Goal: Task Accomplishment & Management: Manage account settings

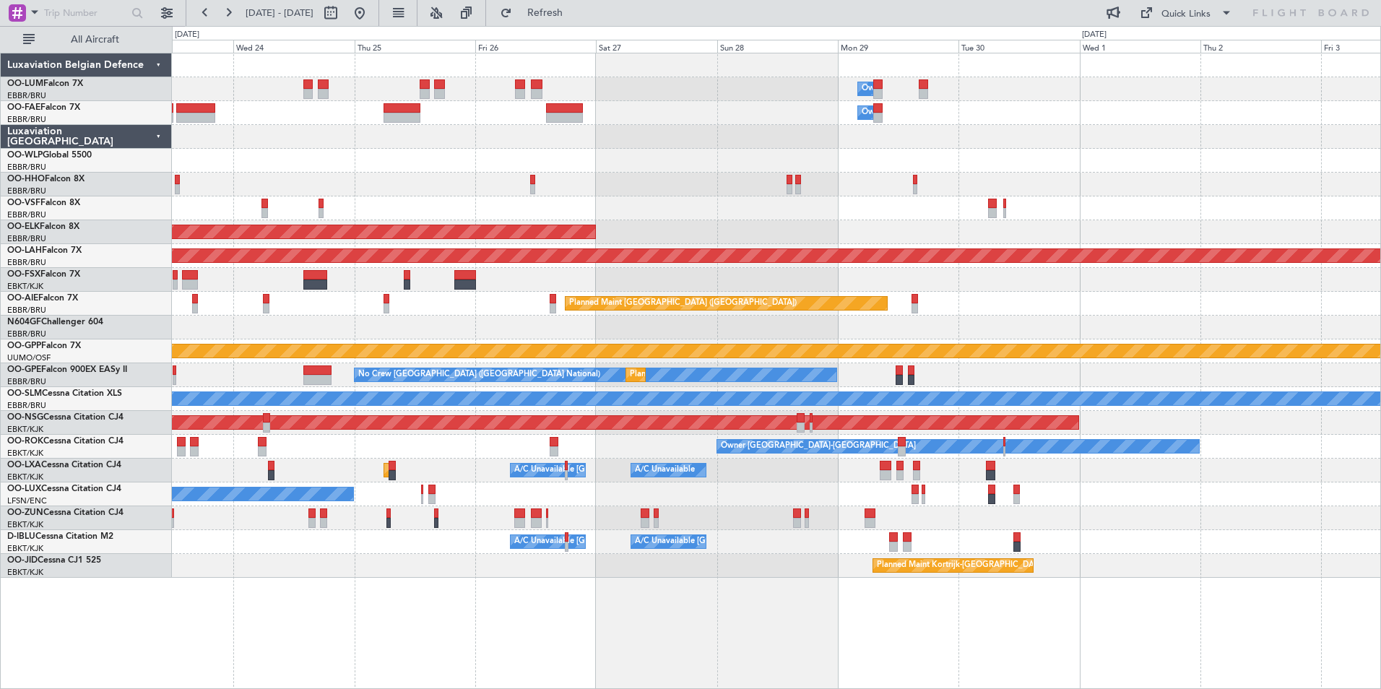
click at [0, 414] on html "15 Sep 2025 - 25 Sep 2025 Refresh Quick Links All Aircraft Owner Melsbroek Air …" at bounding box center [690, 344] width 1381 height 689
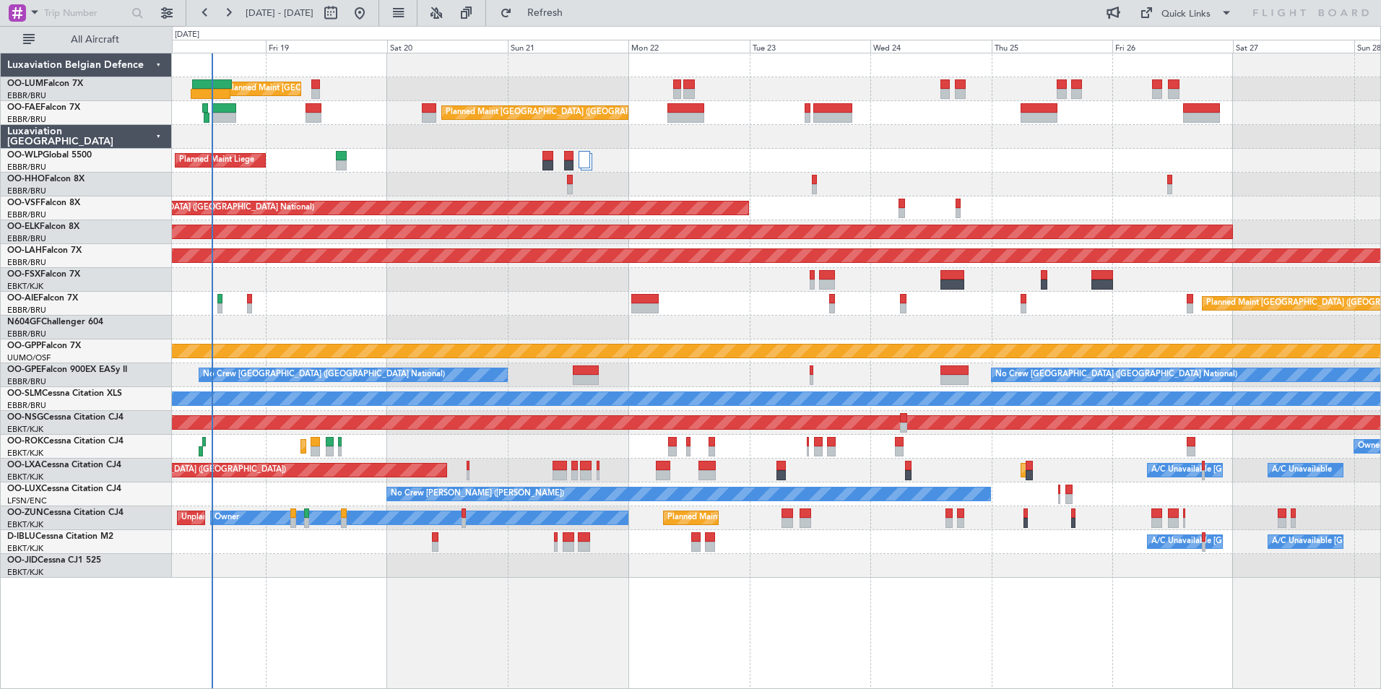
click at [934, 465] on div "Planned Maint Brussels (Brussels National) Owner Melsbroek Air Base Unplanned M…" at bounding box center [776, 315] width 1208 height 524
click at [758, 461] on div "Planned Maint Brussels (Brussels National) Owner Melsbroek Air Base Unplanned M…" at bounding box center [776, 315] width 1208 height 524
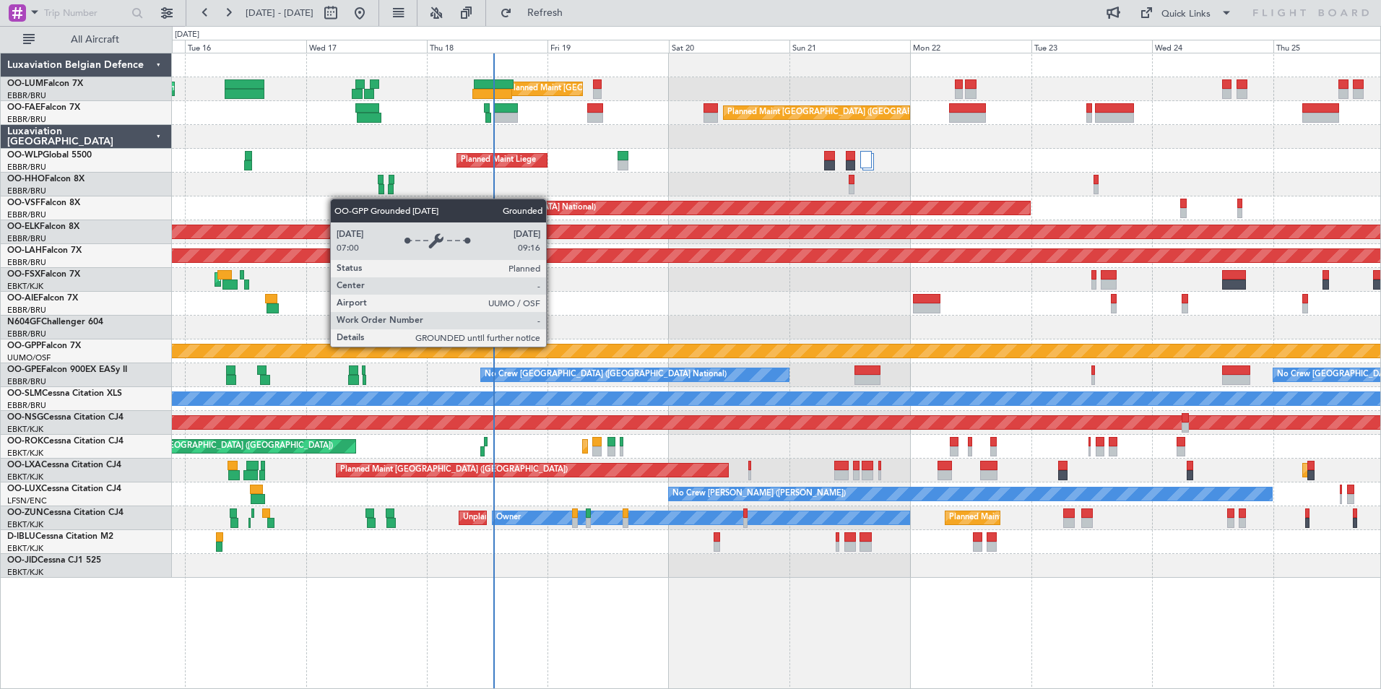
click at [524, 344] on div "Grounded [PERSON_NAME]" at bounding box center [776, 350] width 3624 height 13
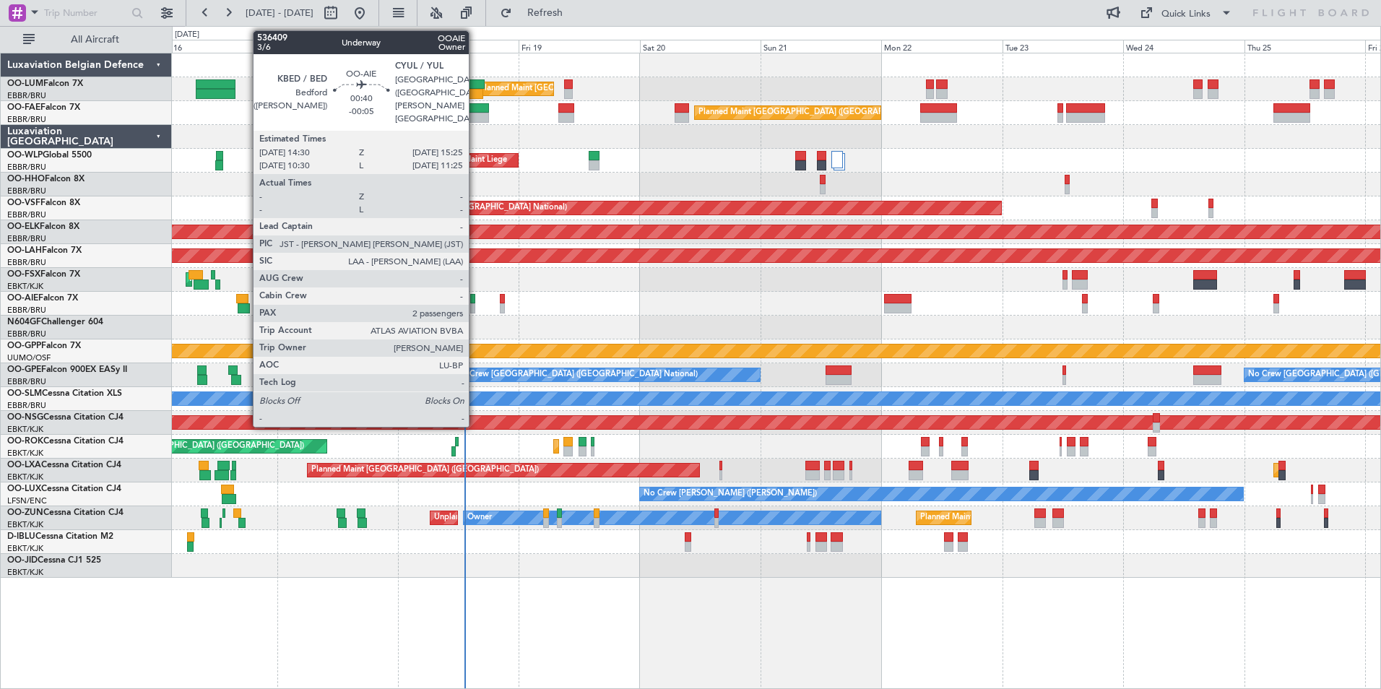
click at [475, 301] on div at bounding box center [472, 299] width 5 height 10
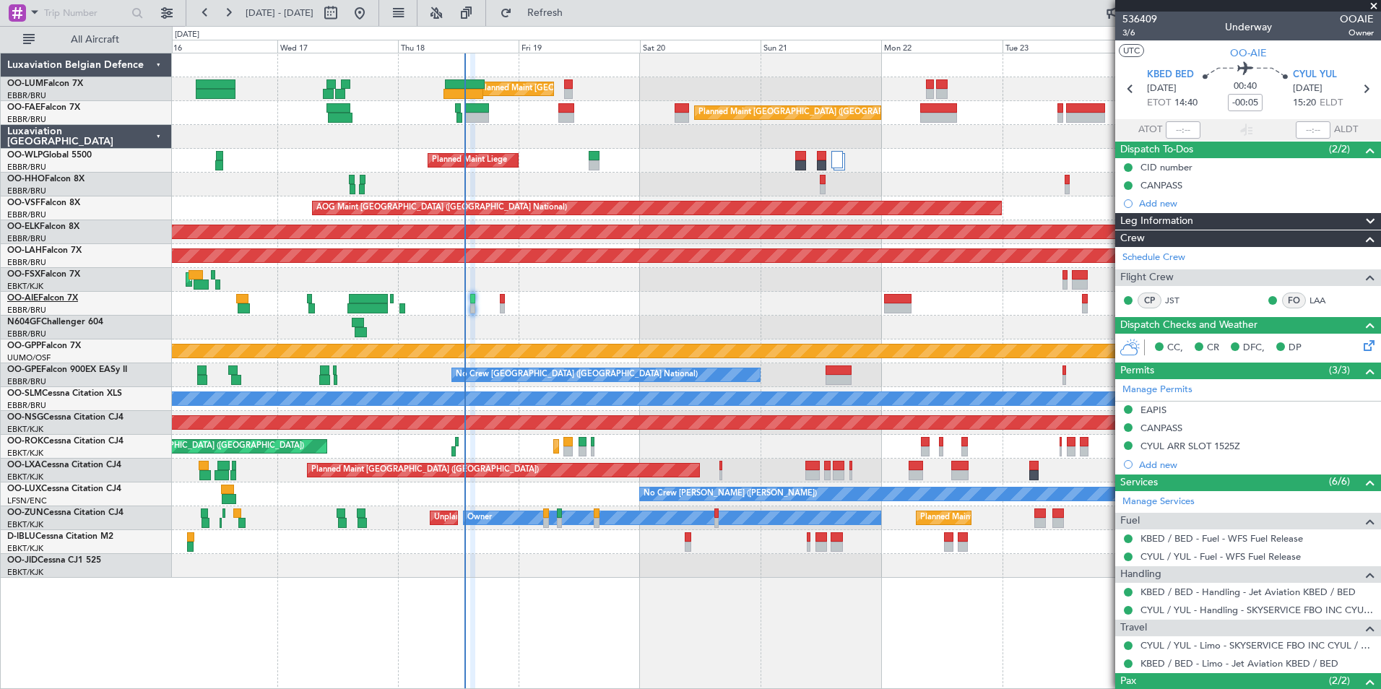
click at [57, 300] on link "OO-AIE Falcon 7X" at bounding box center [42, 298] width 71 height 9
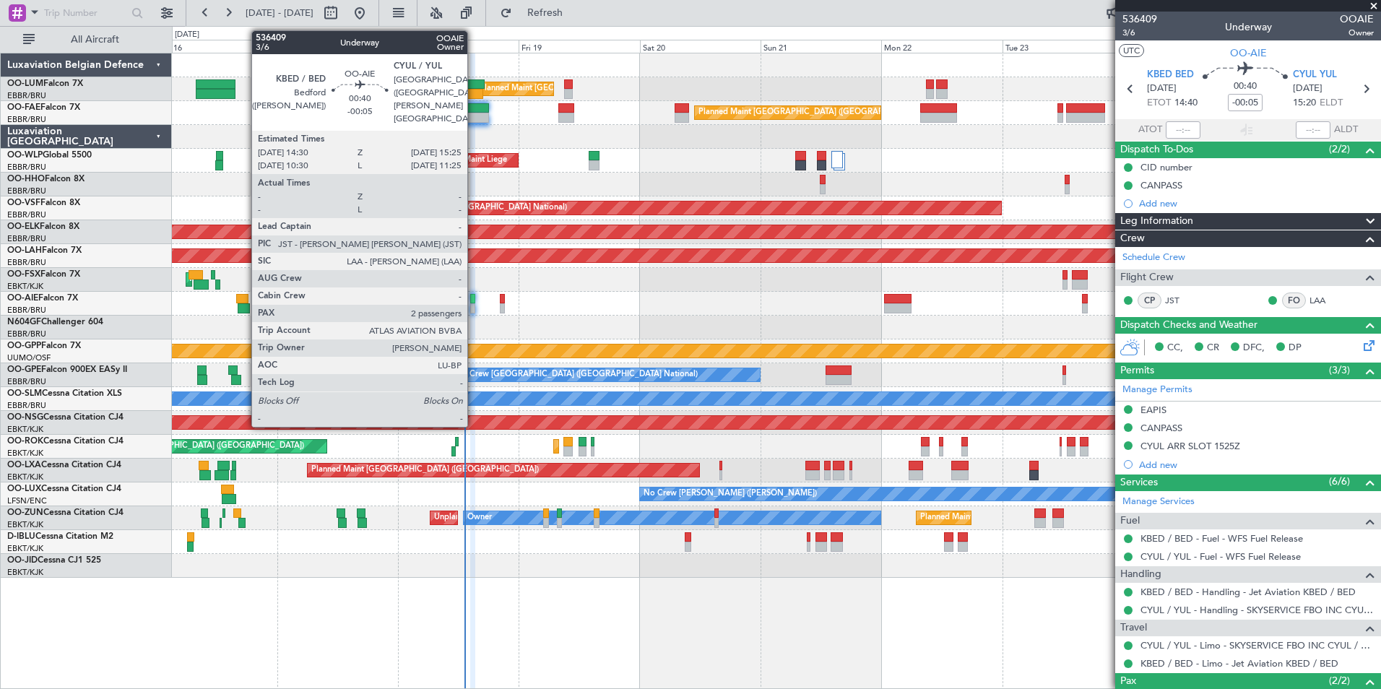
click at [474, 308] on div at bounding box center [472, 308] width 5 height 10
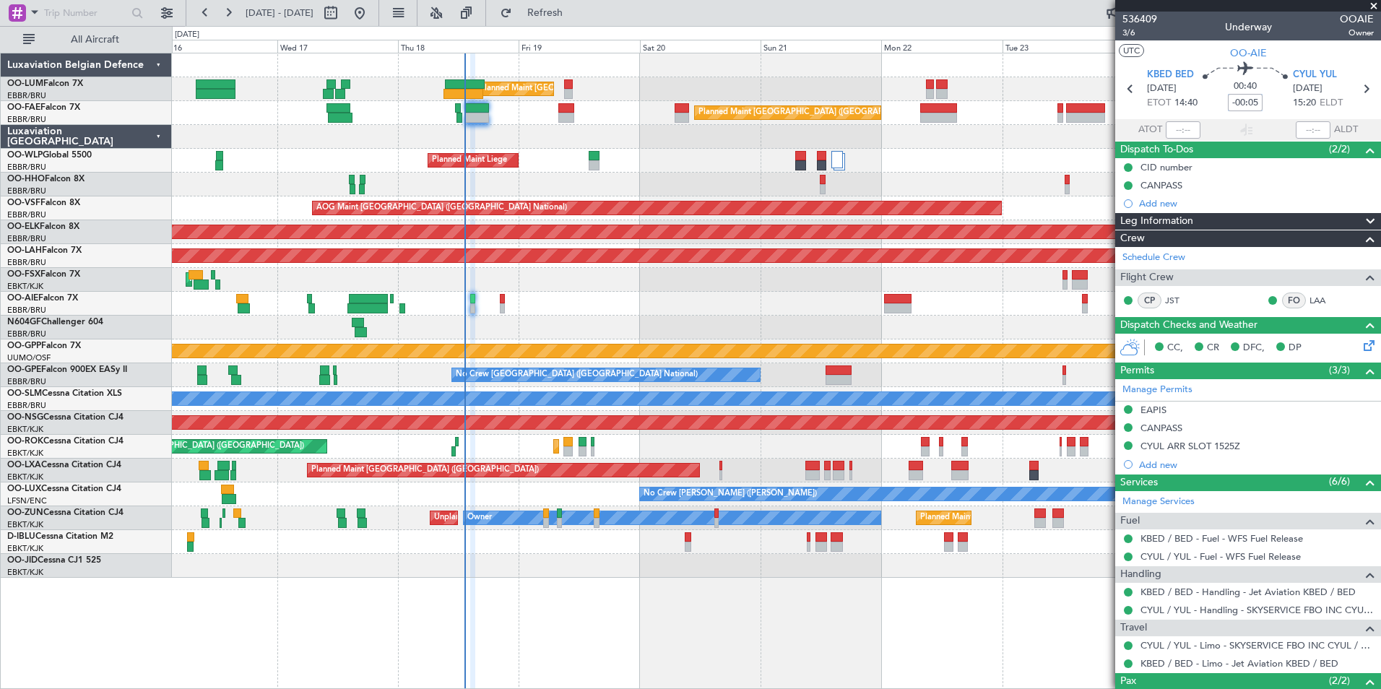
click at [1251, 107] on input "-00:05" at bounding box center [1245, 102] width 35 height 17
type input "-00:00"
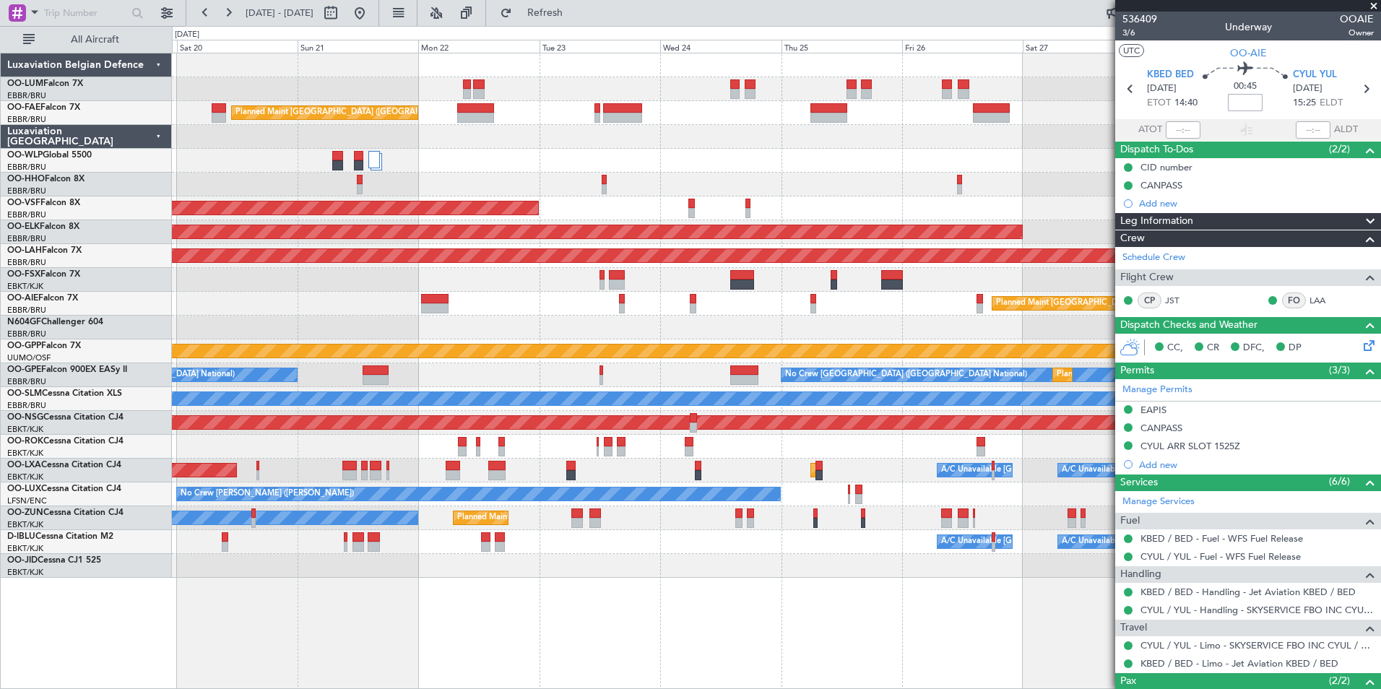
click at [402, 190] on div at bounding box center [776, 185] width 1208 height 24
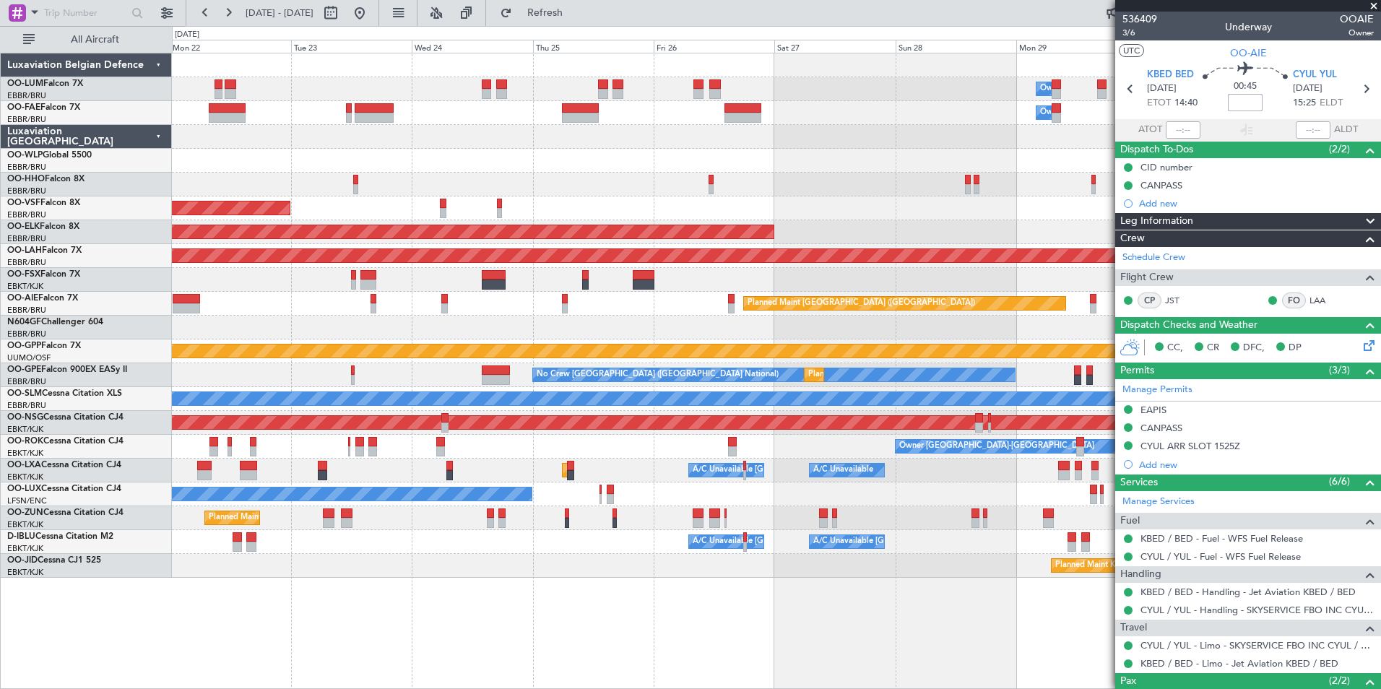
click at [572, 147] on div at bounding box center [776, 137] width 1208 height 24
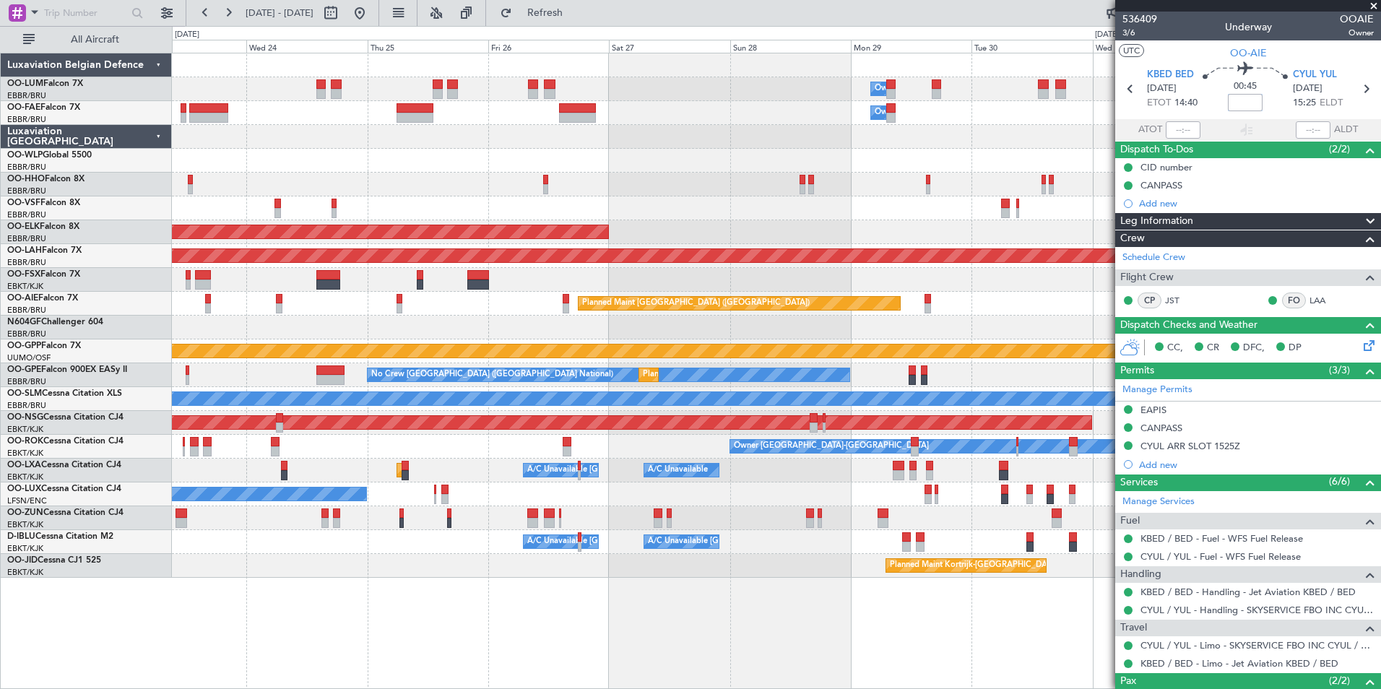
click at [716, 173] on div "Owner Melsbroek Air Base Owner Melsbroek Air Base Planned Maint Brussels (Bruss…" at bounding box center [776, 315] width 1208 height 524
click at [665, 183] on div "Owner Melsbroek Air Base Owner Melsbroek Air Base Planned Maint Brussels (Bruss…" at bounding box center [776, 315] width 1208 height 524
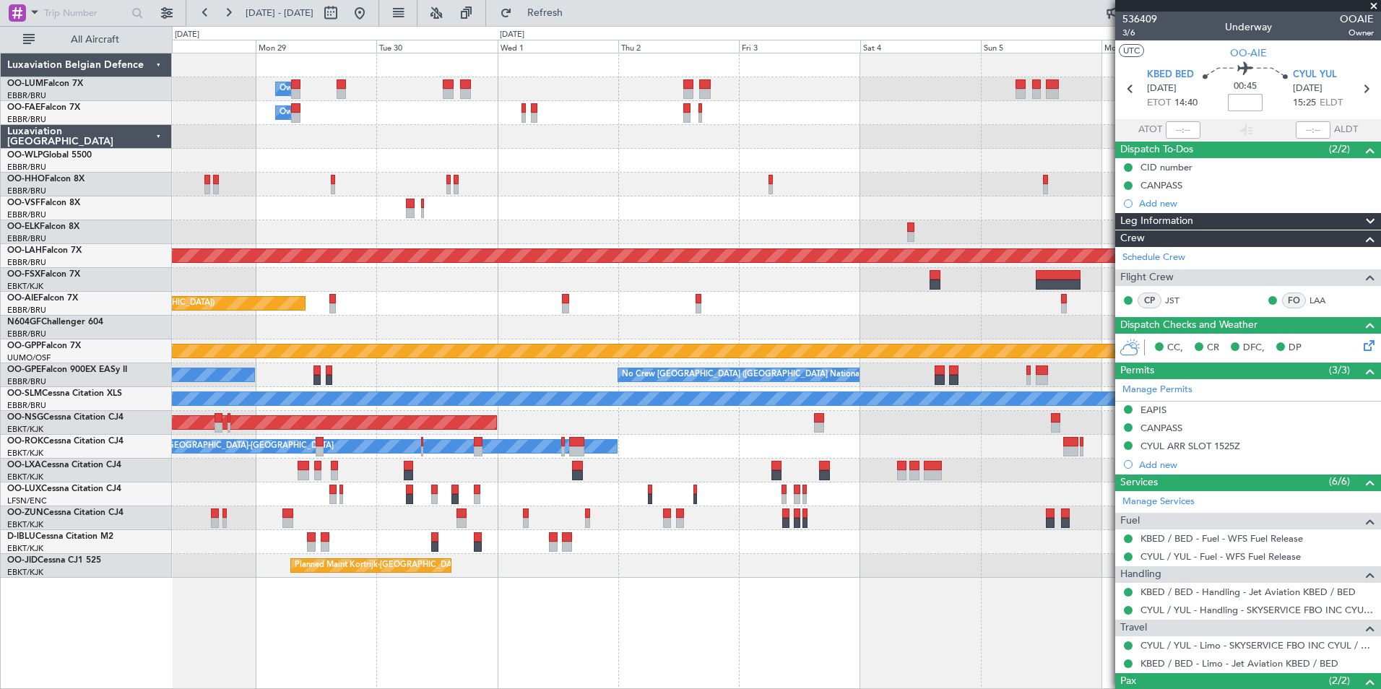
click at [525, 184] on div "Owner Melsbroek Air Base Owner Melsbroek Air Base Planned Maint Kortrijk-Wevelg…" at bounding box center [776, 315] width 1208 height 524
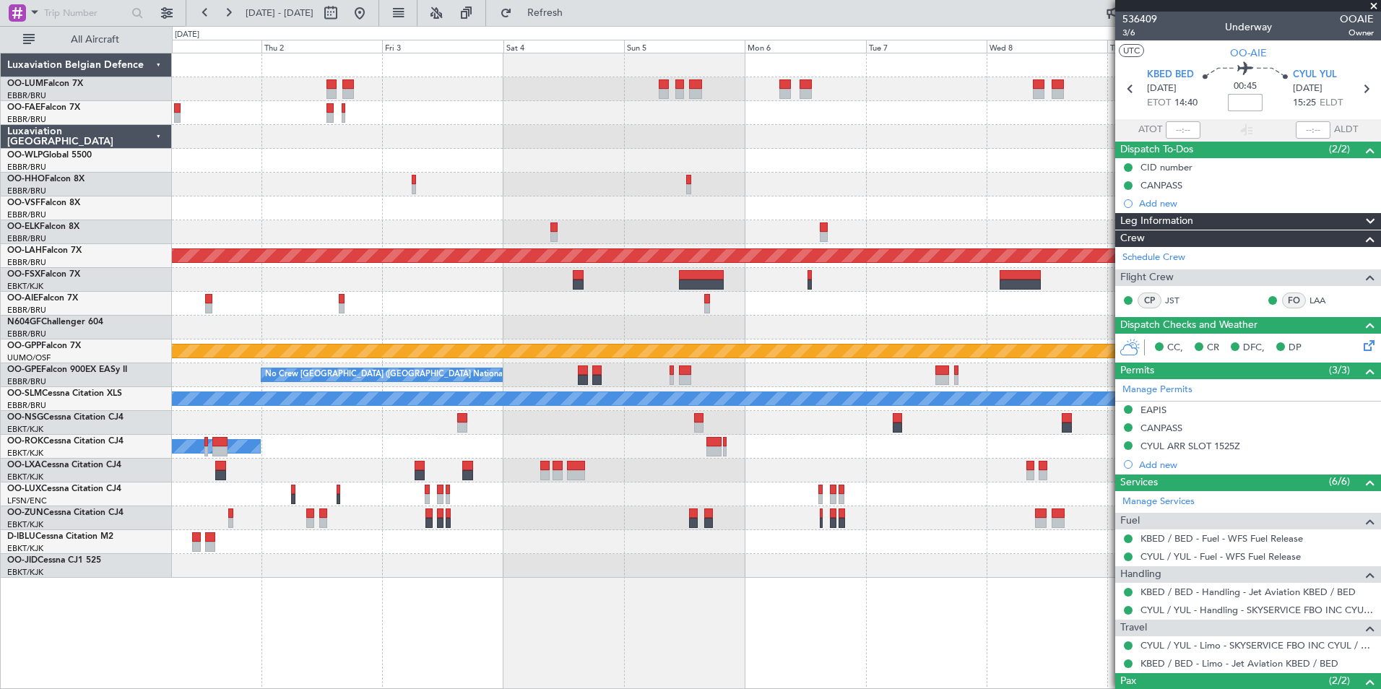
click at [576, 188] on div at bounding box center [776, 185] width 1208 height 24
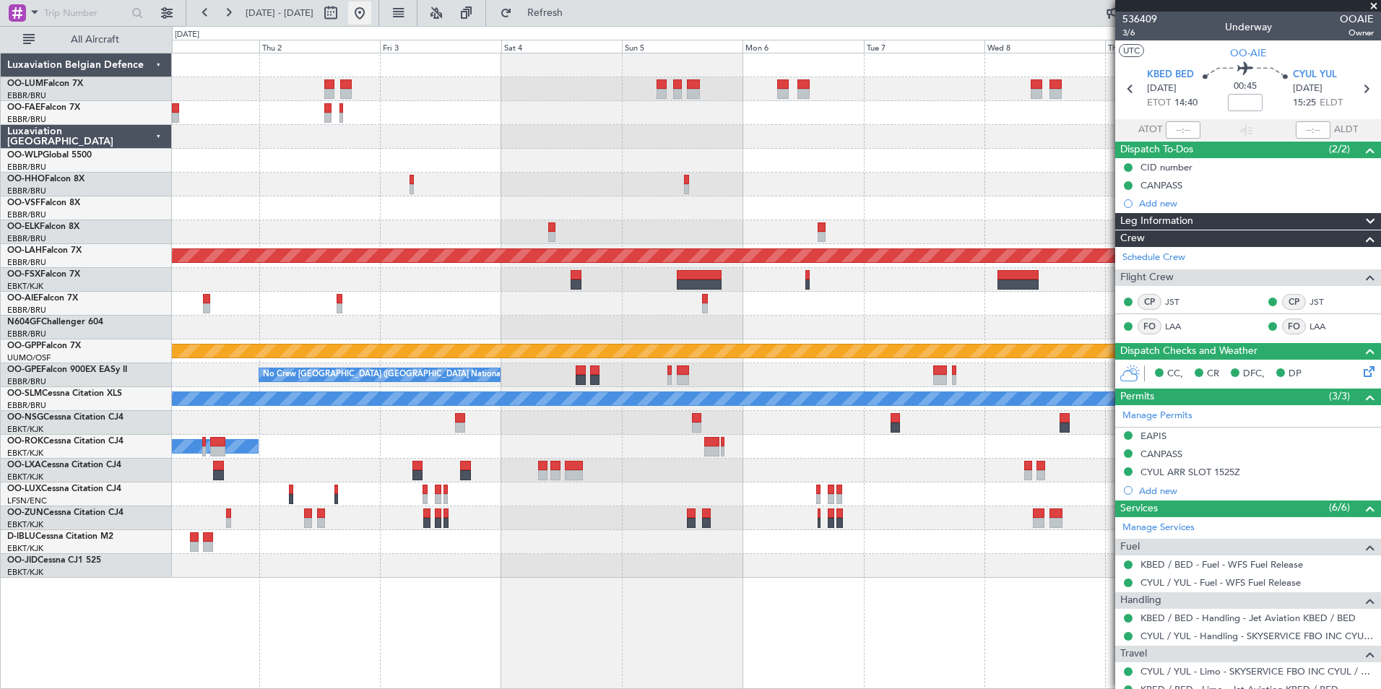
click at [371, 10] on button at bounding box center [359, 12] width 23 height 23
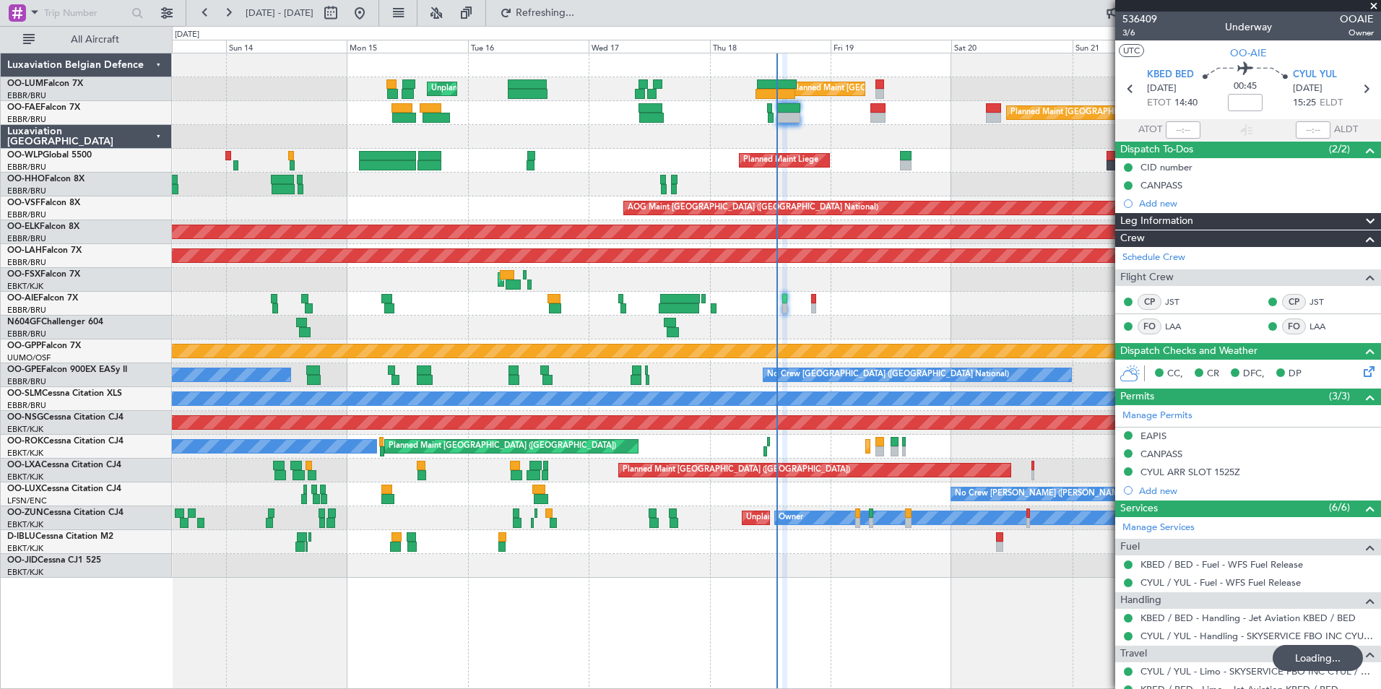
click at [695, 292] on div "Planned Maint Brussels (Brussels National) Unplanned Maint Brussels (Brussels N…" at bounding box center [776, 315] width 1208 height 524
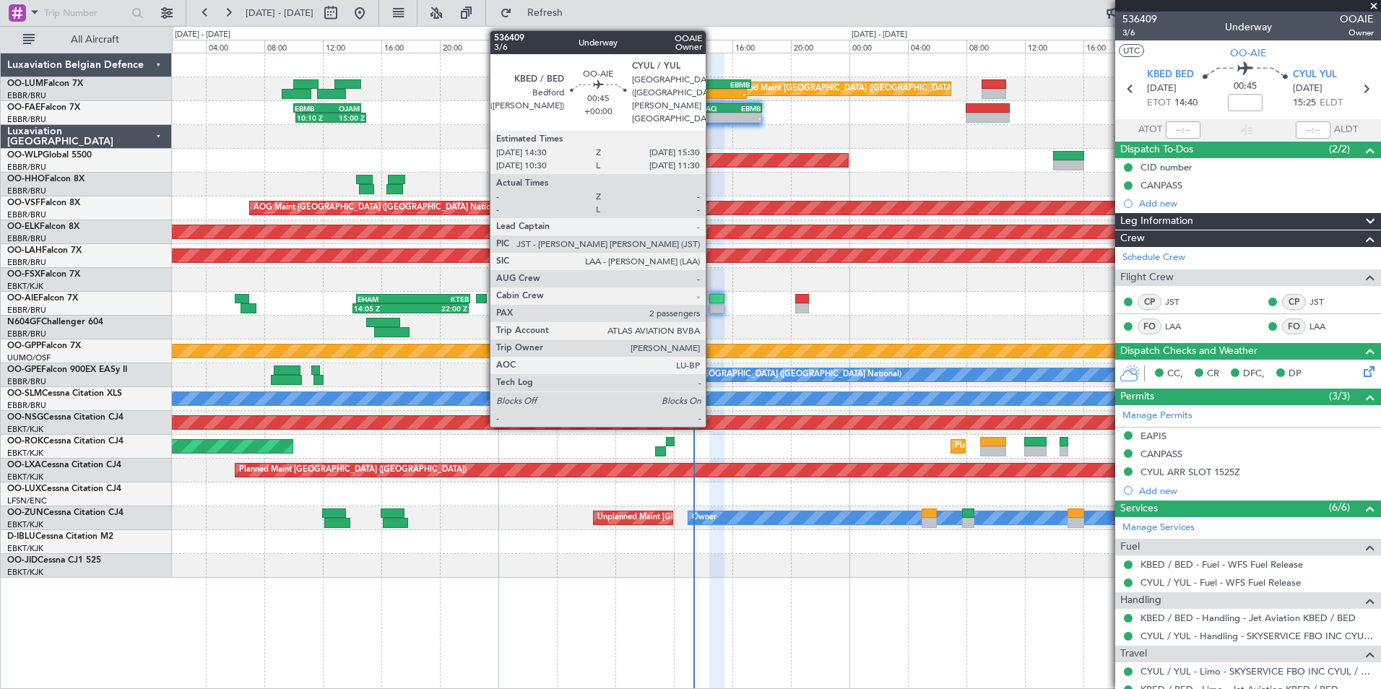
click at [712, 300] on div at bounding box center [716, 299] width 15 height 10
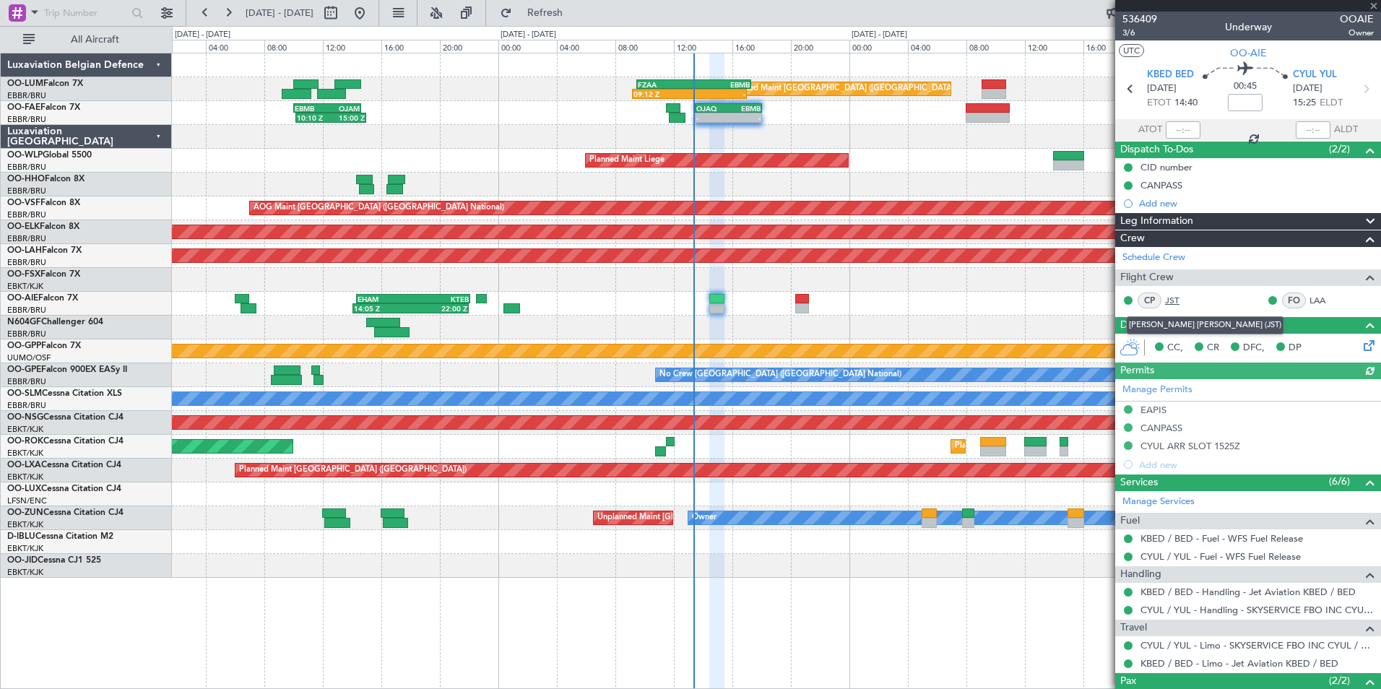
click at [1171, 298] on link "JST" at bounding box center [1181, 300] width 32 height 13
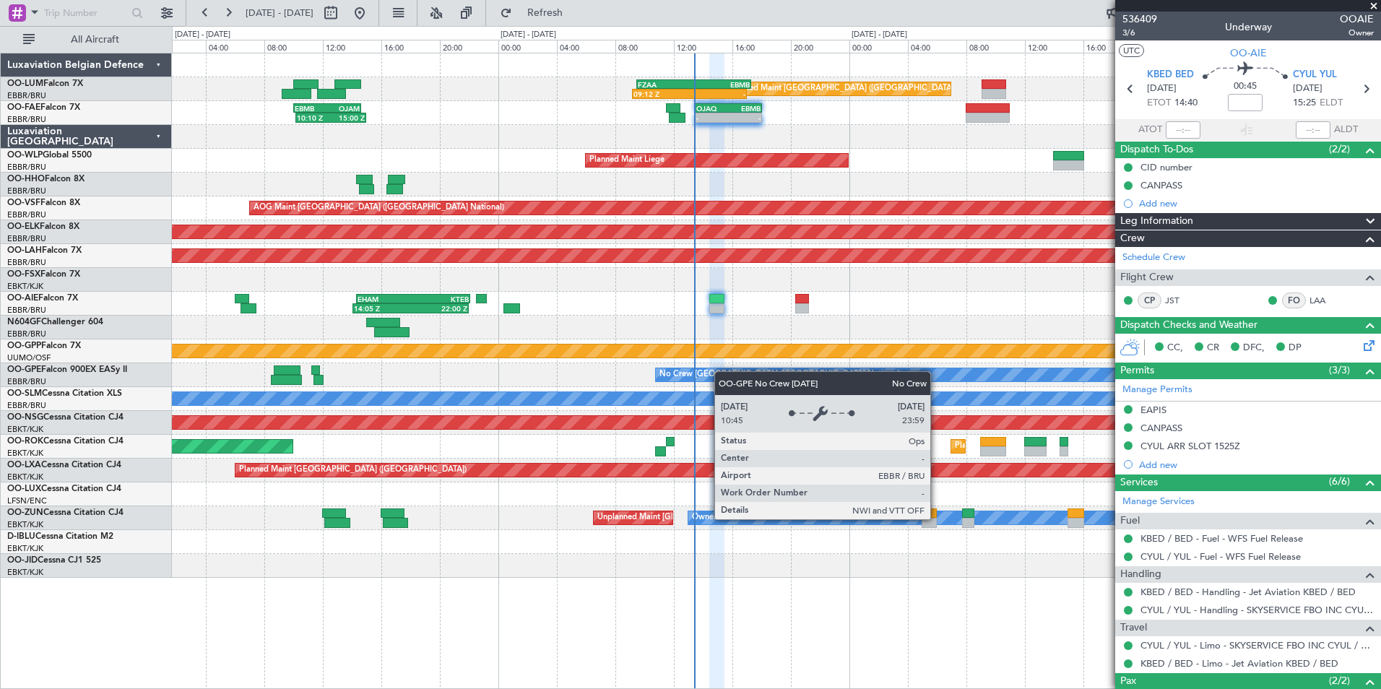
click at [434, 437] on div "Planned Maint Brussels (Brussels National) 09:12 Z - FZAA 09:30 Z EBMB 17:20 Z …" at bounding box center [776, 315] width 1208 height 524
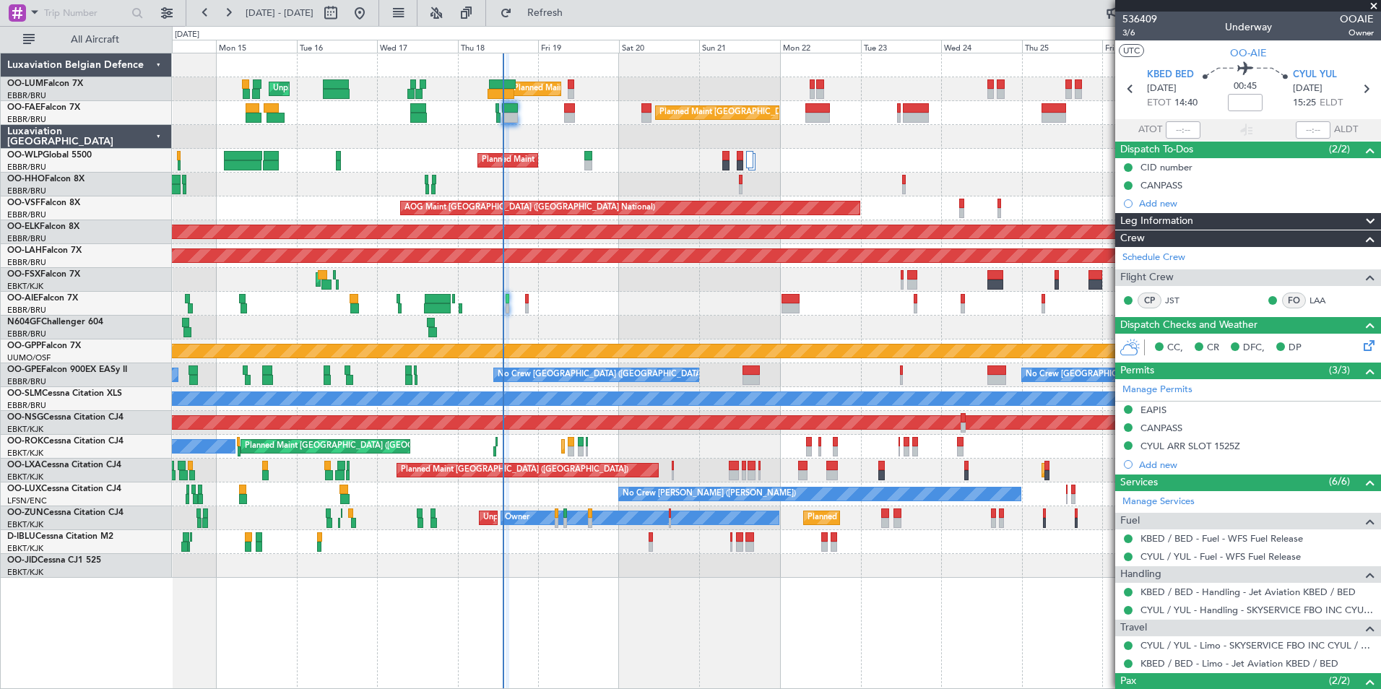
click at [61, 503] on div "Planned Maint Brussels (Brussels National) Unplanned Maint Brussels (Brussels N…" at bounding box center [690, 357] width 1381 height 663
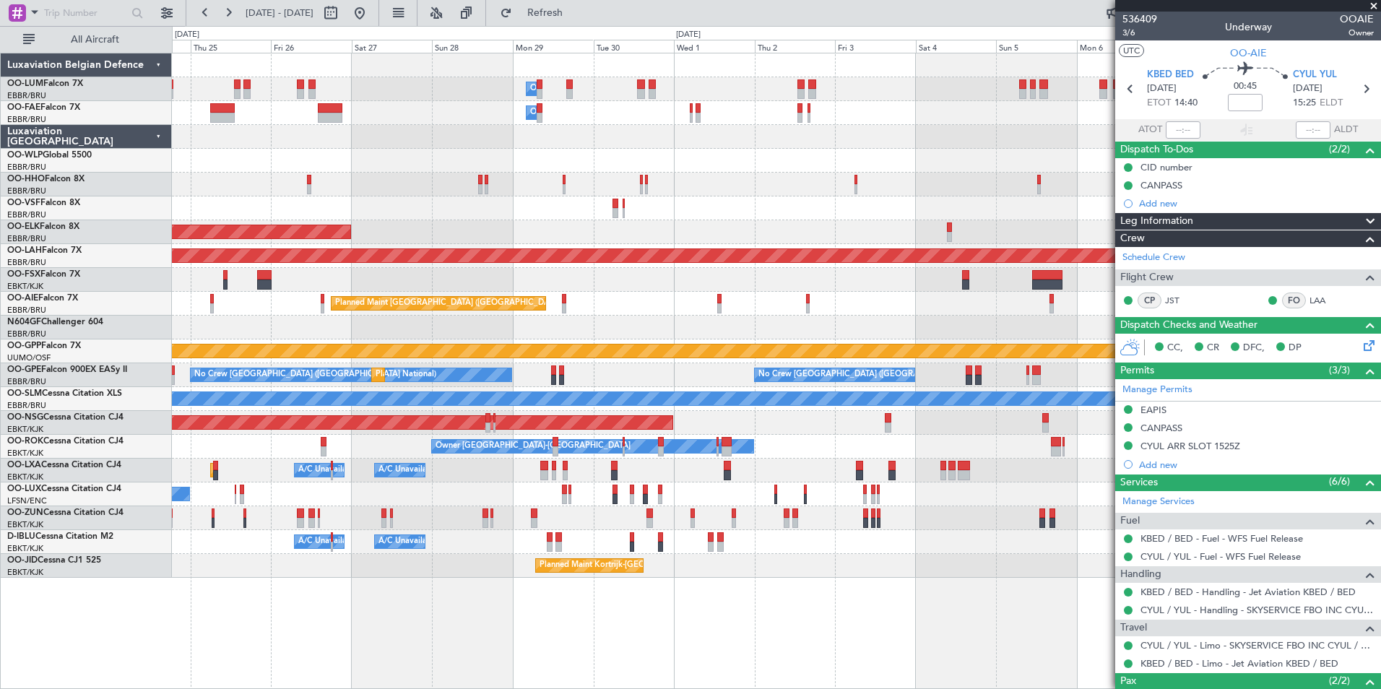
click at [64, 523] on div "Owner Melsbroek Air Base Owner Melsbroek Air Base Planned Maint Brussels (Bruss…" at bounding box center [690, 357] width 1381 height 663
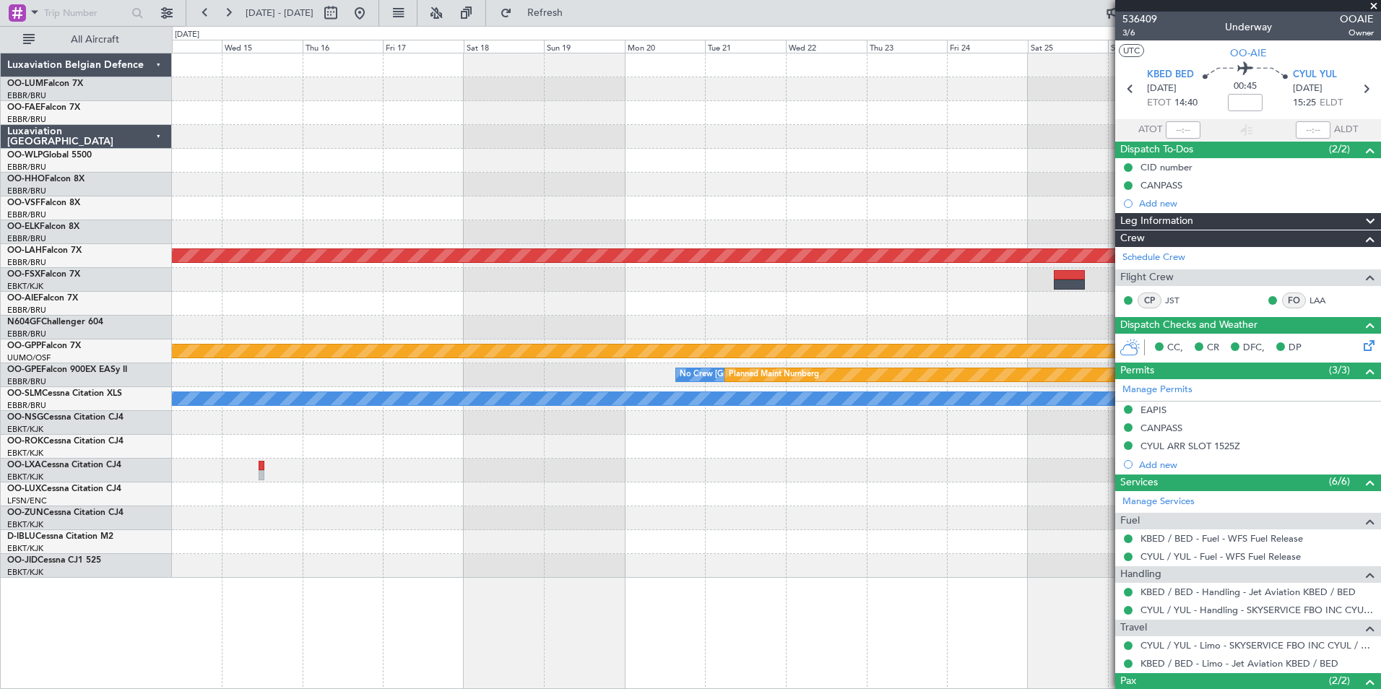
click at [35, 517] on div "Planned Maint Kortrijk-Wevelgem Planned Maint Alton-st Louis (St Louis Regl) Gr…" at bounding box center [690, 357] width 1381 height 663
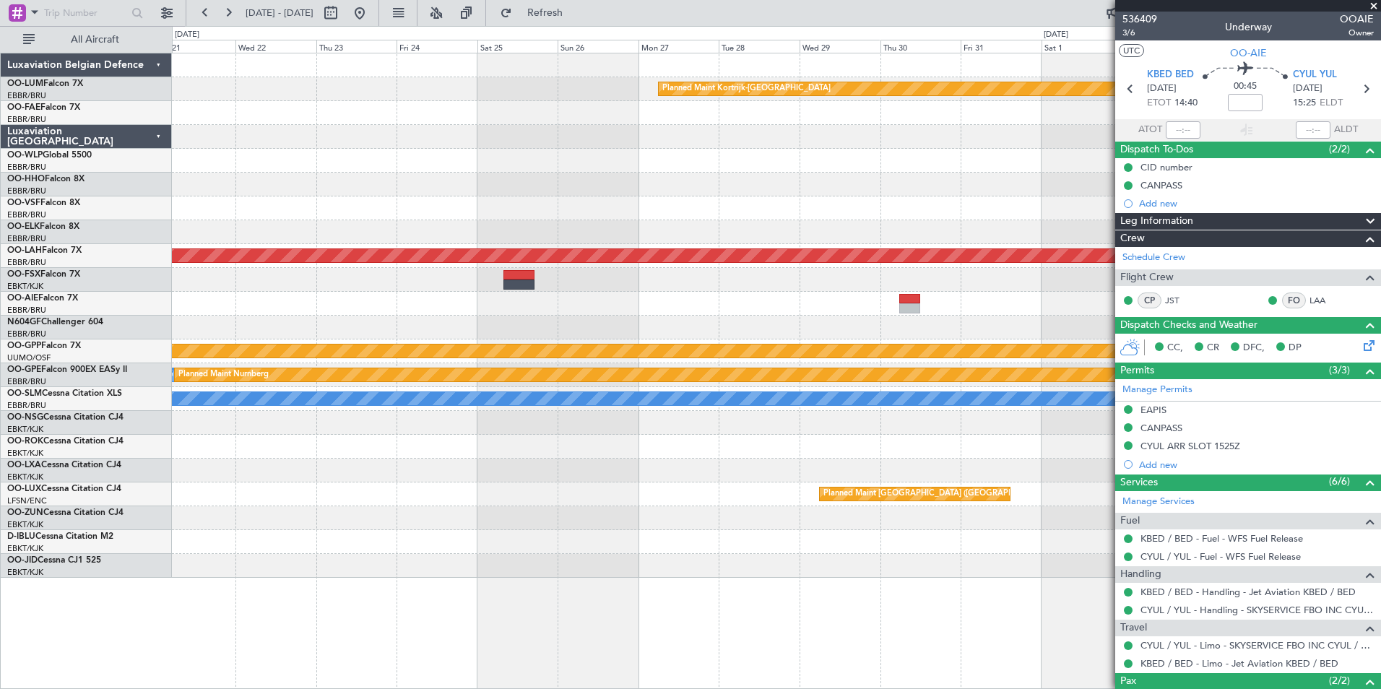
click at [0, 498] on html "14 Sep 2025 - 29 Sep 2025 Refresh Quick Links All Aircraft Planned Maint Kortri…" at bounding box center [690, 344] width 1381 height 689
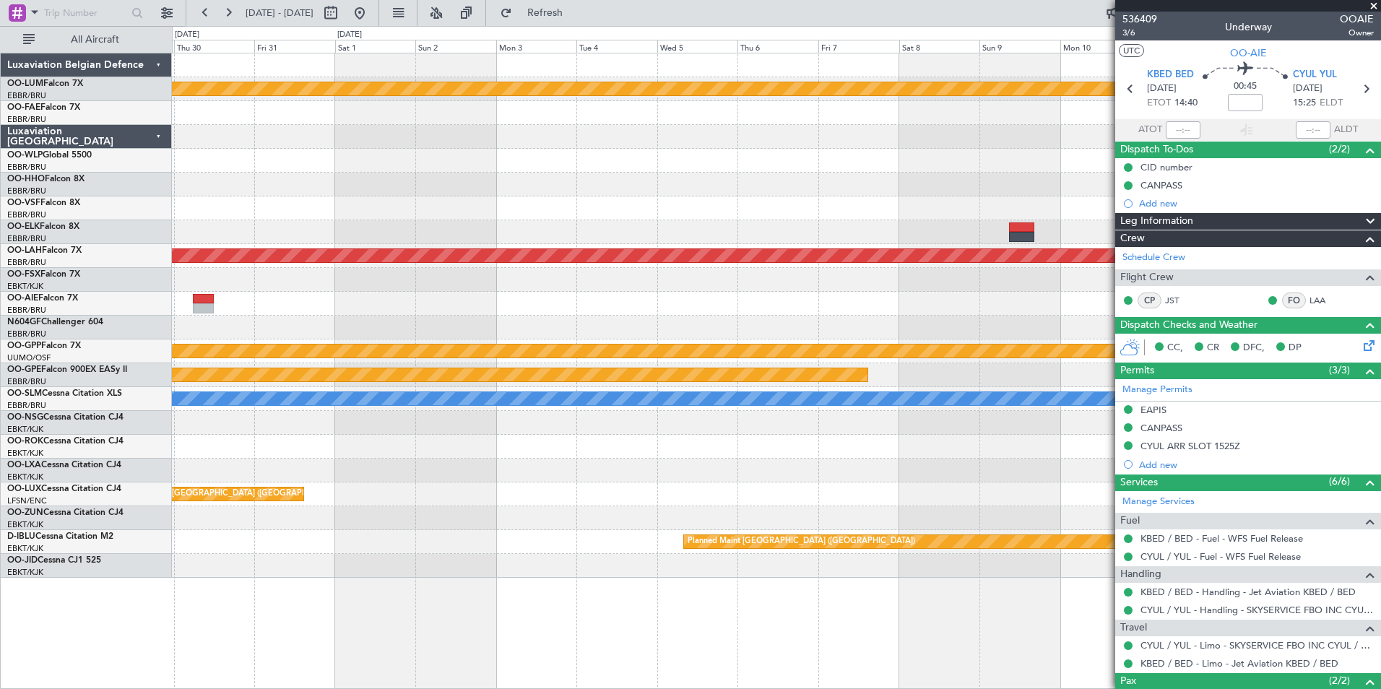
click at [26, 449] on div "Planned Maint Kortrijk-Wevelgem Planned Maint Alton-st Louis (St Louis Regl) Gr…" at bounding box center [690, 357] width 1381 height 663
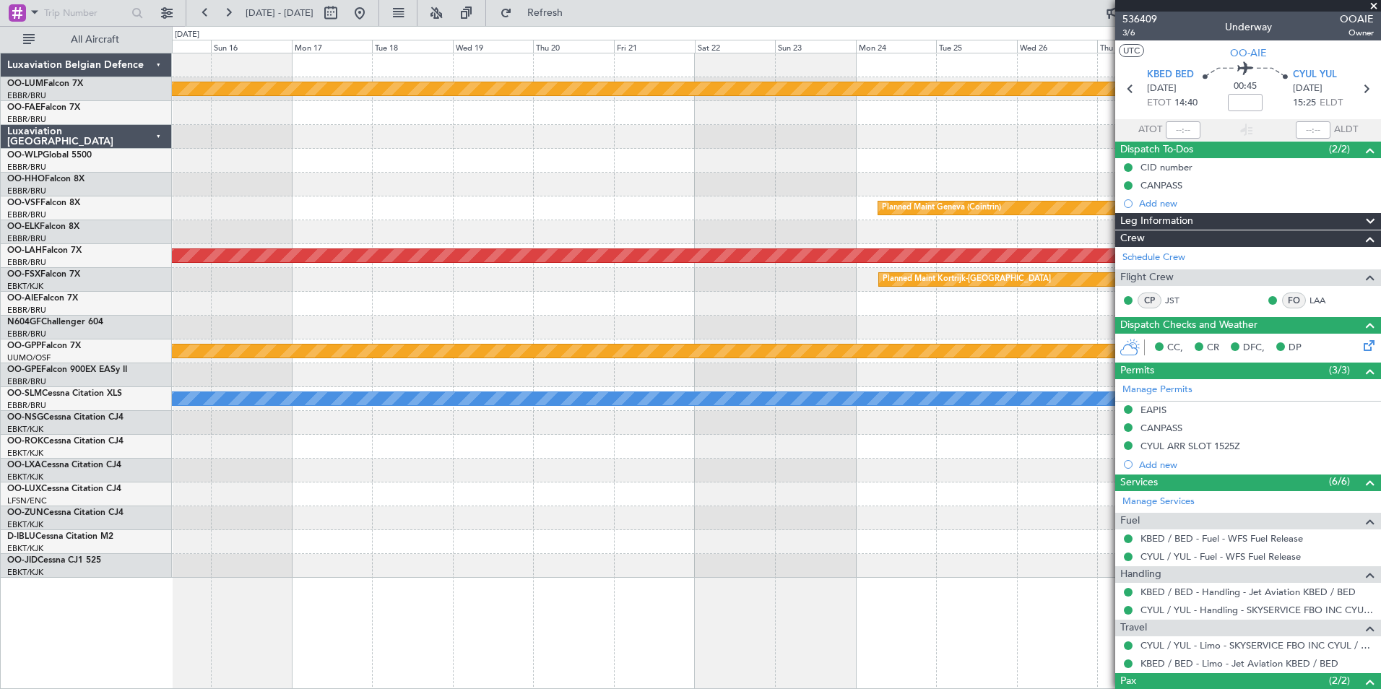
click at [200, 384] on div "Planned Maint Kortrijk-Wevelgem Planned Maint Geneva (Cointrin) Planned Maint A…" at bounding box center [776, 315] width 1208 height 524
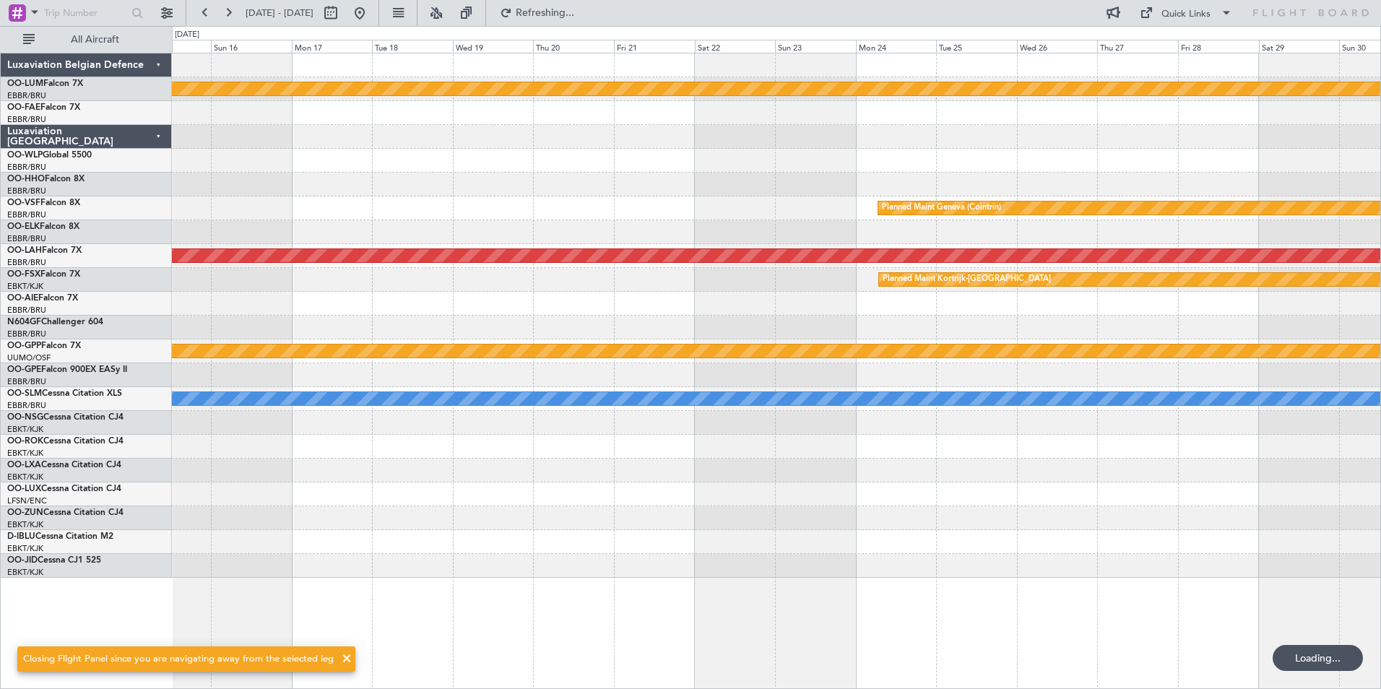
click at [859, 357] on div "Planned Maint Kortrijk-Wevelgem Planned Maint Geneva (Cointrin) Planned Maint A…" at bounding box center [776, 315] width 1208 height 524
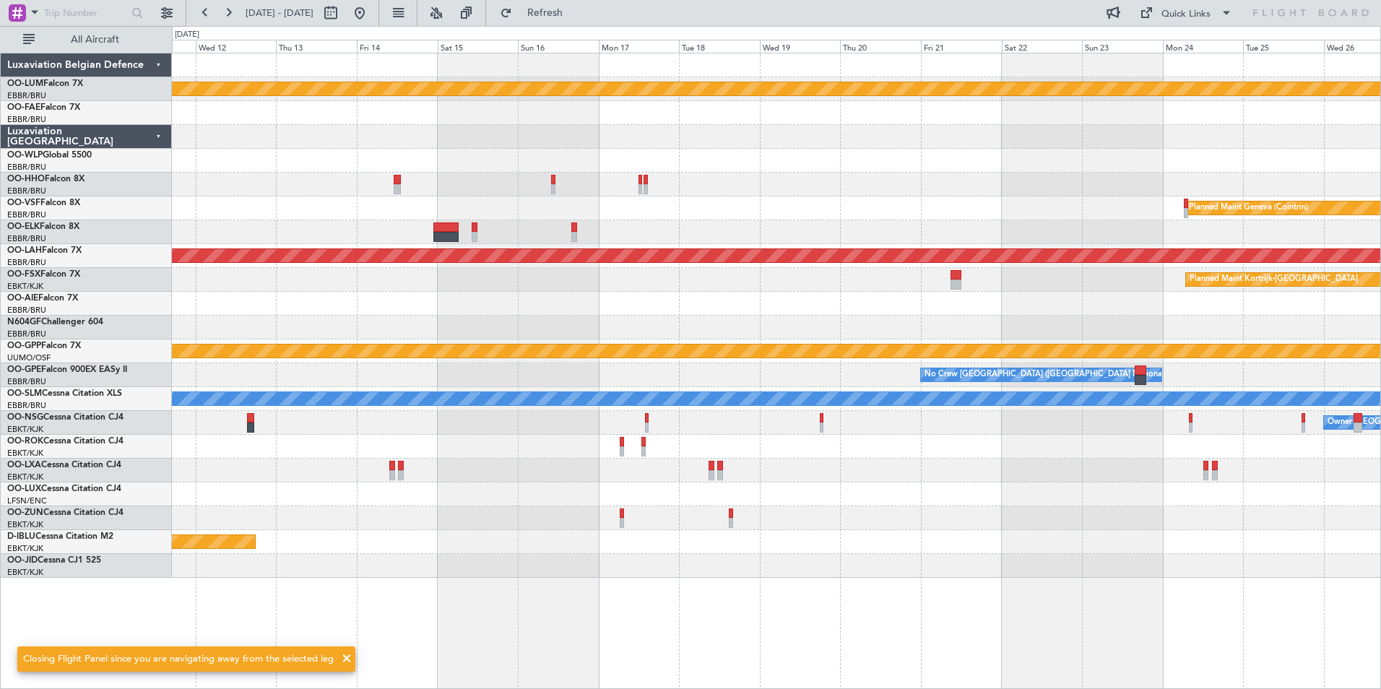
click at [374, 191] on div at bounding box center [776, 185] width 1208 height 24
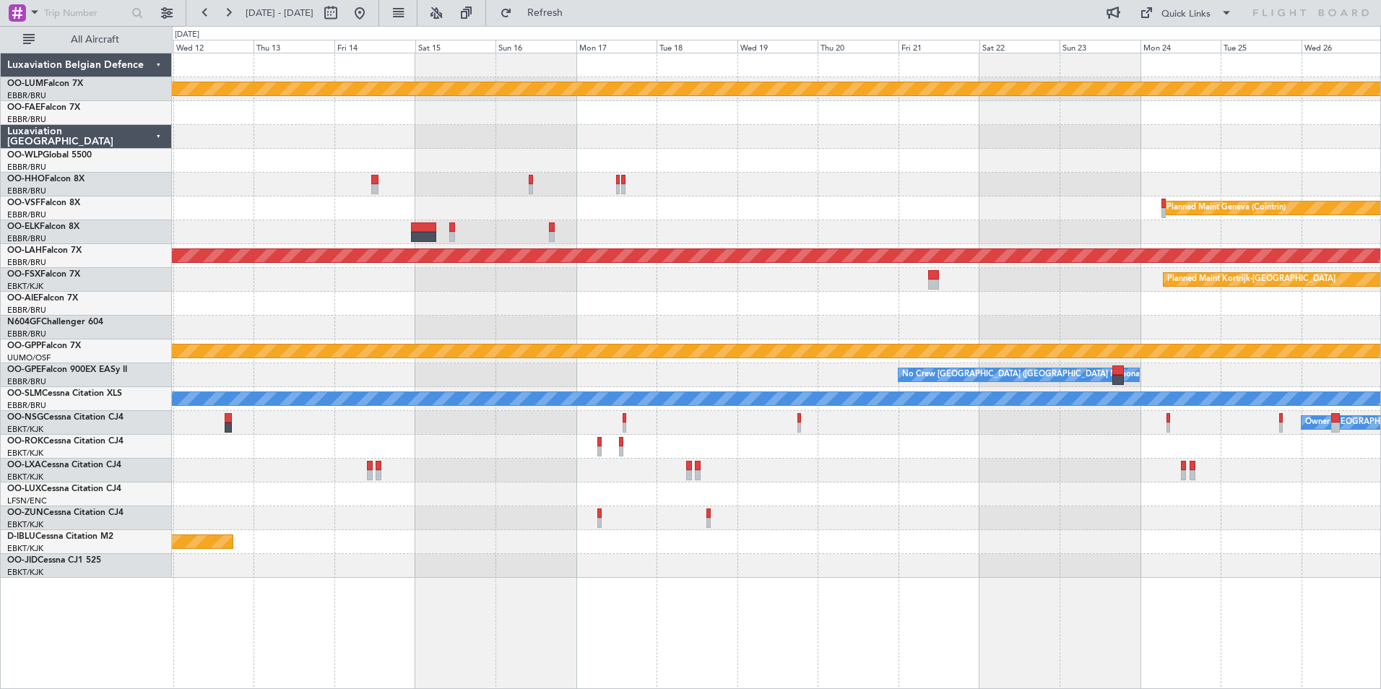
click at [43, 253] on div "Planned Maint Kortrijk-Wevelgem Planned Maint Geneva (Cointrin) Planned Maint A…" at bounding box center [690, 357] width 1381 height 663
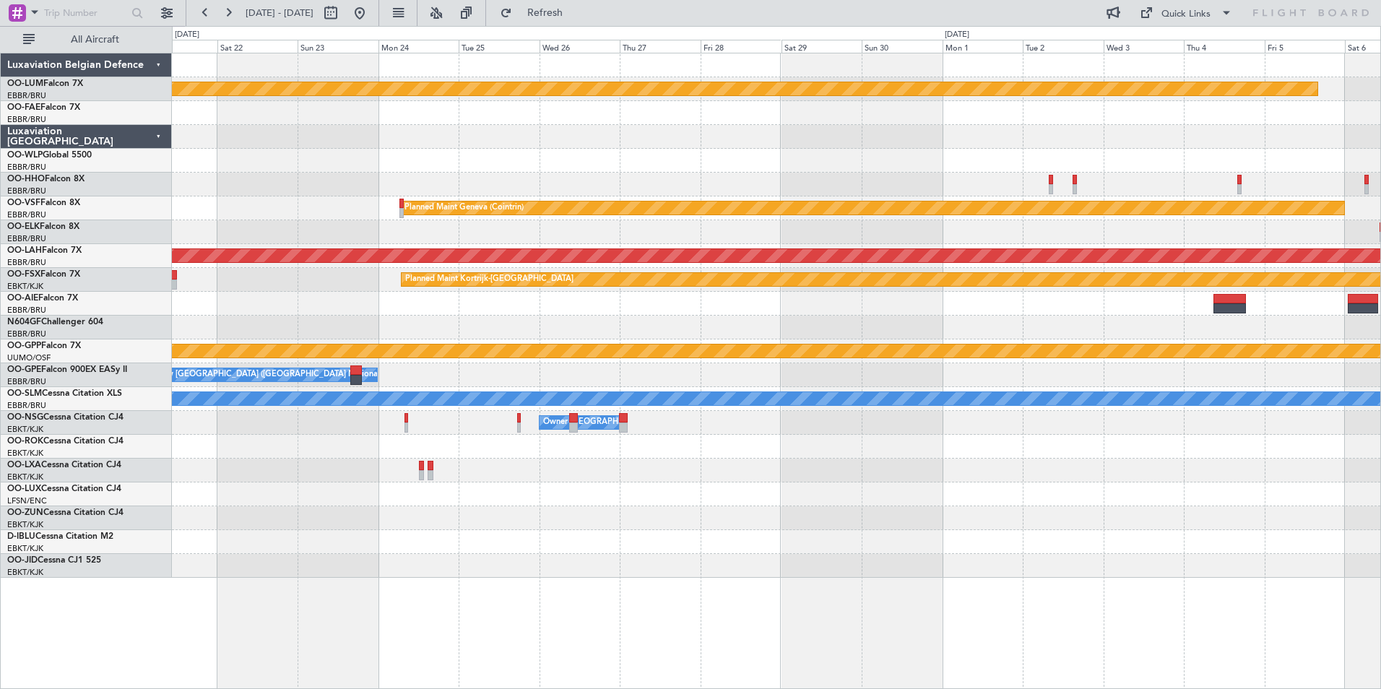
click at [57, 271] on div "Planned Maint Kortrijk-Wevelgem Planned Maint Geneva (Cointrin) Planned Maint A…" at bounding box center [690, 357] width 1381 height 663
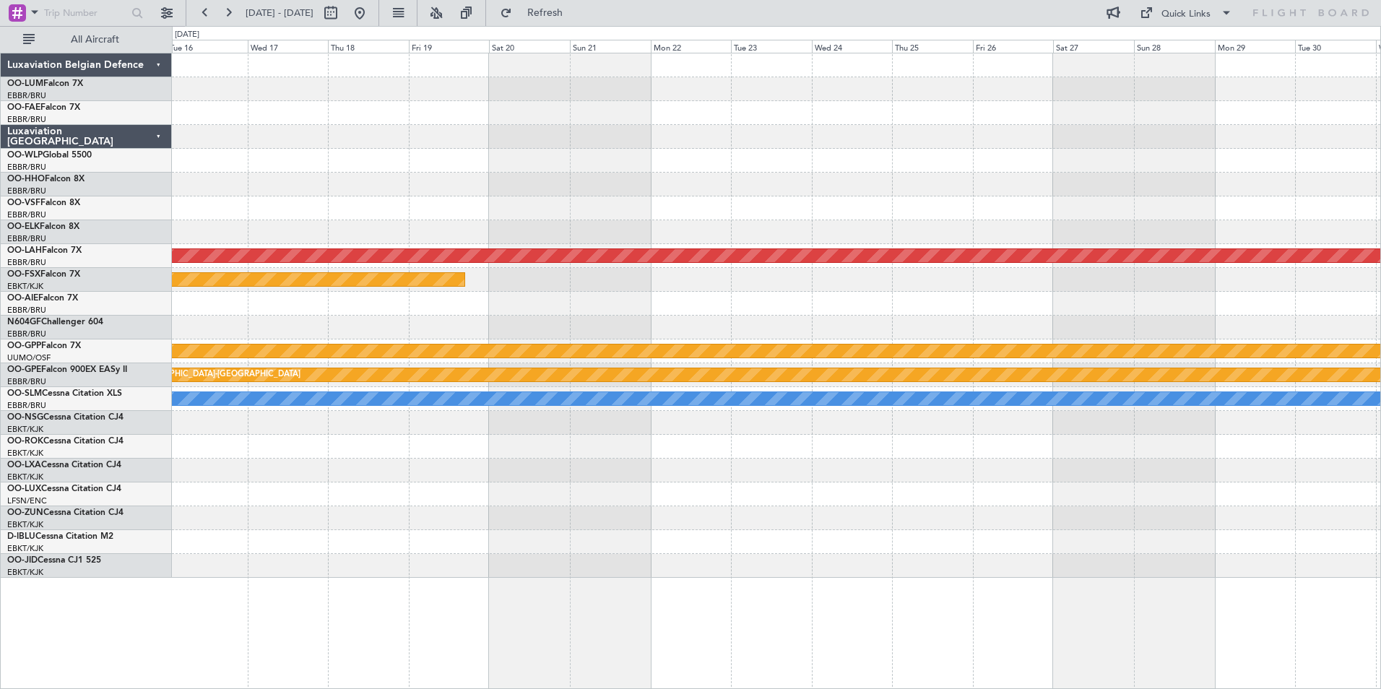
click at [6, 230] on div "Planned Maint Alton-st Louis (St Louis Regl) Planned Maint Kortrijk-Wevelgem Gr…" at bounding box center [690, 357] width 1381 height 663
click at [1380, 142] on html "16 Dec 2025 - 31 Dec 2025 Refreshing... Quick Links All Aircraft Planned Maint …" at bounding box center [690, 344] width 1381 height 689
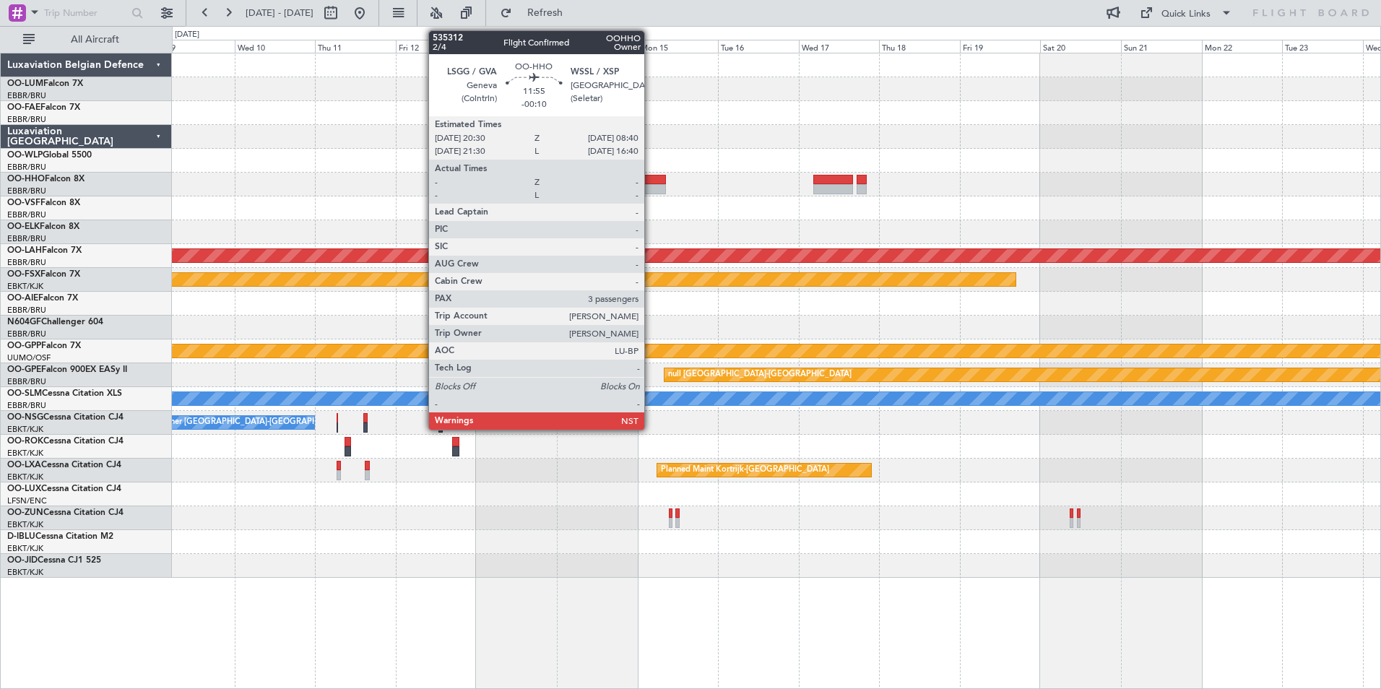
click at [651, 186] on div at bounding box center [645, 189] width 41 height 10
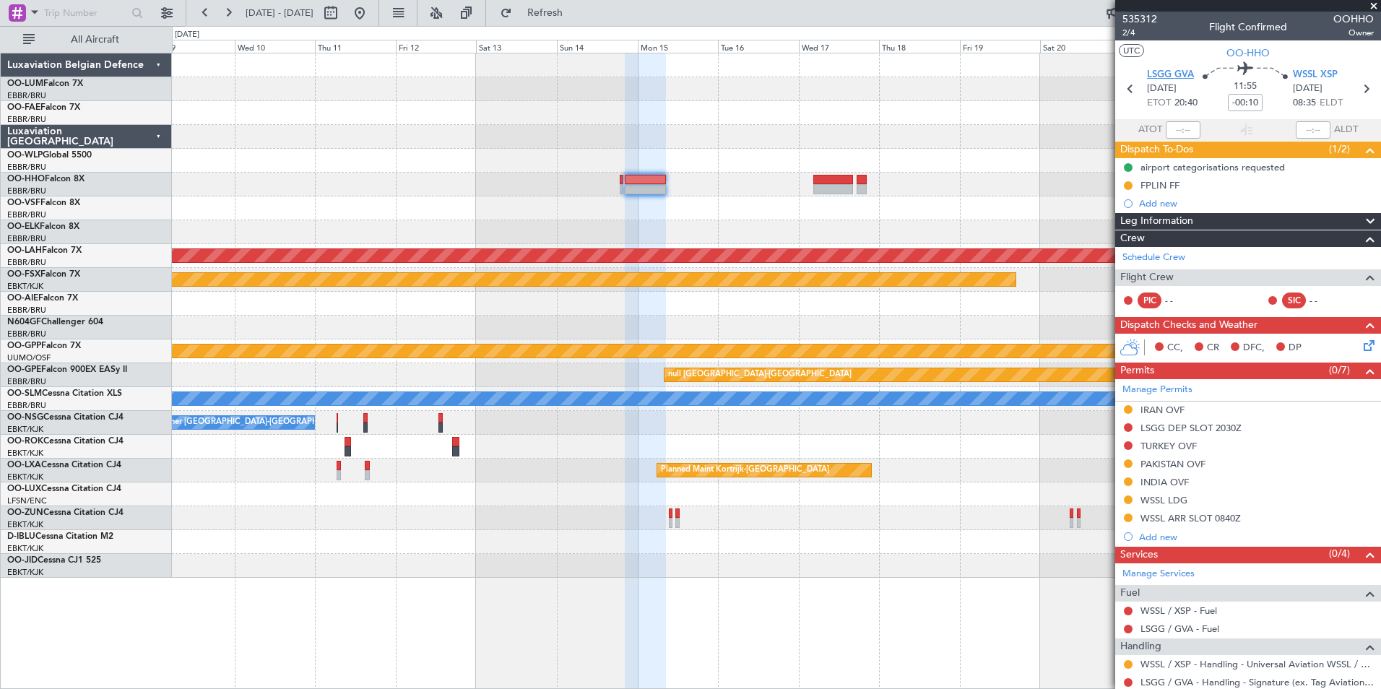
click at [1180, 74] on span "LSGG GVA" at bounding box center [1170, 75] width 47 height 14
click at [1359, 391] on span at bounding box center [1367, 386] width 17 height 11
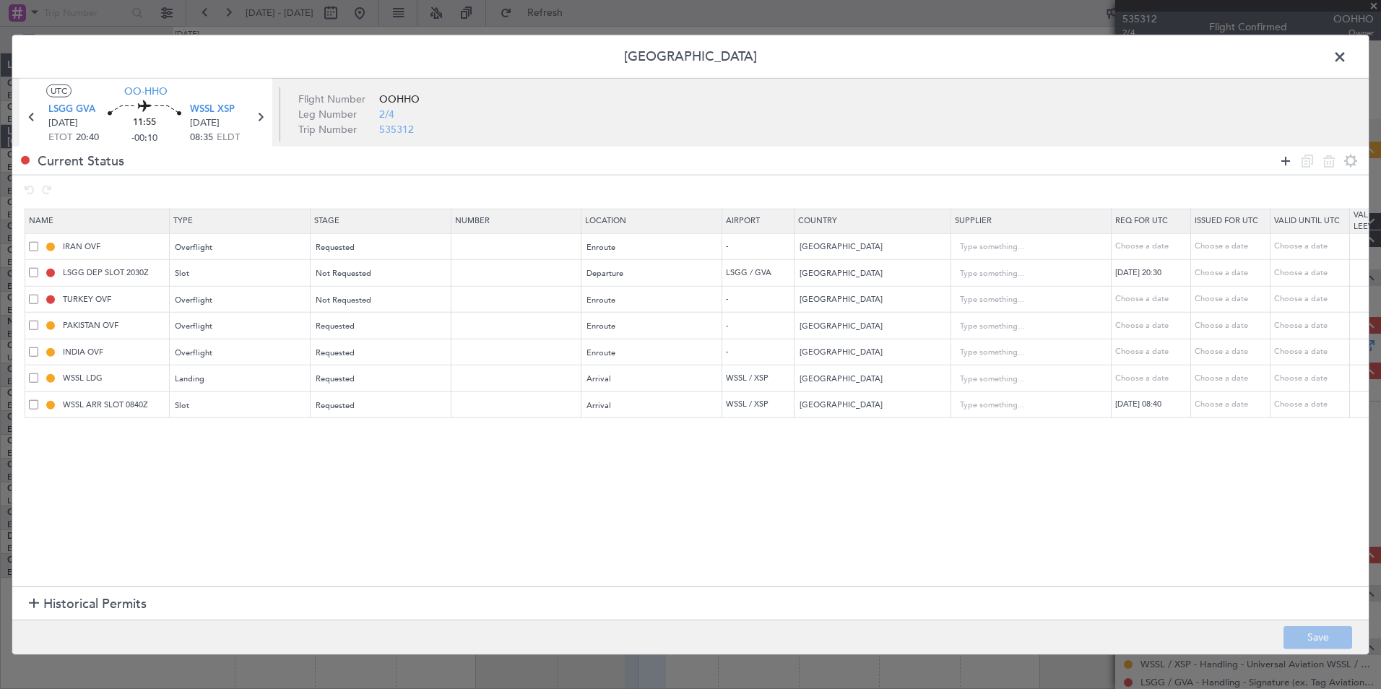
click at [1283, 164] on icon at bounding box center [1285, 160] width 17 height 17
click at [249, 440] on div "Type" at bounding box center [236, 433] width 120 height 22
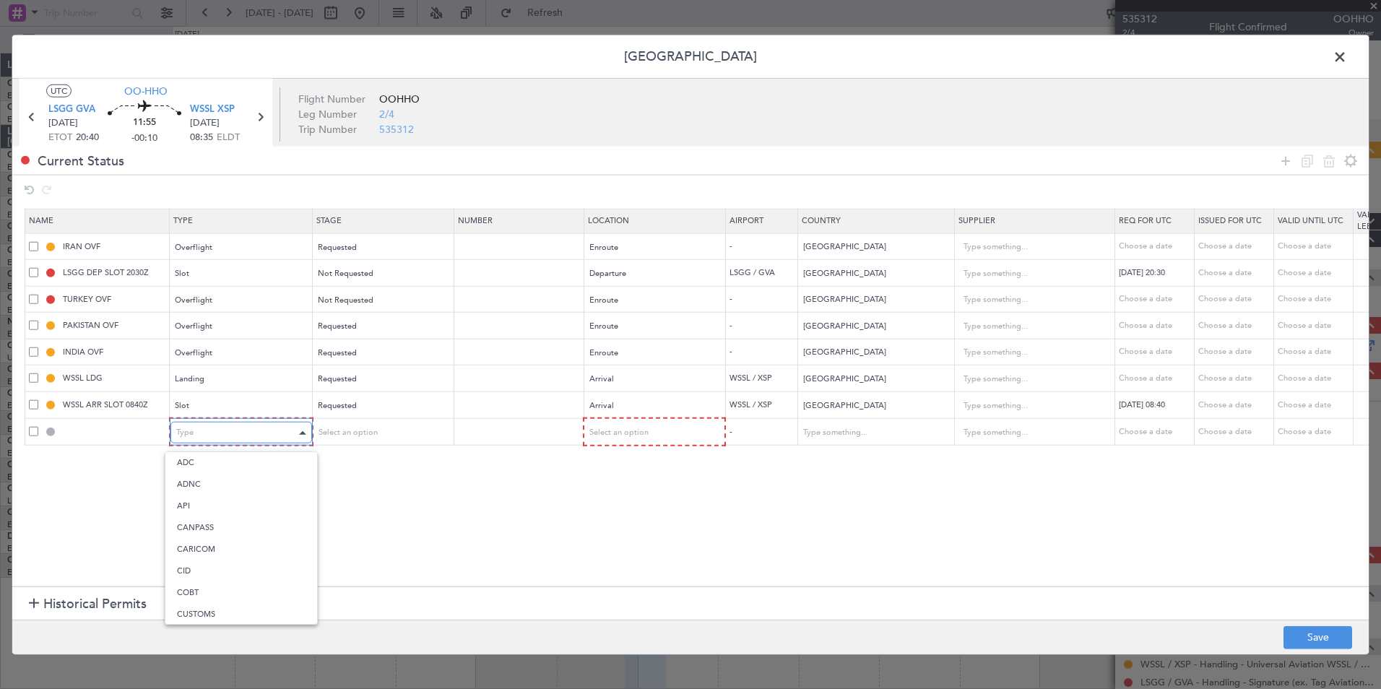
scroll to position [30, 0]
click at [217, 615] on span "Departure" at bounding box center [241, 607] width 129 height 22
click at [374, 446] on section "Name Type Stage Number Location Airport Country Supplier Req For Utc Issued For…" at bounding box center [690, 396] width 1356 height 382
click at [376, 433] on div "Select an option" at bounding box center [376, 433] width 120 height 22
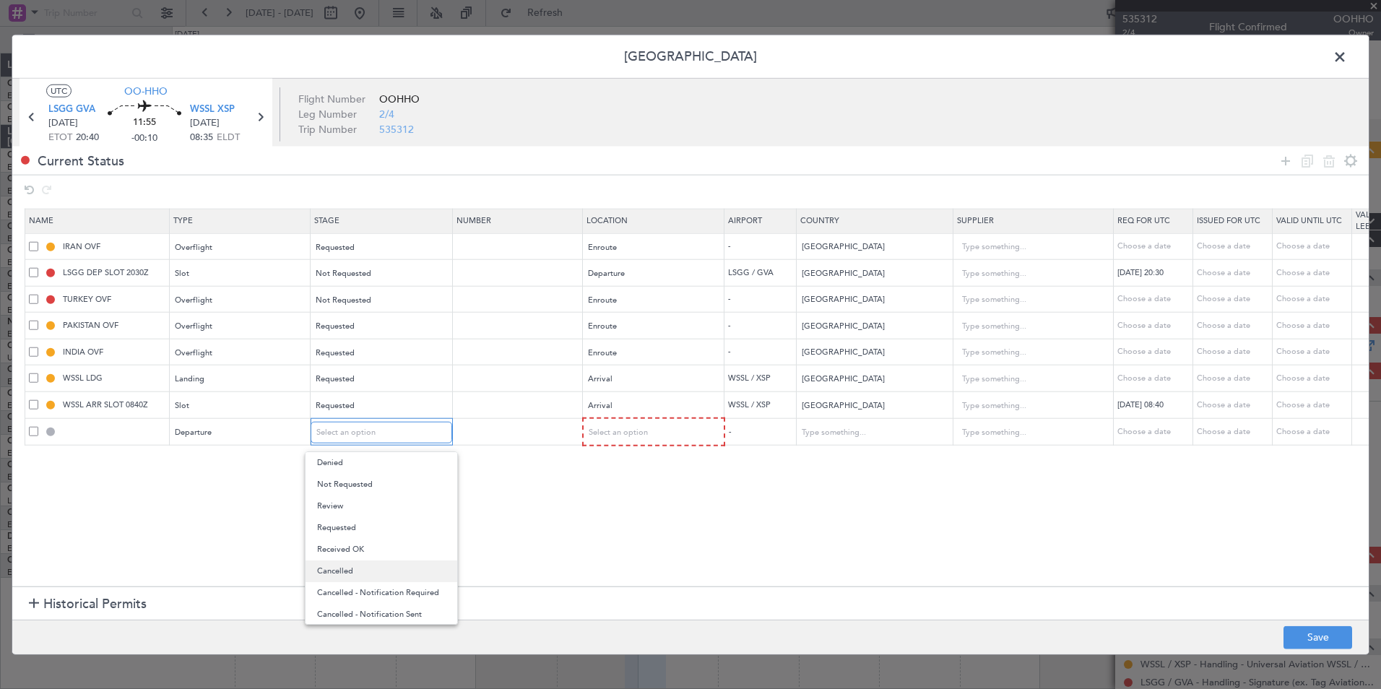
scroll to position [23, 0]
click at [352, 613] on span "Not Required" at bounding box center [381, 613] width 129 height 22
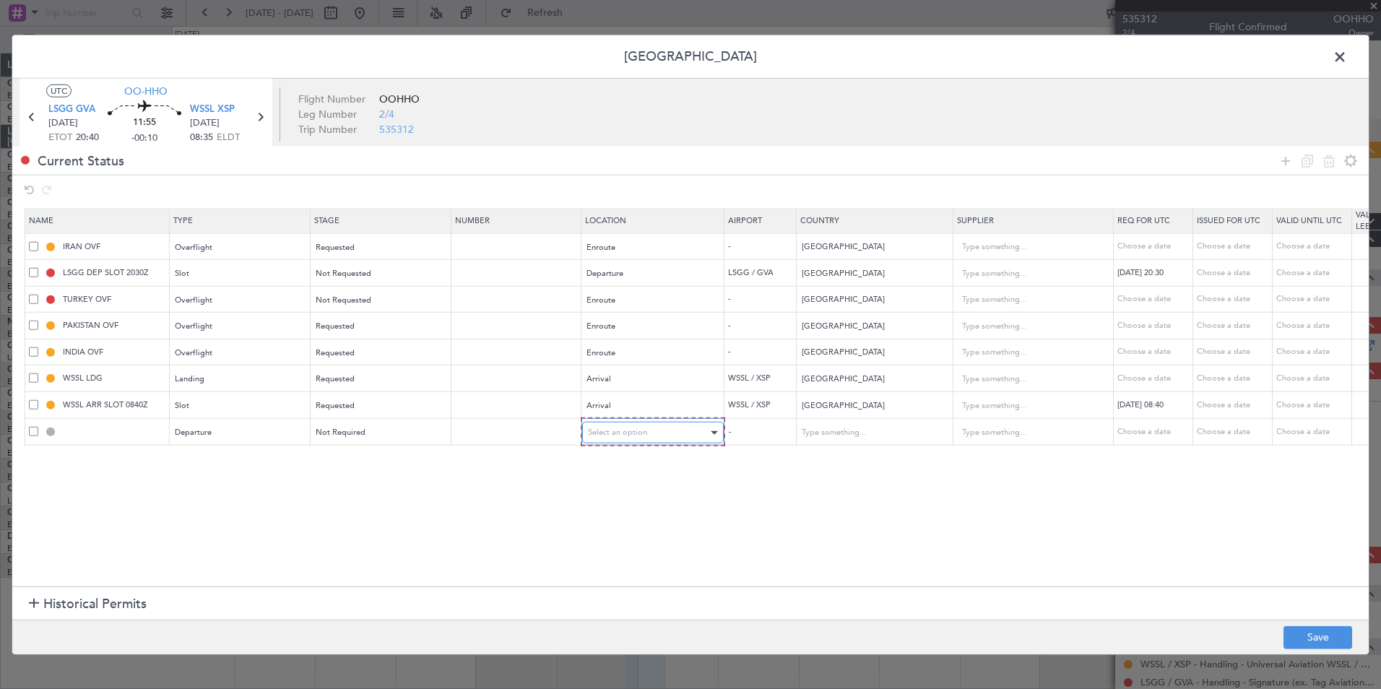
click at [662, 442] on div "Select an option" at bounding box center [648, 433] width 120 height 22
click at [626, 464] on span "Departure" at bounding box center [653, 463] width 129 height 22
click at [1321, 642] on button "Save" at bounding box center [1317, 636] width 69 height 23
type input "DEPARTURE"
type input "Switzerland"
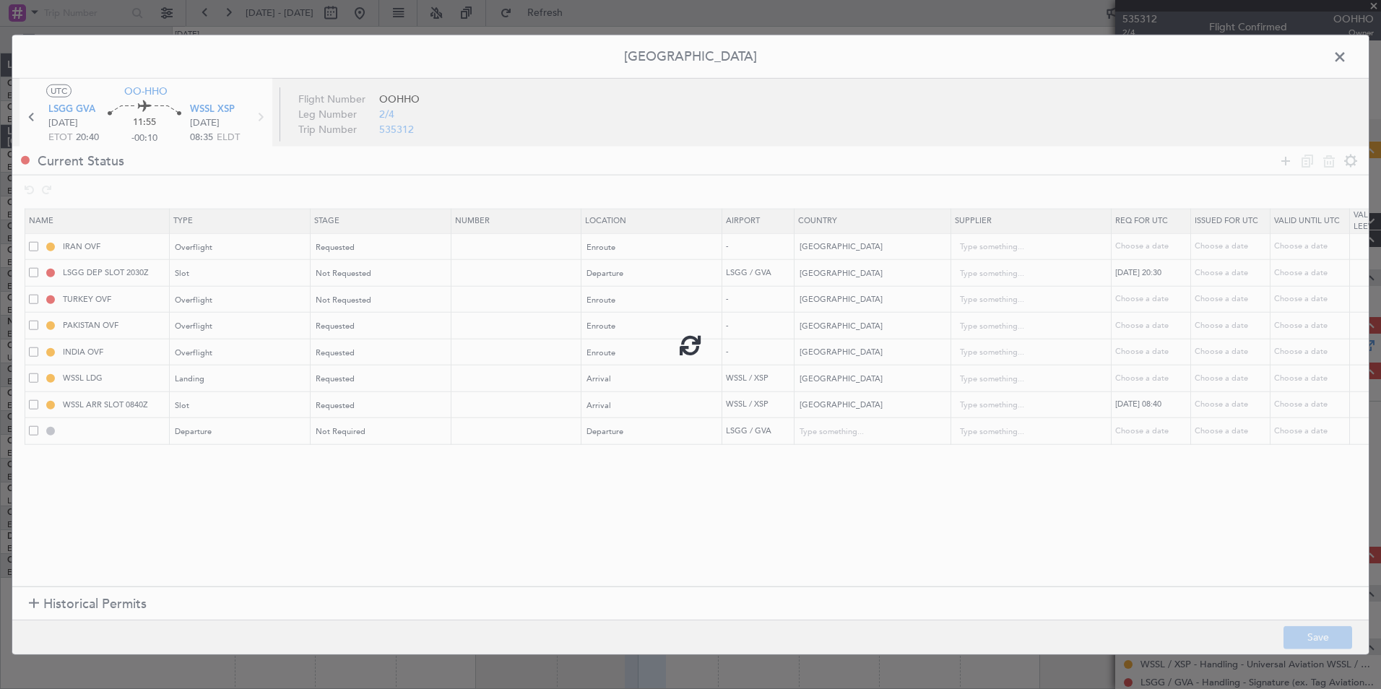
type input "NNN"
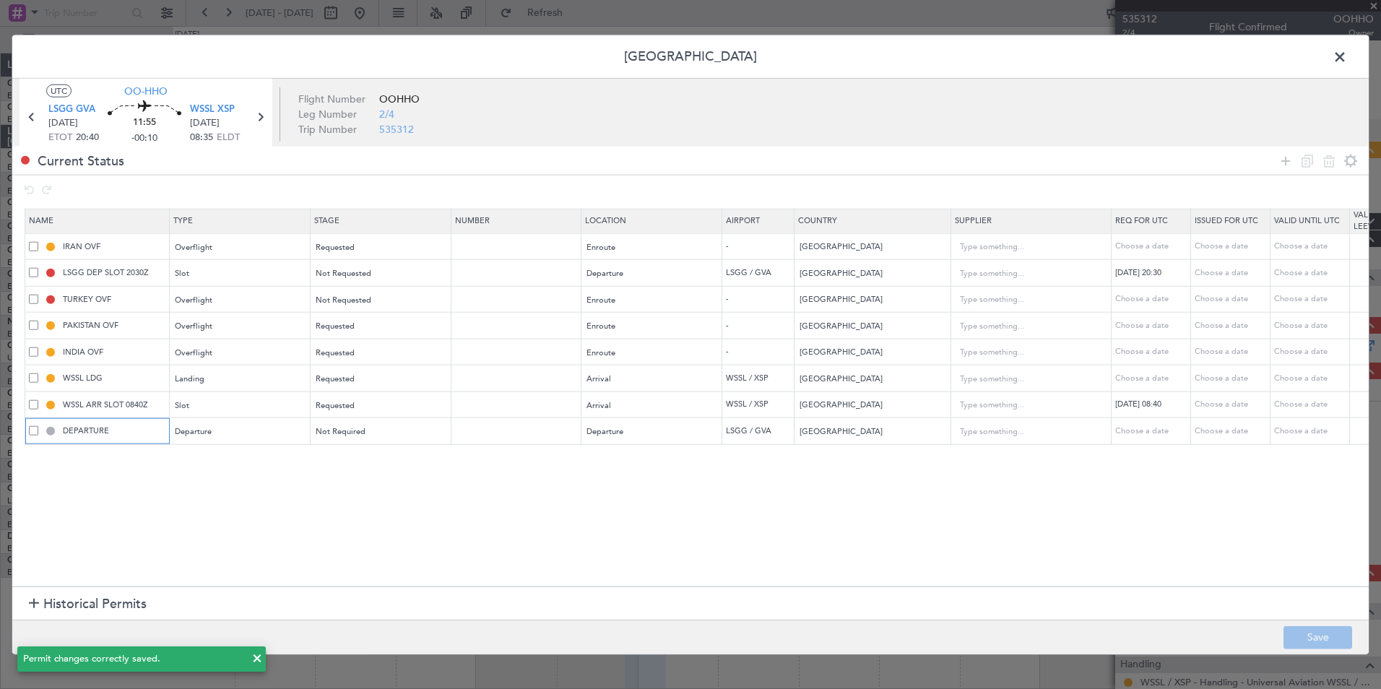
click at [130, 433] on input "DEPARTURE" at bounding box center [114, 431] width 108 height 12
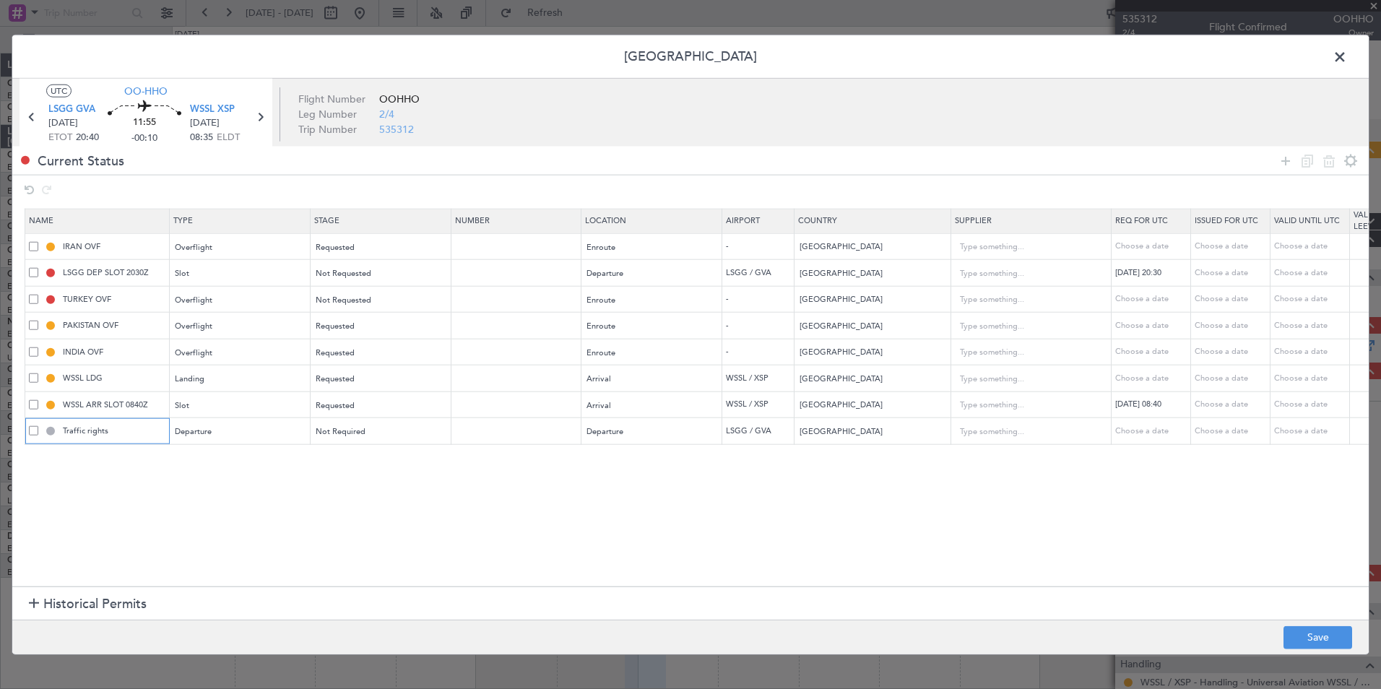
type input "Traffic rights"
click at [105, 446] on section "Name Type Stage Number Location Airport Country Supplier Req For Utc Issued For…" at bounding box center [690, 396] width 1356 height 382
click at [111, 424] on td "Traffic rights" at bounding box center [97, 431] width 144 height 27
click at [113, 433] on input "Traffic rights" at bounding box center [114, 431] width 108 height 12
drag, startPoint x: 462, startPoint y: 530, endPoint x: 1051, endPoint y: 554, distance: 589.7
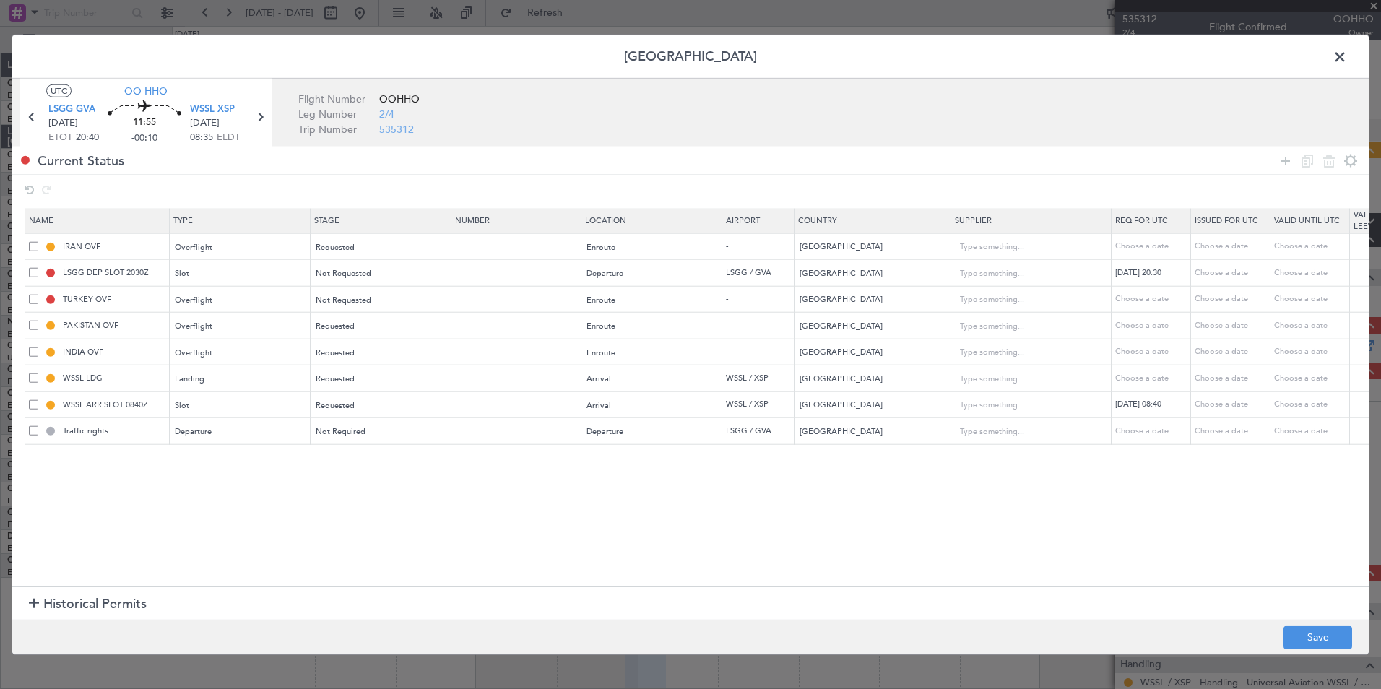
click at [464, 530] on section "Name Type Stage Number Location Airport Country Supplier Req For Utc Issued For…" at bounding box center [690, 396] width 1356 height 382
click at [1319, 643] on button "Save" at bounding box center [1317, 636] width 69 height 23
click at [1347, 53] on span at bounding box center [1347, 60] width 0 height 29
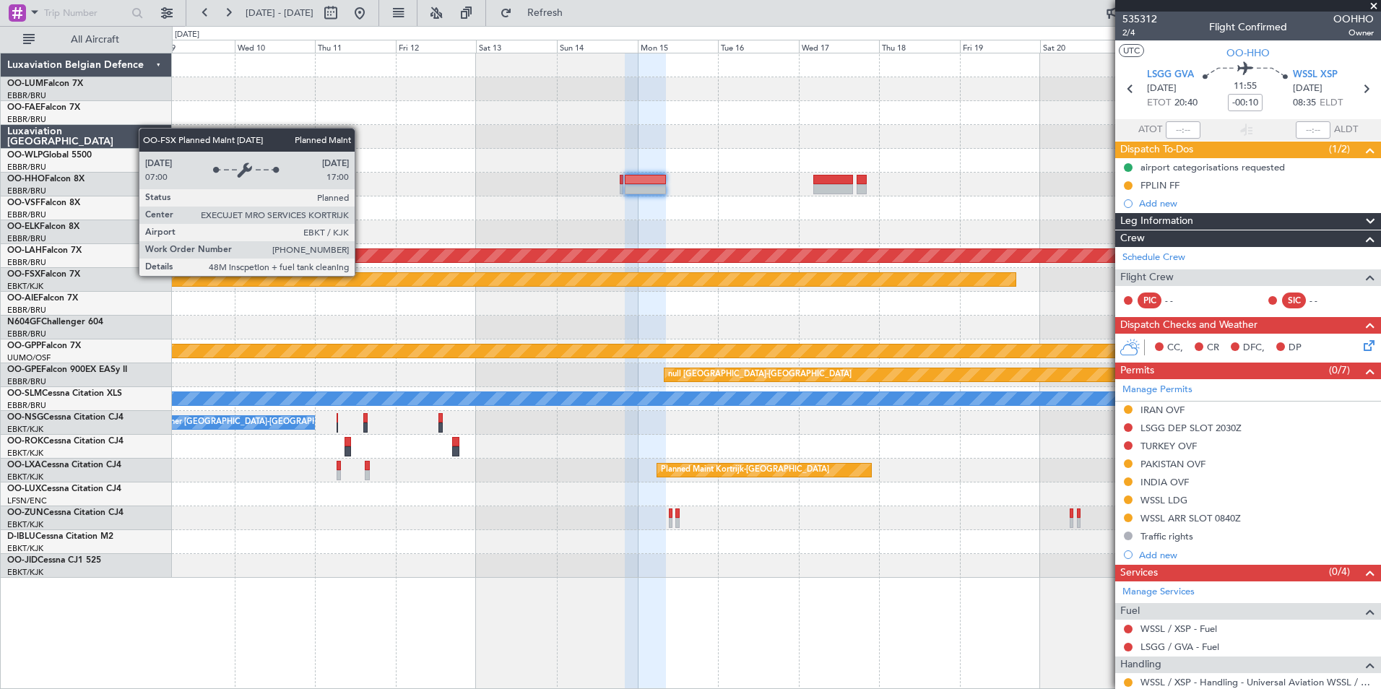
click at [713, 313] on div "Planned Maint Kortrijk-Wevelgem Planned Maint Geneva (Cointrin) Planned Maint A…" at bounding box center [776, 315] width 1208 height 524
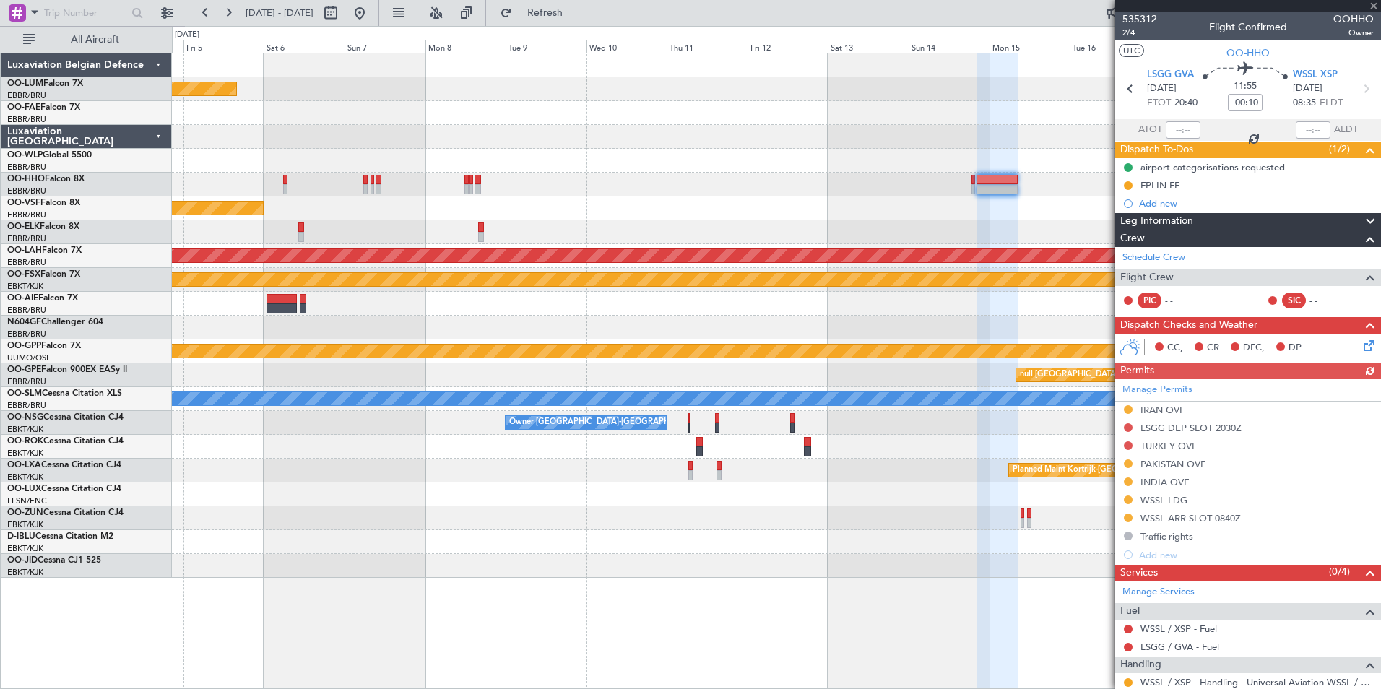
click at [690, 352] on div "Grounded [PERSON_NAME]" at bounding box center [635, 350] width 3343 height 13
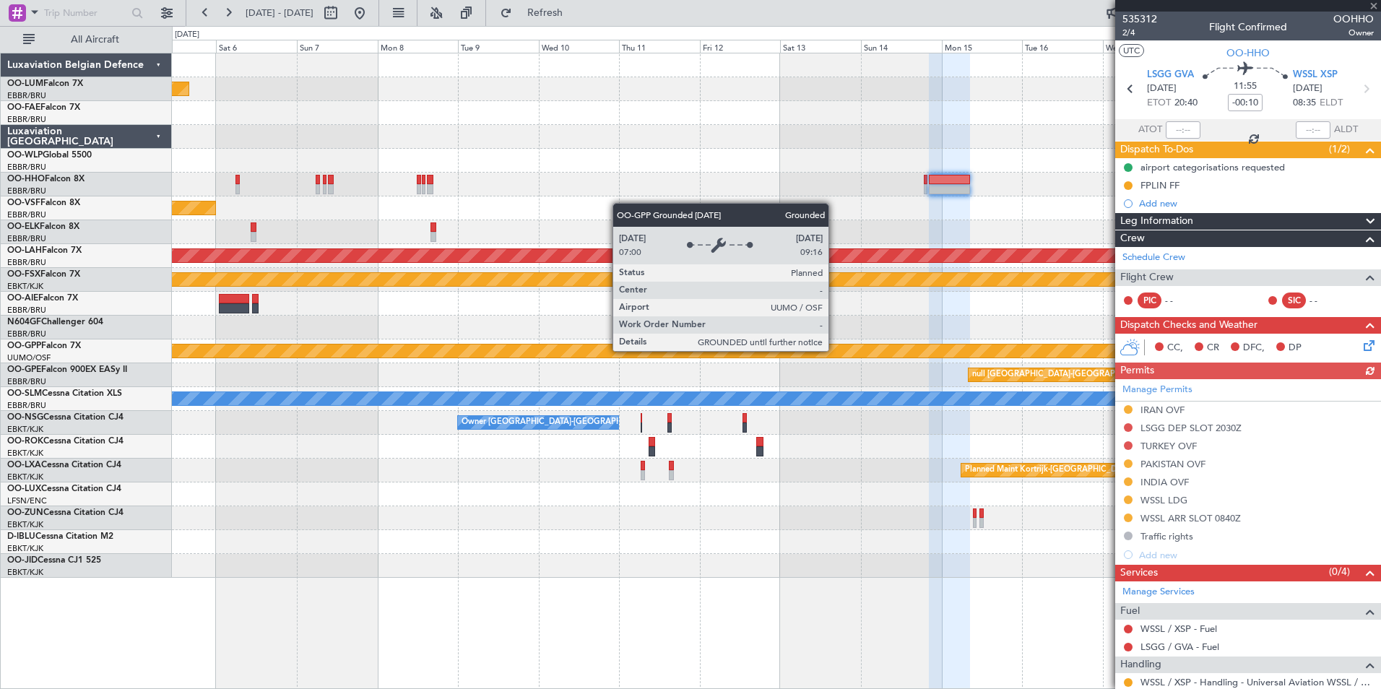
click at [596, 381] on div "Planned Maint Kortrijk-Wevelgem Planned Maint Geneva (Cointrin) Planned Maint A…" at bounding box center [776, 315] width 1208 height 524
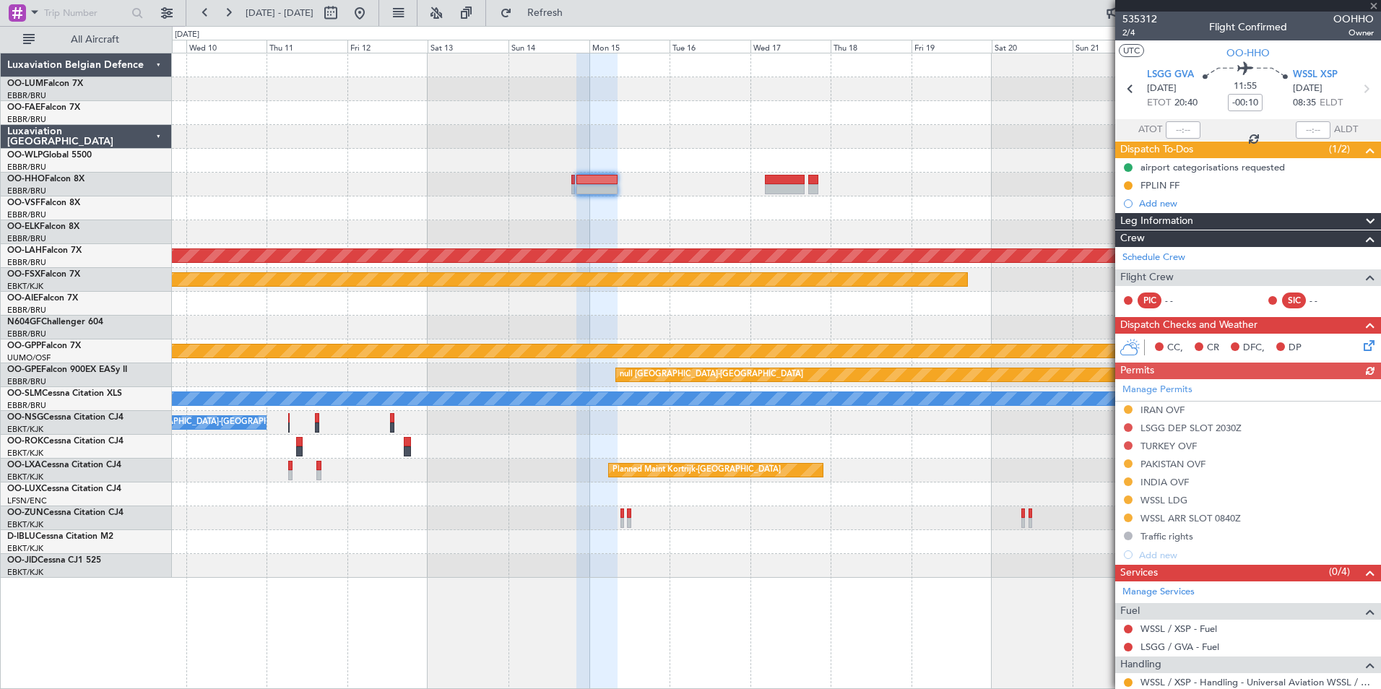
click at [627, 407] on div "Planned Maint Alton-st Louis (St Louis Regl) Planned Maint Kortrijk-Wevelgem Gr…" at bounding box center [776, 315] width 1208 height 524
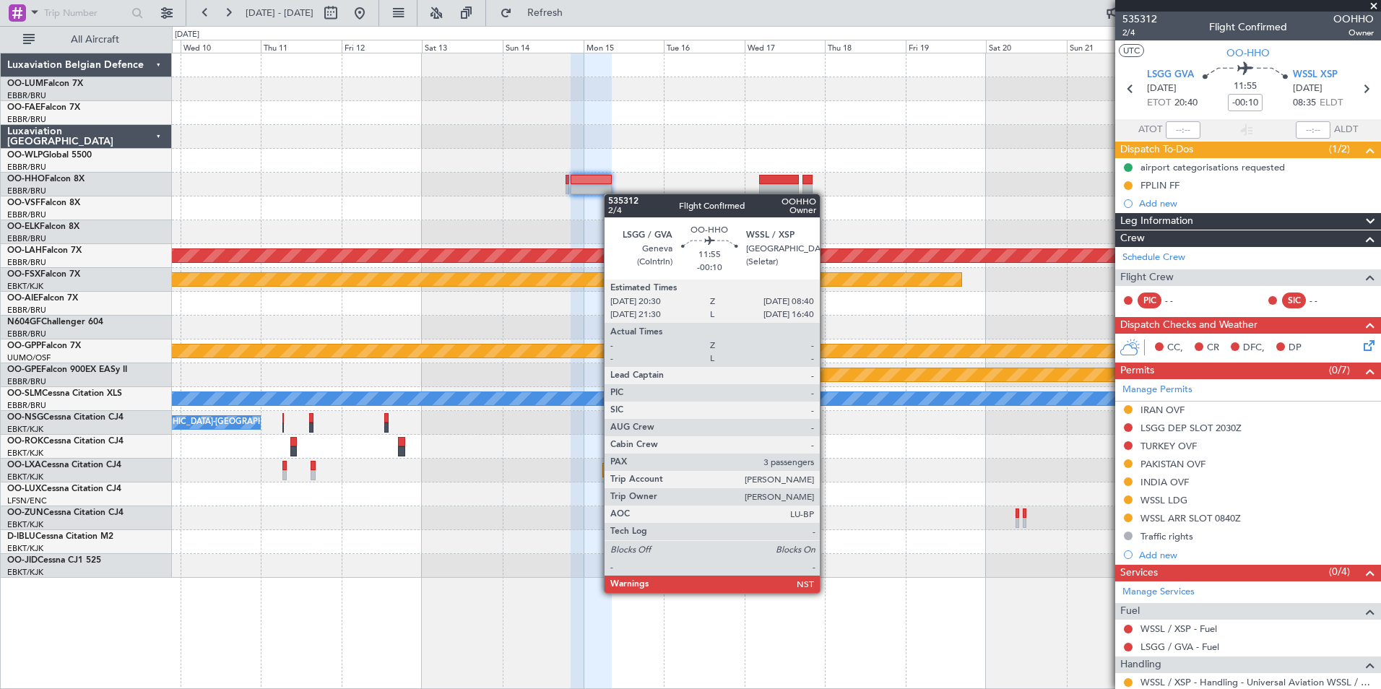
click at [589, 196] on div at bounding box center [776, 185] width 1208 height 24
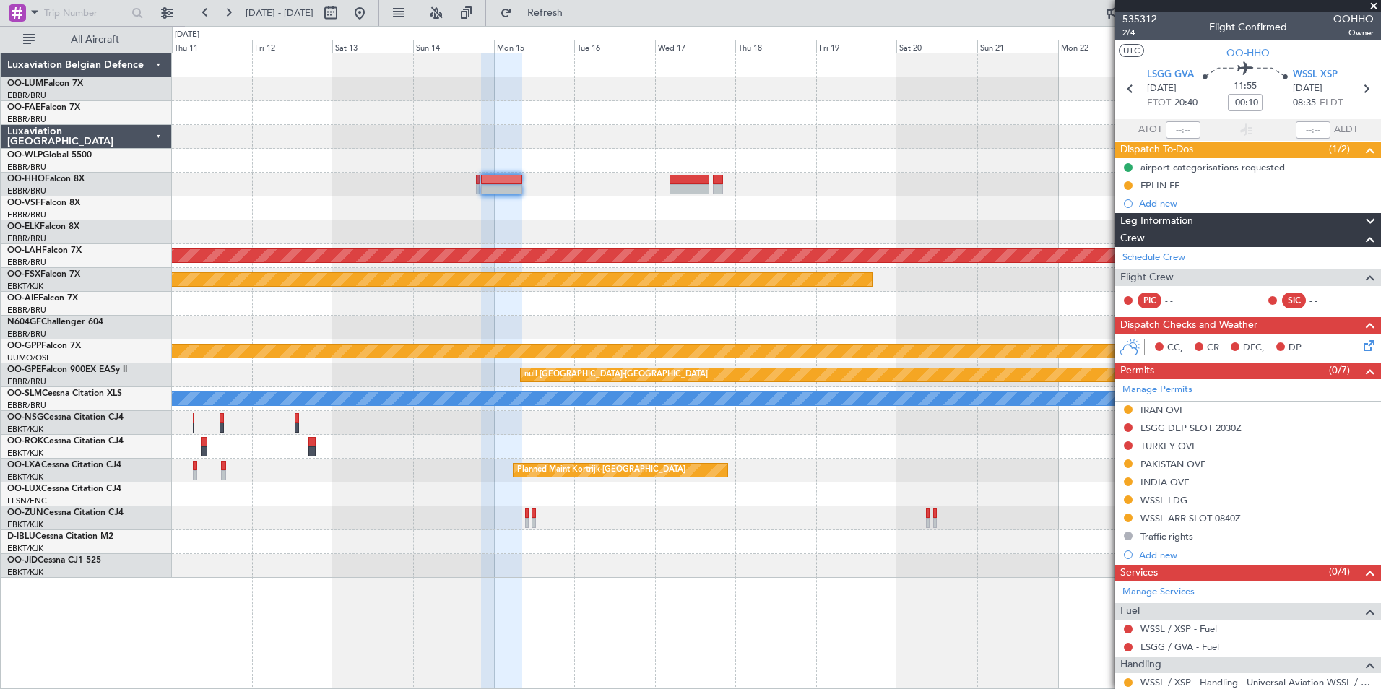
click at [663, 323] on div at bounding box center [776, 328] width 1208 height 24
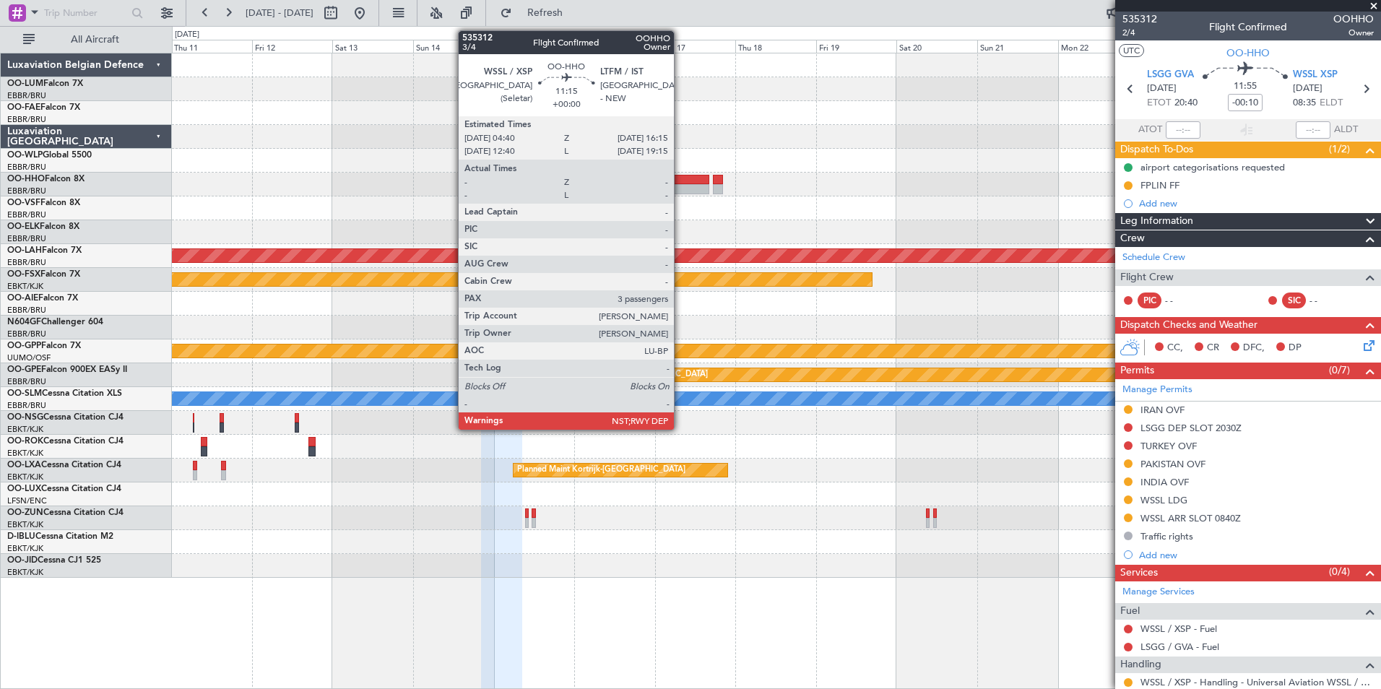
click at [680, 188] on div at bounding box center [688, 189] width 39 height 10
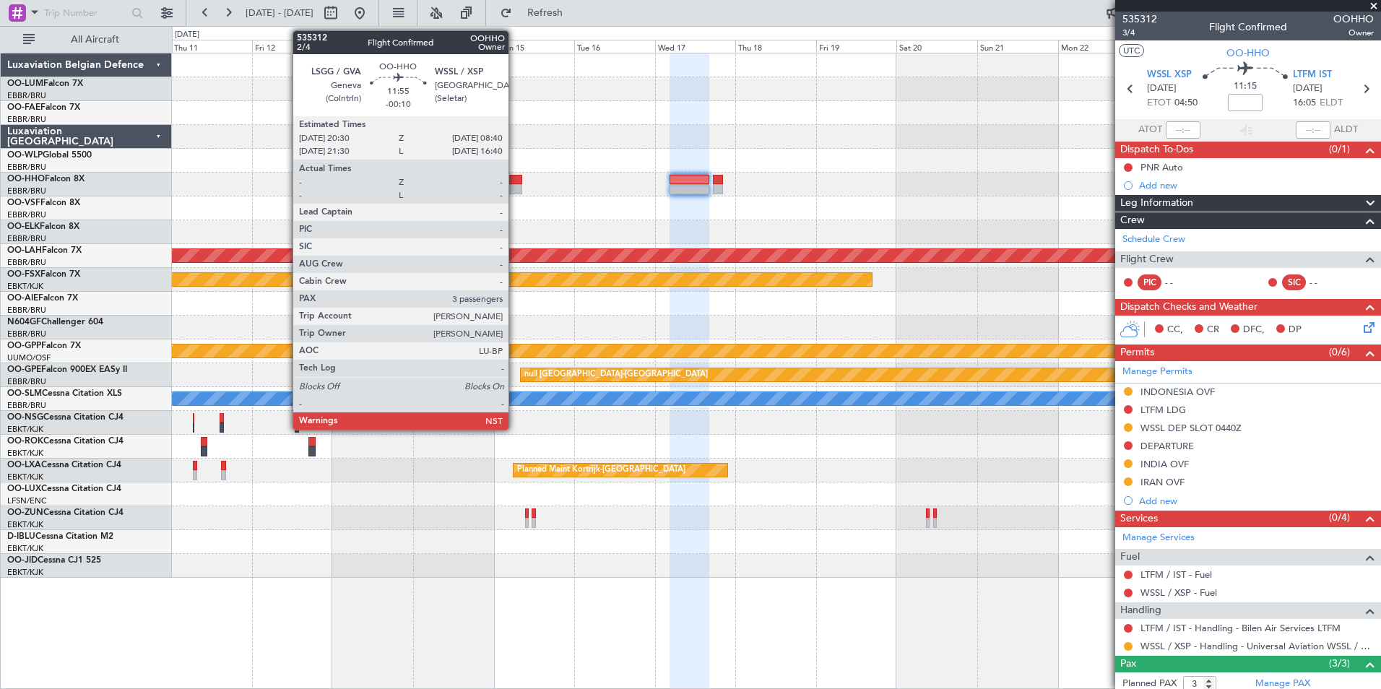
click at [515, 188] on div at bounding box center [501, 189] width 41 height 10
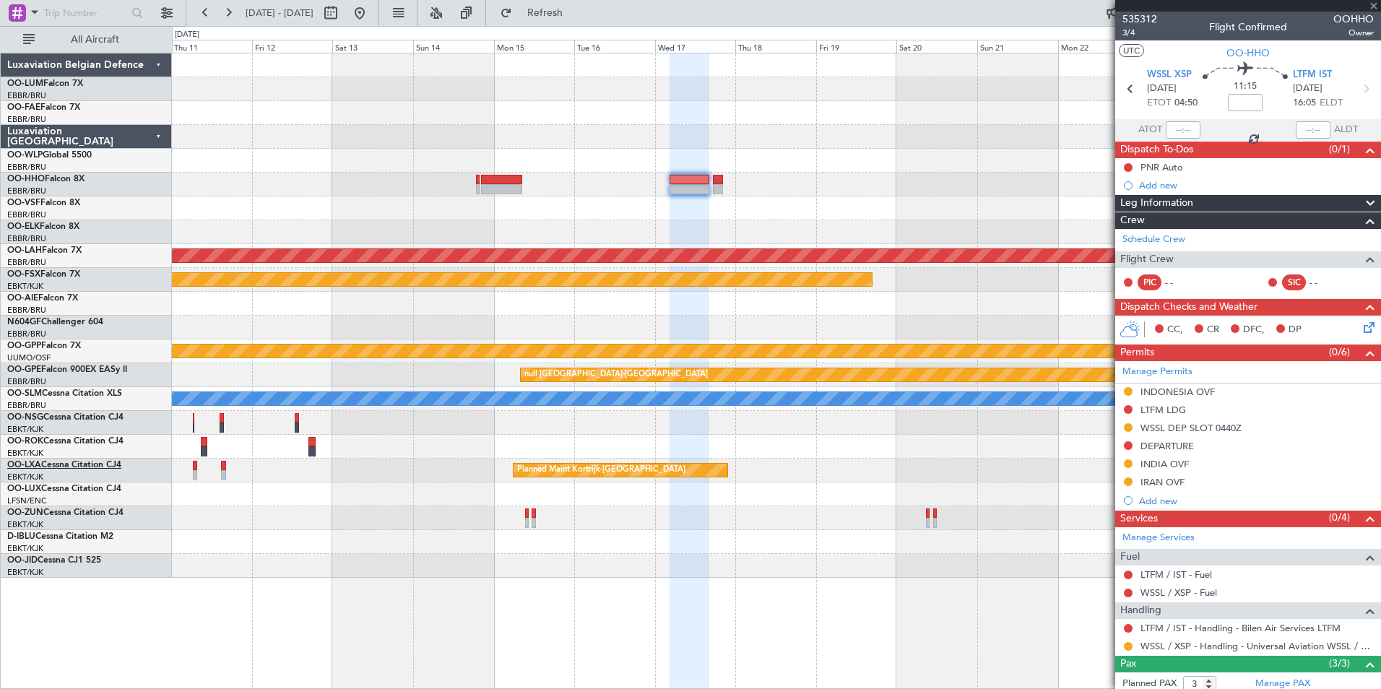
type input "-00:10"
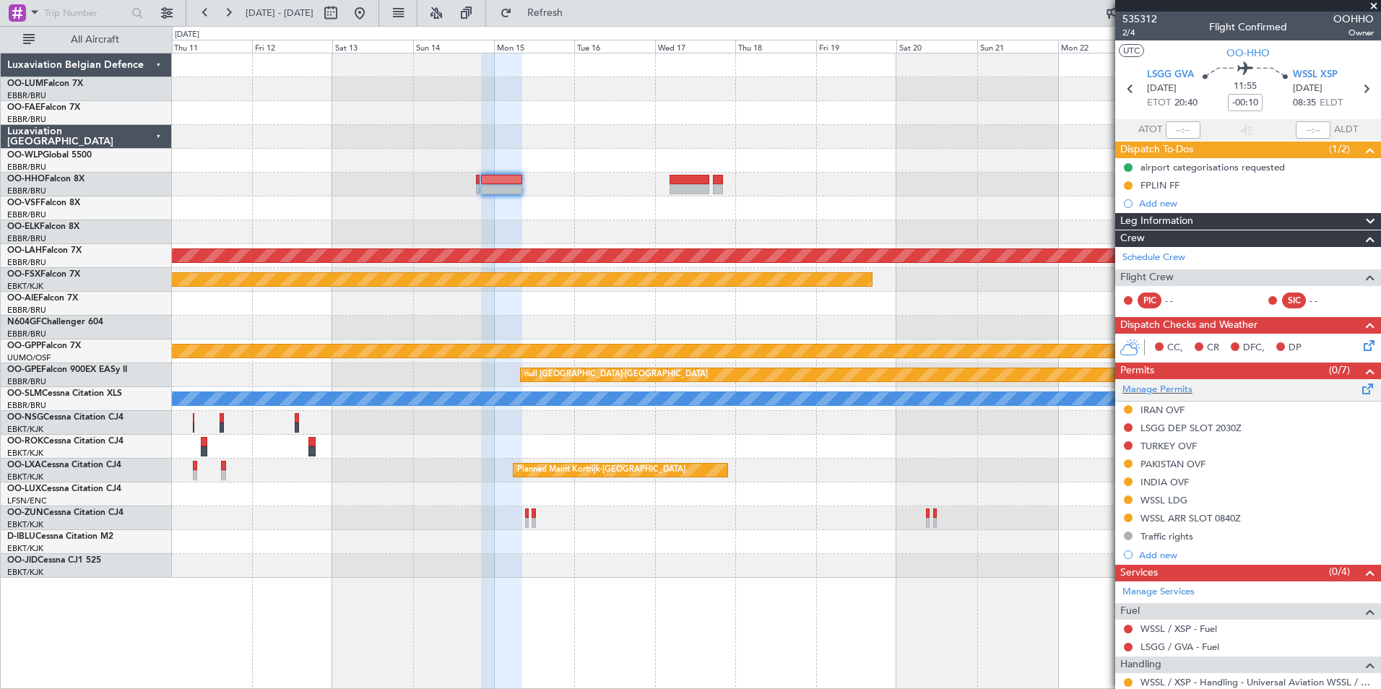
click at [1359, 386] on span at bounding box center [1367, 386] width 17 height 11
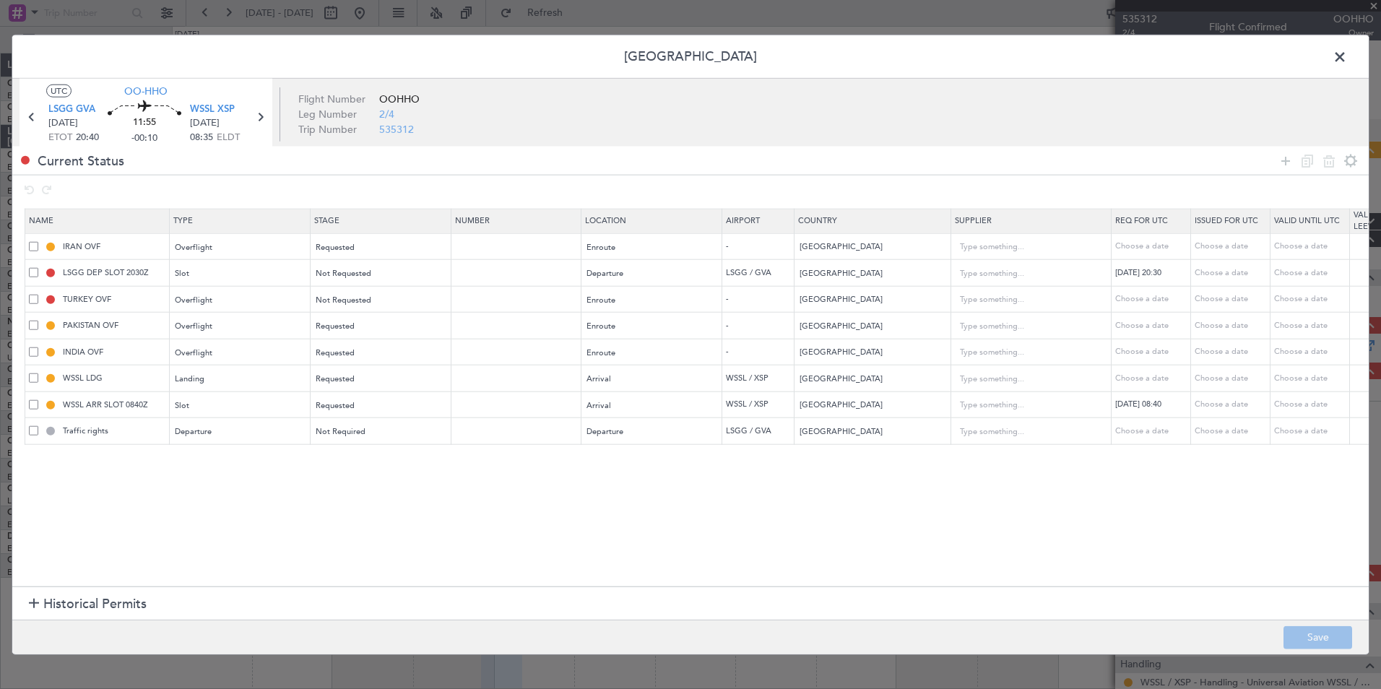
drag, startPoint x: 33, startPoint y: 244, endPoint x: 763, endPoint y: 248, distance: 729.4
click at [33, 244] on span at bounding box center [33, 245] width 9 height 9
click at [39, 241] on input "checkbox" at bounding box center [39, 241] width 0 height 0
click at [1311, 155] on icon at bounding box center [1306, 160] width 17 height 17
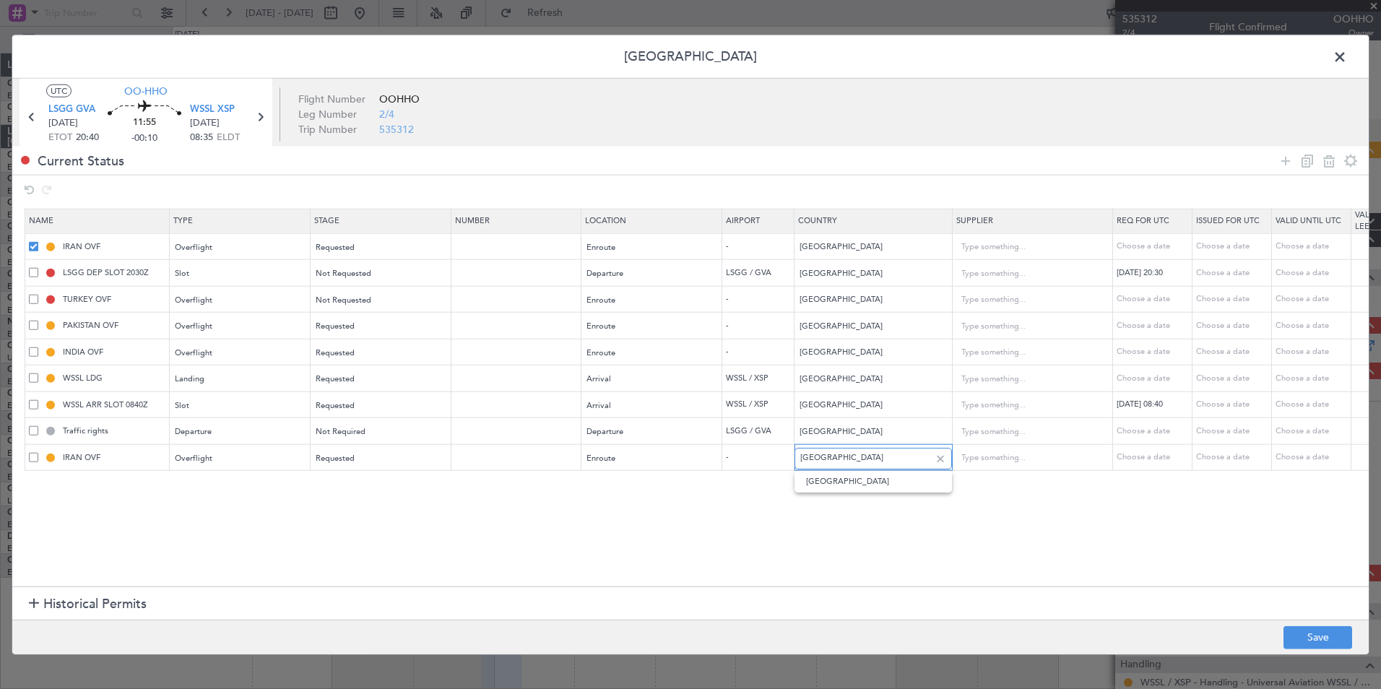
click at [840, 451] on input "Iran" at bounding box center [865, 458] width 130 height 22
click at [841, 453] on input "Iran" at bounding box center [865, 458] width 130 height 22
click at [821, 460] on input "Iran" at bounding box center [865, 458] width 130 height 22
type input "I"
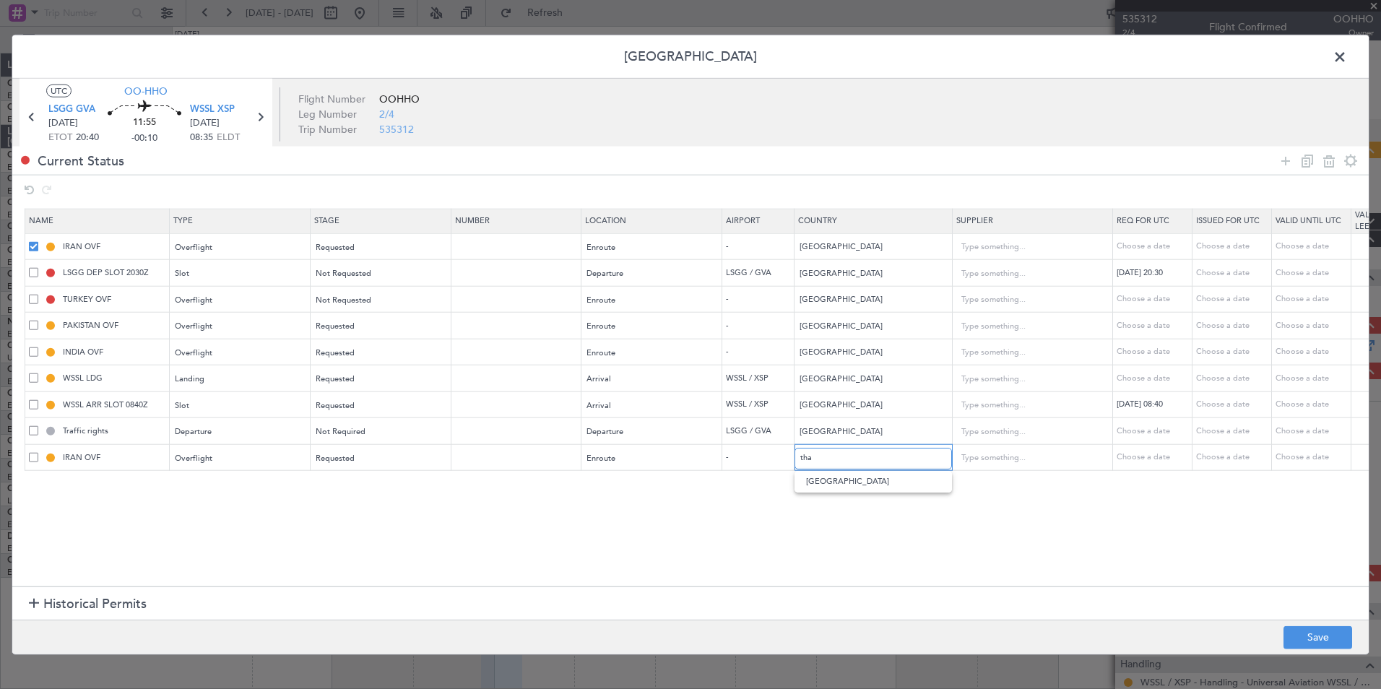
type input "tha"
click at [825, 493] on section "Name Type Stage Number Location Airport Country Supplier Req For Utc Issued For…" at bounding box center [690, 396] width 1356 height 382
click at [846, 485] on section "Name Type Stage Number Location Airport Country Supplier Req For Utc Issued For…" at bounding box center [690, 396] width 1356 height 382
click at [839, 465] on input "text" at bounding box center [865, 458] width 130 height 22
click at [848, 485] on span "Thailand" at bounding box center [873, 482] width 134 height 22
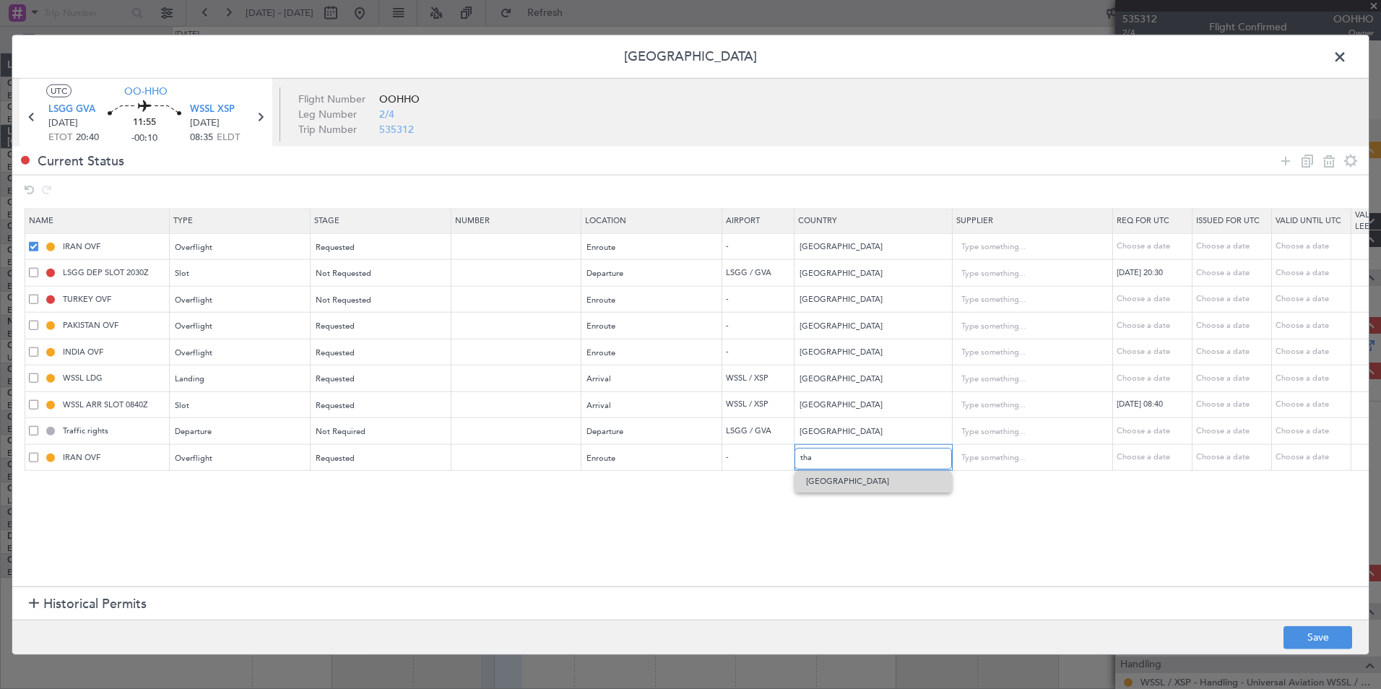
type input "Thailand"
click at [1317, 637] on button "Save" at bounding box center [1317, 636] width 69 height 23
type input "THAILAND OVF"
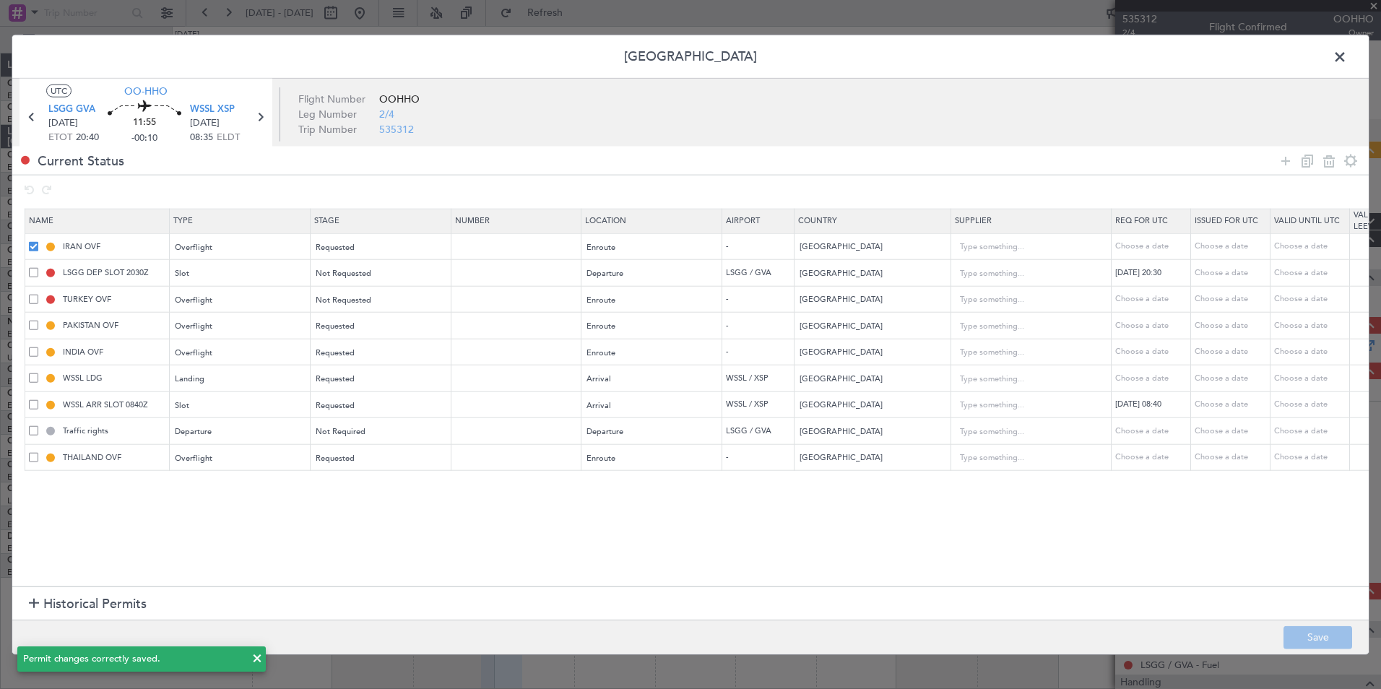
click at [35, 248] on span at bounding box center [33, 245] width 9 height 9
click at [39, 241] on input "checkbox" at bounding box center [39, 241] width 0 height 0
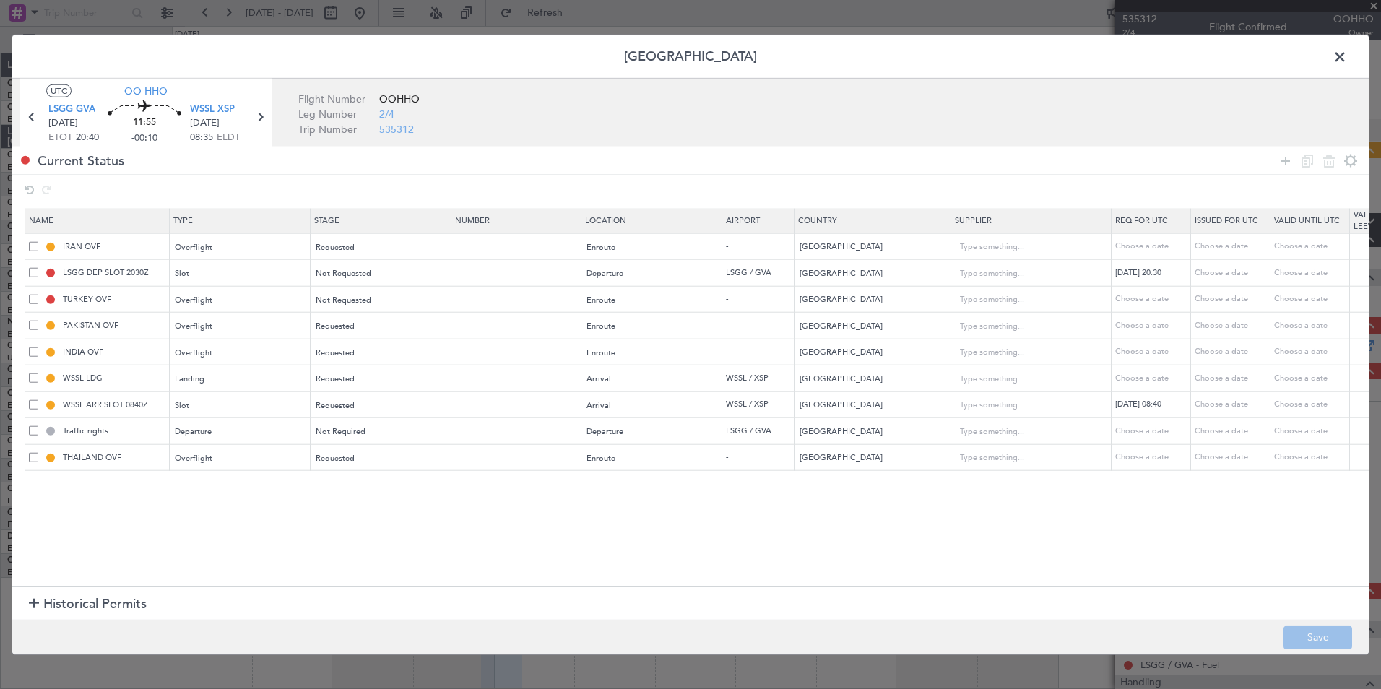
click at [33, 272] on span at bounding box center [33, 272] width 9 height 9
click at [39, 268] on input "checkbox" at bounding box center [39, 268] width 0 height 0
click at [1308, 162] on icon at bounding box center [1306, 160] width 17 height 17
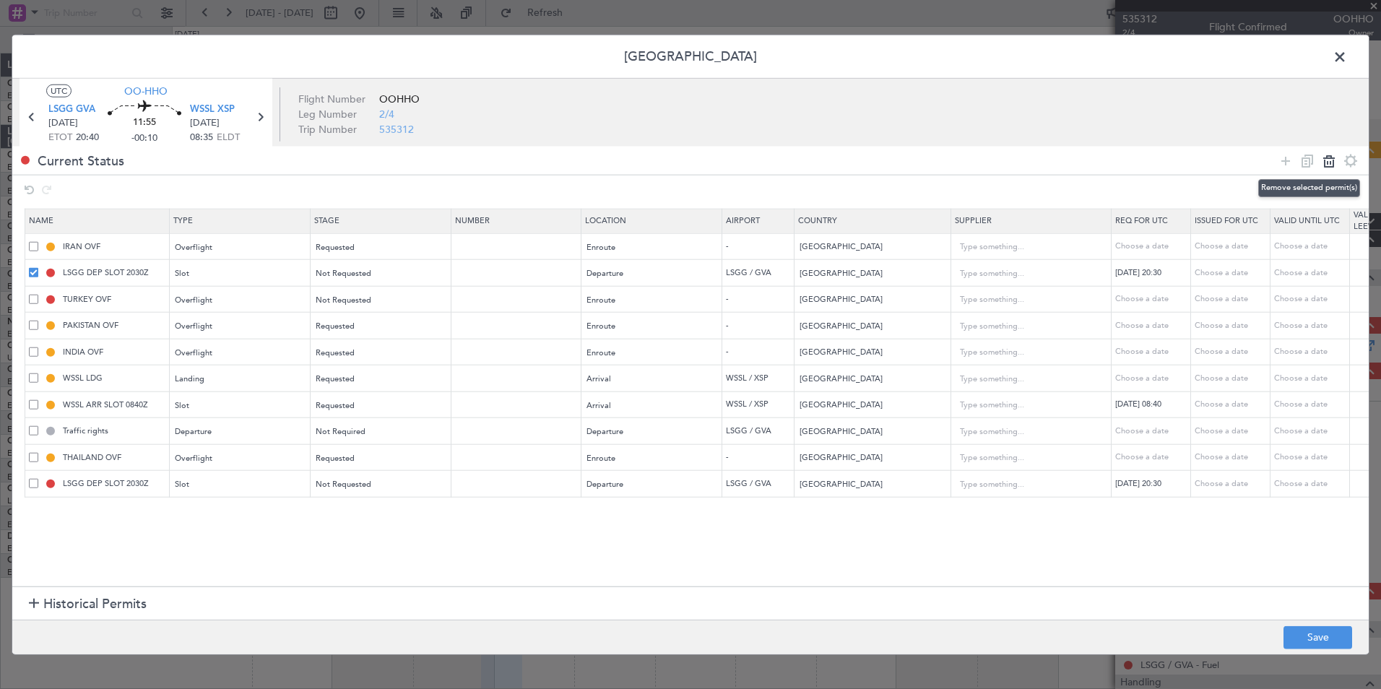
click at [1331, 162] on icon at bounding box center [1328, 160] width 17 height 17
type input "TURKEY OVF"
type input "Turkey"
type input "PAKISTAN OVF"
type input "Pakistan"
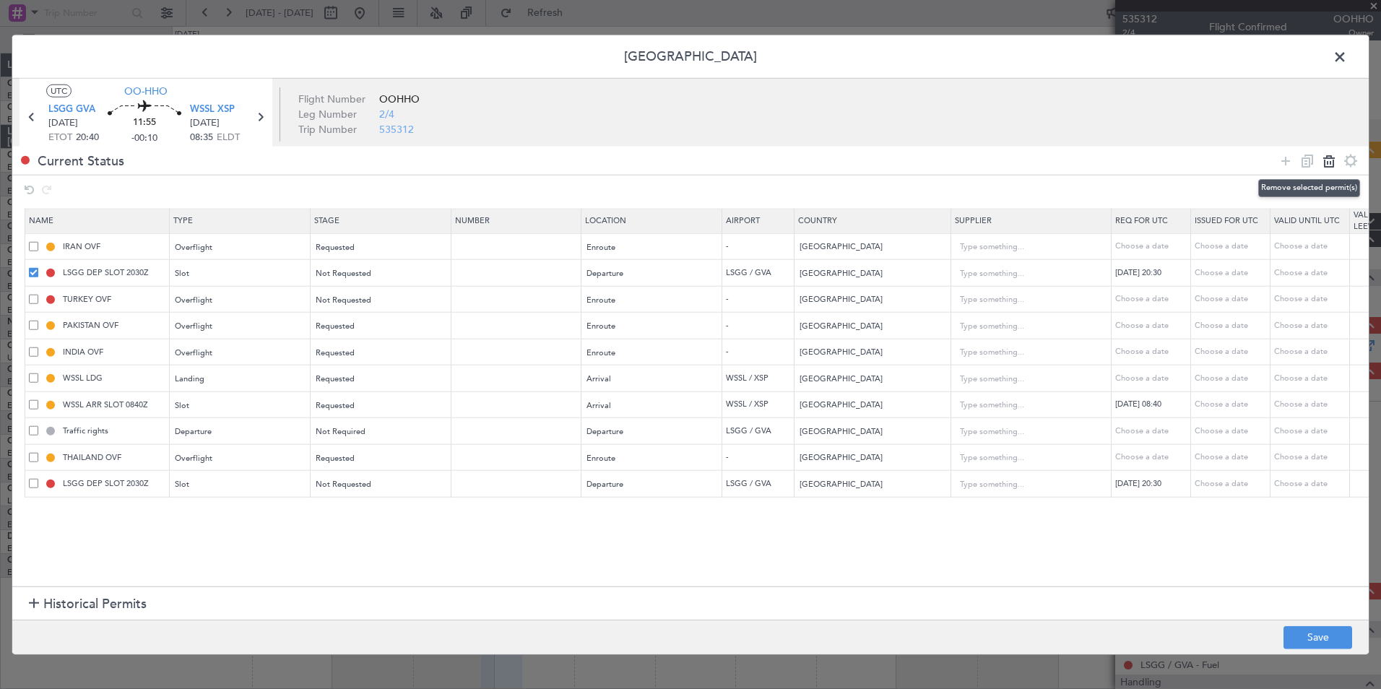
type input "INDIA OVF"
type input "India"
type input "3"
type input "WSSL LDG"
type input "Singapore"
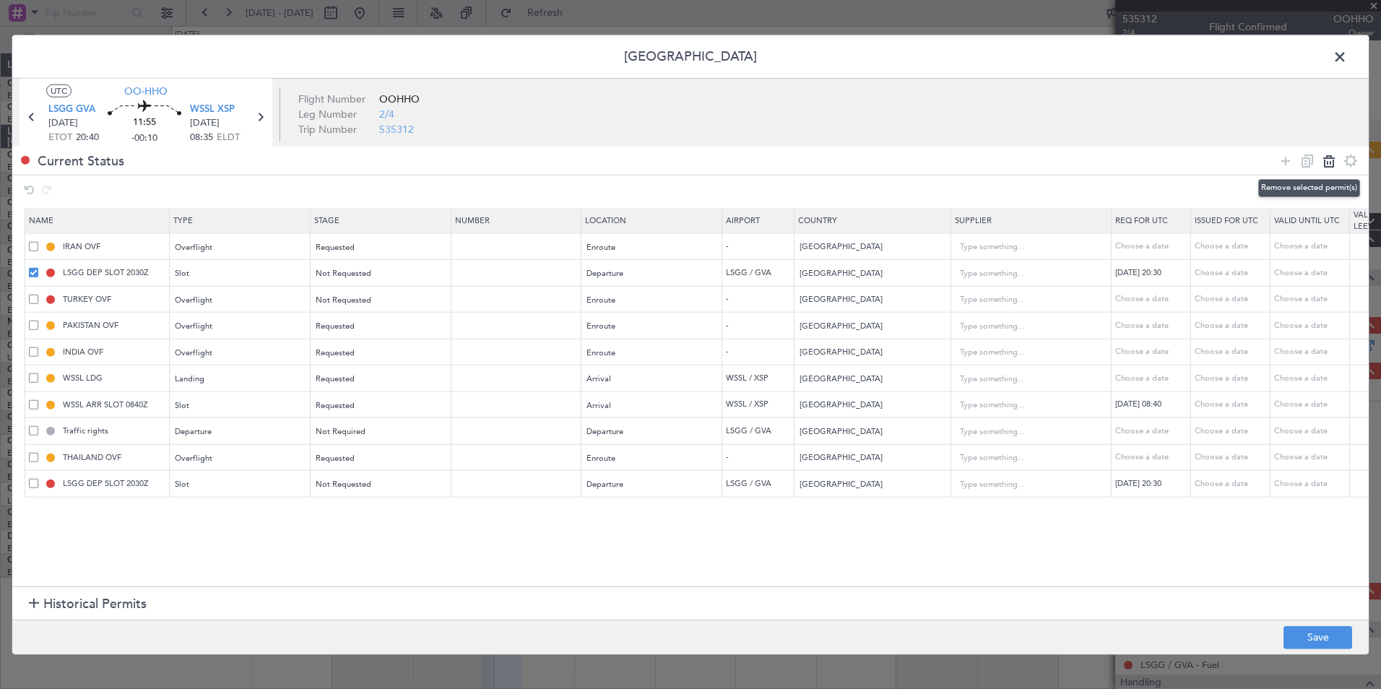
type input "WSSL ARR SLOT 0840Z"
type input "Traffic rights"
type input "Switzerland"
type input "THAILAND OVF"
type input "Thailand"
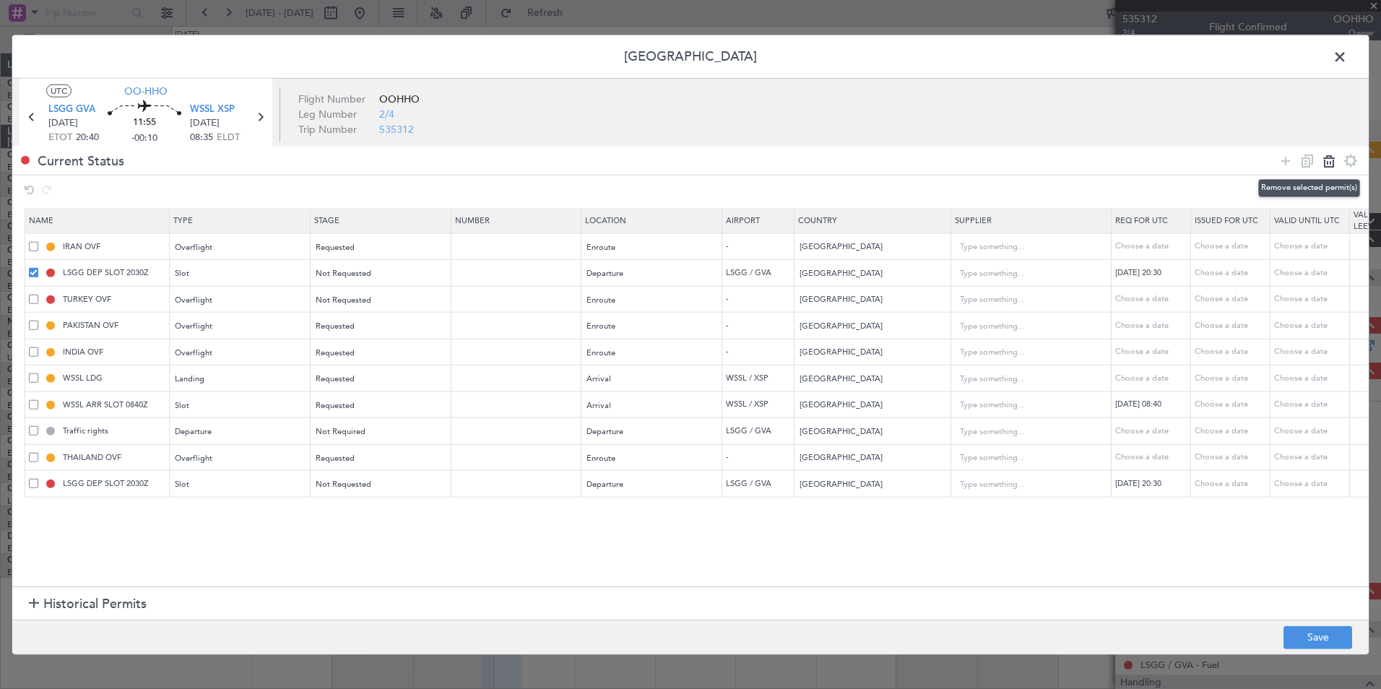
type input "2"
type input "LSGG DEP SLOT 2030Z"
type input "Switzerland"
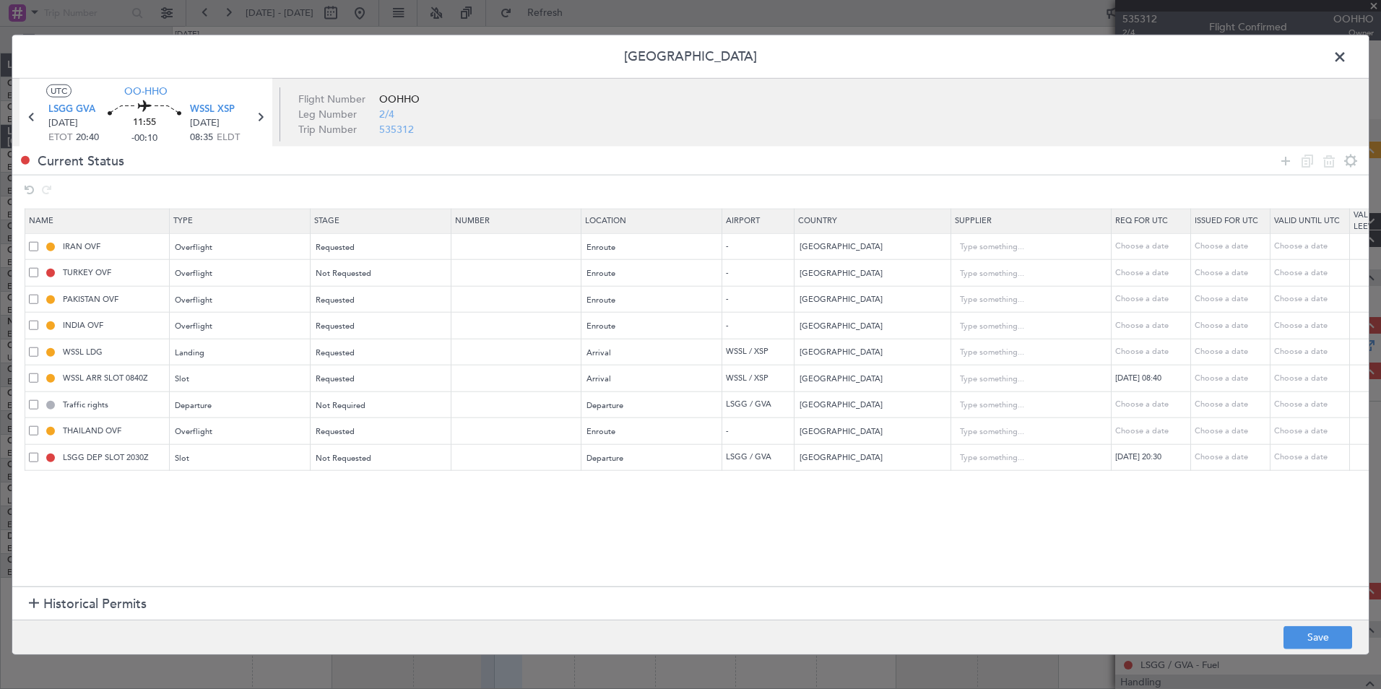
click at [34, 407] on span at bounding box center [33, 403] width 9 height 9
click at [39, 399] on input "checkbox" at bounding box center [39, 399] width 0 height 0
click at [1312, 164] on icon at bounding box center [1306, 160] width 17 height 17
click at [1325, 165] on icon at bounding box center [1328, 160] width 17 height 17
type input "THAILAND OVF"
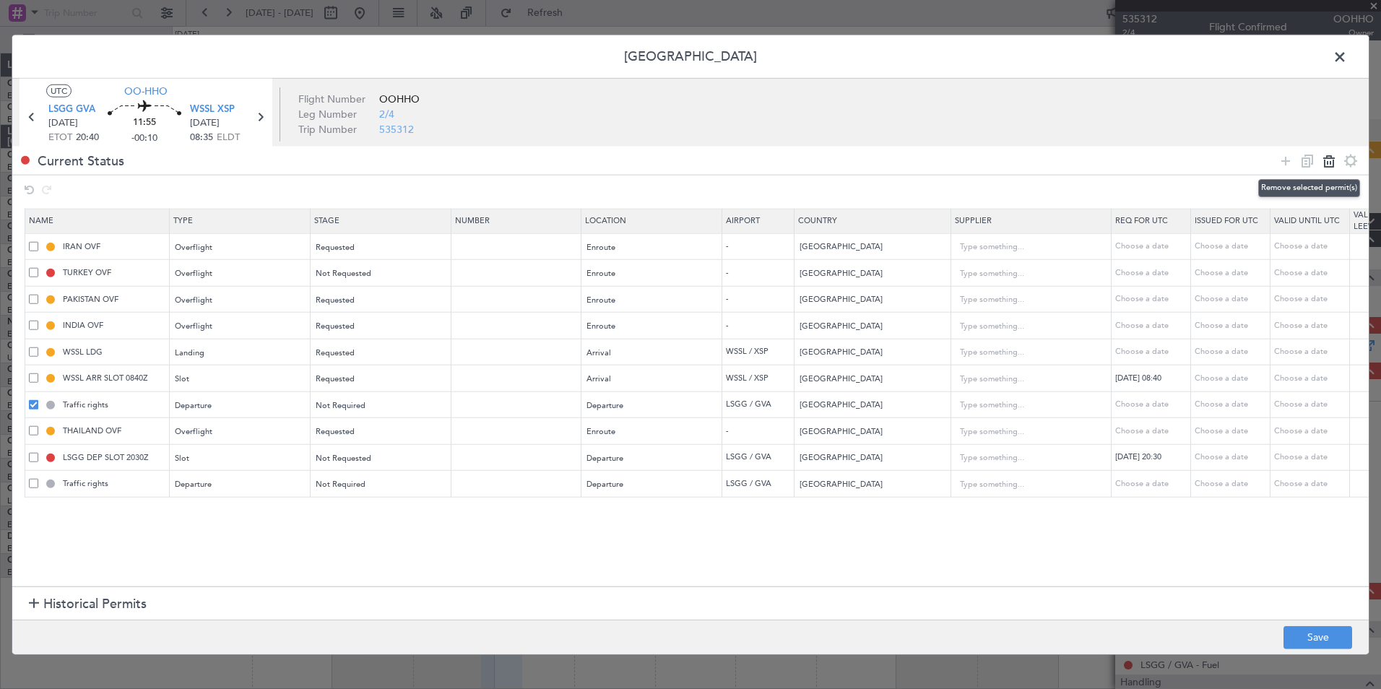
type input "Thailand"
type input "2"
type input "LSGG DEP SLOT 2030Z"
type input "Switzerland"
type input "Traffic rights"
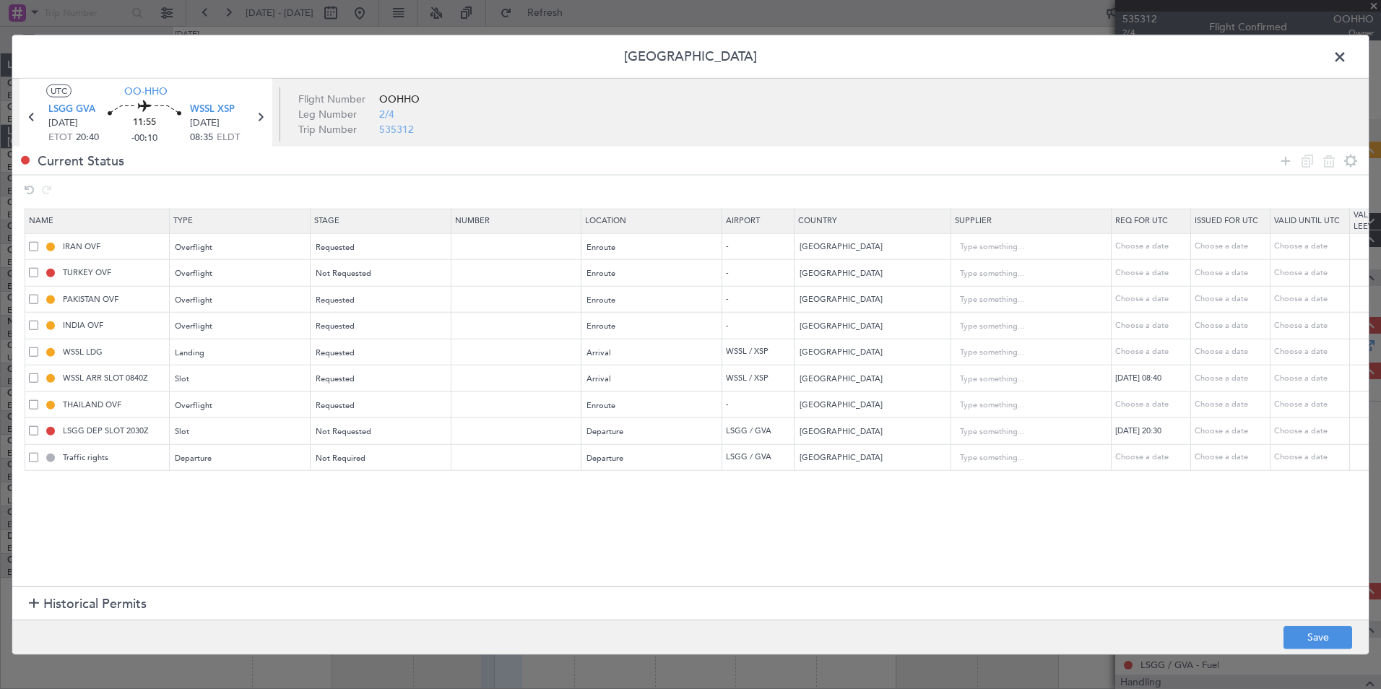
click at [36, 272] on span at bounding box center [33, 272] width 9 height 9
click at [39, 268] on input "checkbox" at bounding box center [39, 268] width 0 height 0
click at [1306, 165] on icon at bounding box center [1306, 160] width 17 height 17
click at [1332, 161] on icon at bounding box center [1328, 160] width 17 height 17
type input "PAKISTAN OVF"
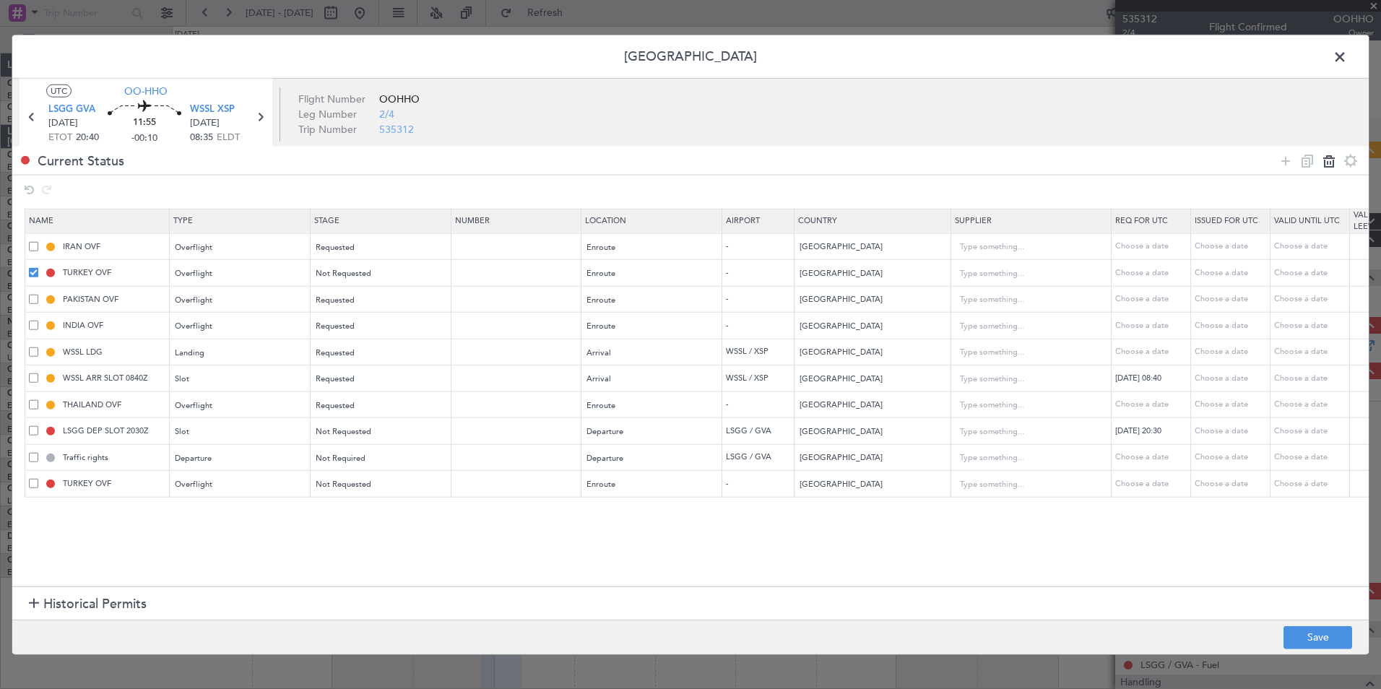
type input "Pakistan"
type input "INDIA OVF"
type input "India"
type input "3"
type input "WSSL LDG"
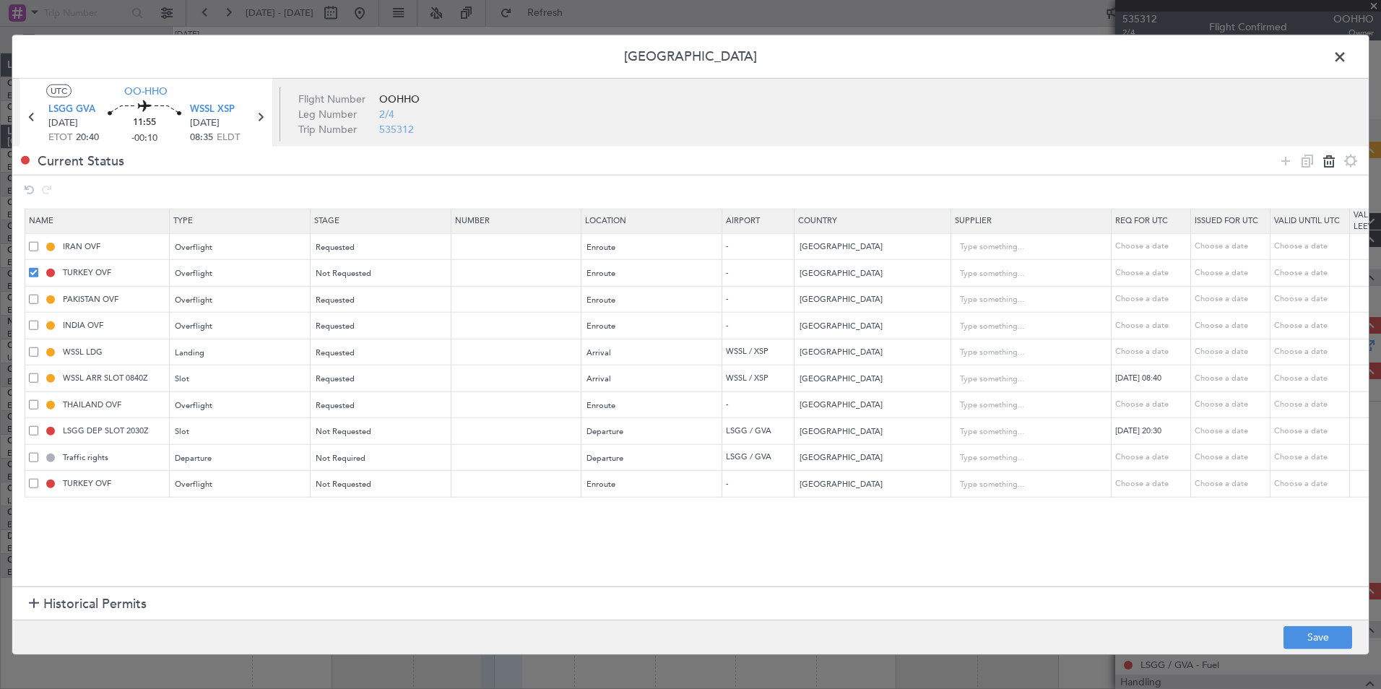
type input "Singapore"
type input "WSSL ARR SLOT 0840Z"
type input "THAILAND OVF"
type input "Thailand"
type input "2"
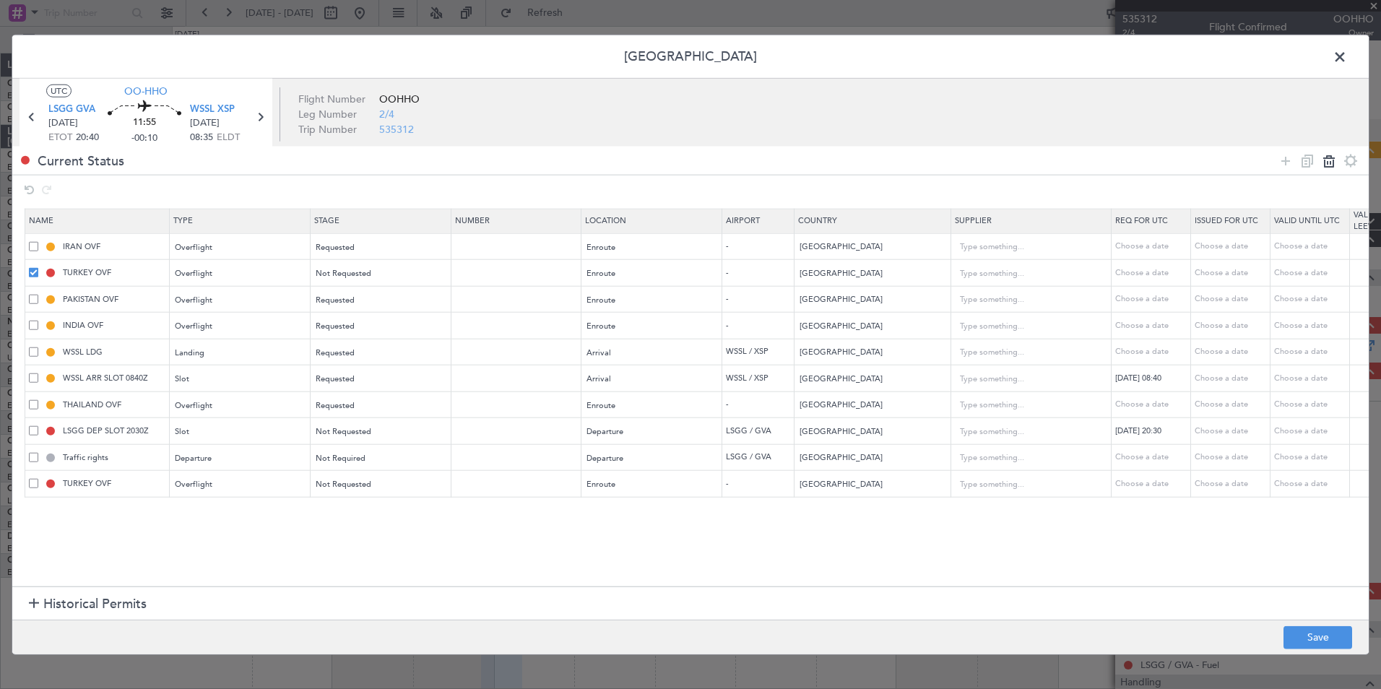
type input "LSGG DEP SLOT 2030Z"
type input "Switzerland"
type input "Traffic rights"
type input "TURKEY OVF"
type input "Turkey"
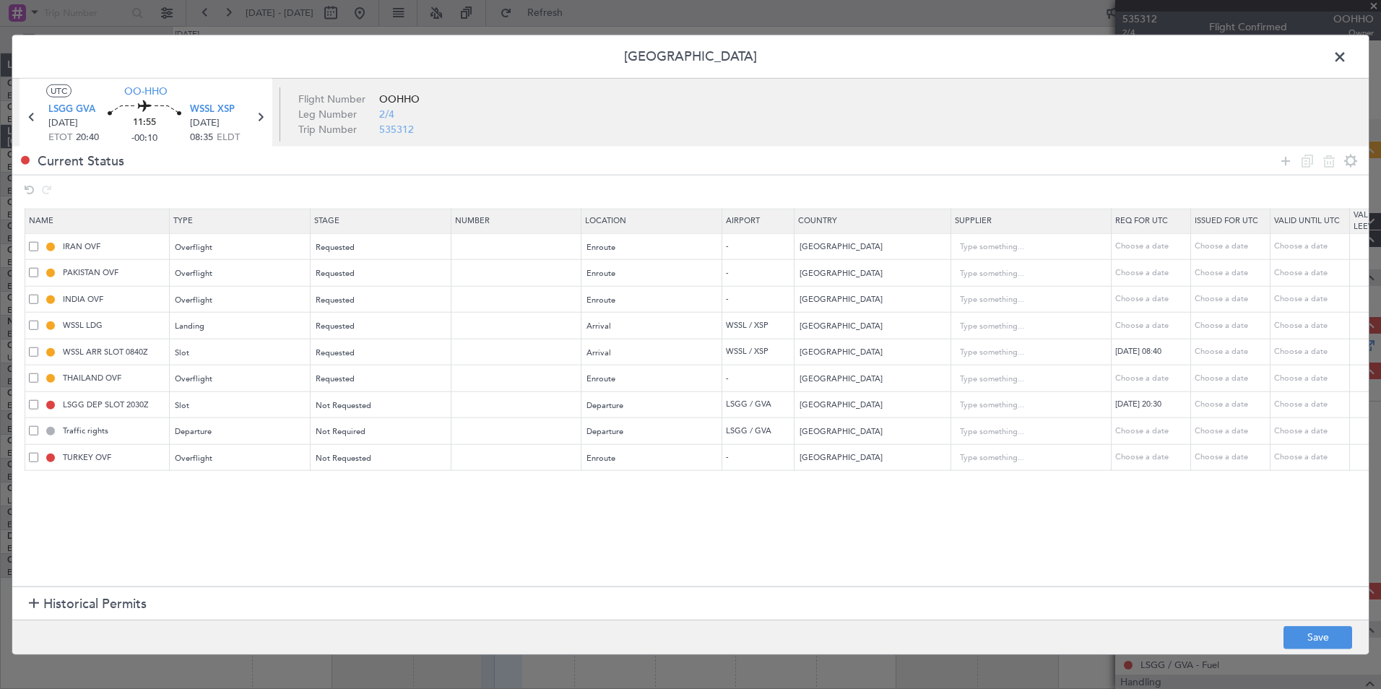
click at [32, 245] on span at bounding box center [33, 245] width 9 height 9
click at [39, 241] on input "checkbox" at bounding box center [39, 241] width 0 height 0
click at [1306, 165] on icon at bounding box center [1306, 160] width 17 height 17
click at [1329, 165] on icon at bounding box center [1328, 160] width 17 height 17
type input "PAKISTAN OVF"
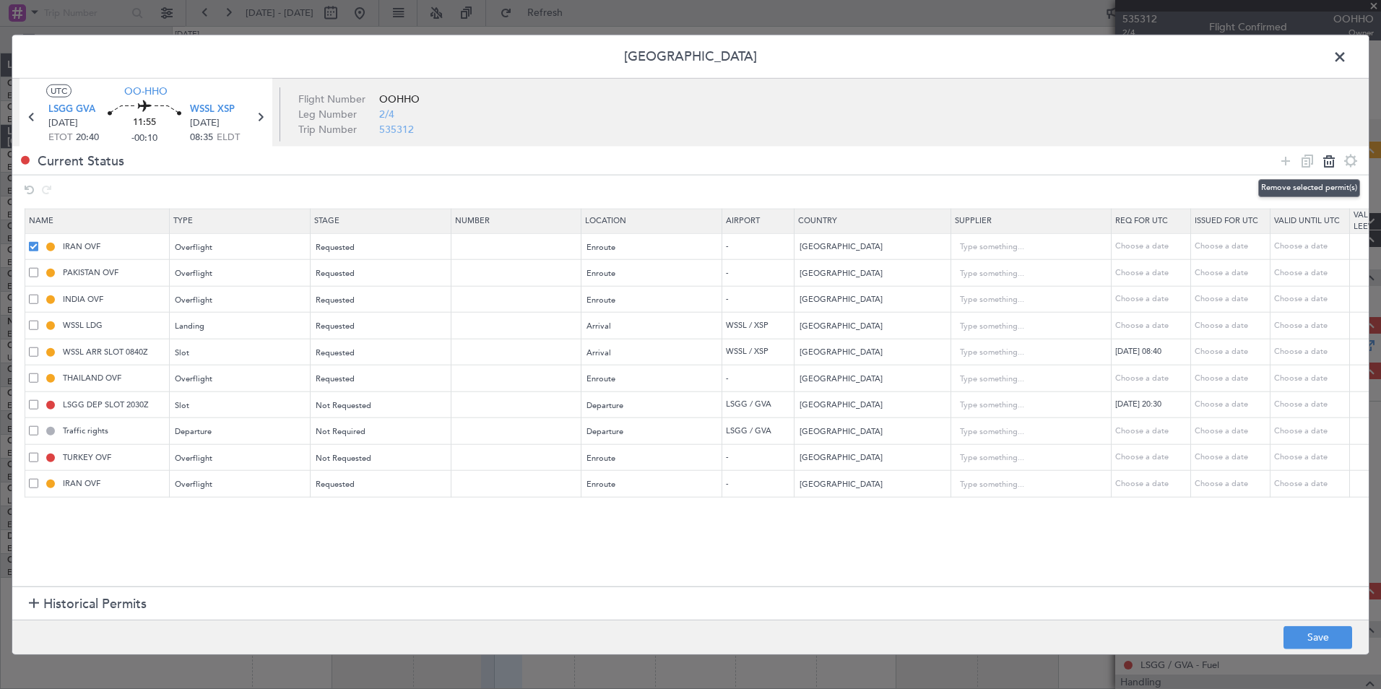
type input "Pakistan"
type input "INDIA OVF"
type input "India"
type input "3"
type input "WSSL LDG"
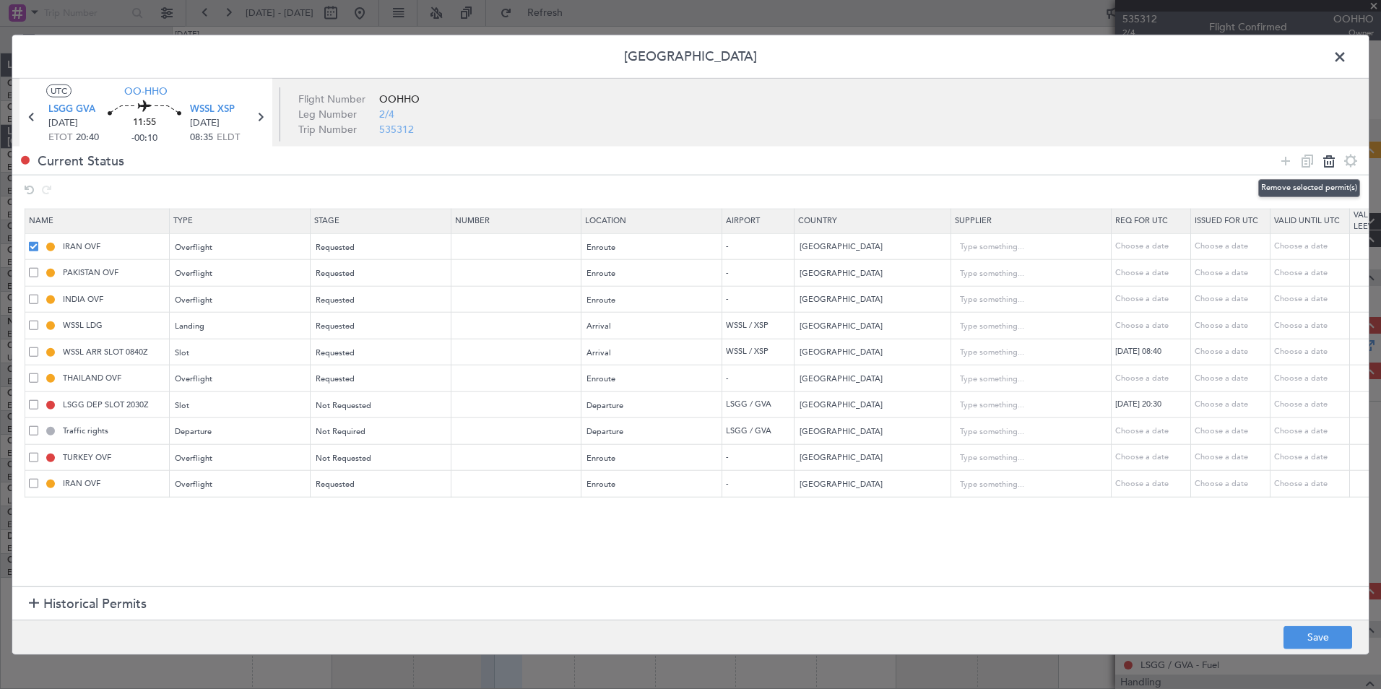
type input "Singapore"
type input "WSSL ARR SLOT 0840Z"
type input "THAILAND OVF"
type input "Thailand"
type input "2"
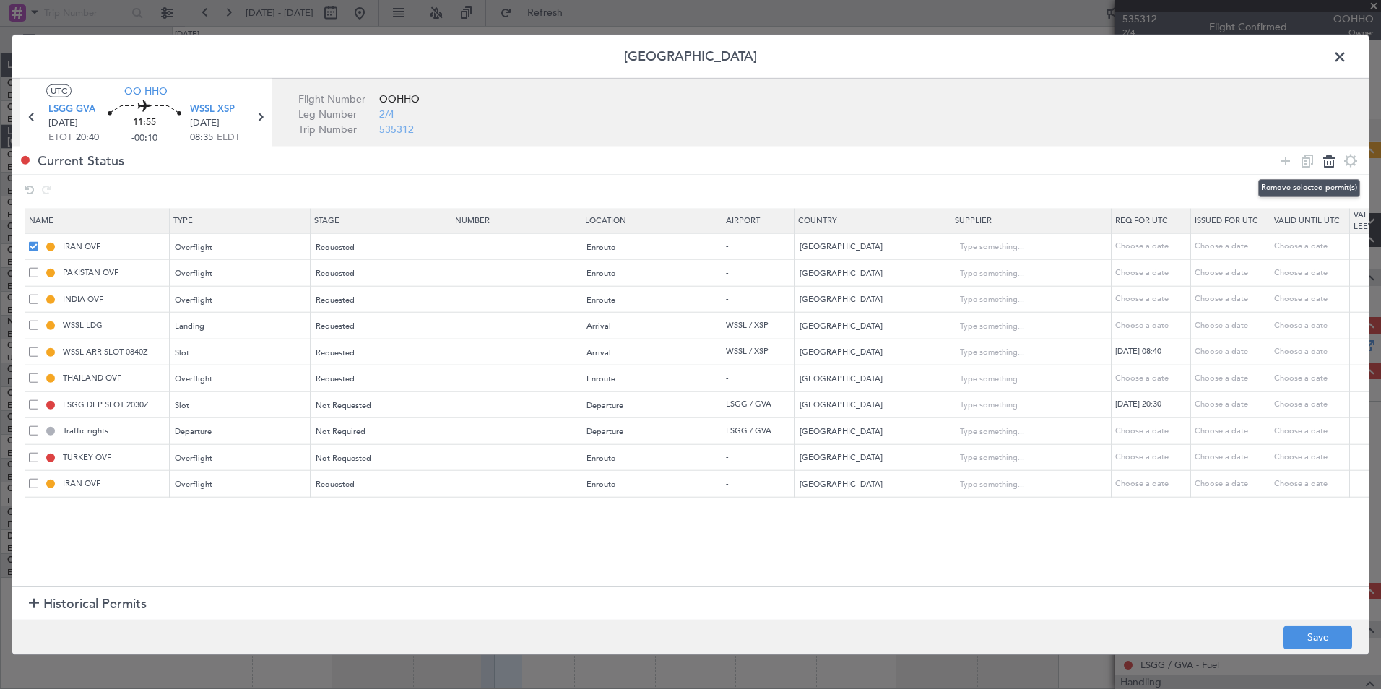
type input "LSGG DEP SLOT 2030Z"
type input "Switzerland"
type input "Traffic rights"
type input "TURKEY OVF"
type input "Turkey"
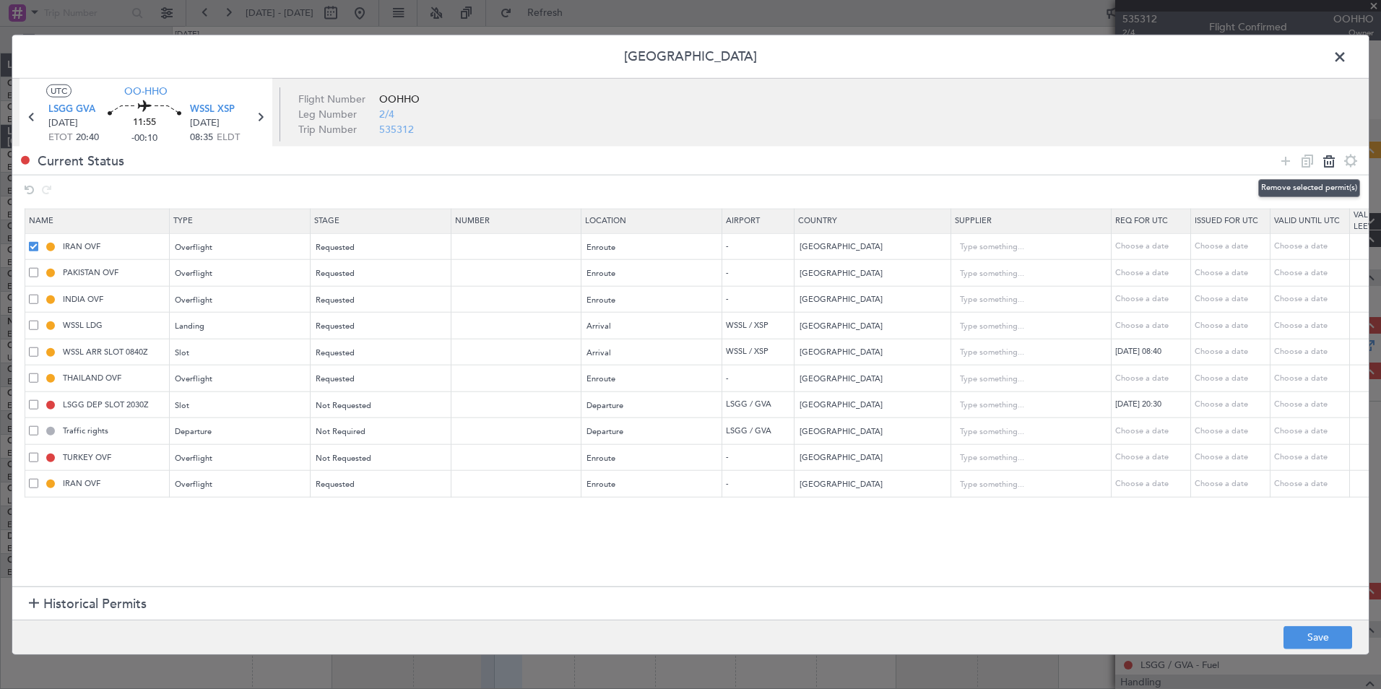
type input "IRAN OVF"
type input "Iran"
type input "2"
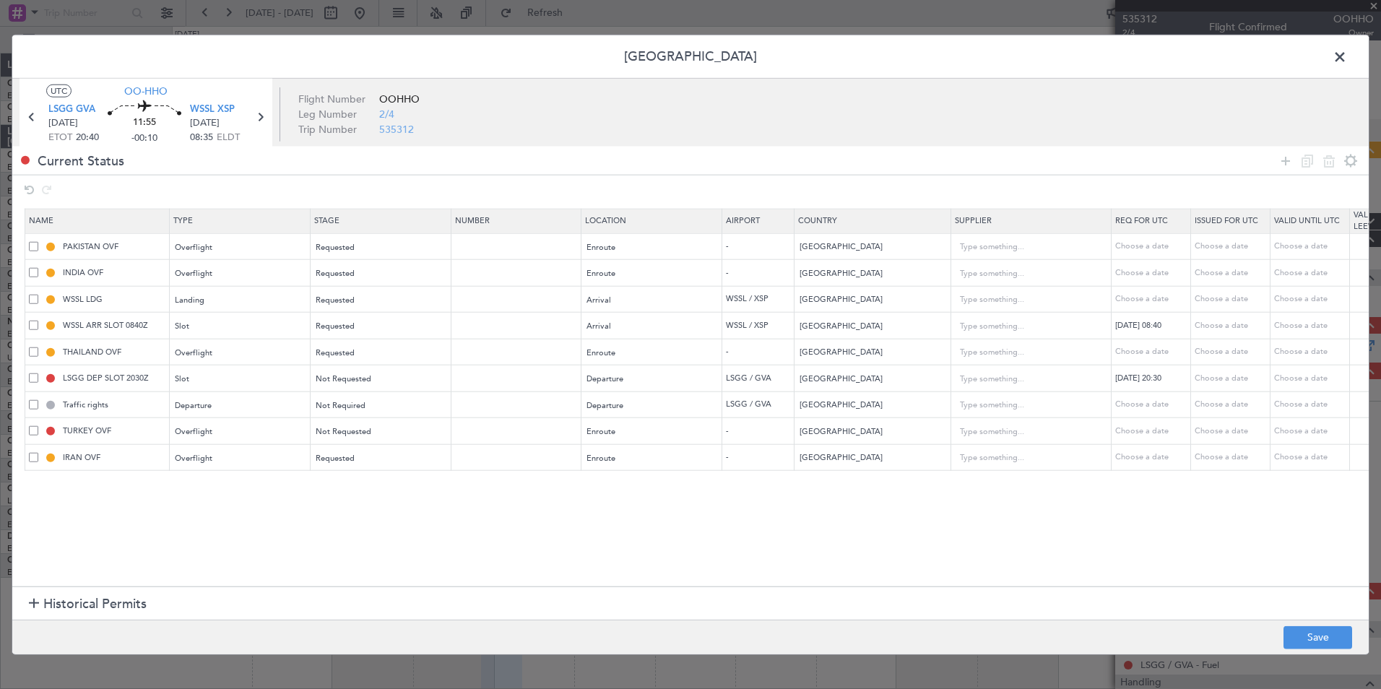
click at [35, 247] on span at bounding box center [33, 245] width 9 height 9
click at [39, 241] on input "checkbox" at bounding box center [39, 241] width 0 height 0
click at [1303, 166] on icon at bounding box center [1306, 160] width 17 height 17
click at [1328, 162] on icon at bounding box center [1328, 160] width 17 height 17
type input "INDIA OVF"
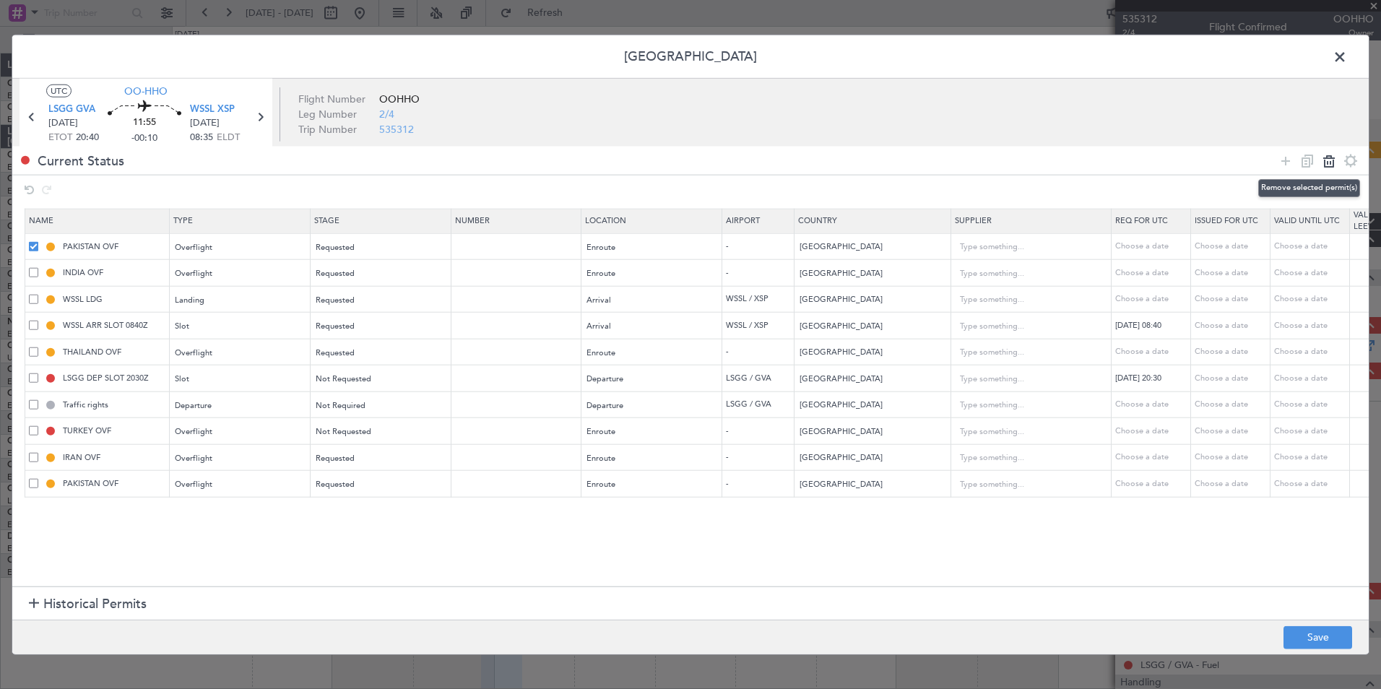
type input "India"
type input "3"
type input "WSSL LDG"
type input "Singapore"
type input "WSSL ARR SLOT 0840Z"
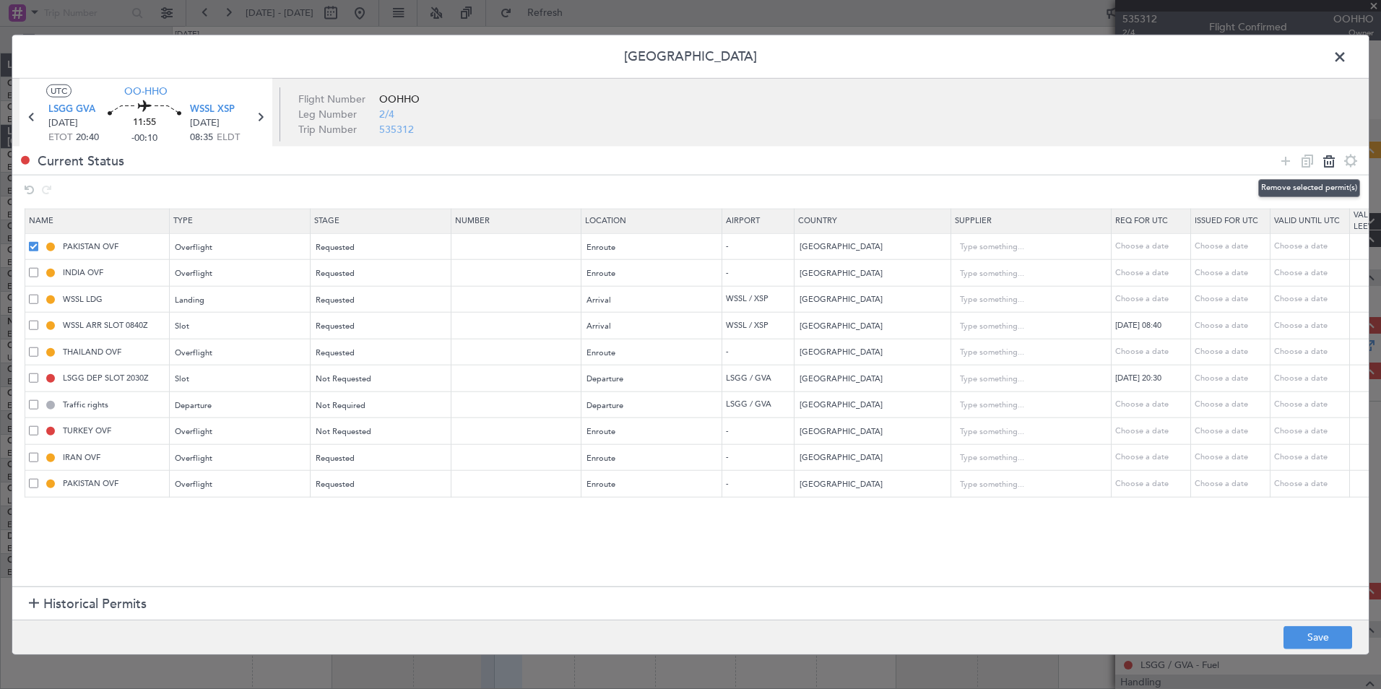
type input "THAILAND OVF"
type input "Thailand"
type input "2"
type input "LSGG DEP SLOT 2030Z"
type input "Switzerland"
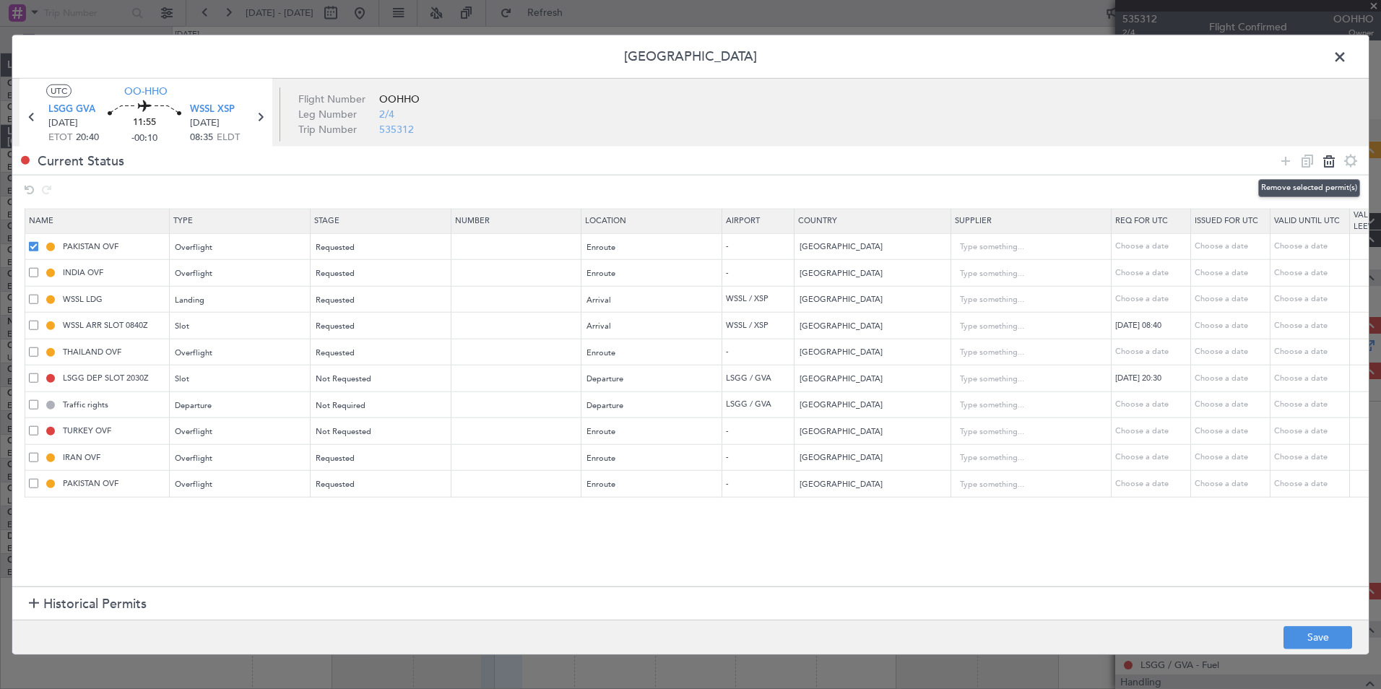
type input "Traffic rights"
type input "TURKEY OVF"
type input "Turkey"
type input "IRAN OVF"
type input "Iran"
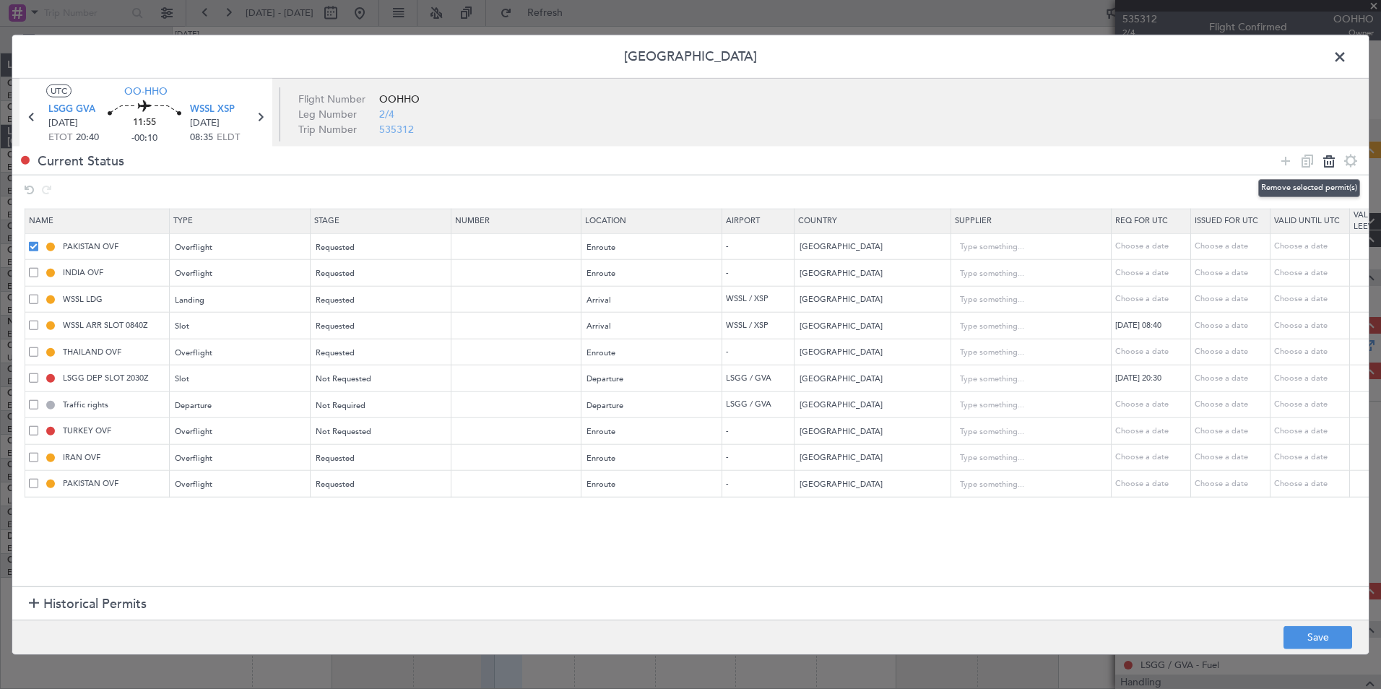
type input "2"
type input "PAKISTAN OVF"
type input "Pakistan"
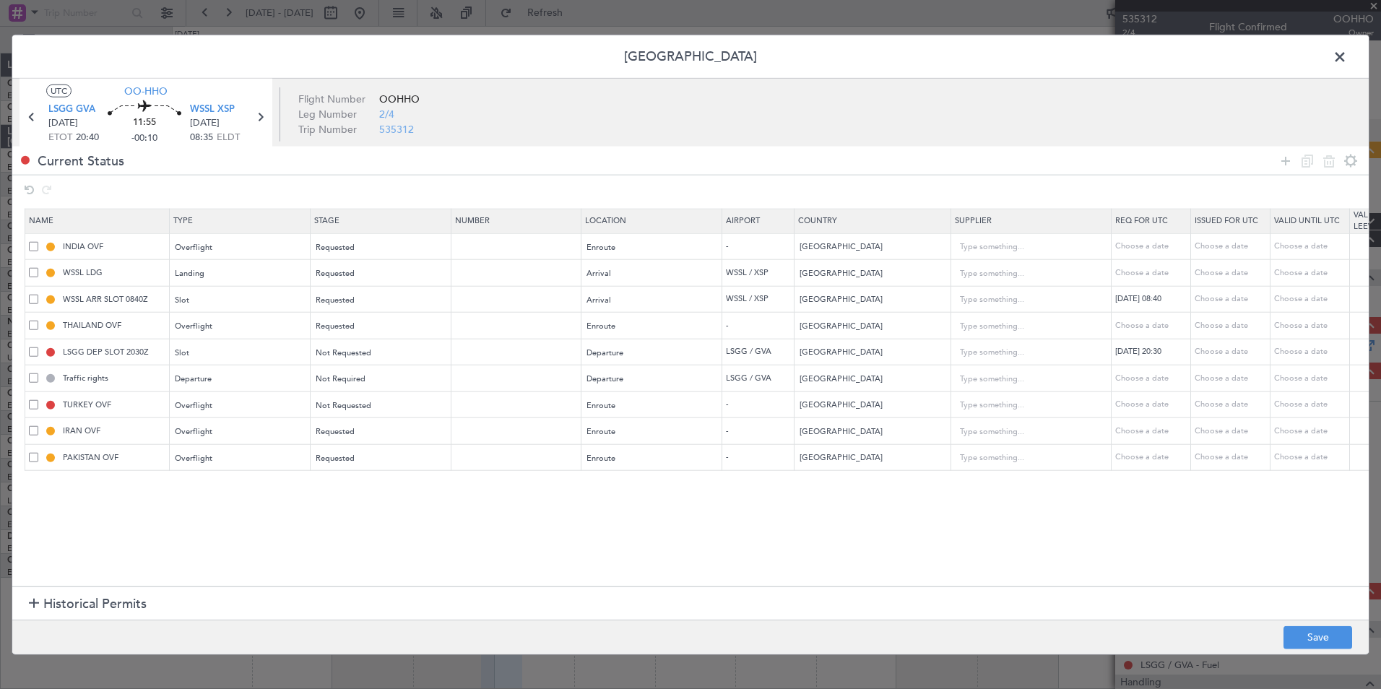
click at [34, 247] on span at bounding box center [33, 245] width 9 height 9
click at [39, 241] on input "checkbox" at bounding box center [39, 241] width 0 height 0
click at [1304, 165] on icon at bounding box center [1306, 160] width 17 height 17
click at [1320, 166] on icon at bounding box center [1328, 160] width 17 height 17
type input "WSSL LDG"
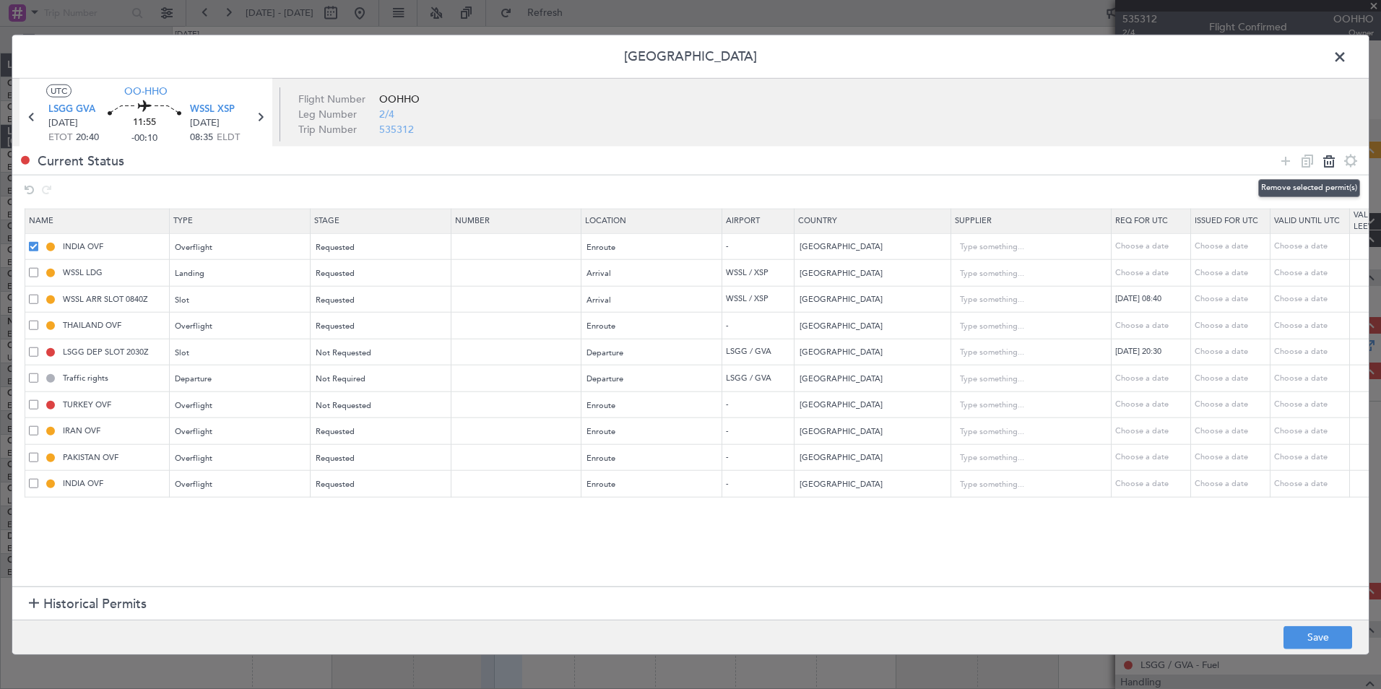
type input "Singapore"
type input "WSSL ARR SLOT 0840Z"
type input "THAILAND OVF"
type input "Thailand"
type input "2"
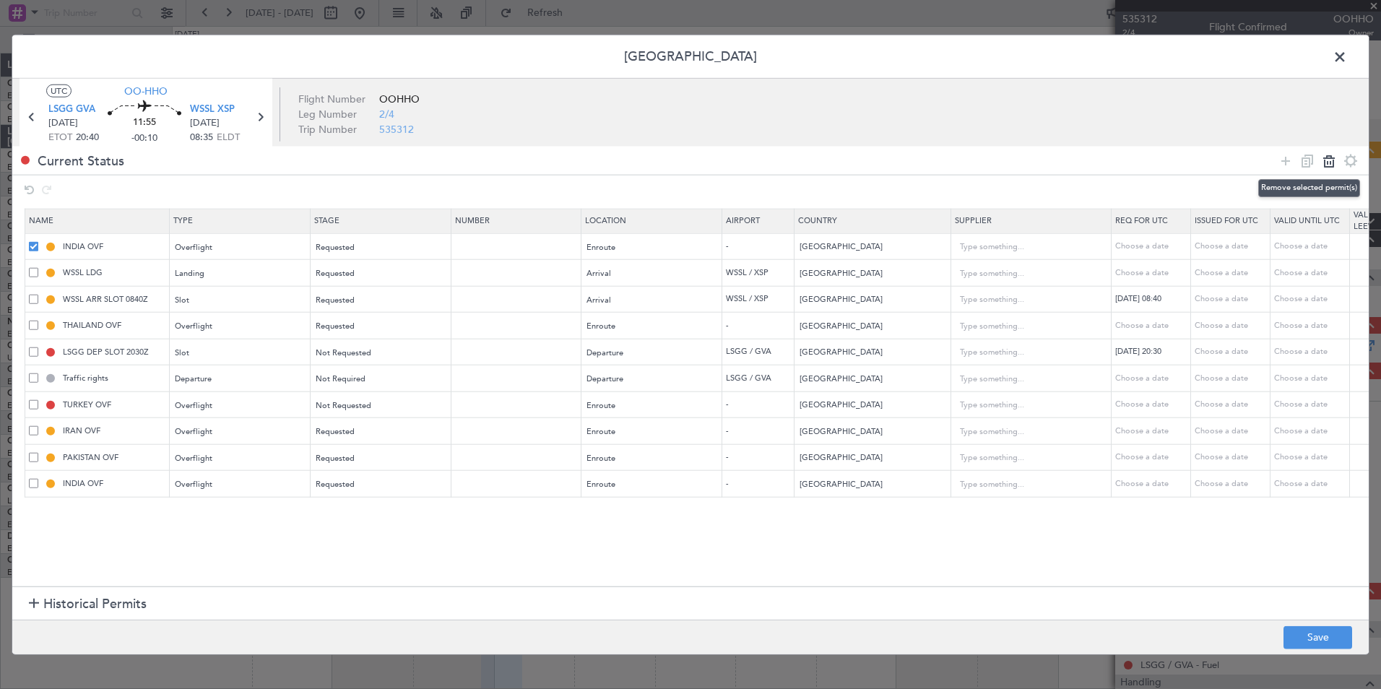
type input "LSGG DEP SLOT 2030Z"
type input "Switzerland"
type input "Traffic rights"
type input "TURKEY OVF"
type input "Turkey"
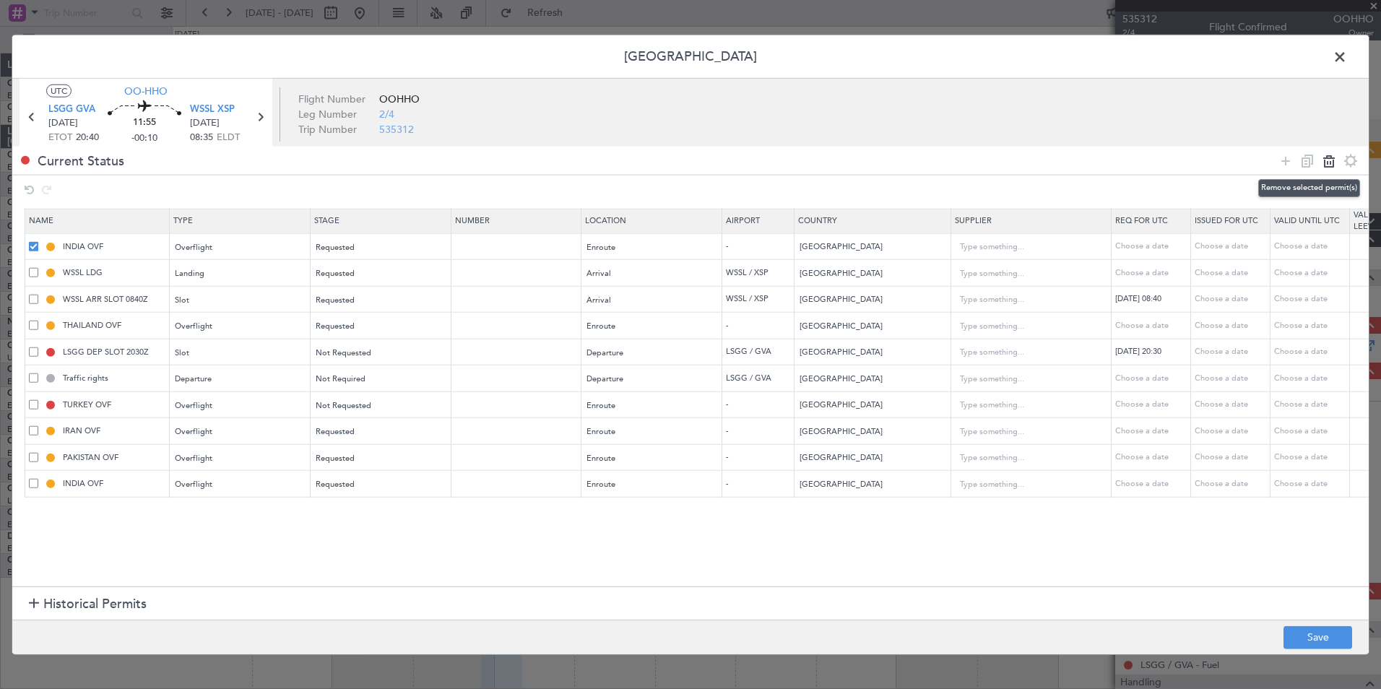
type input "IRAN OVF"
type input "Iran"
type input "2"
type input "PAKISTAN OVF"
type input "Pakistan"
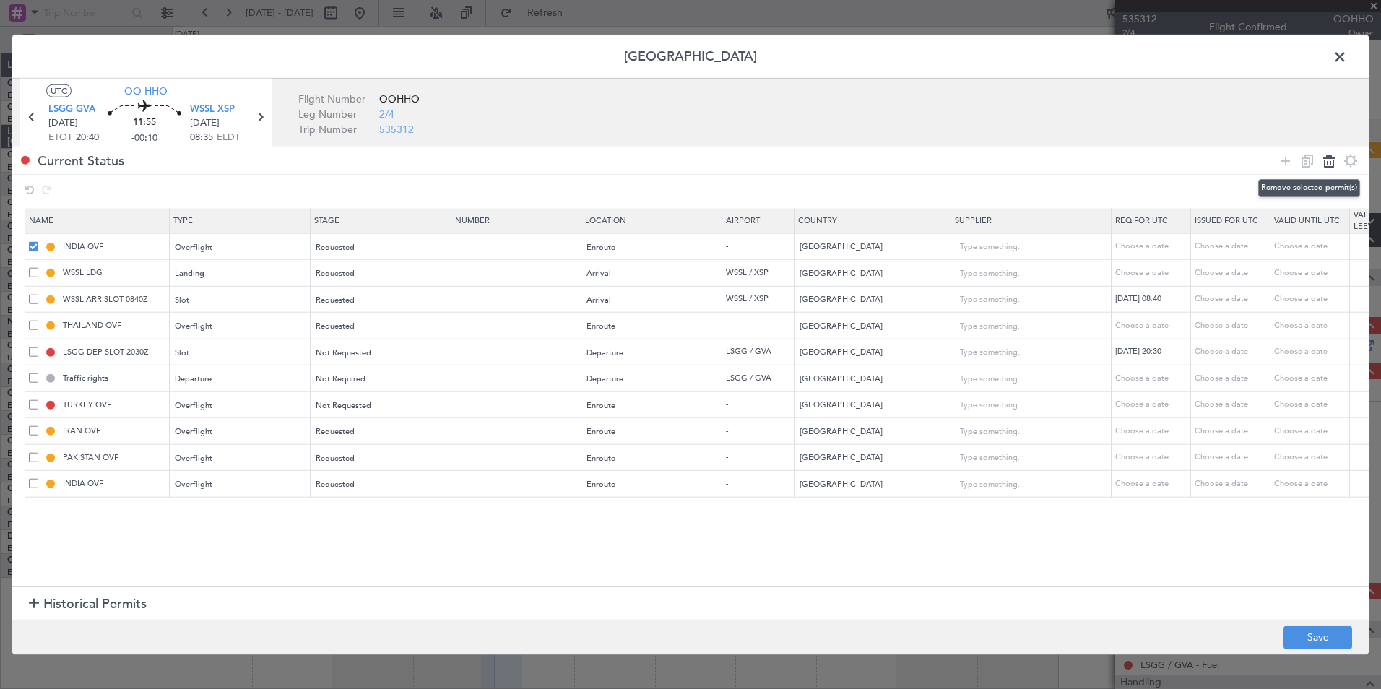
type input "INDIA OVF"
type input "India"
type input "3"
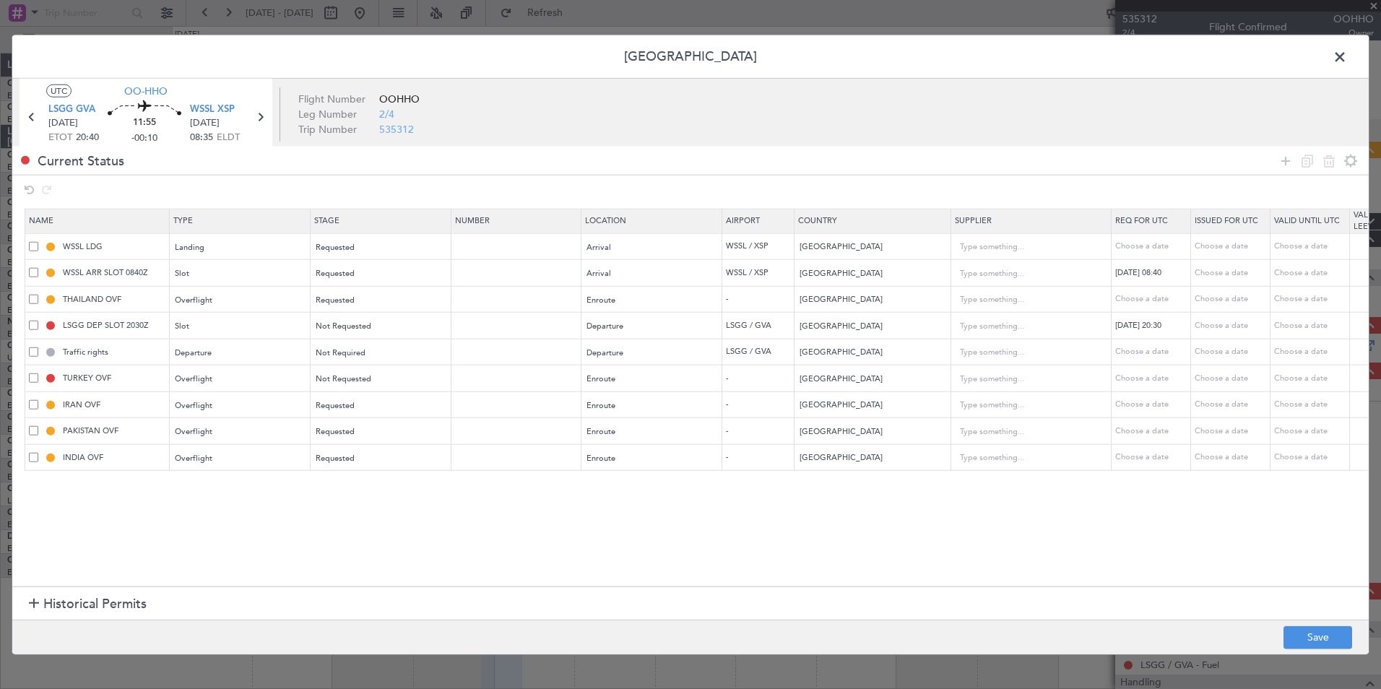
click at [35, 300] on span at bounding box center [33, 298] width 9 height 9
click at [39, 294] on input "checkbox" at bounding box center [39, 294] width 0 height 0
click at [1308, 163] on icon at bounding box center [1306, 160] width 17 height 17
click at [1330, 163] on icon at bounding box center [1328, 160] width 17 height 17
type input "LSGG DEP SLOT 2030Z"
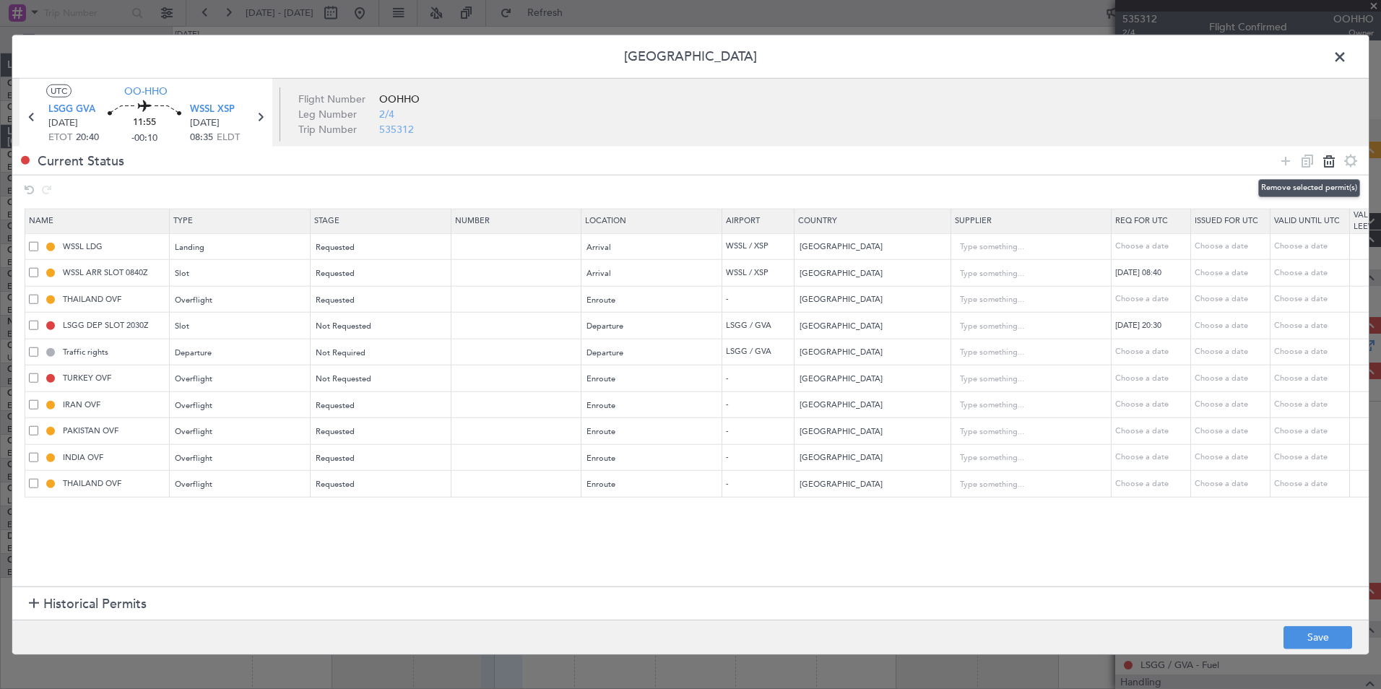
type input "Switzerland"
type input "Traffic rights"
type input "TURKEY OVF"
type input "Turkey"
type input "IRAN OVF"
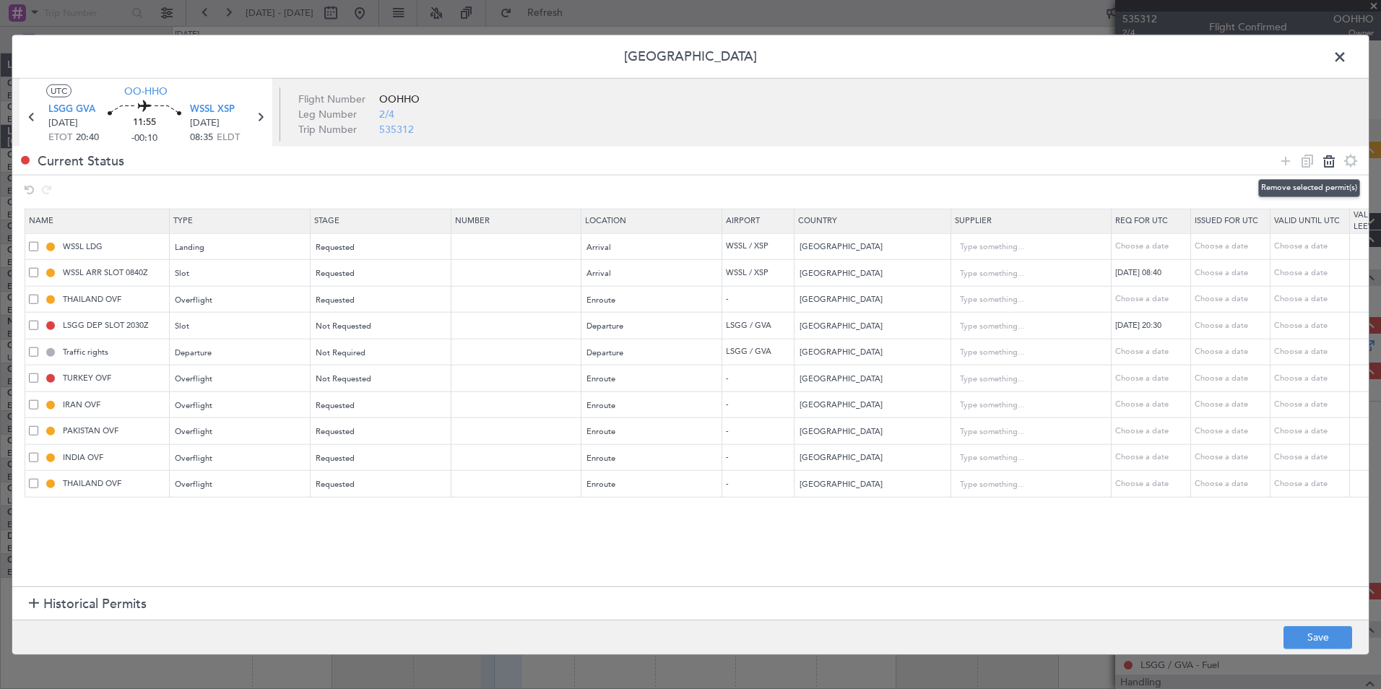
type input "Iran"
type input "2"
type input "PAKISTAN OVF"
type input "Pakistan"
type input "INDIA OVF"
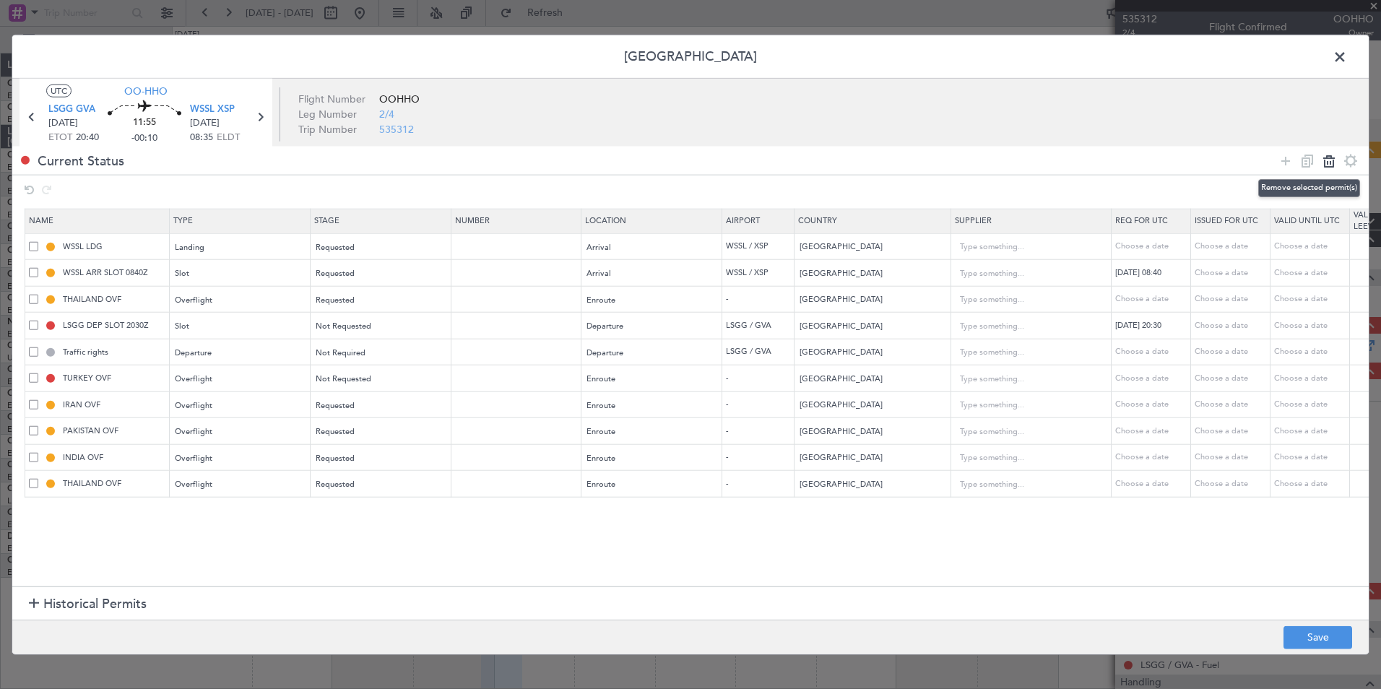
type input "India"
type input "3"
type input "THAILAND OVF"
type input "Thailand"
type input "2"
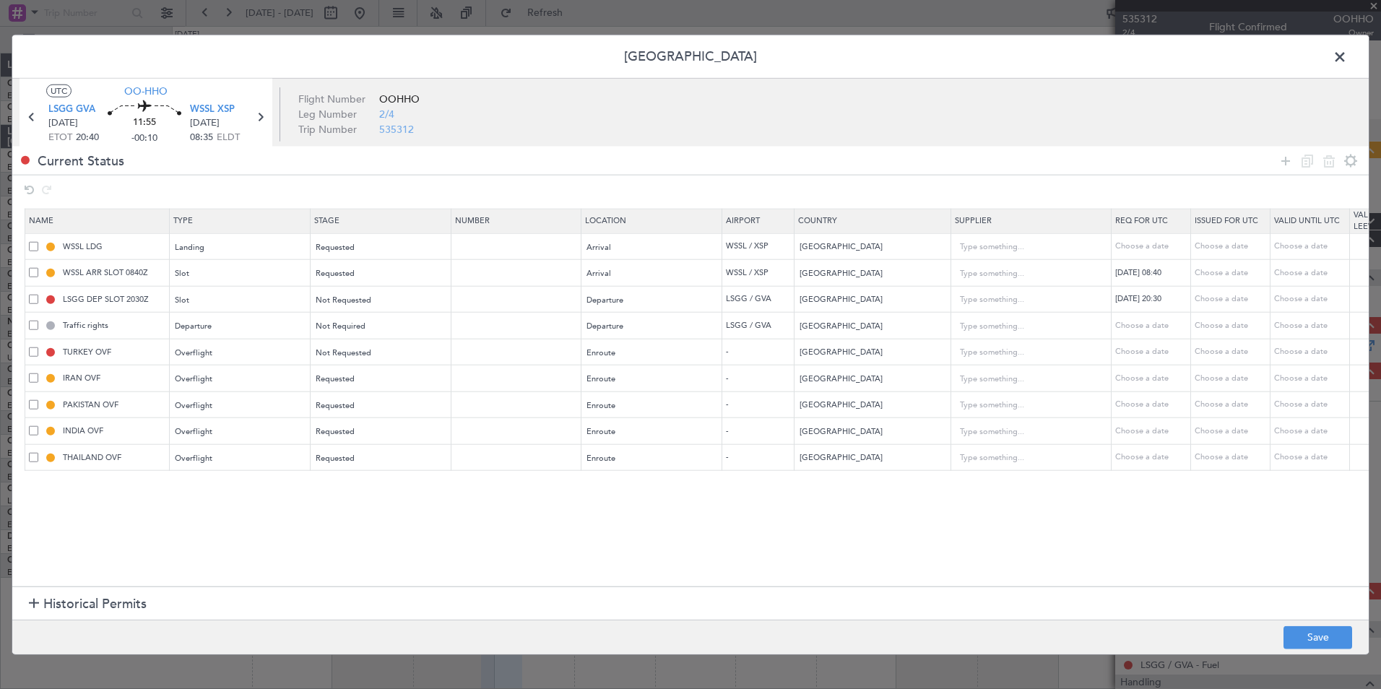
click at [31, 246] on span at bounding box center [33, 245] width 9 height 9
click at [39, 241] on input "checkbox" at bounding box center [39, 241] width 0 height 0
click at [1310, 160] on icon at bounding box center [1306, 160] width 17 height 17
click at [1326, 160] on icon at bounding box center [1328, 160] width 17 height 17
type input "WSSL ARR SLOT 0840Z"
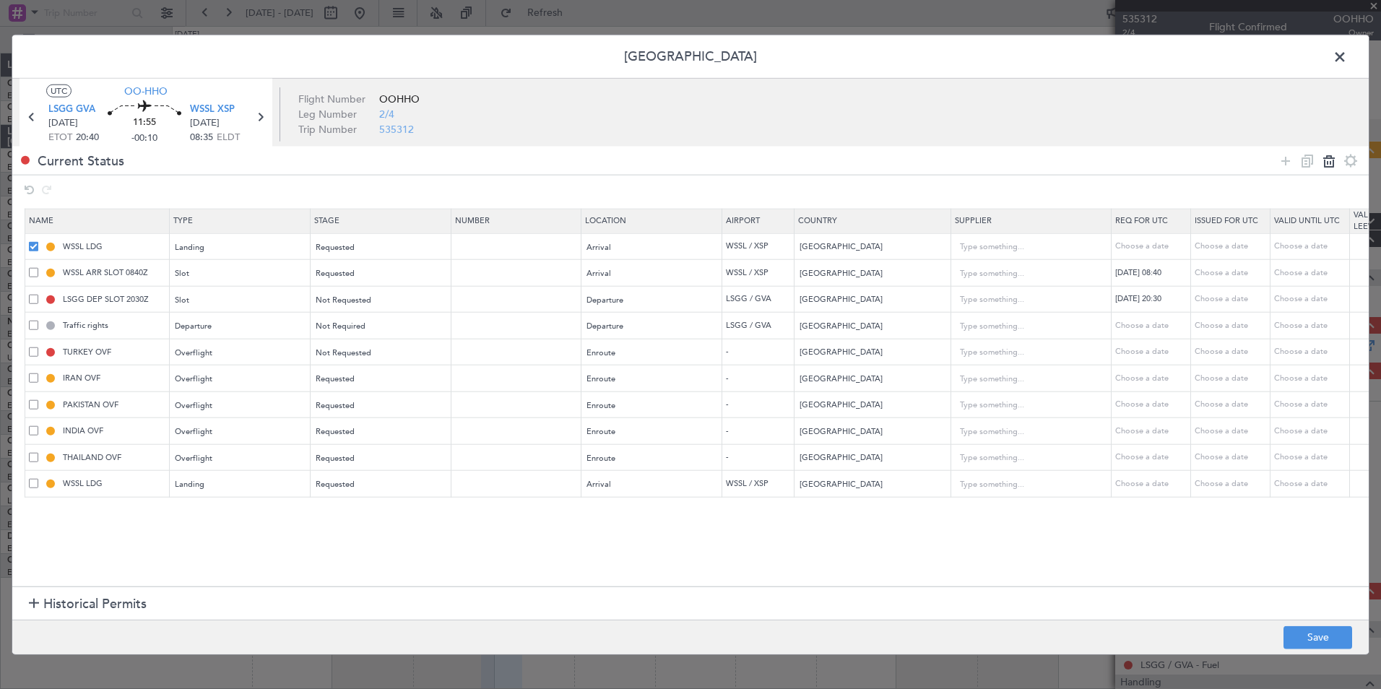
type input "LSGG DEP SLOT 2030Z"
type input "Switzerland"
type input "Traffic rights"
type input "TURKEY OVF"
type input "Turkey"
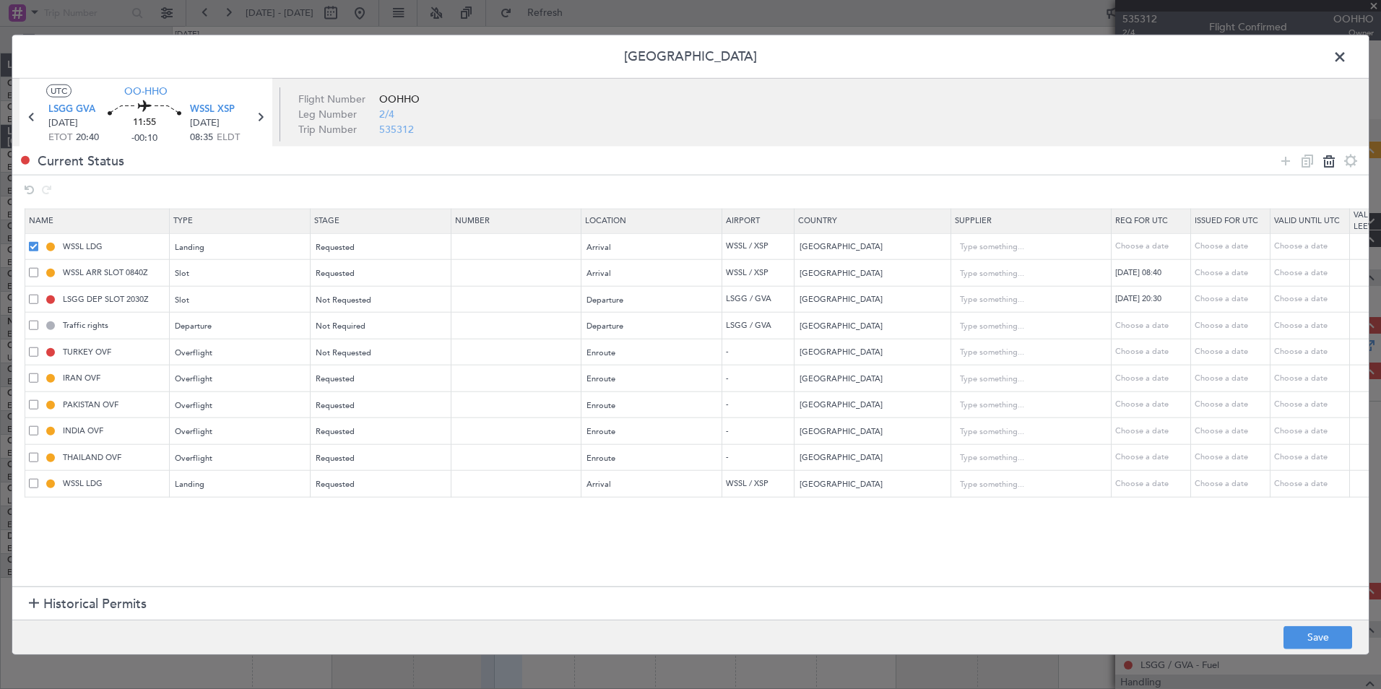
type input "IRAN OVF"
type input "Iran"
type input "2"
type input "PAKISTAN OVF"
type input "Pakistan"
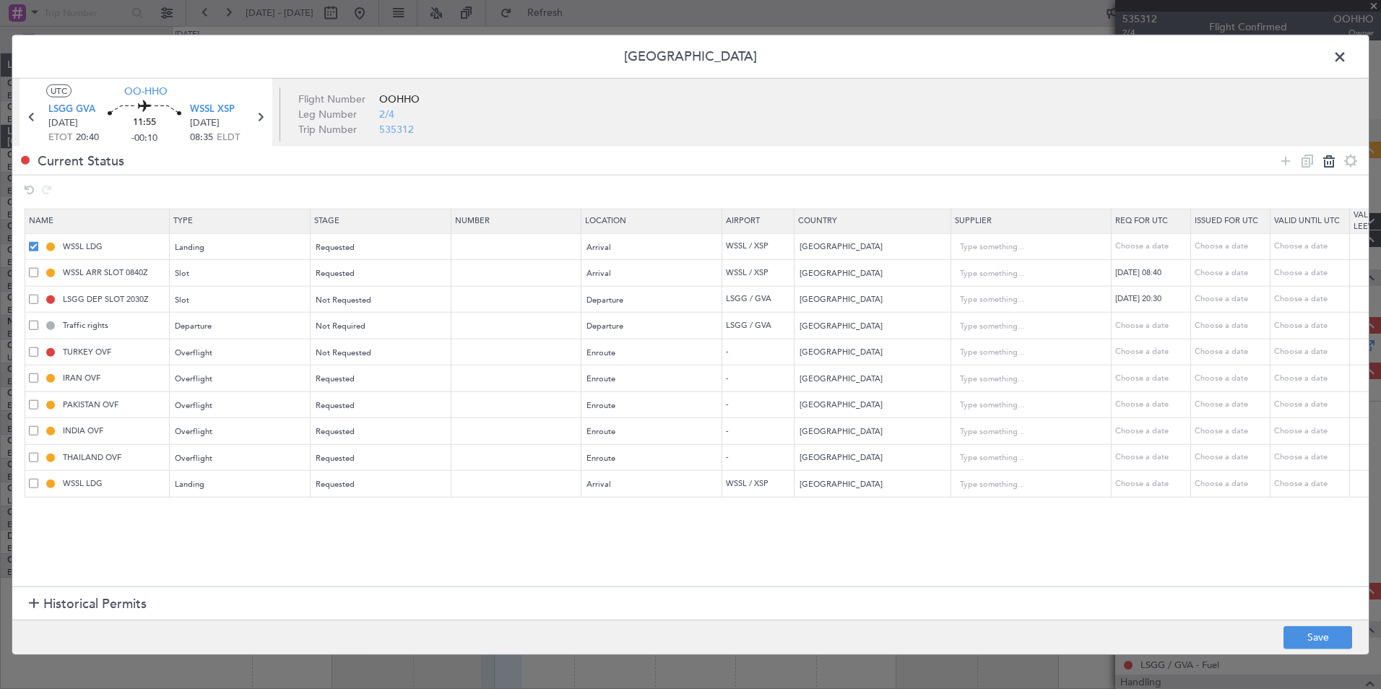
type input "INDIA OVF"
type input "India"
type input "3"
type input "THAILAND OVF"
type input "Thailand"
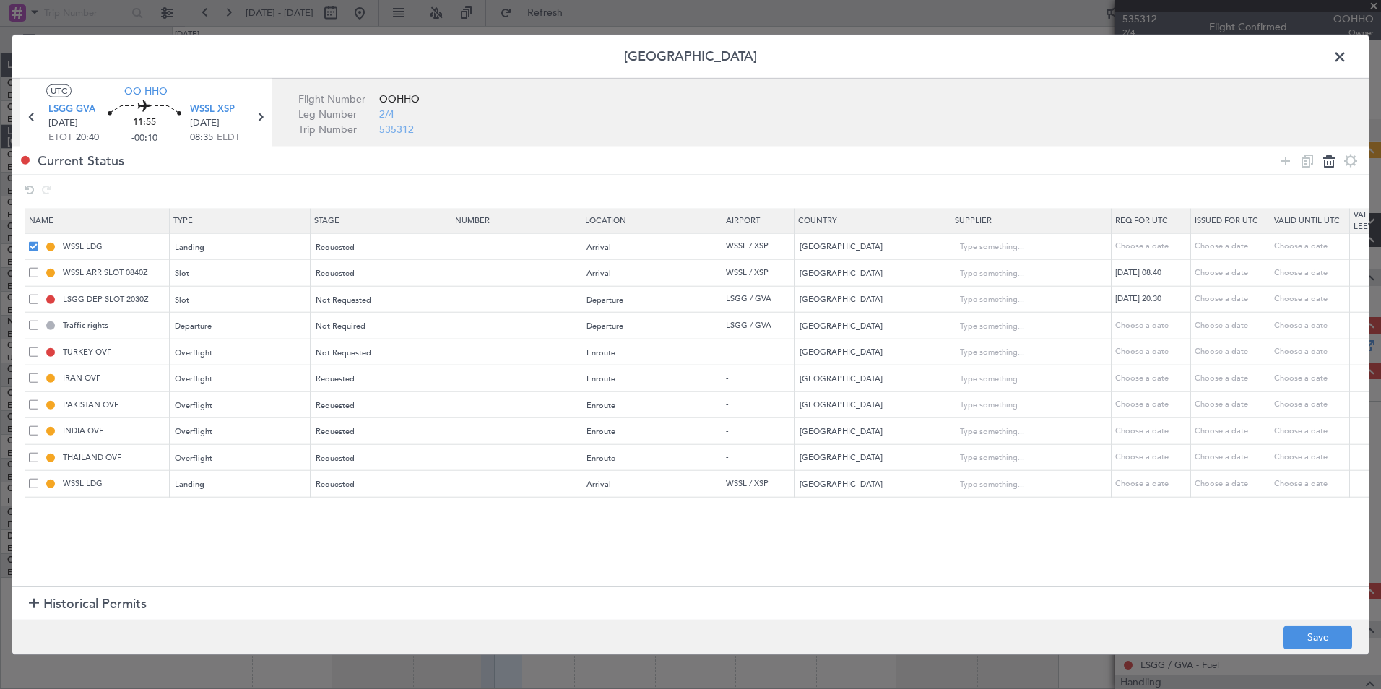
type input "2"
type input "WSSL LDG"
type input "Singapore"
click at [30, 248] on span at bounding box center [33, 245] width 9 height 9
click at [39, 241] on input "checkbox" at bounding box center [39, 241] width 0 height 0
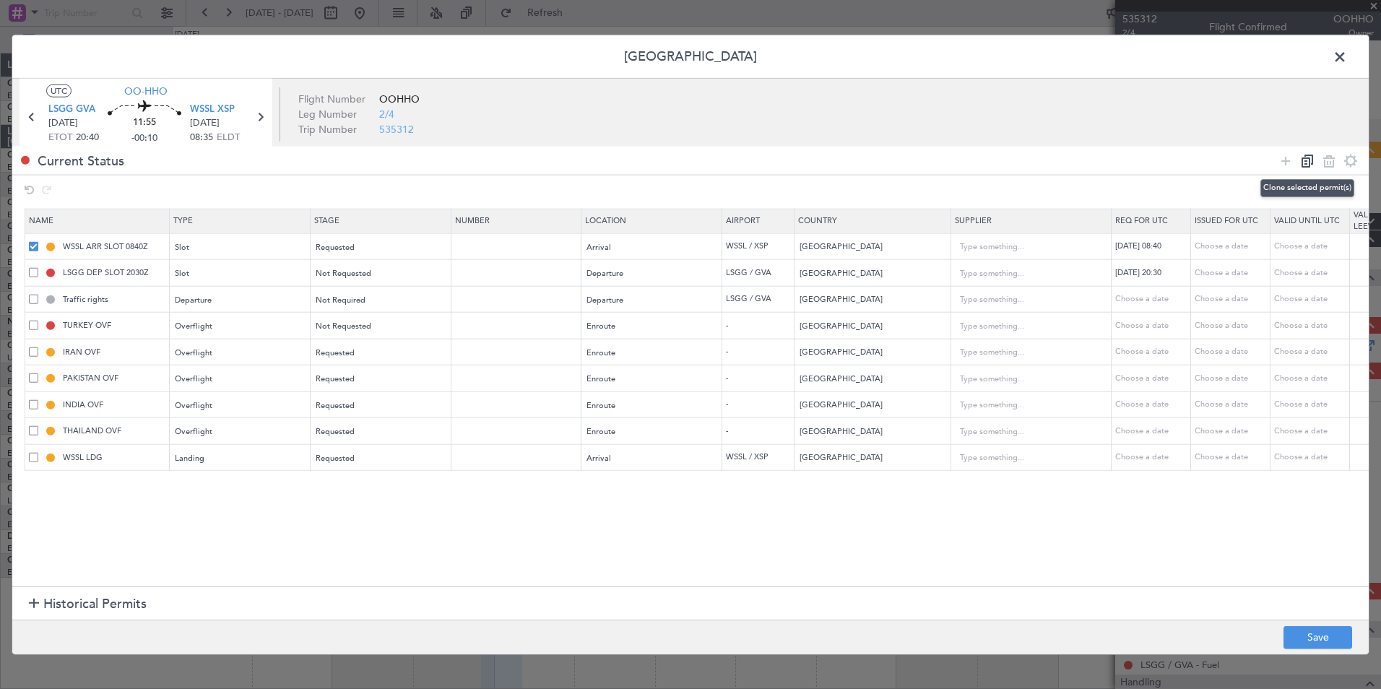
click at [1311, 161] on icon at bounding box center [1306, 160] width 17 height 17
click at [172, 551] on section "Name Type Stage Number Location Airport Country Supplier Req For Utc Issued For…" at bounding box center [690, 396] width 1356 height 382
drag, startPoint x: 1340, startPoint y: 160, endPoint x: 1317, endPoint y: 201, distance: 47.2
click at [1317, 201] on div "Current Status" at bounding box center [690, 176] width 1356 height 58
click at [1328, 160] on icon at bounding box center [1328, 160] width 17 height 17
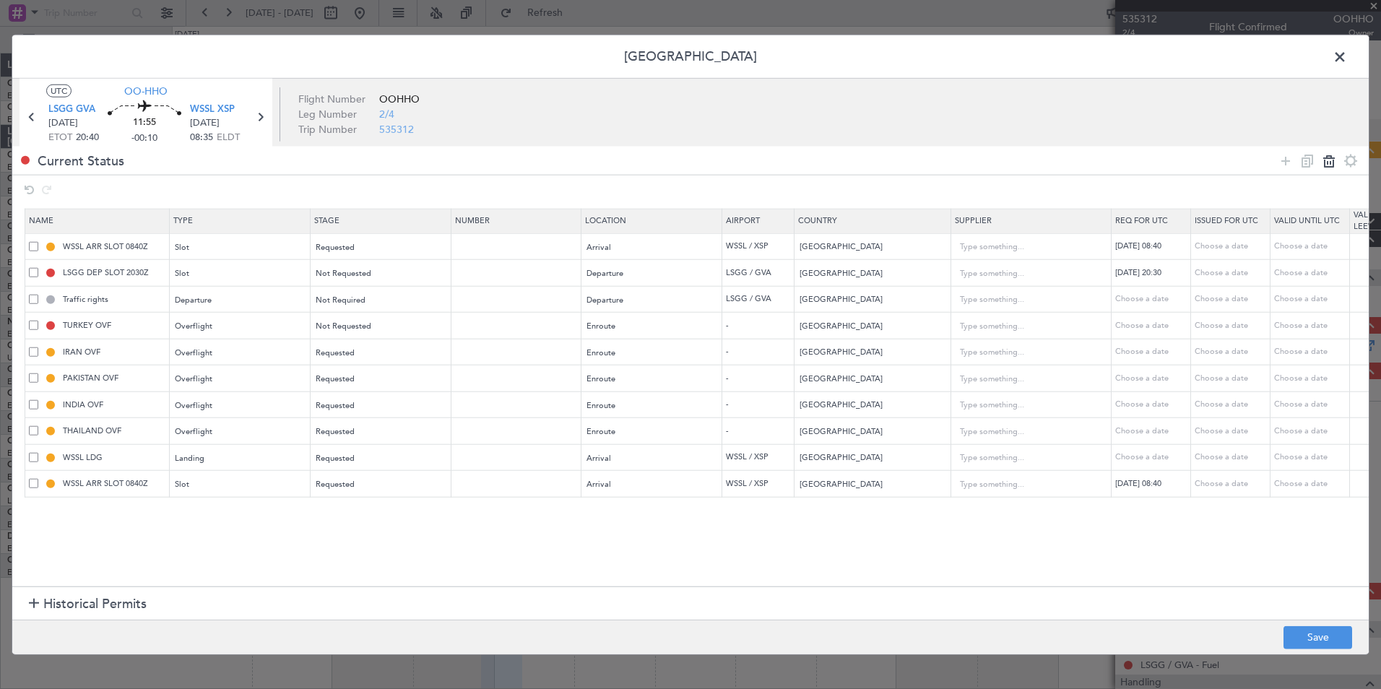
type input "LSGG DEP SLOT 2030Z"
type input "Switzerland"
type input "Traffic rights"
type input "TURKEY OVF"
type input "Turkey"
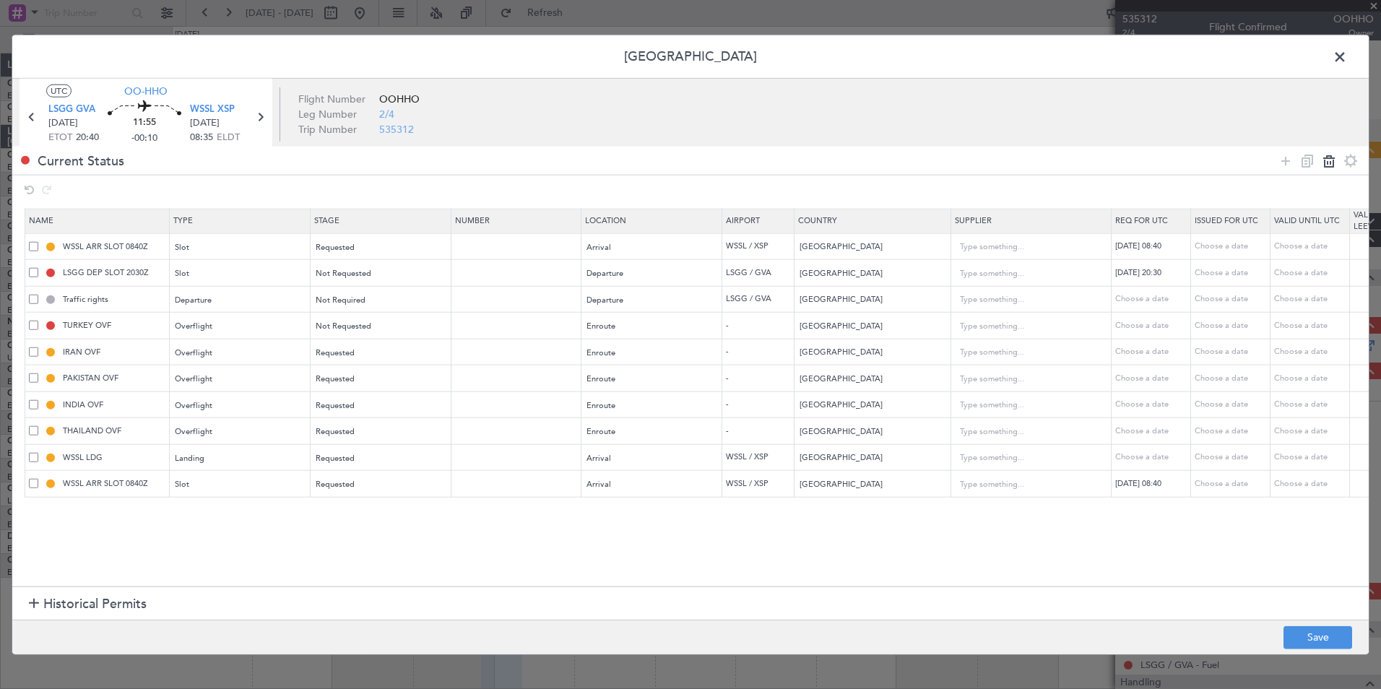
type input "IRAN OVF"
type input "Iran"
type input "2"
type input "PAKISTAN OVF"
type input "Pakistan"
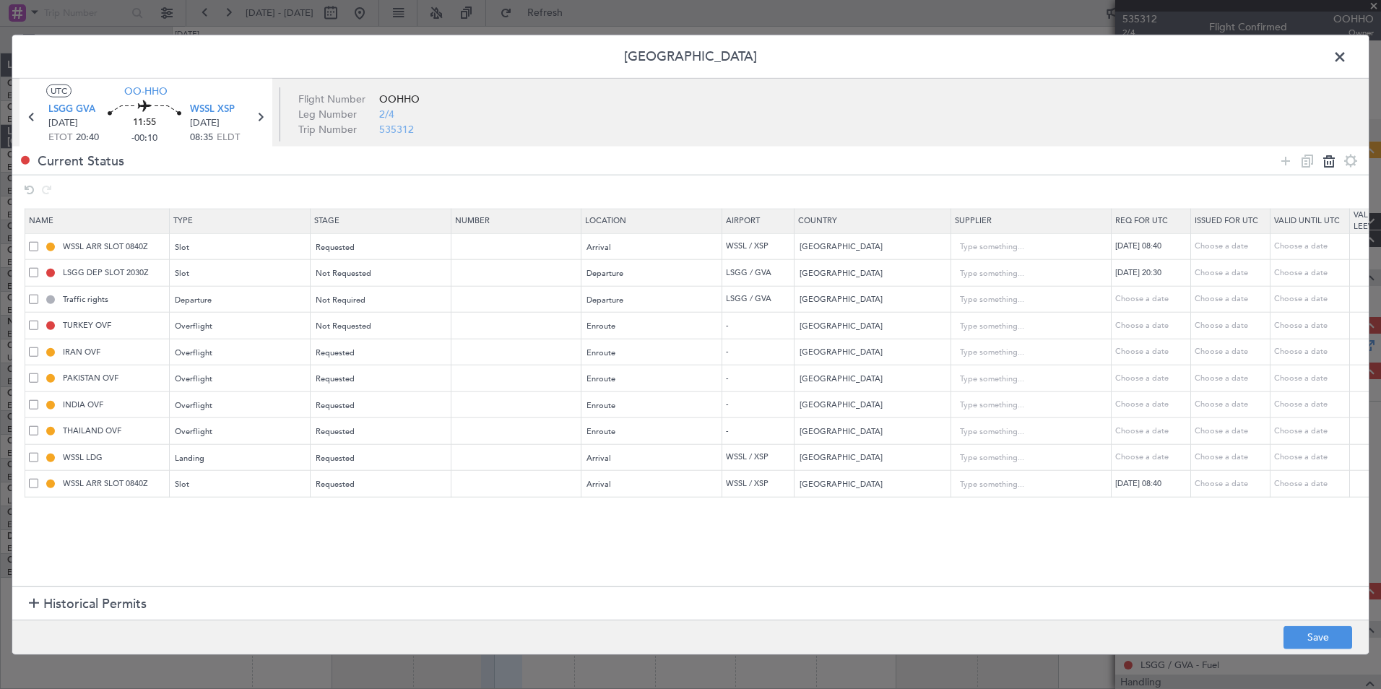
type input "INDIA OVF"
type input "India"
type input "3"
type input "THAILAND OVF"
type input "Thailand"
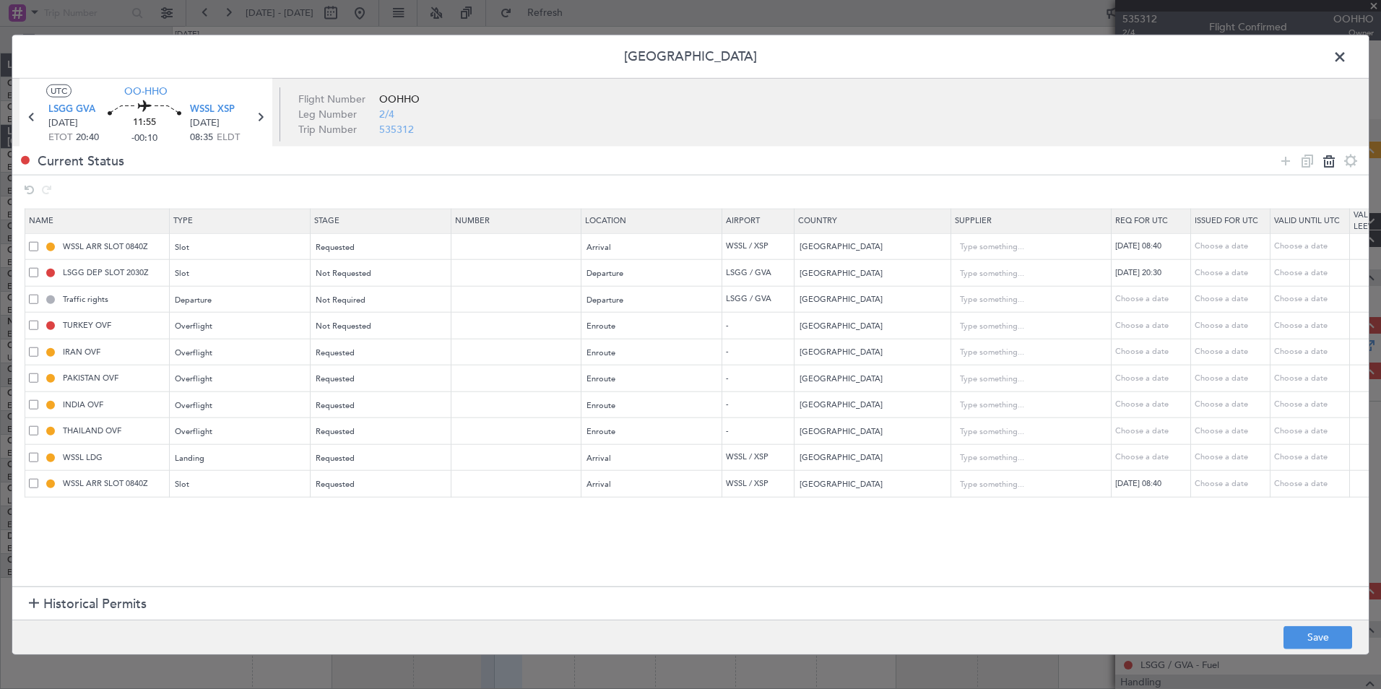
type input "2"
type input "WSSL LDG"
type input "Singapore"
type input "WSSL ARR SLOT 0840Z"
click at [351, 516] on section "Name Type Stage Number Location Airport Country Supplier Req For Utc Issued For…" at bounding box center [690, 396] width 1356 height 382
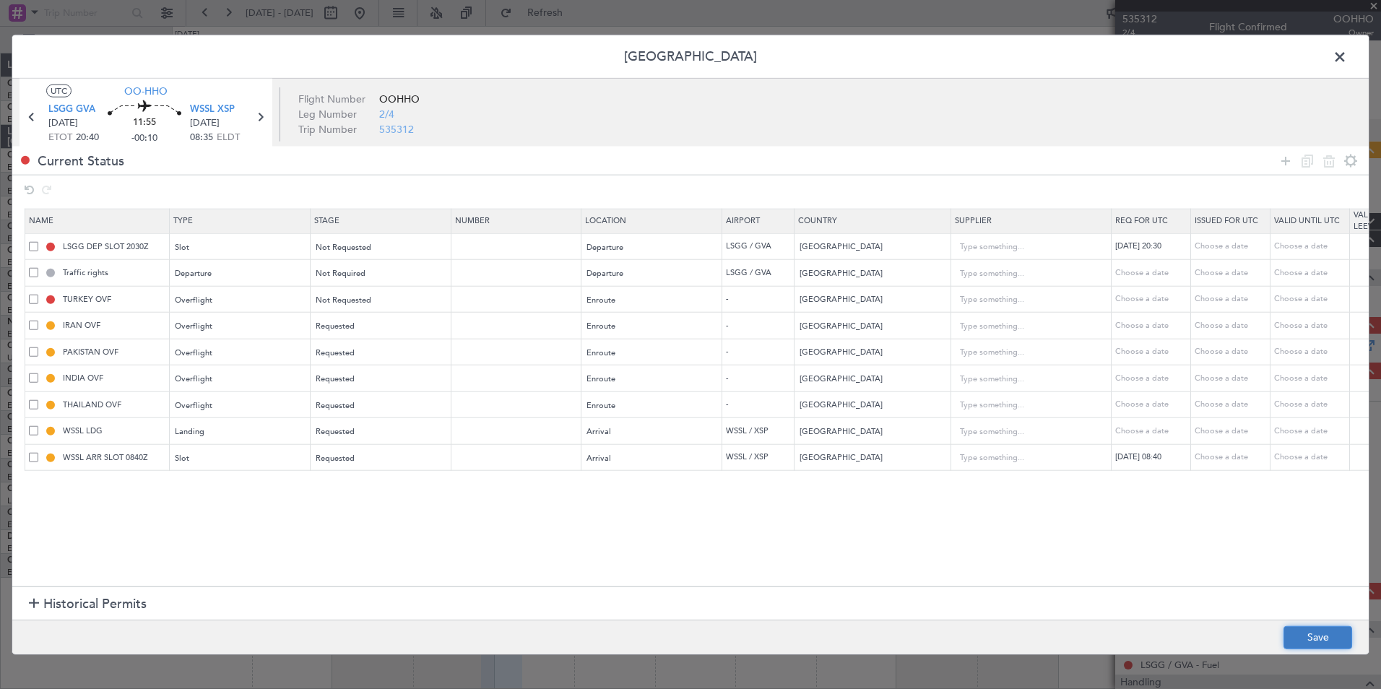
click at [1317, 634] on button "Save" at bounding box center [1317, 636] width 69 height 23
type input "SWITZERLAND DEPARTURE"
click at [1347, 57] on span at bounding box center [1347, 60] width 0 height 29
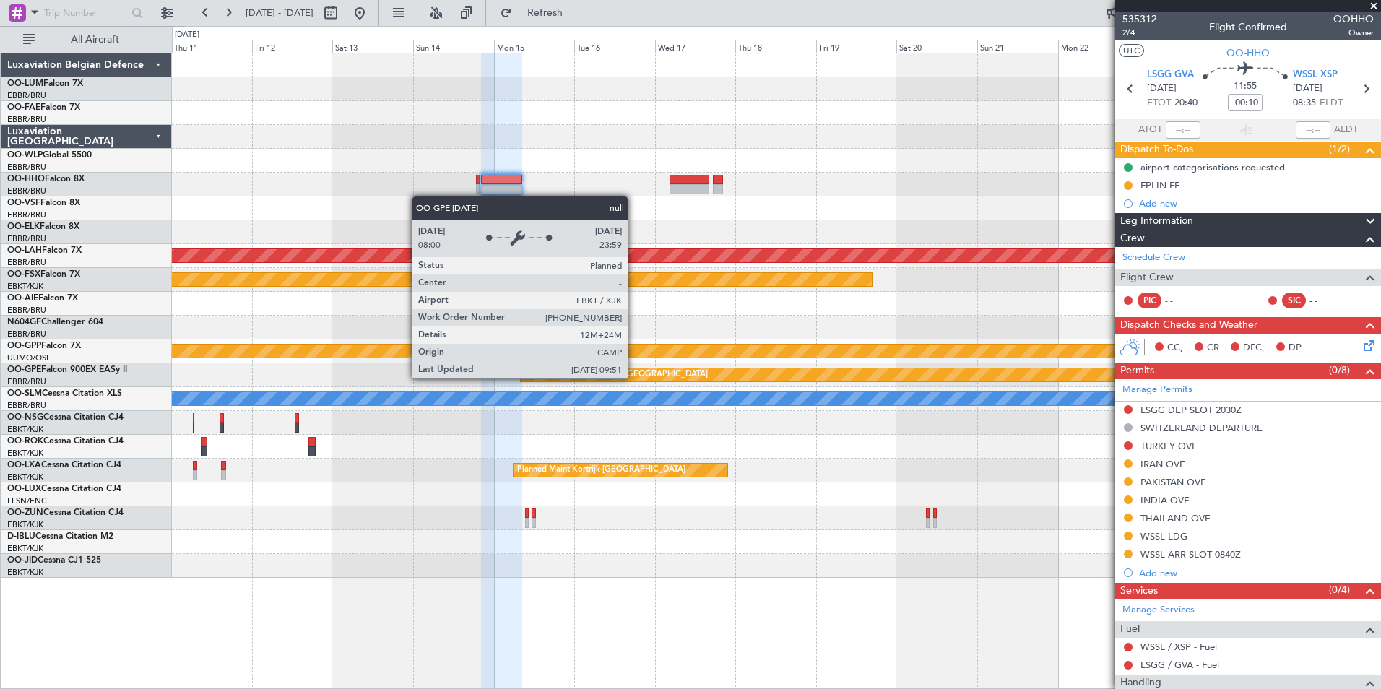
click at [769, 344] on div "Planned Maint Alton-st Louis (St Louis Regl) Planned Maint Kortrijk-Wevelgem Gr…" at bounding box center [776, 315] width 1208 height 524
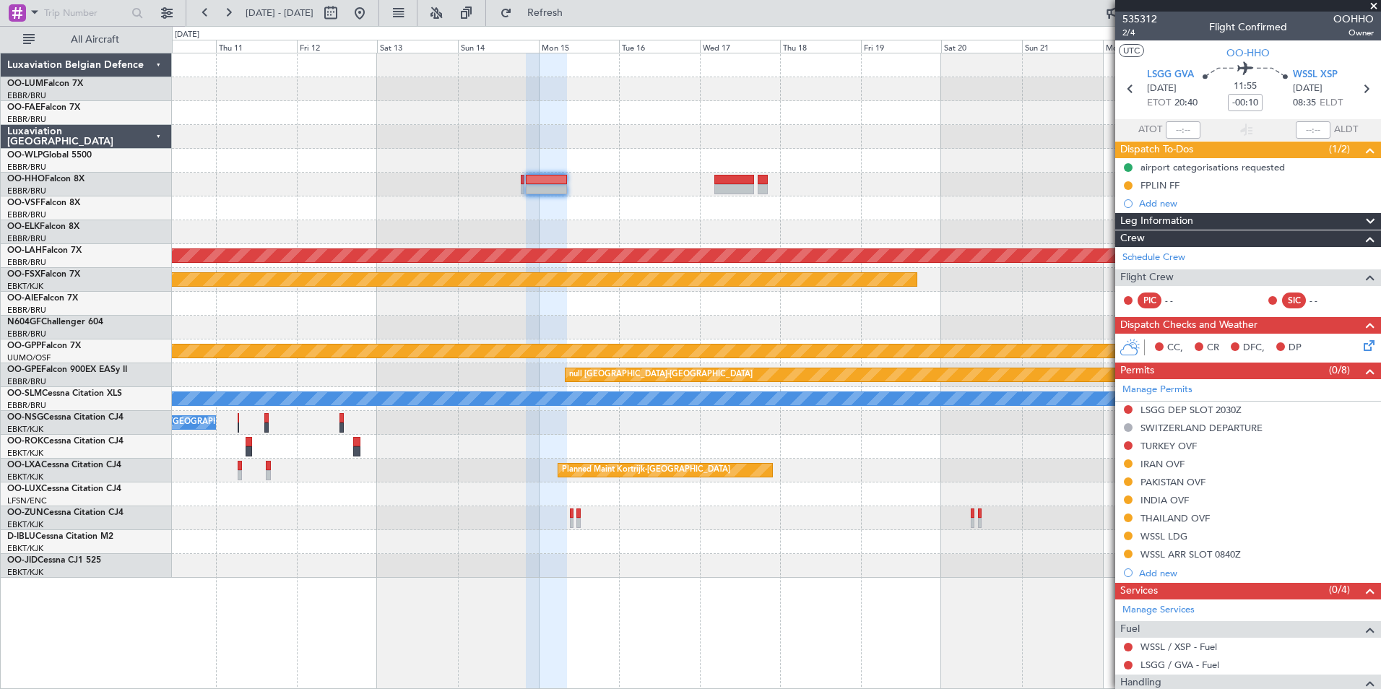
click at [659, 289] on div "Planned Maint Kortrijk-[GEOGRAPHIC_DATA]" at bounding box center [776, 280] width 1208 height 24
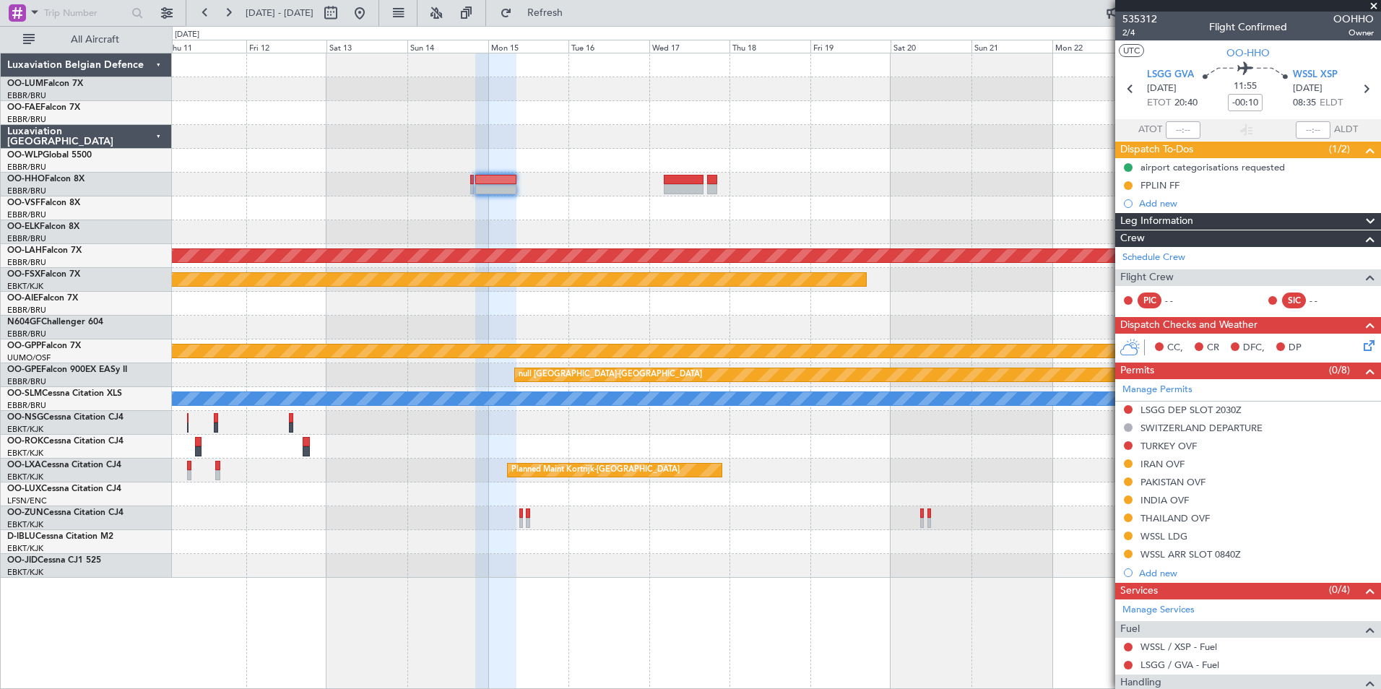
click at [796, 333] on div "Planned Maint Alton-st Louis (St Louis Regl) Planned Maint Kortrijk-Wevelgem Gr…" at bounding box center [776, 315] width 1208 height 524
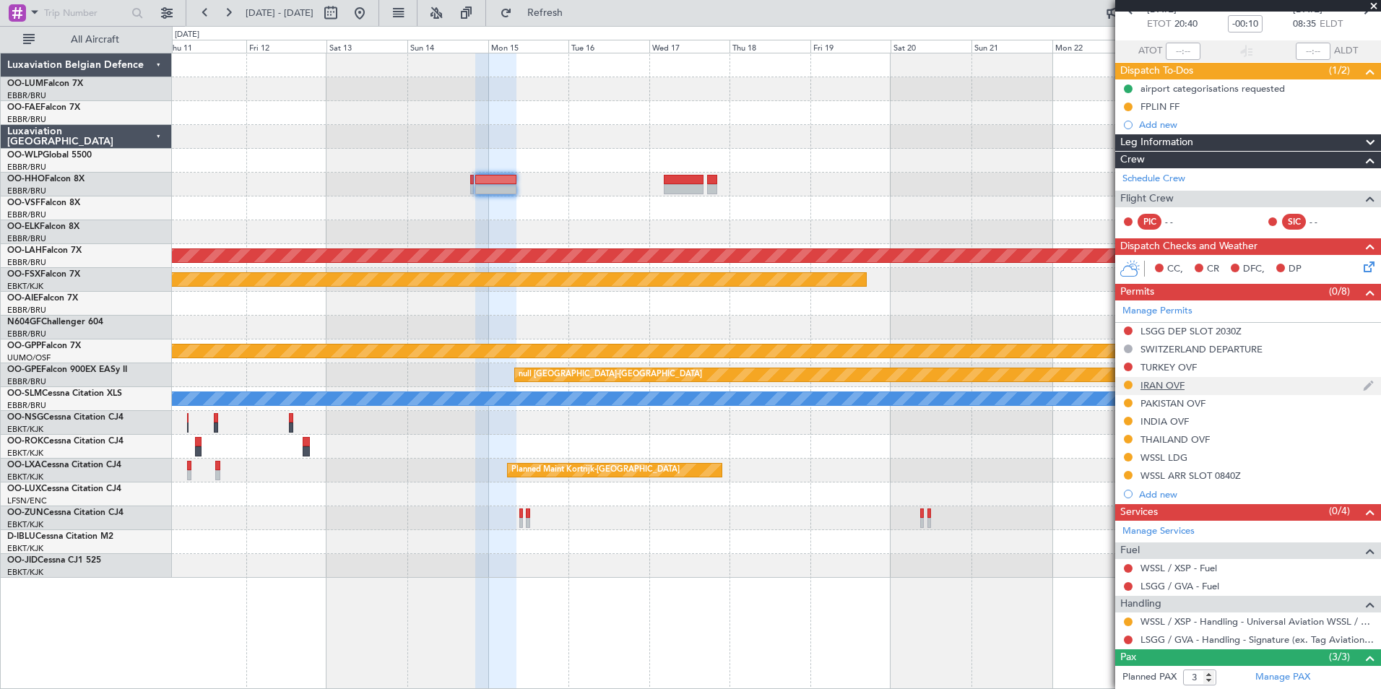
scroll to position [176, 0]
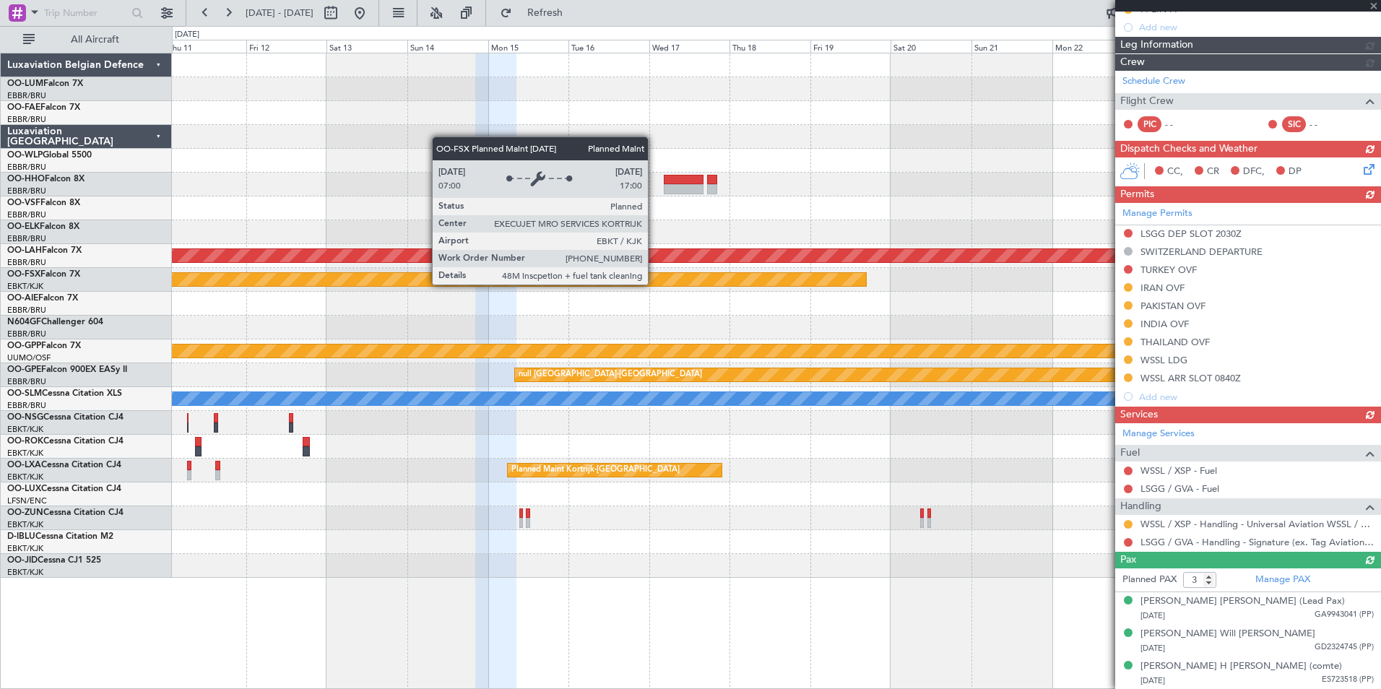
click at [727, 309] on div "Planned Maint Alton-st Louis (St Louis Regl) Planned Maint Kortrijk-Wevelgem Gr…" at bounding box center [776, 315] width 1208 height 524
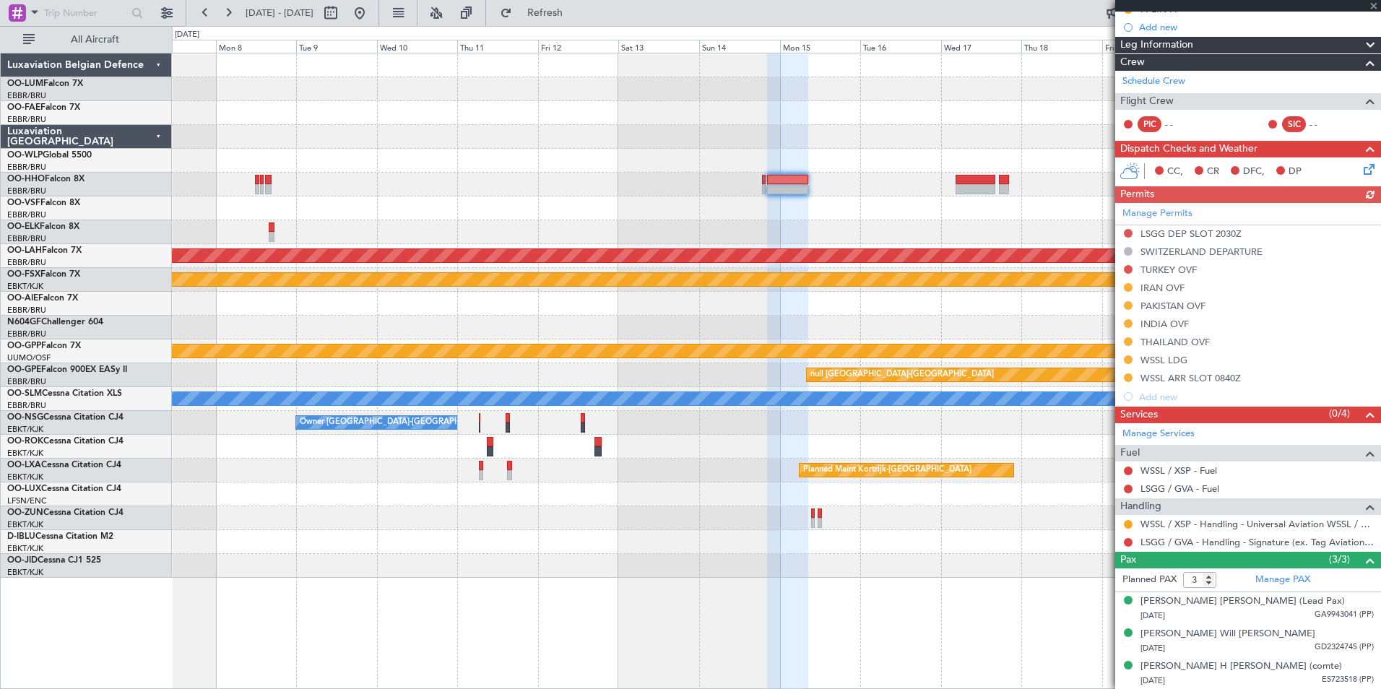
click at [663, 374] on div "Planned Maint Kortrijk-Wevelgem Planned Maint Geneva (Cointrin) Planned Maint A…" at bounding box center [776, 315] width 1208 height 524
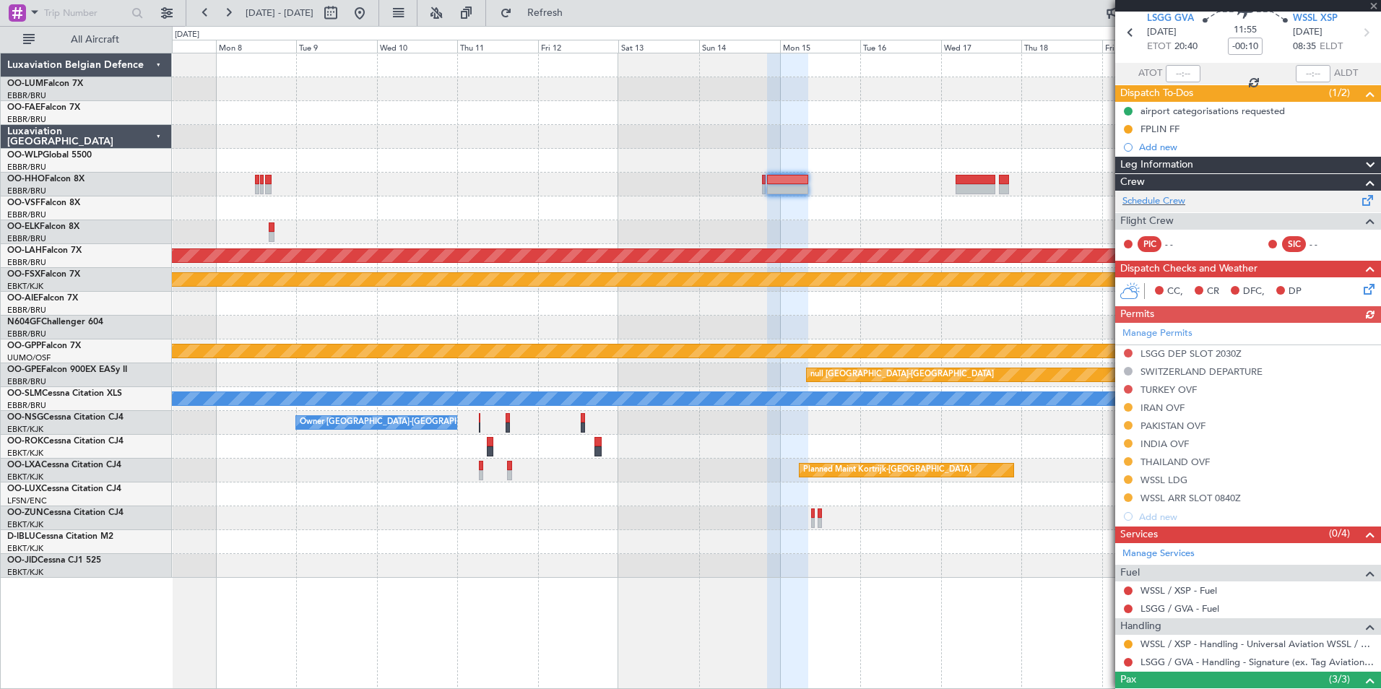
scroll to position [0, 0]
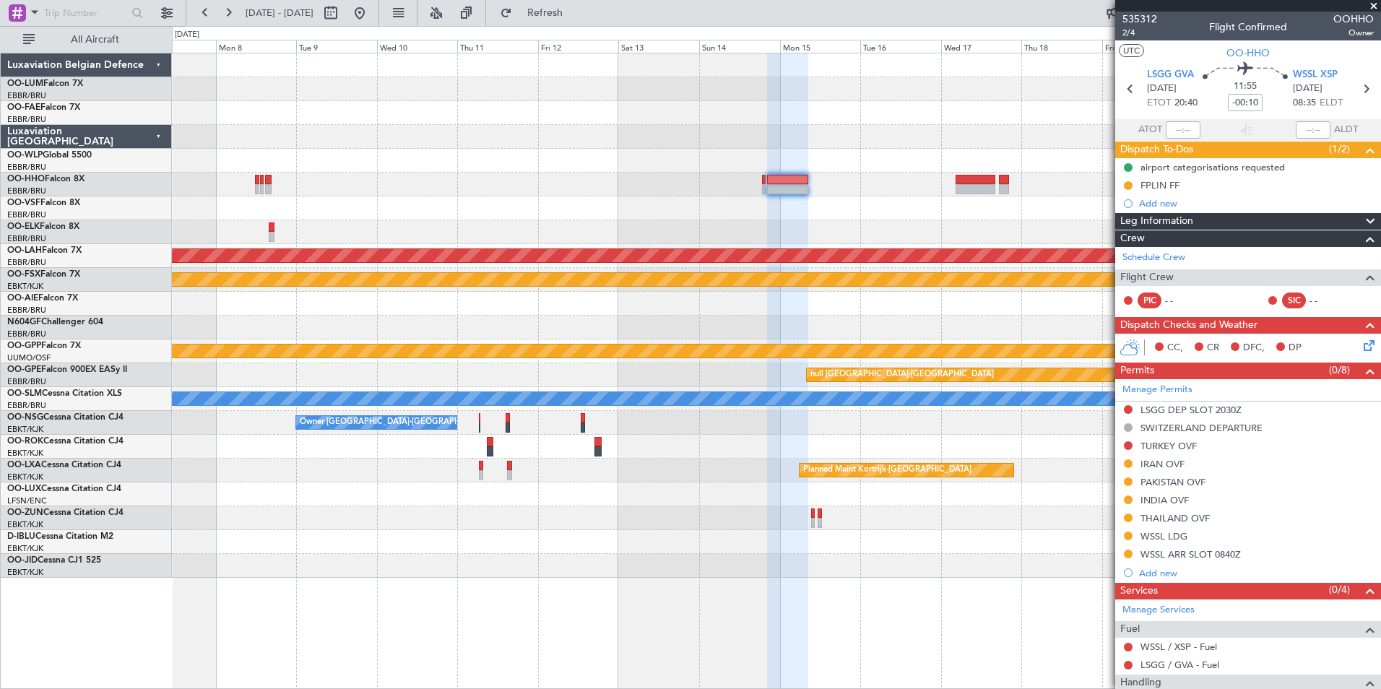
click at [1360, 348] on icon at bounding box center [1366, 343] width 12 height 12
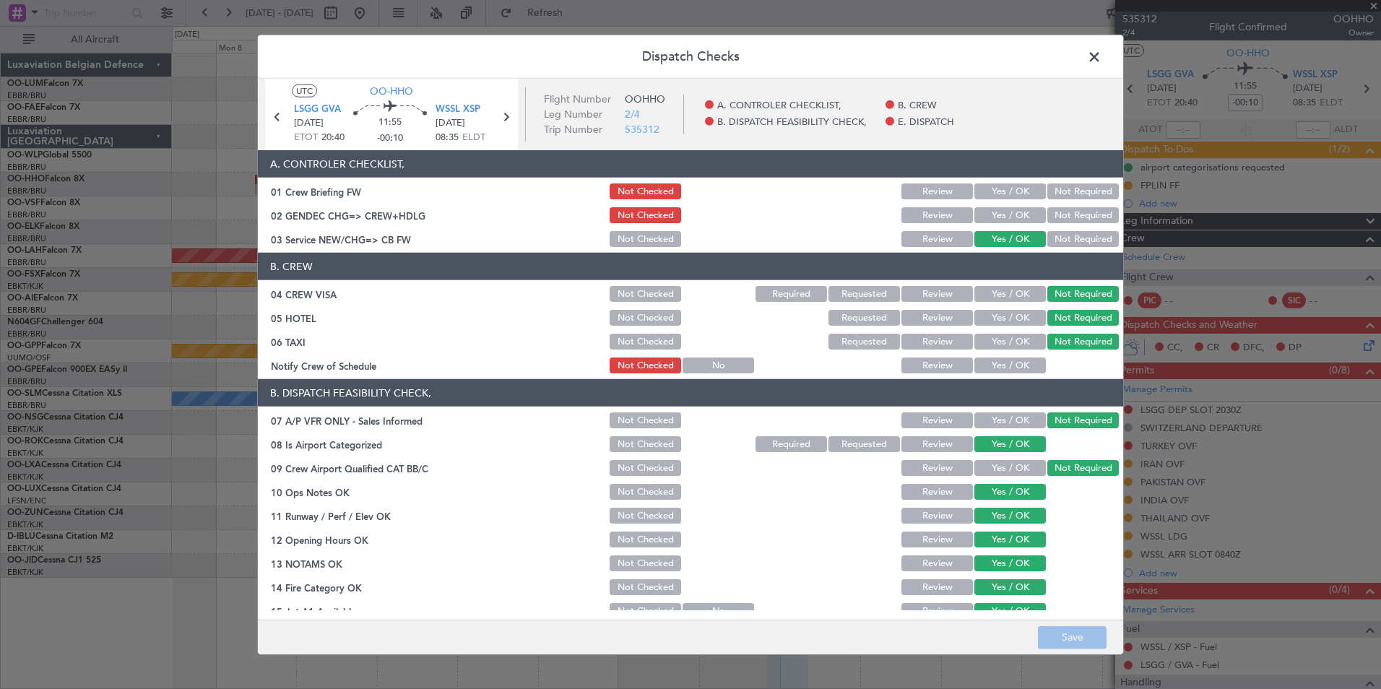
click at [1101, 59] on span at bounding box center [1101, 60] width 0 height 29
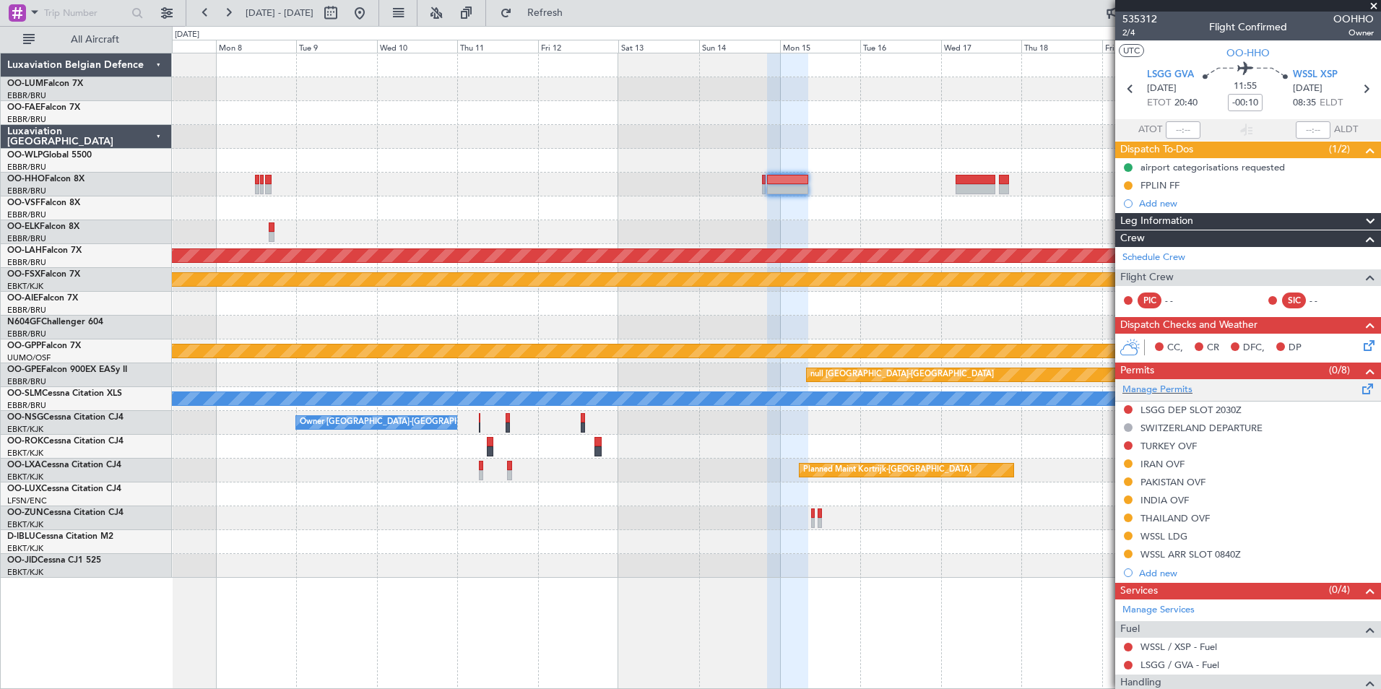
click at [1359, 388] on span at bounding box center [1367, 386] width 17 height 11
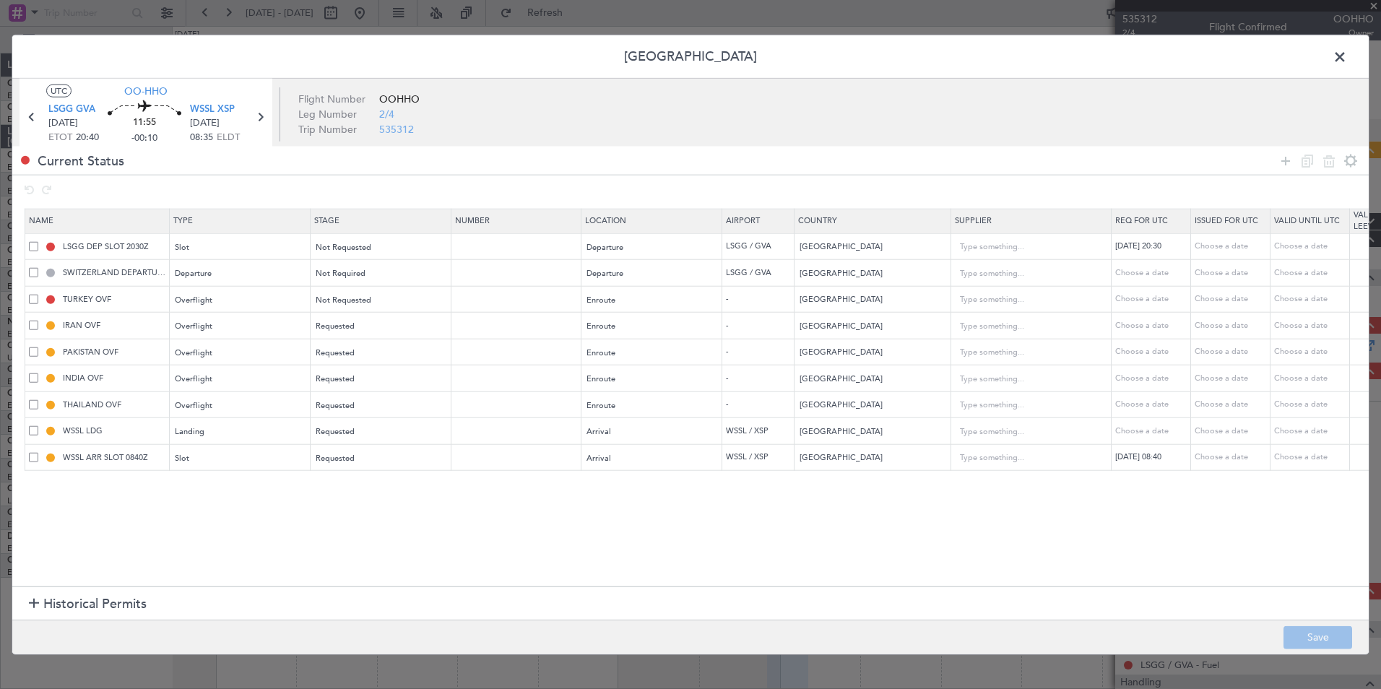
click at [1303, 168] on div at bounding box center [1318, 160] width 87 height 21
click at [1293, 160] on icon at bounding box center [1285, 160] width 17 height 17
click at [229, 485] on div "Type" at bounding box center [236, 485] width 120 height 22
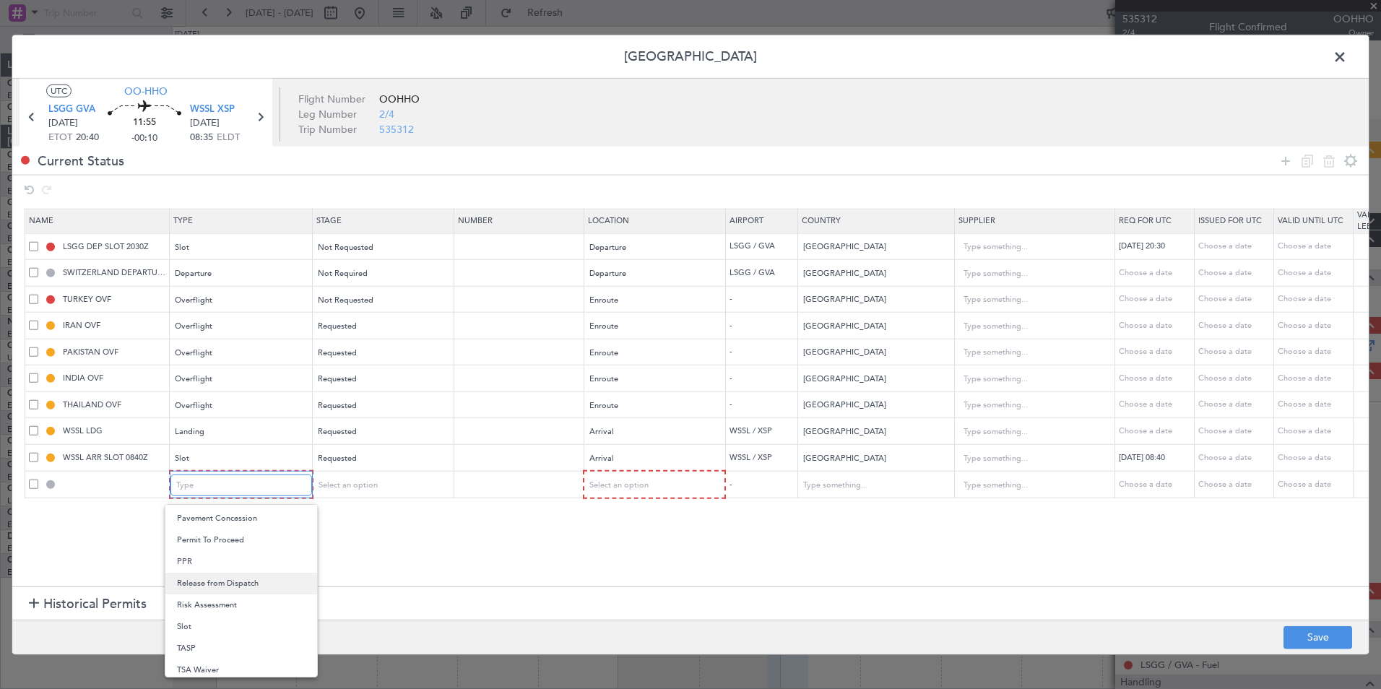
scroll to position [435, 0]
click at [212, 604] on span "Risk Assessment" at bounding box center [241, 601] width 129 height 22
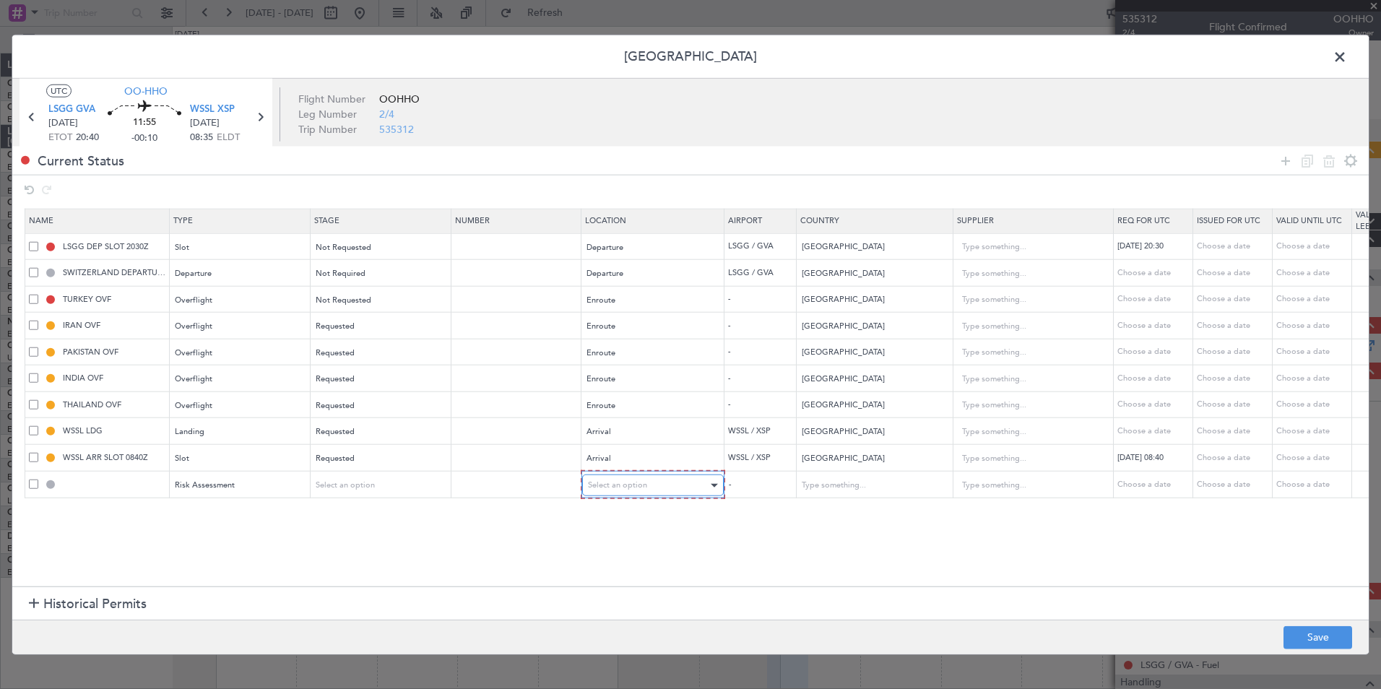
click at [647, 478] on div "Select an option" at bounding box center [648, 485] width 120 height 22
click at [618, 608] on span "Enroute" at bounding box center [653, 602] width 129 height 22
click at [1310, 636] on button "Save" at bounding box center [1317, 636] width 69 height 23
type input "ENR Risk Assessment"
type input "NNN"
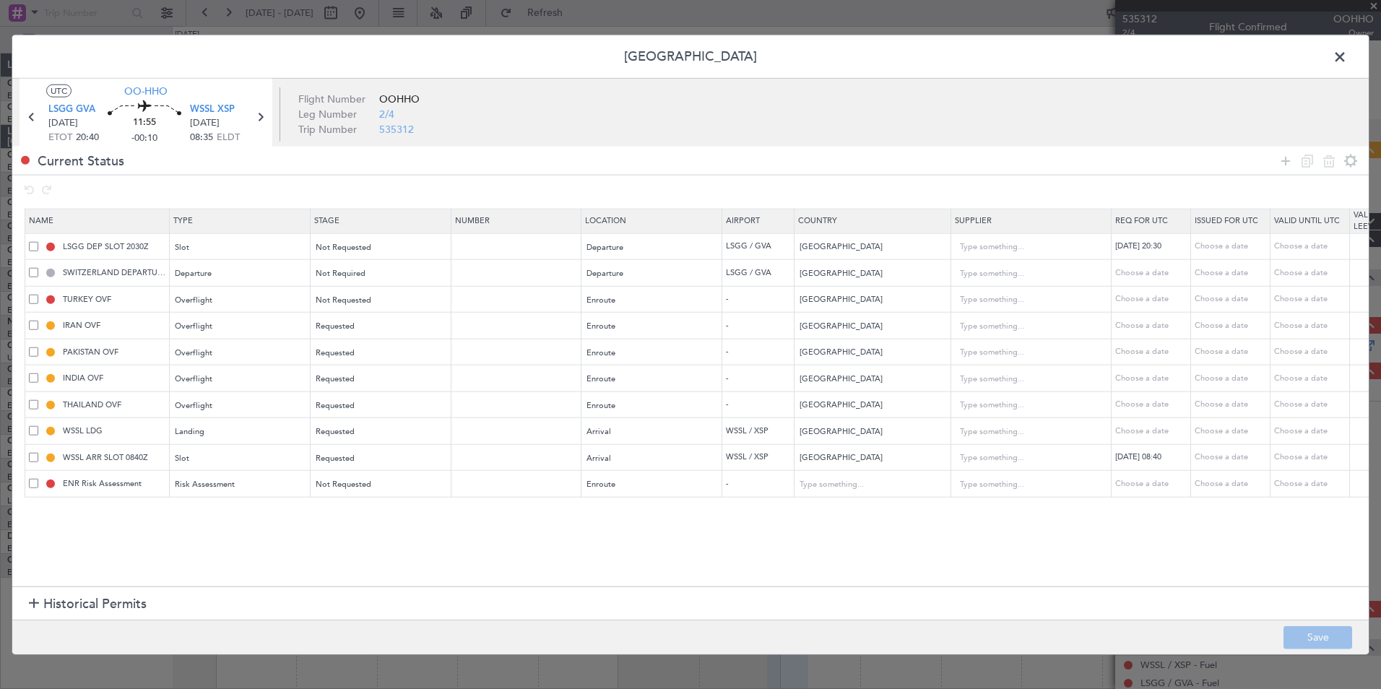
click at [1347, 61] on span at bounding box center [1347, 60] width 0 height 29
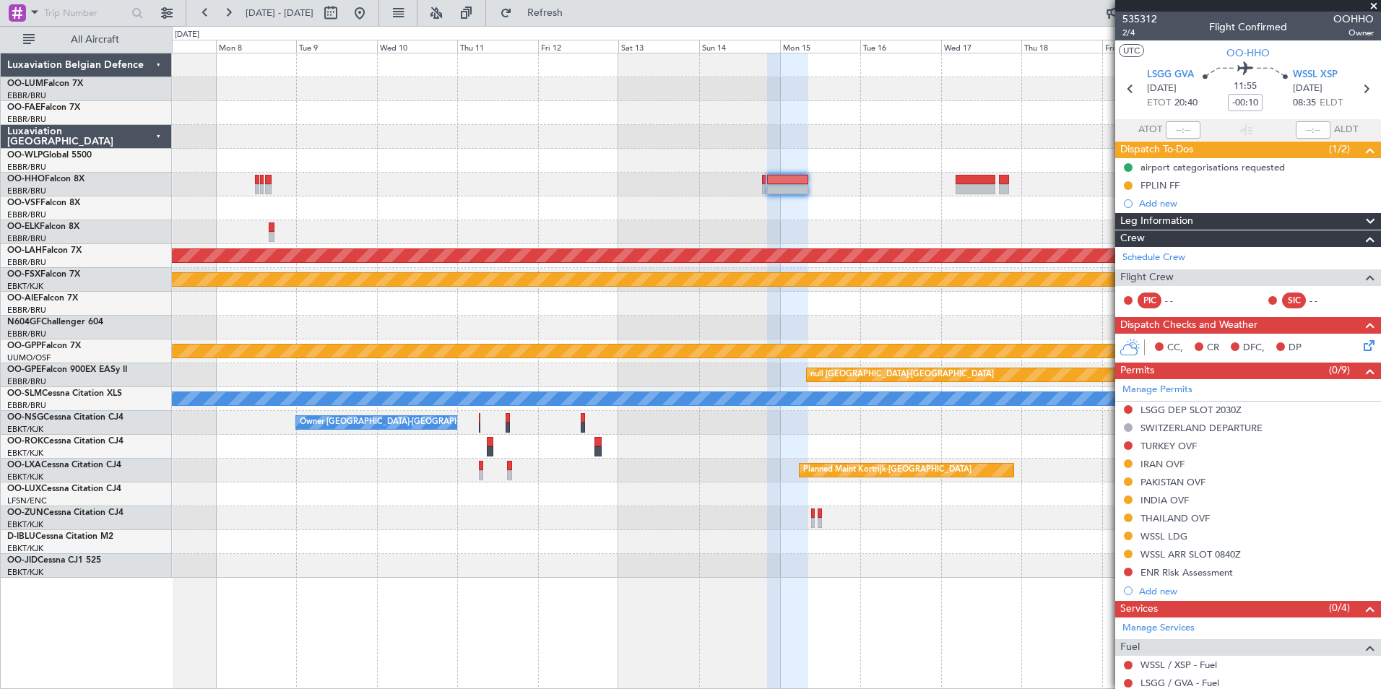
click at [656, 302] on div at bounding box center [776, 304] width 1208 height 24
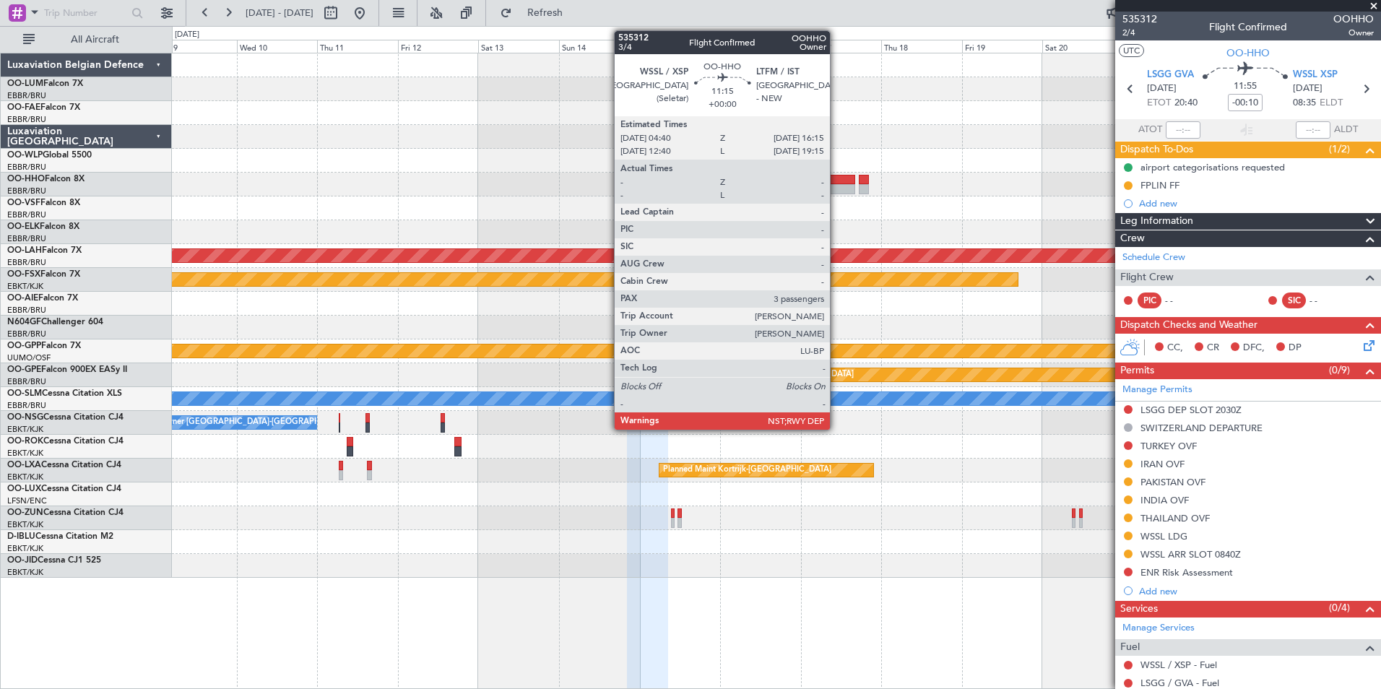
click at [836, 182] on div at bounding box center [834, 180] width 39 height 10
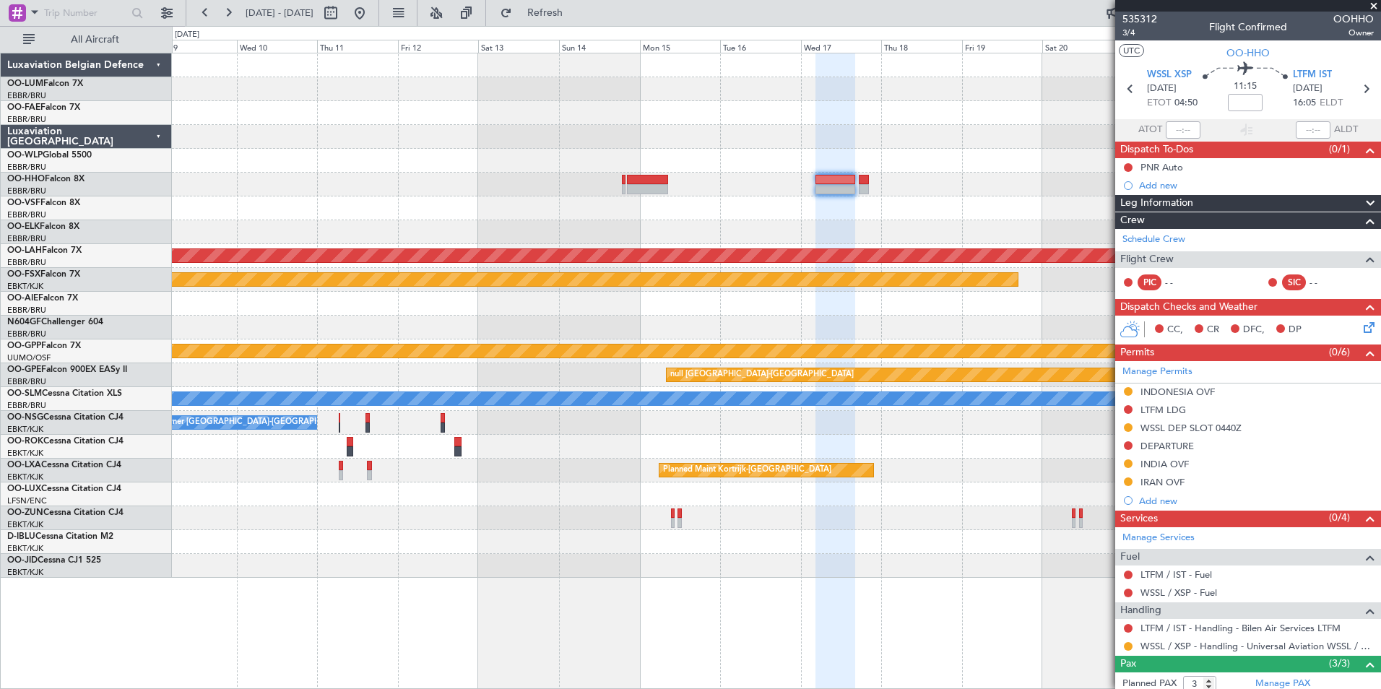
click at [667, 186] on div at bounding box center [647, 189] width 41 height 10
type input "-00:10"
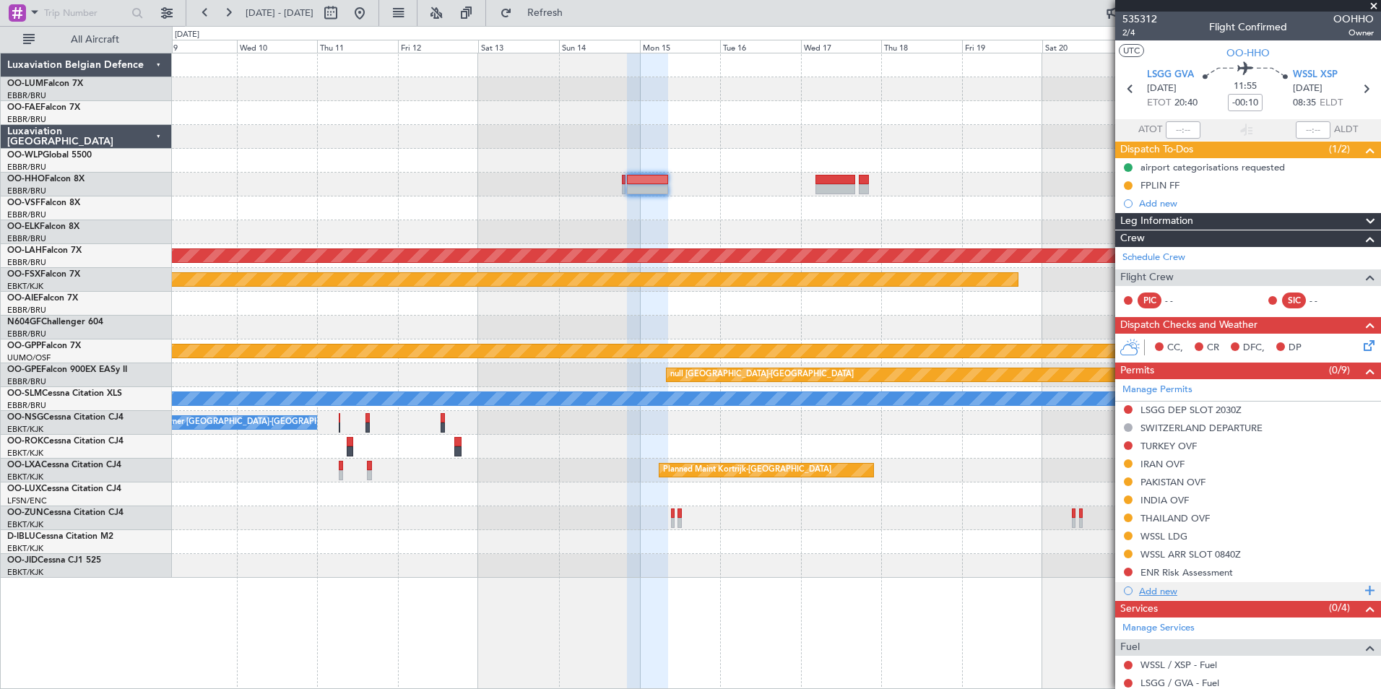
click at [1153, 594] on div "Add new" at bounding box center [1250, 591] width 222 height 12
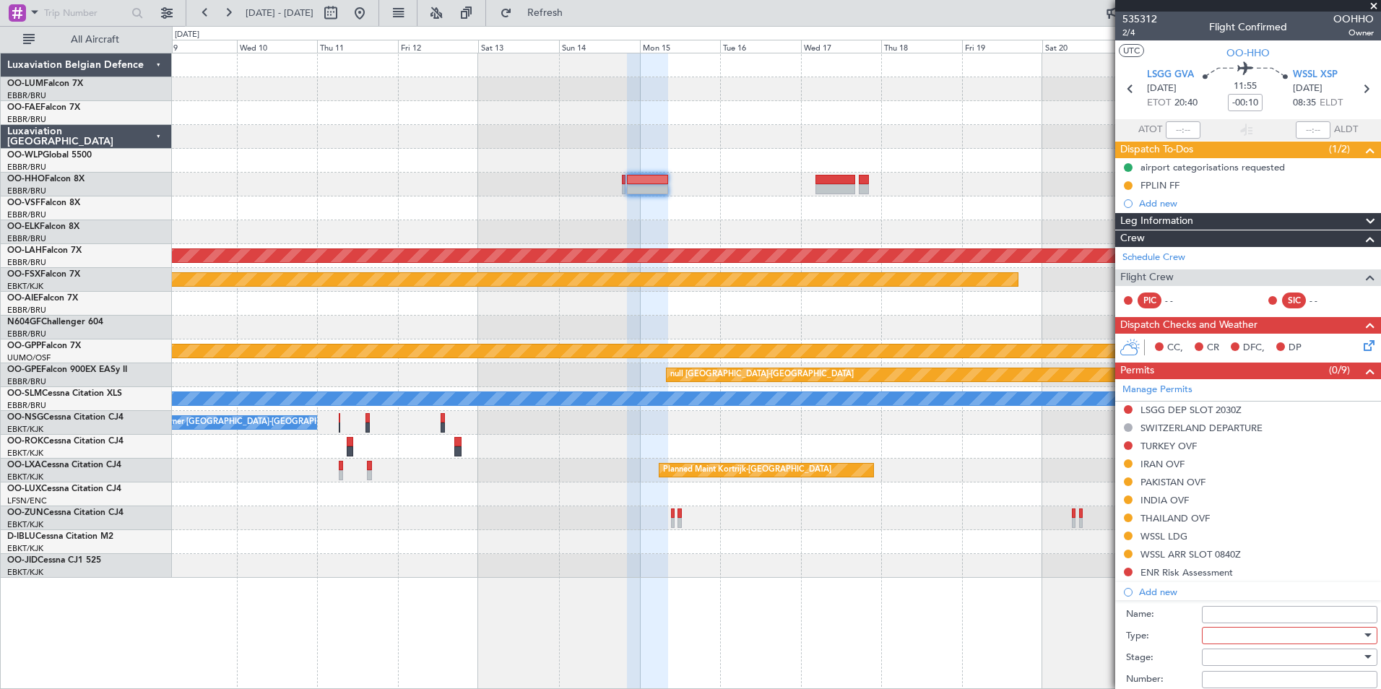
click at [1229, 642] on div at bounding box center [1284, 636] width 154 height 22
click at [1175, 642] on div at bounding box center [690, 344] width 1381 height 689
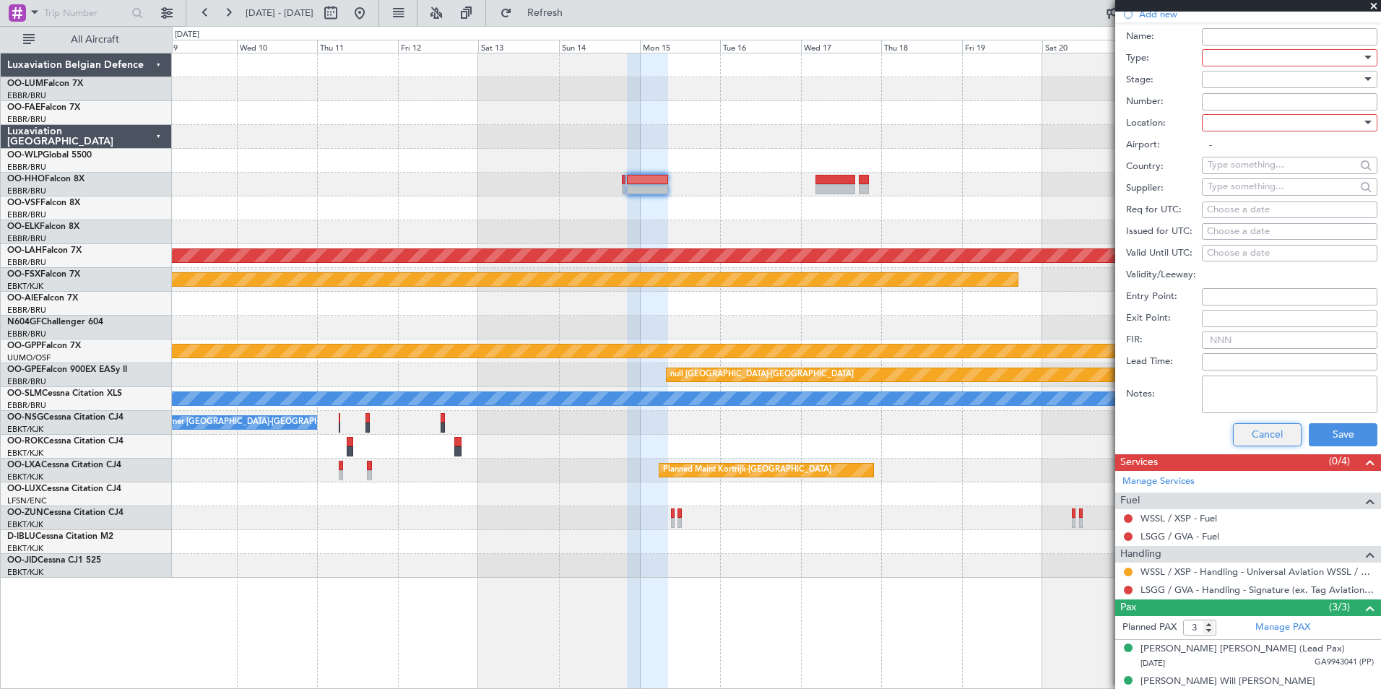
click at [1259, 434] on button "Cancel" at bounding box center [1267, 434] width 69 height 23
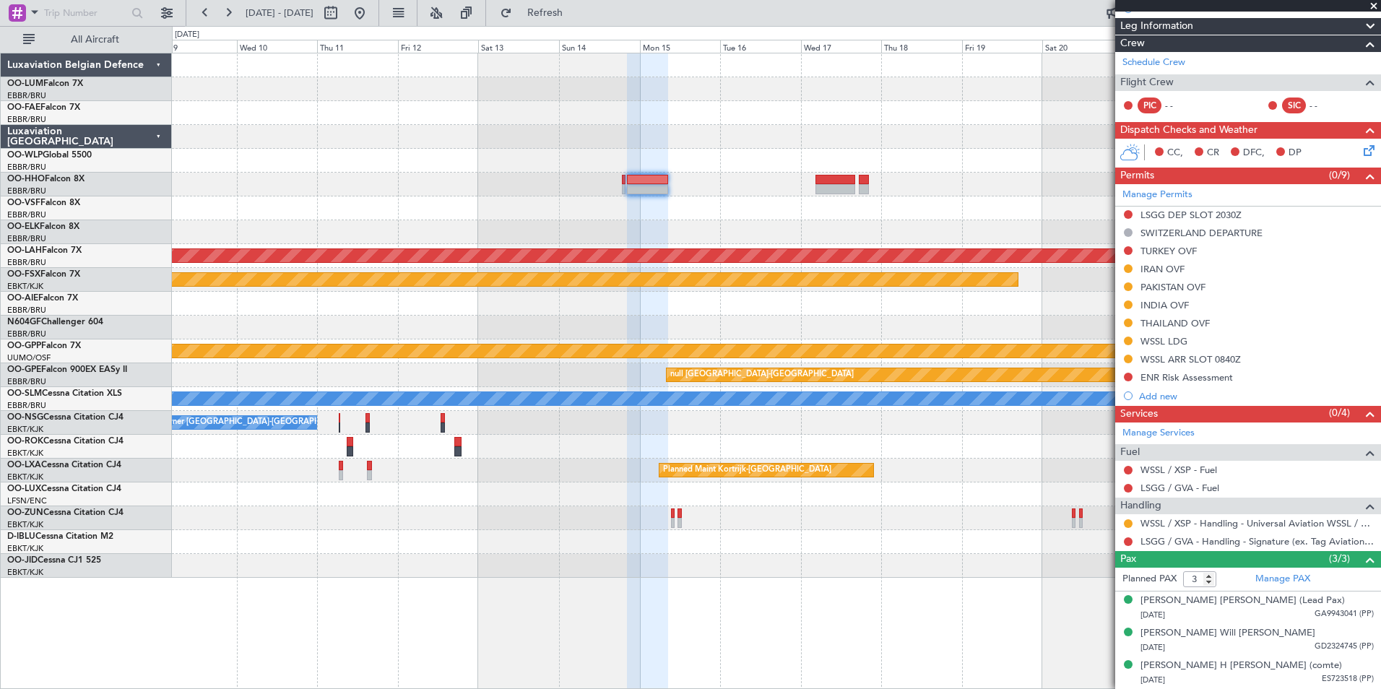
scroll to position [194, 0]
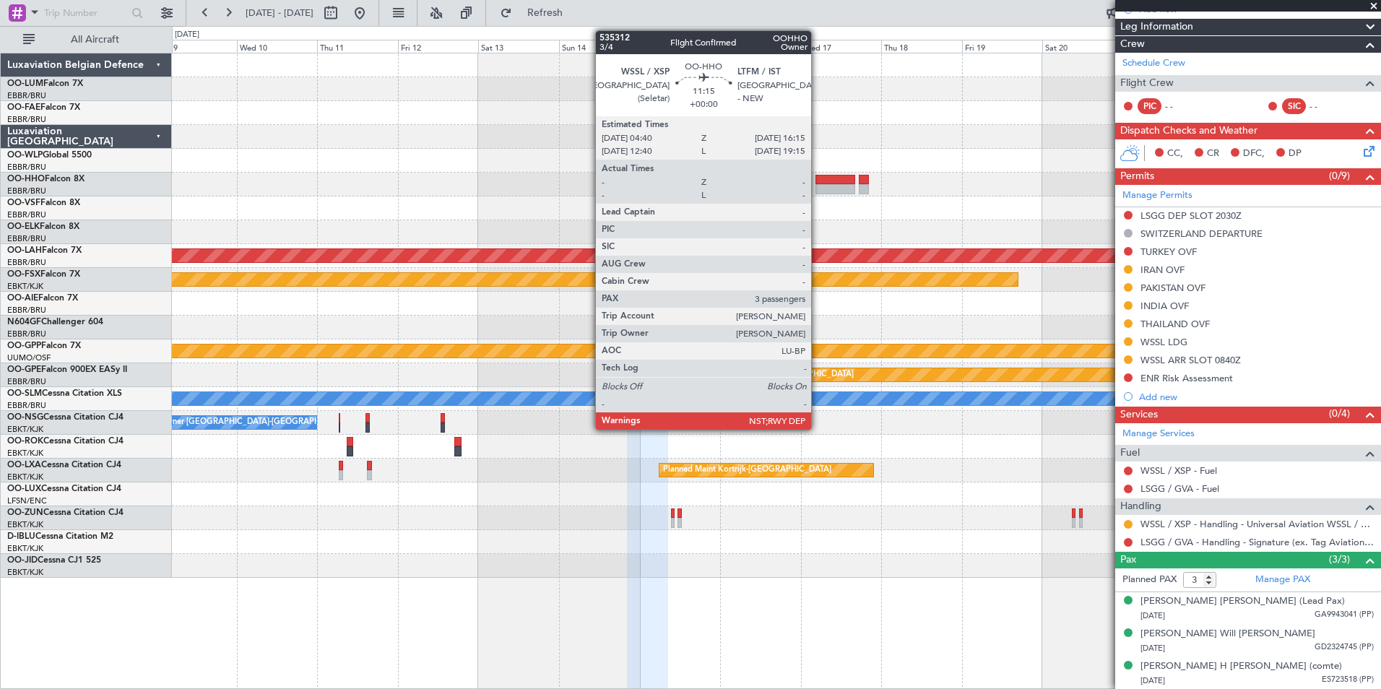
click at [817, 191] on div at bounding box center [834, 189] width 39 height 10
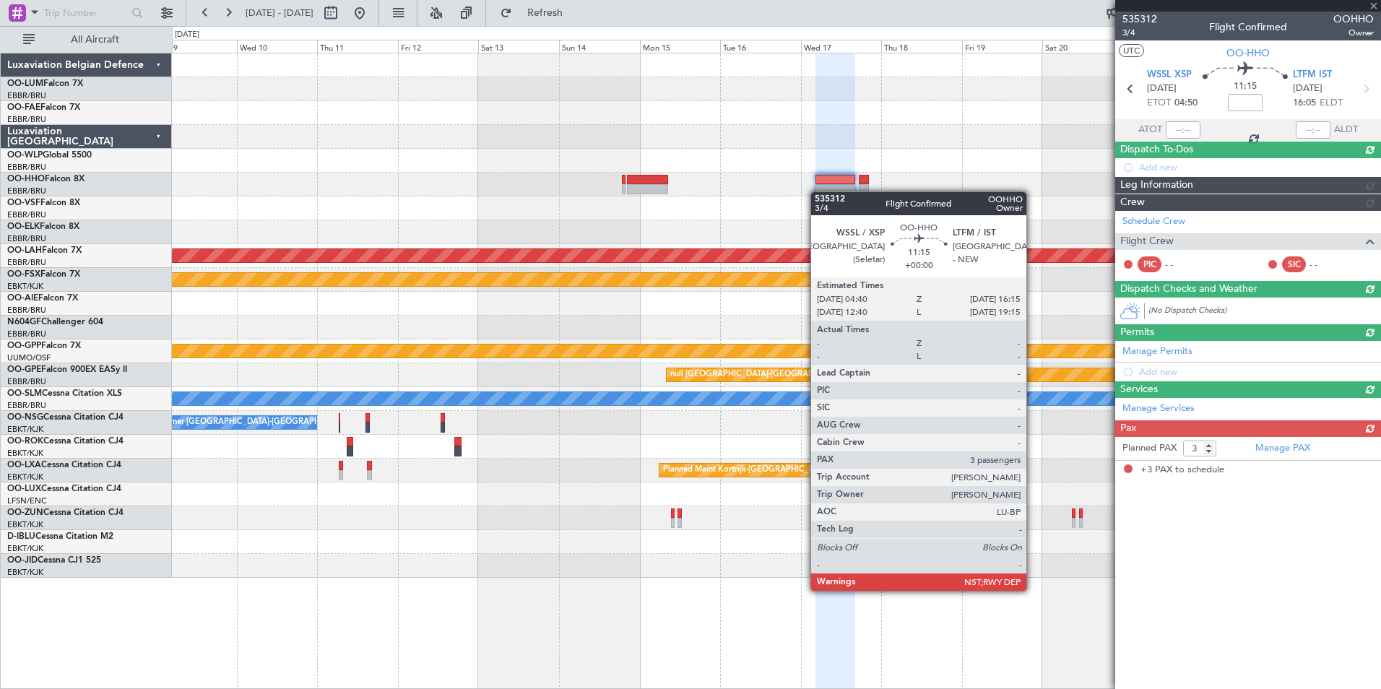
scroll to position [0, 0]
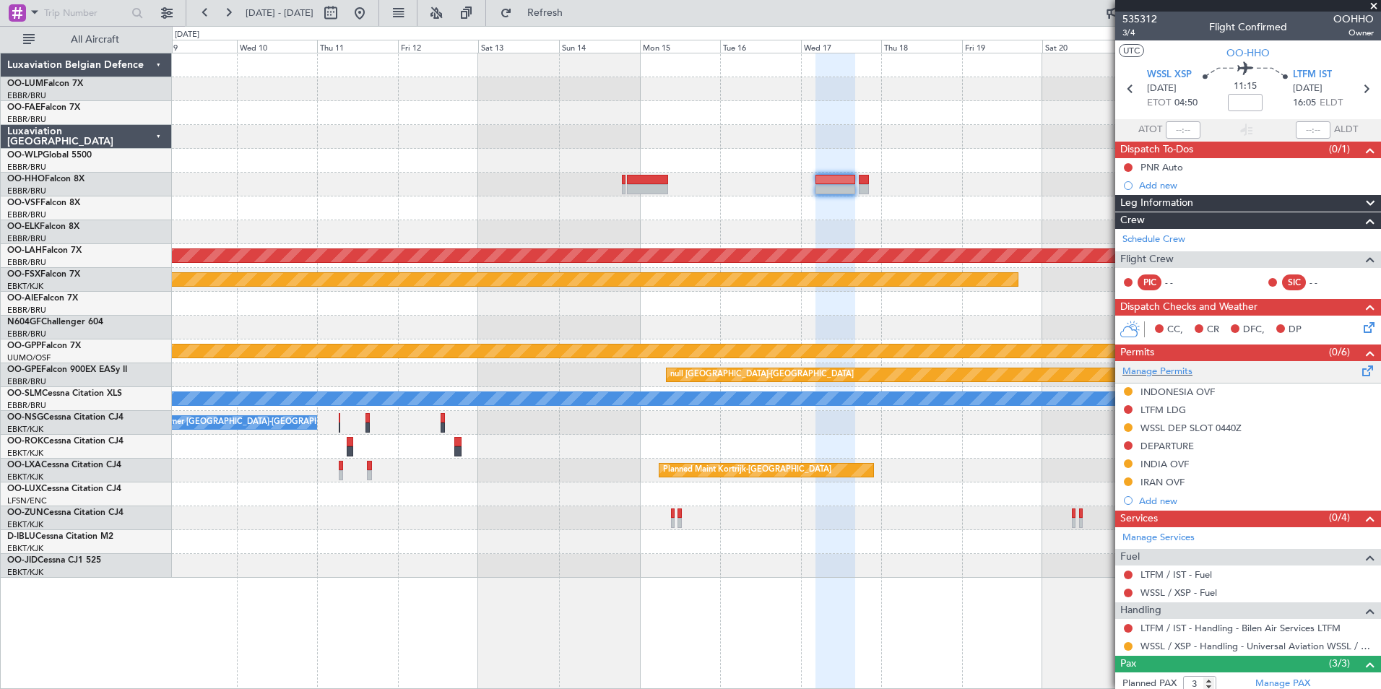
click at [1359, 372] on span at bounding box center [1367, 368] width 17 height 11
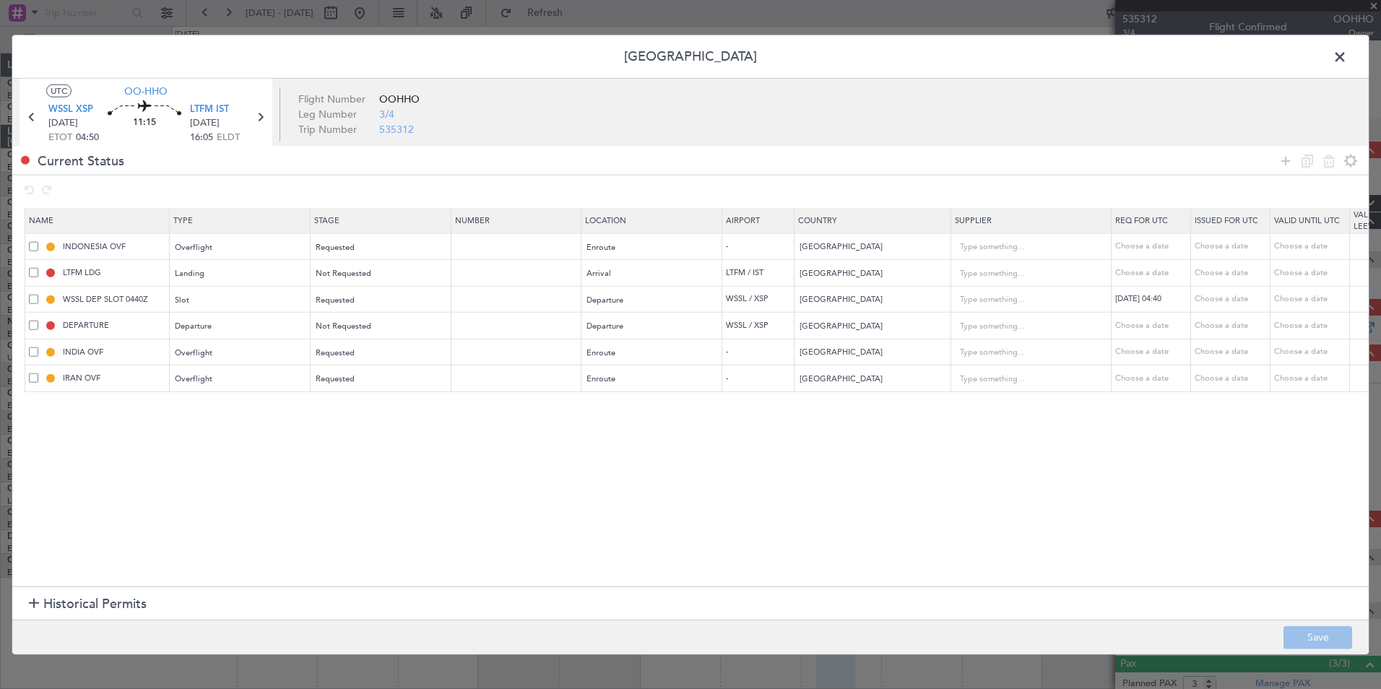
click at [35, 328] on span at bounding box center [33, 325] width 9 height 9
click at [39, 321] on input "checkbox" at bounding box center [39, 321] width 0 height 0
click at [1308, 156] on icon at bounding box center [1306, 160] width 17 height 17
click at [1327, 165] on icon at bounding box center [1328, 160] width 17 height 17
type input "INDIA OVF"
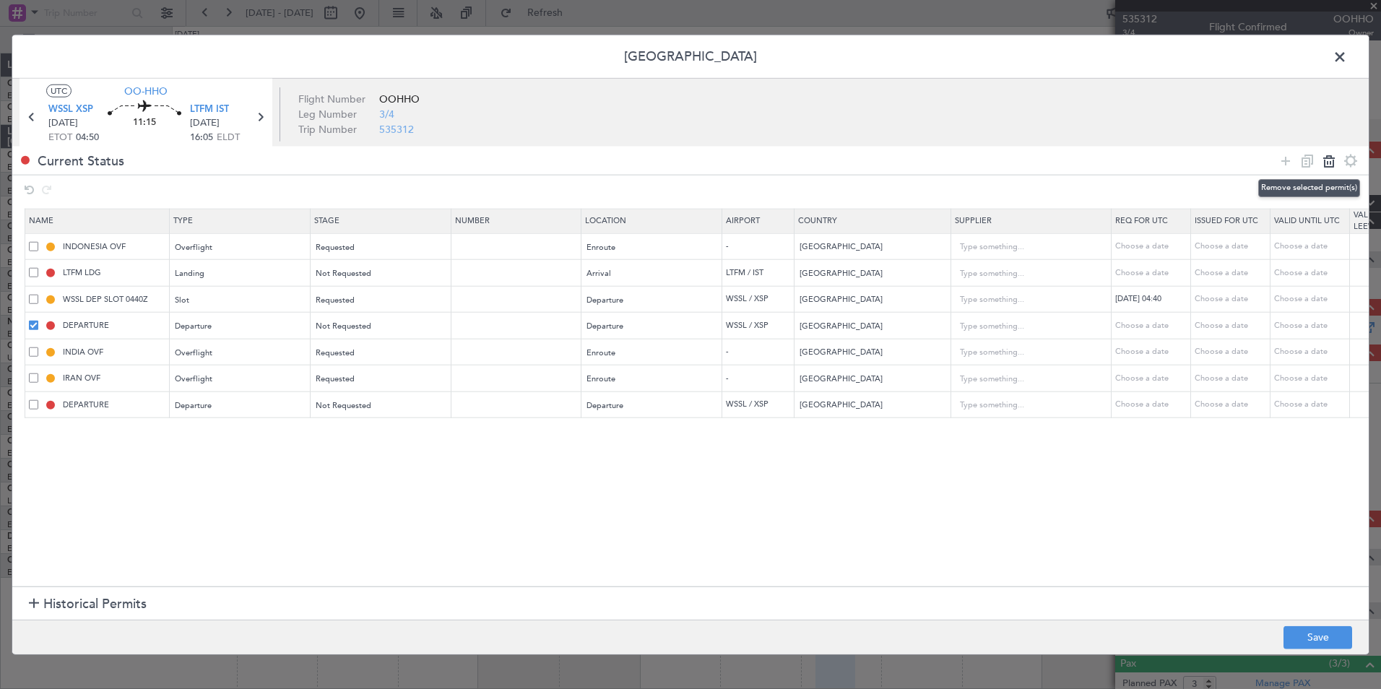
type input "India"
type input "3"
type input "IRAN OVF"
type input "Iran"
type input "2"
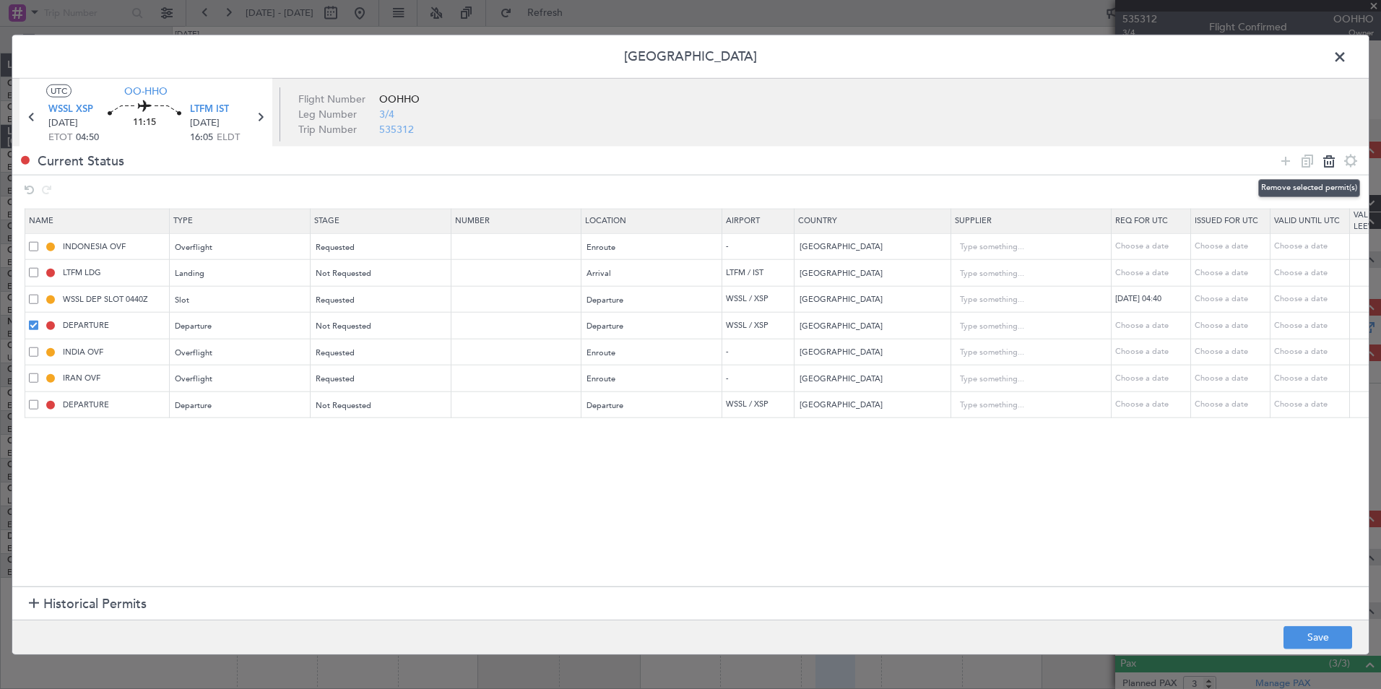
type input "DEPARTURE"
type input "Singapore"
click at [35, 250] on span at bounding box center [33, 245] width 9 height 9
click at [39, 241] on input "checkbox" at bounding box center [39, 241] width 0 height 0
click at [1303, 161] on icon at bounding box center [1306, 160] width 17 height 17
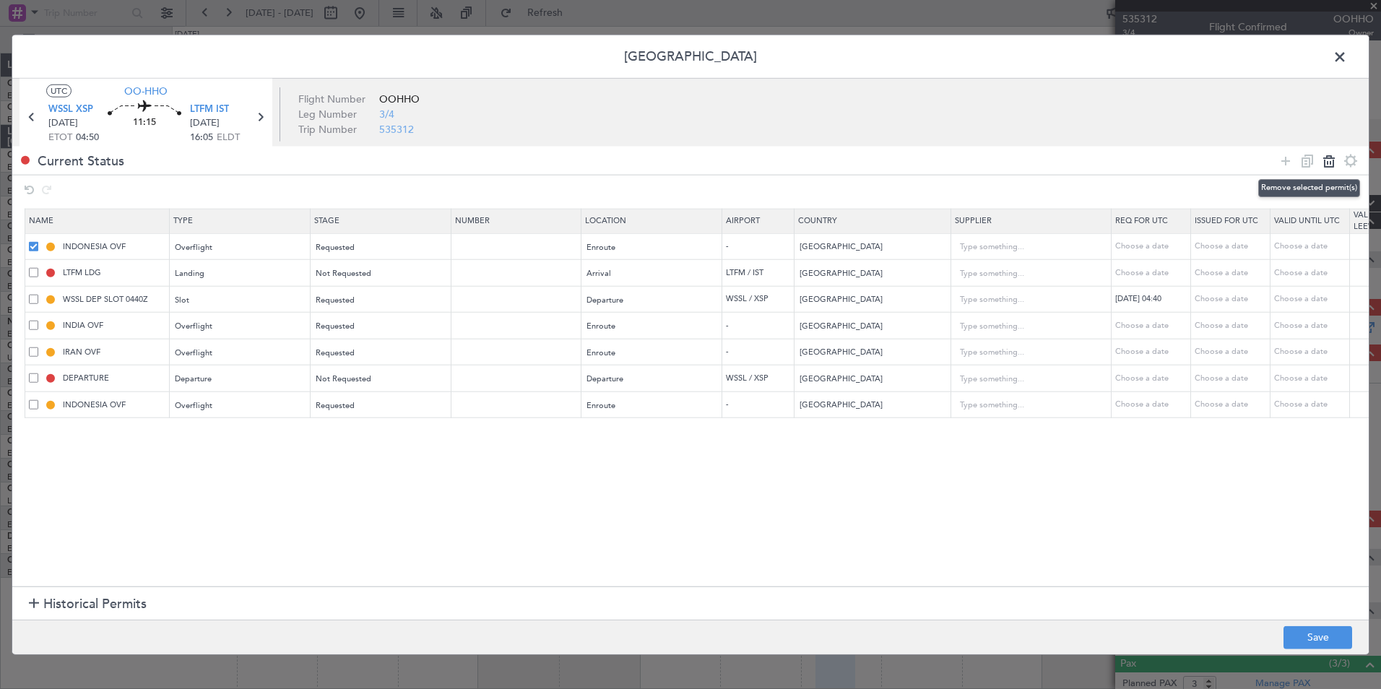
click at [1330, 160] on icon at bounding box center [1328, 160] width 17 height 17
type input "LTFM LDG"
type input "Turkey"
type input "WSSL DEP SLOT 0440Z"
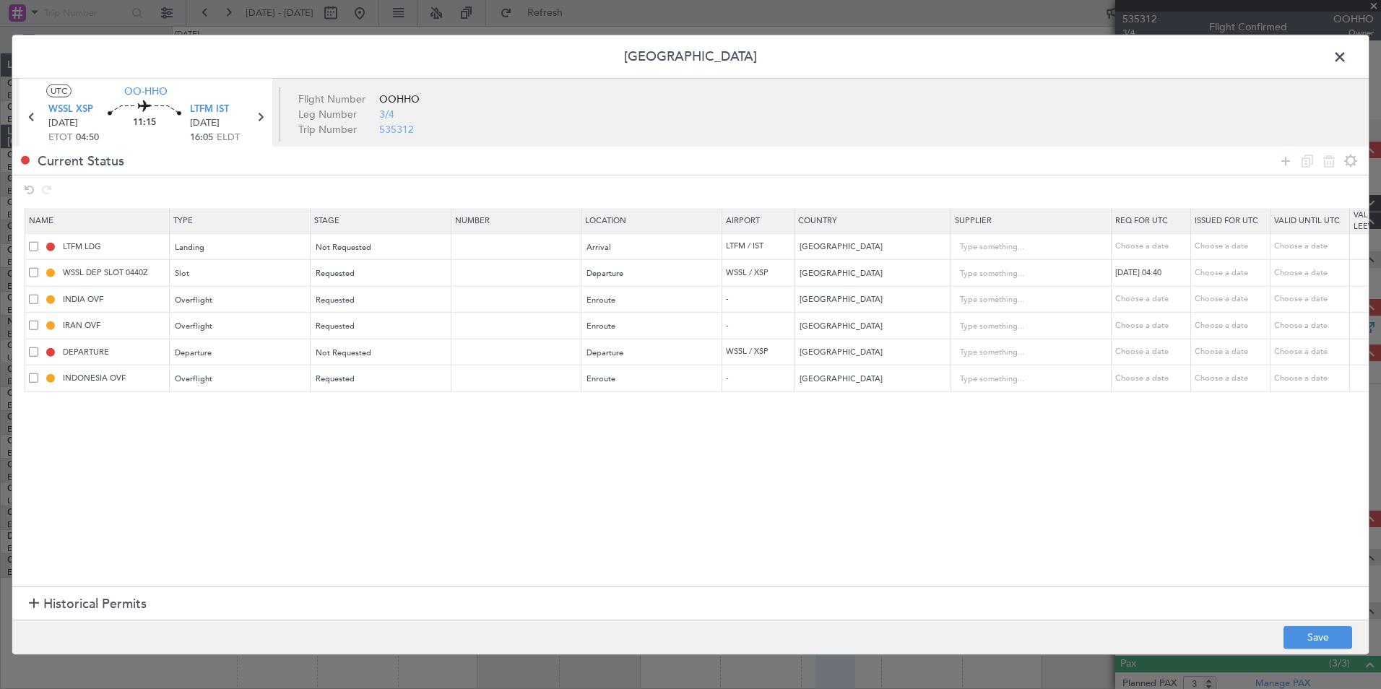
click at [35, 276] on span at bounding box center [33, 272] width 9 height 9
click at [39, 268] on input "checkbox" at bounding box center [39, 268] width 0 height 0
click at [1311, 162] on icon at bounding box center [1306, 160] width 17 height 17
click at [31, 381] on span at bounding box center [33, 377] width 9 height 9
click at [39, 373] on input "checkbox" at bounding box center [39, 373] width 0 height 0
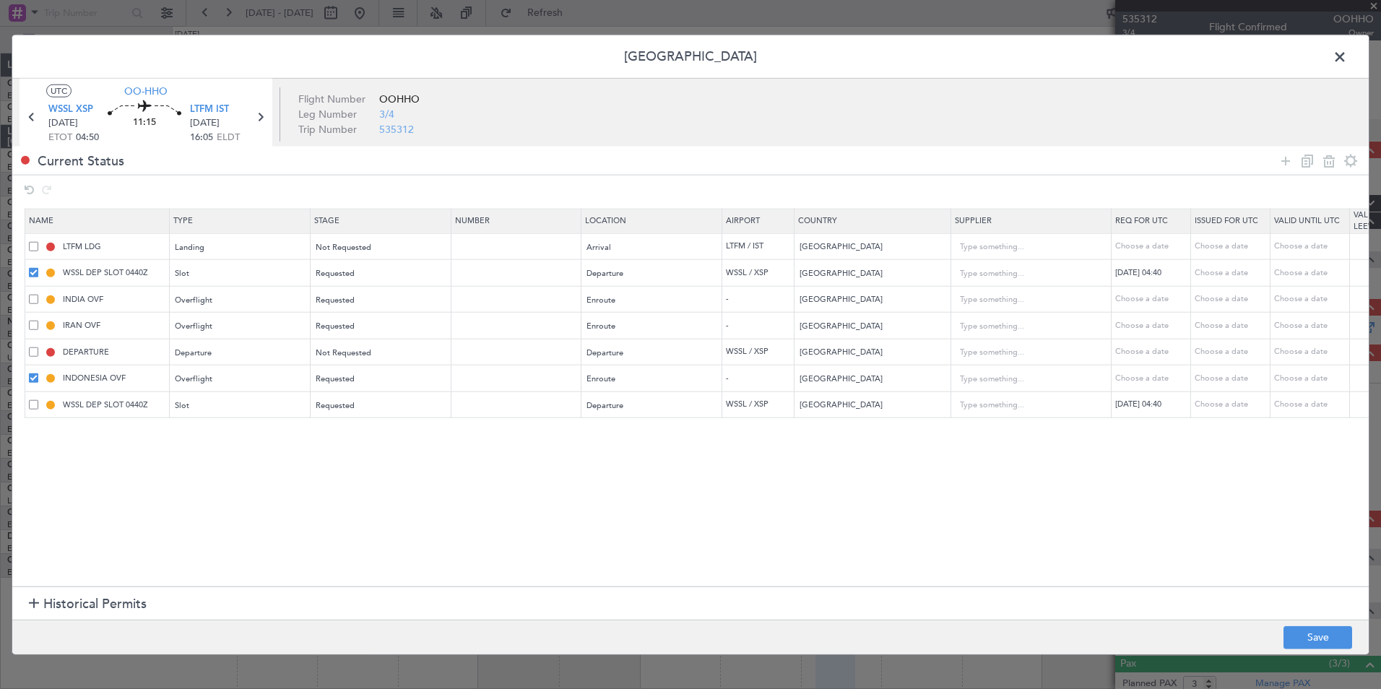
click at [37, 270] on span at bounding box center [33, 272] width 9 height 9
click at [39, 268] on input "checkbox" at bounding box center [39, 268] width 0 height 0
click at [35, 375] on span at bounding box center [33, 377] width 9 height 9
click at [39, 373] on input "checkbox" at bounding box center [39, 373] width 0 height 0
click at [35, 270] on span at bounding box center [33, 272] width 9 height 9
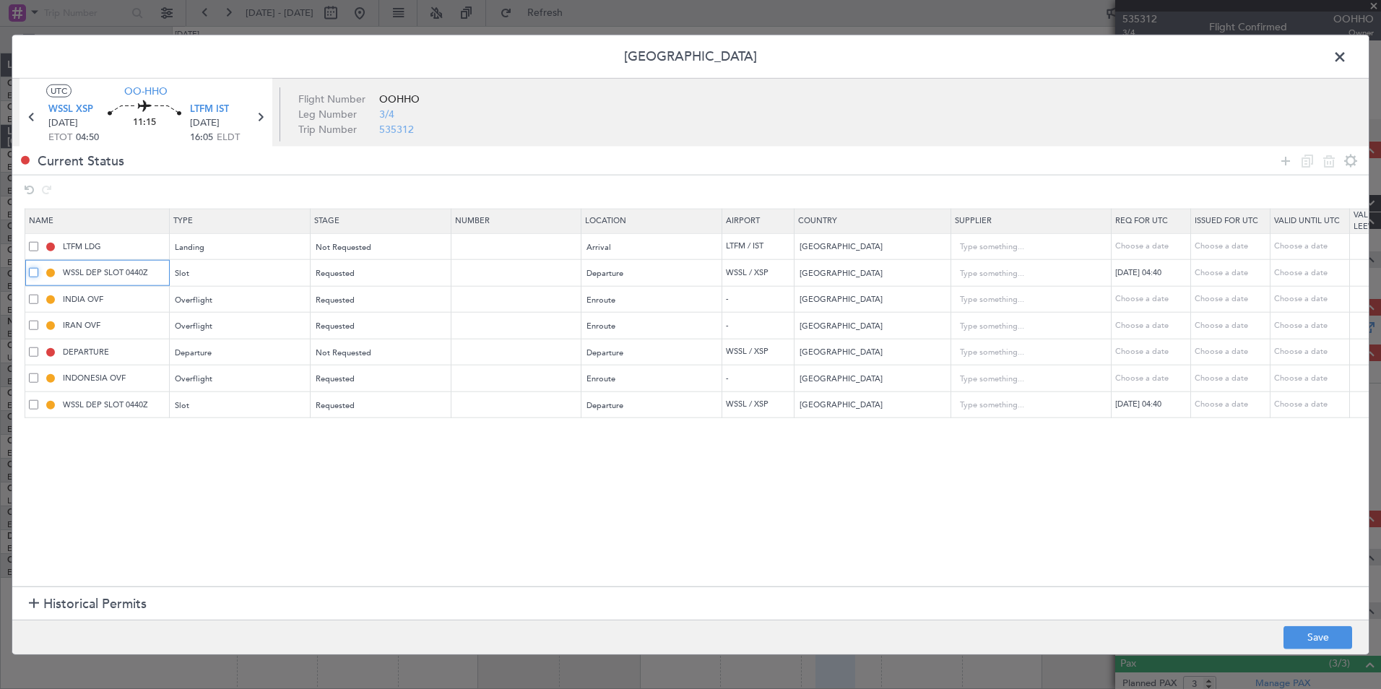
click at [39, 268] on input "checkbox" at bounding box center [39, 268] width 0 height 0
click at [1327, 160] on icon at bounding box center [1328, 160] width 17 height 17
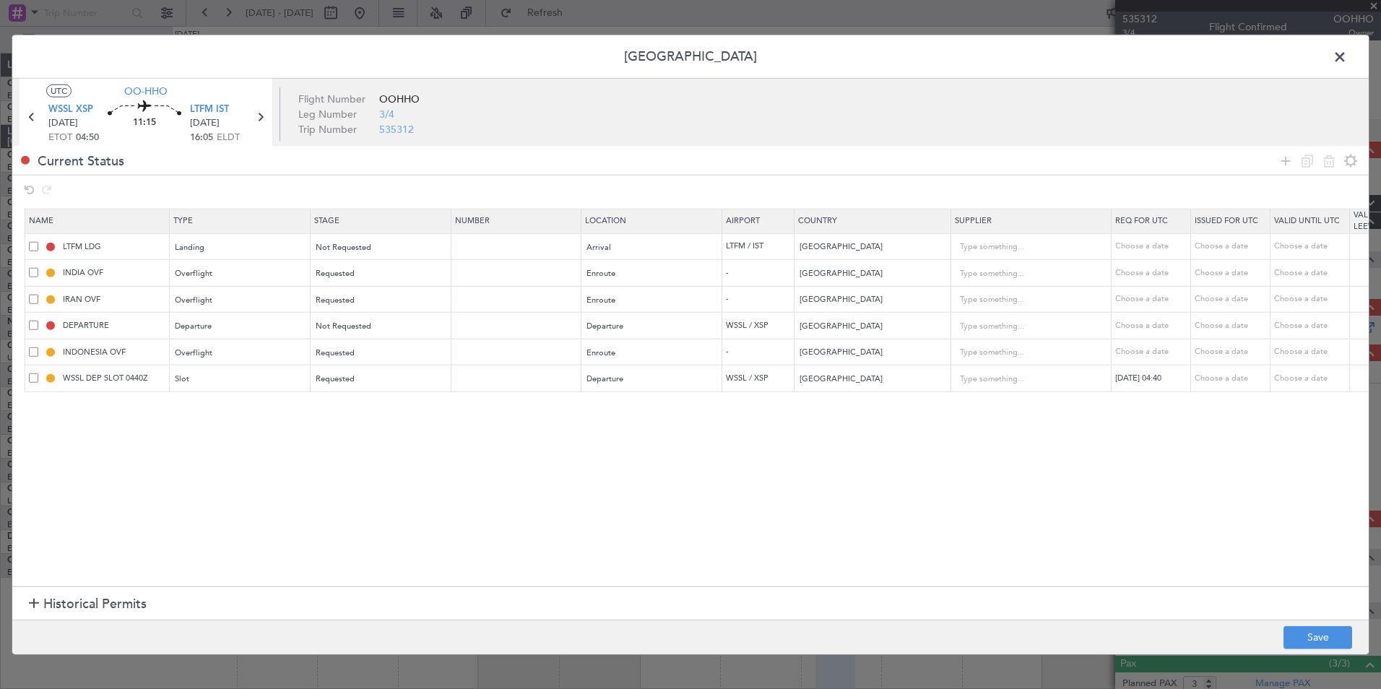
click at [35, 352] on span at bounding box center [33, 351] width 9 height 9
click at [39, 347] on input "checkbox" at bounding box center [39, 347] width 0 height 0
click at [1310, 157] on icon at bounding box center [1306, 160] width 17 height 17
click at [1324, 157] on icon at bounding box center [1328, 160] width 17 height 17
click at [31, 274] on span at bounding box center [33, 272] width 9 height 9
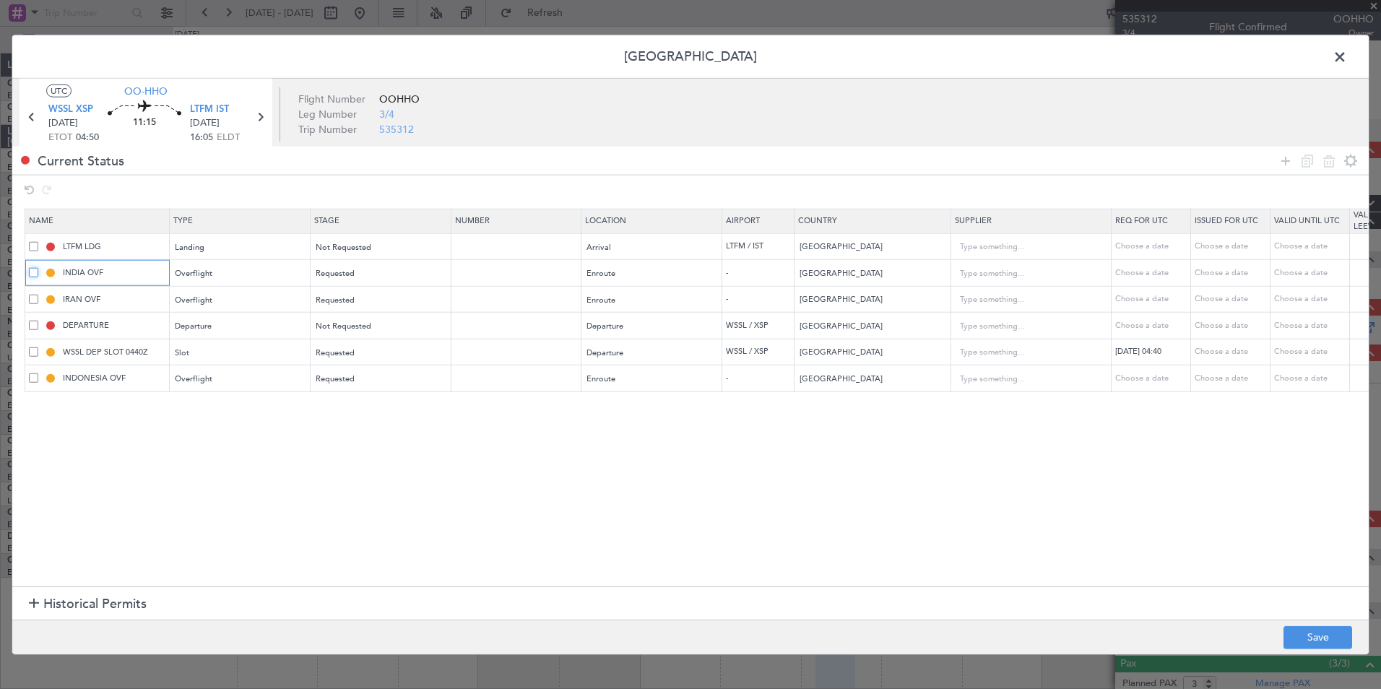
click at [39, 268] on input "checkbox" at bounding box center [39, 268] width 0 height 0
click at [1308, 162] on icon at bounding box center [1306, 160] width 17 height 17
click at [1322, 157] on icon at bounding box center [1328, 160] width 17 height 17
click at [30, 272] on span at bounding box center [33, 272] width 9 height 9
click at [39, 268] on input "checkbox" at bounding box center [39, 268] width 0 height 0
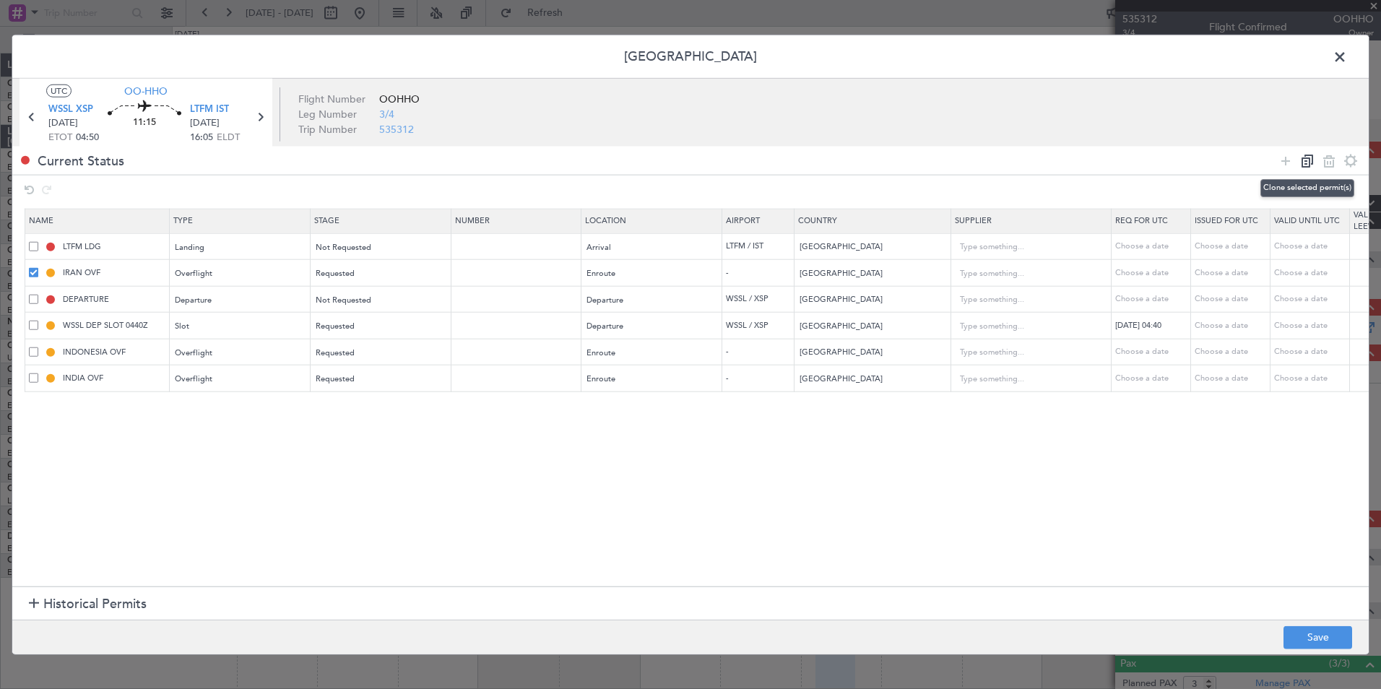
click at [1307, 162] on icon at bounding box center [1306, 160] width 17 height 17
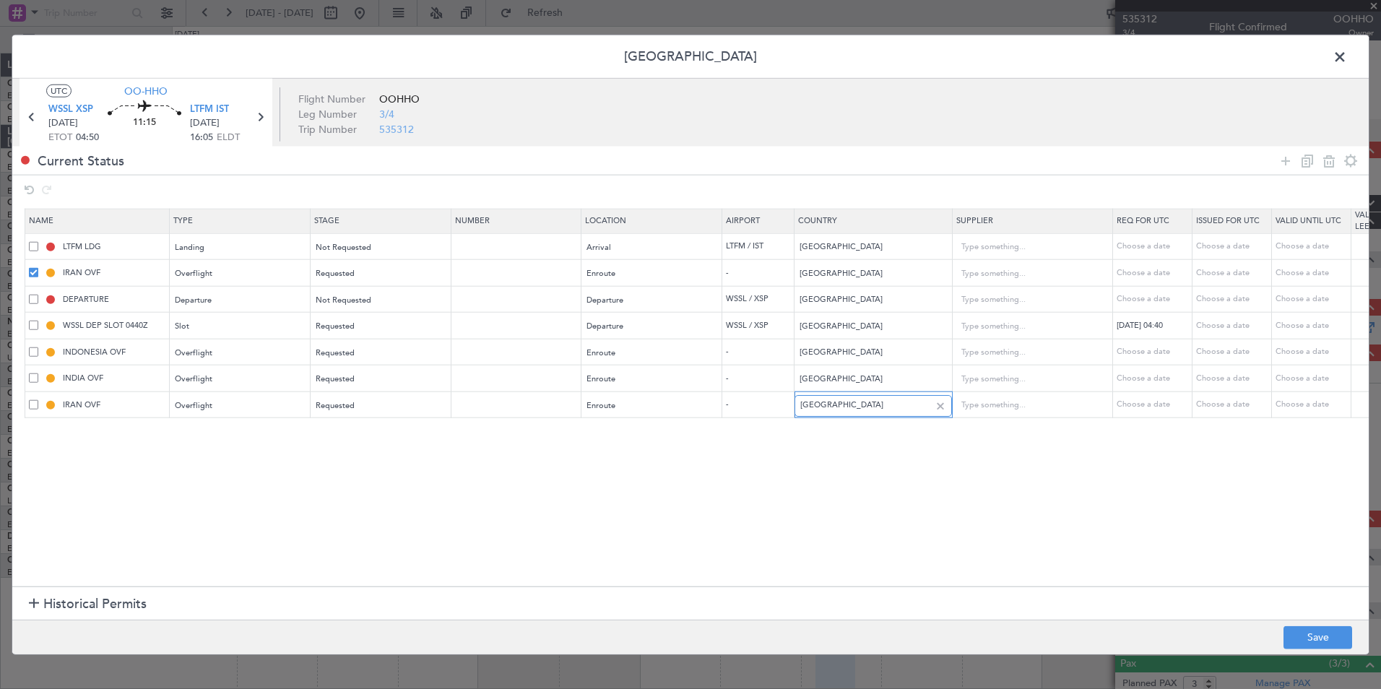
click at [836, 407] on input "Iran" at bounding box center [865, 405] width 130 height 22
click at [843, 429] on span "Pakistan" at bounding box center [873, 429] width 134 height 22
click at [1069, 552] on section "Name Type Stage Number Location Airport Country Supplier Req For Utc Issued For…" at bounding box center [690, 396] width 1356 height 382
click at [1306, 164] on icon at bounding box center [1306, 160] width 17 height 17
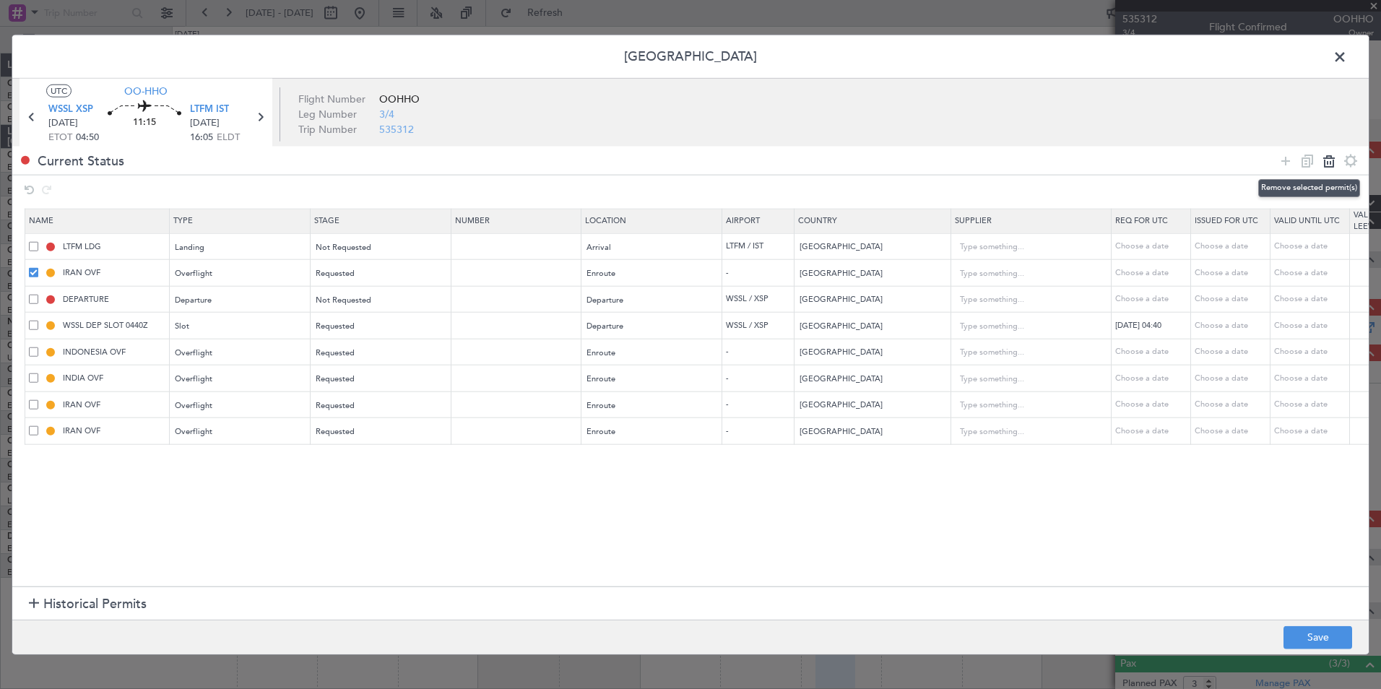
click at [1327, 160] on icon at bounding box center [1328, 160] width 17 height 17
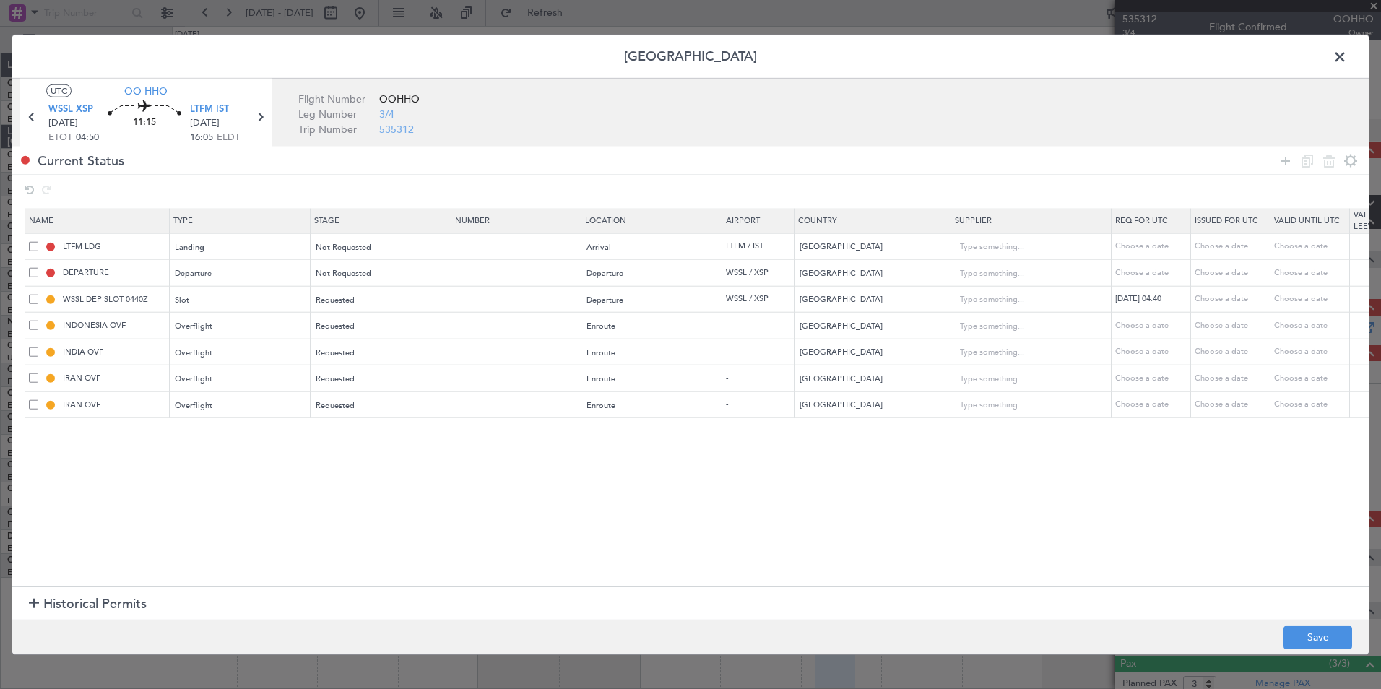
click at [33, 246] on span at bounding box center [33, 245] width 9 height 9
click at [39, 241] on input "checkbox" at bounding box center [39, 241] width 0 height 0
click at [1308, 161] on icon at bounding box center [1306, 160] width 17 height 17
click at [1323, 165] on icon at bounding box center [1328, 160] width 17 height 17
click at [31, 403] on span at bounding box center [33, 403] width 9 height 9
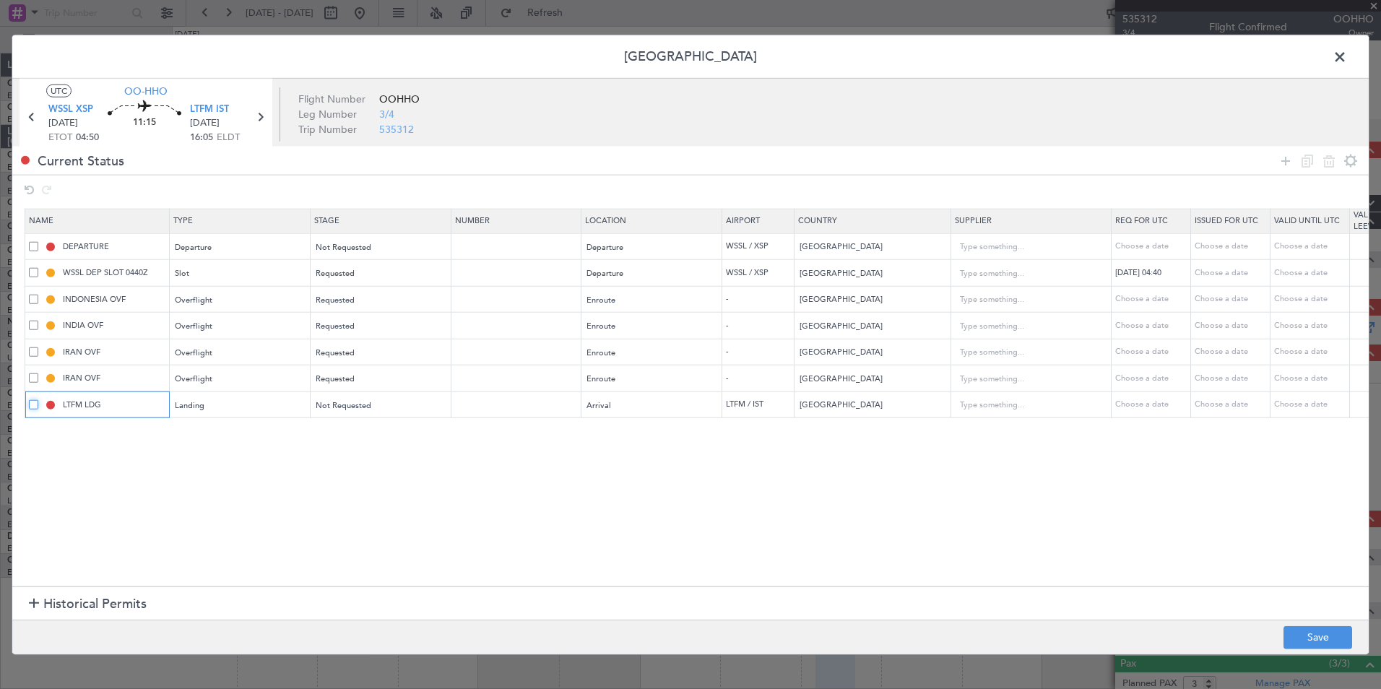
click at [39, 399] on input "checkbox" at bounding box center [39, 399] width 0 height 0
click at [1306, 160] on icon at bounding box center [1306, 160] width 17 height 17
click at [105, 430] on input "LTFM LDG" at bounding box center [114, 431] width 108 height 12
click at [279, 430] on div "Landing" at bounding box center [235, 432] width 120 height 22
drag, startPoint x: 529, startPoint y: 513, endPoint x: 479, endPoint y: 513, distance: 49.8
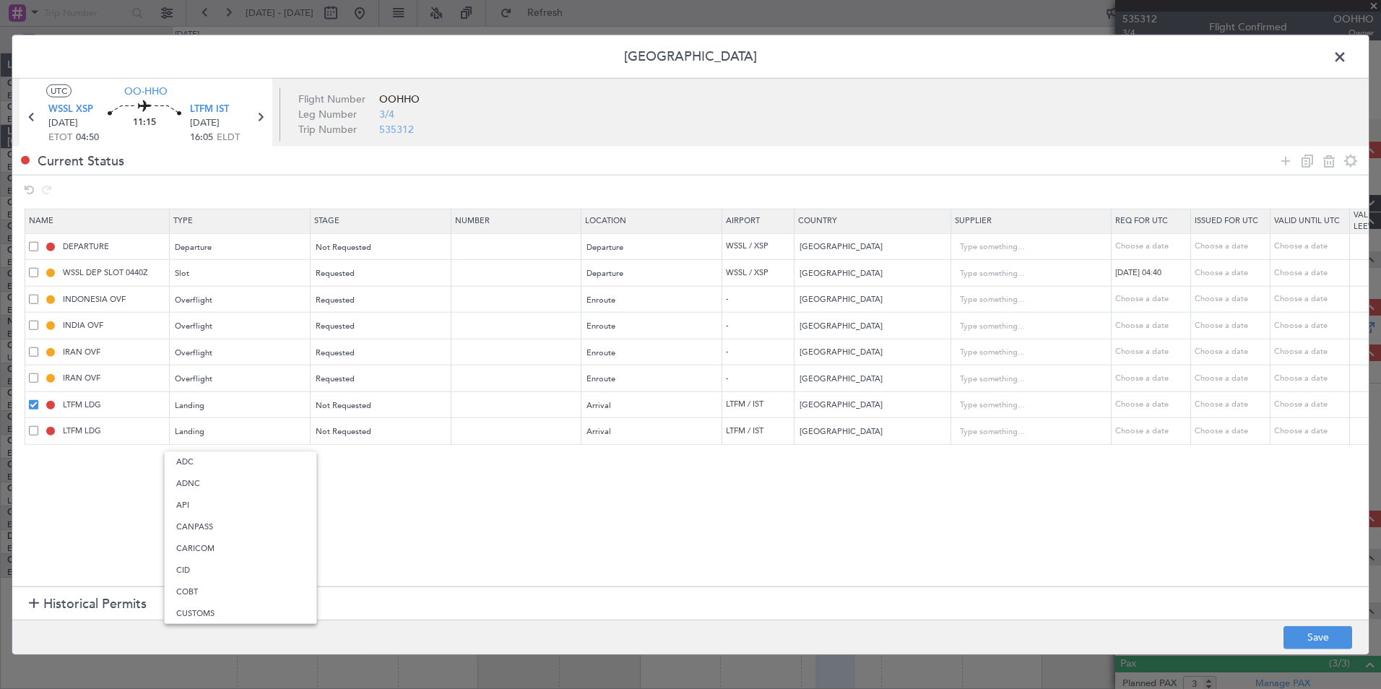
click at [529, 513] on div at bounding box center [690, 344] width 1381 height 689
click at [209, 430] on div "Landing" at bounding box center [235, 432] width 120 height 22
click at [196, 562] on span "Slot" at bounding box center [240, 569] width 129 height 22
click at [1329, 650] on footer "Save" at bounding box center [690, 636] width 1356 height 35
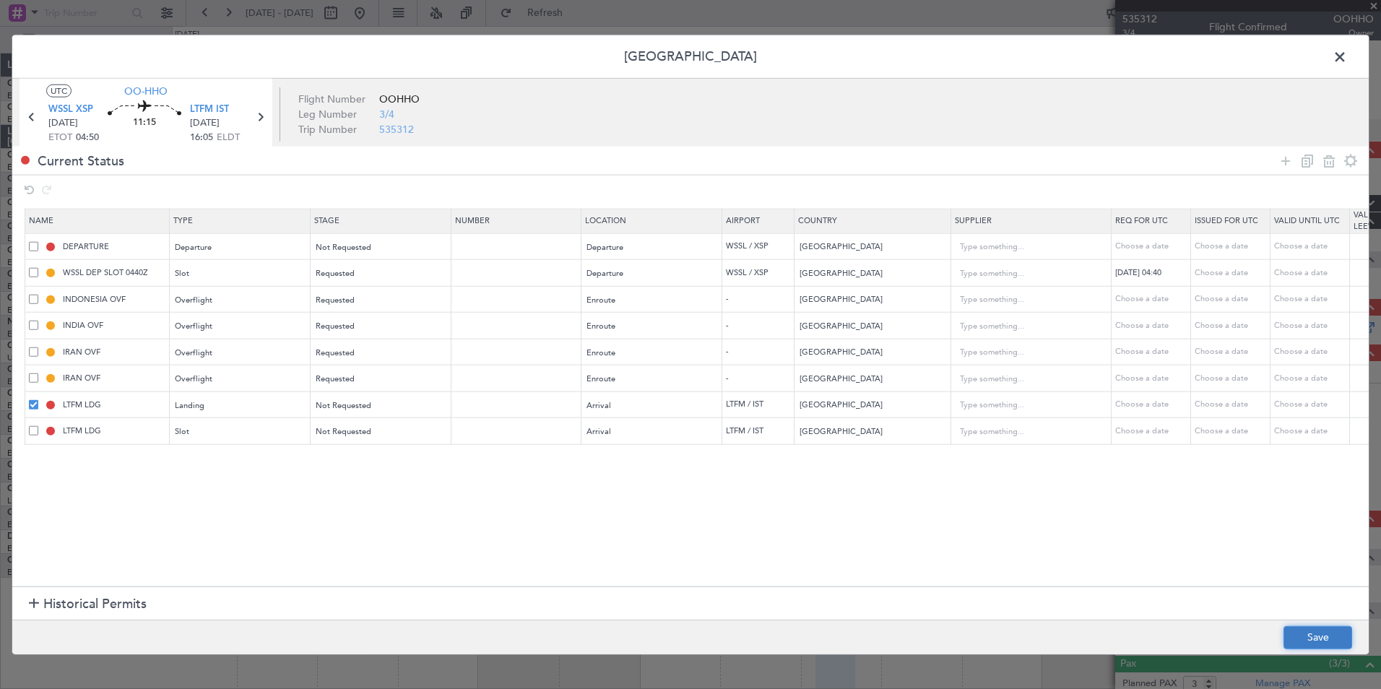
click at [1327, 645] on button "Save" at bounding box center [1317, 636] width 69 height 23
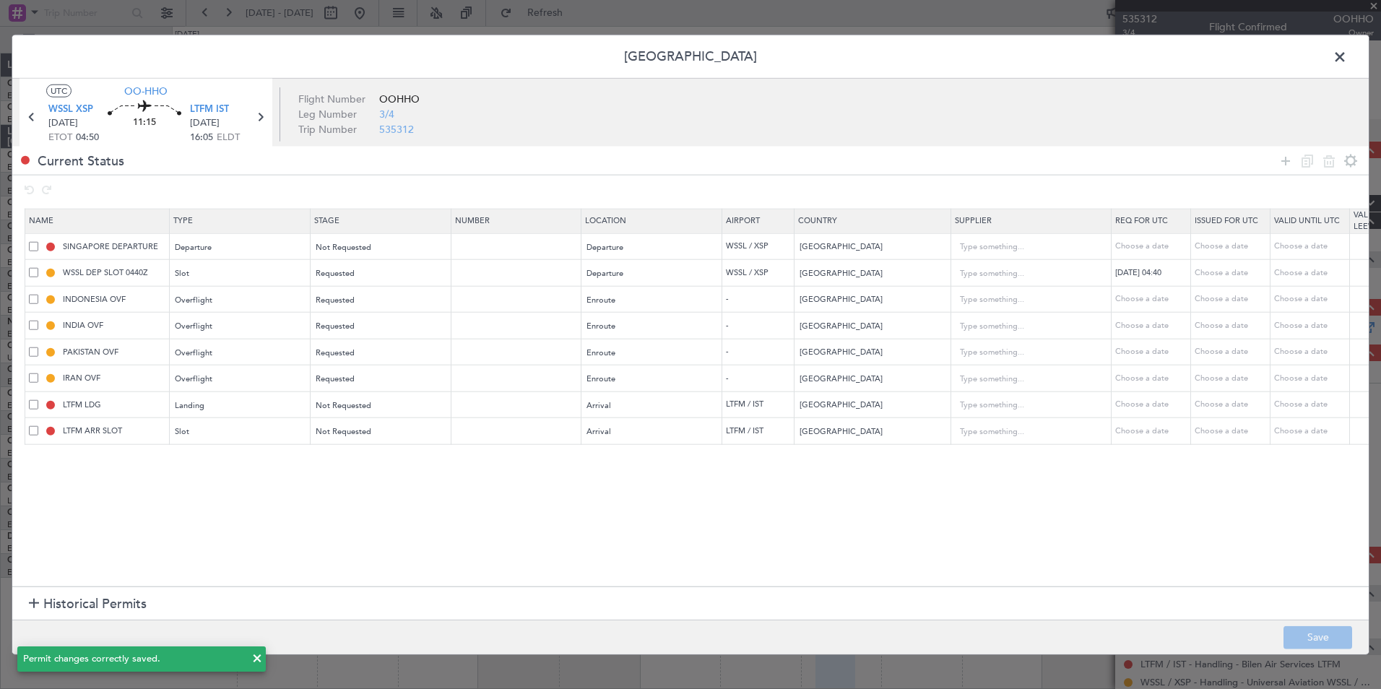
click at [1347, 57] on span at bounding box center [1347, 60] width 0 height 29
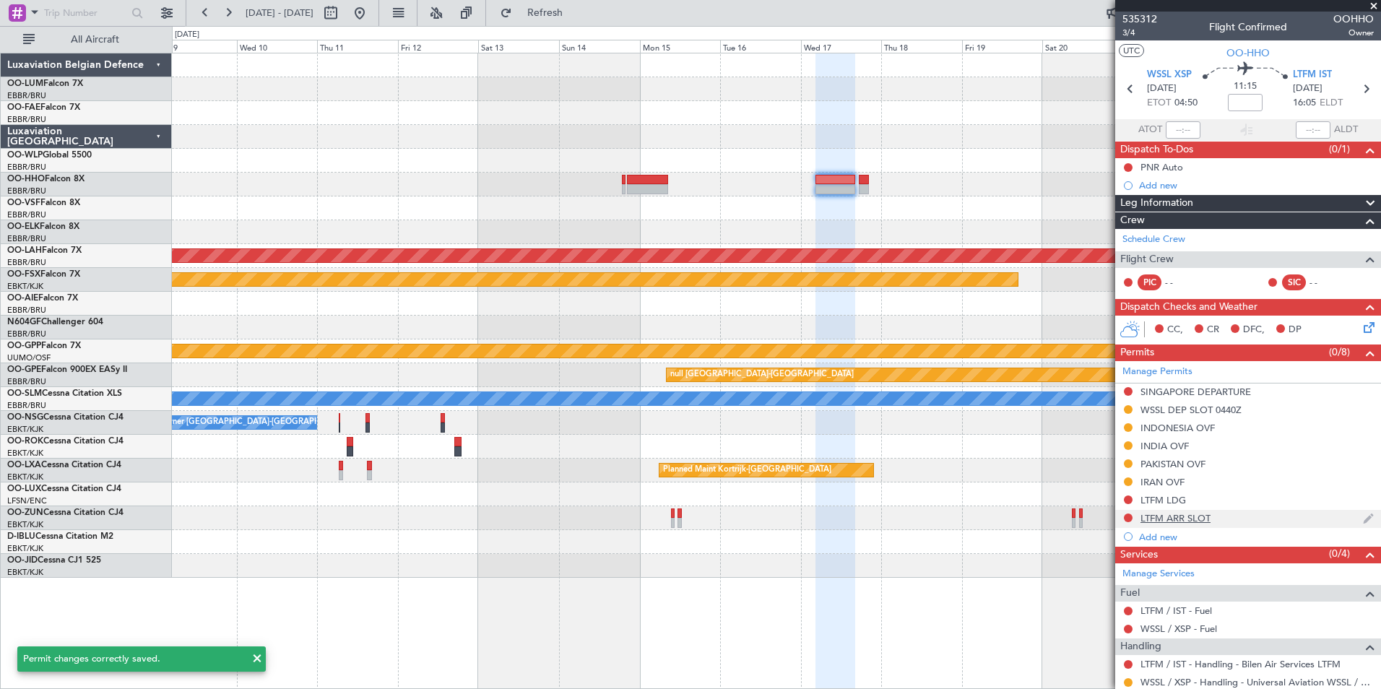
click at [1179, 519] on div "LTFM ARR SLOT" at bounding box center [1175, 518] width 70 height 12
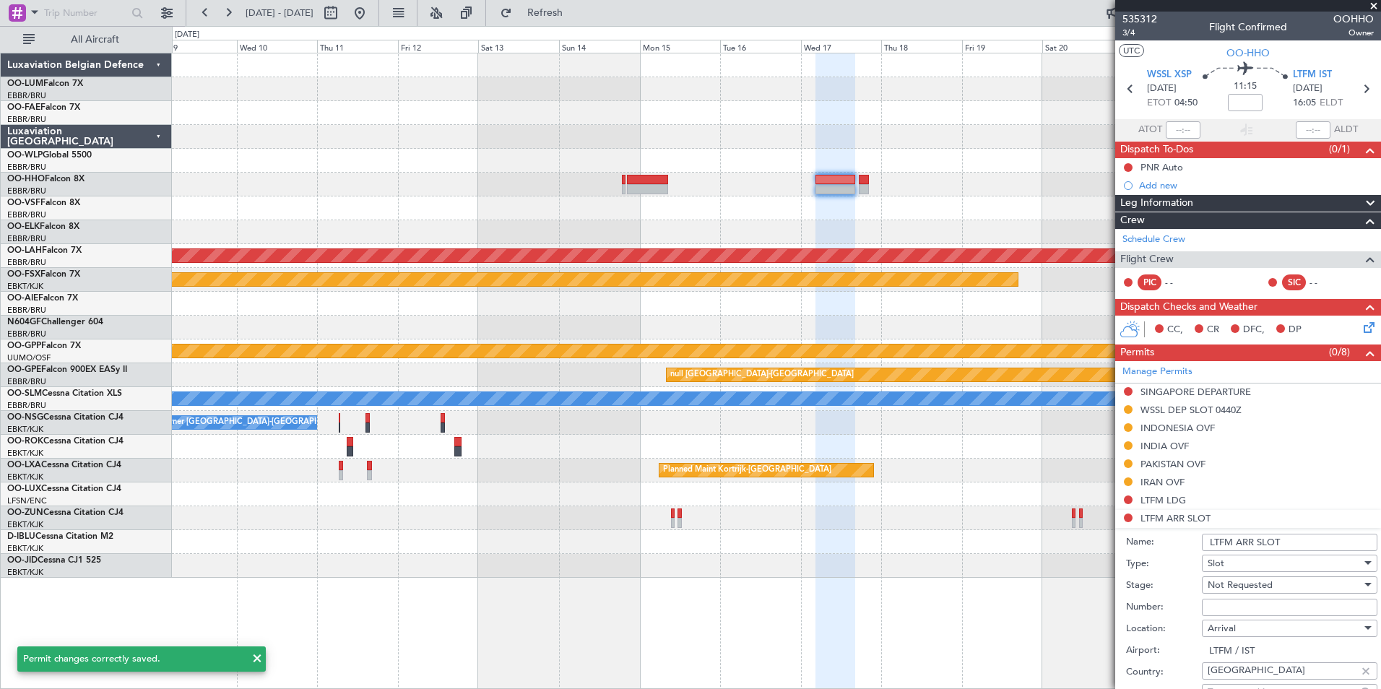
scroll to position [217, 0]
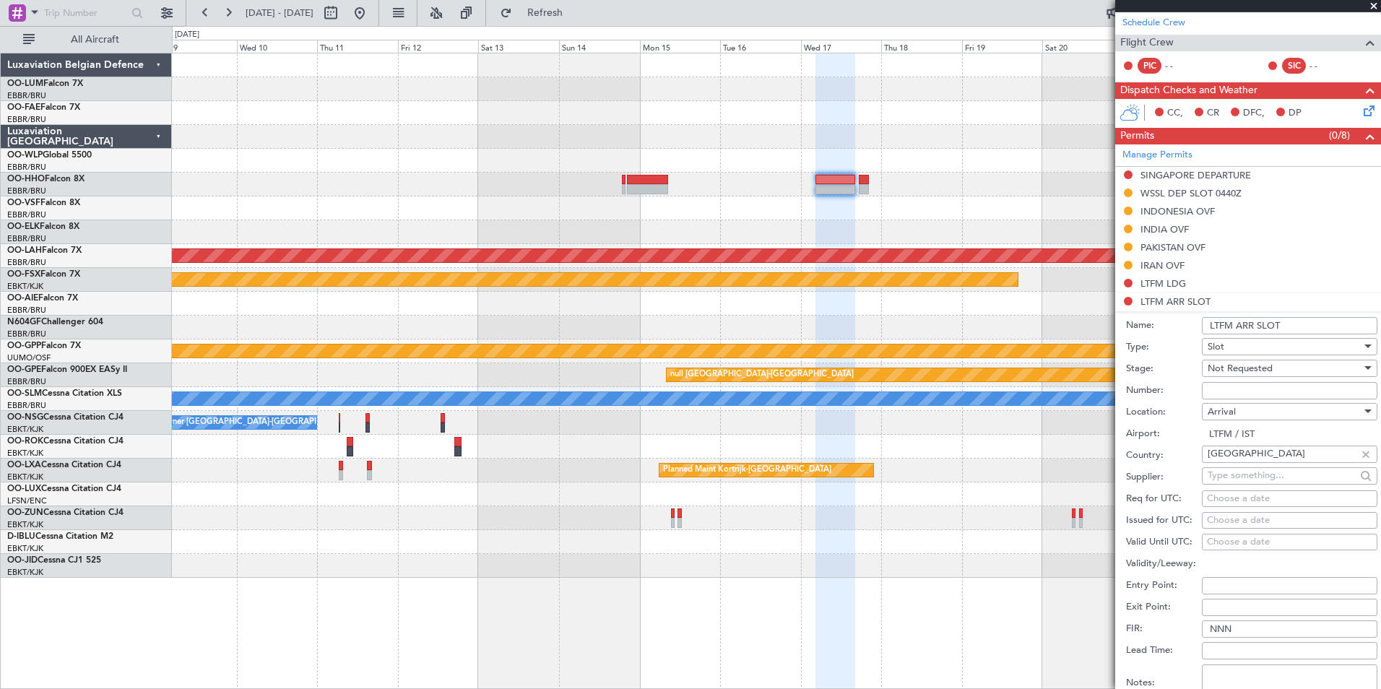
click at [1264, 368] on span "Not Requested" at bounding box center [1239, 368] width 65 height 13
click at [1236, 461] on span "Requested" at bounding box center [1284, 462] width 152 height 22
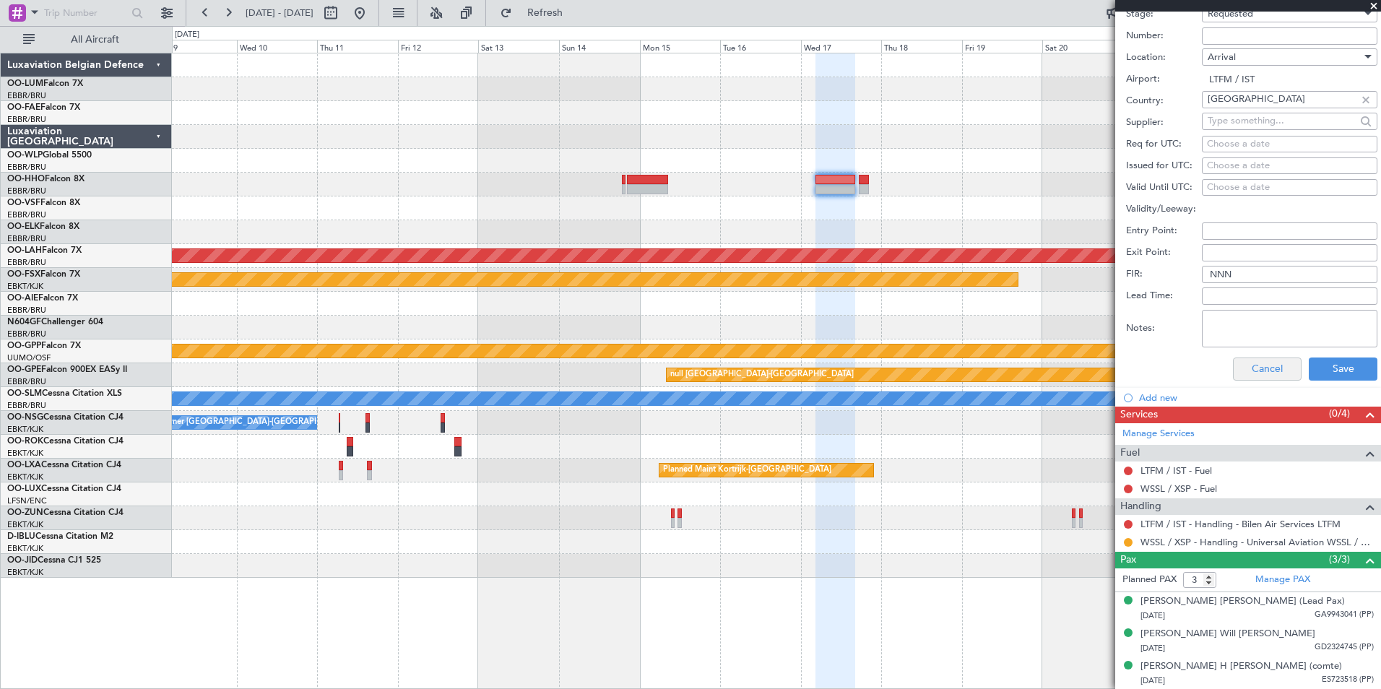
scroll to position [282, 0]
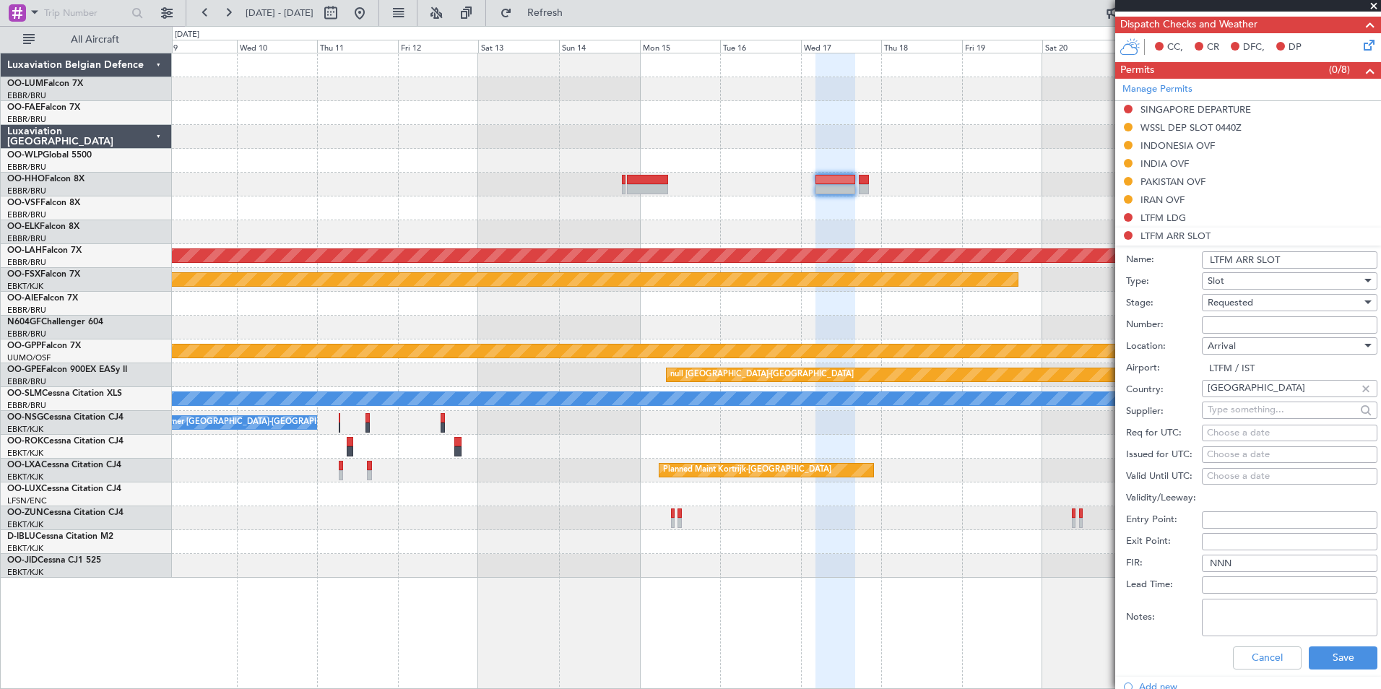
click at [1244, 303] on span "Requested" at bounding box center [1229, 302] width 45 height 13
click at [1249, 353] on span "Not Requested" at bounding box center [1284, 347] width 152 height 22
click at [1223, 430] on div "Choose a date" at bounding box center [1289, 433] width 165 height 14
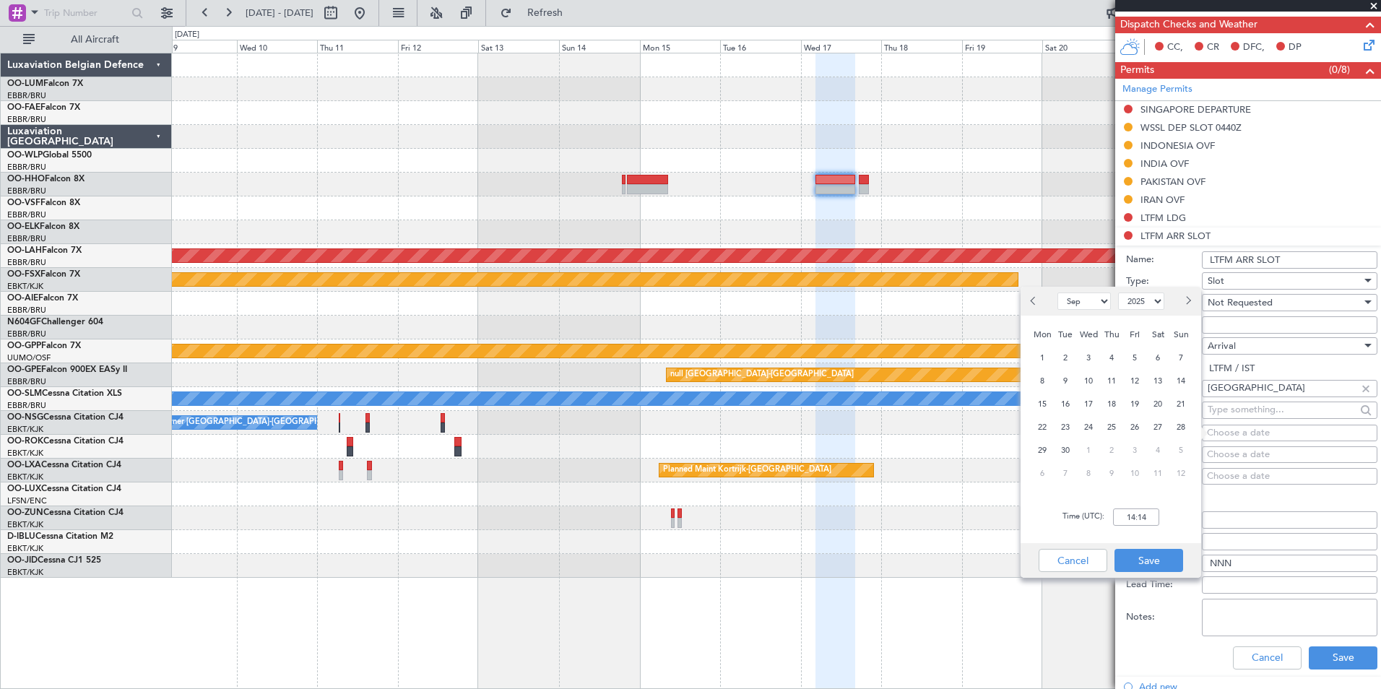
click at [1193, 303] on button "Next month" at bounding box center [1187, 301] width 16 height 23
click at [1090, 397] on span "17" at bounding box center [1089, 404] width 18 height 18
click at [1134, 505] on div "Time (UTC): 00:00" at bounding box center [1110, 517] width 181 height 52
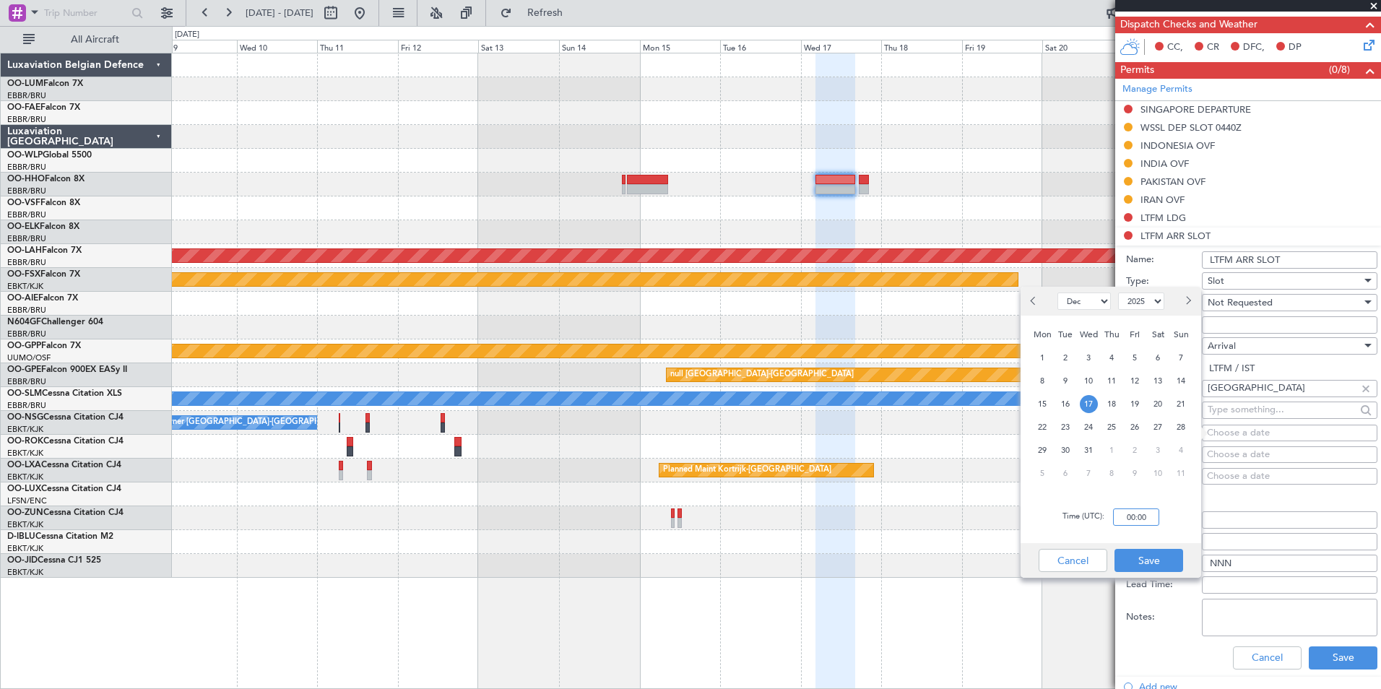
click at [1137, 513] on input "00:00" at bounding box center [1136, 516] width 46 height 17
click at [1133, 569] on button "Save" at bounding box center [1148, 560] width 69 height 23
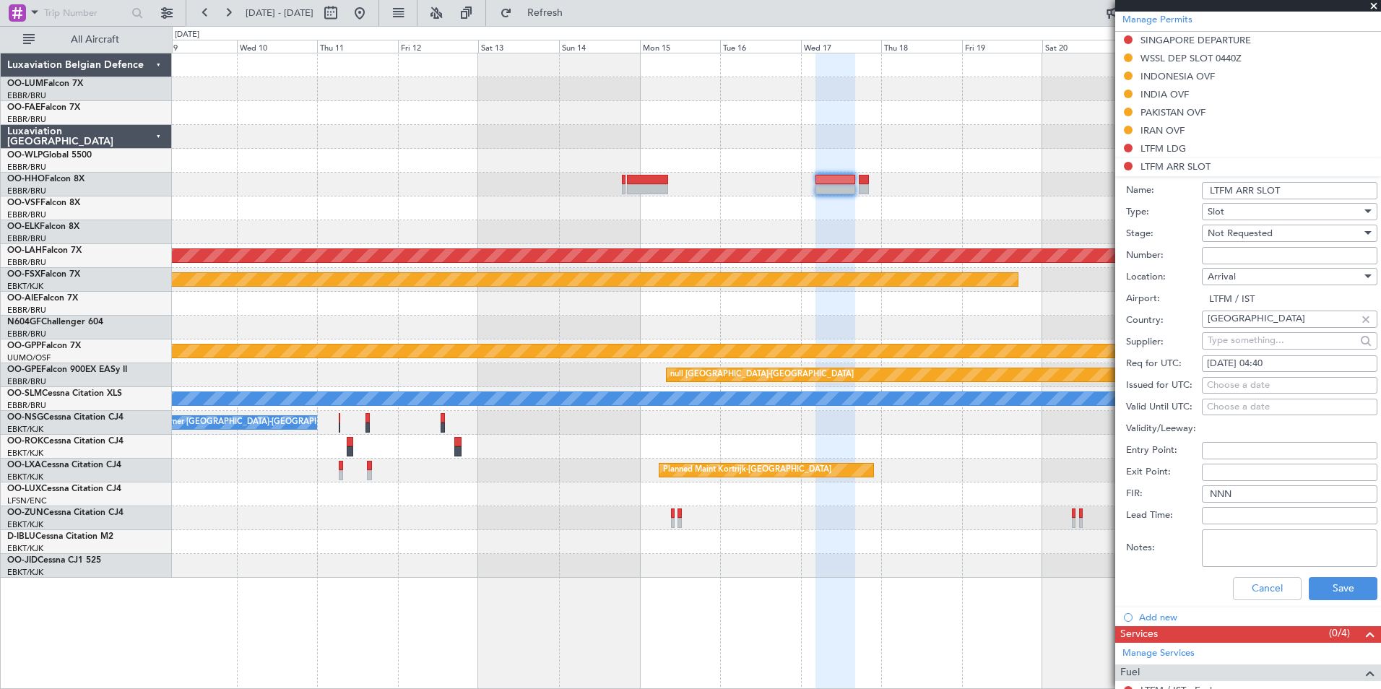
scroll to position [427, 0]
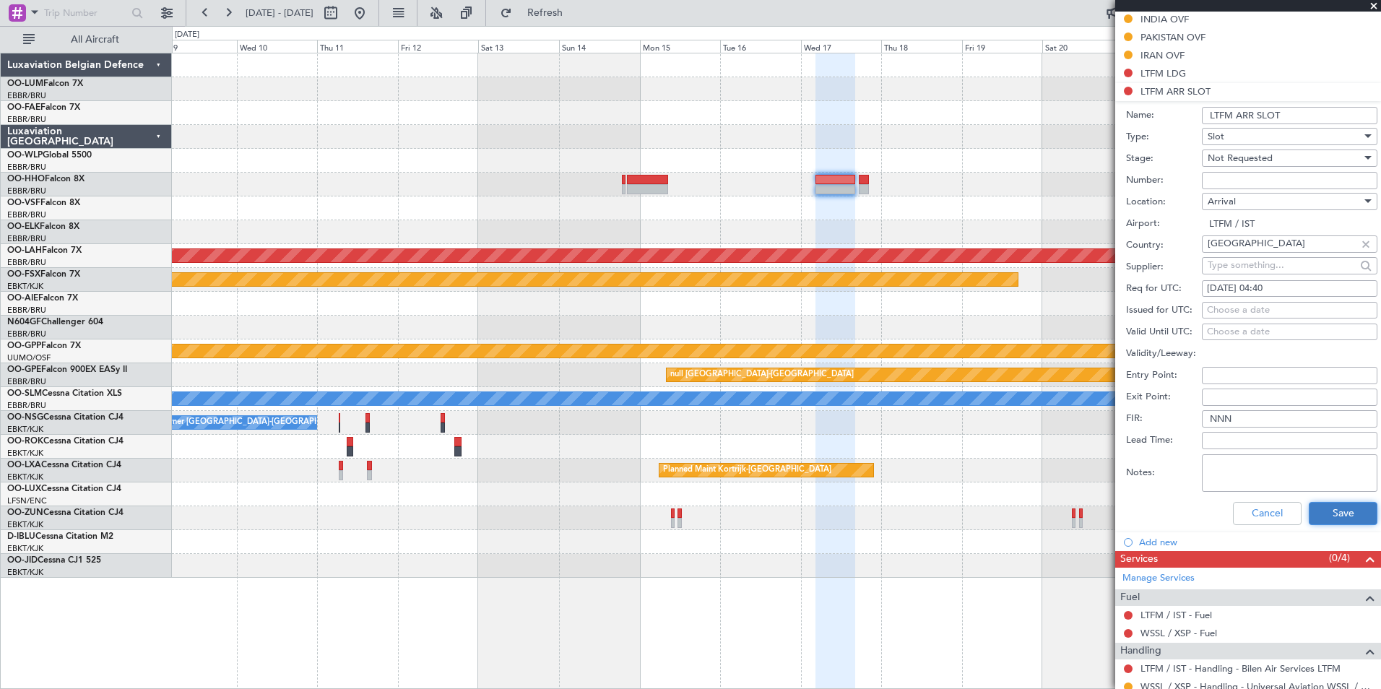
click at [1329, 504] on button "Save" at bounding box center [1342, 513] width 69 height 23
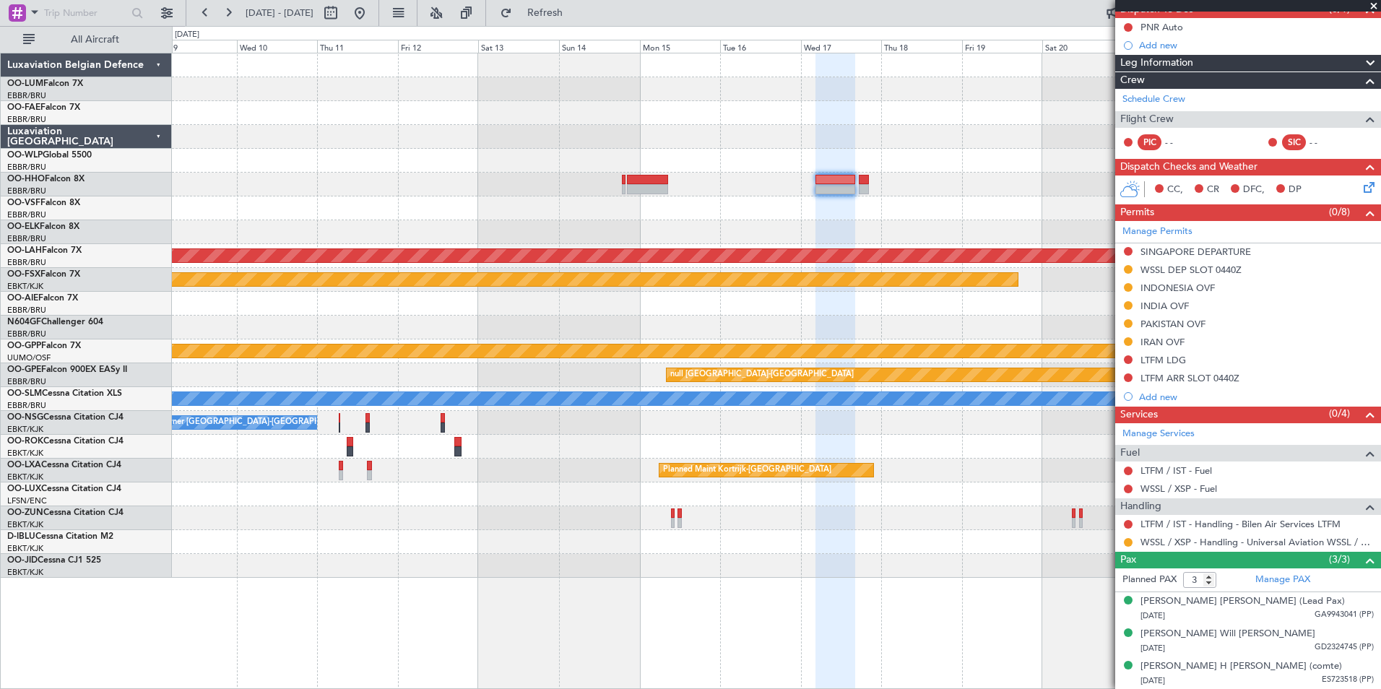
scroll to position [0, 0]
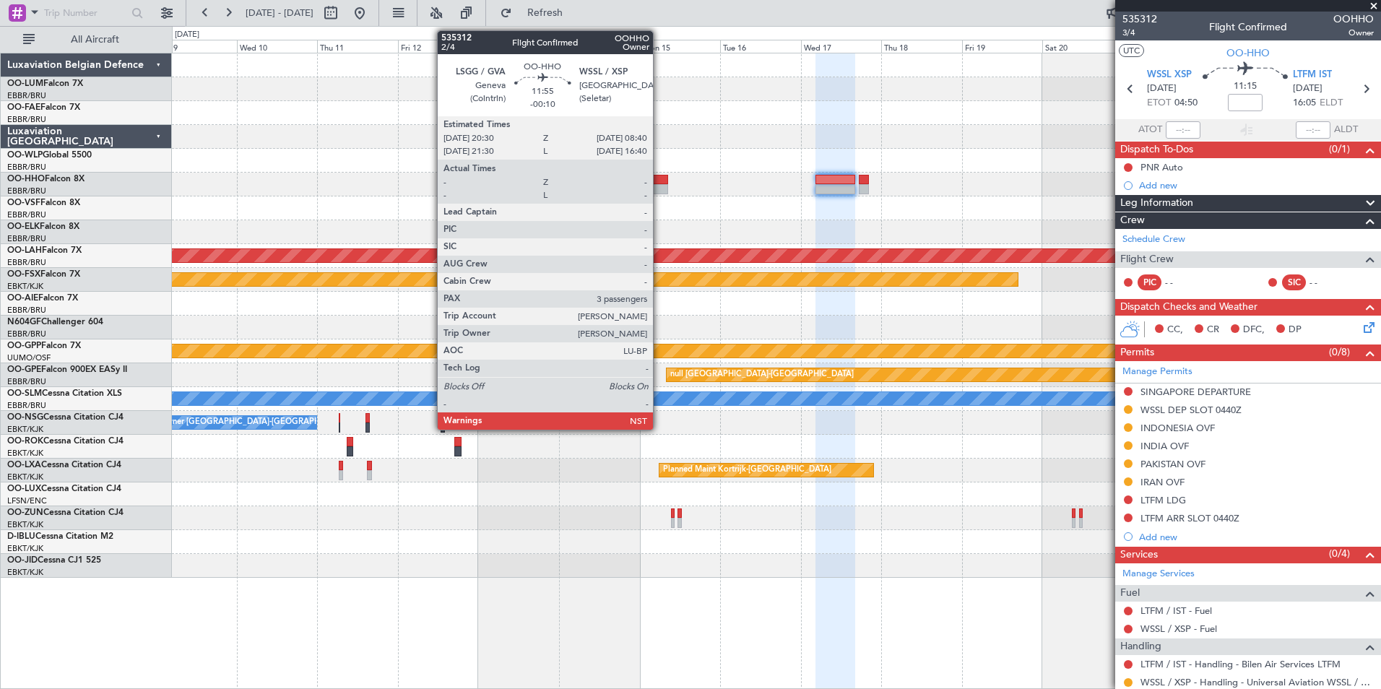
click at [661, 178] on div at bounding box center [647, 180] width 41 height 10
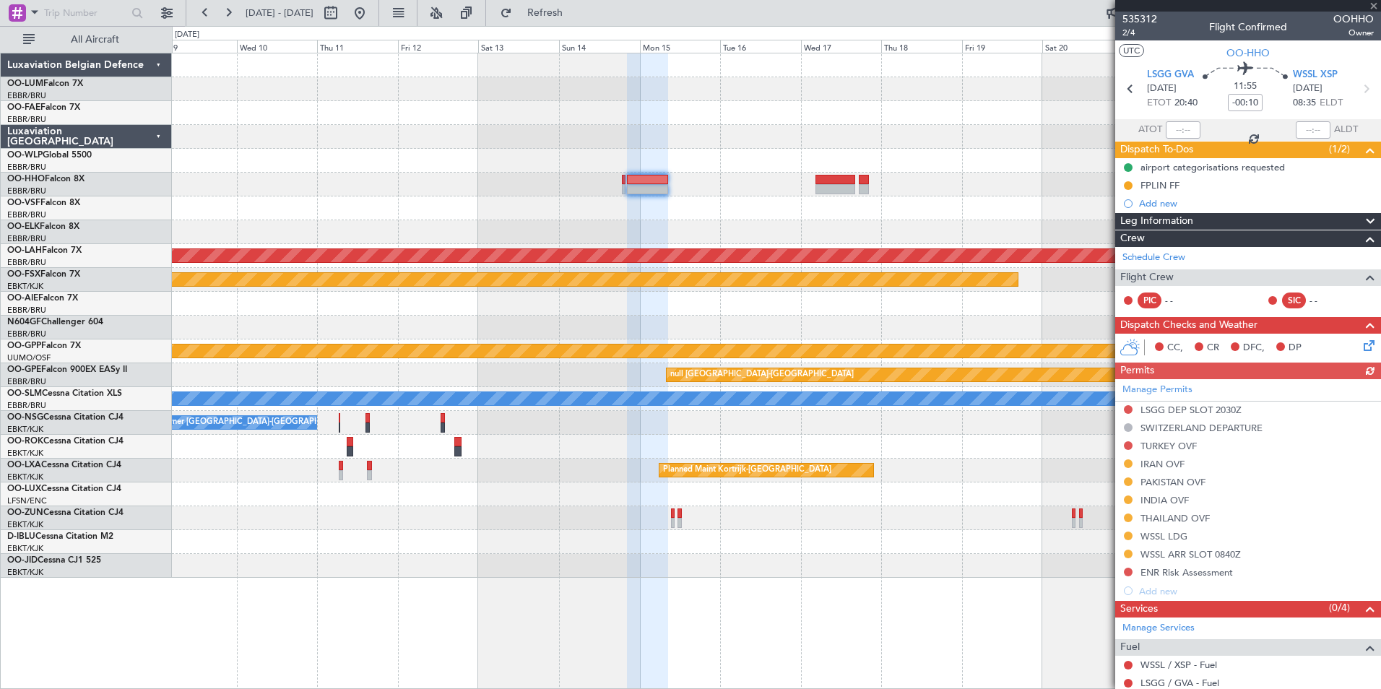
click at [1158, 204] on mat-tooltip-component "FPLIN FF" at bounding box center [1159, 210] width 59 height 38
click at [1173, 208] on div "Add new" at bounding box center [1250, 203] width 222 height 12
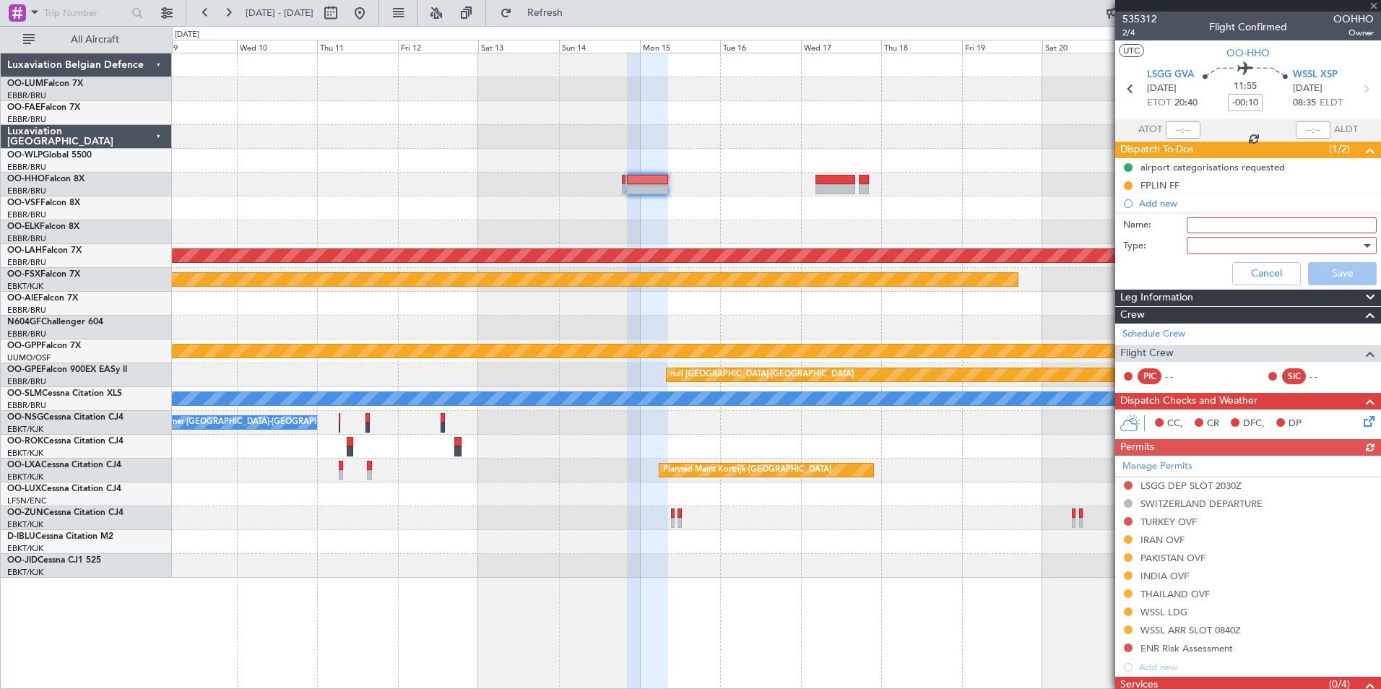
click at [1194, 229] on input "Name:" at bounding box center [1281, 225] width 190 height 16
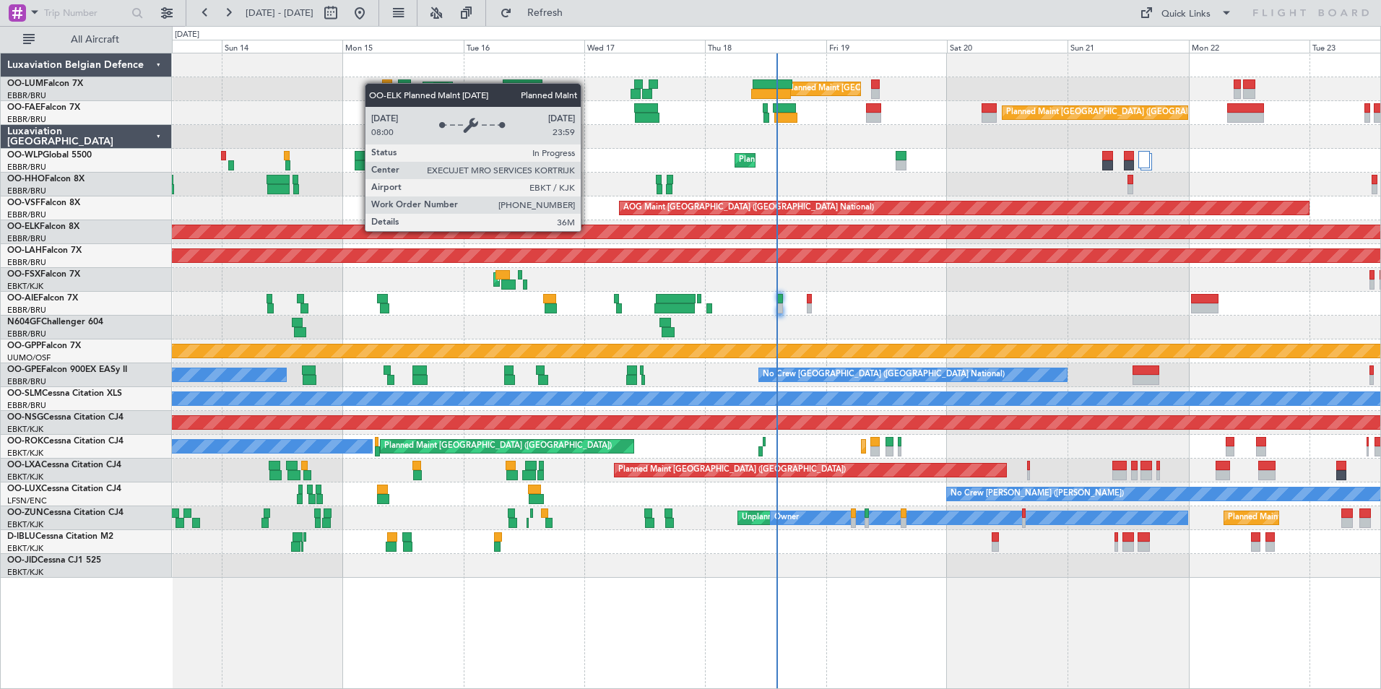
click at [127, 321] on div "Planned Maint [GEOGRAPHIC_DATA] ([GEOGRAPHIC_DATA] National) Unplanned Maint [G…" at bounding box center [690, 357] width 1381 height 663
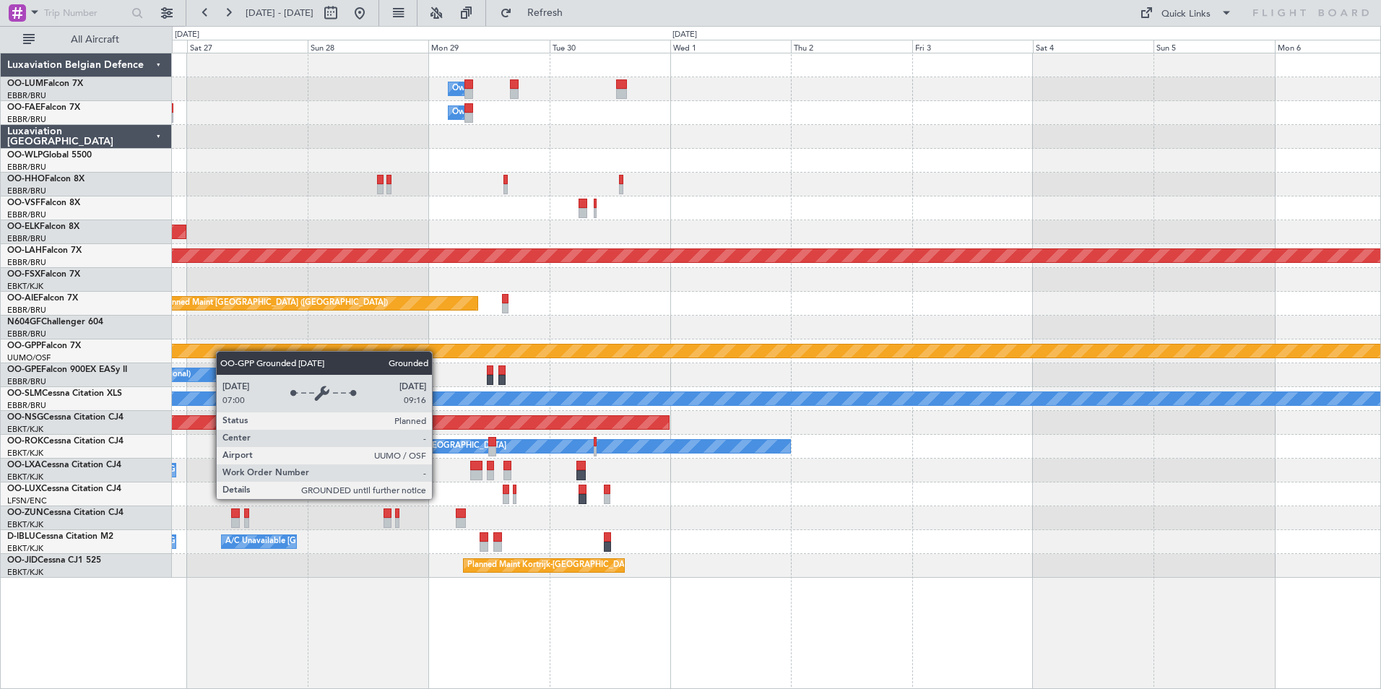
click at [149, 362] on div "Owner Melsbroek Air Base Owner [GEOGRAPHIC_DATA] Planned Maint [GEOGRAPHIC_DATA…" at bounding box center [690, 357] width 1381 height 663
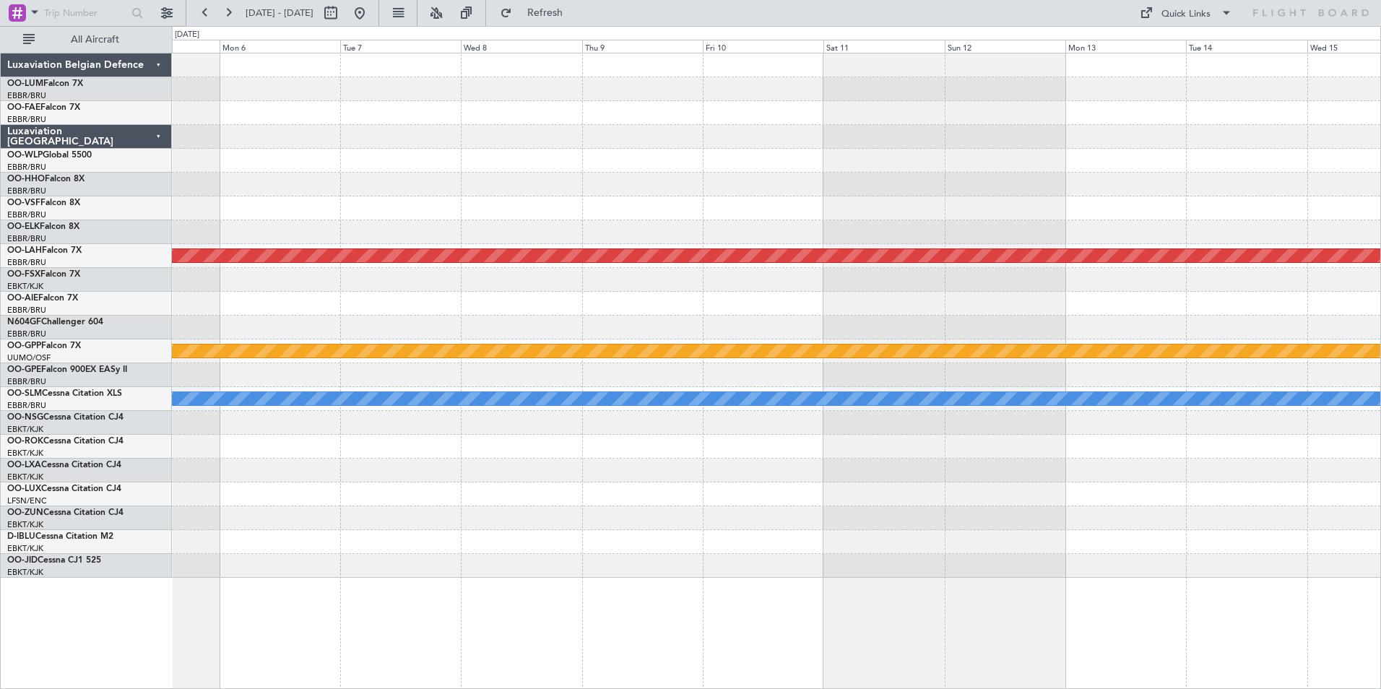
click at [2, 391] on div "Planned Maint [PERSON_NAME]-[GEOGRAPHIC_DATA][PERSON_NAME] ([GEOGRAPHIC_DATA][P…" at bounding box center [690, 357] width 1381 height 663
click at [95, 371] on div "Planned Maint [PERSON_NAME]-[GEOGRAPHIC_DATA][PERSON_NAME] ([GEOGRAPHIC_DATA][P…" at bounding box center [690, 357] width 1381 height 663
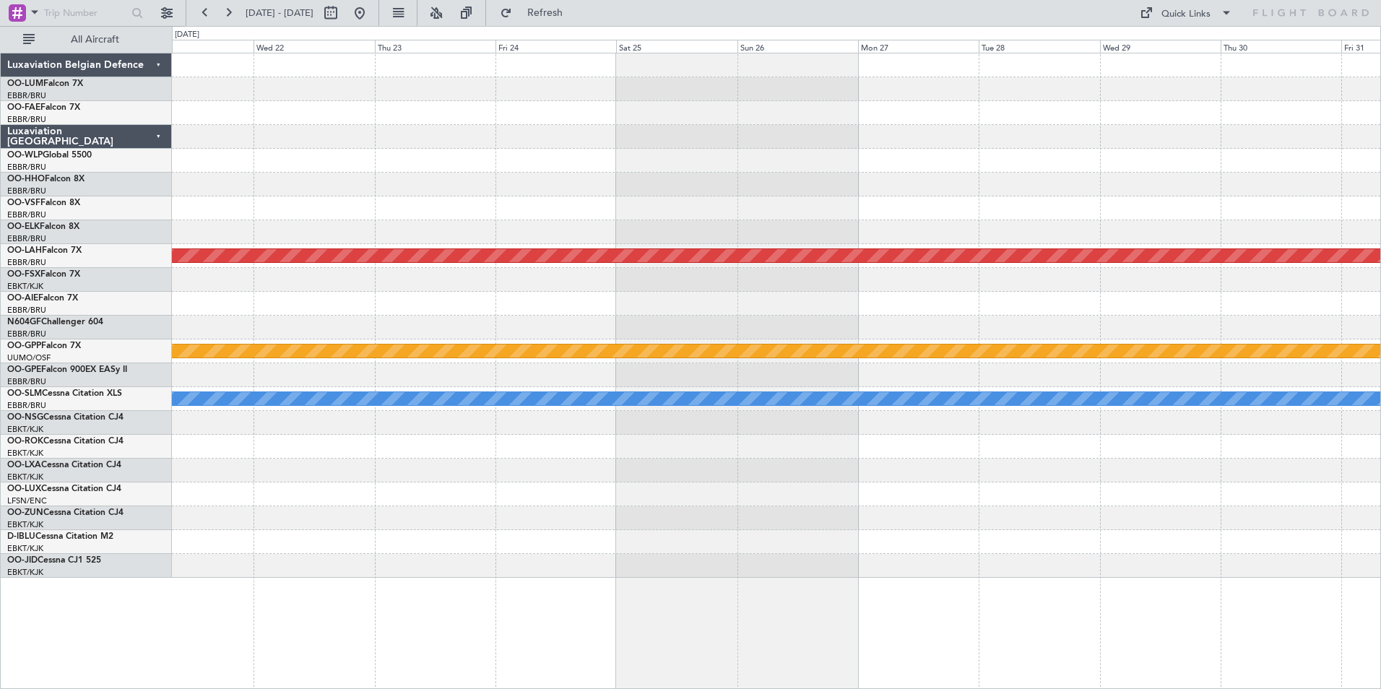
click at [74, 370] on div "Planned Maint [PERSON_NAME]-[GEOGRAPHIC_DATA][PERSON_NAME] ([GEOGRAPHIC_DATA][P…" at bounding box center [690, 357] width 1381 height 663
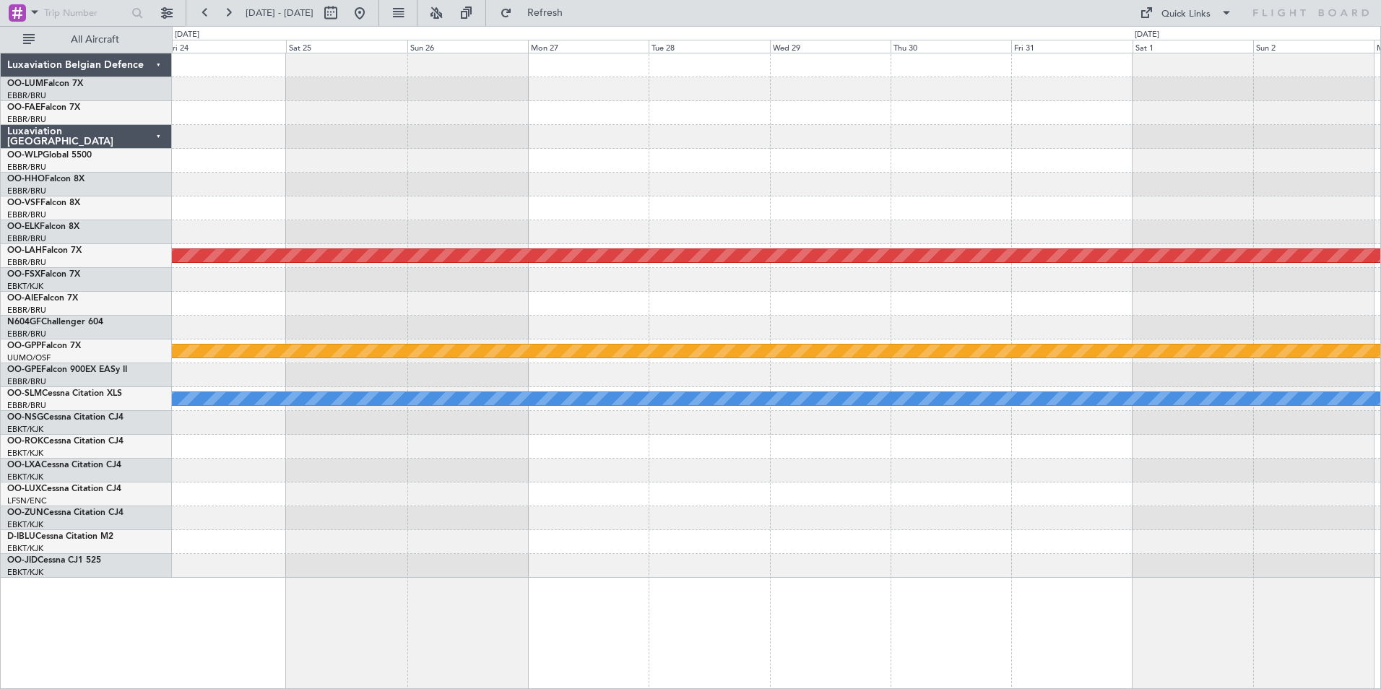
click at [186, 394] on div "Planned Maint [PERSON_NAME]-[GEOGRAPHIC_DATA][PERSON_NAME] ([GEOGRAPHIC_DATA][P…" at bounding box center [776, 315] width 1208 height 524
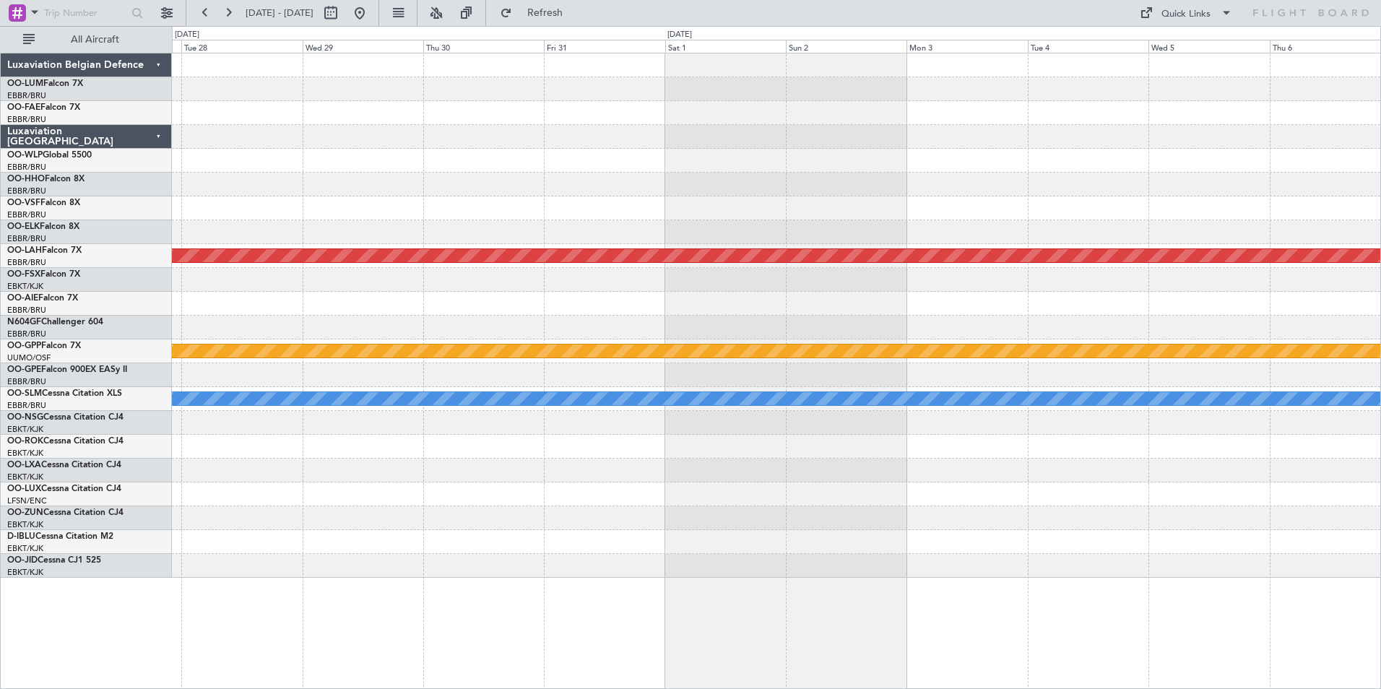
click at [337, 295] on div "Planned Maint [PERSON_NAME]-[GEOGRAPHIC_DATA][PERSON_NAME] ([GEOGRAPHIC_DATA][P…" at bounding box center [776, 315] width 1208 height 524
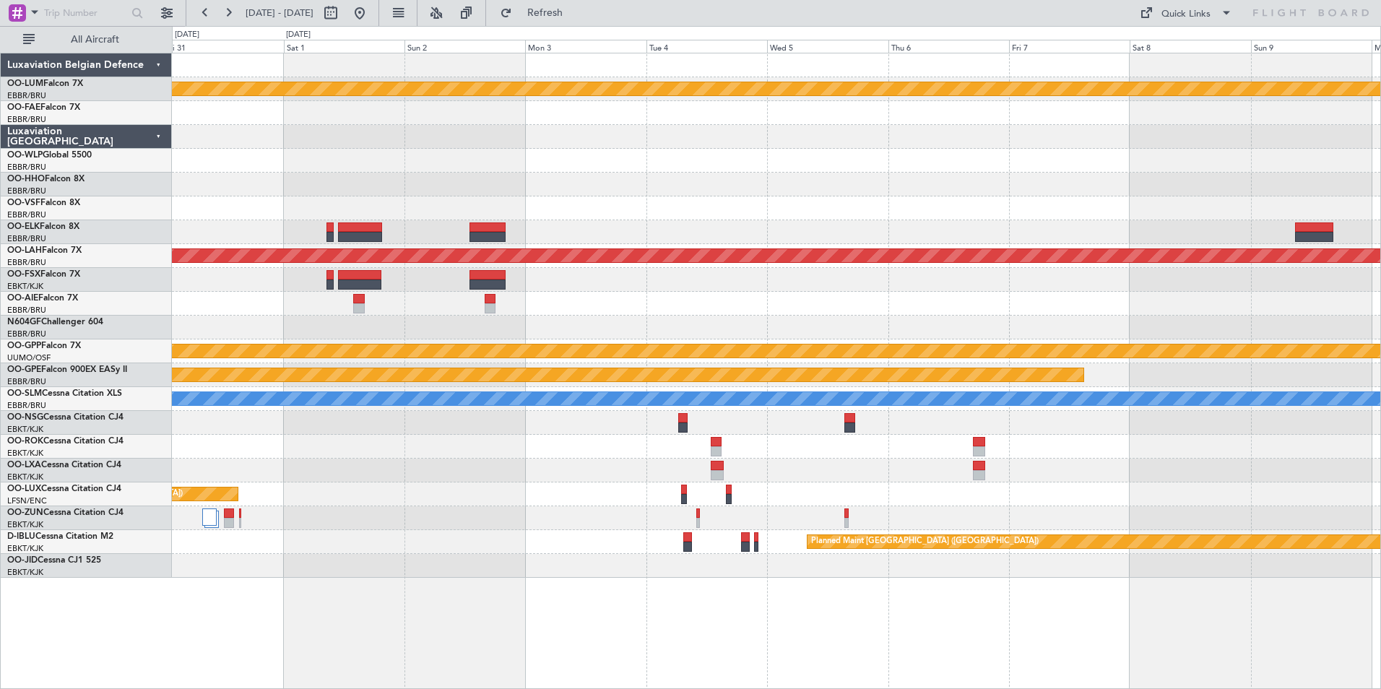
click at [354, 233] on div "Planned Maint Kortrijk-[GEOGRAPHIC_DATA] Planned [GEOGRAPHIC_DATA][PERSON_NAME]…" at bounding box center [776, 315] width 1208 height 524
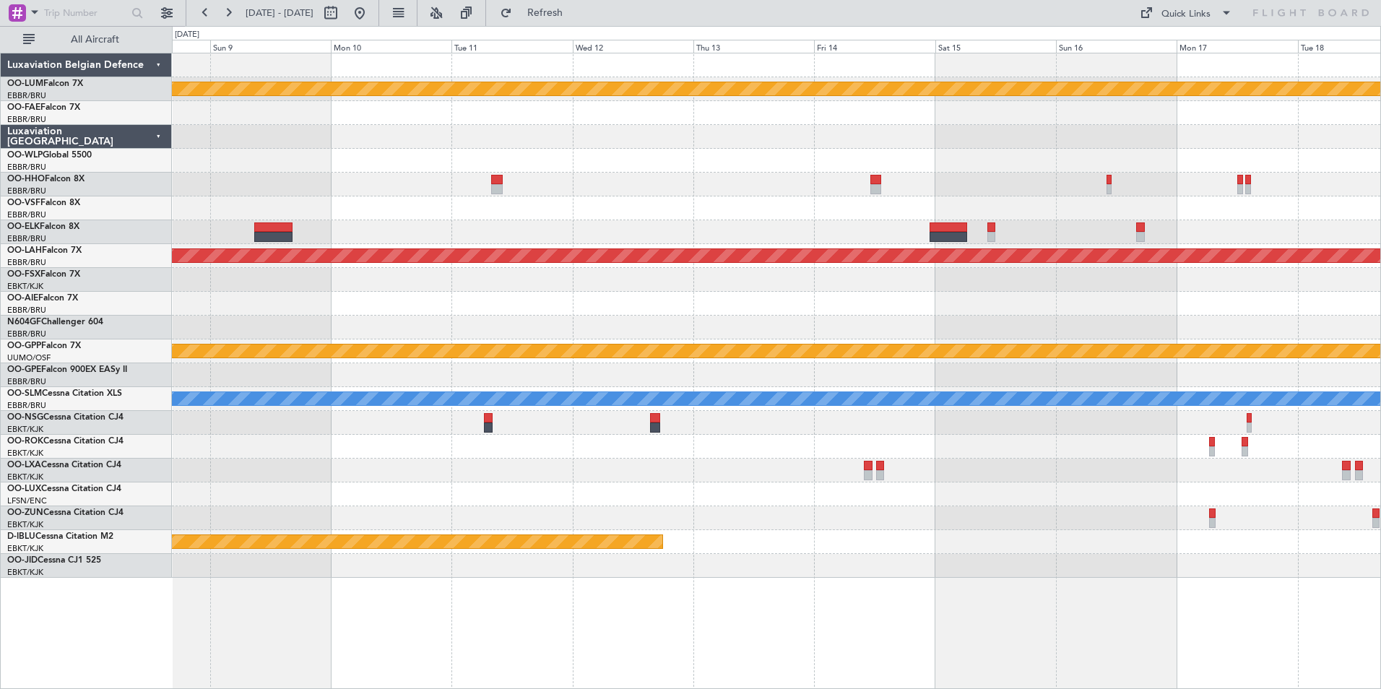
click at [556, 194] on div "Planned Maint Kortrijk-Wevelgem Planned Maint Alton-st Louis (St Louis Regl) Gr…" at bounding box center [776, 315] width 1208 height 524
click at [17, 316] on div "Planned Maint Kortrijk-Wevelgem Planned Maint Alton-st Louis (St Louis Regl) Gr…" at bounding box center [690, 357] width 1381 height 663
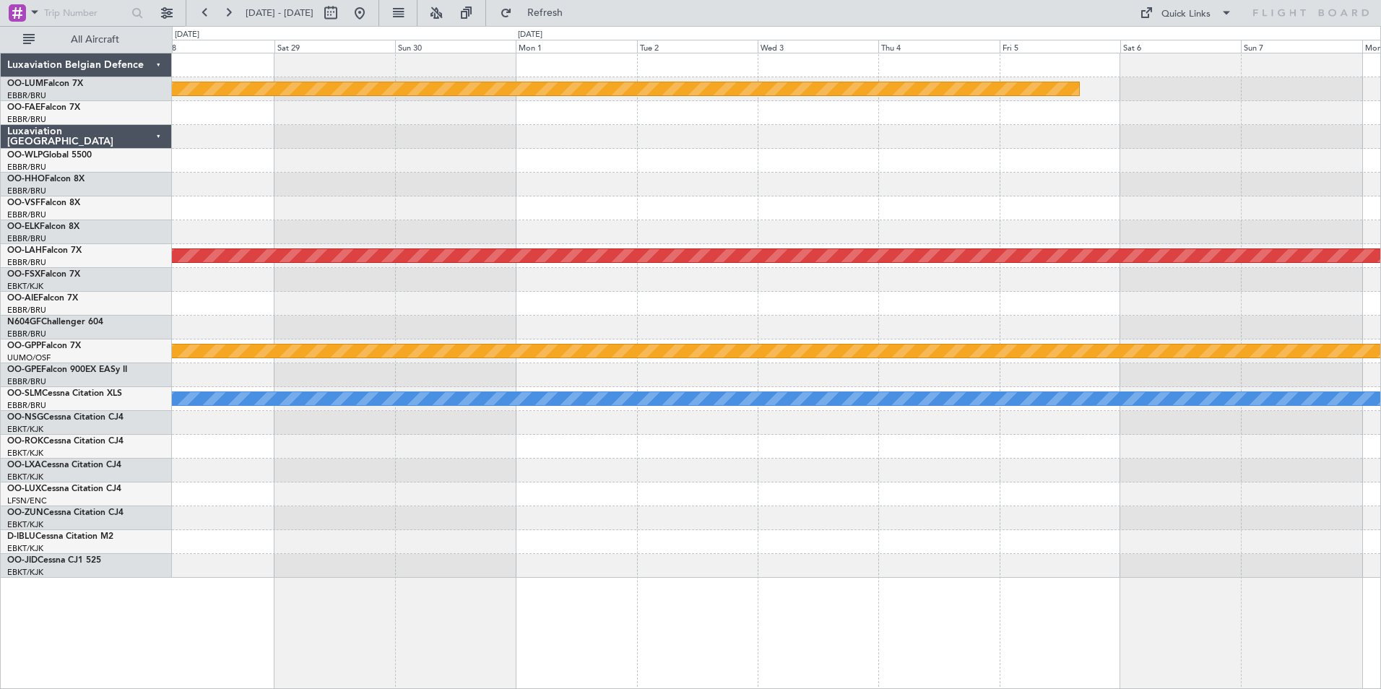
click at [0, 366] on html "31 Oct 2025 - 10 Nov 2025 Refresh Quick Links All Aircraft Planned Maint Kortri…" at bounding box center [690, 344] width 1381 height 689
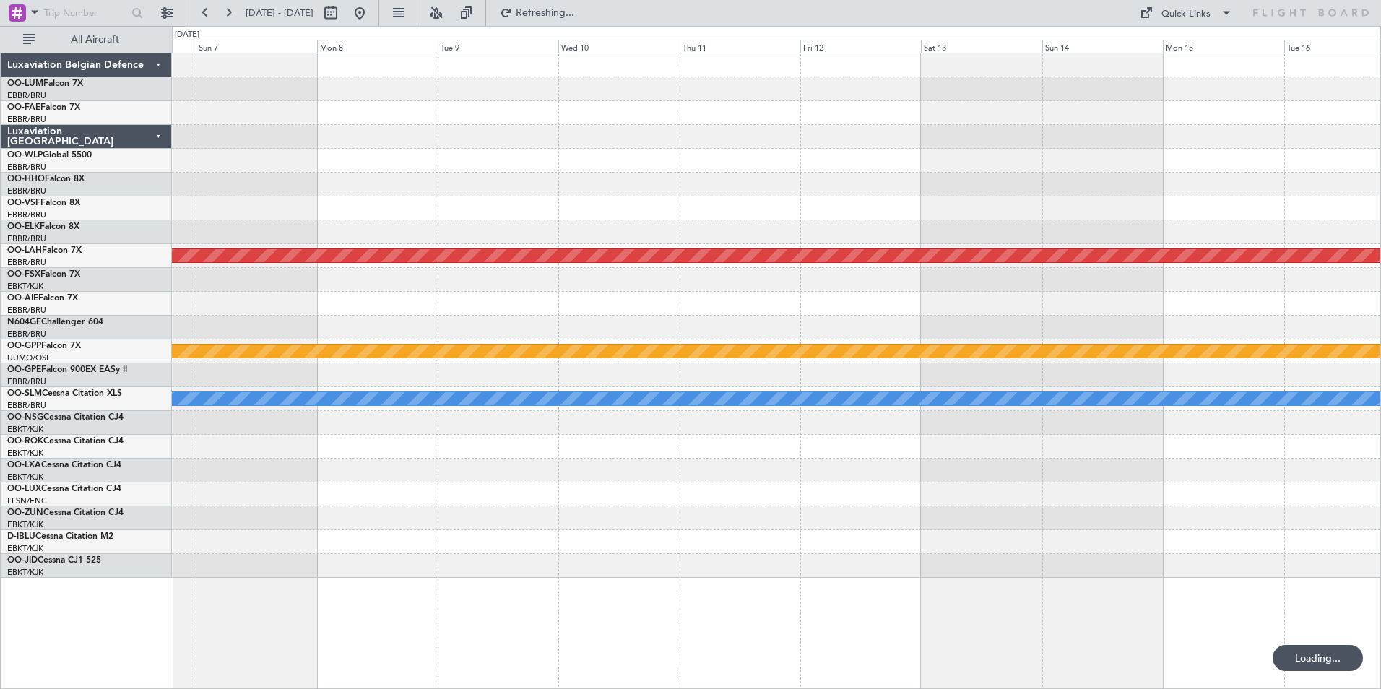
click at [44, 364] on div "Planned Maint Kortrijk-Wevelgem Planned Maint Alton-st Louis (St Louis Regl) Gr…" at bounding box center [690, 357] width 1381 height 663
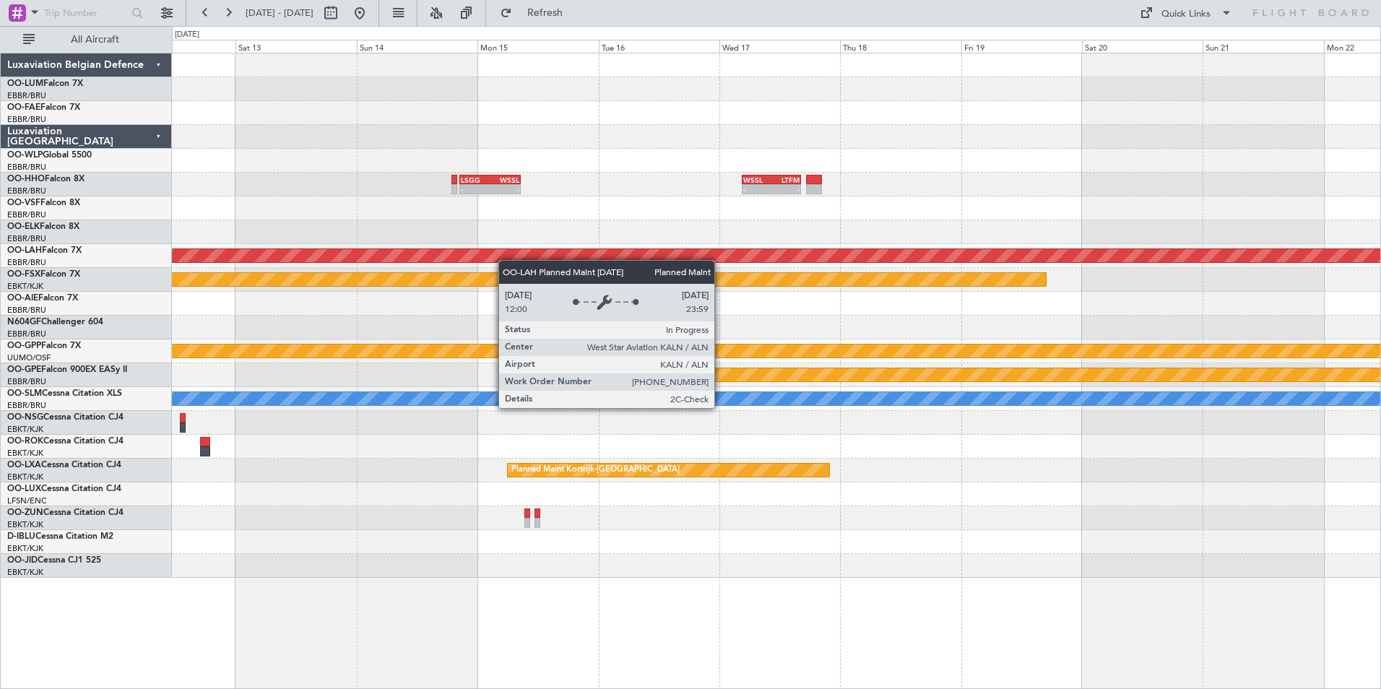
click at [414, 269] on div "- - LSGG 20:30 Z WSSL 08:40 Z - - WSSL 04:40 Z LTFM 16:15 Z Planned Maint Alton…" at bounding box center [776, 315] width 1208 height 524
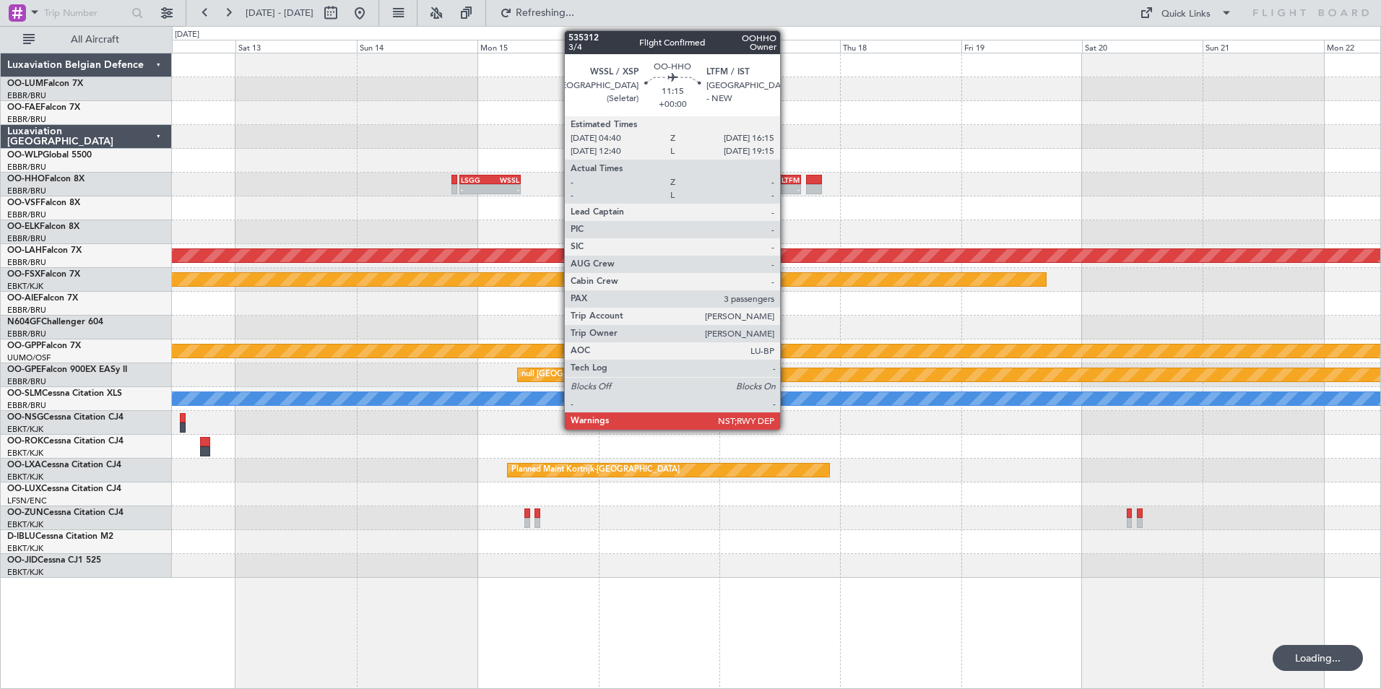
click at [786, 182] on div "LTFM" at bounding box center [785, 179] width 28 height 9
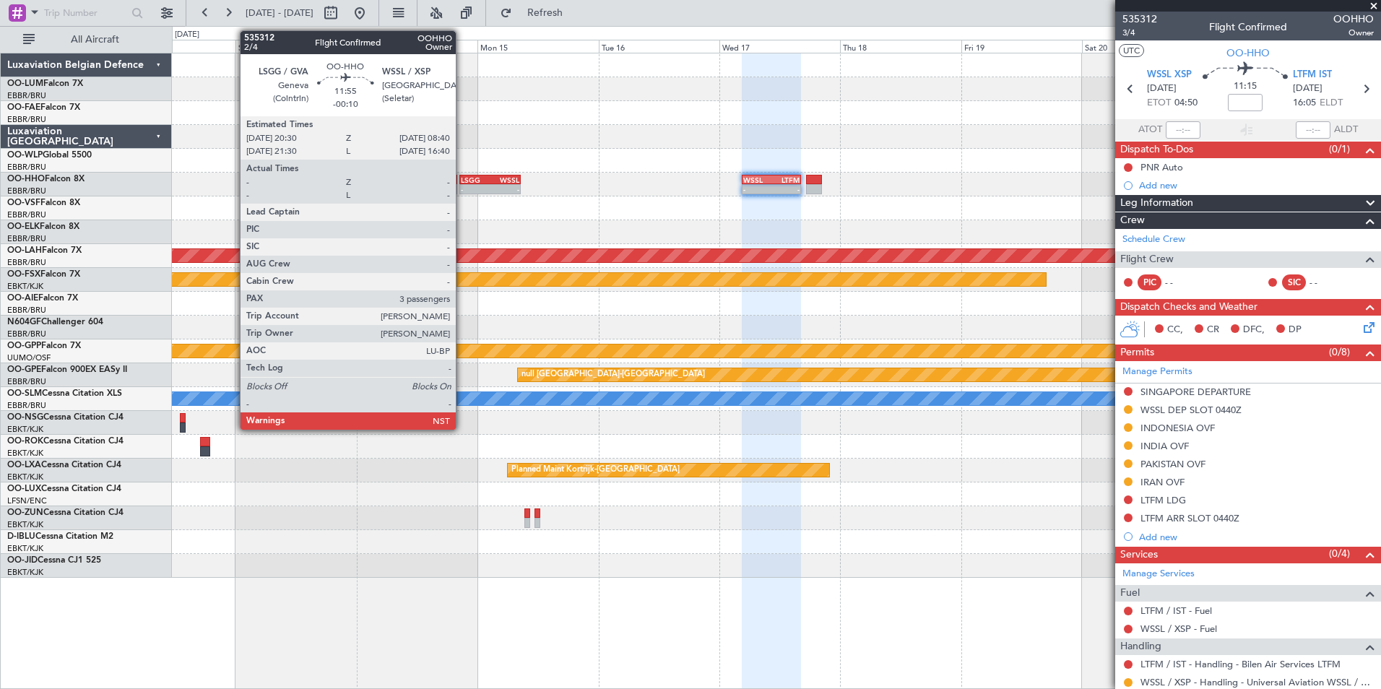
click at [462, 184] on div "- -" at bounding box center [489, 189] width 61 height 10
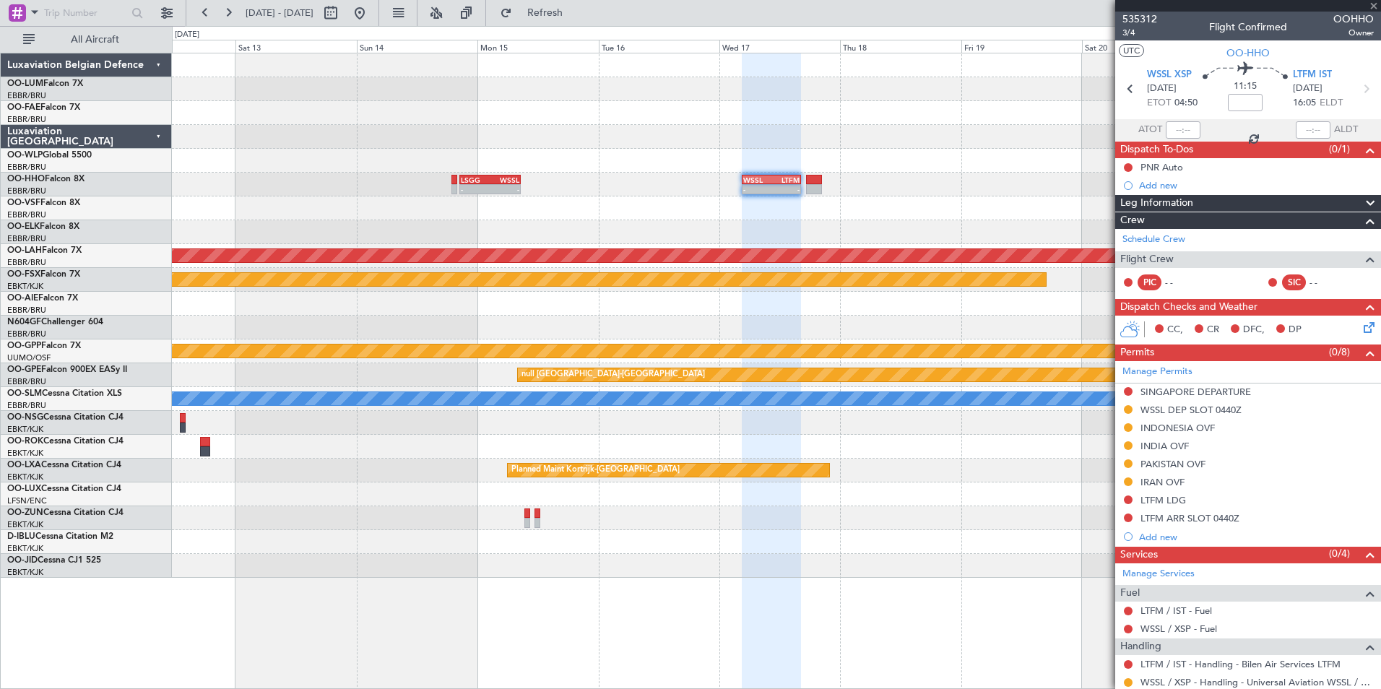
type input "-00:10"
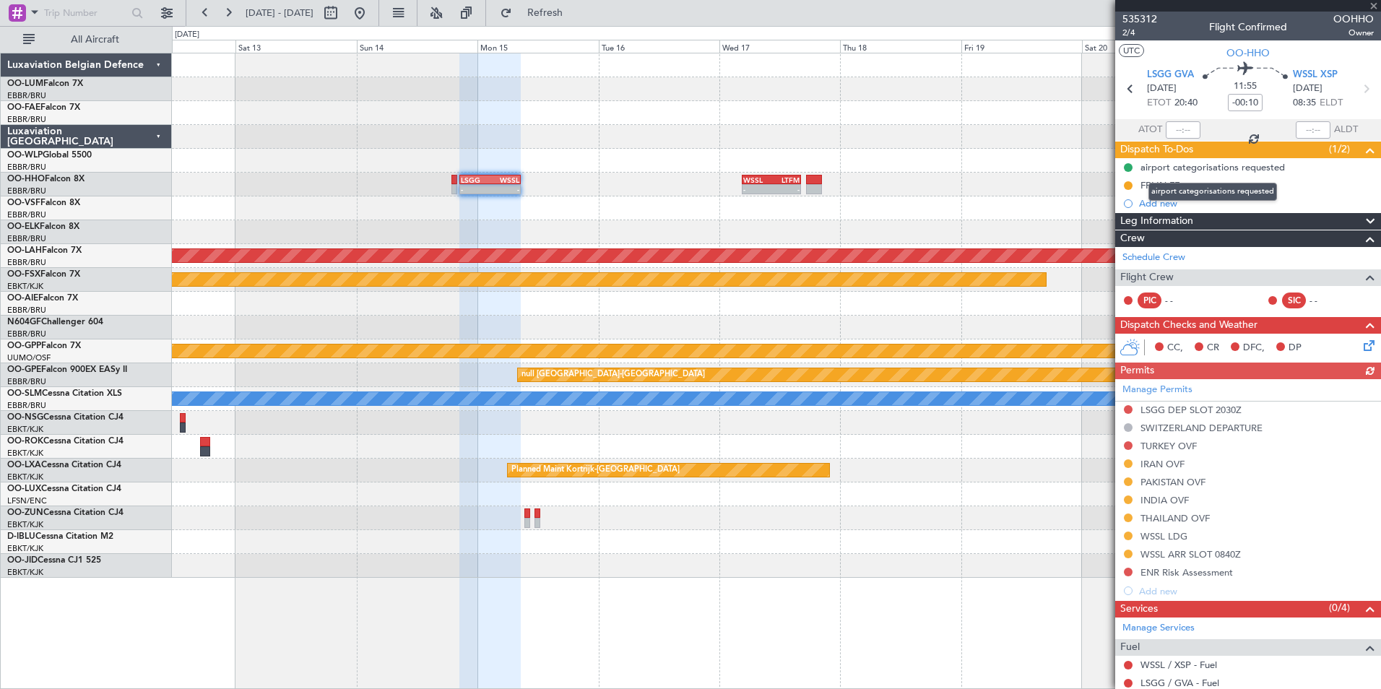
click at [1154, 207] on mat-tooltip-component "airport categorisations requested" at bounding box center [1212, 192] width 149 height 38
click at [1149, 203] on div "Add new" at bounding box center [1250, 203] width 222 height 12
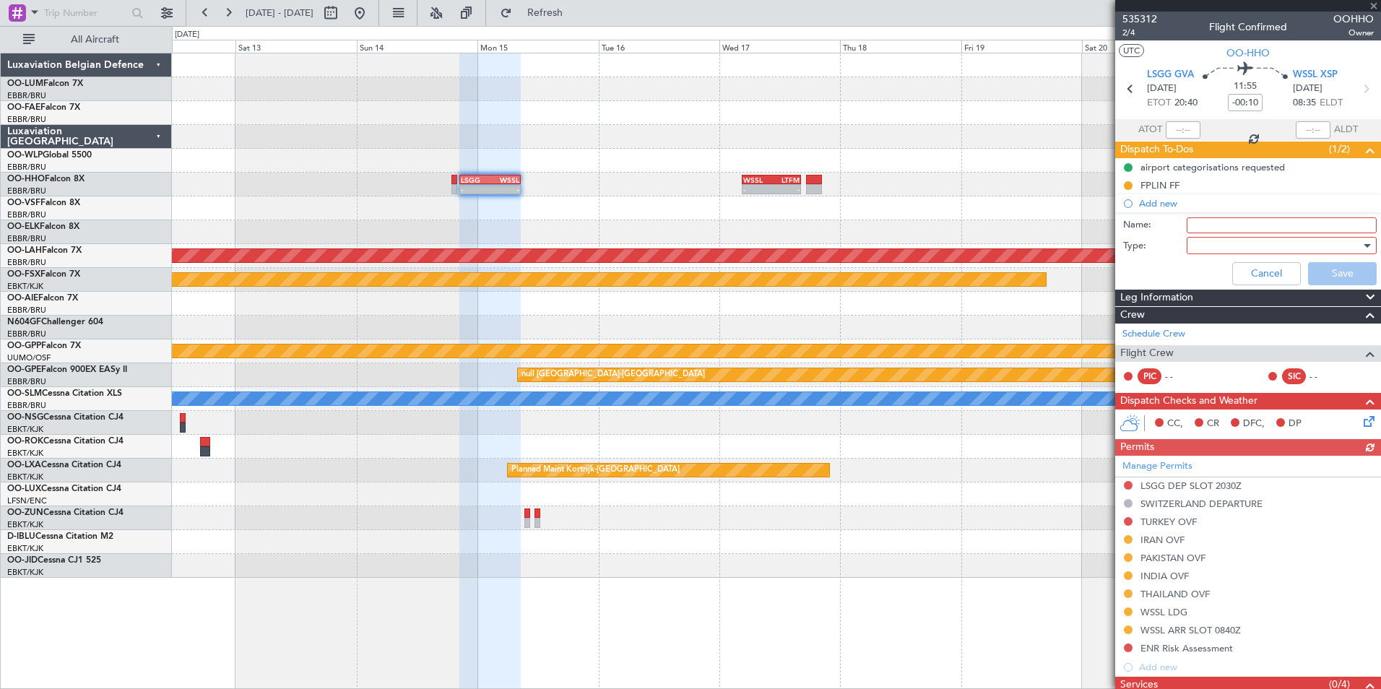
click at [1218, 222] on input "Name:" at bounding box center [1281, 225] width 190 height 16
type input "p"
type input "WSSL plan outside training hours"
click at [1228, 242] on div at bounding box center [1276, 246] width 168 height 22
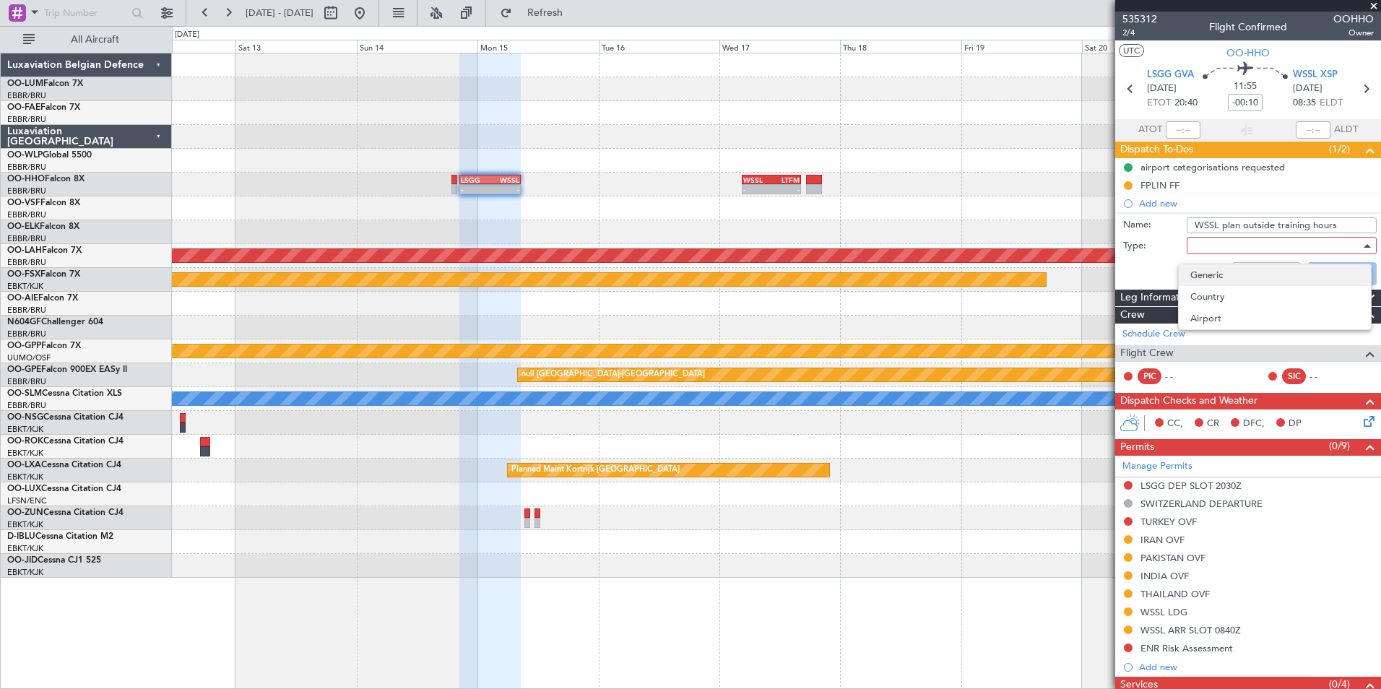
click at [1206, 273] on span "Generic" at bounding box center [1274, 275] width 169 height 22
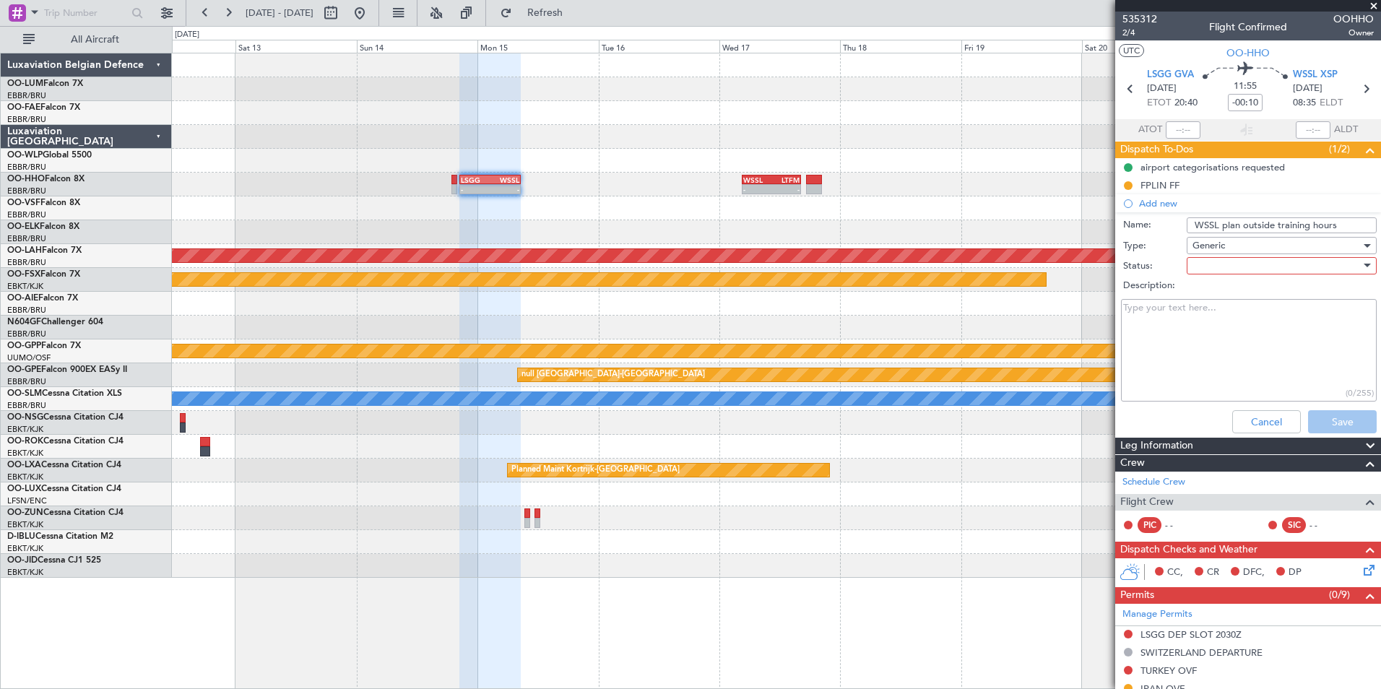
click at [1204, 267] on div at bounding box center [1276, 266] width 168 height 22
click at [1218, 295] on span "Not Started" at bounding box center [1274, 295] width 169 height 22
click at [1179, 313] on textarea "Description:" at bounding box center [1249, 350] width 256 height 103
paste textarea "- 0130 to 0230 UTC / 0930 to 1030 LT; - 0400 to 0500 UTC / 1200 to 1300 LT; - 0…"
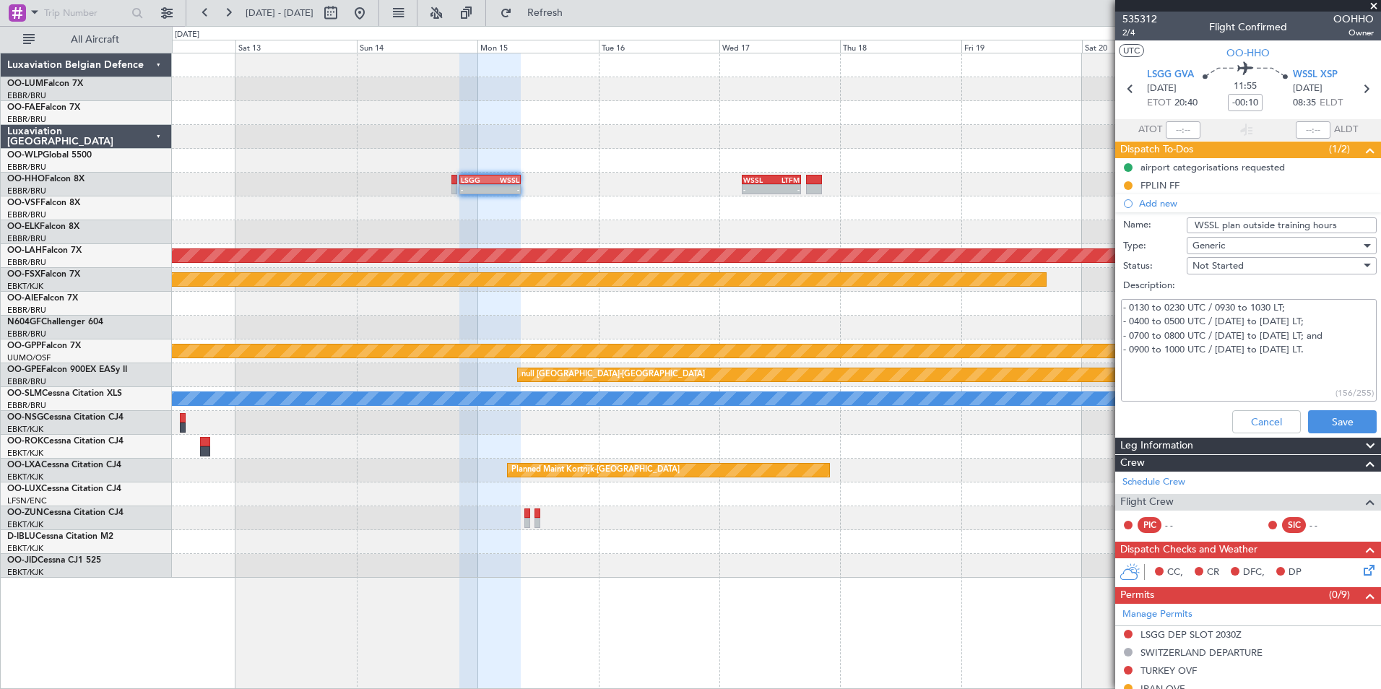
type textarea "- 0130 to 0230 UTC / 0930 to 1030 LT; - 0400 to 0500 UTC / 1200 to 1300 LT; - 0…"
click at [1338, 227] on input "WSSL plan outside training hours" at bounding box center [1281, 225] width 190 height 16
click at [1334, 414] on button "Save" at bounding box center [1342, 421] width 69 height 23
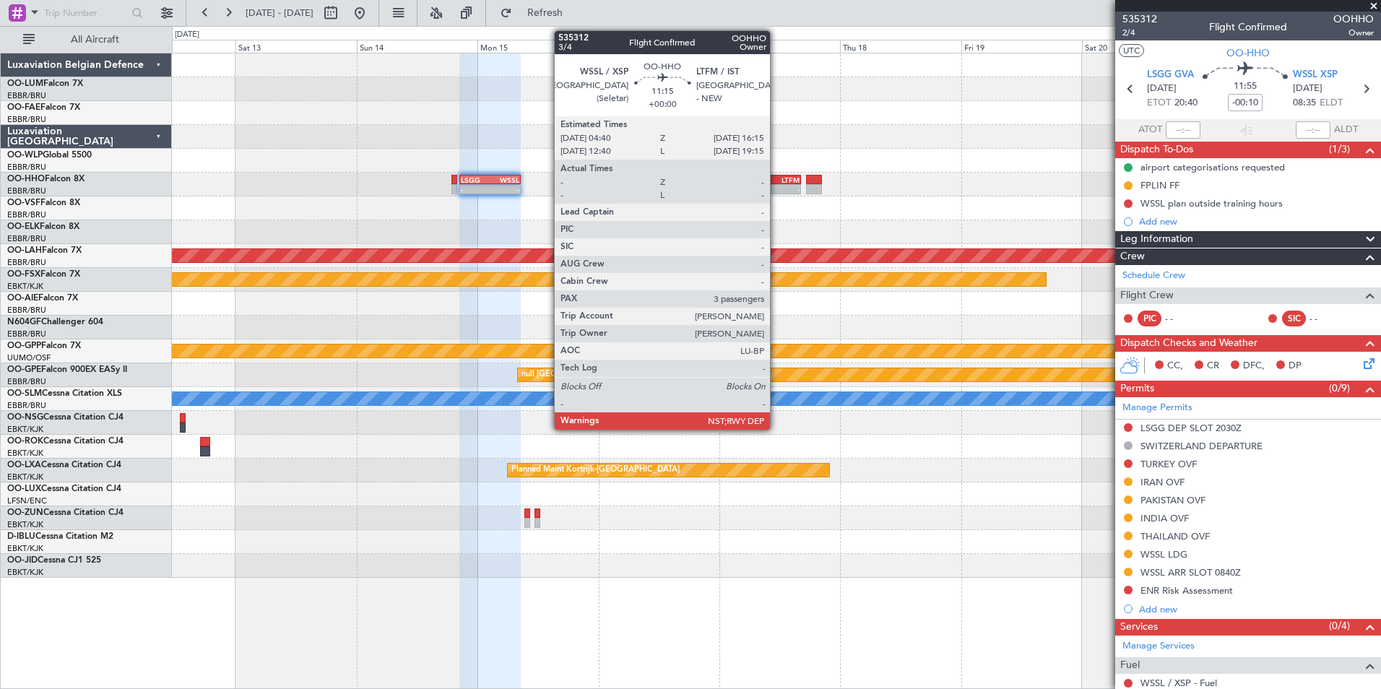
click at [776, 184] on div "- -" at bounding box center [771, 189] width 58 height 10
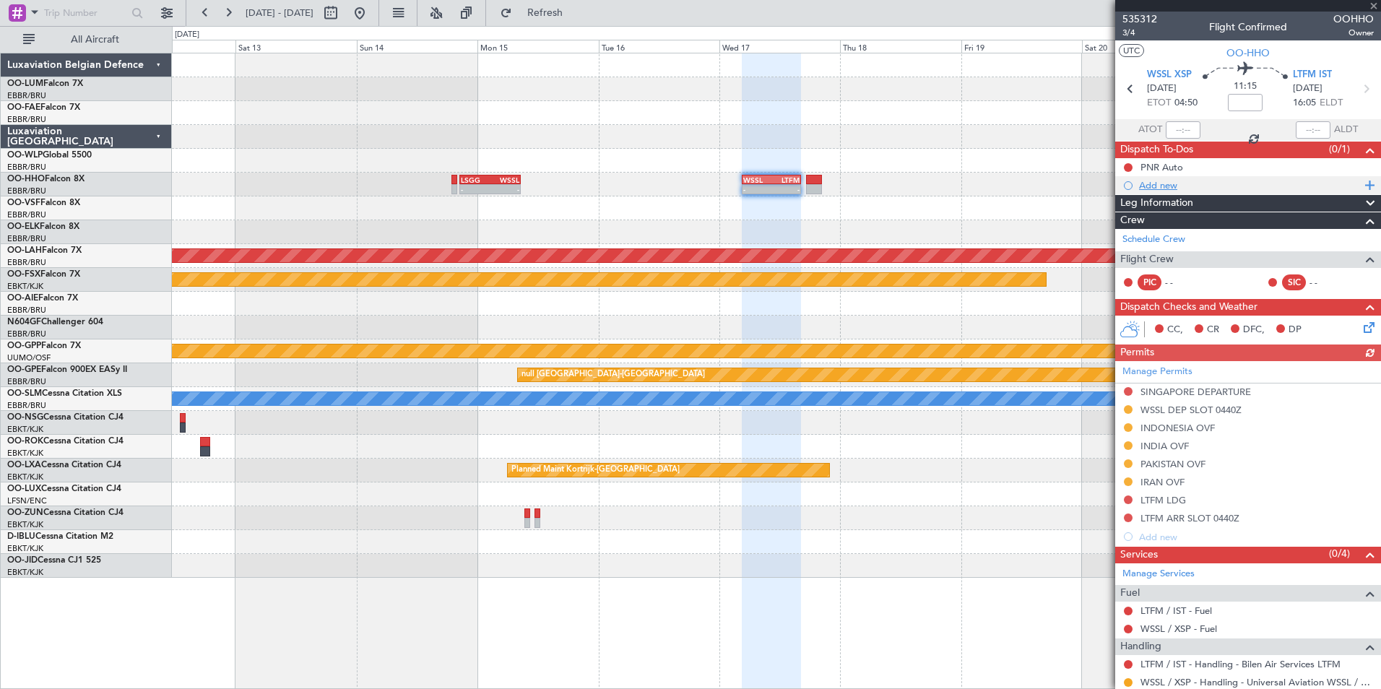
click at [1168, 181] on div "Add new" at bounding box center [1250, 185] width 222 height 12
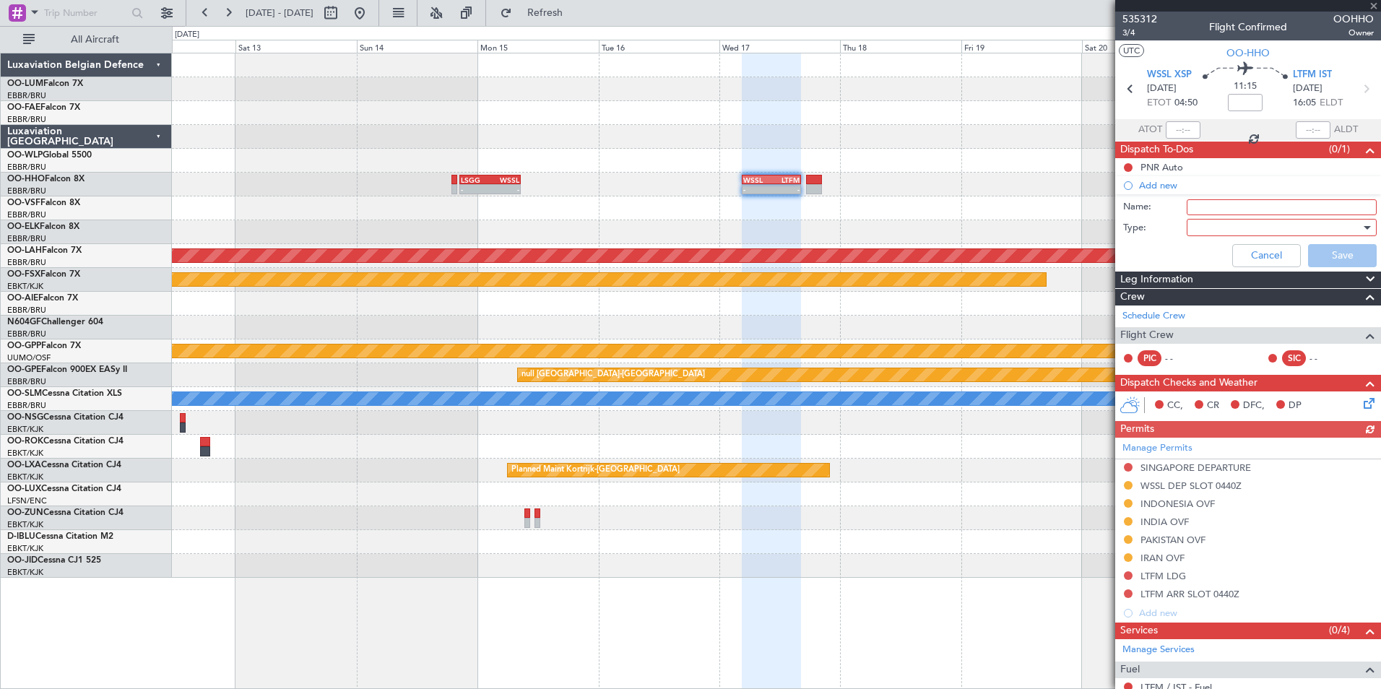
click at [1216, 204] on input "Name:" at bounding box center [1281, 207] width 190 height 16
type input "WSSL plan outside training hours"
click at [1223, 233] on div at bounding box center [1276, 228] width 168 height 22
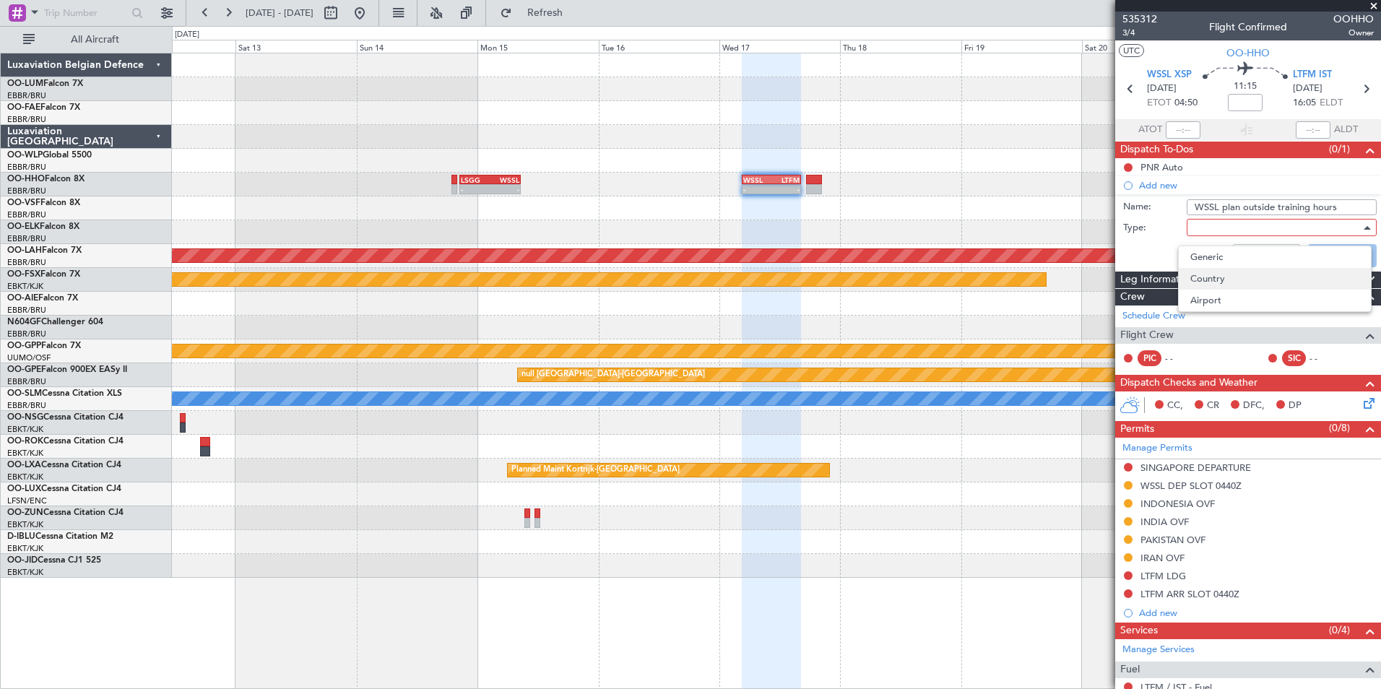
click at [1228, 268] on span "Country" at bounding box center [1274, 279] width 169 height 22
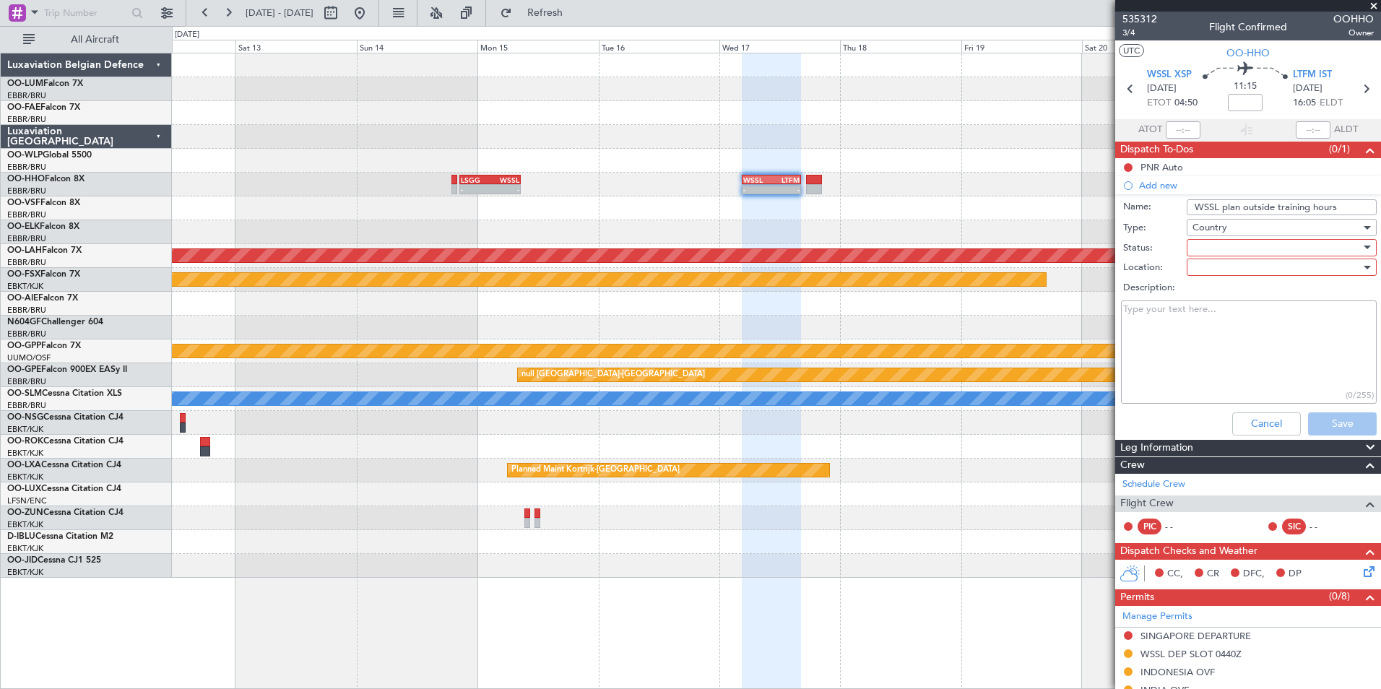
click at [1228, 235] on div "Country" at bounding box center [1276, 228] width 168 height 22
click at [1228, 227] on div at bounding box center [690, 344] width 1381 height 689
click at [1223, 230] on span "Country" at bounding box center [1209, 227] width 35 height 13
click at [1218, 257] on span "Generic" at bounding box center [1263, 257] width 146 height 22
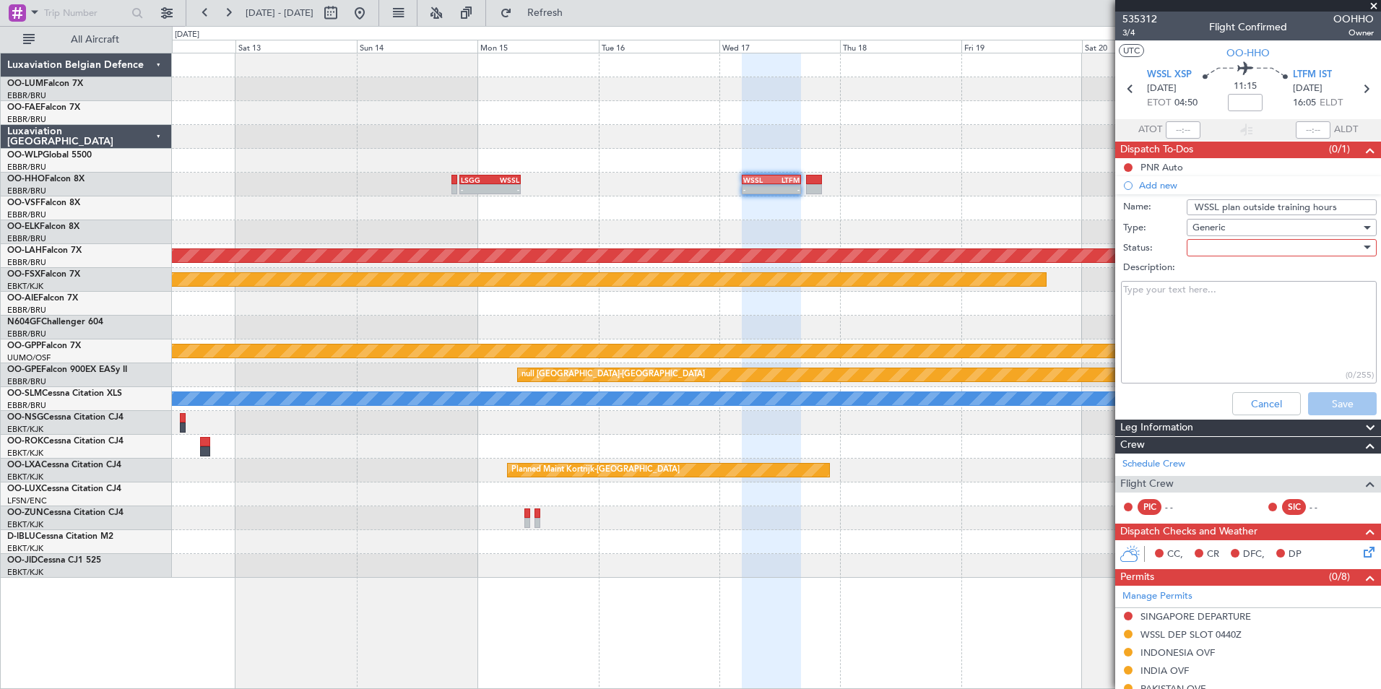
click at [1218, 249] on div at bounding box center [1276, 248] width 168 height 22
click at [1223, 278] on span "Not Started" at bounding box center [1274, 277] width 169 height 22
click at [1188, 297] on textarea "Description:" at bounding box center [1249, 332] width 256 height 103
paste textarea "- 0130 to 0230 UTC / 0930 to 1030 LT; - 0400 to 0500 UTC / 1200 to 1300 LT; - 0…"
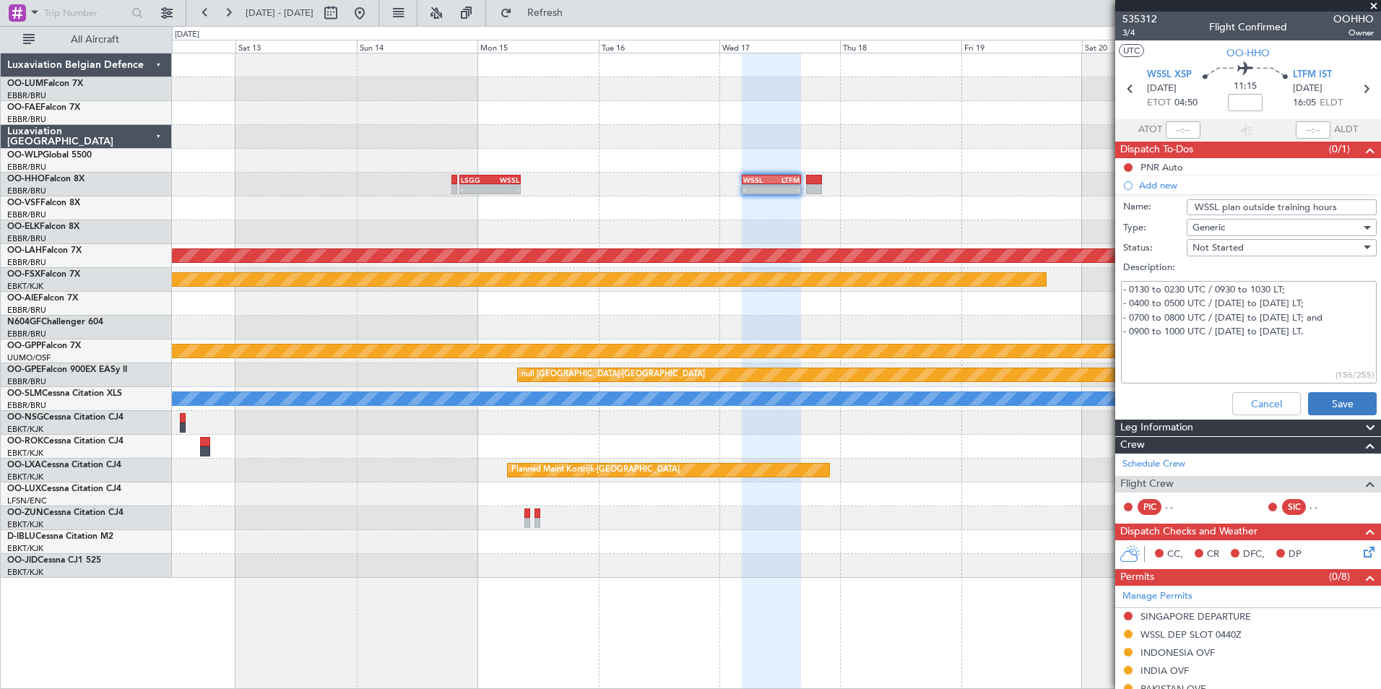
type textarea "- 0130 to 0230 UTC / 0930 to 1030 LT; - 0400 to 0500 UTC / 1200 to 1300 LT; - 0…"
click at [1352, 399] on button "Save" at bounding box center [1342, 403] width 69 height 23
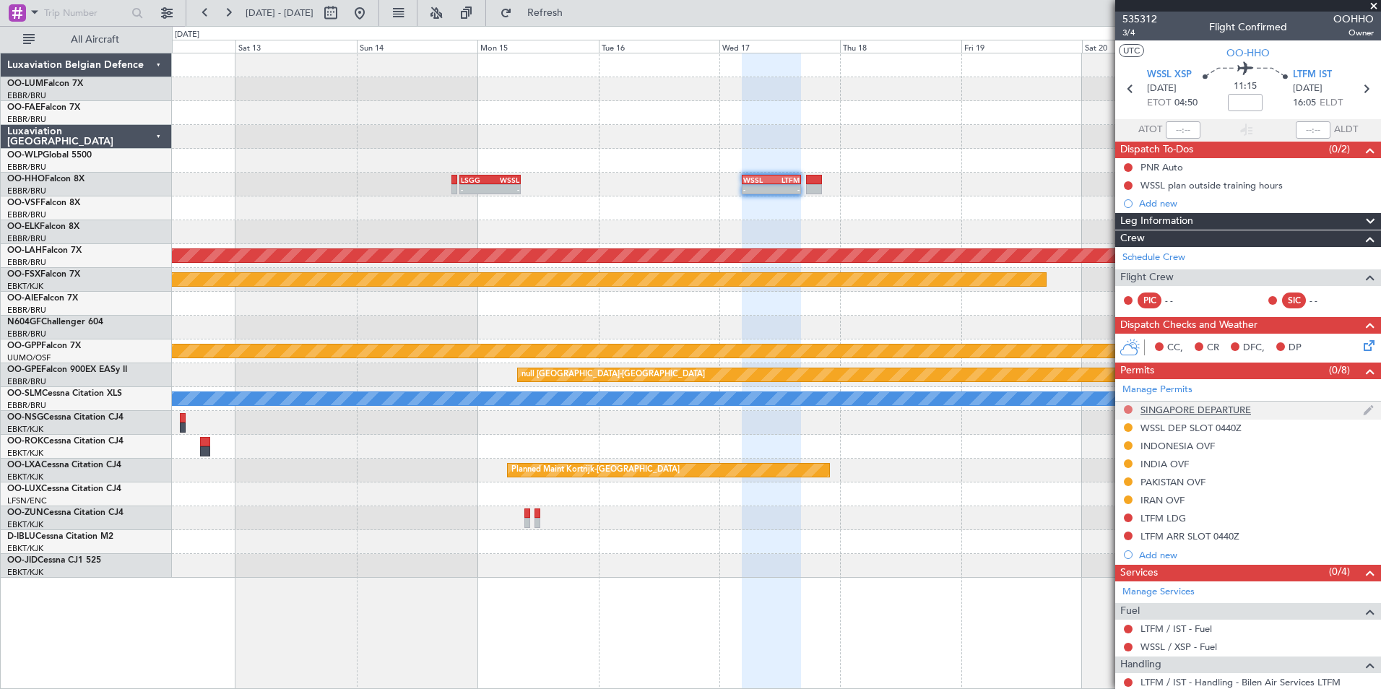
click at [1132, 408] on button at bounding box center [1128, 409] width 9 height 9
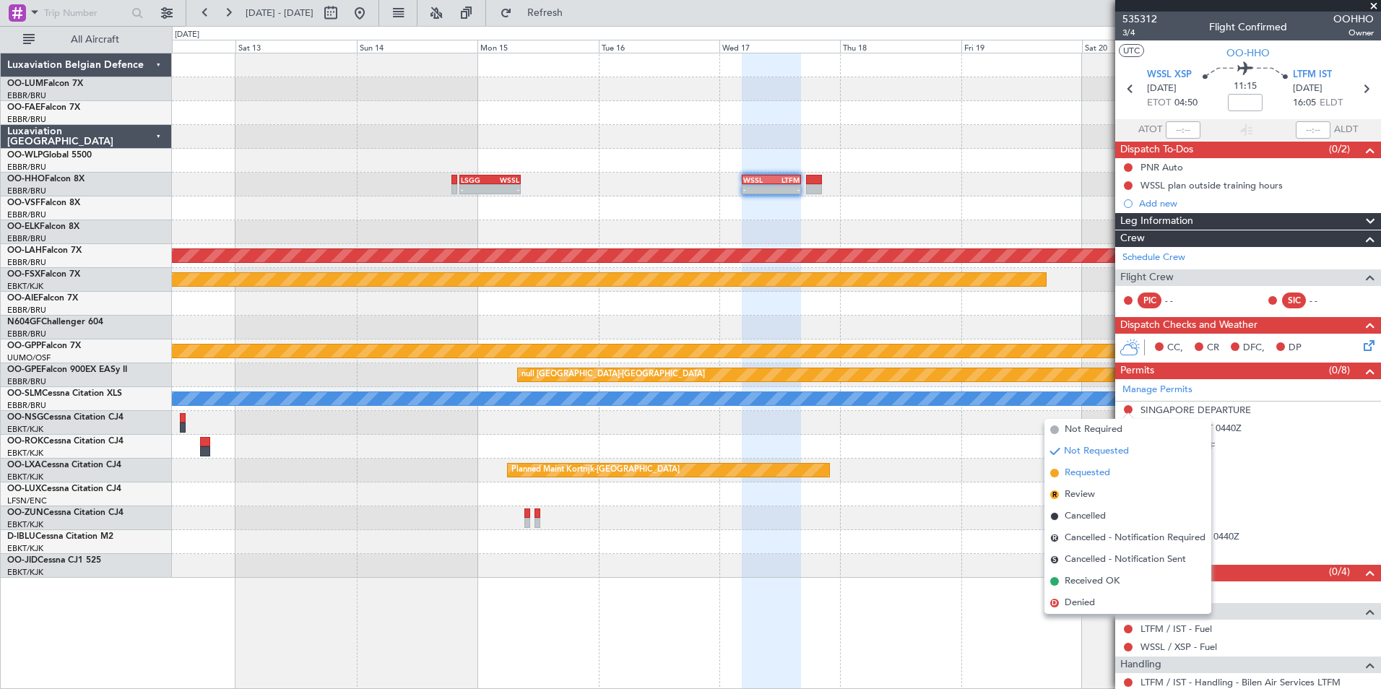
click at [1091, 474] on span "Requested" at bounding box center [1086, 473] width 45 height 14
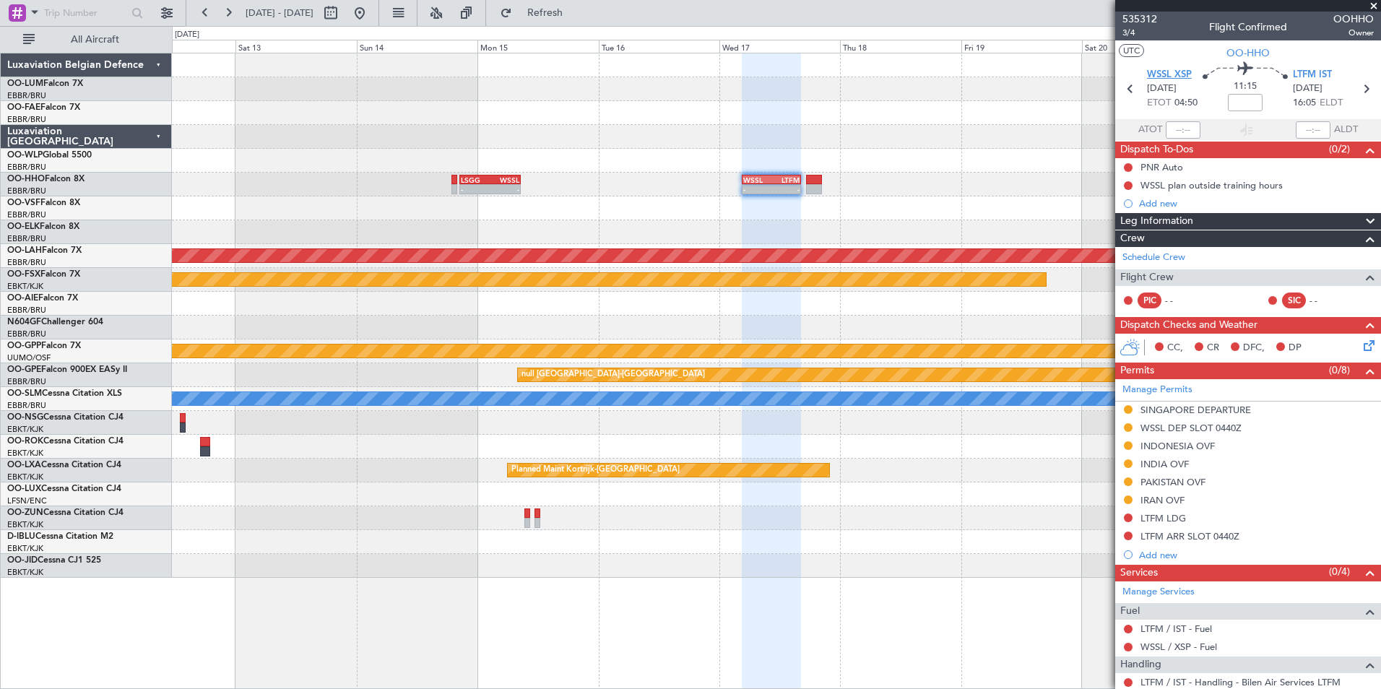
click at [1176, 79] on span "WSSL XSP" at bounding box center [1169, 75] width 45 height 14
click at [1359, 389] on span at bounding box center [1367, 386] width 17 height 11
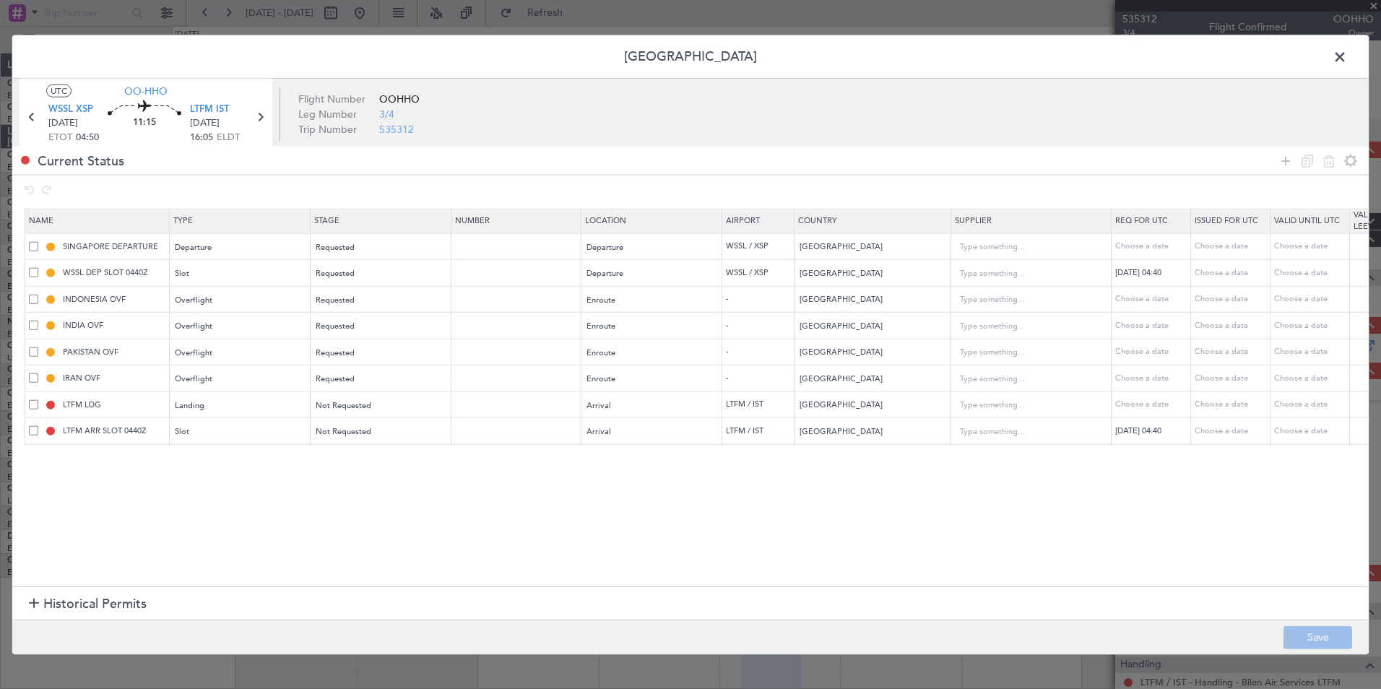
click at [32, 298] on span at bounding box center [33, 298] width 9 height 9
click at [39, 294] on input "checkbox" at bounding box center [39, 294] width 0 height 0
click at [1306, 166] on icon at bounding box center [1306, 160] width 17 height 17
click at [374, 455] on div "Requested" at bounding box center [376, 458] width 120 height 22
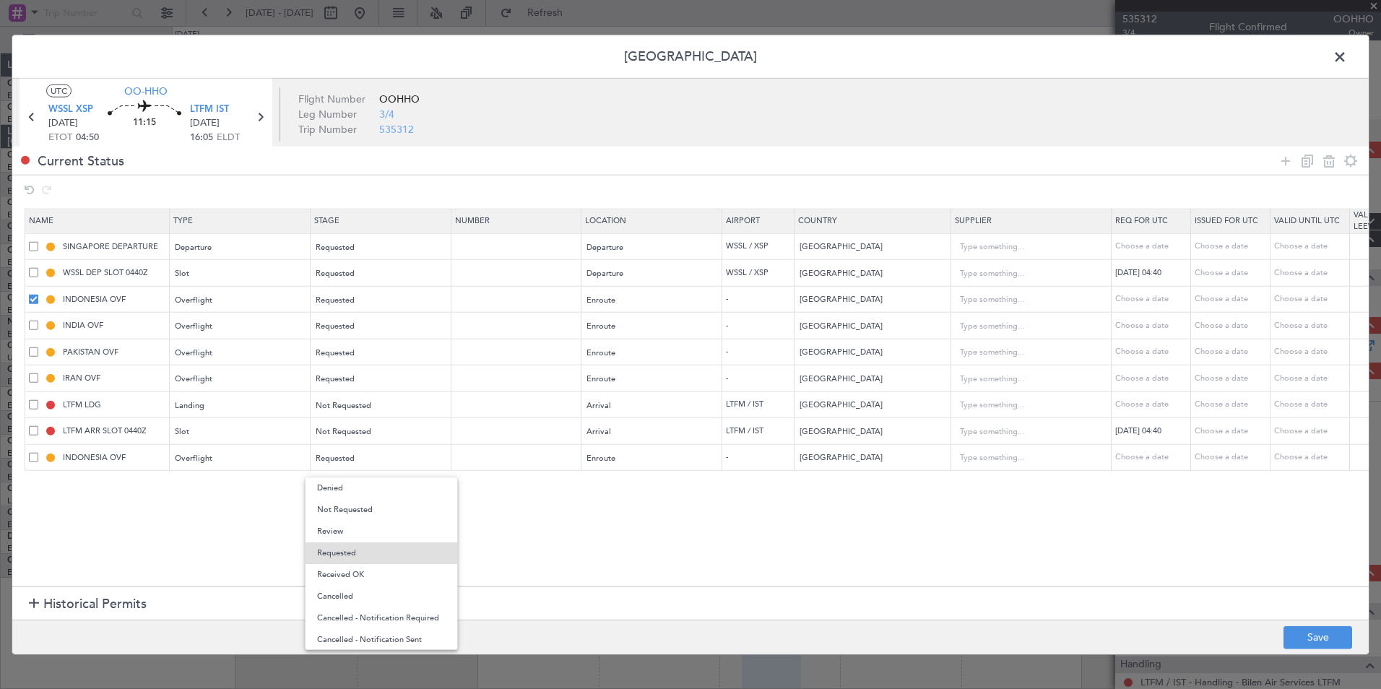
click at [854, 464] on div at bounding box center [690, 344] width 1381 height 689
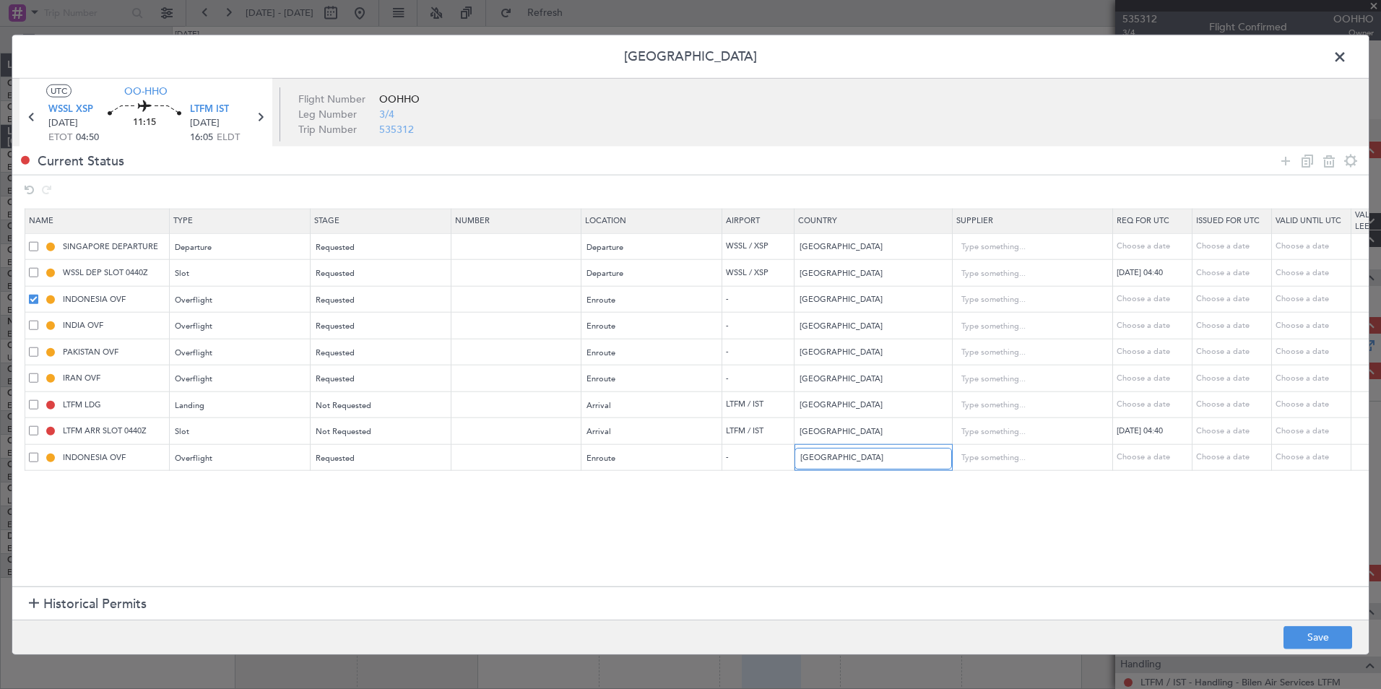
click at [854, 464] on input "Indonesia" at bounding box center [865, 458] width 130 height 22
click at [849, 479] on span "Malaysia" at bounding box center [873, 482] width 134 height 22
type input "Malaysia"
click at [1300, 628] on button "Save" at bounding box center [1317, 636] width 69 height 23
type input "MALAYSIA OVF"
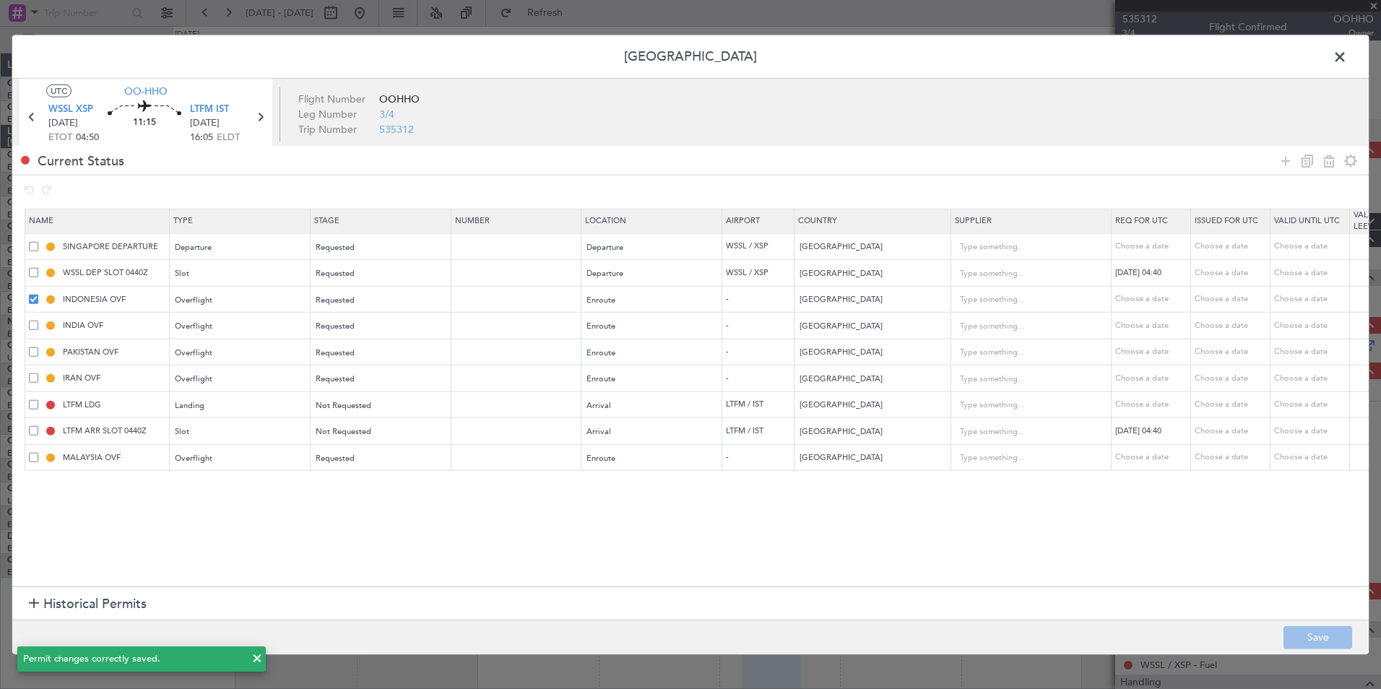
click at [33, 329] on span at bounding box center [33, 325] width 9 height 9
click at [39, 321] on input "checkbox" at bounding box center [39, 321] width 0 height 0
click at [29, 357] on div "PAKISTAN OVF" at bounding box center [99, 352] width 140 height 13
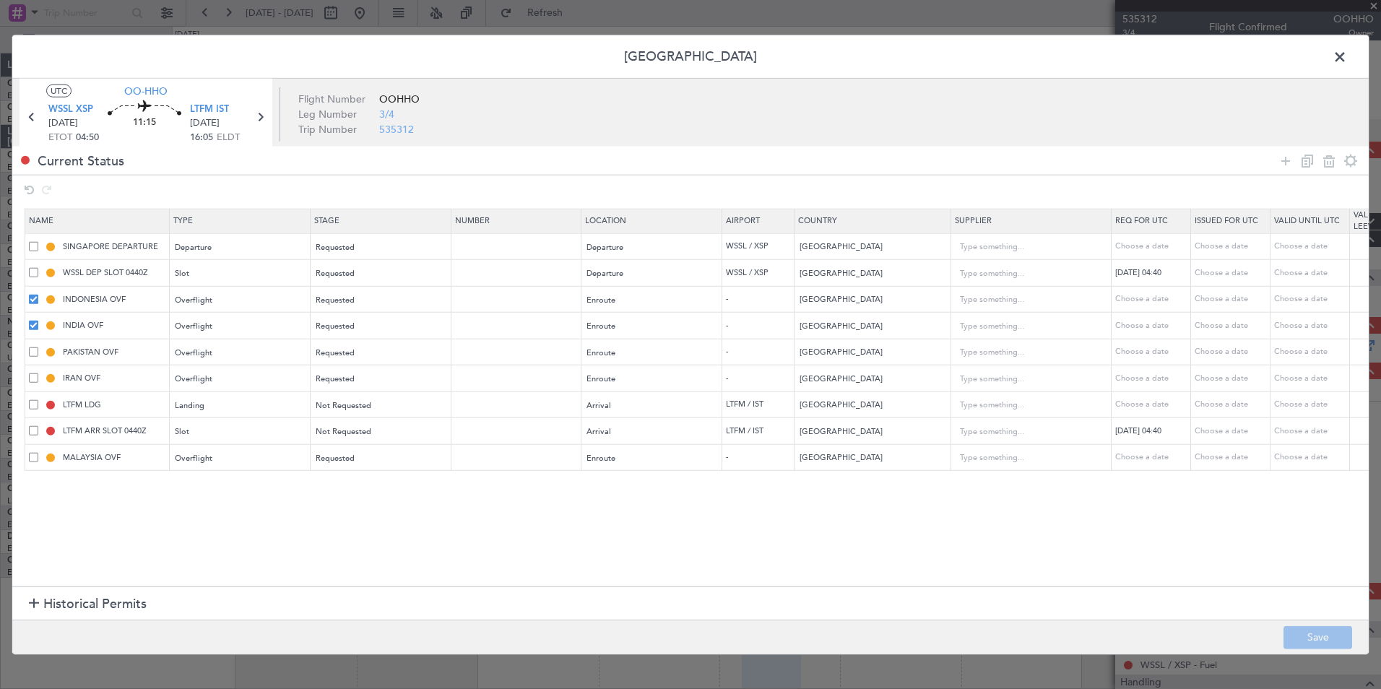
click at [27, 357] on td "PAKISTAN OVF" at bounding box center [97, 352] width 144 height 27
click at [32, 355] on span at bounding box center [33, 351] width 9 height 9
click at [39, 347] on input "checkbox" at bounding box center [39, 347] width 0 height 0
click at [35, 372] on td "IRAN OVF" at bounding box center [97, 378] width 144 height 27
click at [29, 381] on span at bounding box center [33, 377] width 9 height 9
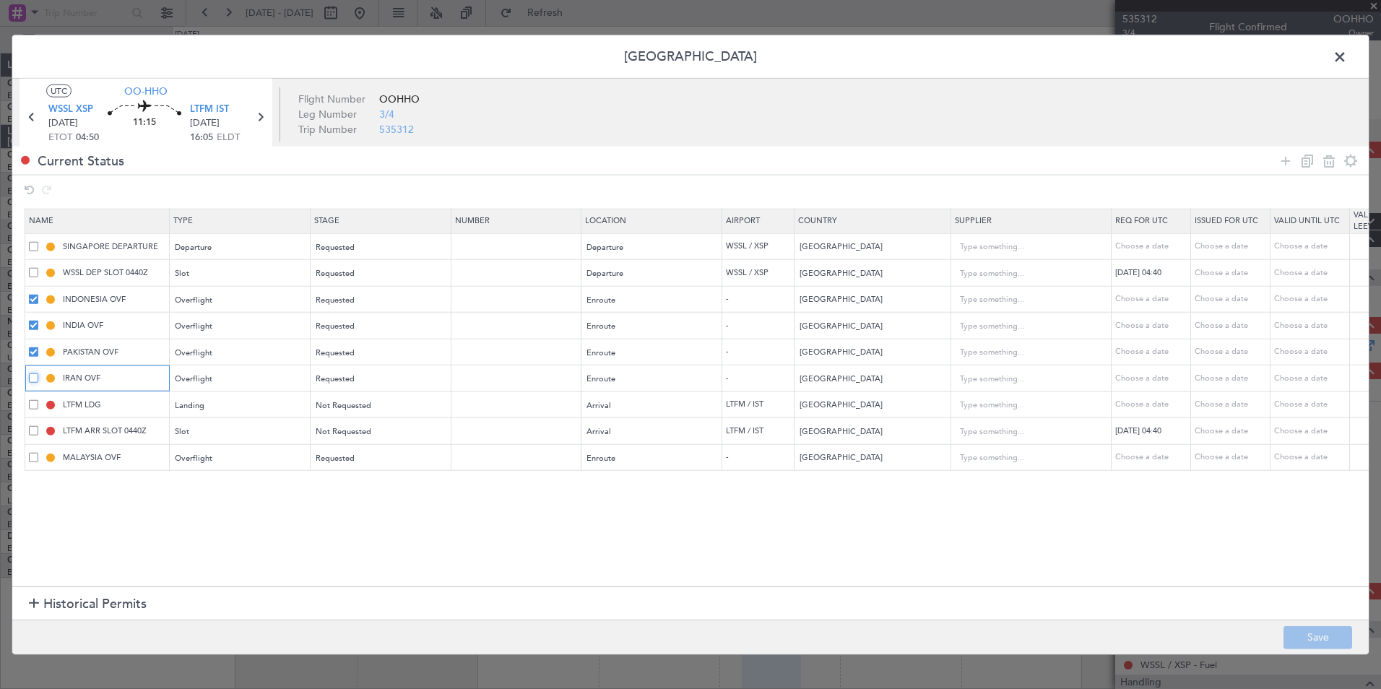
click at [39, 373] on input "checkbox" at bounding box center [39, 373] width 0 height 0
drag, startPoint x: 31, startPoint y: 397, endPoint x: 32, endPoint y: 407, distance: 9.4
click at [31, 398] on td "LTFM LDG" at bounding box center [97, 404] width 144 height 27
click at [32, 407] on span at bounding box center [33, 403] width 9 height 9
click at [39, 399] on input "checkbox" at bounding box center [39, 399] width 0 height 0
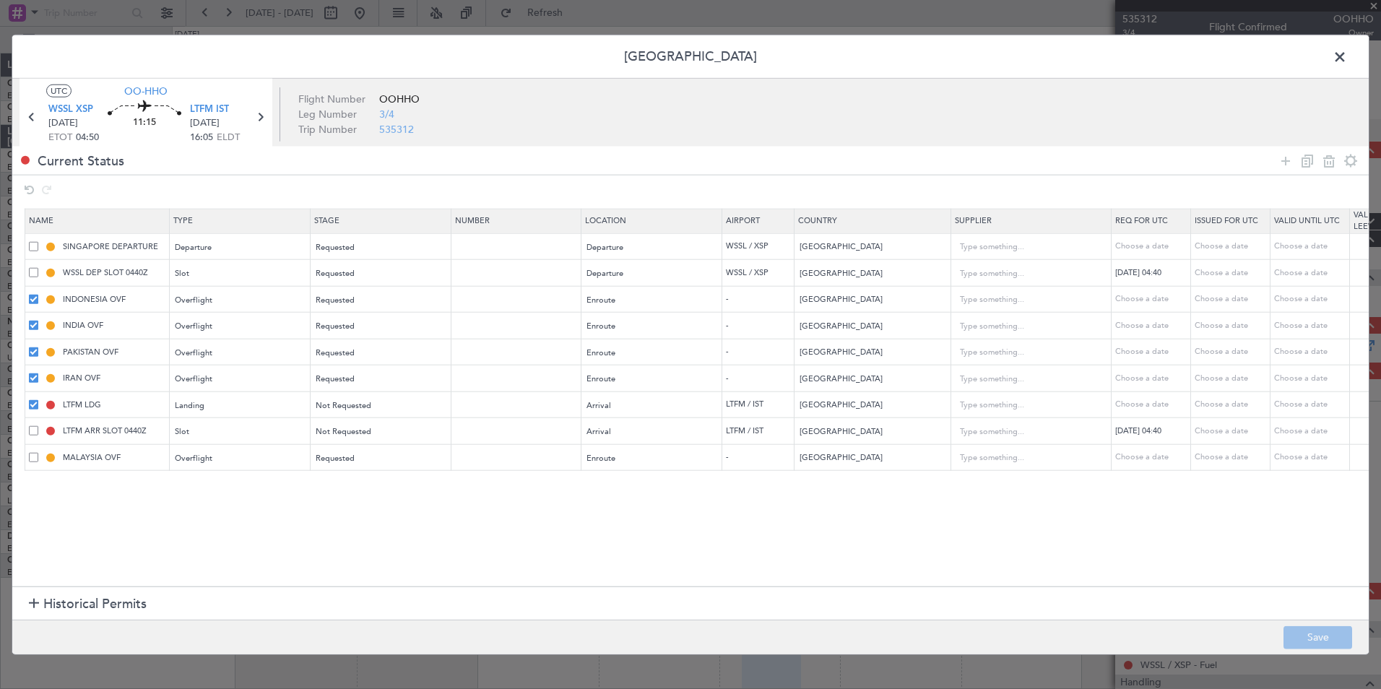
click at [34, 435] on span at bounding box center [33, 430] width 9 height 9
click at [39, 426] on input "checkbox" at bounding box center [39, 426] width 0 height 0
click at [1306, 160] on icon at bounding box center [1306, 160] width 17 height 17
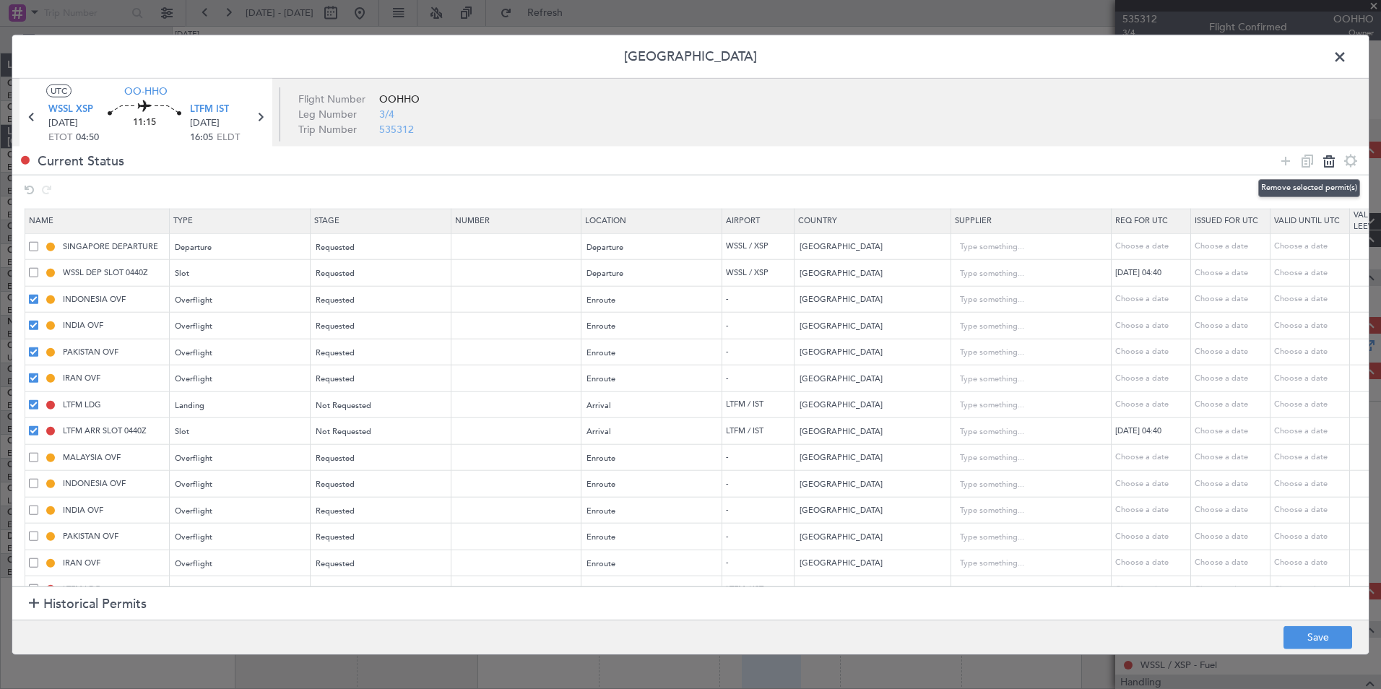
click at [1327, 165] on icon at bounding box center [1328, 160] width 17 height 17
type input "MALAYSIA OVF"
type input "Malaysia"
type input "INDONESIA OVF"
type input "Indonesia"
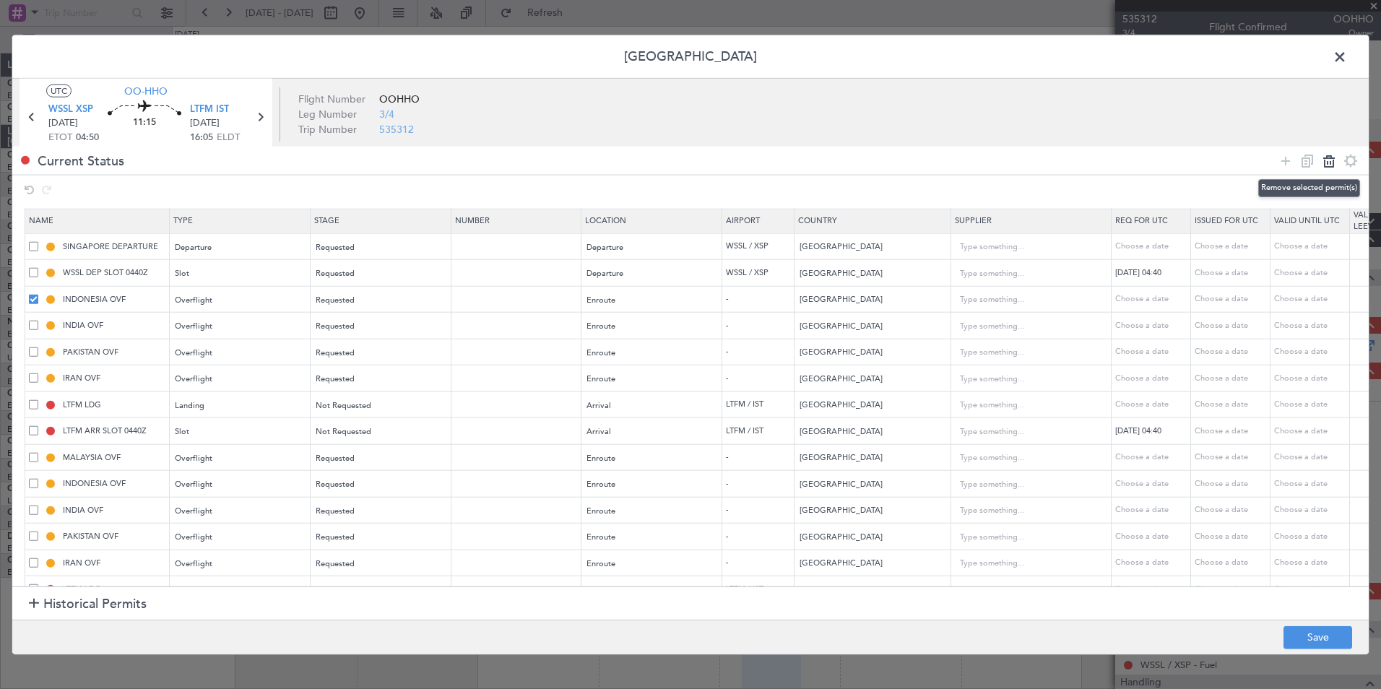
type input "2"
type input "INDIA OVF"
type input "India"
type input "3"
type input "PAKISTAN OVF"
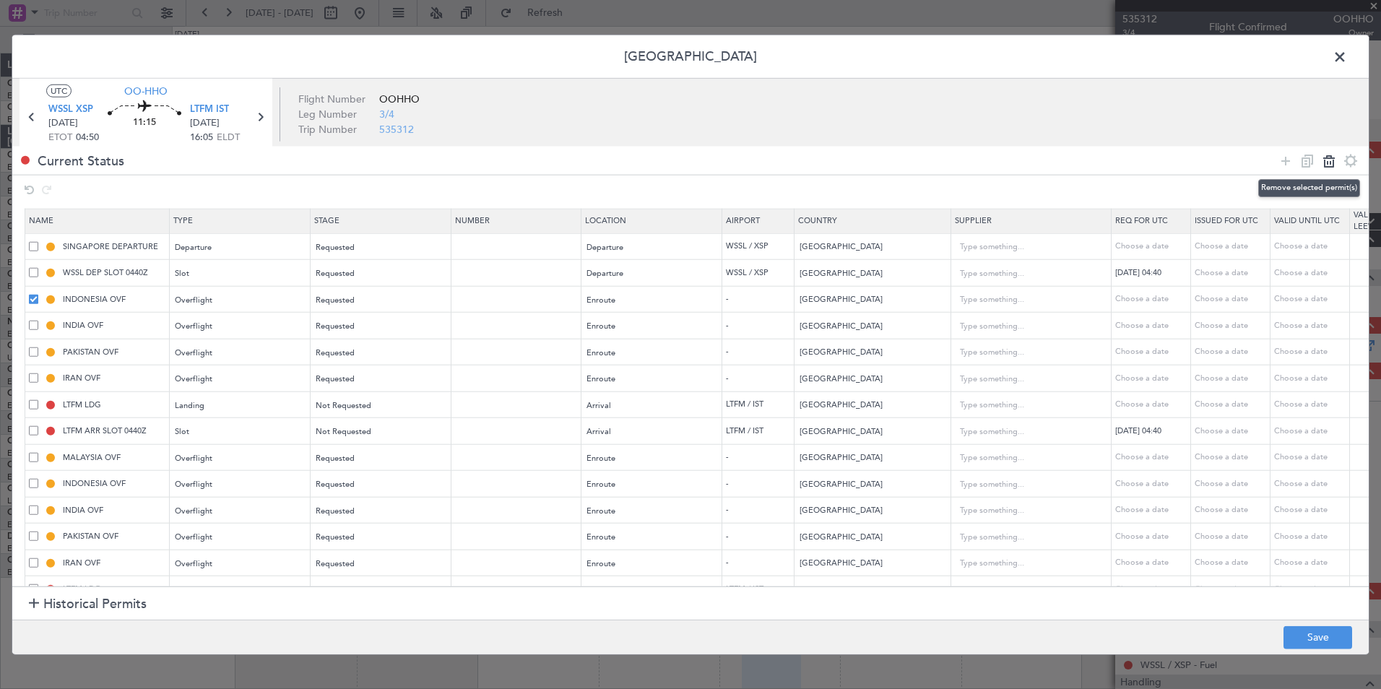
type input "Pakistan"
type input "IRAN OVF"
type input "Iran"
type input "2"
type input "LTFM LDG"
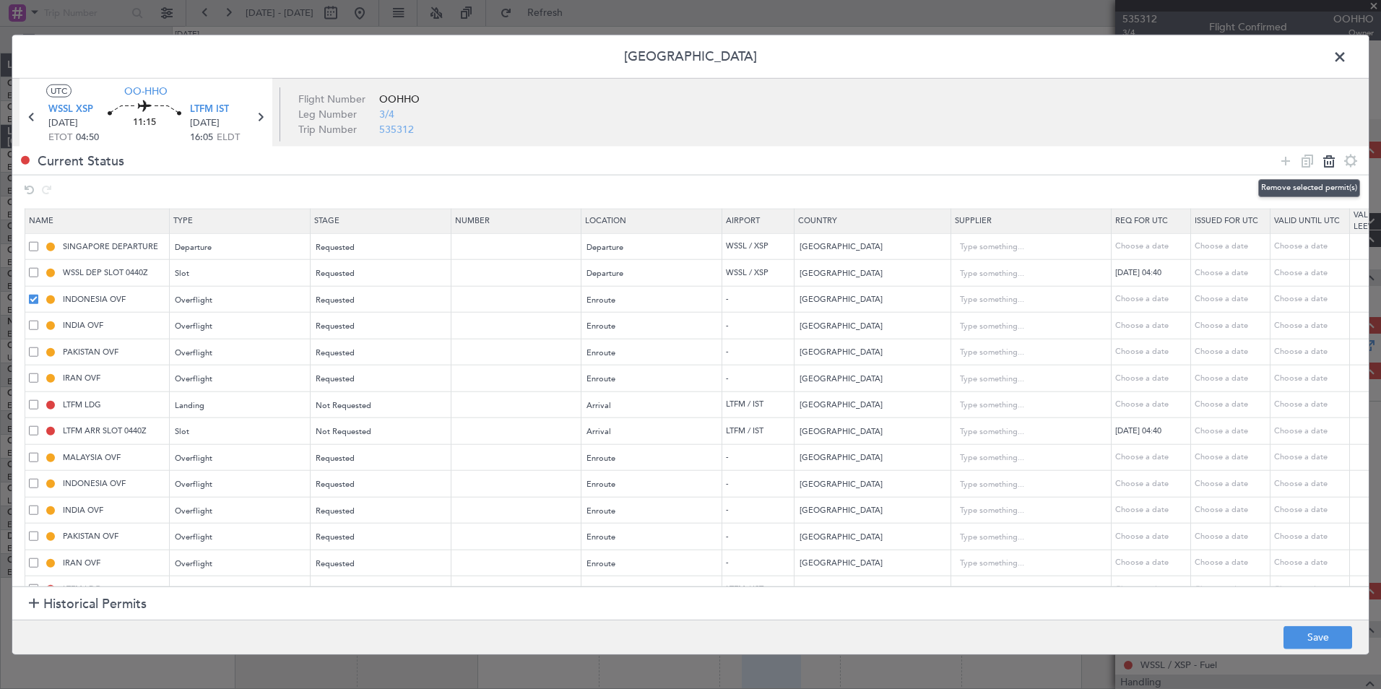
type input "LTFM ARR SLOT 0440Z"
type input "Turkey"
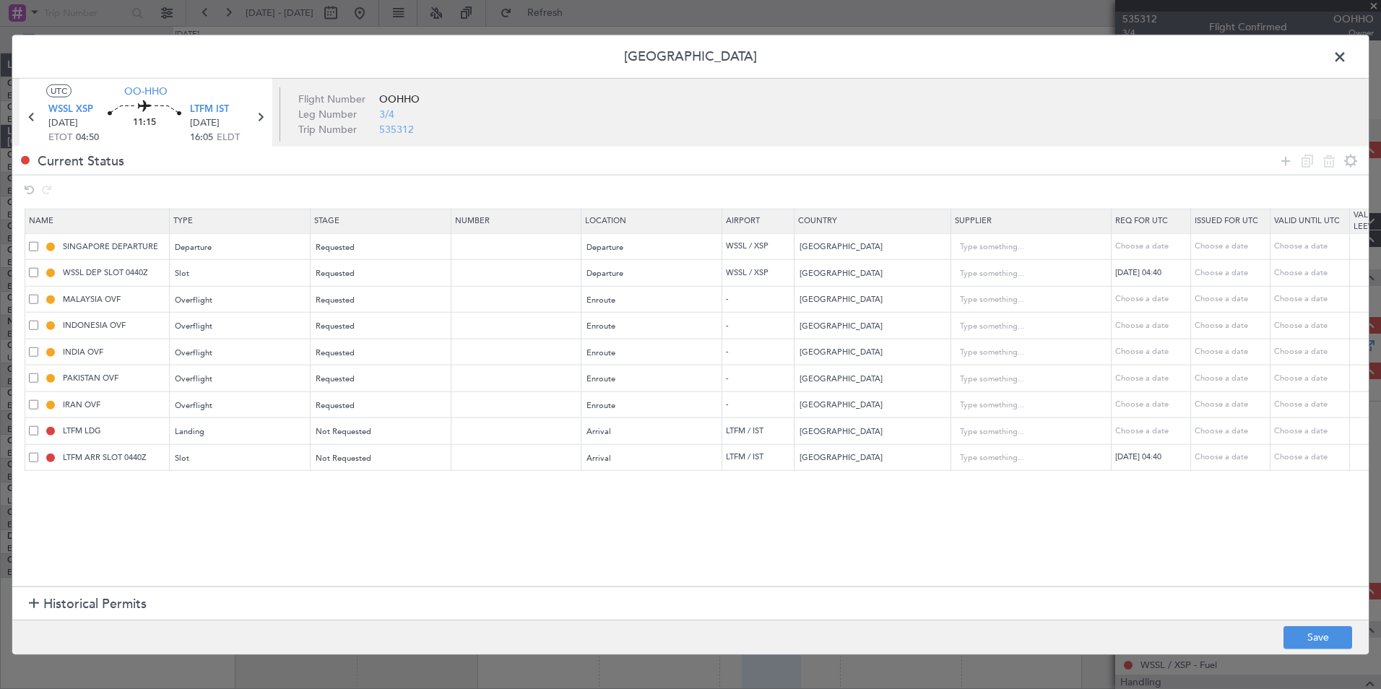
click at [1288, 615] on section "Historical Permits" at bounding box center [690, 603] width 1356 height 35
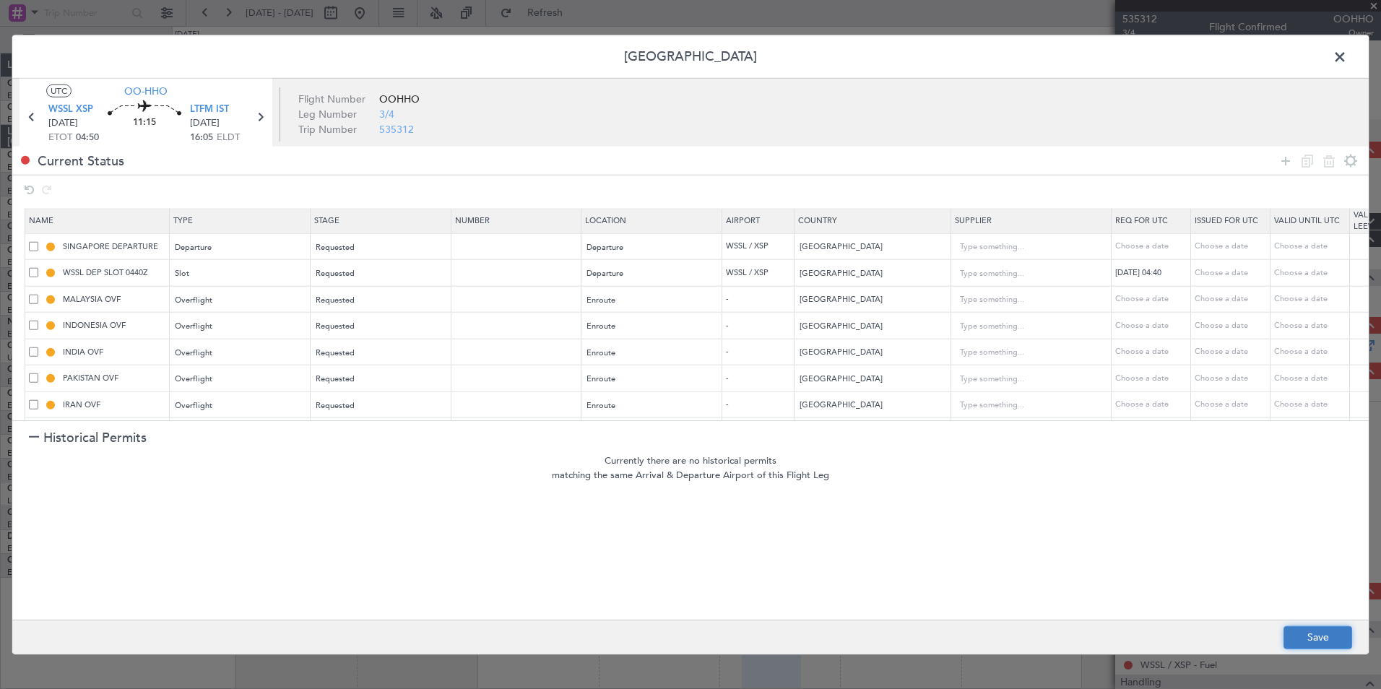
click at [1296, 630] on button "Save" at bounding box center [1317, 636] width 69 height 23
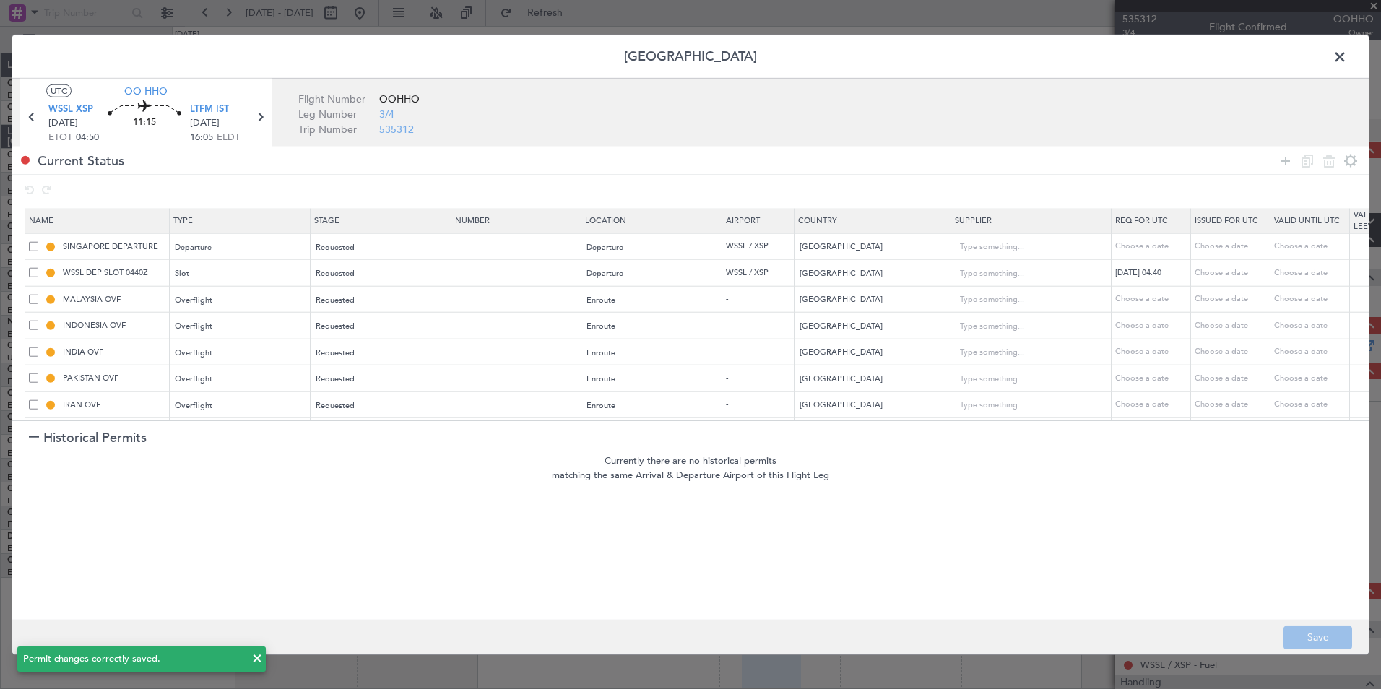
click at [1347, 59] on span at bounding box center [1347, 60] width 0 height 29
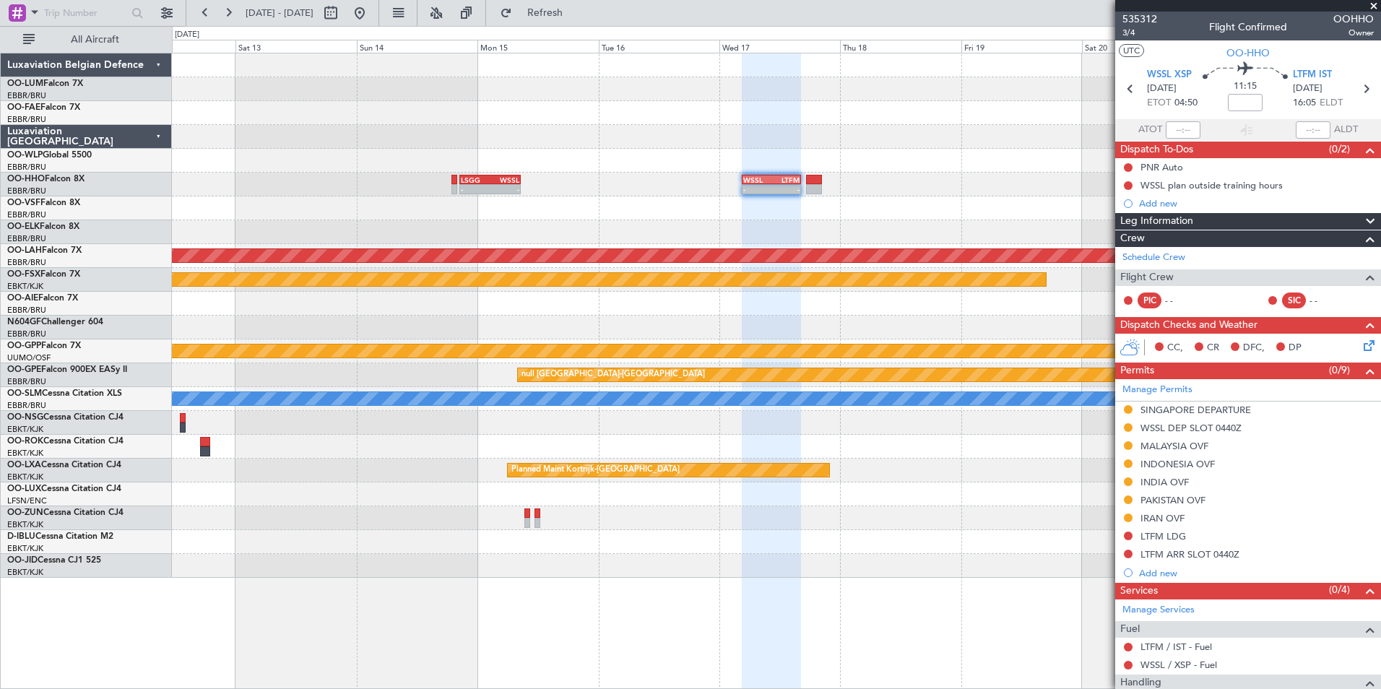
click at [494, 183] on div "WSSL" at bounding box center [505, 179] width 30 height 9
type input "-00:10"
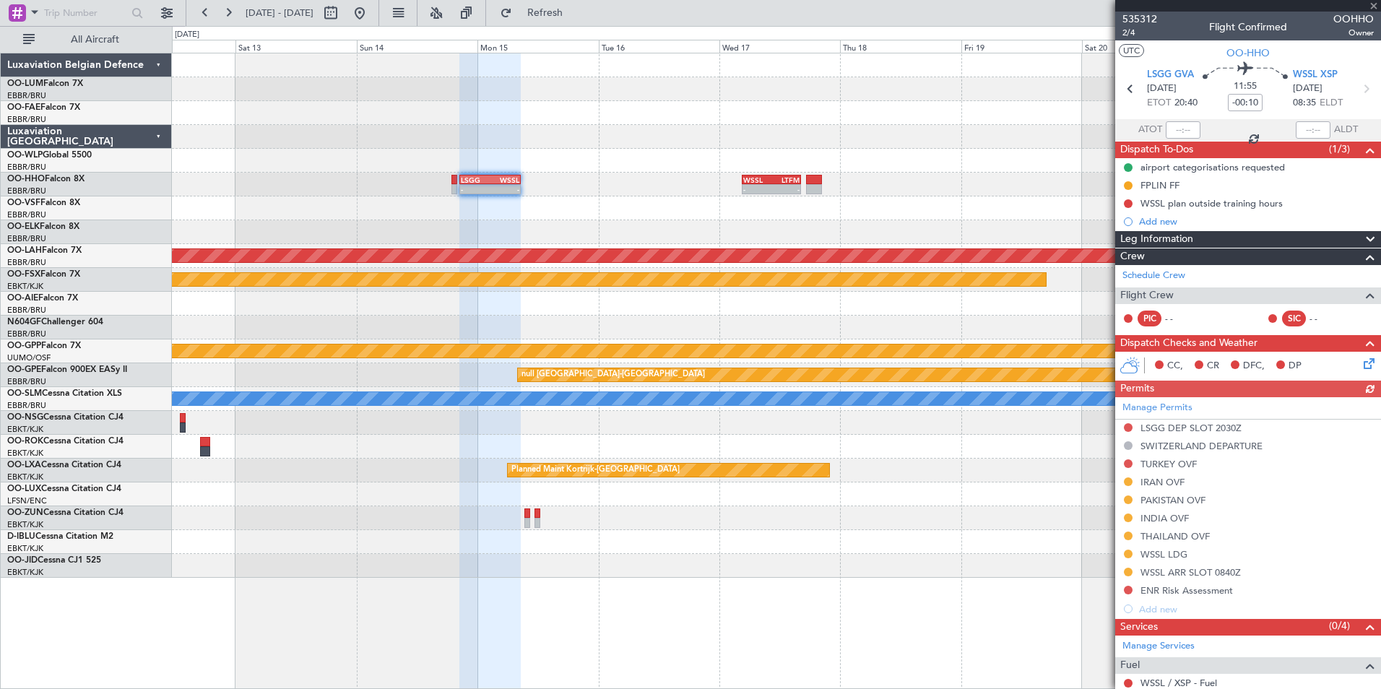
scroll to position [144, 0]
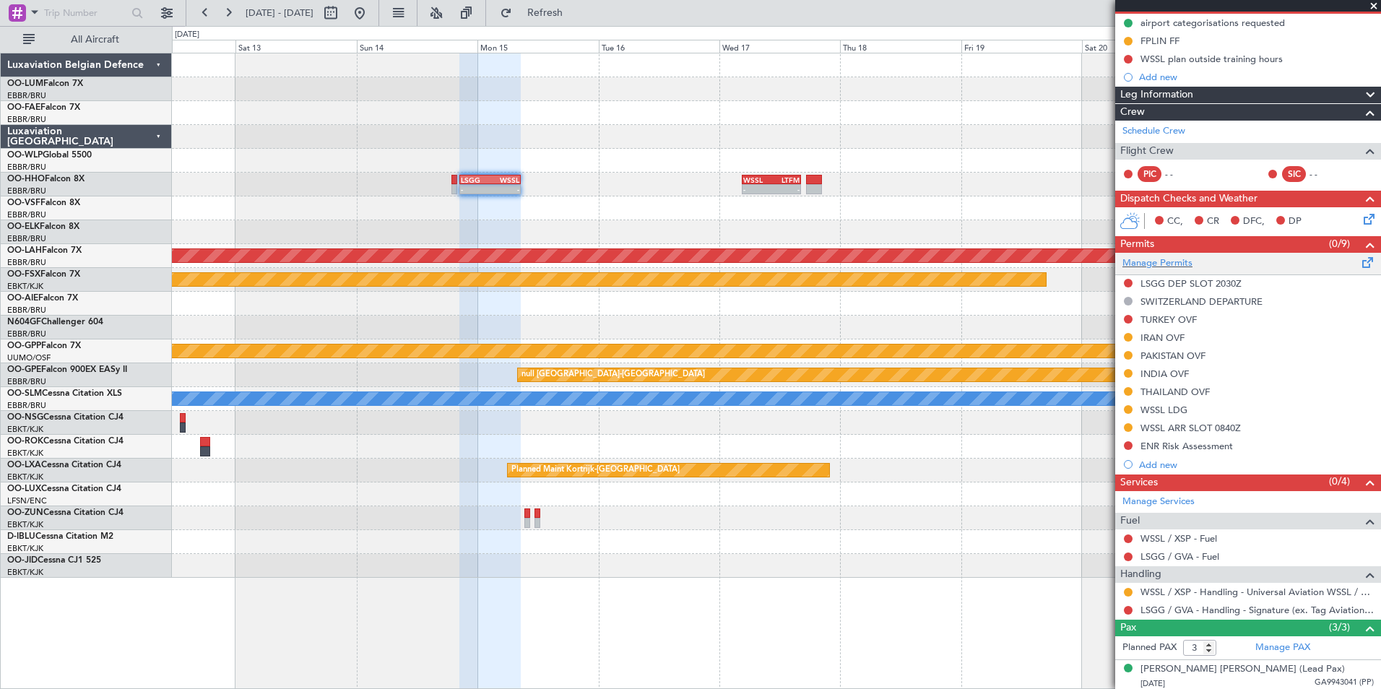
click at [1361, 259] on span at bounding box center [1367, 259] width 17 height 11
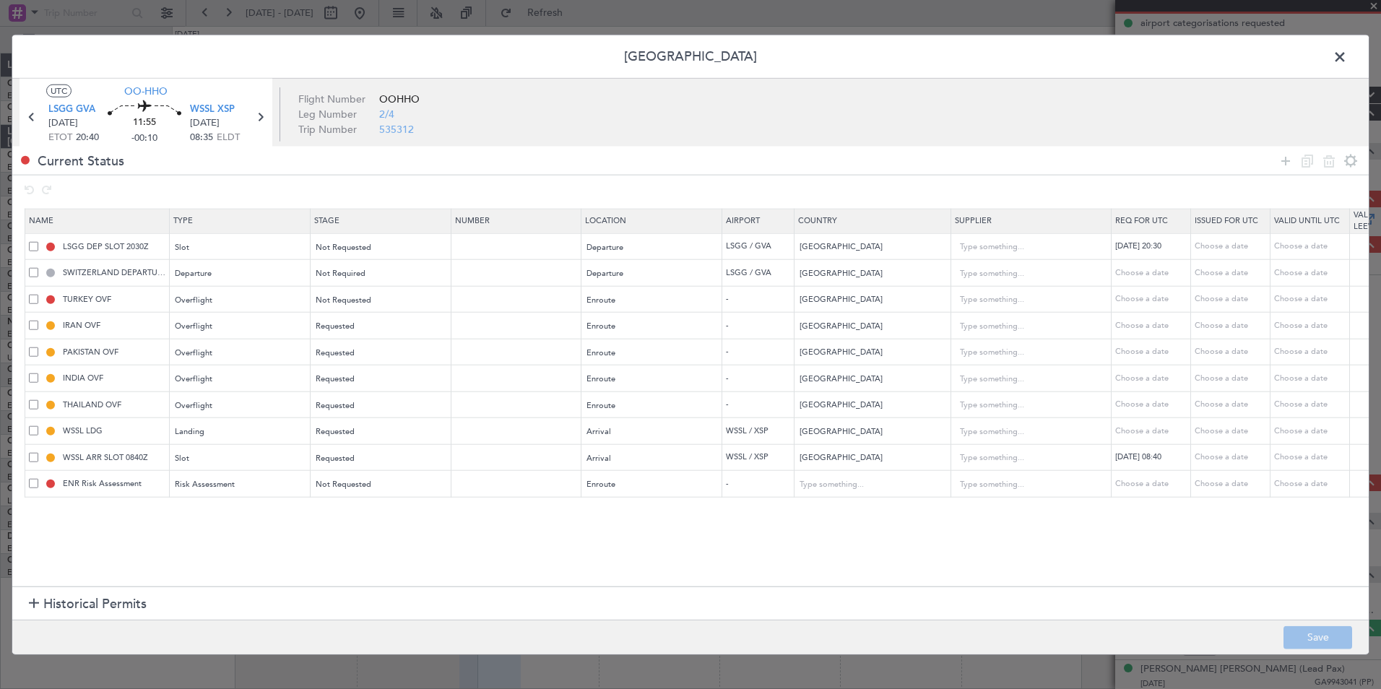
click at [43, 405] on div "THAILAND OVF" at bounding box center [99, 405] width 140 height 13
click at [36, 404] on span at bounding box center [33, 403] width 9 height 9
click at [39, 399] on input "checkbox" at bounding box center [39, 399] width 0 height 0
click at [1311, 161] on icon at bounding box center [1306, 160] width 17 height 17
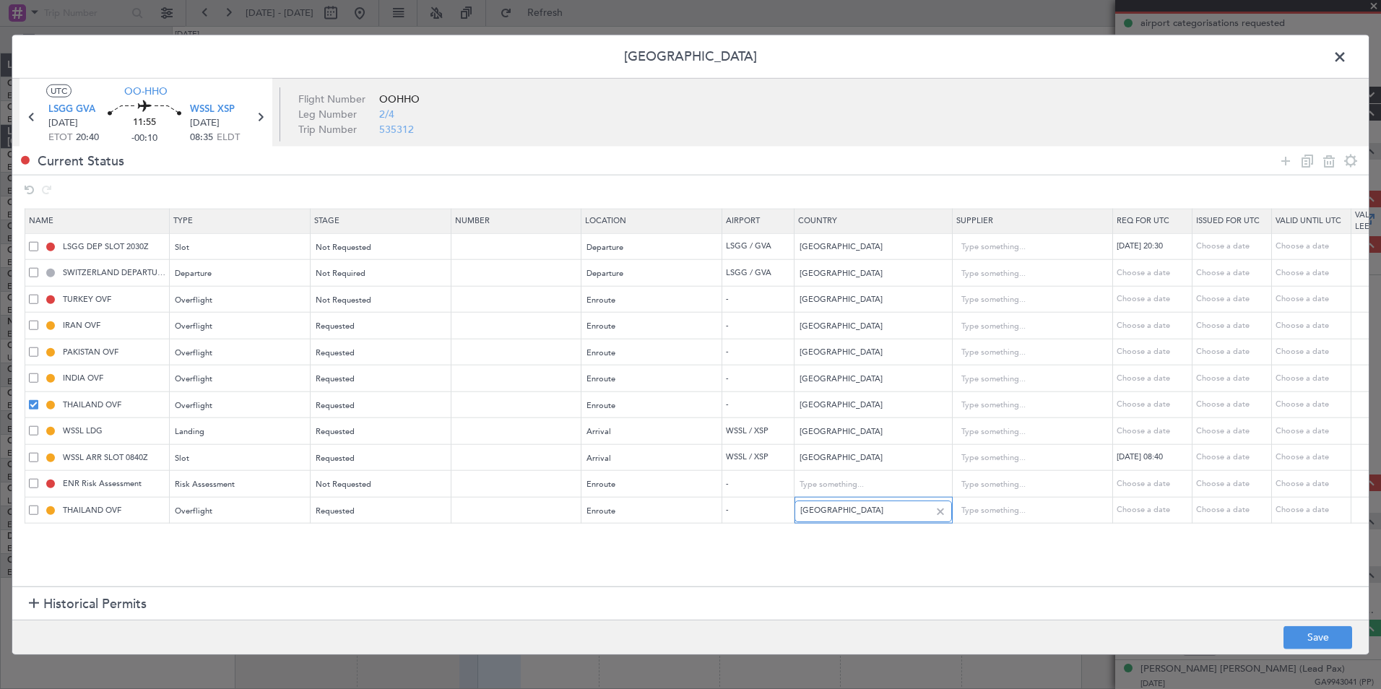
click at [846, 521] on input "Thailand" at bounding box center [865, 511] width 130 height 22
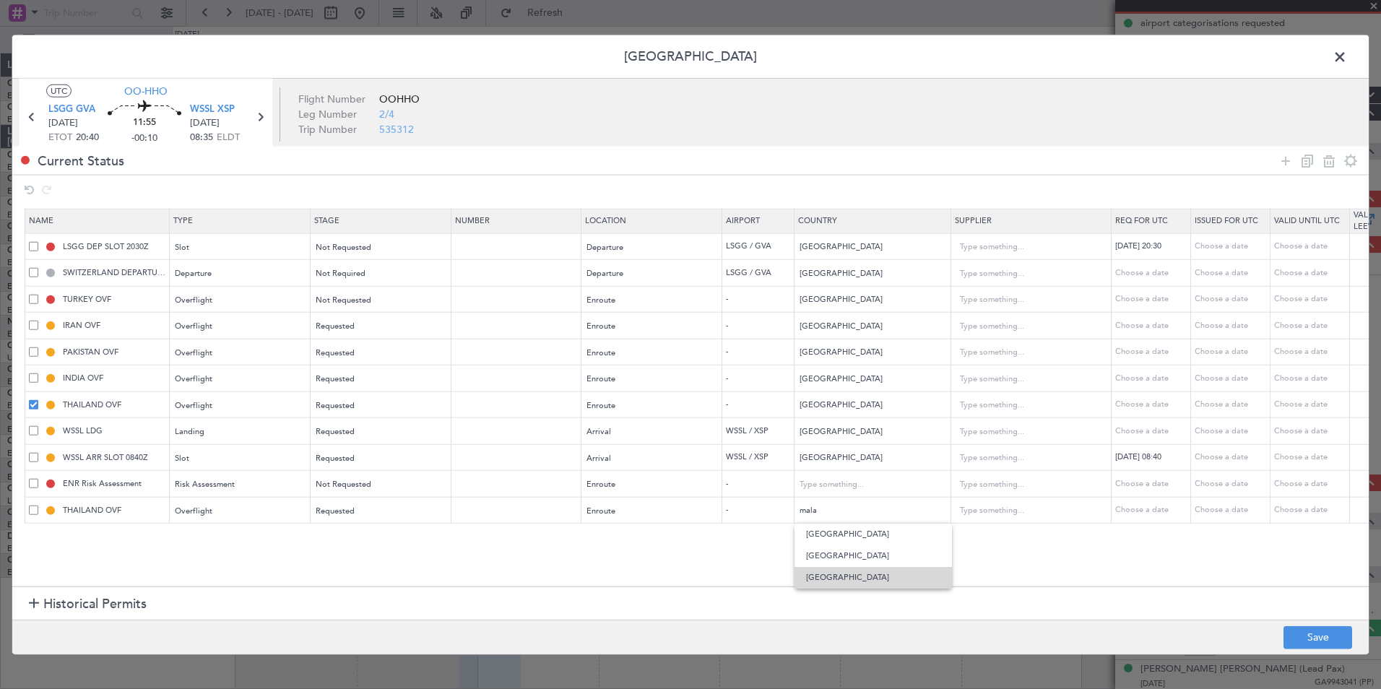
click at [852, 575] on span "Malaysia" at bounding box center [873, 578] width 134 height 22
type input "Malaysia"
click at [32, 432] on span at bounding box center [33, 430] width 9 height 9
click at [39, 426] on input "checkbox" at bounding box center [39, 426] width 0 height 0
click at [33, 409] on span at bounding box center [33, 403] width 9 height 9
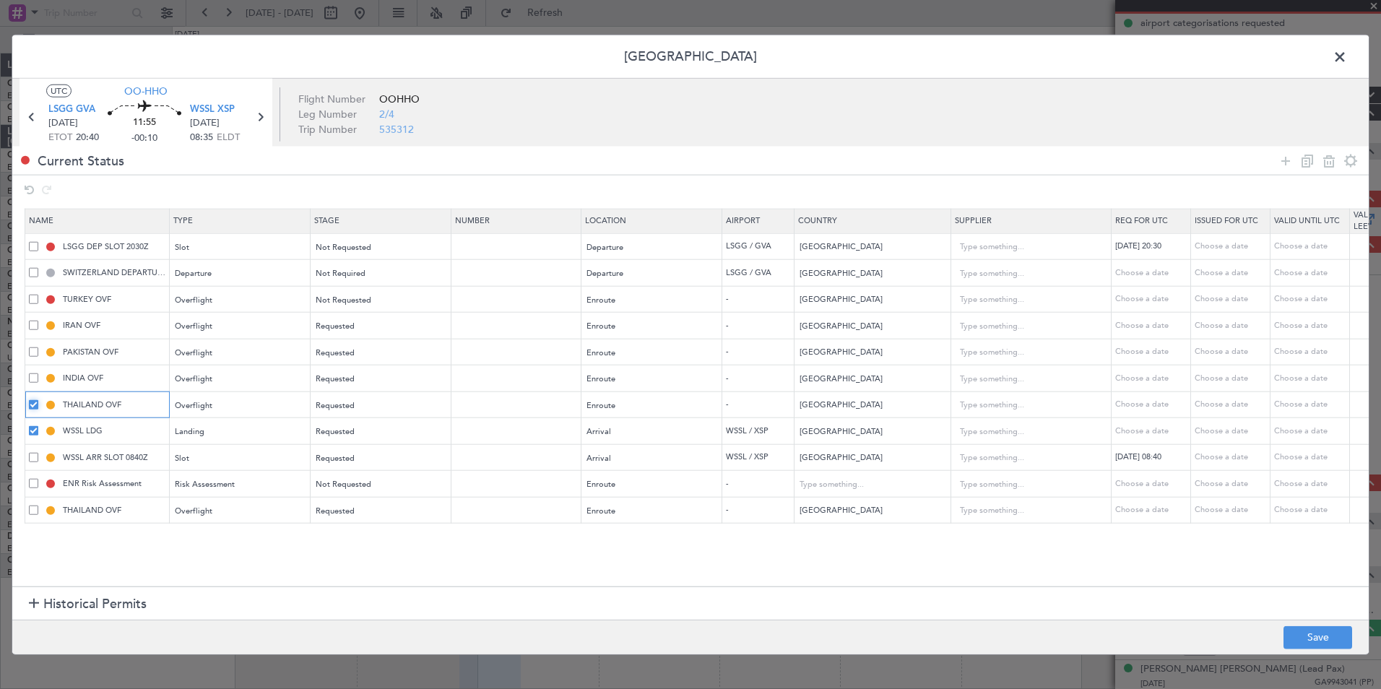
click at [39, 399] on input "checkbox" at bounding box center [39, 399] width 0 height 0
click at [35, 453] on span at bounding box center [33, 456] width 9 height 9
click at [39, 452] on input "checkbox" at bounding box center [39, 452] width 0 height 0
click at [35, 487] on span at bounding box center [33, 483] width 9 height 9
click at [39, 479] on input "checkbox" at bounding box center [39, 479] width 0 height 0
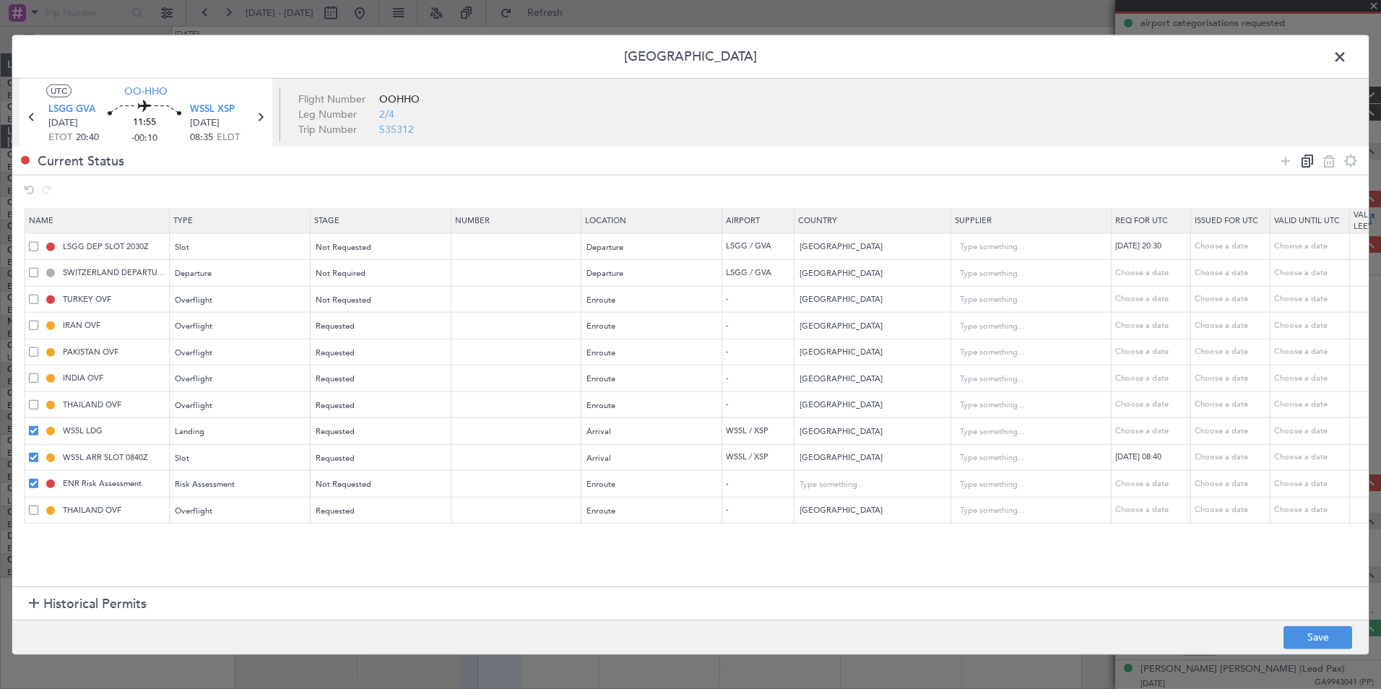
click at [1303, 156] on icon at bounding box center [1306, 160] width 17 height 17
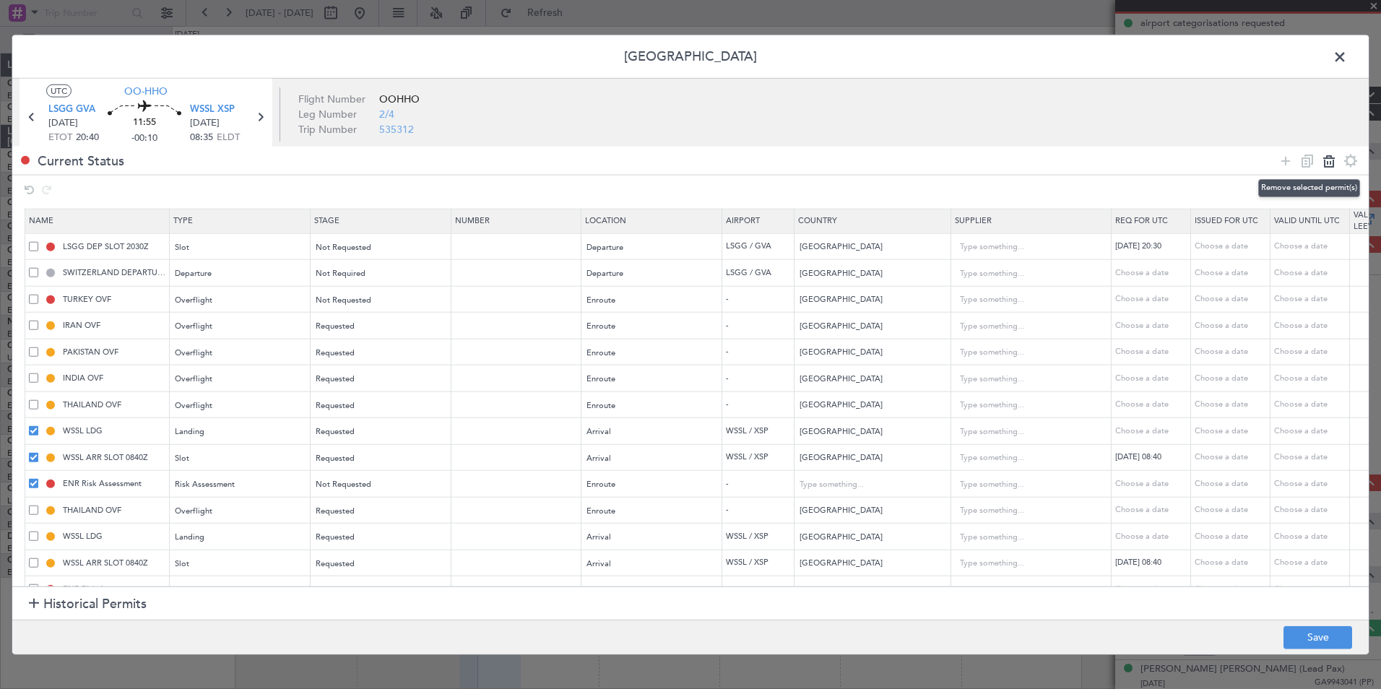
click at [1331, 165] on icon at bounding box center [1328, 160] width 17 height 17
type input "THAILAND OVF"
type input "Malaysia"
type input "2"
type input "WSSL LDG"
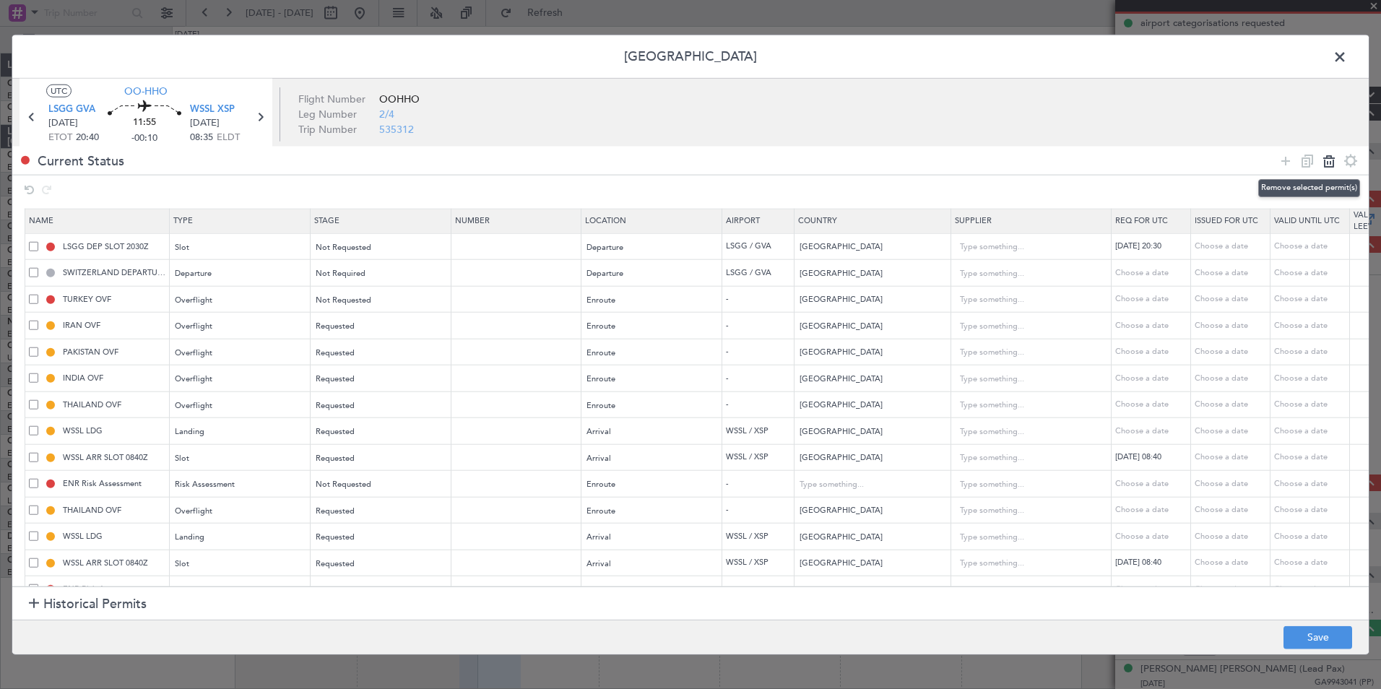
type input "WSSL ARR SLOT 0840Z"
type input "Singapore"
type input "ENR Risk Assessment"
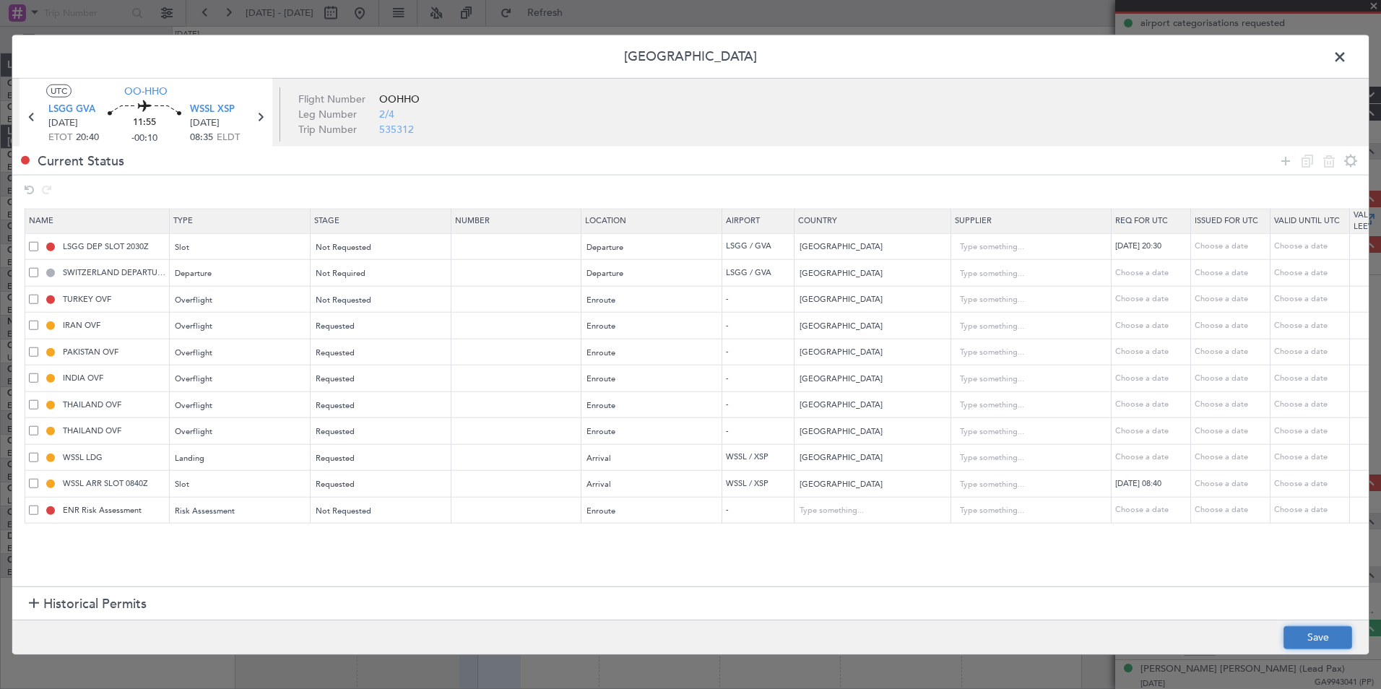
click at [1285, 640] on button "Save" at bounding box center [1317, 636] width 69 height 23
type input "MALAYSIA OVF"
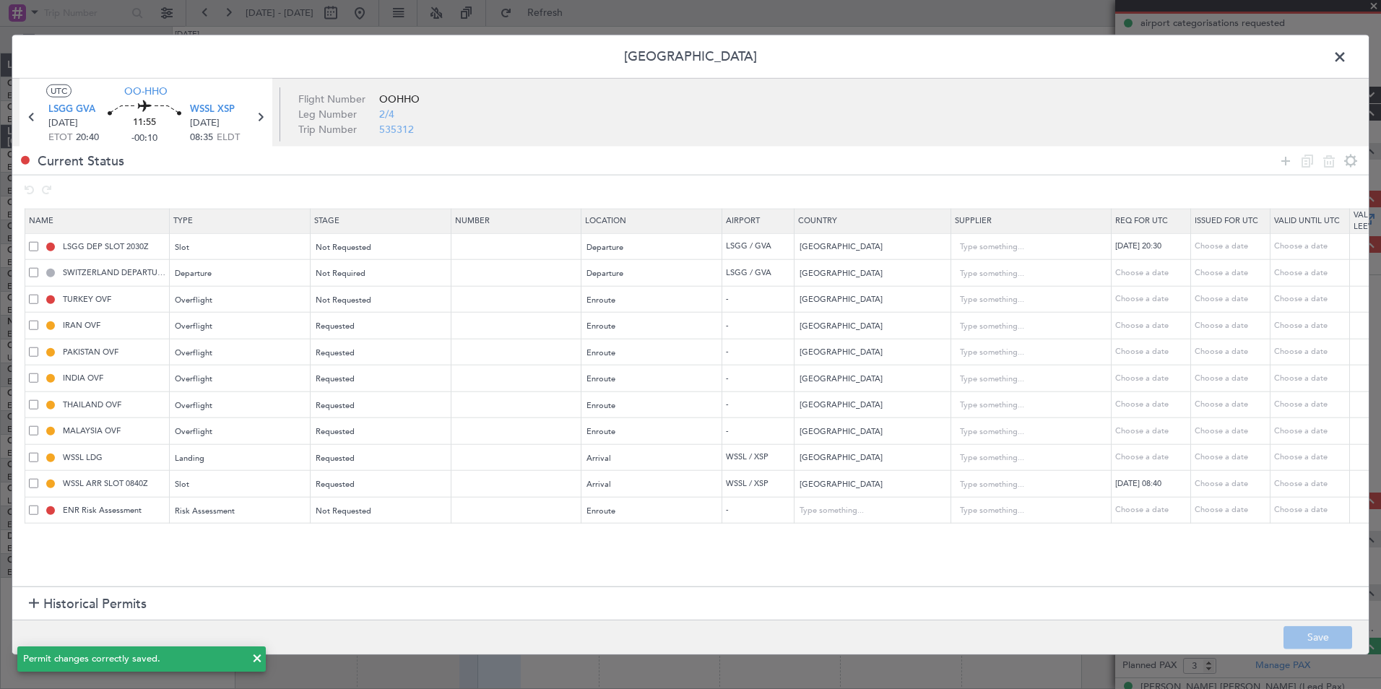
click at [1347, 51] on span at bounding box center [1347, 60] width 0 height 29
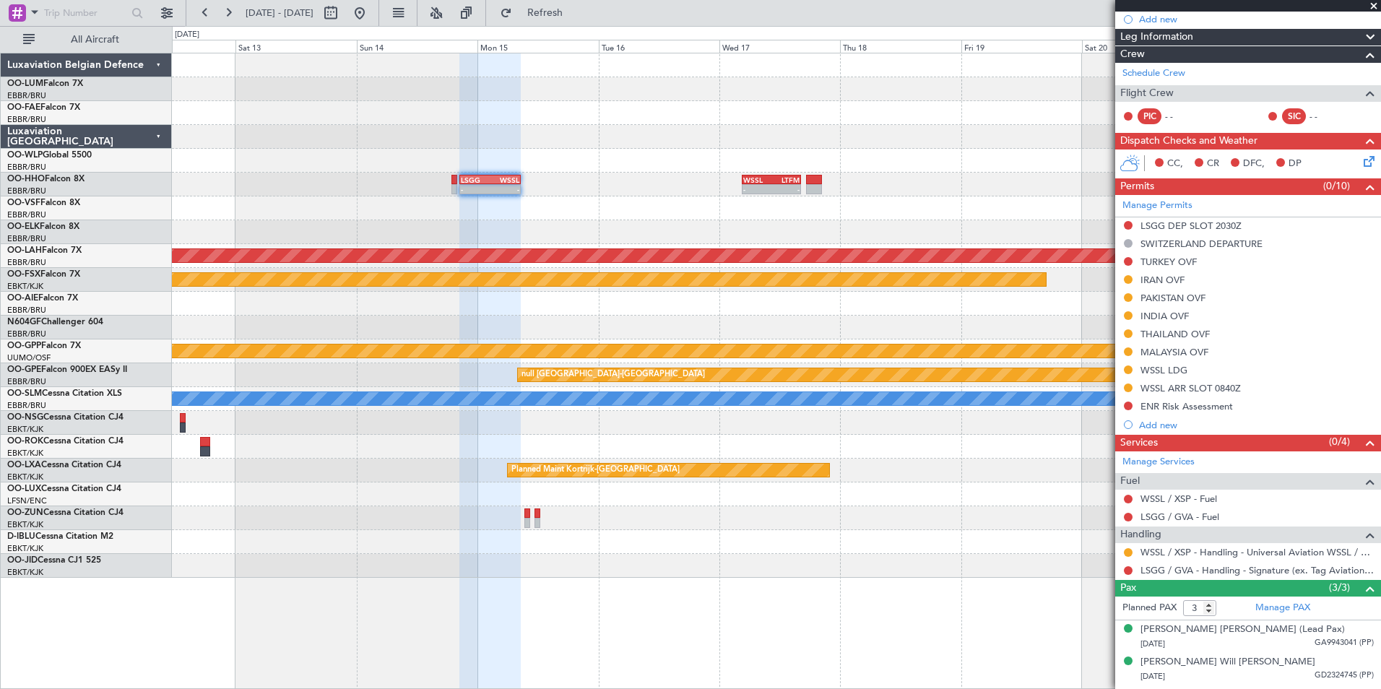
scroll to position [230, 0]
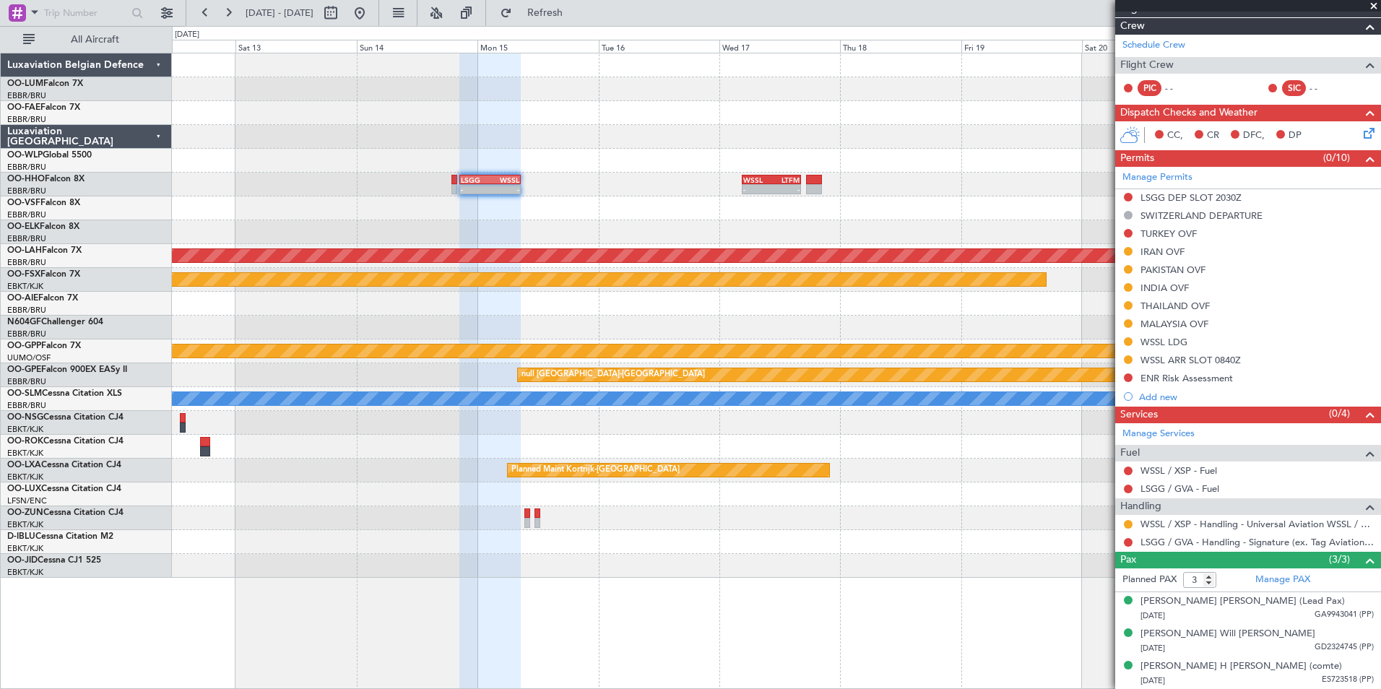
click at [558, 316] on div "- - LSGG 20:30 Z WSSL 08:40 Z - - WSSL 04:40 Z LTFM 16:15 Z Planned Maint Alton…" at bounding box center [776, 315] width 1208 height 524
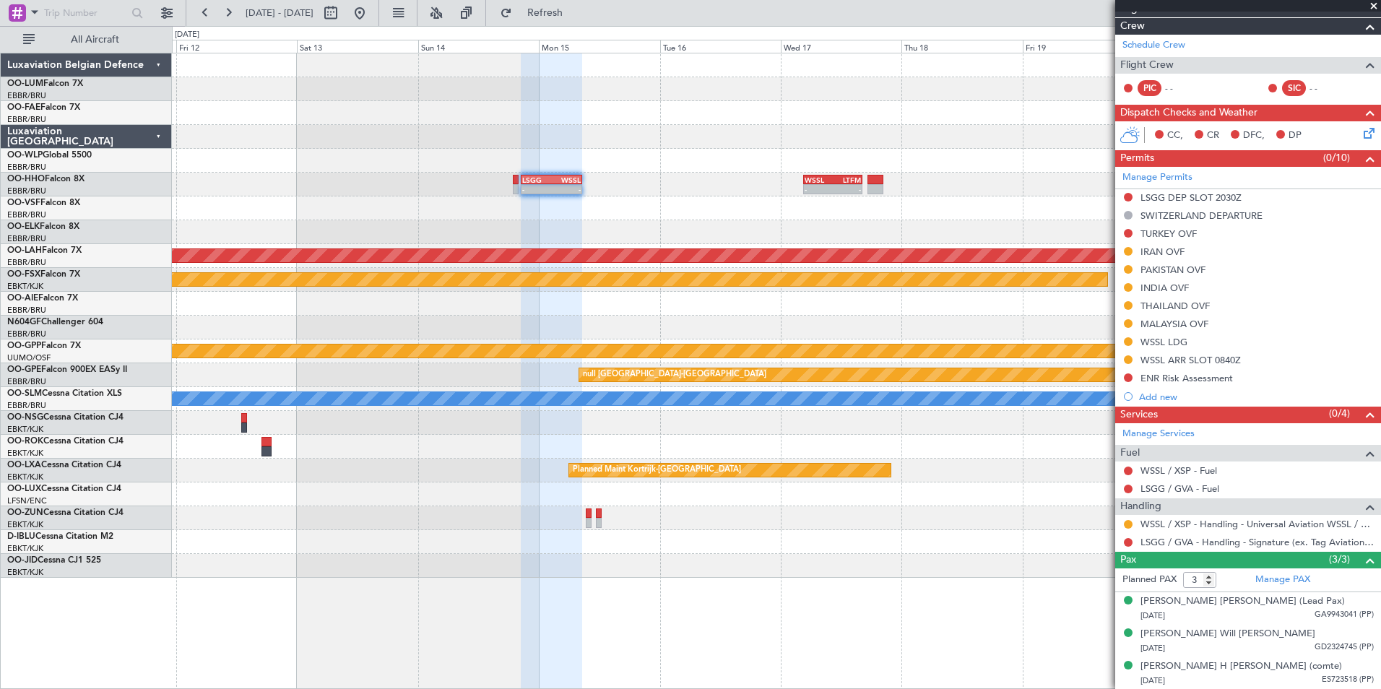
click at [607, 234] on div at bounding box center [776, 232] width 1208 height 24
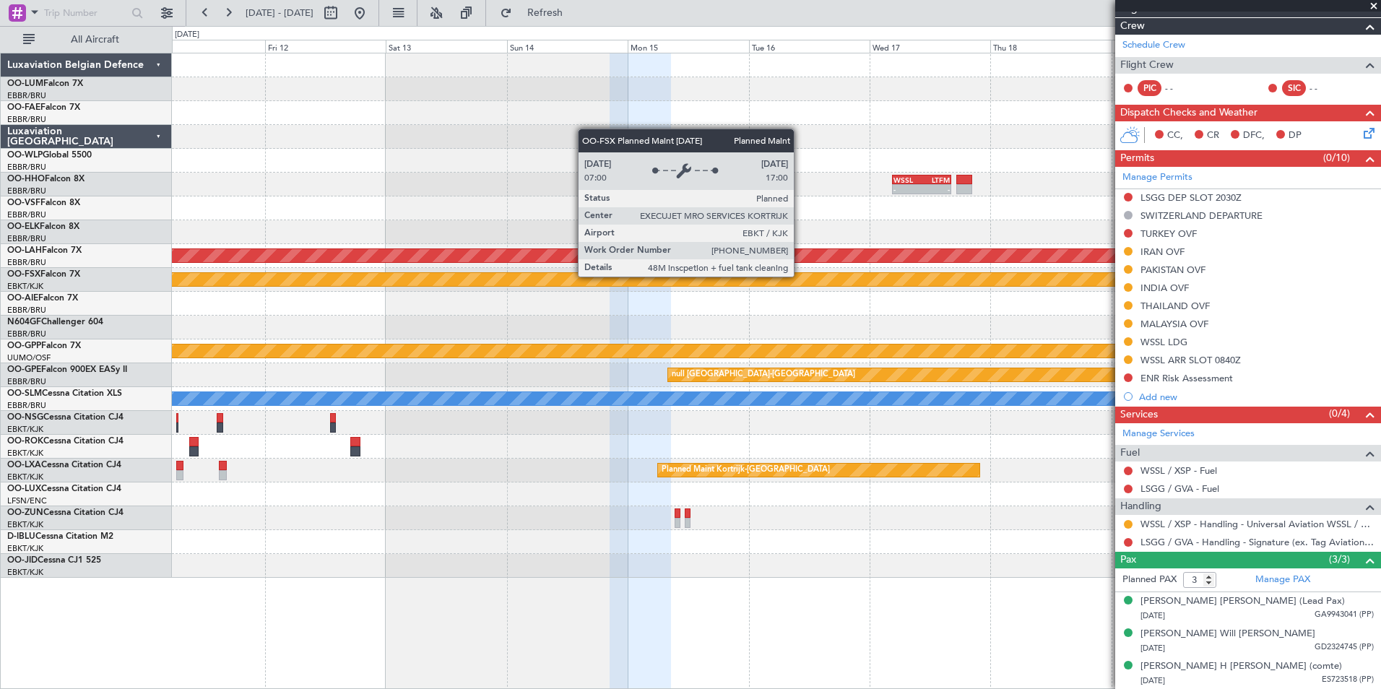
click at [669, 293] on div "- - LSGG 20:30 Z WSSL 08:40 Z - - WSSL 04:40 Z LTFM 16:15 Z Planned Maint Alton…" at bounding box center [776, 315] width 1208 height 524
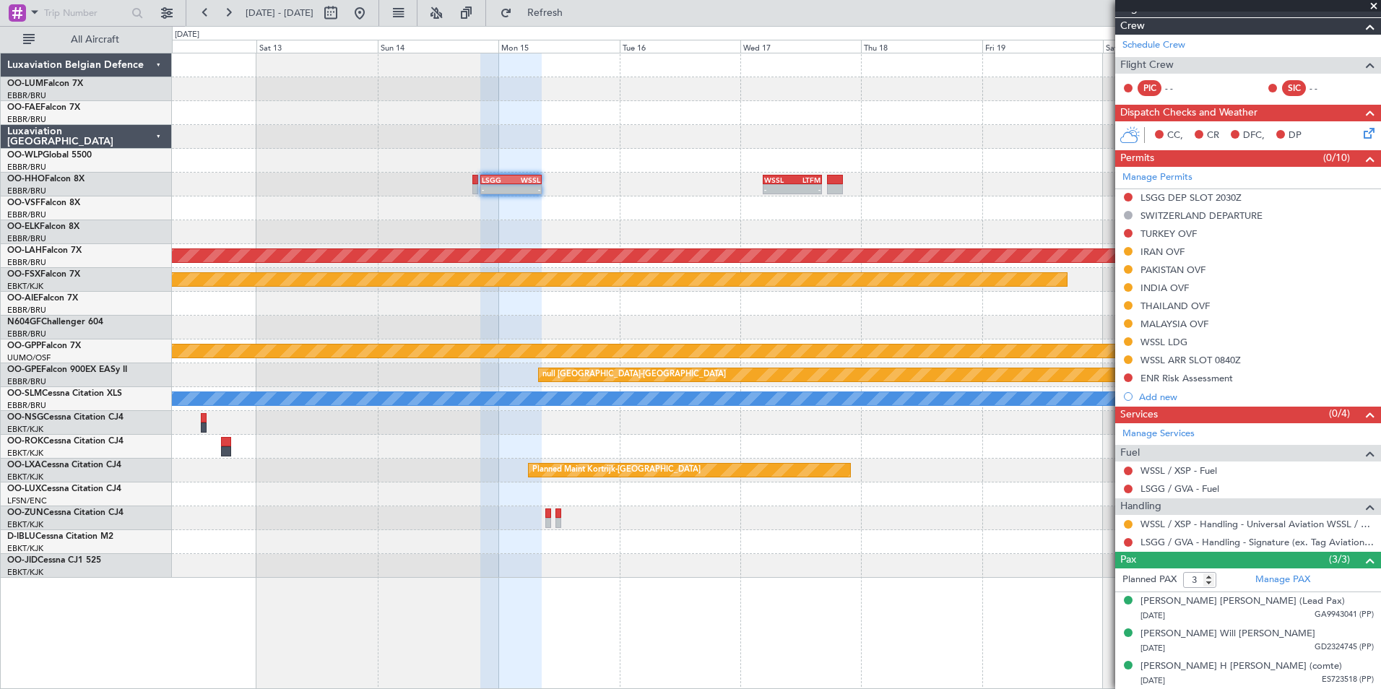
click at [786, 187] on div "-" at bounding box center [778, 189] width 28 height 9
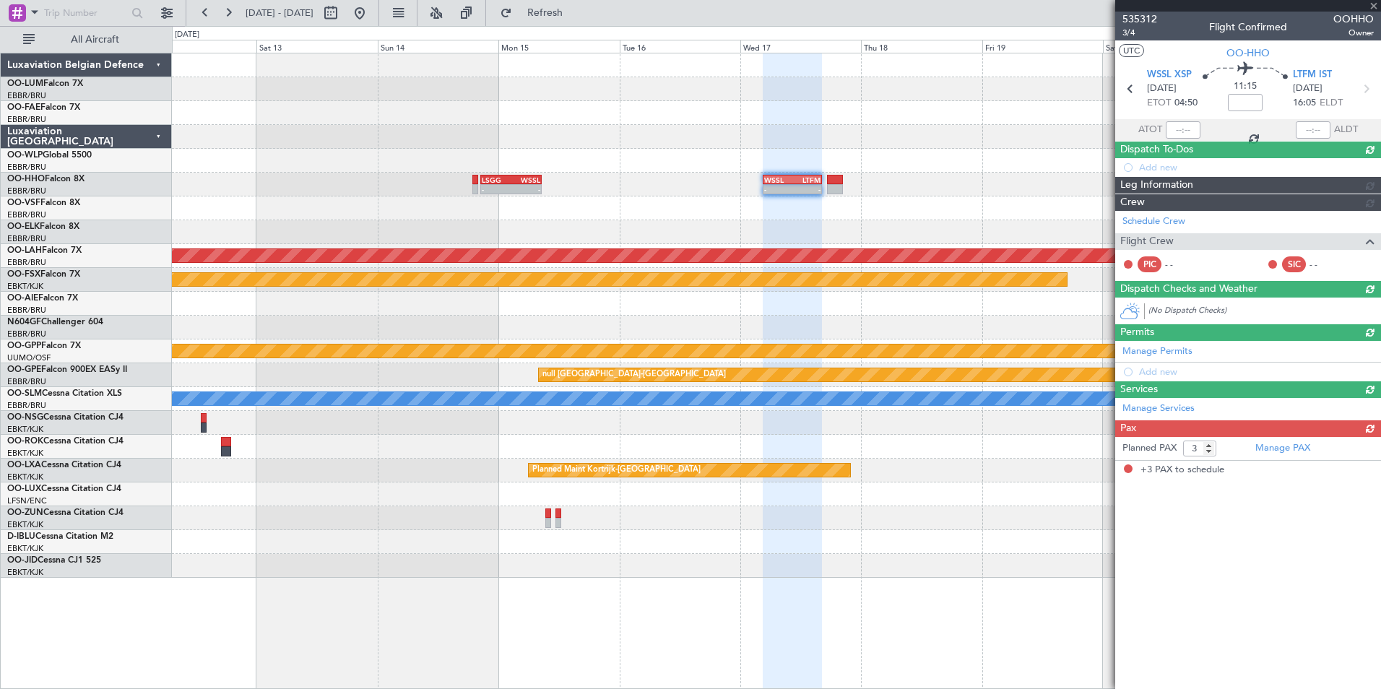
scroll to position [0, 0]
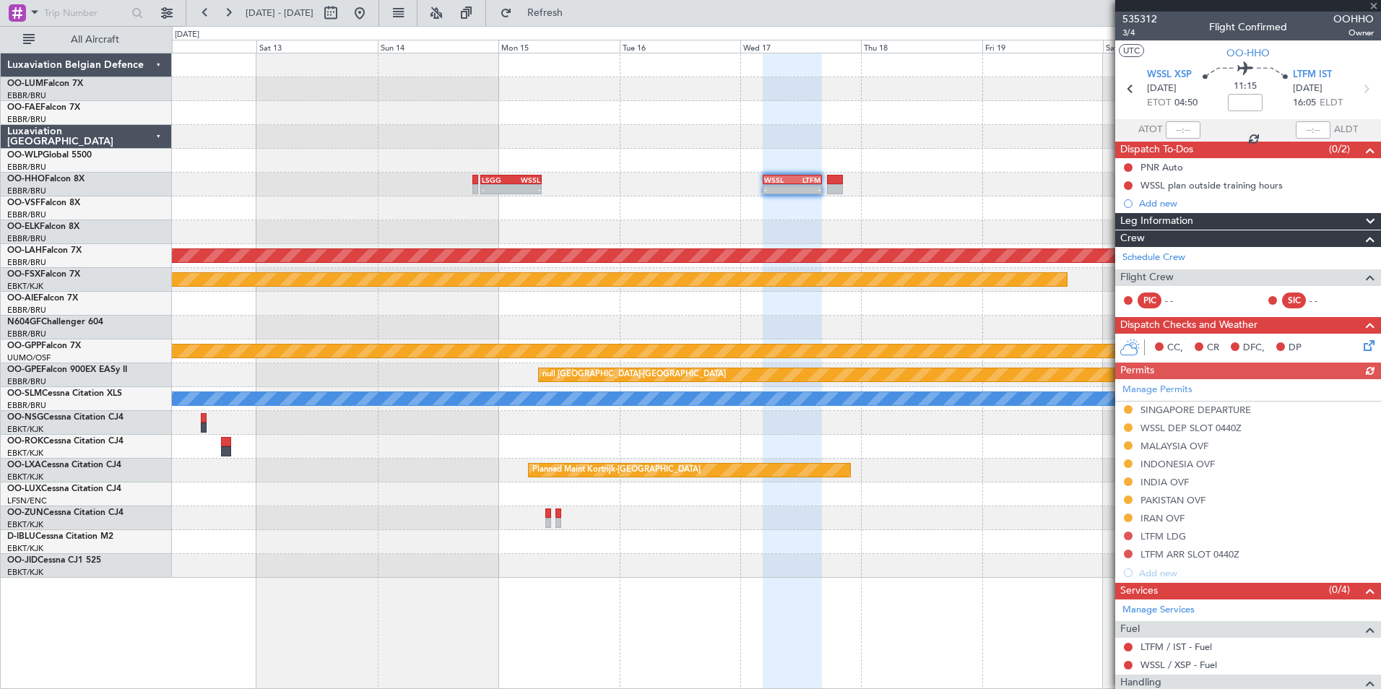
click at [1156, 583] on span "Services" at bounding box center [1139, 591] width 38 height 17
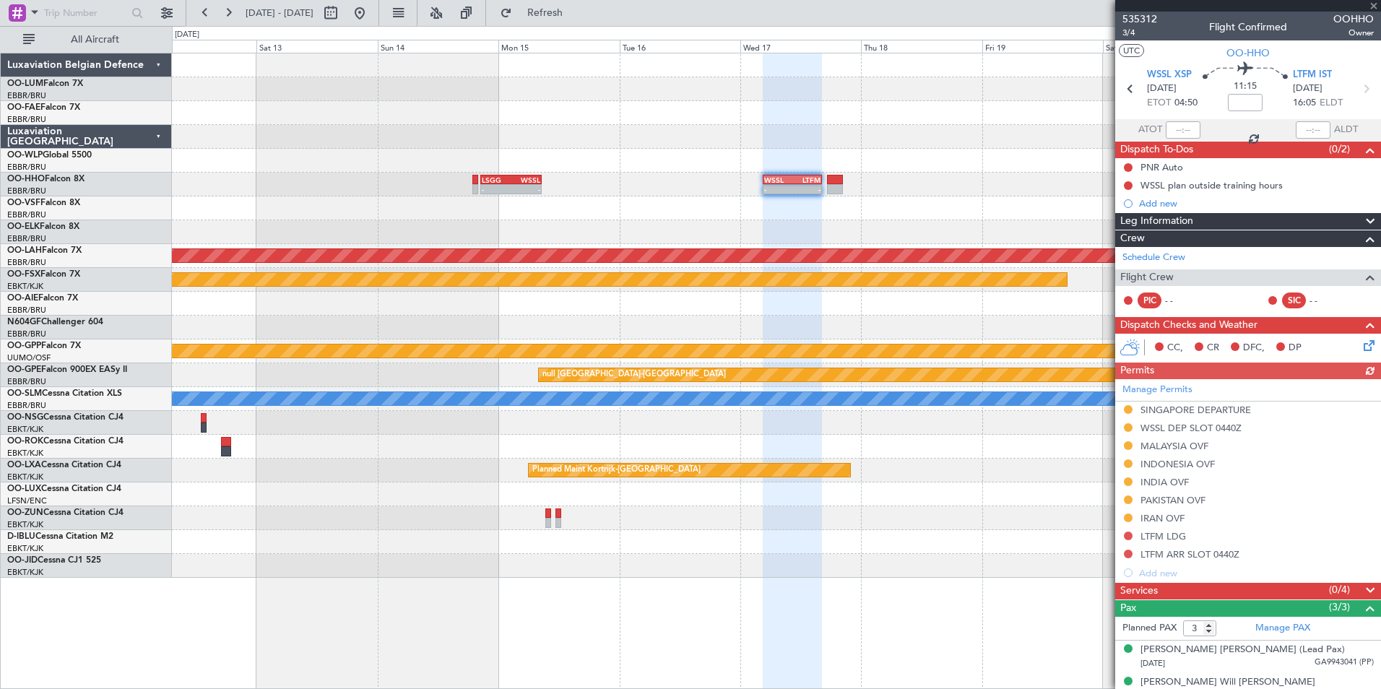
click at [1155, 574] on div "Manage Permits SINGAPORE DEPARTURE WSSL DEP SLOT 0440Z MALAYSIA OVF INDONESIA O…" at bounding box center [1248, 480] width 266 height 203
click at [1158, 572] on div "Manage Permits SINGAPORE DEPARTURE WSSL DEP SLOT 0440Z MALAYSIA OVF INDONESIA O…" at bounding box center [1248, 480] width 266 height 203
click at [1155, 571] on div "Add new" at bounding box center [1250, 573] width 222 height 12
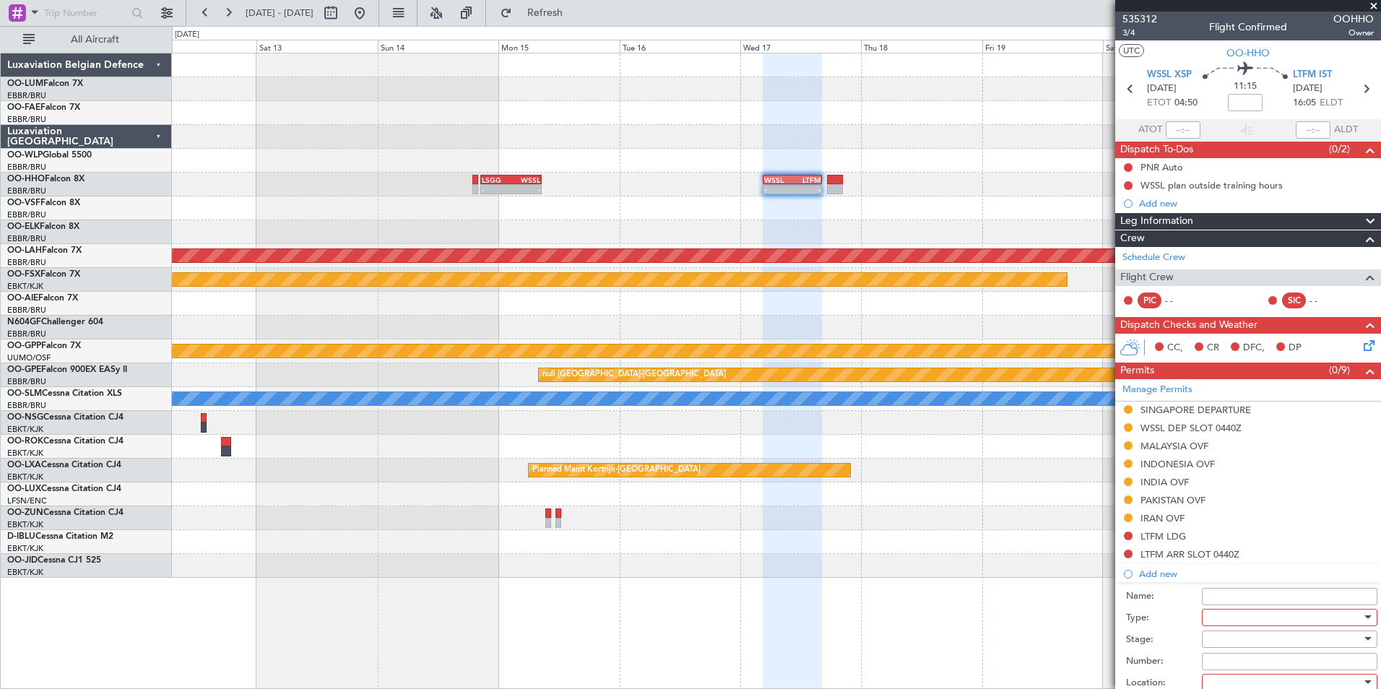
click at [1221, 624] on div at bounding box center [1284, 618] width 154 height 22
click at [1170, 665] on div at bounding box center [690, 344] width 1381 height 689
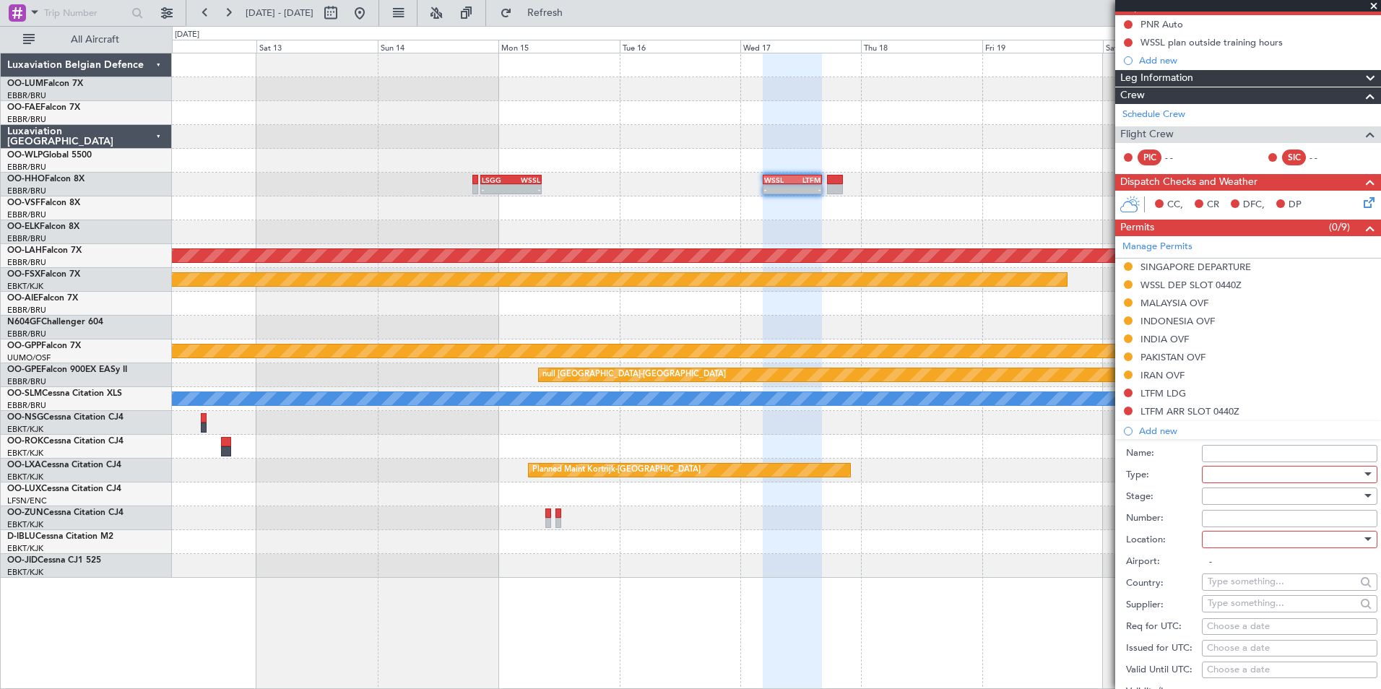
scroll to position [289, 0]
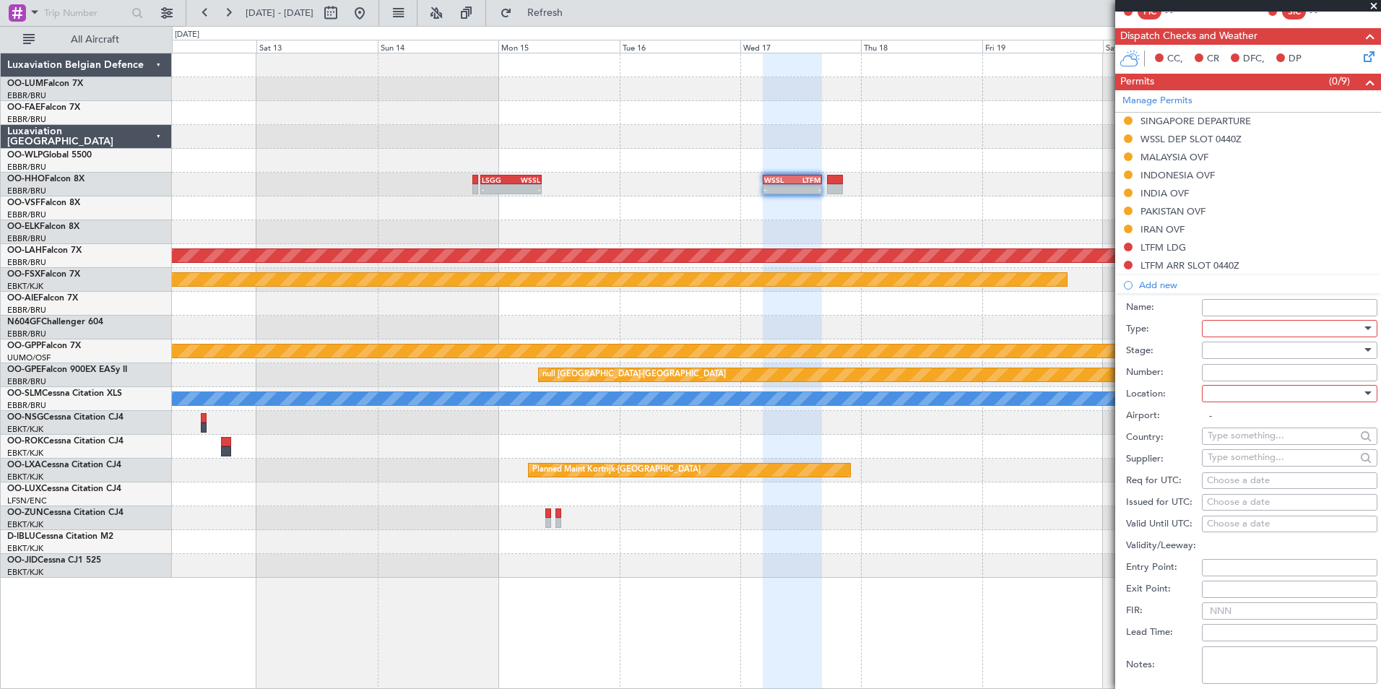
click at [1263, 334] on div at bounding box center [1284, 329] width 154 height 22
click at [1248, 453] on span "Risk Assessment" at bounding box center [1284, 443] width 152 height 22
click at [1210, 343] on div at bounding box center [1284, 350] width 154 height 22
click at [1251, 399] on span "Not Requested" at bounding box center [1284, 401] width 152 height 22
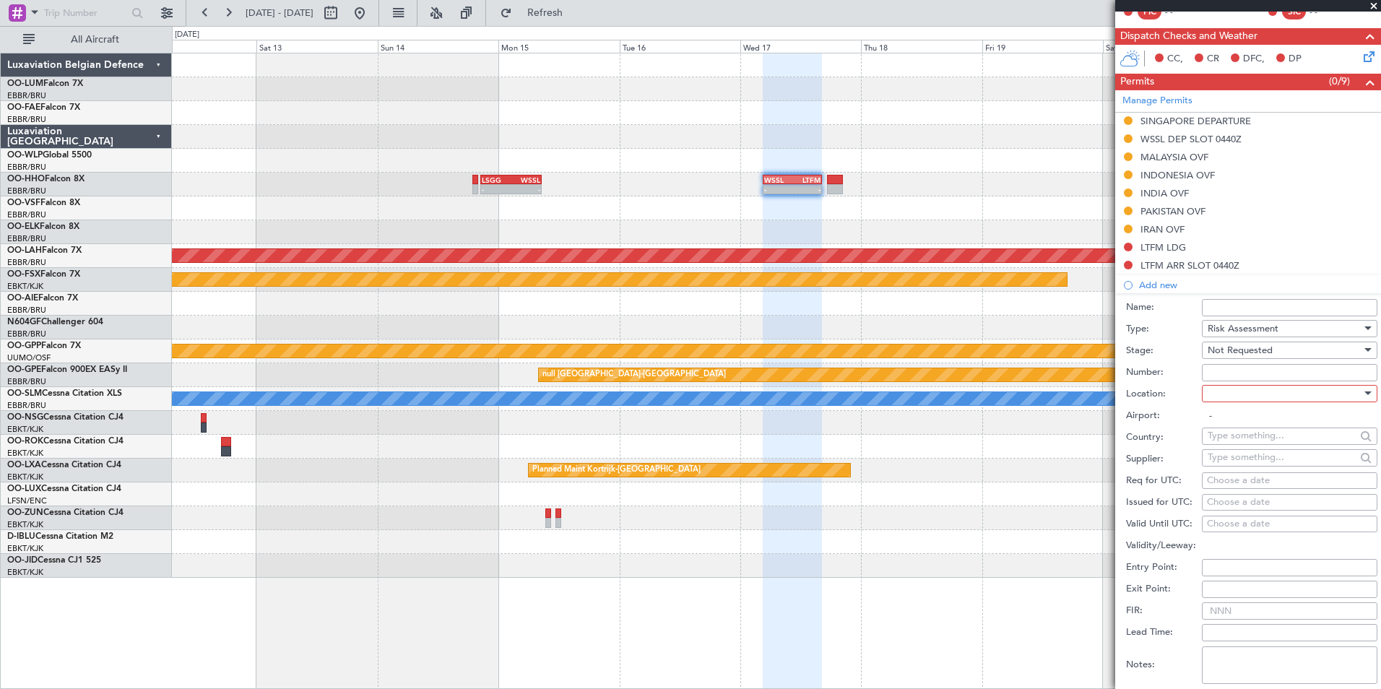
click at [1236, 396] on div at bounding box center [1284, 394] width 154 height 22
click at [1229, 502] on span "Enroute" at bounding box center [1284, 509] width 152 height 22
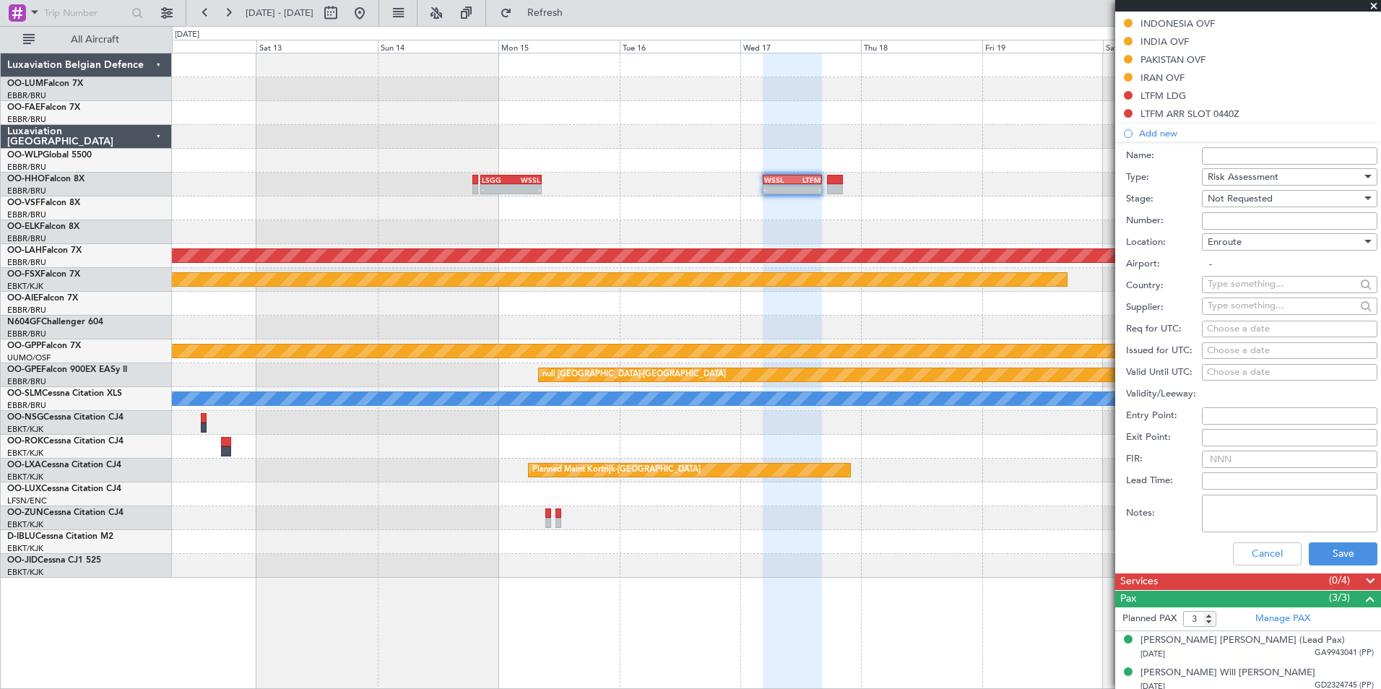
scroll to position [479, 0]
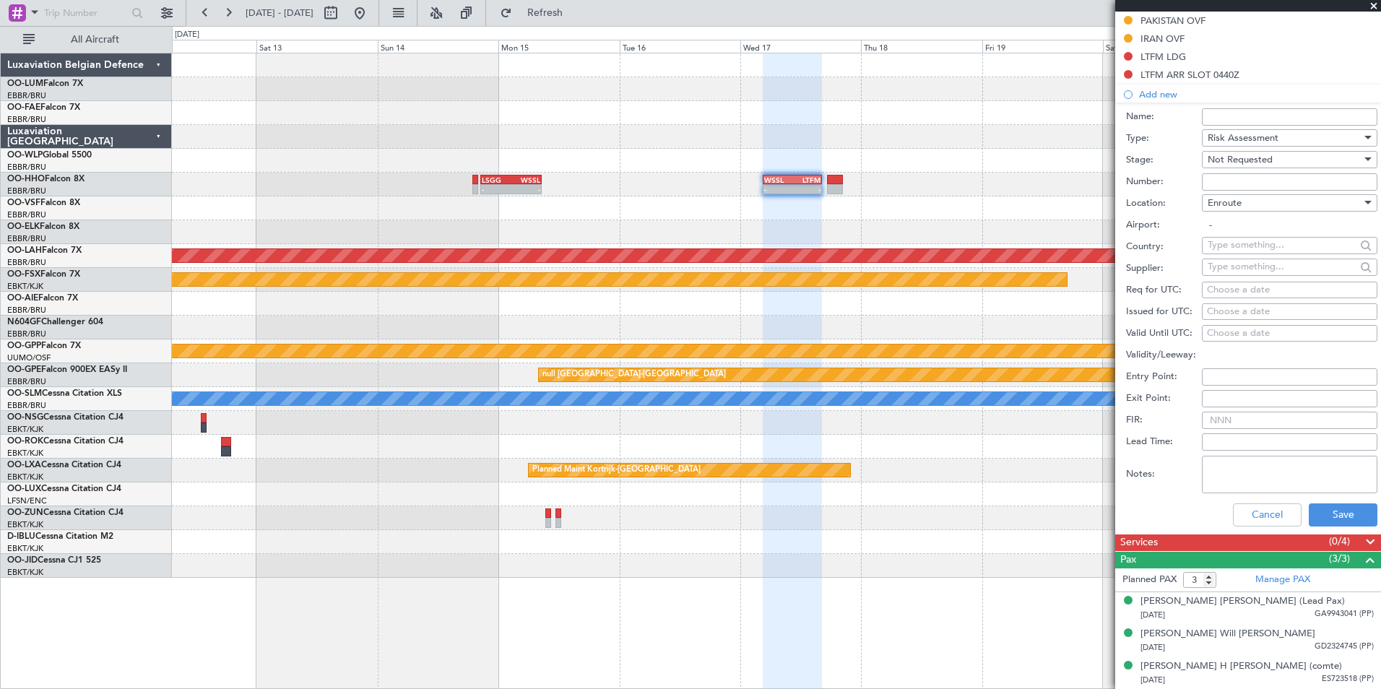
click at [1329, 528] on div "Cancel Save" at bounding box center [1251, 515] width 251 height 38
click at [1329, 524] on button "Save" at bounding box center [1342, 514] width 69 height 23
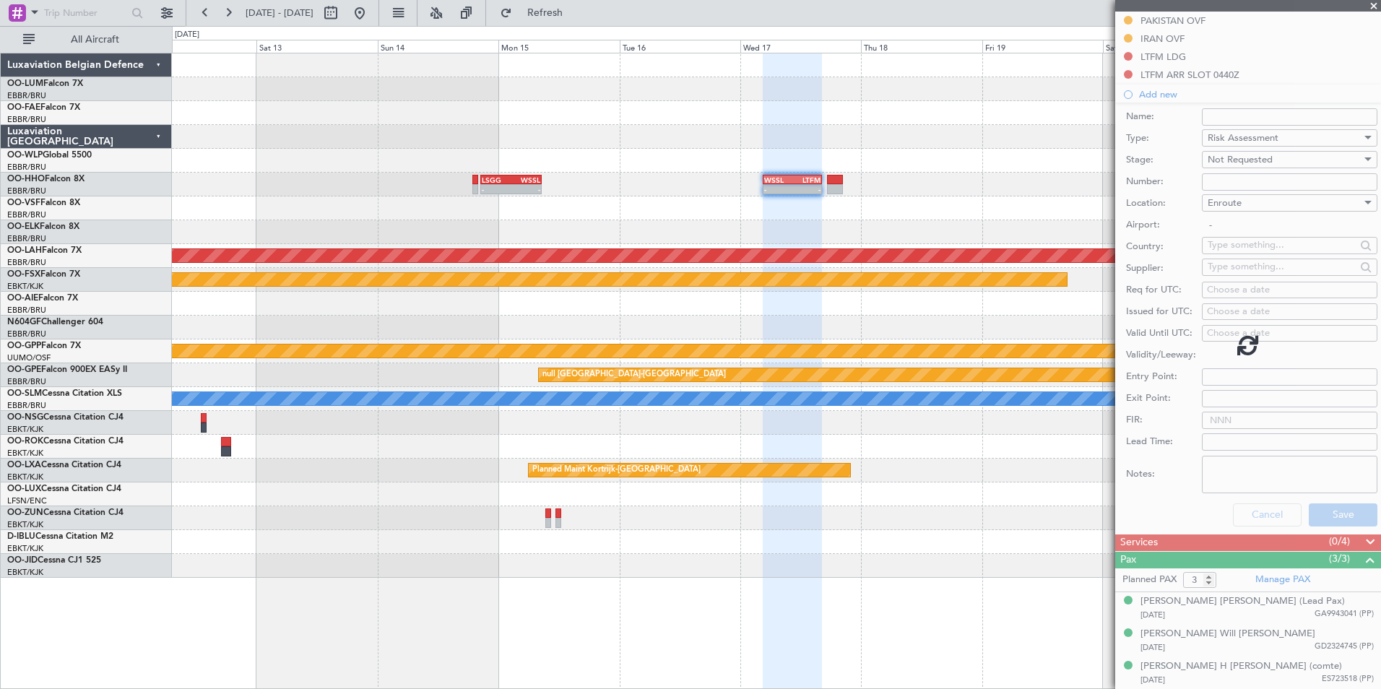
click at [1360, 539] on div at bounding box center [1248, 344] width 266 height 689
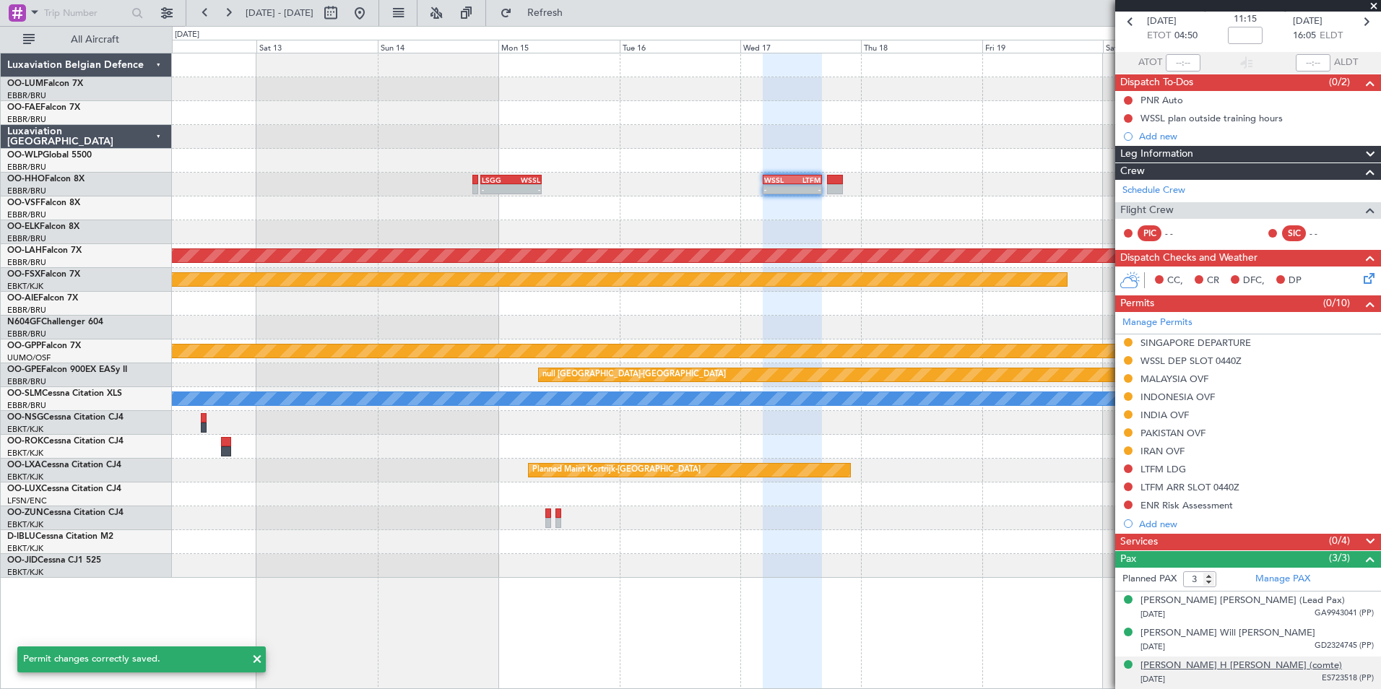
scroll to position [66, 0]
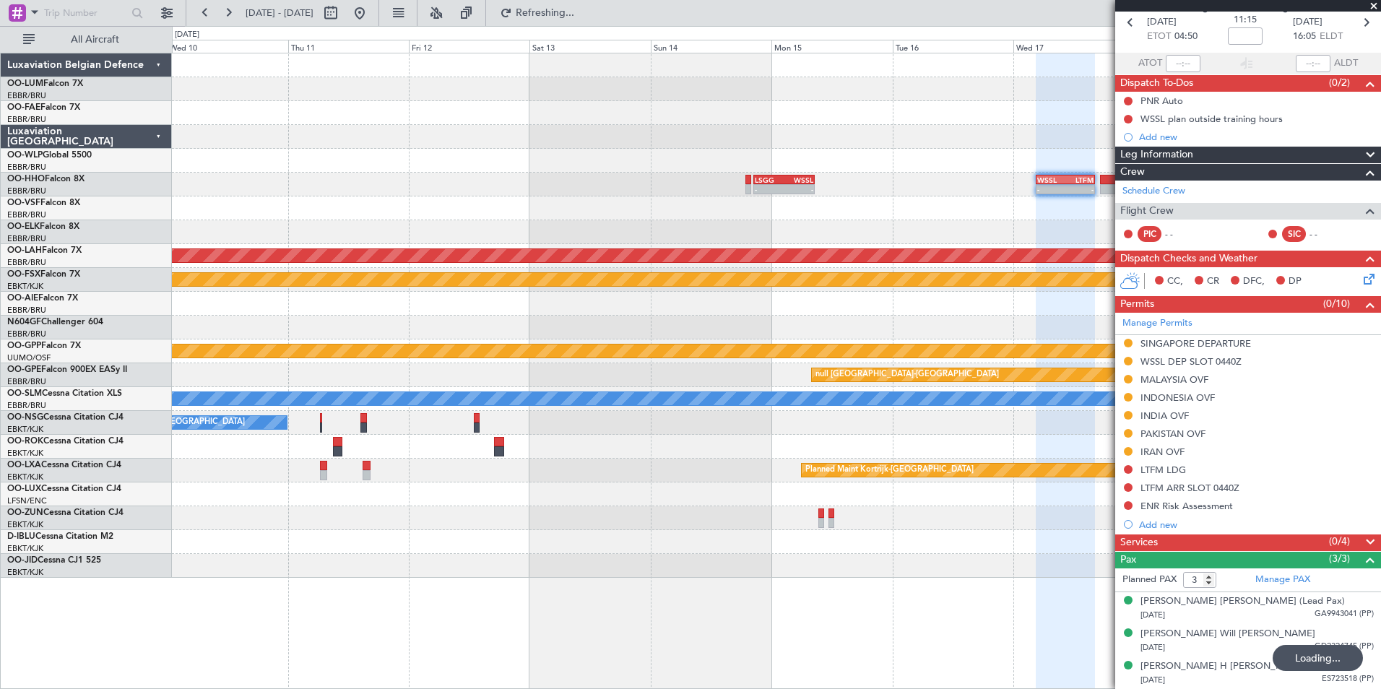
click at [848, 431] on div "Owner [GEOGRAPHIC_DATA]-[GEOGRAPHIC_DATA]" at bounding box center [776, 423] width 1208 height 24
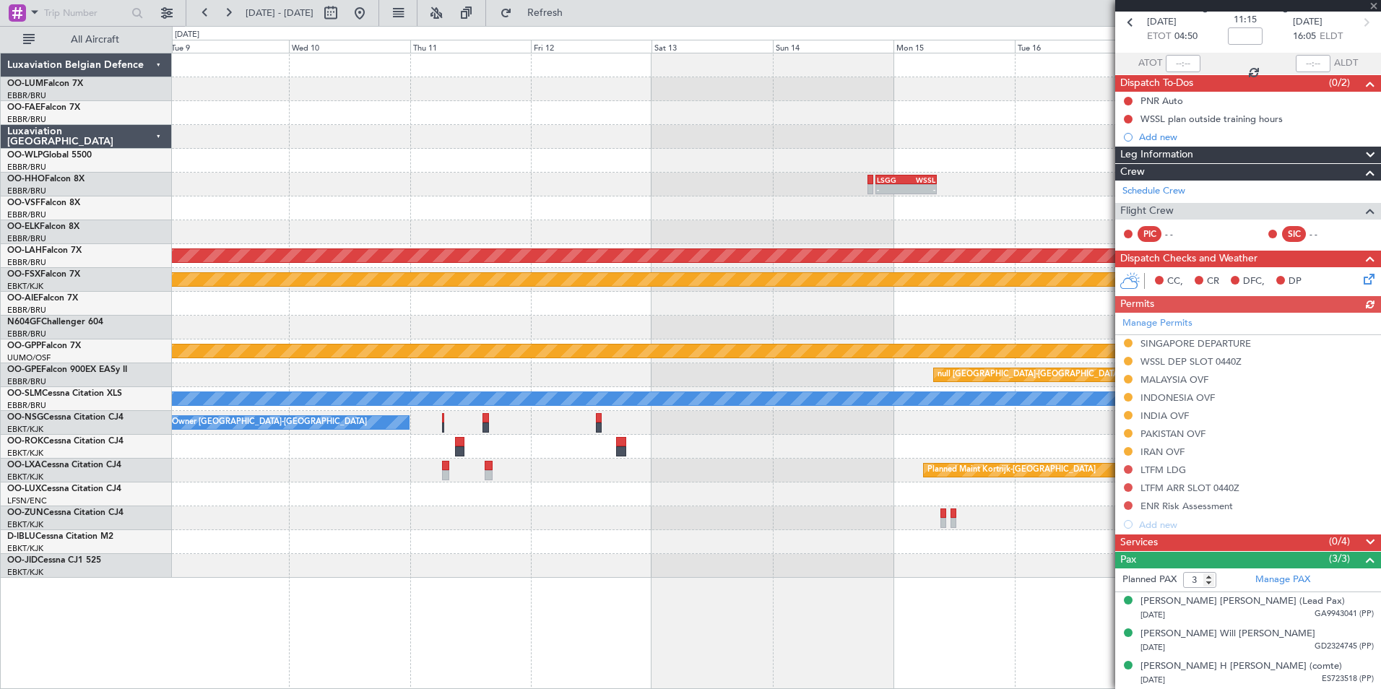
click at [796, 414] on div "- - LSGG 20:30 Z WSSL 08:40 Z - - WSSL 04:40 Z LTFM 16:15 Z Planned Maint Alton…" at bounding box center [776, 315] width 1208 height 524
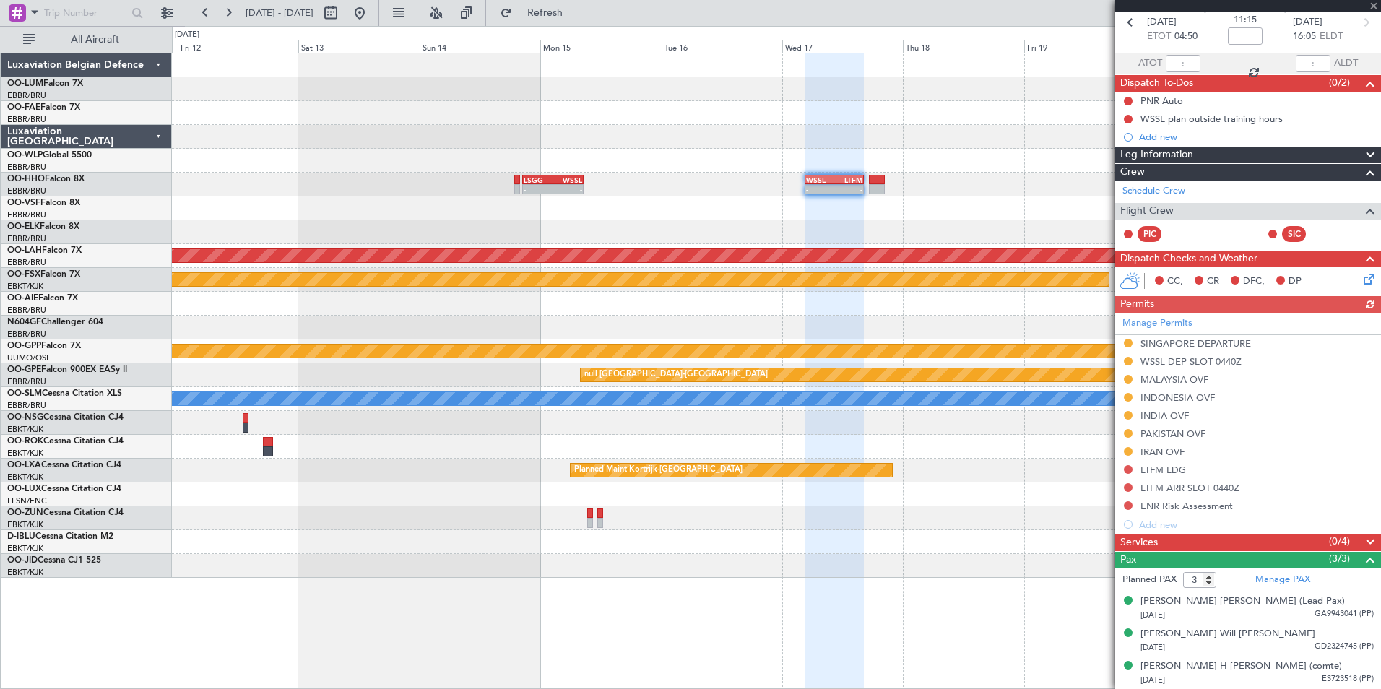
click at [325, 414] on div "Owner [GEOGRAPHIC_DATA]-[GEOGRAPHIC_DATA]" at bounding box center [776, 423] width 1208 height 24
click at [684, 221] on div "- - LSGG 20:30 Z WSSL 08:40 Z - - WSSL 04:40 Z LTFM 16:15 Z Planned Maint Alton…" at bounding box center [776, 315] width 1208 height 524
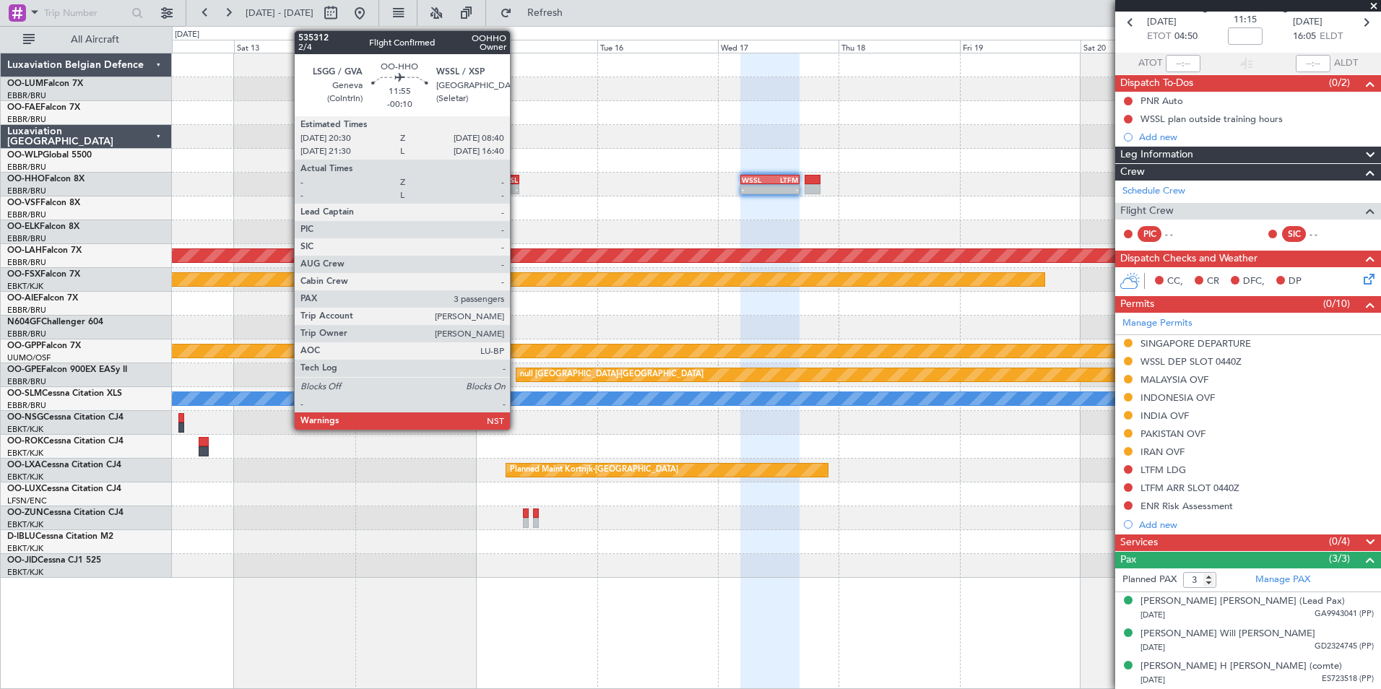
click at [508, 183] on div "WSSL" at bounding box center [503, 179] width 30 height 9
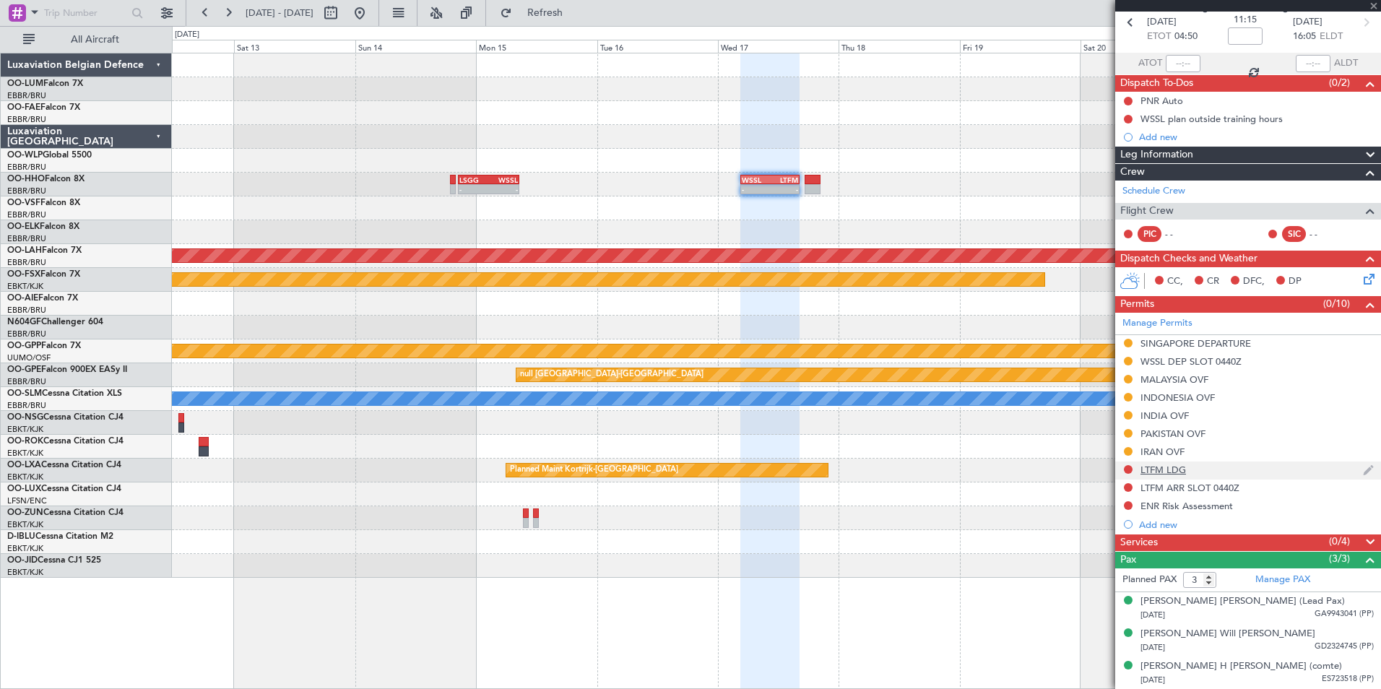
type input "-00:10"
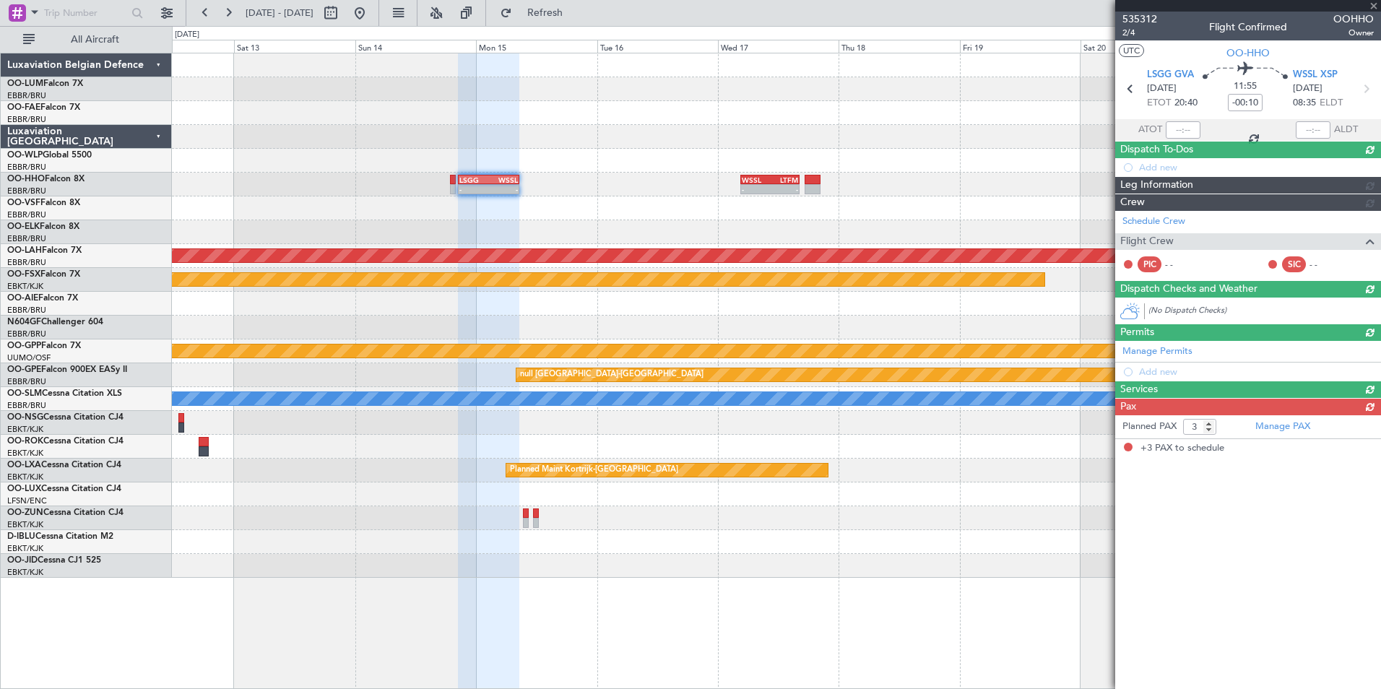
scroll to position [0, 0]
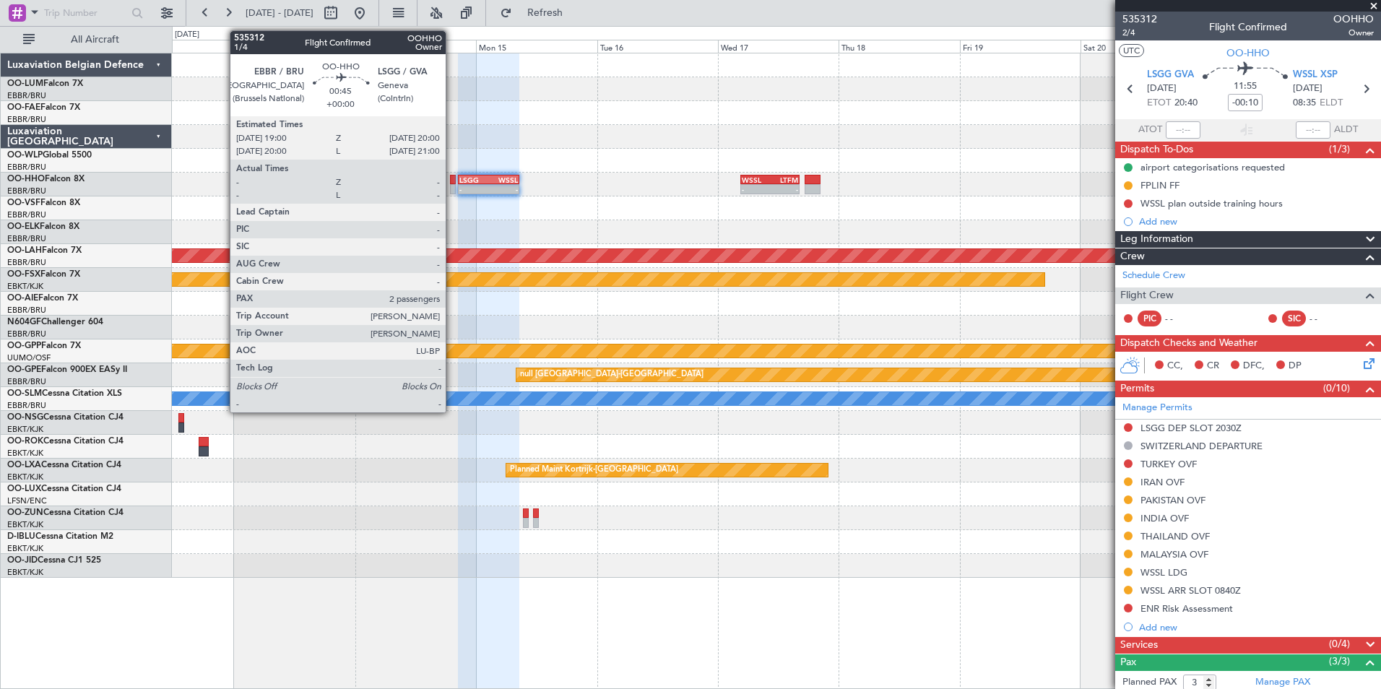
click at [452, 185] on div at bounding box center [452, 189] width 5 height 10
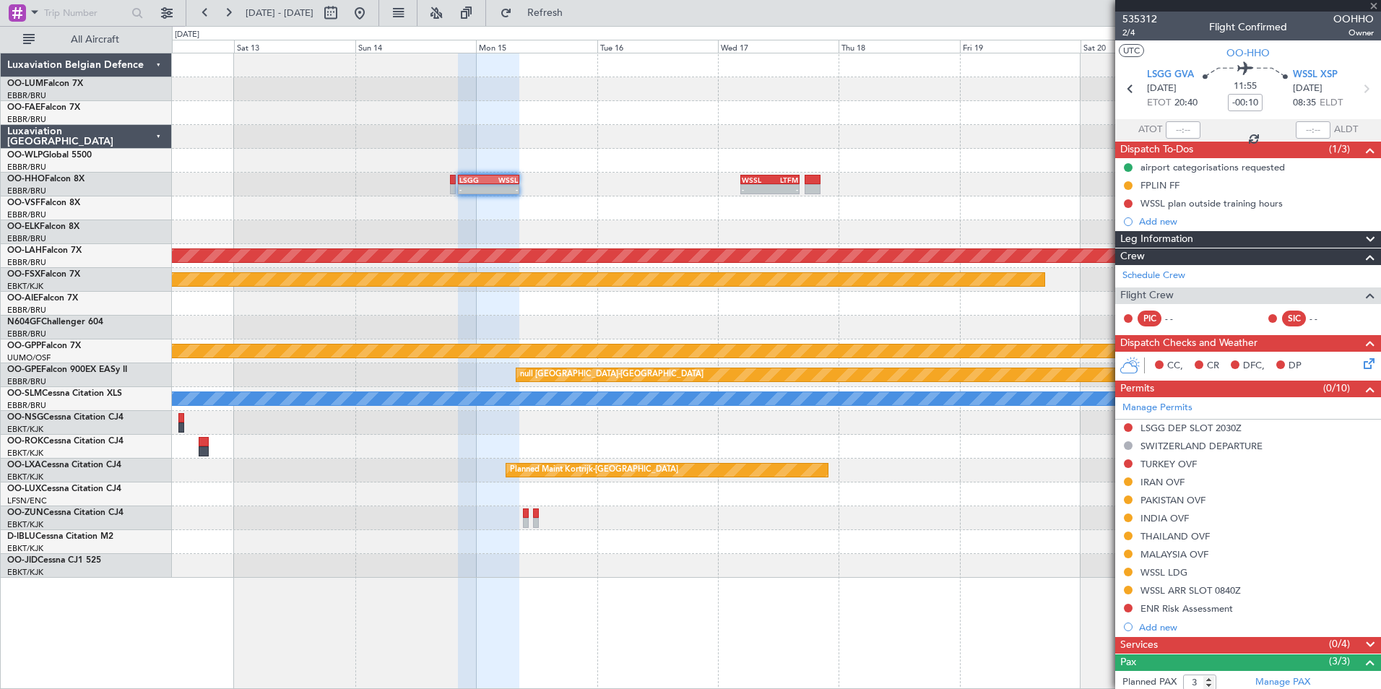
type input "2"
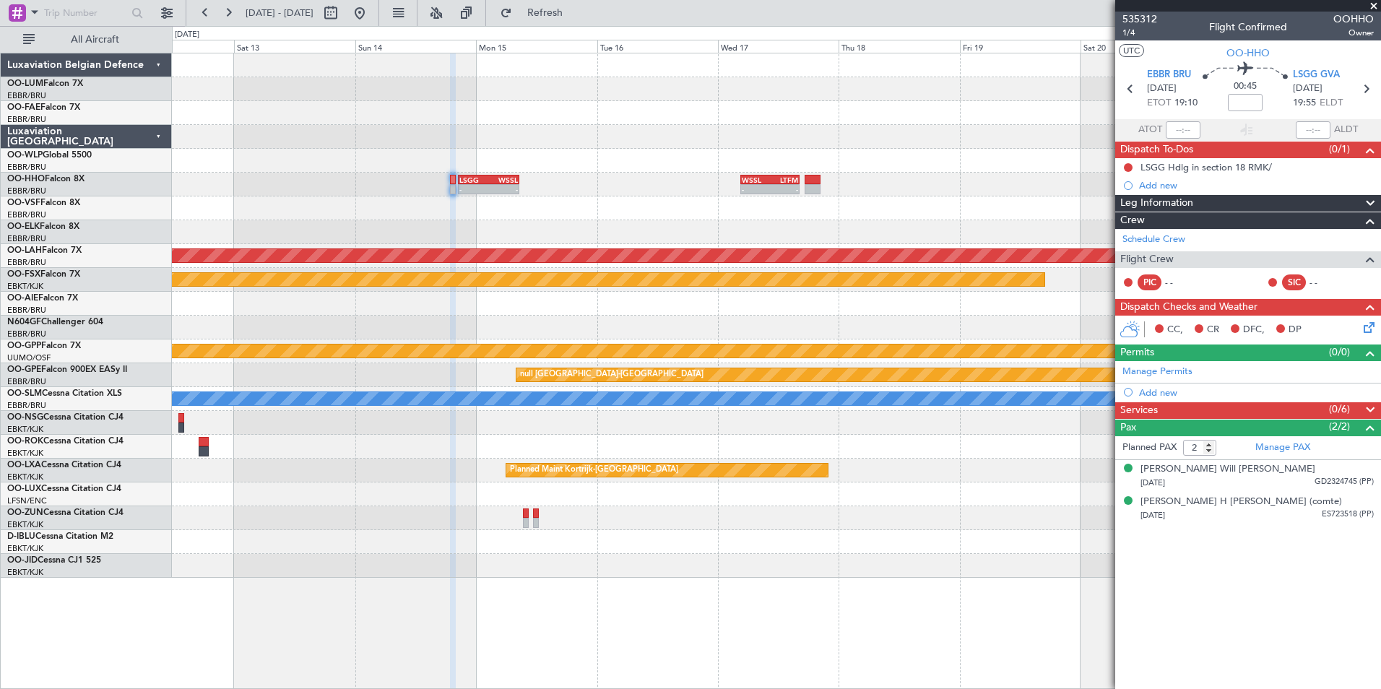
click at [1185, 407] on div "Services (0/6)" at bounding box center [1248, 410] width 266 height 17
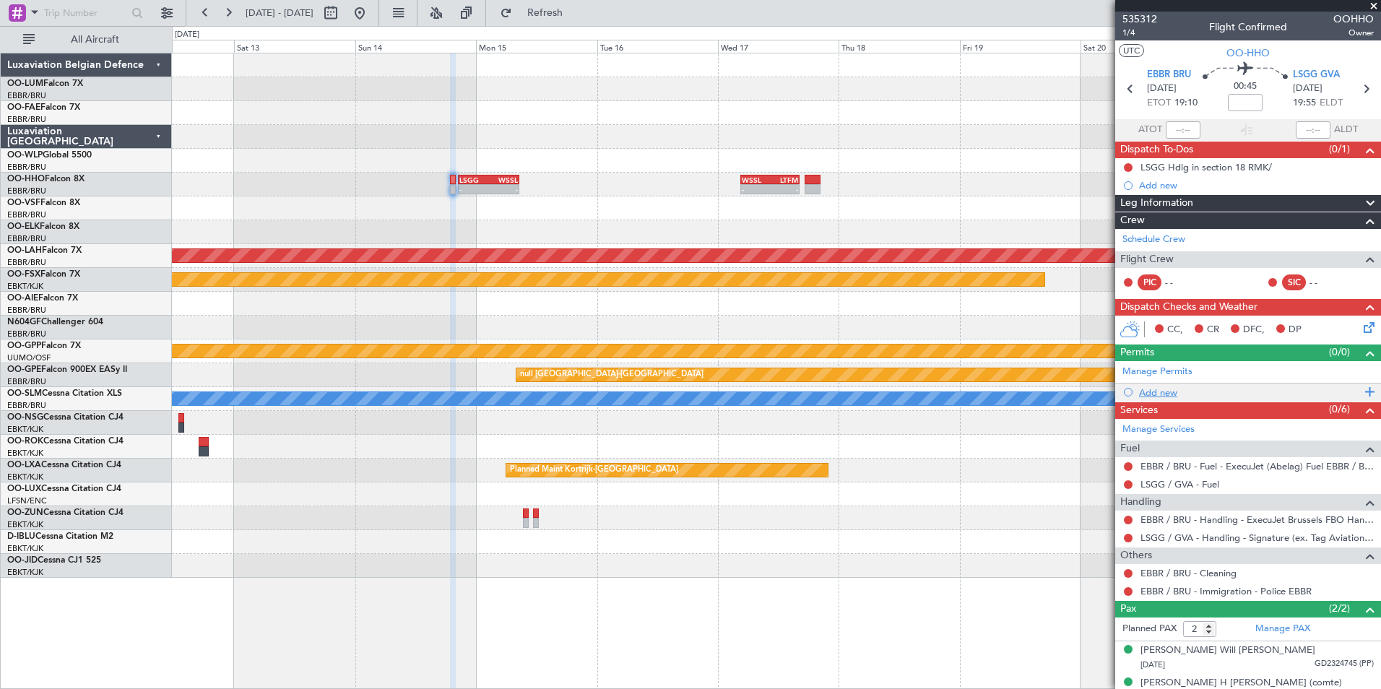
click at [1163, 391] on div "Add new" at bounding box center [1250, 392] width 222 height 12
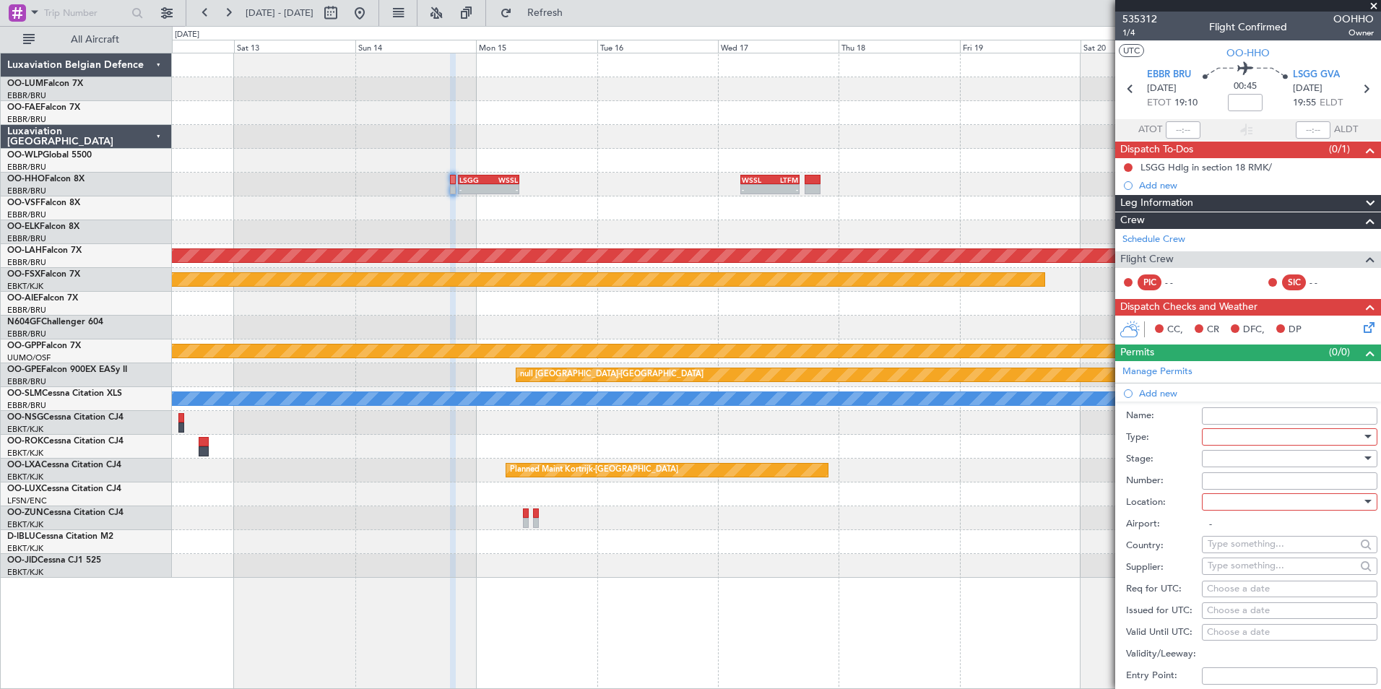
click at [1228, 439] on div at bounding box center [1284, 437] width 154 height 22
click at [1232, 565] on span "Slot" at bounding box center [1284, 573] width 152 height 22
click at [1222, 459] on div at bounding box center [1284, 459] width 154 height 22
click at [1233, 511] on span "Not Requested" at bounding box center [1284, 509] width 152 height 22
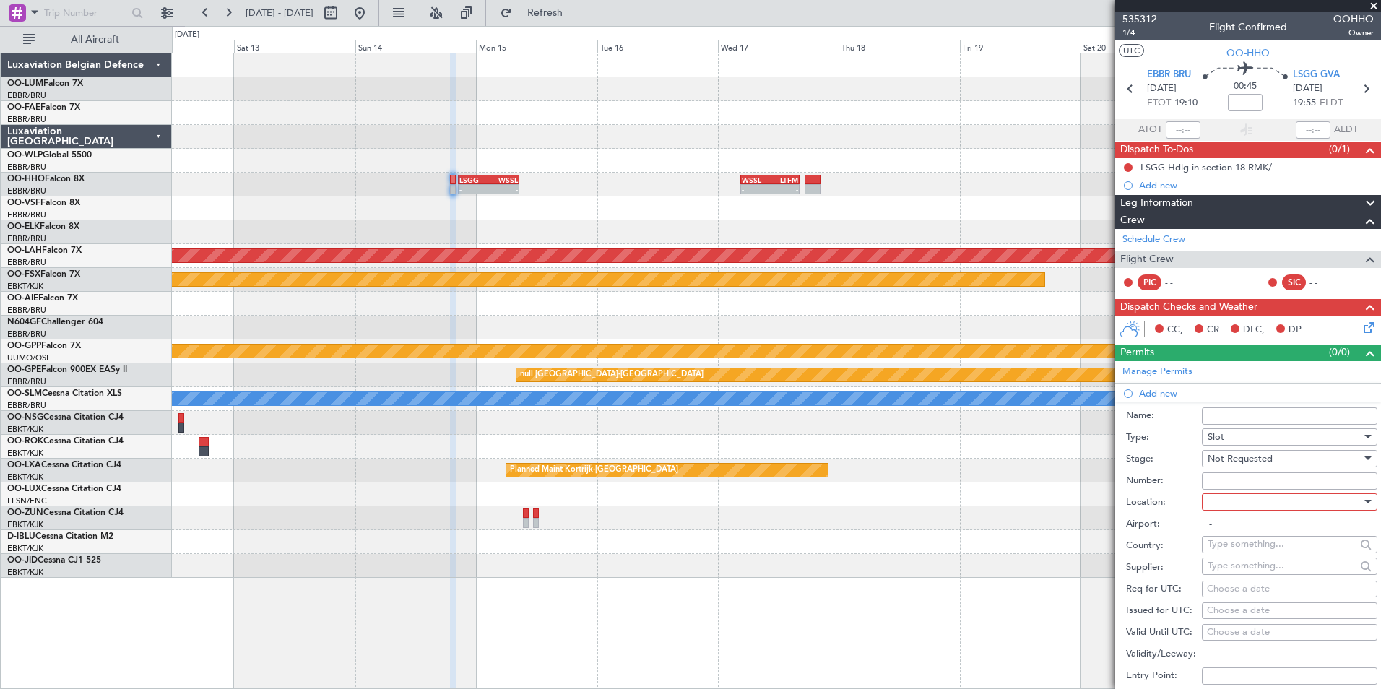
click at [1233, 491] on div at bounding box center [1284, 502] width 154 height 22
click at [1225, 528] on span "Departure" at bounding box center [1284, 531] width 152 height 22
type input "EBBR / BRU"
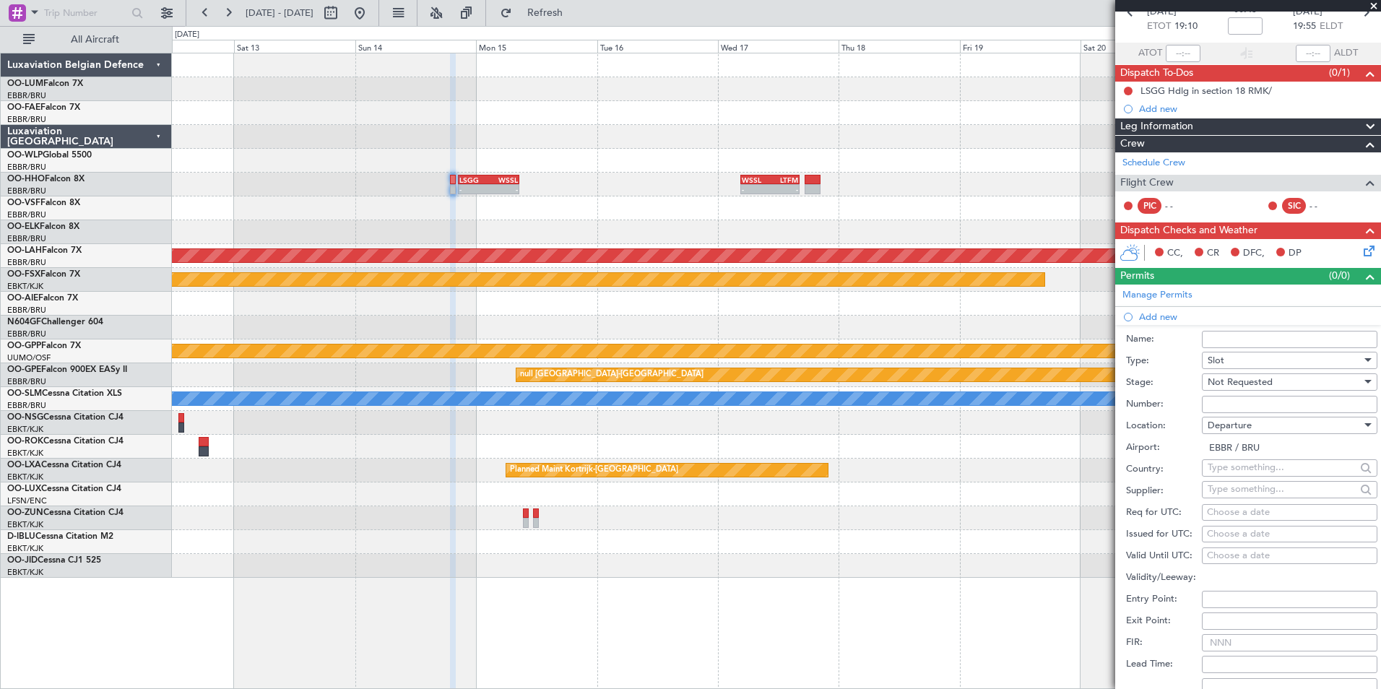
scroll to position [144, 0]
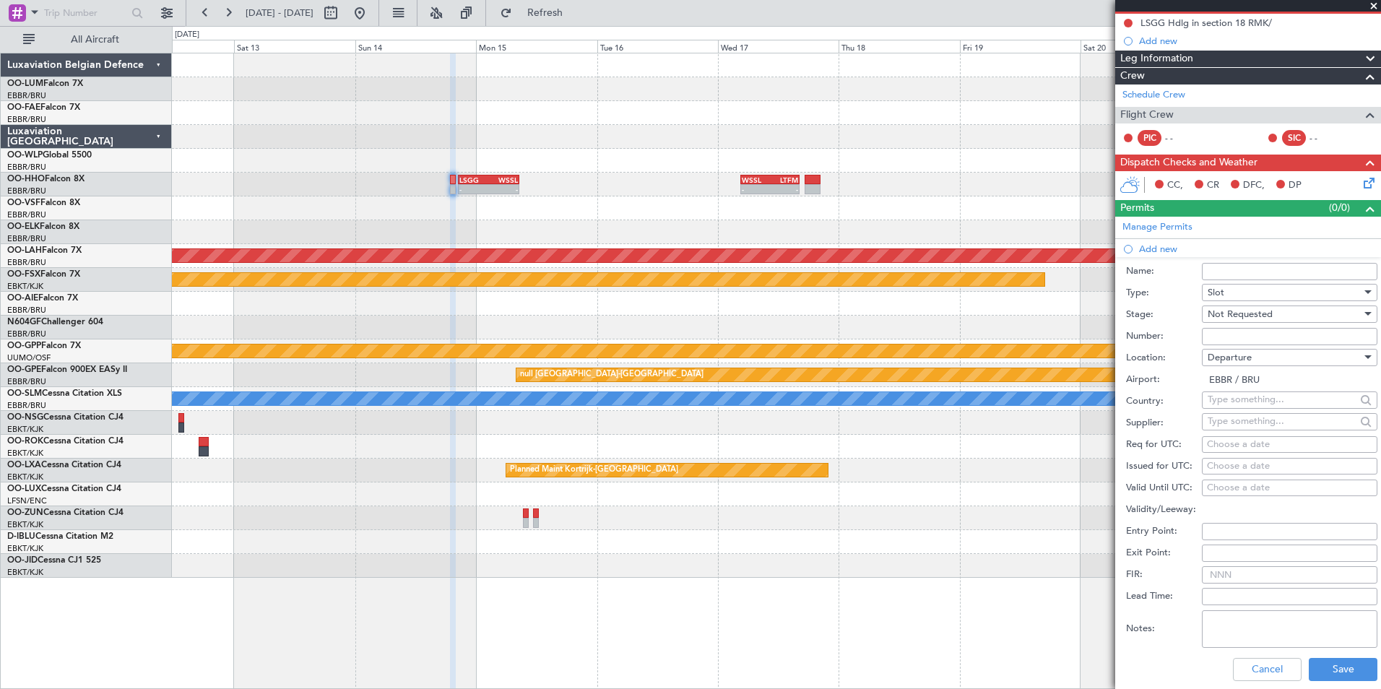
click at [1230, 449] on div "Choose a date" at bounding box center [1289, 445] width 165 height 14
select select "9"
select select "2025"
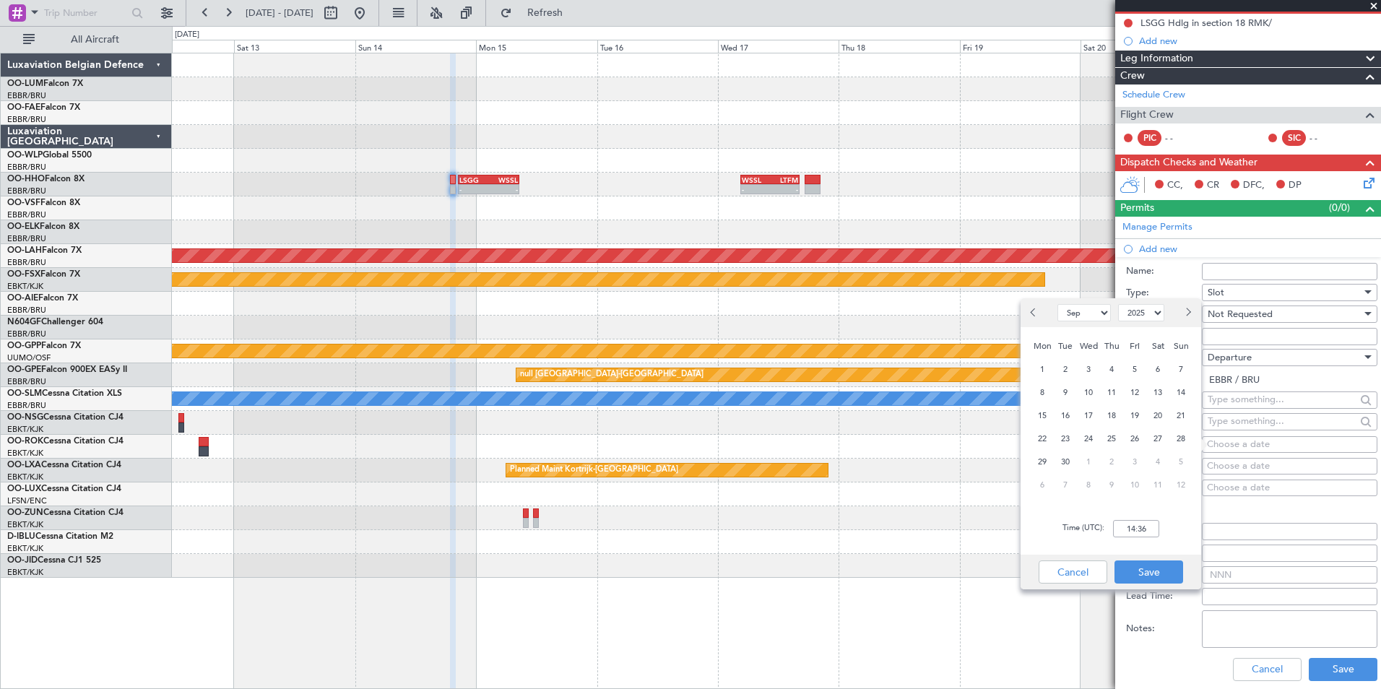
click at [1183, 320] on button "Next month" at bounding box center [1187, 312] width 16 height 23
select select "12"
click at [1170, 394] on div "14" at bounding box center [1180, 392] width 23 height 23
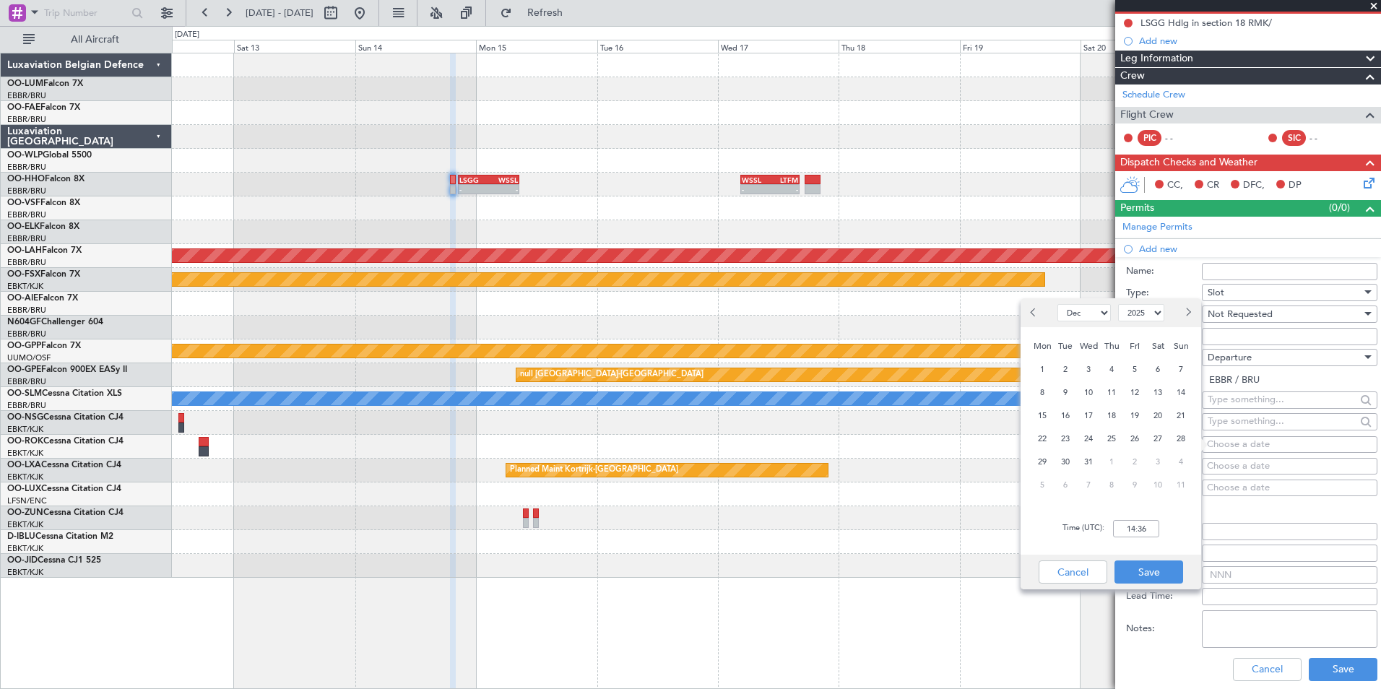
type input "00:00"
click at [1160, 577] on button "Save" at bounding box center [1148, 571] width 69 height 23
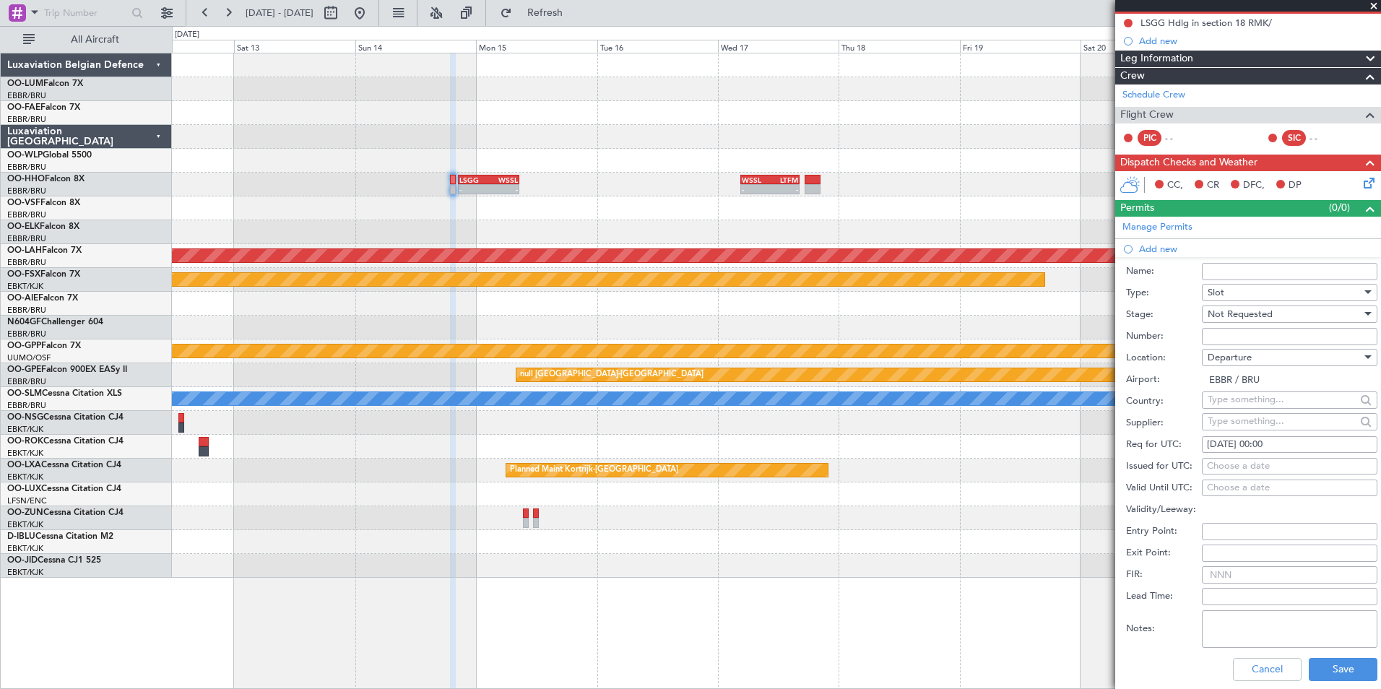
scroll to position [217, 0]
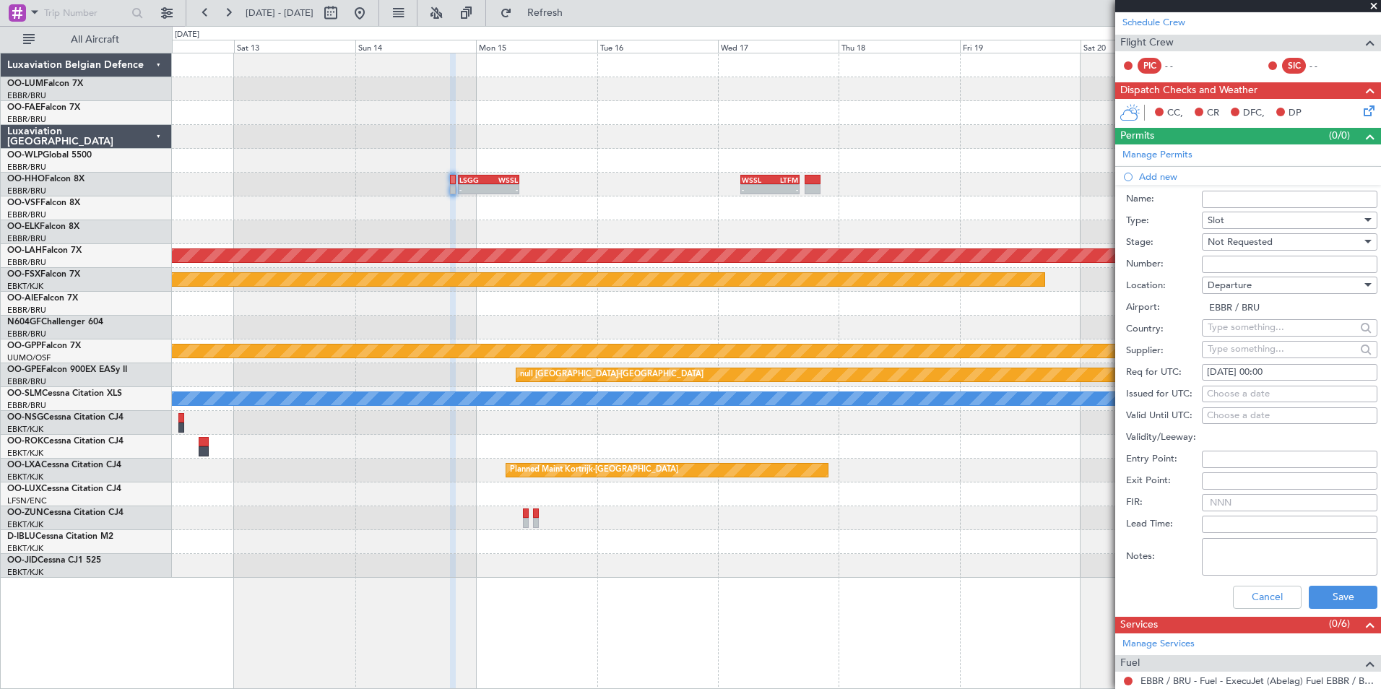
click at [1324, 582] on div "Cancel Save" at bounding box center [1251, 597] width 251 height 38
click at [1330, 598] on button "Save" at bounding box center [1342, 597] width 69 height 23
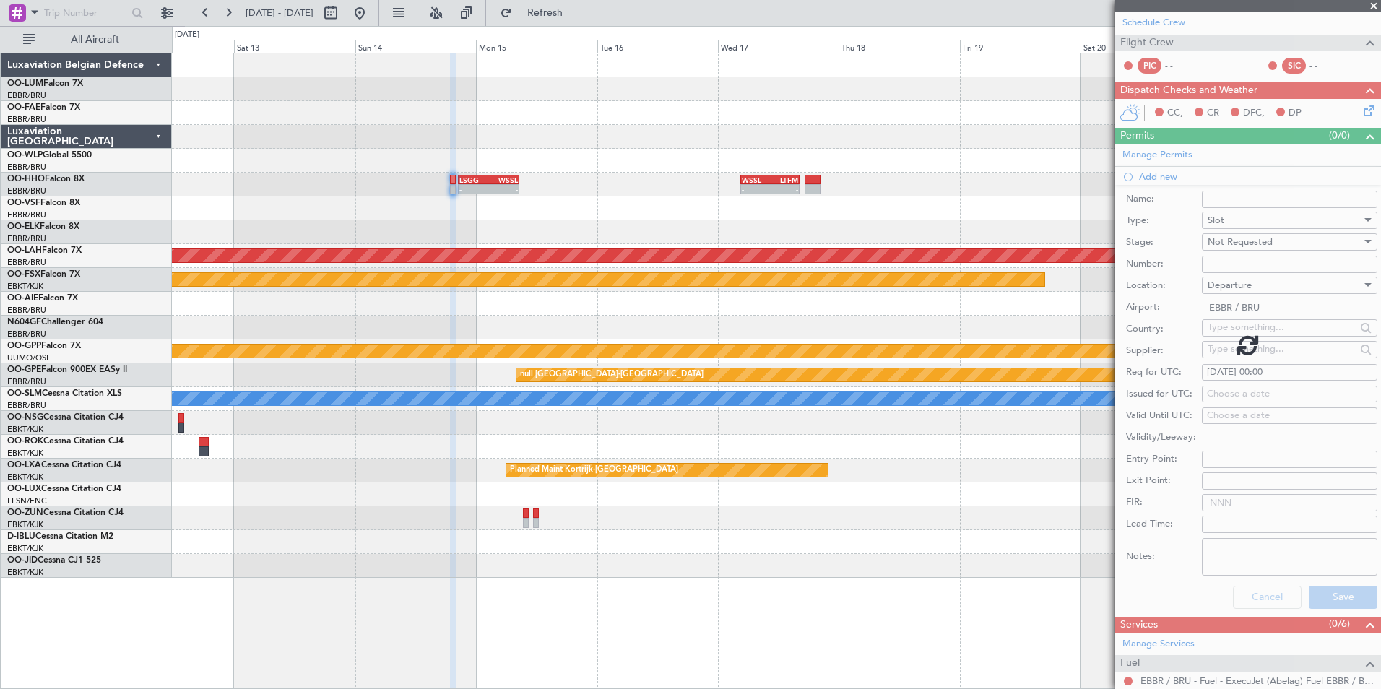
scroll to position [35, 0]
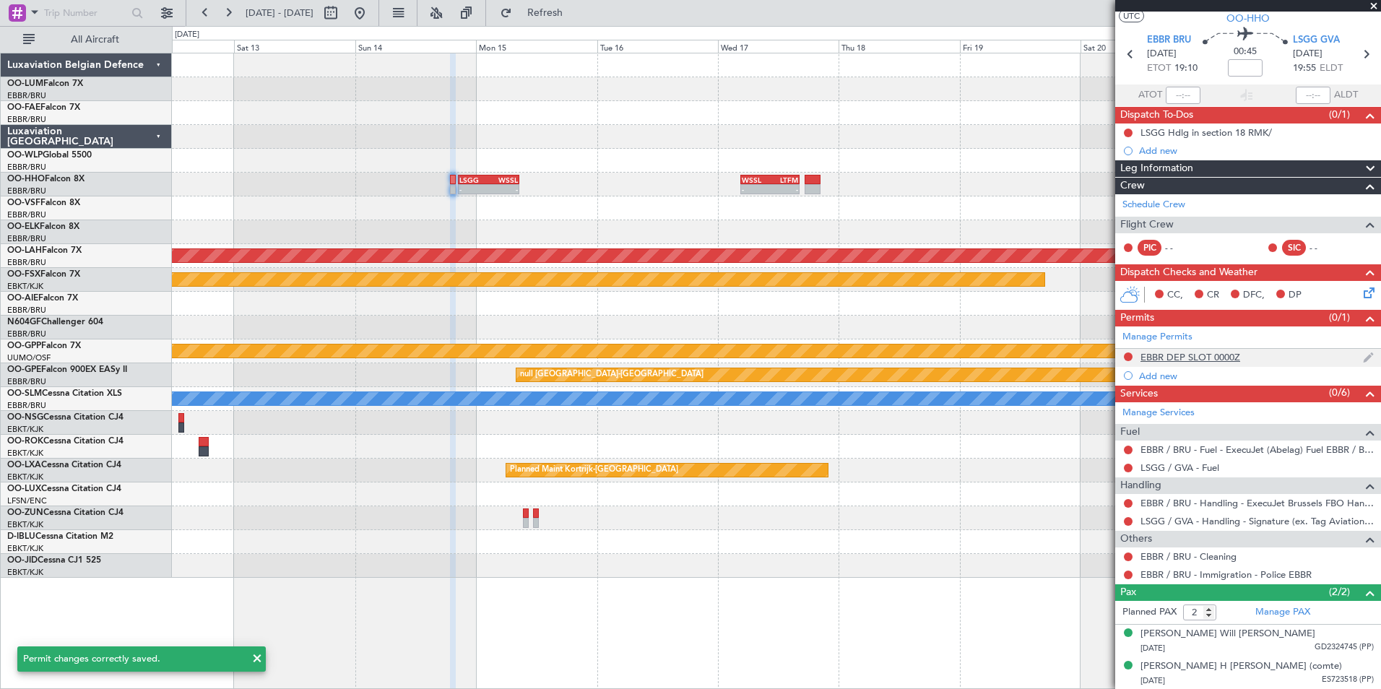
click at [1193, 355] on div "EBBR DEP SLOT 0000Z" at bounding box center [1190, 357] width 100 height 12
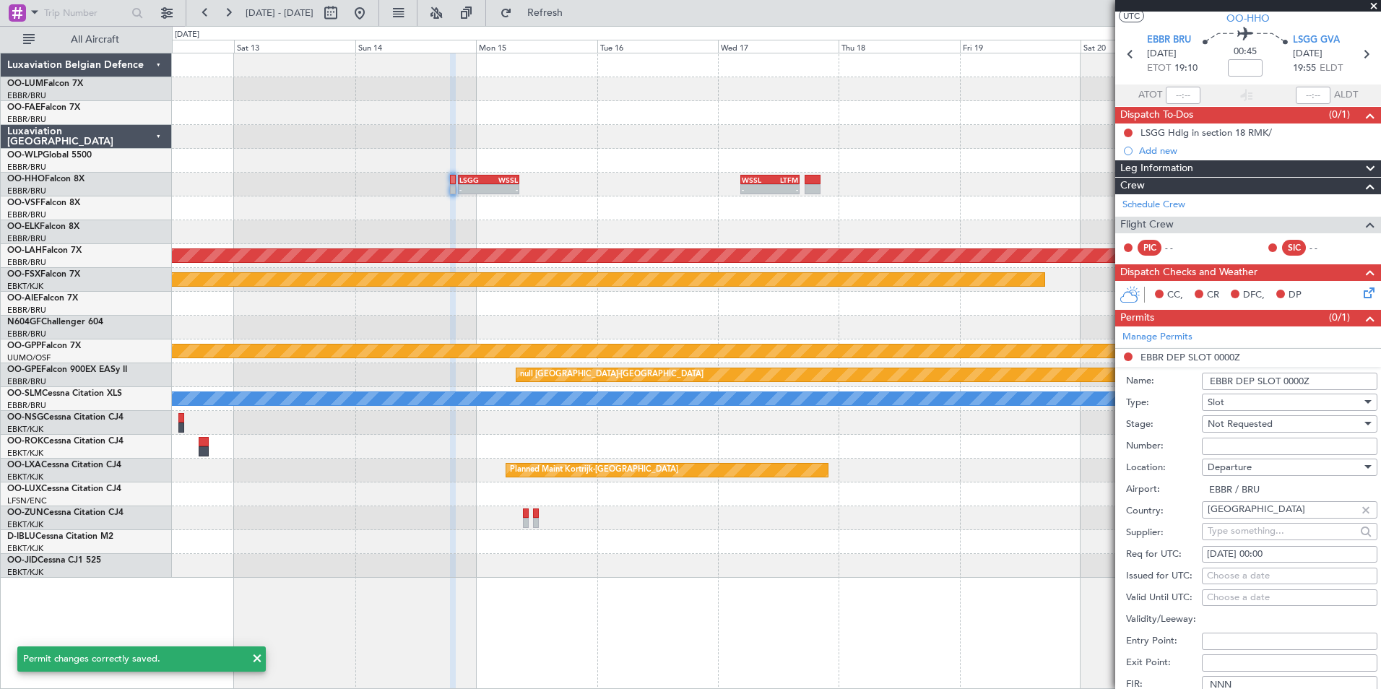
scroll to position [217, 0]
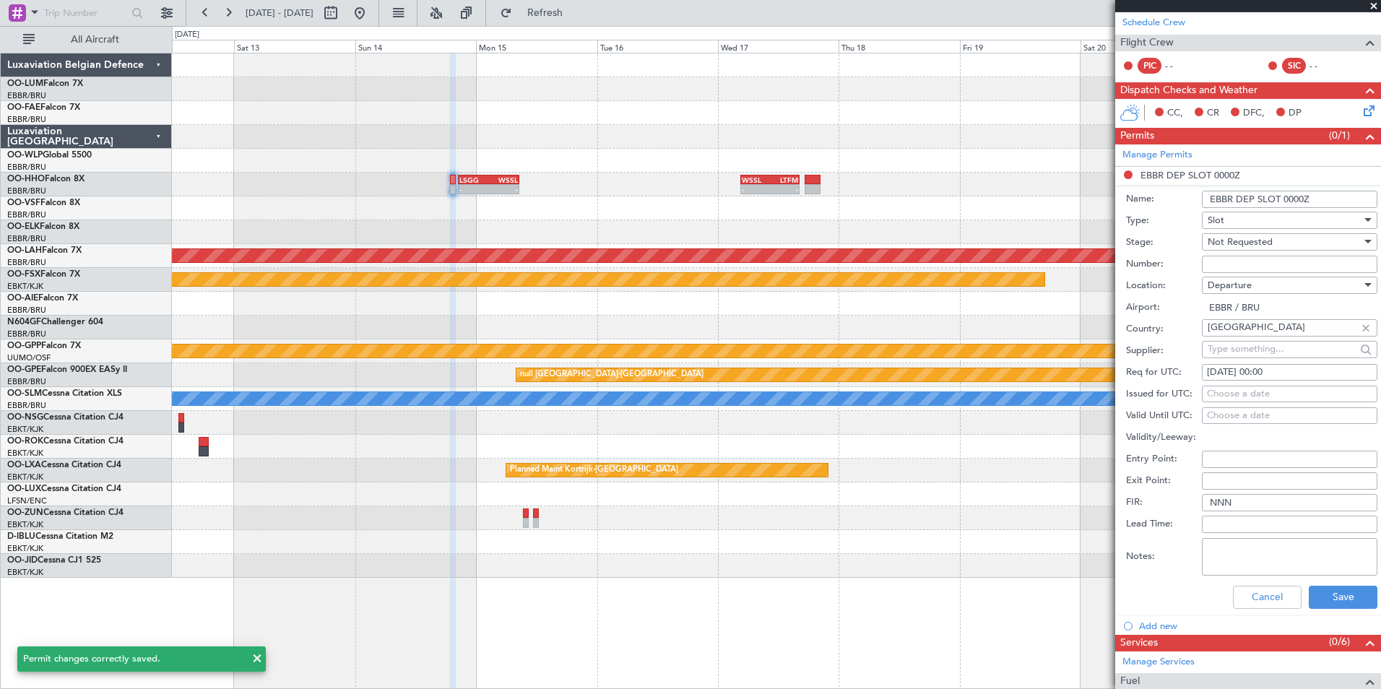
click at [1269, 371] on div "14/12/2025 00:00" at bounding box center [1289, 372] width 165 height 14
select select "12"
select select "2025"
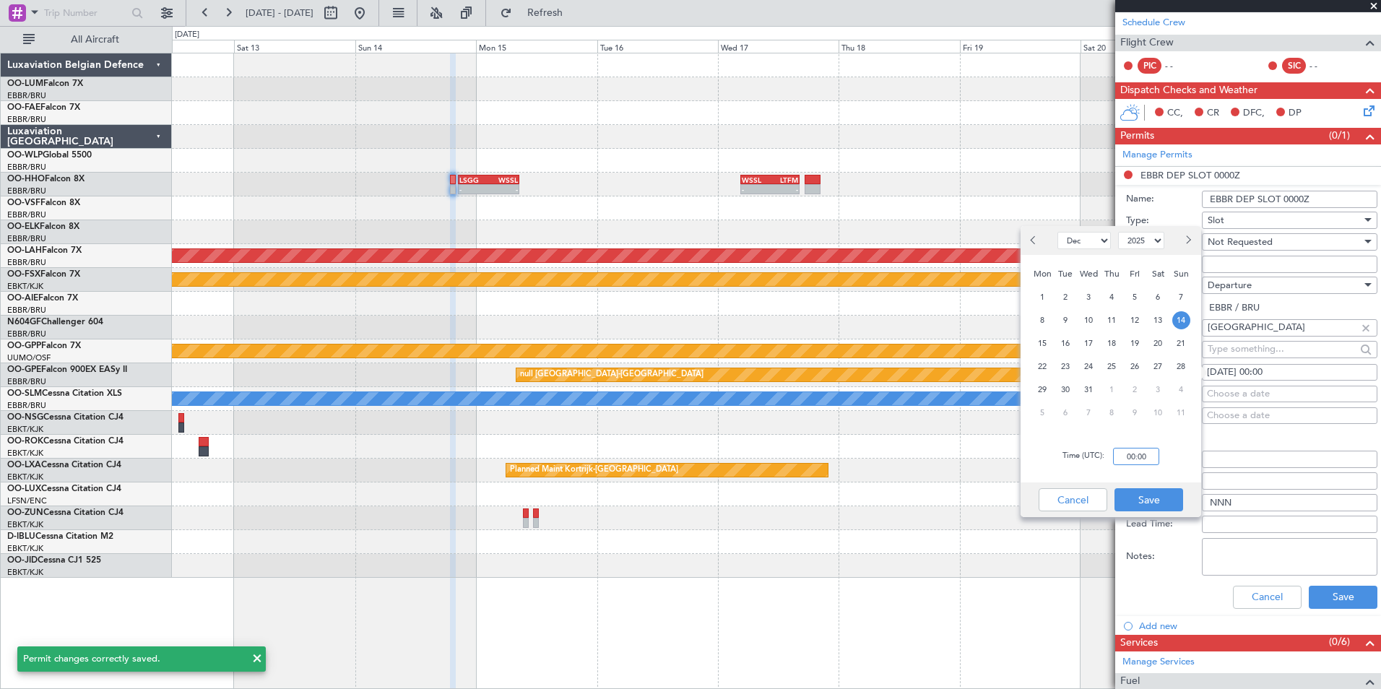
click at [1145, 464] on input "00:00" at bounding box center [1136, 456] width 46 height 17
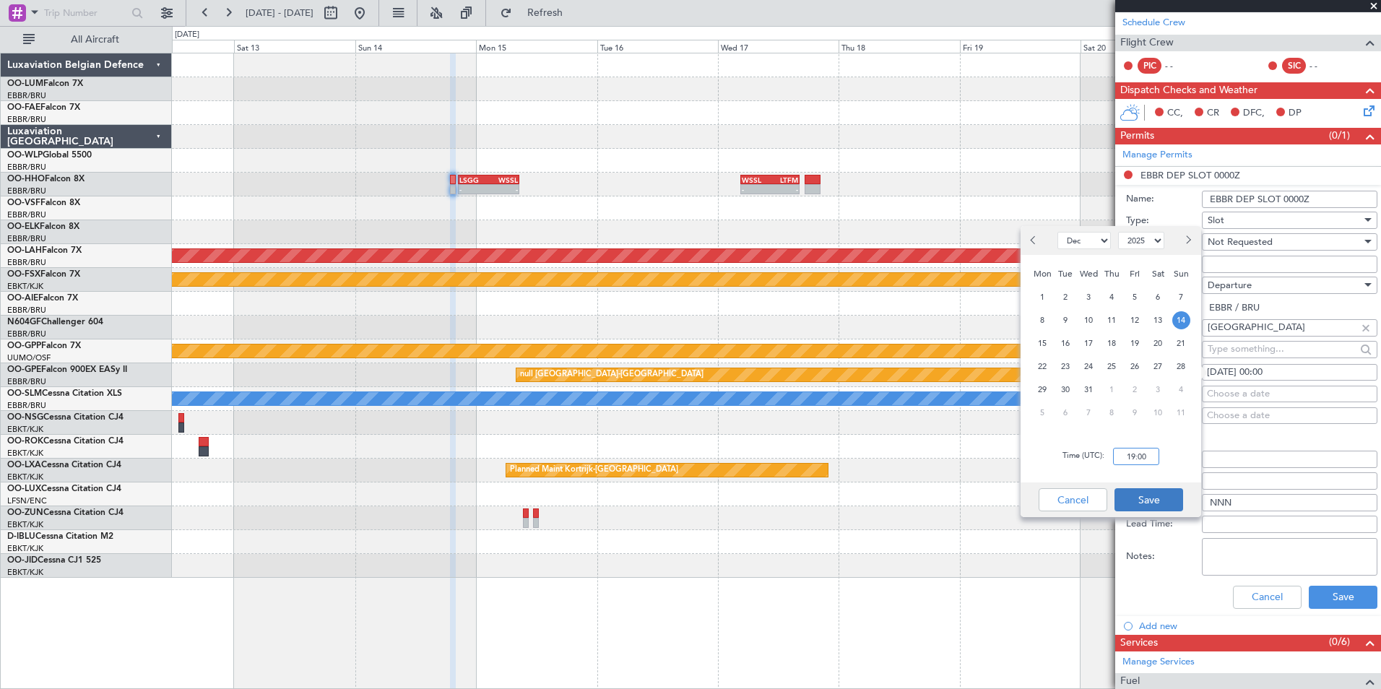
type input "19:00"
click at [1142, 495] on button "Save" at bounding box center [1148, 499] width 69 height 23
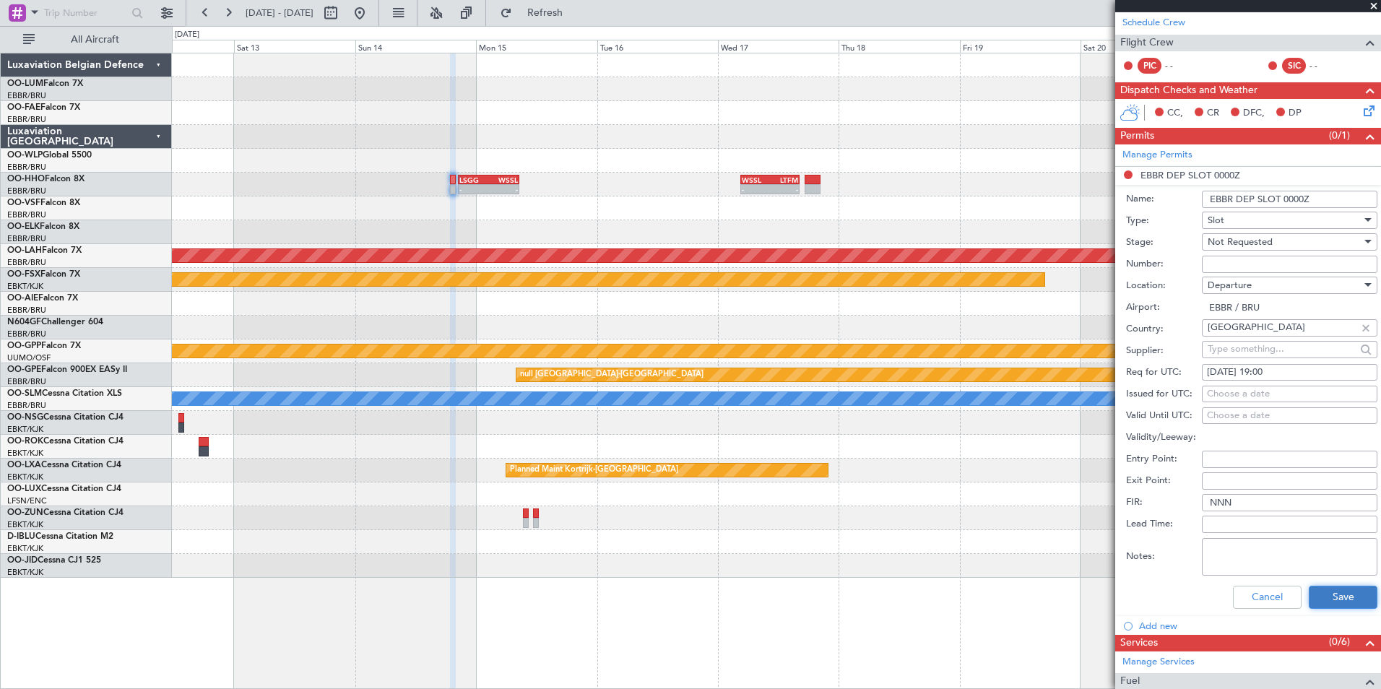
click at [1345, 599] on button "Save" at bounding box center [1342, 597] width 69 height 23
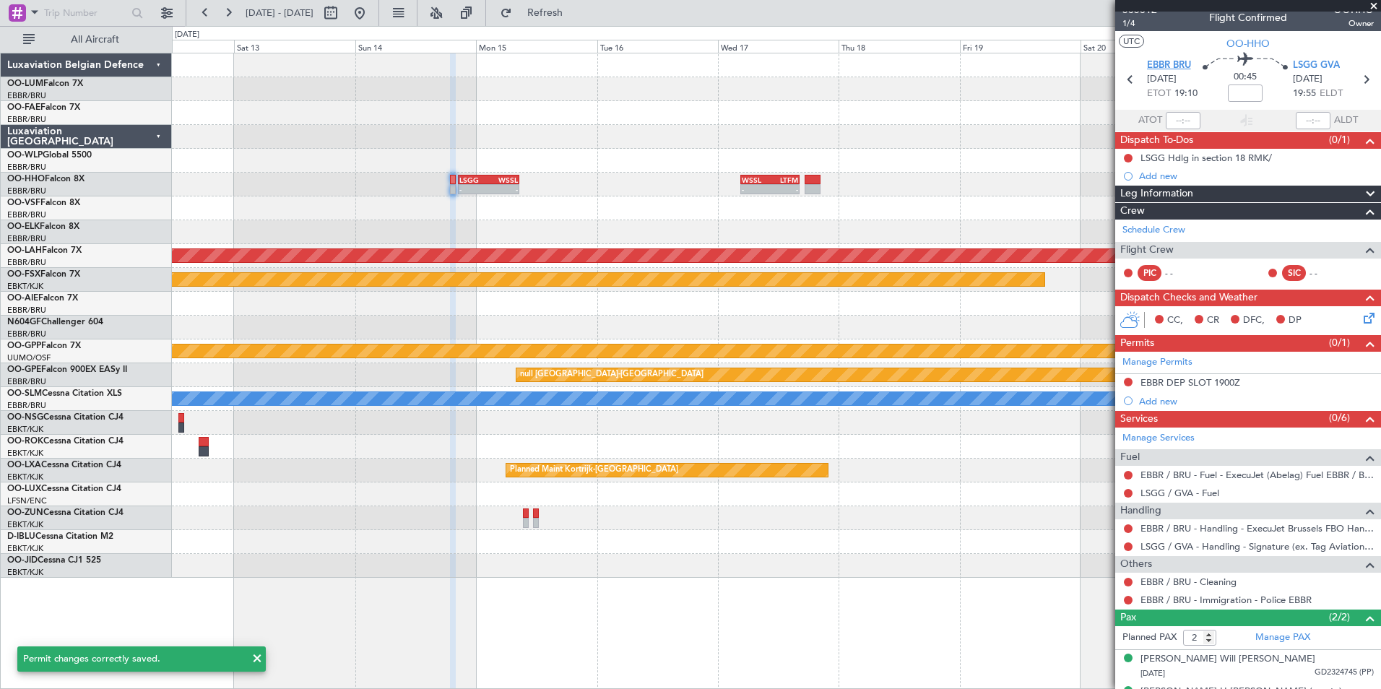
scroll to position [0, 0]
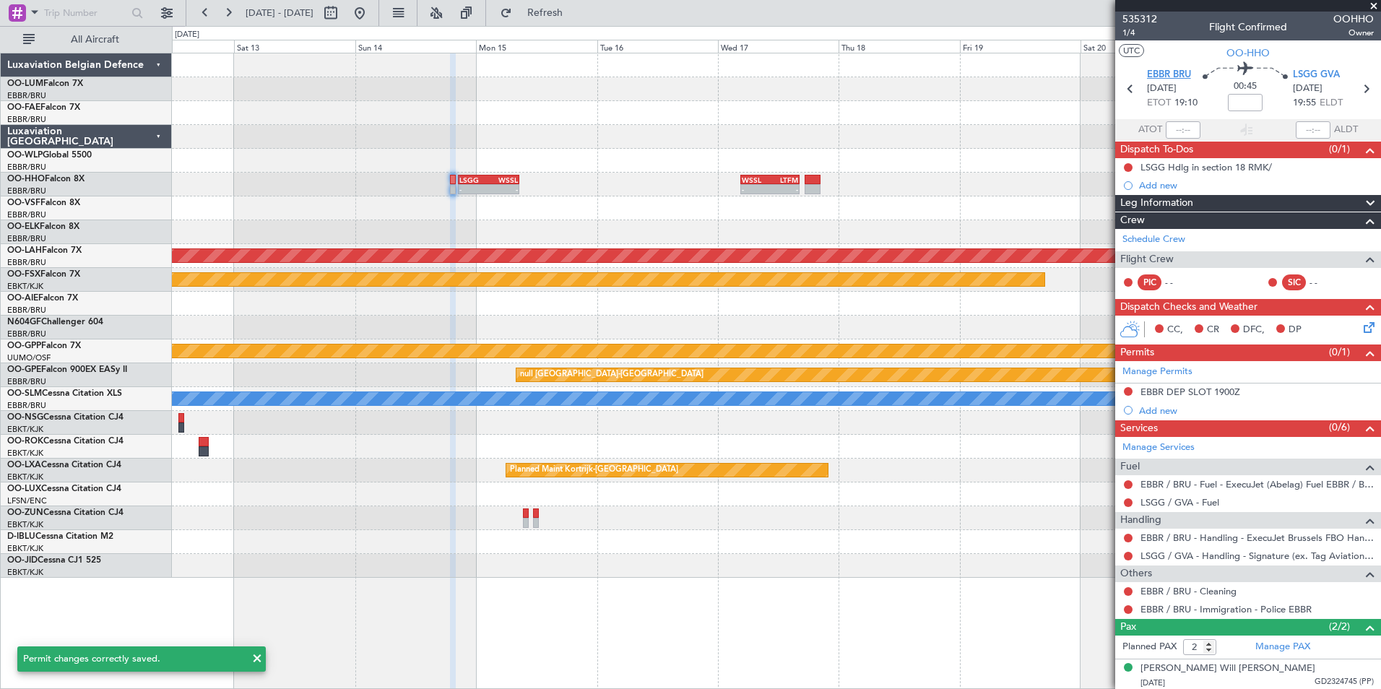
click at [1166, 68] on span "EBBR BRU" at bounding box center [1169, 75] width 44 height 14
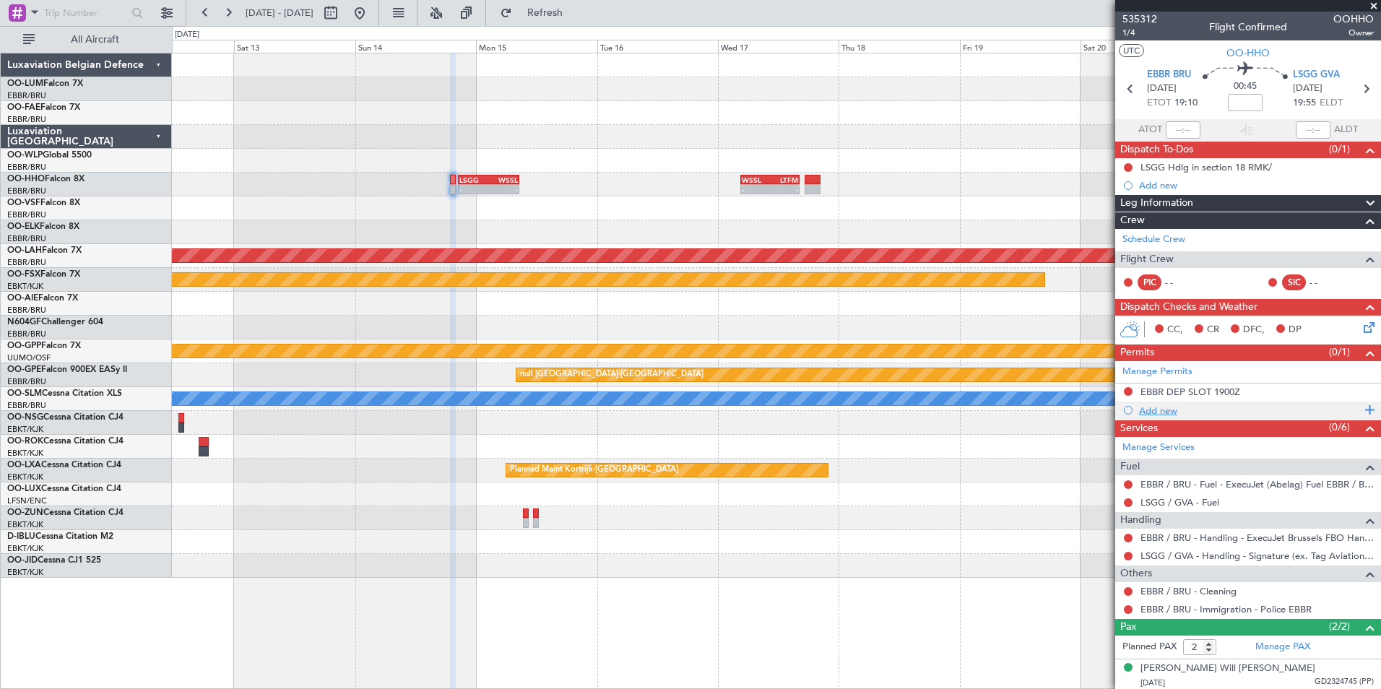
click at [1157, 414] on div "Add new" at bounding box center [1250, 410] width 222 height 12
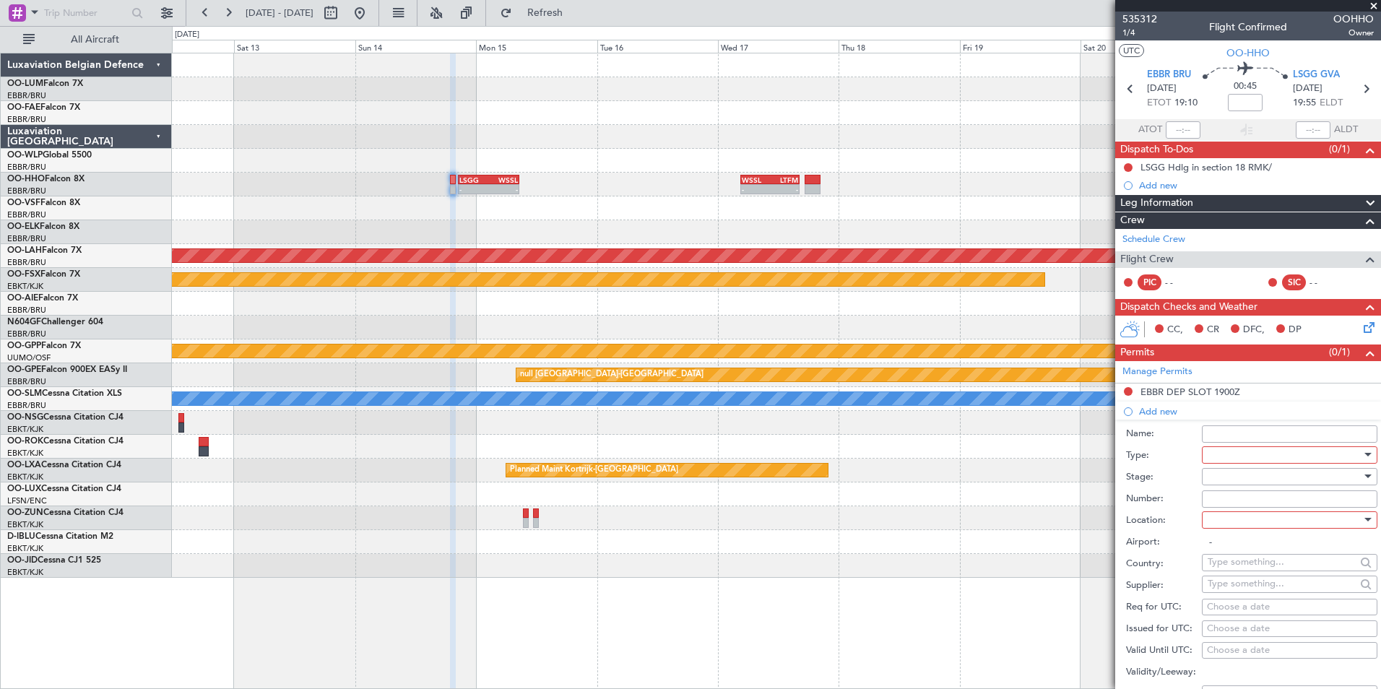
click at [1223, 457] on div at bounding box center [1284, 455] width 154 height 22
click at [1224, 533] on span "PPR" at bounding box center [1284, 526] width 152 height 22
click at [1225, 482] on div at bounding box center [1284, 477] width 154 height 22
click at [1236, 532] on span "Not Requested" at bounding box center [1284, 527] width 152 height 22
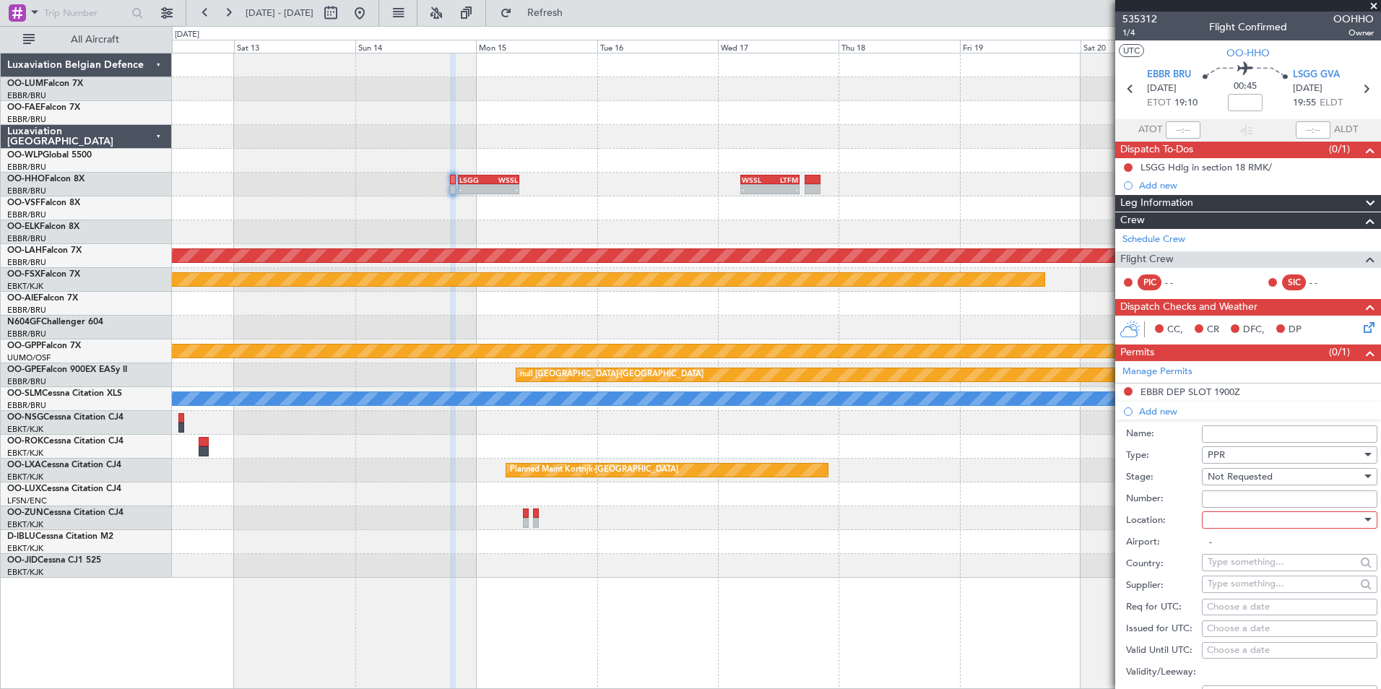
click at [1233, 518] on div at bounding box center [1284, 520] width 154 height 22
click at [1232, 588] on span "Arrival" at bounding box center [1284, 592] width 152 height 22
type input "LSGG / GVA"
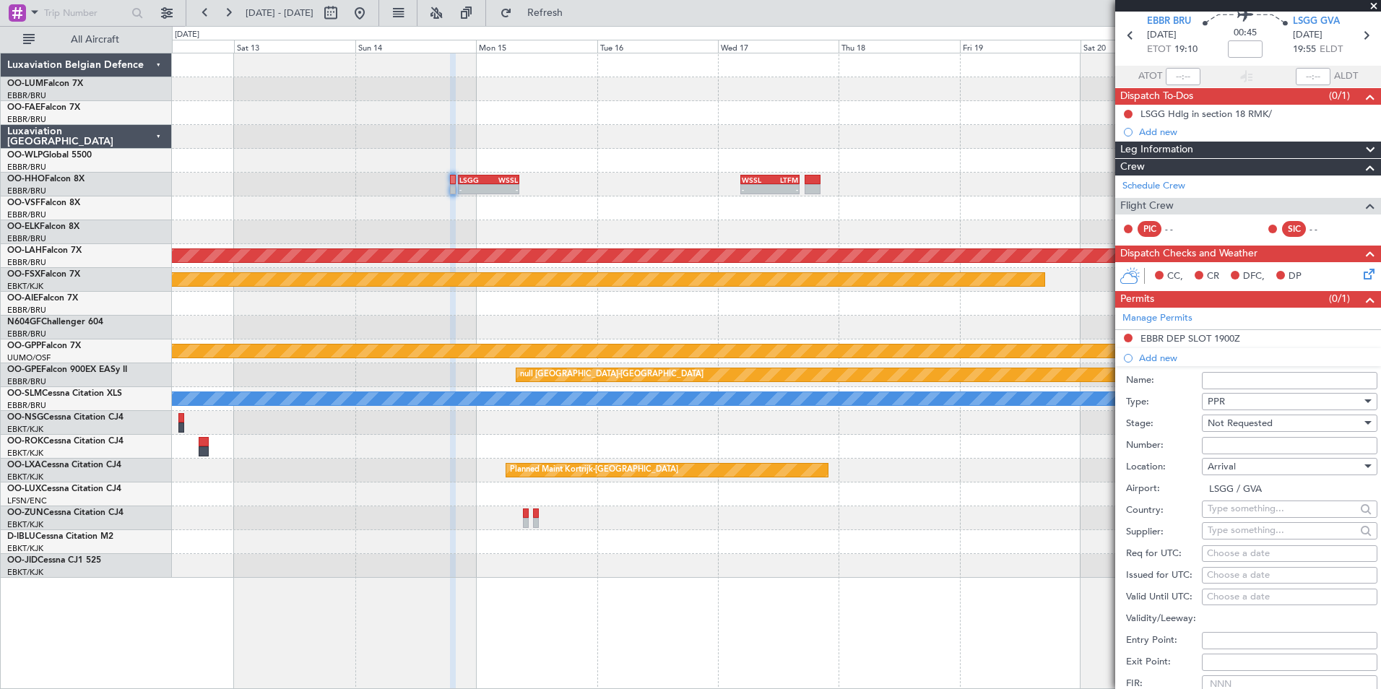
scroll to position [72, 0]
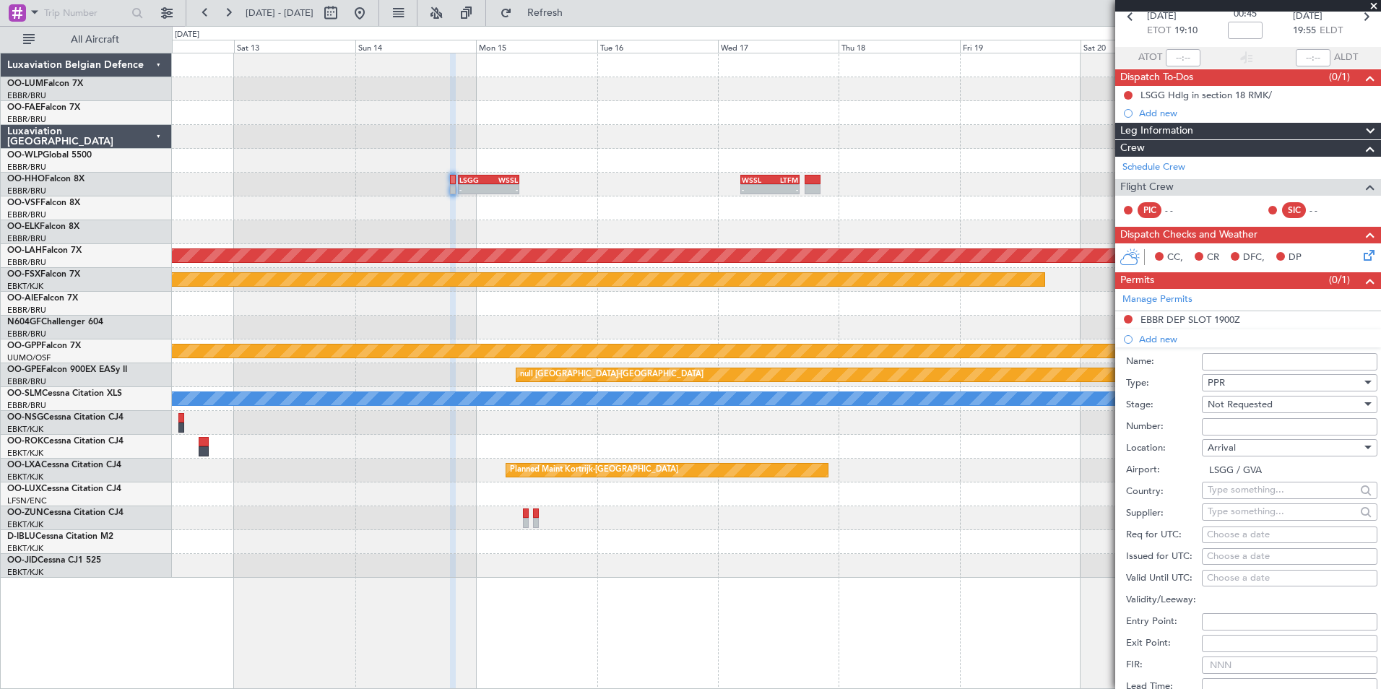
click at [1218, 537] on div "Choose a date" at bounding box center [1289, 535] width 165 height 14
select select "9"
select select "2025"
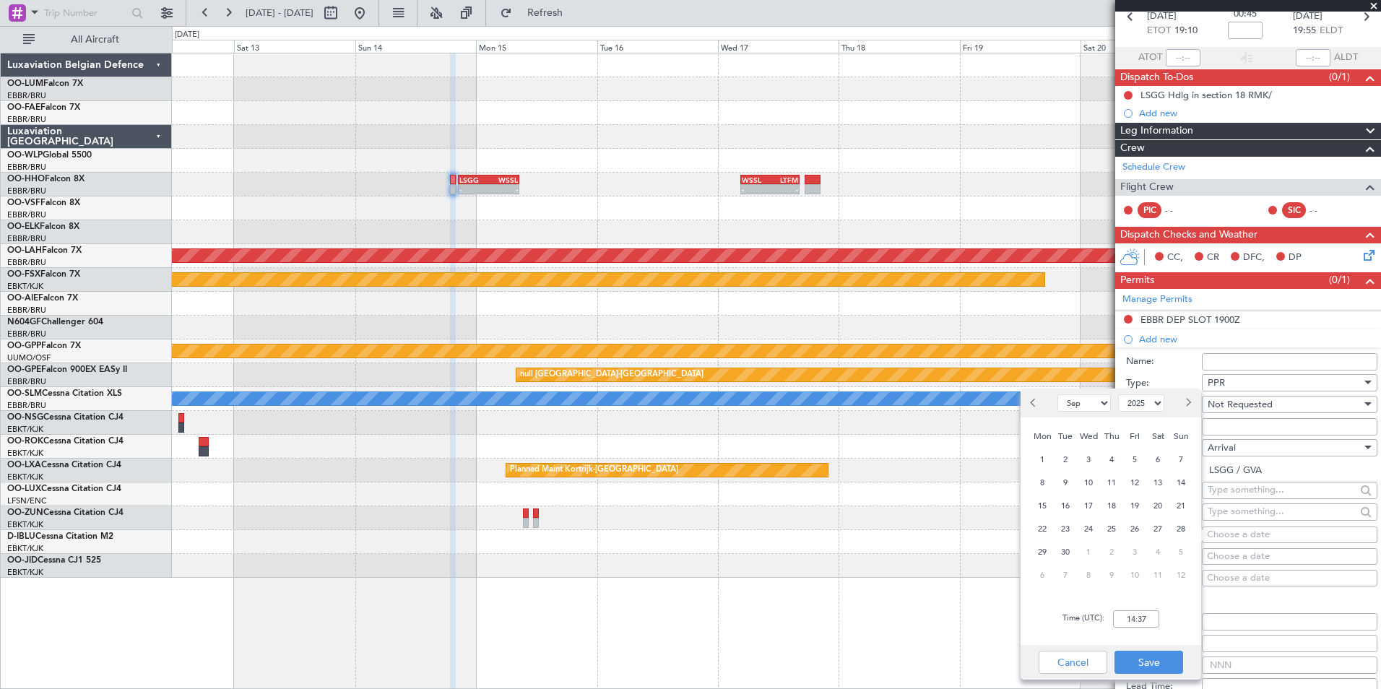
click at [1195, 412] on div at bounding box center [1184, 402] width 33 height 23
click at [1193, 404] on button "Next month" at bounding box center [1187, 402] width 16 height 23
select select "12"
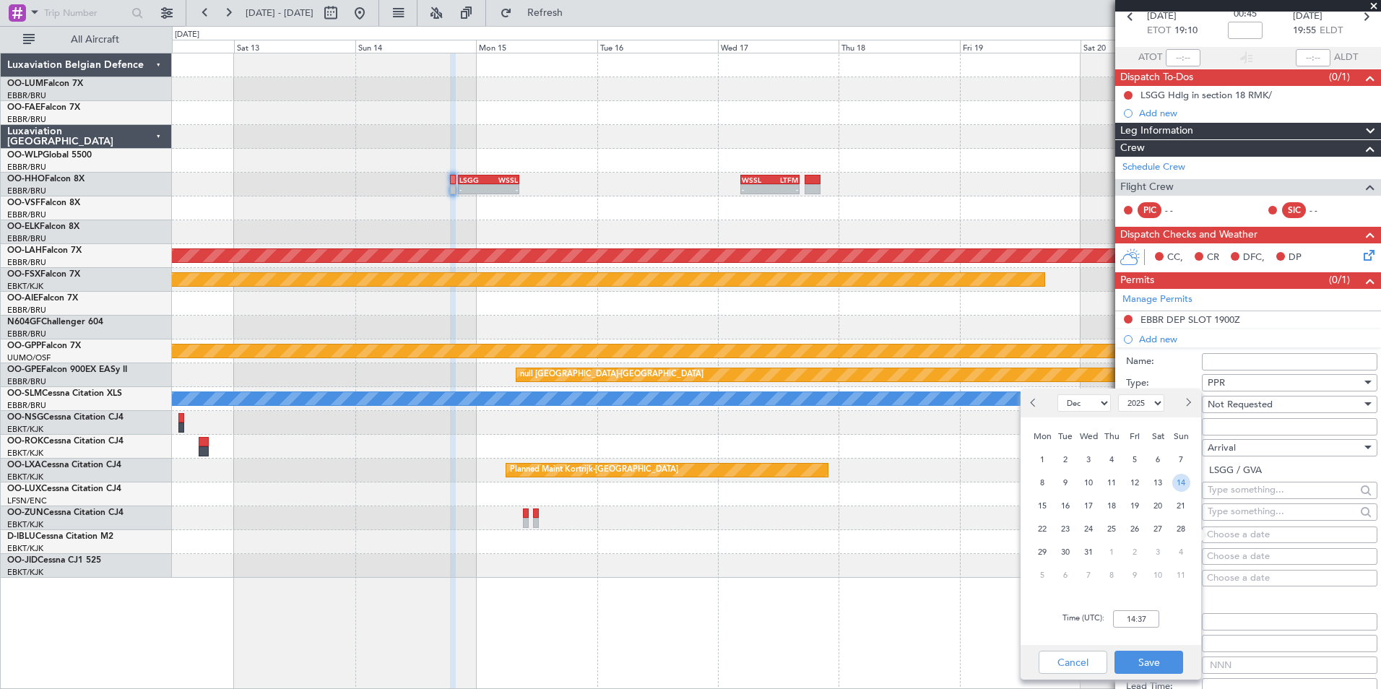
click at [1185, 485] on span "14" at bounding box center [1181, 483] width 18 height 18
click at [1128, 603] on div "Time (UTC): 00:00" at bounding box center [1110, 619] width 181 height 52
click at [1136, 615] on input "00:00" at bounding box center [1136, 618] width 46 height 17
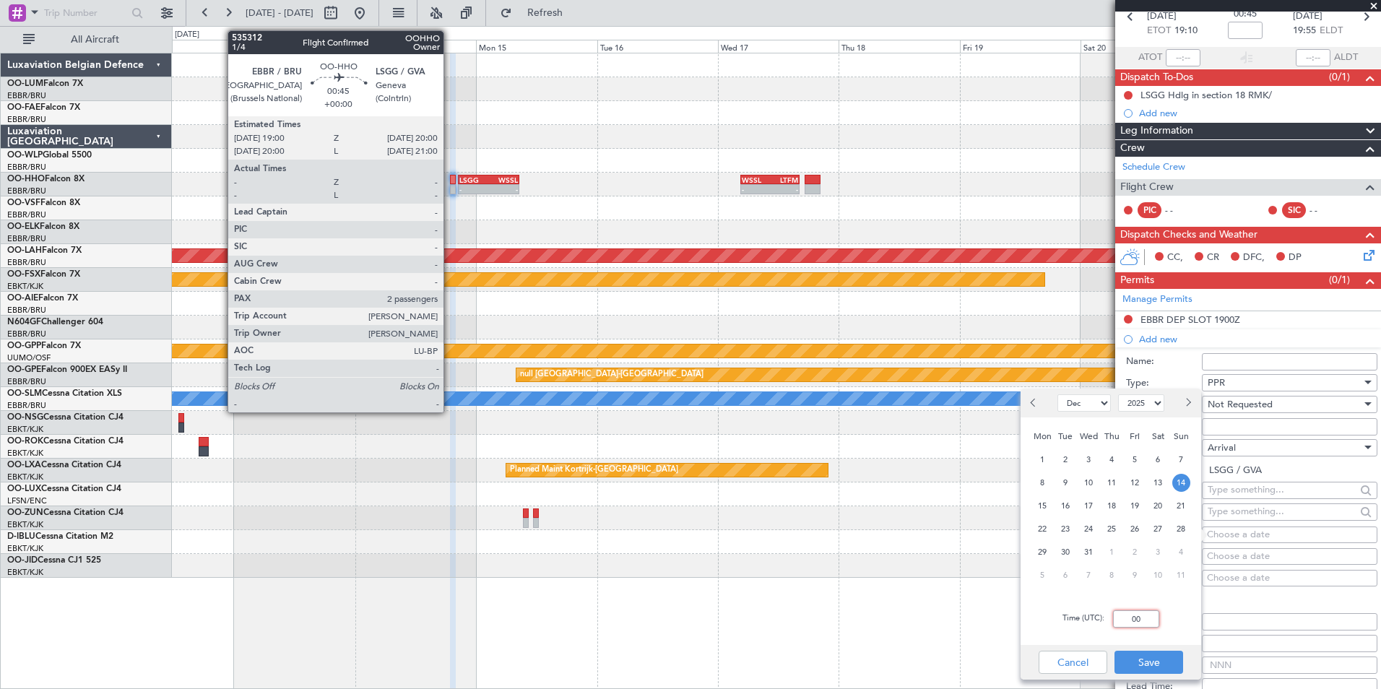
type input "0"
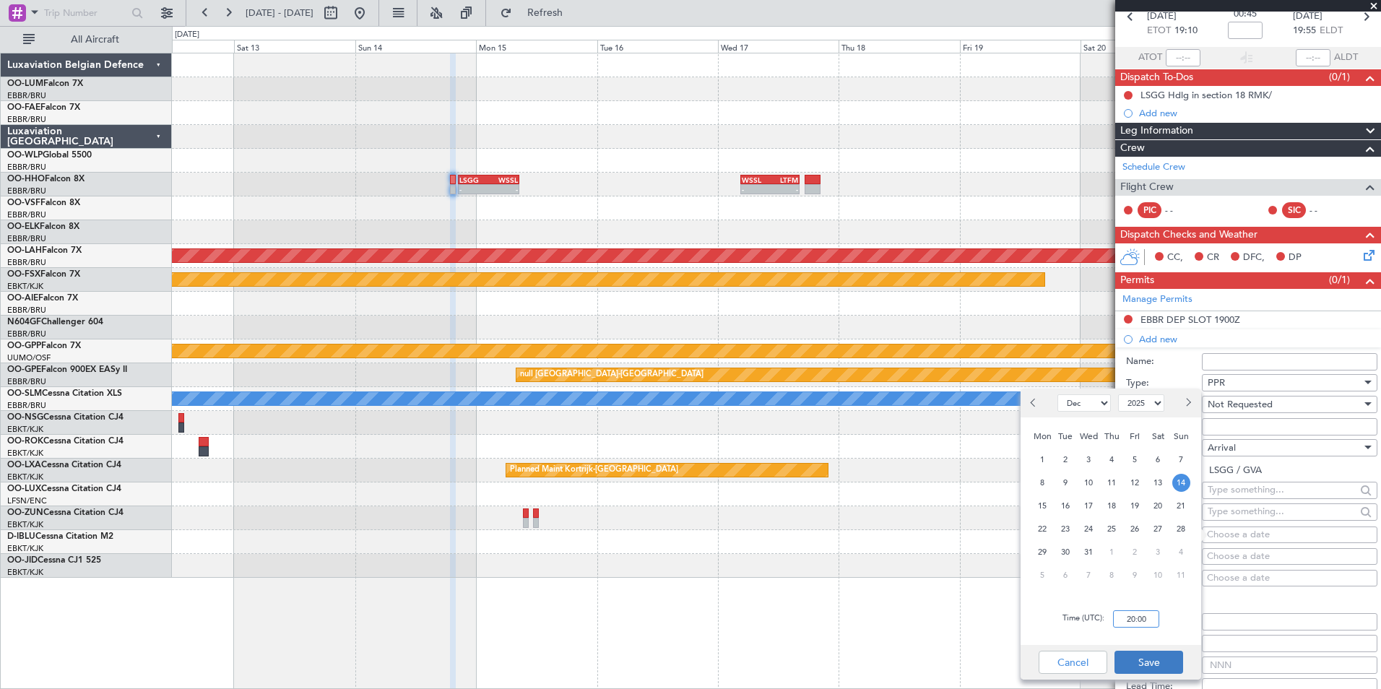
type input "20:00"
click at [1153, 669] on button "Save" at bounding box center [1148, 662] width 69 height 23
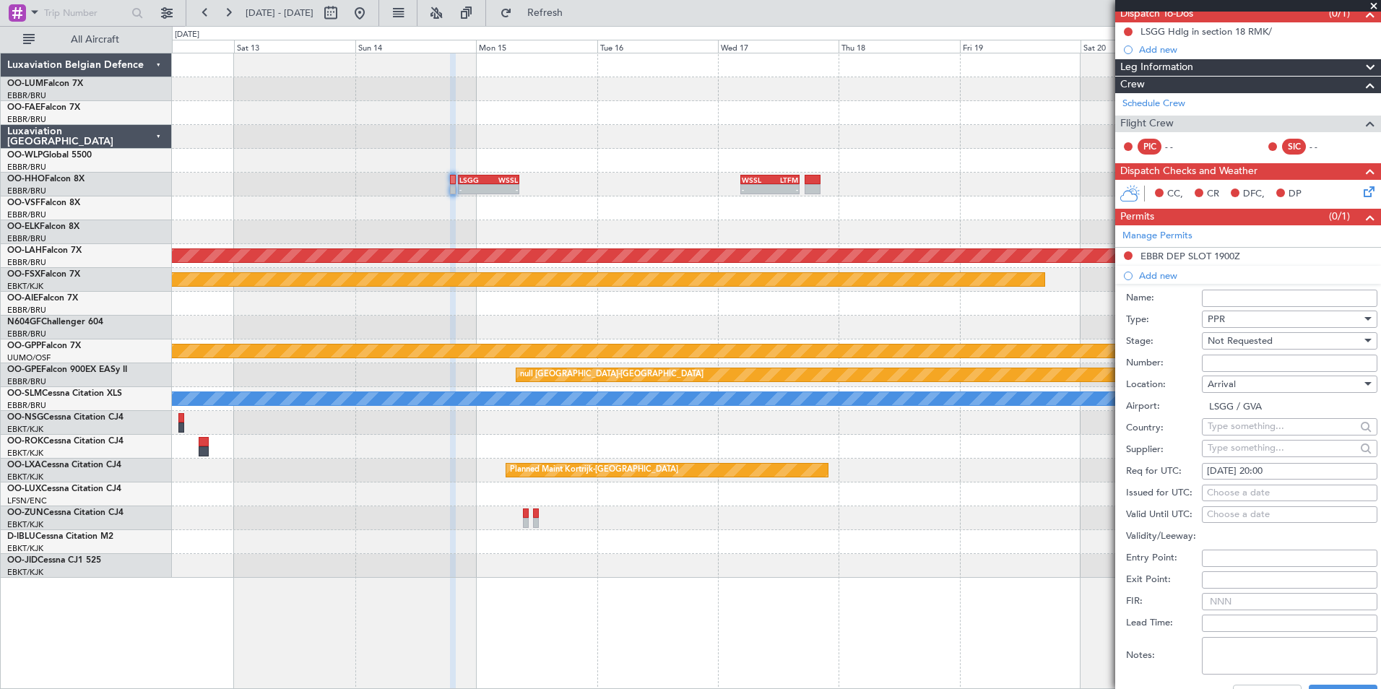
scroll to position [217, 0]
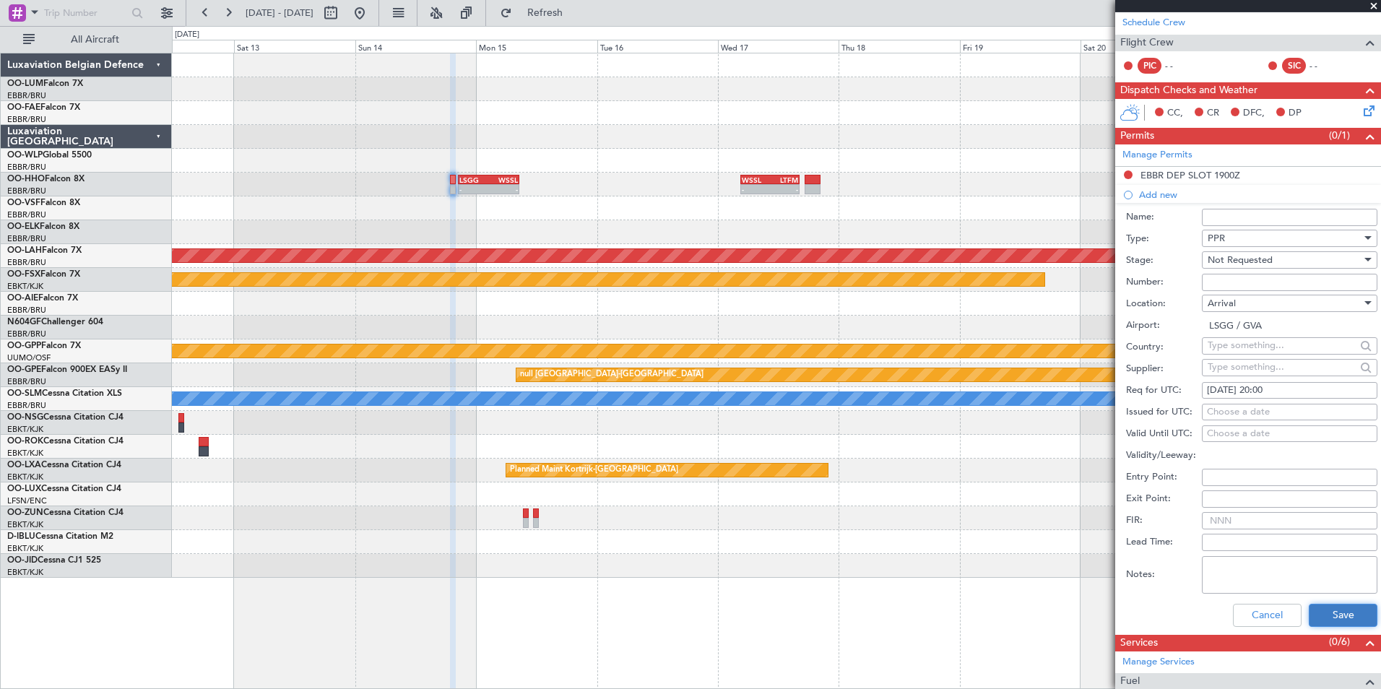
click at [1337, 622] on button "Save" at bounding box center [1342, 615] width 69 height 23
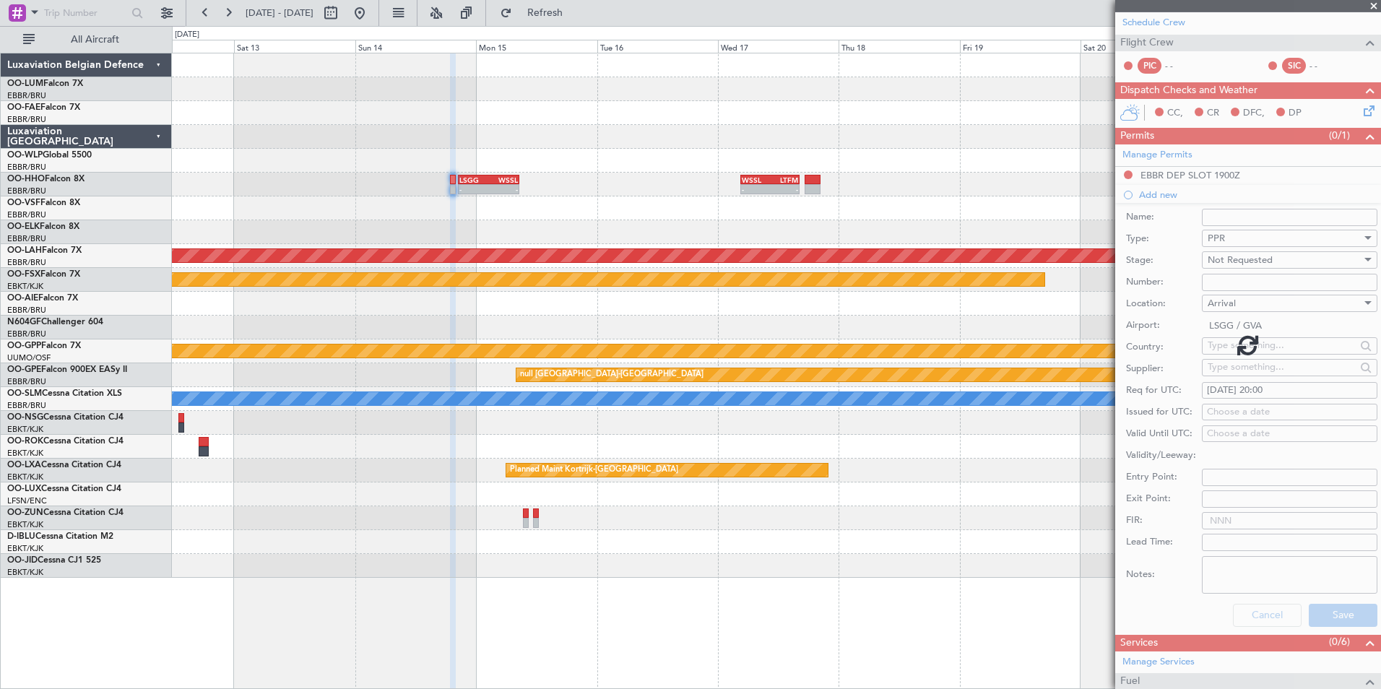
scroll to position [53, 0]
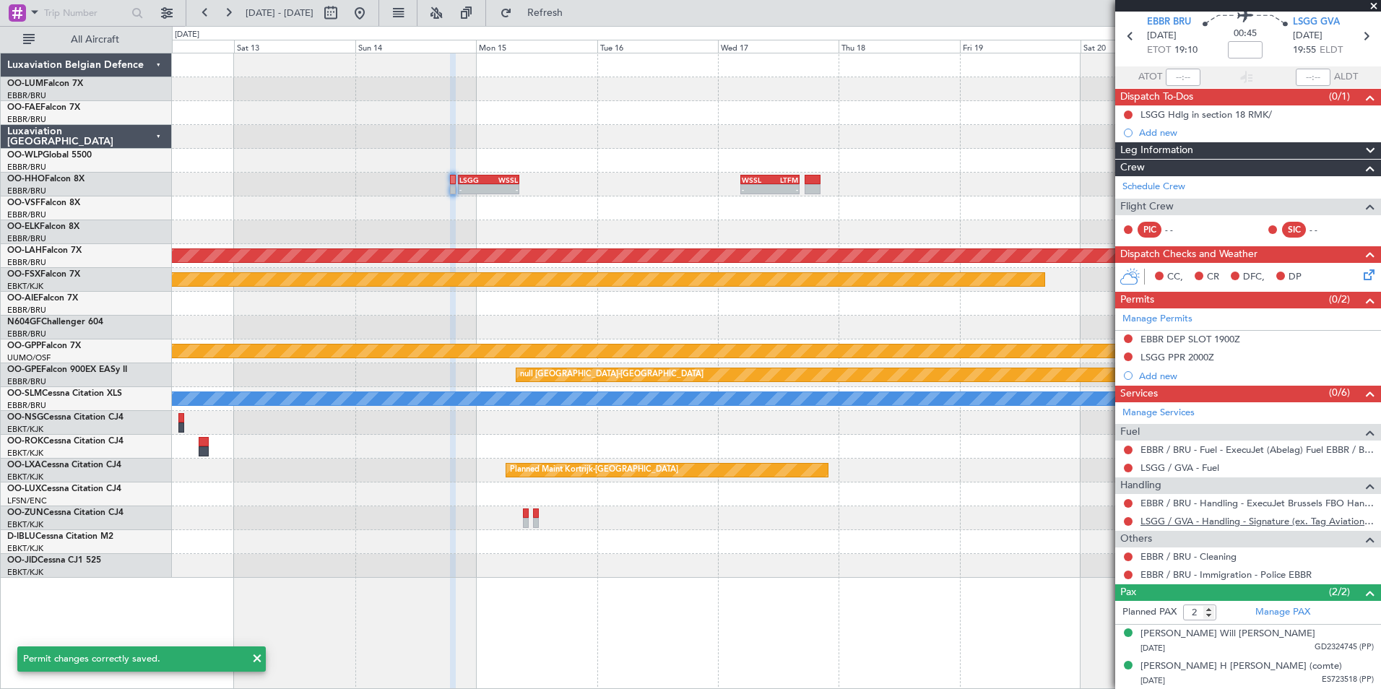
click at [1176, 524] on link "LSGG / GVA - Handling - Signature (ex. Tag Aviation) LSGG / GVA" at bounding box center [1256, 521] width 233 height 12
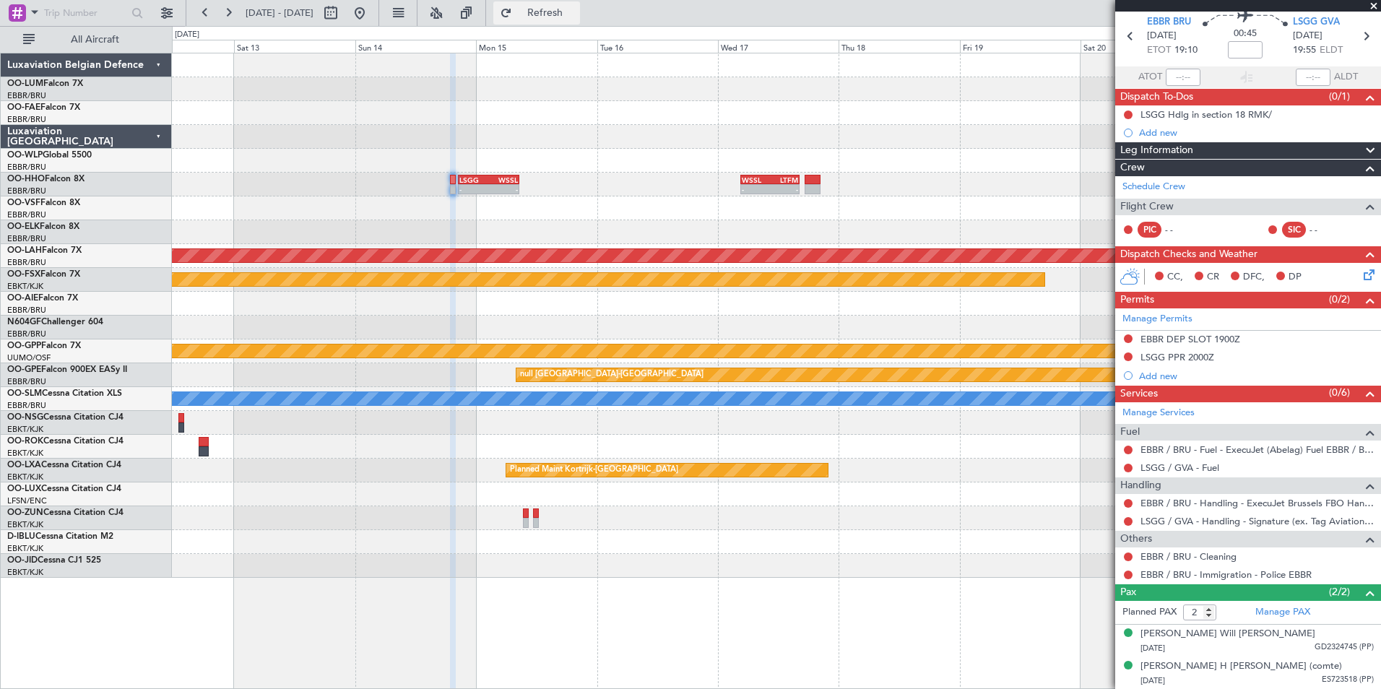
click at [580, 2] on button "Refresh" at bounding box center [536, 12] width 87 height 23
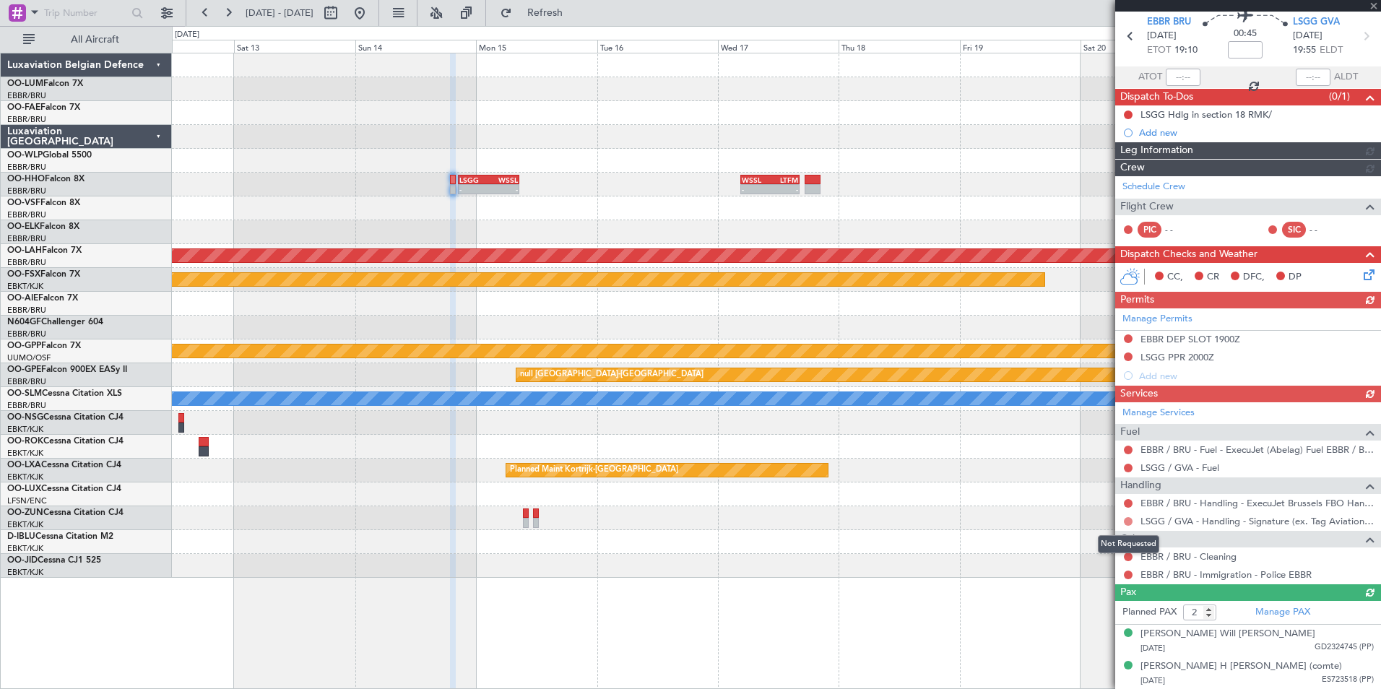
click at [1129, 525] on mat-tooltip-component "Not Requested" at bounding box center [1129, 544] width 82 height 38
click at [1129, 520] on button at bounding box center [1128, 521] width 9 height 9
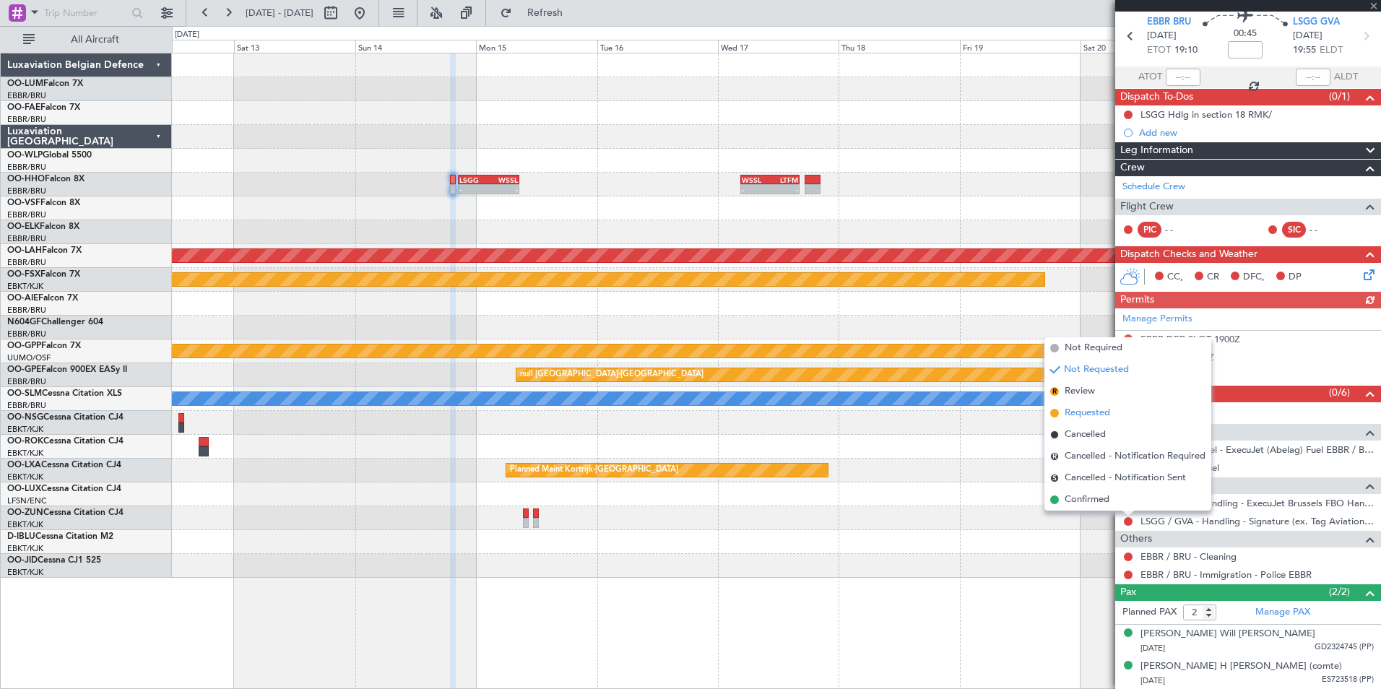
click at [1088, 418] on span "Requested" at bounding box center [1086, 413] width 45 height 14
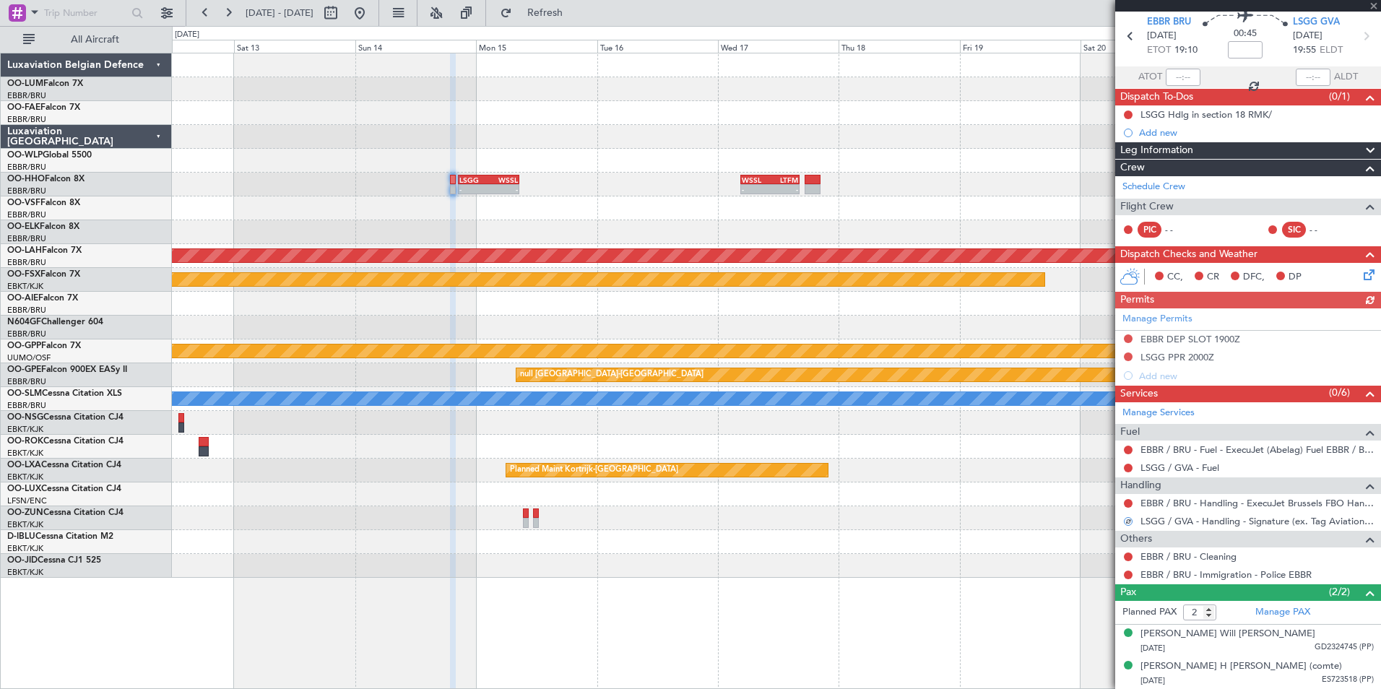
click at [477, 173] on div "- - LSGG 20:30 Z WSSL 08:40 Z - - WSSL 04:40 Z LTFM 16:15 Z" at bounding box center [776, 185] width 1208 height 24
click at [1134, 355] on div "Manage Permits EBBR DEP SLOT 1900Z LSGG PPR 2000Z Add new" at bounding box center [1248, 346] width 266 height 77
click at [1124, 356] on button at bounding box center [1128, 356] width 9 height 9
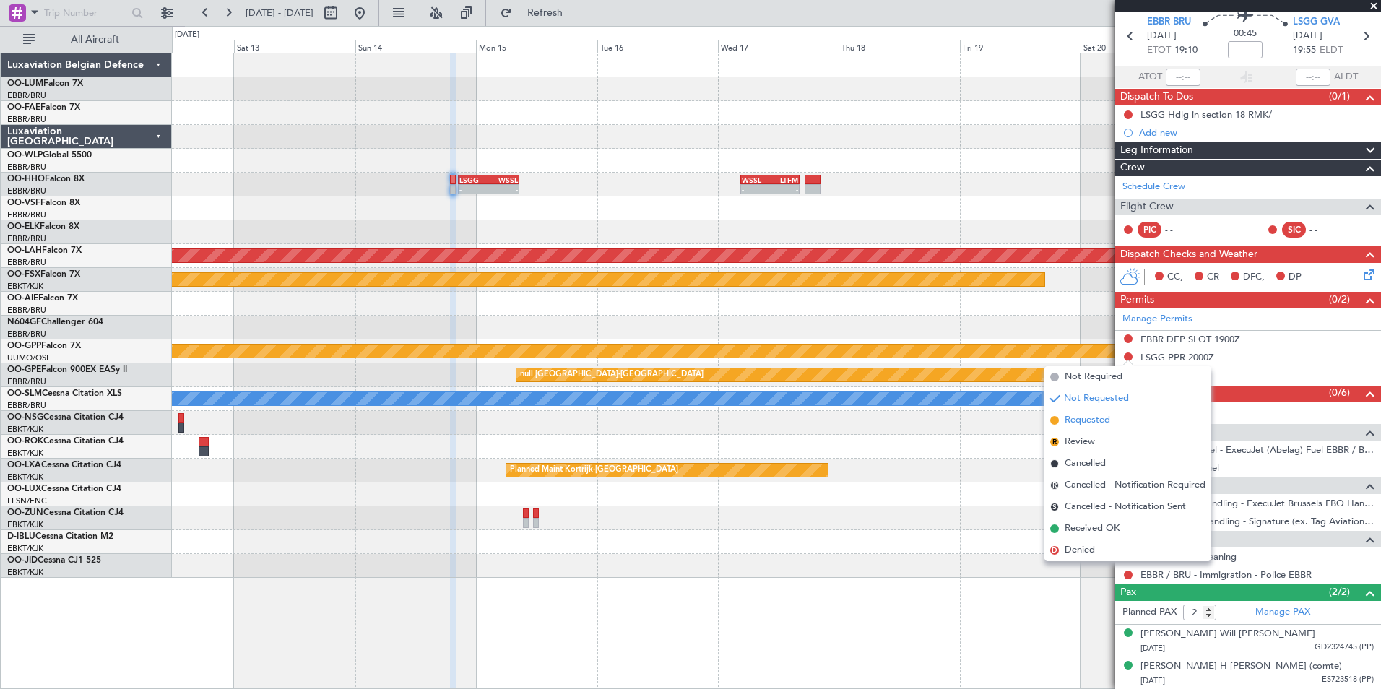
click at [1081, 422] on span "Requested" at bounding box center [1086, 420] width 45 height 14
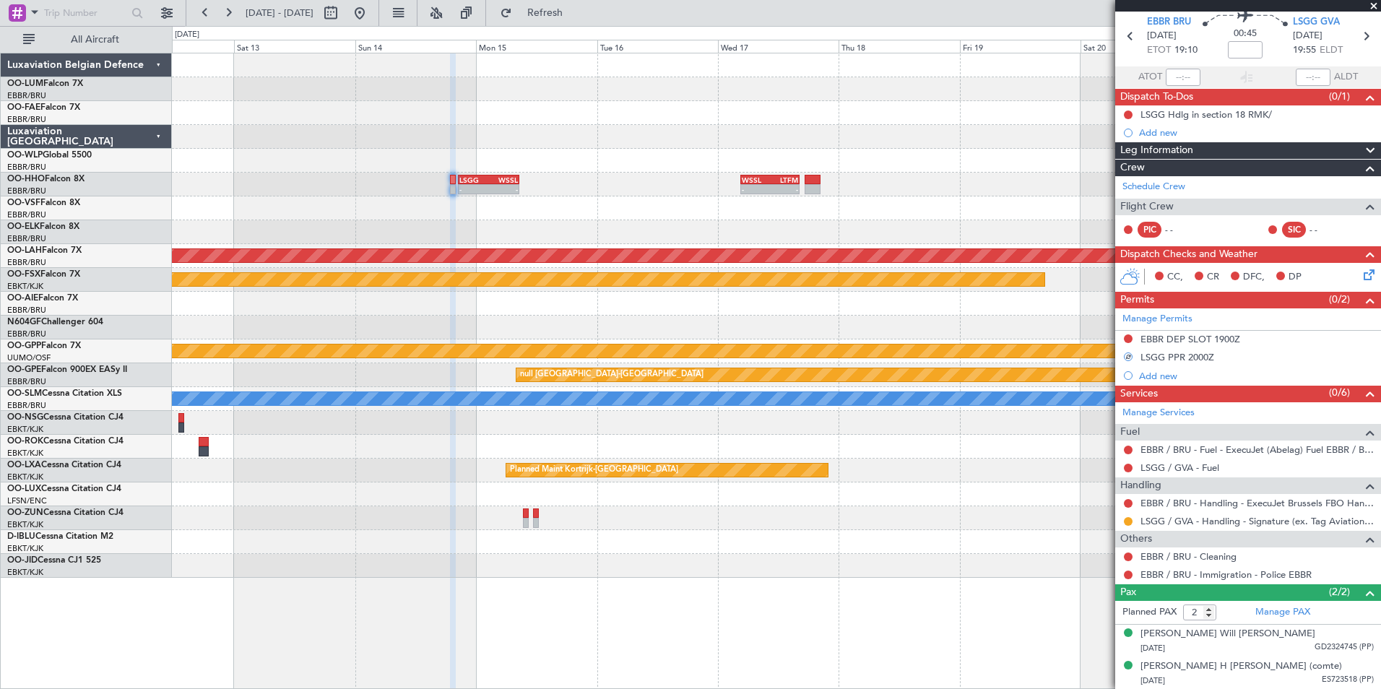
click at [501, 187] on div "-" at bounding box center [503, 189] width 30 height 9
type input "-00:10"
type input "3"
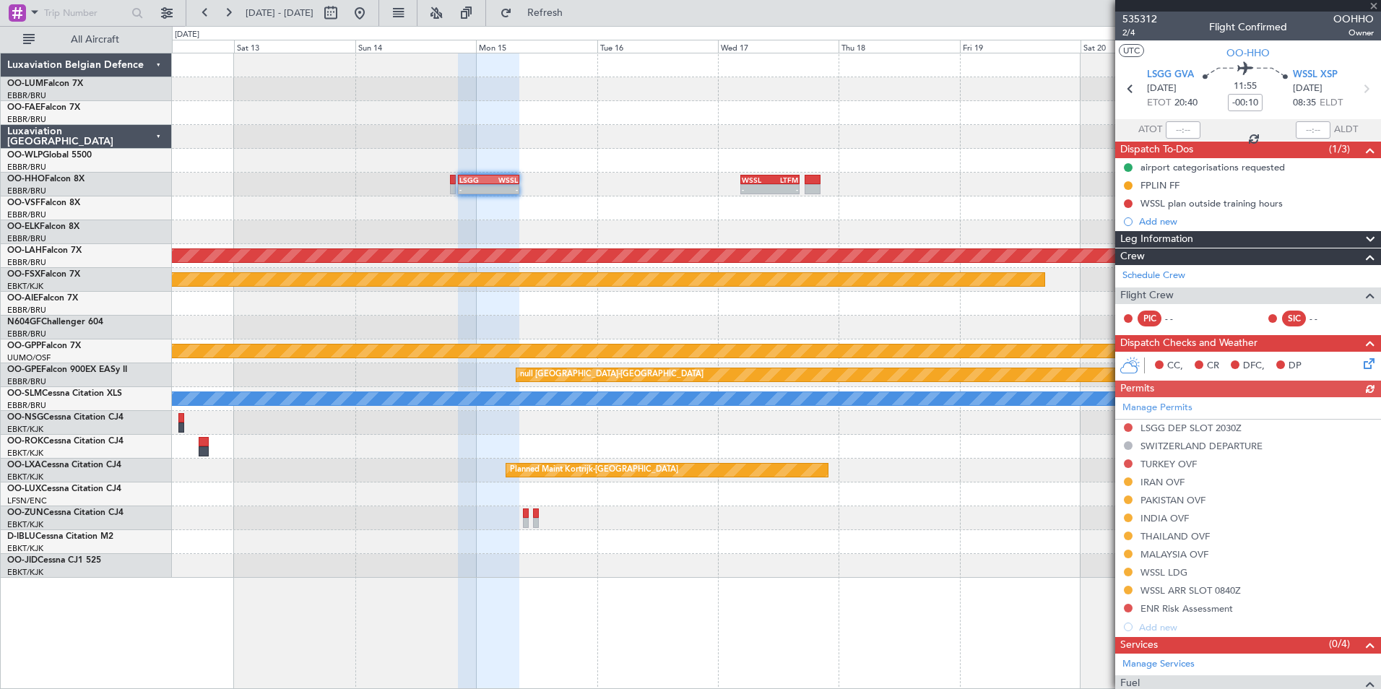
scroll to position [230, 0]
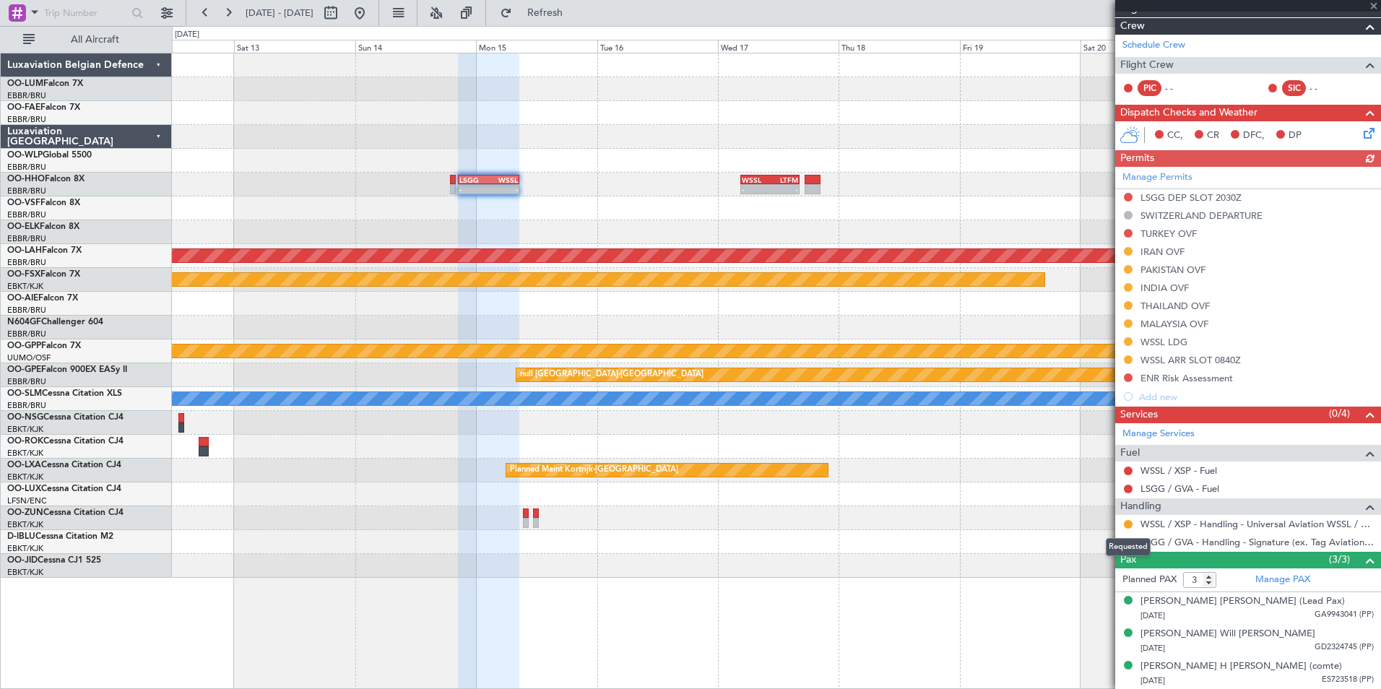
click at [1124, 544] on div "Requested" at bounding box center [1128, 547] width 45 height 18
click at [996, 552] on div at bounding box center [776, 542] width 1208 height 24
click at [1132, 543] on button at bounding box center [1128, 542] width 9 height 9
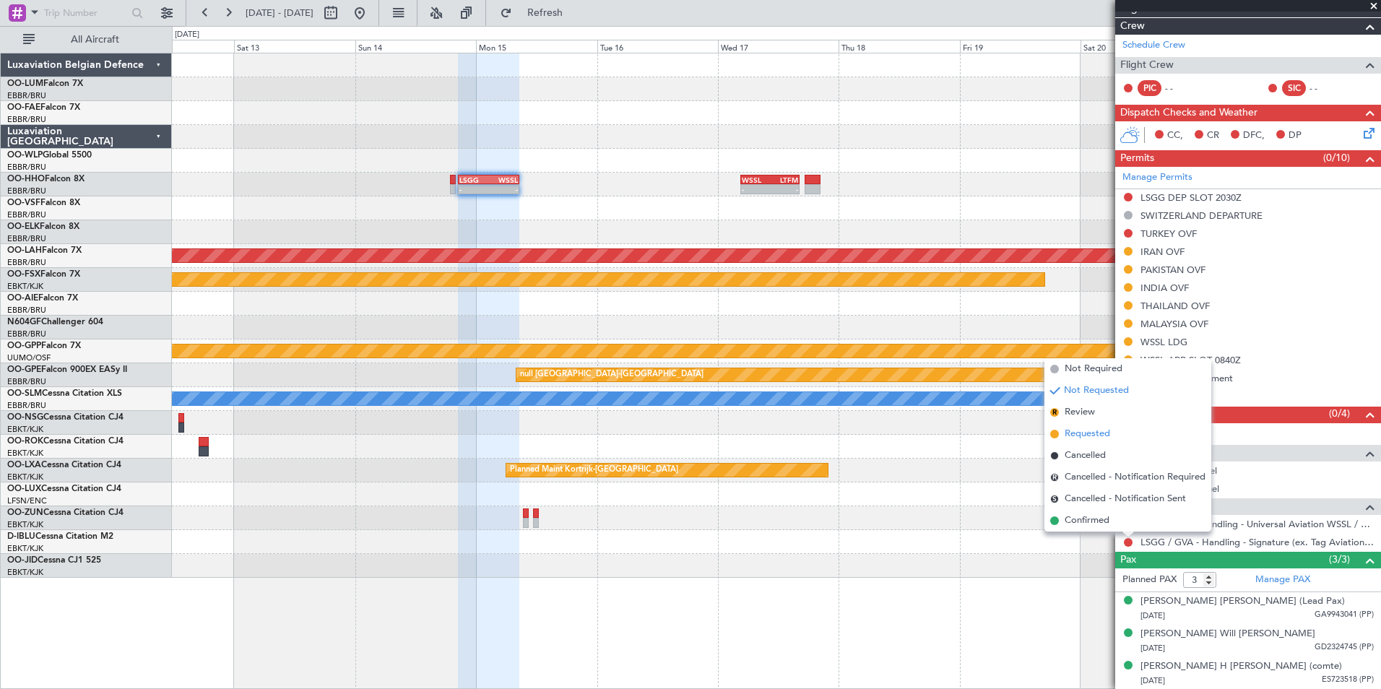
click at [1098, 439] on span "Requested" at bounding box center [1086, 434] width 45 height 14
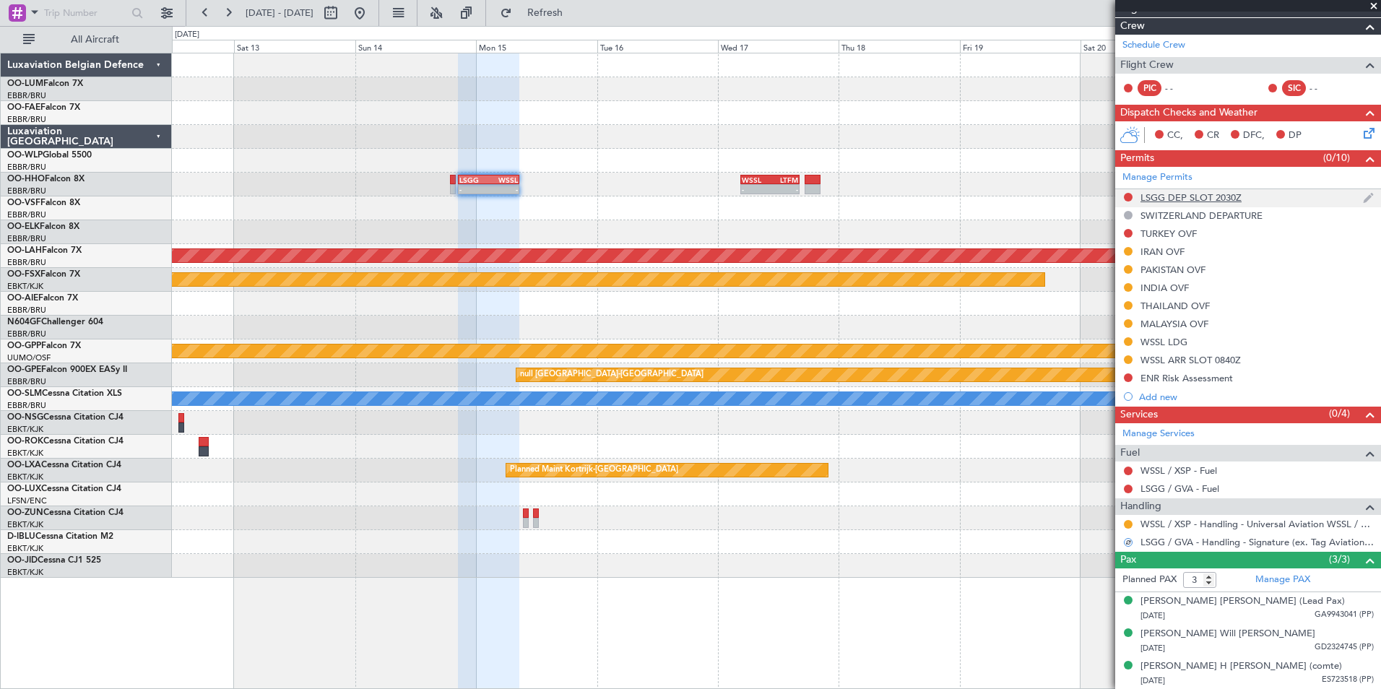
click at [1124, 192] on div at bounding box center [1128, 197] width 12 height 12
click at [1125, 196] on button at bounding box center [1128, 197] width 9 height 9
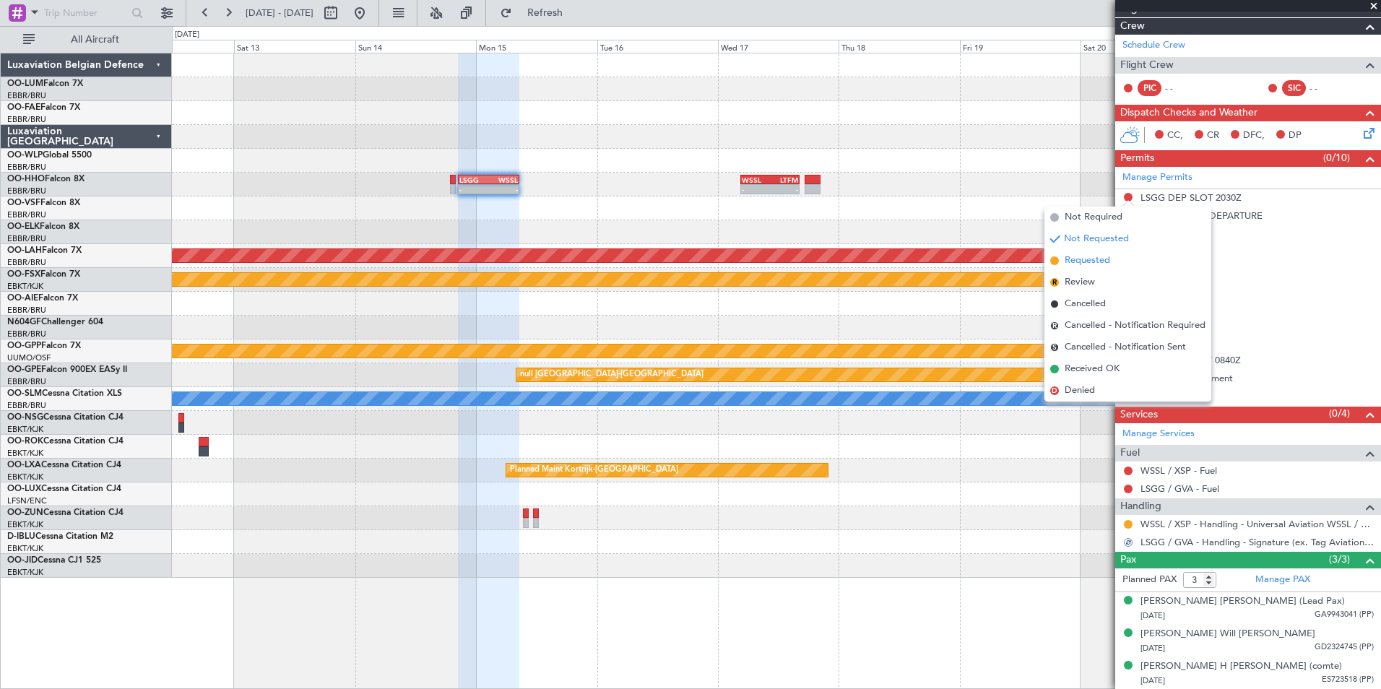
click at [1102, 255] on span "Requested" at bounding box center [1086, 260] width 45 height 14
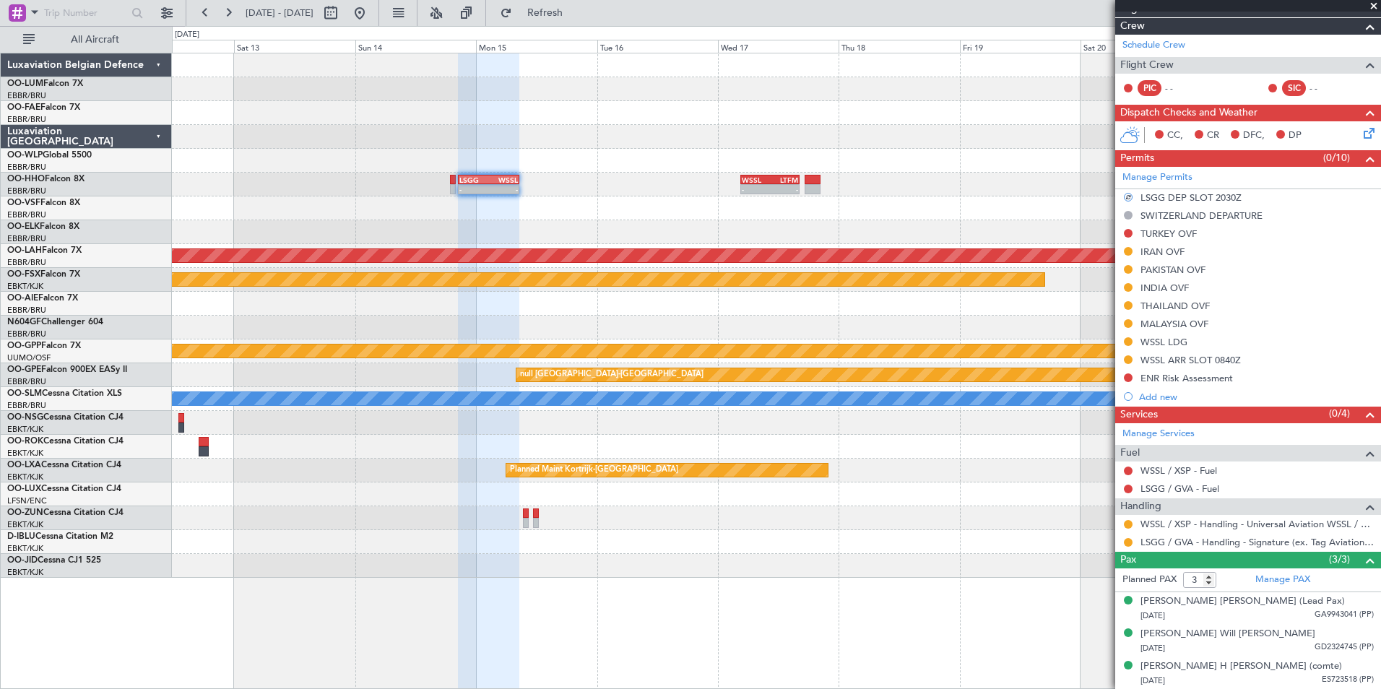
click at [1368, 132] on div "CC, CR DFC, DP" at bounding box center [1248, 135] width 266 height 29
click at [1361, 132] on icon at bounding box center [1366, 131] width 12 height 12
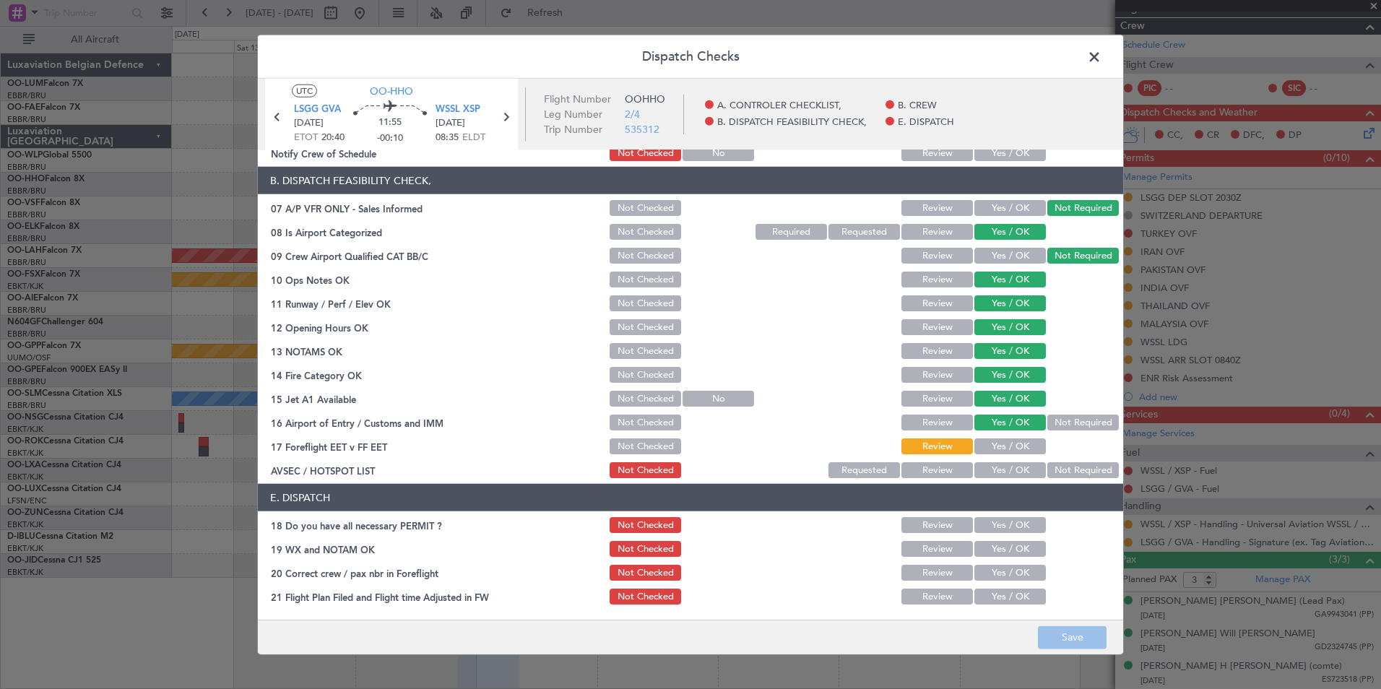
scroll to position [0, 0]
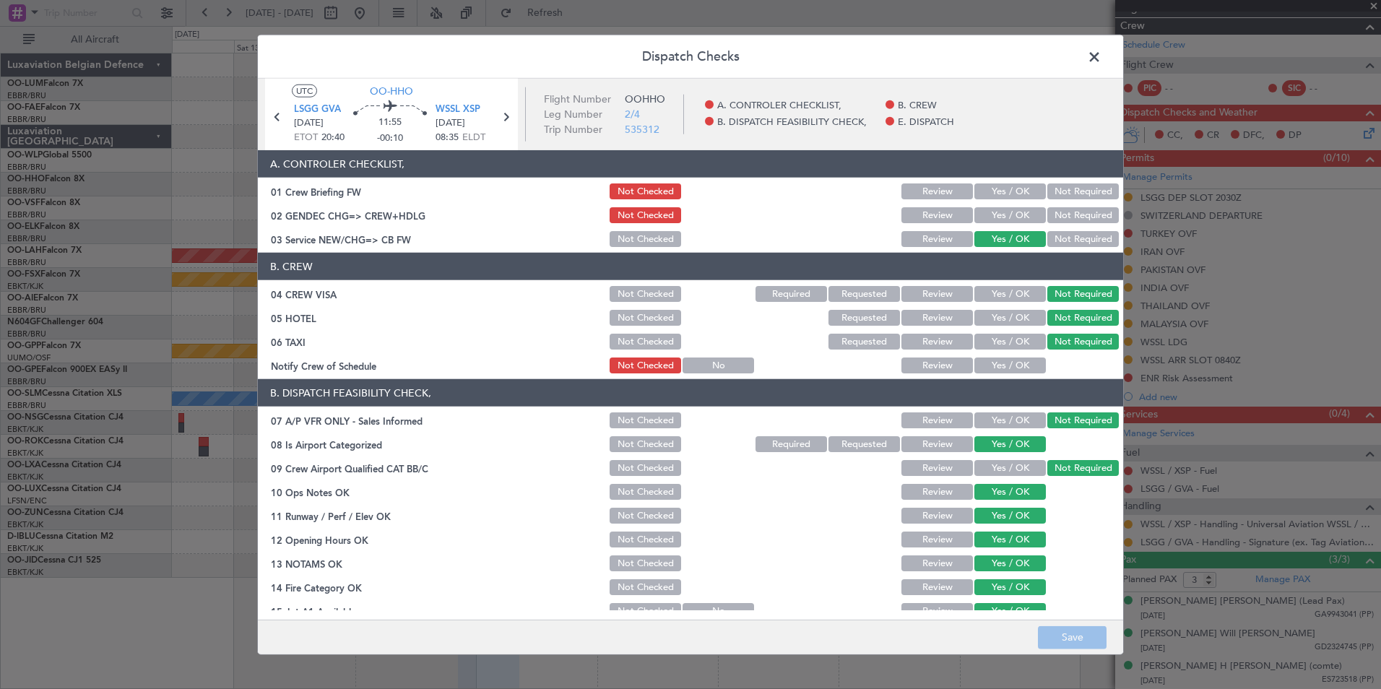
click at [1101, 64] on span at bounding box center [1101, 60] width 0 height 29
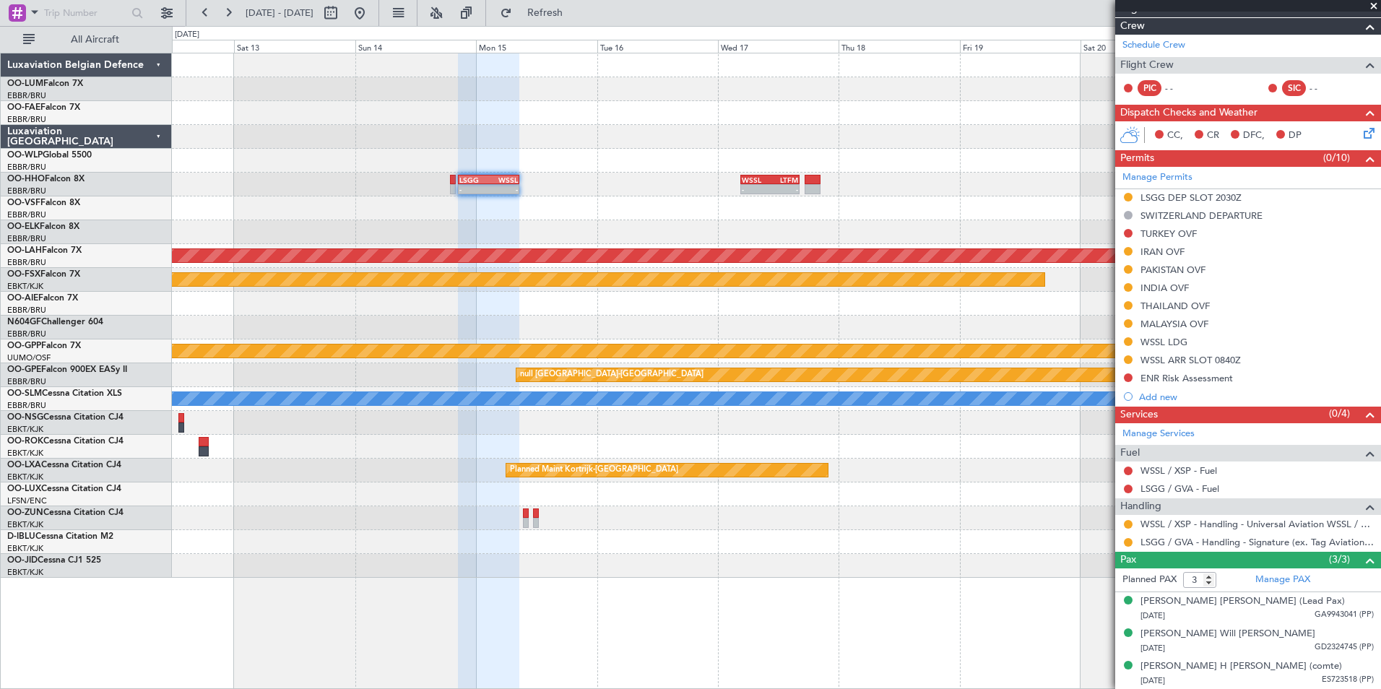
click at [448, 185] on div "- - LSGG 20:30 Z WSSL 08:40 Z - - WSSL 04:40 Z LTFM 16:15 Z" at bounding box center [776, 185] width 1208 height 24
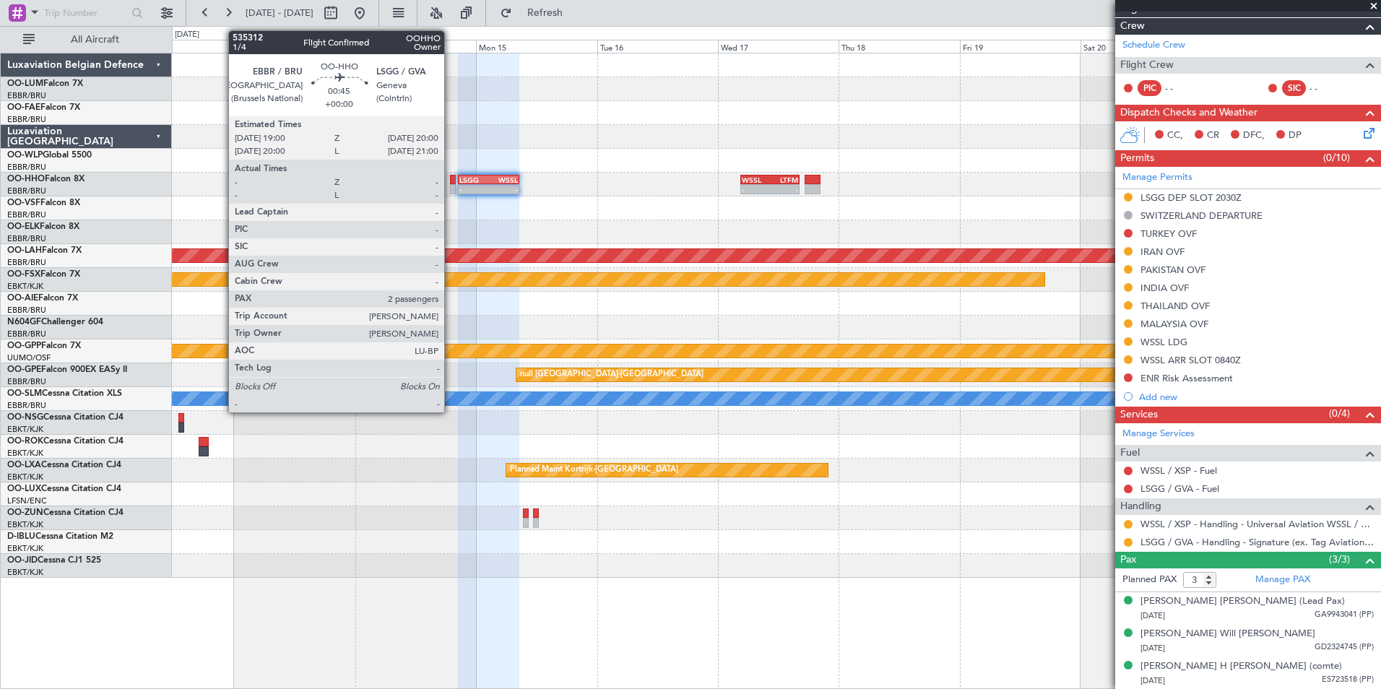
click at [451, 185] on div at bounding box center [452, 189] width 5 height 10
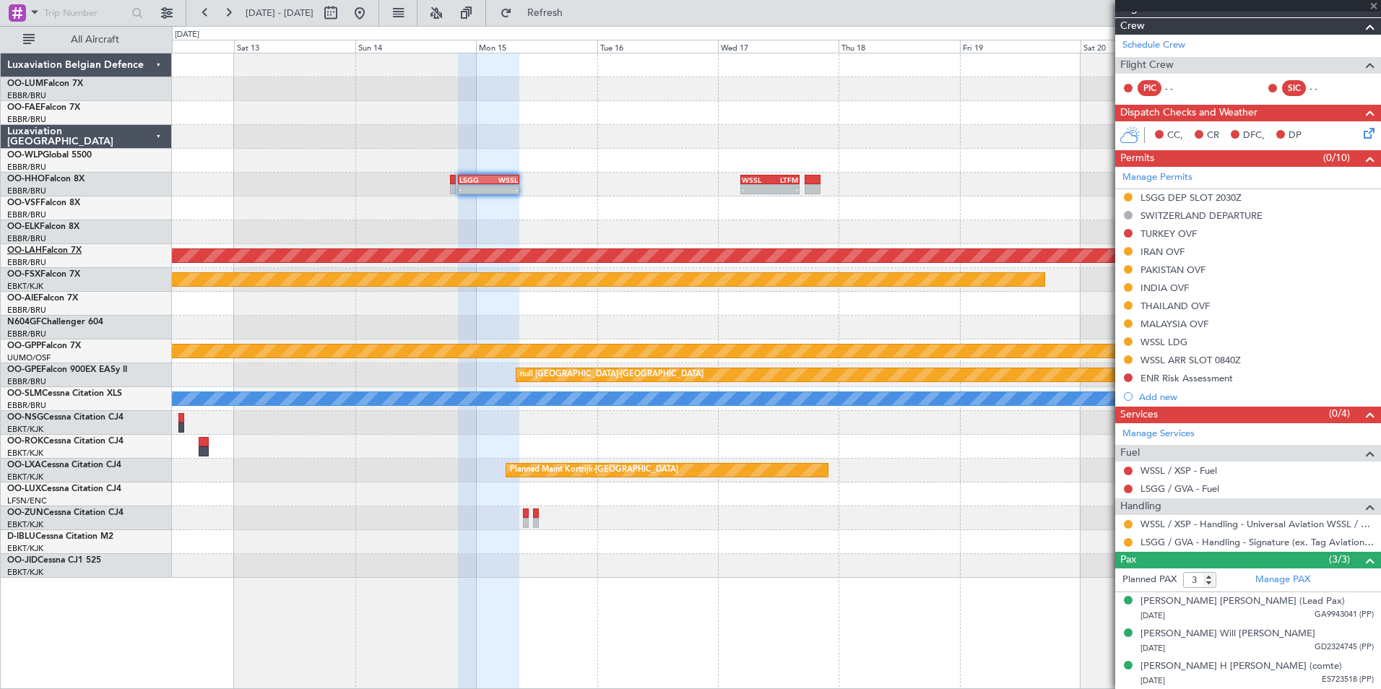
type input "2"
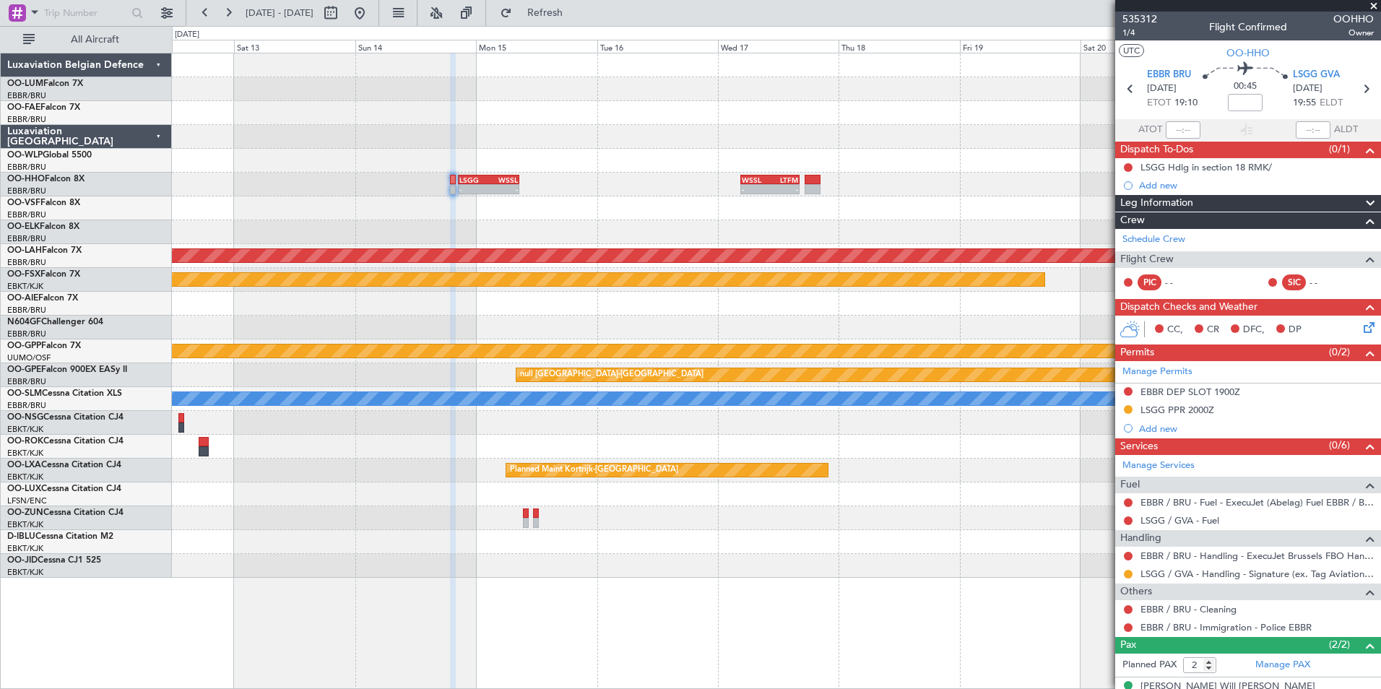
click at [1360, 324] on icon at bounding box center [1366, 325] width 12 height 12
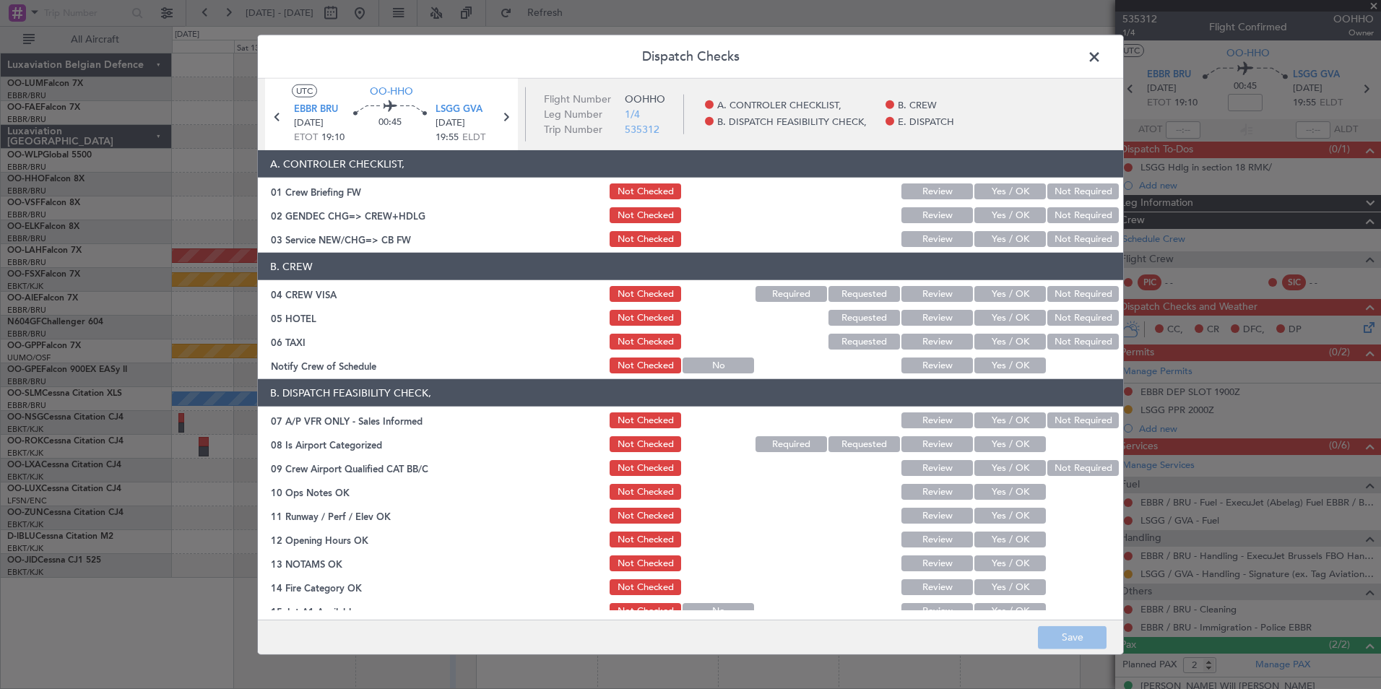
click at [987, 244] on button "Yes / OK" at bounding box center [1009, 239] width 71 height 16
click at [1059, 289] on button "Not Required" at bounding box center [1082, 294] width 71 height 16
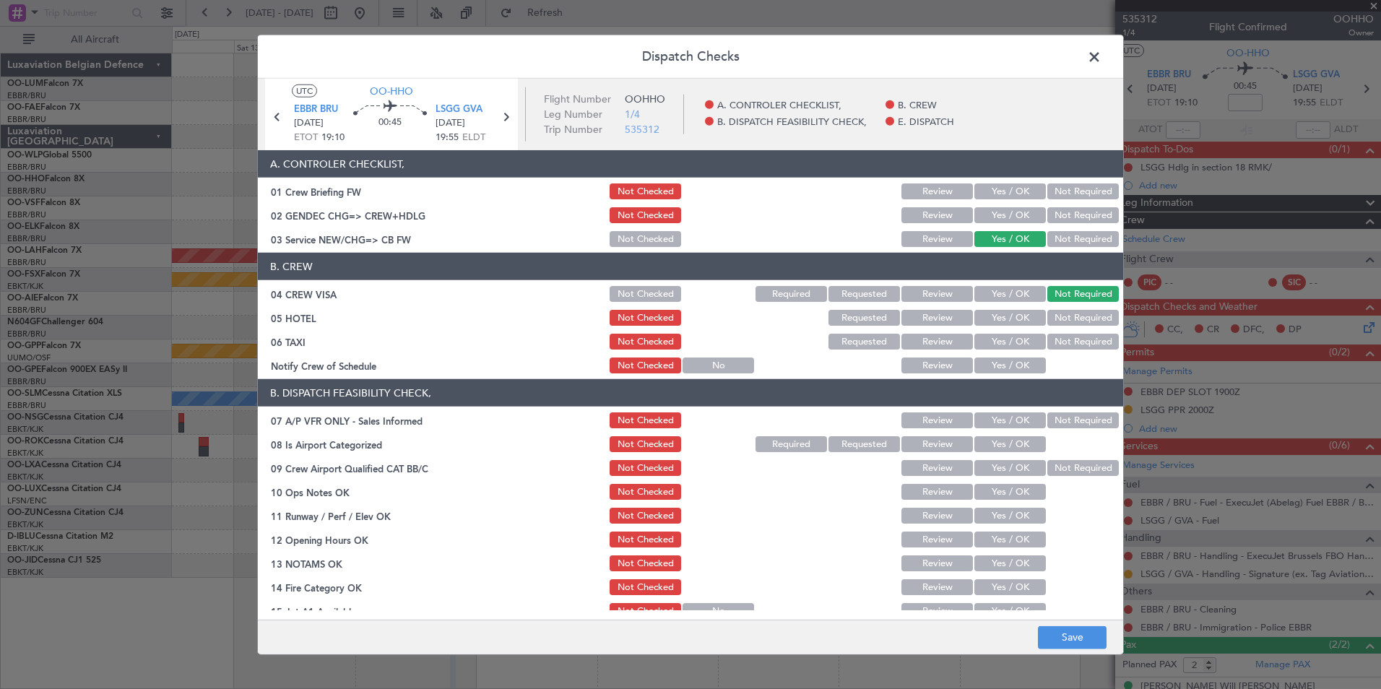
click at [1062, 312] on button "Not Required" at bounding box center [1082, 318] width 71 height 16
click at [1060, 335] on button "Not Required" at bounding box center [1082, 342] width 71 height 16
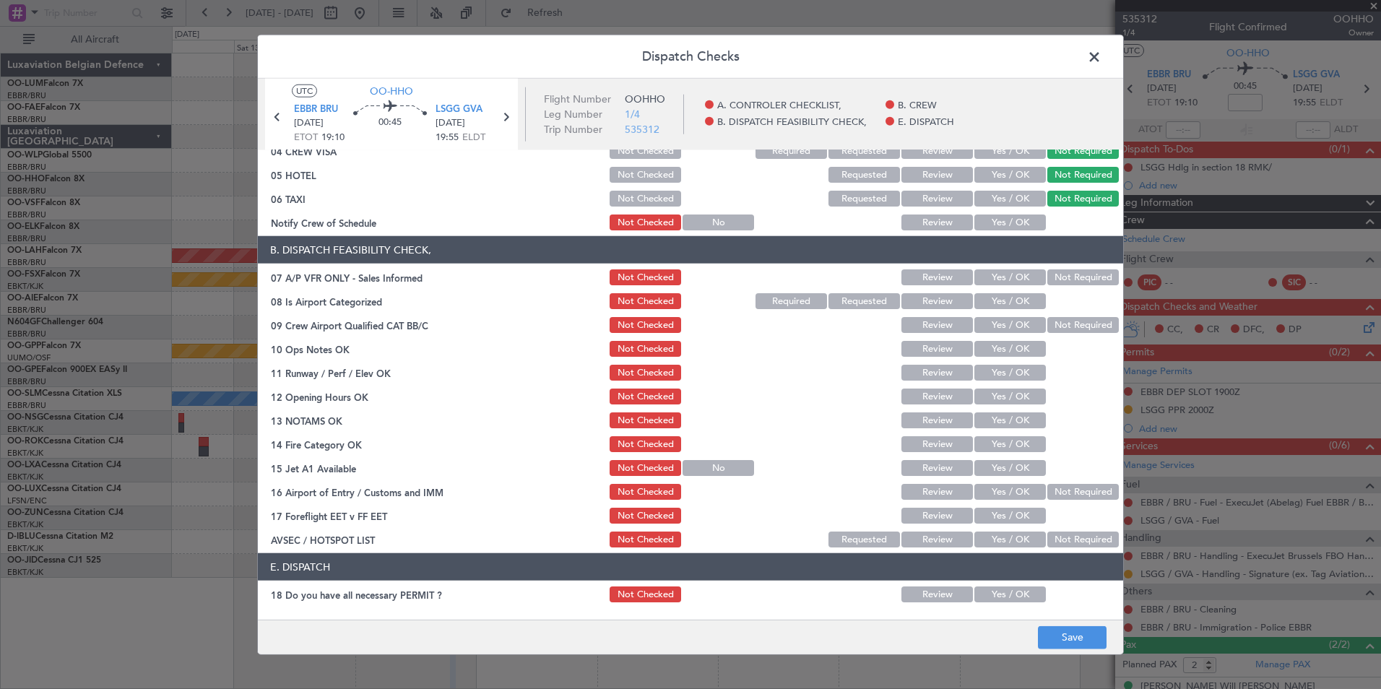
scroll to position [144, 0]
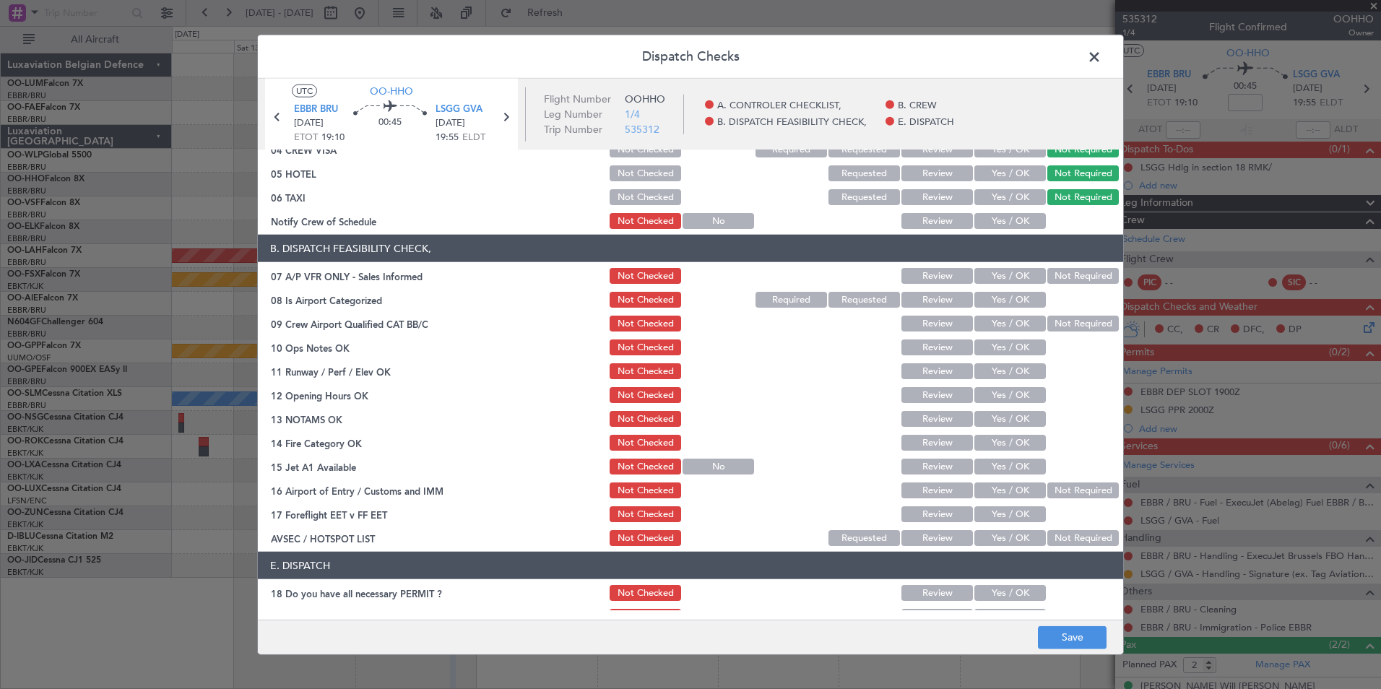
click at [1085, 272] on button "Not Required" at bounding box center [1082, 276] width 71 height 16
click at [1010, 295] on button "Yes / OK" at bounding box center [1009, 300] width 71 height 16
click at [1063, 324] on button "Not Required" at bounding box center [1082, 324] width 71 height 16
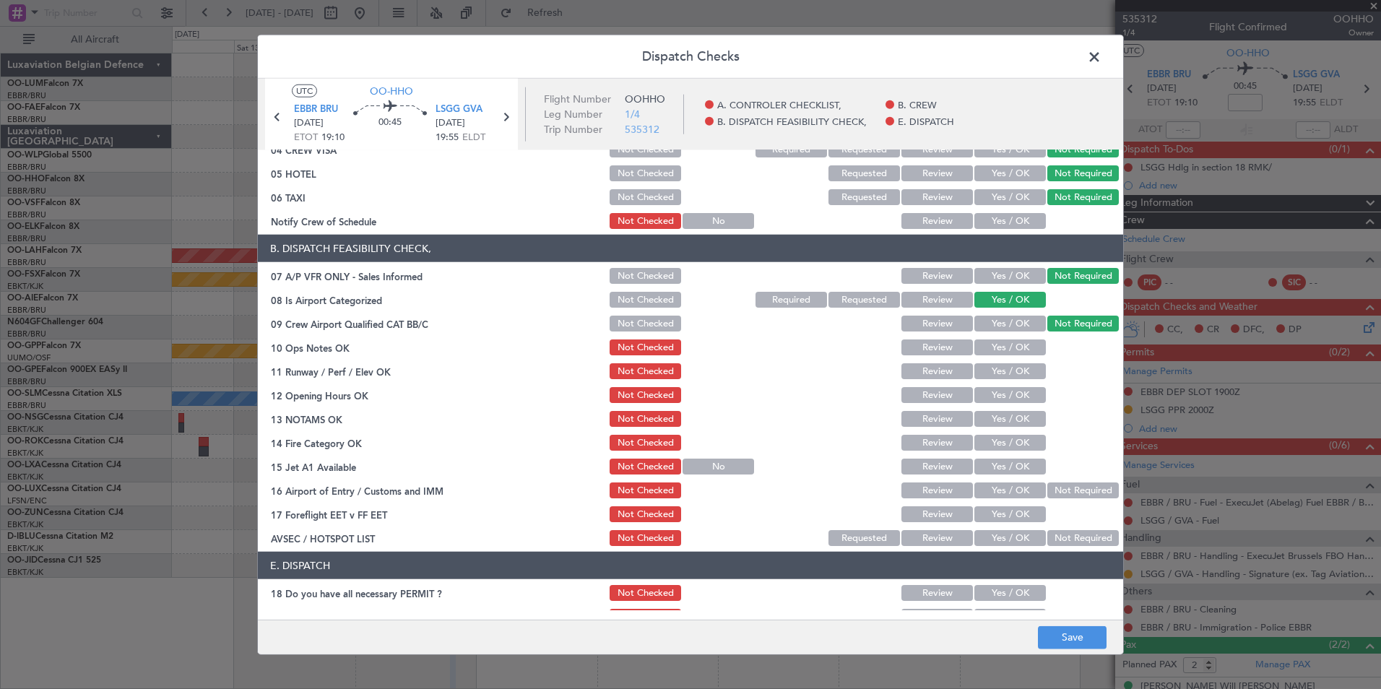
click at [999, 347] on button "Yes / OK" at bounding box center [1009, 347] width 71 height 16
click at [1007, 370] on button "Yes / OK" at bounding box center [1009, 371] width 71 height 16
click at [1010, 394] on button "Yes / OK" at bounding box center [1009, 395] width 71 height 16
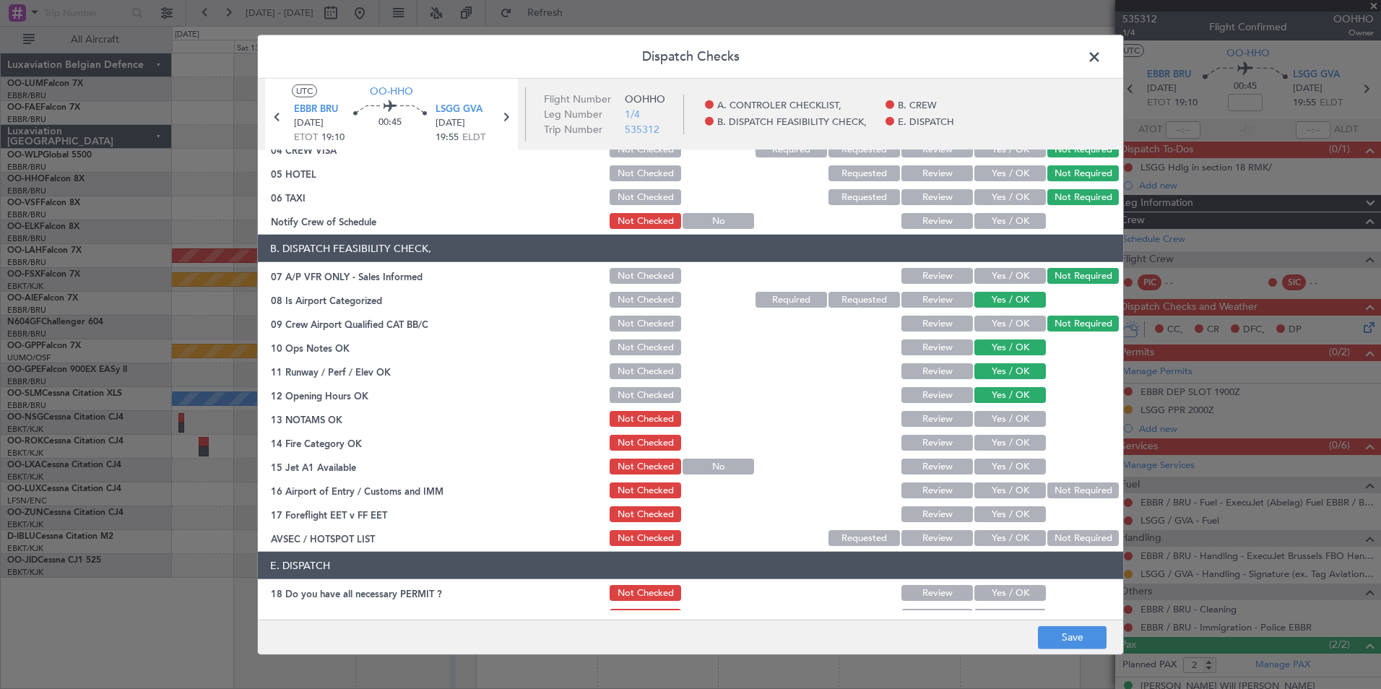
click at [1008, 414] on button "Yes / OK" at bounding box center [1009, 419] width 71 height 16
click at [1013, 445] on button "Yes / OK" at bounding box center [1009, 443] width 71 height 16
click at [1013, 465] on button "Yes / OK" at bounding box center [1009, 467] width 71 height 16
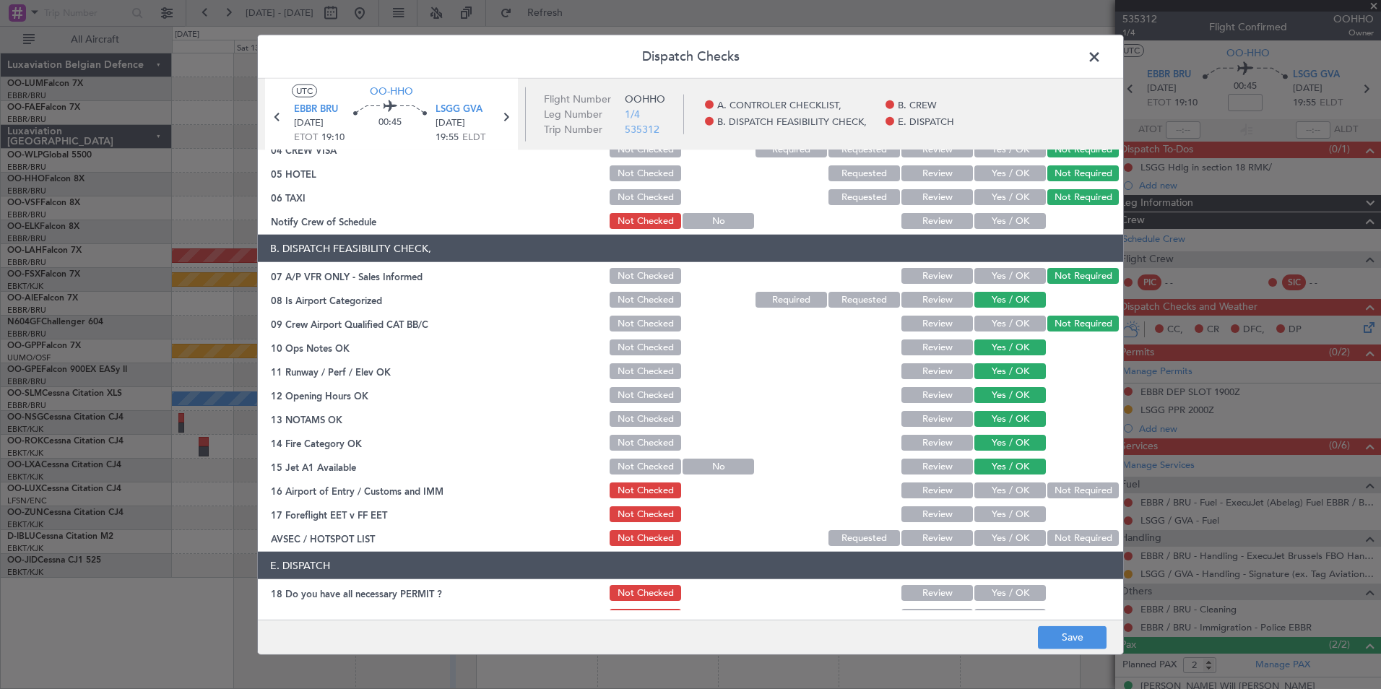
click at [1010, 490] on button "Yes / OK" at bounding box center [1009, 490] width 71 height 16
click at [933, 520] on button "Review" at bounding box center [936, 514] width 71 height 16
click at [1054, 539] on button "Not Required" at bounding box center [1082, 538] width 71 height 16
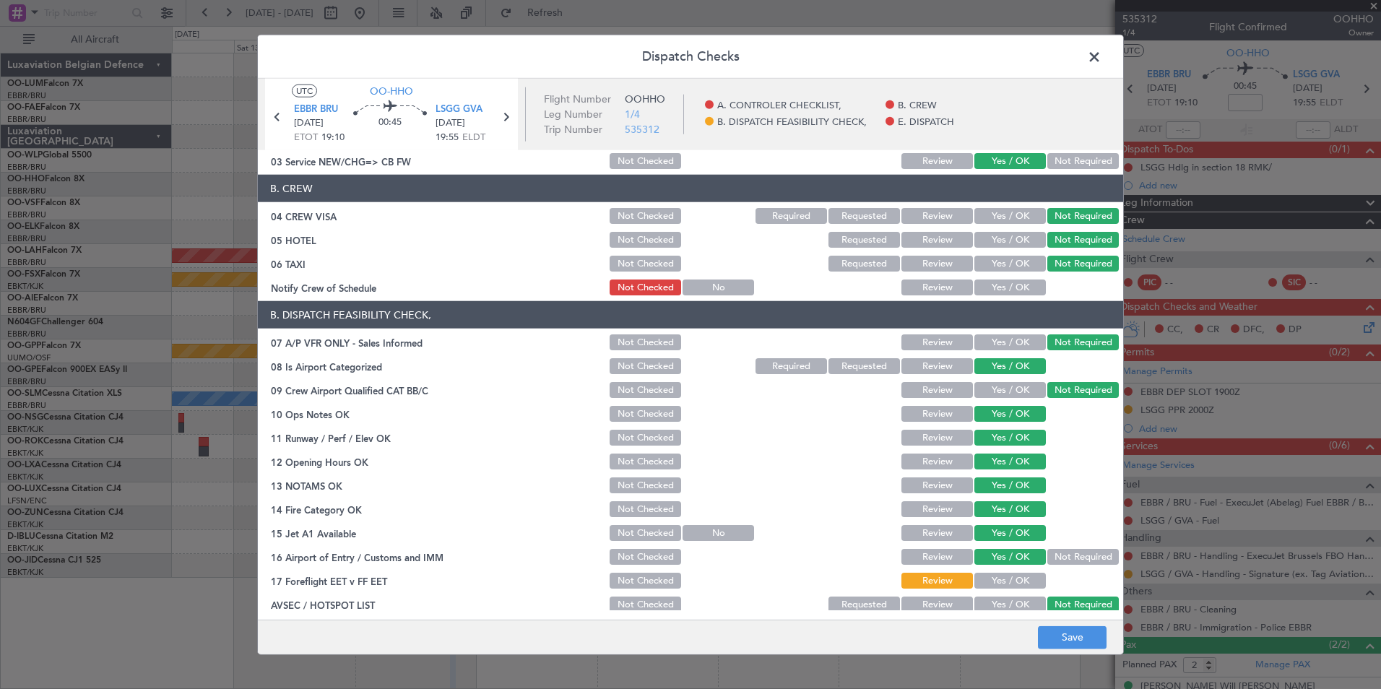
scroll to position [0, 0]
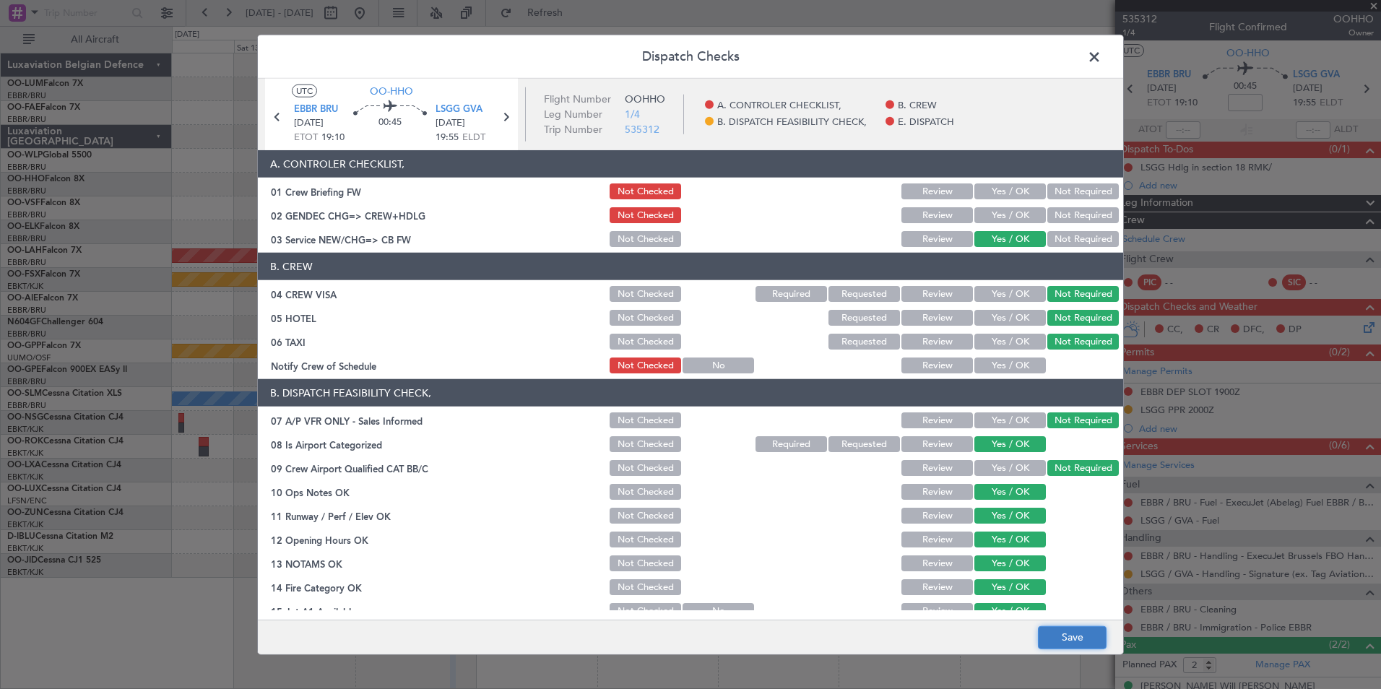
click at [1064, 640] on button "Save" at bounding box center [1072, 636] width 69 height 23
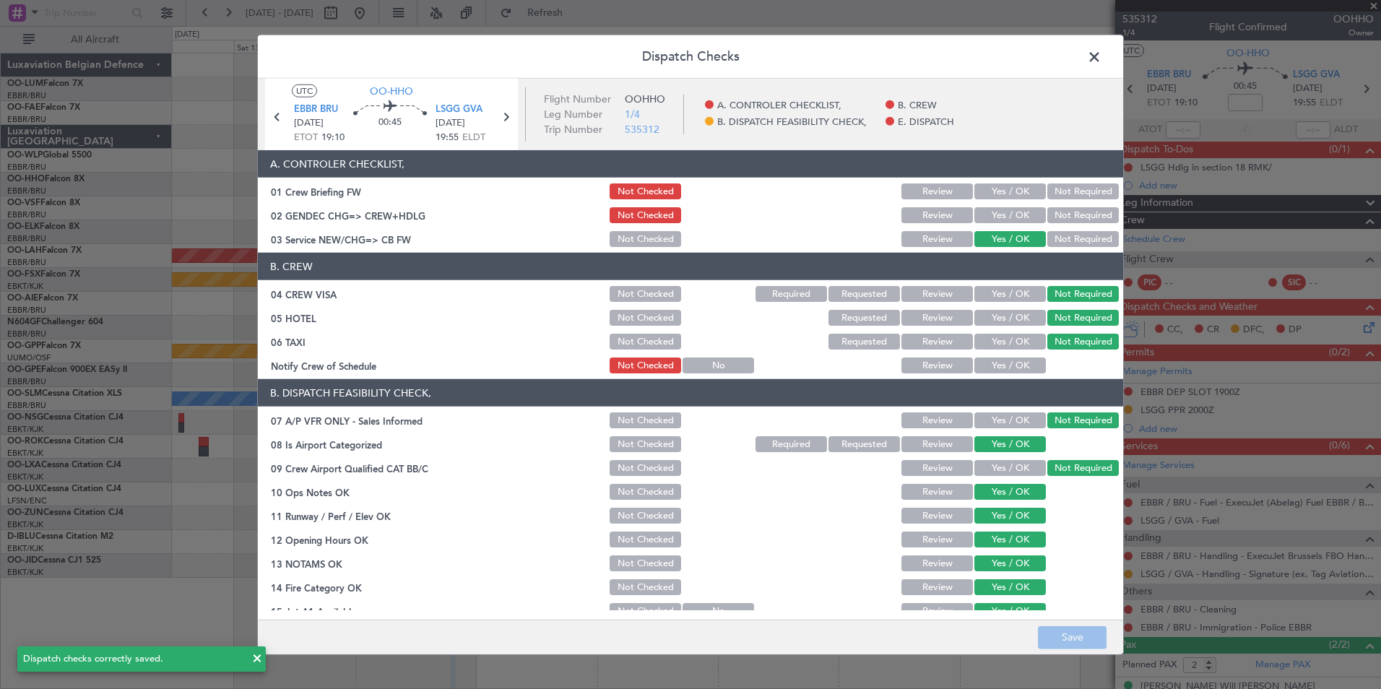
click at [1101, 64] on span at bounding box center [1101, 60] width 0 height 29
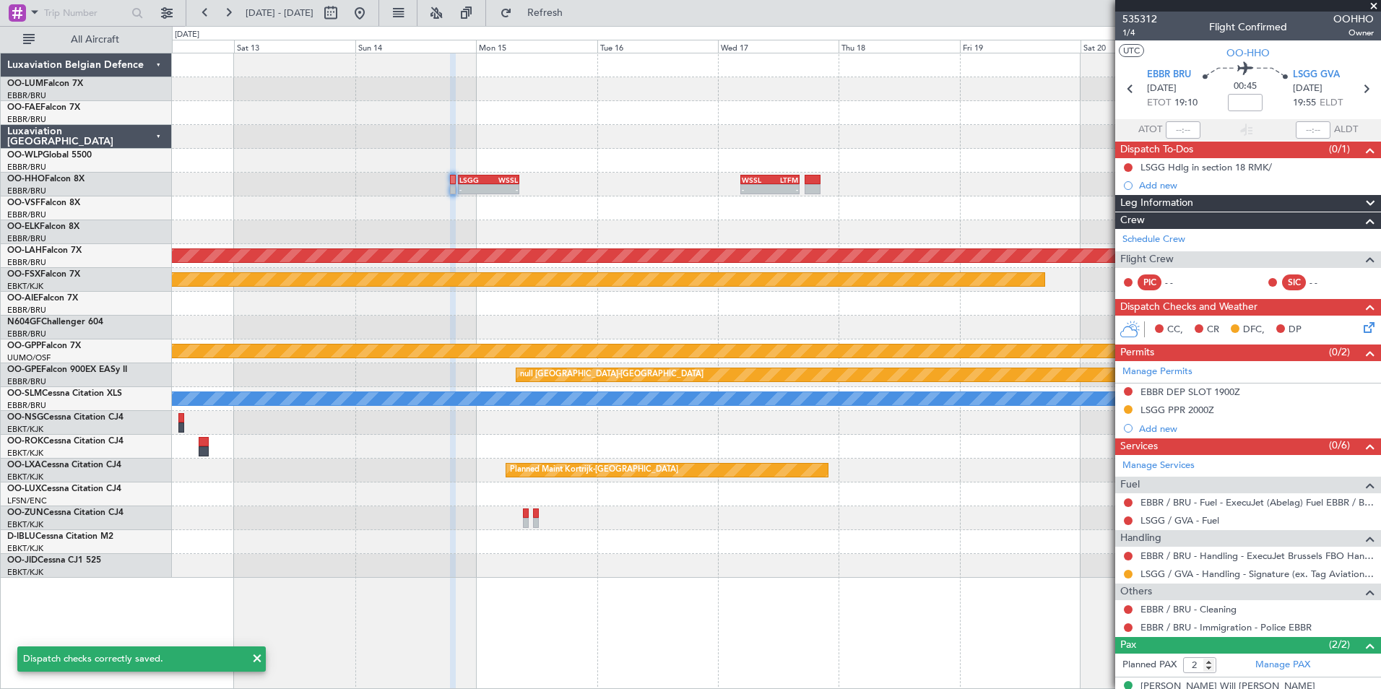
click at [526, 329] on div at bounding box center [776, 328] width 1208 height 24
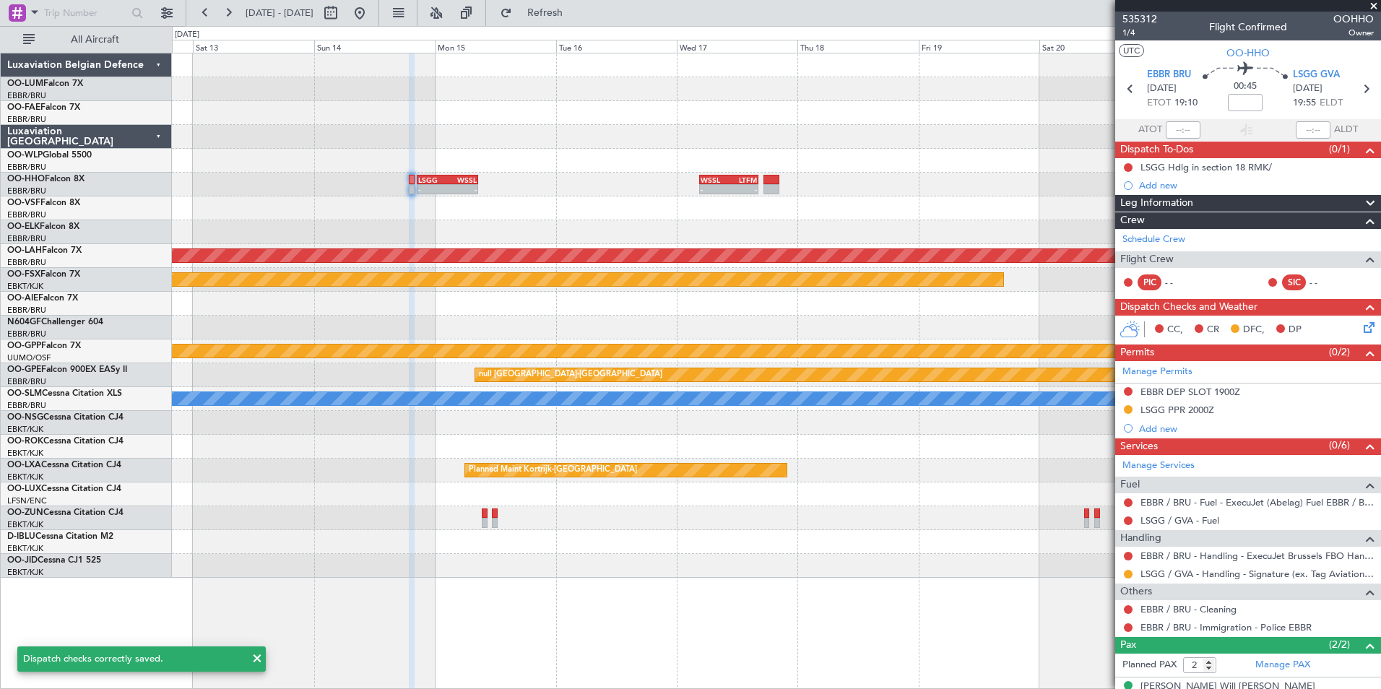
click at [453, 190] on div "-" at bounding box center [462, 189] width 30 height 9
type input "-00:10"
type input "3"
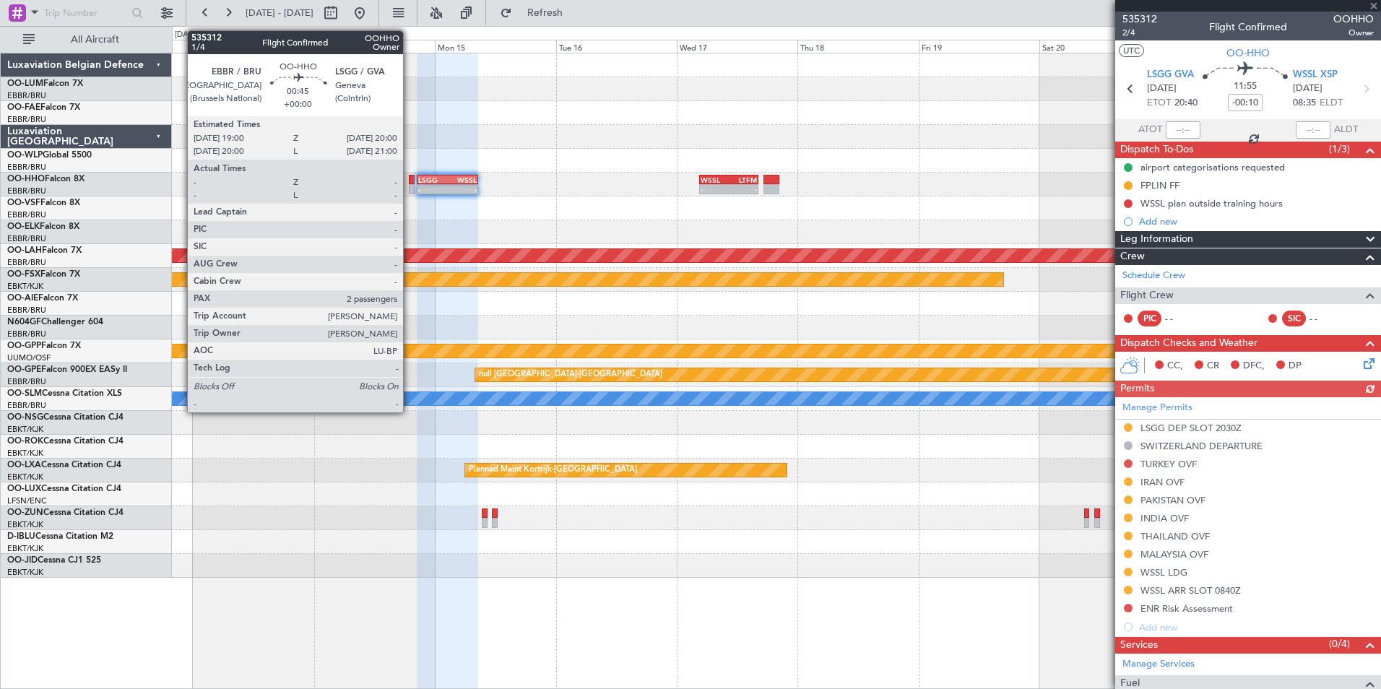
click at [409, 186] on div at bounding box center [411, 189] width 5 height 10
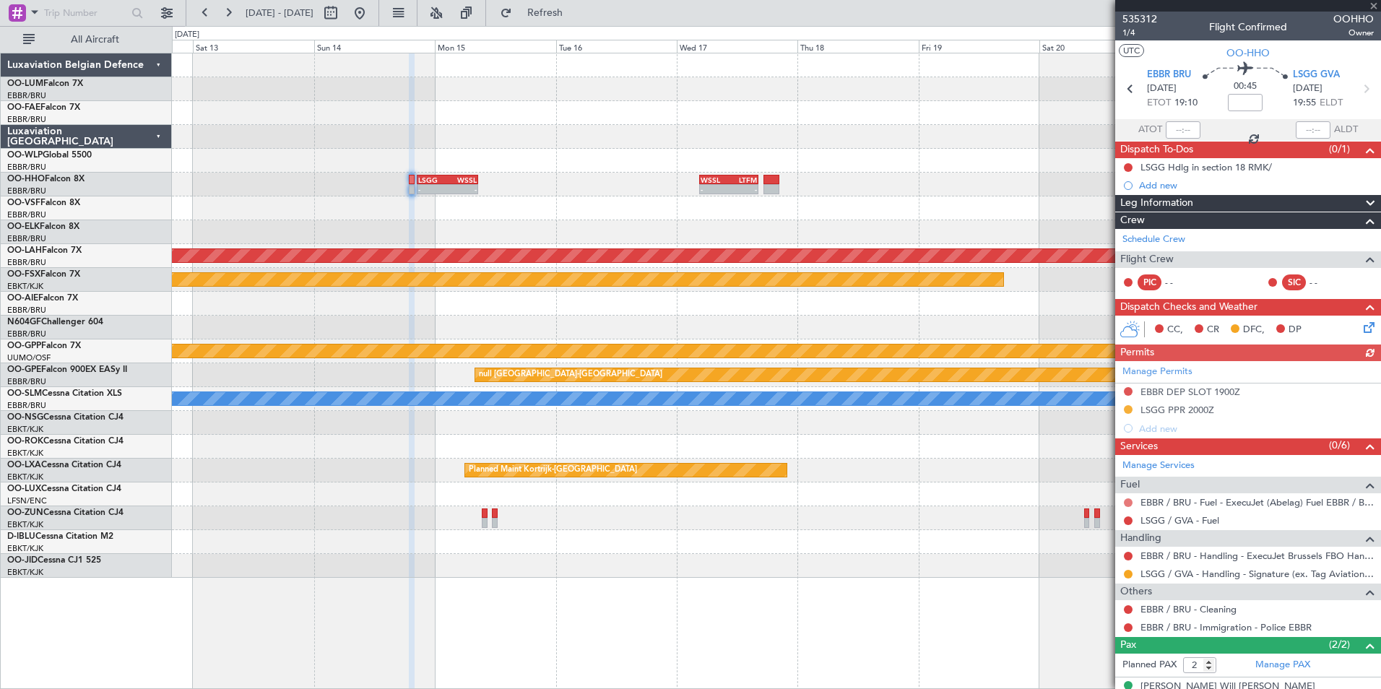
click at [1127, 500] on button at bounding box center [1128, 502] width 9 height 9
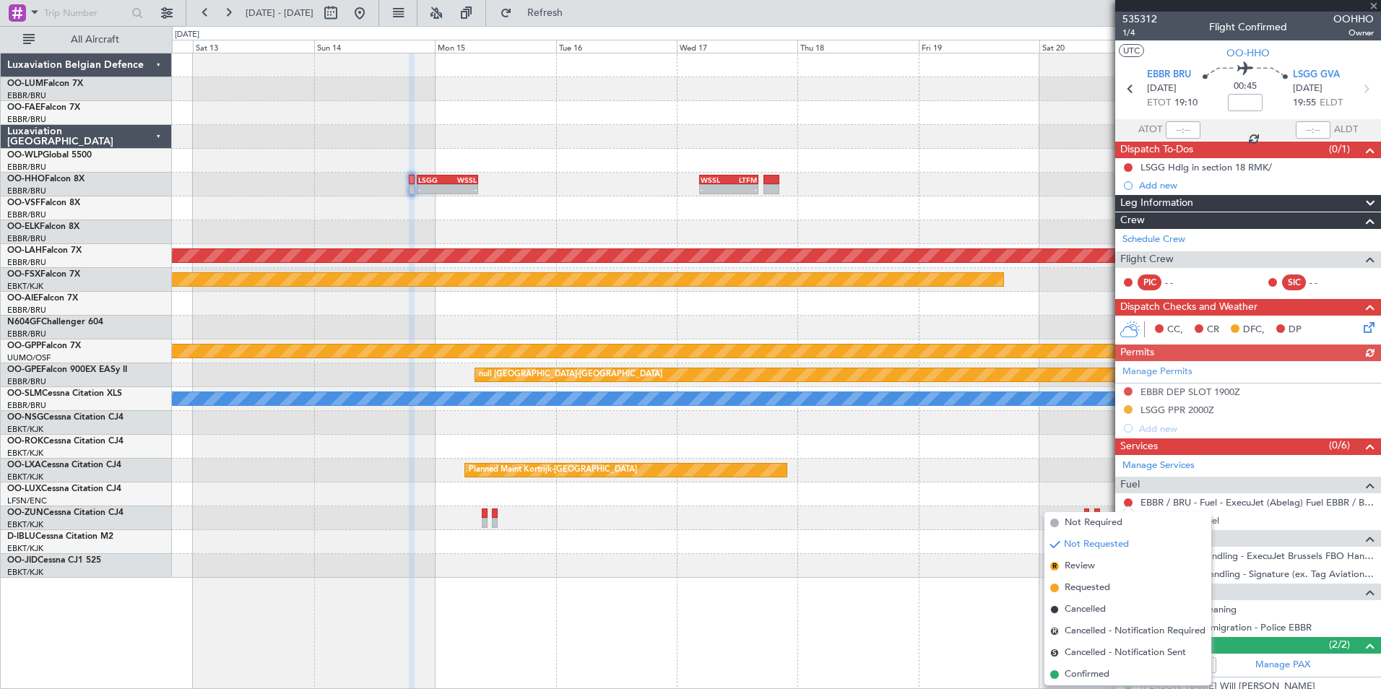
drag, startPoint x: 1096, startPoint y: 673, endPoint x: 900, endPoint y: 474, distance: 279.3
click at [1095, 672] on span "Confirmed" at bounding box center [1086, 674] width 45 height 14
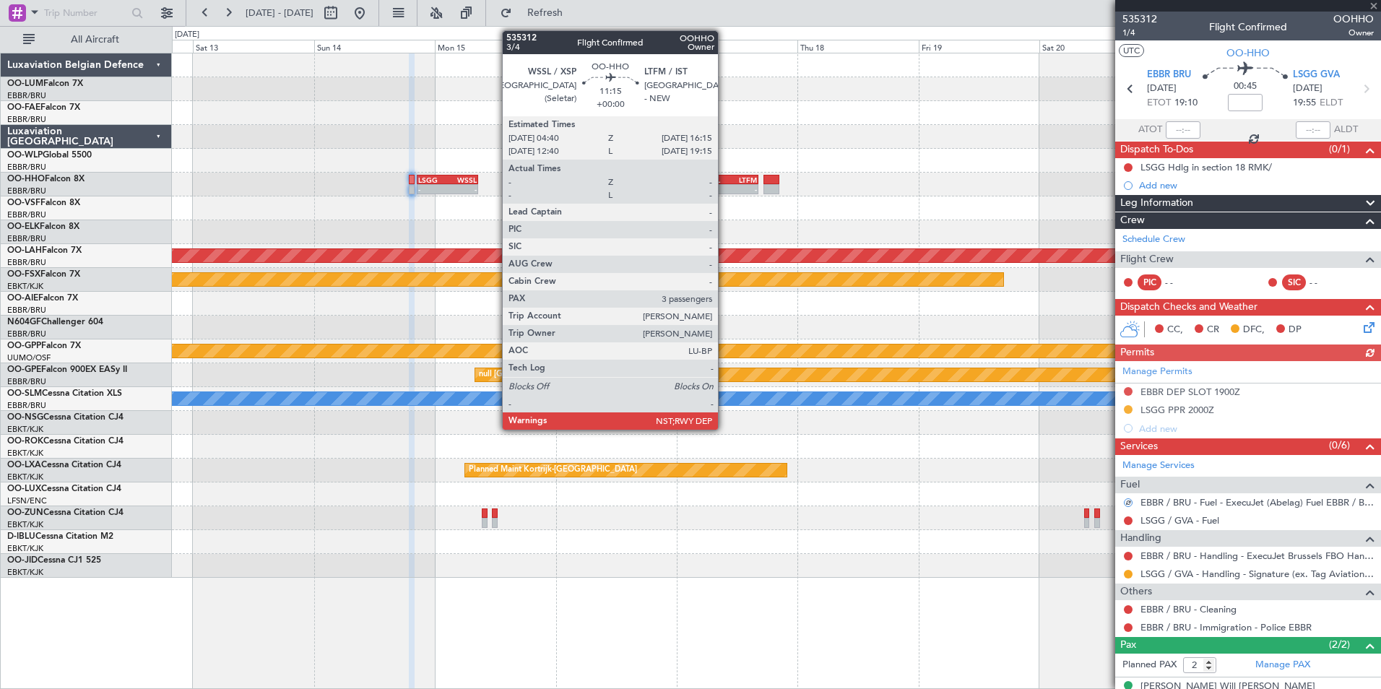
click at [724, 186] on div "-" at bounding box center [714, 189] width 28 height 9
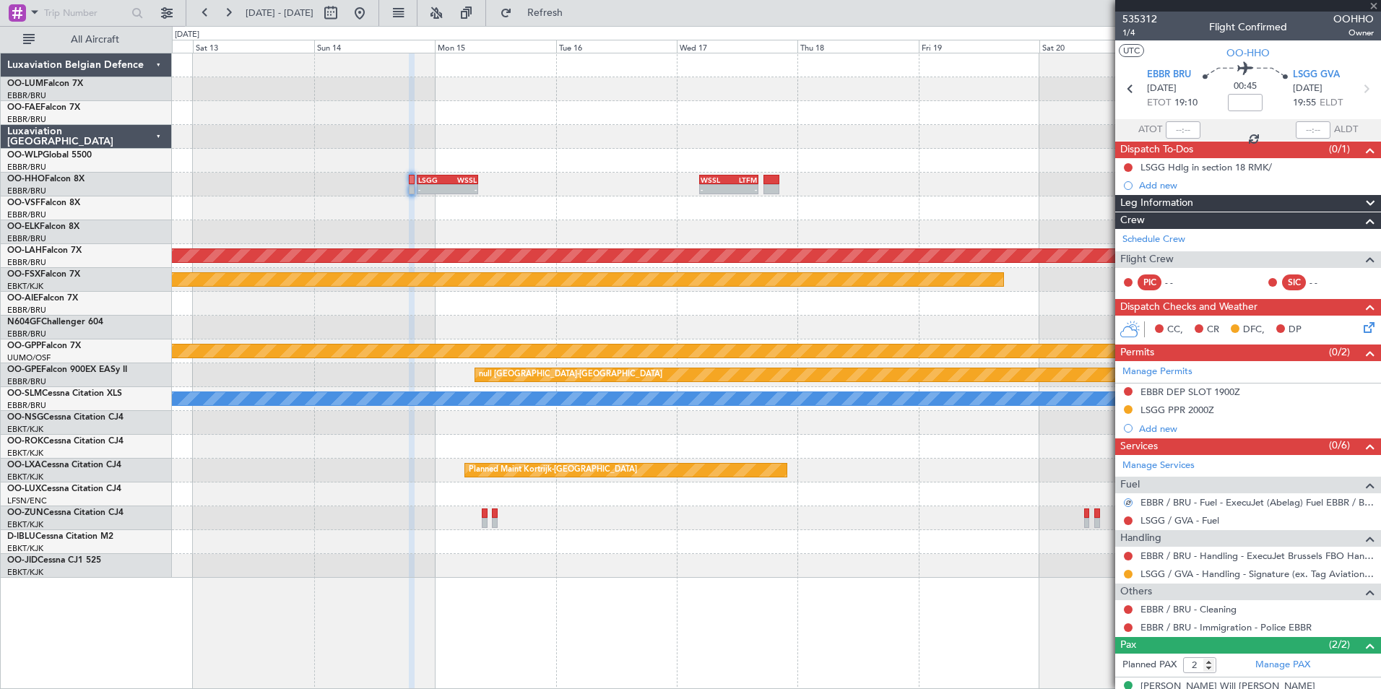
type input "3"
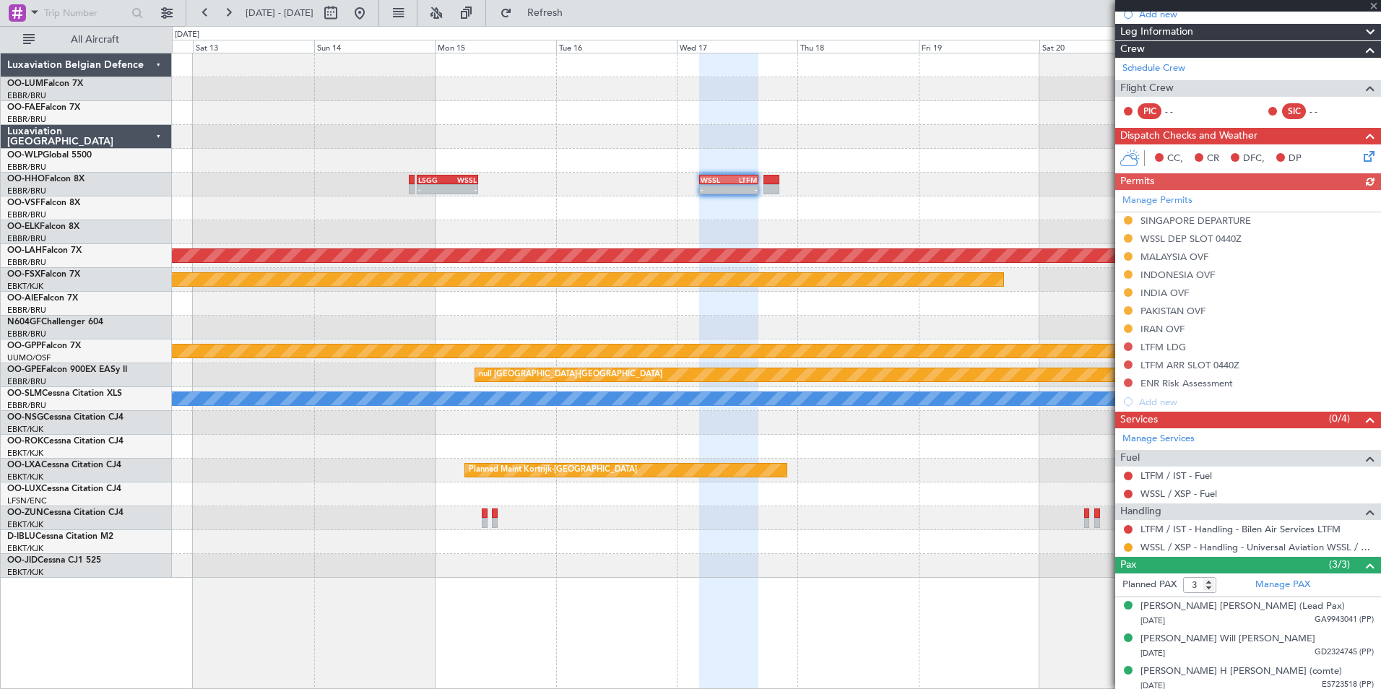
scroll to position [194, 0]
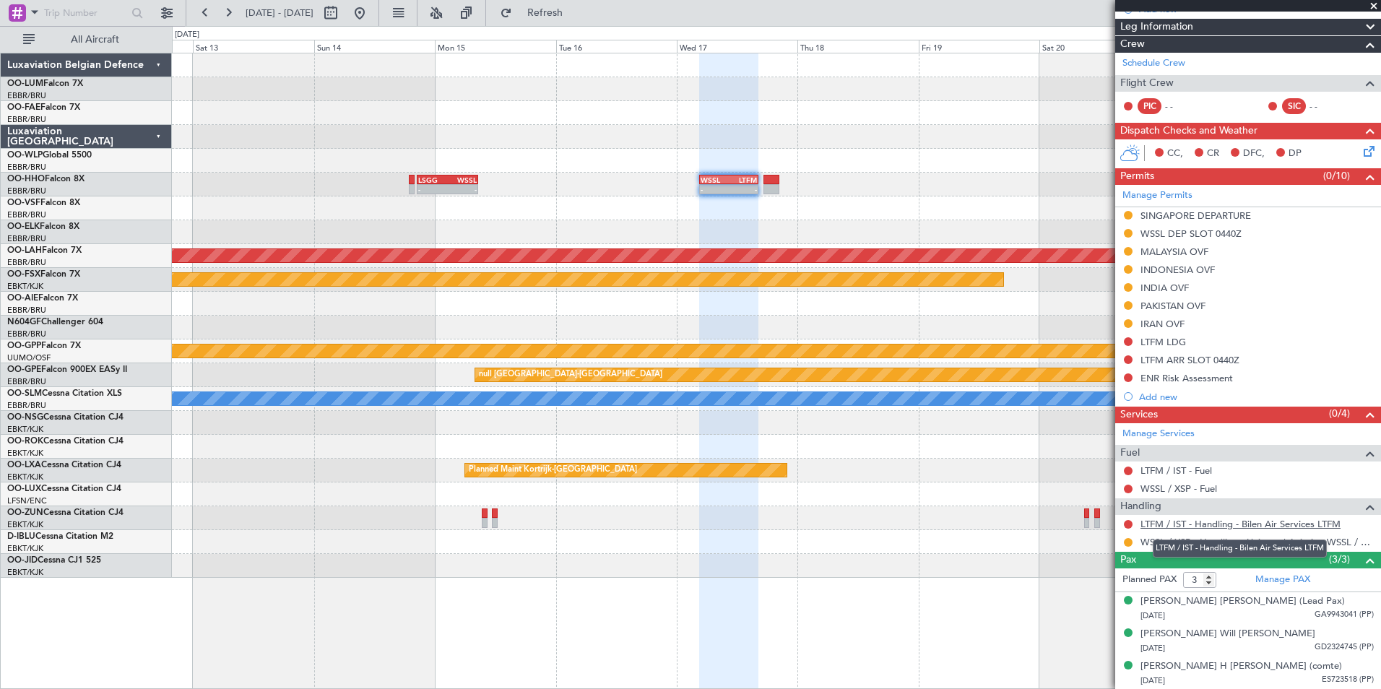
click at [1179, 523] on link "LTFM / IST - Handling - Bilen Air Services LTFM" at bounding box center [1240, 524] width 200 height 12
click at [571, 26] on div "- - LSGG 20:30 Z WSSL 08:40 Z - - WSSL 04:40 Z LTFM 16:15 Z Planned Maint Alton…" at bounding box center [690, 357] width 1381 height 663
click at [569, 17] on span "Refresh" at bounding box center [545, 13] width 61 height 10
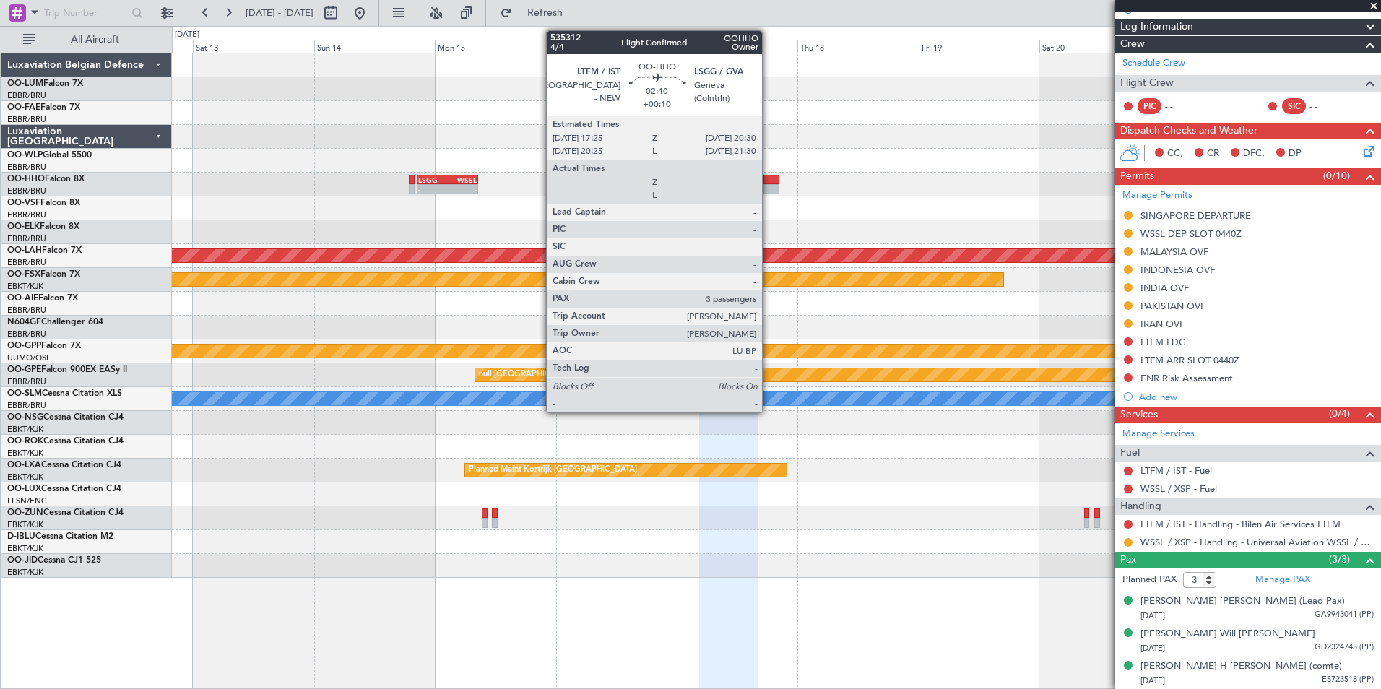
click at [768, 185] on div at bounding box center [771, 189] width 16 height 10
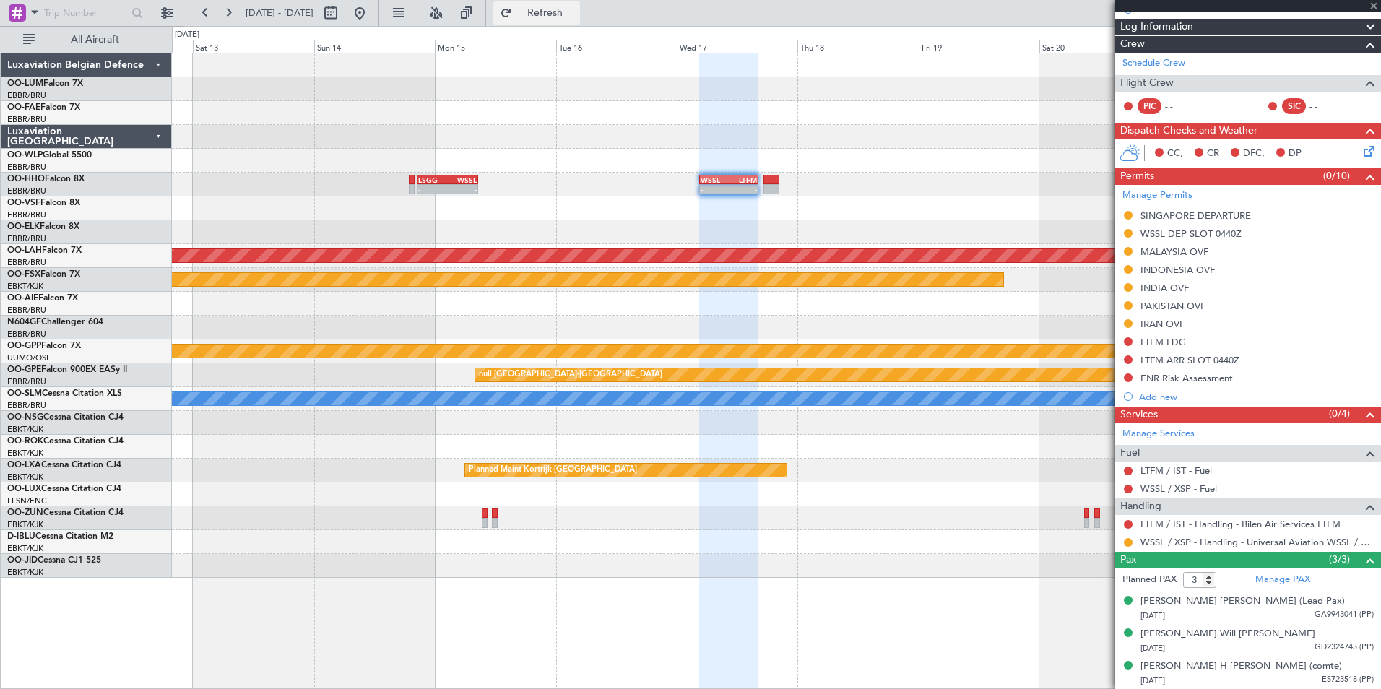
type input "+00:10"
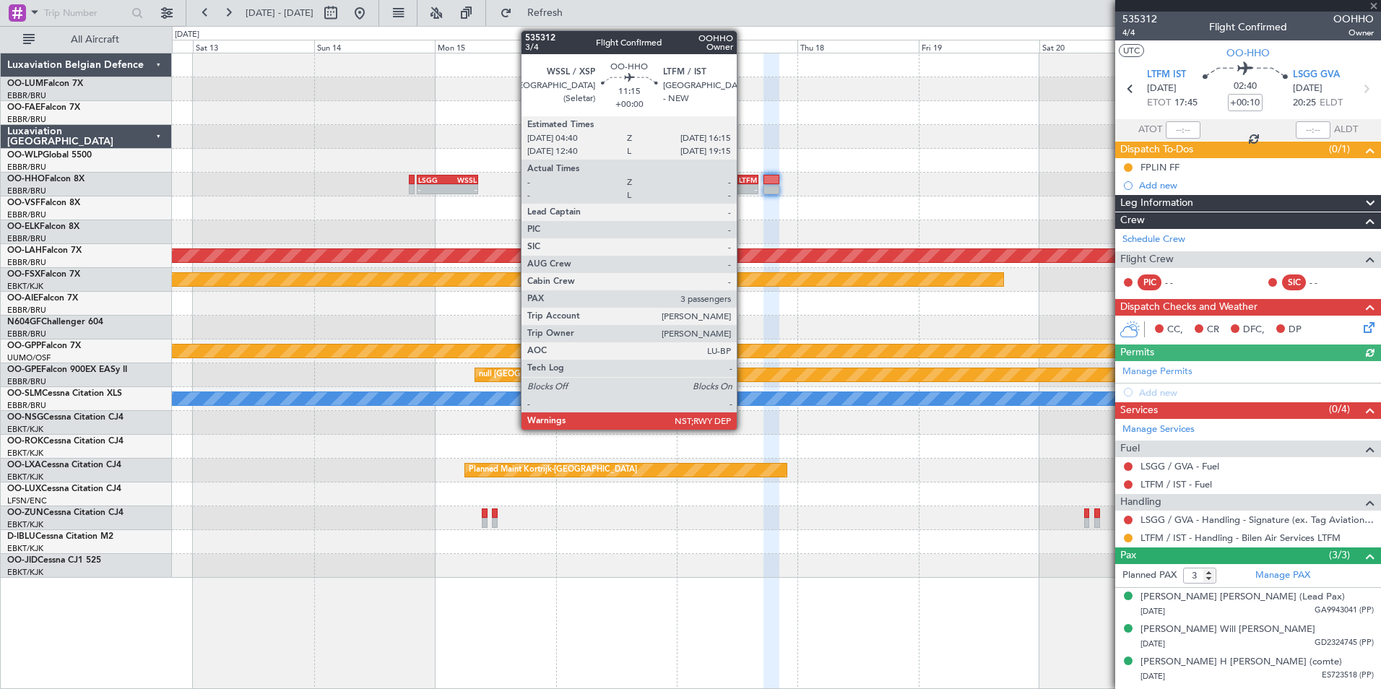
click at [743, 188] on div "-" at bounding box center [743, 189] width 28 height 9
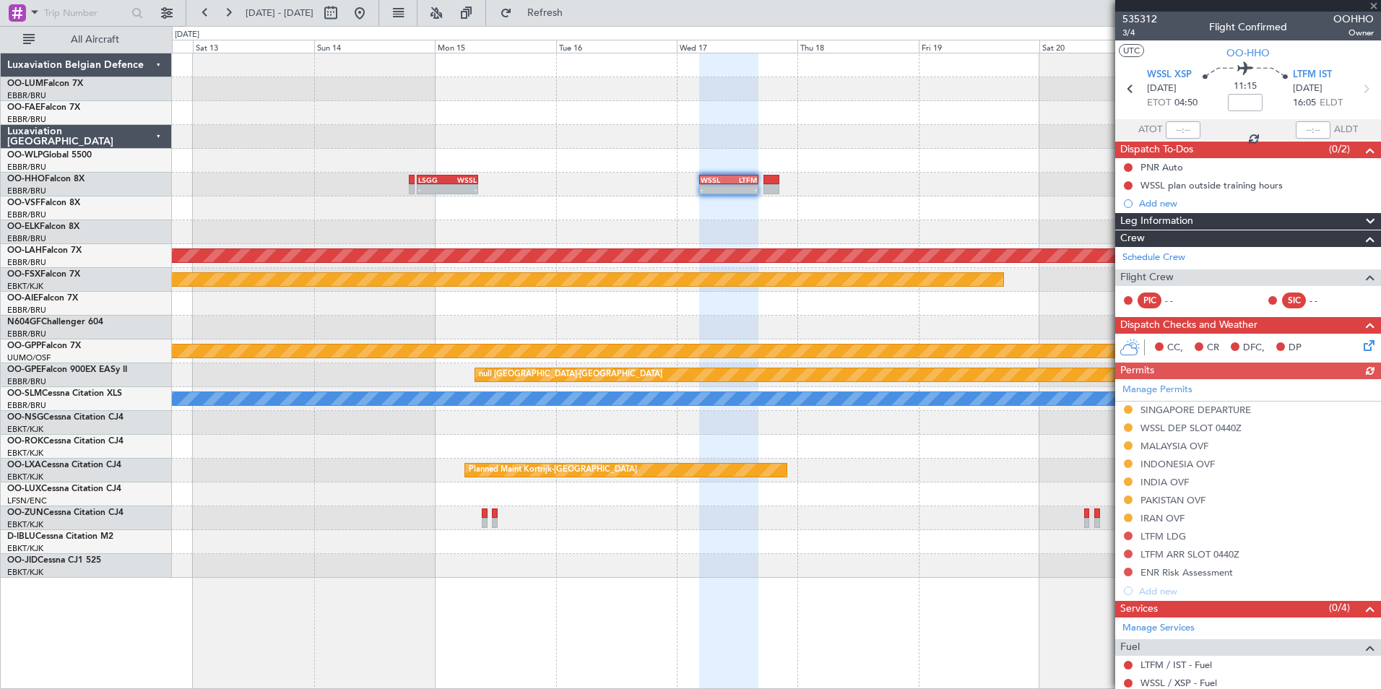
click at [1132, 535] on div "Manage Permits SINGAPORE DEPARTURE WSSL DEP SLOT 0440Z MALAYSIA OVF INDONESIA O…" at bounding box center [1248, 489] width 266 height 221
click at [1124, 534] on button at bounding box center [1128, 535] width 9 height 9
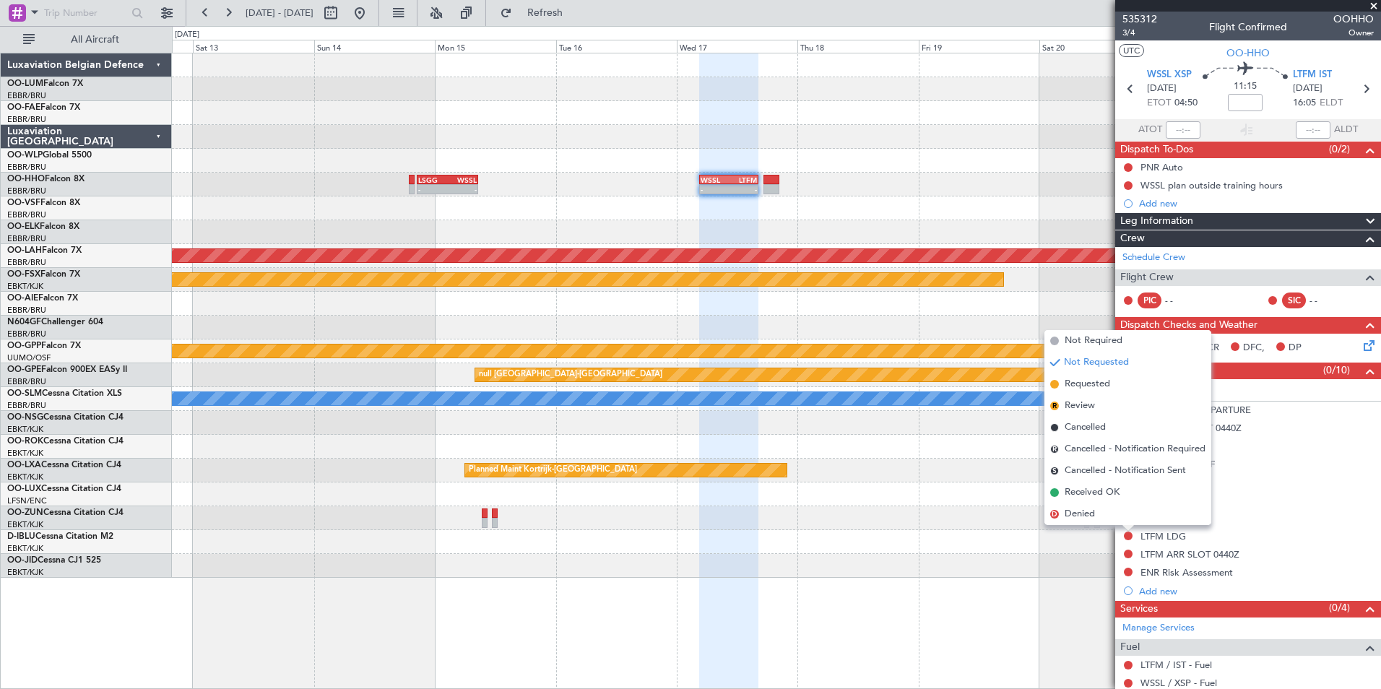
drag, startPoint x: 1099, startPoint y: 381, endPoint x: 1102, endPoint y: 393, distance: 11.9
click at [1101, 386] on span "Requested" at bounding box center [1086, 384] width 45 height 14
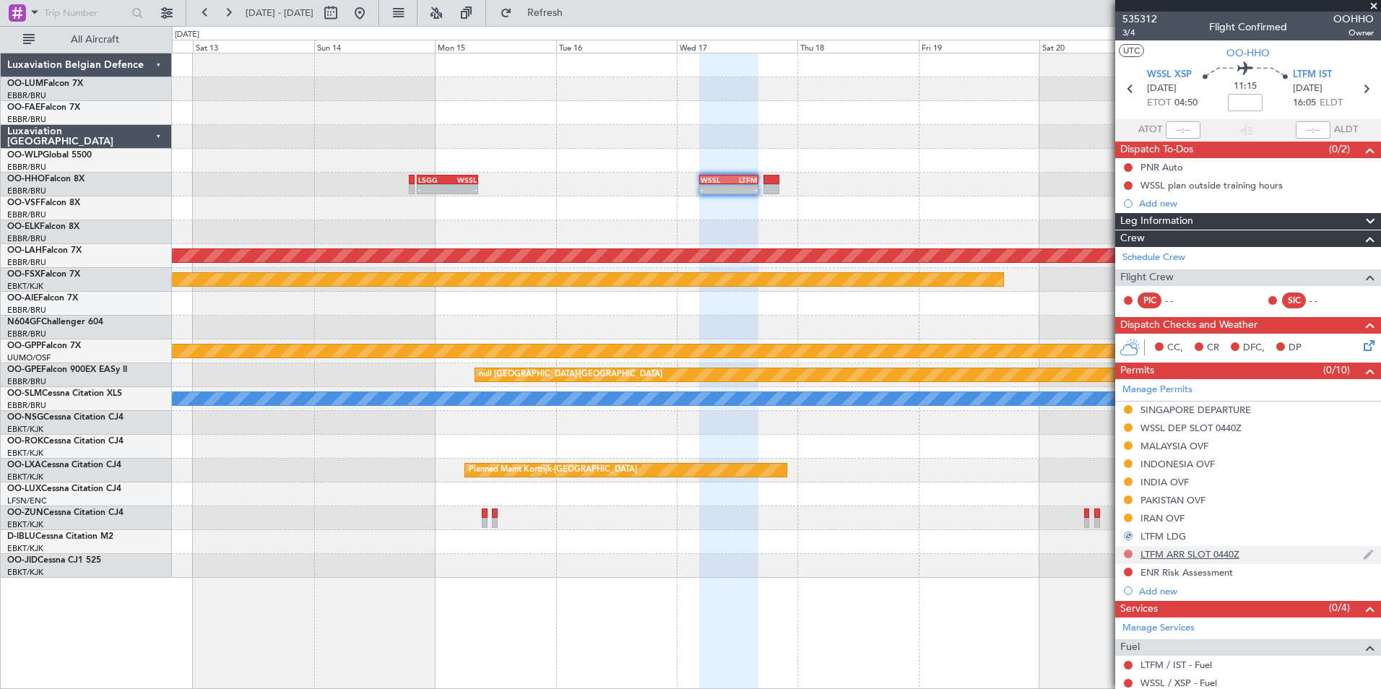
click at [1126, 555] on button at bounding box center [1128, 554] width 9 height 9
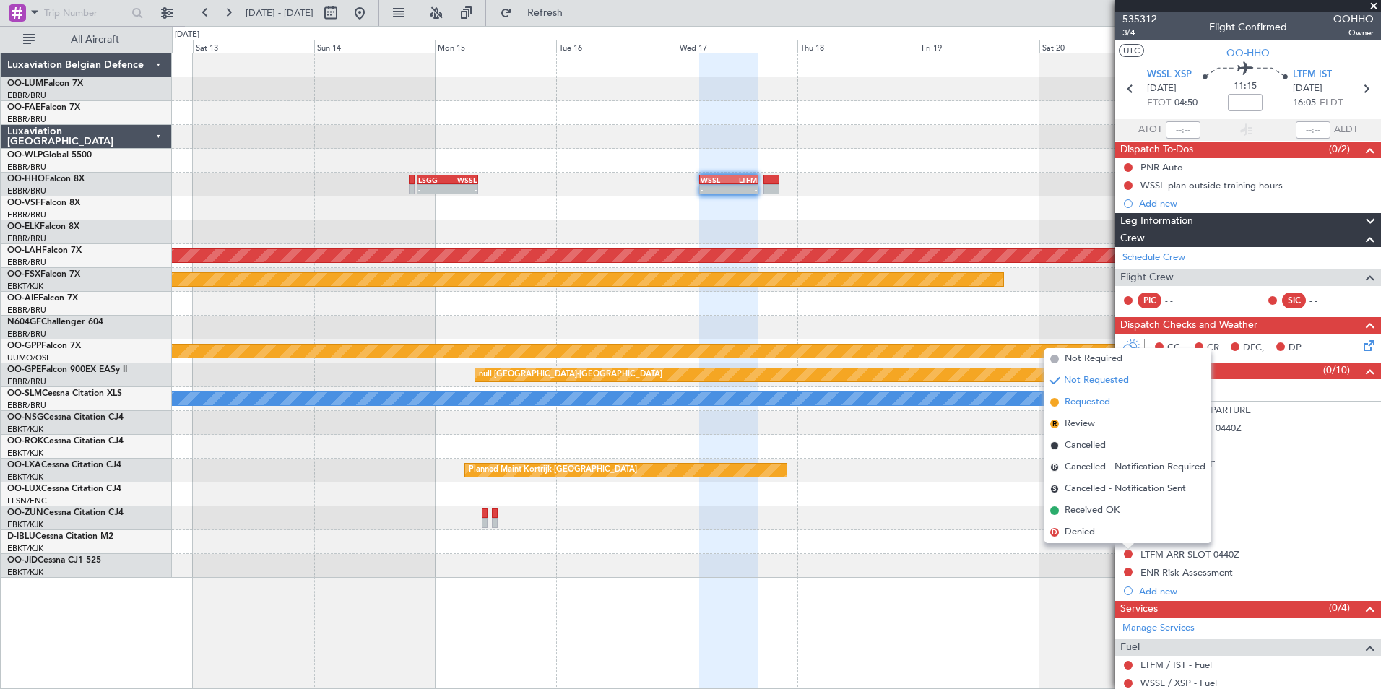
click at [1100, 408] on span "Requested" at bounding box center [1086, 402] width 45 height 14
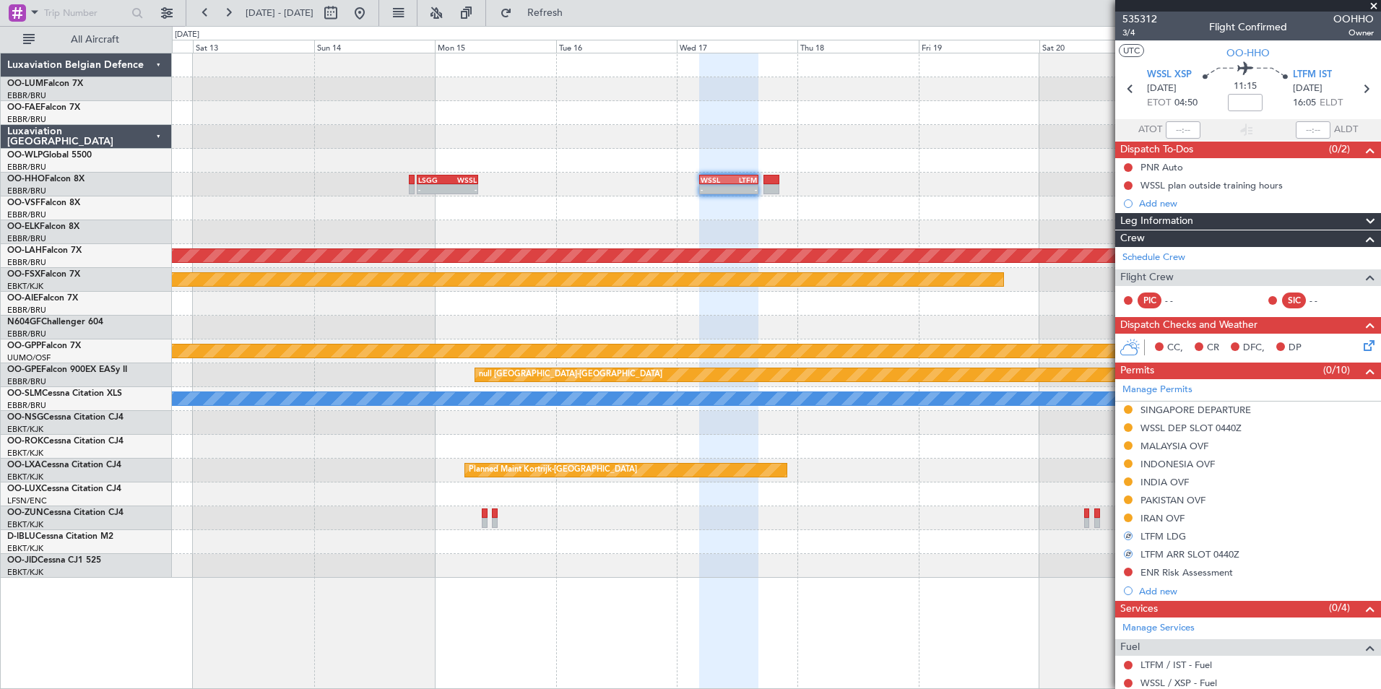
click at [950, 505] on div at bounding box center [776, 494] width 1208 height 24
click at [576, 14] on span "Refresh" at bounding box center [545, 13] width 61 height 10
click at [371, 10] on button at bounding box center [359, 12] width 23 height 23
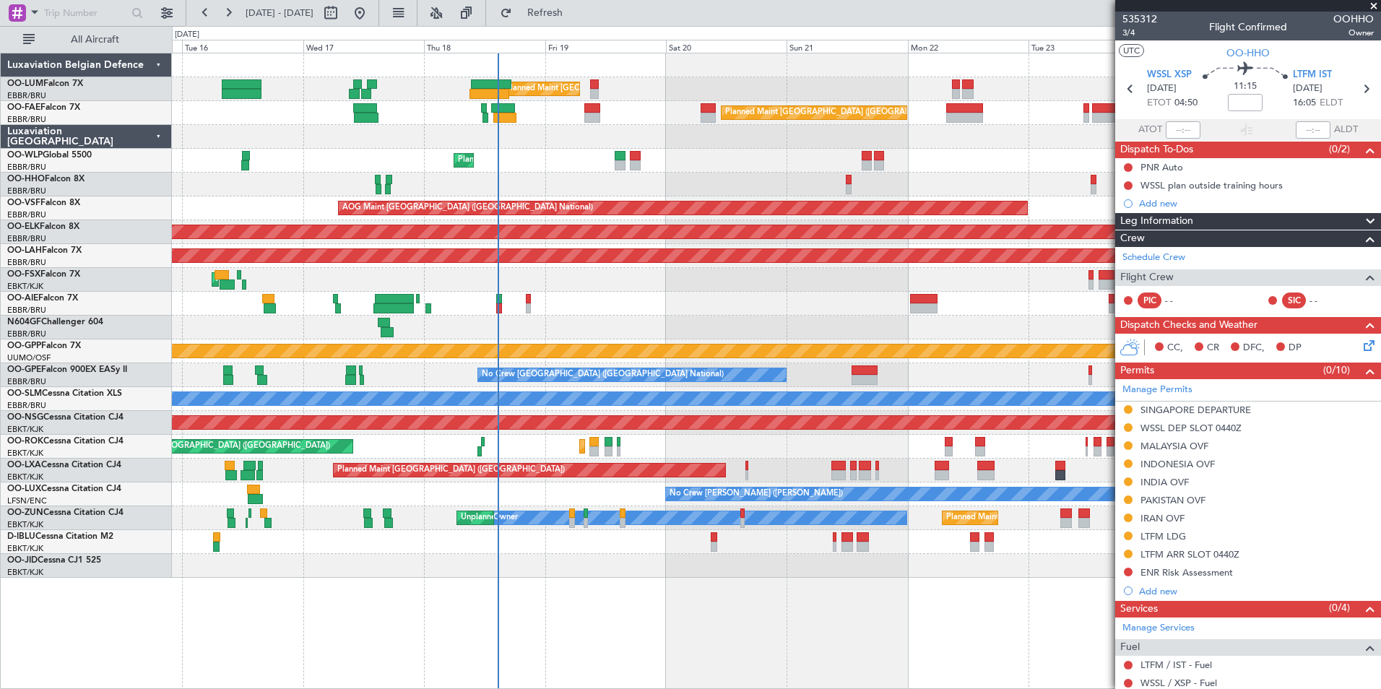
click at [672, 458] on div "Planned Maint [GEOGRAPHIC_DATA] ([GEOGRAPHIC_DATA] National) Unplanned Maint [G…" at bounding box center [776, 315] width 1208 height 524
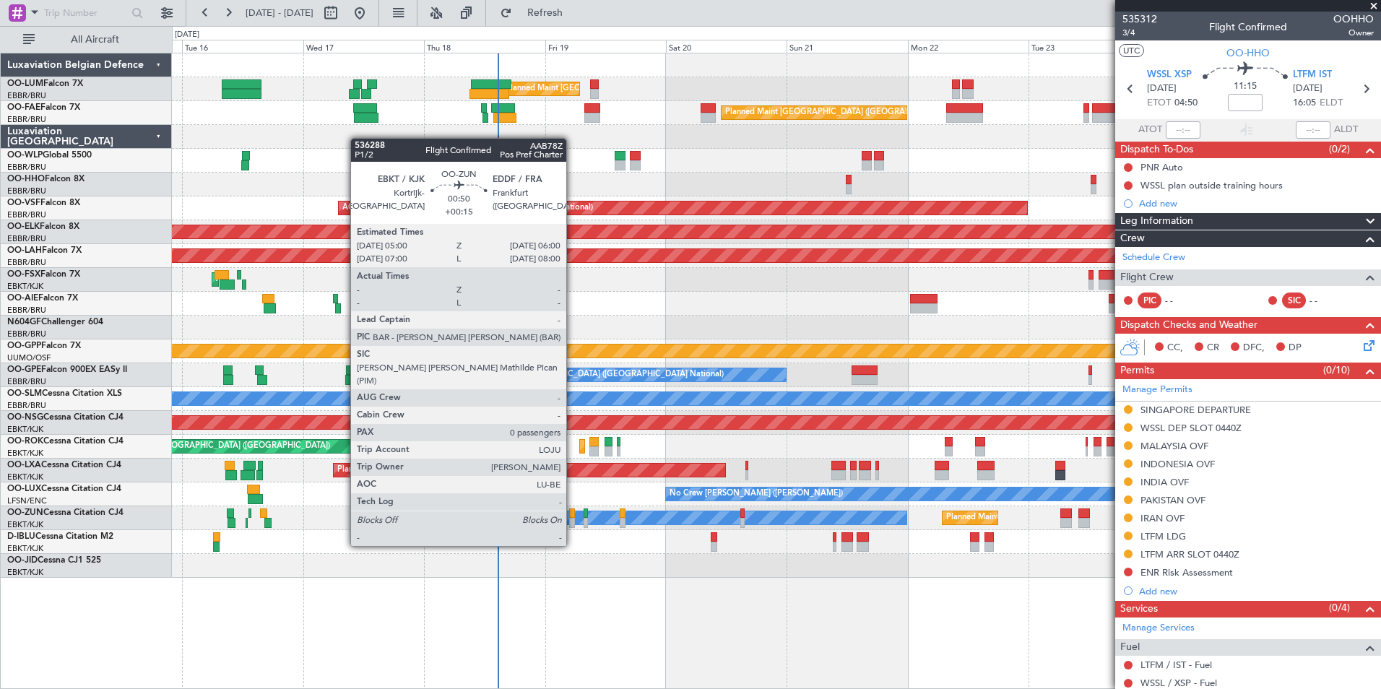
click at [573, 518] on div at bounding box center [571, 523] width 5 height 10
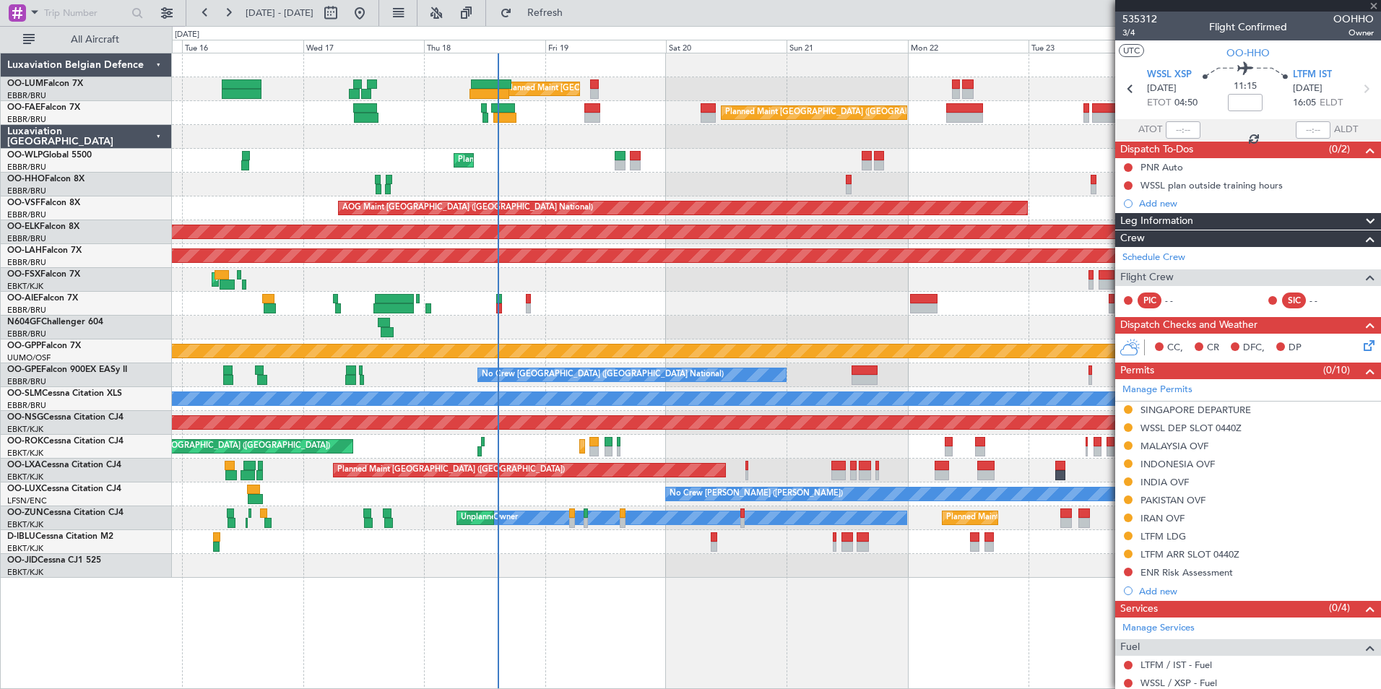
type input "+00:15"
type input "0"
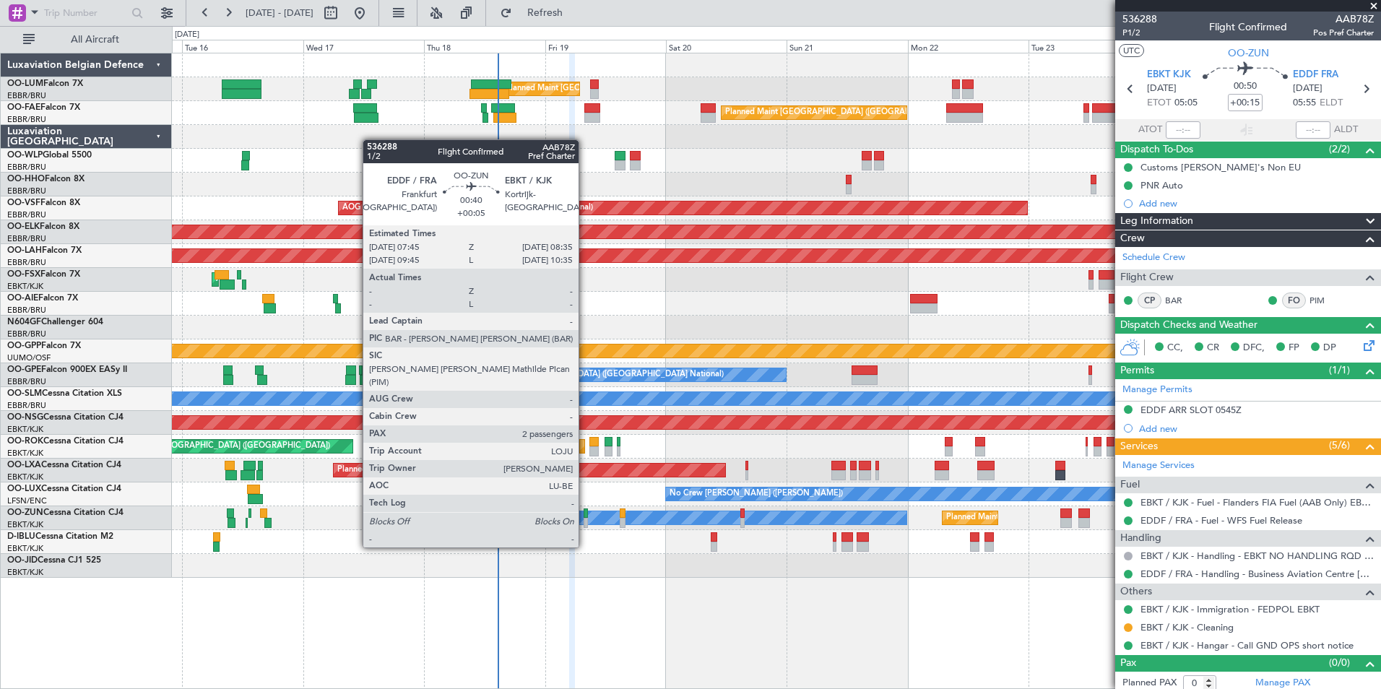
click at [585, 520] on div at bounding box center [585, 523] width 4 height 10
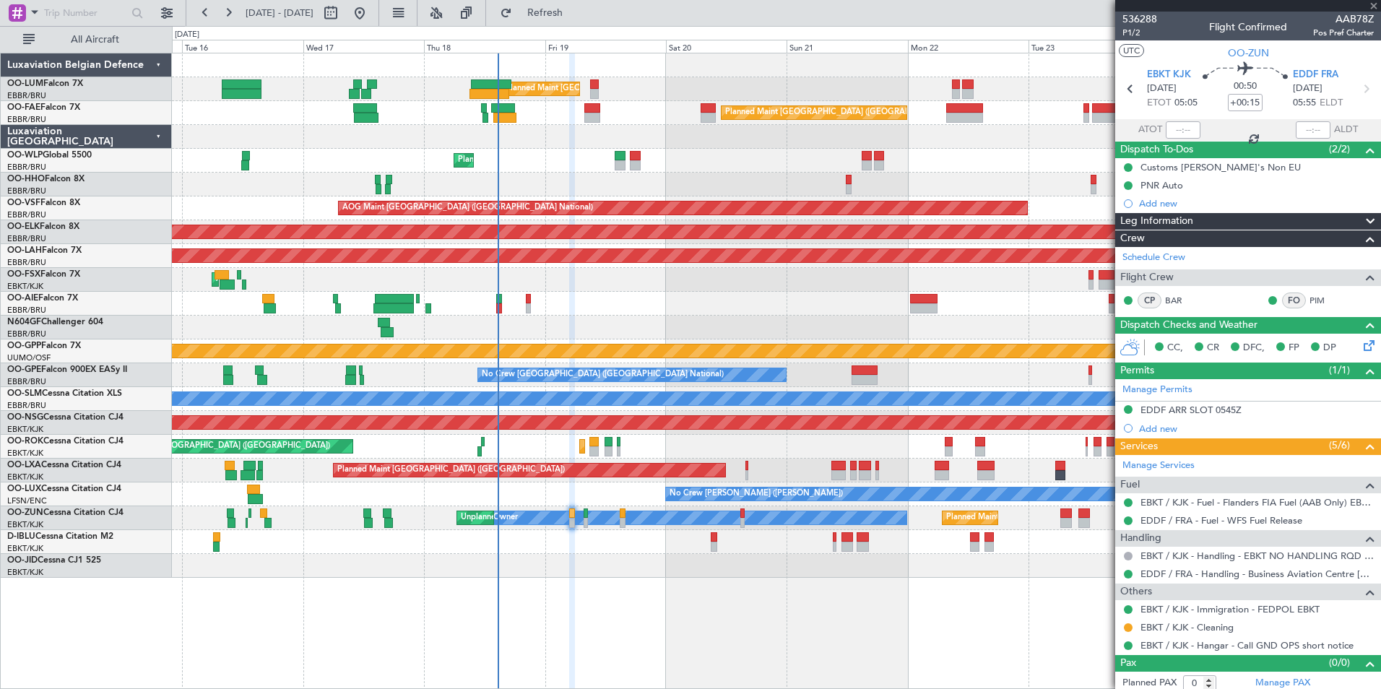
type input "+00:05"
type input "2"
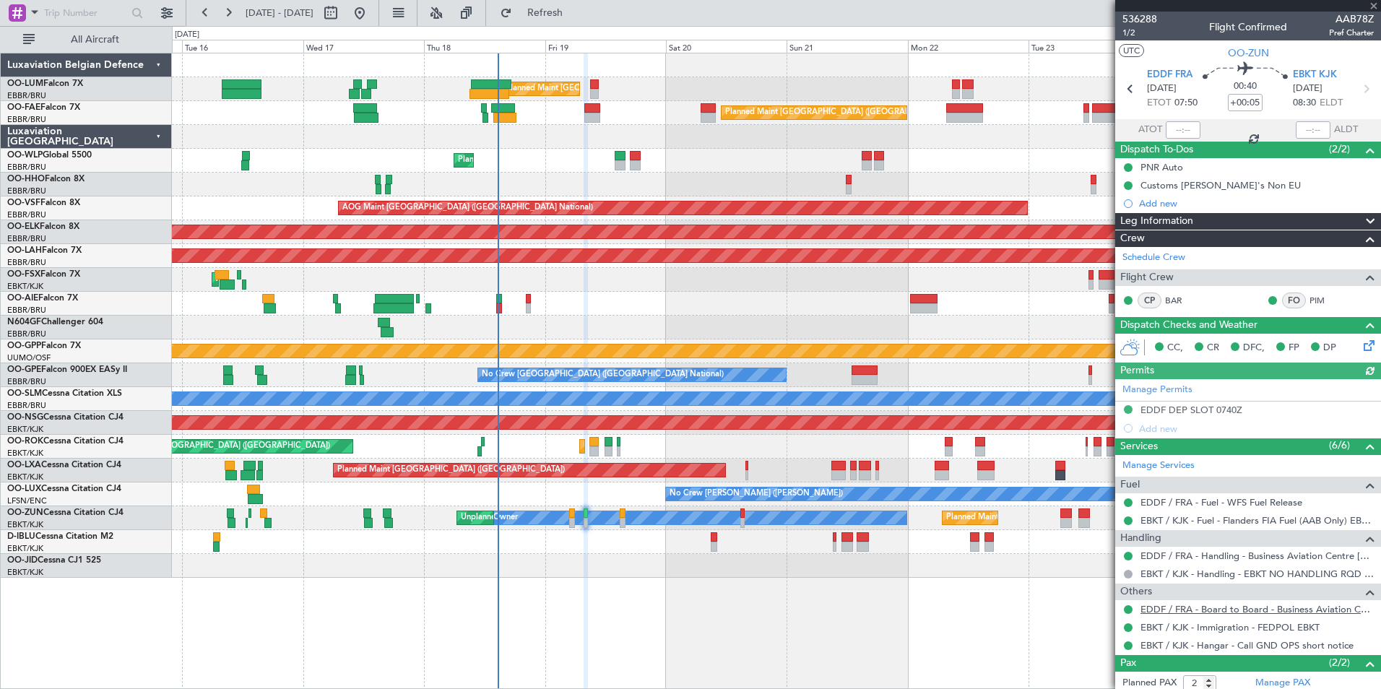
click at [1210, 607] on link "EDDF / FRA - Board to Board - Business Aviation Centre Frankfurt (Kurz Avn) EDD…" at bounding box center [1256, 609] width 233 height 12
click at [576, 8] on span "Refresh" at bounding box center [545, 13] width 61 height 10
click at [498, 165] on div "Planned Maint Liege" at bounding box center [776, 161] width 1208 height 24
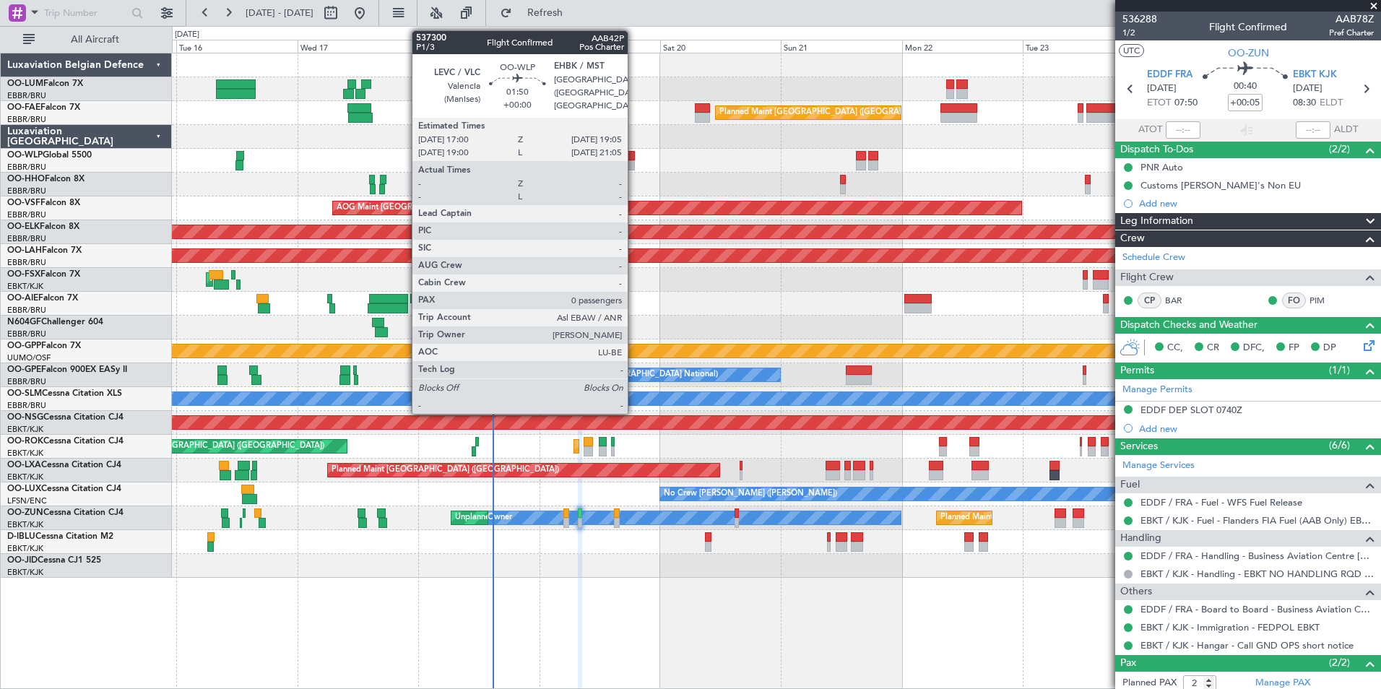
click at [634, 162] on div at bounding box center [629, 165] width 11 height 10
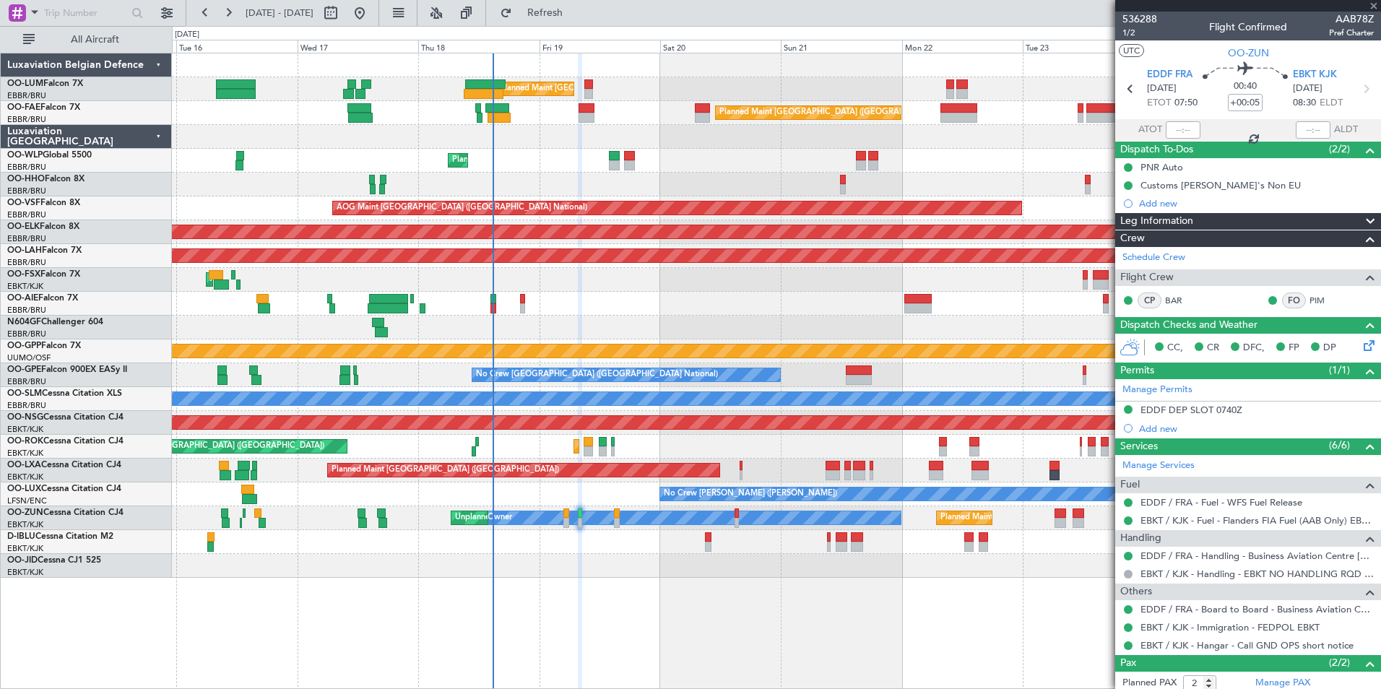
click at [617, 179] on div "Planned Maint Brussels (Brussels National) Unplanned Maint Brussels (Brussels N…" at bounding box center [776, 315] width 1208 height 524
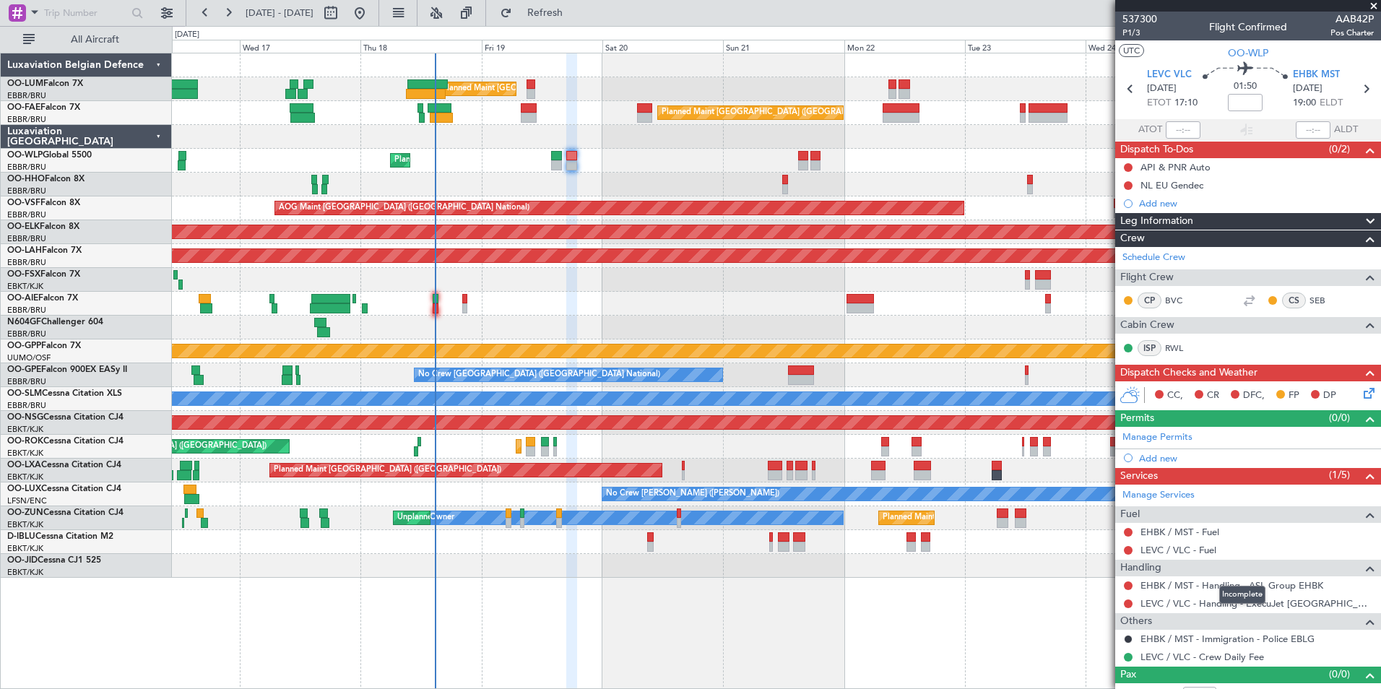
drag, startPoint x: 1228, startPoint y: 606, endPoint x: 1196, endPoint y: 615, distance: 33.6
click at [1228, 606] on mat-tooltip-component "Incomplete" at bounding box center [1242, 595] width 66 height 38
click at [1166, 605] on mat-tooltip-component "EHBK / MST - Immigration - Police EBLG" at bounding box center [1226, 613] width 173 height 38
click at [1166, 603] on mat-tooltip-component "EHBK / MST - Immigration - Police EBLG" at bounding box center [1226, 613] width 173 height 38
click at [1167, 599] on link "LEVC / VLC - Handling - ExecuJet Spain LEVC / VLC" at bounding box center [1256, 603] width 233 height 12
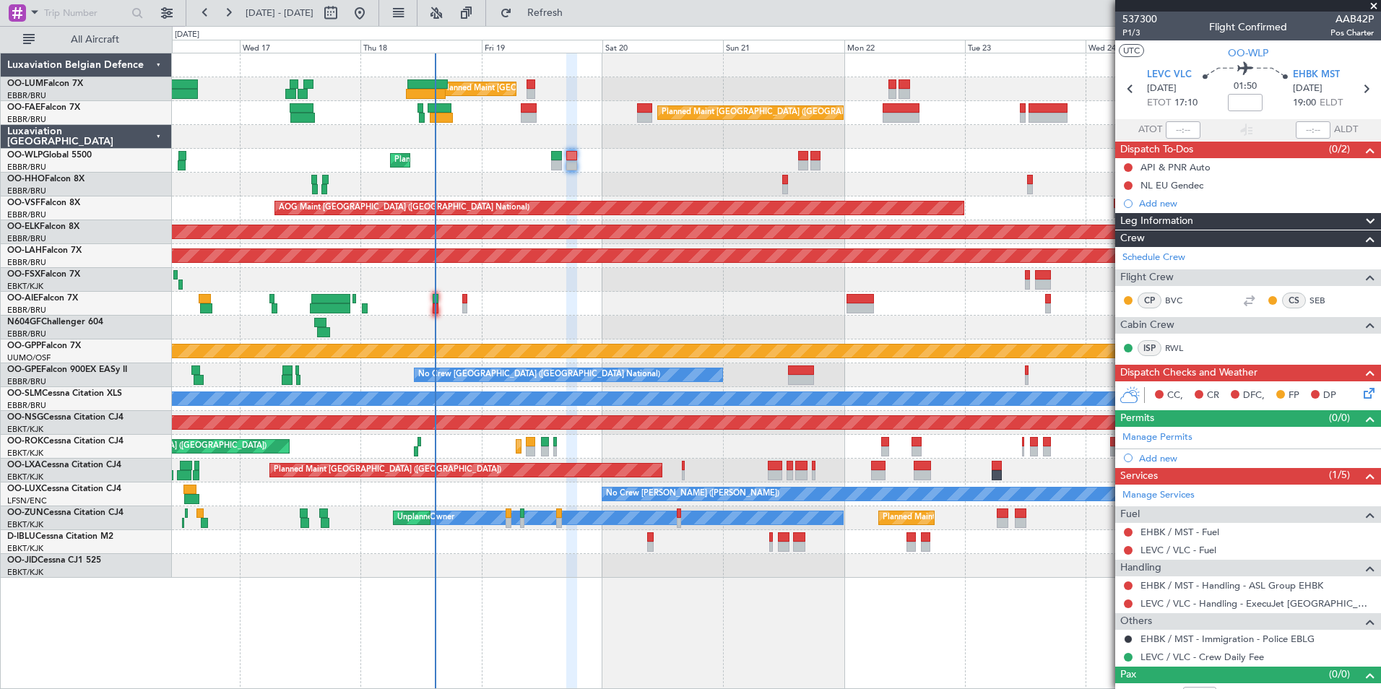
click at [512, 571] on div at bounding box center [776, 566] width 1208 height 24
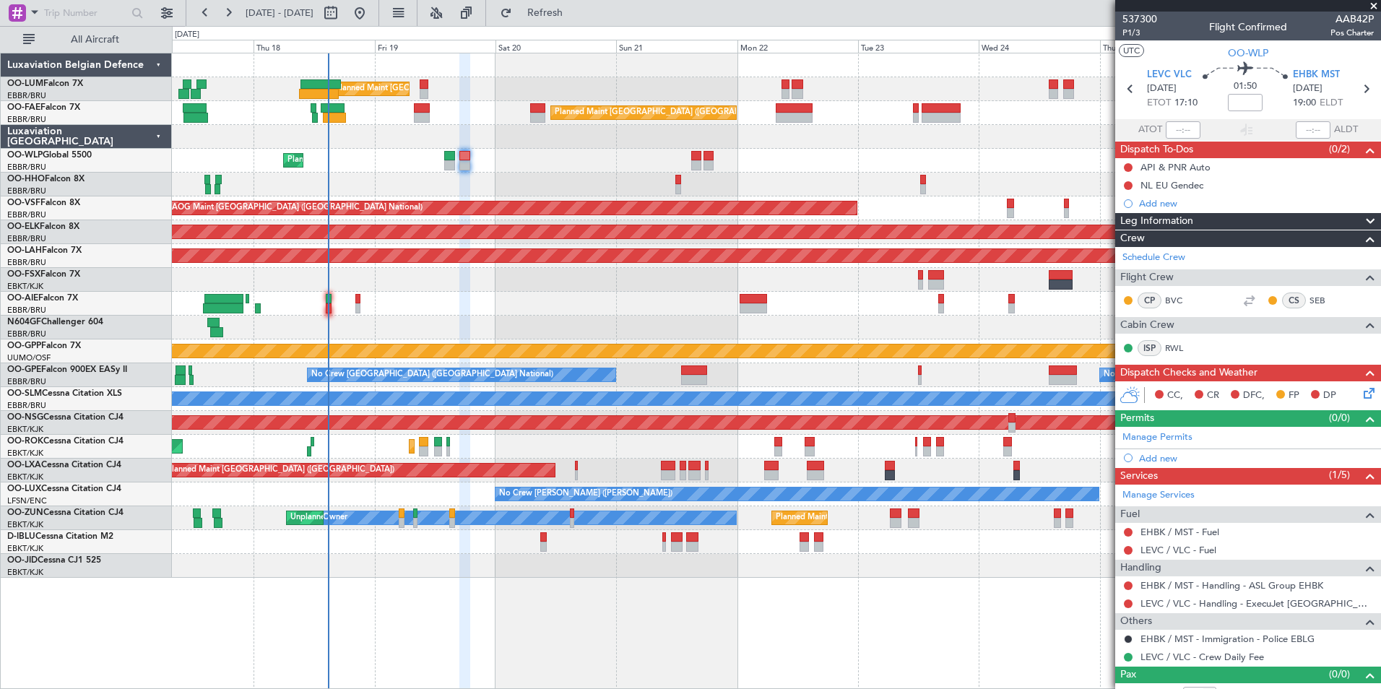
click at [516, 549] on div "A/C Unavailable Brussels (Brussels National) A/C Unavailable Kortrijk-Wevelgem" at bounding box center [776, 542] width 1208 height 24
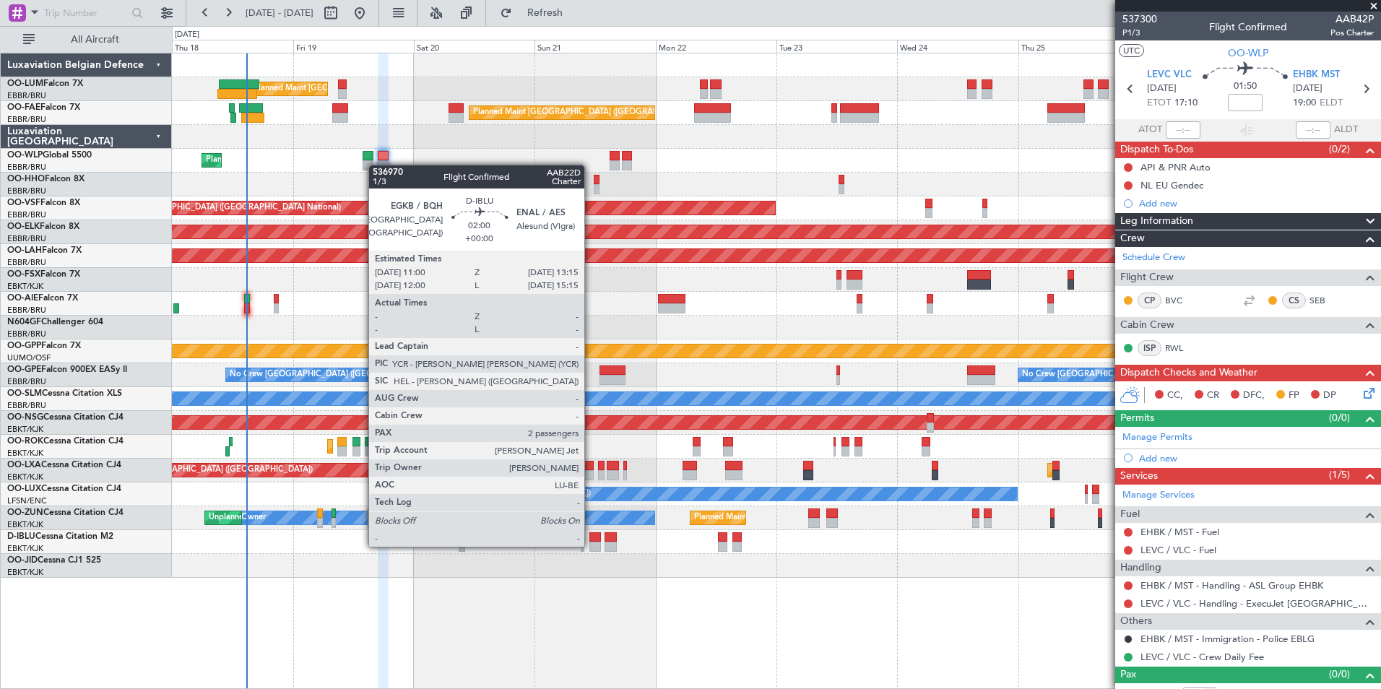
click at [591, 545] on div at bounding box center [595, 547] width 12 height 10
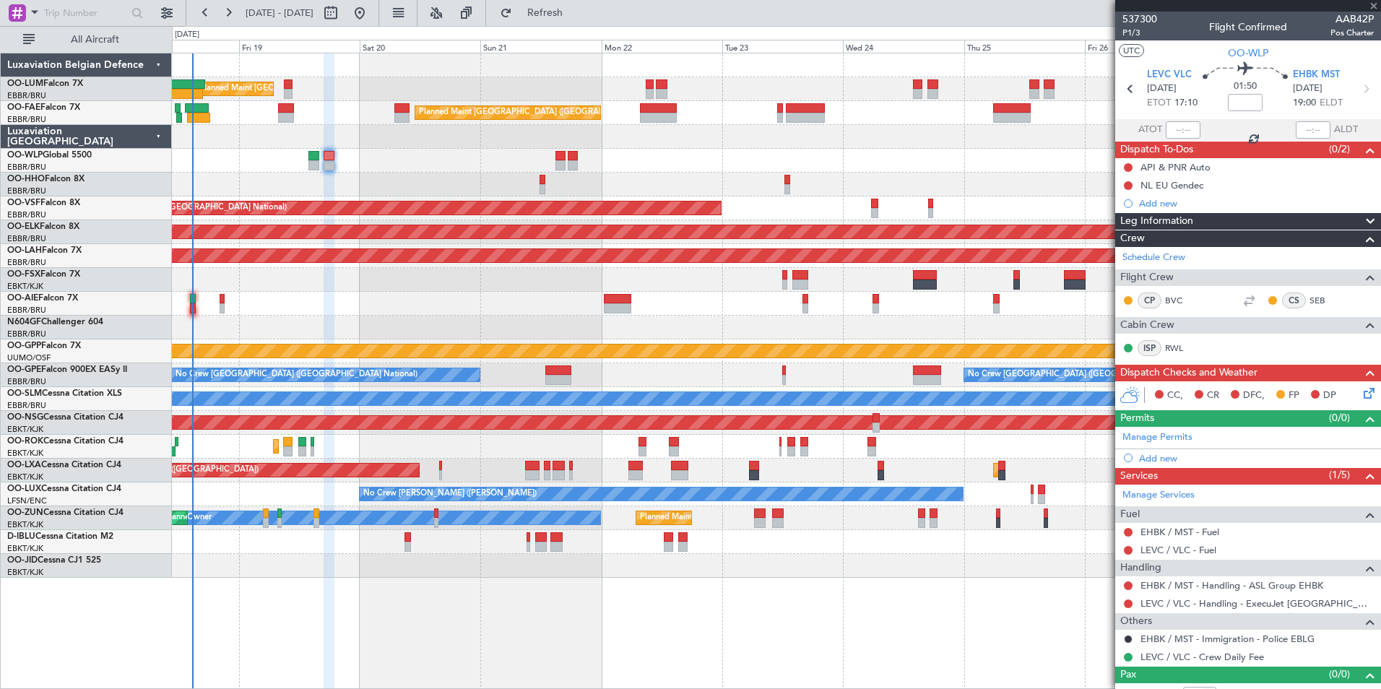
click at [534, 574] on div "Planned Maint Kortrijk-[GEOGRAPHIC_DATA]" at bounding box center [776, 566] width 1208 height 24
type input "2"
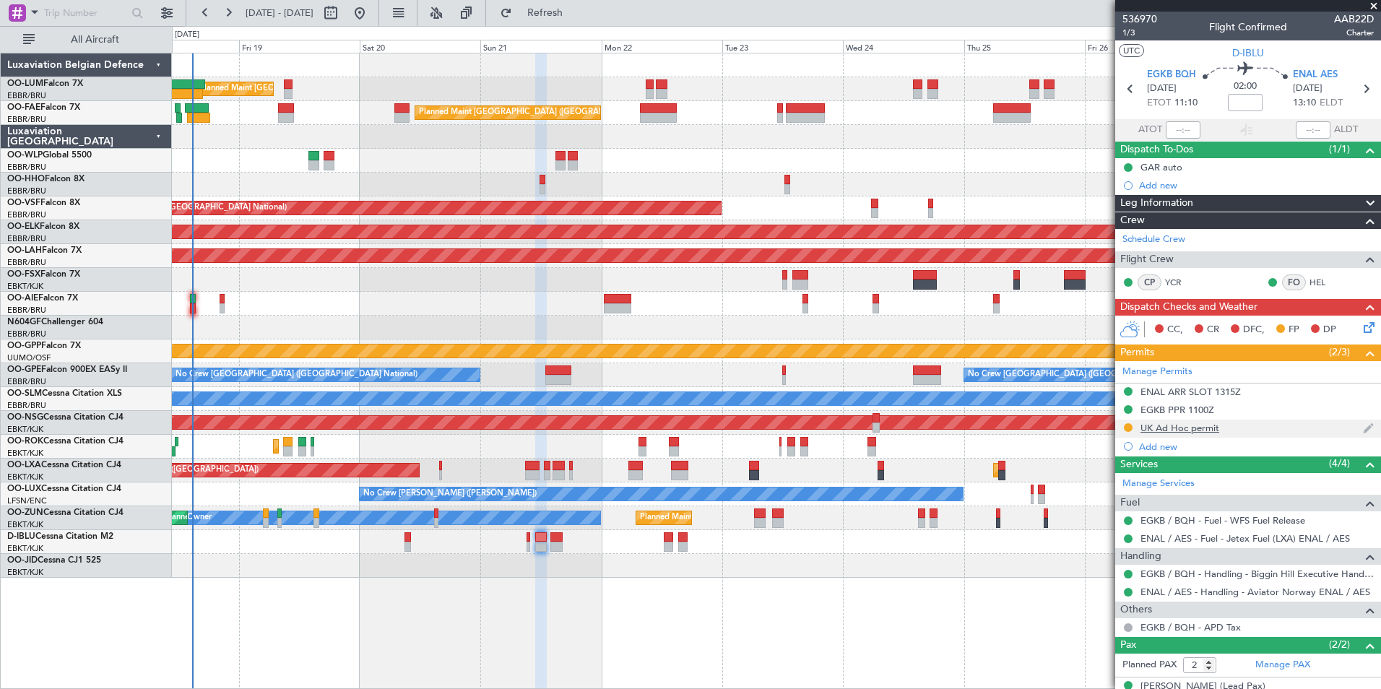
click at [1207, 429] on div "UK Ad Hoc permit" at bounding box center [1179, 428] width 79 height 12
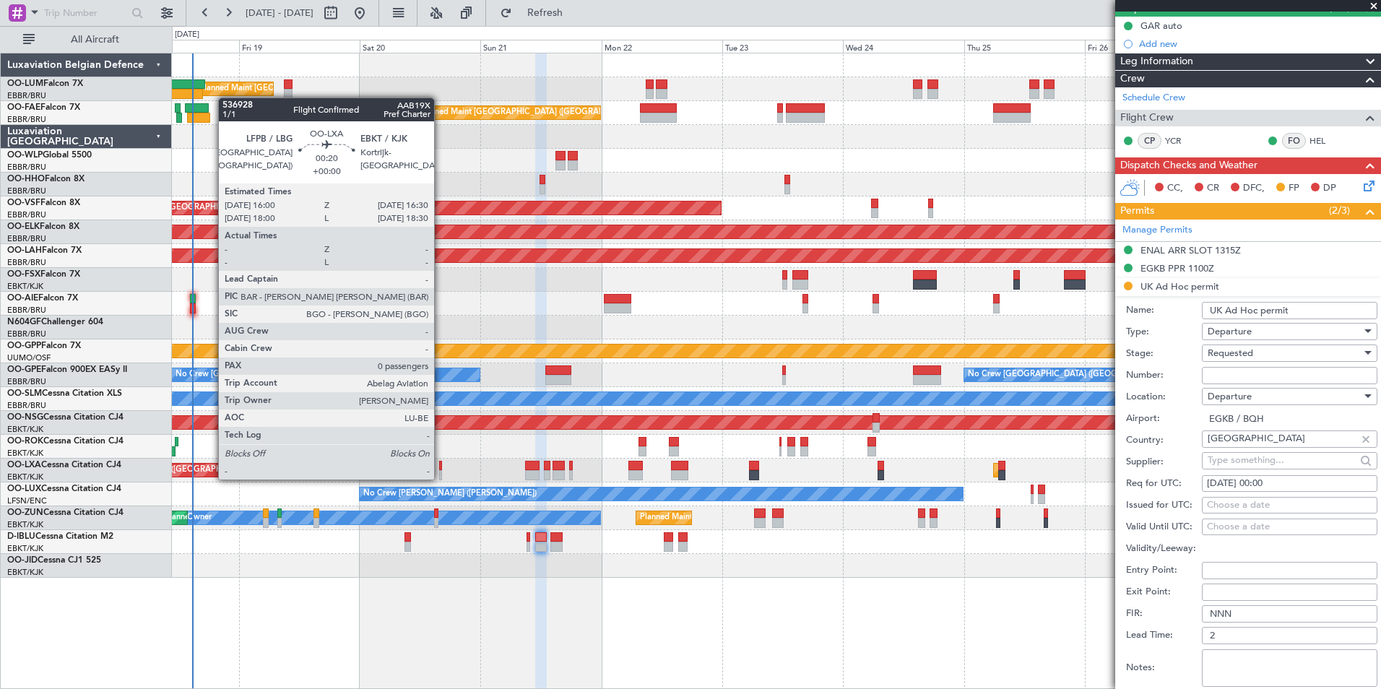
scroll to position [144, 0]
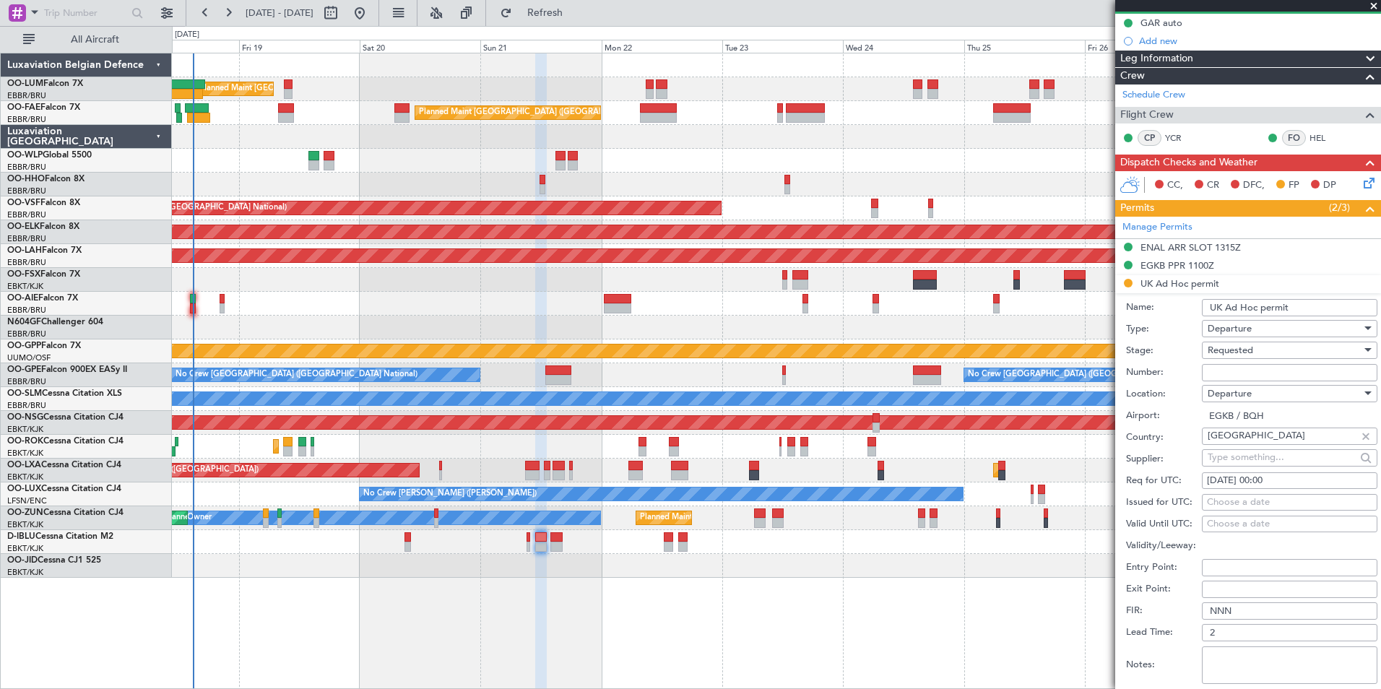
click at [1230, 376] on input "Number:" at bounding box center [1289, 372] width 175 height 17
paste input "FOP - 2025 092029"
type input "FOP - 2025 092029"
click at [1242, 355] on span "Requested" at bounding box center [1229, 350] width 45 height 13
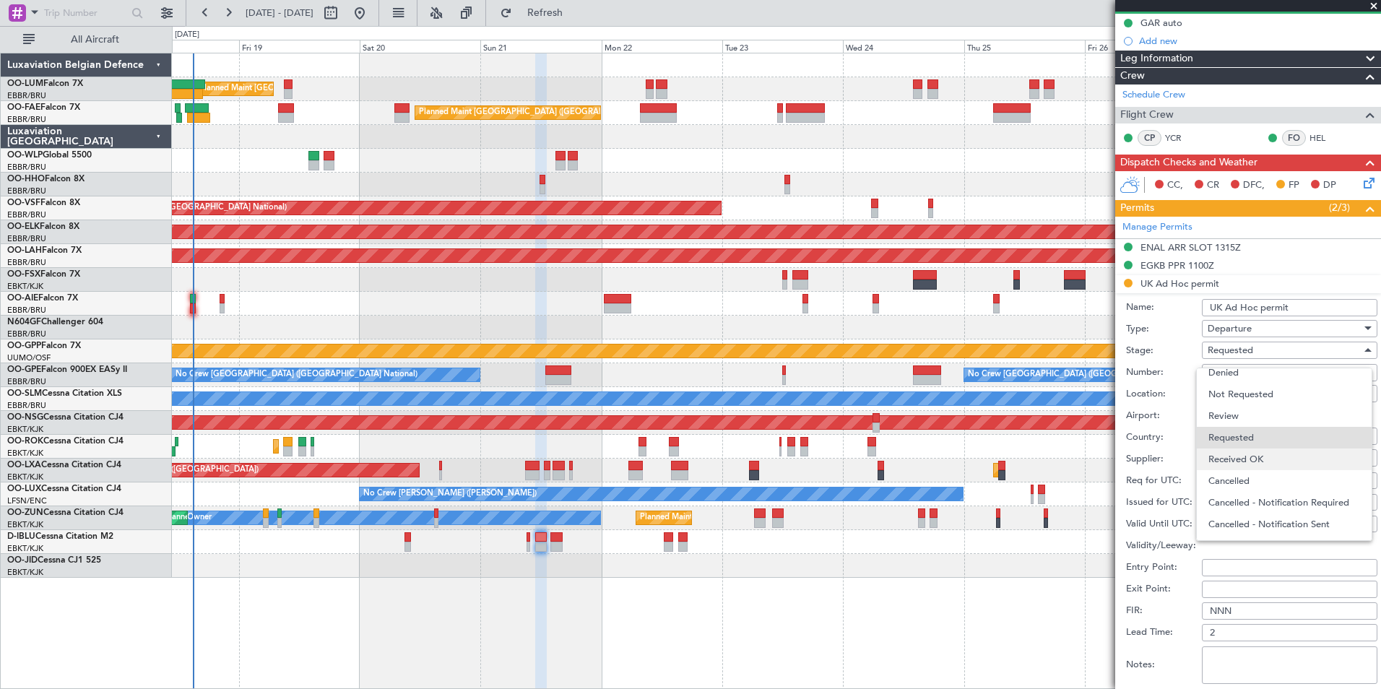
click at [1256, 459] on span "Received OK" at bounding box center [1284, 459] width 152 height 22
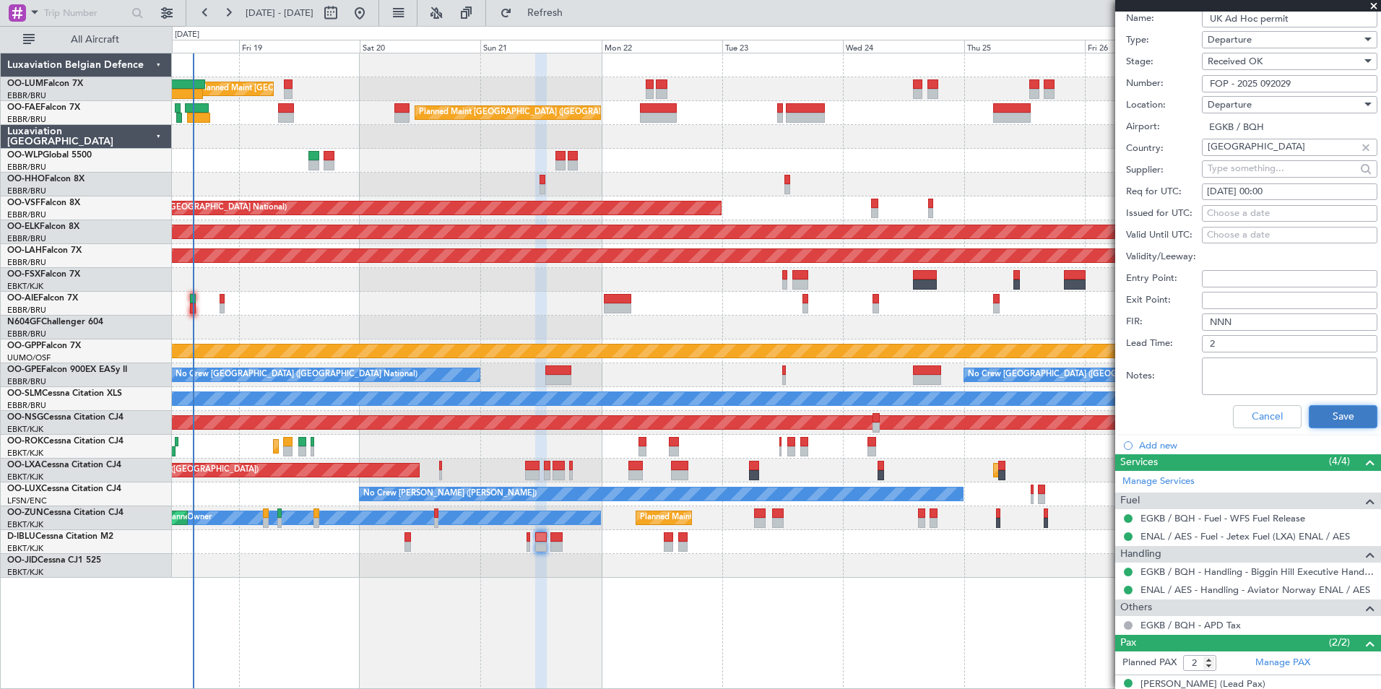
click at [1332, 422] on button "Save" at bounding box center [1342, 416] width 69 height 23
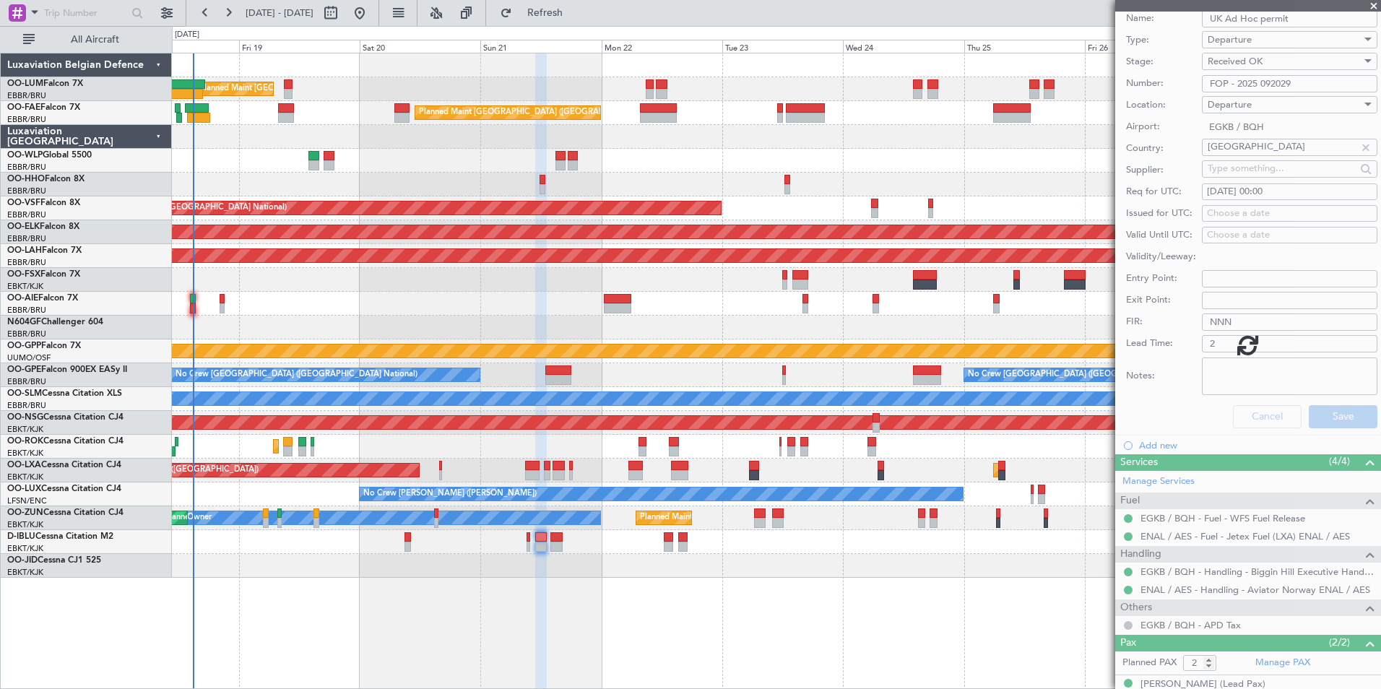
scroll to position [2, 0]
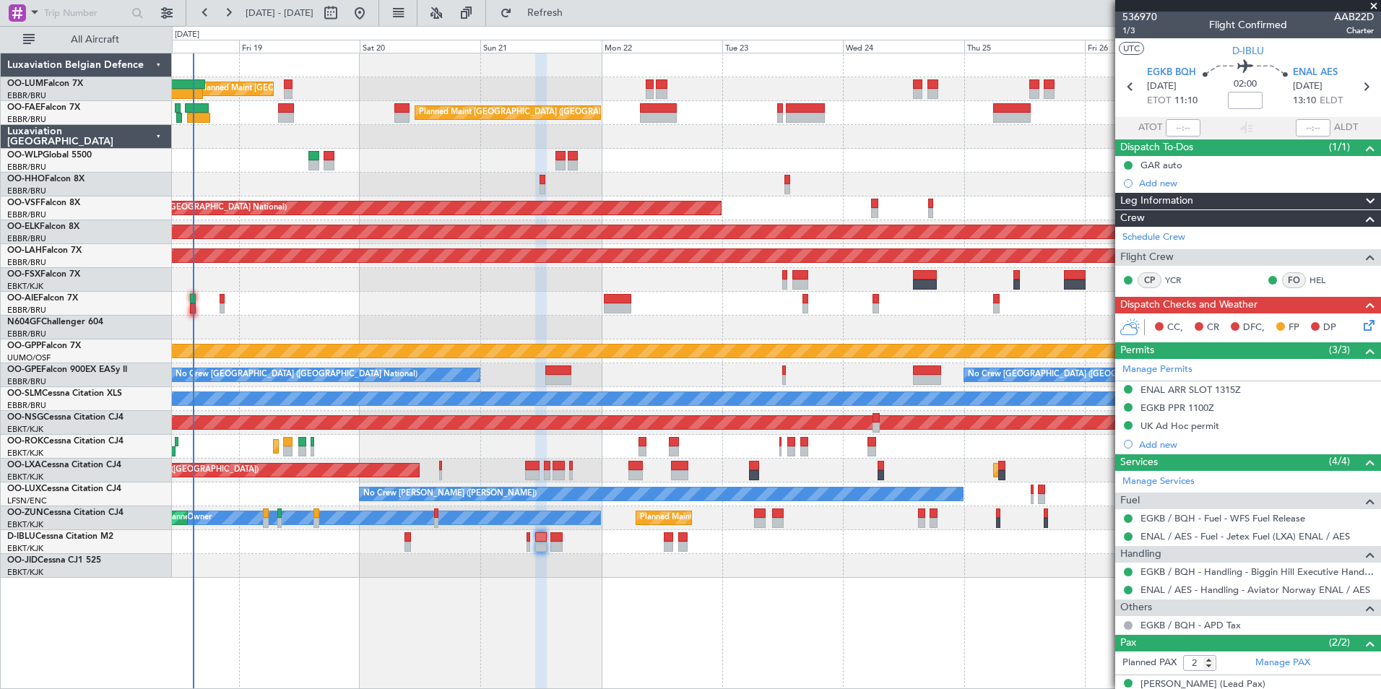
click at [563, 323] on div "Planned Maint Brussels (Brussels National) Owner Melsbroek Air Base Planned Mai…" at bounding box center [776, 315] width 1208 height 524
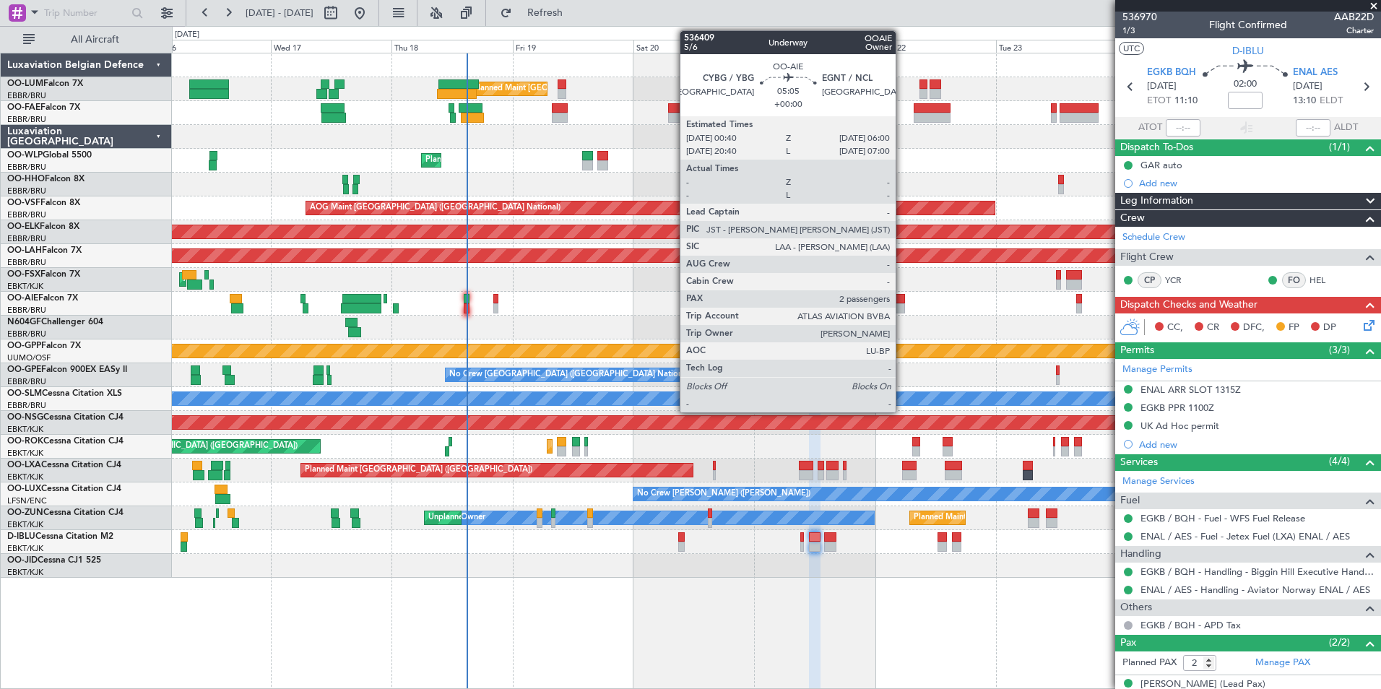
click at [902, 308] on div at bounding box center [890, 308] width 27 height 10
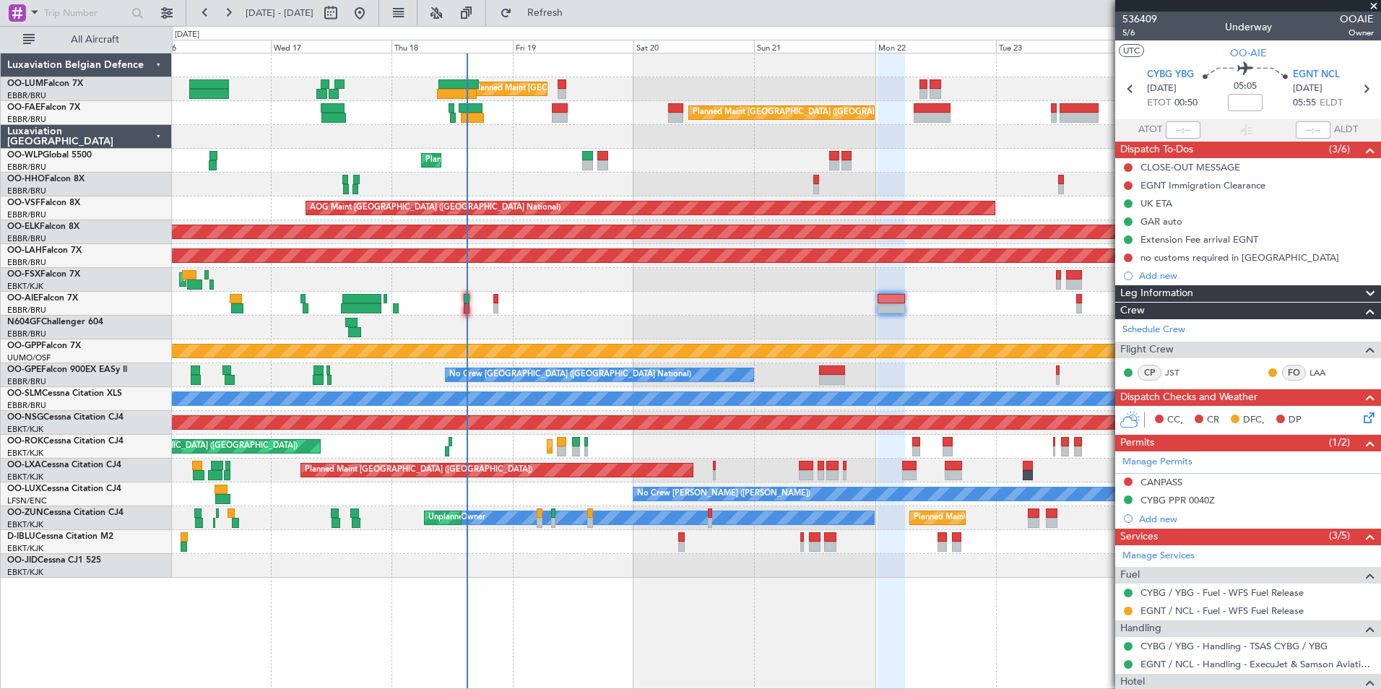
scroll to position [139, 0]
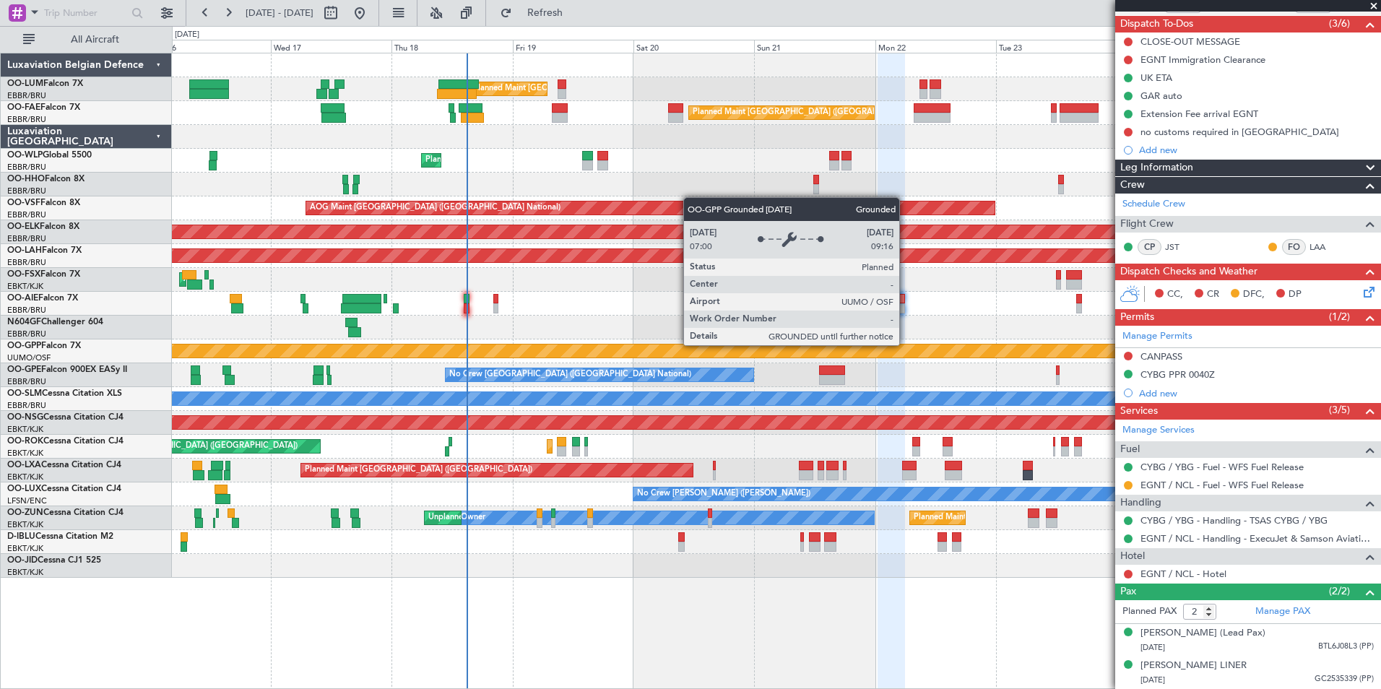
click at [841, 329] on div "Planned Maint Brussels (Brussels National) Unplanned Maint Brussels (Brussels N…" at bounding box center [776, 315] width 1208 height 524
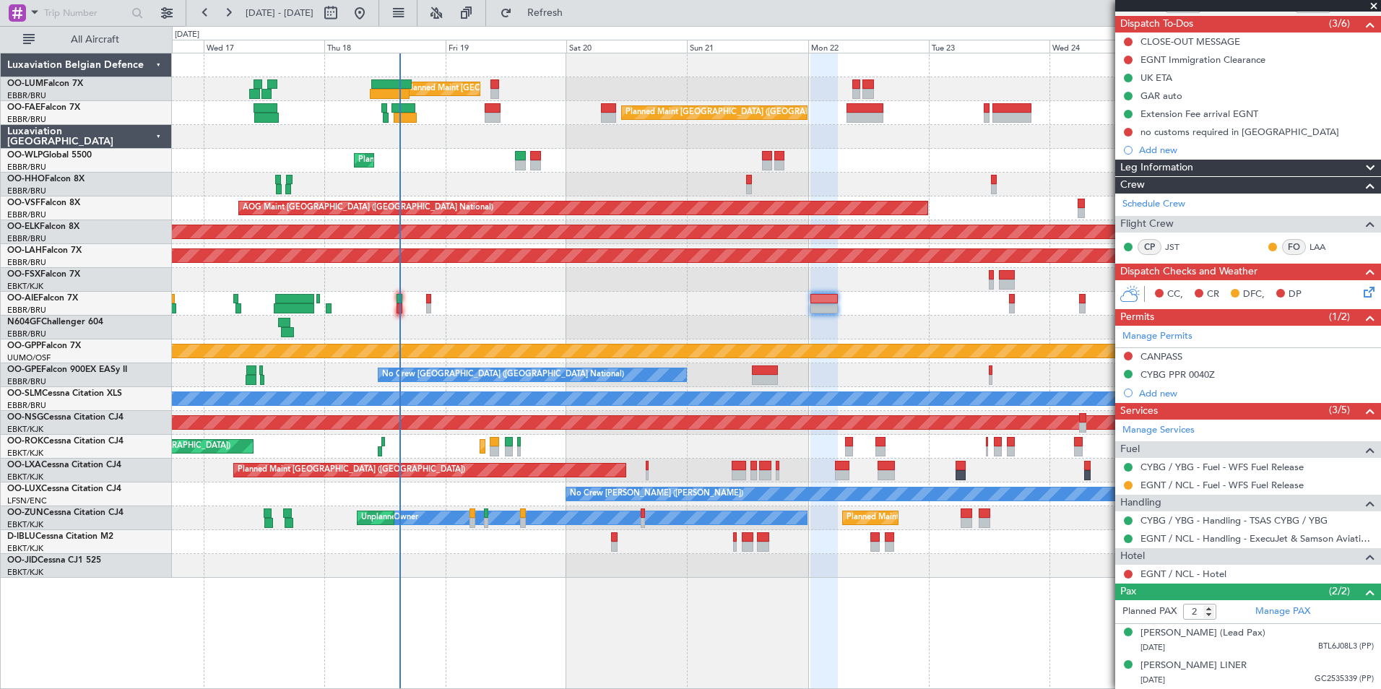
click at [166, 365] on div "Planned Maint Brussels (Brussels National) Unplanned Maint Brussels (Brussels N…" at bounding box center [690, 357] width 1381 height 663
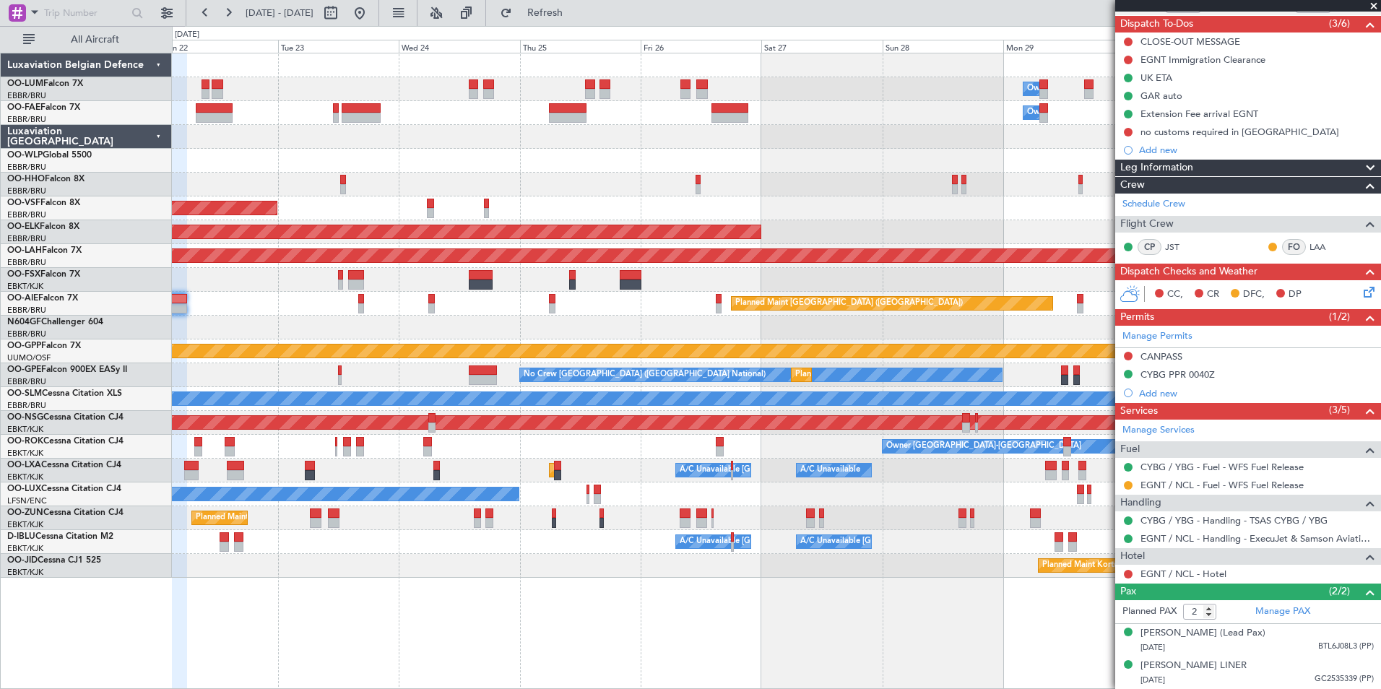
click at [265, 399] on div "Owner Melsbroek Air Base Owner Melsbroek Air Base Planned Maint Brussels (Bruss…" at bounding box center [776, 315] width 1208 height 524
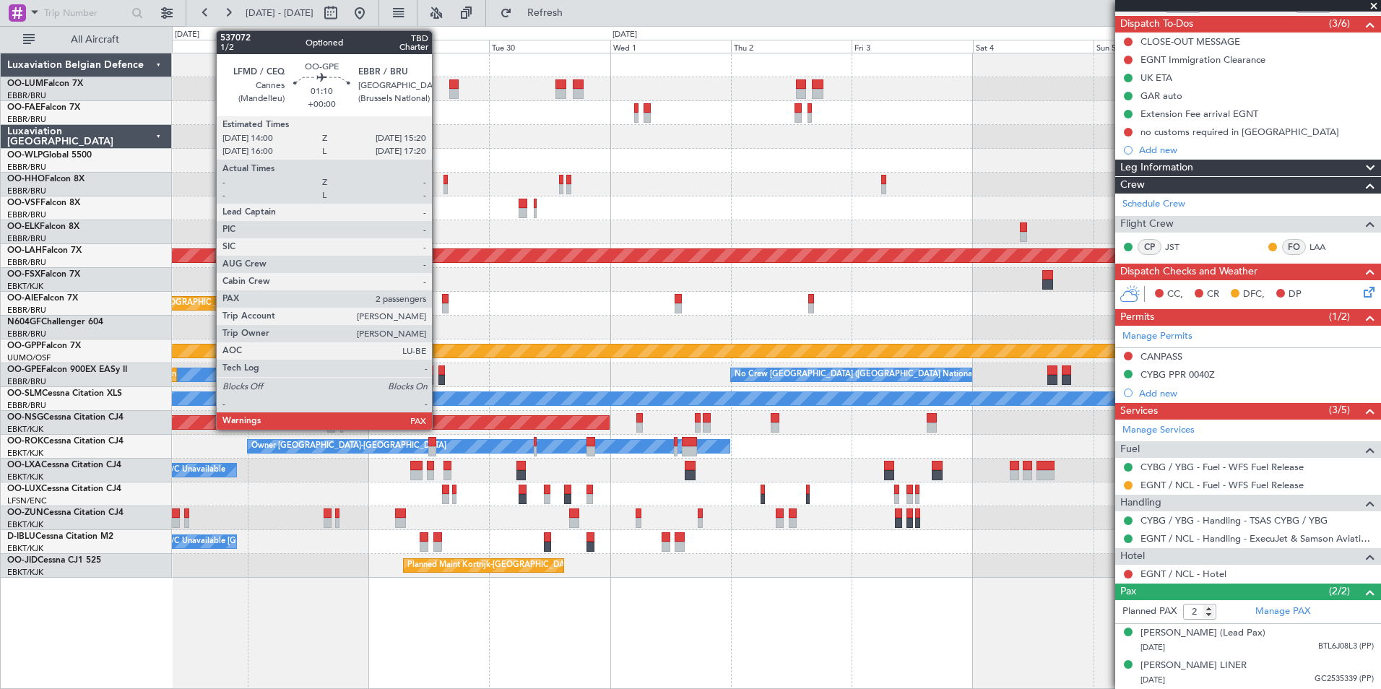
click at [109, 403] on div "Owner Melsbroek Air Base Owner Melsbroek Air Base Planned Maint Kortrijk-Wevelg…" at bounding box center [690, 357] width 1381 height 663
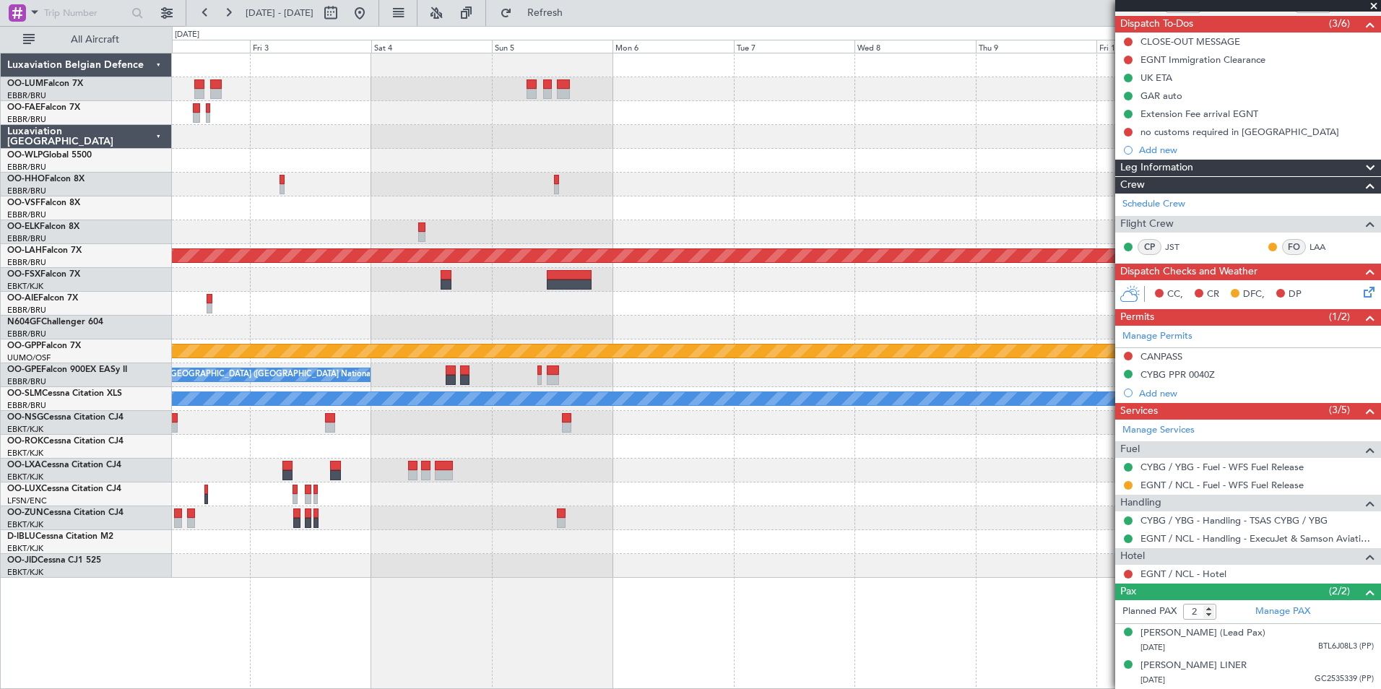
click at [92, 360] on div "Planned Maint Alton-st Louis (St Louis Regl) Grounded Ostafyevo No Crew Brussel…" at bounding box center [690, 357] width 1381 height 663
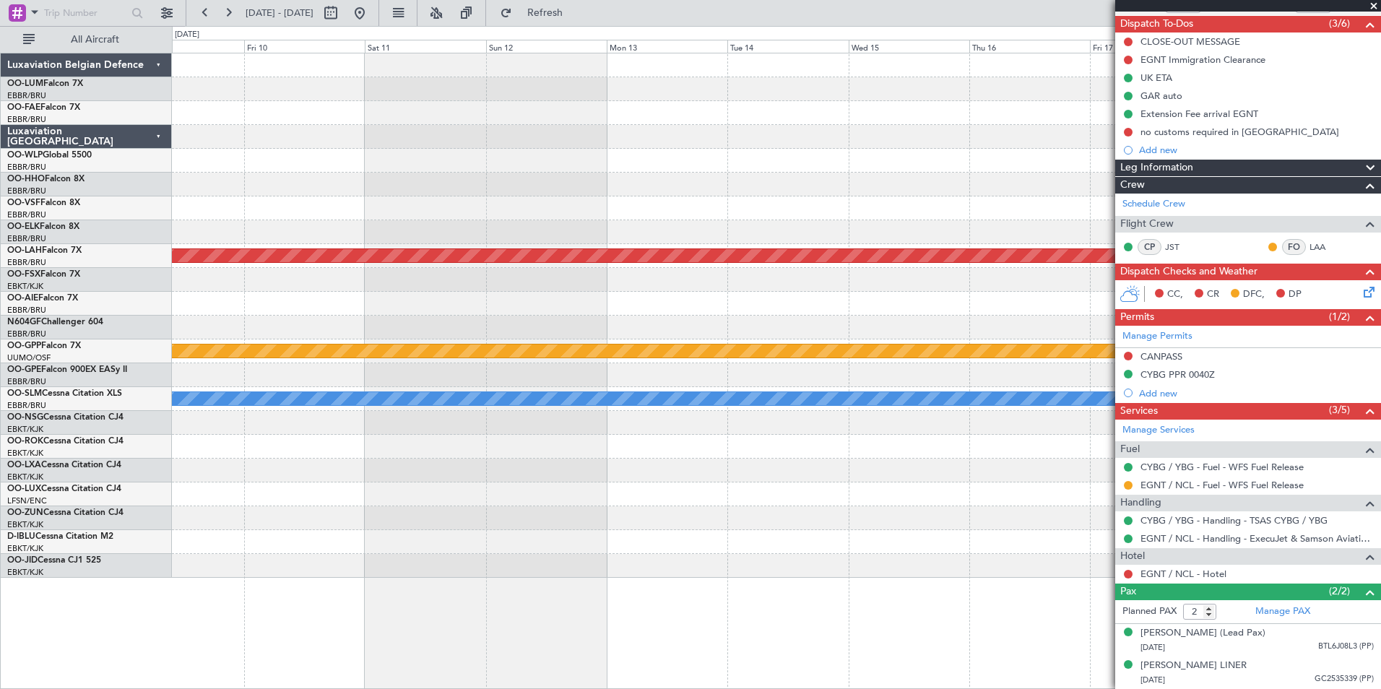
click at [4, 333] on div "Planned Maint Alton-st Louis (St Louis Regl) Grounded Ostafyevo Planned Maint N…" at bounding box center [690, 357] width 1381 height 663
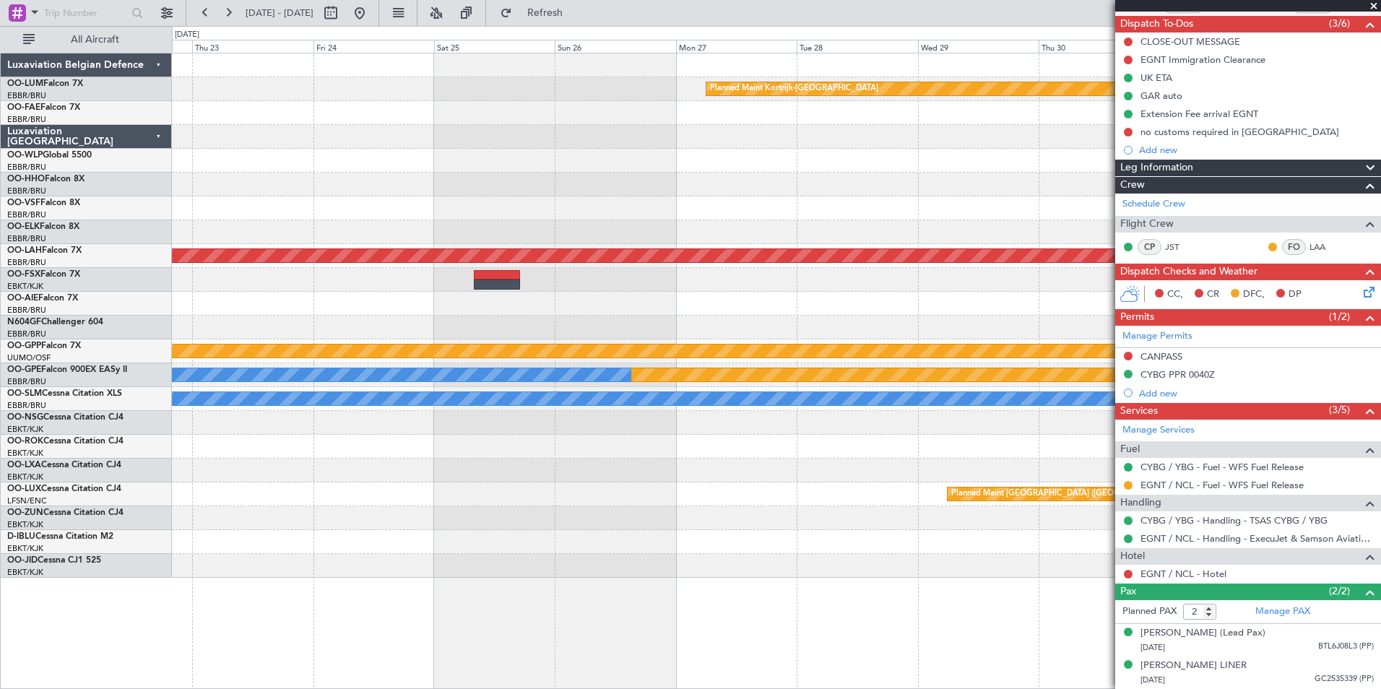
click at [0, 312] on html "16 Sep 2025 - 26 Sep 2025 Refresh Quick Links All Aircraft Planned Maint Kortri…" at bounding box center [690, 344] width 1381 height 689
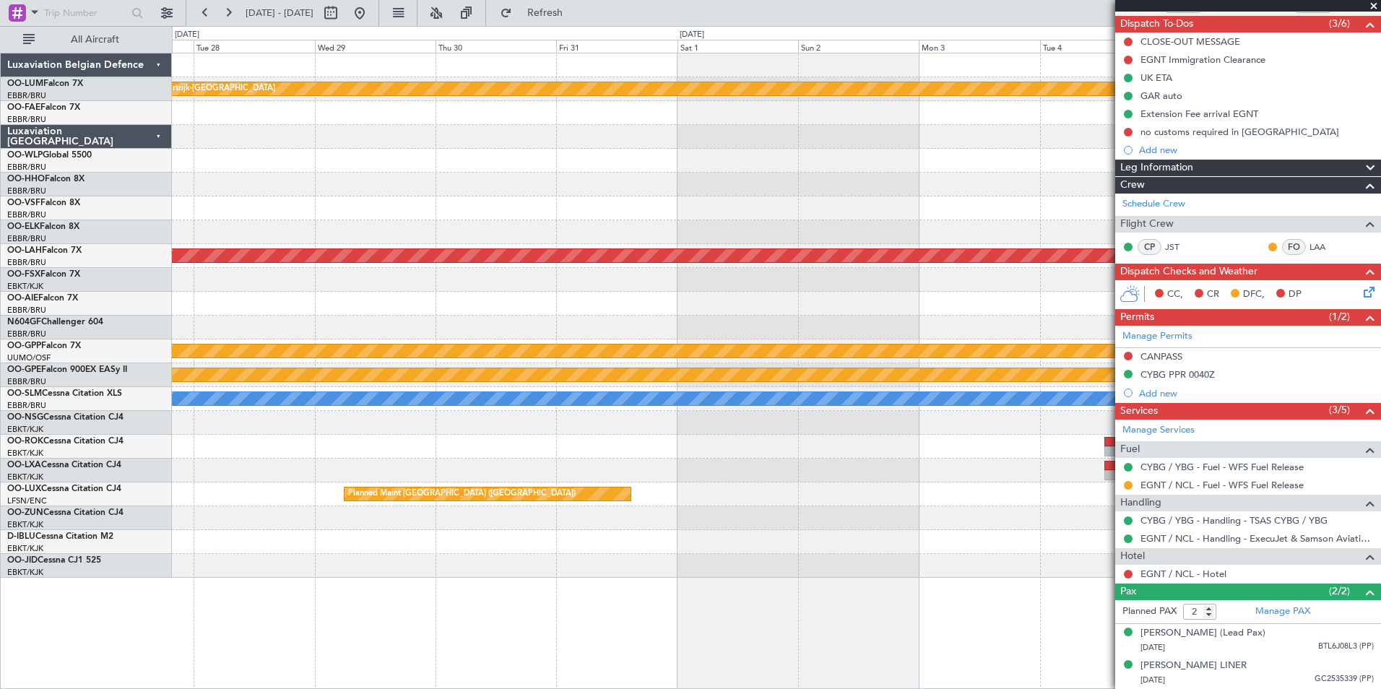
click at [21, 295] on div "Planned Maint Kortrijk-Wevelgem Planned Maint Alton-st Louis (St Louis Regl) Gr…" at bounding box center [690, 357] width 1381 height 663
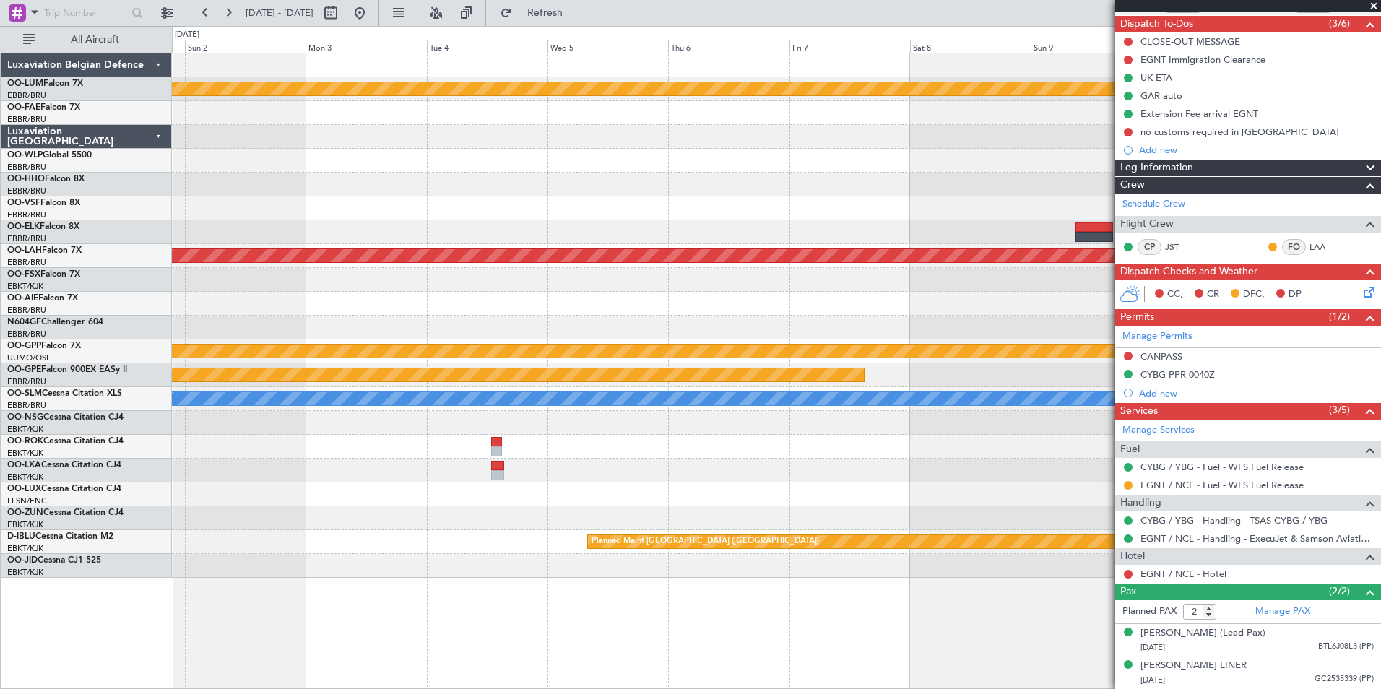
click at [71, 254] on div "Planned Maint Kortrijk-Wevelgem Planned Maint Alton-st Louis (St Louis Regl) Gr…" at bounding box center [690, 357] width 1381 height 663
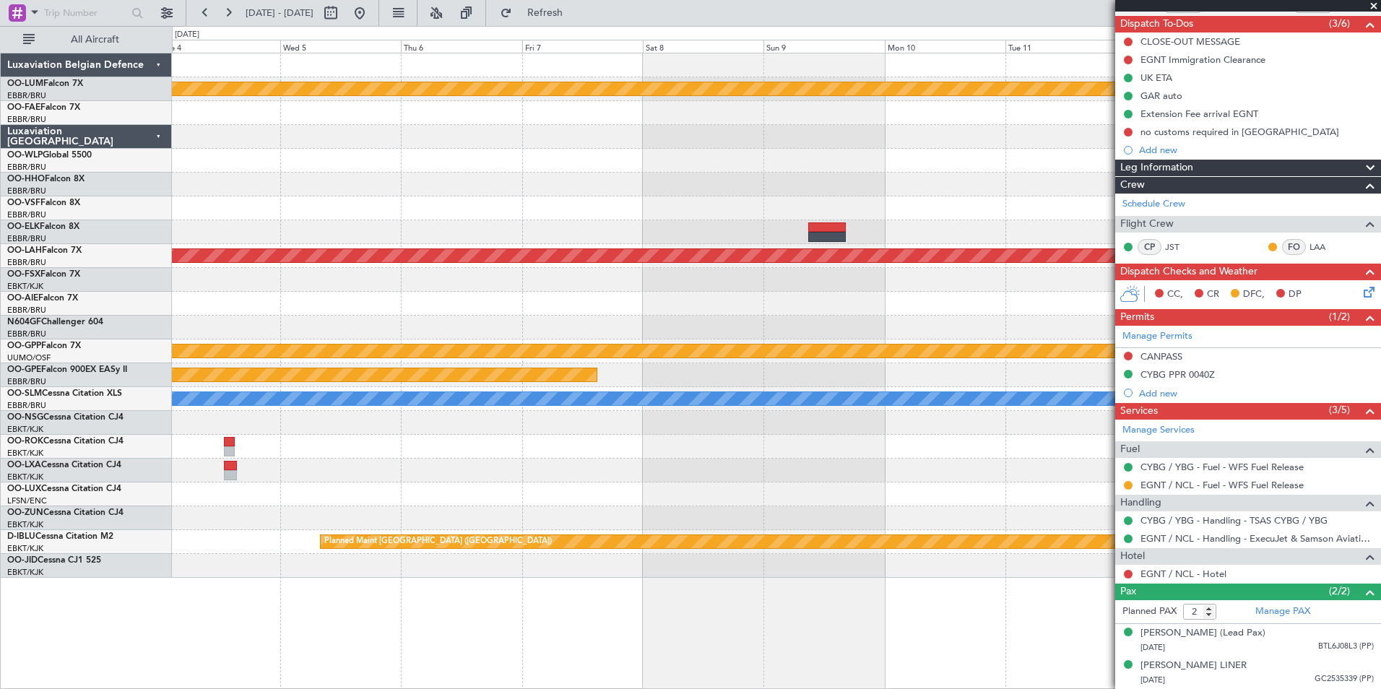
click at [281, 273] on div "Planned Maint Kortrijk-Wevelgem Planned Maint Alton-st Louis (St Louis Regl) Gr…" at bounding box center [776, 315] width 1208 height 524
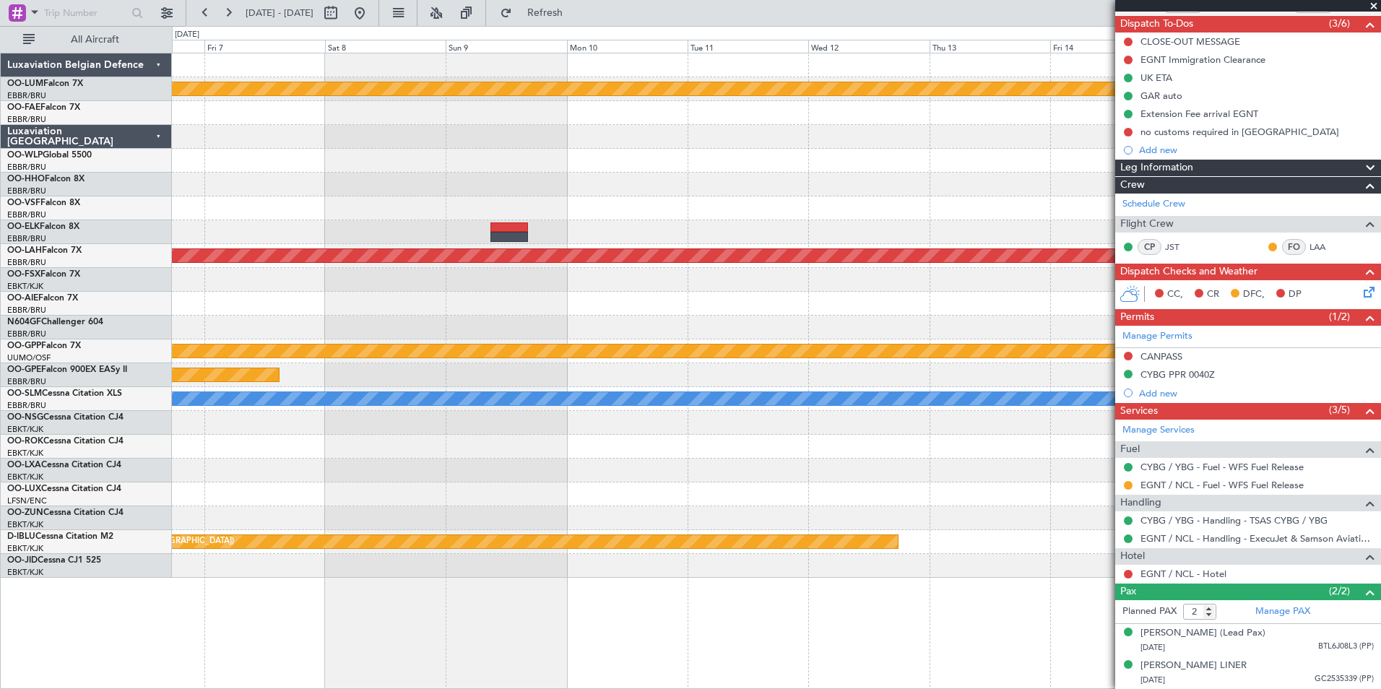
click at [212, 311] on div "Planned Maint Kortrijk-Wevelgem Planned Maint Alton-st Louis (St Louis Regl) Gr…" at bounding box center [776, 315] width 1208 height 524
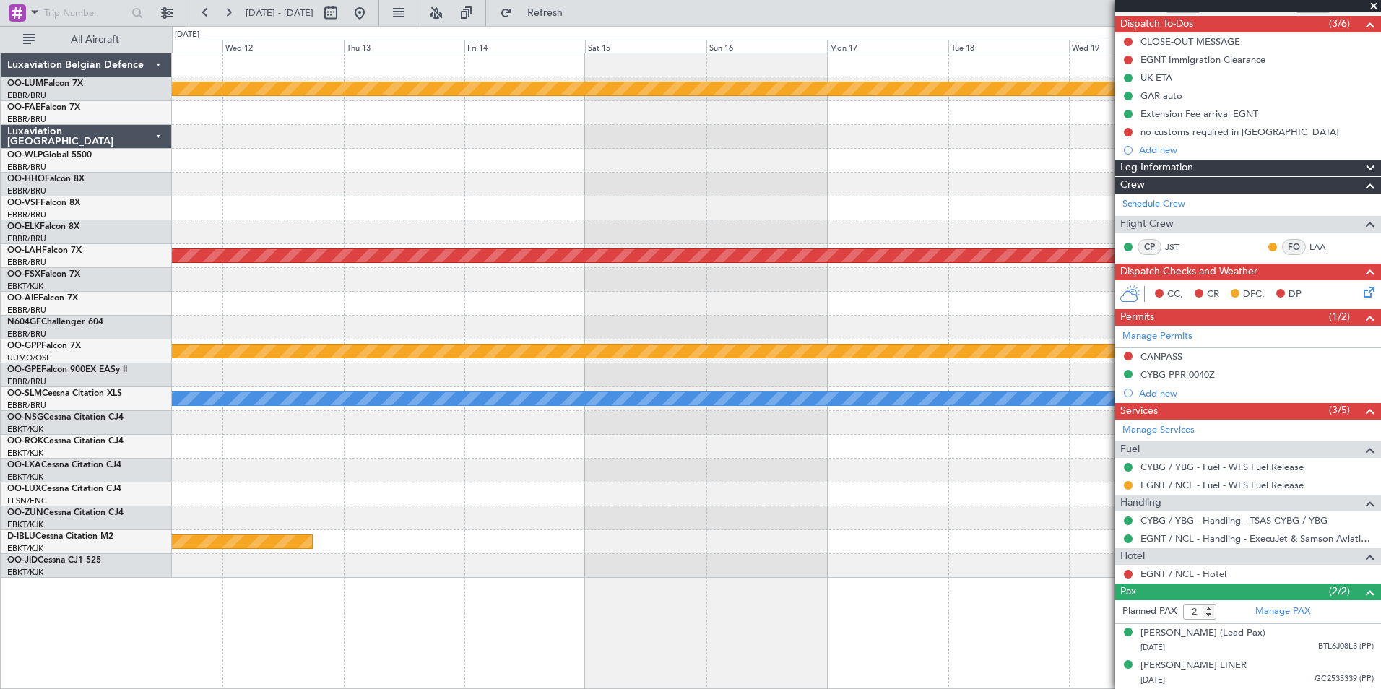
click at [267, 303] on div "Planned Maint Kortrijk-Wevelgem Planned Maint Alton-st Louis (St Louis Regl) Gr…" at bounding box center [776, 315] width 1208 height 524
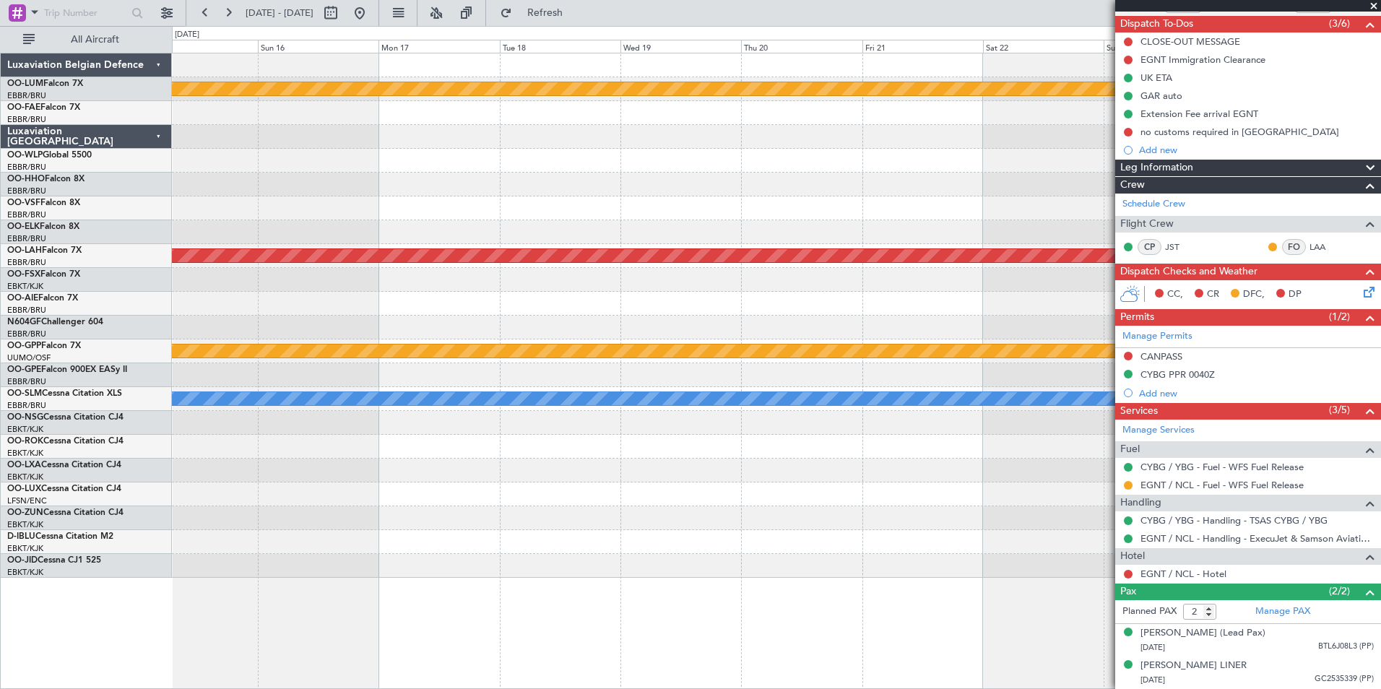
click at [145, 324] on div "Planned Maint Kortrijk-Wevelgem Planned Maint Geneva (Cointrin) Planned Maint A…" at bounding box center [690, 357] width 1381 height 663
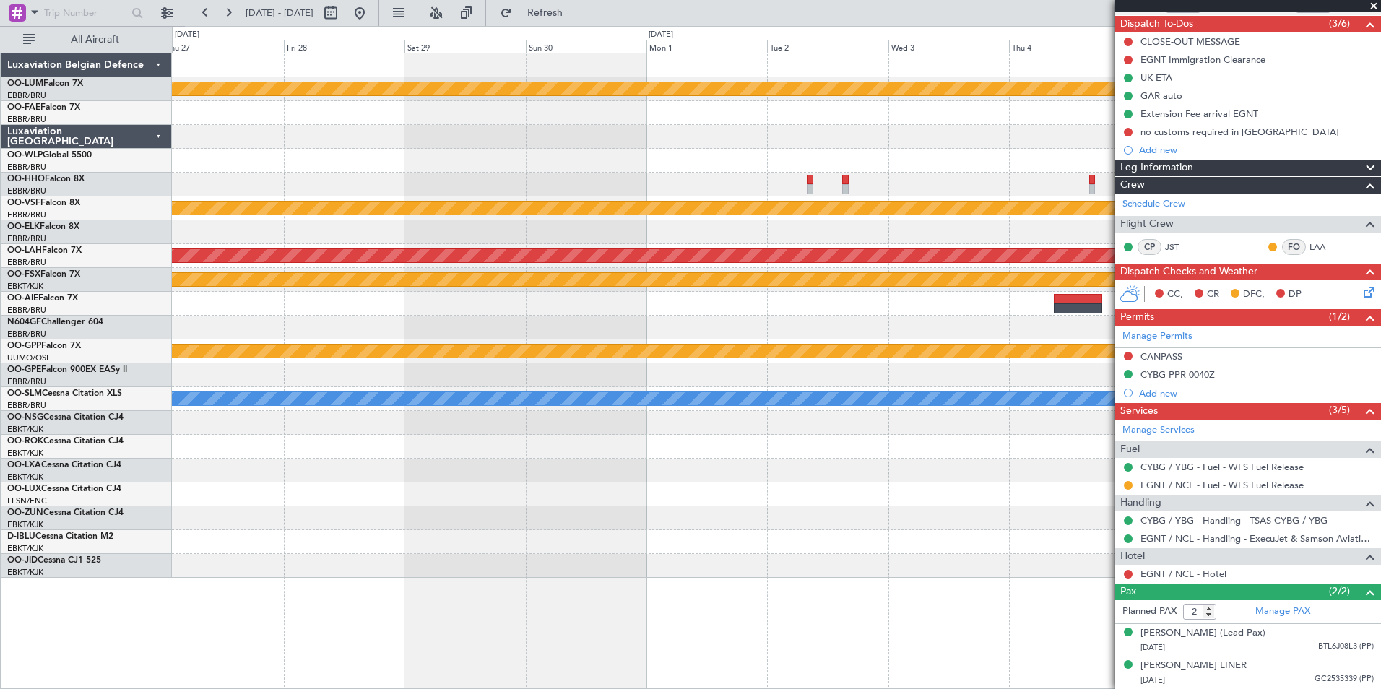
click at [201, 304] on div "Planned Maint Kortrijk-Wevelgem Planned Maint Geneva (Cointrin) Planned Maint A…" at bounding box center [776, 315] width 1208 height 524
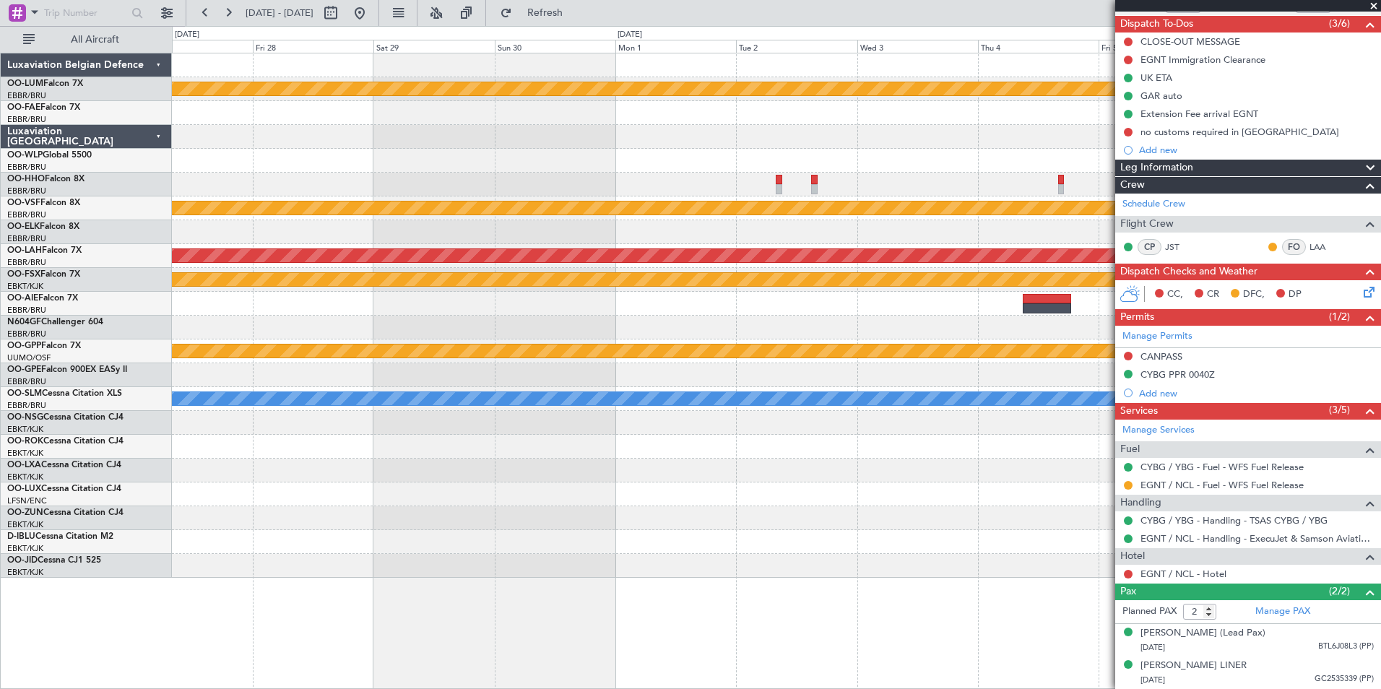
click at [308, 309] on div "Planned Maint Kortrijk-Wevelgem Planned Maint Geneva (Cointrin) Planned Maint A…" at bounding box center [776, 315] width 1208 height 524
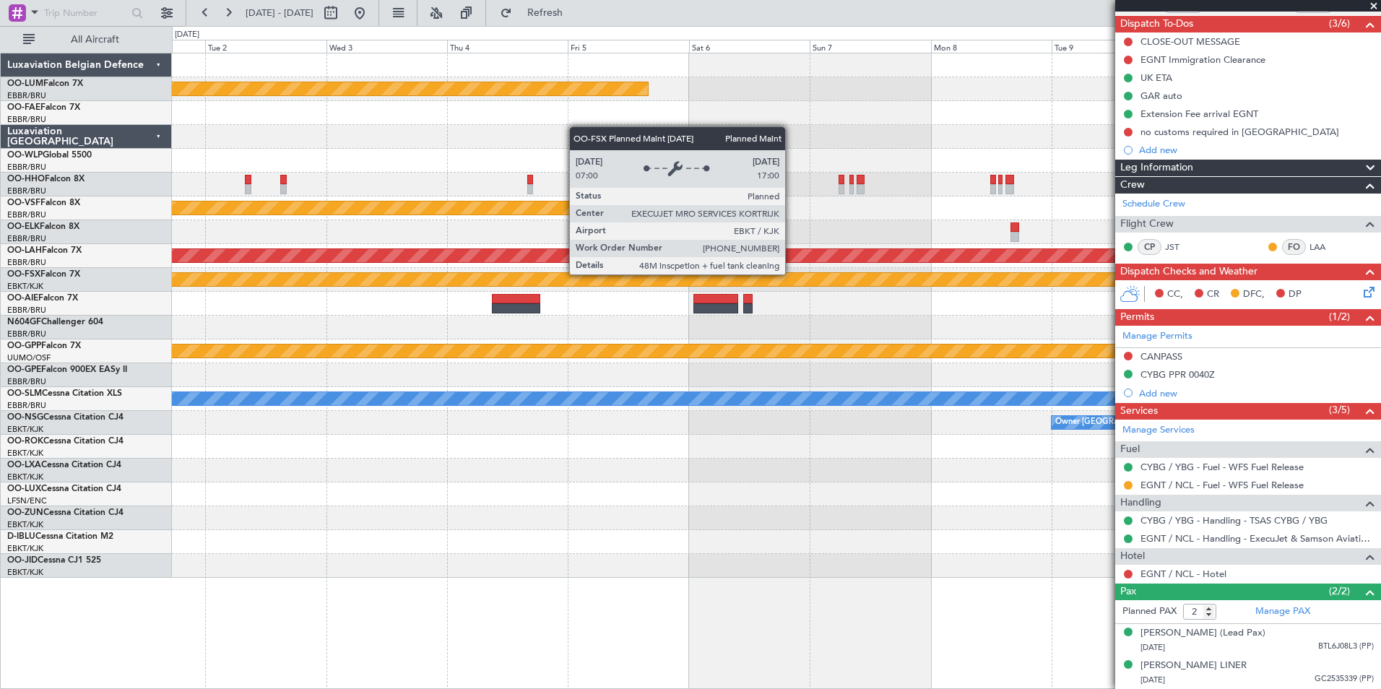
click at [203, 327] on div "Planned Maint Kortrijk-Wevelgem Planned Maint Geneva (Cointrin) Planned Maint A…" at bounding box center [776, 315] width 1208 height 524
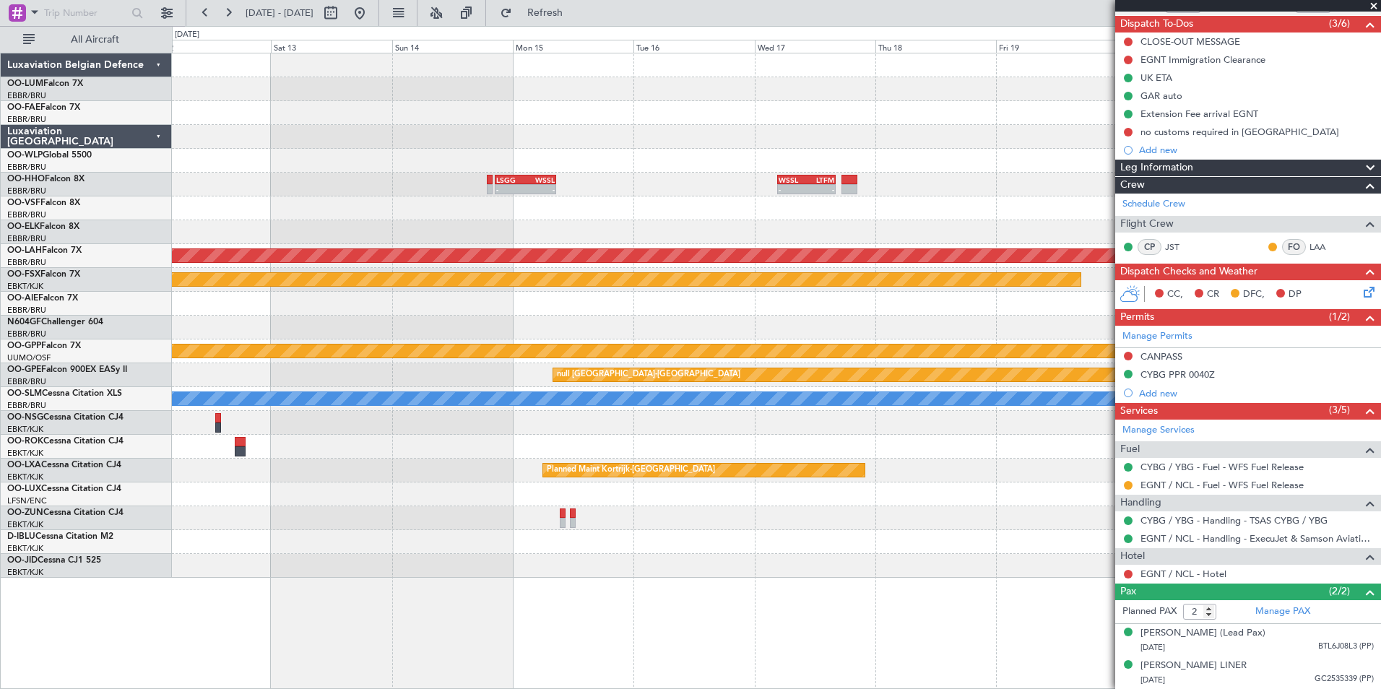
click at [323, 310] on div "- - LSGG 20:30 Z WSSL 08:40 Z - - WSSL 04:40 Z LTFM 16:15 Z Planned Maint Alton…" at bounding box center [776, 315] width 1208 height 524
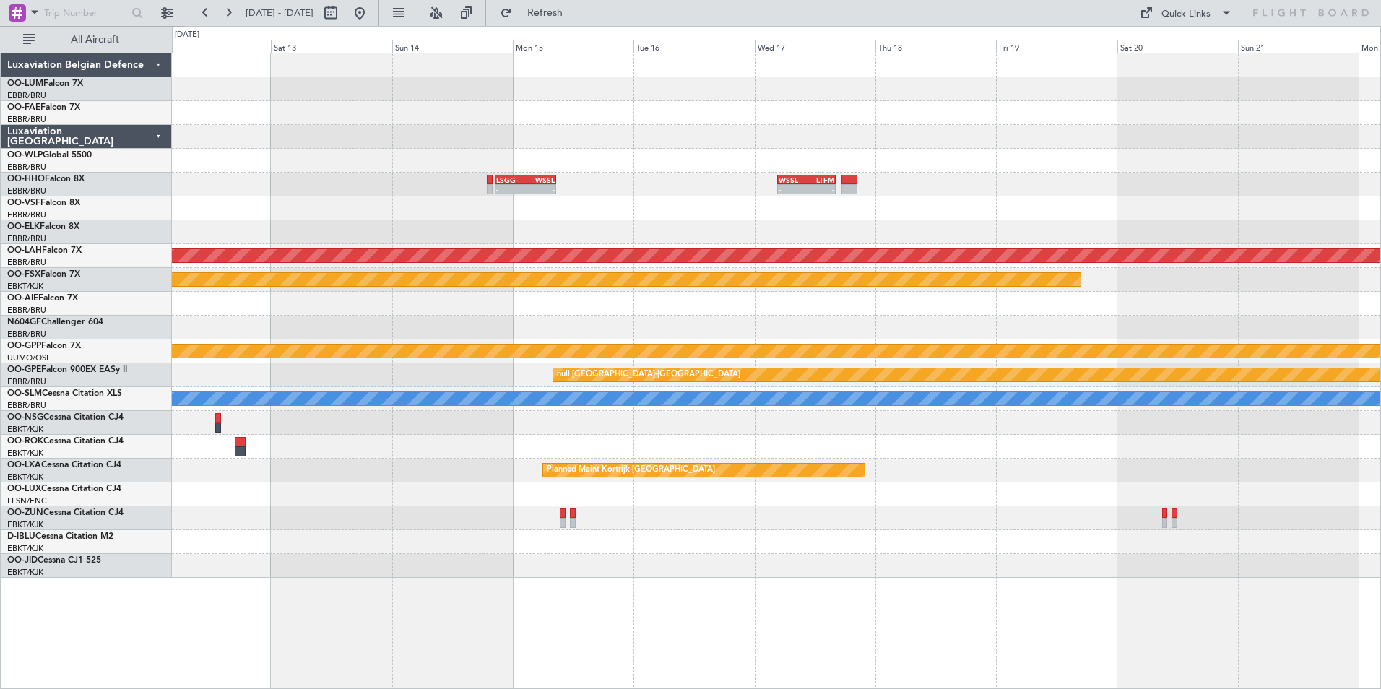
click at [667, 237] on div "- - LSGG 20:30 Z WSSL 08:40 Z - - WSSL 04:40 Z LTFM 16:15 Z Planned Maint Alton…" at bounding box center [776, 315] width 1208 height 524
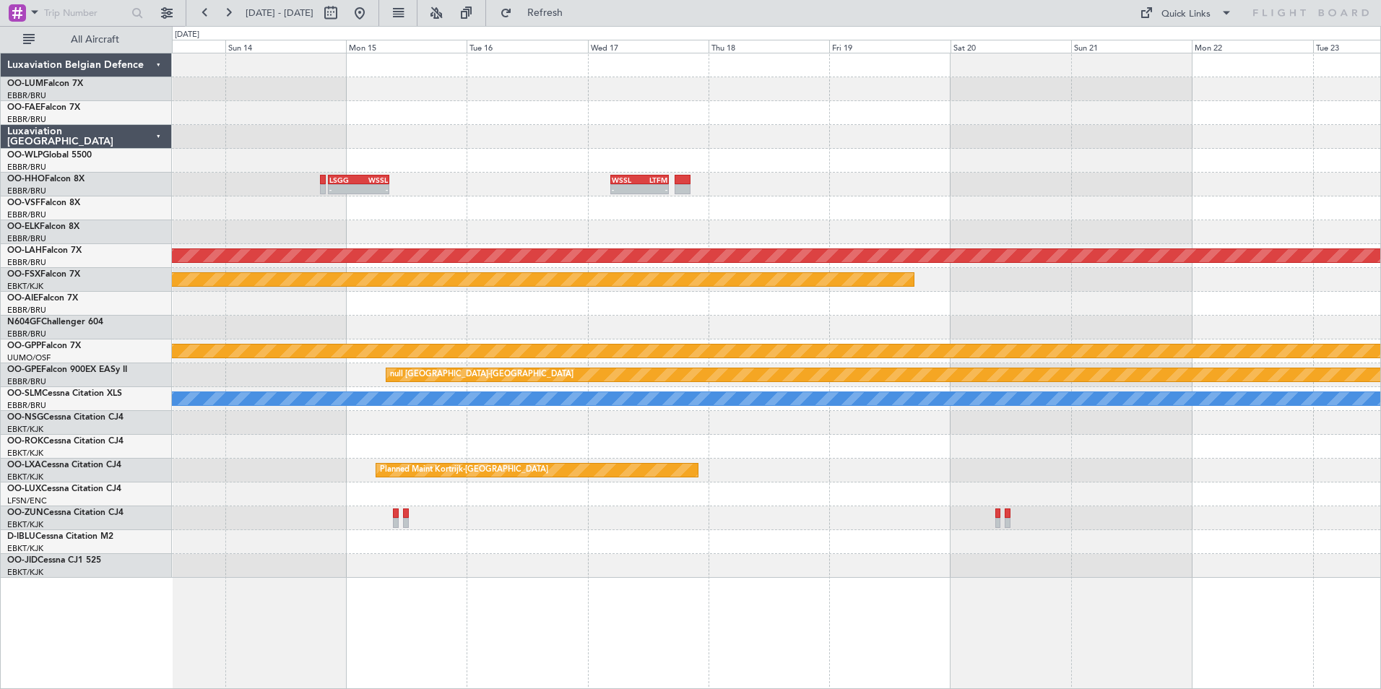
click at [700, 242] on div at bounding box center [776, 232] width 1208 height 24
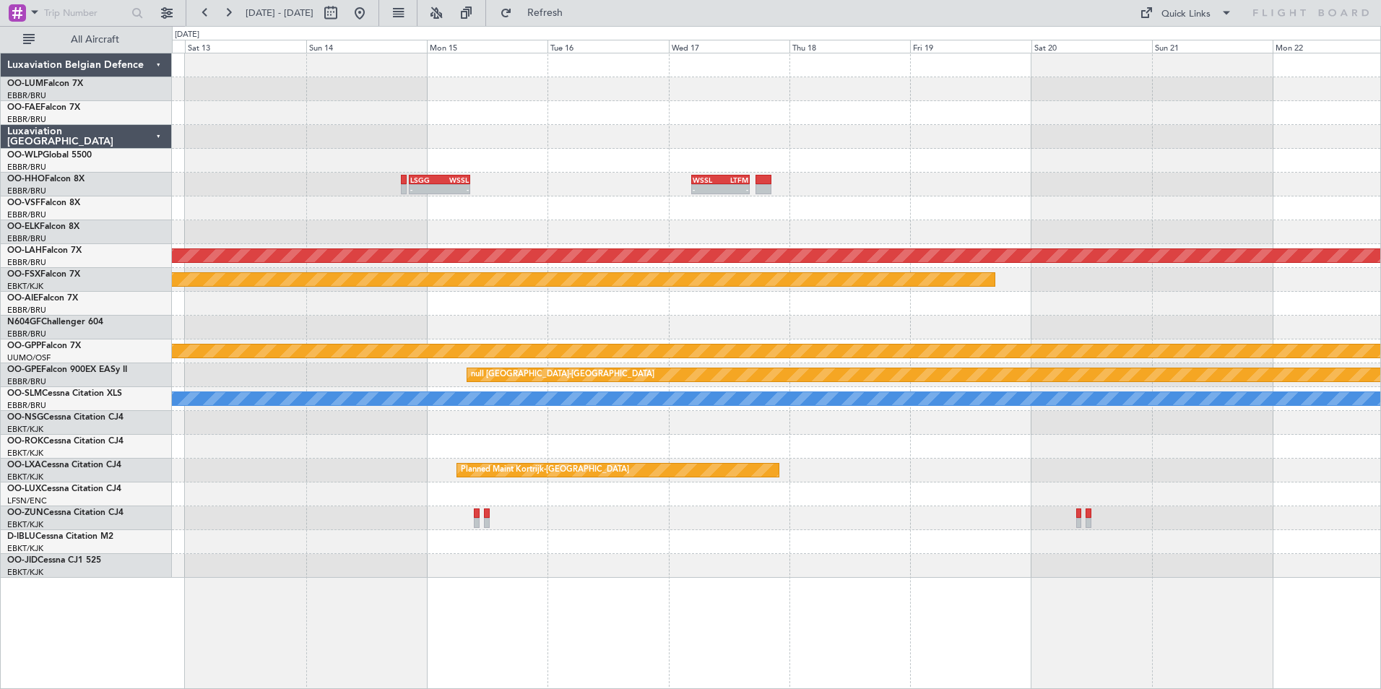
click at [779, 206] on div at bounding box center [776, 208] width 1208 height 24
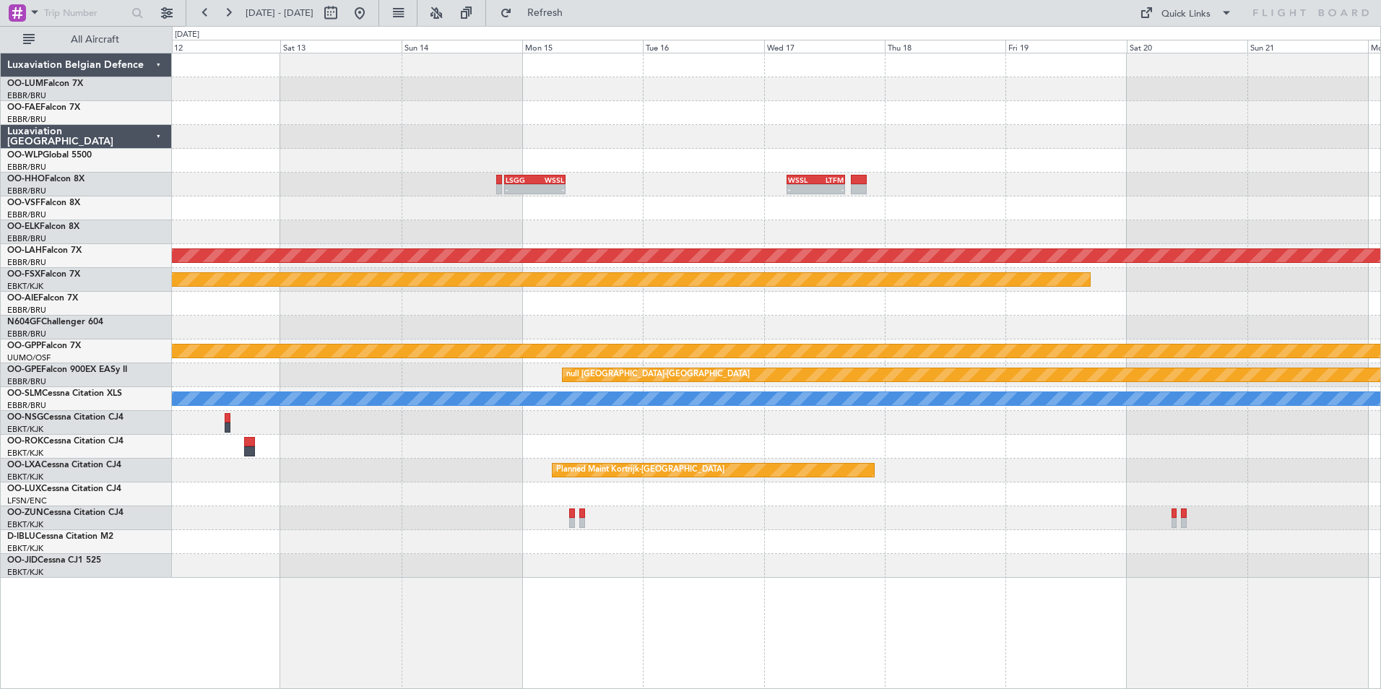
click at [598, 209] on div "- - LSGG 20:30 Z WSSL 08:40 Z - - WSSL 04:40 Z LTFM 16:15 Z Planned Maint Alton…" at bounding box center [776, 315] width 1208 height 524
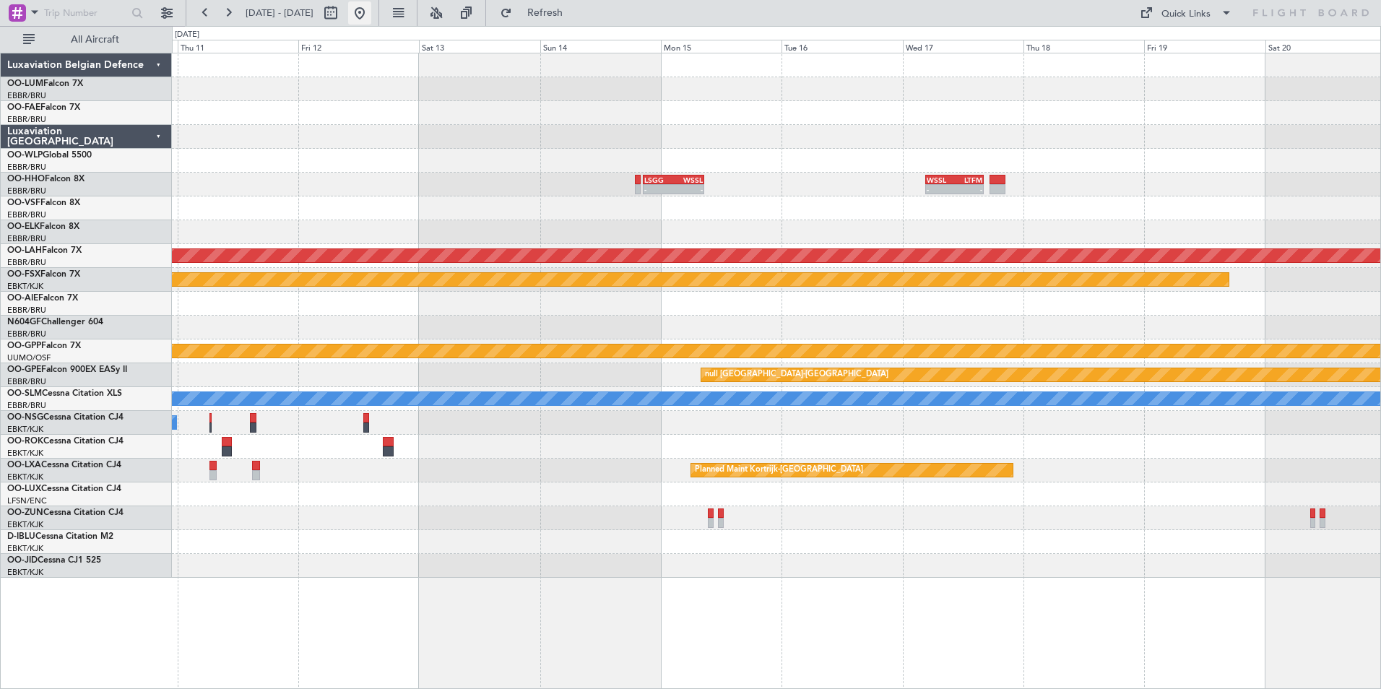
click at [371, 9] on button at bounding box center [359, 12] width 23 height 23
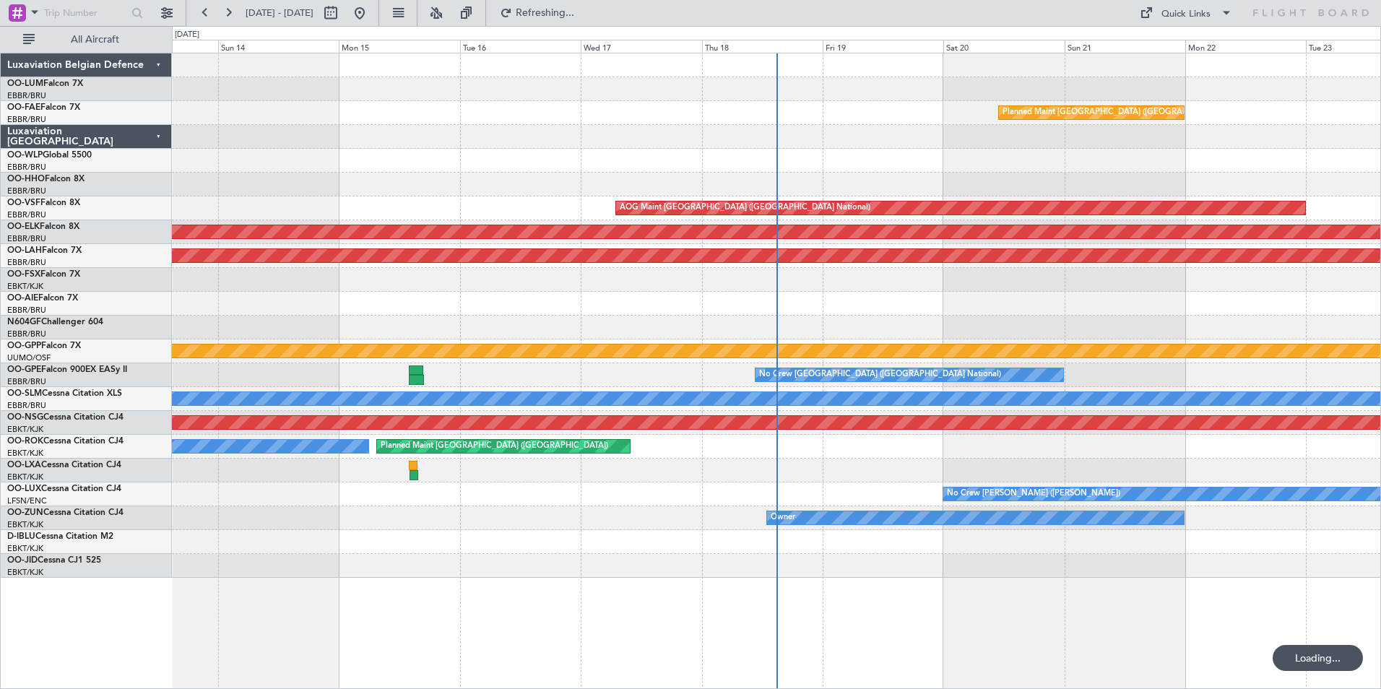
click at [667, 319] on div at bounding box center [776, 328] width 1208 height 24
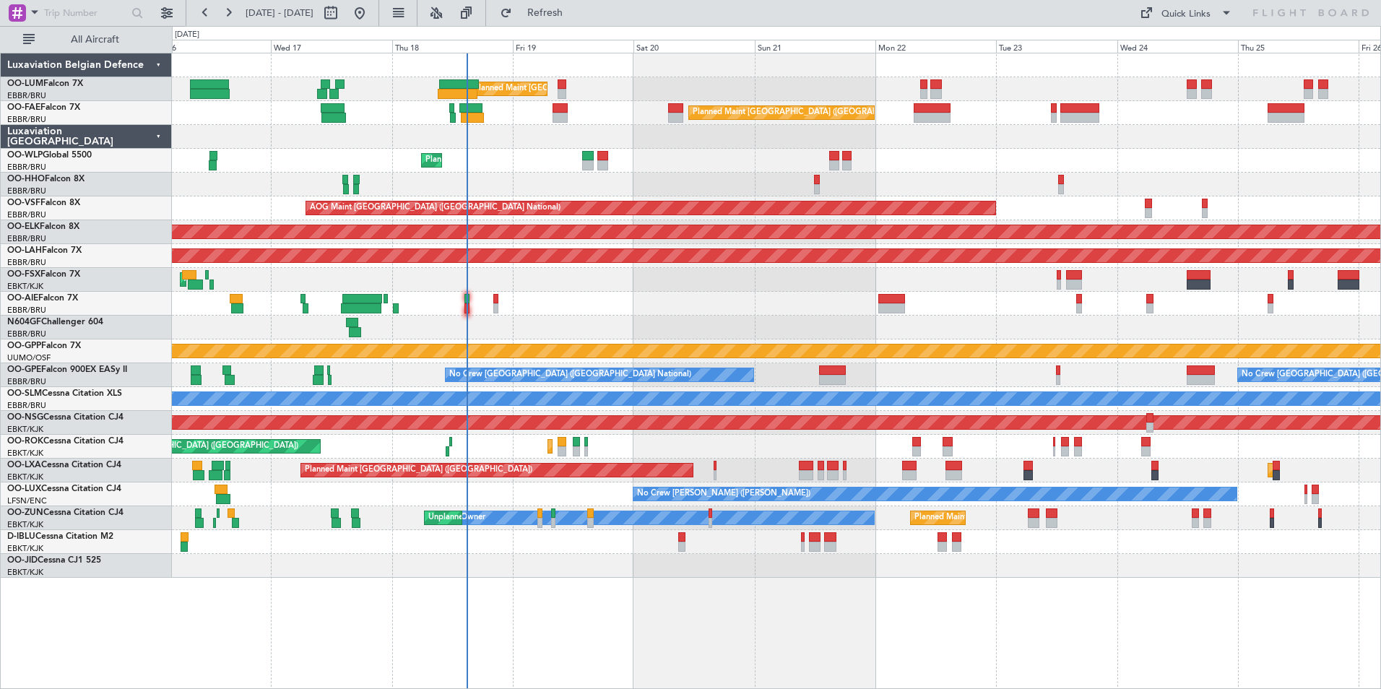
click at [622, 304] on div "Planned Maint [GEOGRAPHIC_DATA] ([GEOGRAPHIC_DATA])" at bounding box center [776, 304] width 1208 height 24
click at [472, 170] on div "Planned Maint Liege" at bounding box center [776, 161] width 1208 height 24
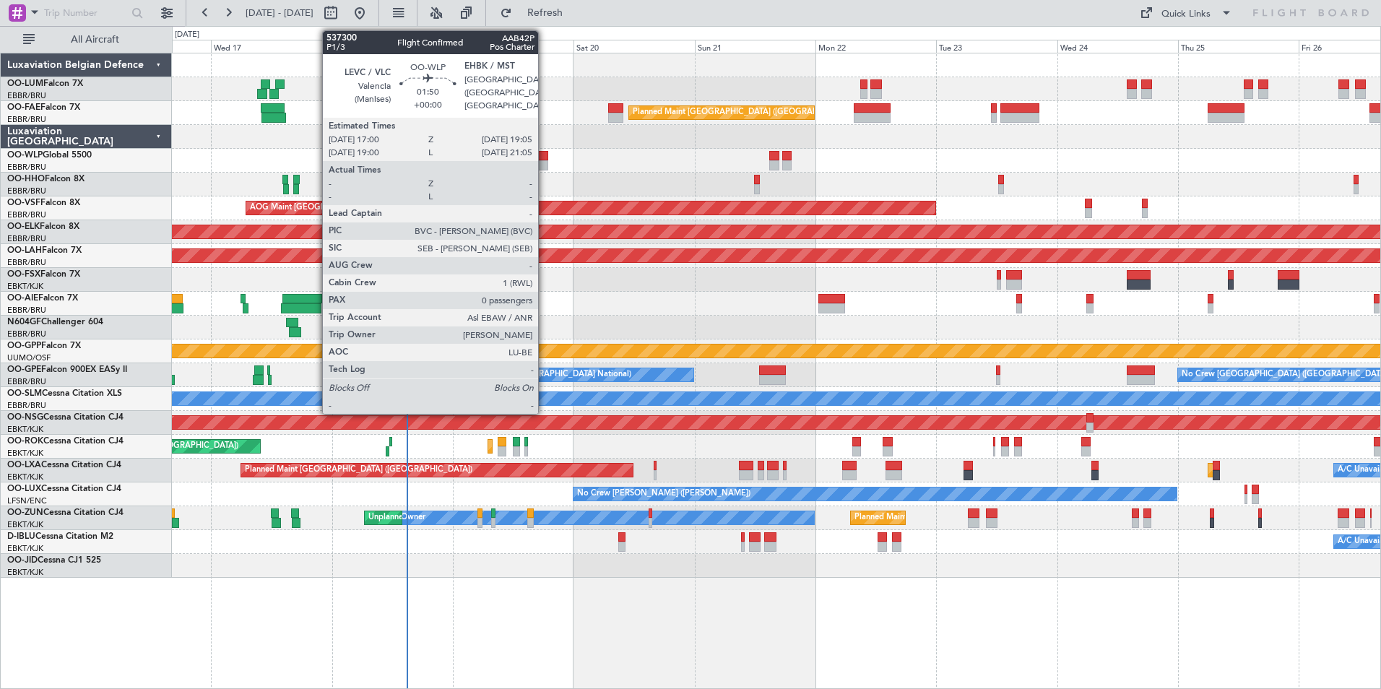
click at [544, 155] on div at bounding box center [542, 156] width 11 height 10
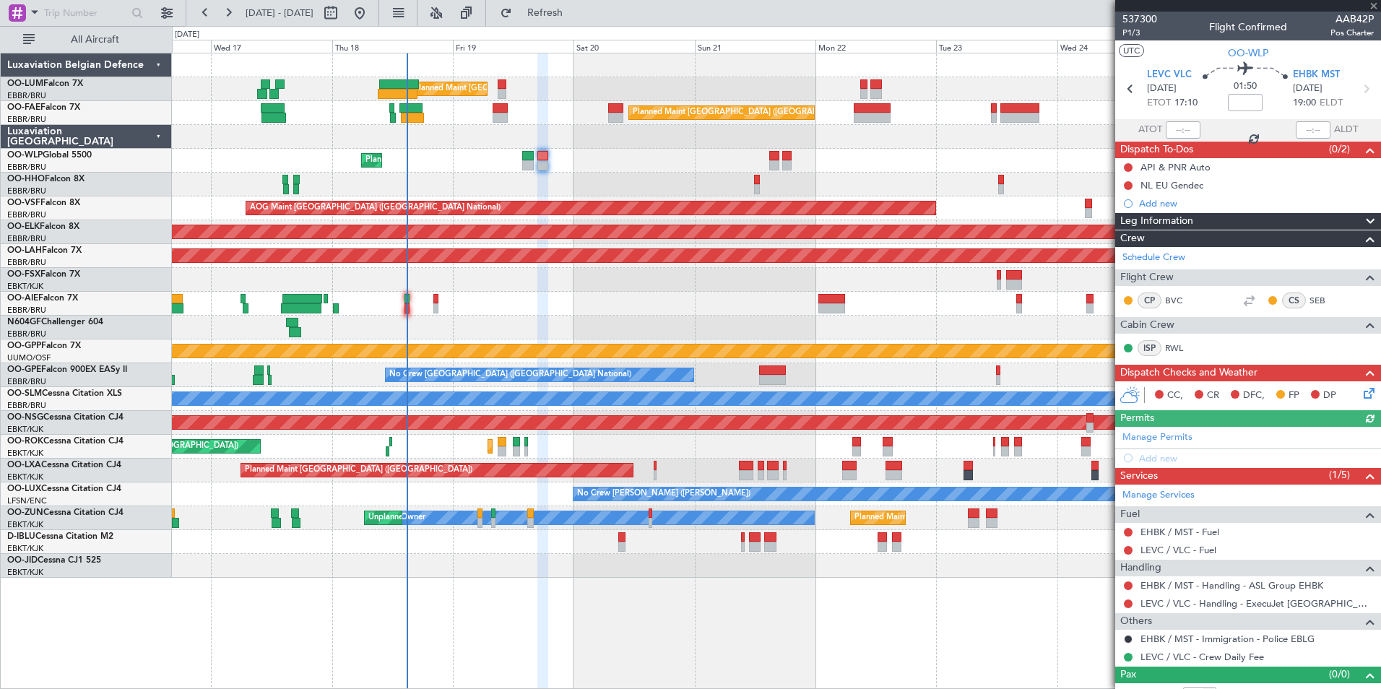
click at [1129, 599] on div "Not Requested" at bounding box center [1129, 599] width 0 height 0
click at [1127, 607] on mat-tooltip-component "Not Requested" at bounding box center [1129, 626] width 82 height 38
click at [1124, 605] on button at bounding box center [1128, 603] width 9 height 9
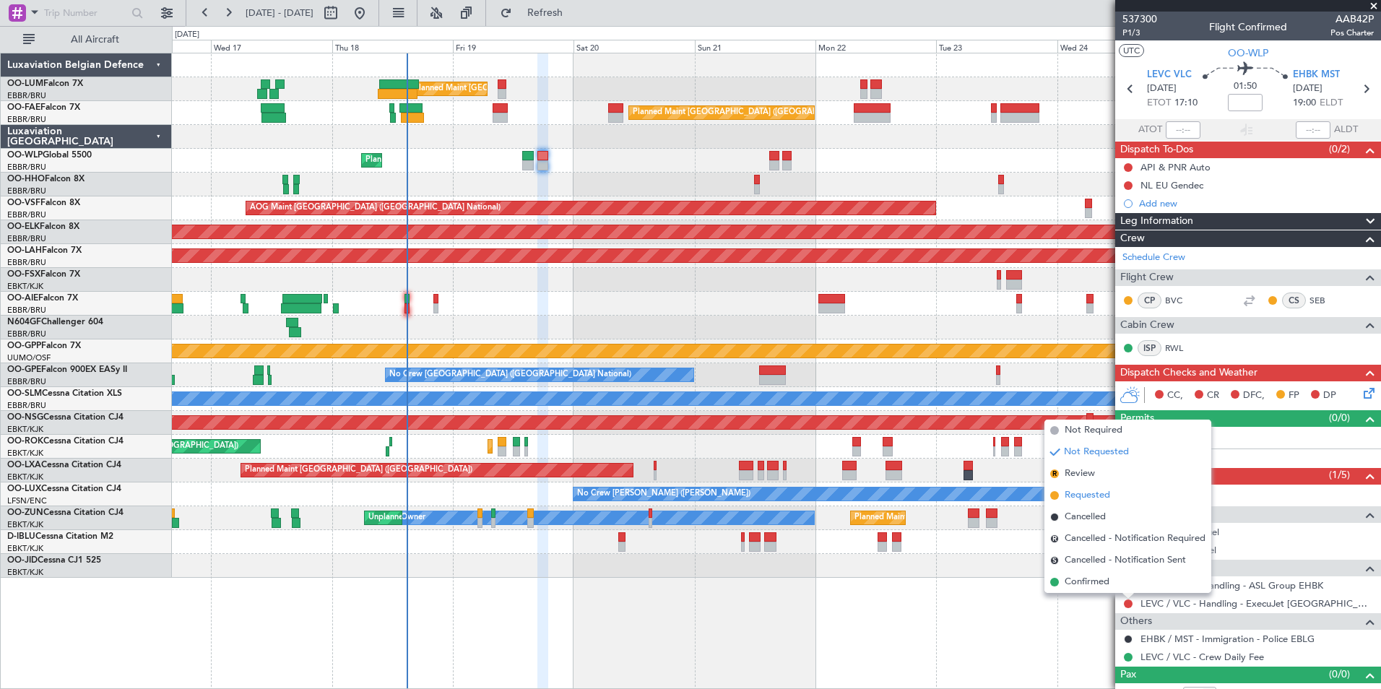
click at [1093, 496] on span "Requested" at bounding box center [1086, 495] width 45 height 14
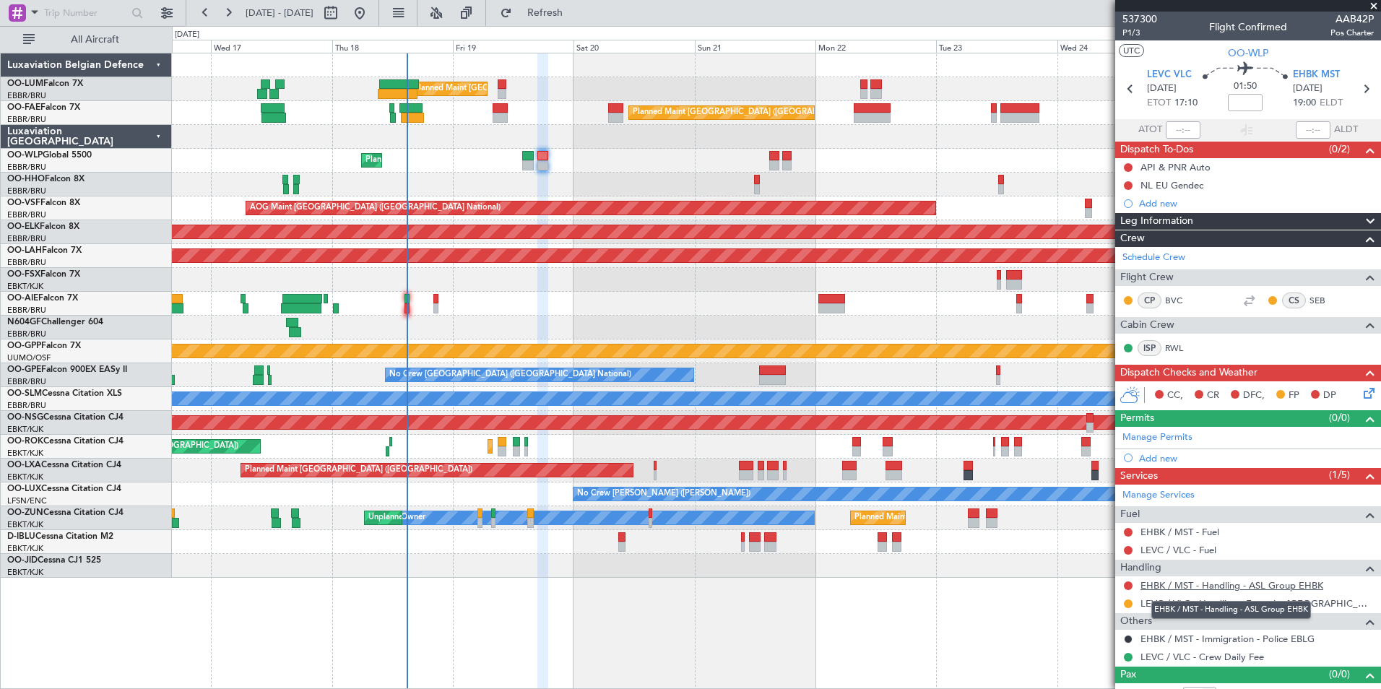
click at [1162, 582] on link "EHBK / MST - Handling - ASL Group EHBK" at bounding box center [1231, 585] width 183 height 12
click at [576, 8] on span "Refresh" at bounding box center [545, 13] width 61 height 10
click at [580, 21] on button "Refresh" at bounding box center [536, 12] width 87 height 23
click at [1197, 532] on link "EHBK / MST - Fuel" at bounding box center [1179, 532] width 79 height 12
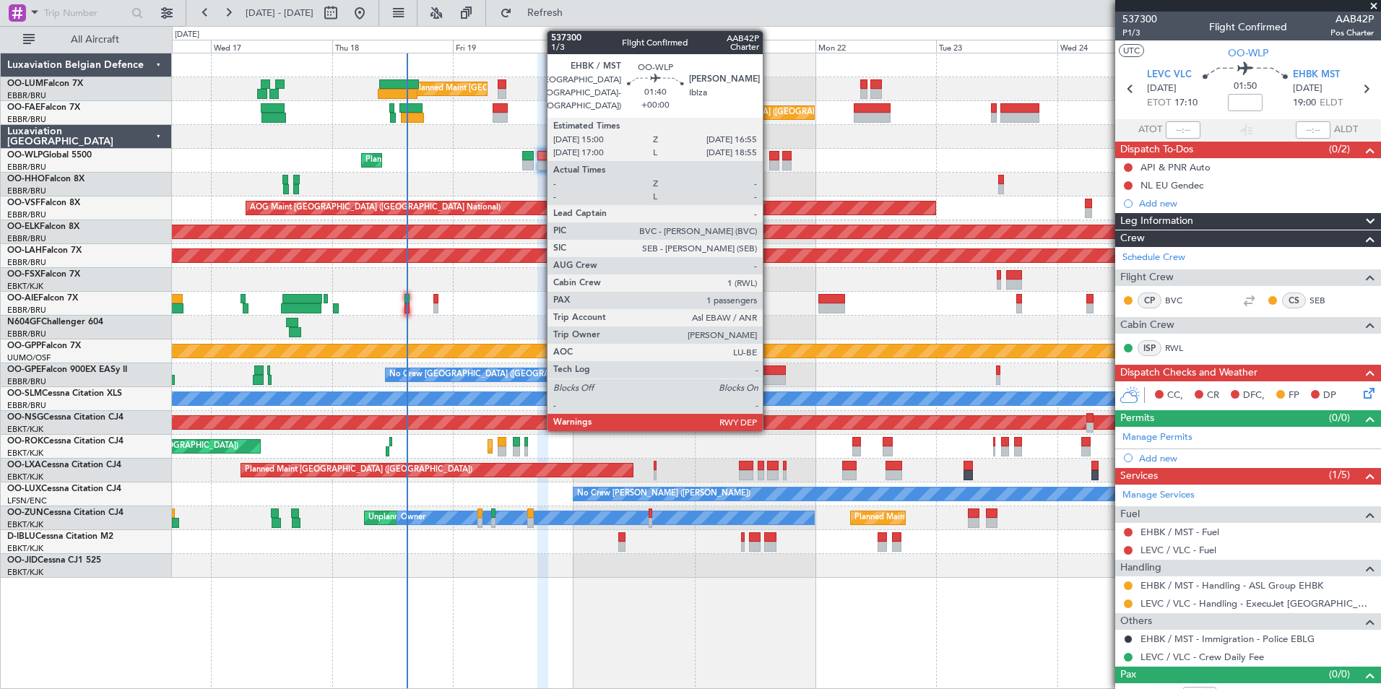
click at [769, 160] on div at bounding box center [774, 165] width 10 height 10
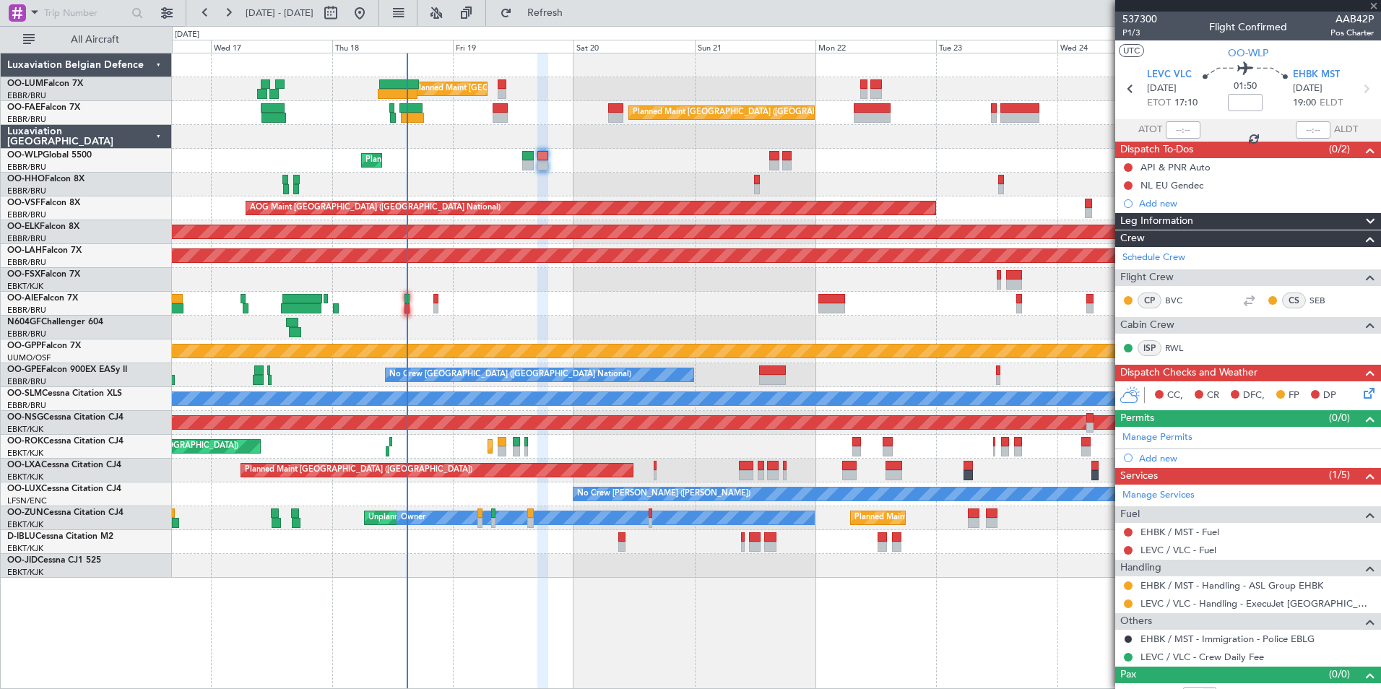
type input "1"
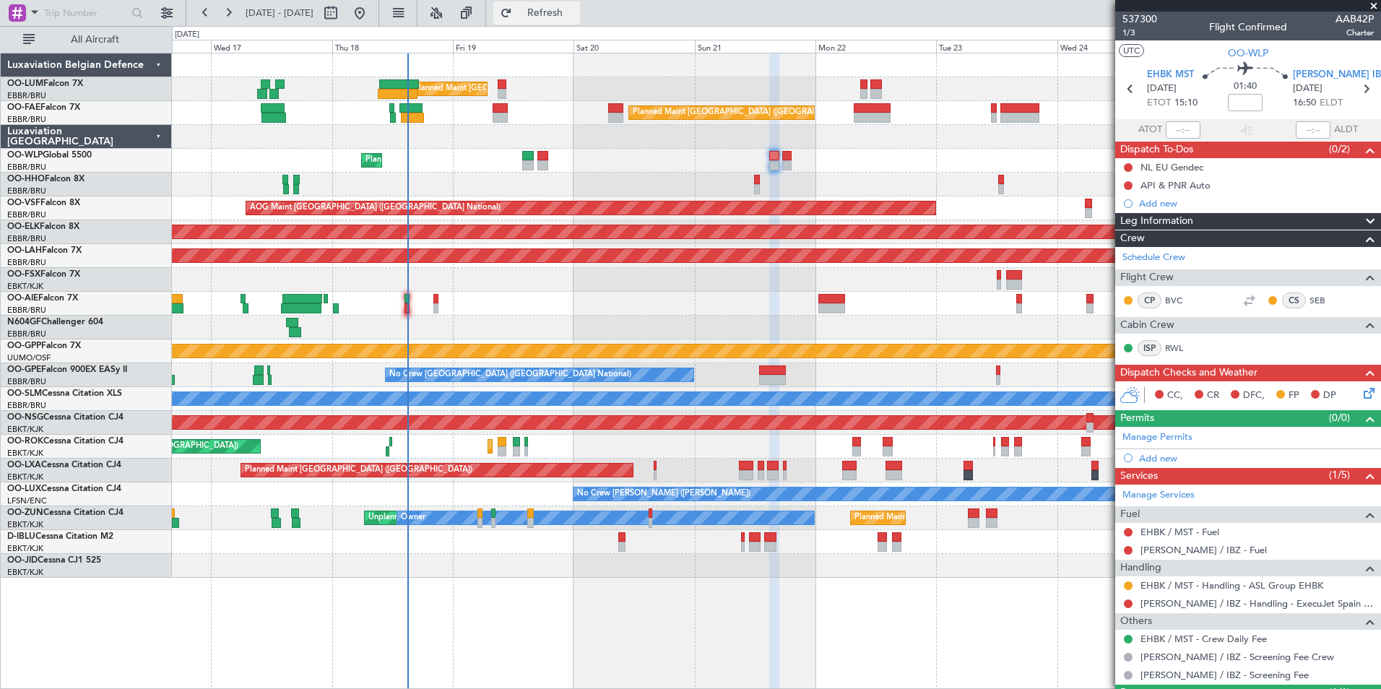
click at [576, 12] on span "Refresh" at bounding box center [545, 13] width 61 height 10
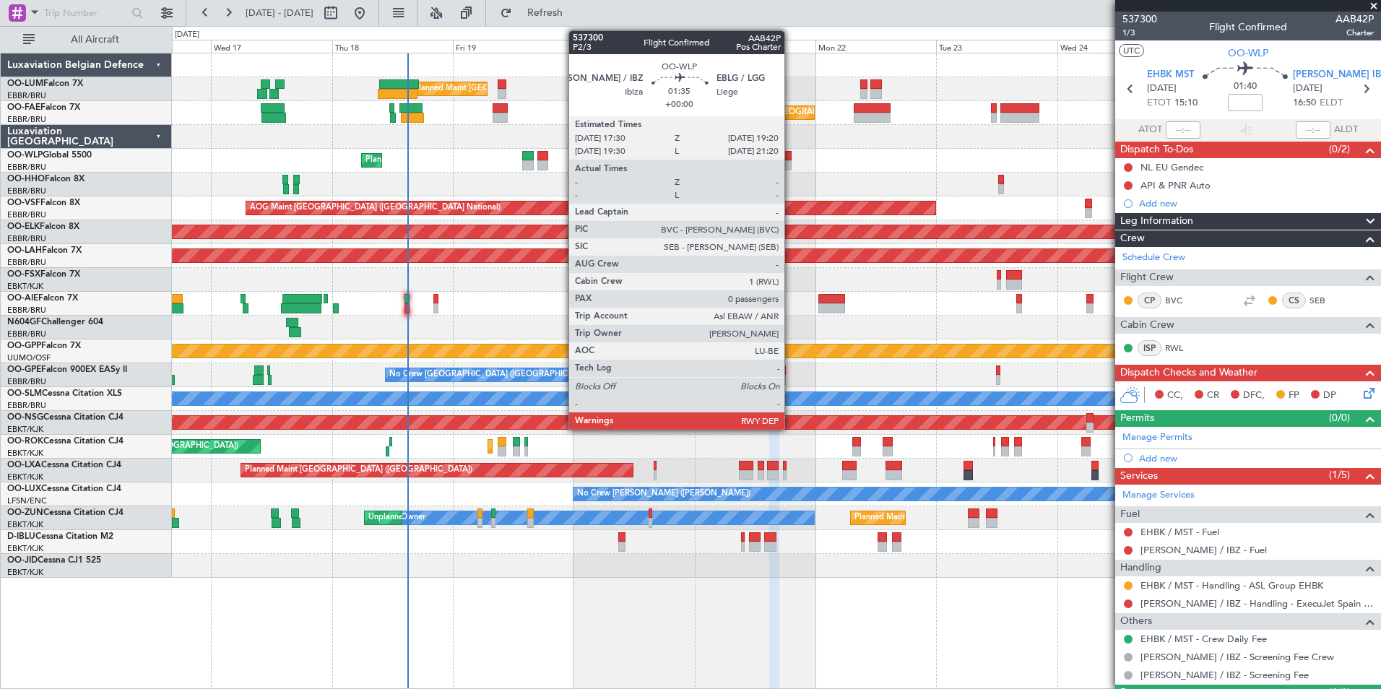
click at [791, 153] on div at bounding box center [786, 156] width 9 height 10
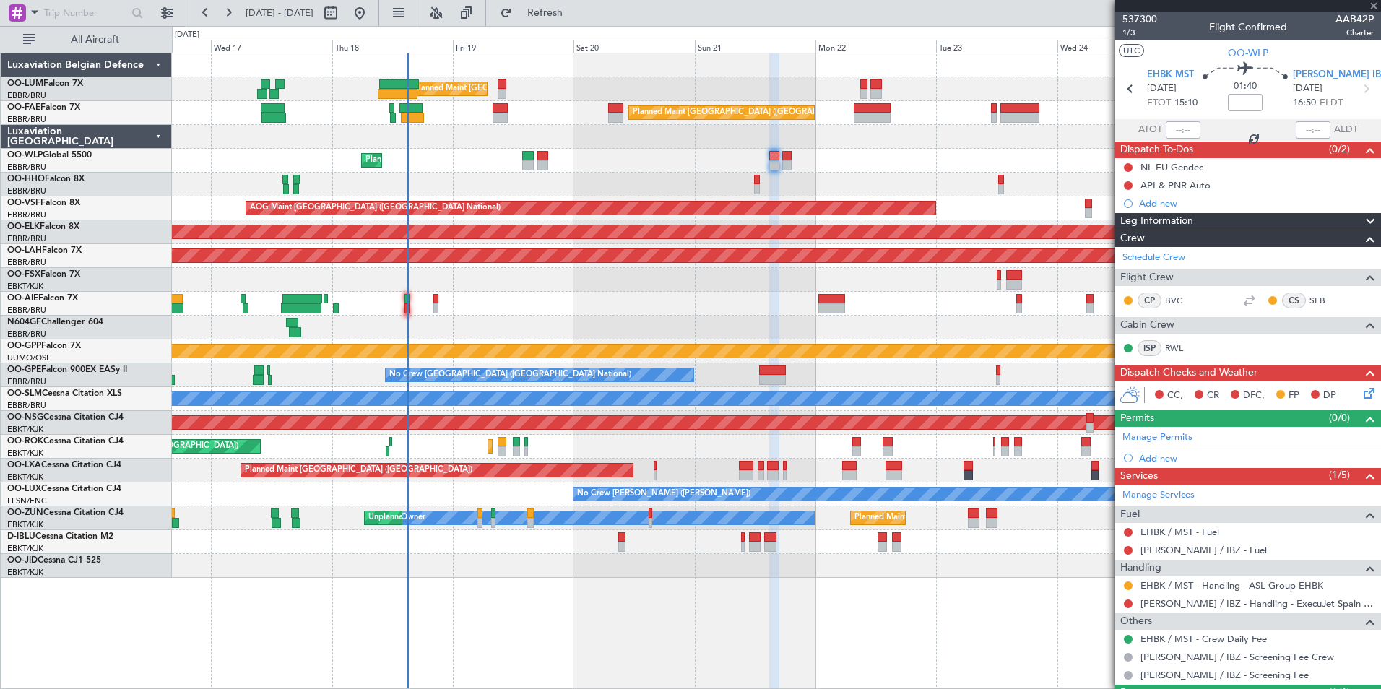
type input "0"
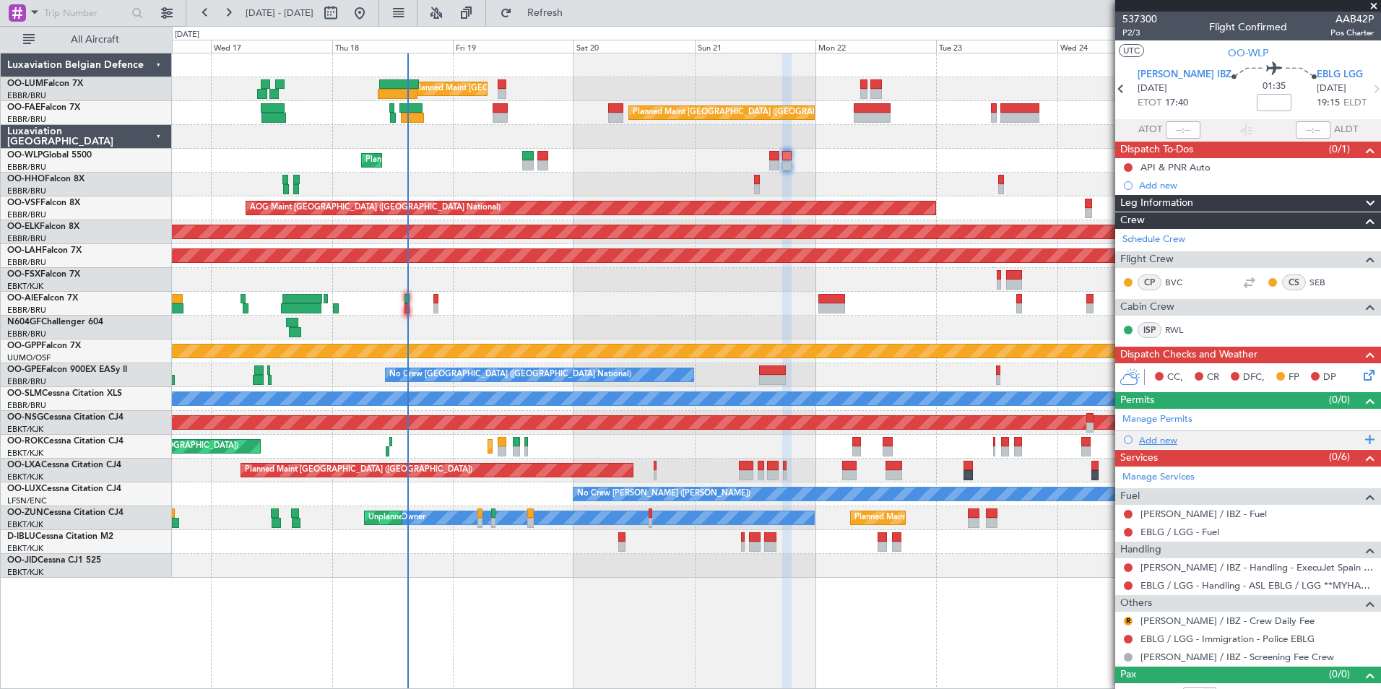
click at [1168, 440] on div "Add new" at bounding box center [1250, 440] width 222 height 12
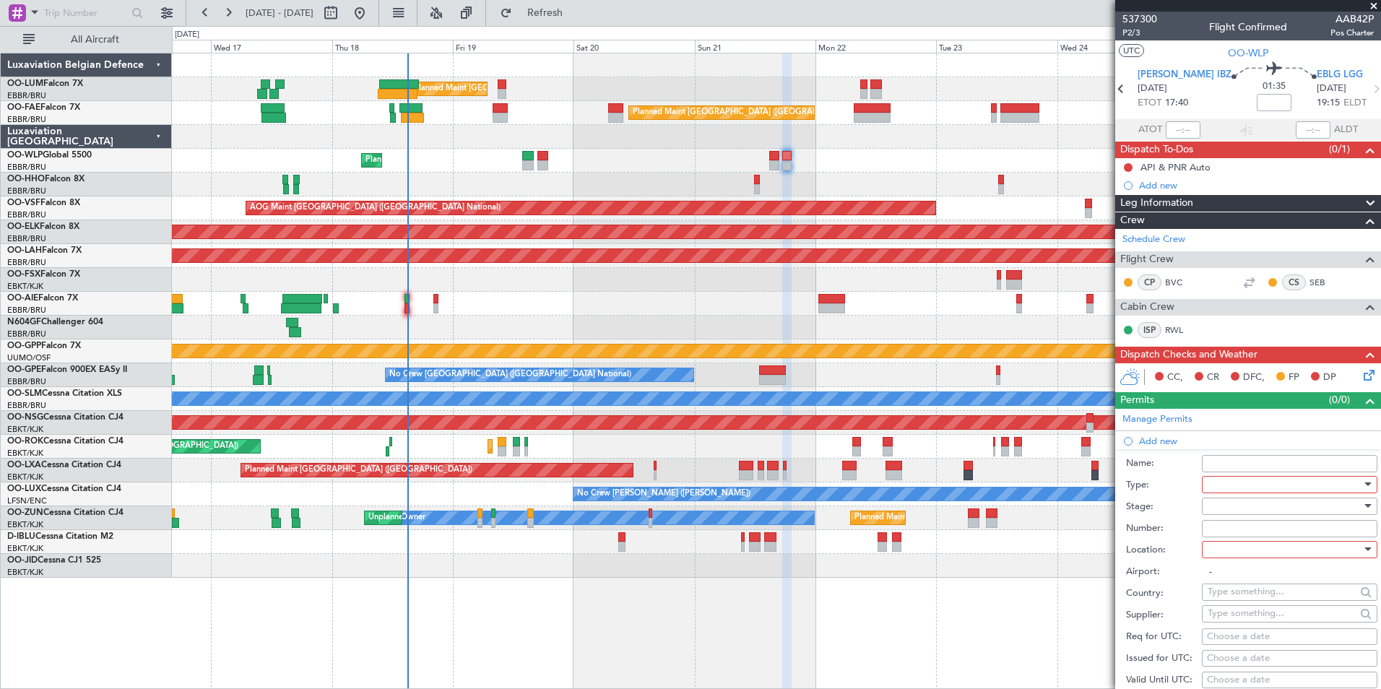
click at [1228, 485] on div at bounding box center [1284, 485] width 154 height 22
click at [1239, 619] on span "Slot" at bounding box center [1284, 620] width 152 height 22
click at [1232, 514] on div at bounding box center [1284, 506] width 154 height 22
click at [1241, 600] on span "Requested" at bounding box center [1284, 600] width 152 height 22
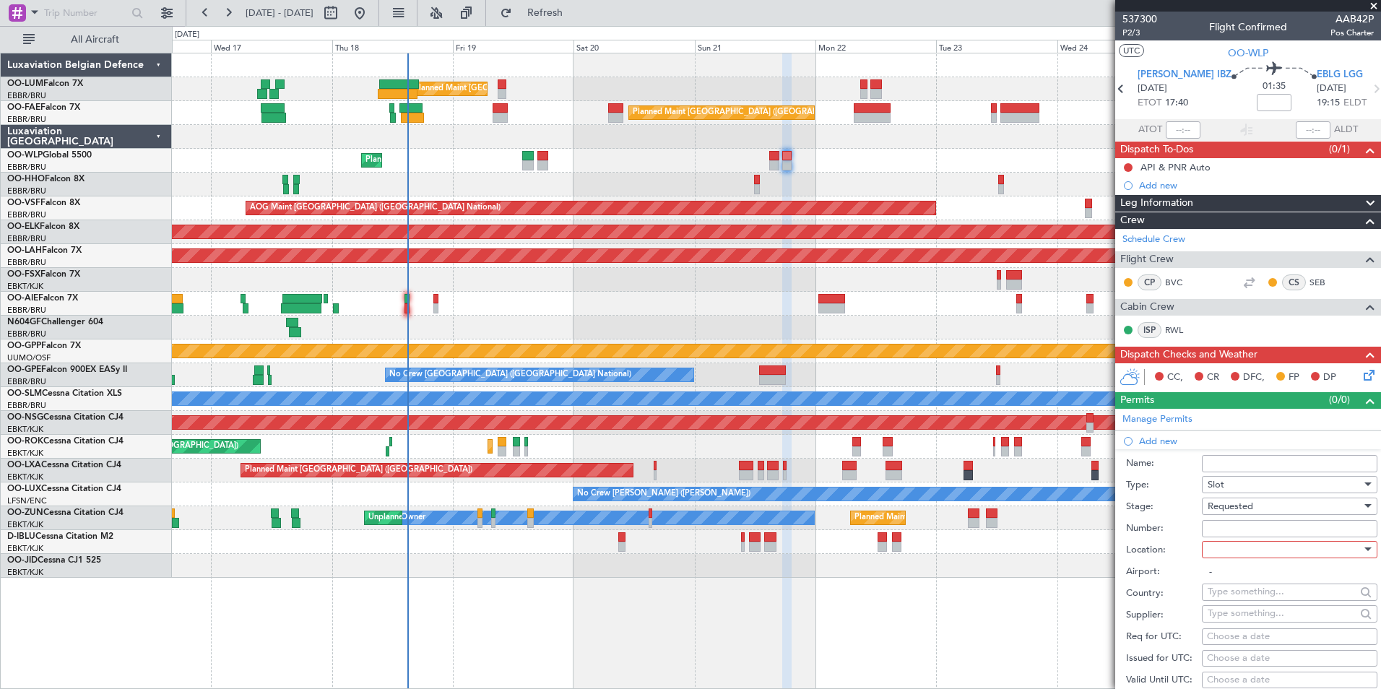
click at [1226, 546] on div at bounding box center [1284, 550] width 154 height 22
click at [1232, 576] on span "Departure" at bounding box center [1284, 579] width 152 height 22
type input "[PERSON_NAME] / IBZ"
click at [1218, 635] on div "Choose a date" at bounding box center [1289, 637] width 165 height 14
select select "9"
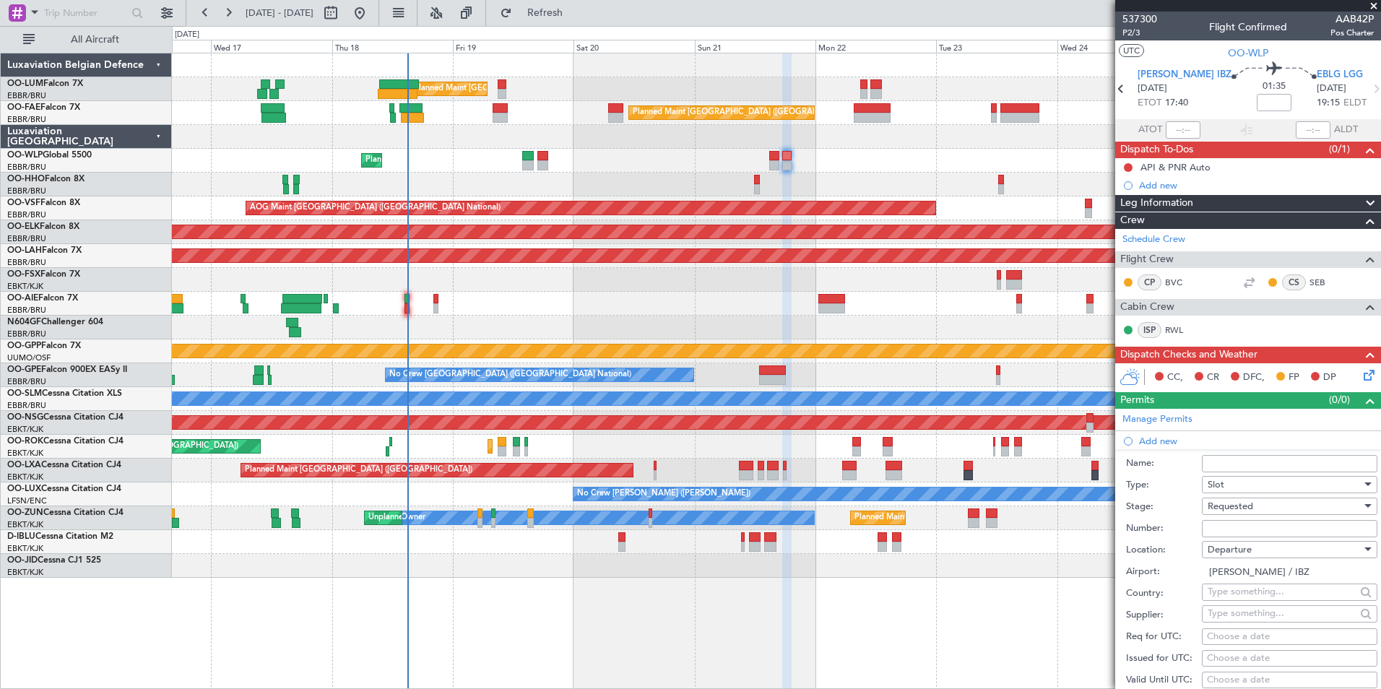
select select "2025"
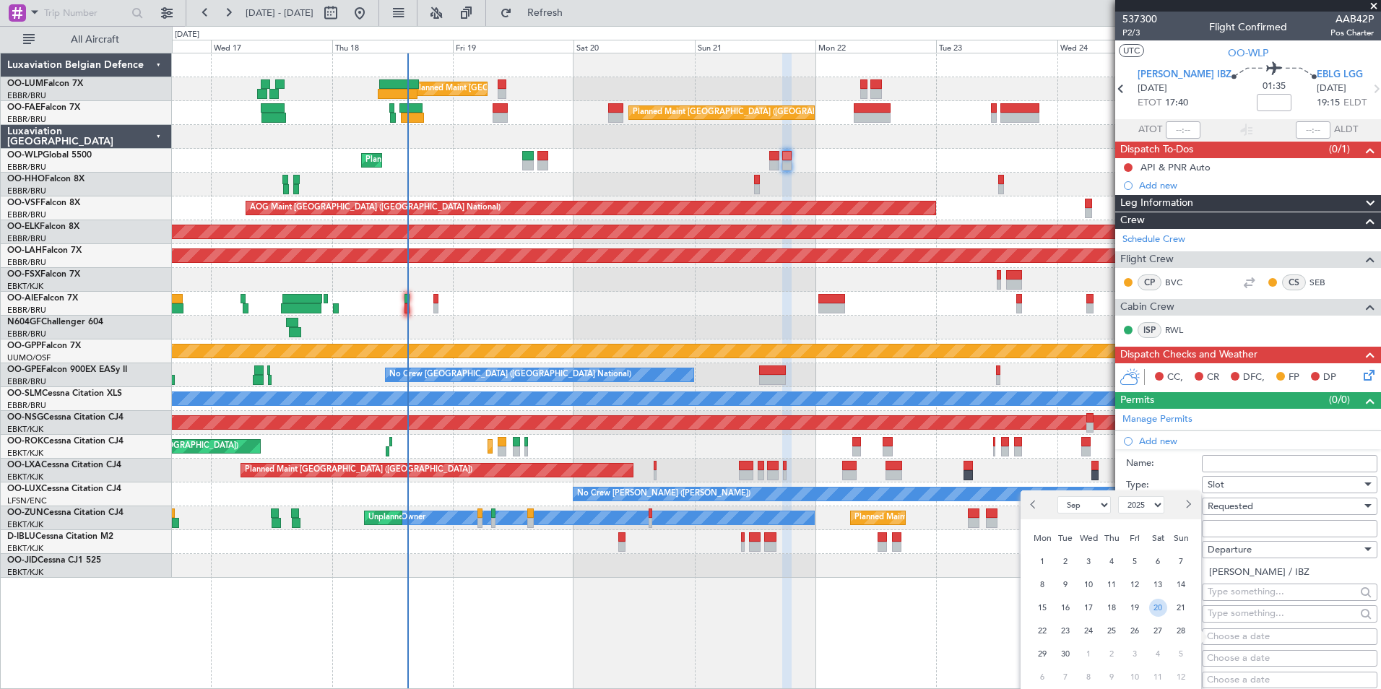
click at [1180, 604] on span "21" at bounding box center [1181, 608] width 18 height 18
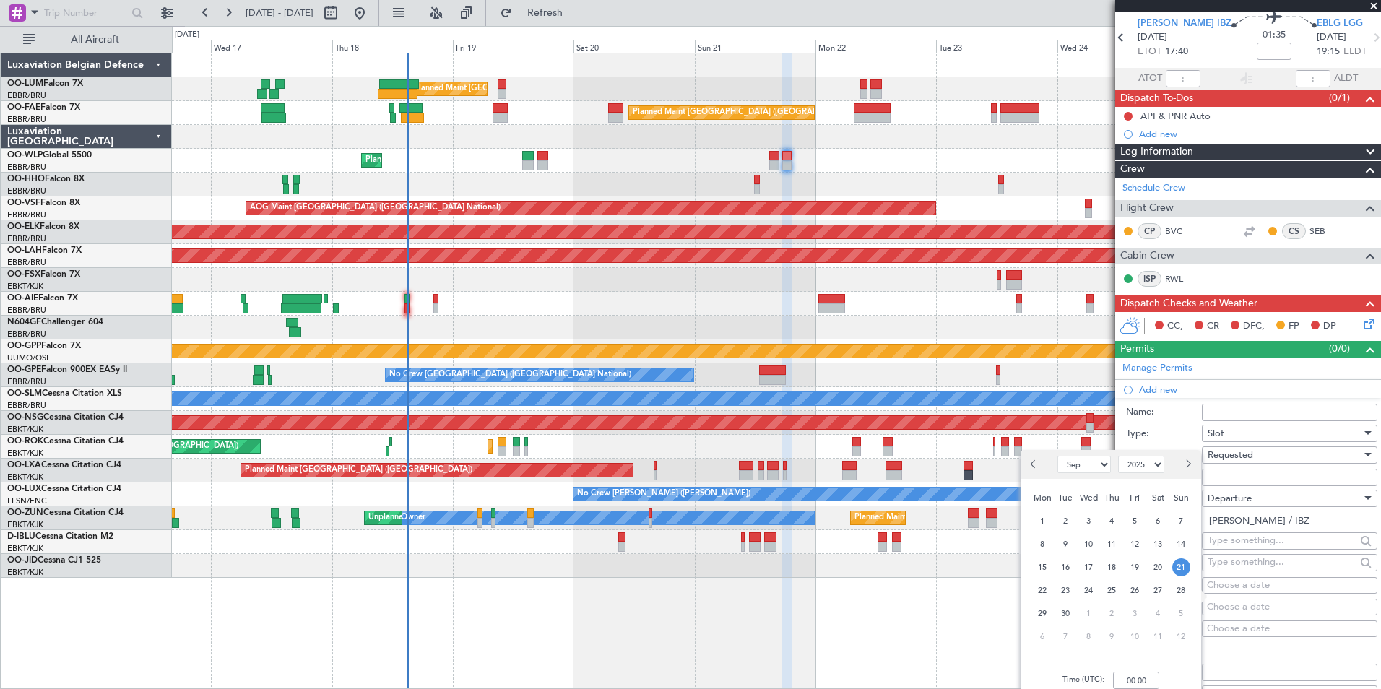
scroll to position [72, 0]
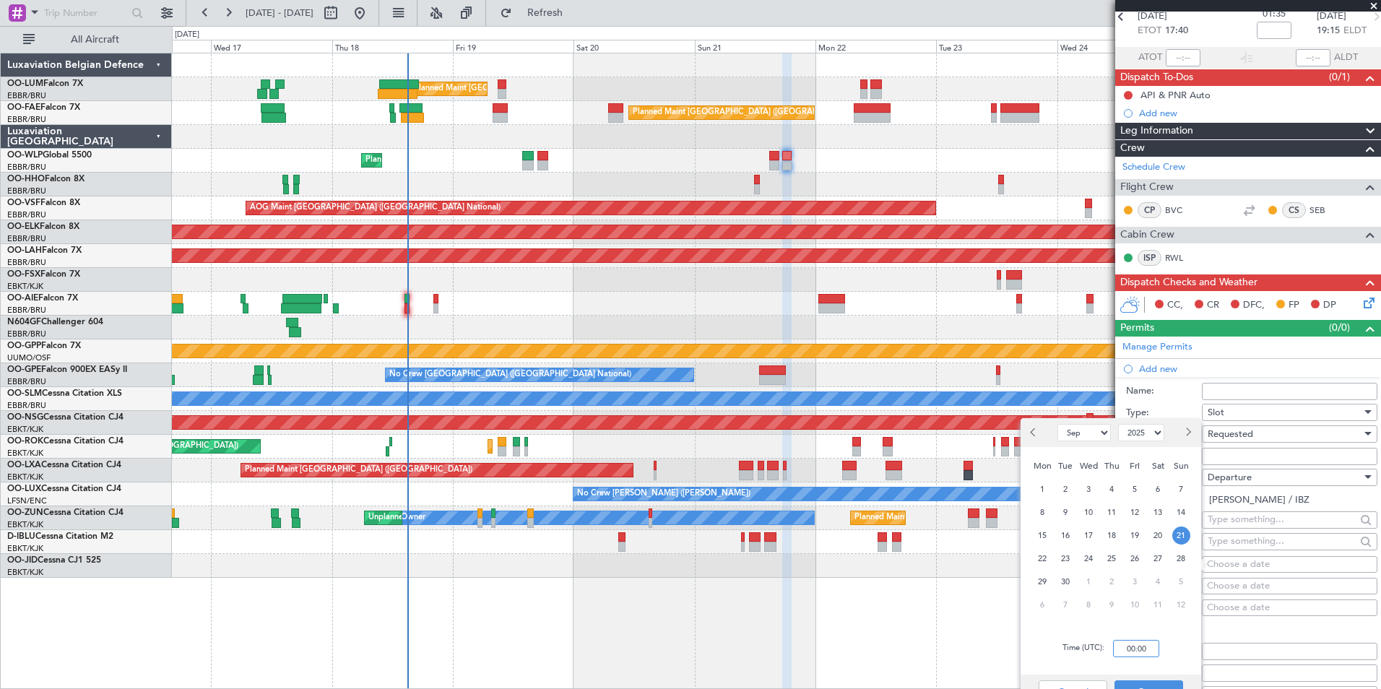
click at [1142, 643] on input "00:00" at bounding box center [1136, 648] width 46 height 17
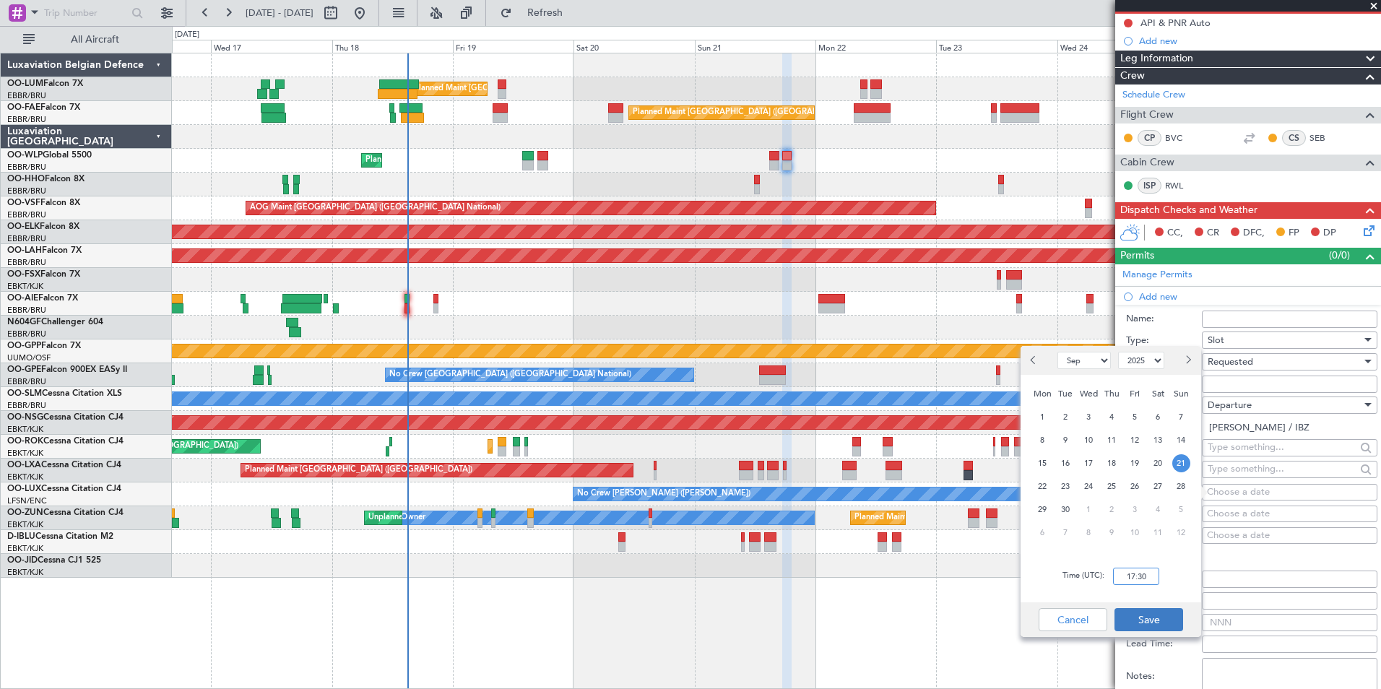
type input "17:30"
click at [1155, 610] on button "Save" at bounding box center [1148, 619] width 69 height 23
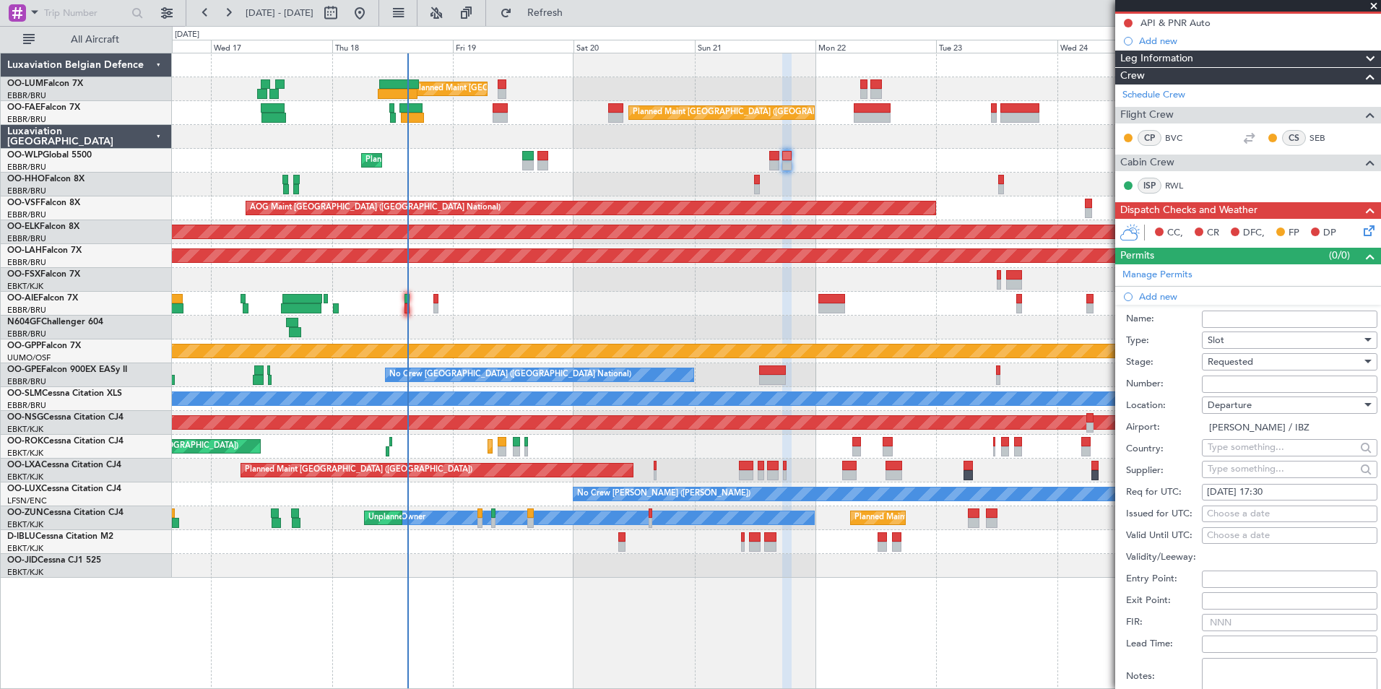
scroll to position [289, 0]
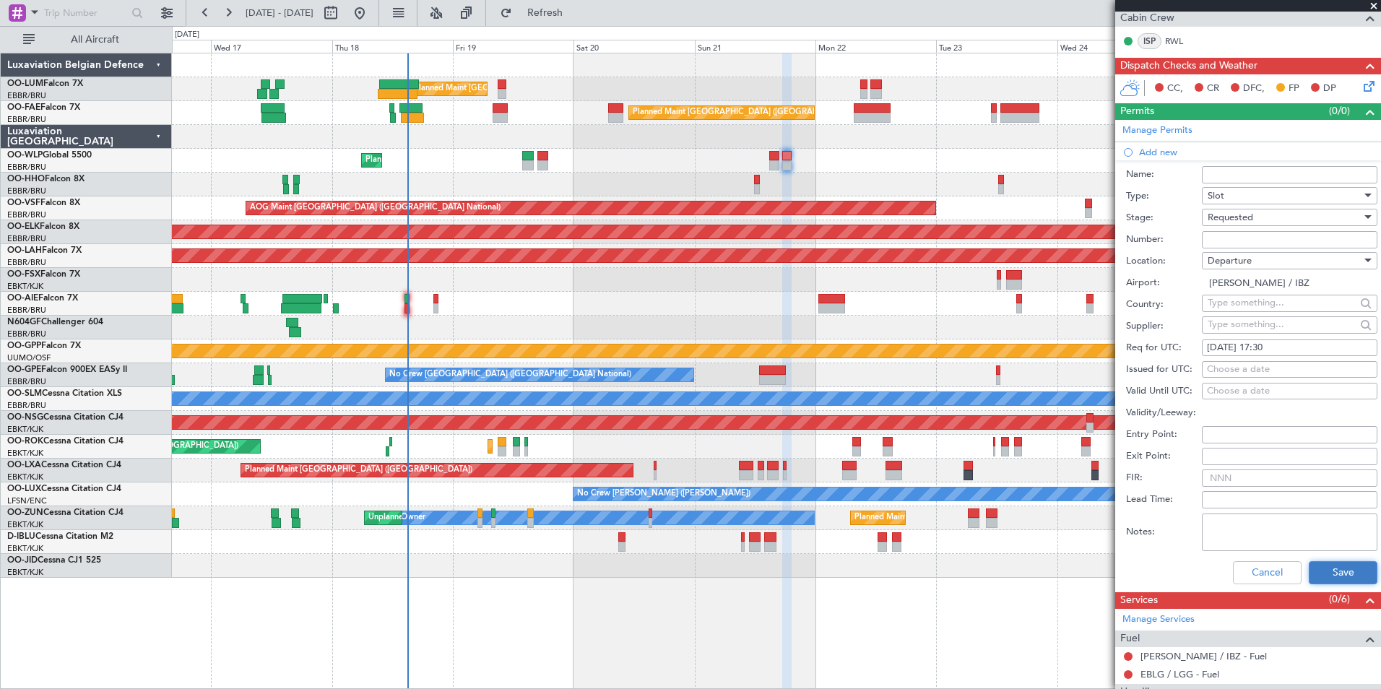
click at [1324, 573] on button "Save" at bounding box center [1342, 572] width 69 height 23
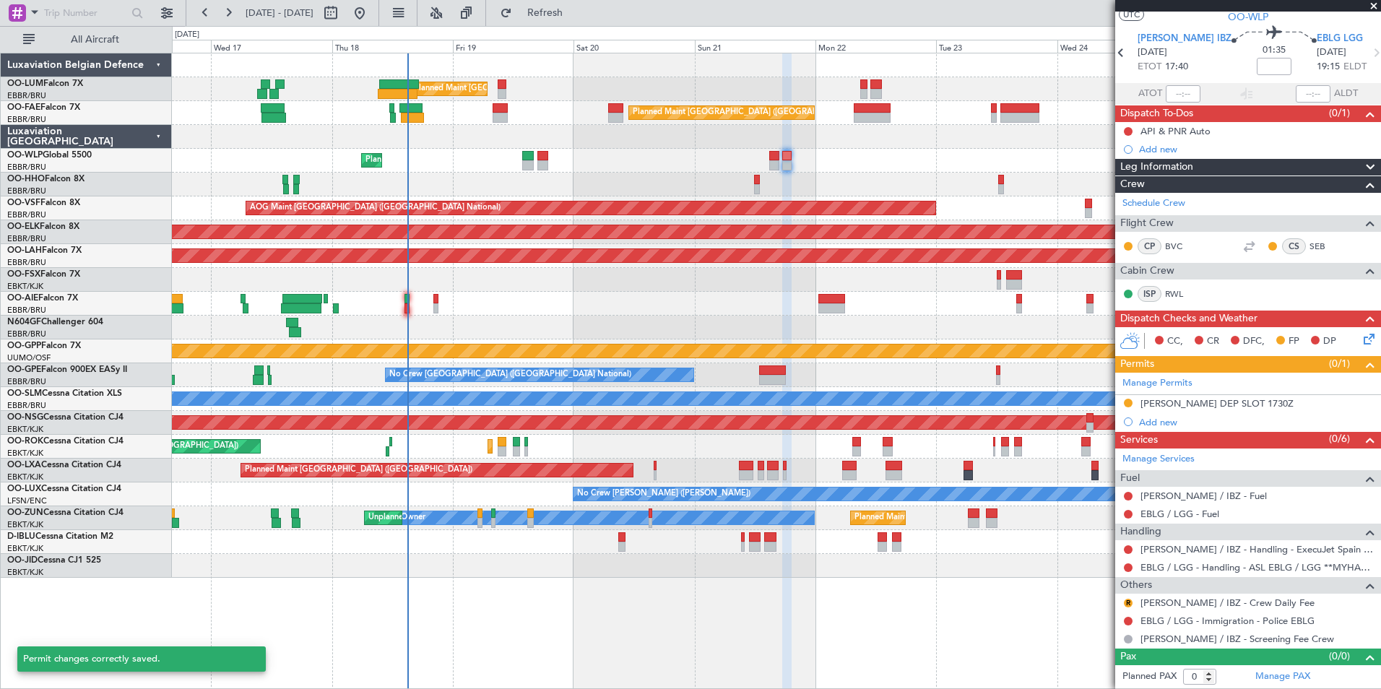
scroll to position [35, 0]
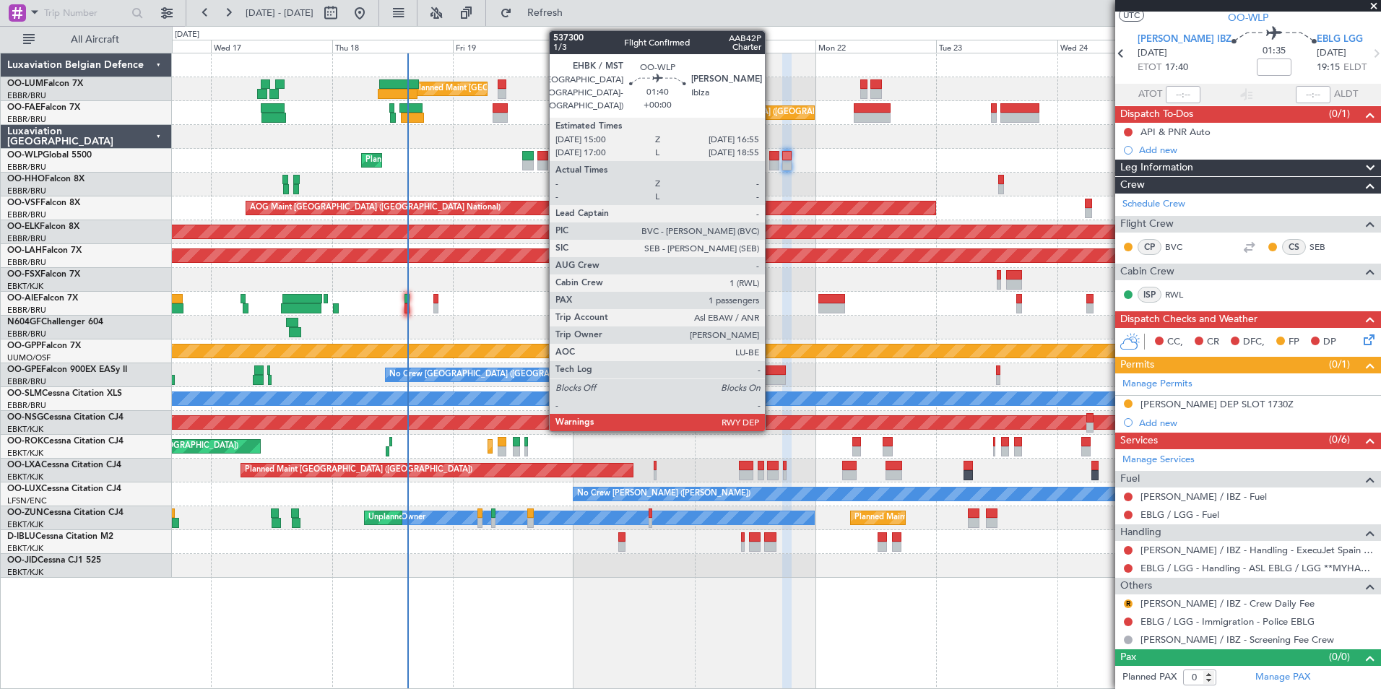
click at [771, 162] on div at bounding box center [774, 165] width 10 height 10
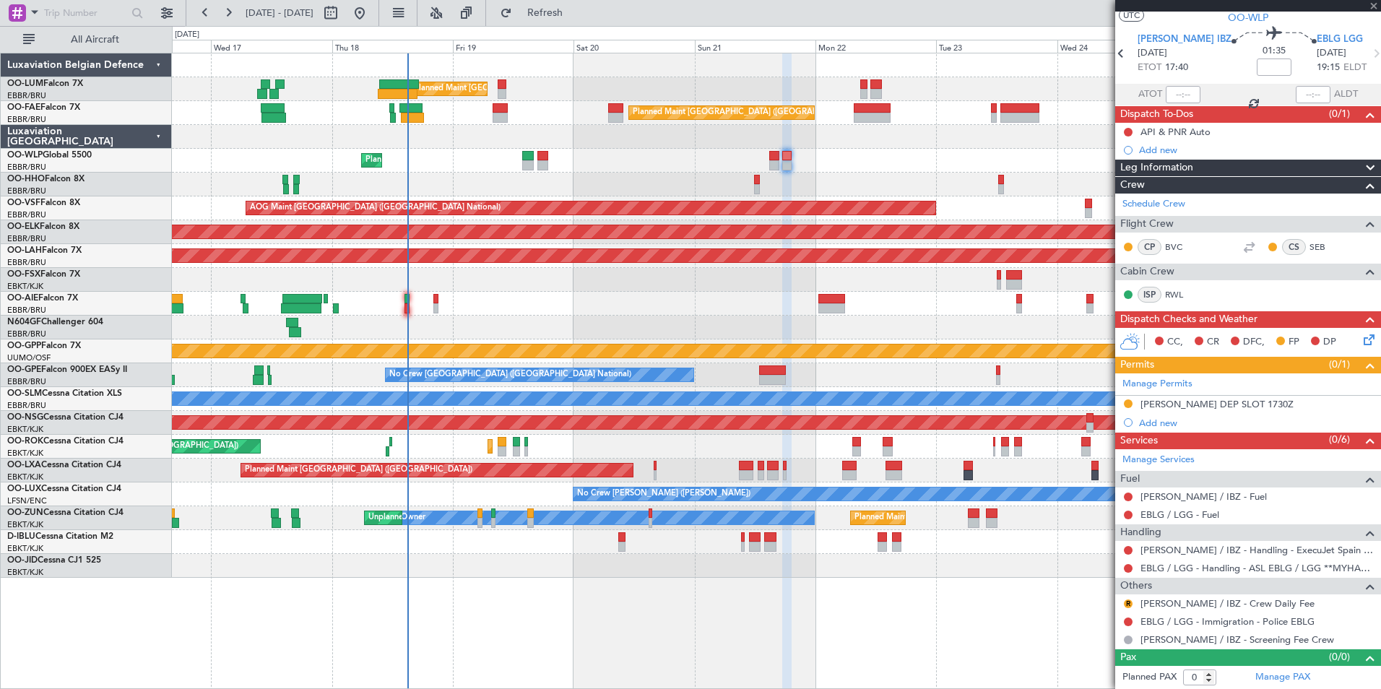
type input "1"
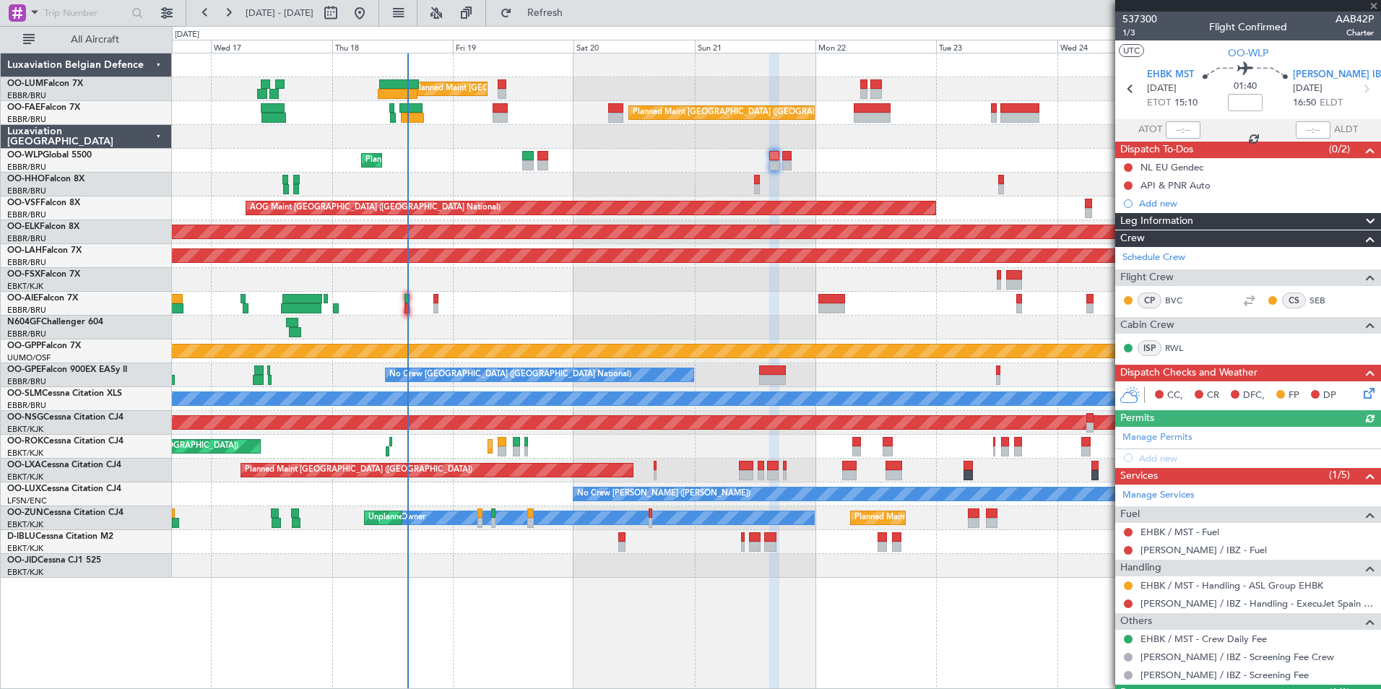
click at [1158, 455] on div "Manage Permits Add new" at bounding box center [1248, 447] width 266 height 40
click at [1167, 459] on div "Add new" at bounding box center [1250, 458] width 222 height 12
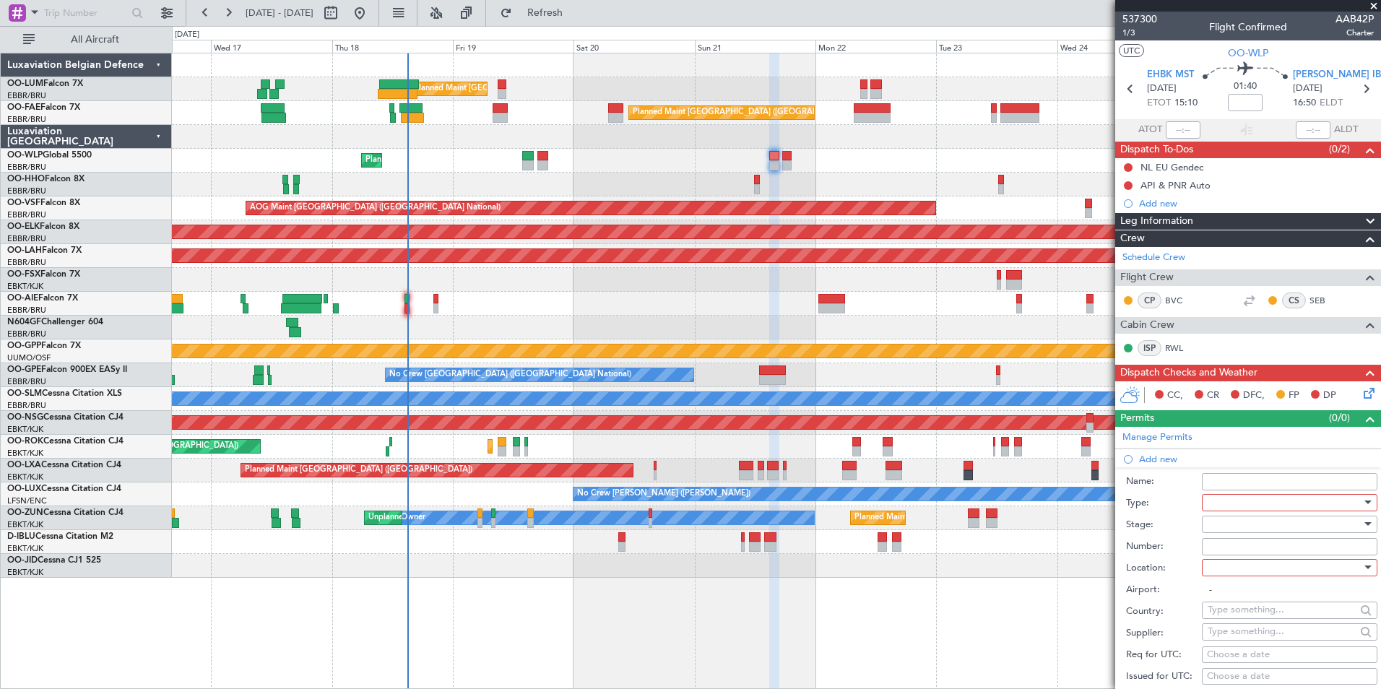
click at [1224, 502] on div at bounding box center [1284, 503] width 154 height 22
drag, startPoint x: 1236, startPoint y: 638, endPoint x: 1252, endPoint y: 565, distance: 74.1
click at [1236, 636] on span "Slot" at bounding box center [1284, 639] width 152 height 22
click at [1230, 522] on div at bounding box center [1284, 524] width 154 height 22
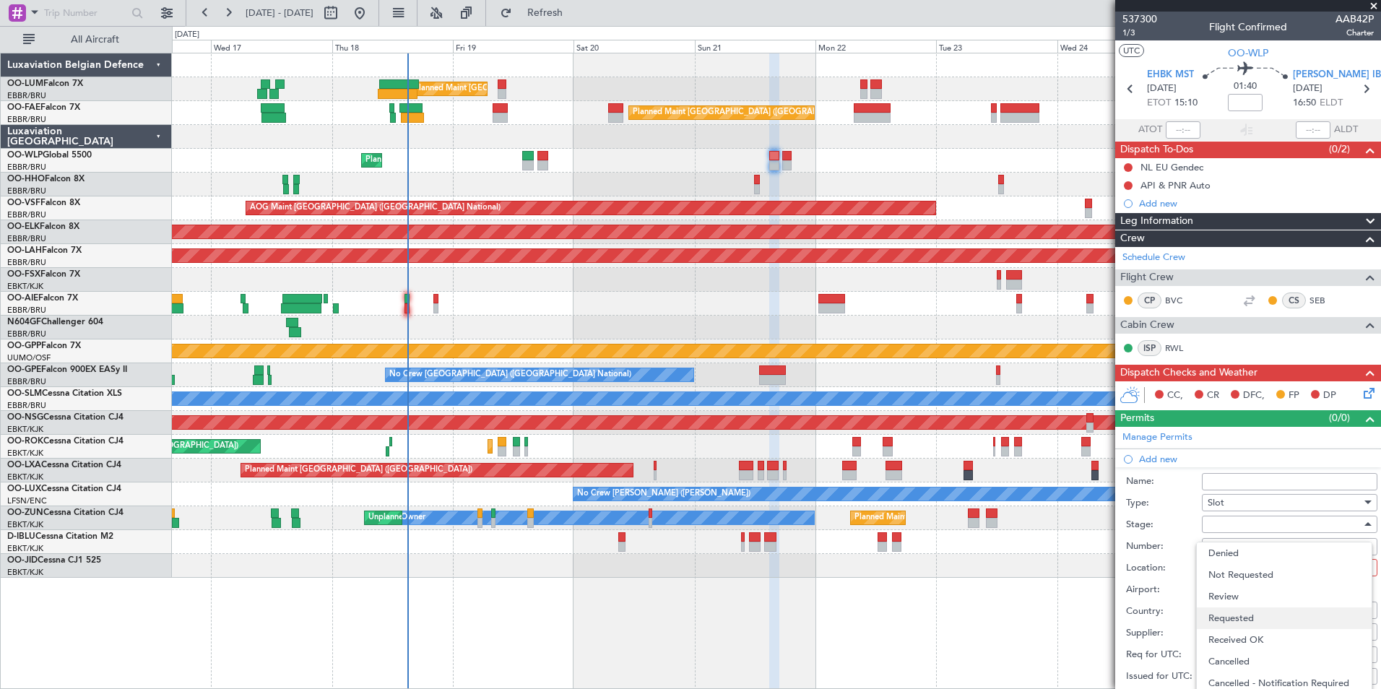
click at [1245, 621] on span "Requested" at bounding box center [1284, 618] width 152 height 22
click at [1240, 573] on div at bounding box center [1284, 568] width 154 height 22
click at [1234, 638] on span "Arrival" at bounding box center [1284, 640] width 152 height 22
type input "[PERSON_NAME] / IBZ"
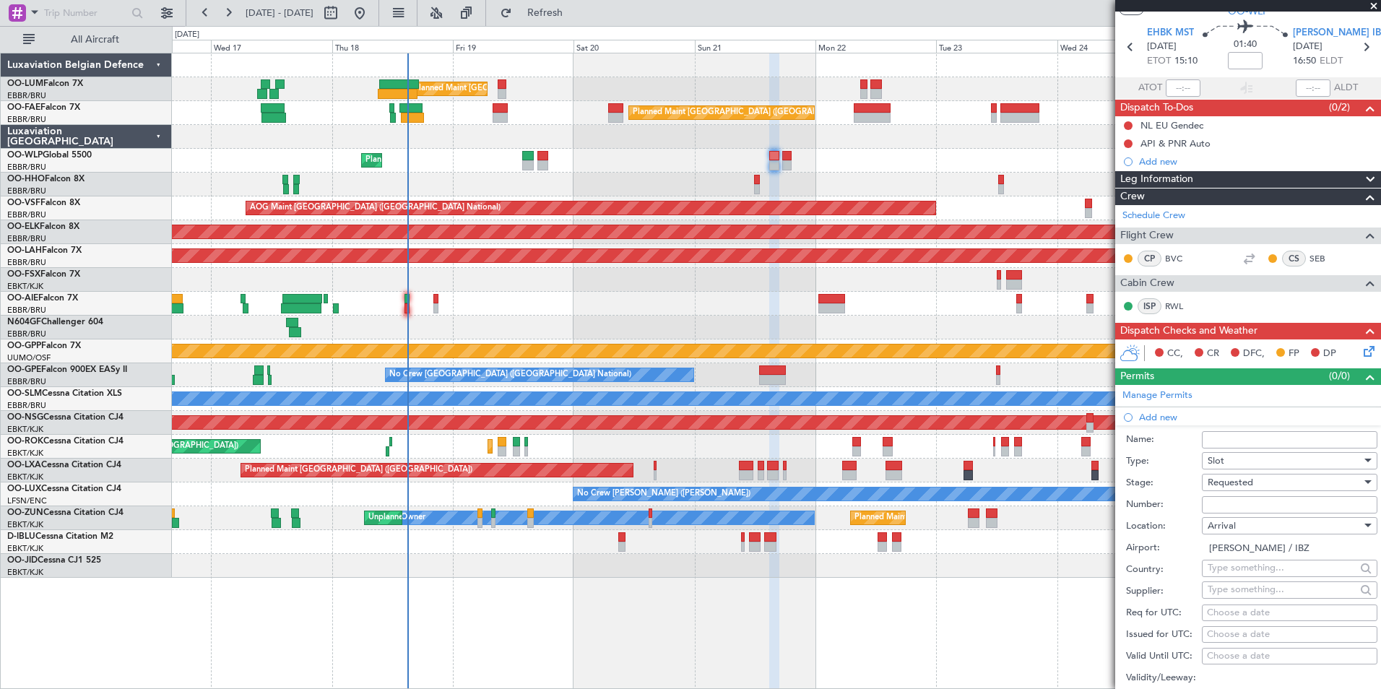
scroll to position [72, 0]
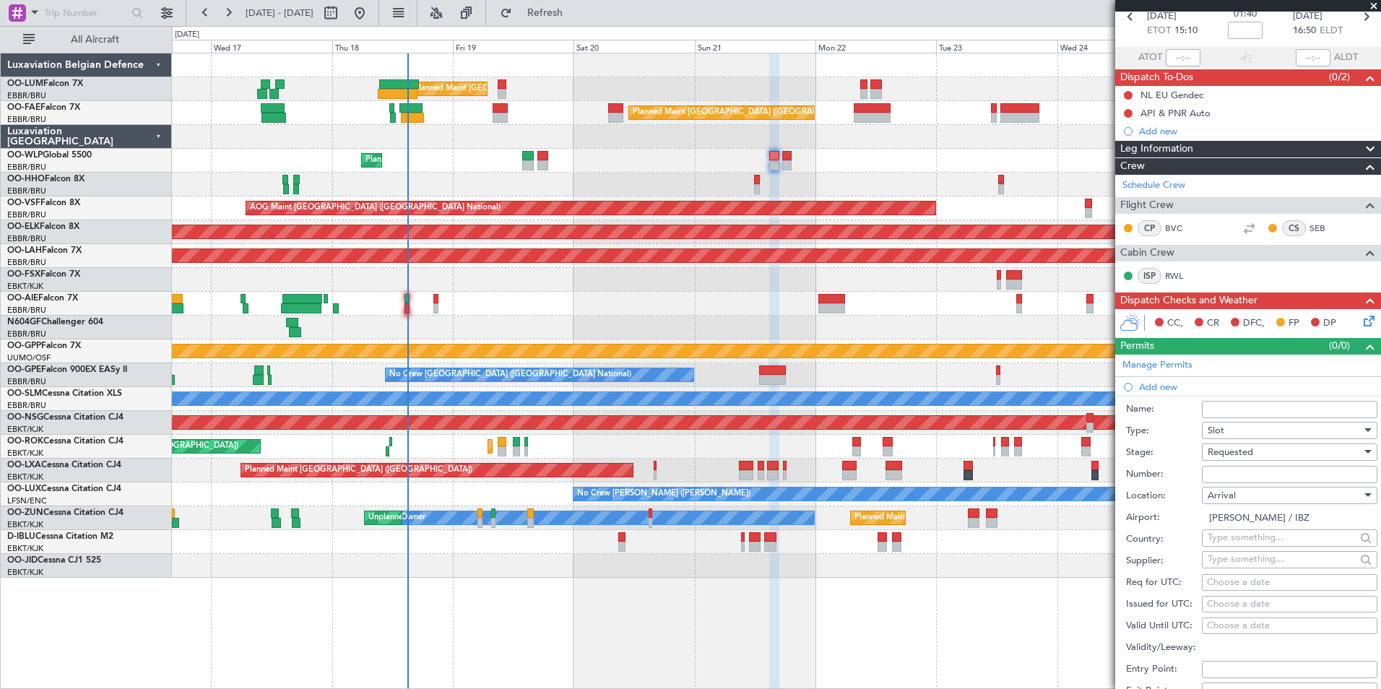
click at [1231, 577] on div "Choose a date" at bounding box center [1289, 583] width 165 height 14
select select "9"
select select "2025"
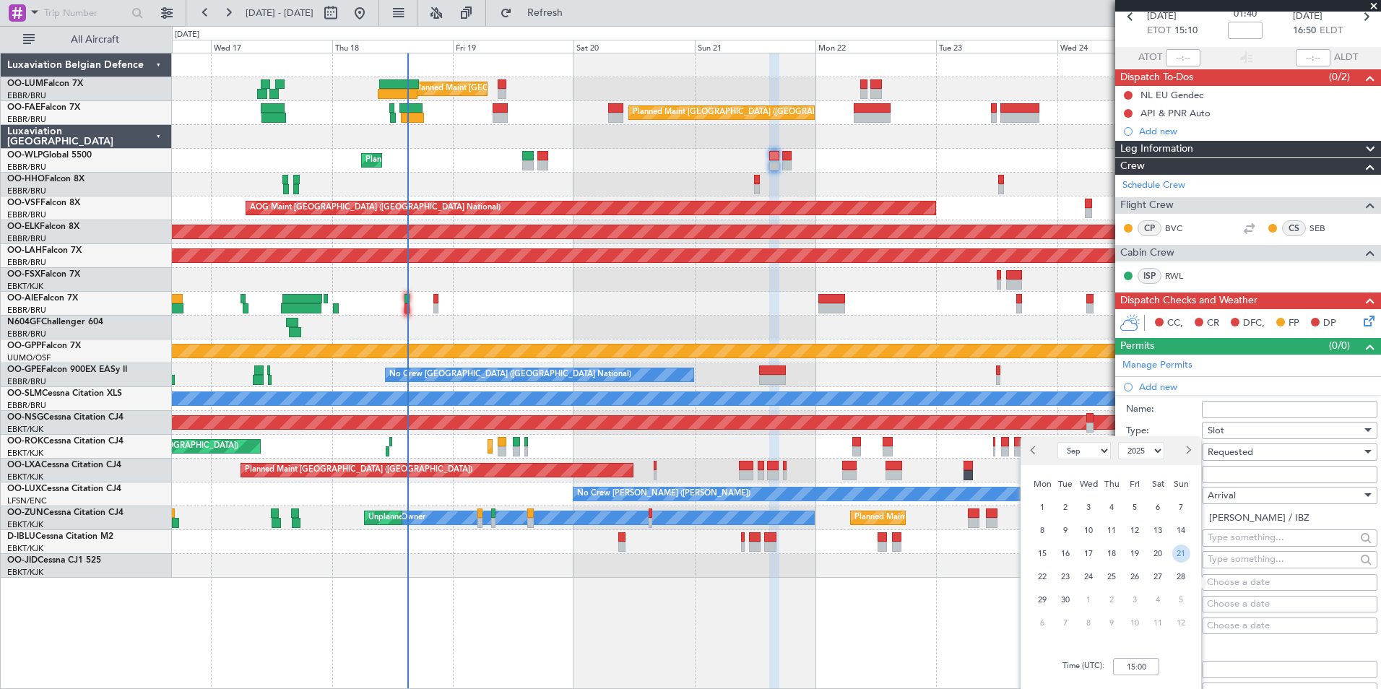
click at [1173, 555] on span "21" at bounding box center [1181, 553] width 18 height 18
click at [1147, 664] on input "00:00" at bounding box center [1136, 666] width 46 height 17
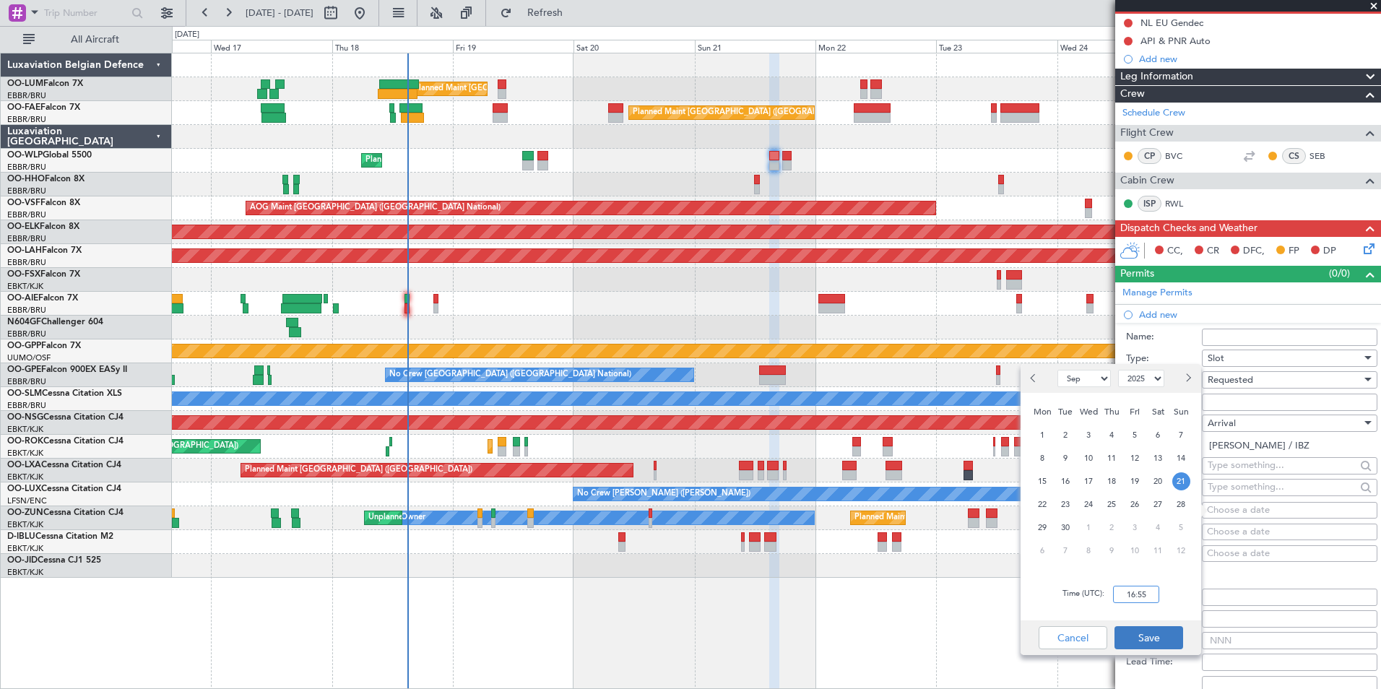
type input "16:55"
click at [1152, 634] on button "Save" at bounding box center [1148, 637] width 69 height 23
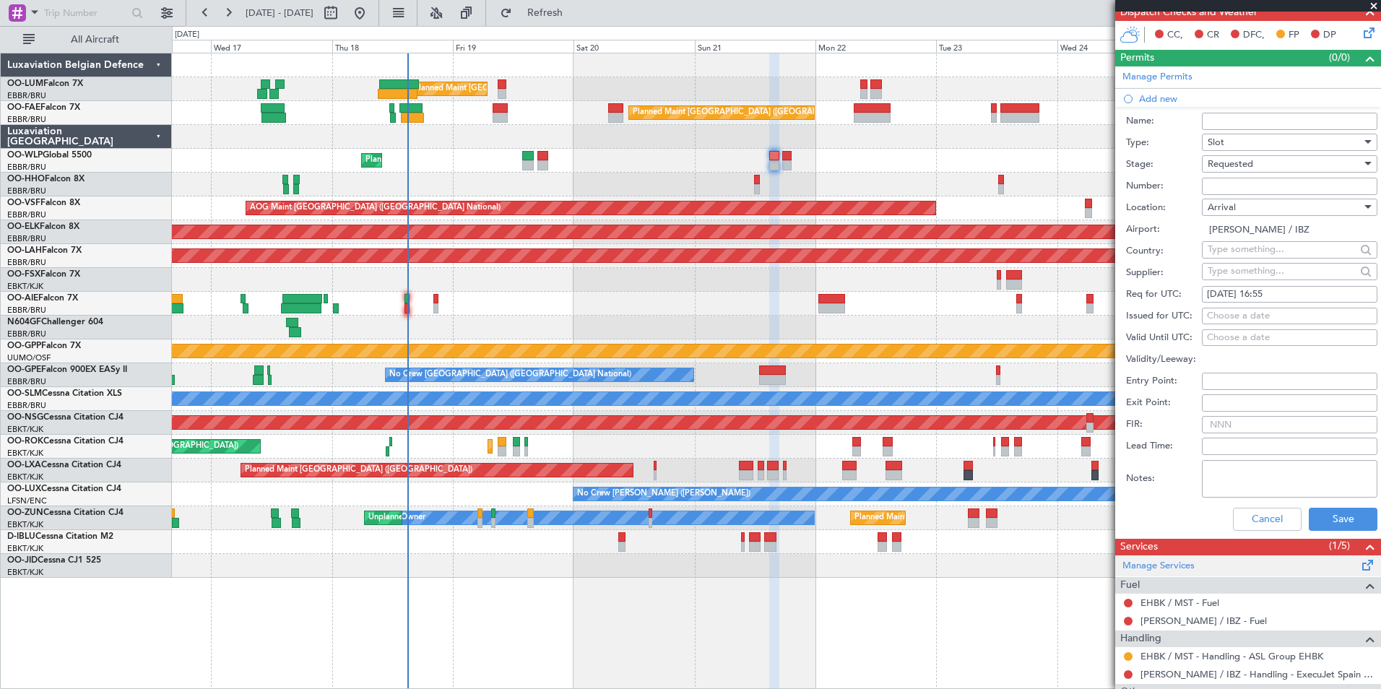
scroll to position [361, 0]
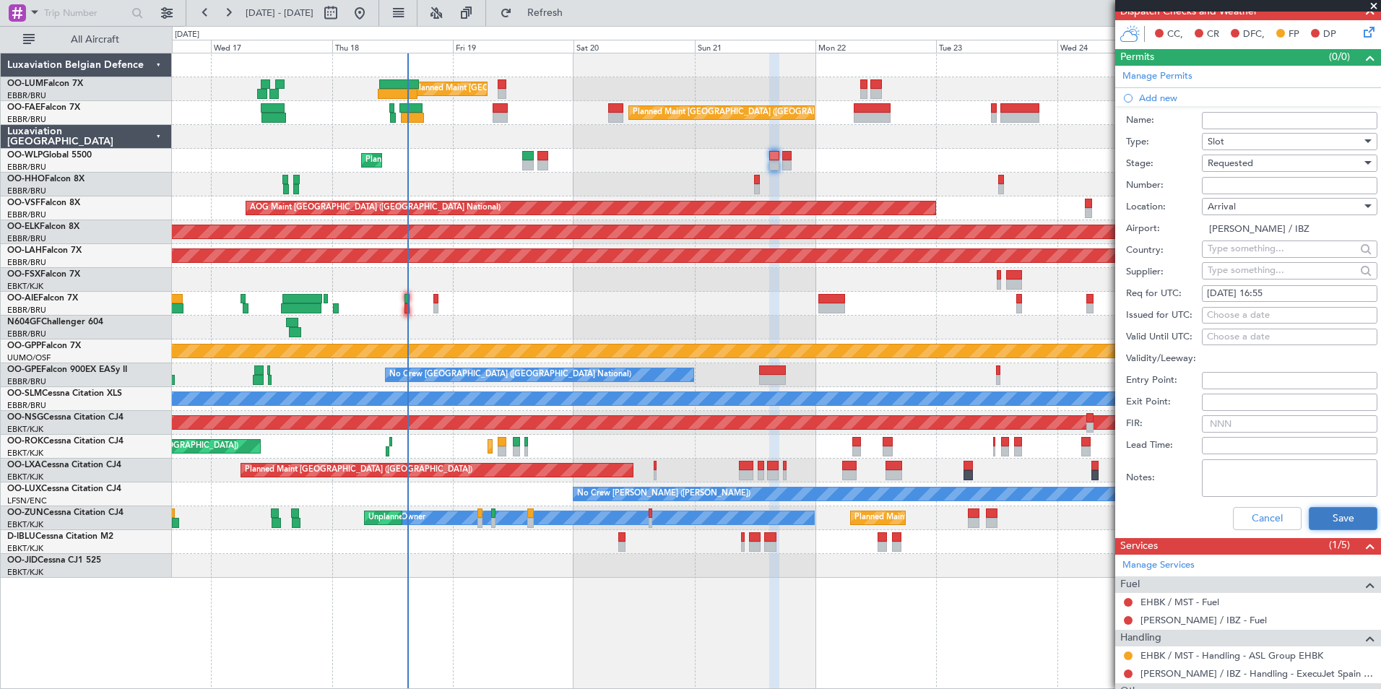
click at [1339, 524] on button "Save" at bounding box center [1342, 518] width 69 height 23
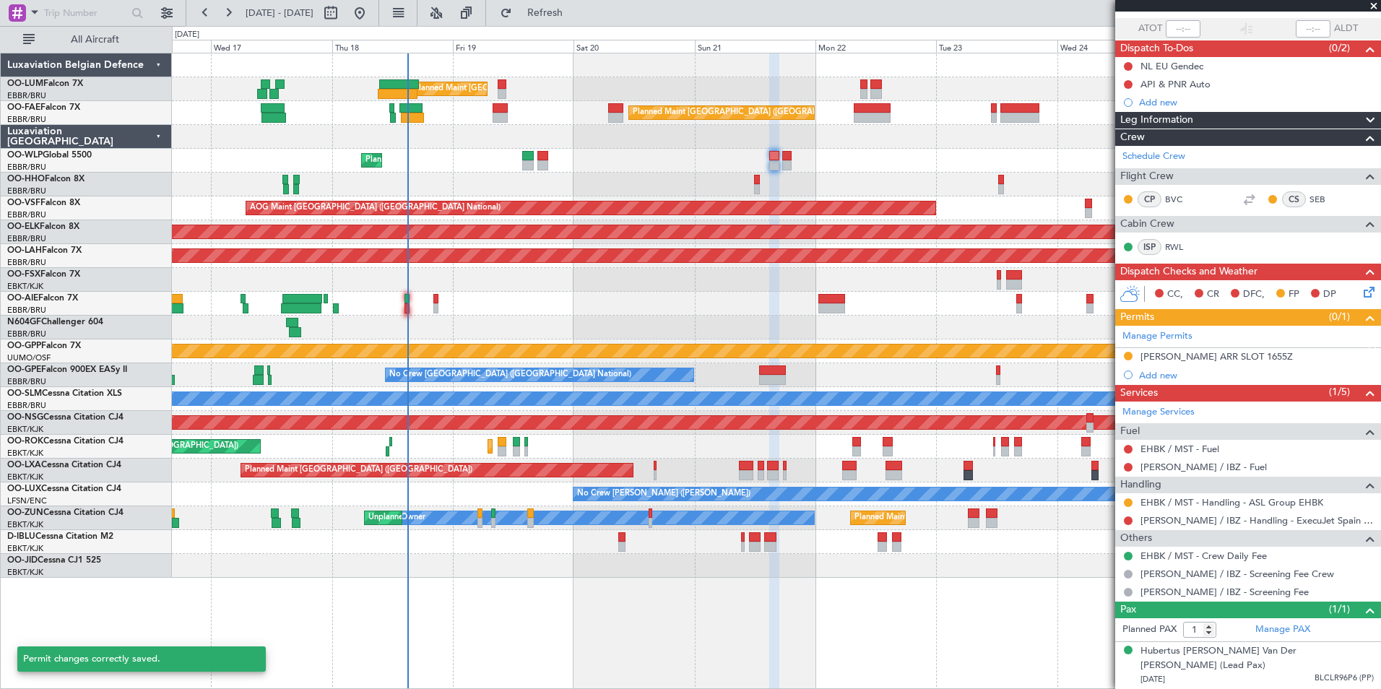
scroll to position [100, 0]
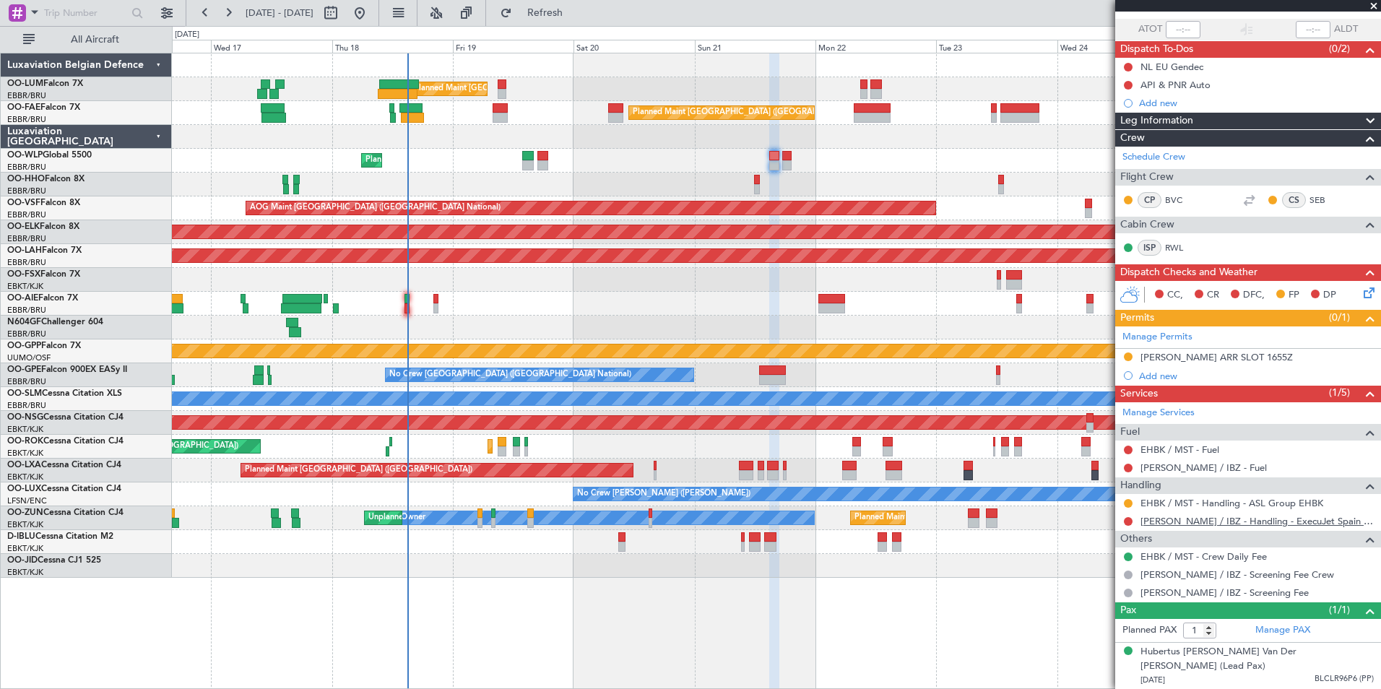
click at [1208, 520] on link "LEIB / IBZ - Handling - ExecuJet Spain LEIB / IBZ" at bounding box center [1256, 521] width 233 height 12
click at [576, 27] on div "0 0 Tue 16 Wed 17 Thu 18 Fri 19 Sat 20 Sun 21 Mon 22 Sep 2025 Tue 23 Wed 24 Thu…" at bounding box center [776, 40] width 1207 height 26
click at [576, 12] on span "Refresh" at bounding box center [545, 13] width 61 height 10
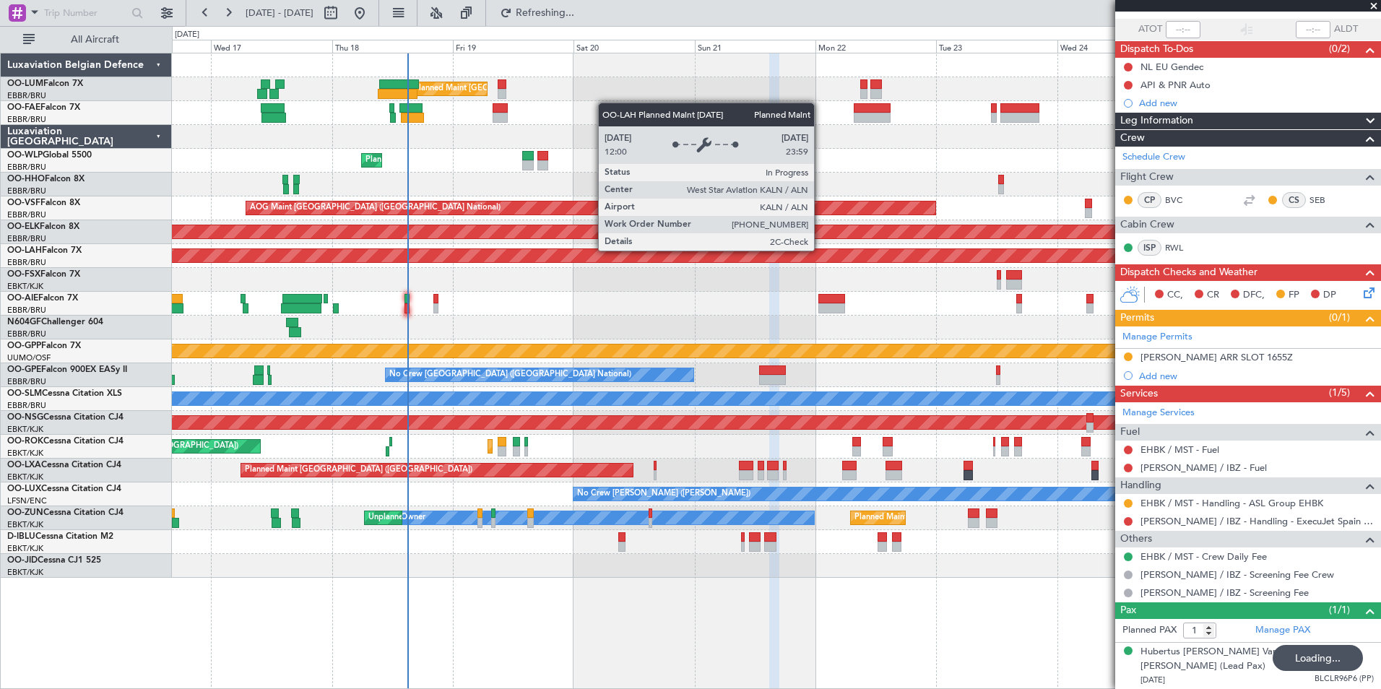
click at [723, 256] on div "Planned Maint [PERSON_NAME]-[GEOGRAPHIC_DATA][PERSON_NAME] ([GEOGRAPHIC_DATA][P…" at bounding box center [776, 255] width 3624 height 13
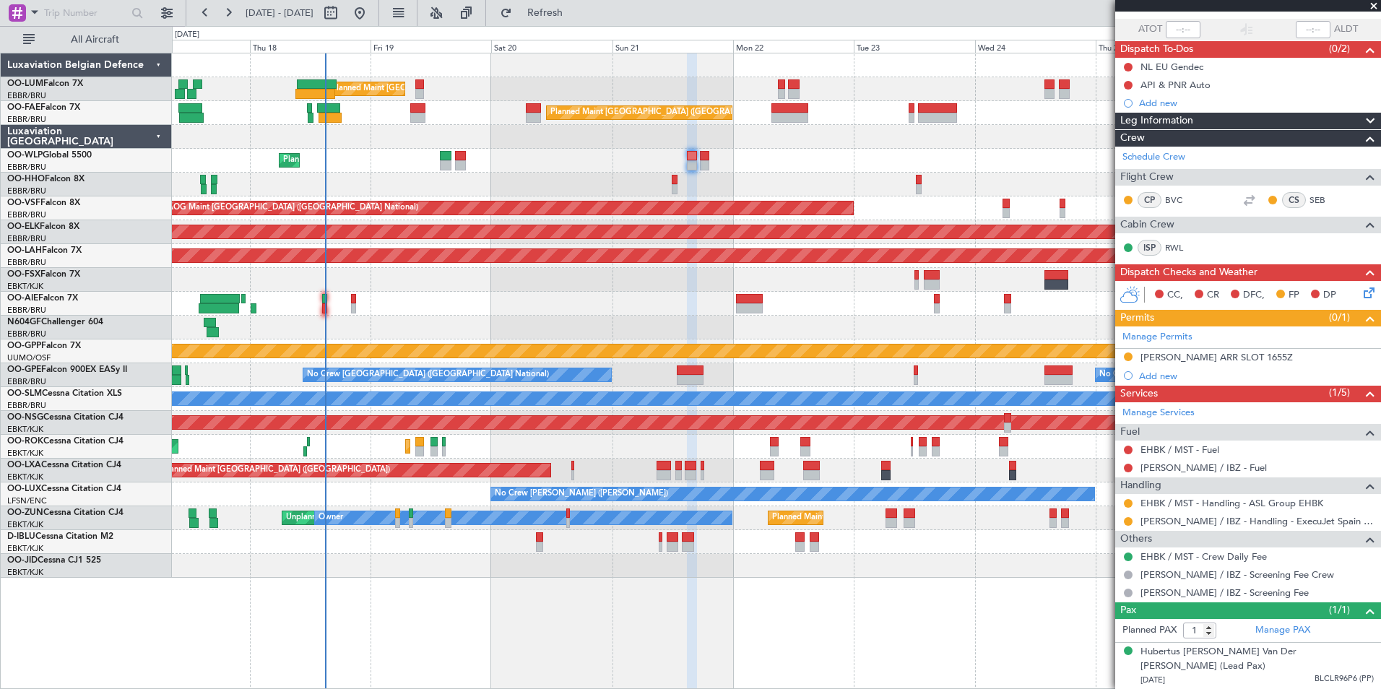
click at [708, 188] on div at bounding box center [776, 185] width 1208 height 24
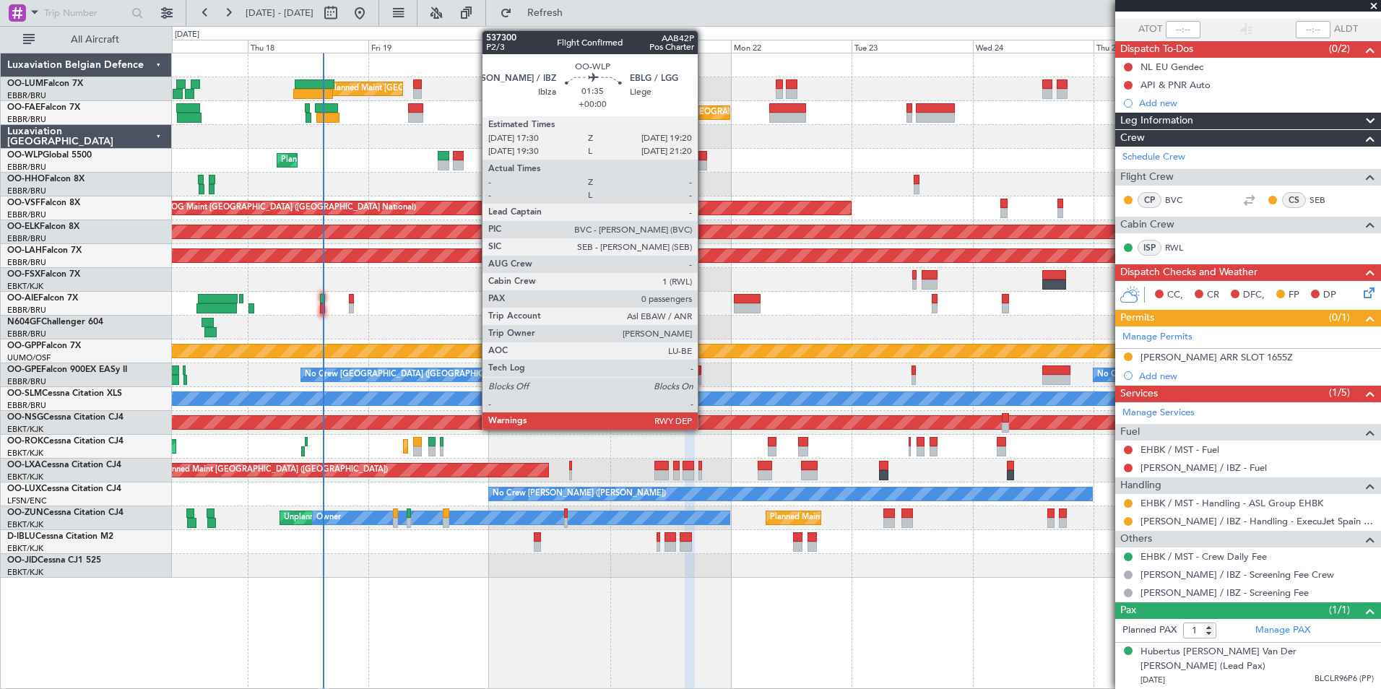
click at [704, 160] on div at bounding box center [702, 165] width 9 height 10
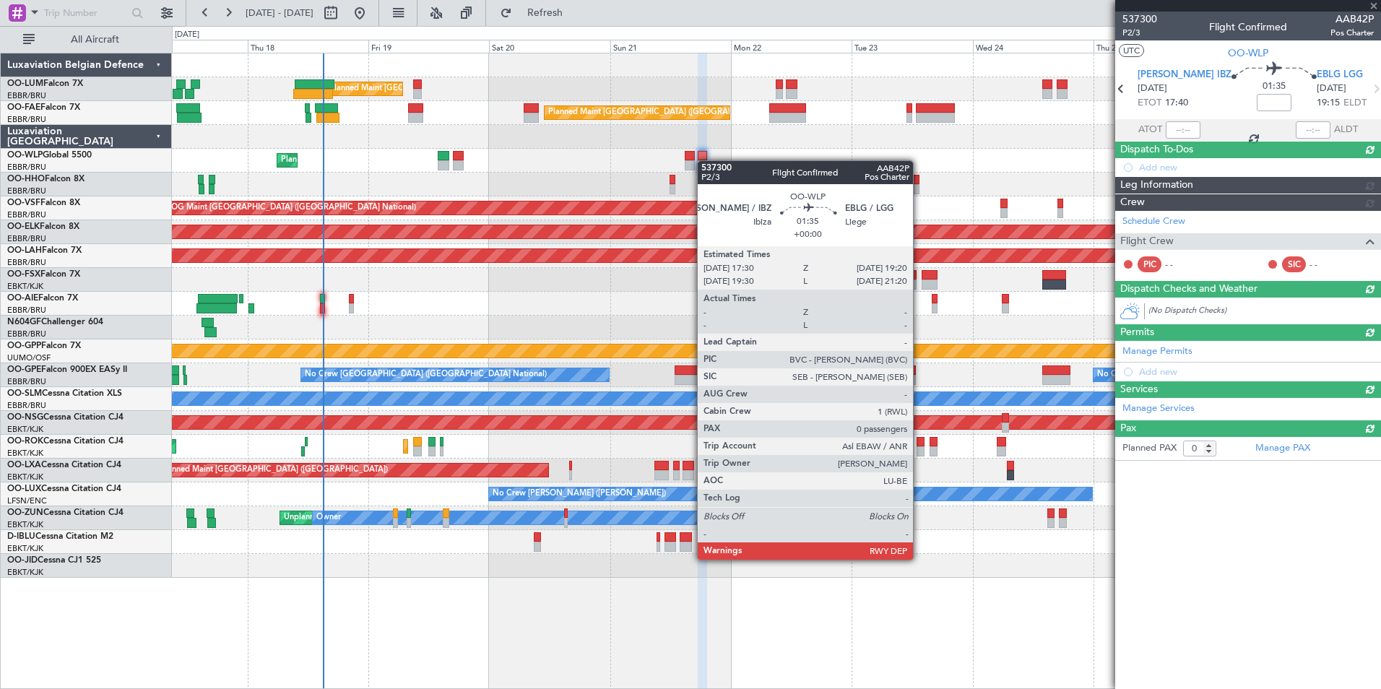
scroll to position [0, 0]
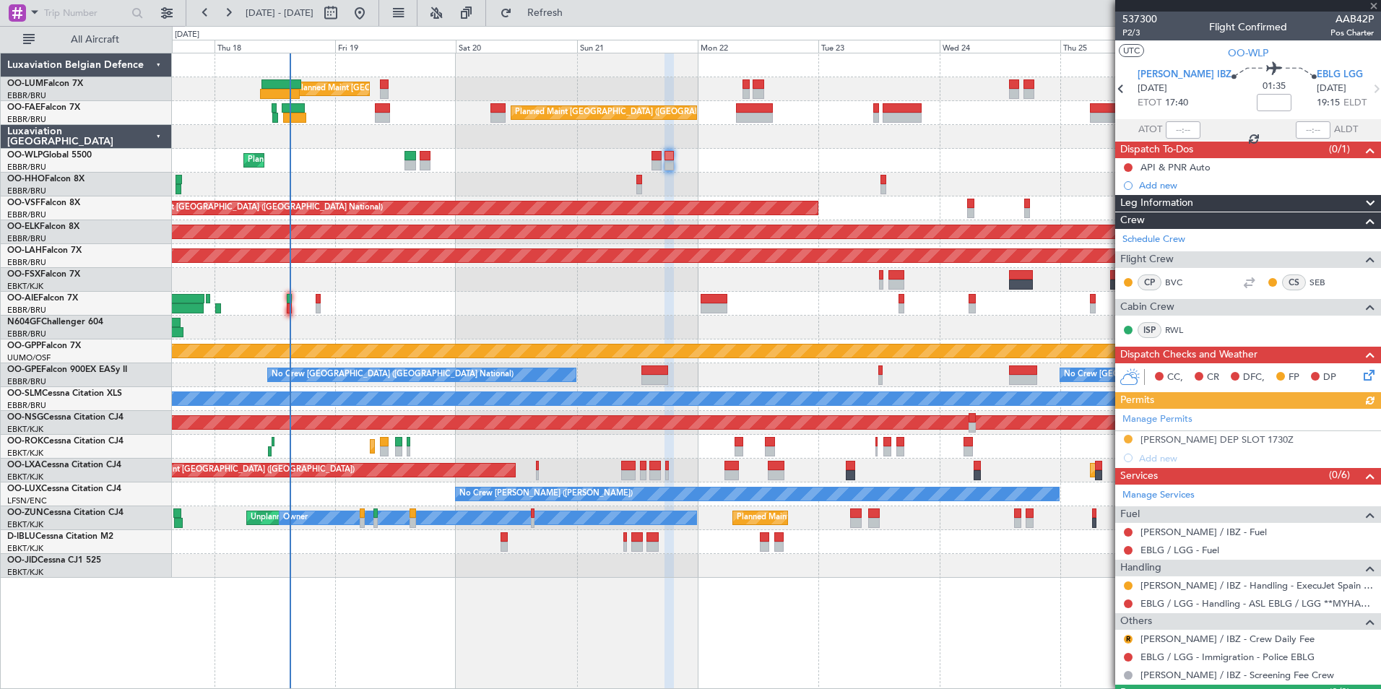
click at [676, 191] on div at bounding box center [776, 185] width 1208 height 24
click at [586, 173] on div "Planned Maint Brussels (Brussels National) Unplanned Maint Brussels (Brussels N…" at bounding box center [776, 315] width 1208 height 524
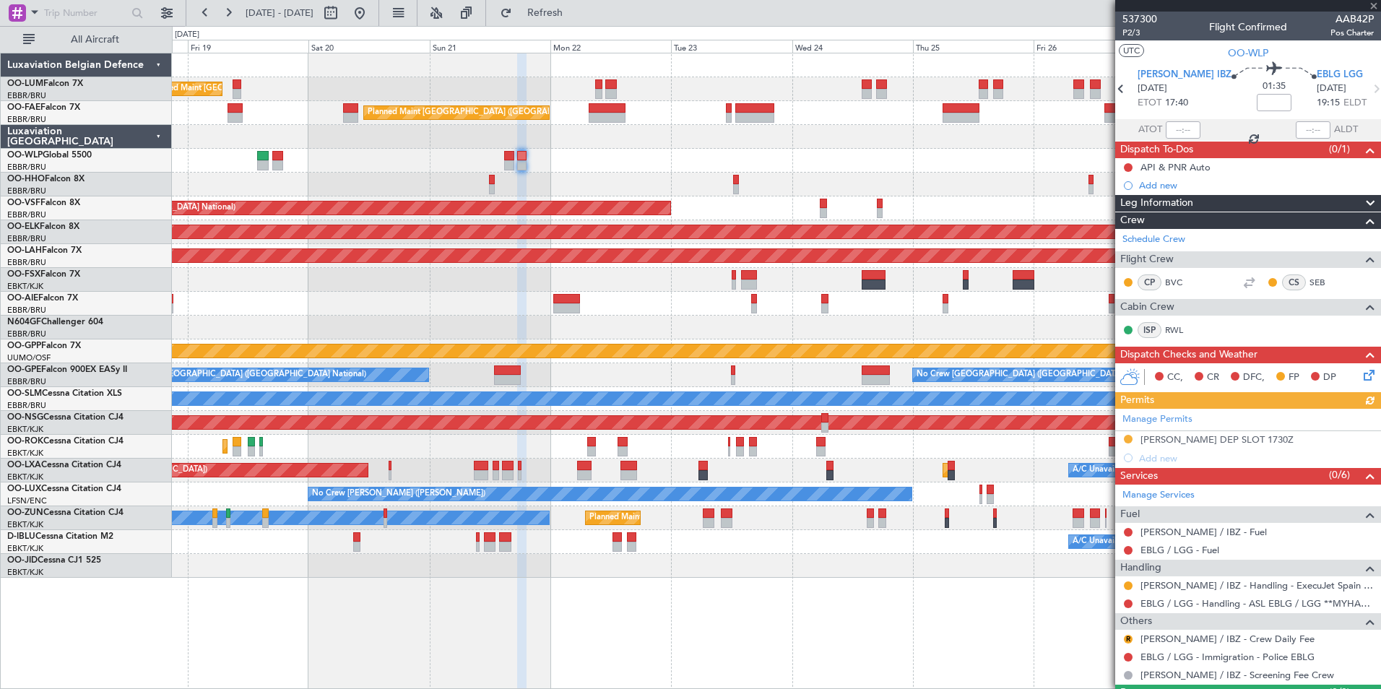
click at [756, 166] on div "Planned Maint Brussels (Brussels National) Owner Melsbroek Air Base Planned Mai…" at bounding box center [776, 315] width 1208 height 524
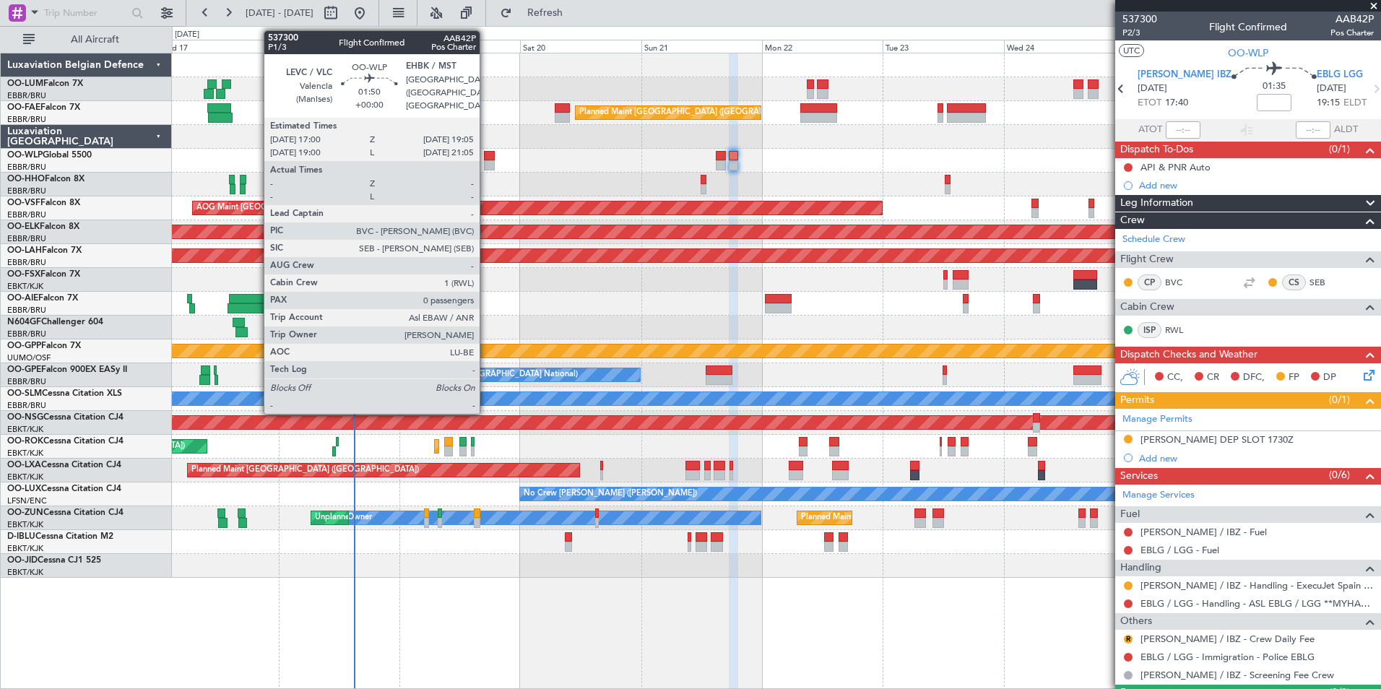
click at [486, 159] on div at bounding box center [489, 156] width 11 height 10
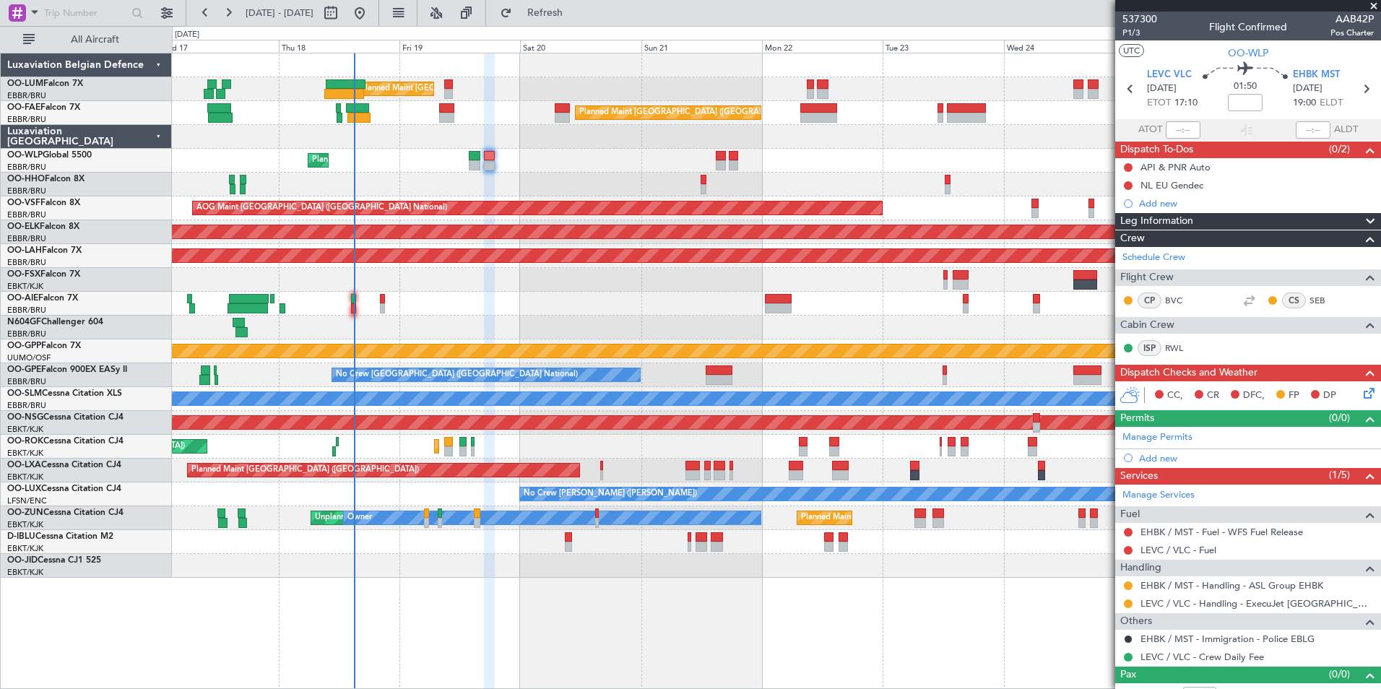
click at [1165, 539] on div "EHBK / MST - Fuel - WFS Fuel Release" at bounding box center [1248, 532] width 266 height 18
click at [1165, 550] on link "LEVC / VLC - Fuel" at bounding box center [1178, 550] width 76 height 12
click at [570, 30] on div "0 0 Wed 17 Thu 18 Fri 19 Sat 20 Sun 21 Mon 22 Tue 23 Sep 2025 Wed 24 Thu 25 Fri…" at bounding box center [776, 40] width 1207 height 26
click at [576, 18] on span "Refresh" at bounding box center [545, 13] width 61 height 10
click at [580, 5] on button "Refresh" at bounding box center [536, 12] width 87 height 23
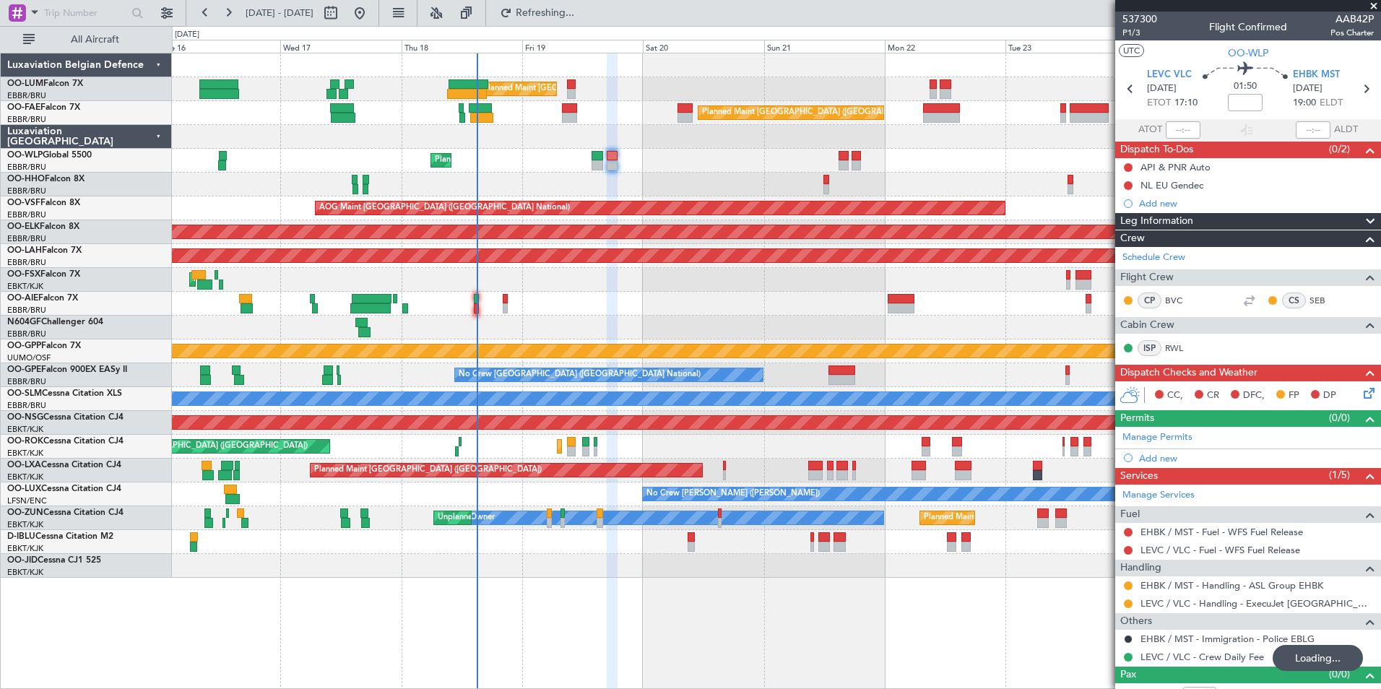
click at [711, 302] on div "Planned Maint [GEOGRAPHIC_DATA] ([GEOGRAPHIC_DATA] National) Unplanned Maint [G…" at bounding box center [776, 315] width 1208 height 524
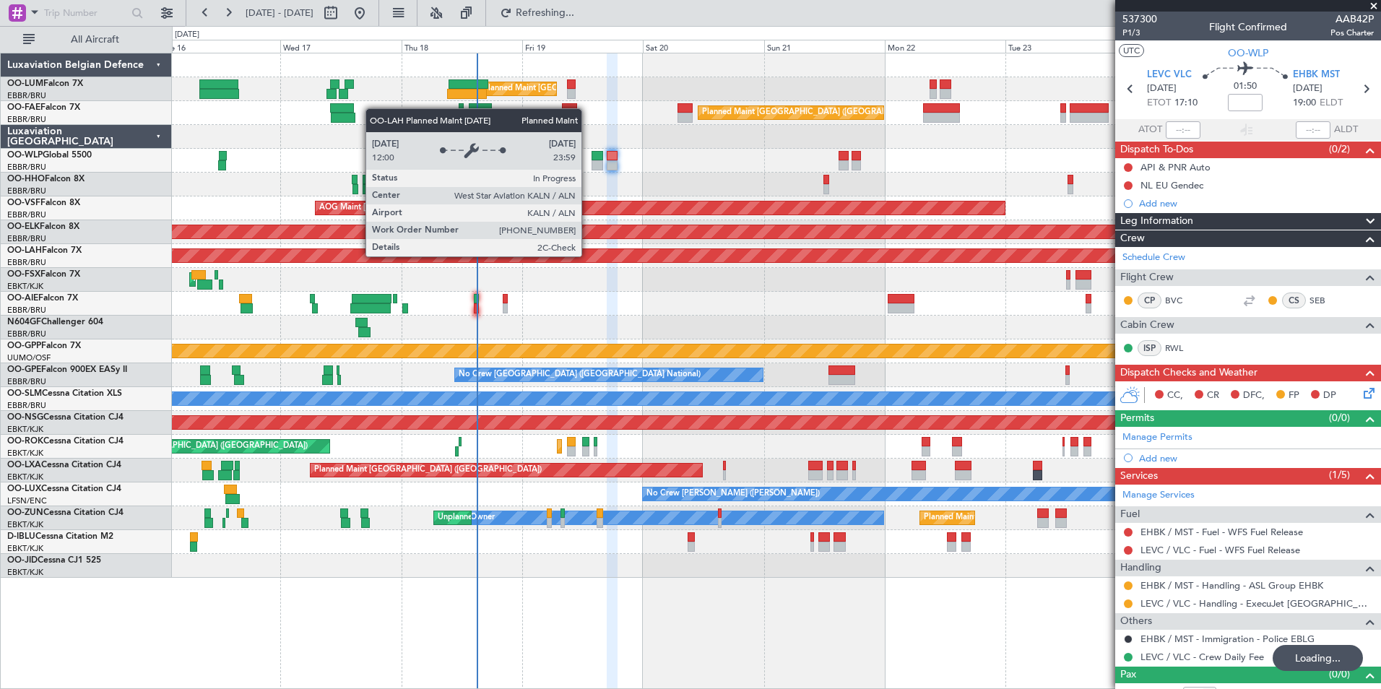
click at [680, 269] on div "Planned Maint [GEOGRAPHIC_DATA] ([GEOGRAPHIC_DATA] National) Unplanned Maint [G…" at bounding box center [776, 315] width 1208 height 524
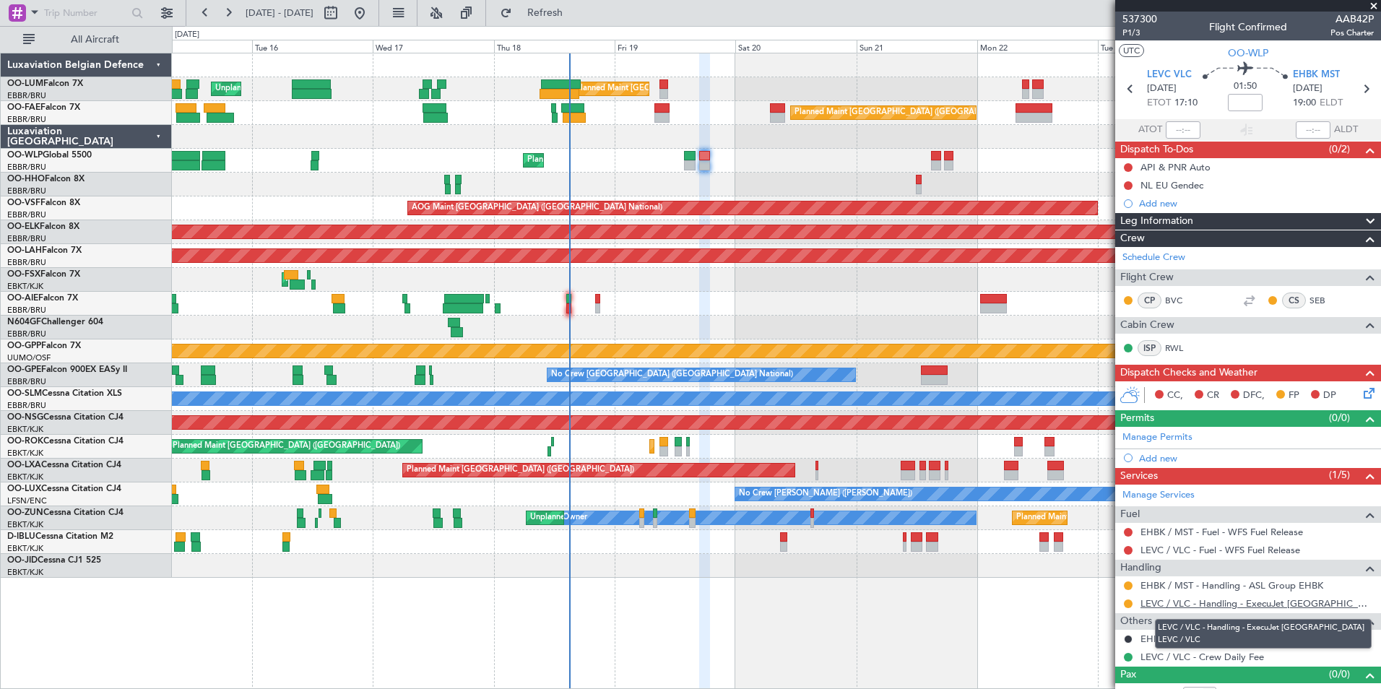
click at [1184, 599] on link "LEVC / VLC - Handling - ExecuJet Spain LEVC / VLC" at bounding box center [1256, 603] width 233 height 12
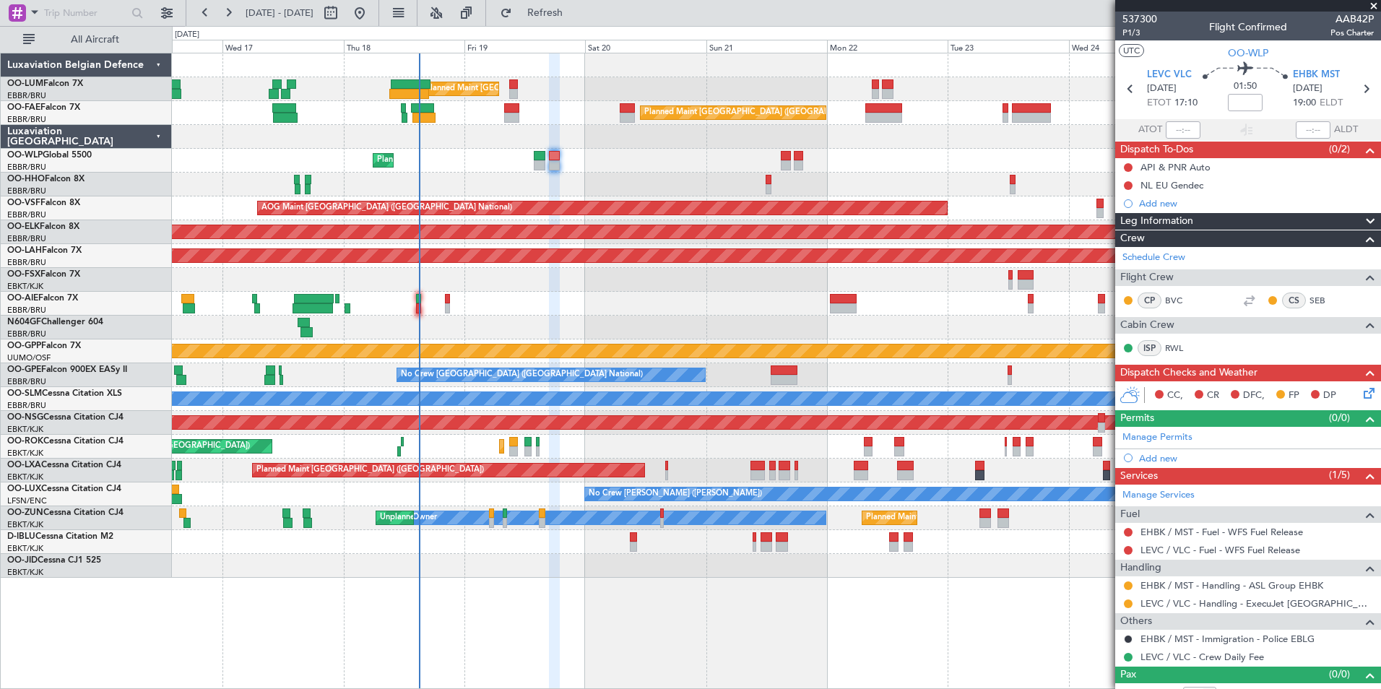
click at [563, 298] on div "Planned Maint [GEOGRAPHIC_DATA] ([GEOGRAPHIC_DATA])" at bounding box center [776, 304] width 1208 height 24
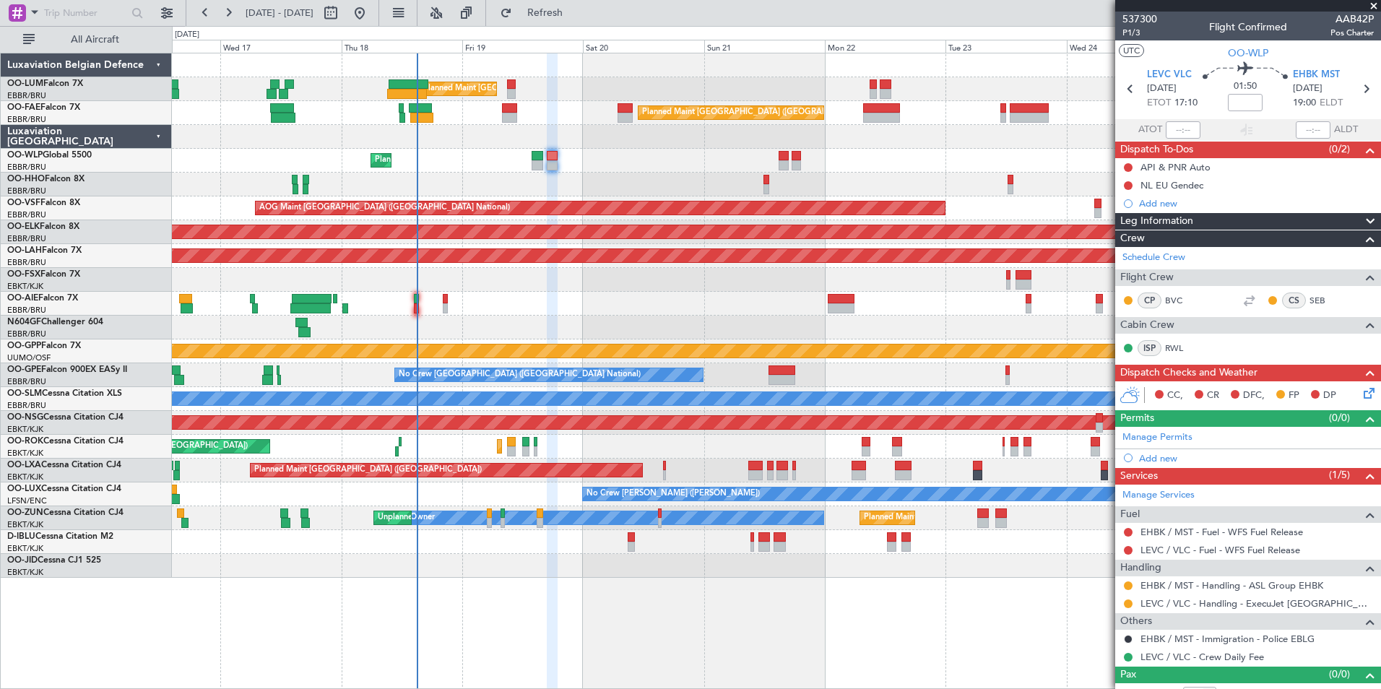
click at [425, 292] on div "Planned Maint Brussels (Brussels National) Unplanned Maint Brussels (Brussels N…" at bounding box center [776, 315] width 1208 height 524
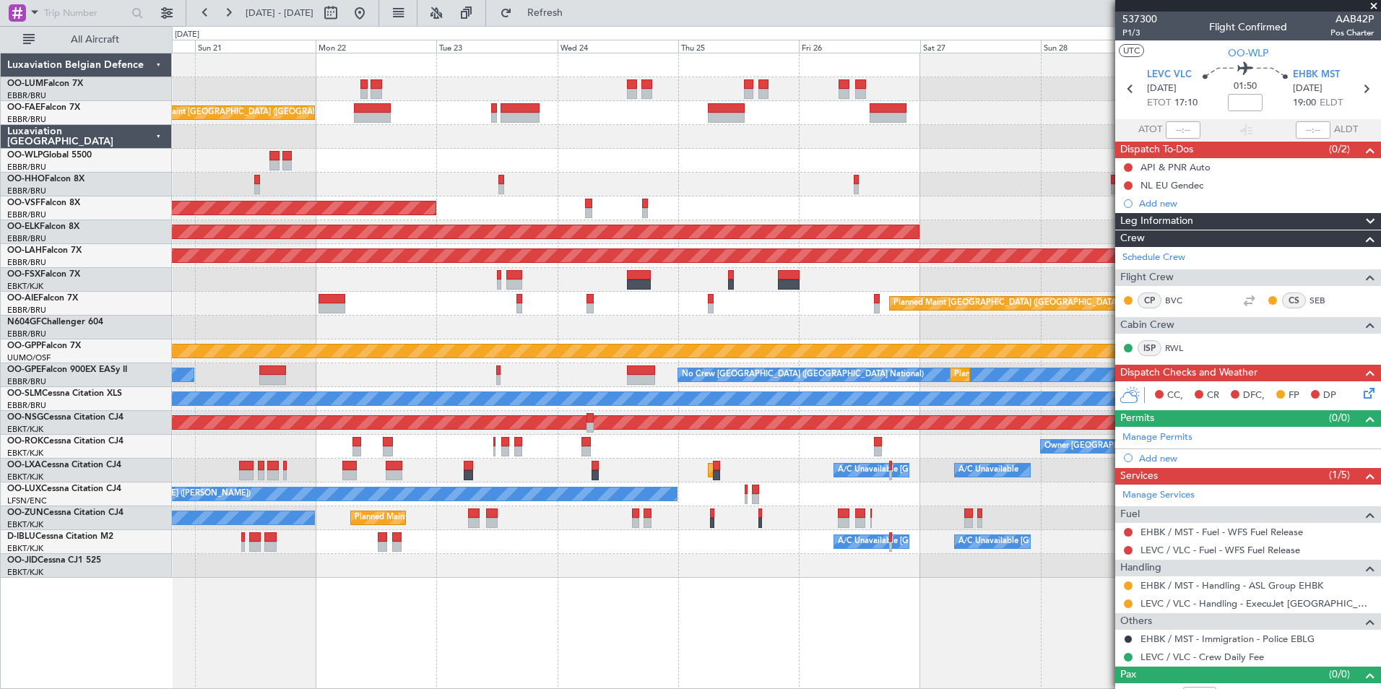
click at [732, 151] on div "Owner Melsbroek Air Base Planned Maint Brussels (Brussels National) Planned Mai…" at bounding box center [776, 315] width 1208 height 524
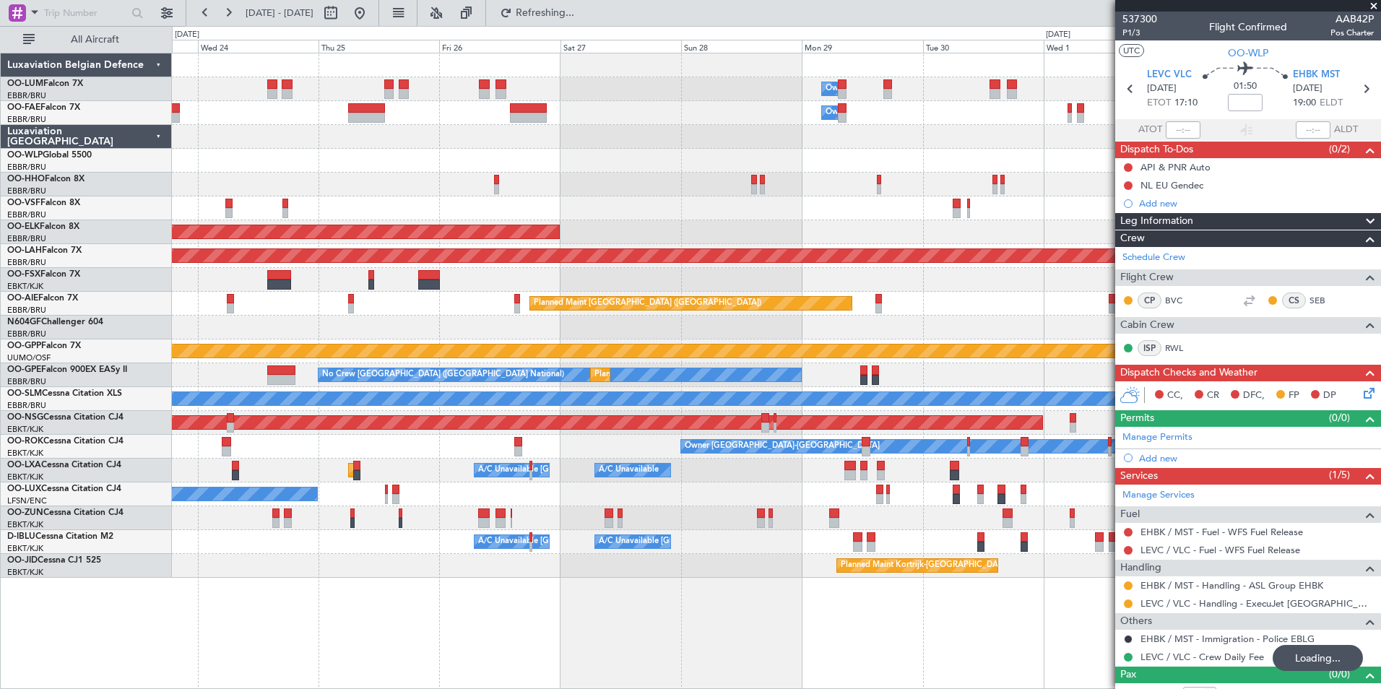
click at [584, 149] on div at bounding box center [776, 161] width 1208 height 24
click at [784, 112] on div "Owner Melsbroek Air Base Owner Melsbroek Air Base Planned Maint Brussels (Bruss…" at bounding box center [776, 315] width 1208 height 524
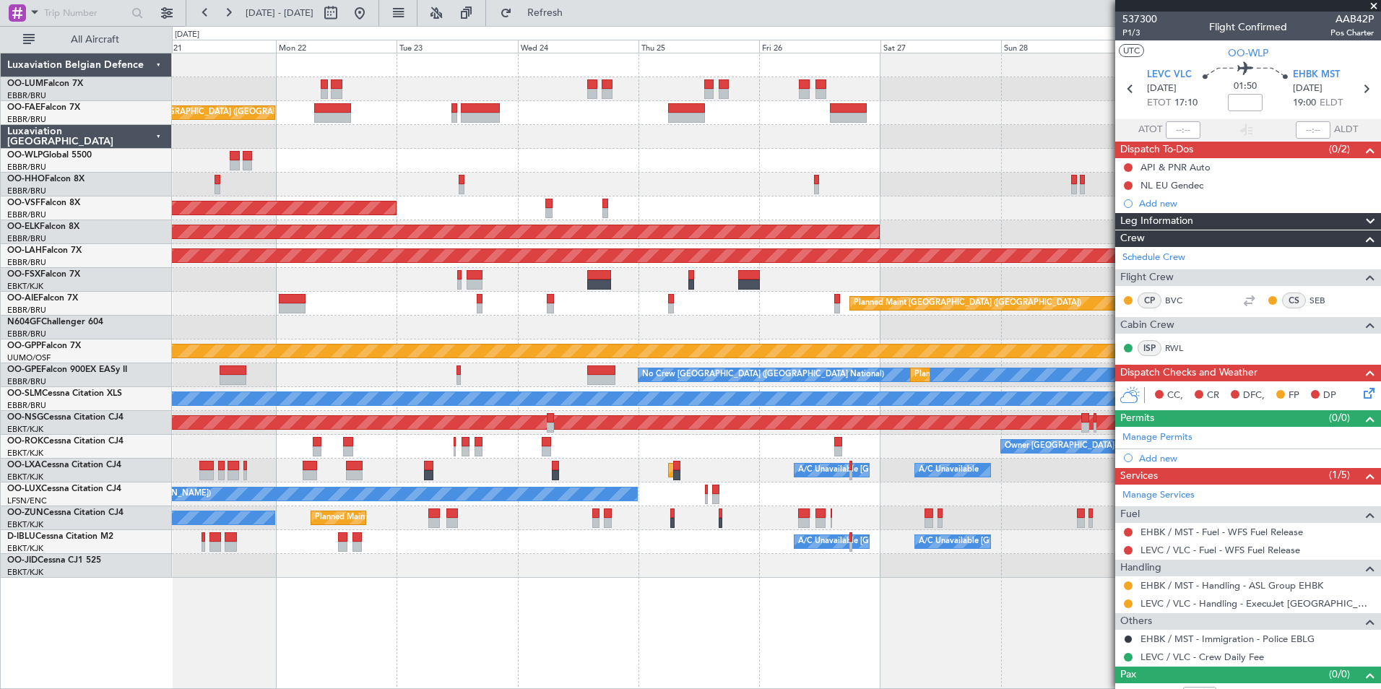
click at [500, 108] on div at bounding box center [480, 108] width 39 height 10
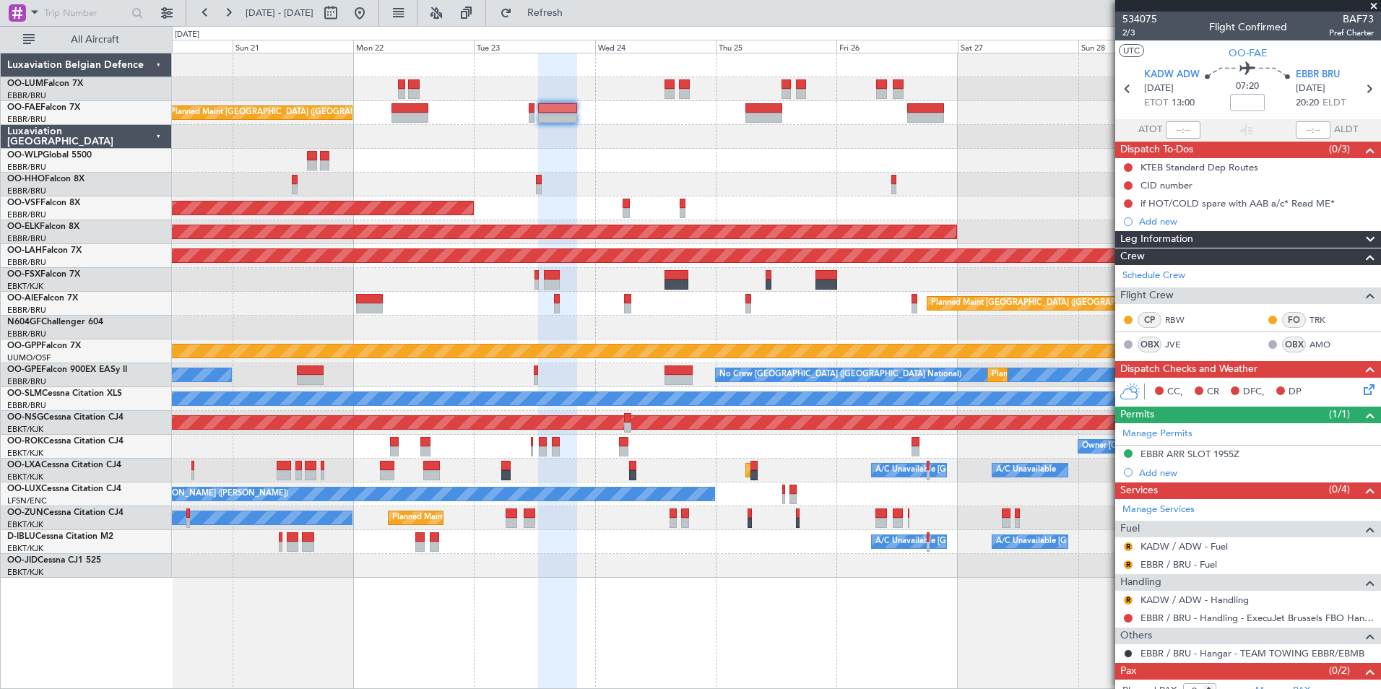
click at [934, 212] on div "Owner Melsbroek Air Base Planned Maint Brussels (Brussels National) Planned Mai…" at bounding box center [776, 315] width 1208 height 524
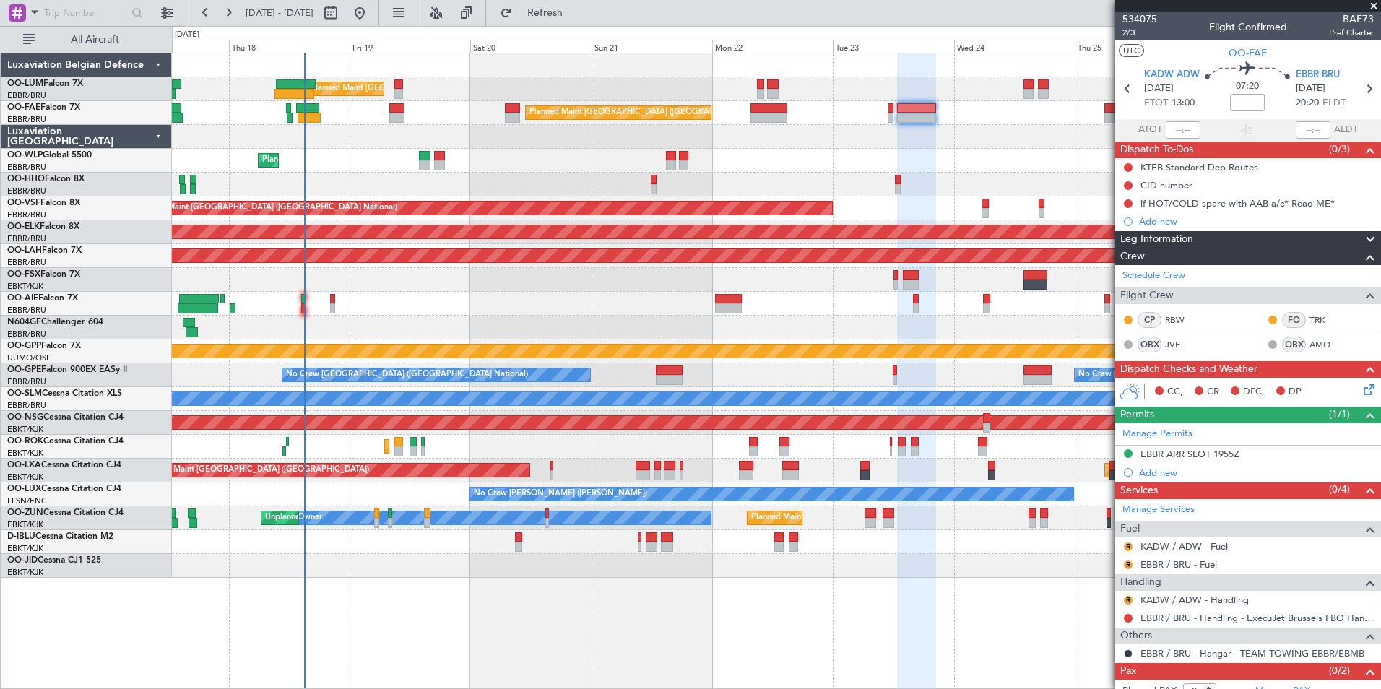
click at [737, 266] on div "Planned Maint [PERSON_NAME]-[GEOGRAPHIC_DATA][PERSON_NAME] ([GEOGRAPHIC_DATA][P…" at bounding box center [776, 256] width 1208 height 24
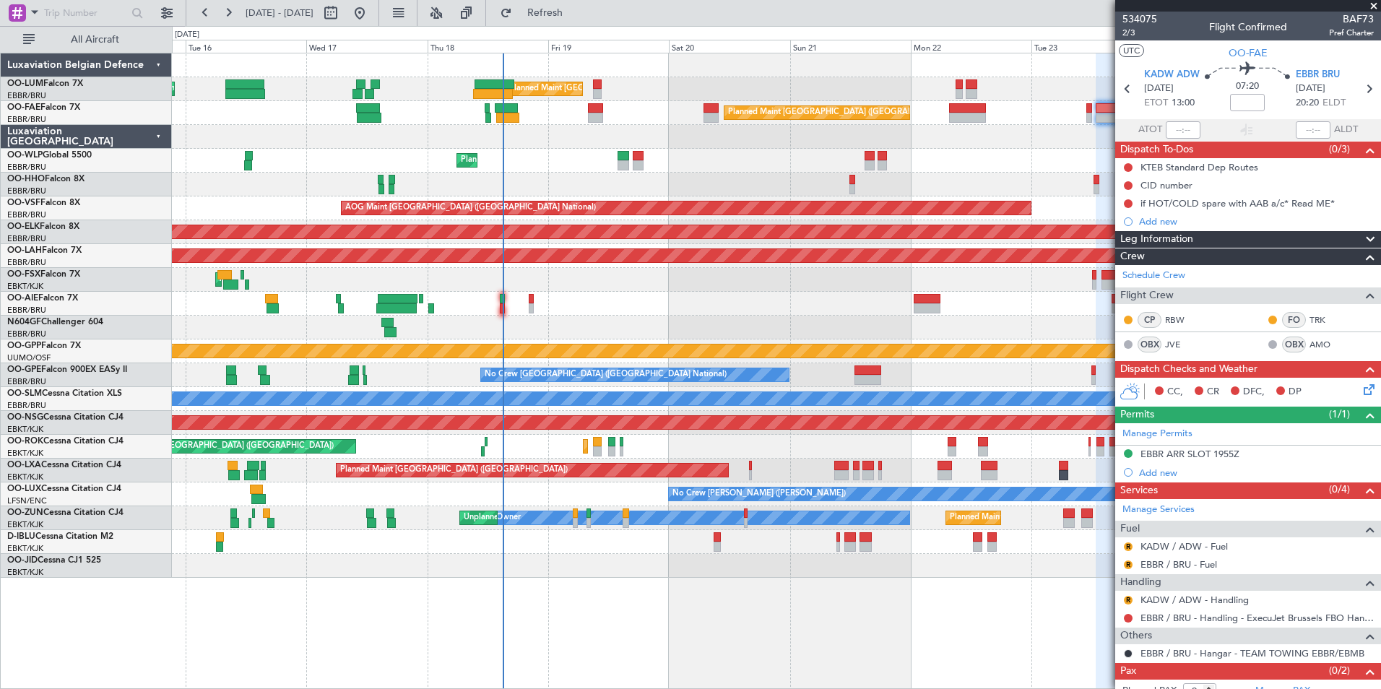
click at [636, 165] on div at bounding box center [638, 165] width 11 height 10
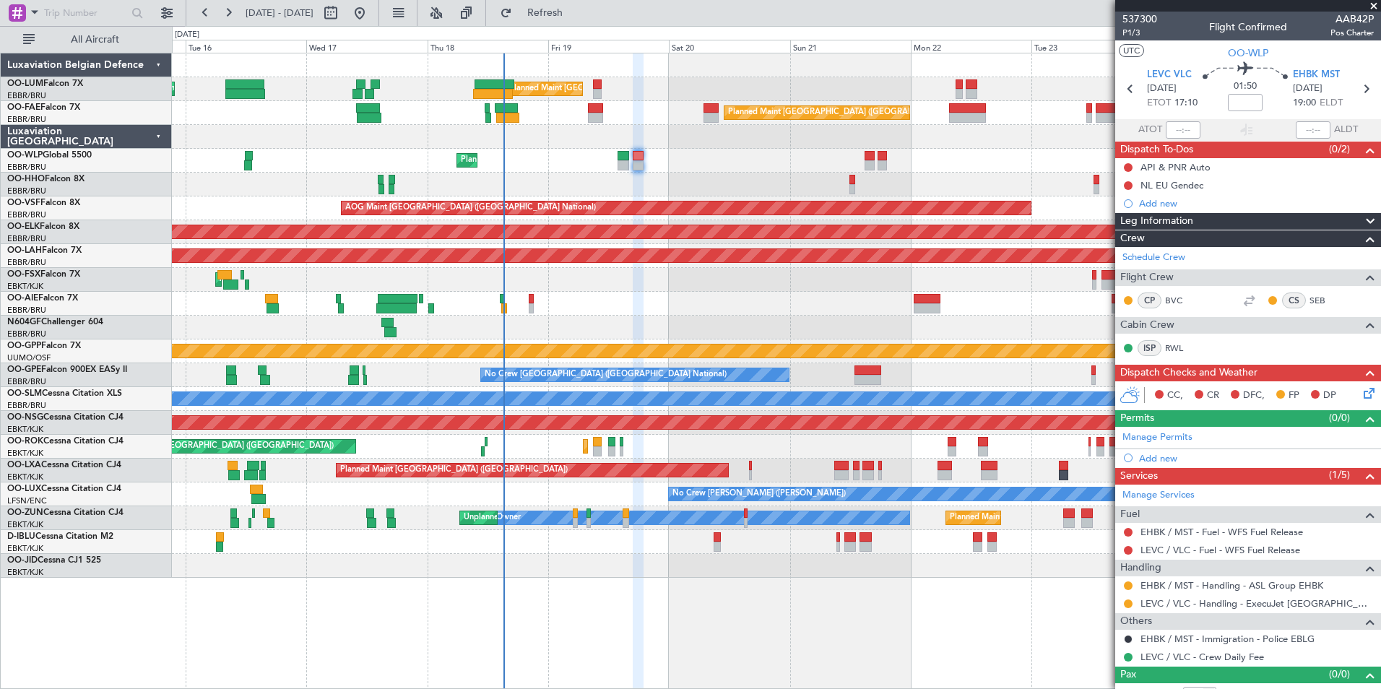
click at [703, 279] on div "AOG Maint Kortrijk-[GEOGRAPHIC_DATA]" at bounding box center [776, 280] width 1208 height 24
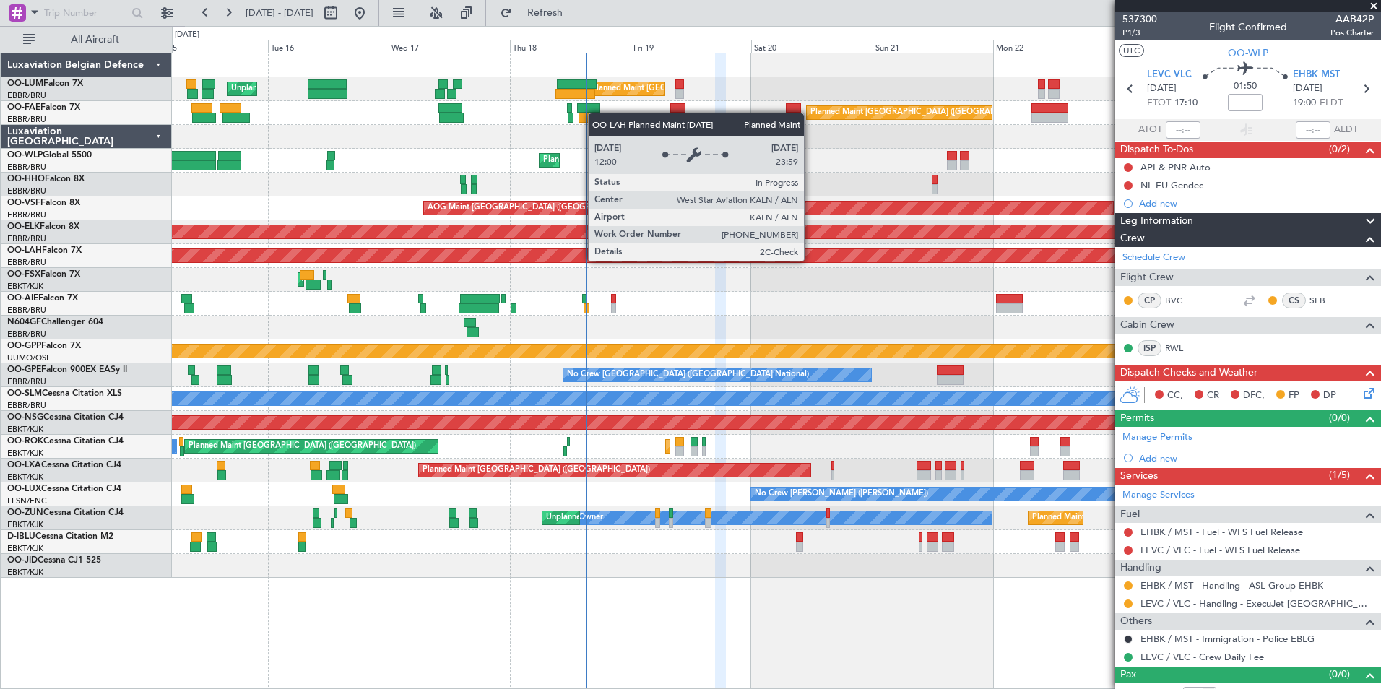
click at [794, 262] on div "Planned Maint [PERSON_NAME]-[GEOGRAPHIC_DATA][PERSON_NAME] ([GEOGRAPHIC_DATA][P…" at bounding box center [776, 255] width 3625 height 14
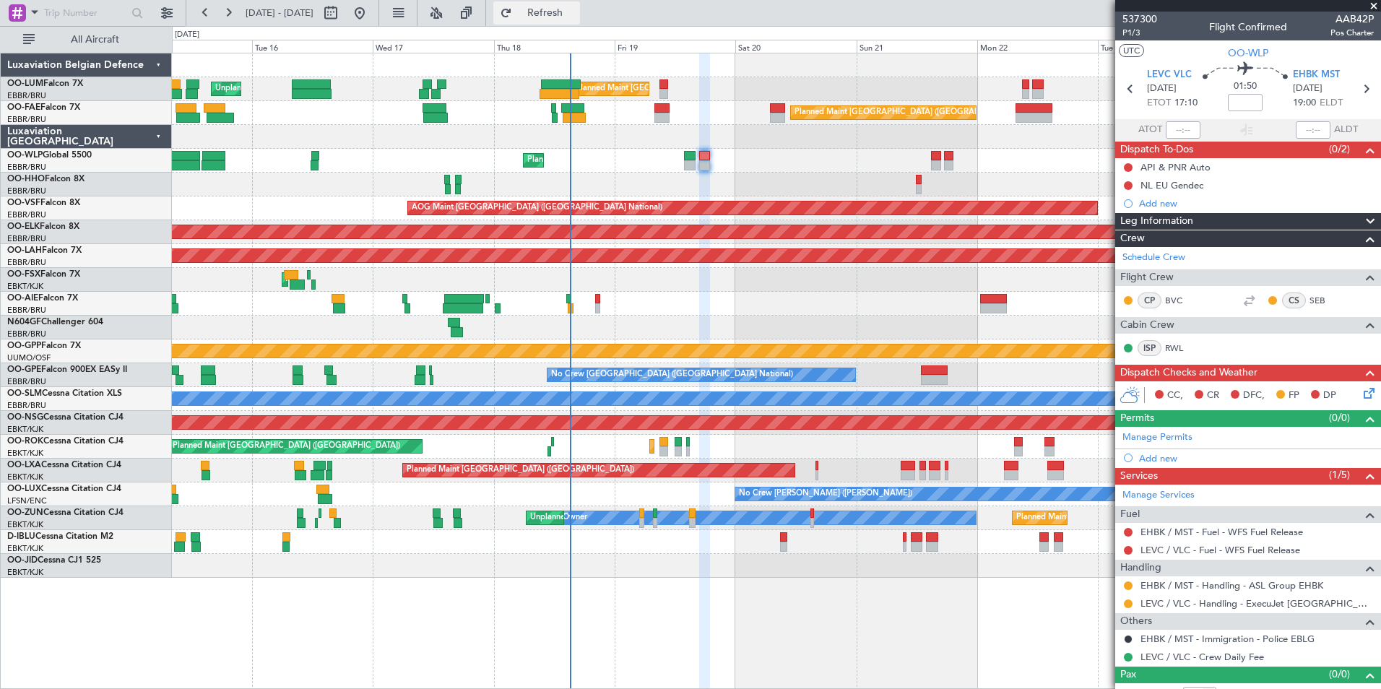
click at [576, 13] on span "Refresh" at bounding box center [545, 13] width 61 height 10
click at [1121, 529] on div "EHBK / MST - Fuel - WFS Fuel Release" at bounding box center [1248, 532] width 266 height 18
click at [1128, 532] on div "Manage Services Fuel EHBK / MST - Fuel - WFS Fuel Release LEVC / VLC - Fuel - W…" at bounding box center [1248, 576] width 266 height 182
click at [1128, 530] on button at bounding box center [1128, 532] width 9 height 9
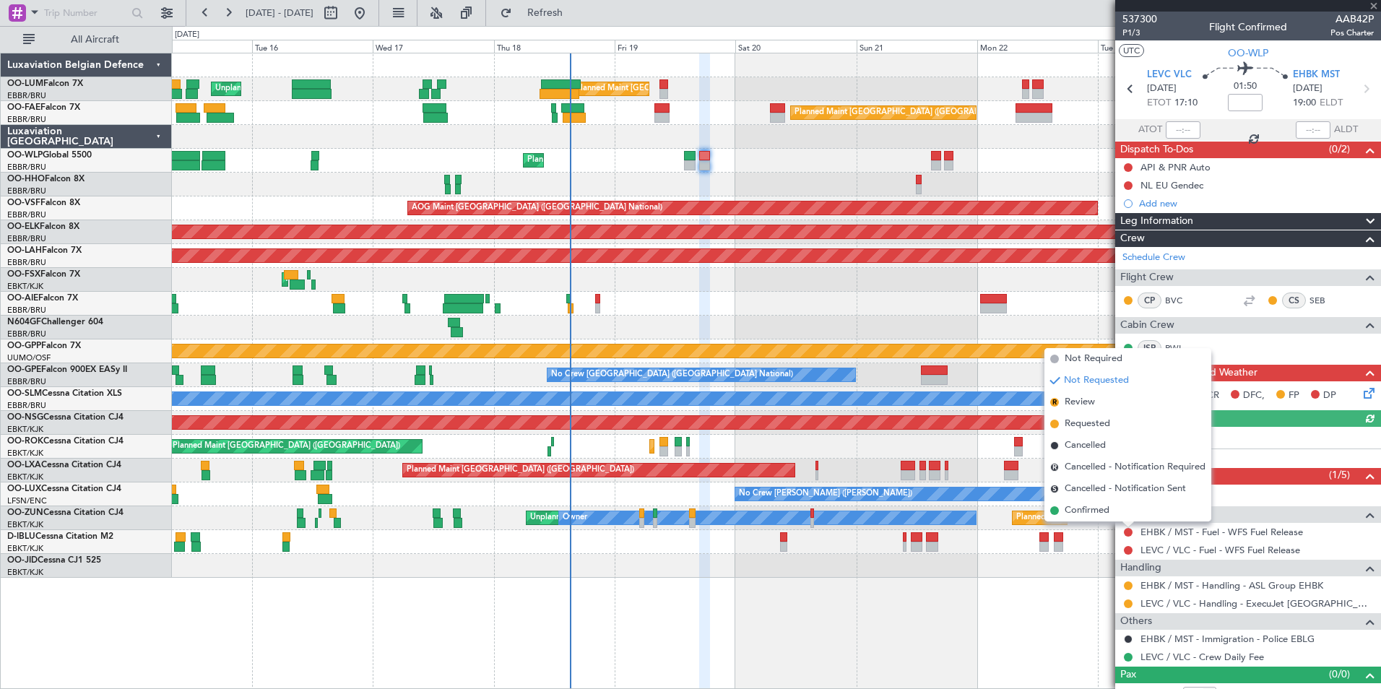
click at [1121, 545] on div "LEVC / VLC - Fuel - WFS Fuel Release" at bounding box center [1248, 550] width 266 height 18
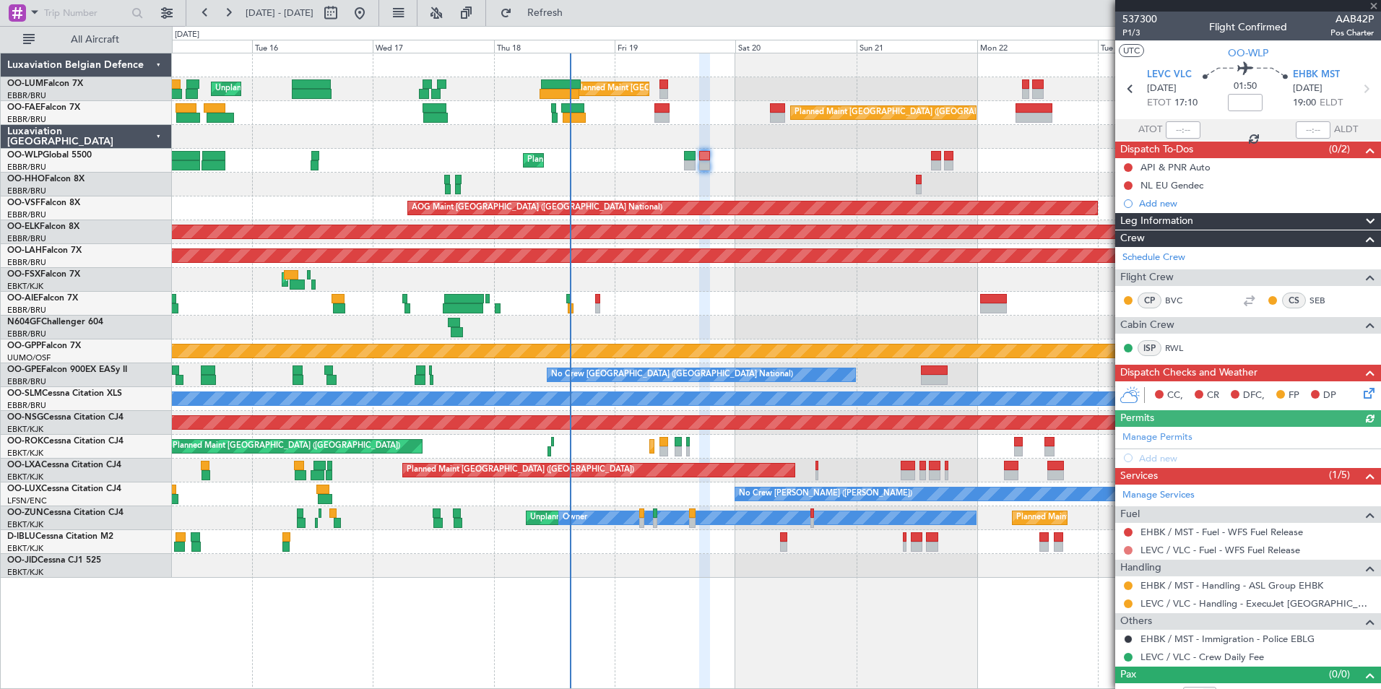
click at [1127, 548] on button at bounding box center [1128, 550] width 9 height 9
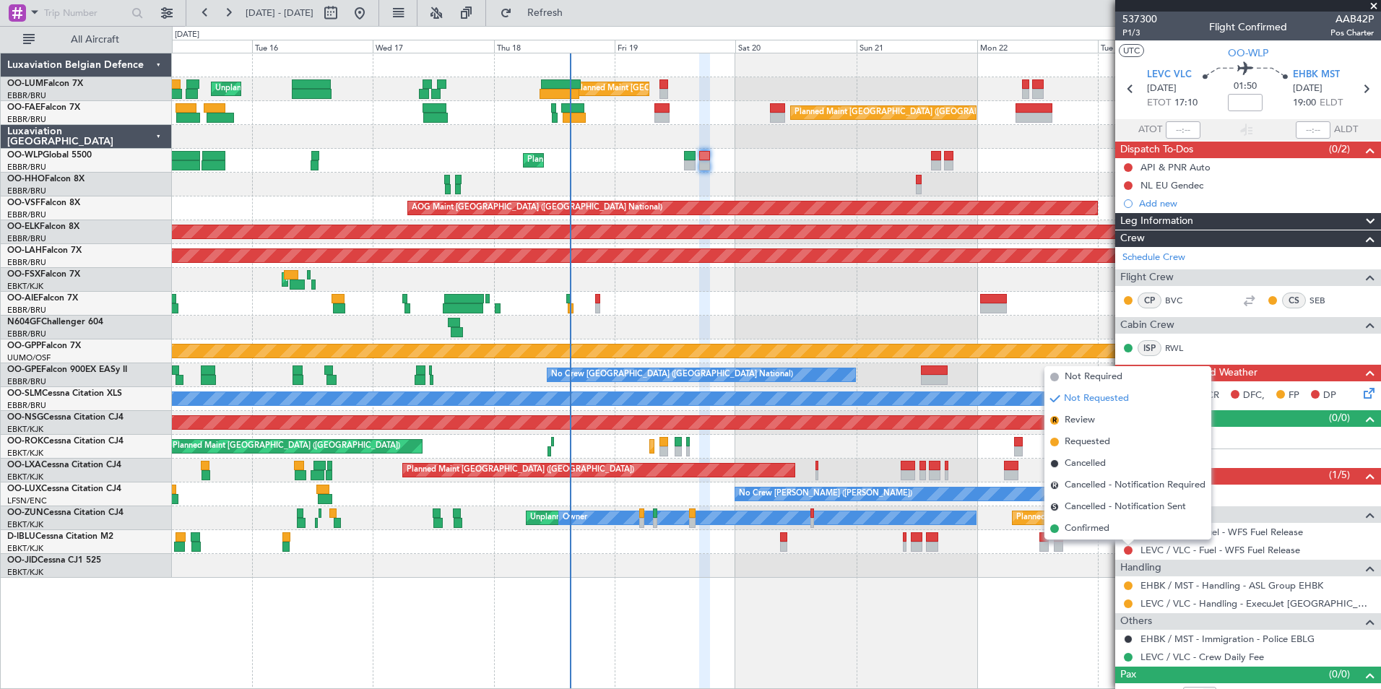
drag, startPoint x: 1097, startPoint y: 441, endPoint x: 1153, endPoint y: 510, distance: 88.3
click at [1098, 445] on span "Requested" at bounding box center [1086, 442] width 45 height 14
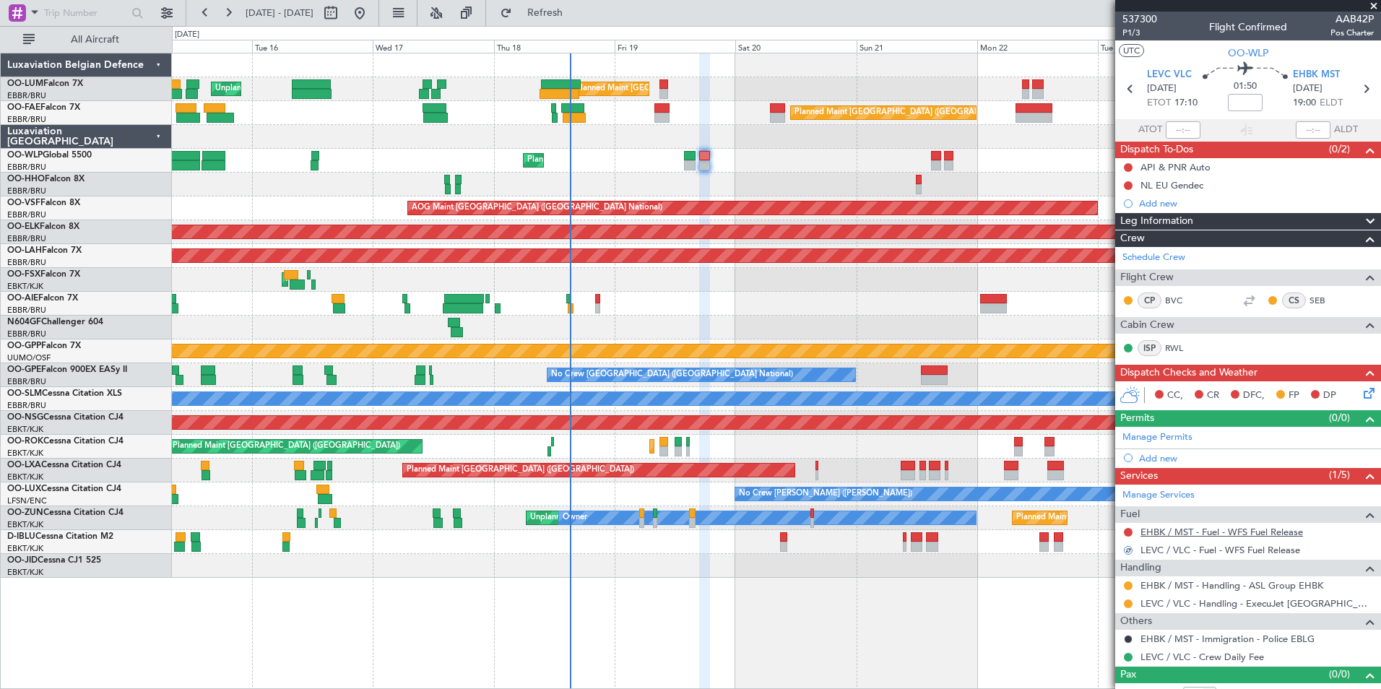
click at [1166, 529] on link "EHBK / MST - Fuel - WFS Fuel Release" at bounding box center [1221, 532] width 162 height 12
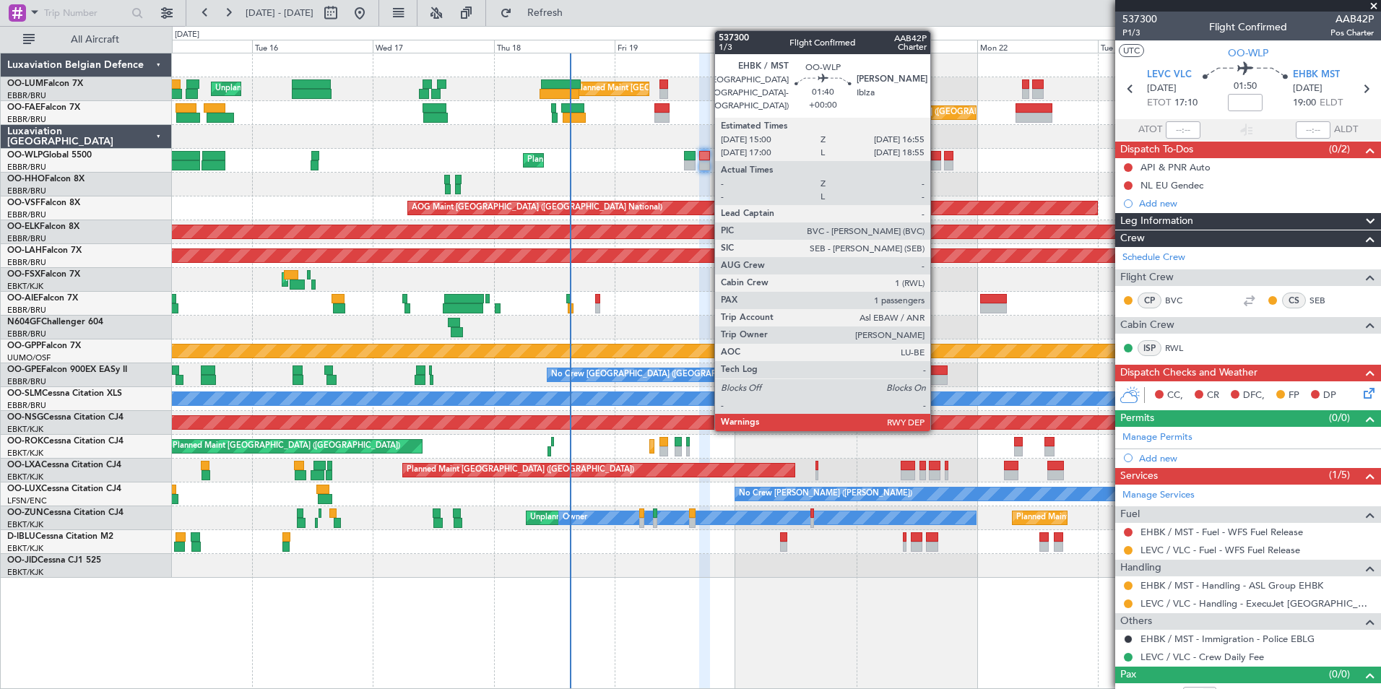
click at [937, 162] on div at bounding box center [936, 165] width 10 height 10
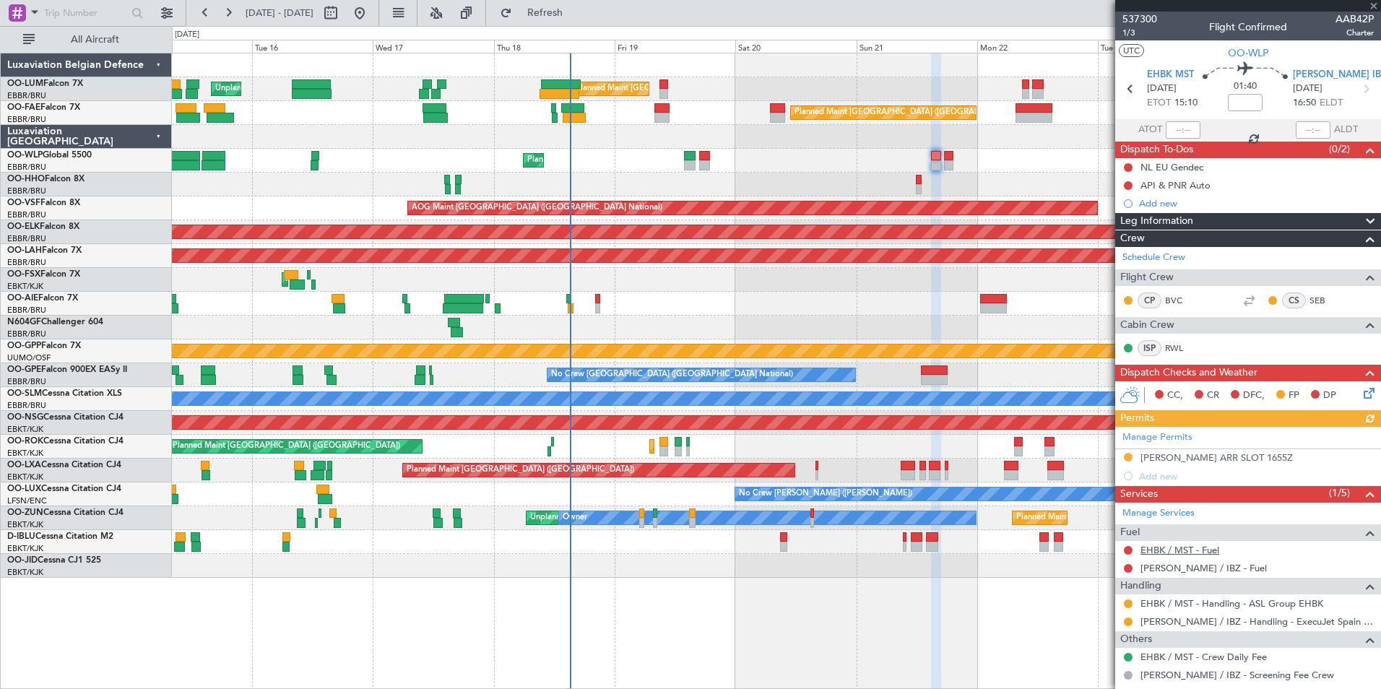
click at [1177, 551] on link "EHBK / MST - Fuel" at bounding box center [1179, 550] width 79 height 12
click at [576, 14] on span "Refresh" at bounding box center [545, 13] width 61 height 10
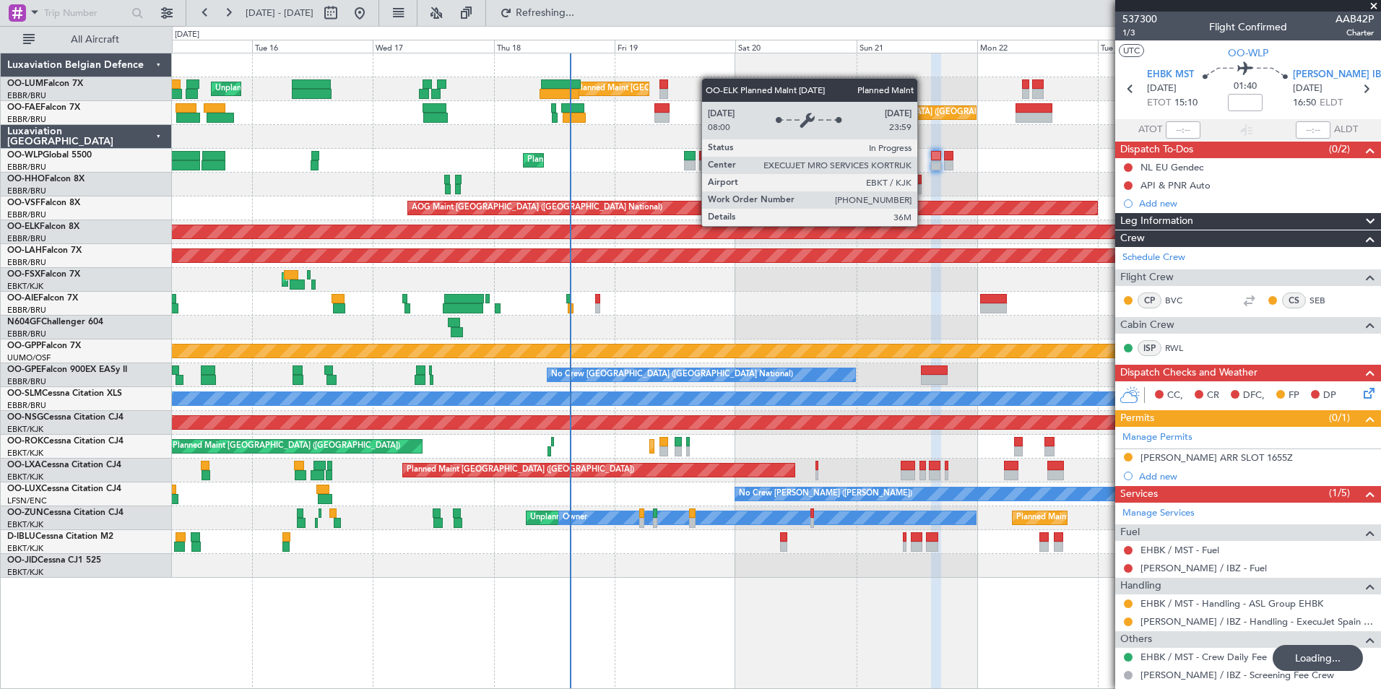
click at [712, 233] on div "Planned Maint Kortrijk-[GEOGRAPHIC_DATA]" at bounding box center [453, 231] width 2254 height 13
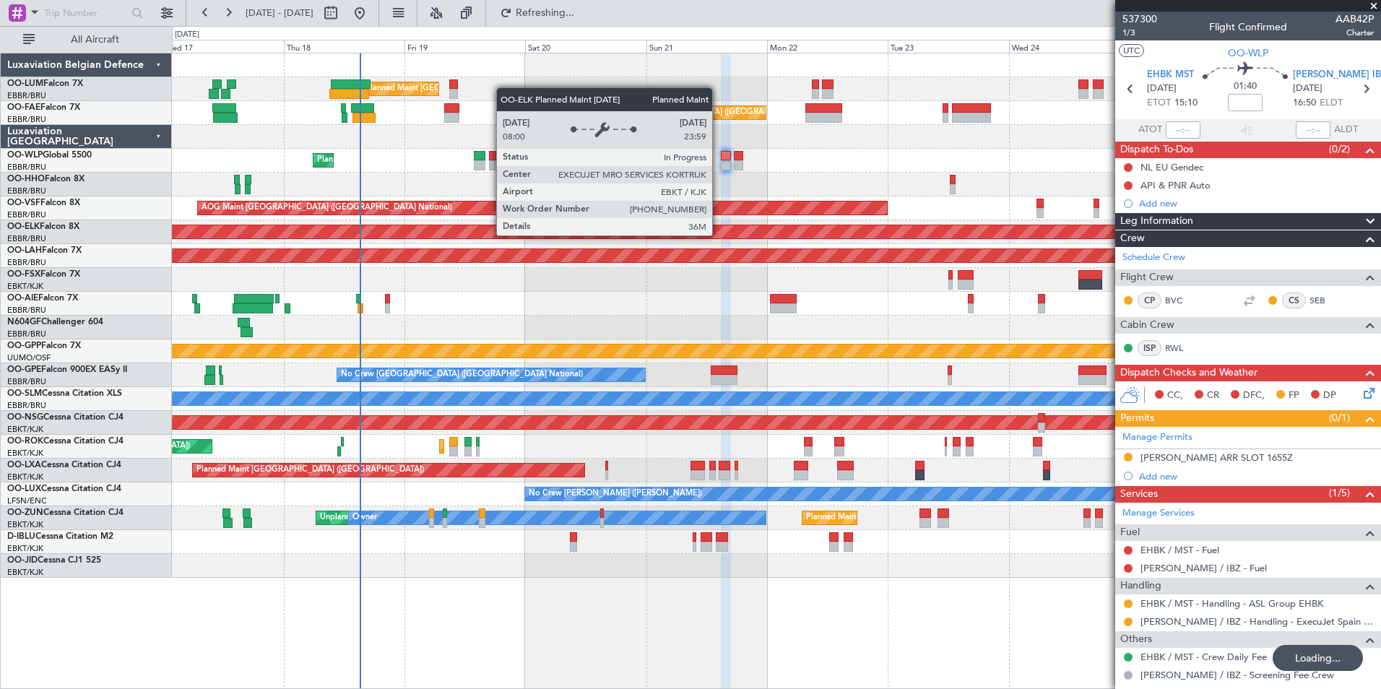
click at [708, 235] on div "Planned Maint Kortrijk-[GEOGRAPHIC_DATA]" at bounding box center [243, 232] width 2256 height 14
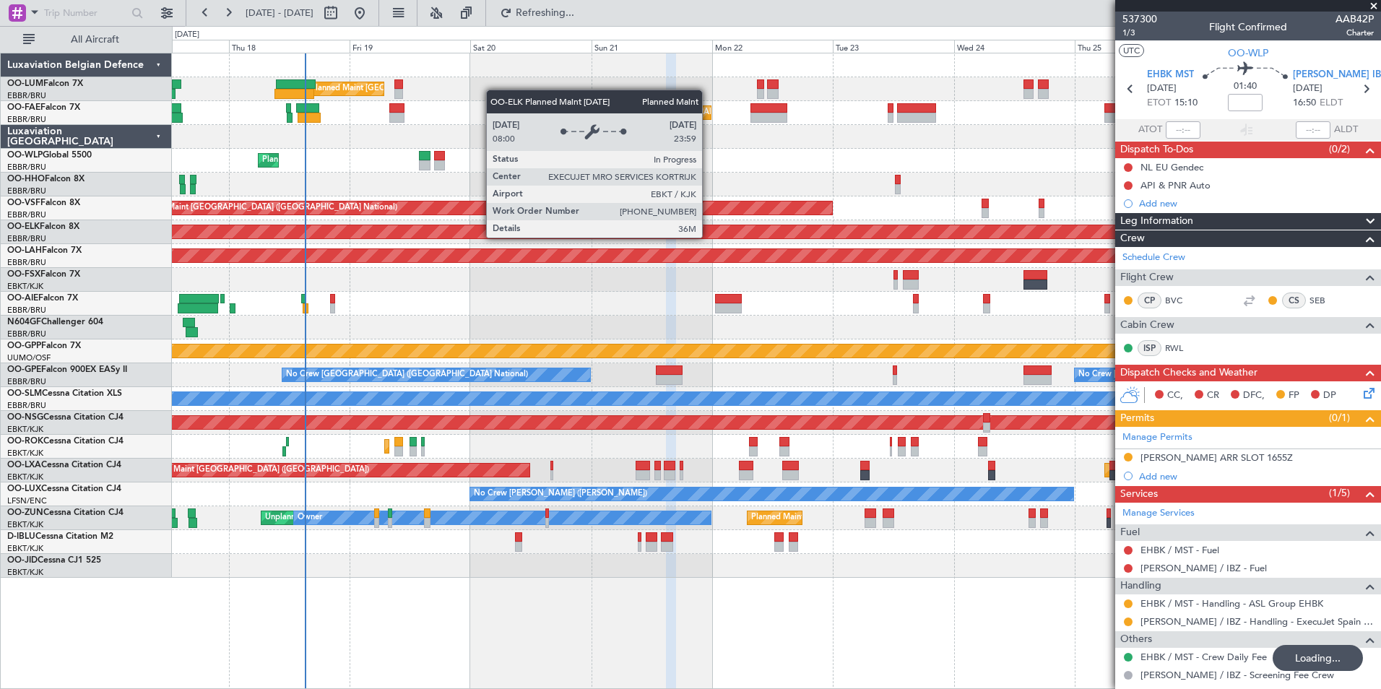
click at [658, 217] on div "AOG Maint [GEOGRAPHIC_DATA] ([GEOGRAPHIC_DATA] National)" at bounding box center [776, 208] width 1208 height 24
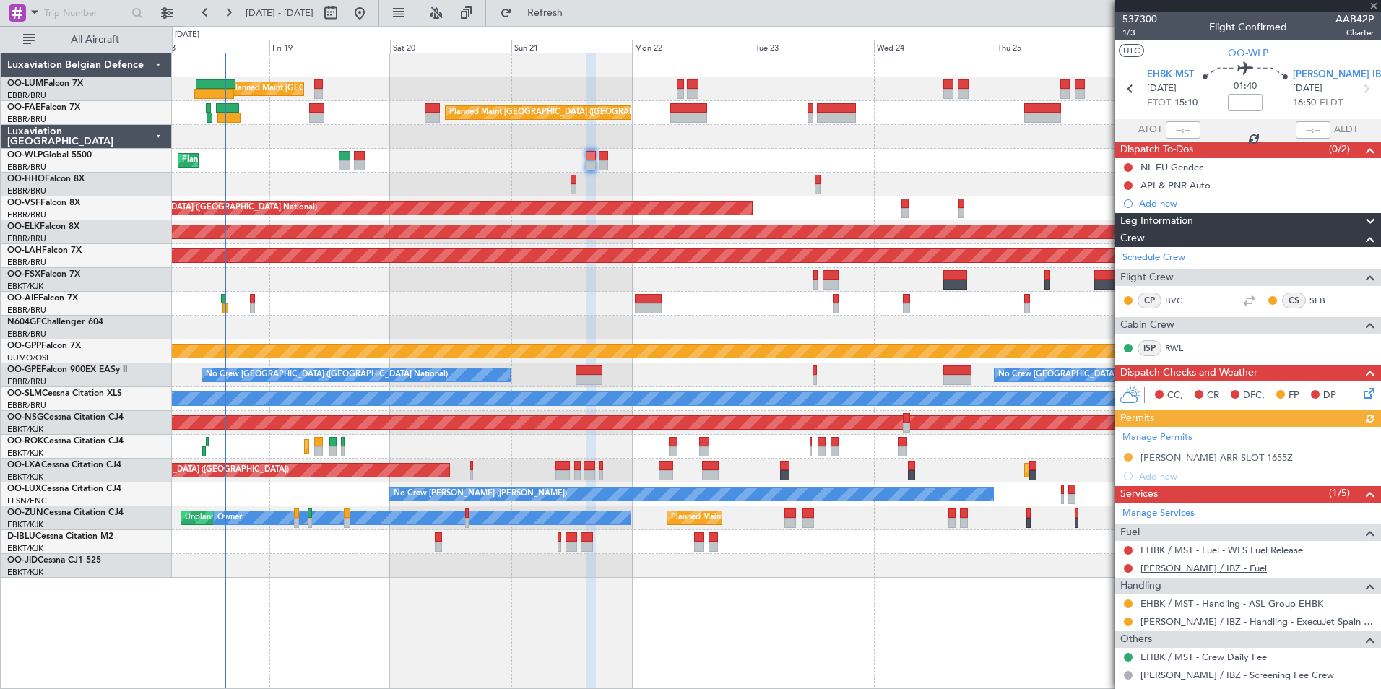
click at [1176, 564] on link "LEIB / IBZ - Fuel" at bounding box center [1203, 568] width 126 height 12
click at [580, 24] on button "Refresh" at bounding box center [536, 12] width 87 height 23
click at [639, 156] on div "Planned Maint Brussels (Brussels National) Owner Melsbroek Air Base Unplanned M…" at bounding box center [776, 315] width 1208 height 524
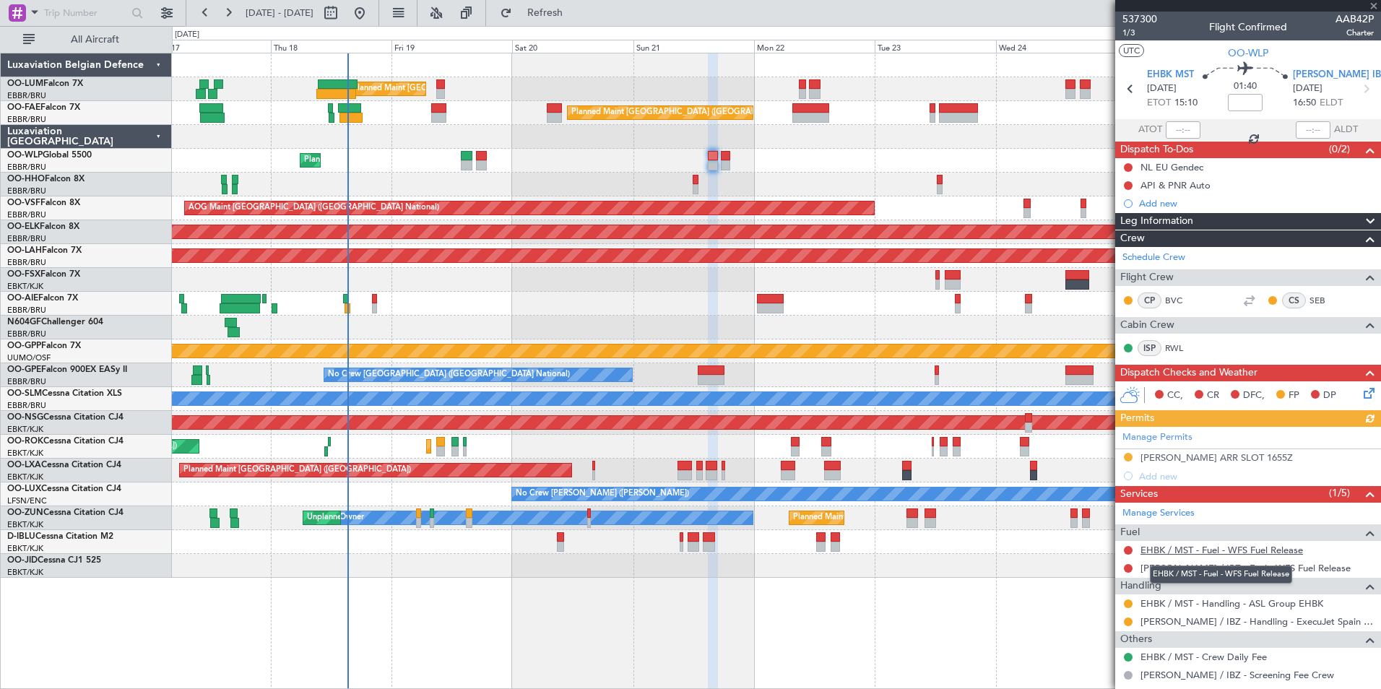
click at [1151, 551] on link "EHBK / MST - Fuel - WFS Fuel Release" at bounding box center [1221, 550] width 162 height 12
click at [576, 17] on span "Refresh" at bounding box center [545, 13] width 61 height 10
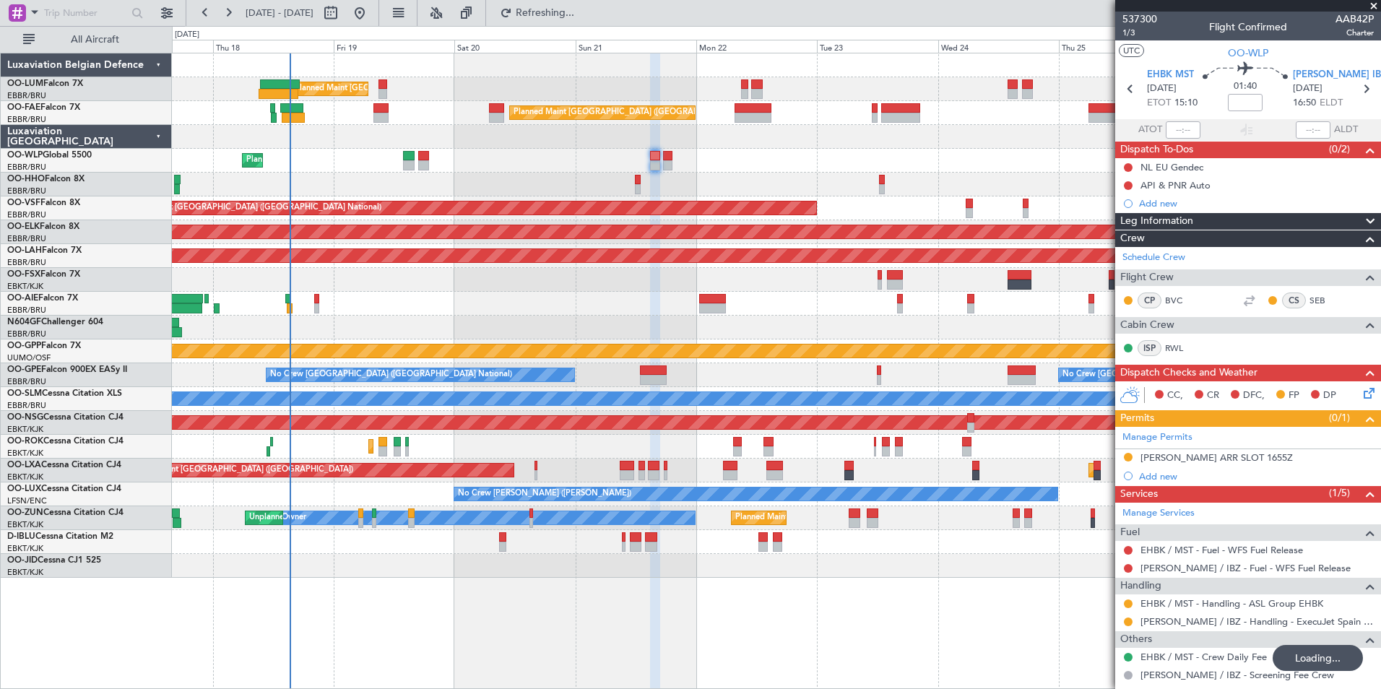
click at [701, 177] on div at bounding box center [776, 185] width 1208 height 24
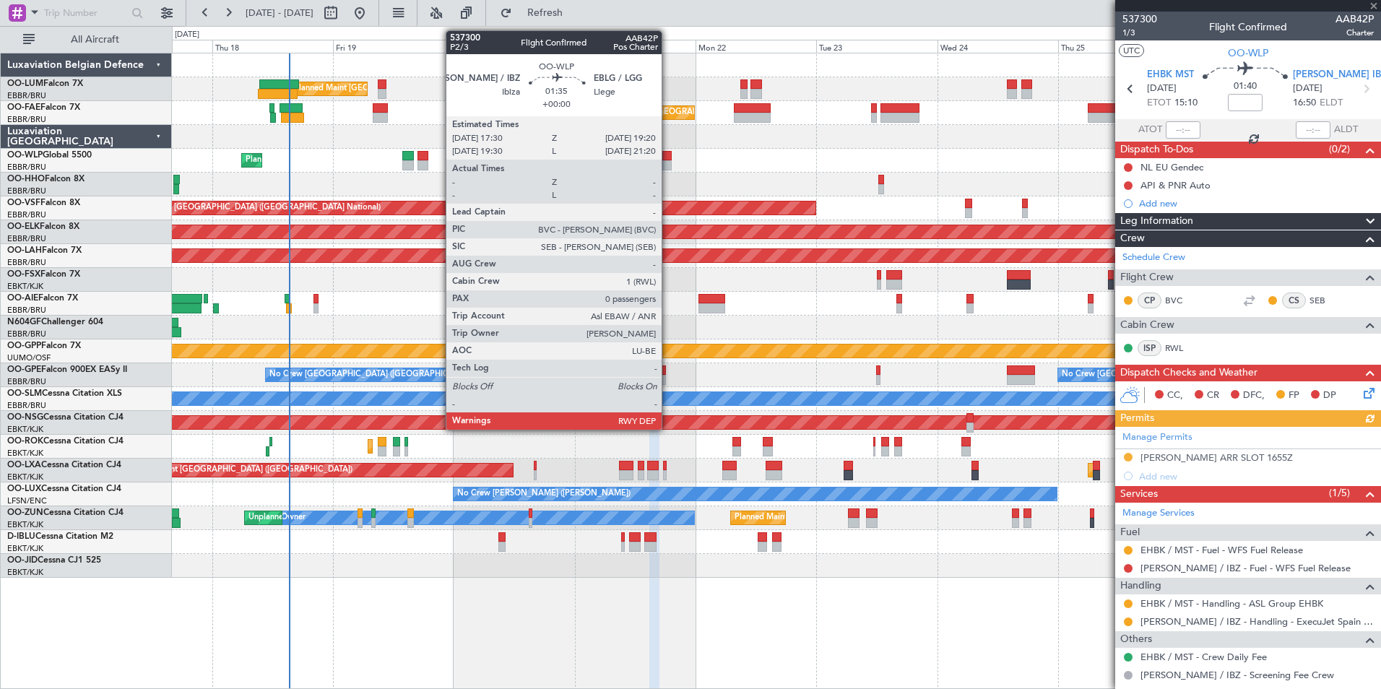
click at [668, 164] on div at bounding box center [666, 165] width 9 height 10
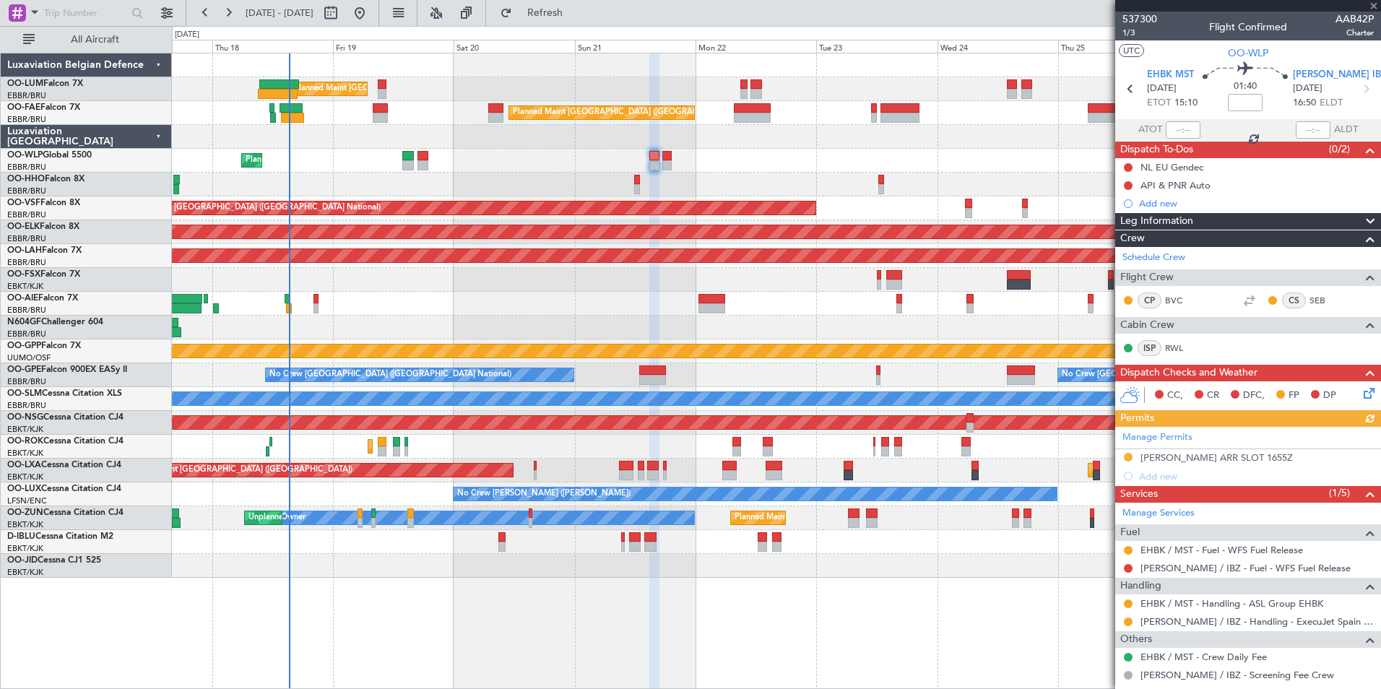
type input "0"
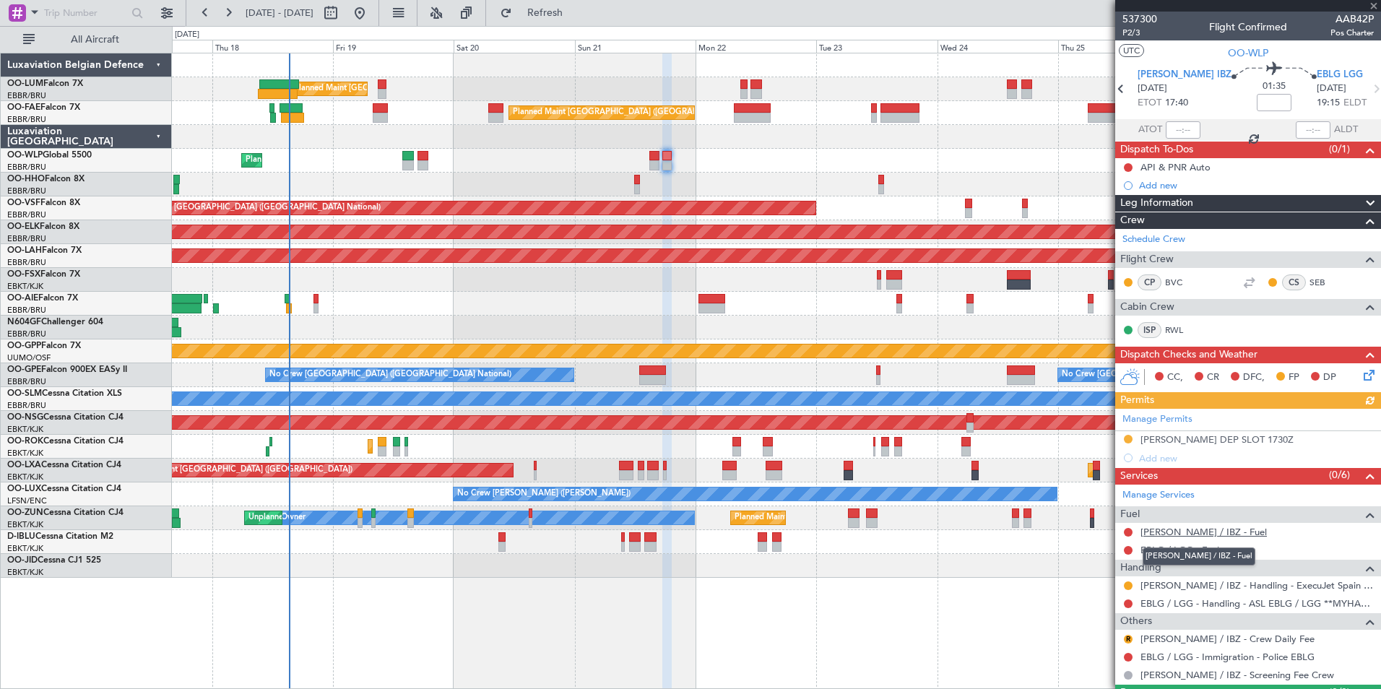
click at [1162, 530] on link "LEIB / IBZ - Fuel" at bounding box center [1203, 532] width 126 height 12
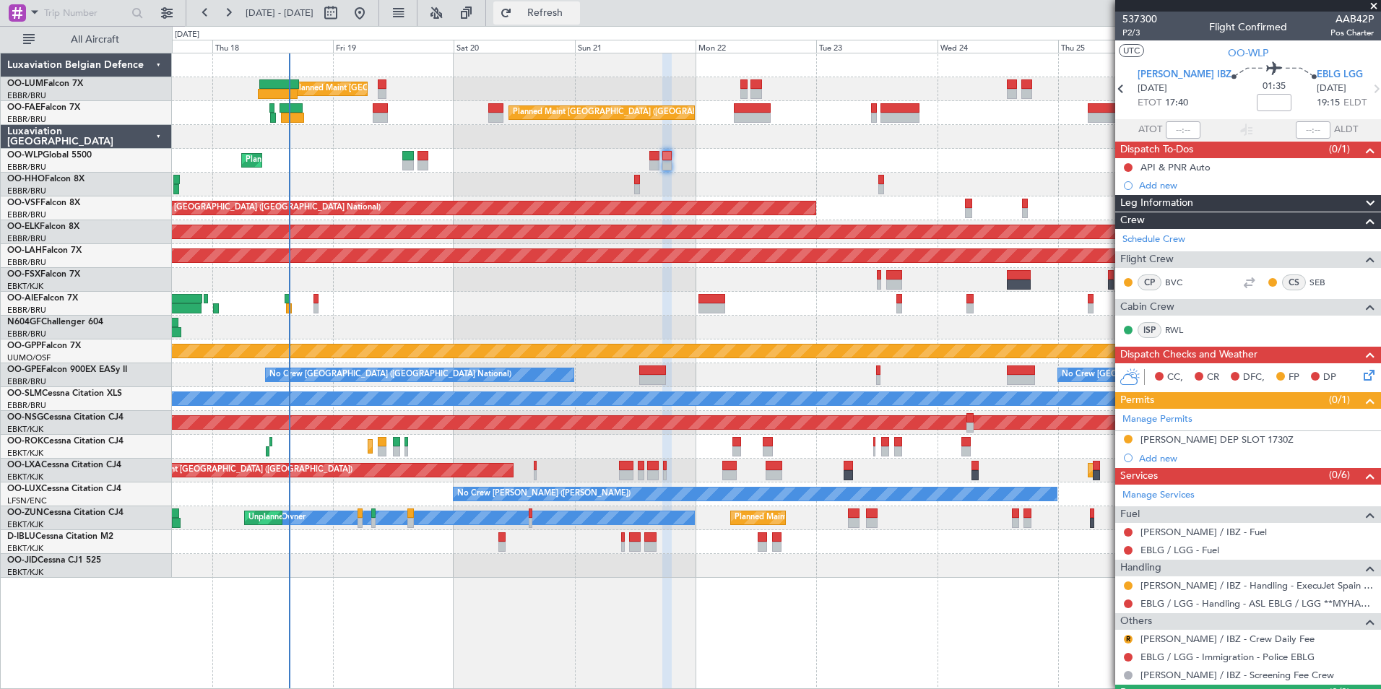
click at [551, 13] on button "Refresh" at bounding box center [536, 12] width 87 height 23
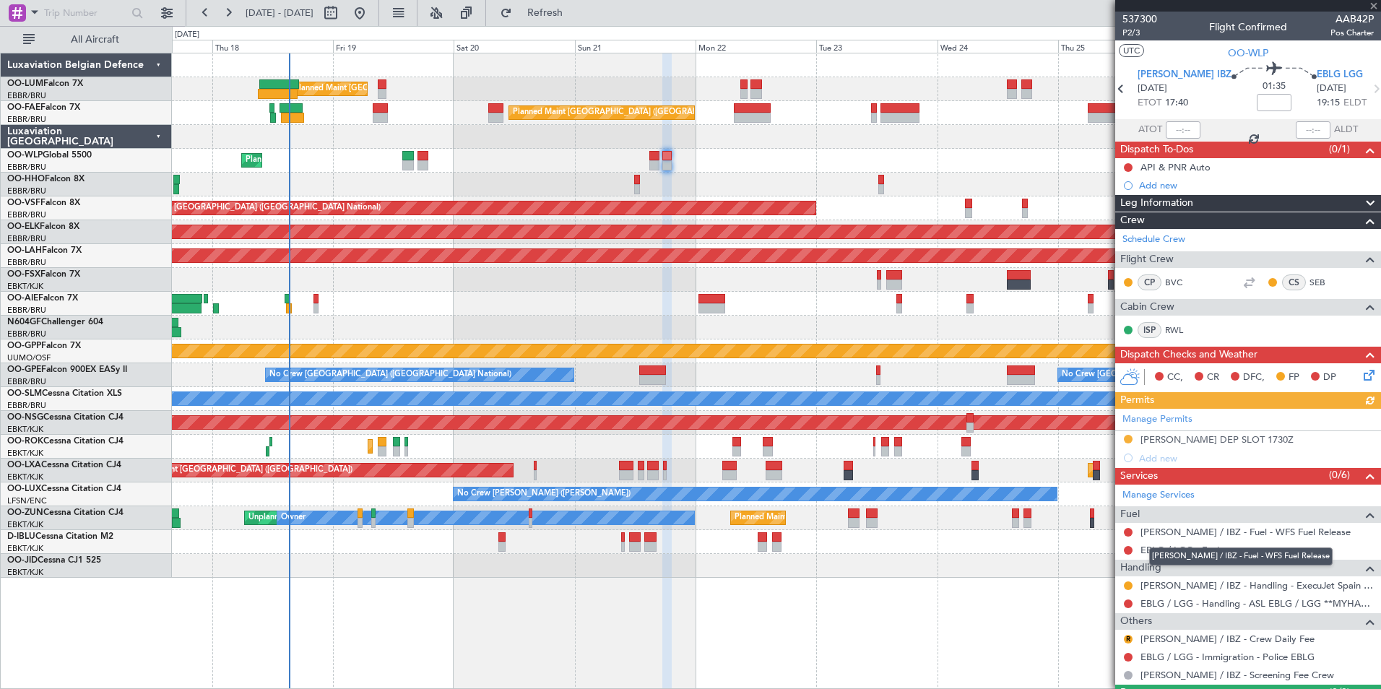
click at [1166, 552] on div "LEIB / IBZ - Fuel - WFS Fuel Release" at bounding box center [1240, 556] width 183 height 18
click at [1186, 551] on link "EBLG / LGG - Fuel" at bounding box center [1179, 550] width 79 height 12
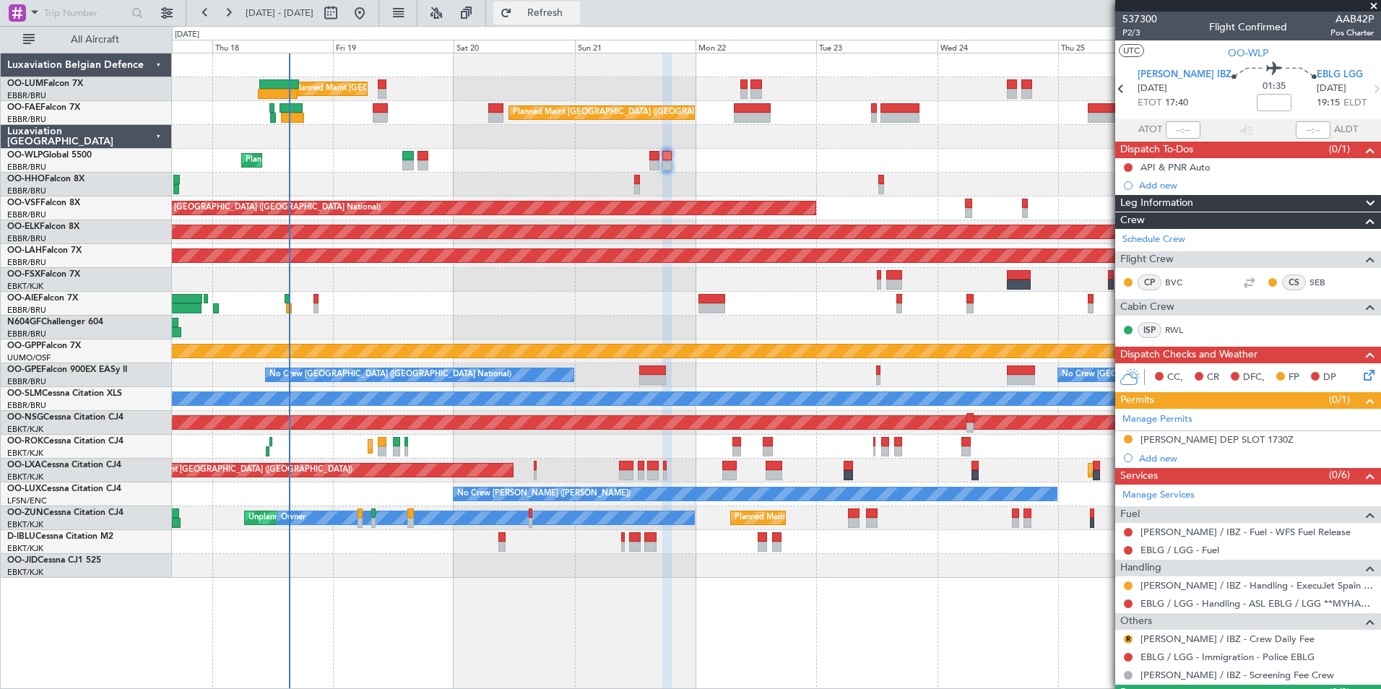
click at [553, 12] on button "Refresh" at bounding box center [536, 12] width 87 height 23
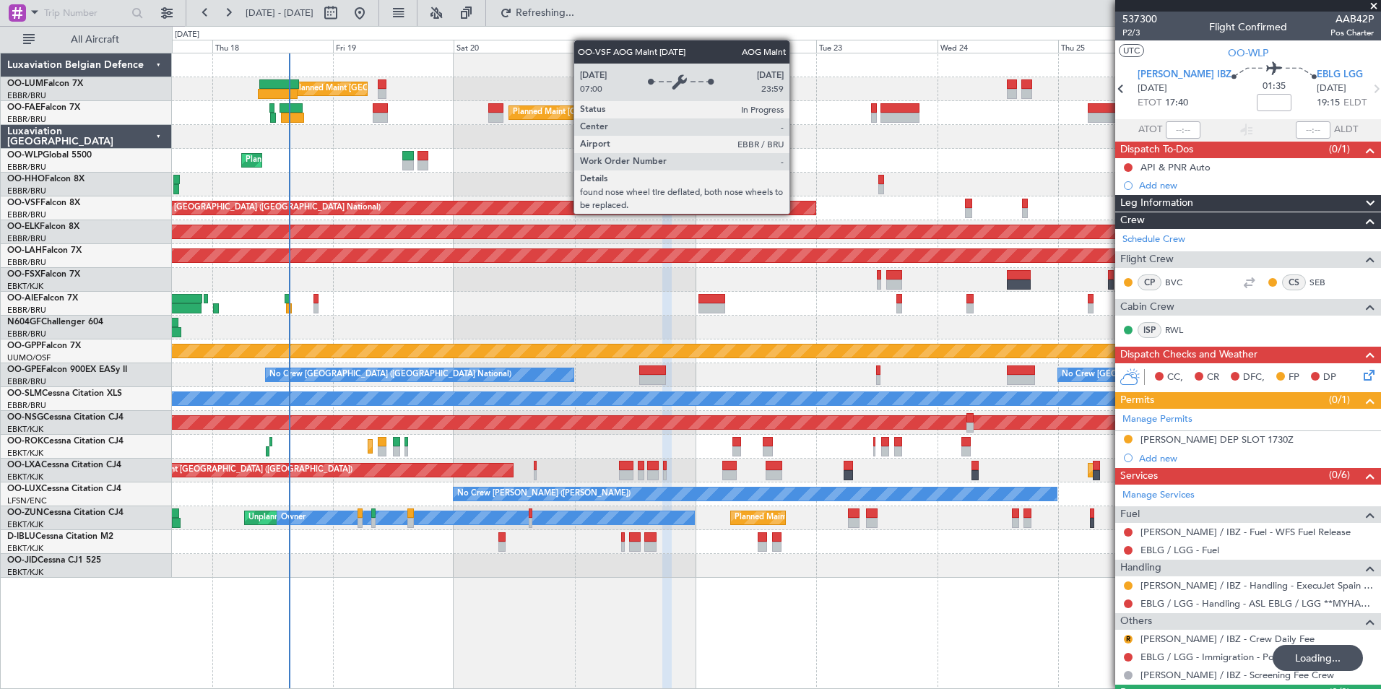
click at [824, 249] on div "Planned Maint [PERSON_NAME]-[GEOGRAPHIC_DATA][PERSON_NAME] ([GEOGRAPHIC_DATA][P…" at bounding box center [776, 255] width 3624 height 13
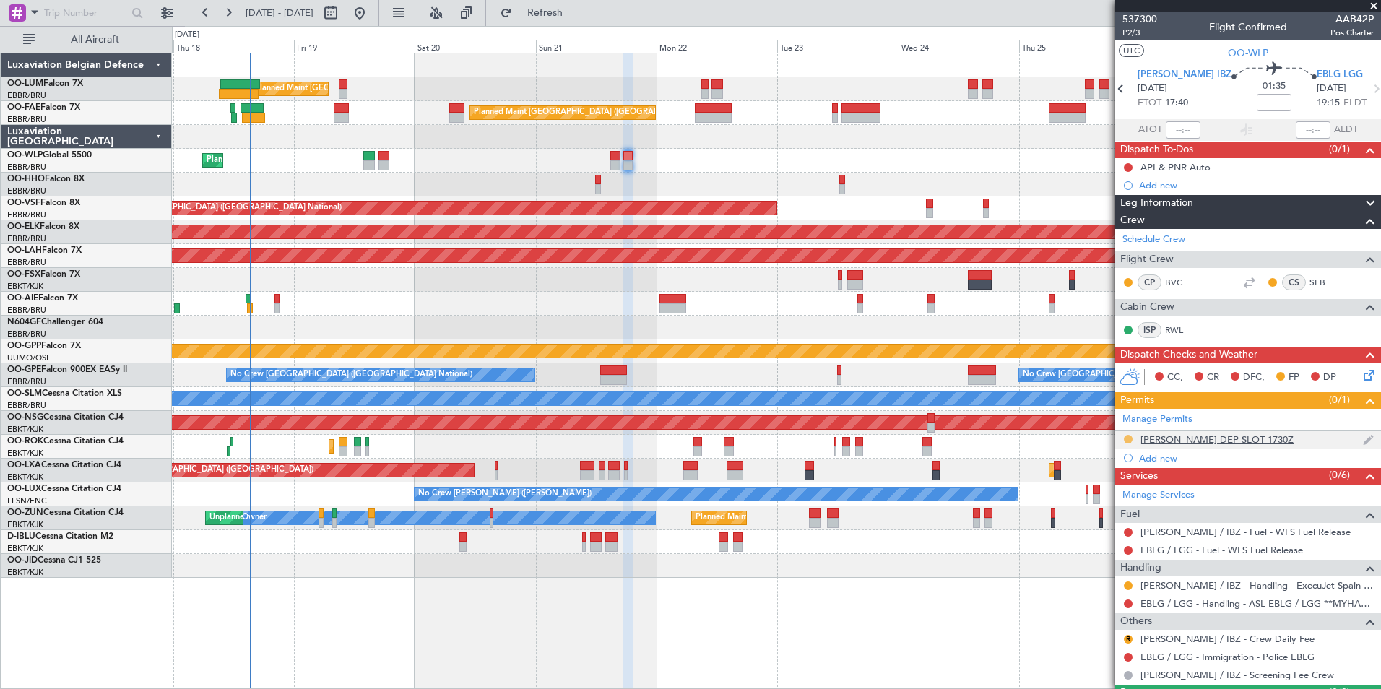
click at [1127, 440] on button at bounding box center [1128, 439] width 9 height 9
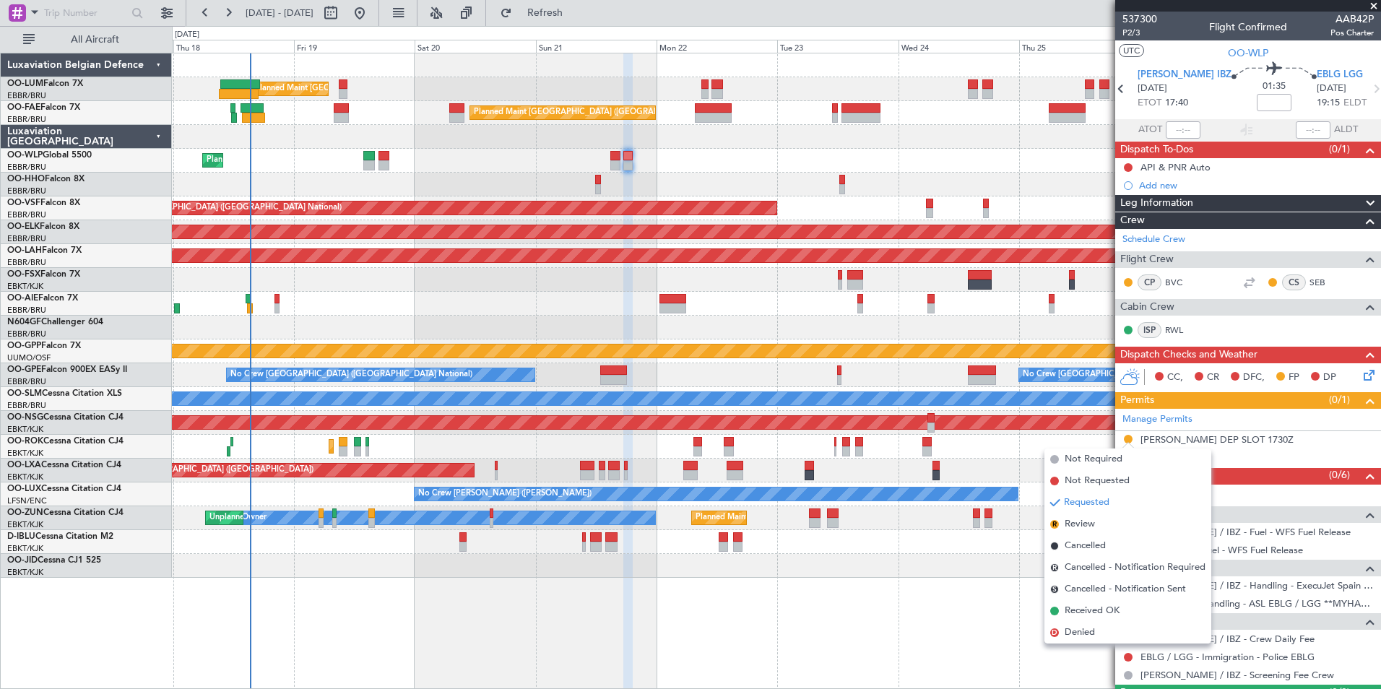
click at [959, 526] on div "Planned Maint Kortrijk-Wevelgem Owner Unplanned Maint Kortrijk-Wevelgem" at bounding box center [776, 518] width 1208 height 24
click at [1345, 414] on div "Manage Permits" at bounding box center [1248, 420] width 266 height 22
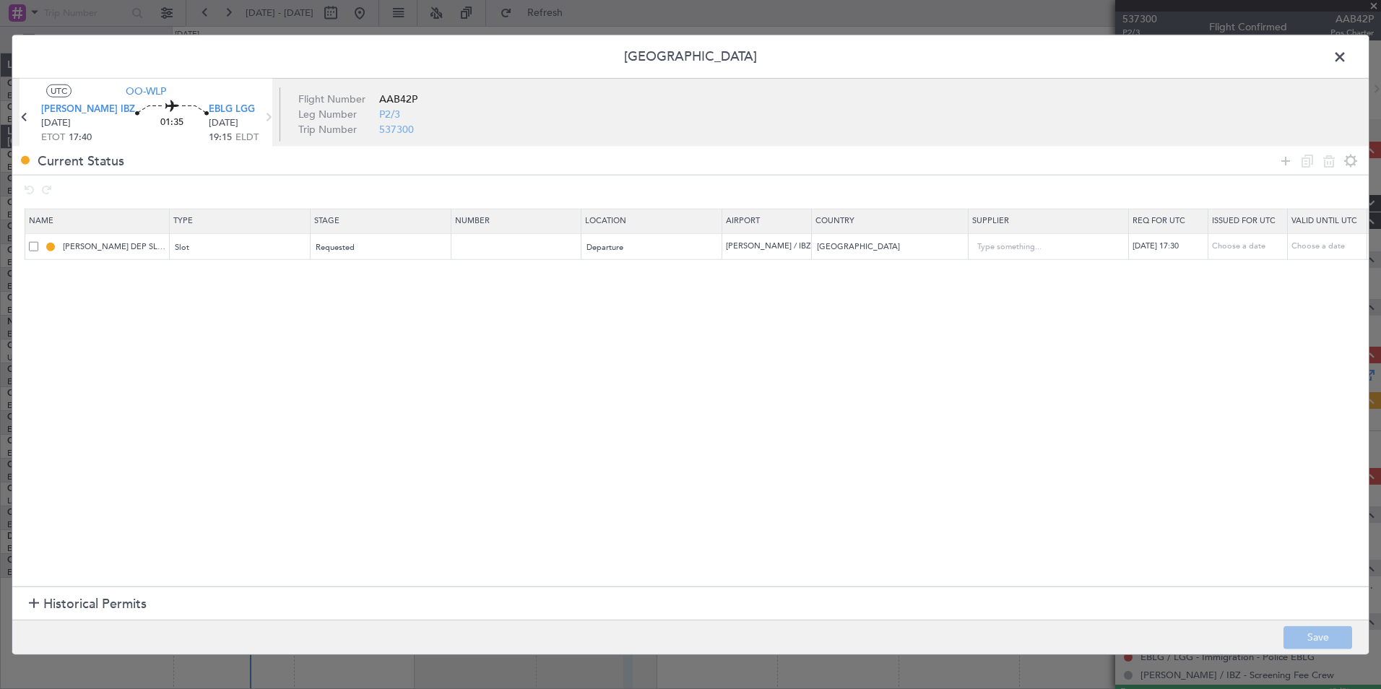
click at [36, 246] on span at bounding box center [33, 245] width 9 height 9
click at [39, 241] on input "checkbox" at bounding box center [39, 241] width 0 height 0
click at [1314, 162] on icon at bounding box center [1306, 160] width 17 height 17
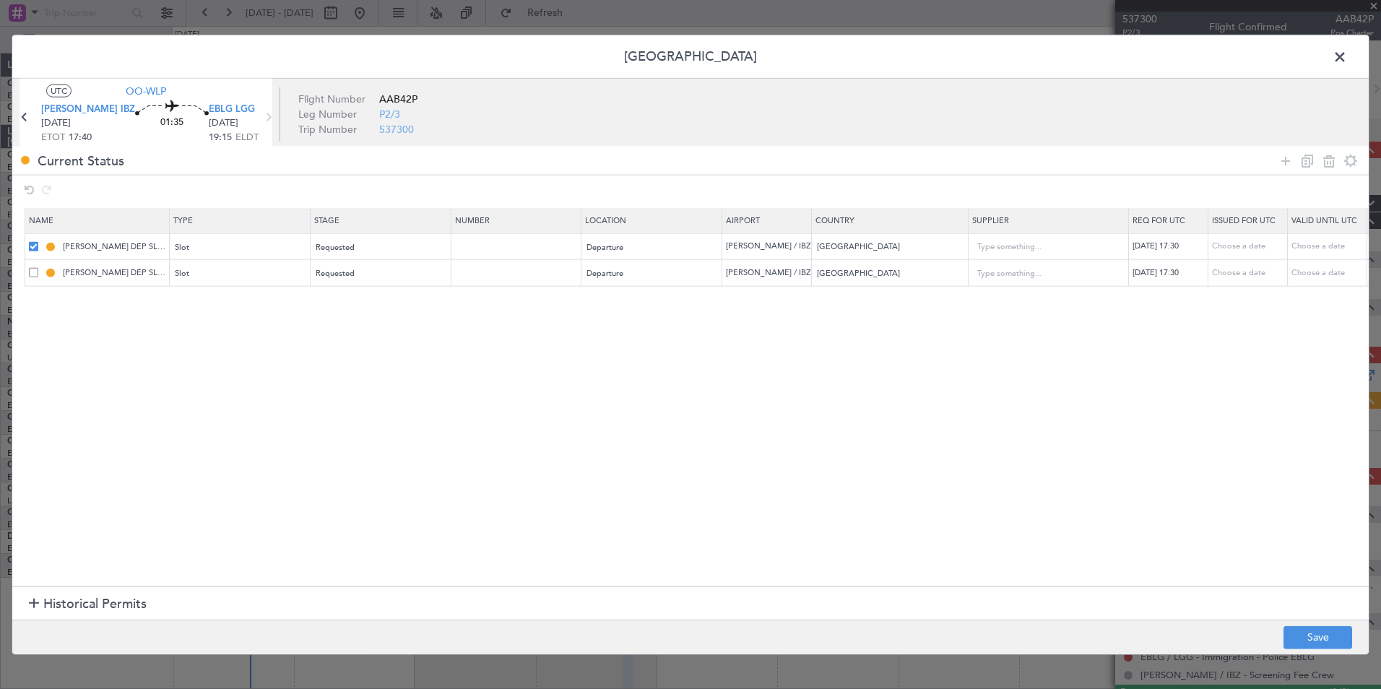
click at [1166, 275] on div "21/09/2025 17:30" at bounding box center [1169, 273] width 75 height 12
select select "9"
select select "2025"
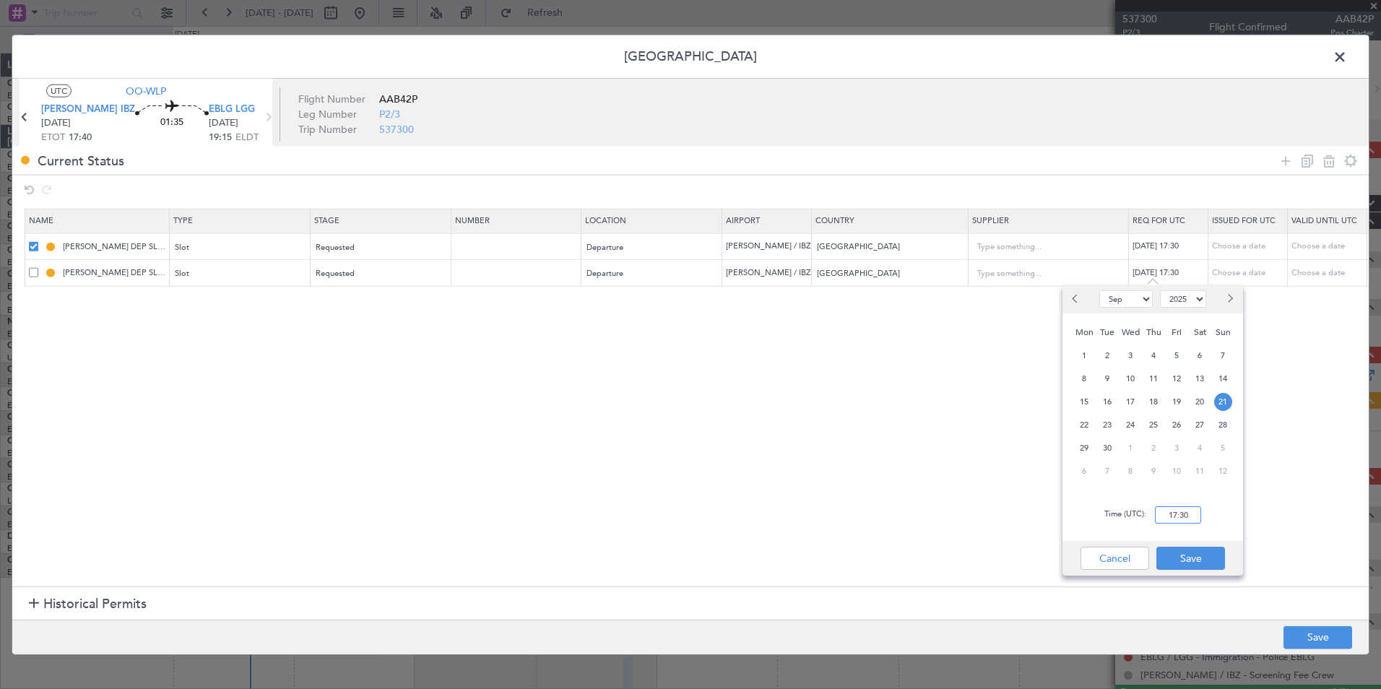
click at [1189, 514] on input "17:30" at bounding box center [1178, 514] width 46 height 17
type input "19:25"
drag, startPoint x: 1184, startPoint y: 570, endPoint x: 1166, endPoint y: 544, distance: 32.1
click at [1184, 568] on div "Cancel Save" at bounding box center [1152, 558] width 181 height 35
click at [1197, 568] on button "Save" at bounding box center [1190, 558] width 69 height 23
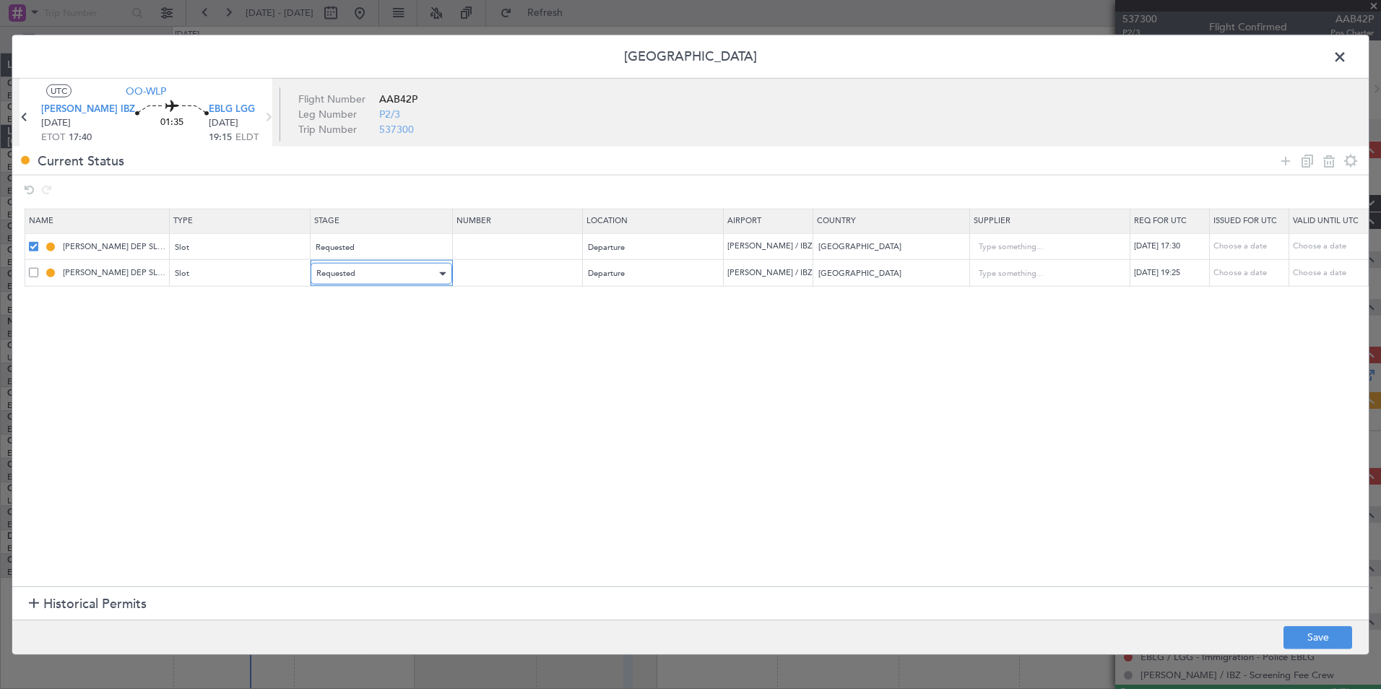
click at [394, 272] on div "Requested" at bounding box center [376, 274] width 120 height 22
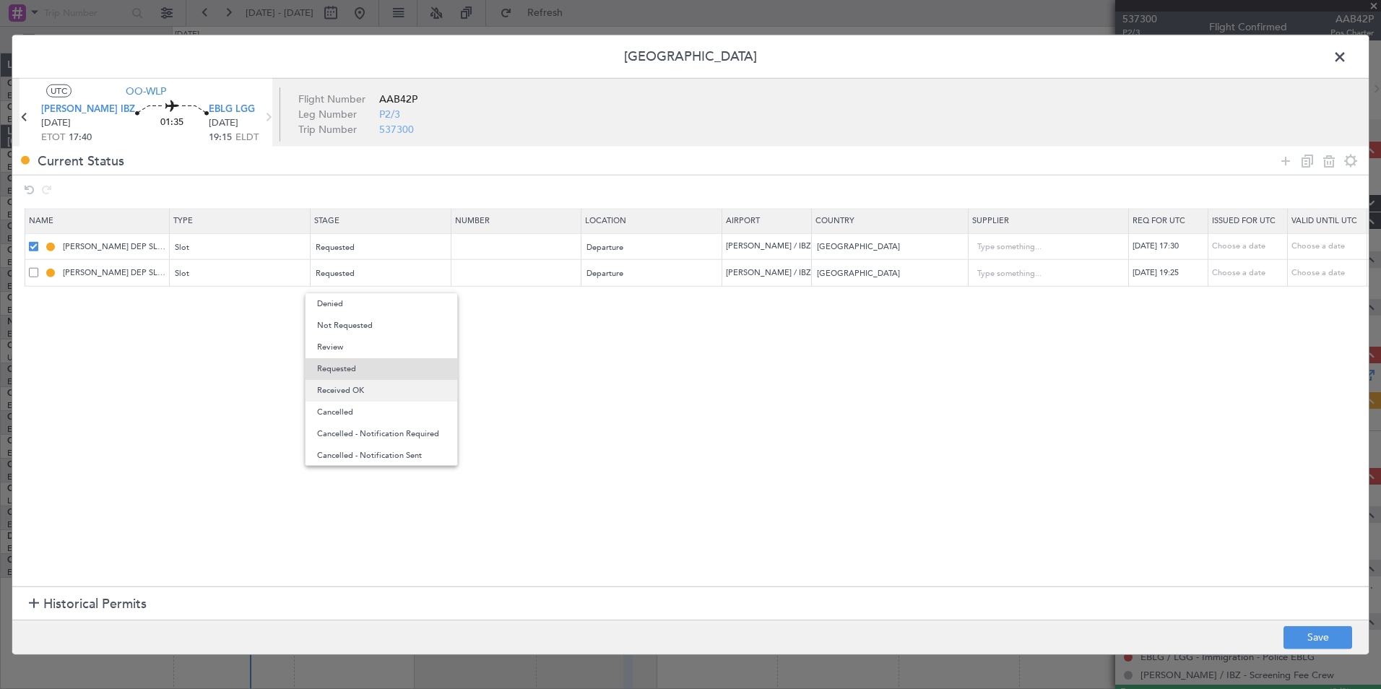
click at [356, 392] on span "Received OK" at bounding box center [381, 391] width 129 height 22
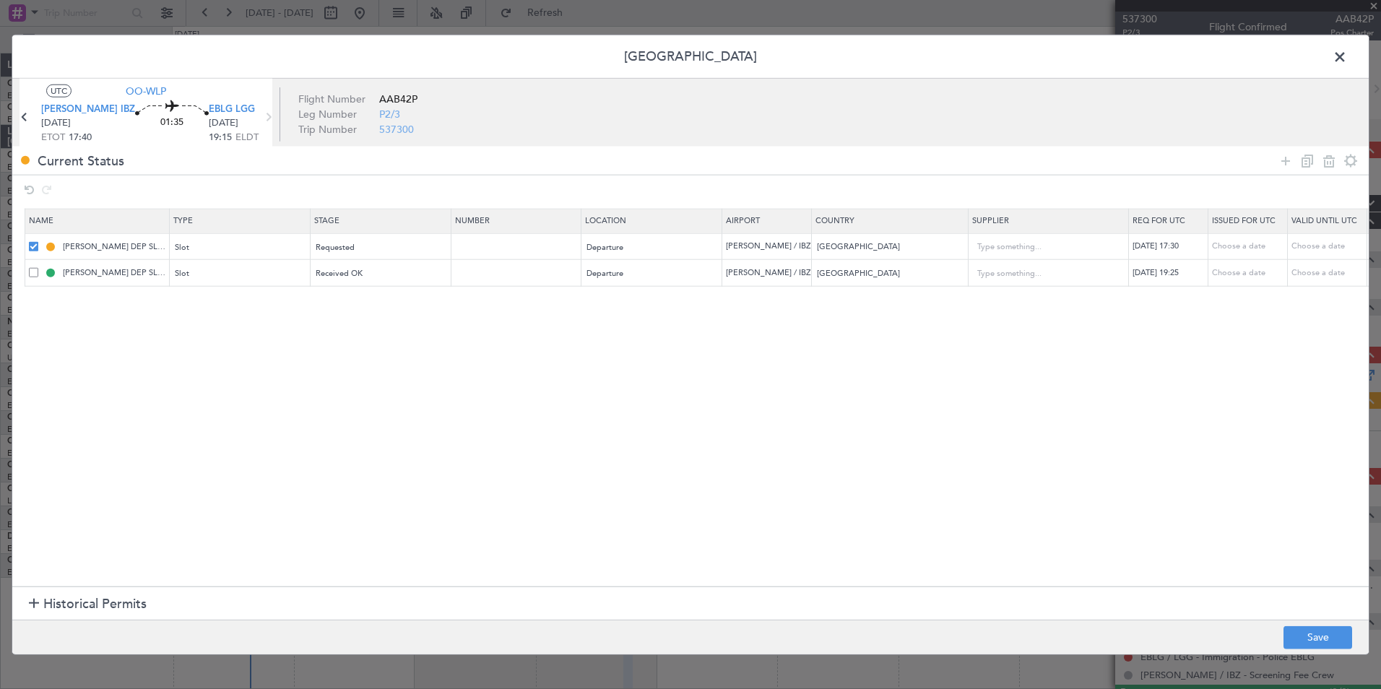
click at [608, 401] on section "Name Type Stage Number Location Airport Country Supplier Req For Utc Issued For…" at bounding box center [690, 396] width 1356 height 382
click at [389, 245] on div "Requested" at bounding box center [376, 247] width 120 height 22
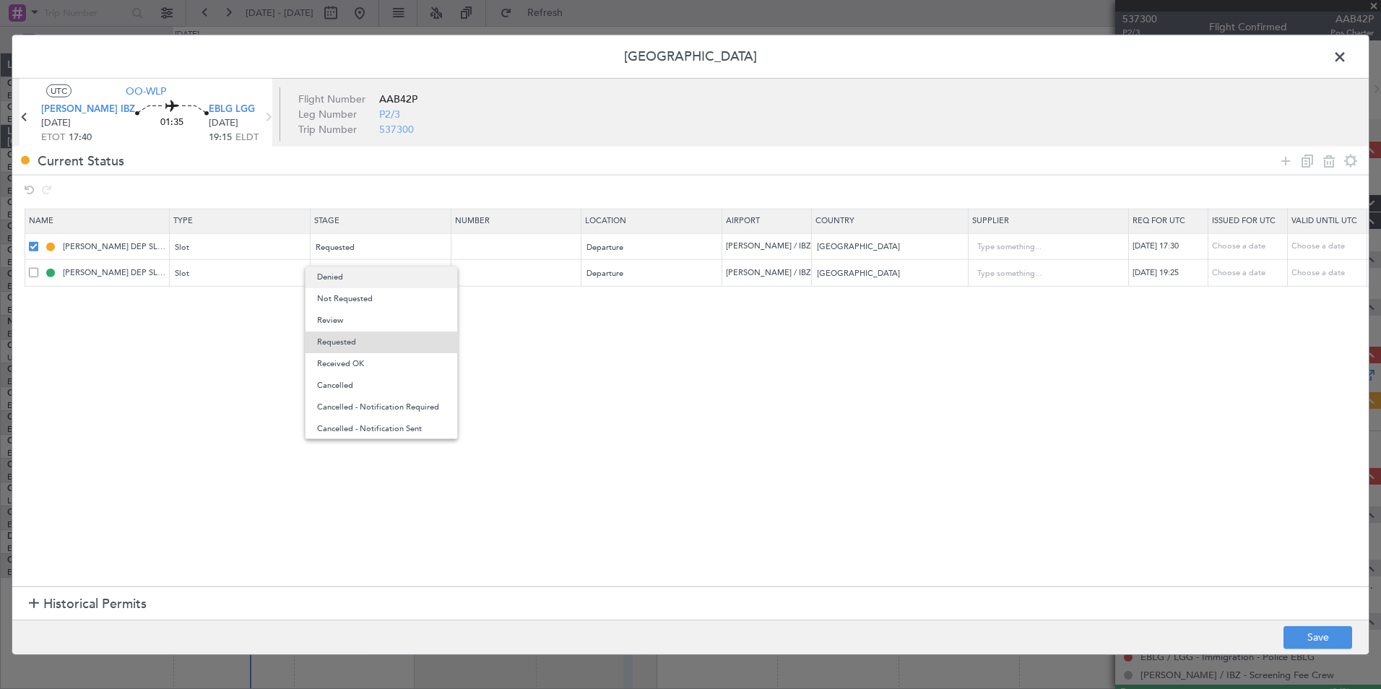
click at [355, 283] on span "Denied" at bounding box center [381, 277] width 129 height 22
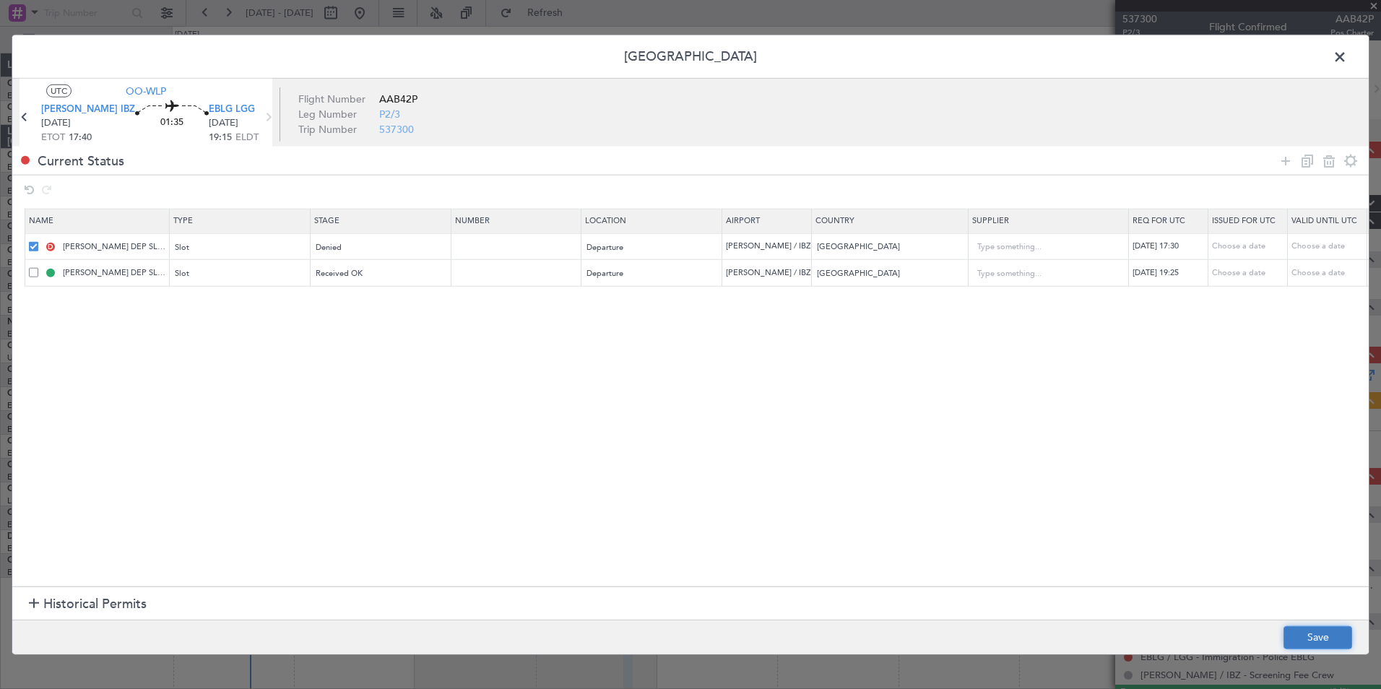
click at [1323, 635] on button "Save" at bounding box center [1317, 636] width 69 height 23
type input "LEIB DEP SLOT 1925Z"
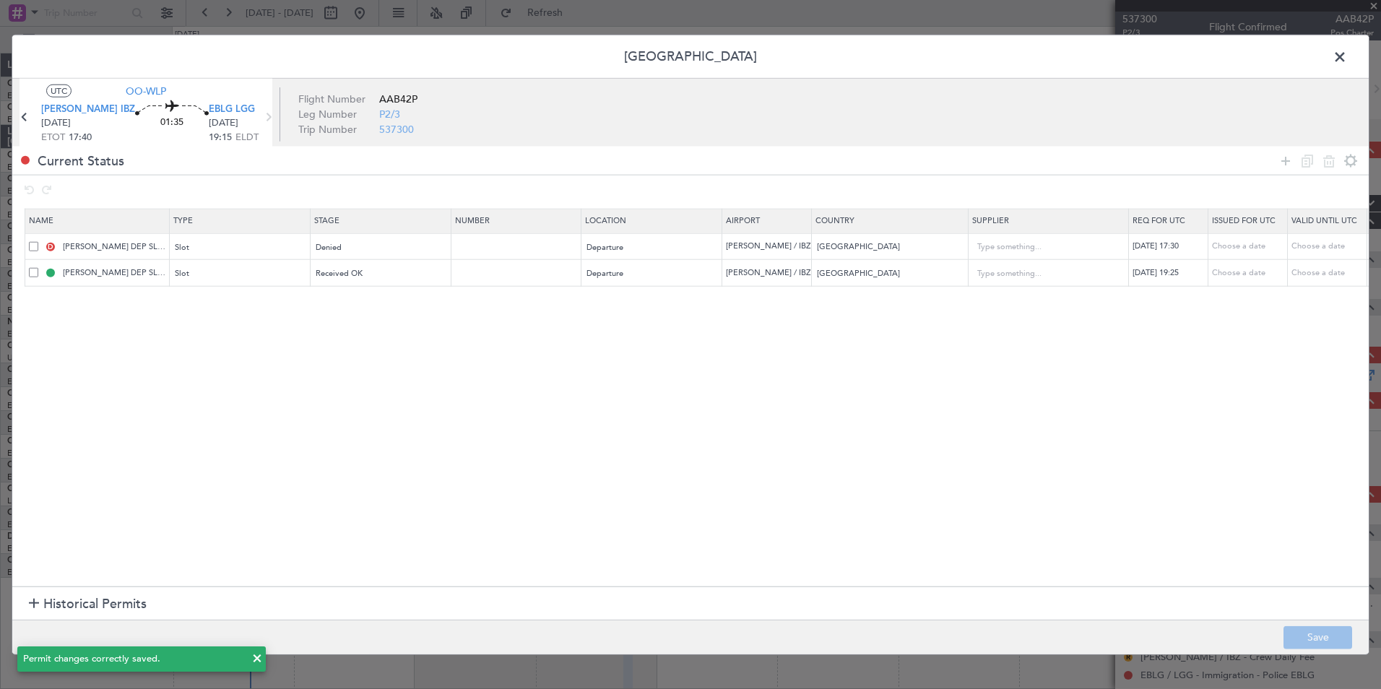
click at [1347, 56] on span at bounding box center [1347, 60] width 0 height 29
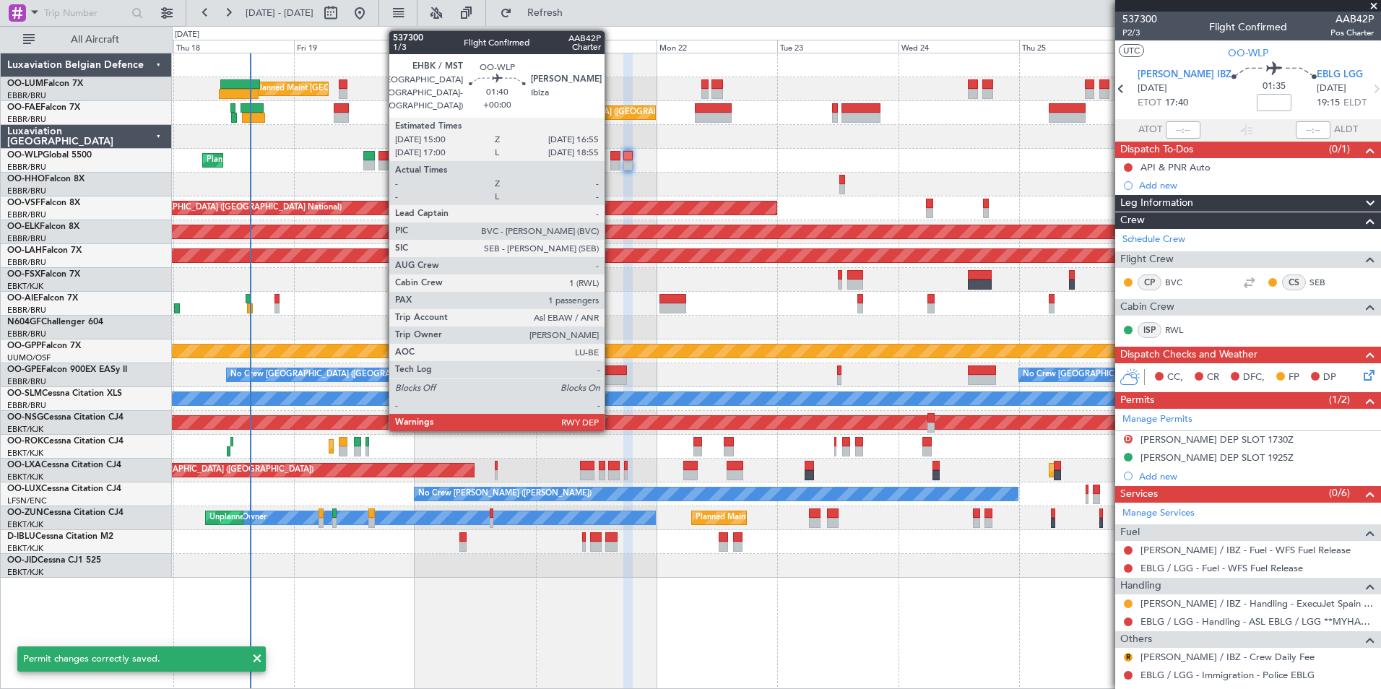
click at [611, 165] on div at bounding box center [615, 165] width 10 height 10
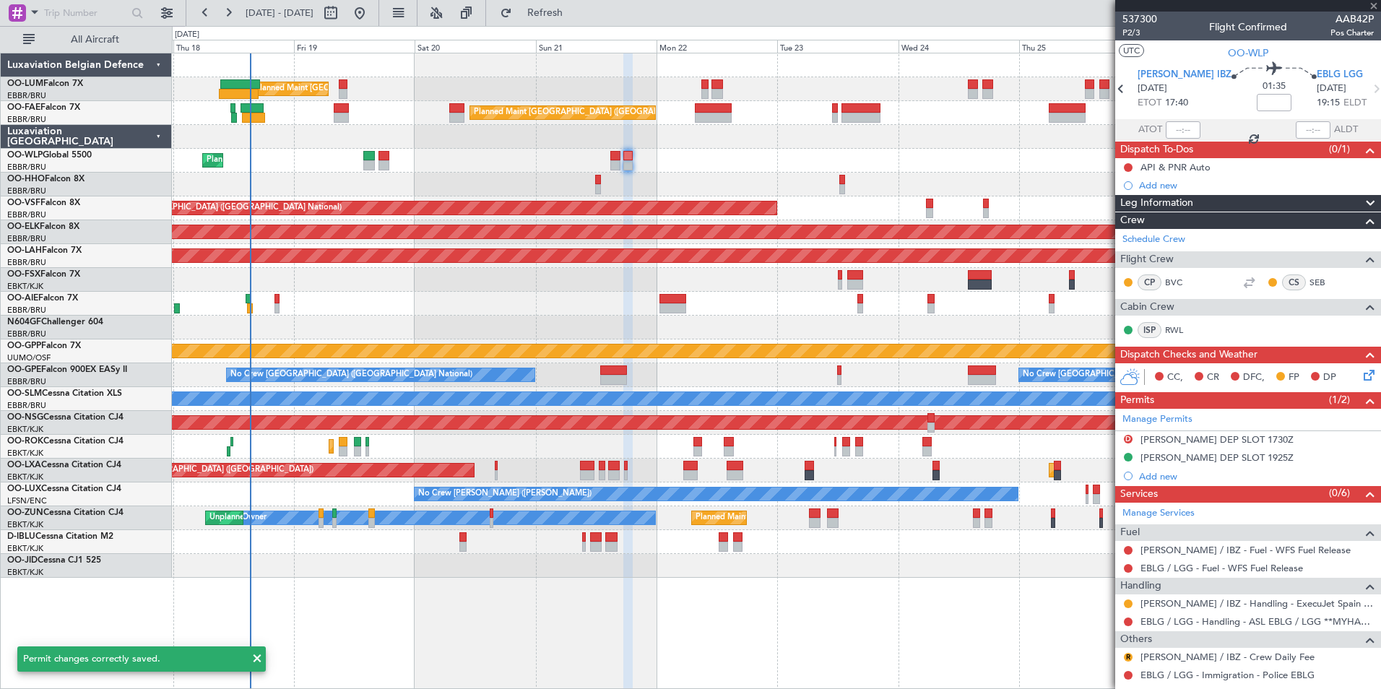
type input "1"
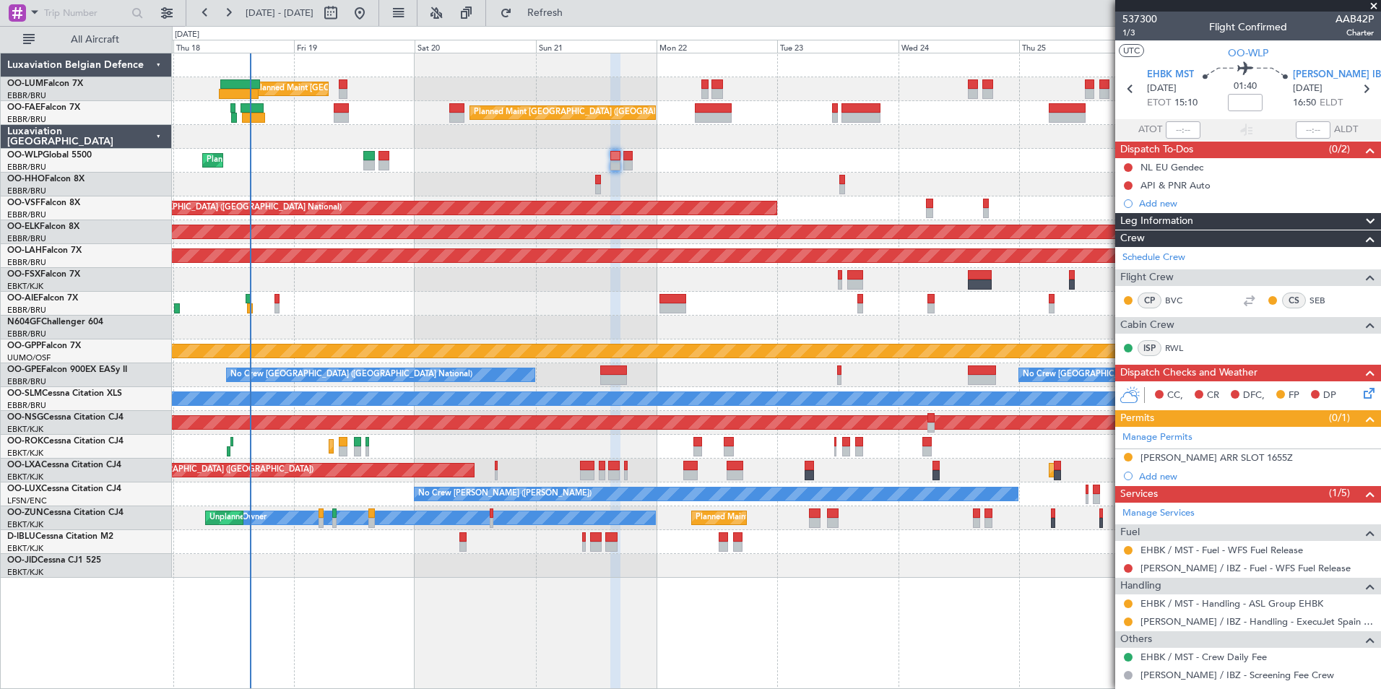
click at [0, 0] on span at bounding box center [0, 0] width 0 height 0
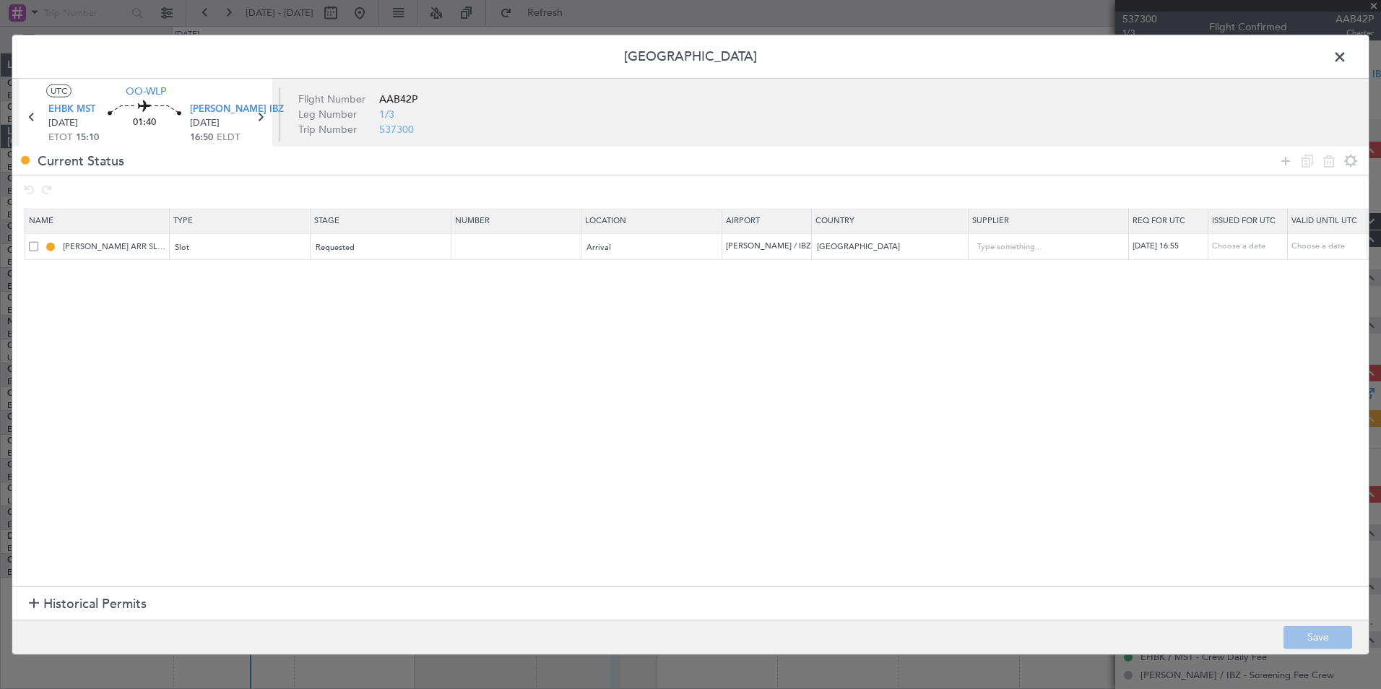
click at [34, 247] on span at bounding box center [33, 245] width 9 height 9
click at [39, 241] on input "checkbox" at bounding box center [39, 241] width 0 height 0
click at [1306, 158] on icon at bounding box center [1306, 160] width 17 height 17
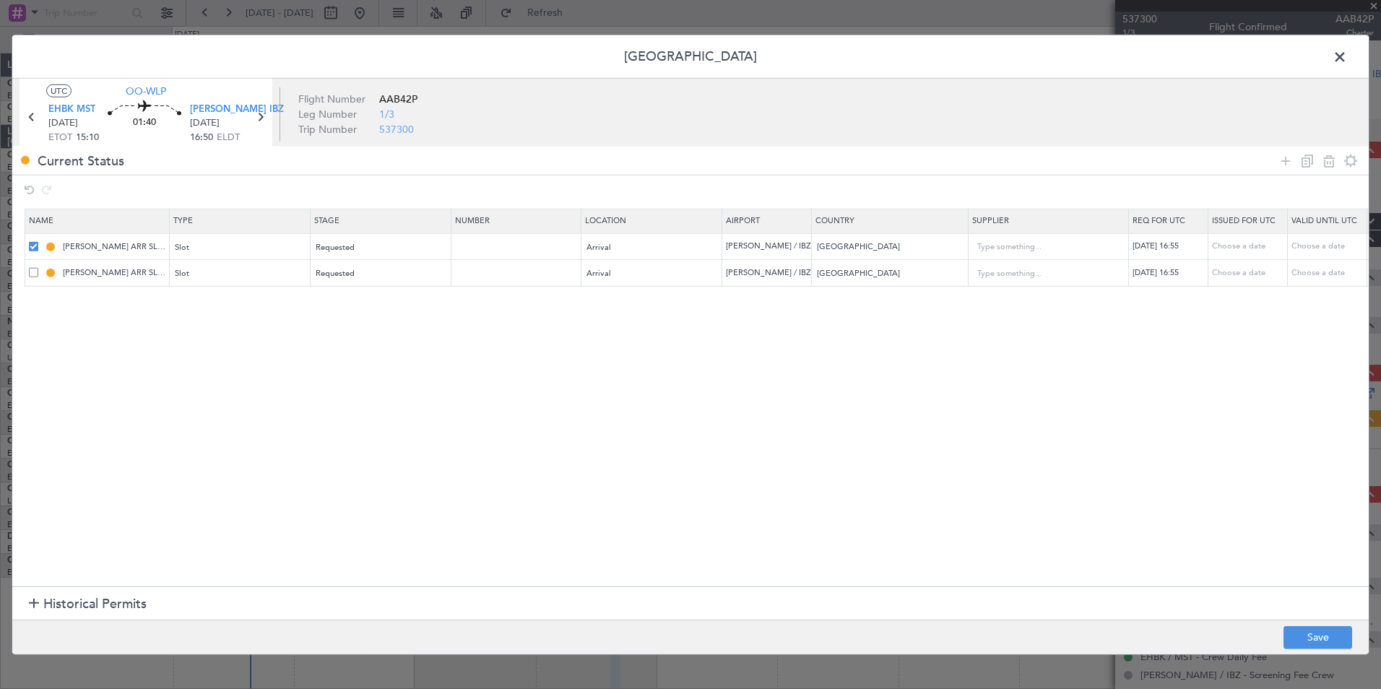
click at [1158, 274] on div "21/09/2025 16:55" at bounding box center [1169, 273] width 75 height 12
select select "9"
select select "2025"
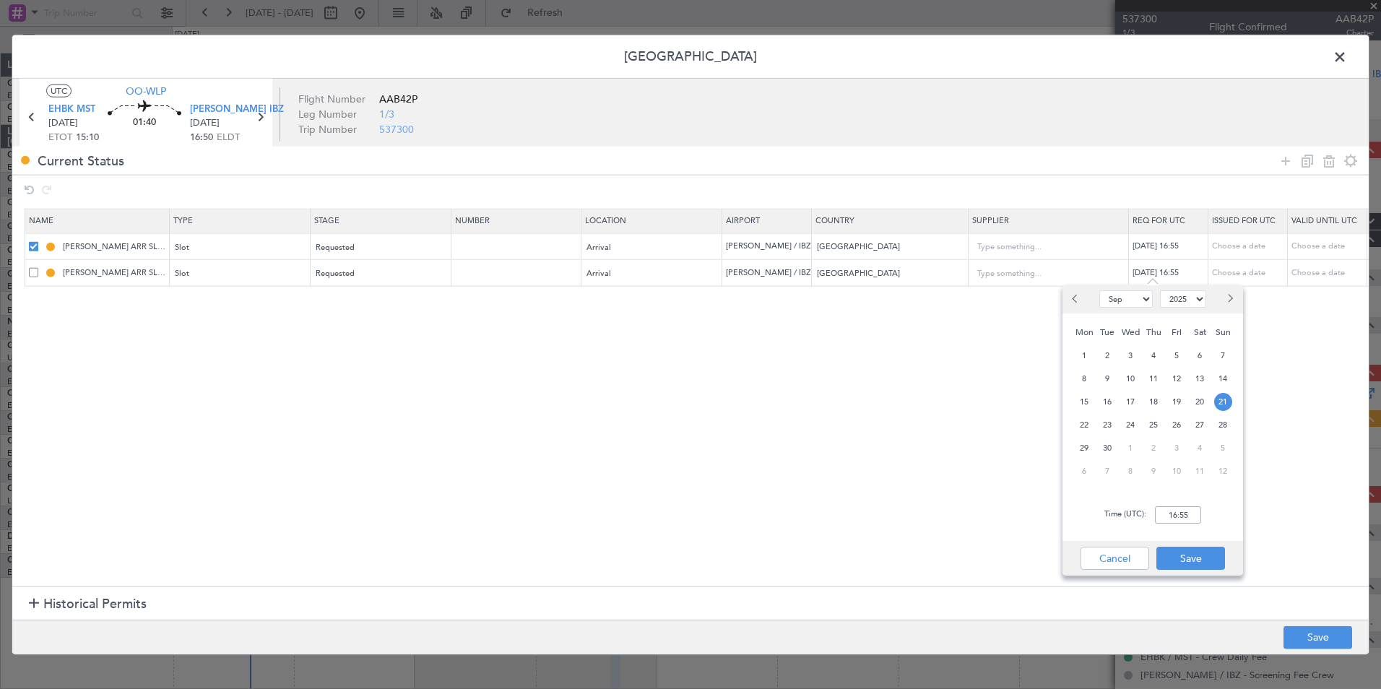
click at [1183, 516] on div "Time (UTC): 16:55" at bounding box center [1152, 515] width 181 height 52
click at [1183, 516] on input "16:55" at bounding box center [1178, 514] width 46 height 17
type input "18:50"
click at [1187, 552] on button "Save" at bounding box center [1190, 558] width 69 height 23
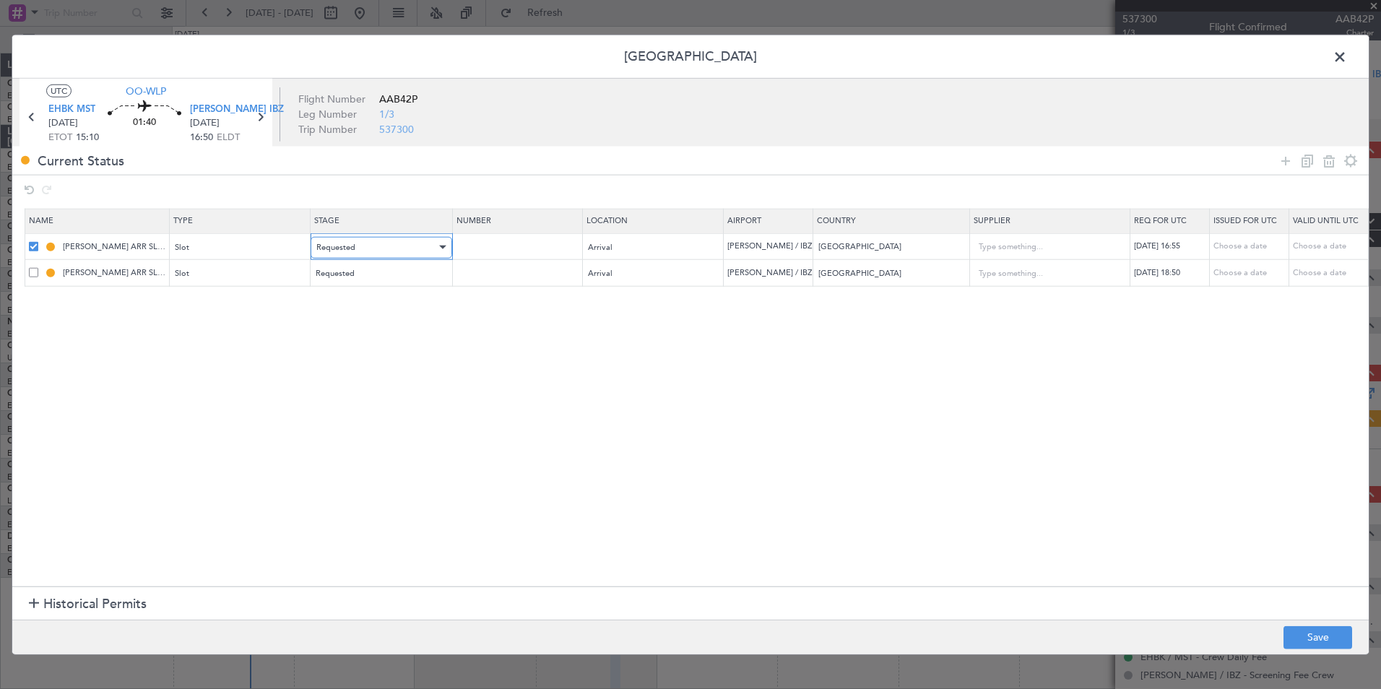
click at [407, 246] on div "Requested" at bounding box center [376, 247] width 120 height 22
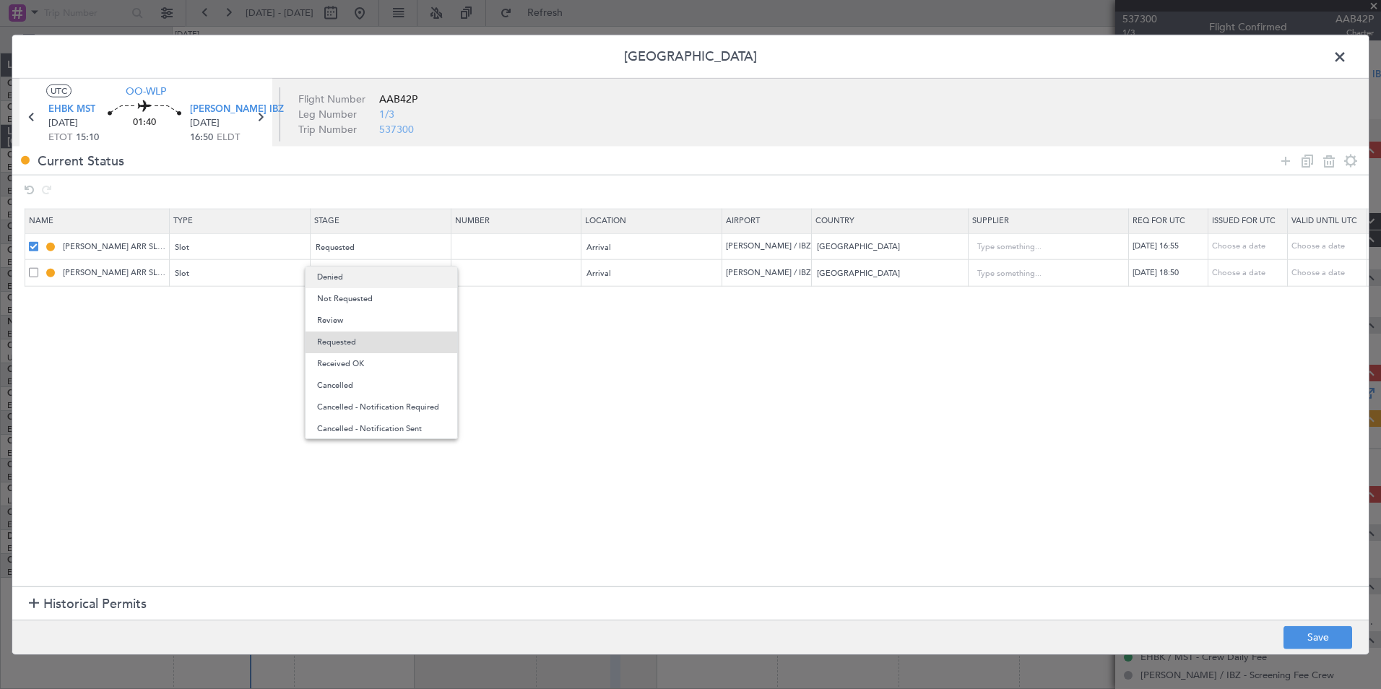
click at [338, 280] on span "Denied" at bounding box center [381, 277] width 129 height 22
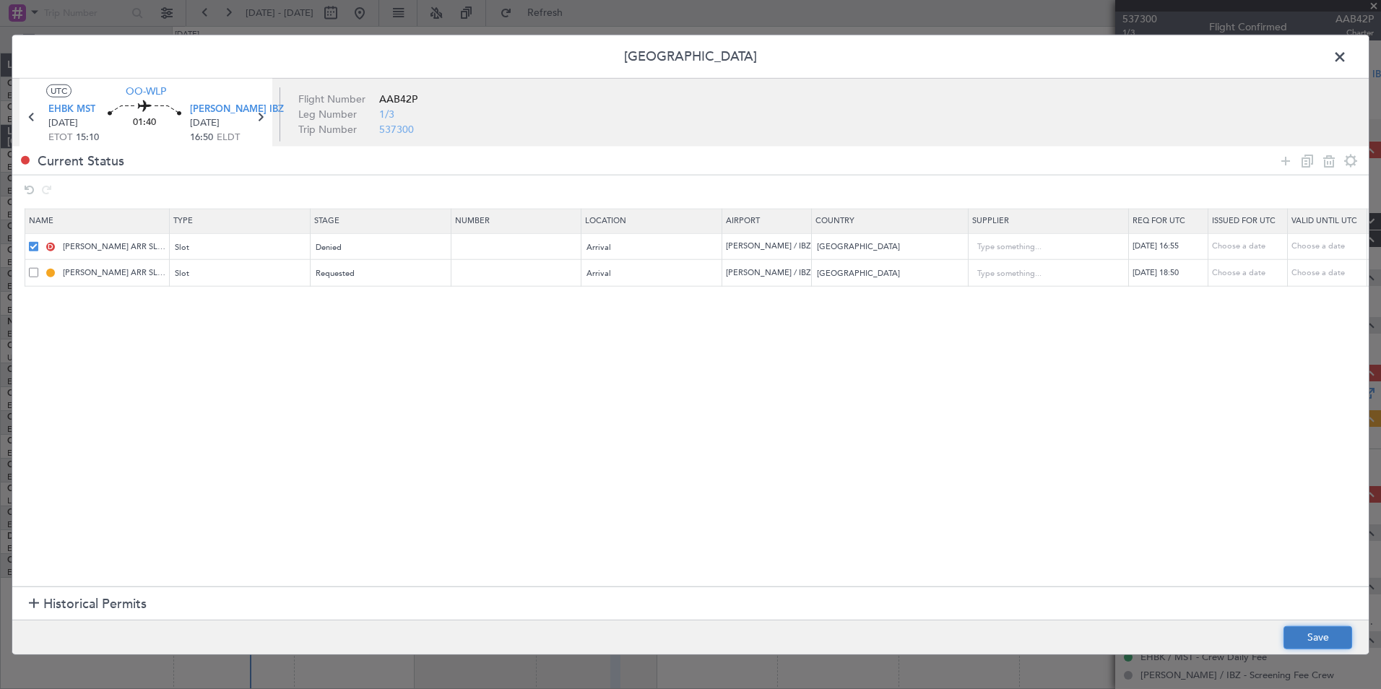
click at [1350, 641] on button "Save" at bounding box center [1317, 636] width 69 height 23
type input "LEIB ARR SLOT 1850Z"
click at [1347, 63] on span at bounding box center [1347, 60] width 0 height 29
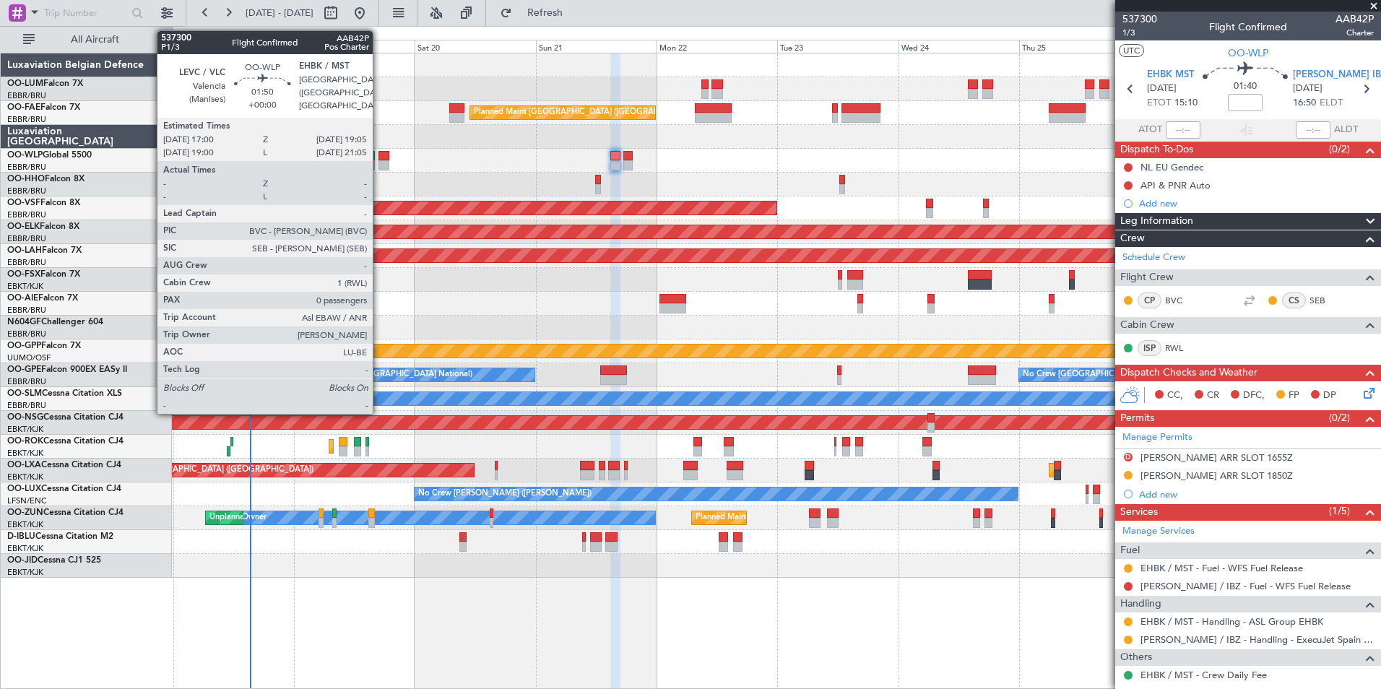
click at [381, 164] on div at bounding box center [383, 165] width 11 height 10
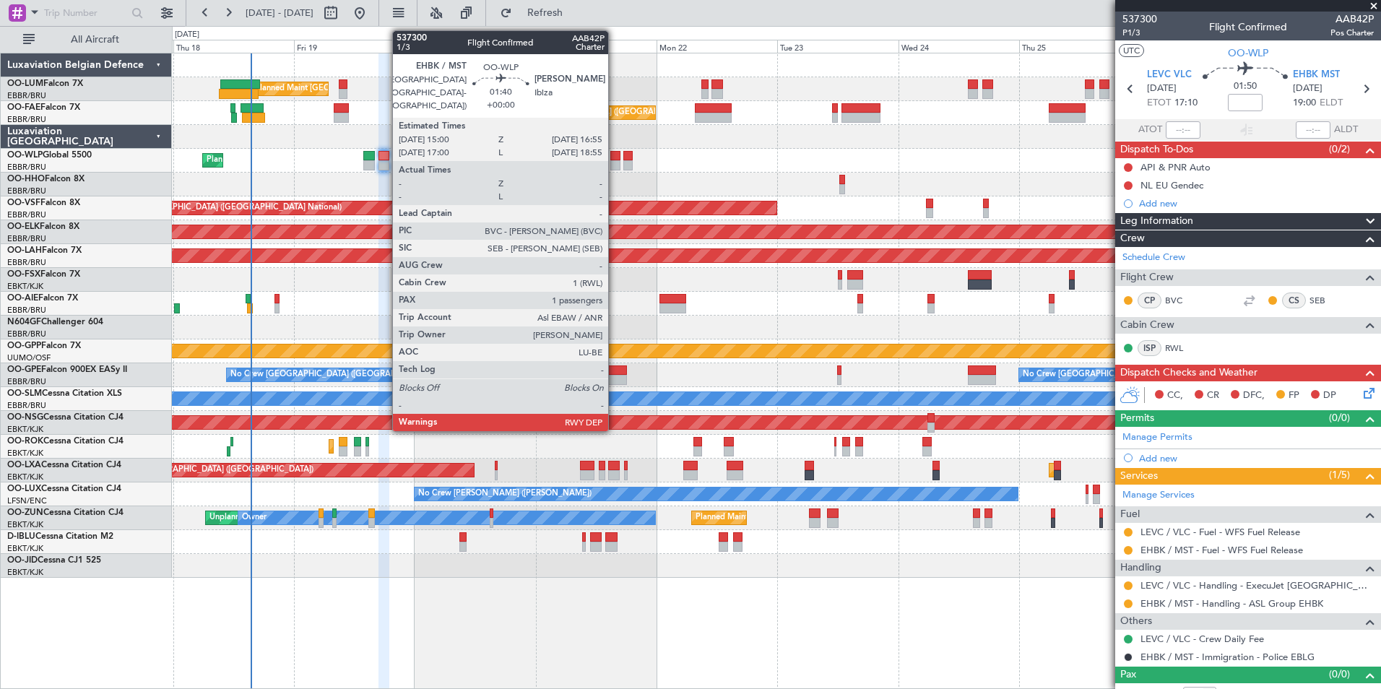
click at [615, 159] on div at bounding box center [615, 156] width 10 height 10
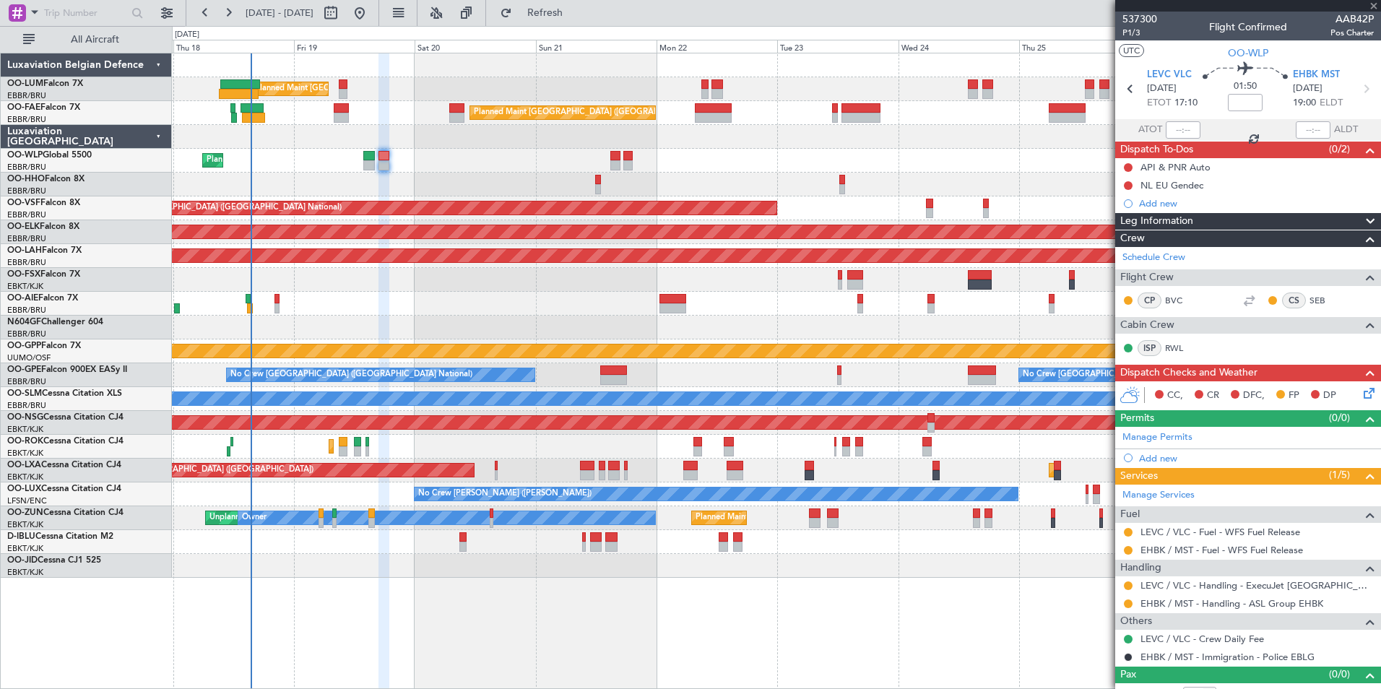
type input "1"
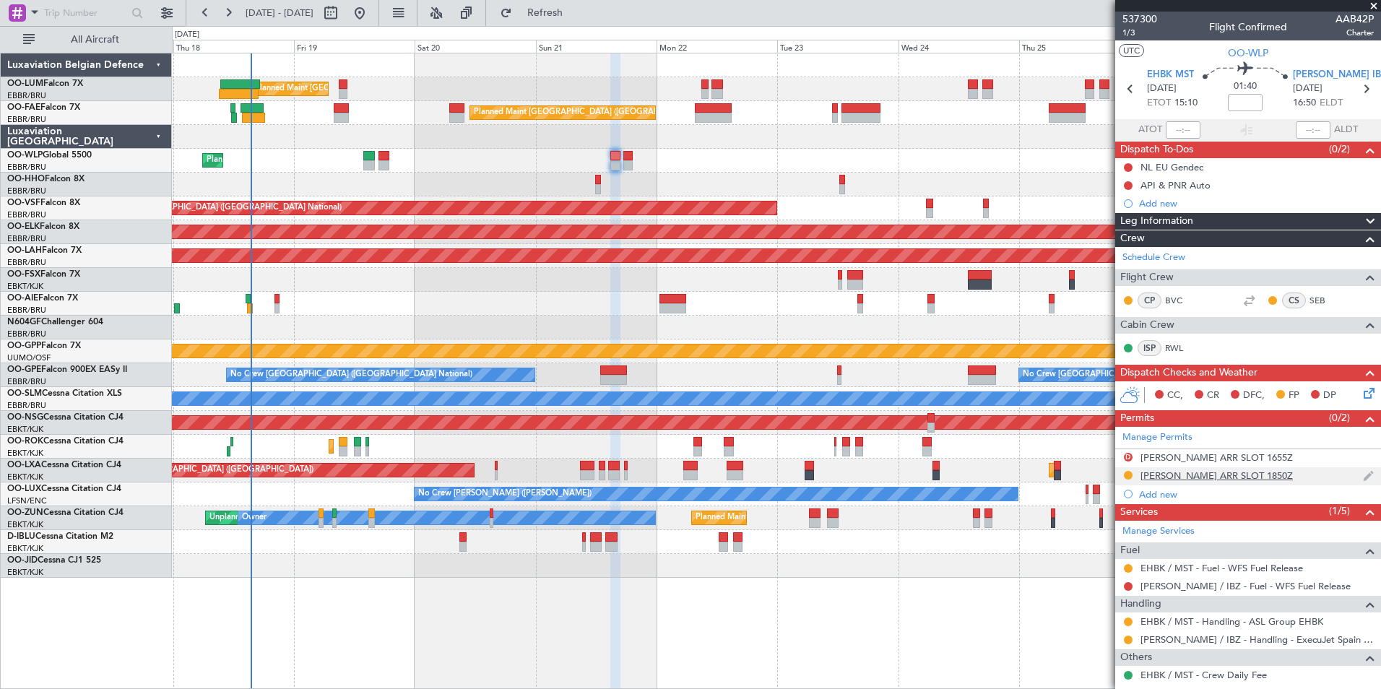
click at [1187, 476] on div "LEIB ARR SLOT 1850Z" at bounding box center [1216, 475] width 152 height 12
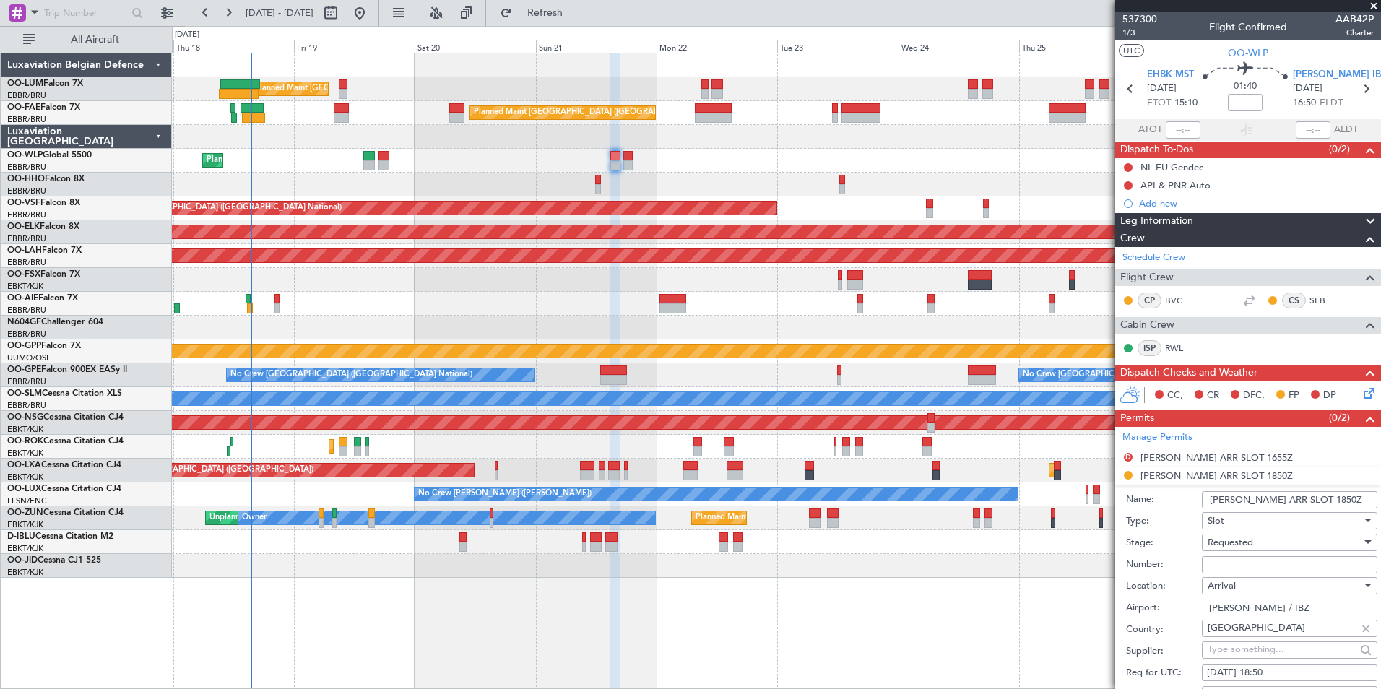
click at [1309, 508] on div "Name: LEIB ARR SLOT 1850Z" at bounding box center [1251, 500] width 251 height 22
click at [1323, 502] on input "LEIB ARR SLOT 1850Z" at bounding box center [1289, 499] width 175 height 17
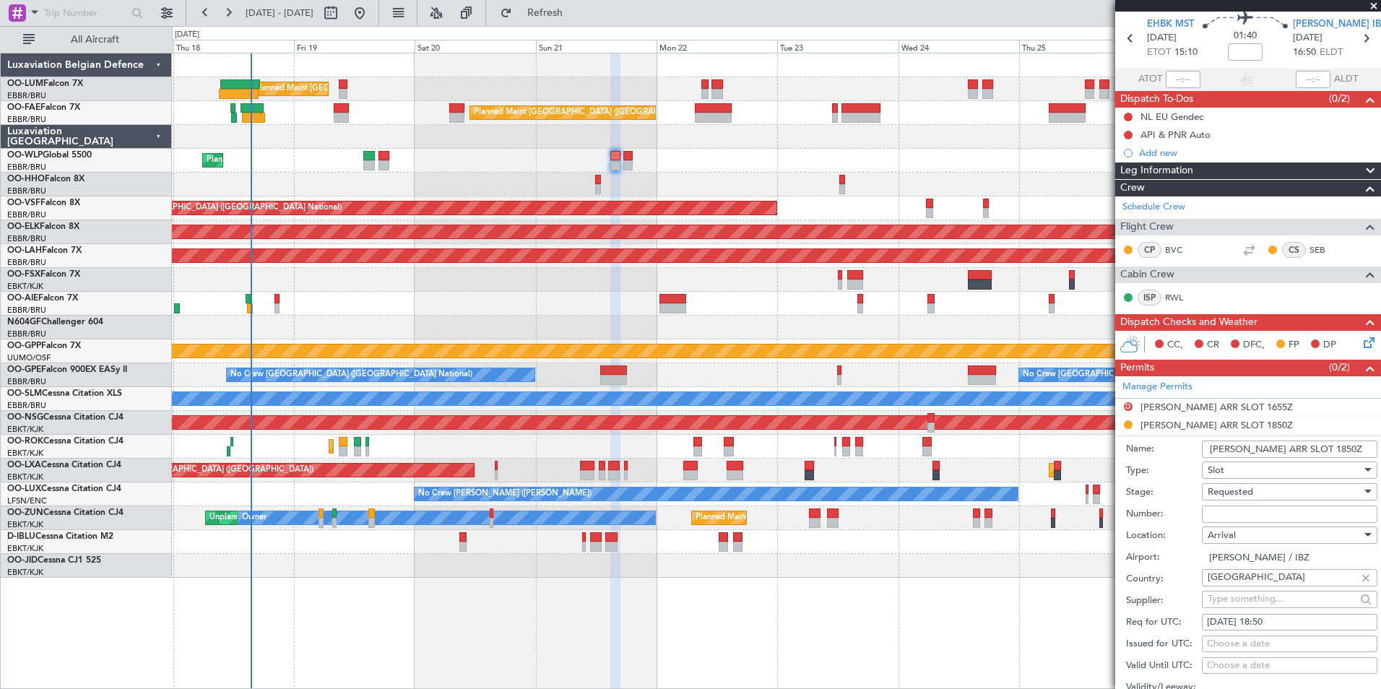
scroll to position [72, 0]
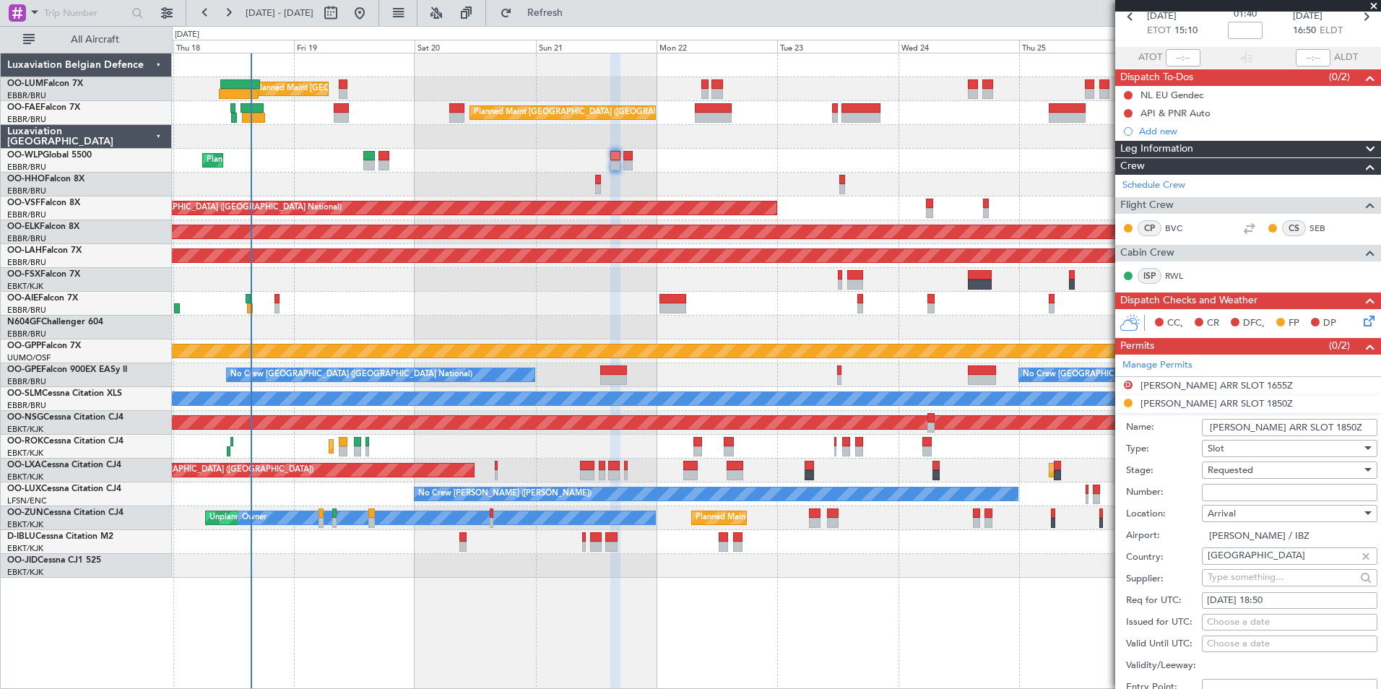
click at [1241, 472] on span "Requested" at bounding box center [1229, 470] width 45 height 13
drag, startPoint x: 1254, startPoint y: 576, endPoint x: 516, endPoint y: 479, distance: 744.3
click at [1254, 576] on span "Received OK" at bounding box center [1284, 579] width 152 height 22
click at [1241, 492] on input "Number:" at bounding box center [1289, 492] width 175 height 17
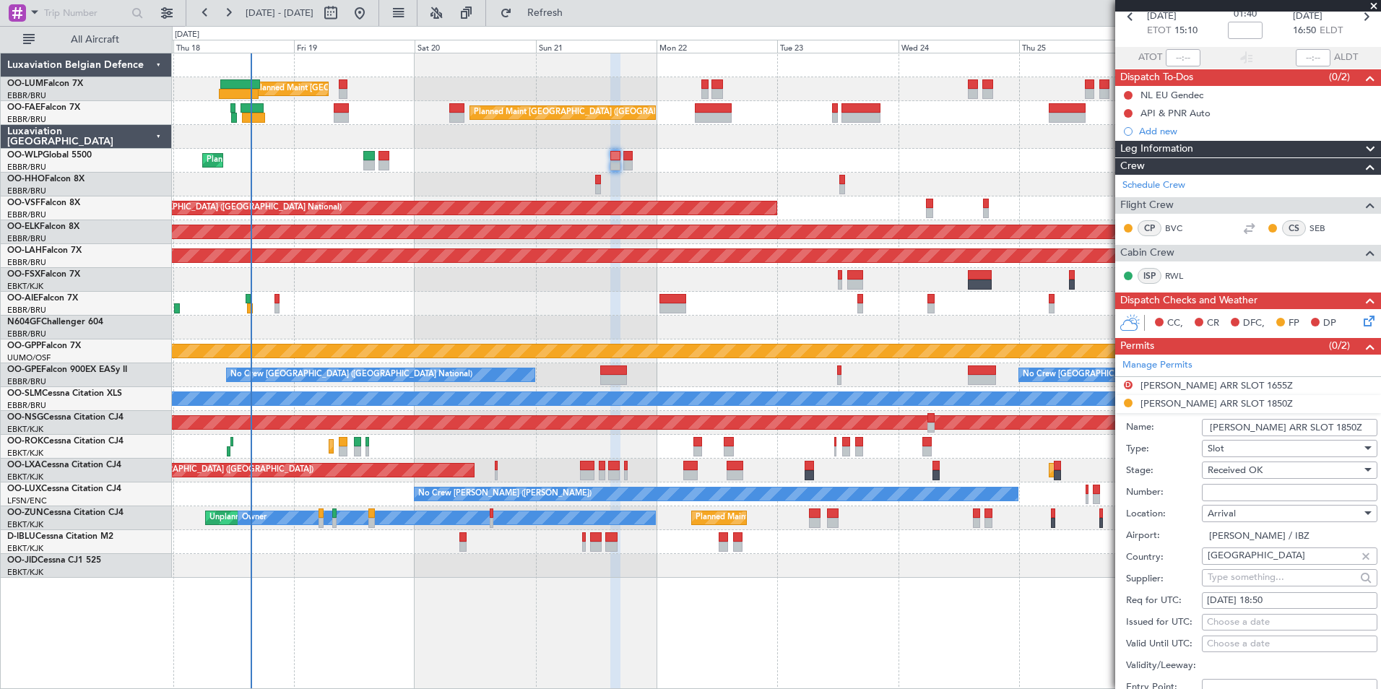
type input "p"
type input "approved"
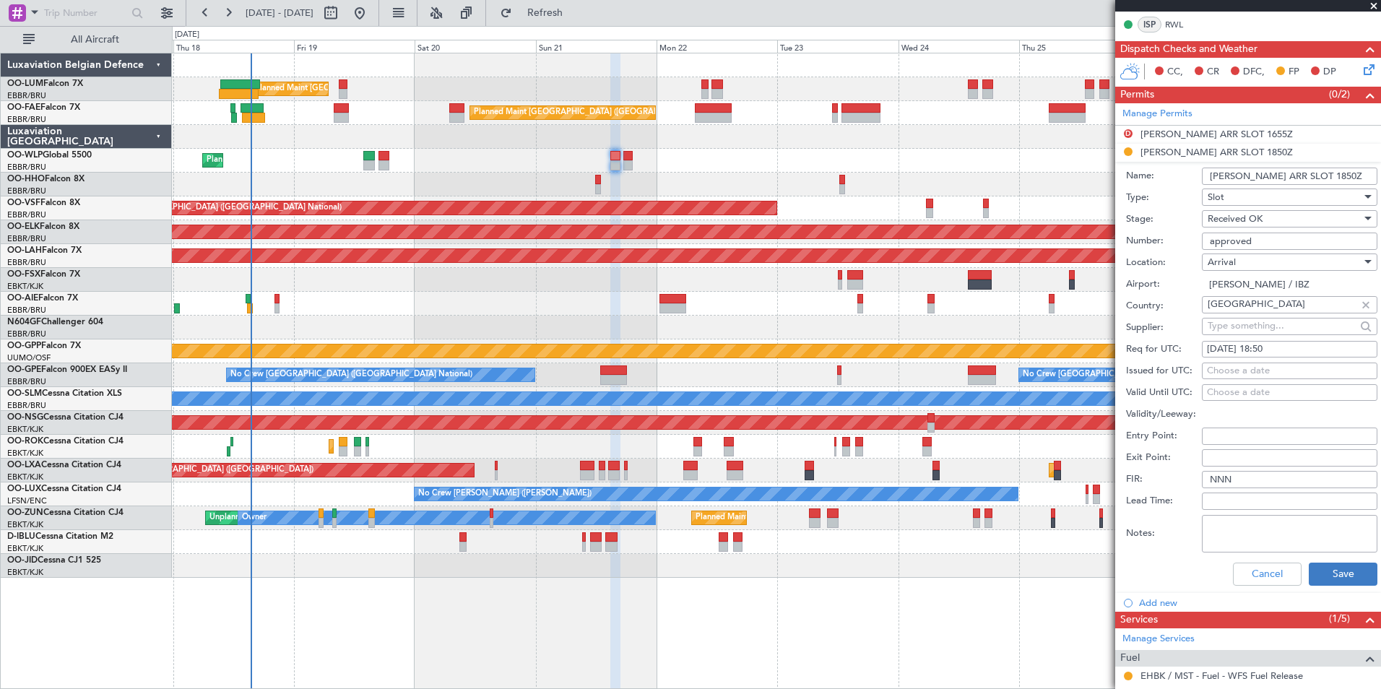
scroll to position [433, 0]
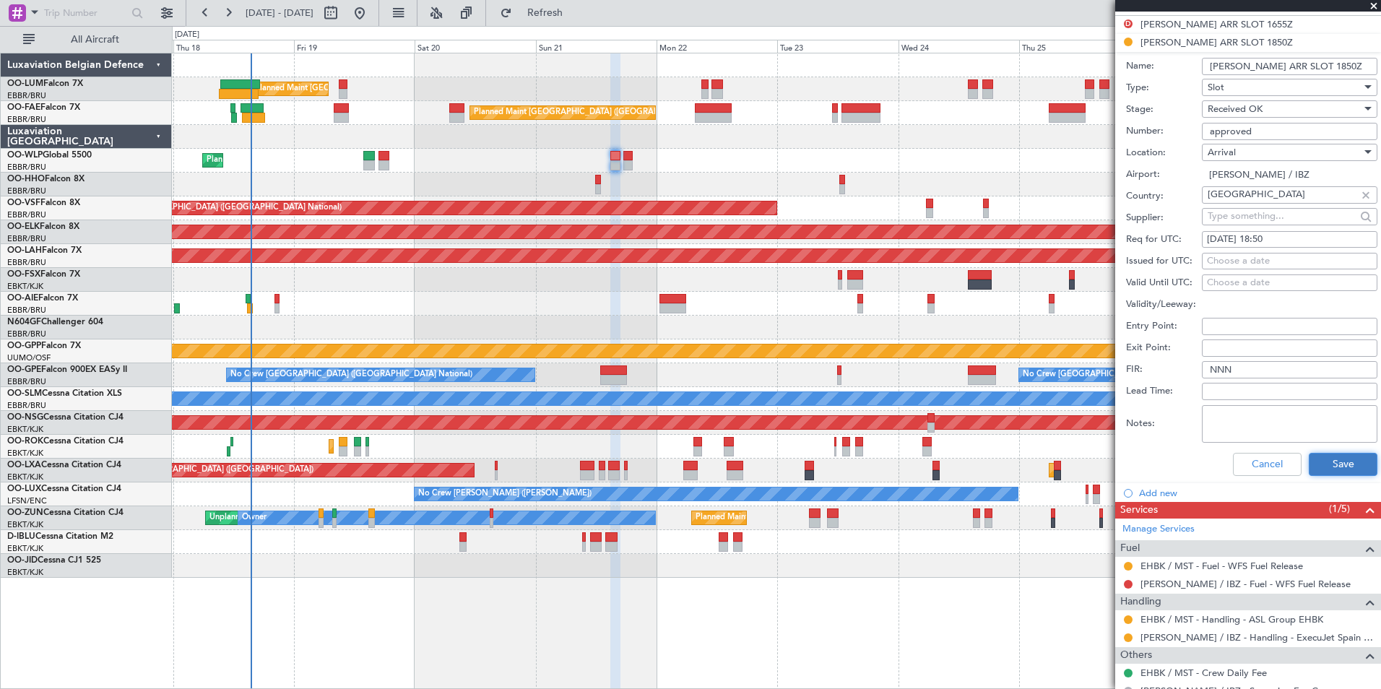
click at [1345, 471] on button "Save" at bounding box center [1342, 464] width 69 height 23
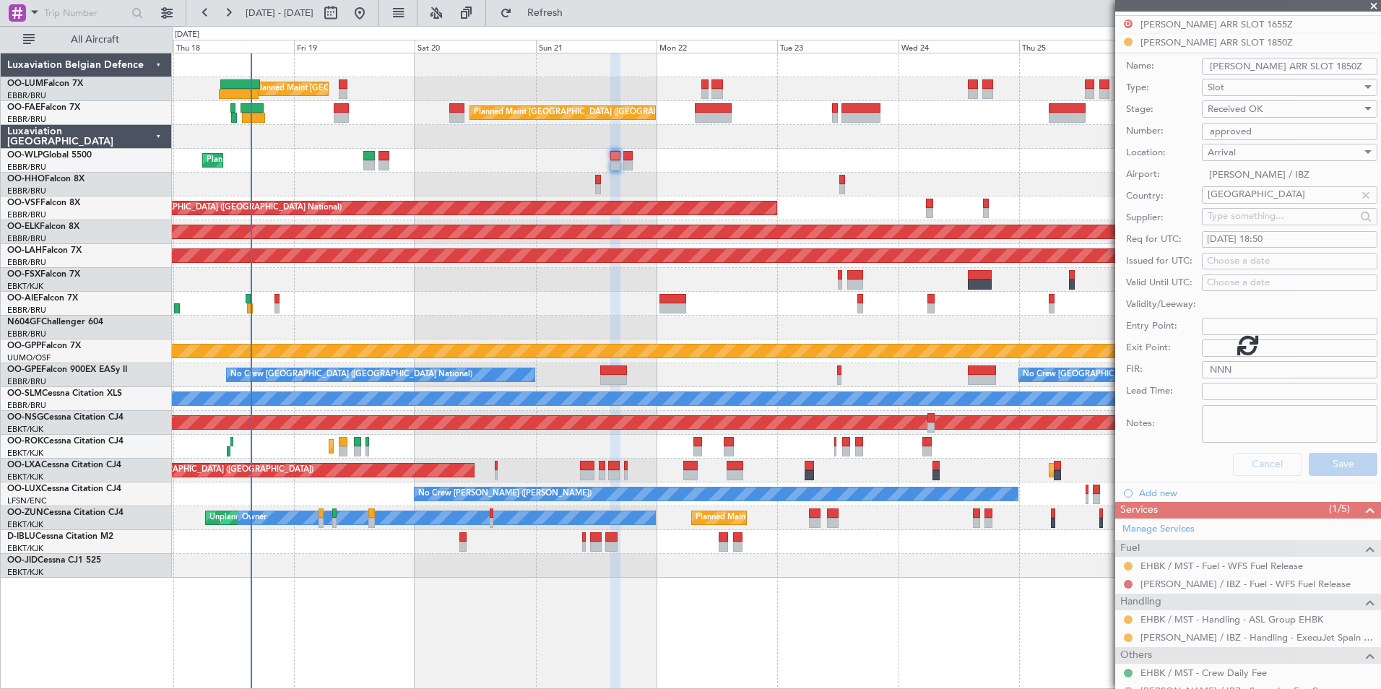
scroll to position [118, 0]
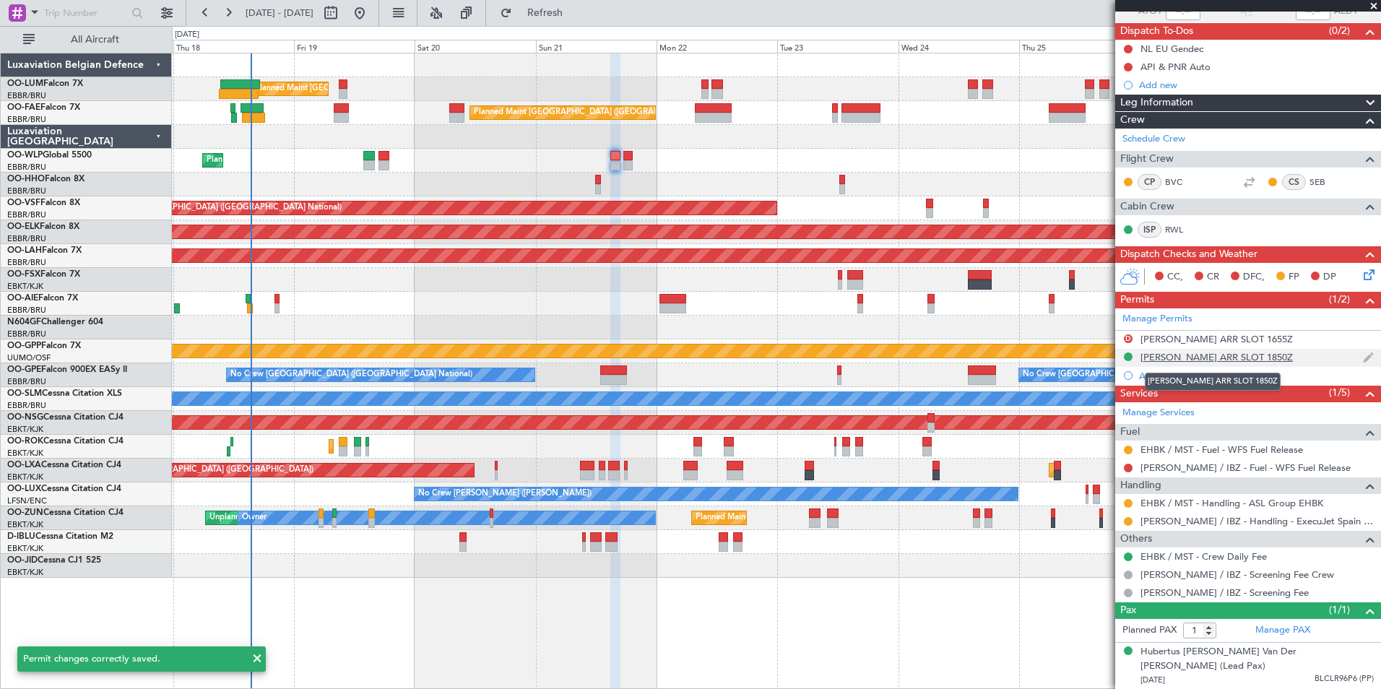
click at [1186, 360] on div "LEIB ARR SLOT 1850Z" at bounding box center [1216, 357] width 152 height 12
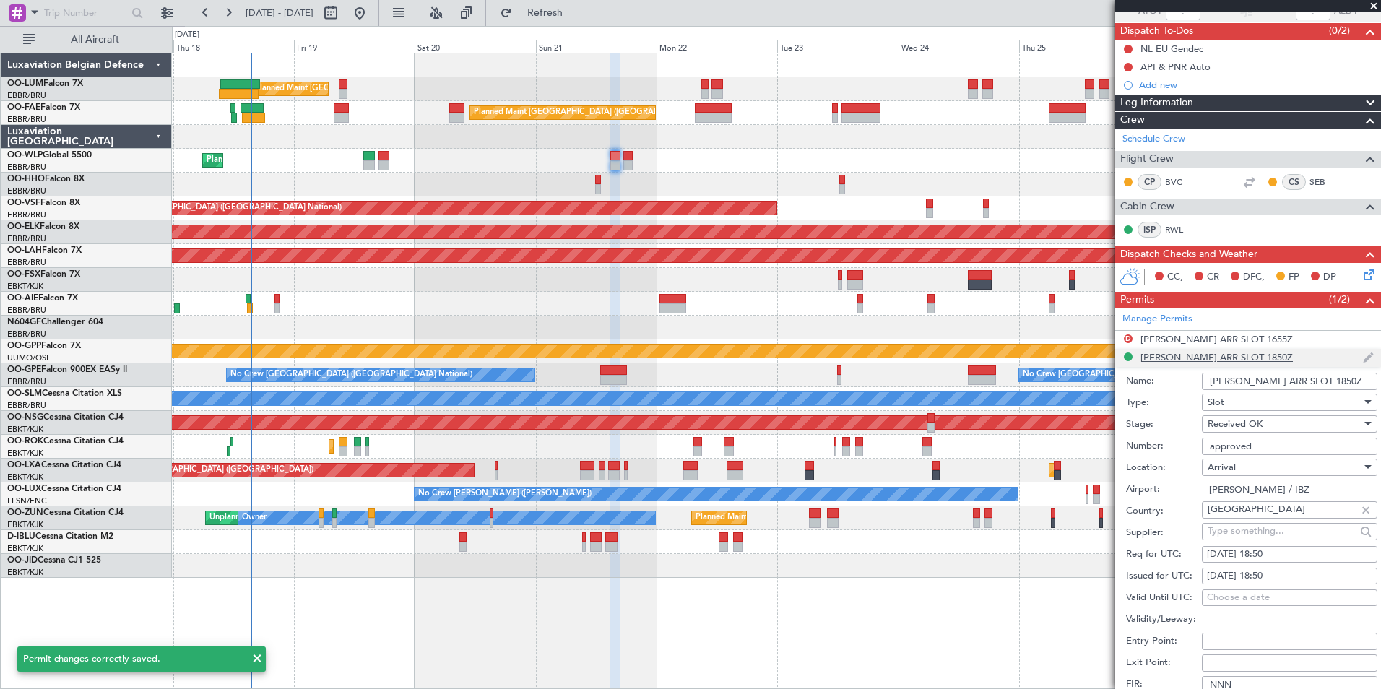
scroll to position [433, 0]
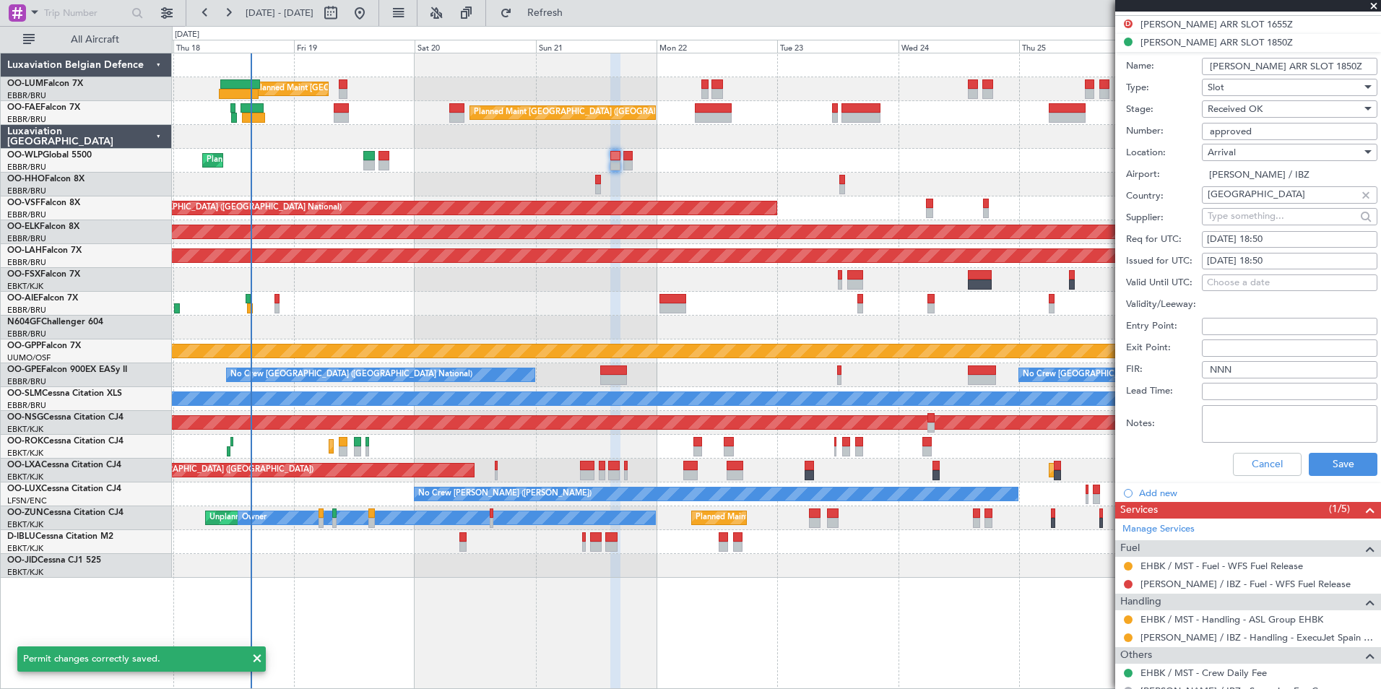
click at [1322, 67] on input "LEIB ARR SLOT 1850Z" at bounding box center [1289, 66] width 175 height 17
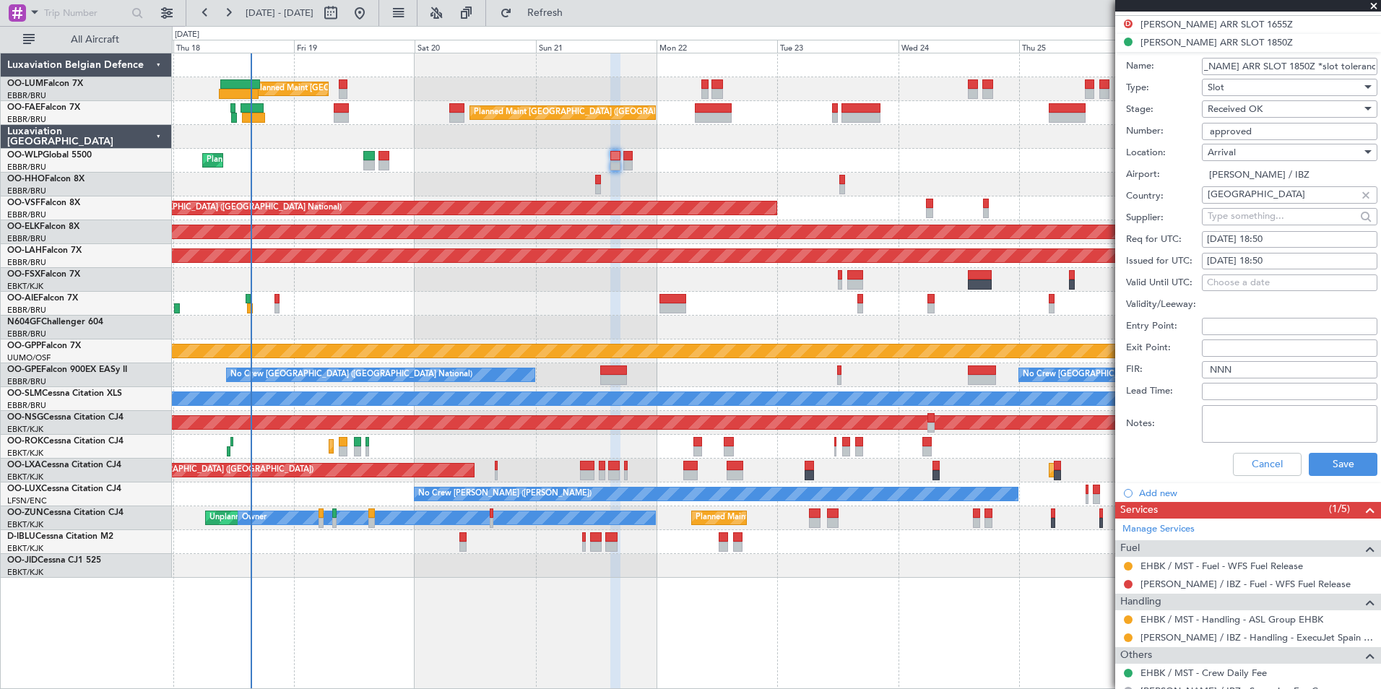
scroll to position [0, 51]
click at [1255, 66] on input "LEIB ARR SLOT 1850Z *slot tolerance +-30min**" at bounding box center [1289, 66] width 175 height 17
type input "LEIB ARR SLOT 1850Z **slot tolerance +-30min**"
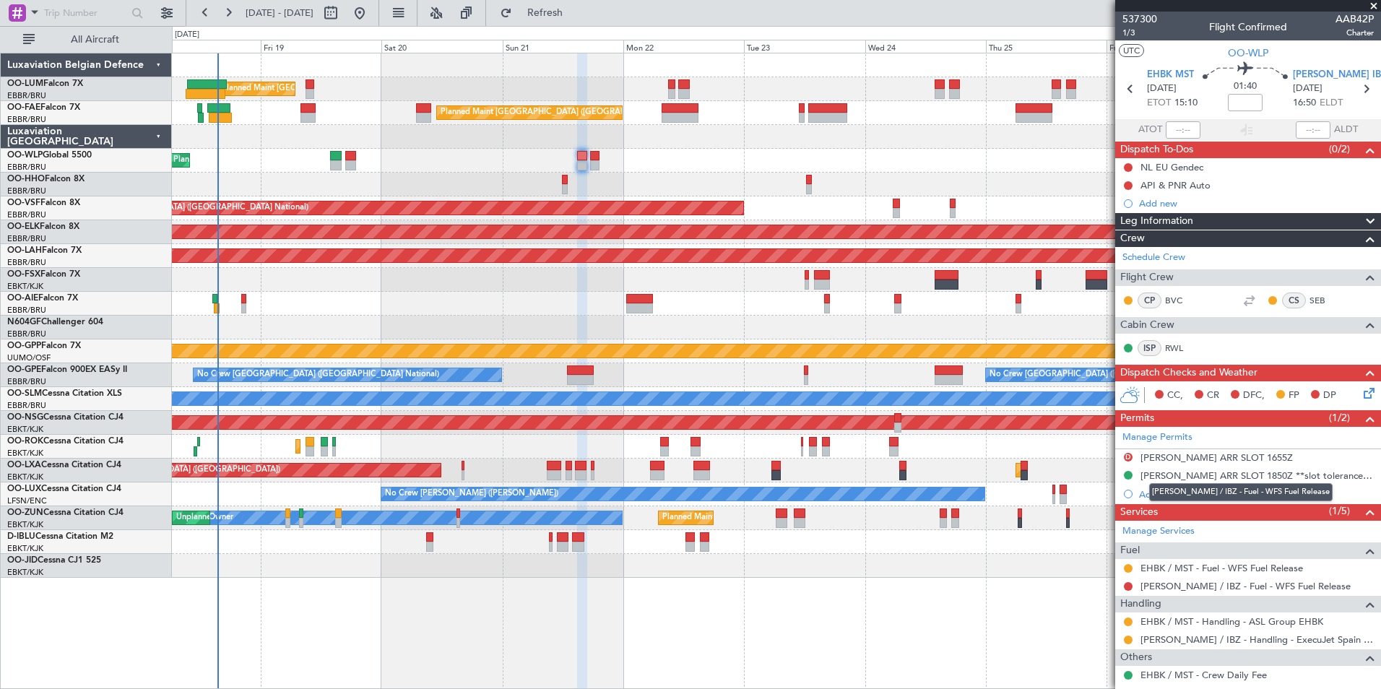
scroll to position [118, 0]
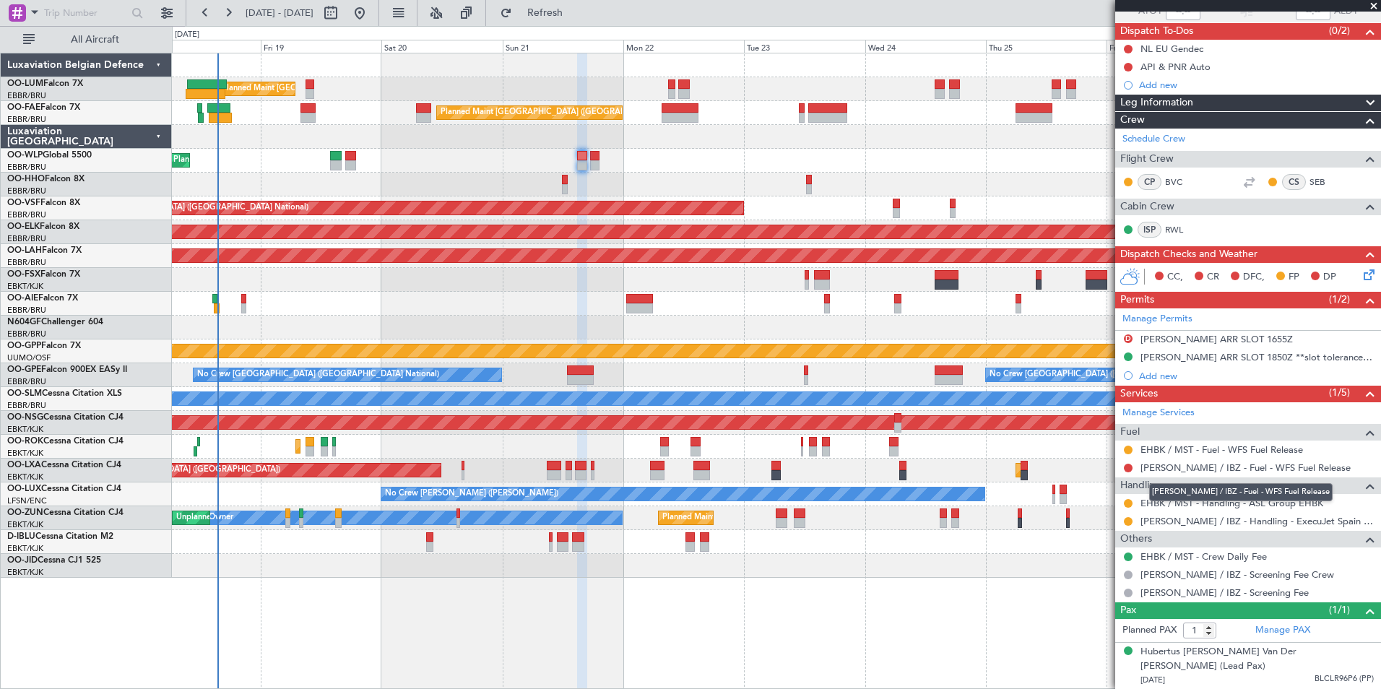
click at [1146, 467] on link "LEIB / IBZ - Fuel - WFS Fuel Release" at bounding box center [1245, 467] width 210 height 12
click at [576, 8] on span "Refresh" at bounding box center [545, 13] width 61 height 10
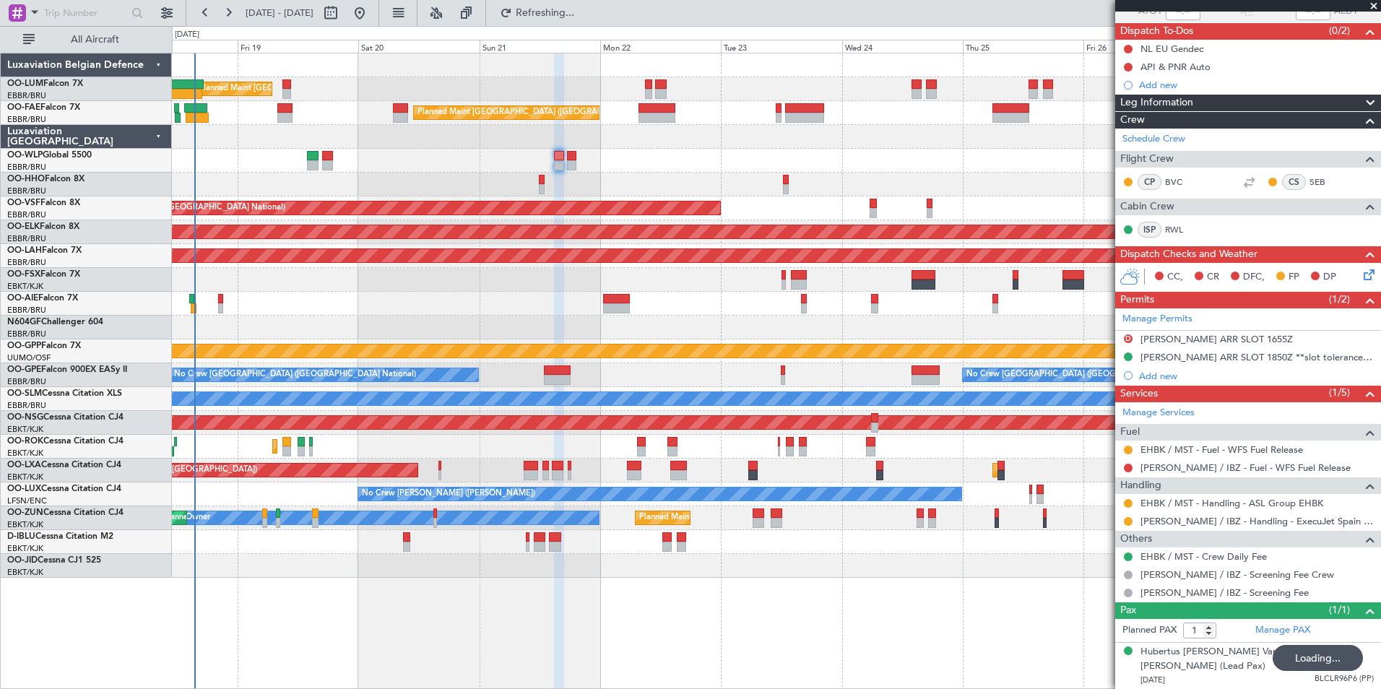
click at [694, 191] on div at bounding box center [776, 185] width 1208 height 24
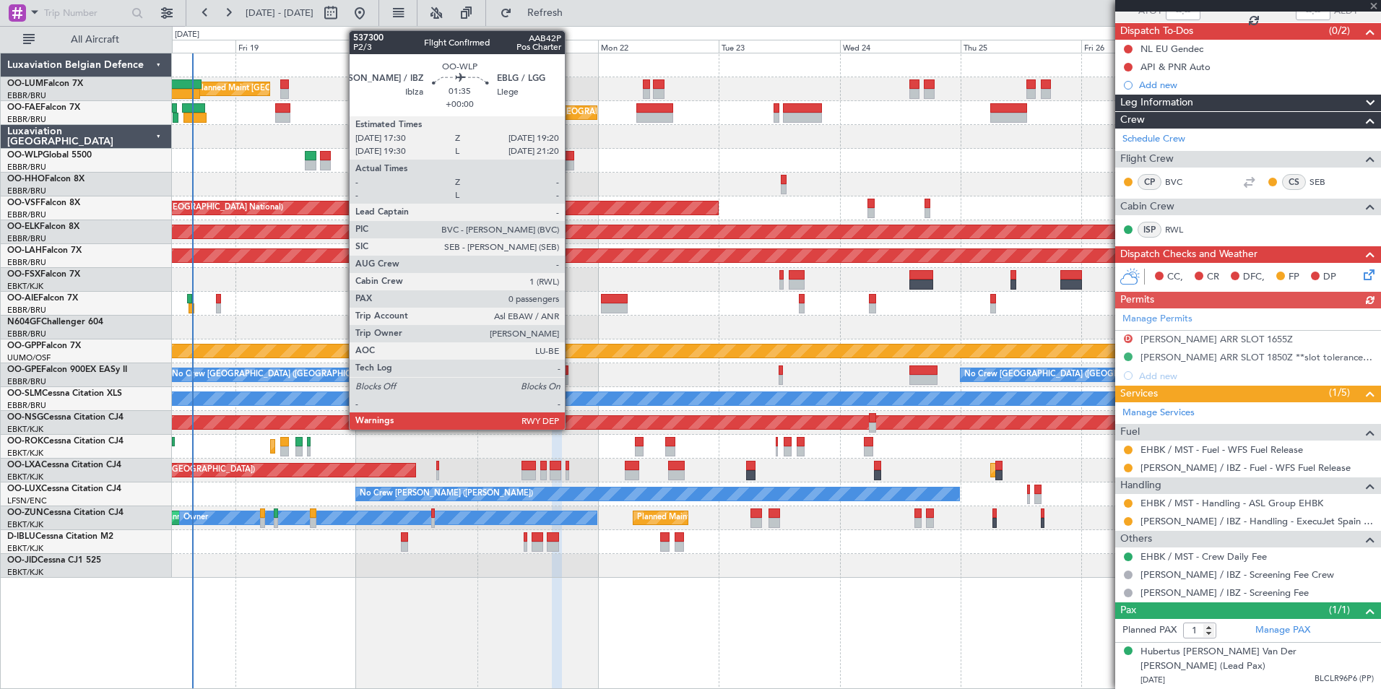
click at [571, 157] on div at bounding box center [569, 156] width 9 height 10
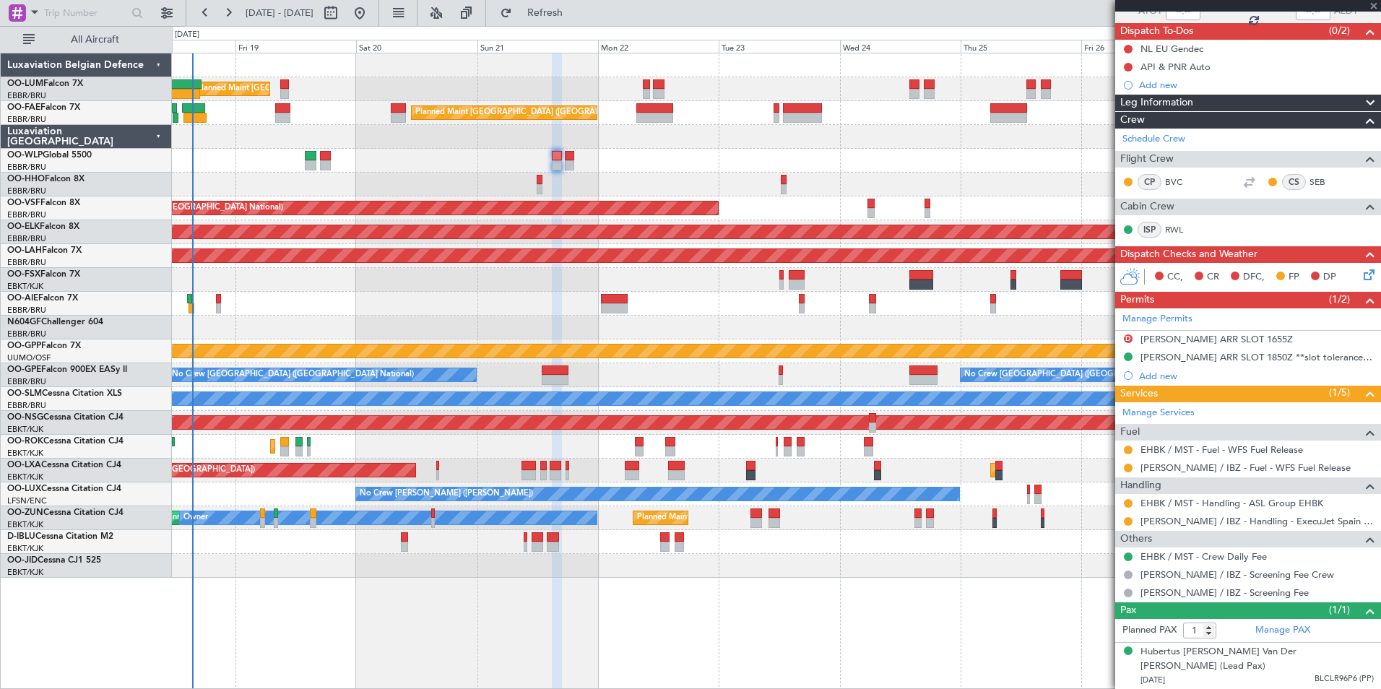
type input "0"
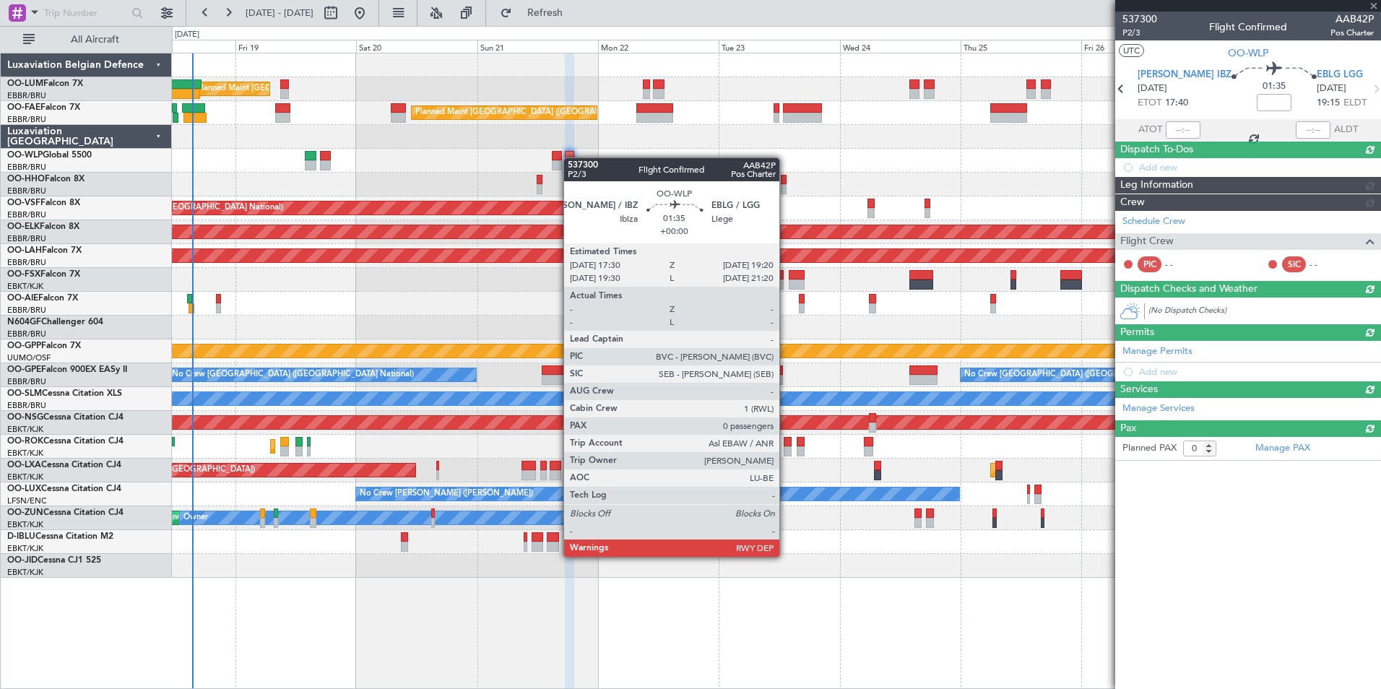
scroll to position [0, 0]
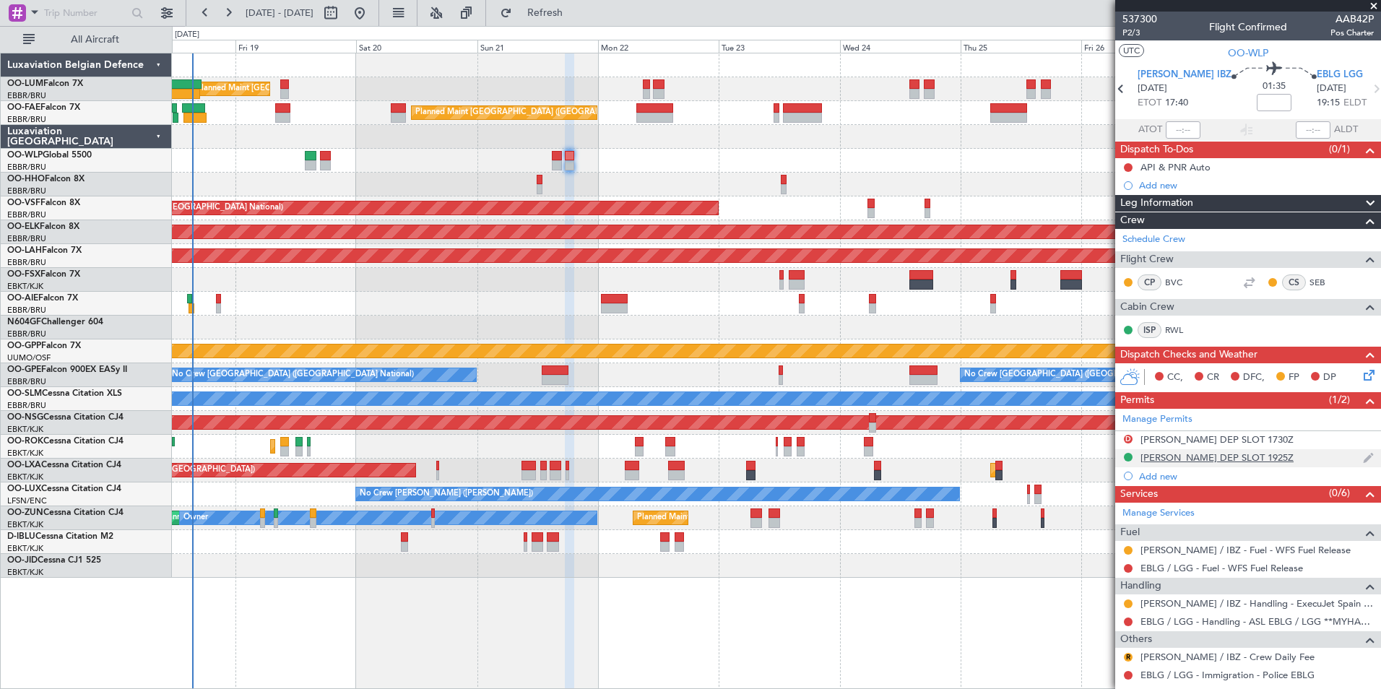
click at [1160, 461] on div "[PERSON_NAME] DEP SLOT 1925Z" at bounding box center [1216, 457] width 153 height 12
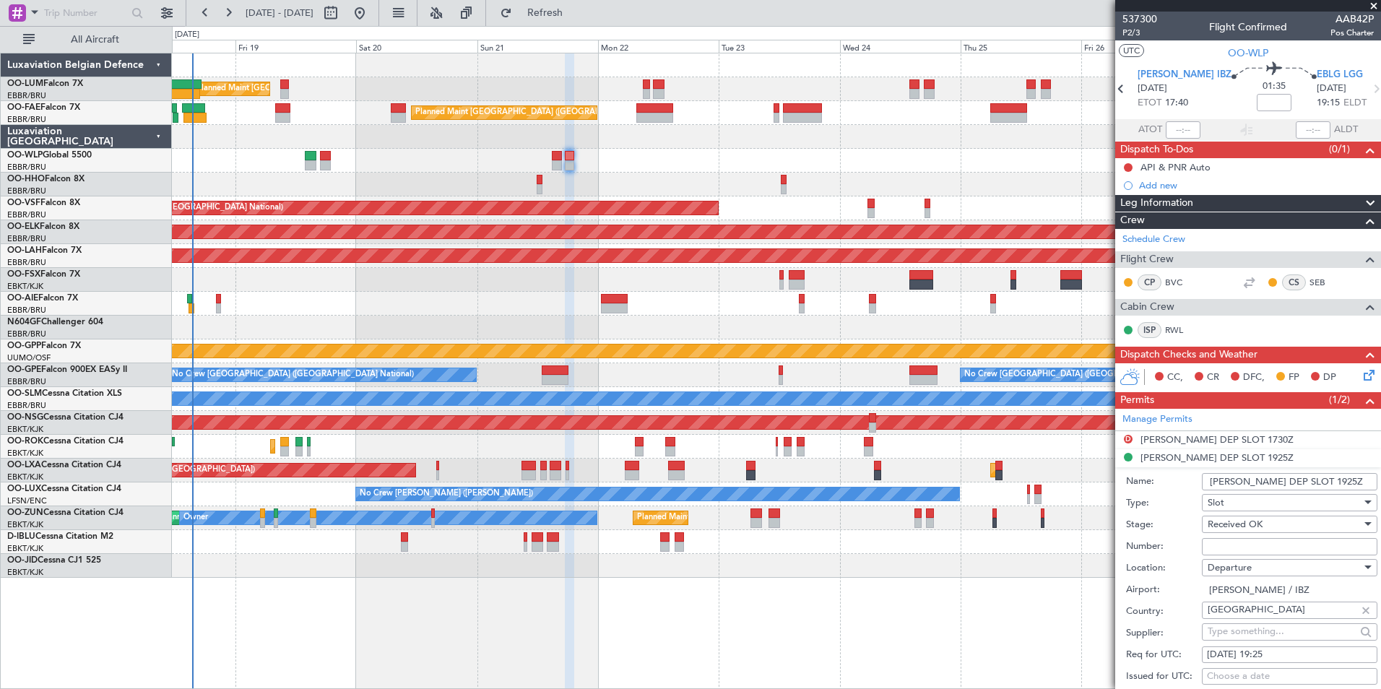
click at [1256, 541] on input "Number:" at bounding box center [1289, 546] width 175 height 17
type input "approved"
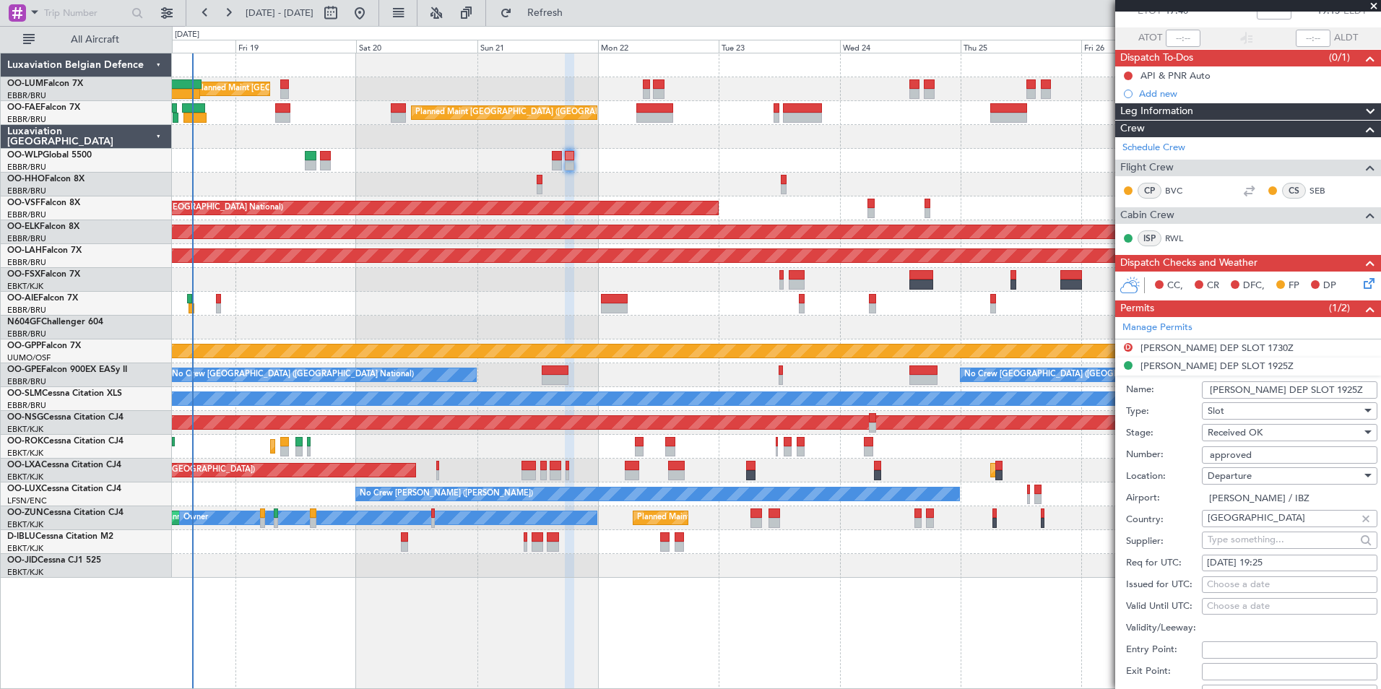
scroll to position [217, 0]
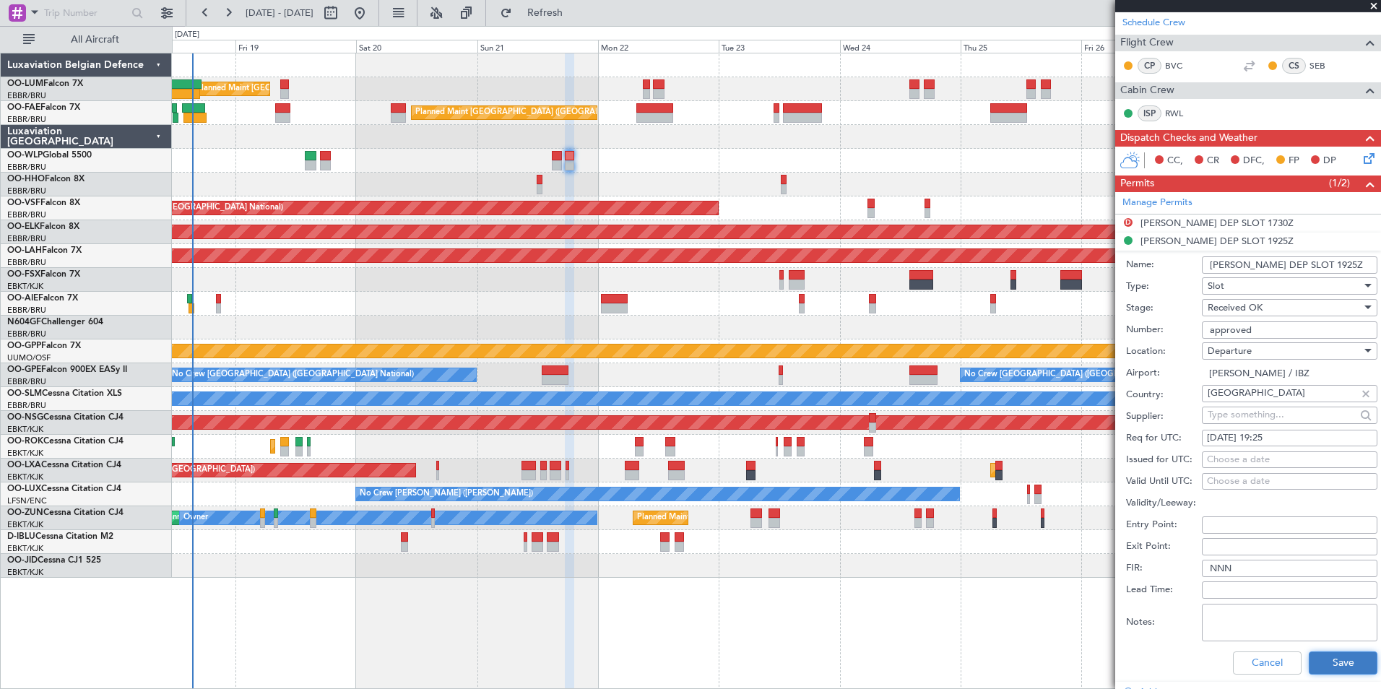
click at [1322, 660] on button "Save" at bounding box center [1342, 662] width 69 height 23
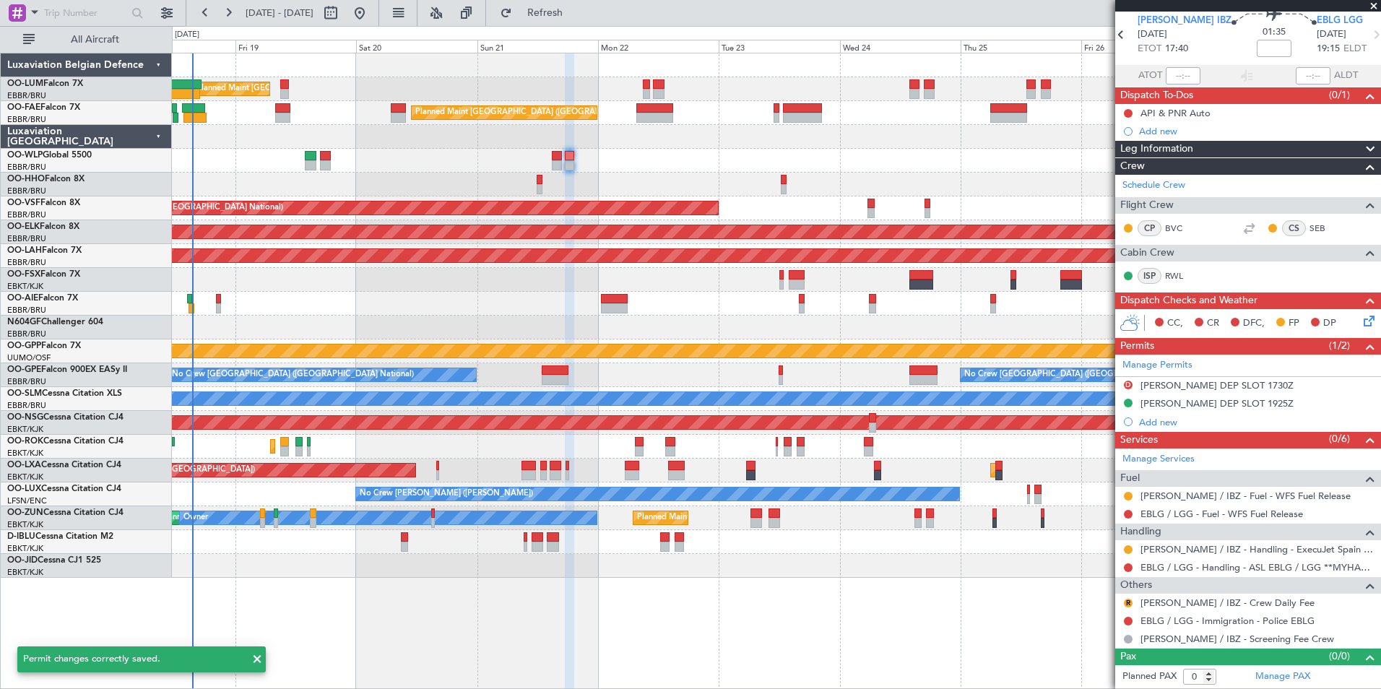
scroll to position [53, 0]
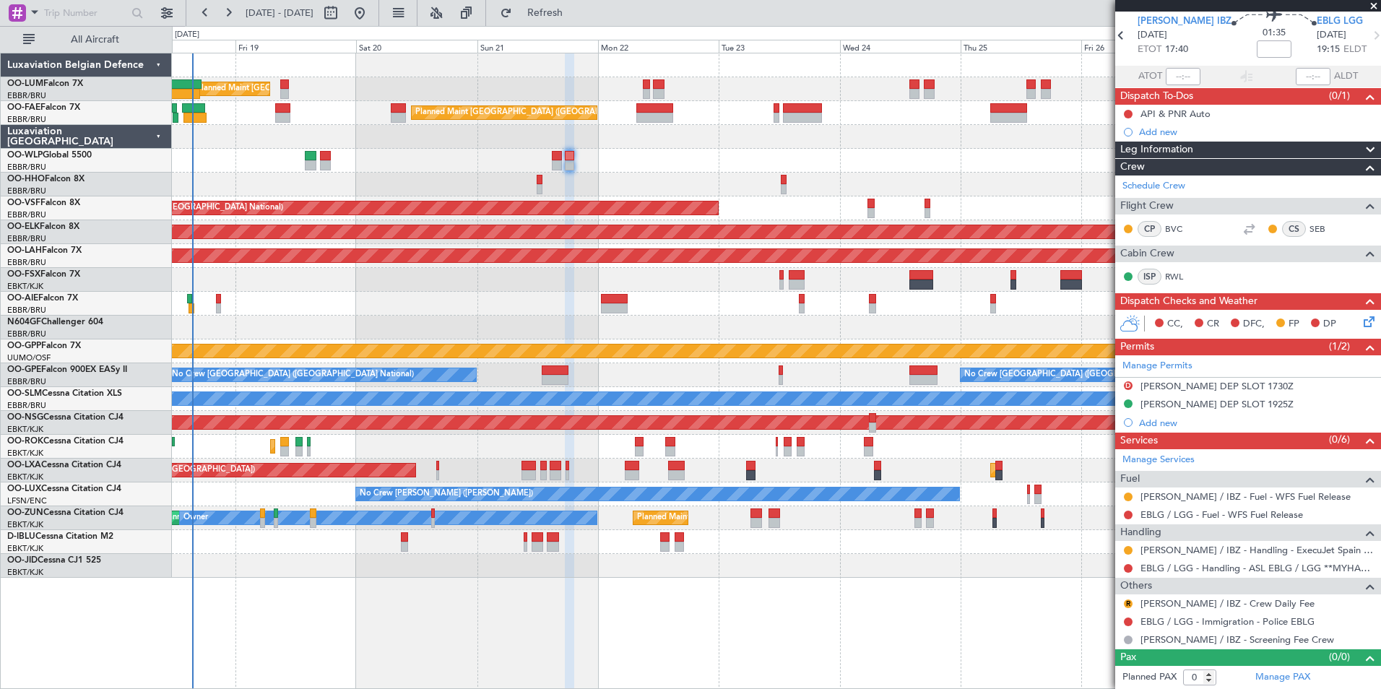
click at [603, 150] on div "Planned Maint Liege" at bounding box center [776, 161] width 1208 height 24
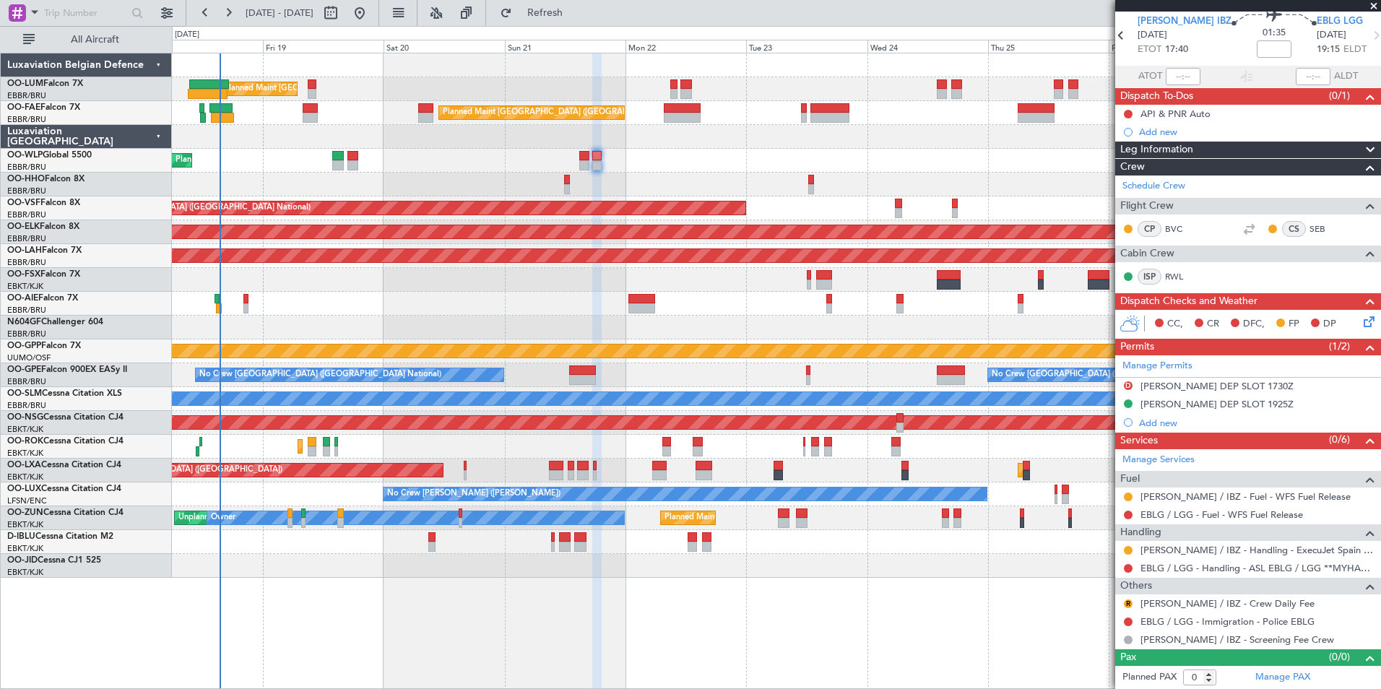
click at [609, 299] on div "Planned Maint [GEOGRAPHIC_DATA] ([GEOGRAPHIC_DATA])" at bounding box center [776, 304] width 1208 height 24
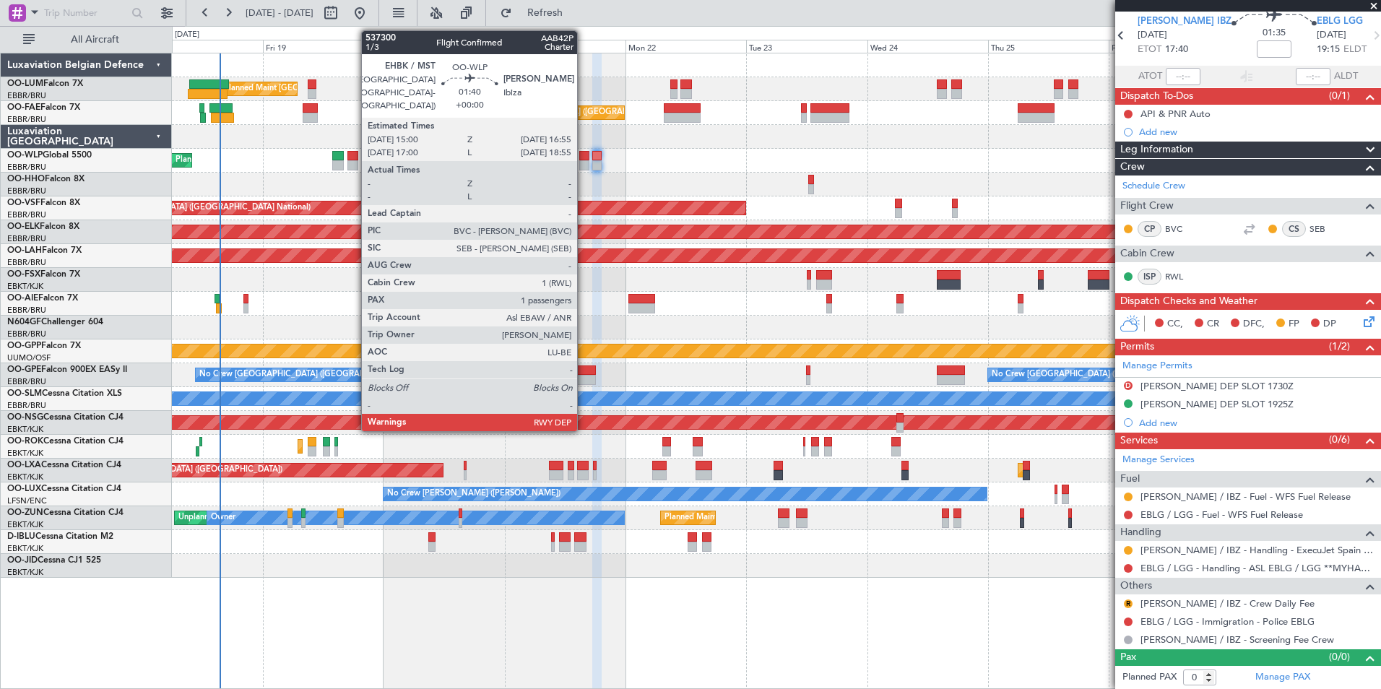
click at [583, 157] on div at bounding box center [584, 156] width 10 height 10
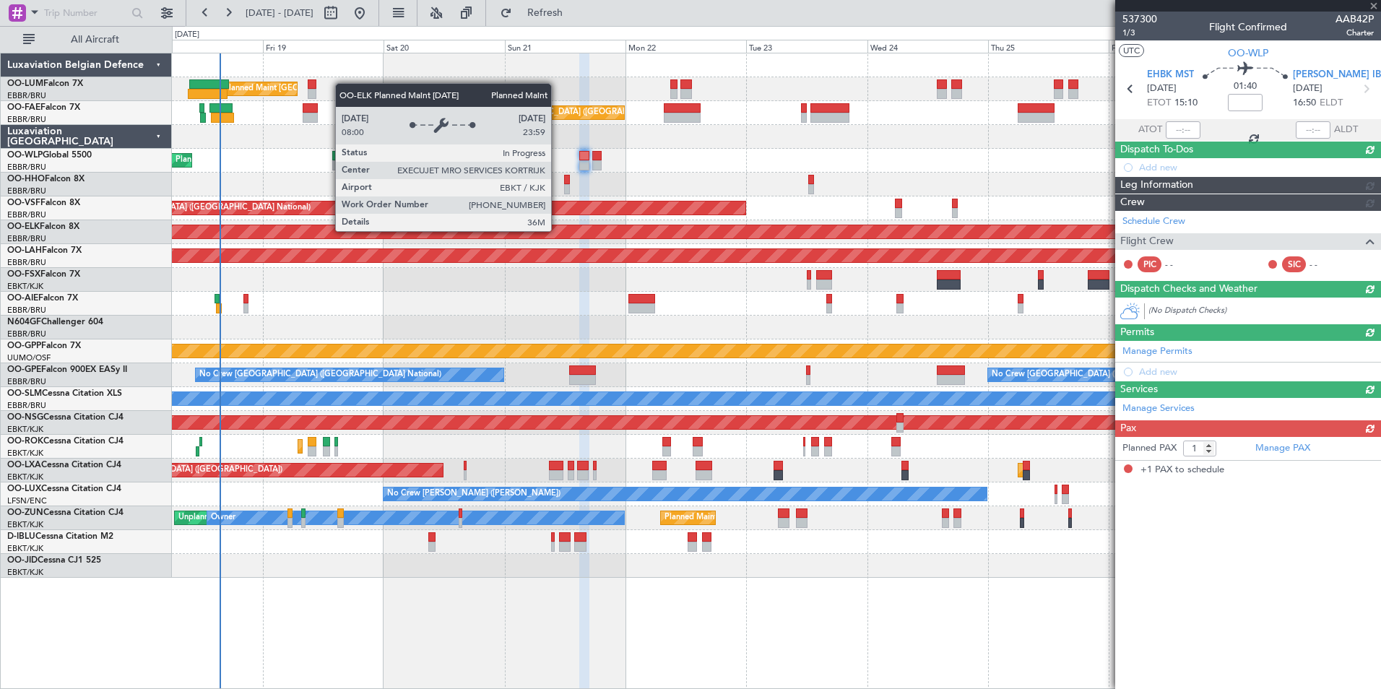
scroll to position [0, 0]
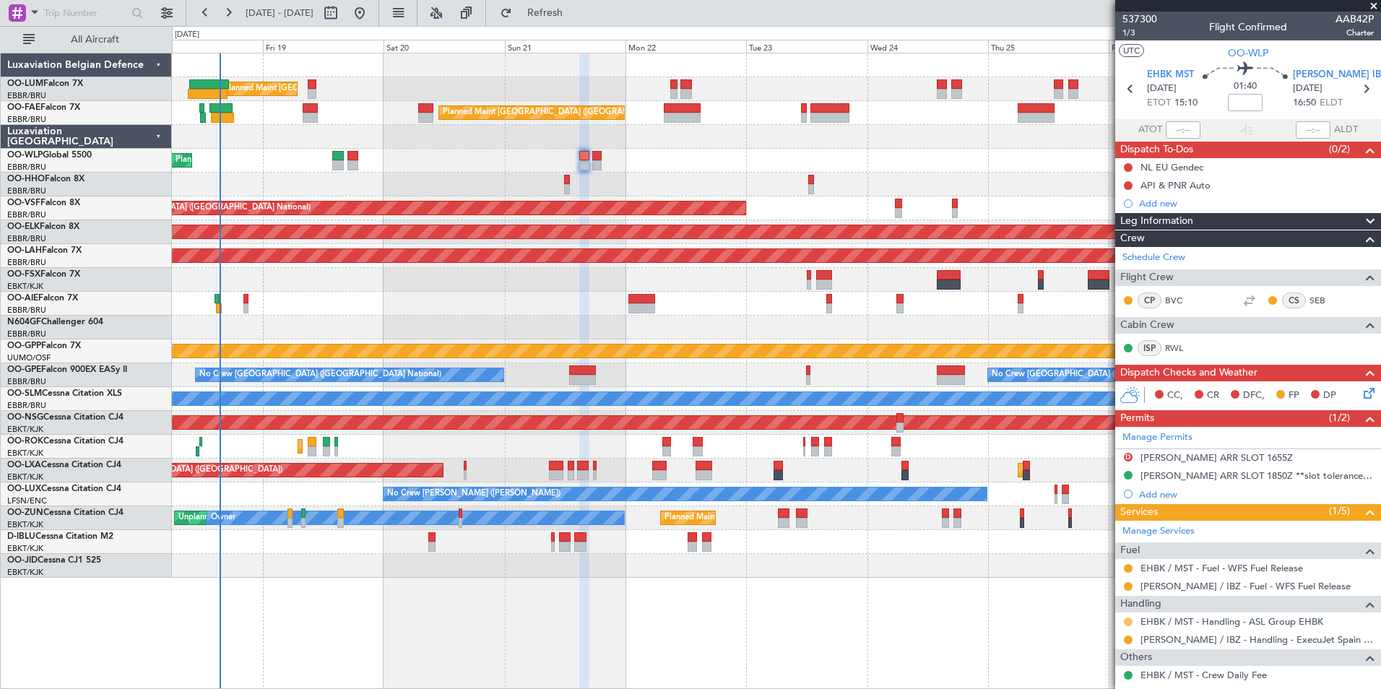
click at [1124, 622] on button at bounding box center [1128, 621] width 9 height 9
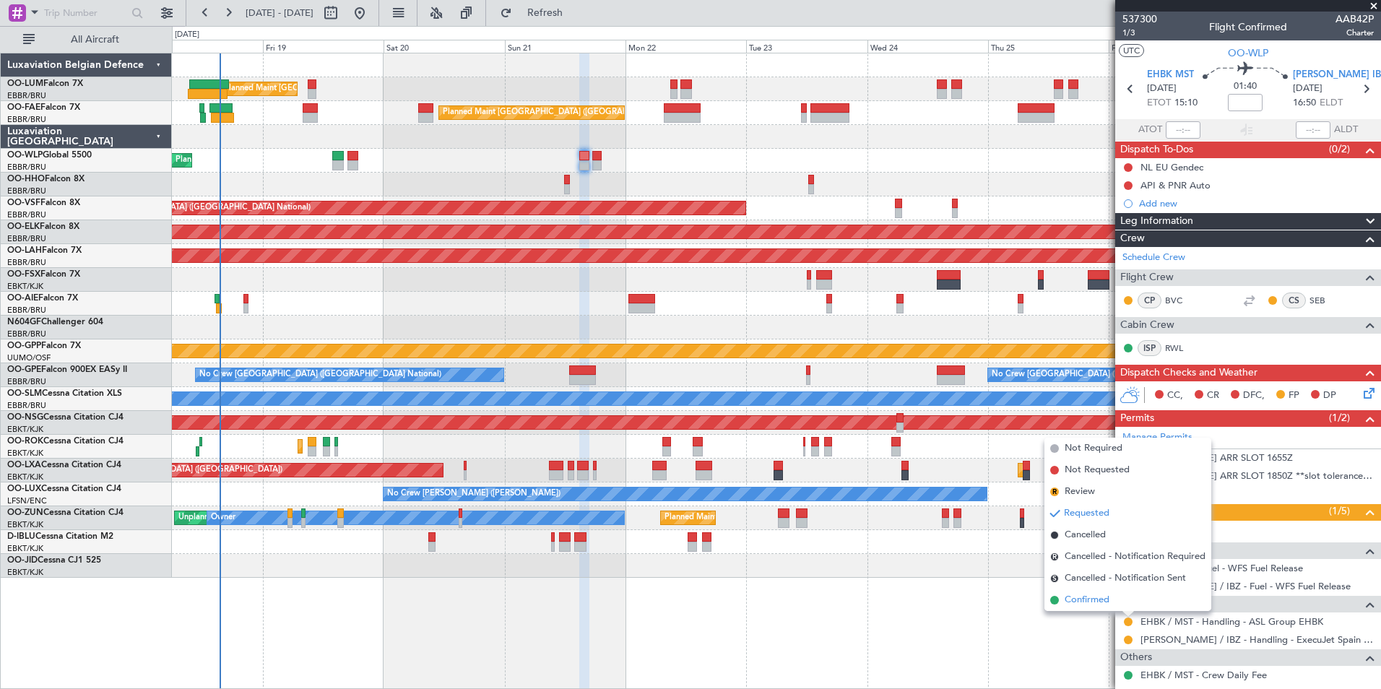
click at [1098, 596] on span "Confirmed" at bounding box center [1086, 600] width 45 height 14
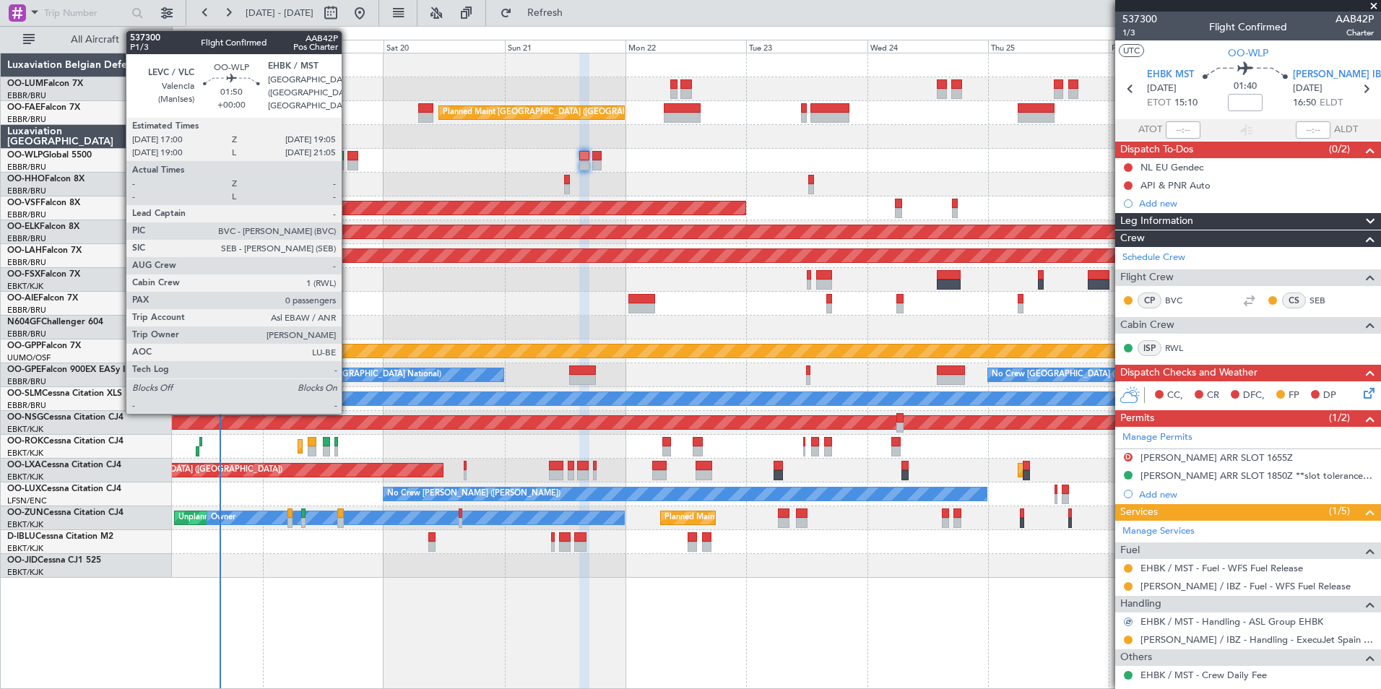
click at [349, 160] on div at bounding box center [352, 165] width 11 height 10
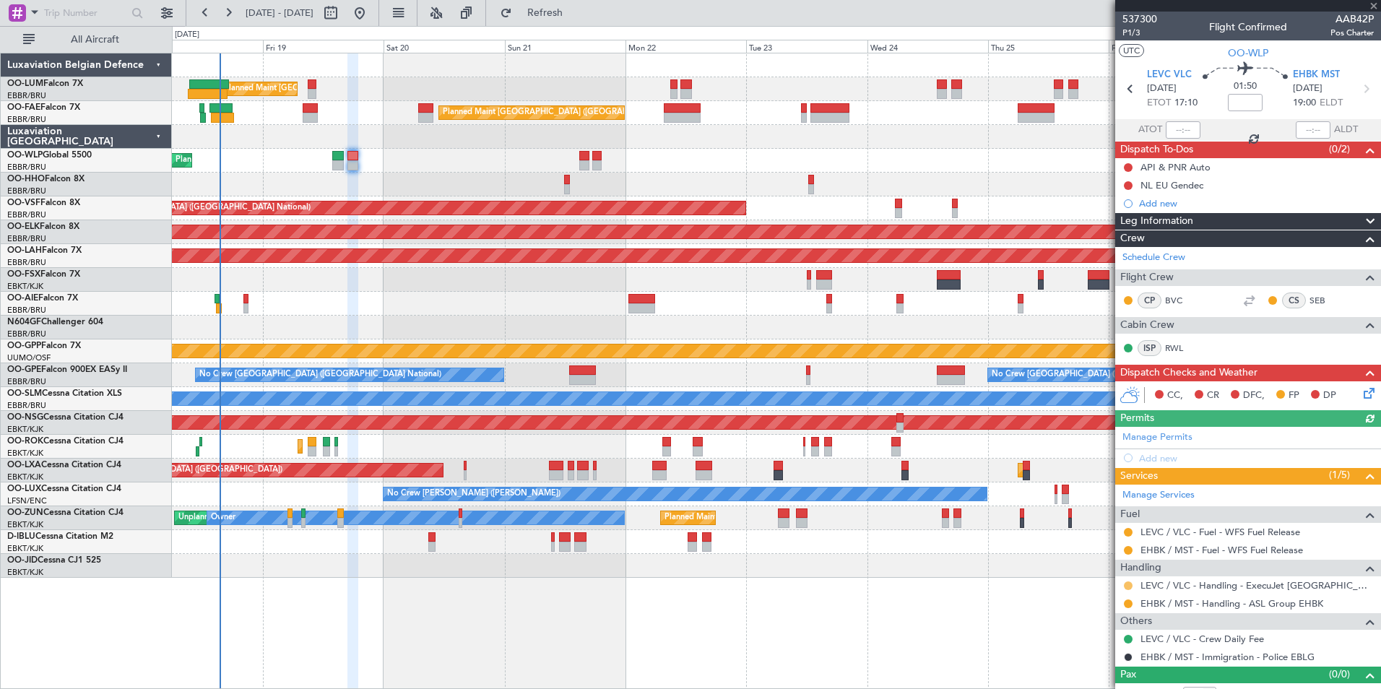
click at [1127, 583] on button at bounding box center [1128, 585] width 9 height 9
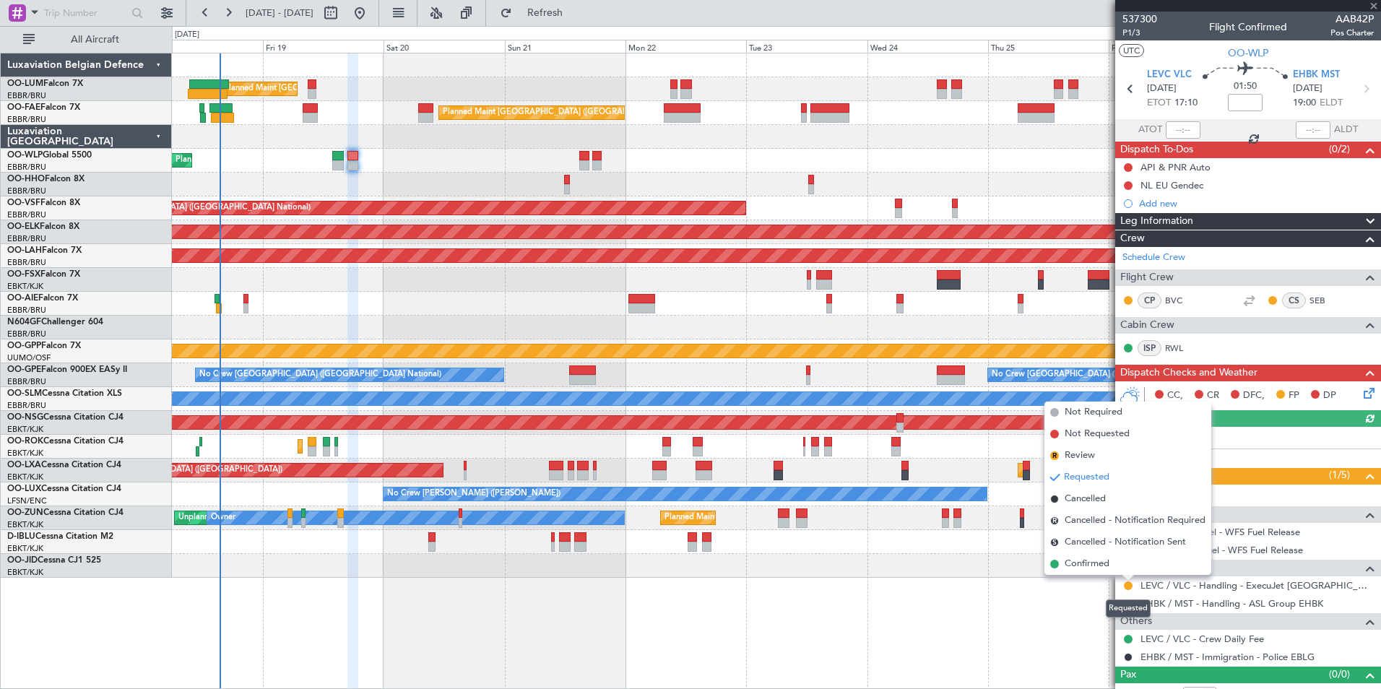
click at [1127, 601] on div "Requested" at bounding box center [1128, 608] width 45 height 18
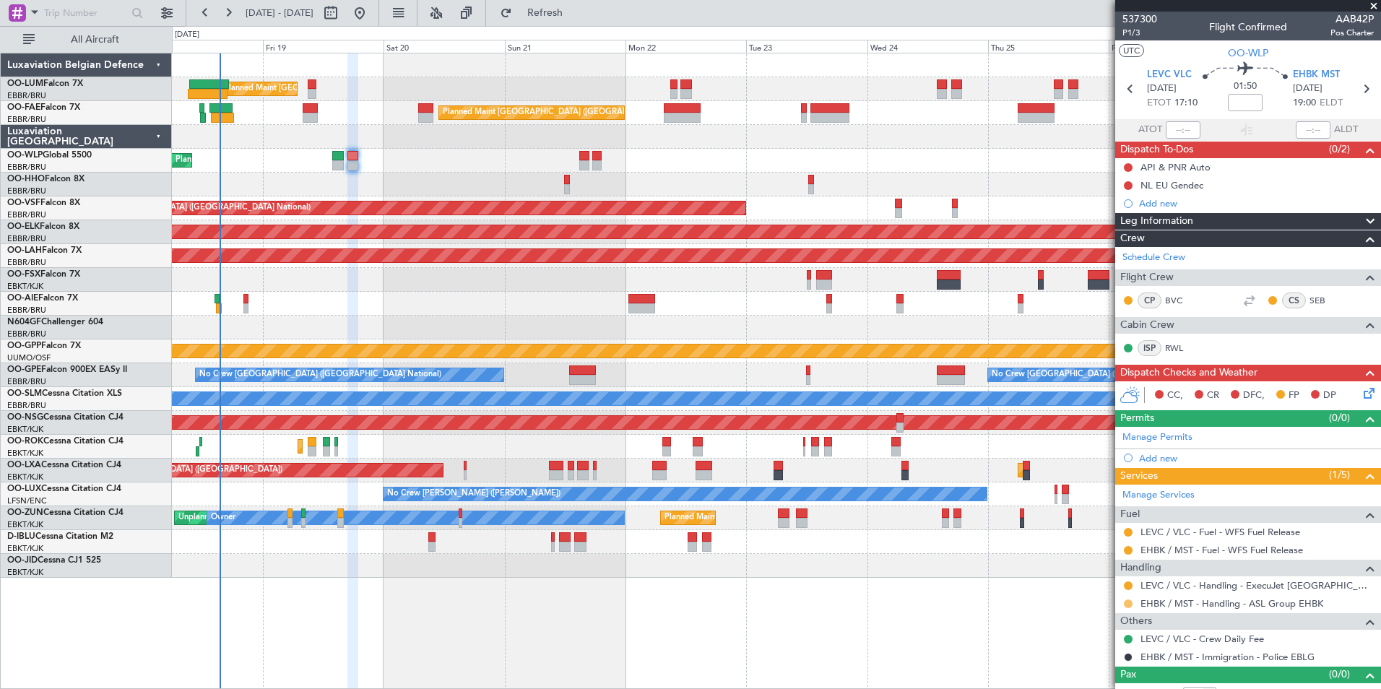
click at [1131, 599] on button at bounding box center [1128, 603] width 9 height 9
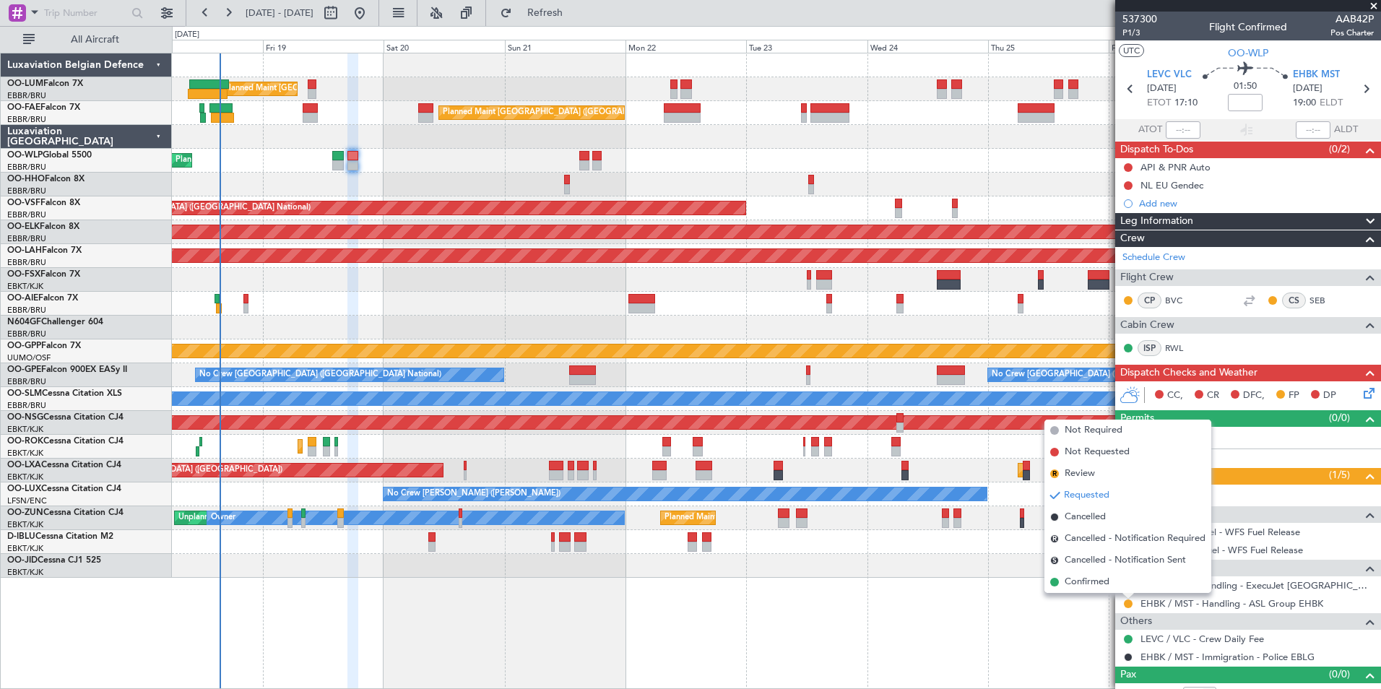
drag, startPoint x: 1092, startPoint y: 581, endPoint x: 874, endPoint y: 634, distance: 224.5
click at [1091, 580] on span "Confirmed" at bounding box center [1086, 582] width 45 height 14
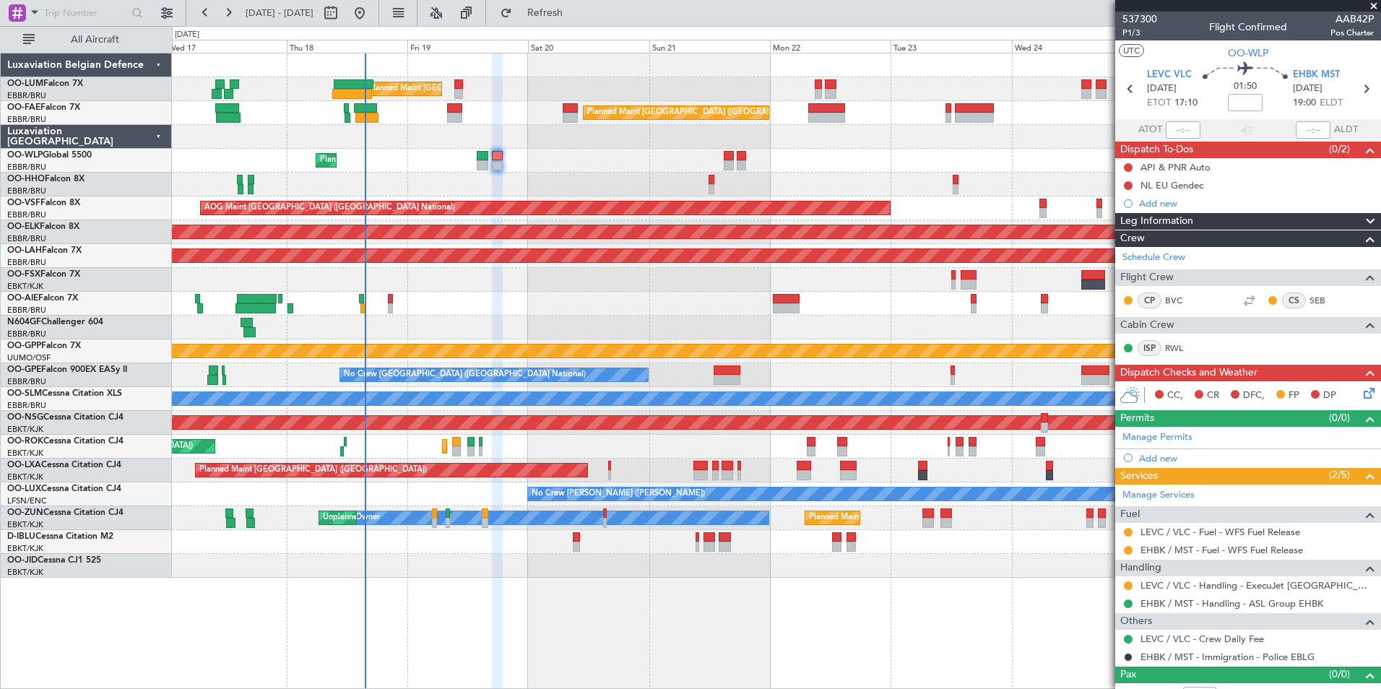
click at [529, 150] on div "Planned Maint Brussels (Brussels National) Unplanned Maint Brussels (Brussels N…" at bounding box center [776, 315] width 1208 height 524
click at [1132, 533] on button at bounding box center [1128, 532] width 9 height 9
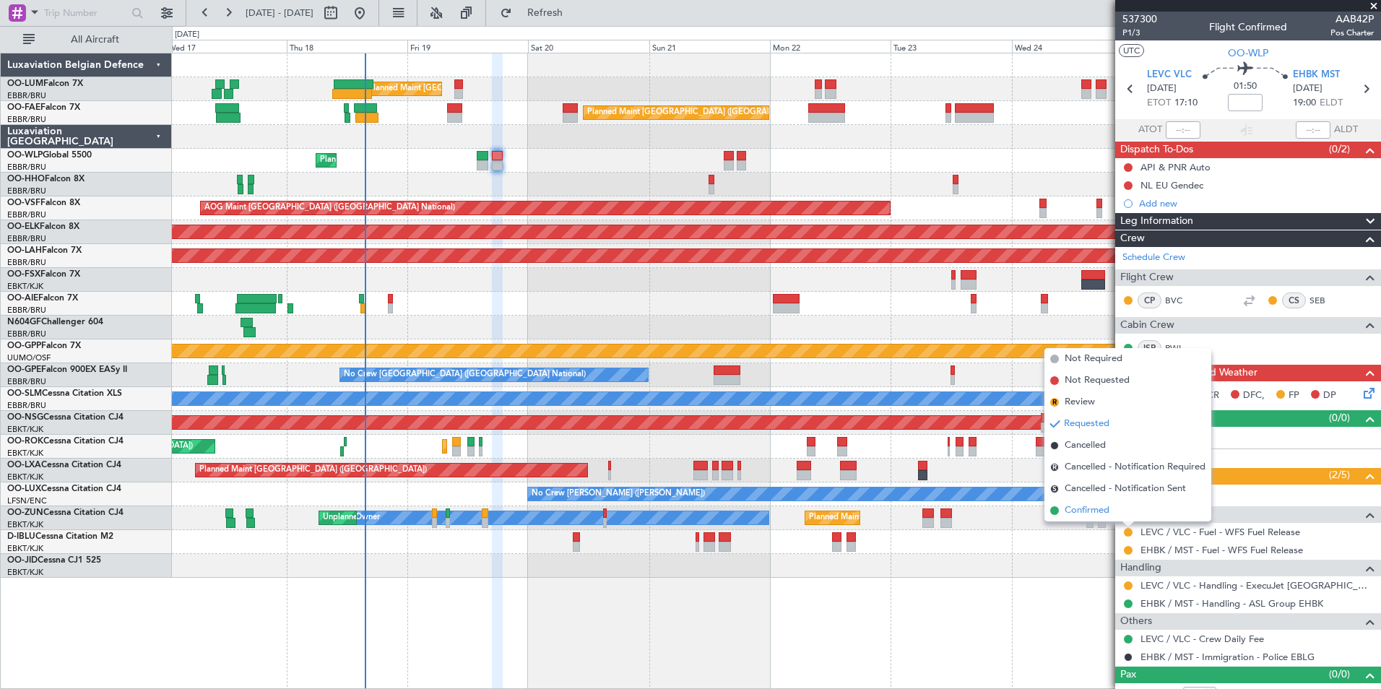
click at [1103, 518] on li "Confirmed" at bounding box center [1127, 511] width 167 height 22
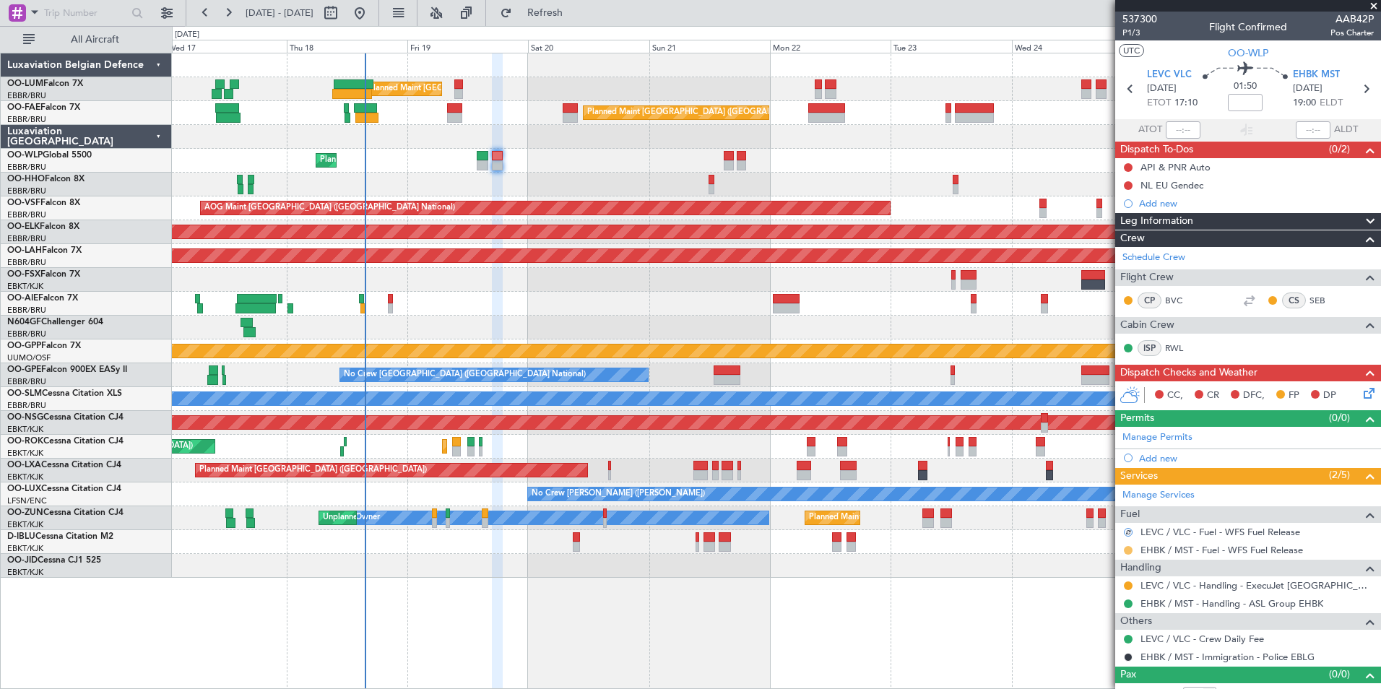
click at [1129, 551] on button at bounding box center [1128, 550] width 9 height 9
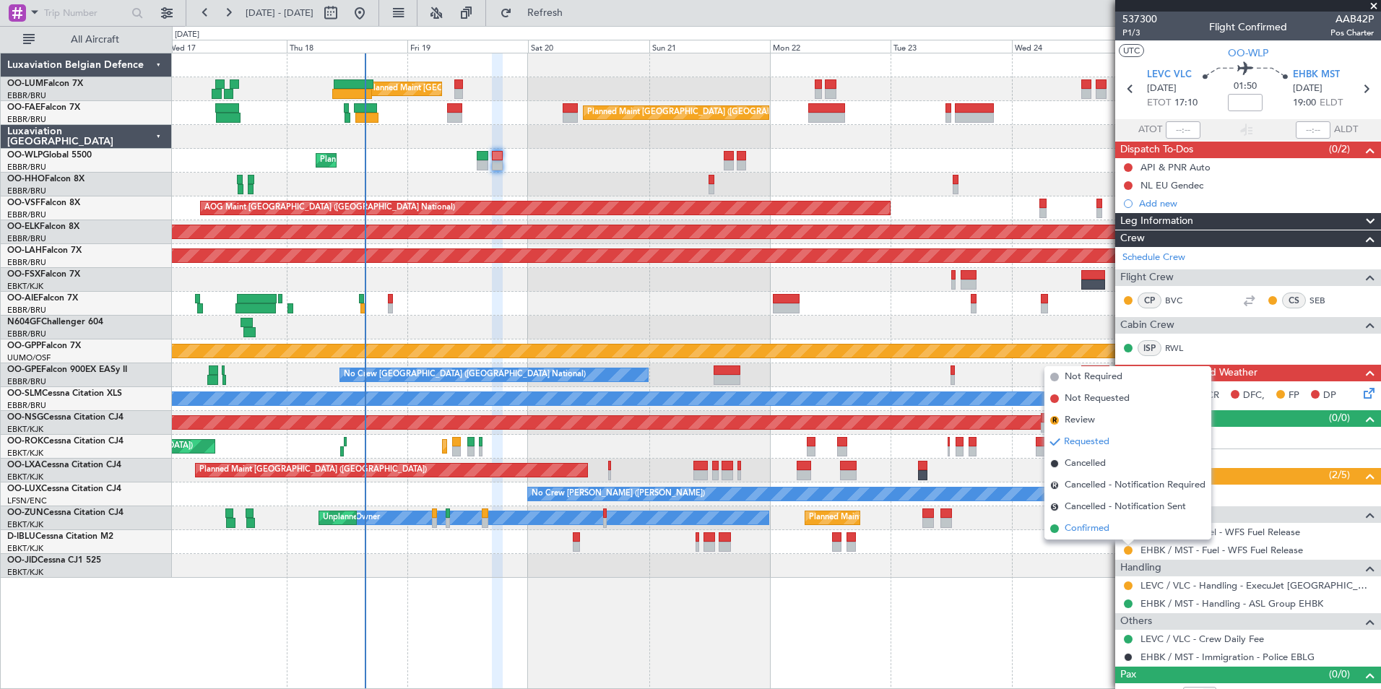
click at [1082, 532] on span "Confirmed" at bounding box center [1086, 528] width 45 height 14
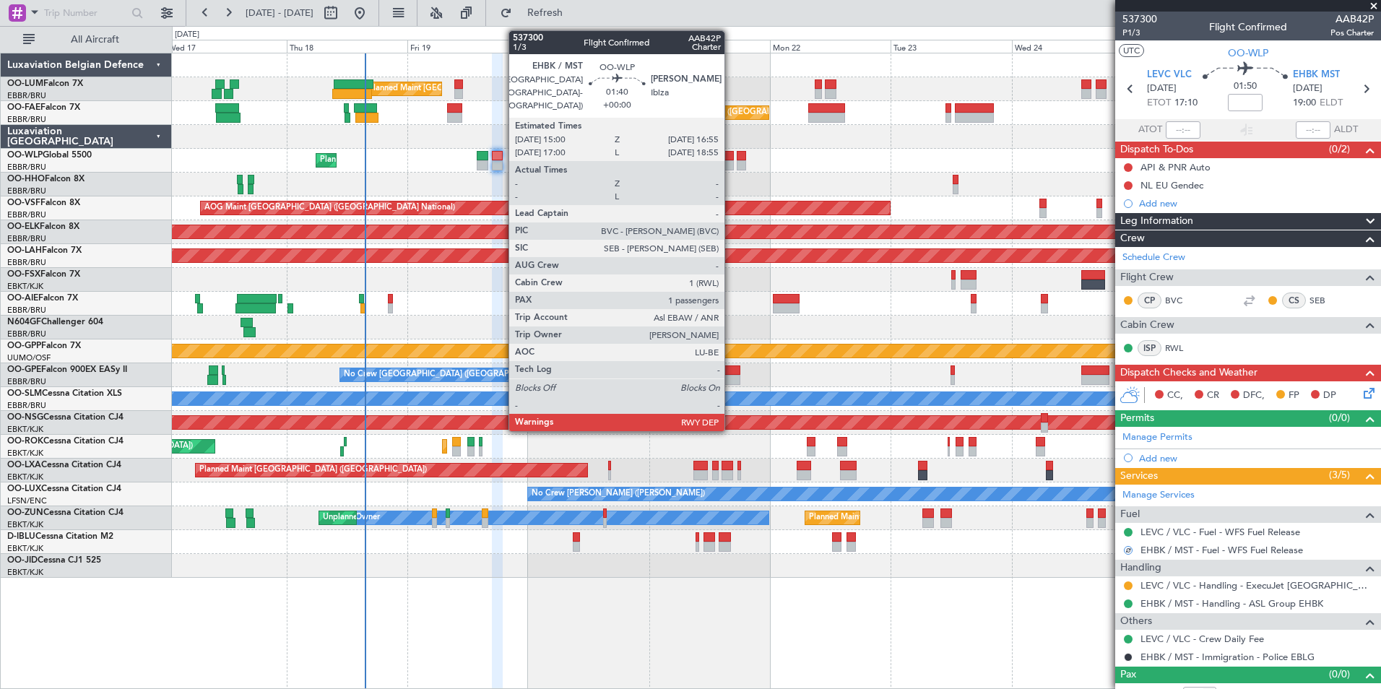
click at [731, 160] on div at bounding box center [729, 165] width 10 height 10
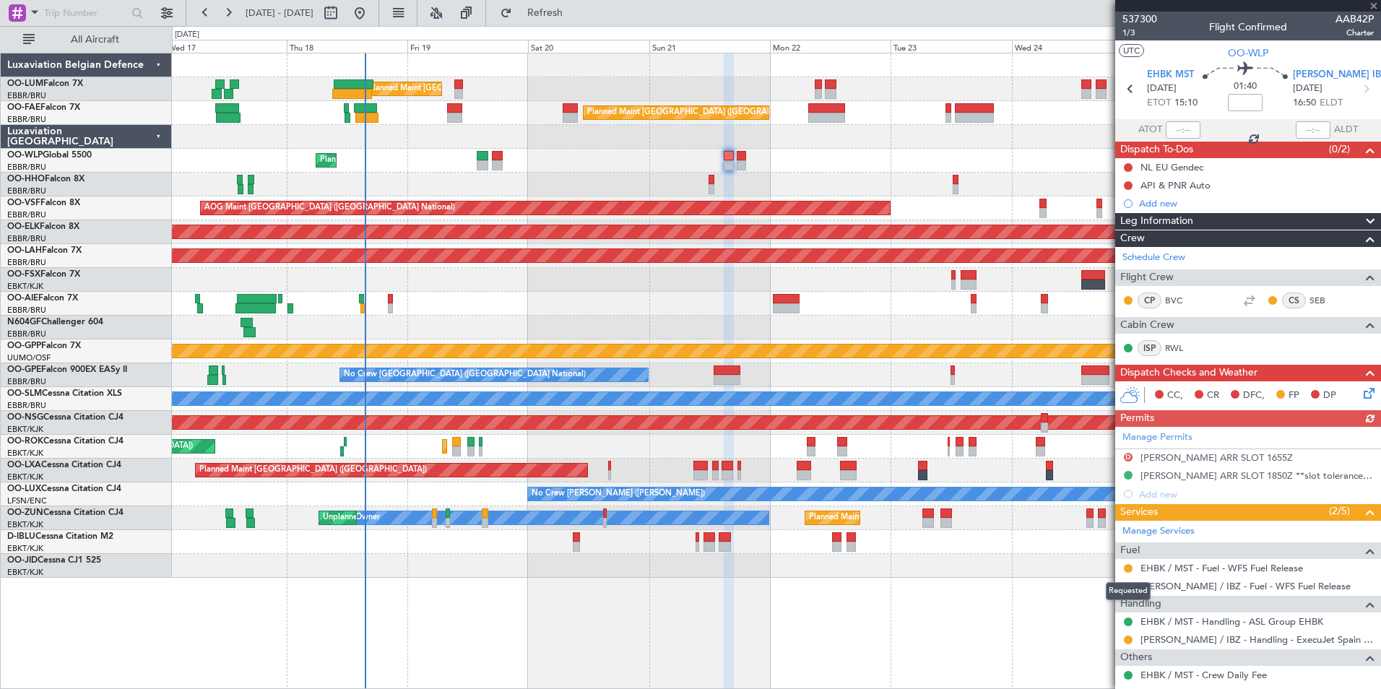
click at [1131, 572] on mat-tooltip-component "Requested" at bounding box center [1127, 591] width 65 height 38
click at [1128, 565] on button at bounding box center [1128, 568] width 9 height 9
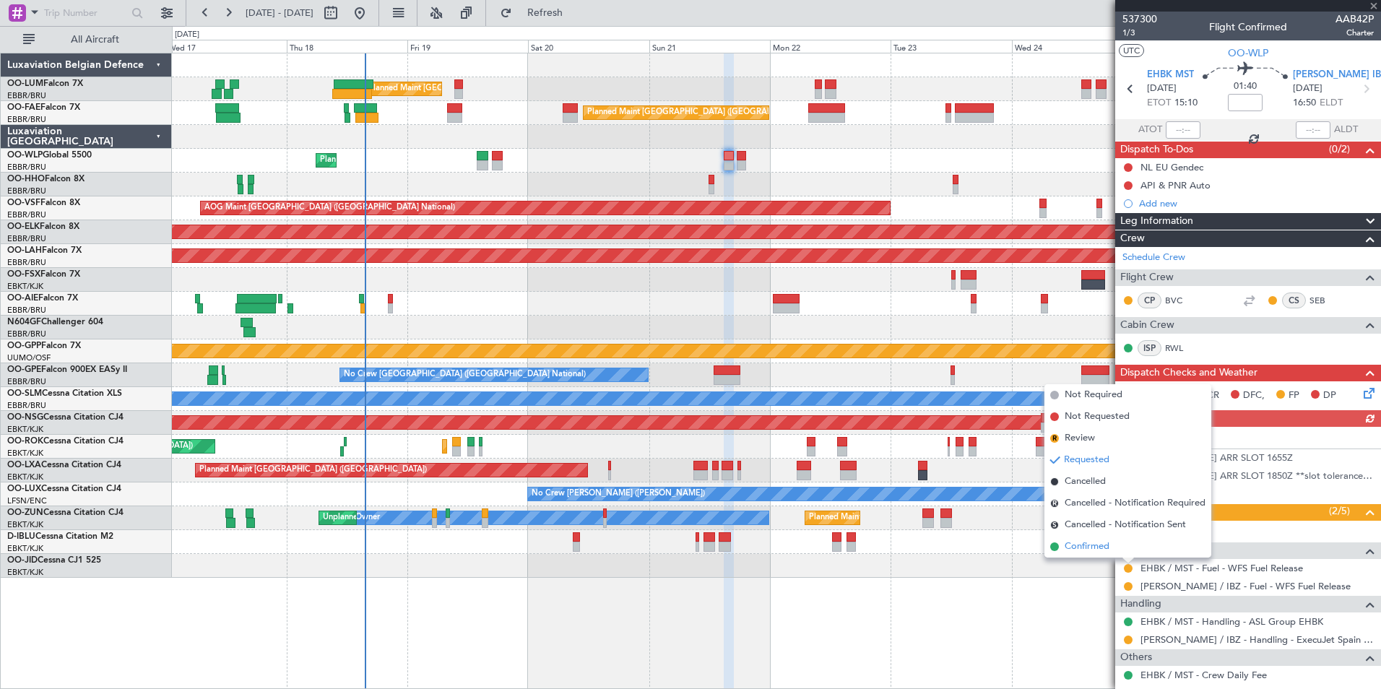
click at [1110, 544] on li "Confirmed" at bounding box center [1127, 547] width 167 height 22
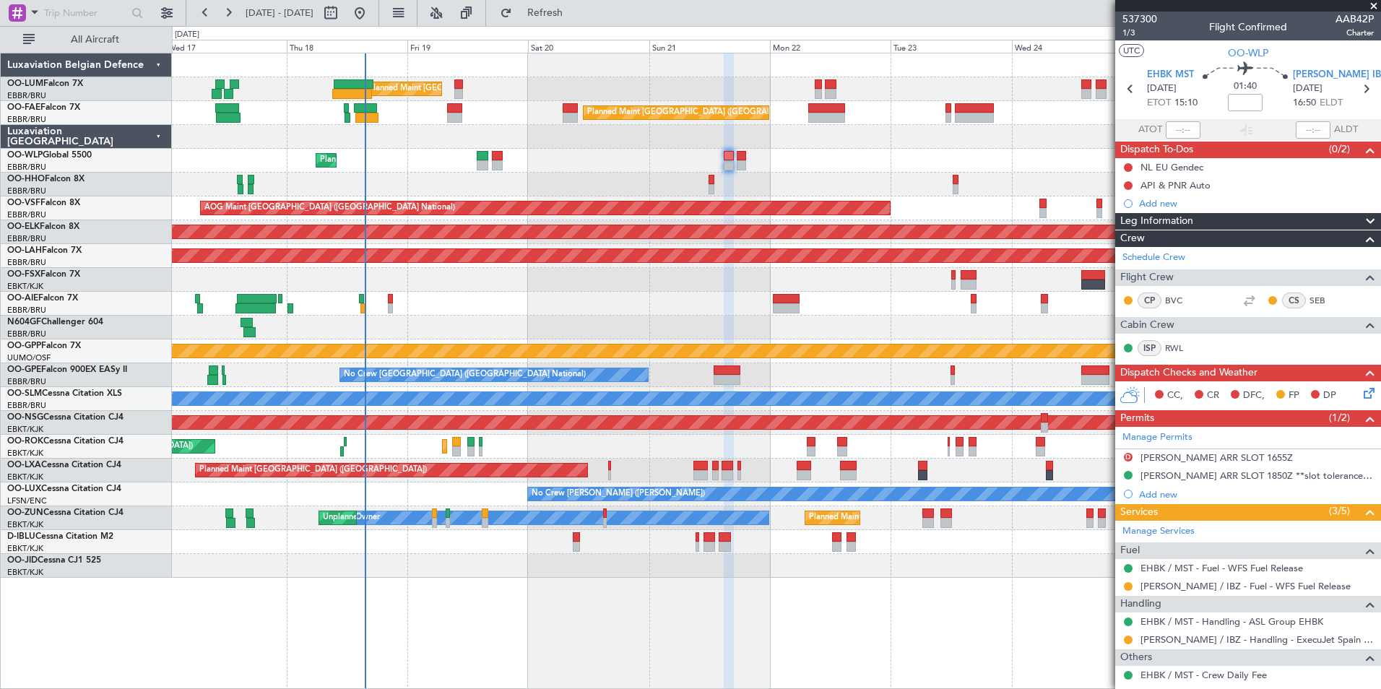
click at [522, 287] on div "AOG Maint Kortrijk-[GEOGRAPHIC_DATA]" at bounding box center [776, 280] width 1208 height 24
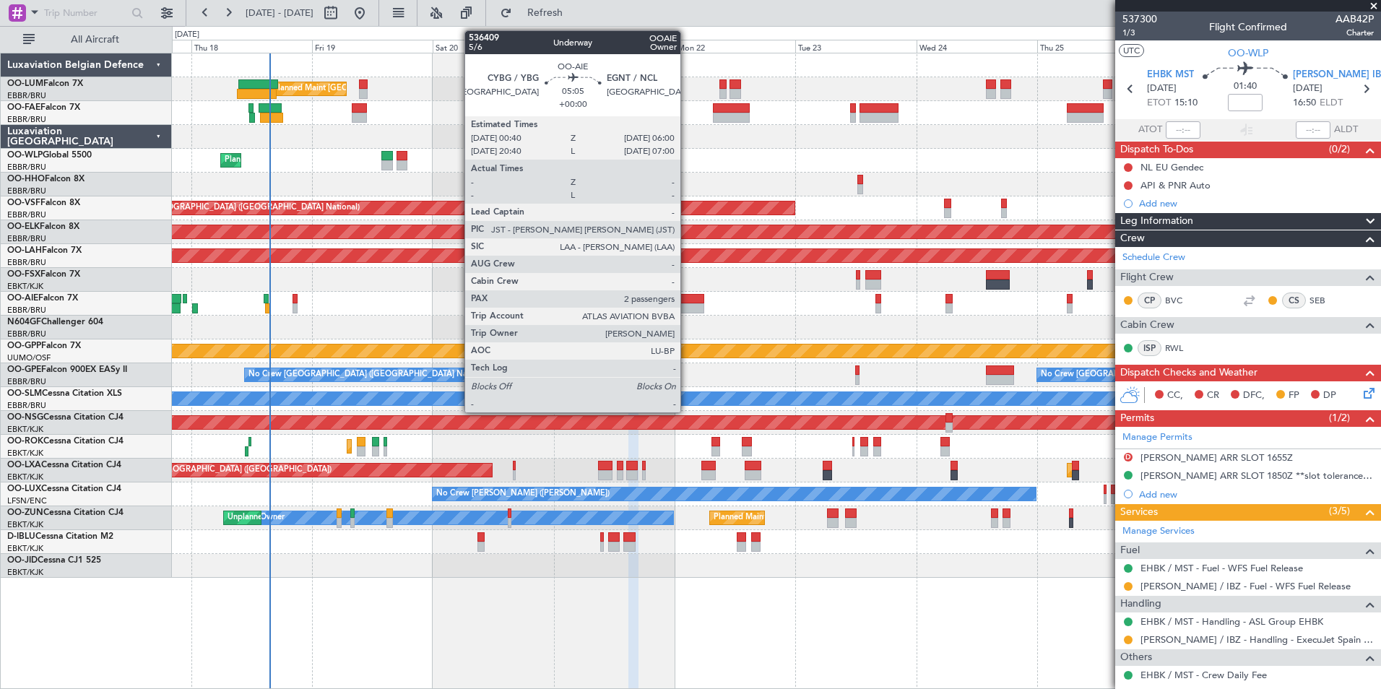
click at [687, 305] on div at bounding box center [690, 308] width 27 height 10
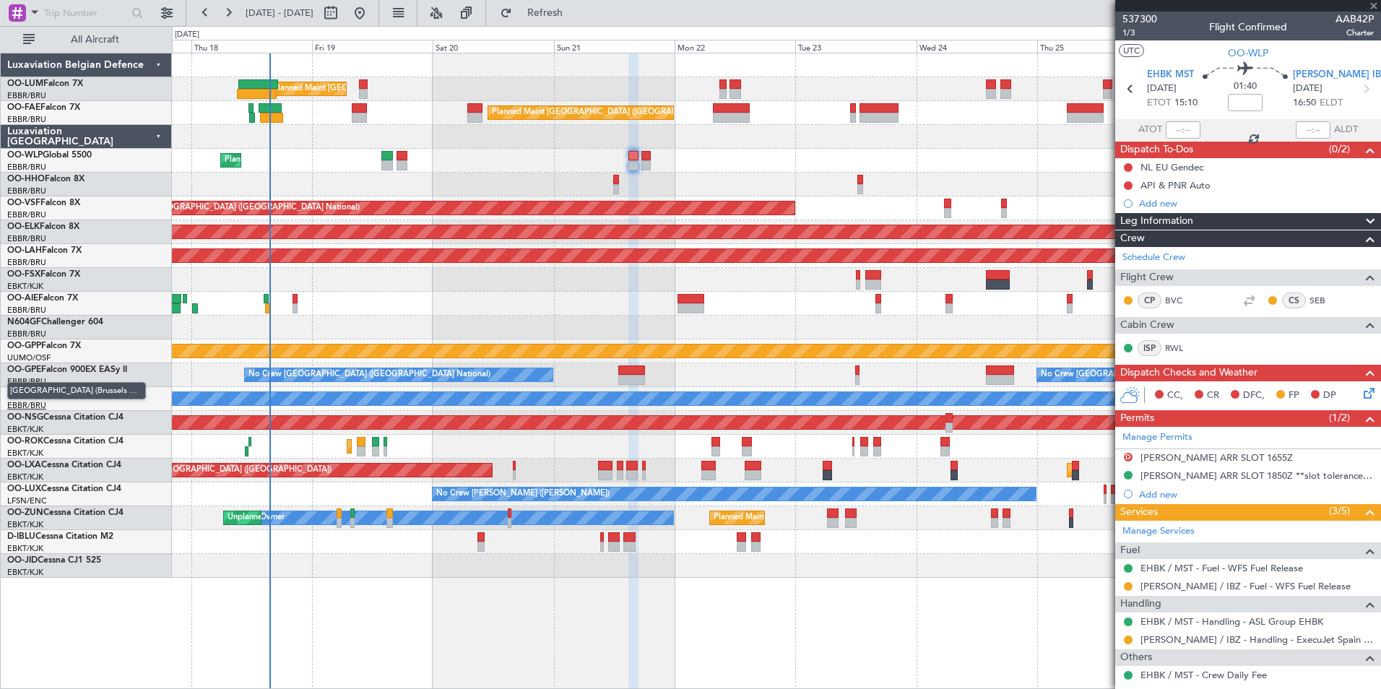
type input "2"
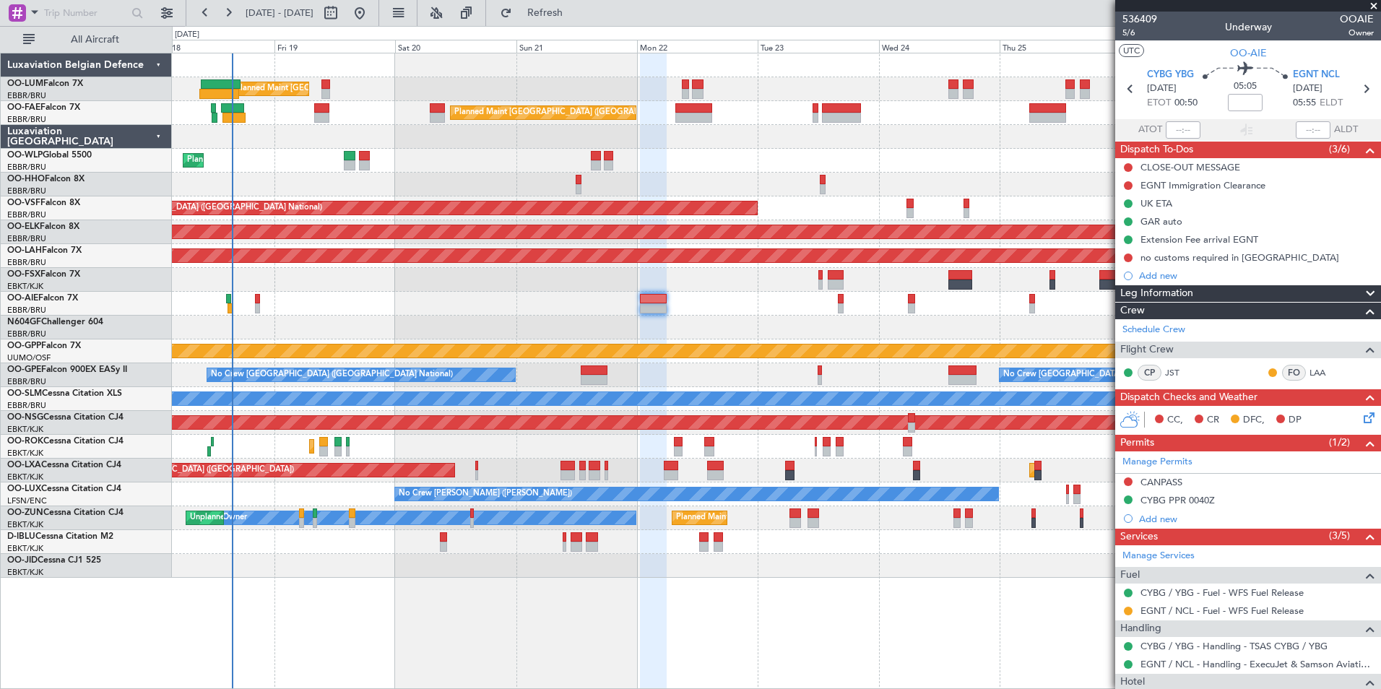
click at [630, 324] on div at bounding box center [776, 328] width 1208 height 24
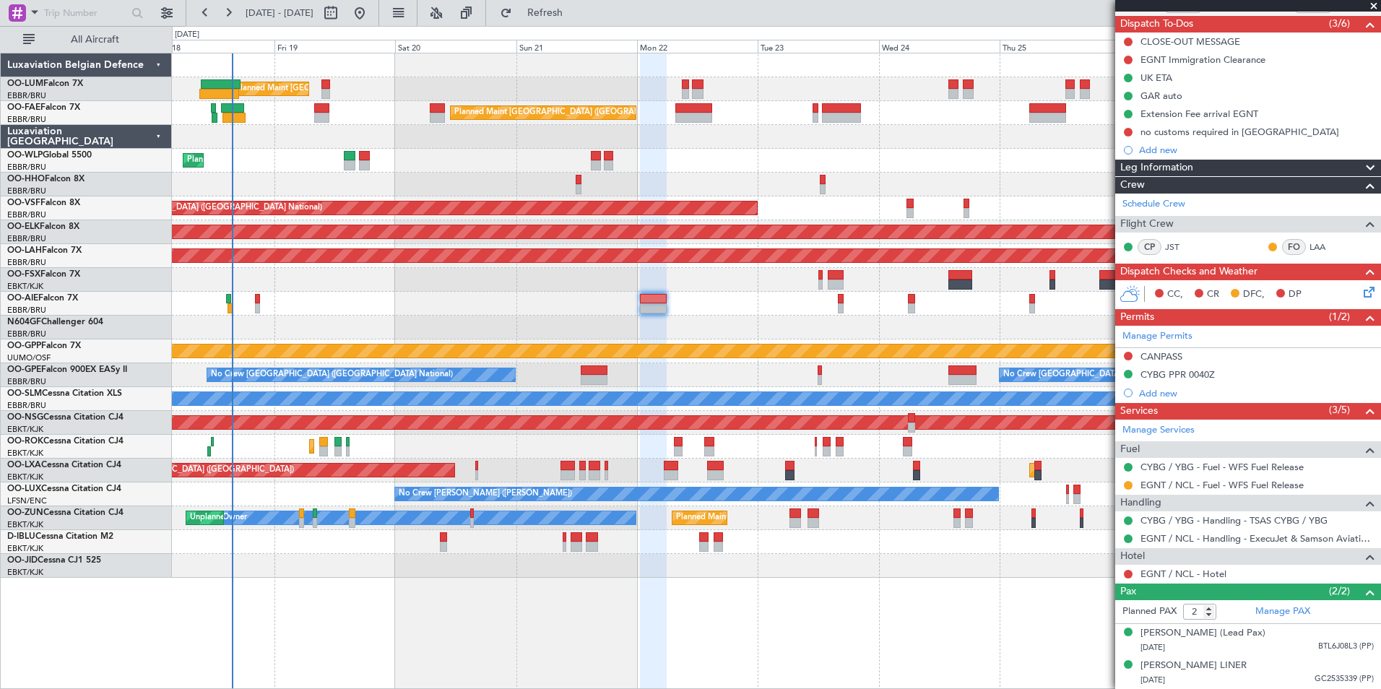
scroll to position [139, 0]
click at [1360, 284] on icon at bounding box center [1366, 290] width 12 height 12
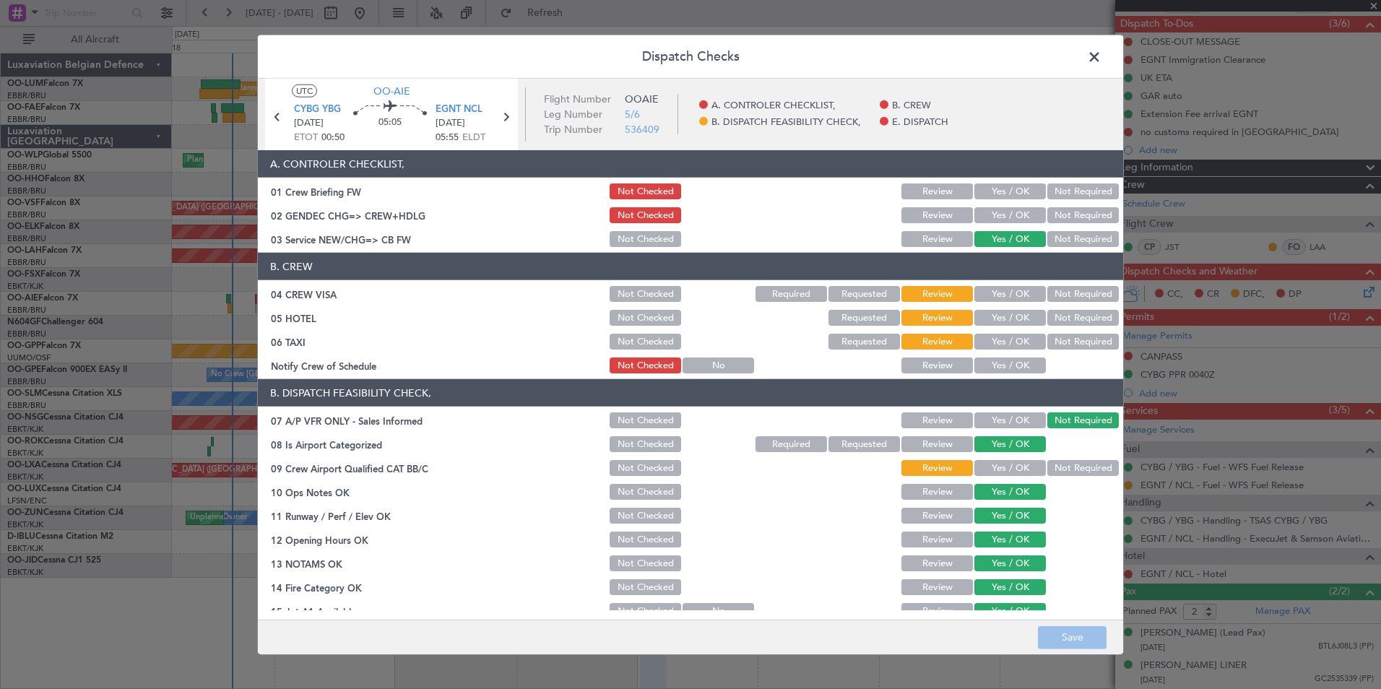
click at [1101, 58] on span at bounding box center [1101, 60] width 0 height 29
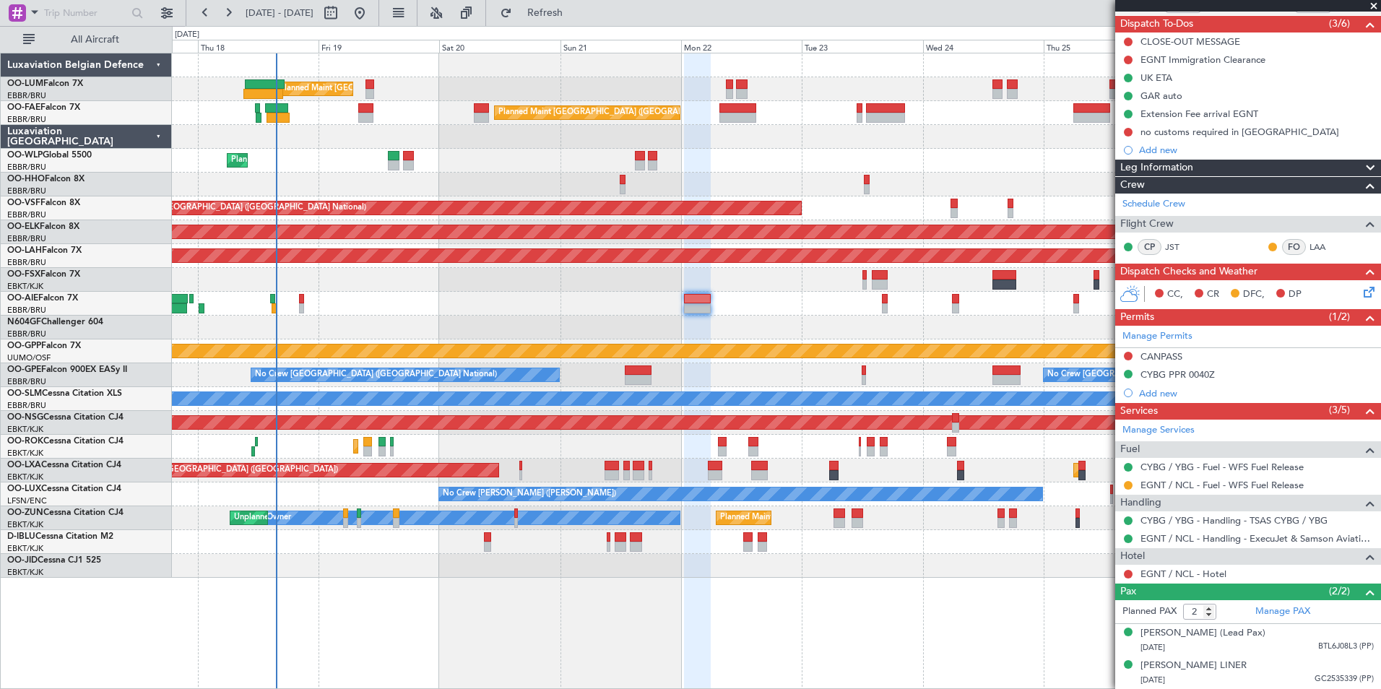
click at [737, 337] on div at bounding box center [776, 328] width 1208 height 24
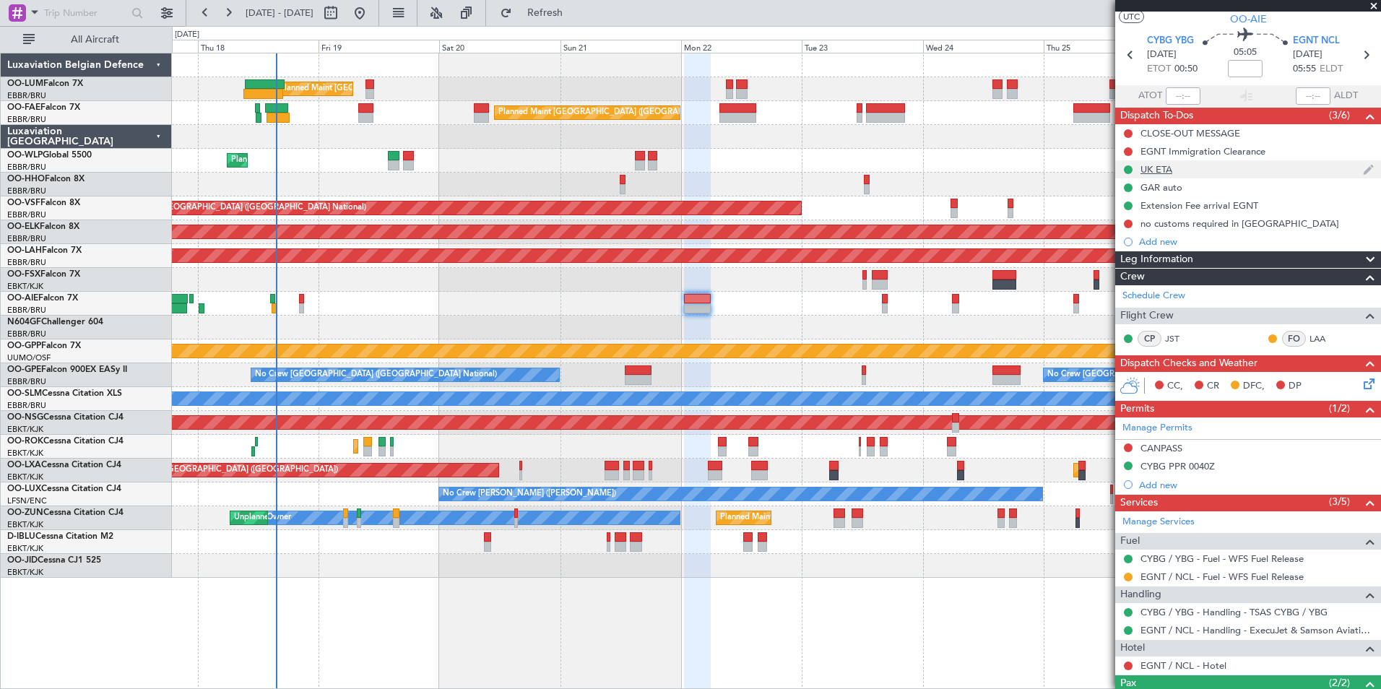
scroll to position [0, 0]
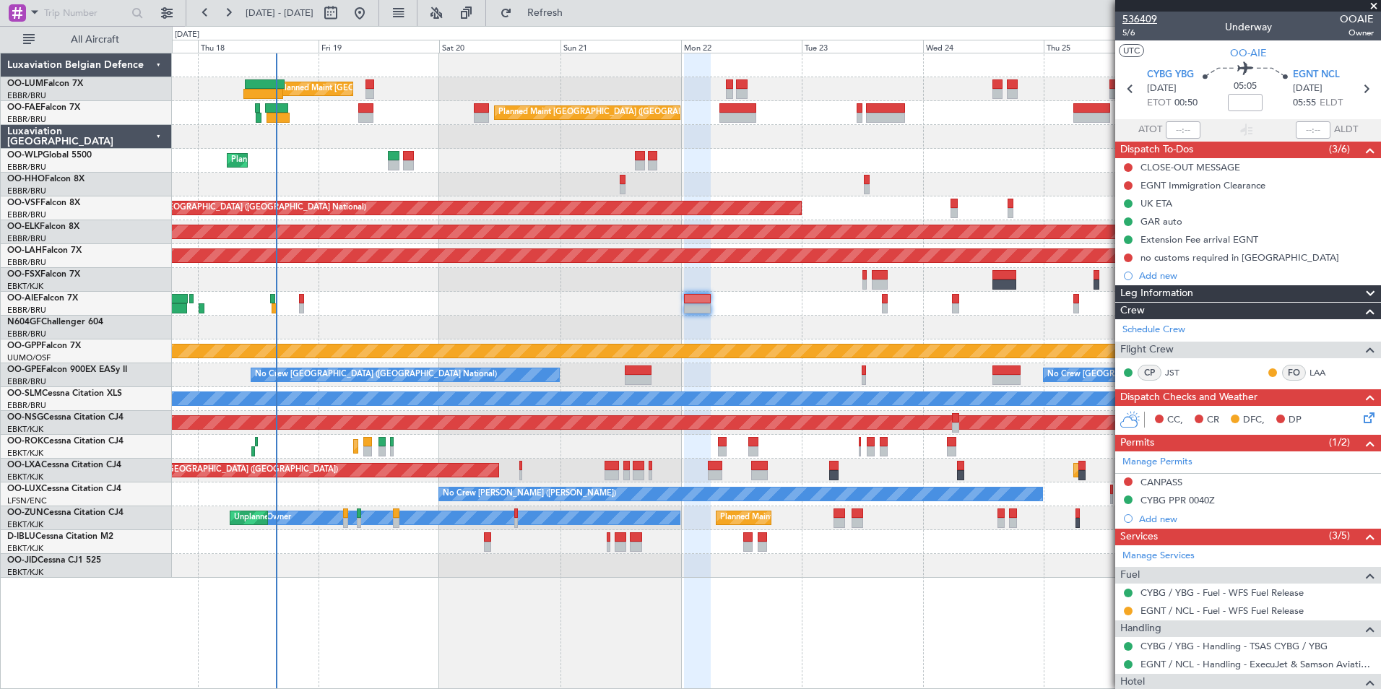
click at [1130, 26] on div "536409 5/6" at bounding box center [1139, 25] width 35 height 27
click at [1132, 34] on span "5/6" at bounding box center [1139, 33] width 35 height 12
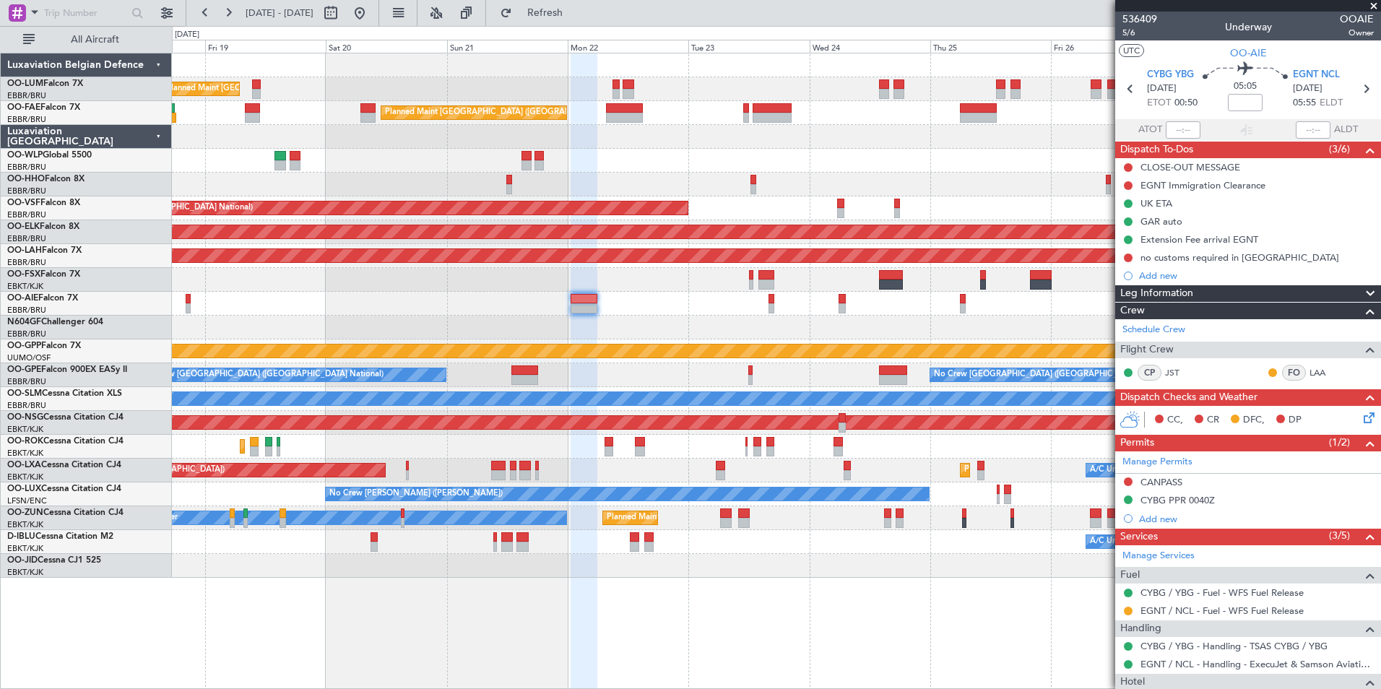
click at [386, 329] on div "Planned Maint Brussels (Brussels National) Owner Melsbroek Air Base Planned Mai…" at bounding box center [776, 315] width 1208 height 524
click at [631, 360] on div "Grounded [PERSON_NAME]" at bounding box center [776, 351] width 1208 height 24
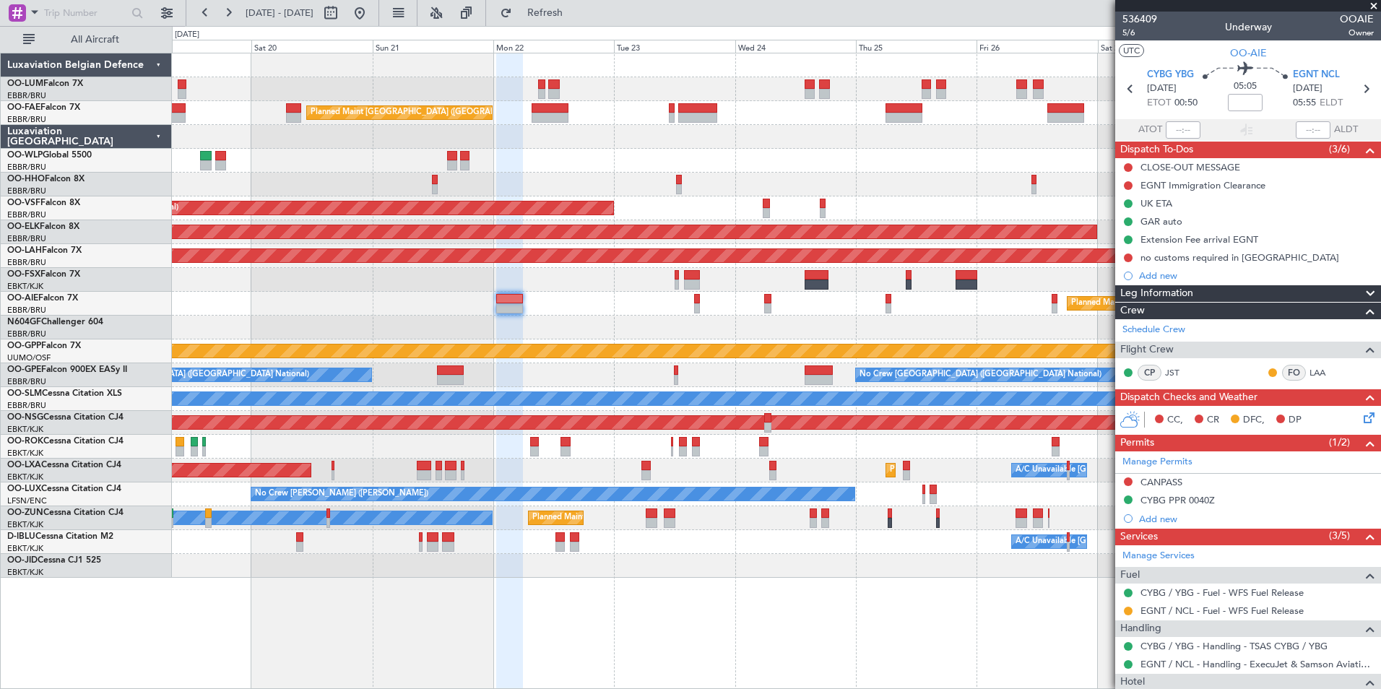
click at [895, 344] on div "Owner Melsbroek Air Base Planned Maint Brussels (Brussels National) Planned Mai…" at bounding box center [776, 315] width 1208 height 524
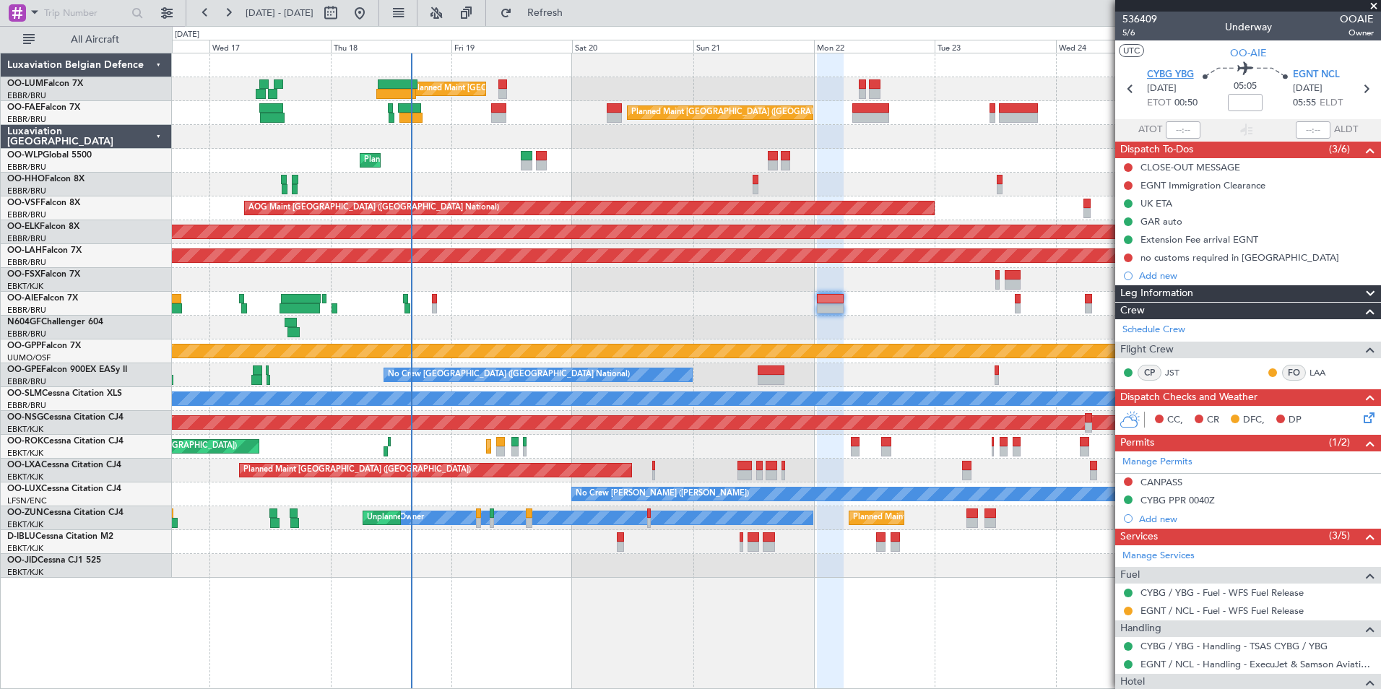
click at [1179, 74] on span "CYBG YBG" at bounding box center [1170, 75] width 47 height 14
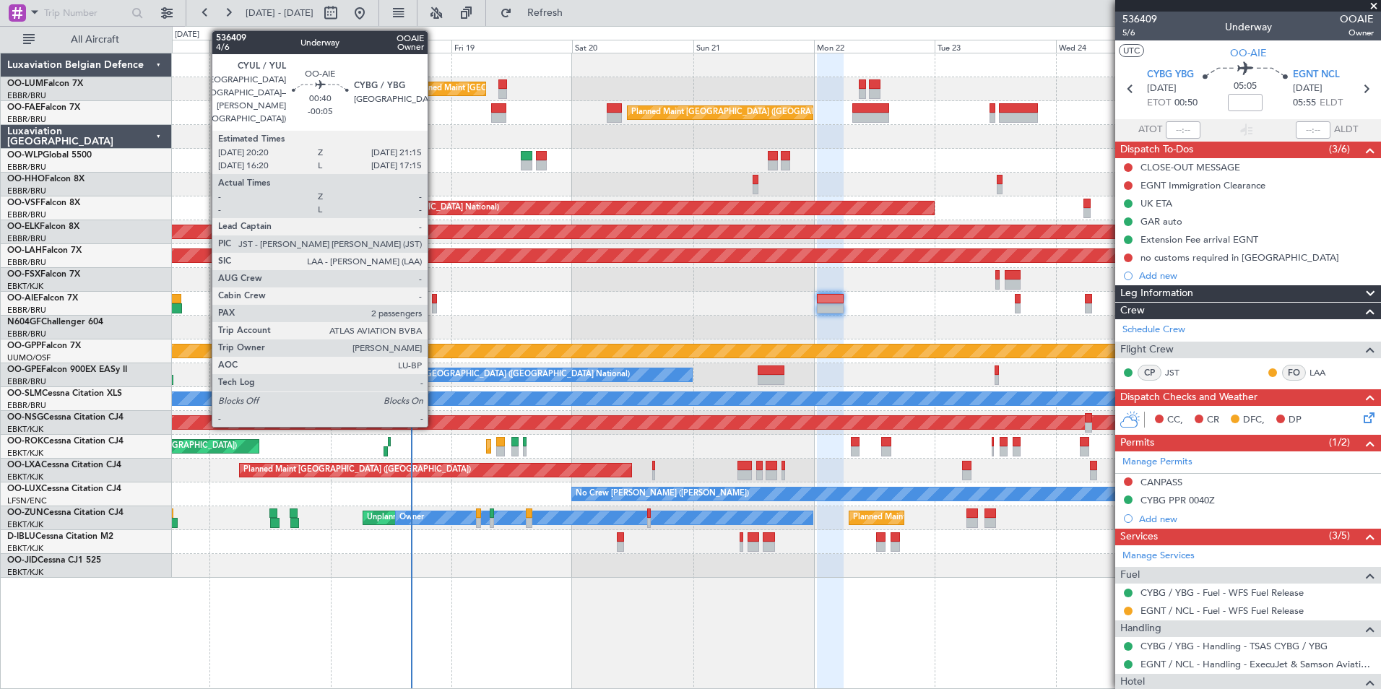
click at [434, 306] on div at bounding box center [434, 308] width 5 height 10
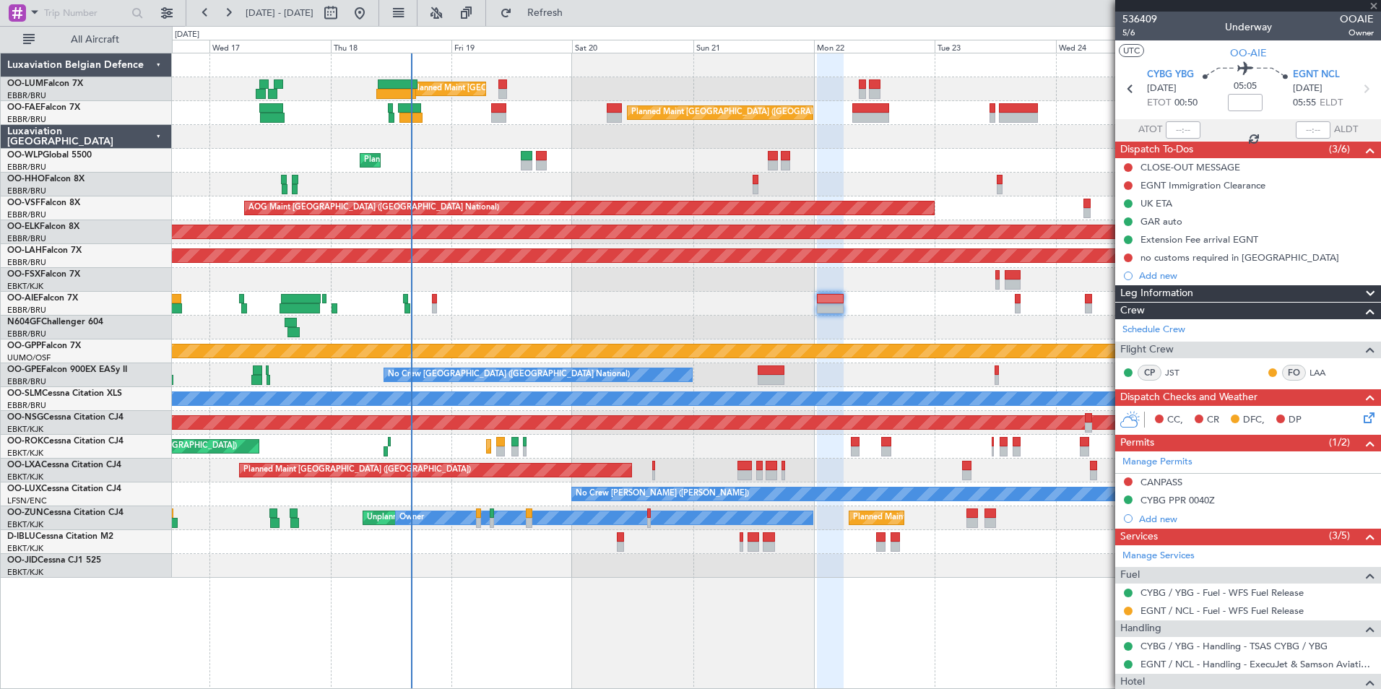
click at [448, 327] on div at bounding box center [776, 328] width 1208 height 24
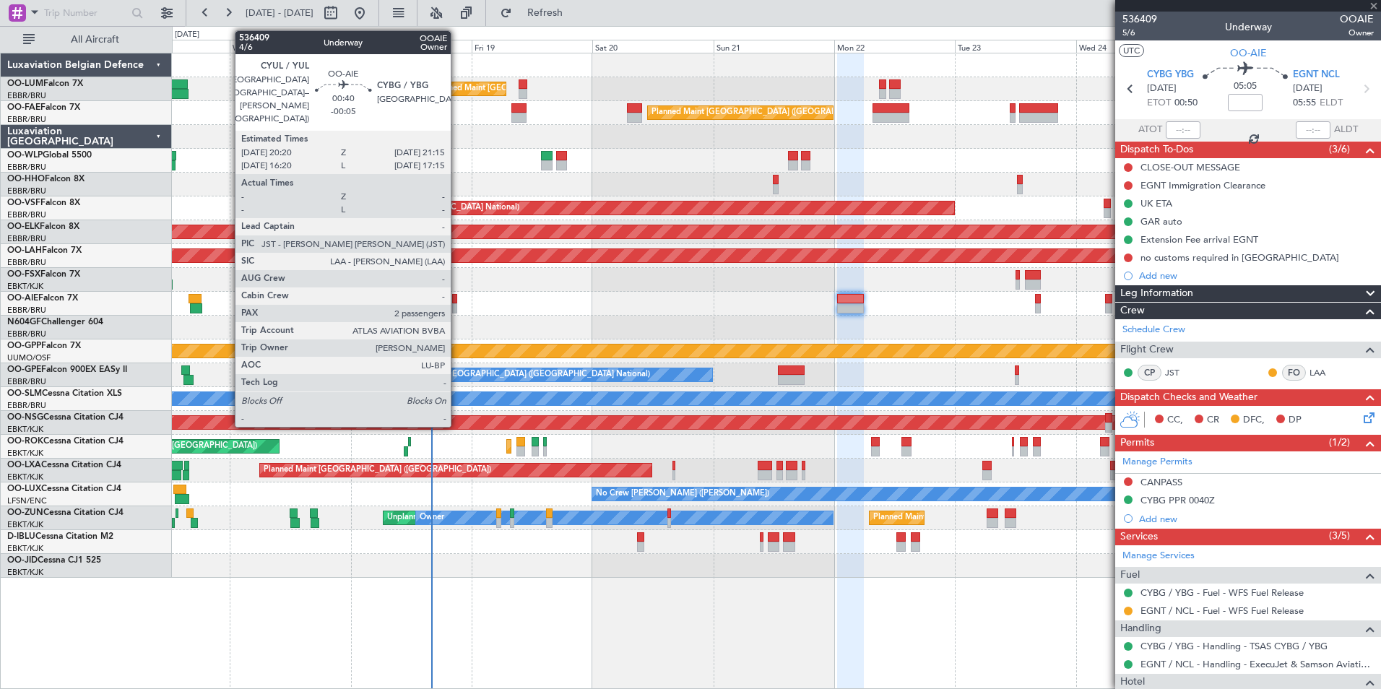
type input "-00:05"
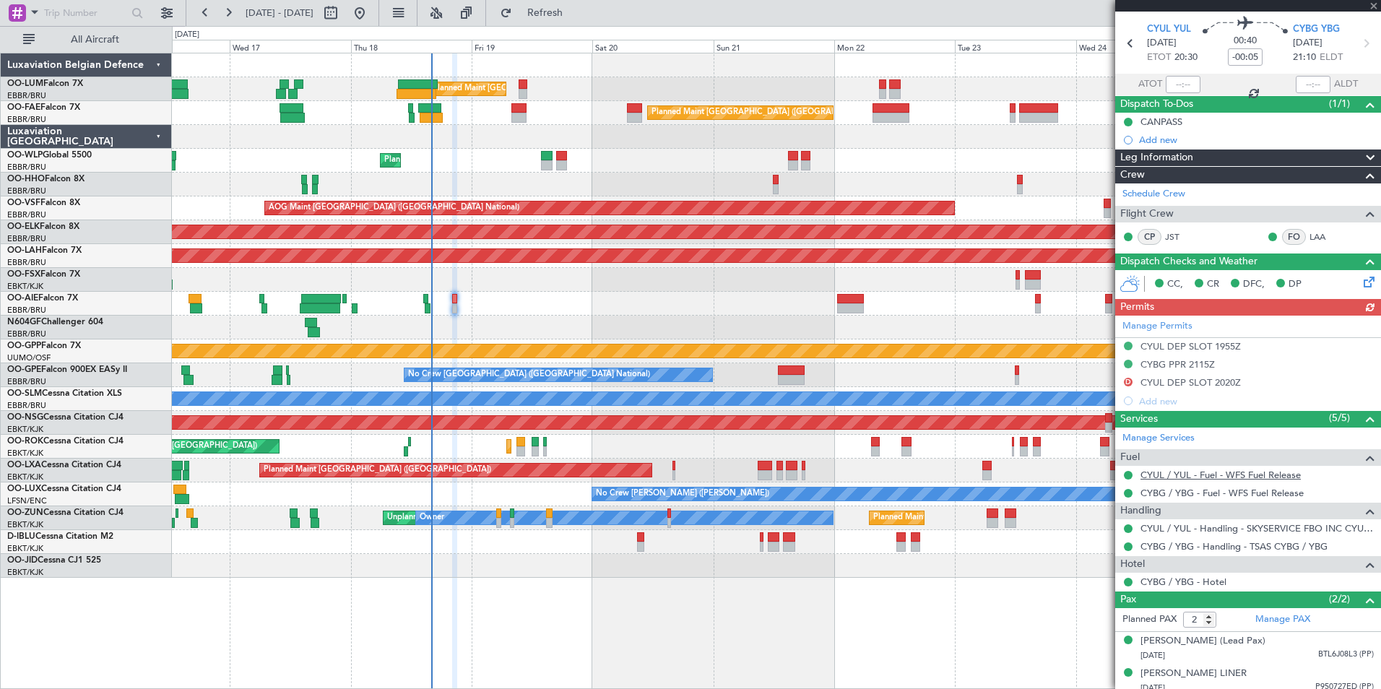
scroll to position [67, 0]
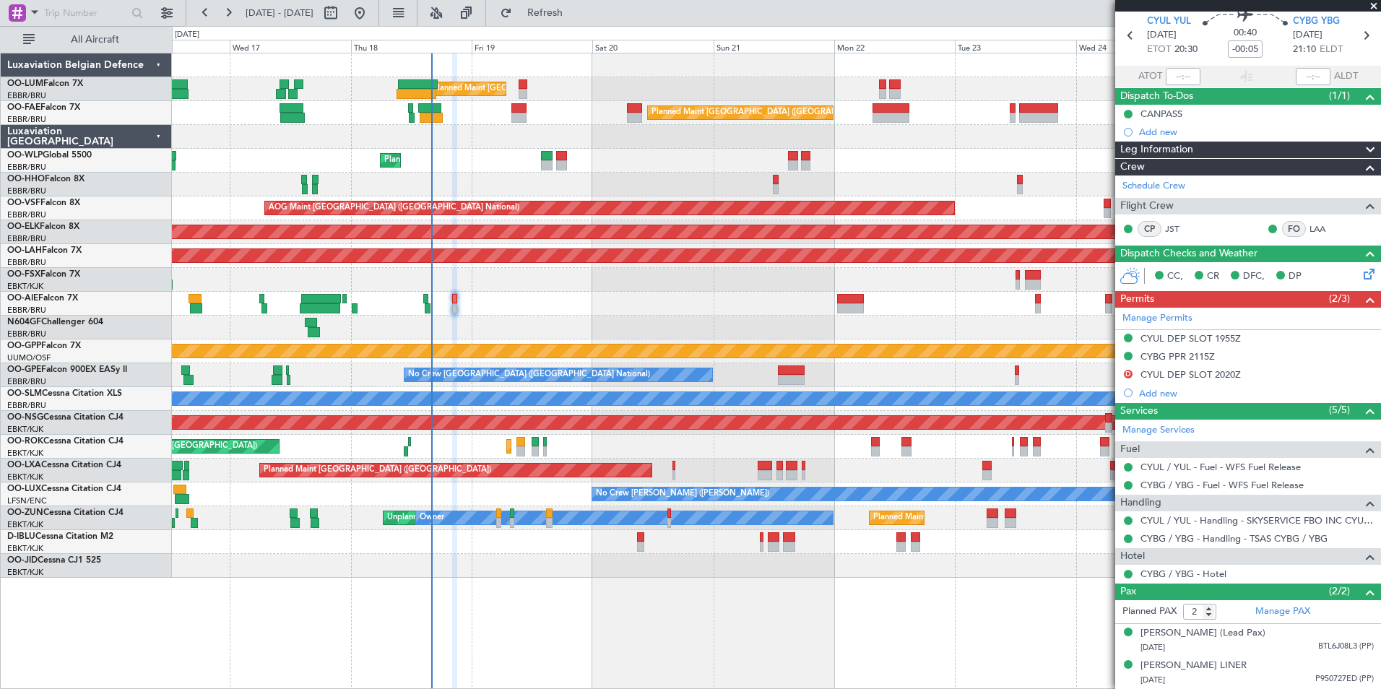
click at [1230, 617] on mat-tooltip-component "Complete" at bounding box center [1243, 605] width 62 height 38
click at [1217, 626] on div "Martialis Quirinus Henricus VAN POECKE (Lead Pax)" at bounding box center [1202, 633] width 125 height 14
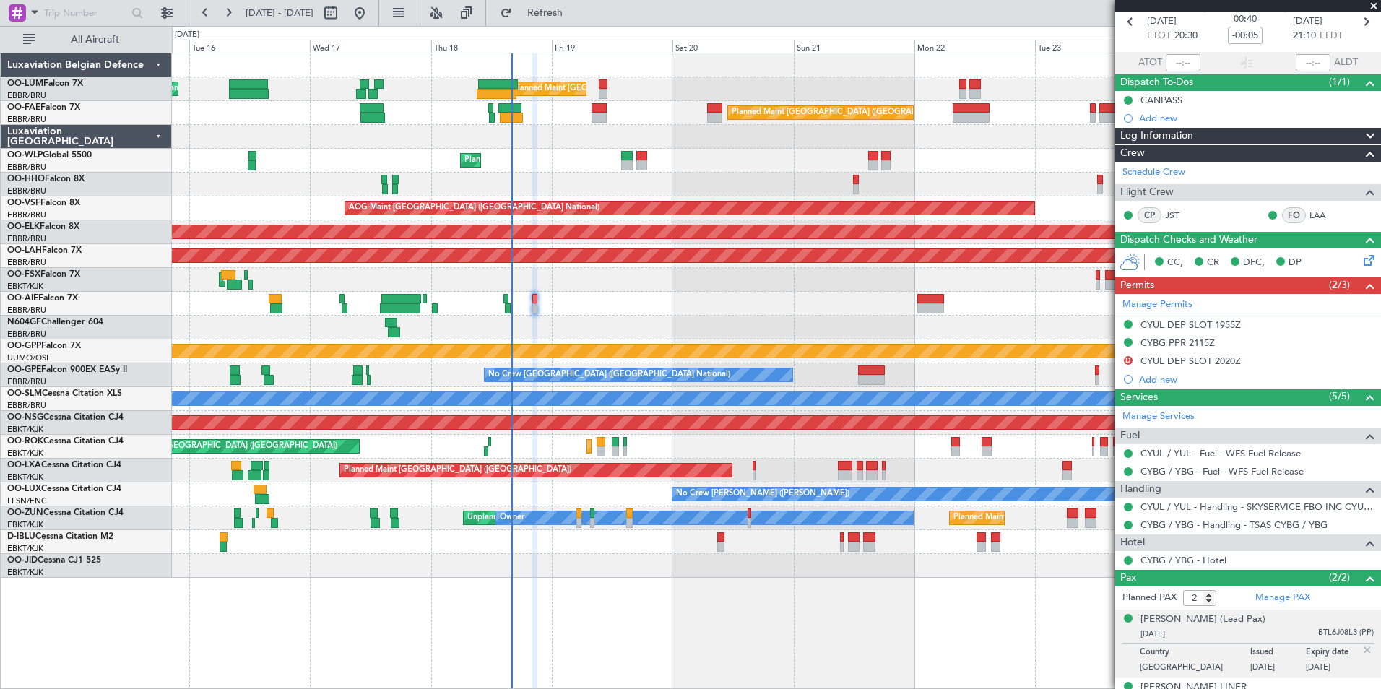
click at [572, 366] on div "Planned Maint [GEOGRAPHIC_DATA] ([GEOGRAPHIC_DATA] National) Unplanned Maint [G…" at bounding box center [776, 315] width 1208 height 524
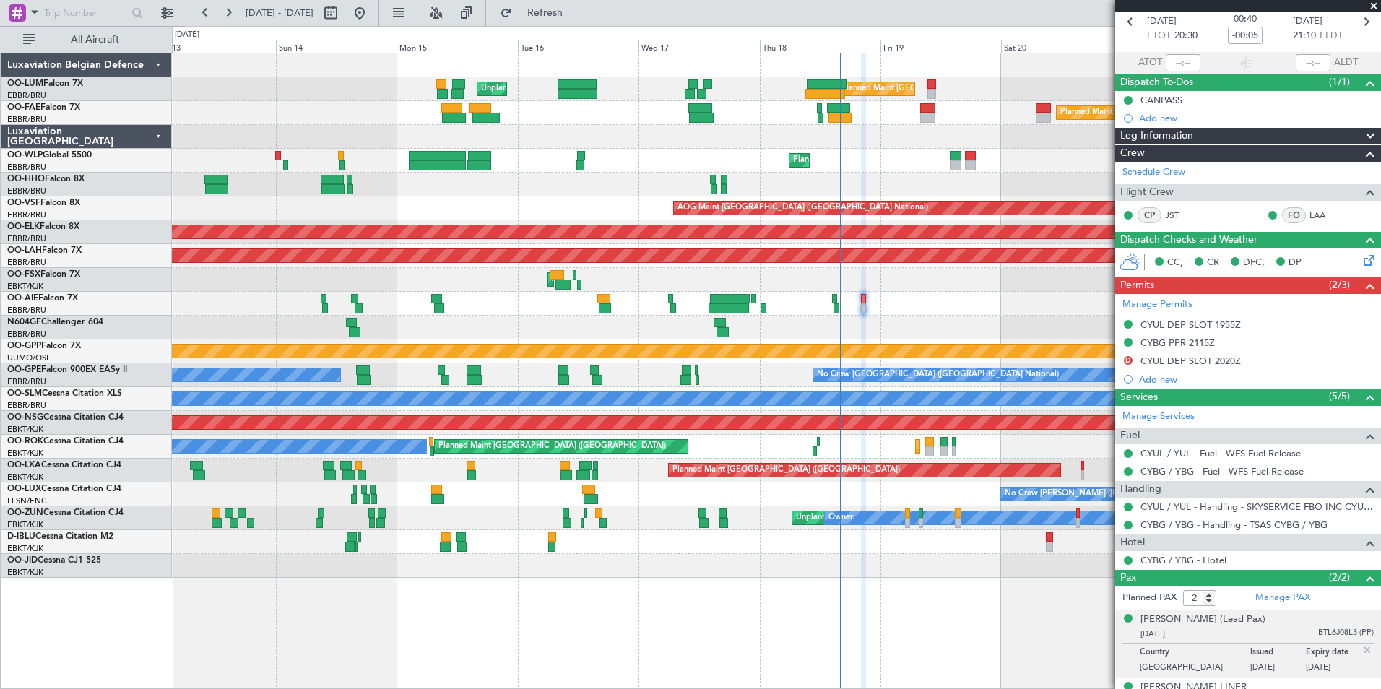
click at [915, 599] on div "Planned Maint Brussels (Brussels National) Unplanned Maint Brussels (Brussels N…" at bounding box center [776, 371] width 1209 height 636
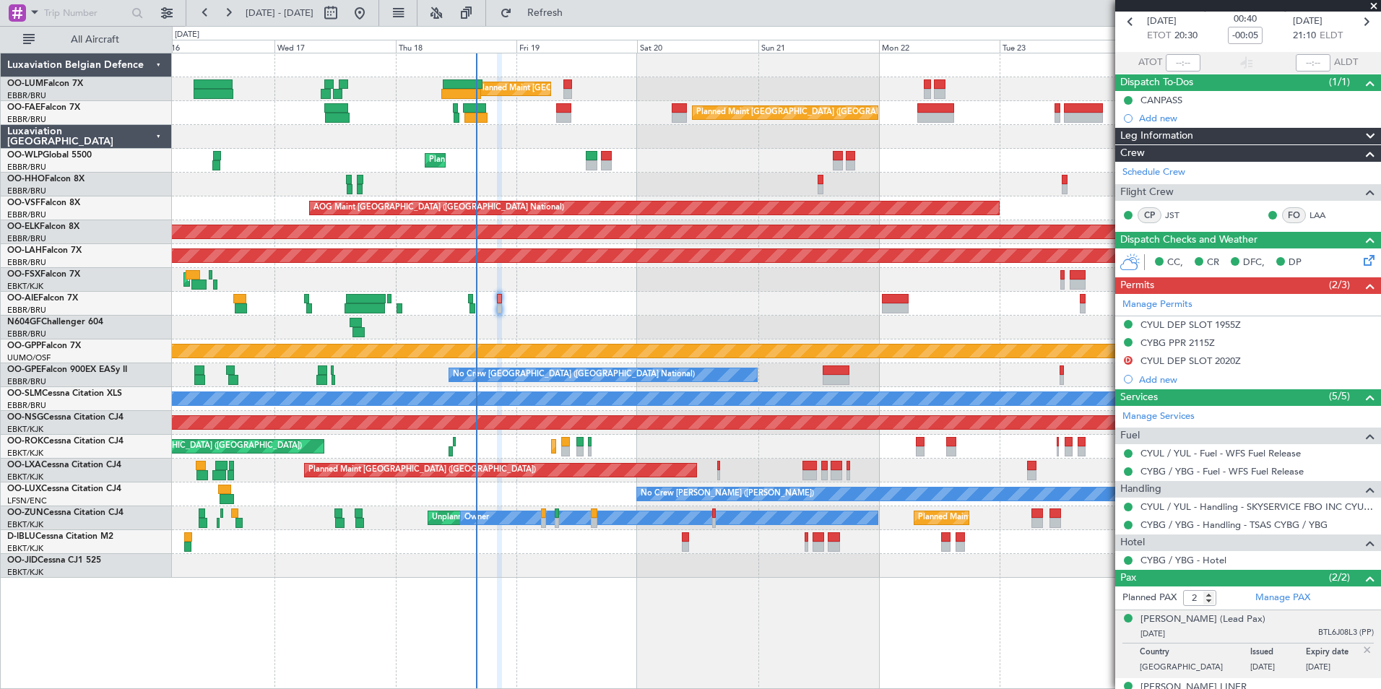
click at [539, 344] on div "Planned Maint Brussels (Brussels National) Unplanned Maint Brussels (Brussels N…" at bounding box center [776, 315] width 1208 height 524
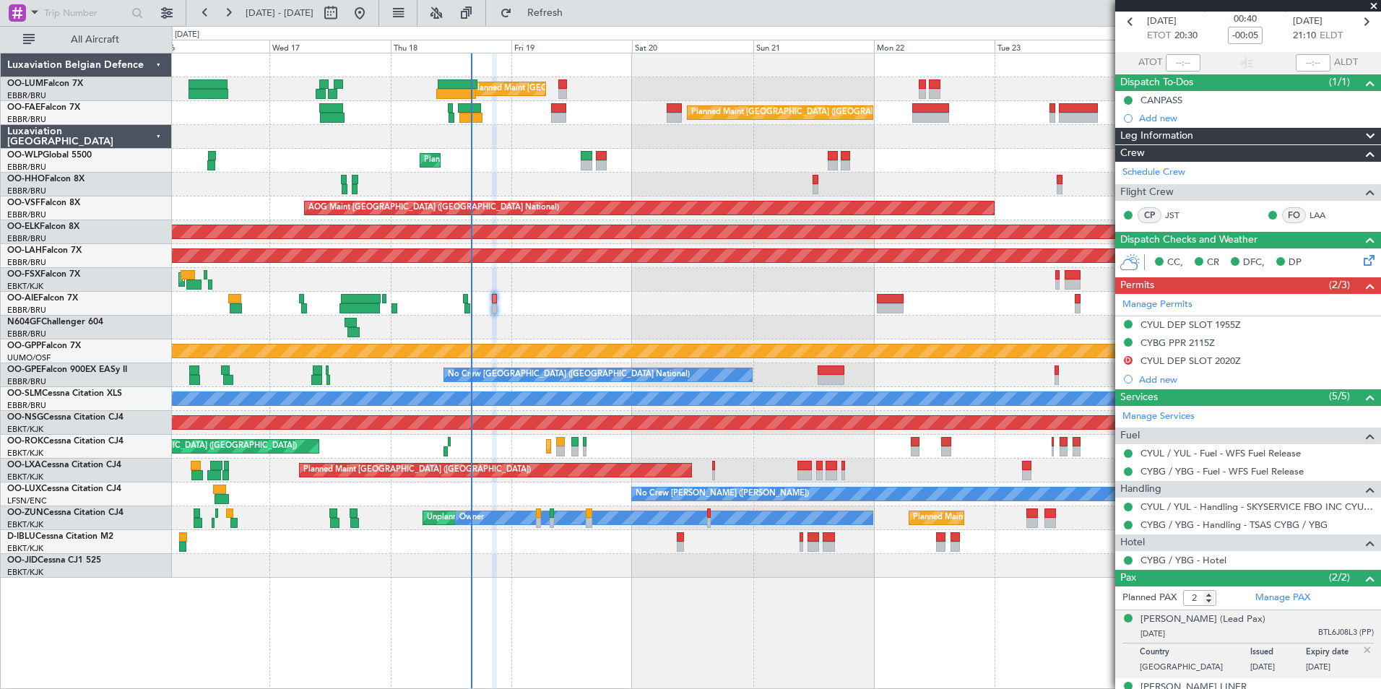
click at [1190, 531] on div "CYBG / YBG - Handling - TSAS CYBG / YBG" at bounding box center [1248, 525] width 266 height 18
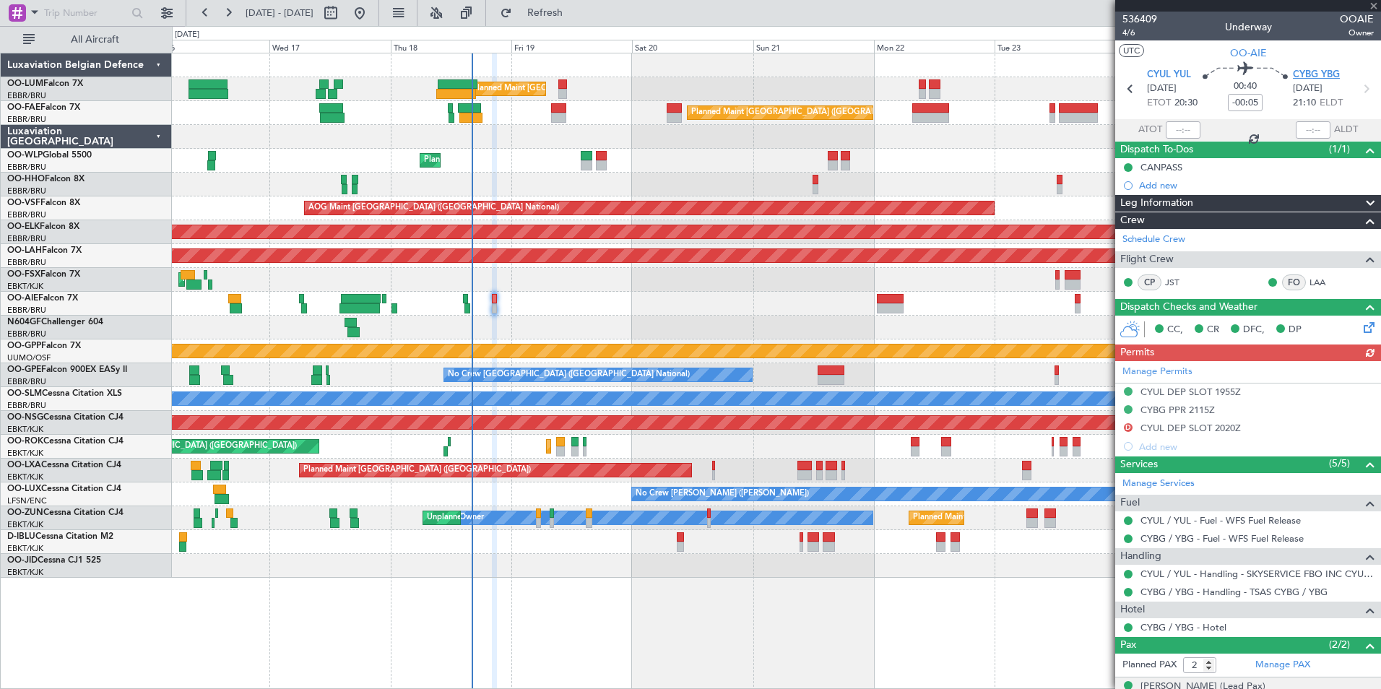
click at [1312, 69] on span "CYBG YBG" at bounding box center [1316, 75] width 47 height 14
click at [532, 305] on div "Planned Maint [GEOGRAPHIC_DATA] ([GEOGRAPHIC_DATA])" at bounding box center [776, 304] width 1208 height 24
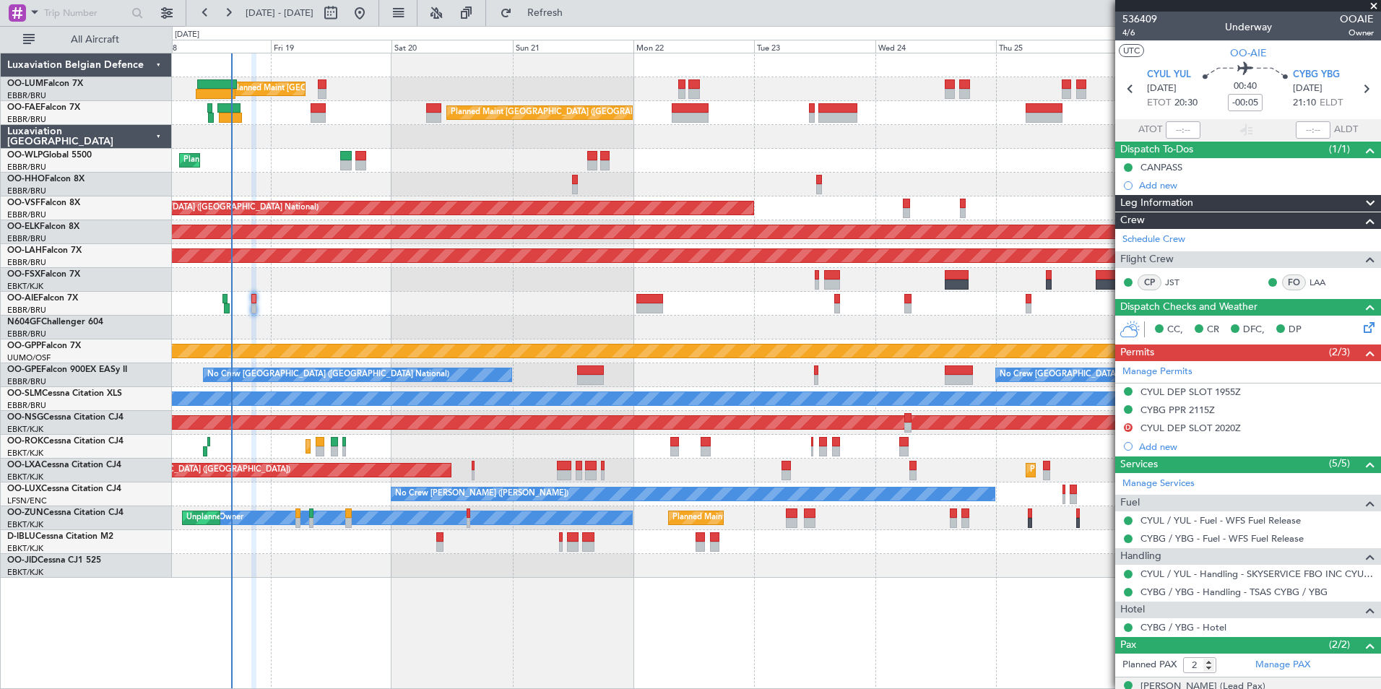
click at [634, 304] on div "Planned Maint [GEOGRAPHIC_DATA] ([GEOGRAPHIC_DATA])" at bounding box center [776, 304] width 1208 height 24
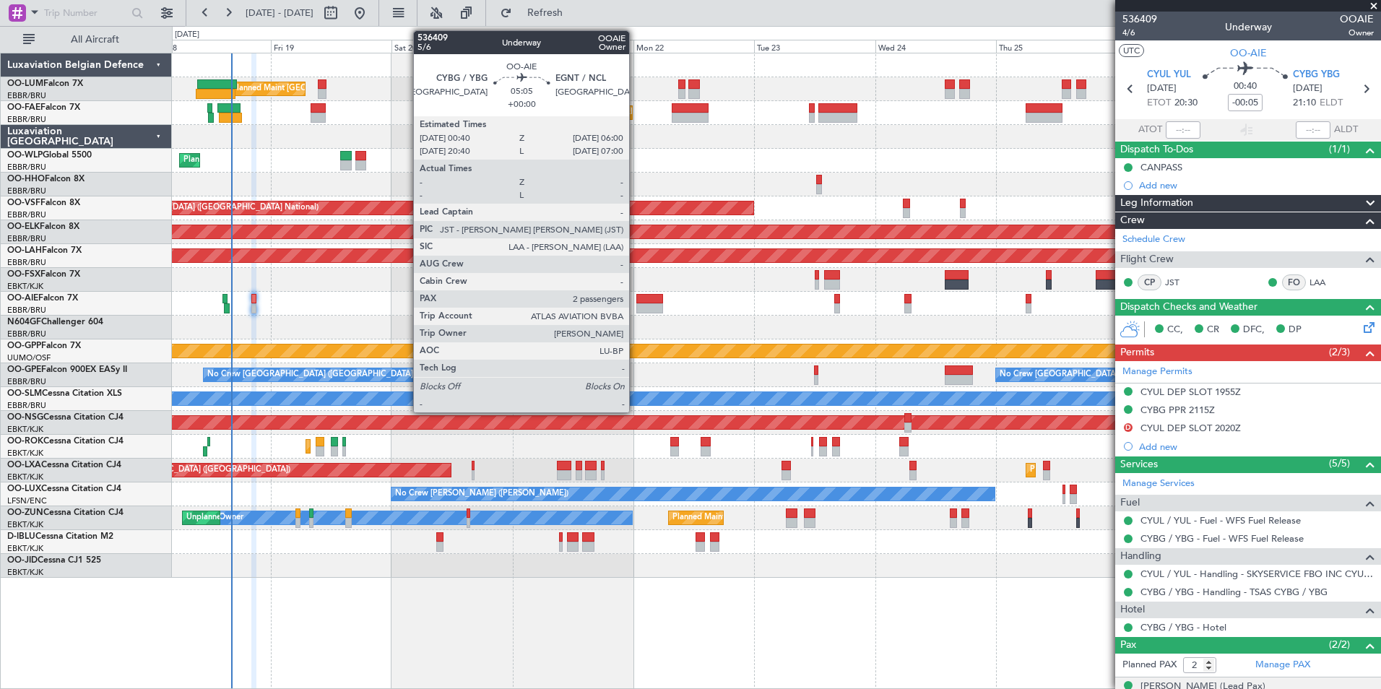
click at [650, 303] on div at bounding box center [649, 308] width 27 height 10
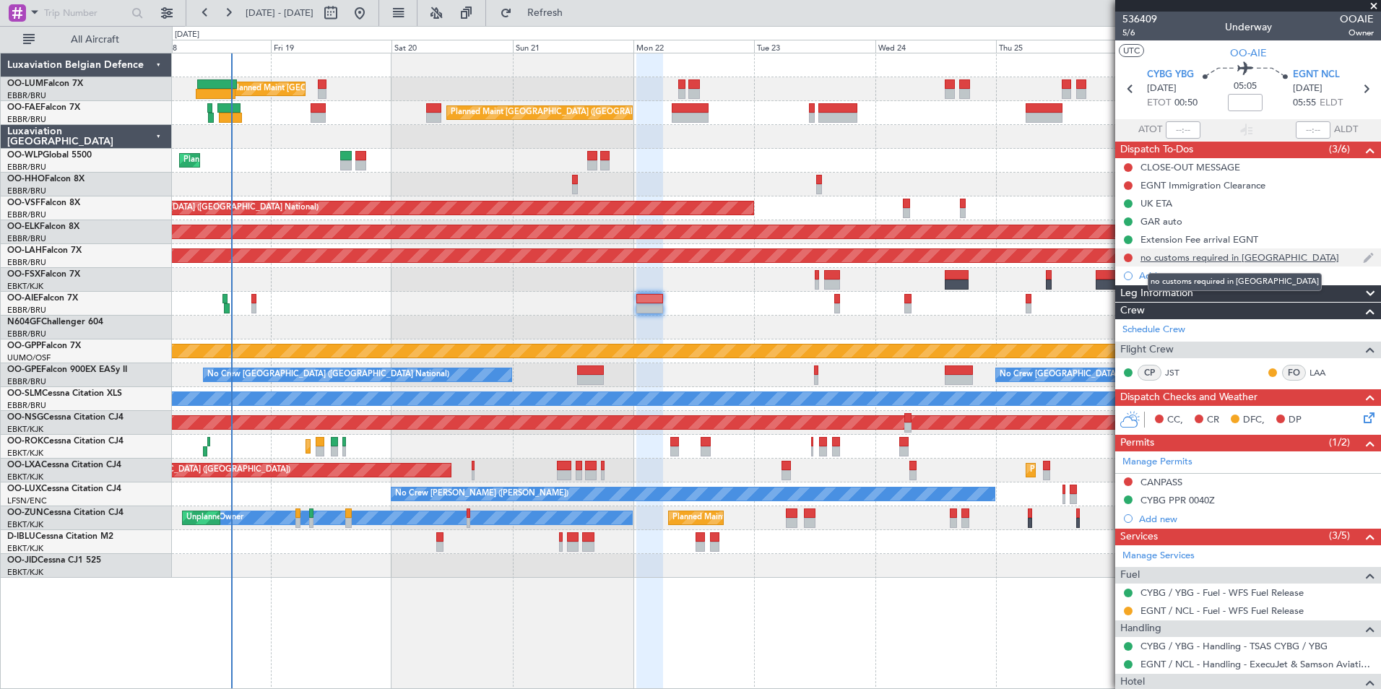
click at [1181, 259] on div "no customs required in Canada" at bounding box center [1239, 257] width 199 height 12
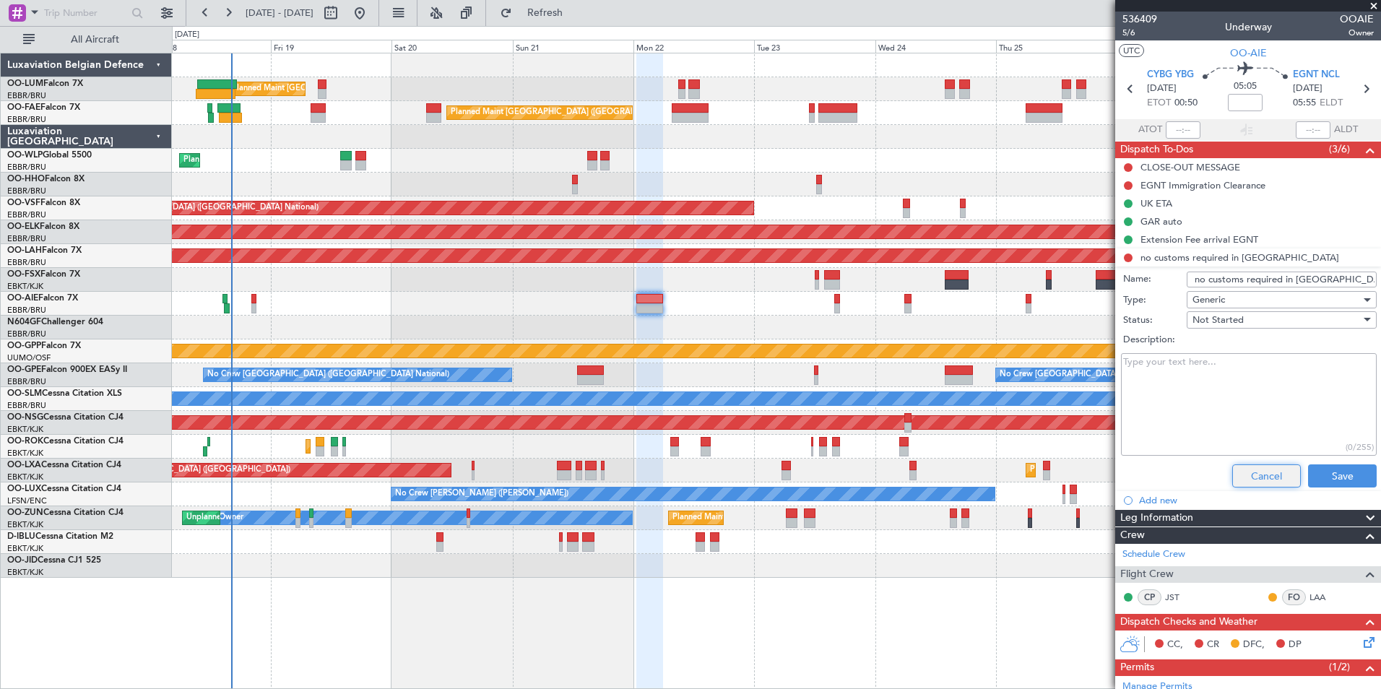
click at [1251, 483] on button "Cancel" at bounding box center [1266, 475] width 69 height 23
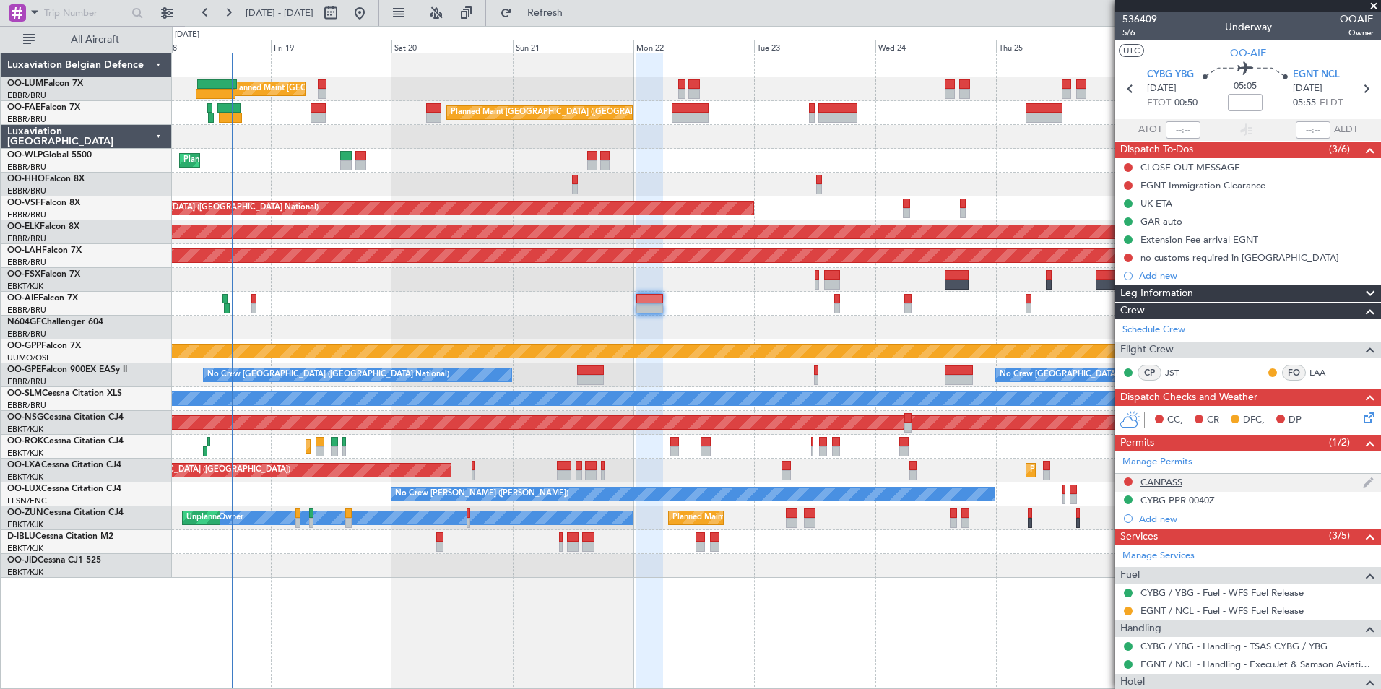
click at [1124, 477] on div at bounding box center [1128, 482] width 12 height 12
click at [1131, 482] on button at bounding box center [1128, 481] width 9 height 9
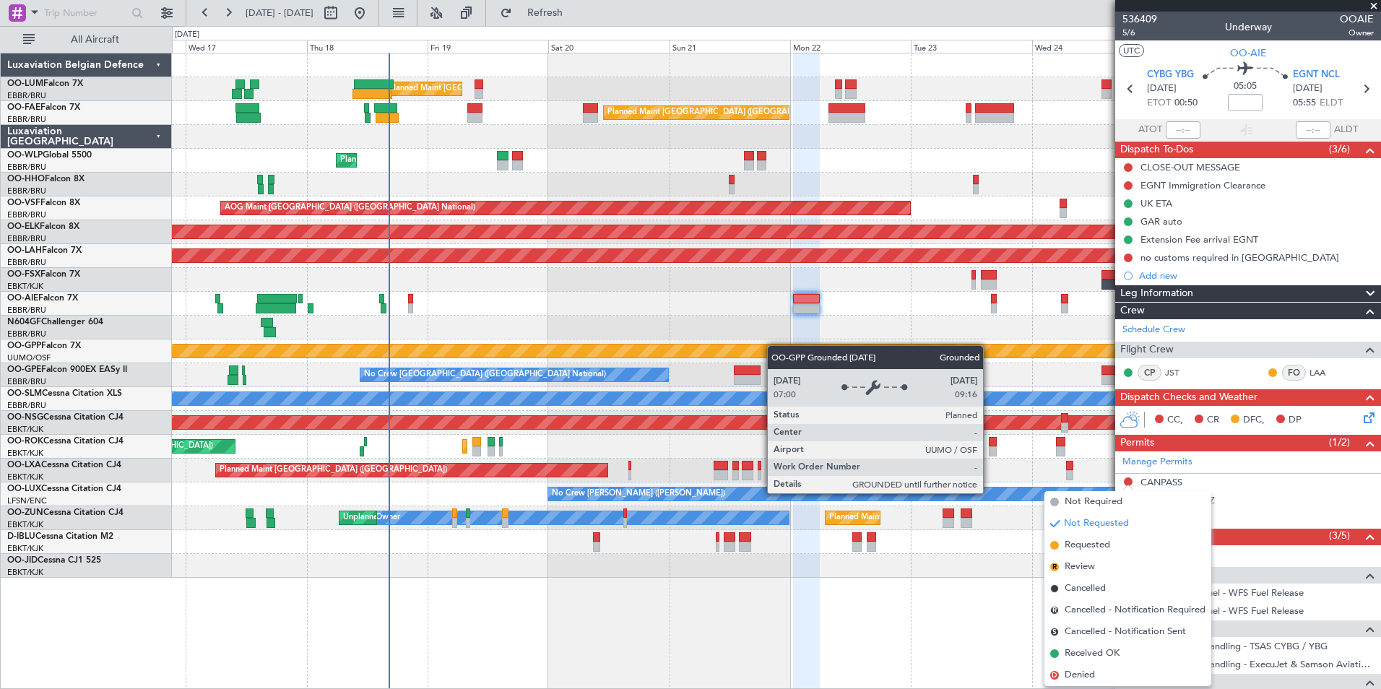
click at [780, 346] on div "Grounded [PERSON_NAME]" at bounding box center [776, 351] width 1208 height 24
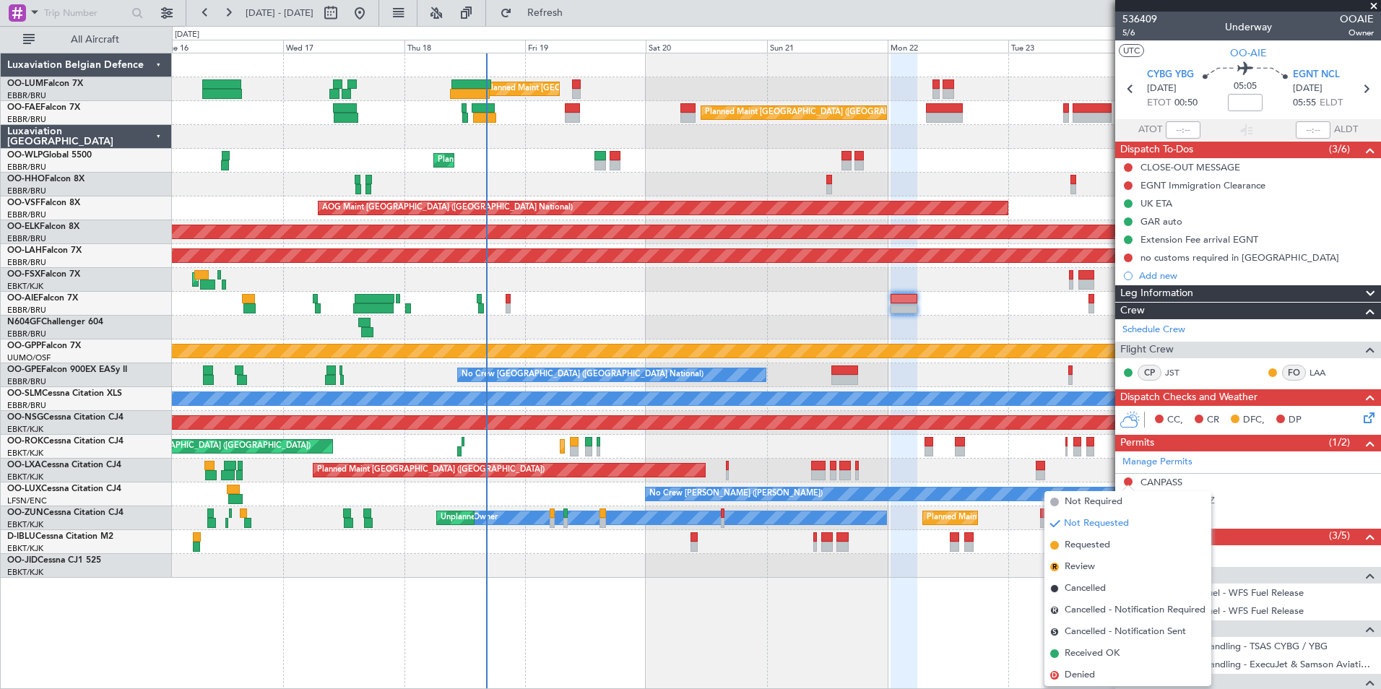
click at [609, 305] on div "Planned Maint [GEOGRAPHIC_DATA] ([GEOGRAPHIC_DATA])" at bounding box center [776, 304] width 1208 height 24
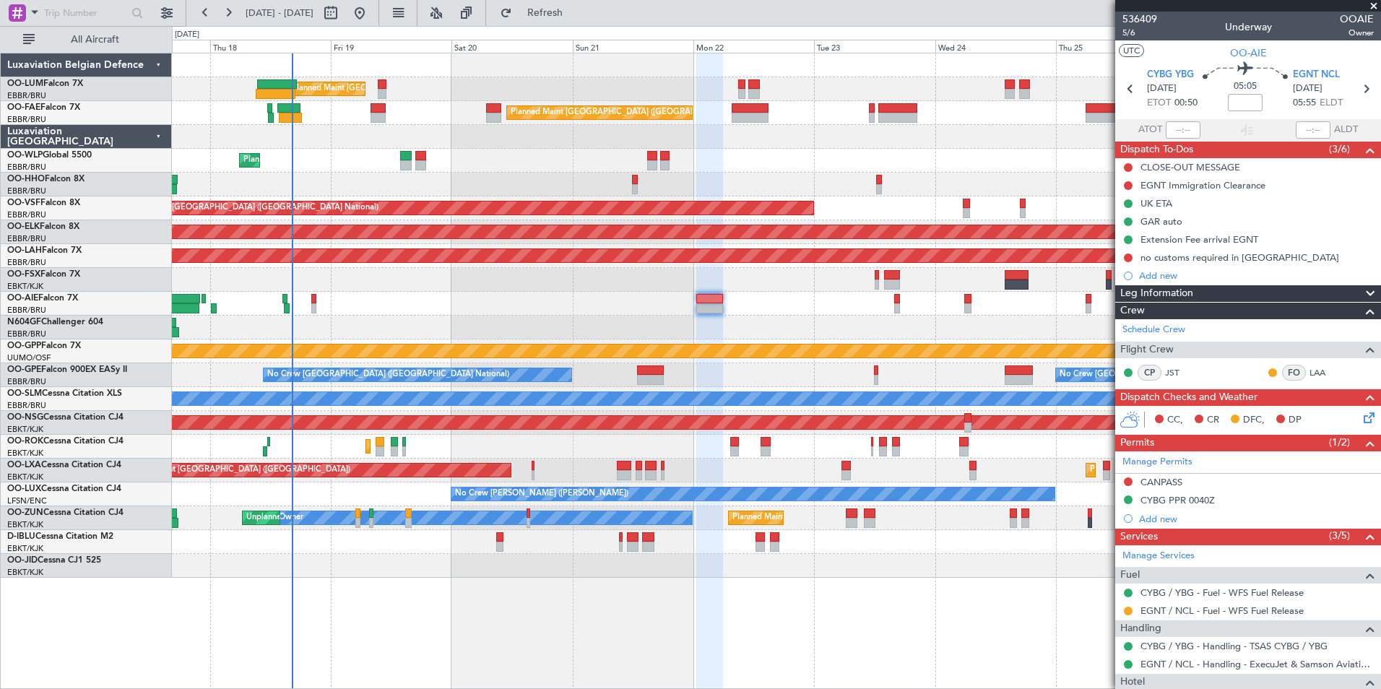
click at [521, 334] on div at bounding box center [776, 328] width 1208 height 24
click at [1166, 282] on div "Add new" at bounding box center [1248, 275] width 266 height 18
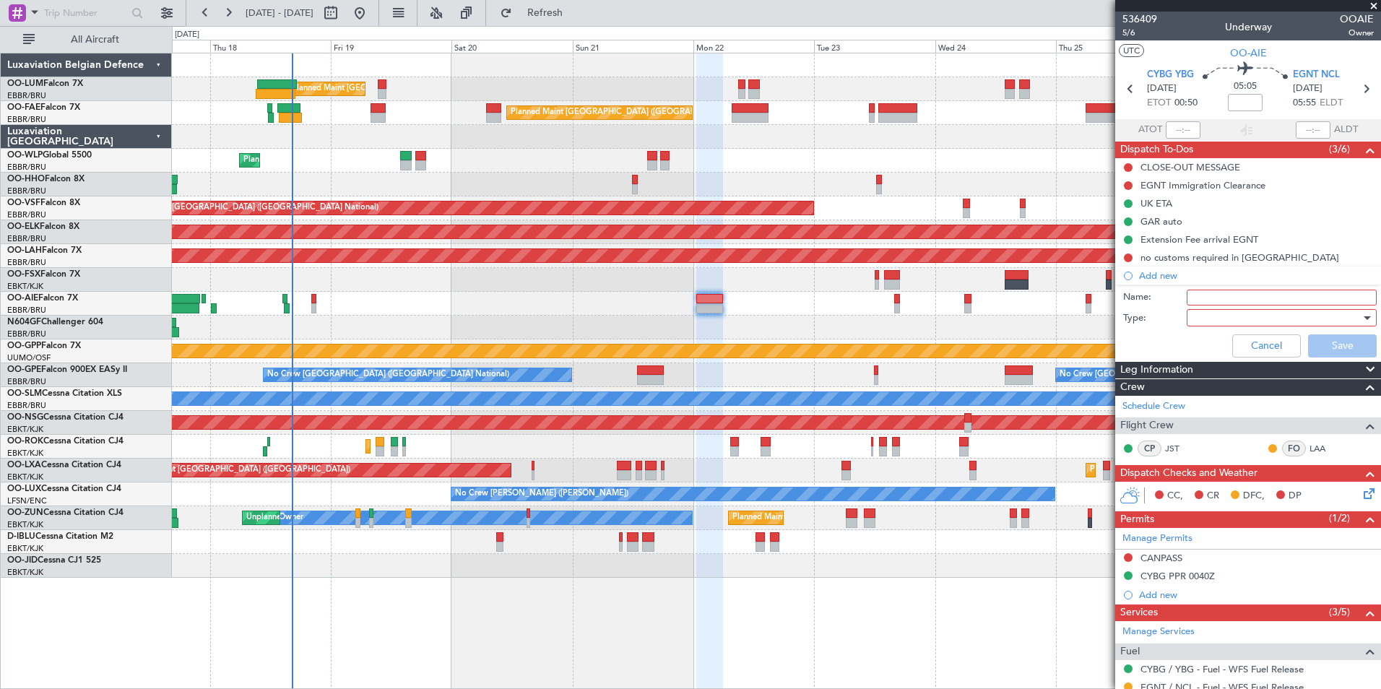
click at [1197, 299] on input "Name:" at bounding box center [1281, 298] width 190 height 16
click at [1256, 295] on input "PP Irina Ykiv" at bounding box center [1281, 298] width 190 height 16
drag, startPoint x: 1249, startPoint y: 295, endPoint x: 1203, endPoint y: 300, distance: 45.7
click at [1203, 300] on input "PP Irina Ykiv" at bounding box center [1281, 298] width 190 height 16
type input "PP Irina Liner **read me ***"
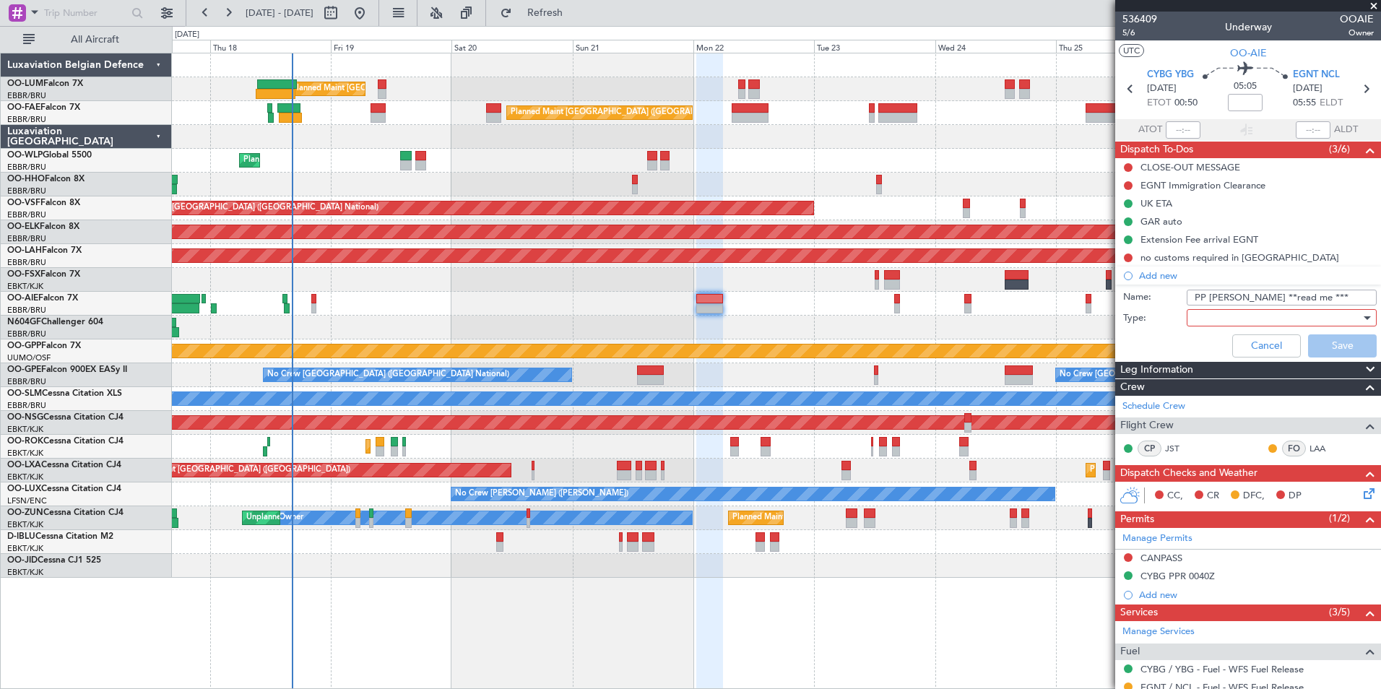
click at [1223, 316] on div at bounding box center [1276, 318] width 168 height 22
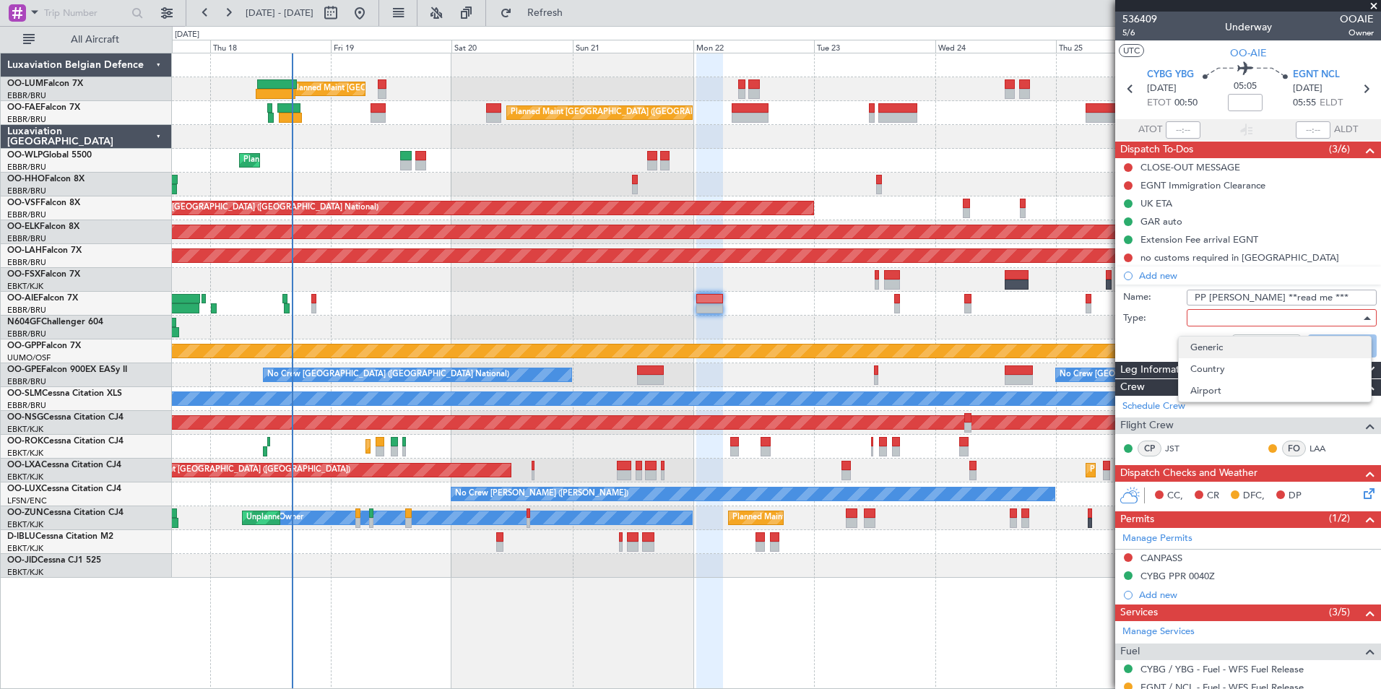
click at [1214, 340] on span "Generic" at bounding box center [1274, 348] width 169 height 22
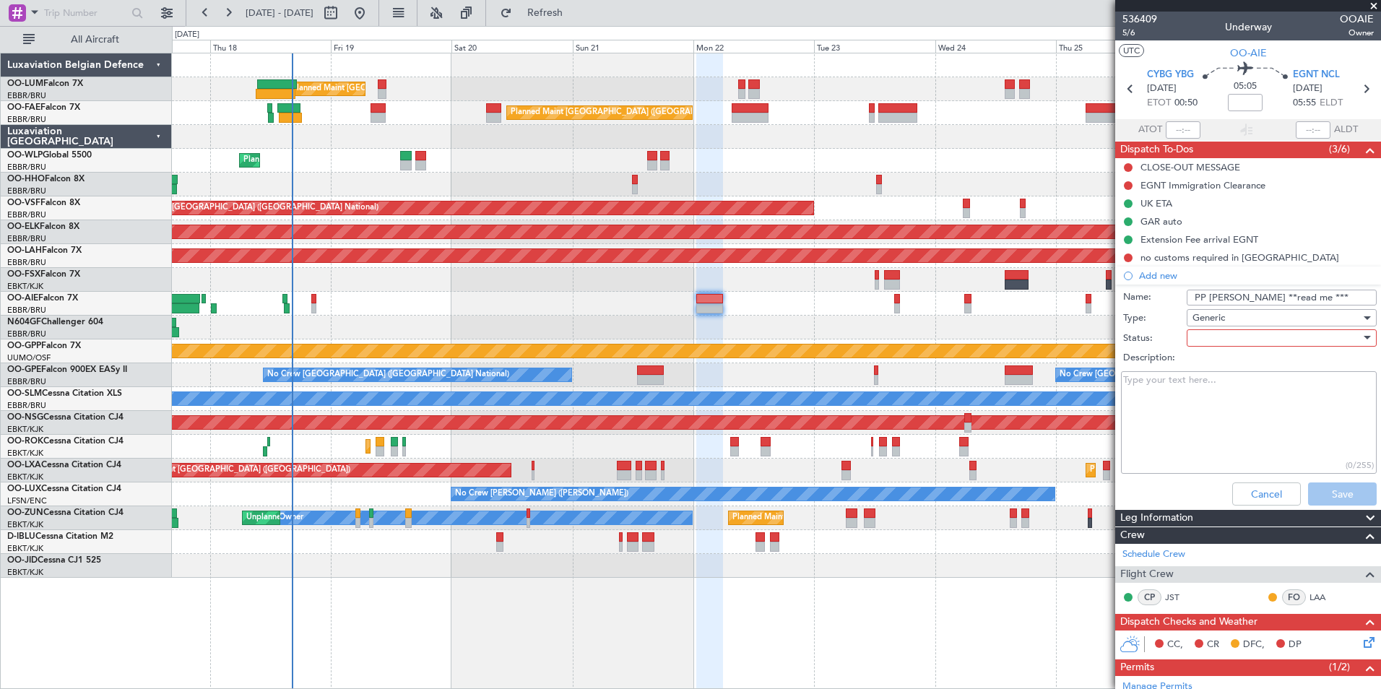
click at [1213, 342] on div at bounding box center [1276, 338] width 168 height 22
click at [1211, 367] on span "Not Started" at bounding box center [1274, 367] width 169 height 22
click at [1180, 381] on textarea "Description:" at bounding box center [1249, 422] width 256 height 103
click at [1272, 375] on textarea "Departure CYBG on Canadian PP" at bounding box center [1249, 422] width 256 height 103
click at [1210, 411] on textarea "Departure CYBG on Canadian PP "P950727ED" ARR EGNT on Belgia PP" at bounding box center [1249, 422] width 256 height 103
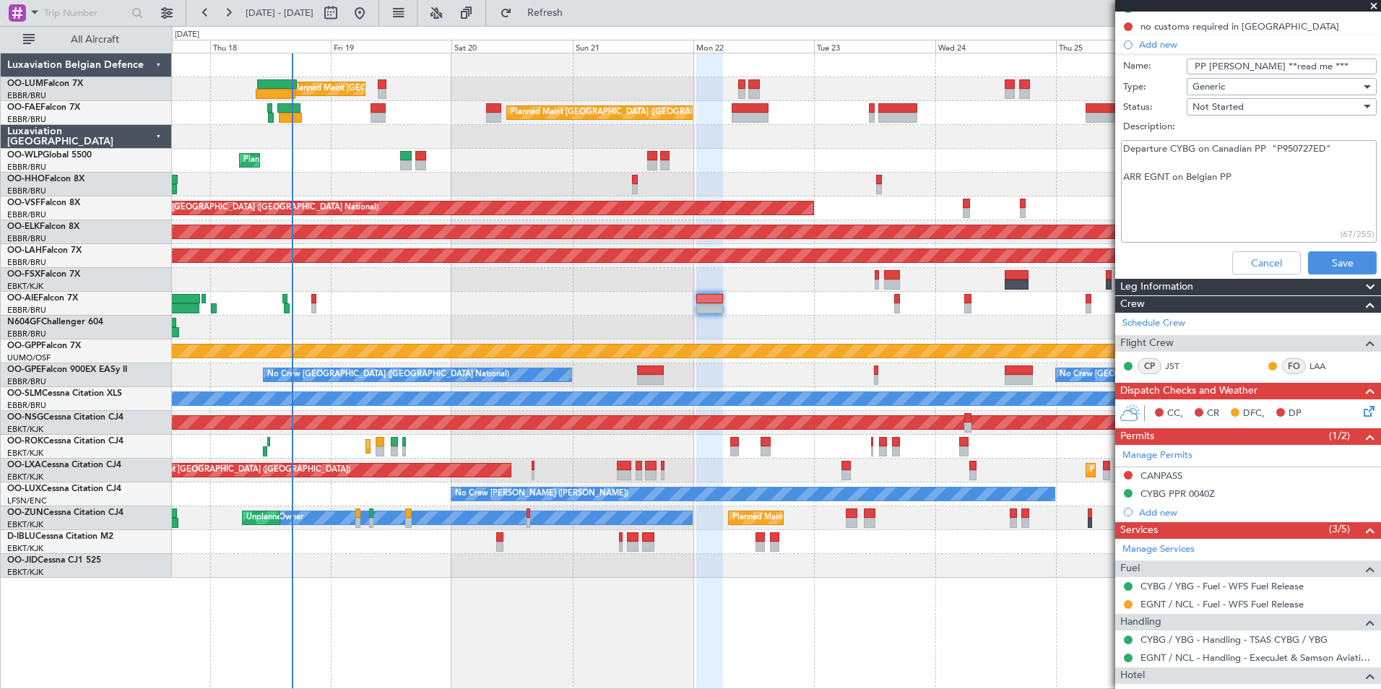
scroll to position [364, 0]
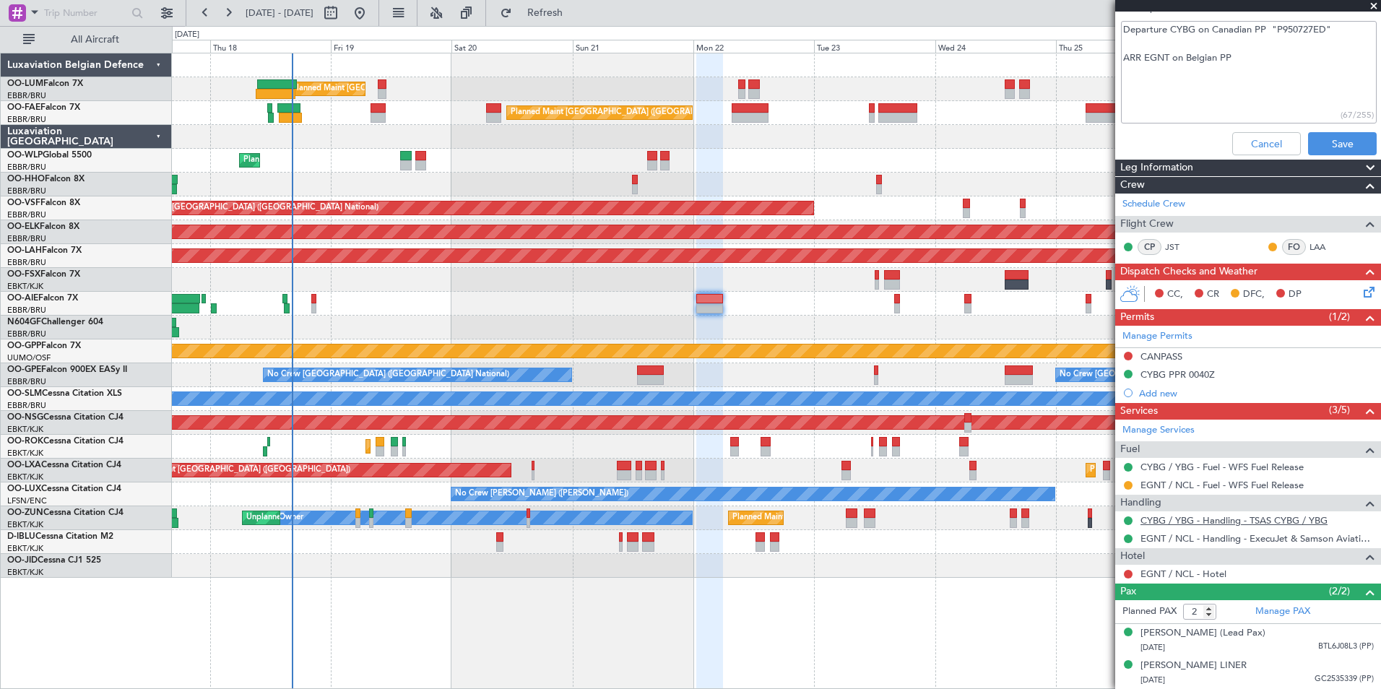
click at [1185, 514] on link "CYBG / YBG - Handling - TSAS CYBG / YBG" at bounding box center [1233, 520] width 187 height 12
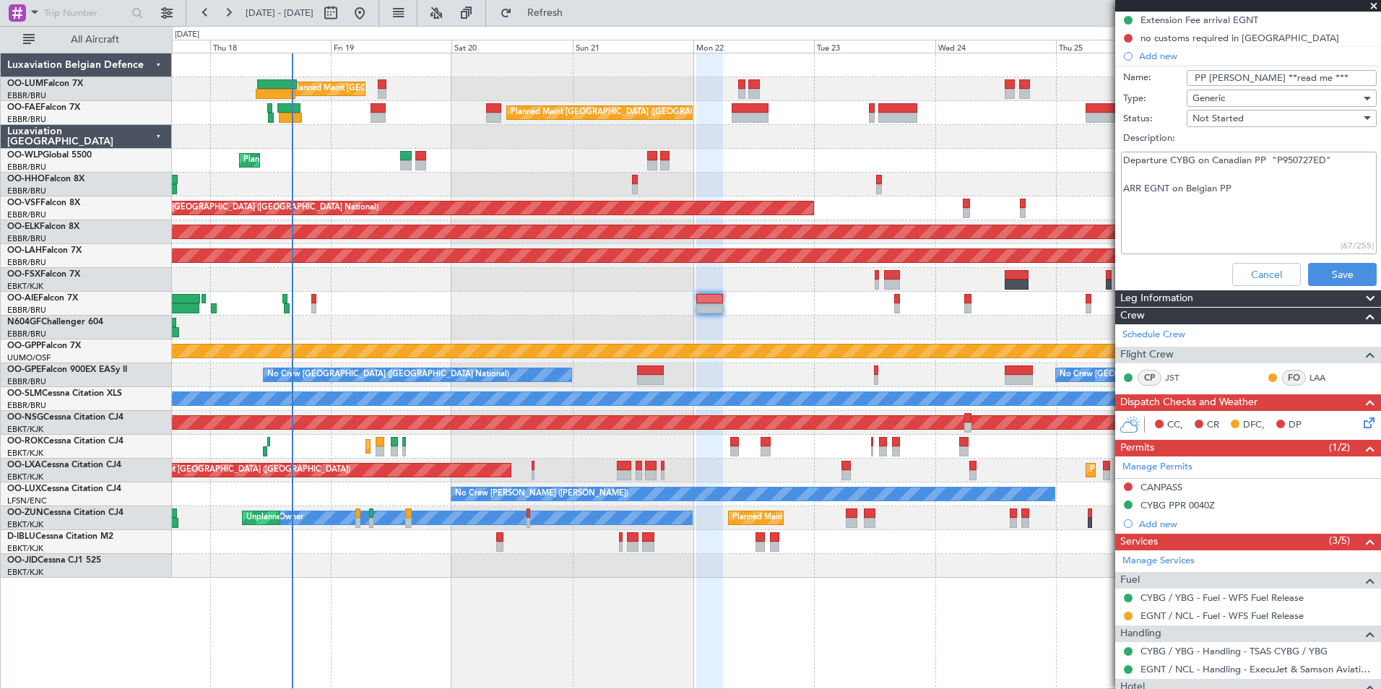
click at [1138, 208] on textarea "Departure CYBG on Canadian PP "P950727ED" ARR EGNT on Belgian PP" at bounding box center [1249, 203] width 256 height 103
click at [1233, 195] on textarea "Departure CYBG on Canadian PP "P950727ED" ARR EGNT on Belgian PP" at bounding box center [1249, 203] width 256 height 103
paste textarea "GC2535339"
click at [1234, 188] on textarea "Departure CYBG on Canadian PP "P950727ED" ARR EGNT on Belgian PP GC2535339" at bounding box center [1249, 203] width 256 height 103
click at [1228, 189] on textarea "Departure CYBG on Canadian PP "P950727ED" ARR EGNT on Belgian PP GC2535339" at bounding box center [1249, 203] width 256 height 103
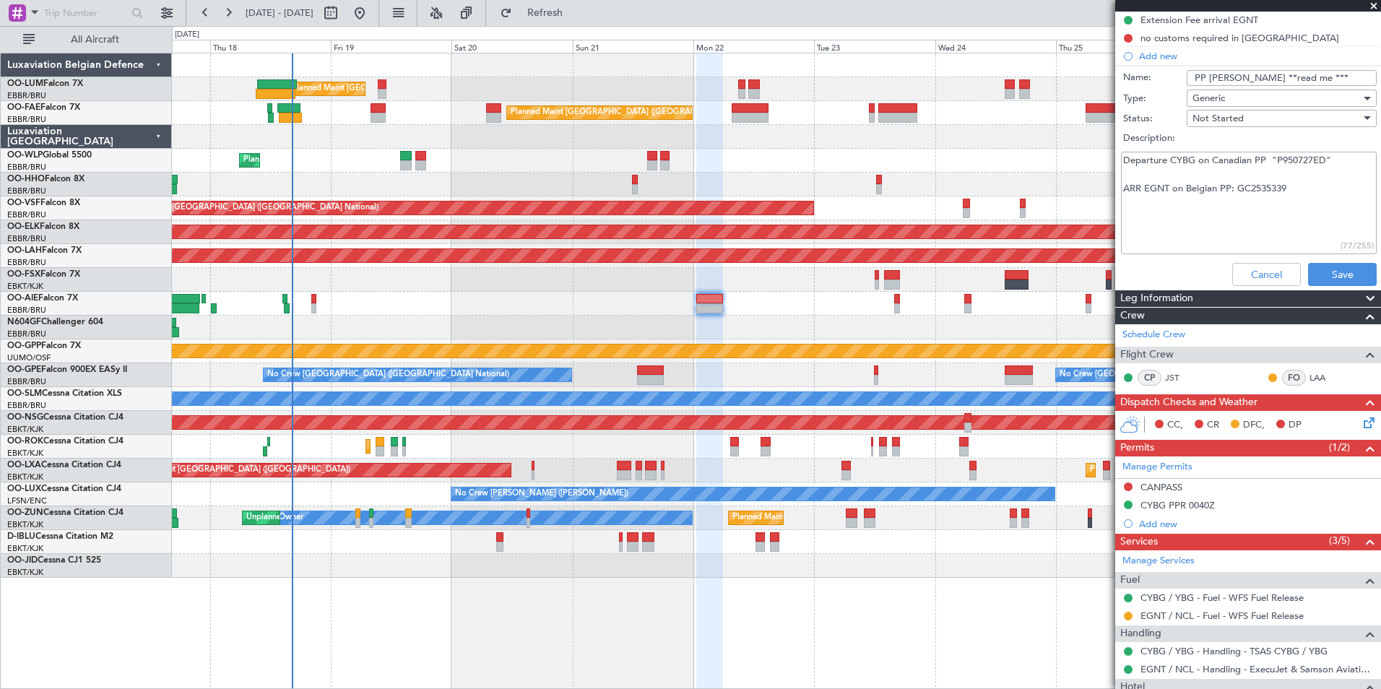
click at [1273, 157] on textarea "Departure CYBG on Canadian PP "P950727ED" ARR EGNT on Belgian PP: GC2535339" at bounding box center [1249, 203] width 256 height 103
click at [1324, 160] on textarea "Departure CYBG on Canadian PP : P950727ED" ARR EGNT on Belgian PP: GC2535339" at bounding box center [1249, 203] width 256 height 103
click at [1331, 162] on textarea "Departure CYBG on Canadian PP : P950727ED" ARR EGNT on Belgian PP: GC2535339" at bounding box center [1249, 203] width 256 height 103
click at [1291, 193] on textarea "Departure CYBG on Canadian PP : P950727ED ARR EGNT on Belgian PP: GC2535339" at bounding box center [1249, 203] width 256 height 103
click at [1169, 217] on textarea "Departure CYBG on Canadian PP : P950727ED ARR EGNT on Belgian PP: GC2535339 in …" at bounding box center [1249, 203] width 256 height 103
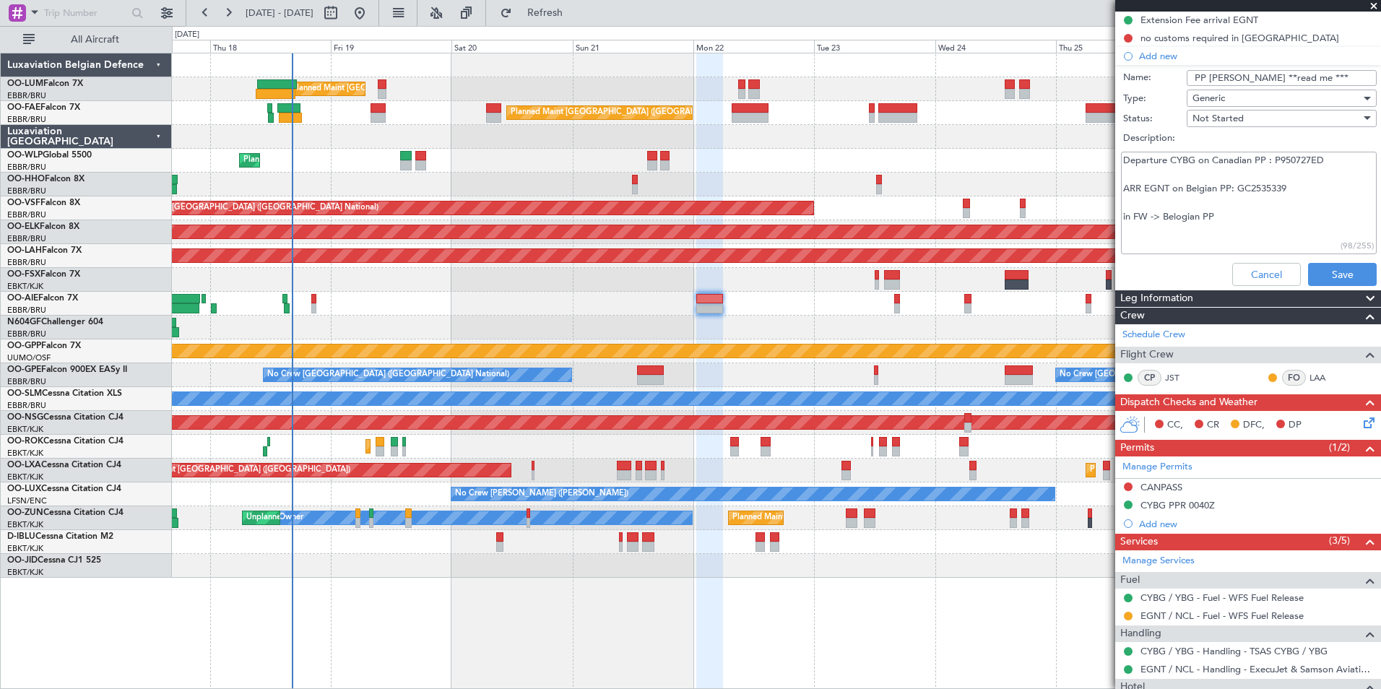
click at [1232, 207] on textarea "Departure CYBG on Canadian PP : P950727ED ARR EGNT on Belgian PP: GC2535339 in …" at bounding box center [1249, 203] width 256 height 103
click at [1231, 214] on textarea "Departure CYBG on Canadian PP : P950727ED ARR EGNT on Belgian PP: GC2535339 in …" at bounding box center [1249, 203] width 256 height 103
click at [1215, 237] on textarea "Departure CYBG on Canadian PP : P950727ED ARR EGNT on Belgian PP: GC2535339 in …" at bounding box center [1249, 203] width 256 height 103
drag, startPoint x: 1185, startPoint y: 216, endPoint x: 1328, endPoint y: 215, distance: 143.0
click at [1328, 215] on textarea "Departure CYBG on Canadian PP : P950727ED ARR EGNT on Belgian PP: GC2535339 in …" at bounding box center [1249, 203] width 256 height 103
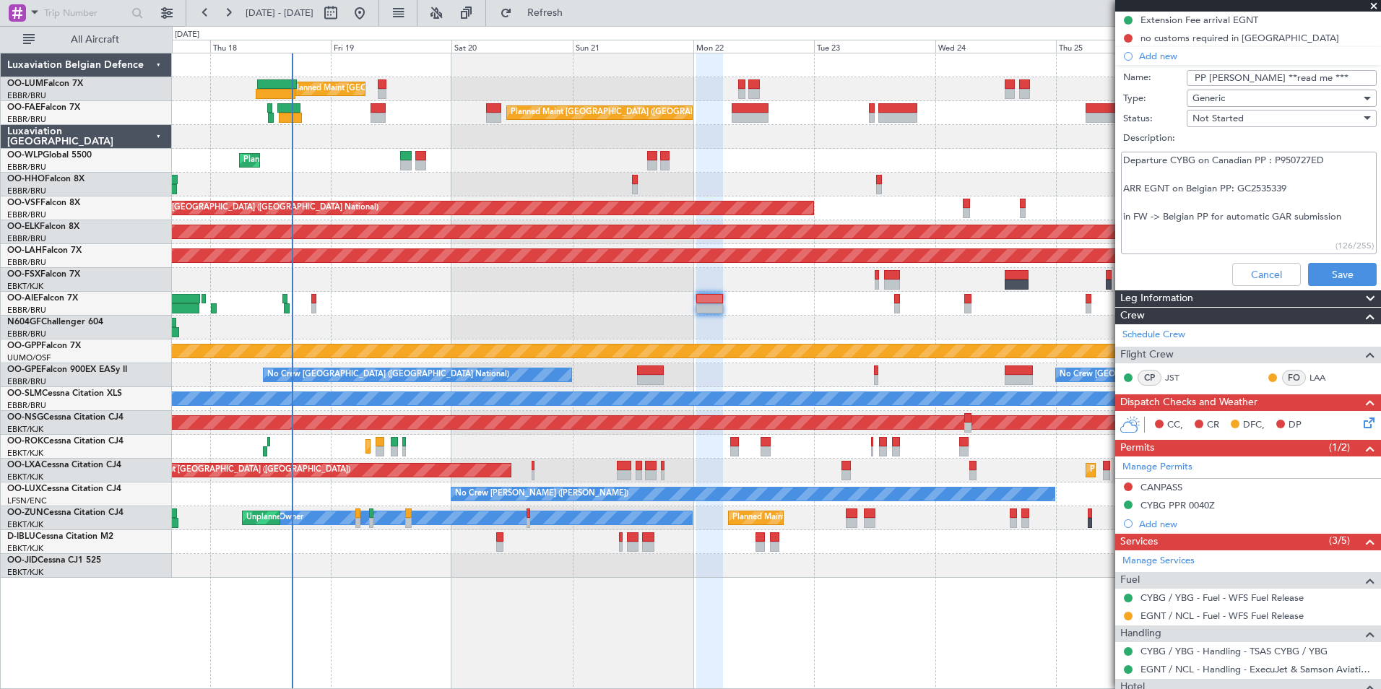
click at [1293, 221] on textarea "Departure CYBG on Canadian PP : P950727ED ARR EGNT on Belgian PP: GC2535339 in …" at bounding box center [1249, 203] width 256 height 103
click at [1327, 220] on textarea "Departure CYBG on Canadian PP : P950727ED ARR EGNT on Belgian PP: GC2535339 in …" at bounding box center [1249, 203] width 256 height 103
drag, startPoint x: 1334, startPoint y: 216, endPoint x: 1131, endPoint y: 219, distance: 203.7
click at [1131, 219] on textarea "Departure CYBG on Canadian PP : P950727ED ARR EGNT on Belgian PP: GC2535339 in …" at bounding box center [1249, 203] width 256 height 103
click at [1344, 213] on textarea "Departure CYBG on Canadian PP : P950727ED ARR EGNT on Belgian PP: GC2535339 in …" at bounding box center [1249, 203] width 256 height 103
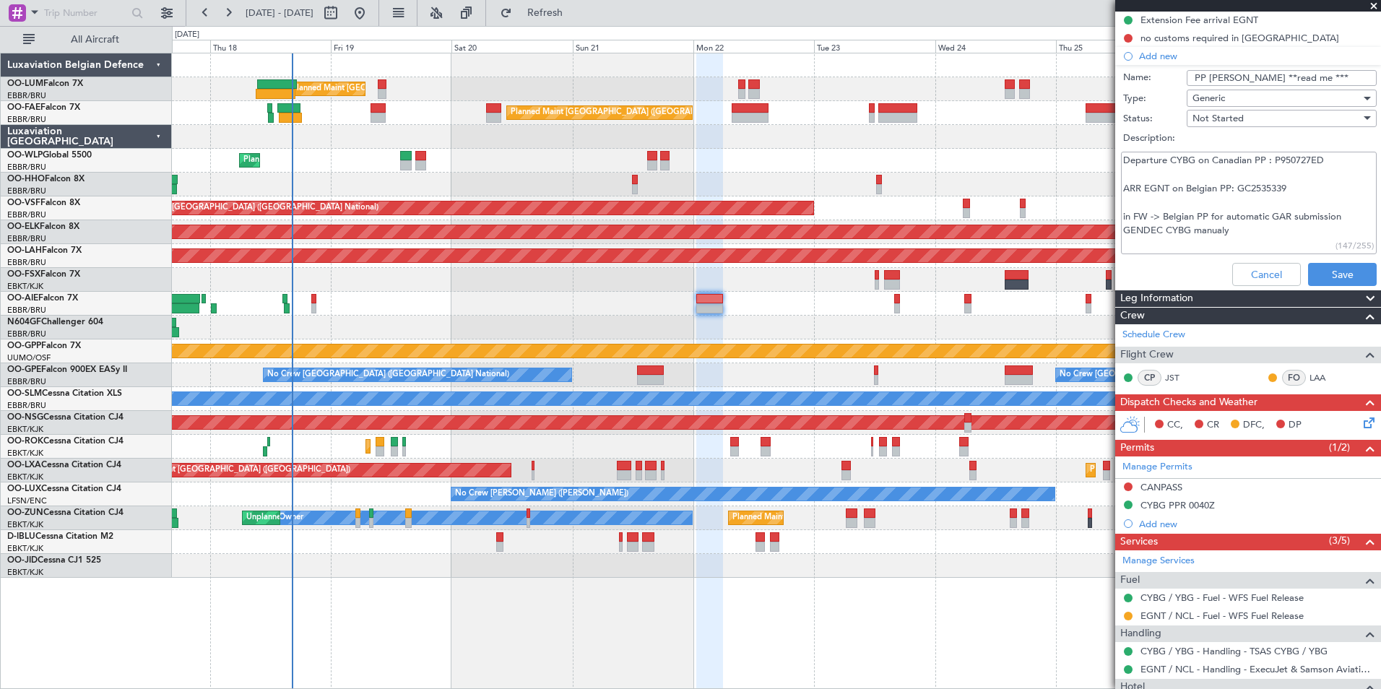
click at [1215, 230] on textarea "Departure CYBG on Canadian PP : P950727ED ARR EGNT on Belgian PP: GC2535339 in …" at bounding box center [1249, 203] width 256 height 103
click at [1241, 236] on textarea "Departure CYBG on Canadian PP : P950727ED ARR EGNT on Belgian PP: GC2535339 in …" at bounding box center [1249, 203] width 256 height 103
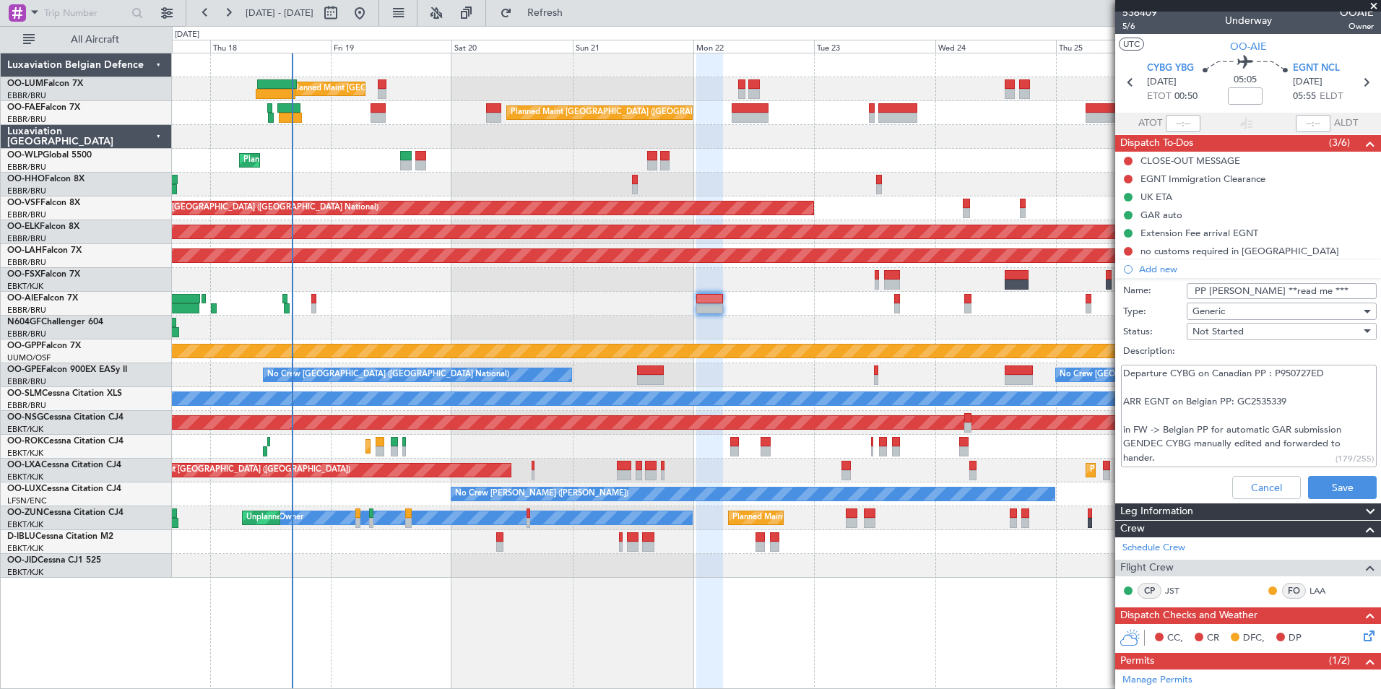
scroll to position [3, 0]
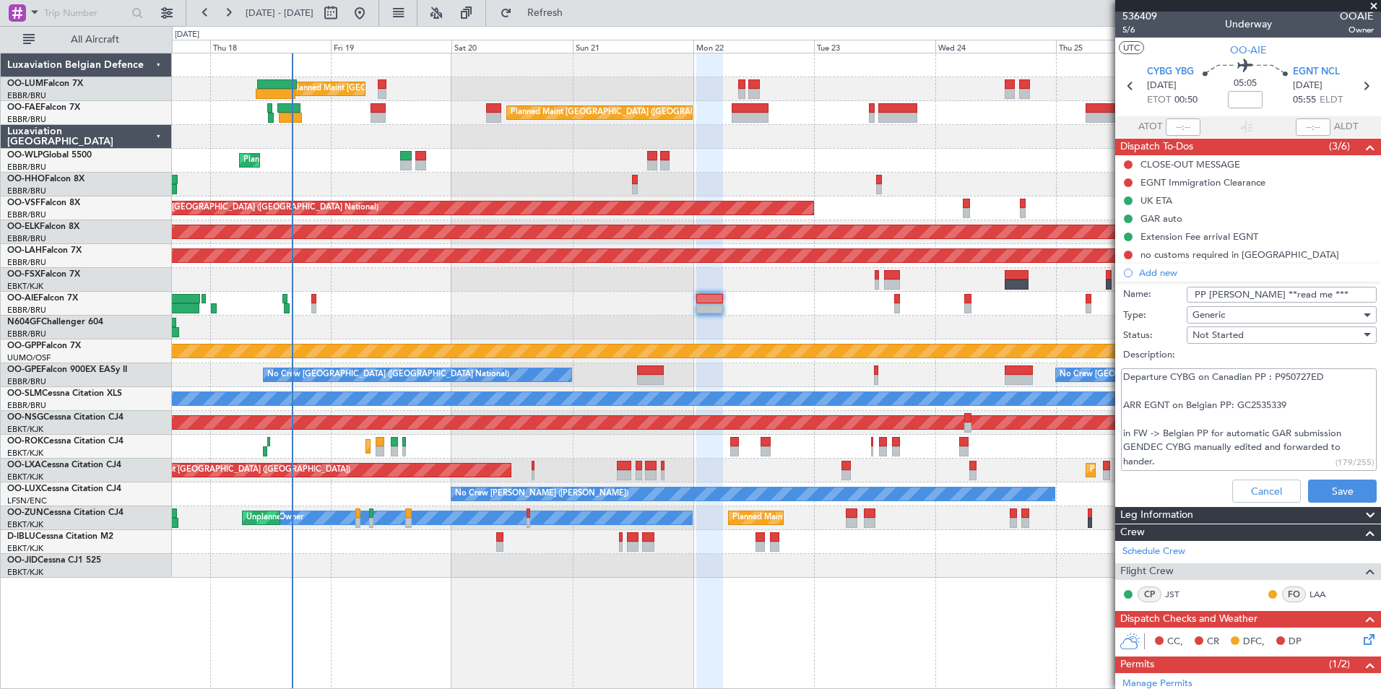
drag, startPoint x: 1130, startPoint y: 378, endPoint x: 1324, endPoint y: 380, distance: 194.3
click at [1324, 380] on textarea "Departure CYBG on Canadian PP : P950727ED ARR EGNT on Belgian PP: GC2535339 in …" at bounding box center [1249, 419] width 256 height 103
click at [1267, 399] on textarea "Departure CYBG on Canadian PP : P950727ED ARR EGNT on Belgian PP: GC2535339 in …" at bounding box center [1249, 419] width 256 height 103
drag, startPoint x: 1267, startPoint y: 409, endPoint x: 1149, endPoint y: 401, distance: 118.7
click at [1145, 398] on textarea "Departure CYBG on Canadian PP : P950727ED ARR EGNT on Belgian PP: GC2535339 in …" at bounding box center [1249, 419] width 256 height 103
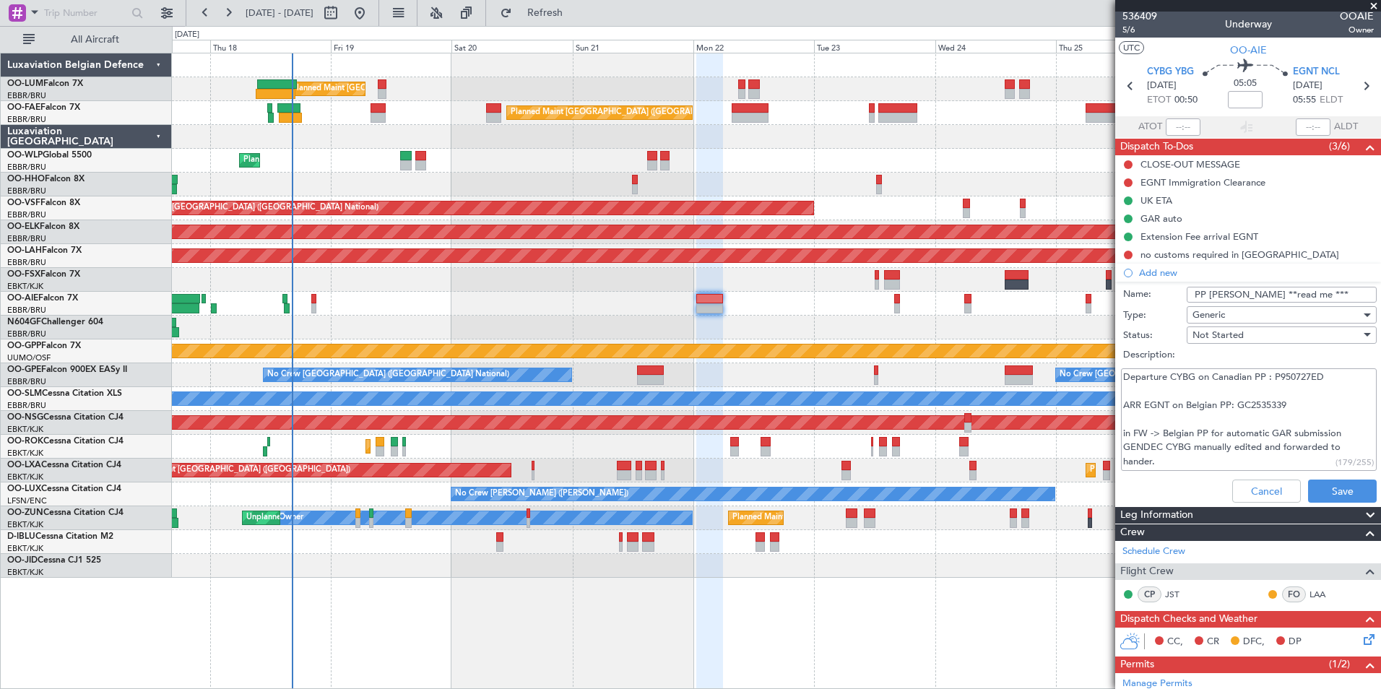
click at [1214, 416] on textarea "Departure CYBG on Canadian PP : P950727ED ARR EGNT on Belgian PP: GC2535339 in …" at bounding box center [1249, 419] width 256 height 103
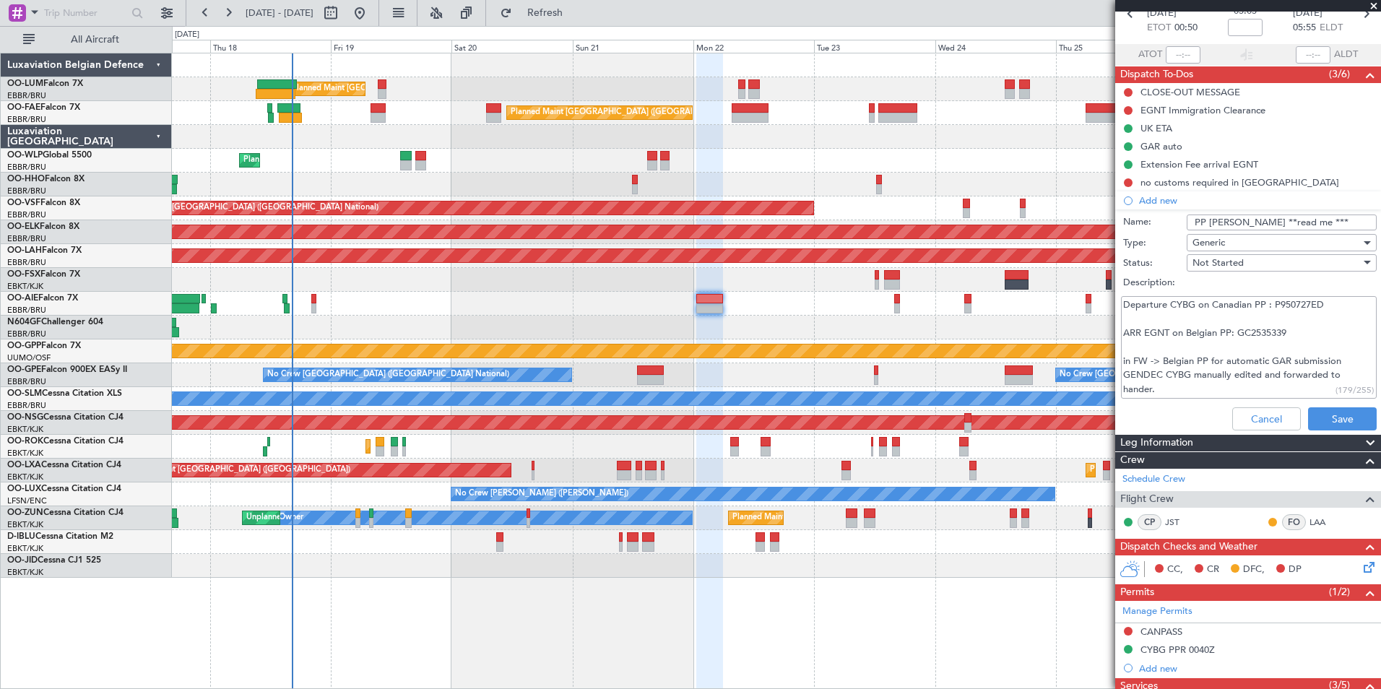
drag, startPoint x: 1153, startPoint y: 358, endPoint x: 1207, endPoint y: 391, distance: 62.5
click at [1285, 371] on textarea "Departure CYBG on Canadian PP : P950727ED ARR EGNT on Belgian PP: GC2535339 in …" at bounding box center [1249, 347] width 256 height 103
click at [1207, 391] on textarea "Departure CYBG on Canadian PP : P950727ED ARR EGNT on Belgian PP: GC2535339 in …" at bounding box center [1249, 347] width 256 height 103
drag, startPoint x: 1199, startPoint y: 381, endPoint x: 1272, endPoint y: 381, distance: 72.9
click at [1272, 381] on textarea "Departure CYBG on Canadian PP : P950727ED ARR EGNT on Belgian PP: GC2535339 in …" at bounding box center [1249, 347] width 256 height 103
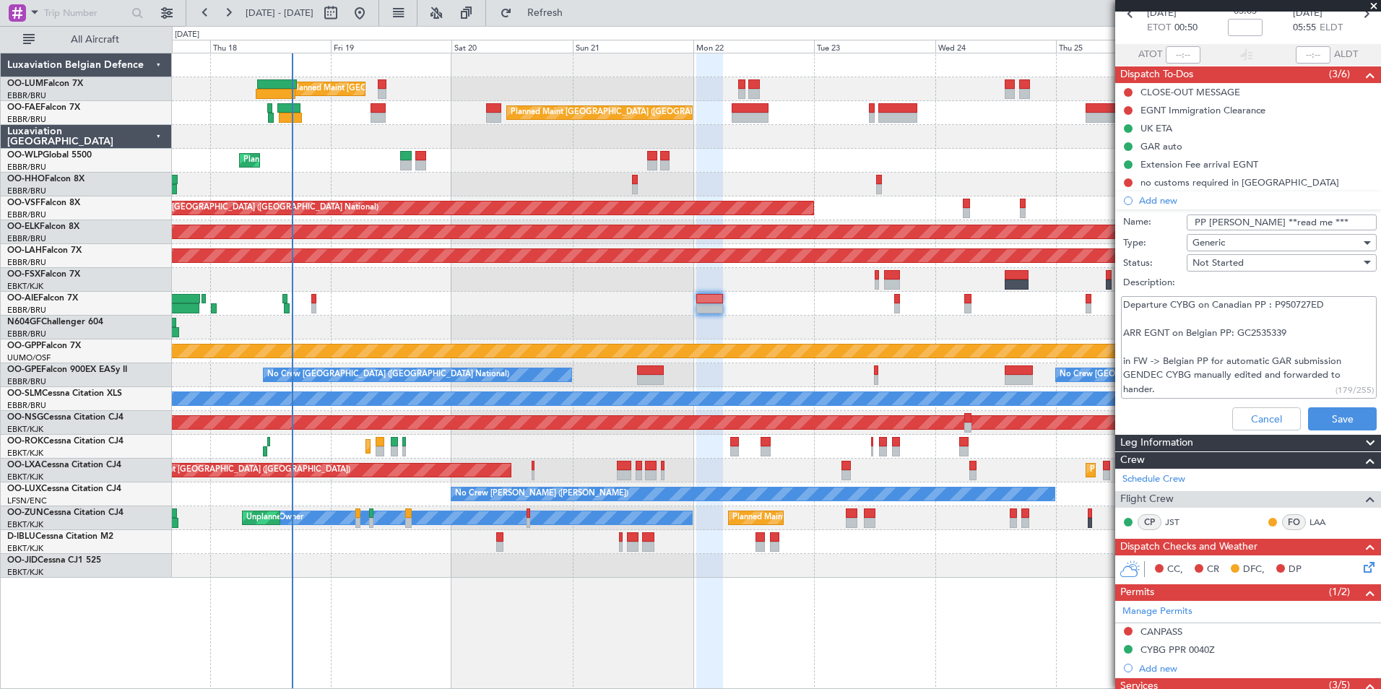
click at [1249, 390] on textarea "Departure CYBG on Canadian PP : P950727ED ARR EGNT on Belgian PP: GC2535339 in …" at bounding box center [1249, 347] width 256 height 103
drag, startPoint x: 1170, startPoint y: 392, endPoint x: 1117, endPoint y: 342, distance: 72.5
click at [1117, 342] on div "Departure CYBG on Canadian PP : P950727ED ARR EGNT on Belgian PP: GC2535339 in …" at bounding box center [1248, 347] width 280 height 109
click at [1196, 371] on textarea "Departure CYBG on Canadian PP : P950727ED ARR EGNT on Belgian PP: GC2535339 in …" at bounding box center [1249, 347] width 256 height 103
type textarea "Departure CYBG on Canadian PP : P950727ED ARR EGNT on Belgian PP: GC2535339 in …"
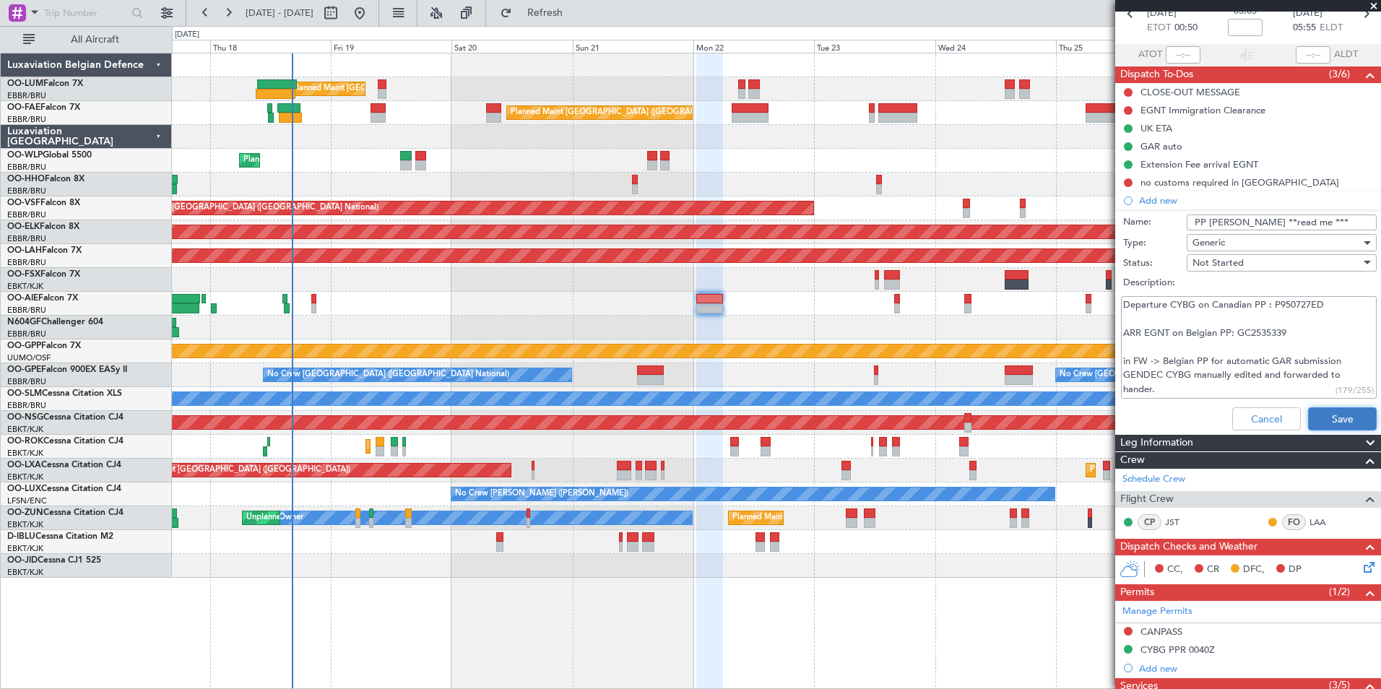
click at [1337, 427] on button "Save" at bounding box center [1342, 418] width 69 height 23
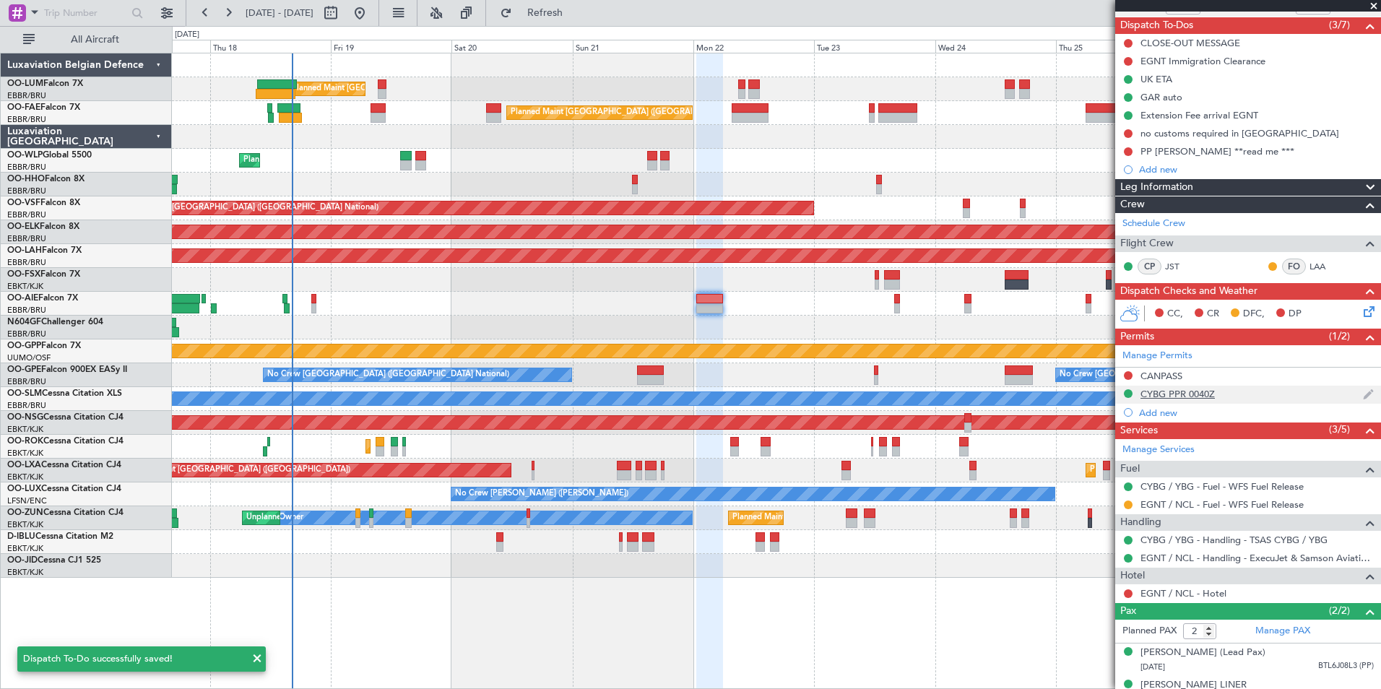
scroll to position [157, 0]
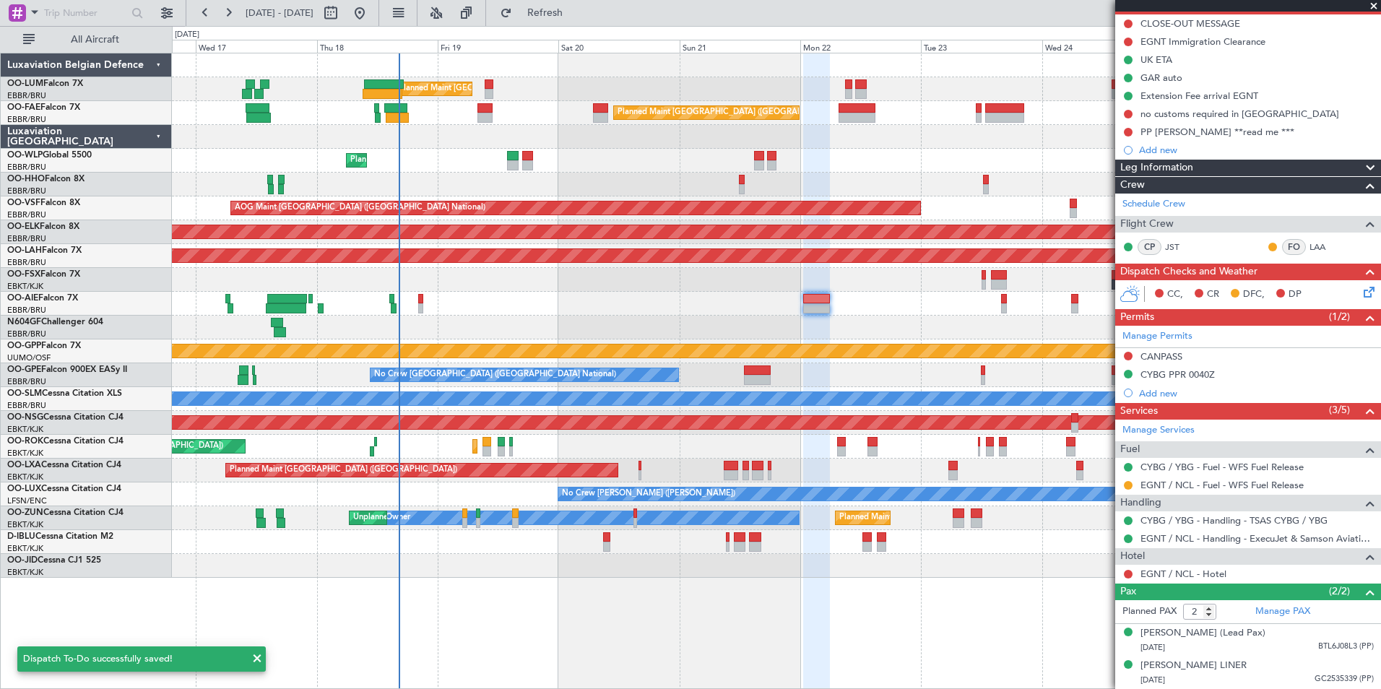
click at [839, 322] on div at bounding box center [776, 328] width 1208 height 24
click at [712, 328] on div at bounding box center [776, 328] width 1208 height 24
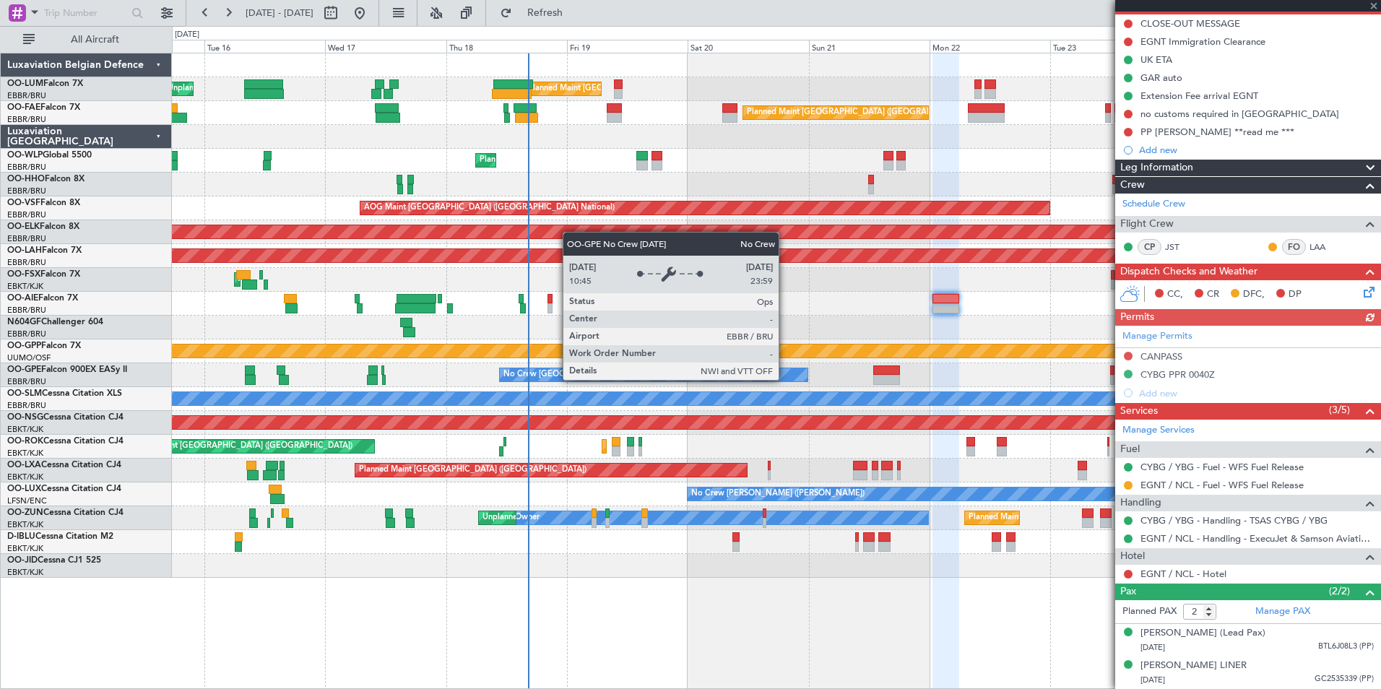
click at [716, 388] on div "Planned Maint Brussels (Brussels National) Unplanned Maint Brussels (Brussels N…" at bounding box center [776, 315] width 1208 height 524
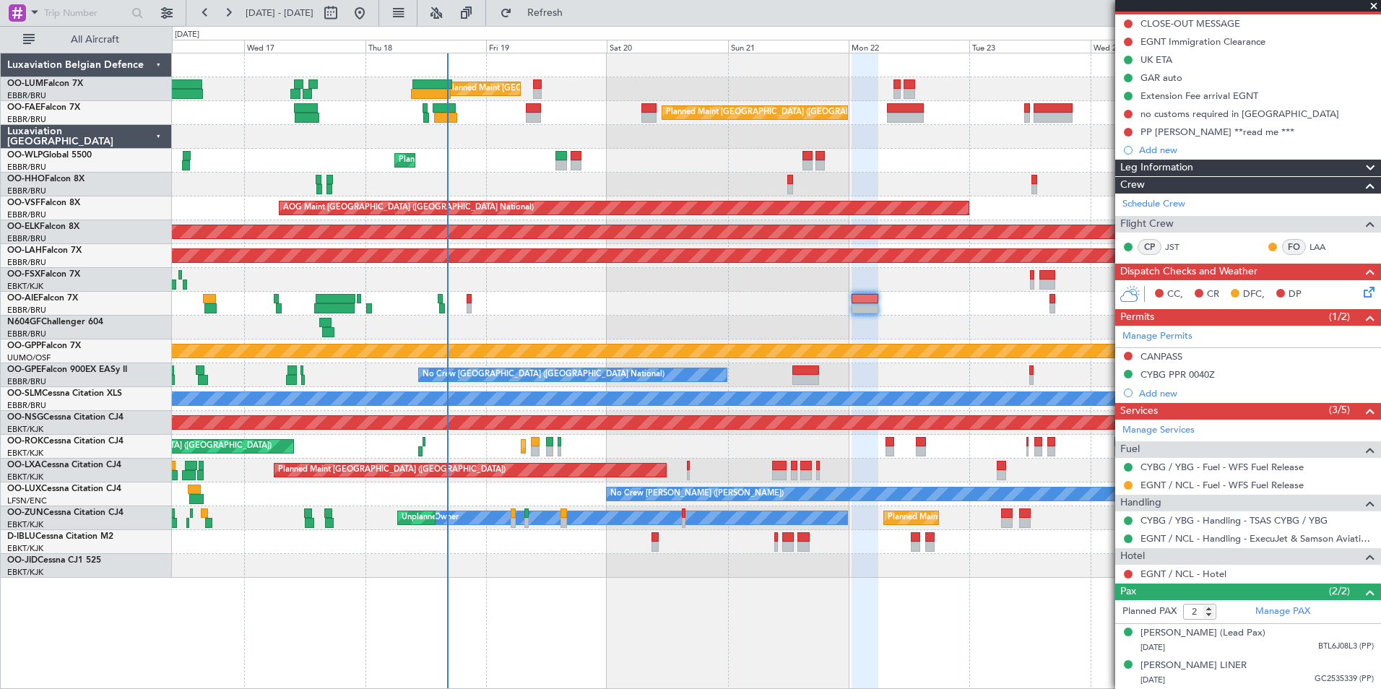
click at [559, 319] on div "Planned Maint [GEOGRAPHIC_DATA] ([GEOGRAPHIC_DATA] National) Unplanned Maint [G…" at bounding box center [776, 315] width 1208 height 524
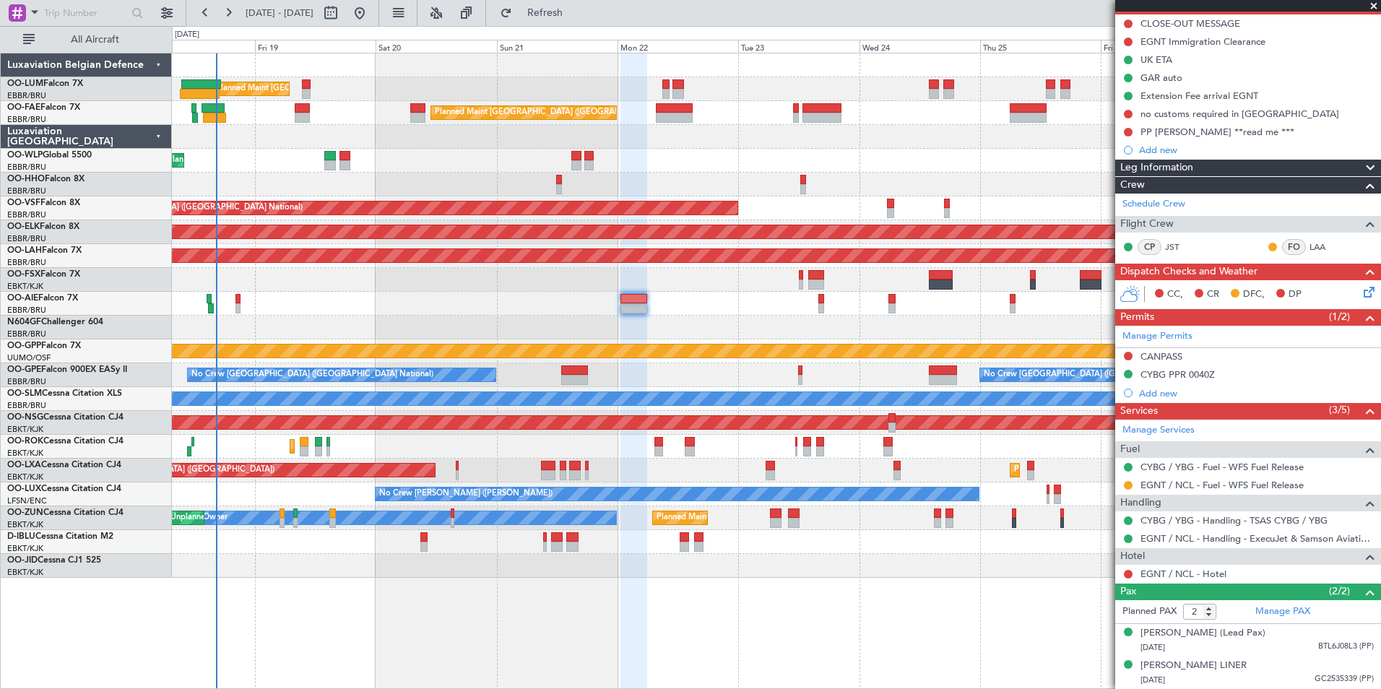
click at [659, 363] on div "Grounded [PERSON_NAME]" at bounding box center [776, 351] width 1208 height 24
click at [1171, 126] on div "PP Irina Liner **read me ***" at bounding box center [1217, 132] width 154 height 12
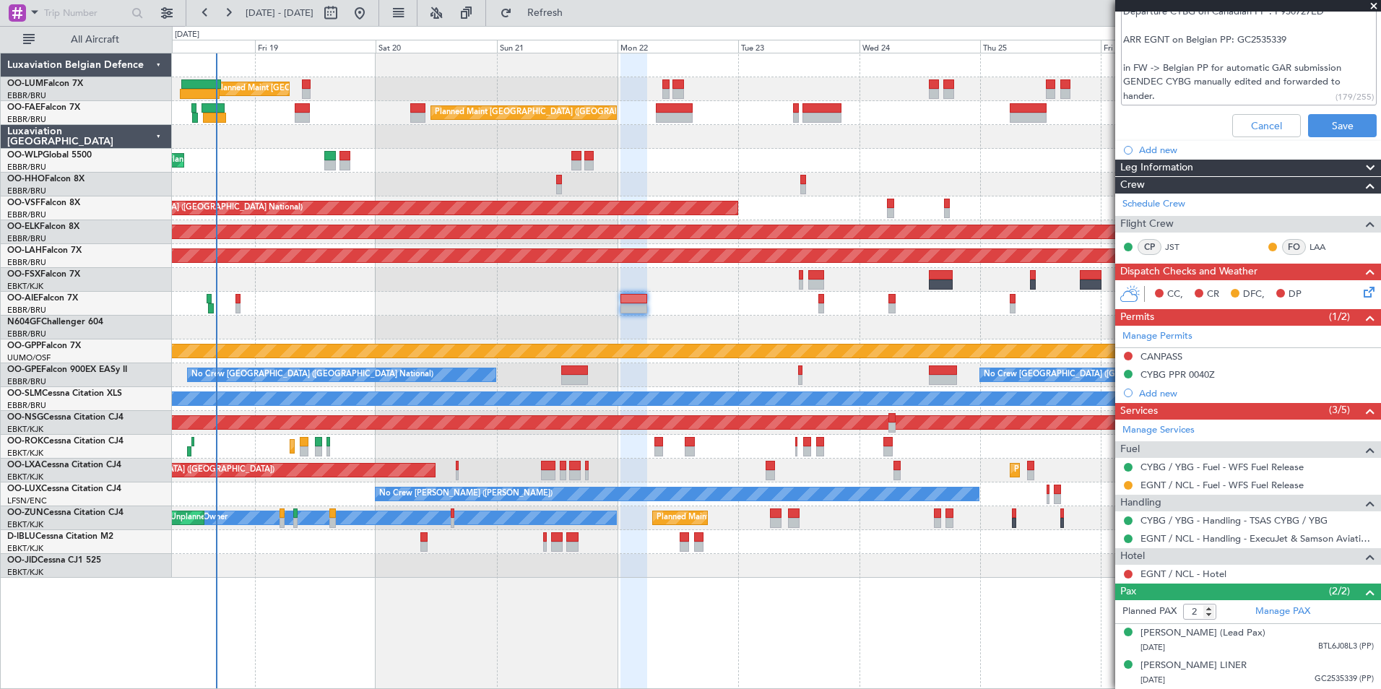
scroll to position [165, 0]
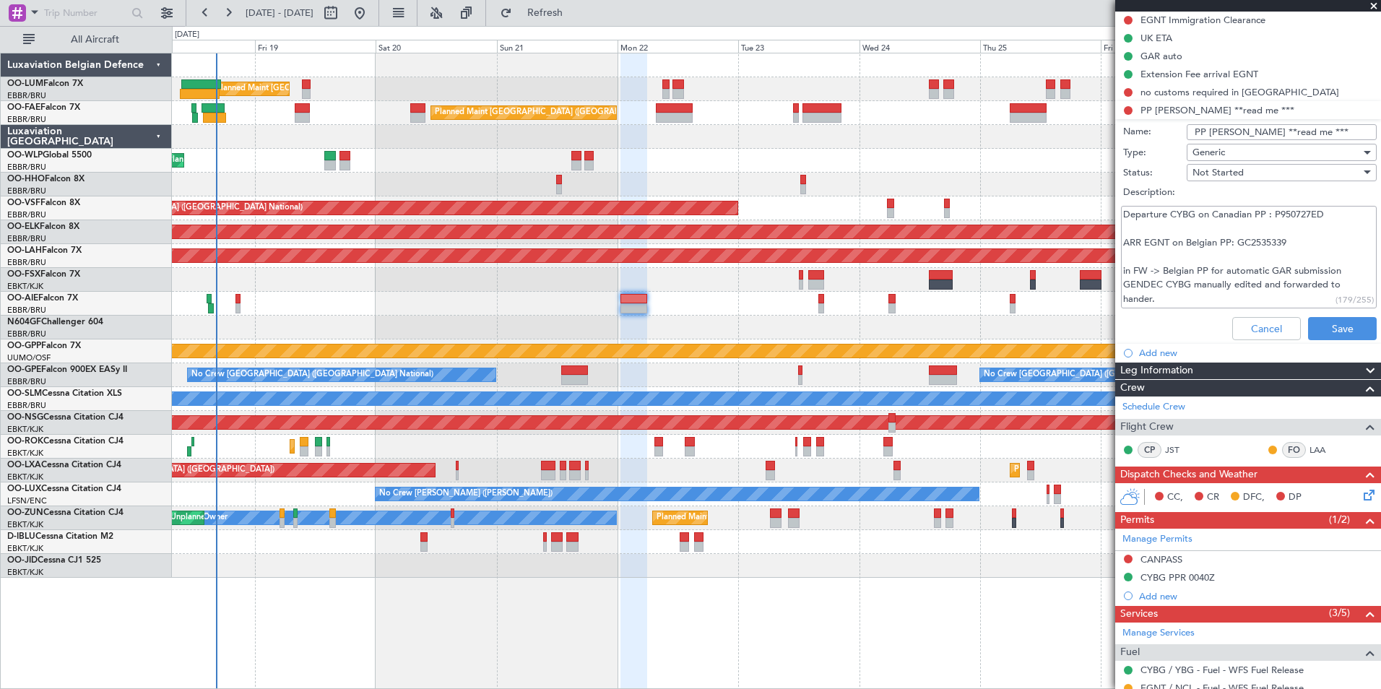
drag, startPoint x: 1192, startPoint y: 127, endPoint x: 1247, endPoint y: 132, distance: 55.8
click at [1247, 132] on input "PP Irina Liner **read me ***" at bounding box center [1281, 132] width 190 height 16
drag, startPoint x: 1123, startPoint y: 214, endPoint x: 1220, endPoint y: 298, distance: 128.0
click at [1220, 298] on textarea "Departure CYBG on Canadian PP : P950727ED ARR EGNT on Belgian PP: GC2535339 in …" at bounding box center [1249, 257] width 256 height 103
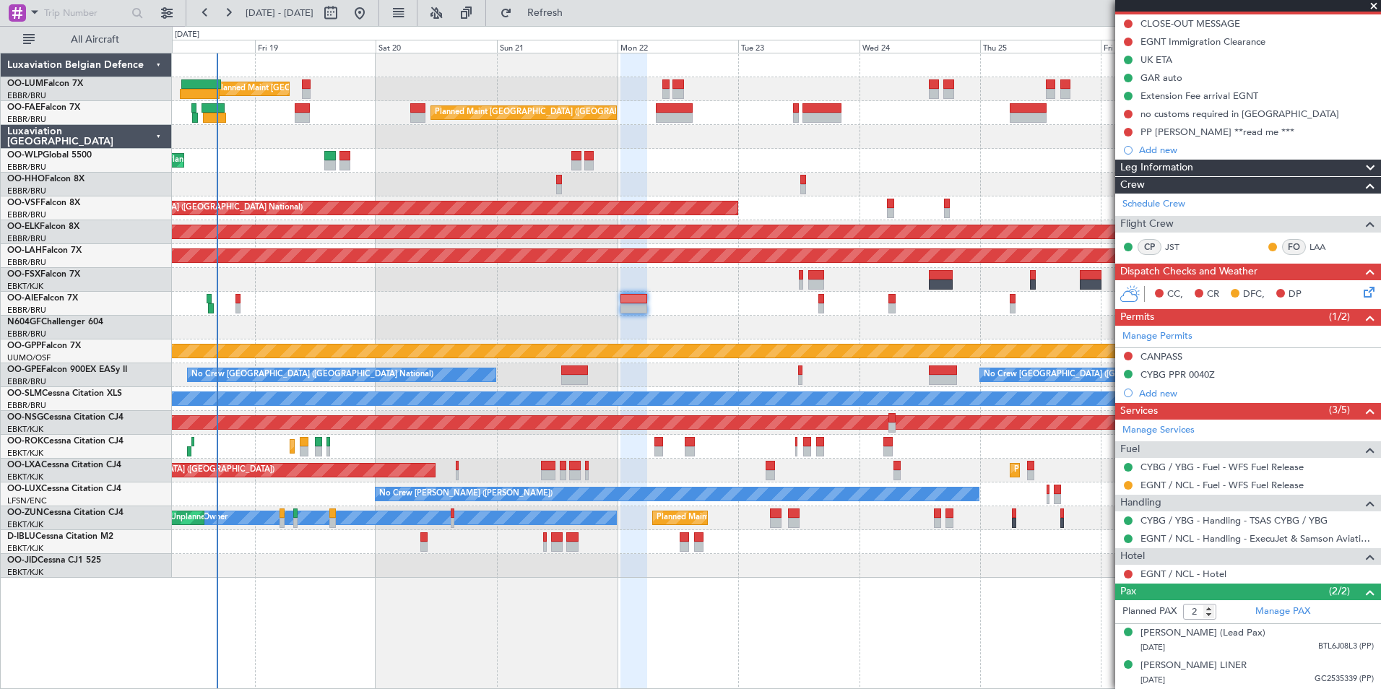
click at [597, 430] on div "Planned Maint [GEOGRAPHIC_DATA] ([GEOGRAPHIC_DATA] National) Owner [GEOGRAPHIC_…" at bounding box center [776, 315] width 1208 height 524
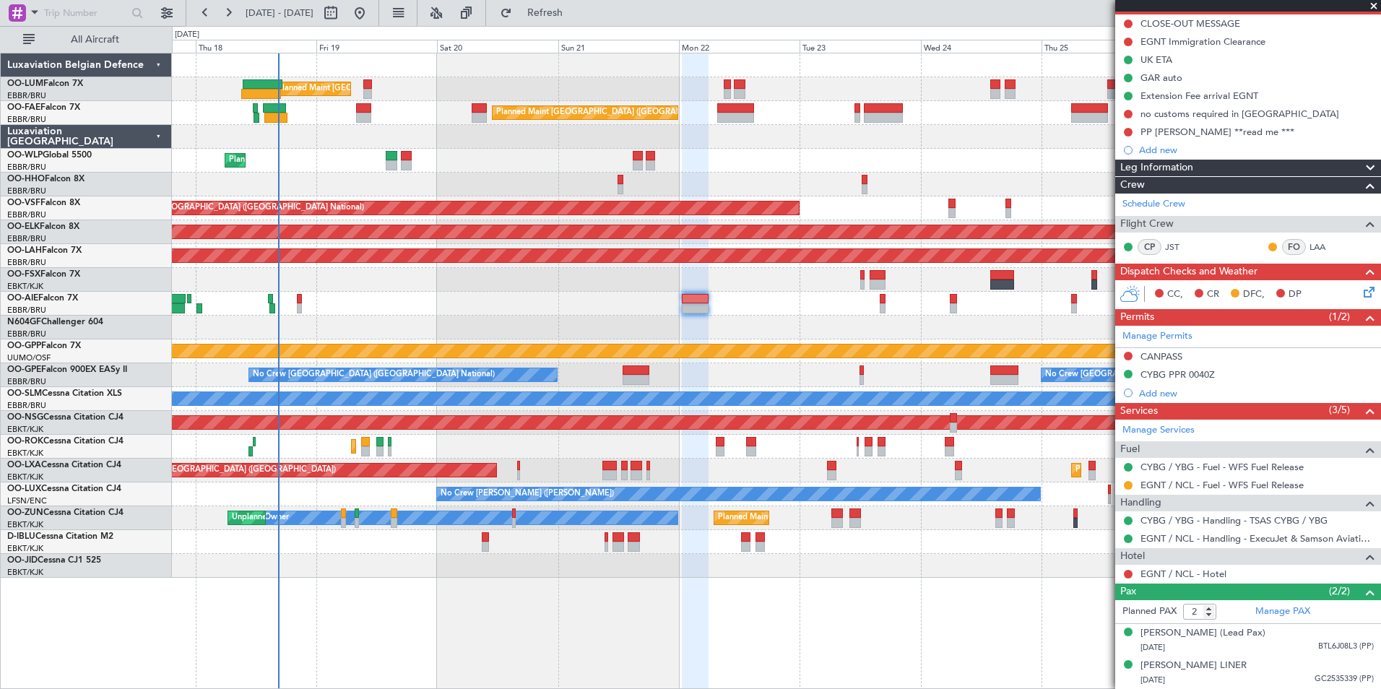
click at [613, 439] on div "Planned Maint Brussels (Brussels National) Unplanned Maint Brussels (Brussels N…" at bounding box center [776, 315] width 1208 height 524
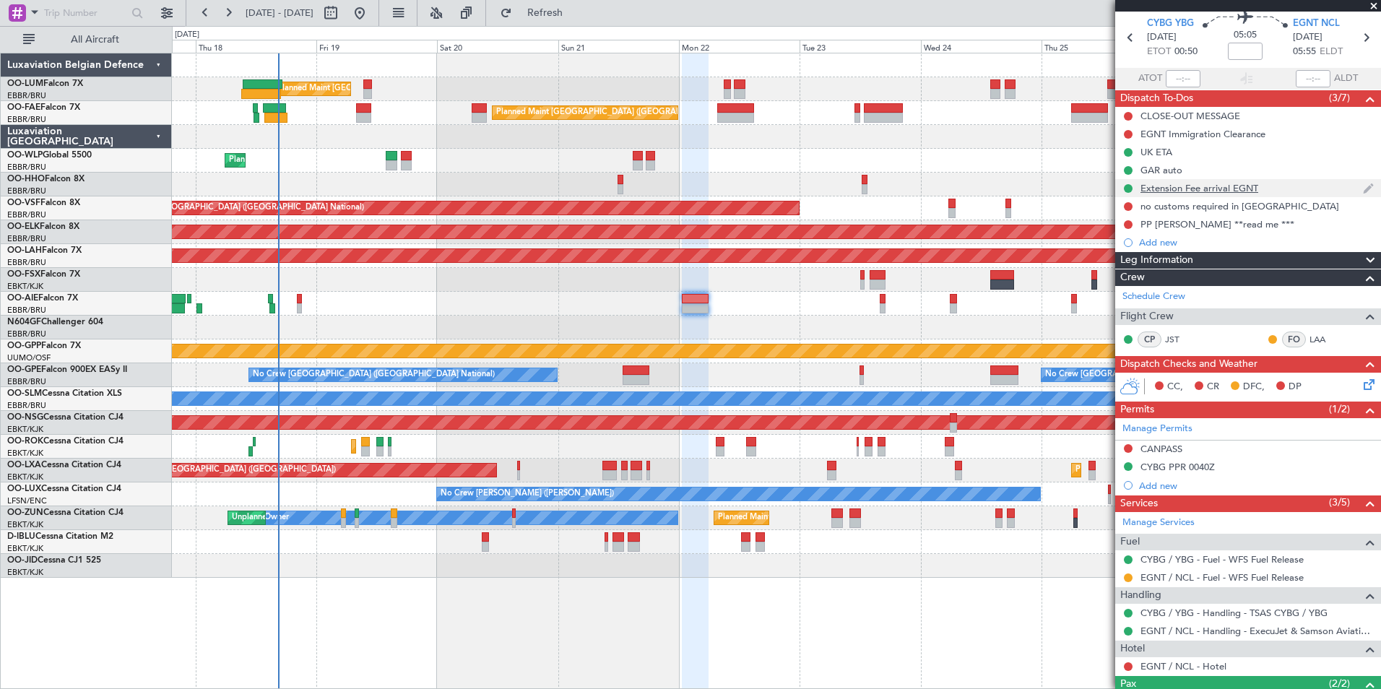
scroll to position [0, 0]
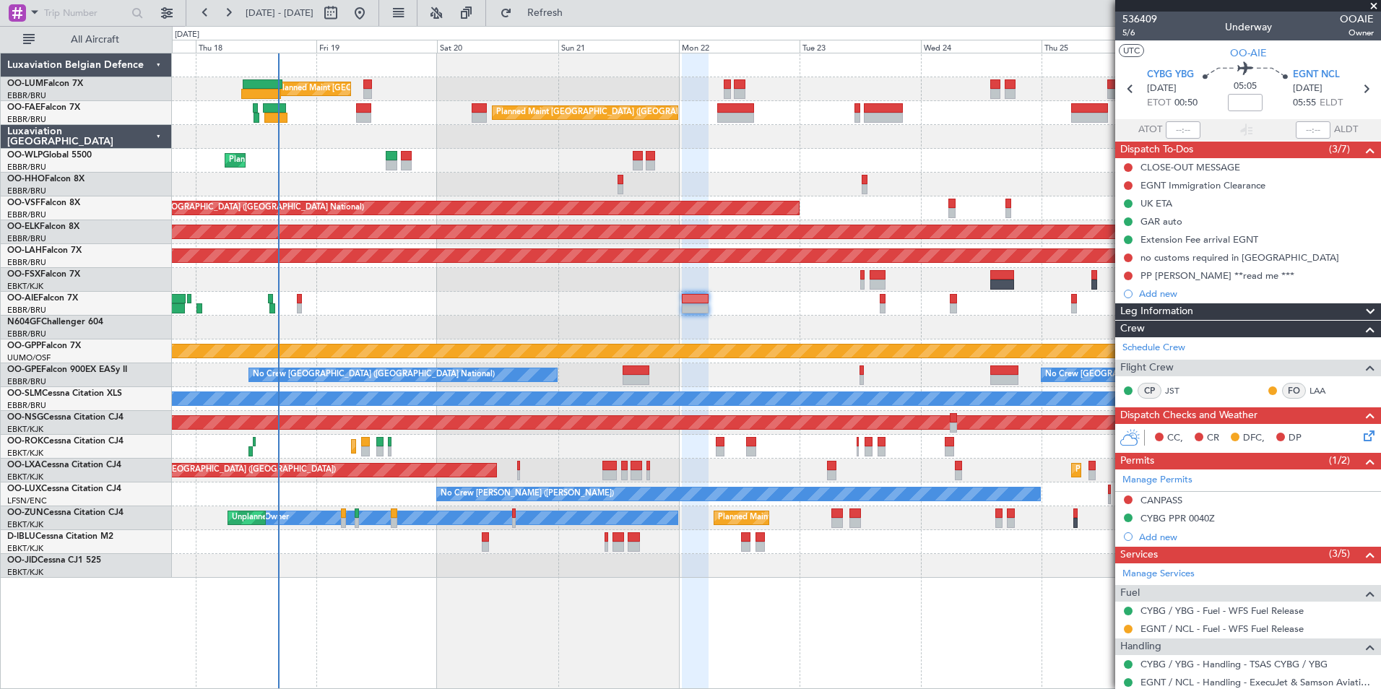
click at [664, 401] on div "A/C Unavailable [GEOGRAPHIC_DATA]" at bounding box center [776, 399] width 1208 height 24
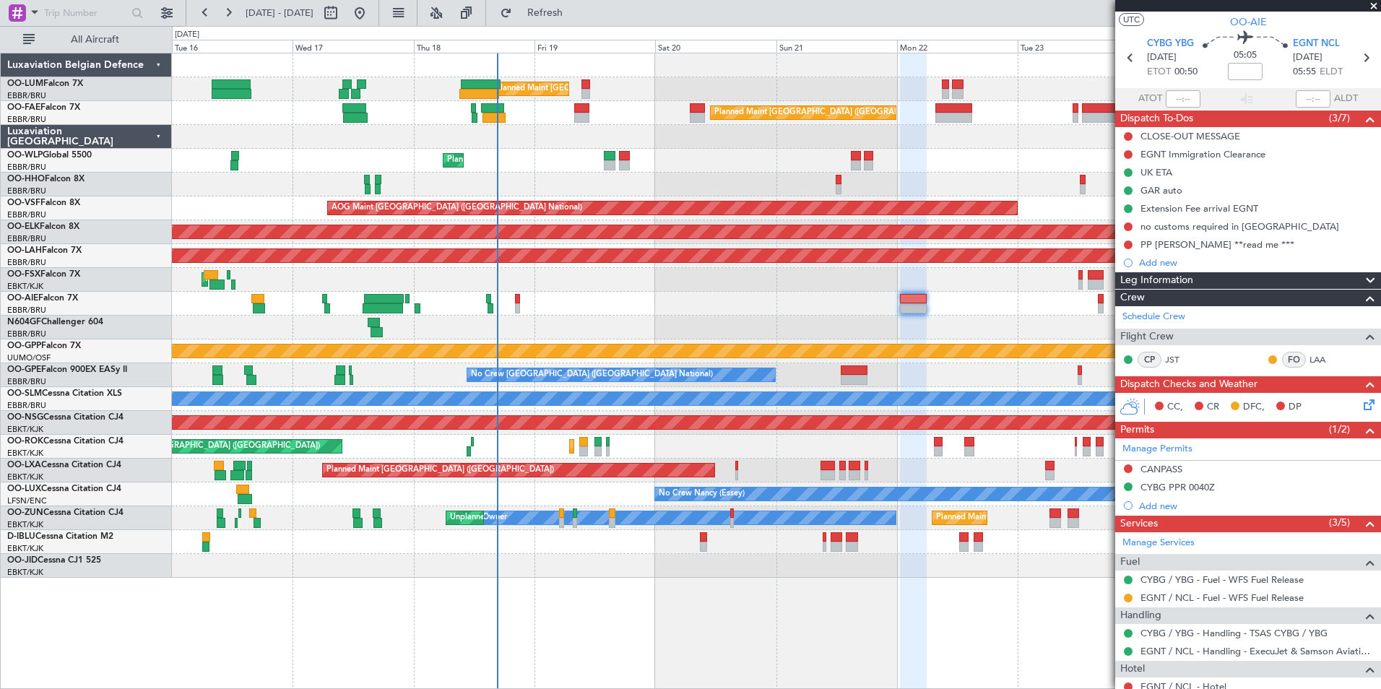
scroll to position [72, 0]
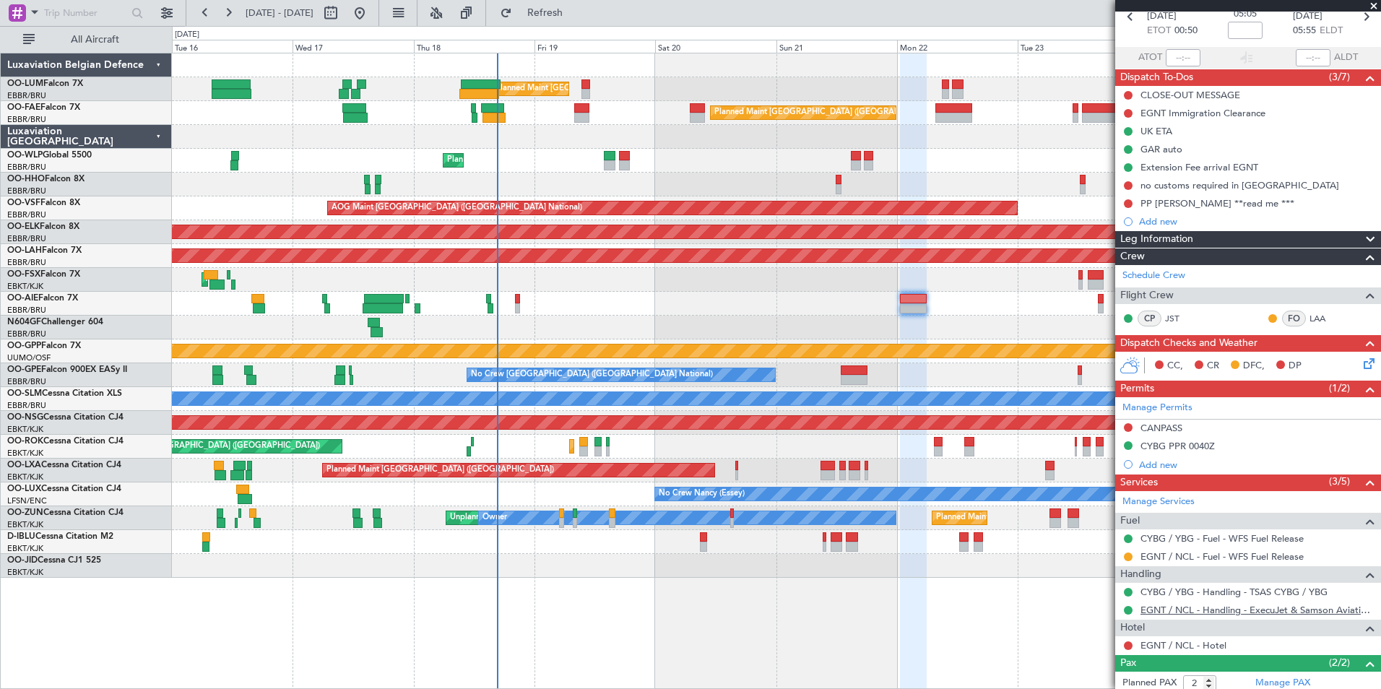
click at [1211, 609] on link "EGNT / NCL - Handling - ExecuJet & Samson Aviation Services [GEOGRAPHIC_DATA] /…" at bounding box center [1256, 610] width 233 height 12
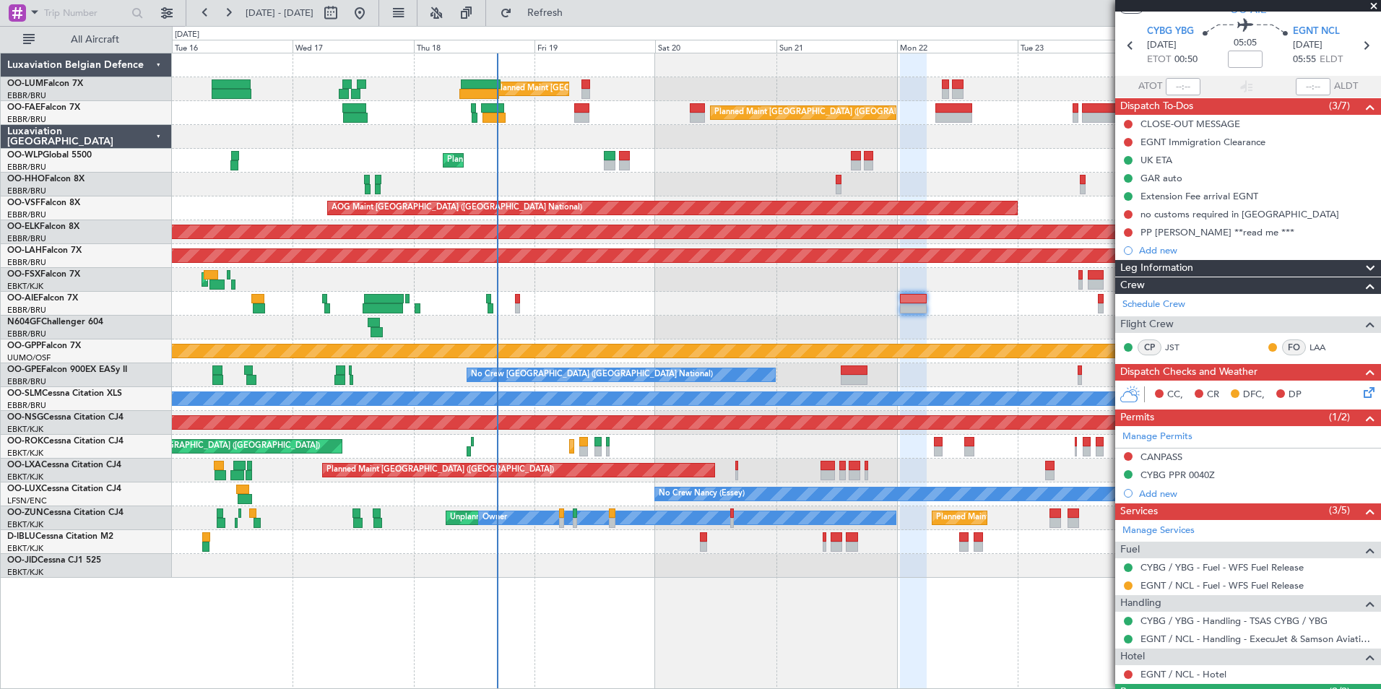
scroll to position [0, 0]
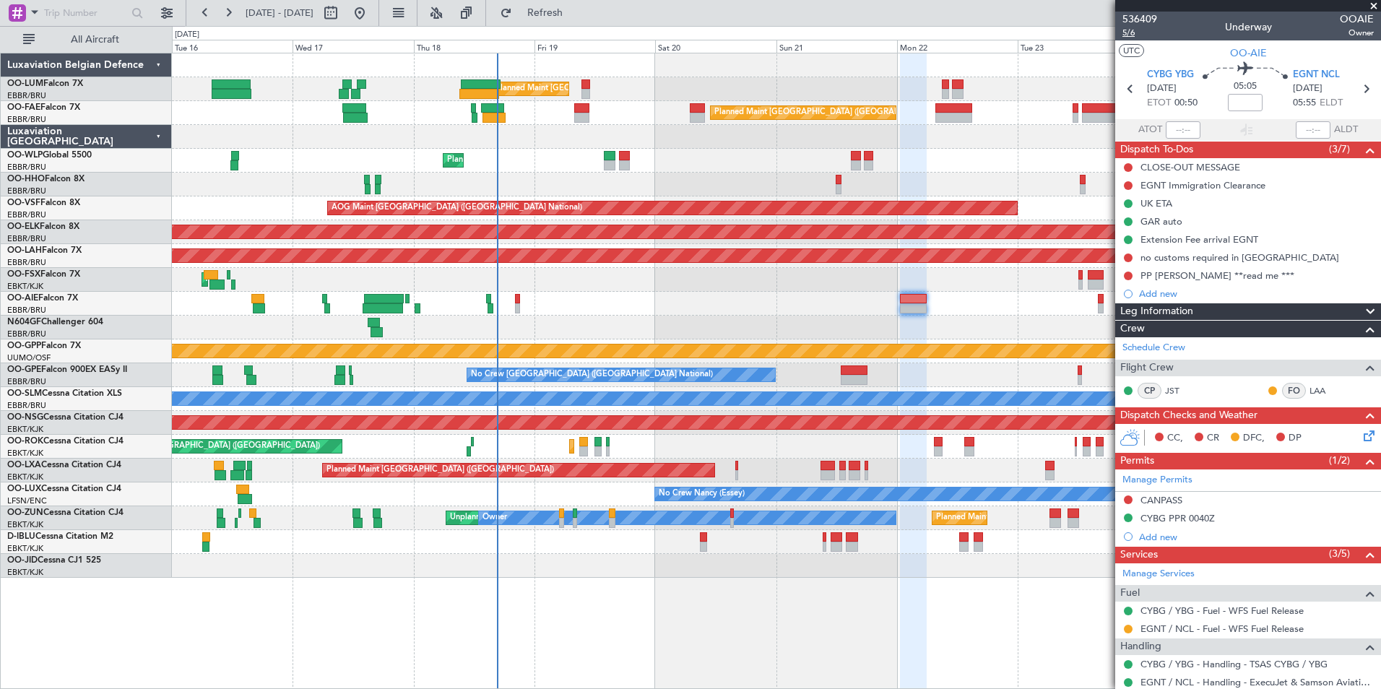
click at [1132, 27] on span "5/6" at bounding box center [1139, 33] width 35 height 12
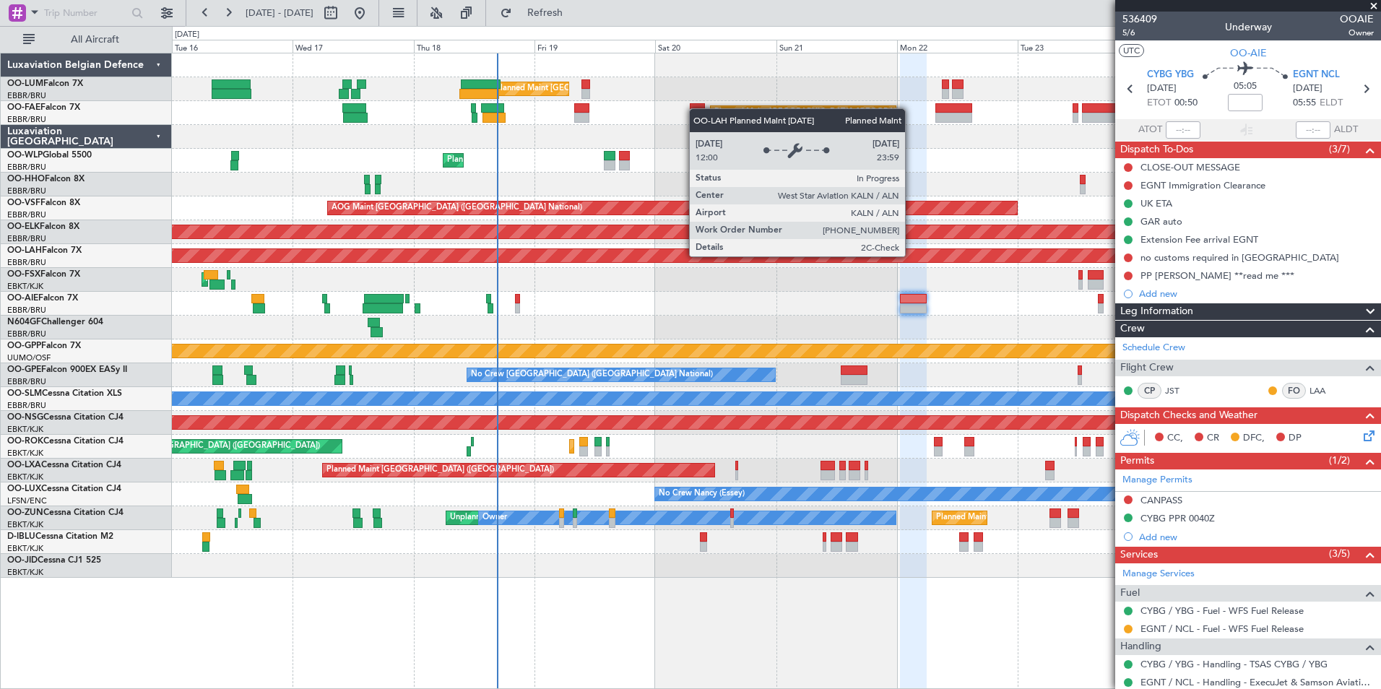
click at [618, 297] on div "Planned Maint [GEOGRAPHIC_DATA] ([GEOGRAPHIC_DATA] National) Unplanned Maint [G…" at bounding box center [776, 315] width 1208 height 524
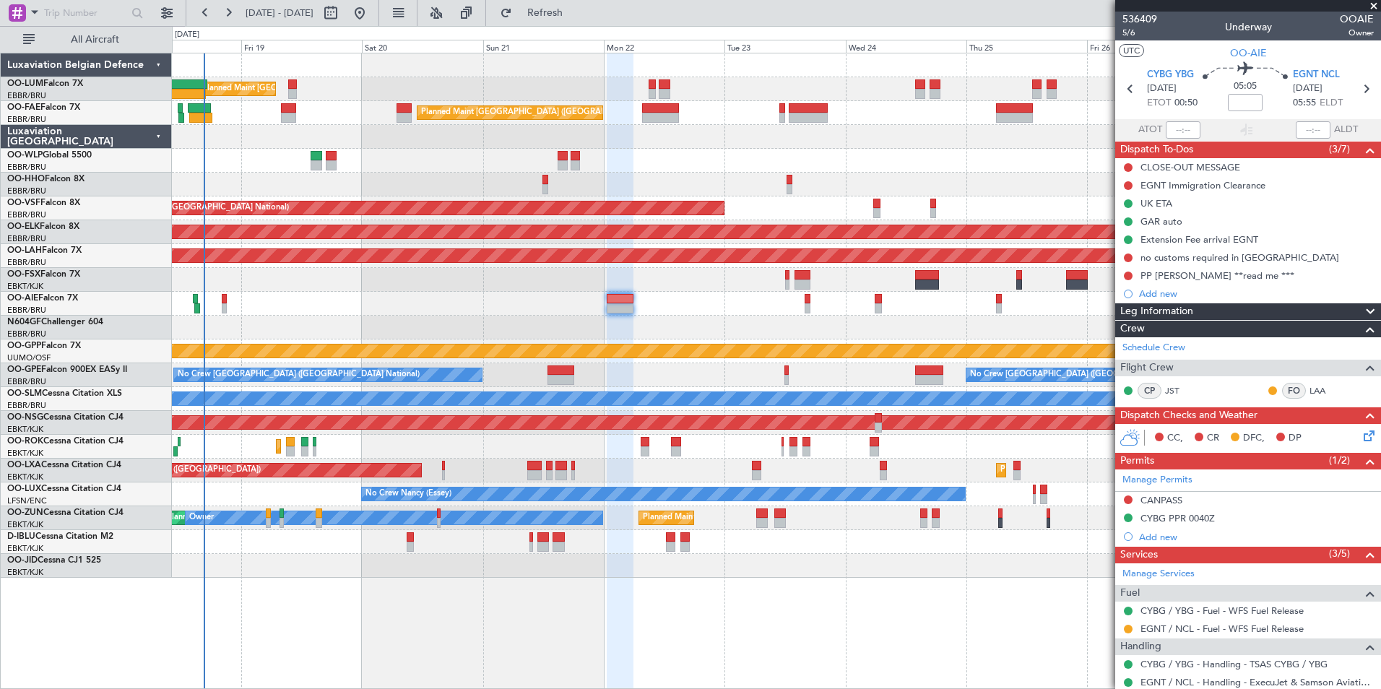
click at [637, 329] on div at bounding box center [776, 328] width 1208 height 24
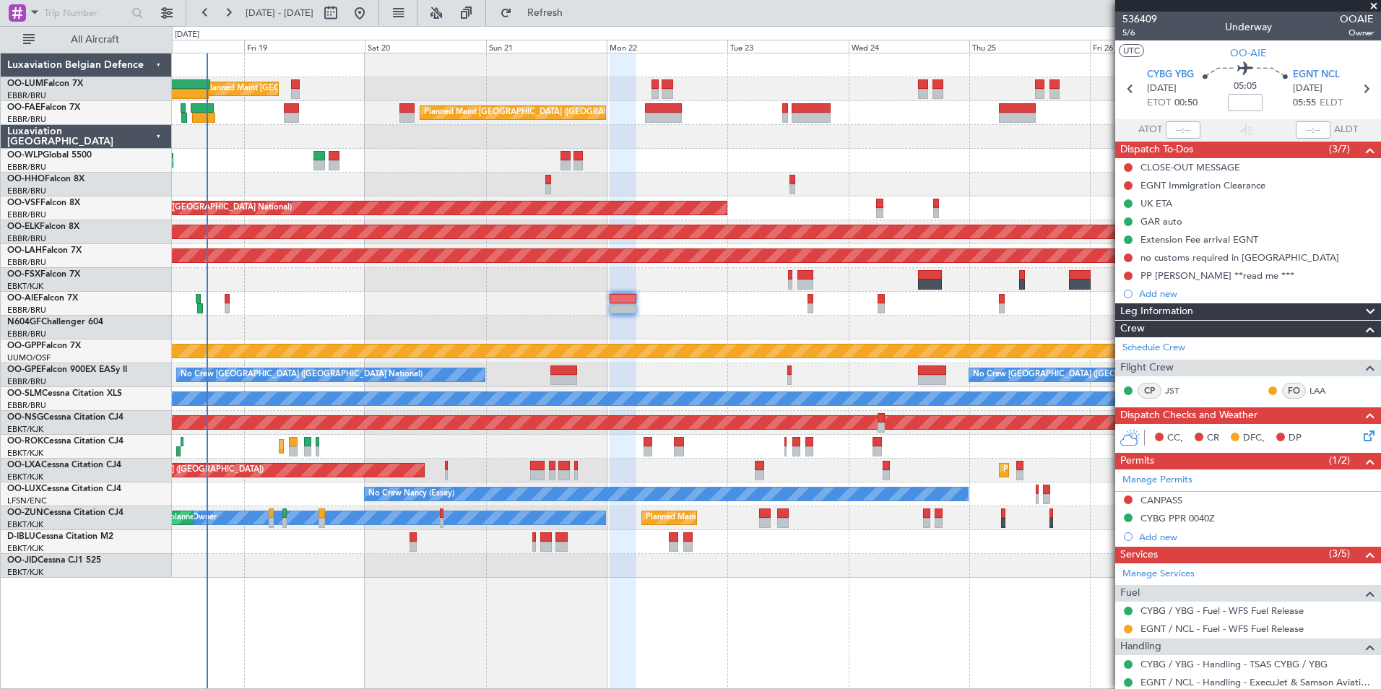
click at [672, 313] on div "Planned Maint [GEOGRAPHIC_DATA] ([GEOGRAPHIC_DATA])" at bounding box center [776, 304] width 1208 height 24
click at [1131, 30] on span "5/6" at bounding box center [1139, 33] width 35 height 12
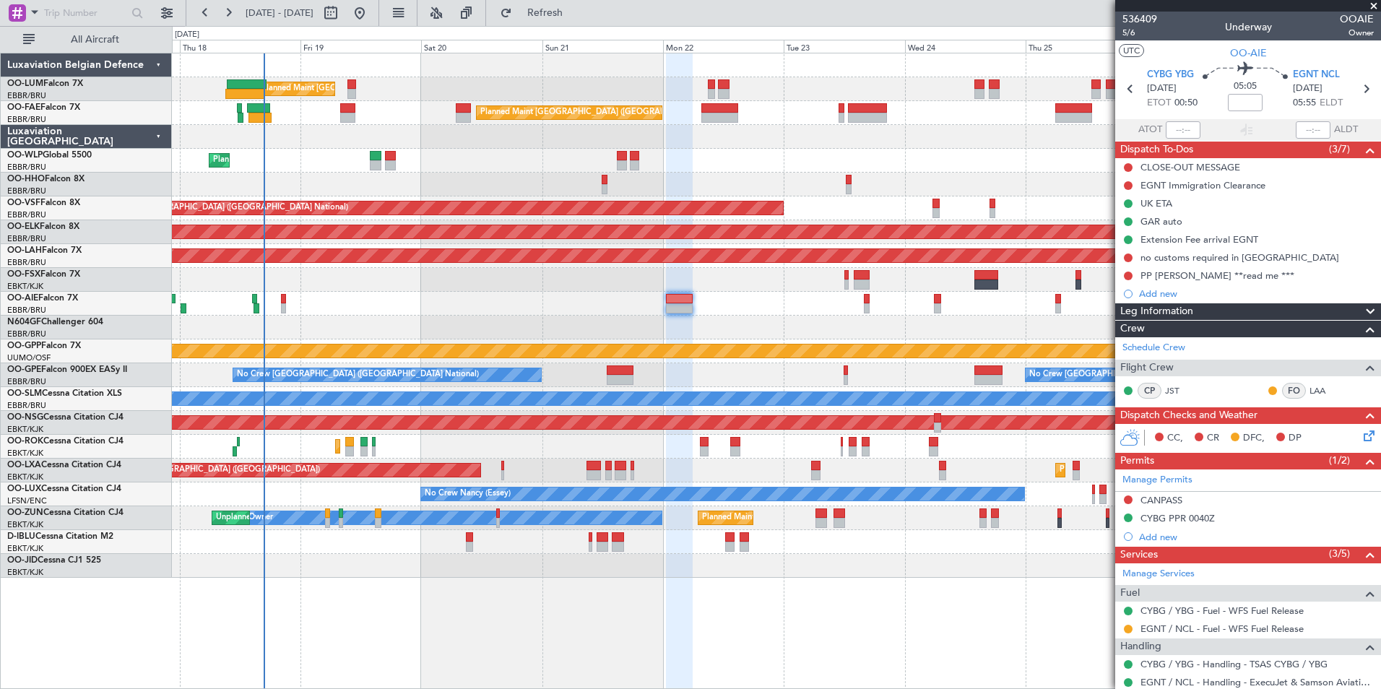
click at [569, 439] on div "Planned Maint [GEOGRAPHIC_DATA] ([GEOGRAPHIC_DATA] National) Unplanned Maint [G…" at bounding box center [776, 315] width 1208 height 524
click at [541, 344] on div "Planned Maint [GEOGRAPHIC_DATA] ([GEOGRAPHIC_DATA] National) Unplanned Maint [G…" at bounding box center [776, 315] width 1208 height 524
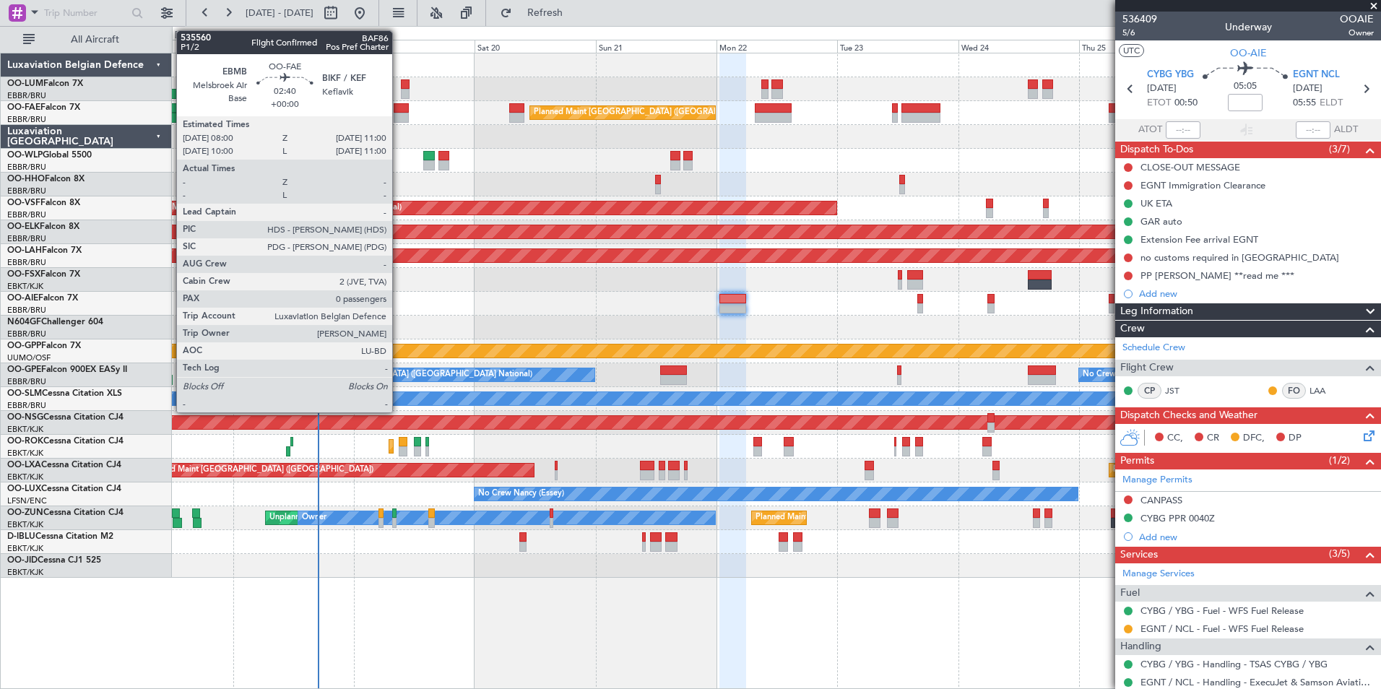
click at [399, 108] on div at bounding box center [401, 108] width 15 height 10
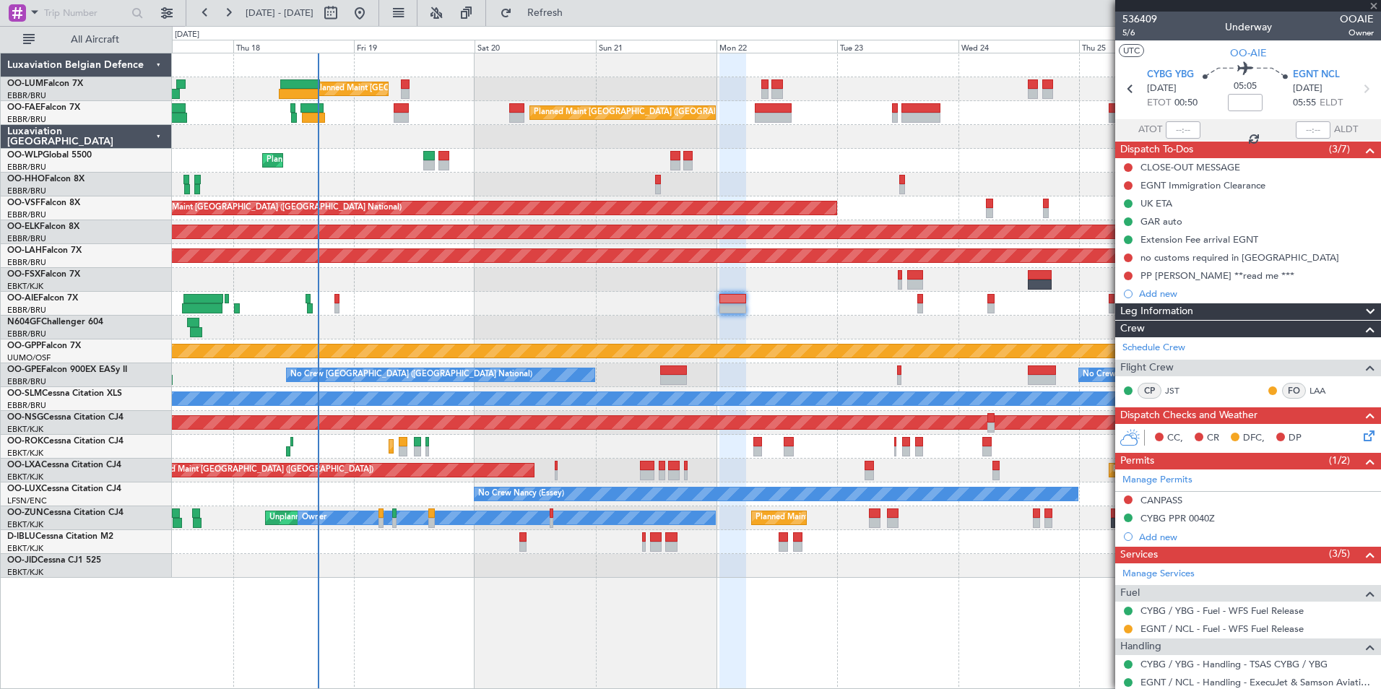
type input "0"
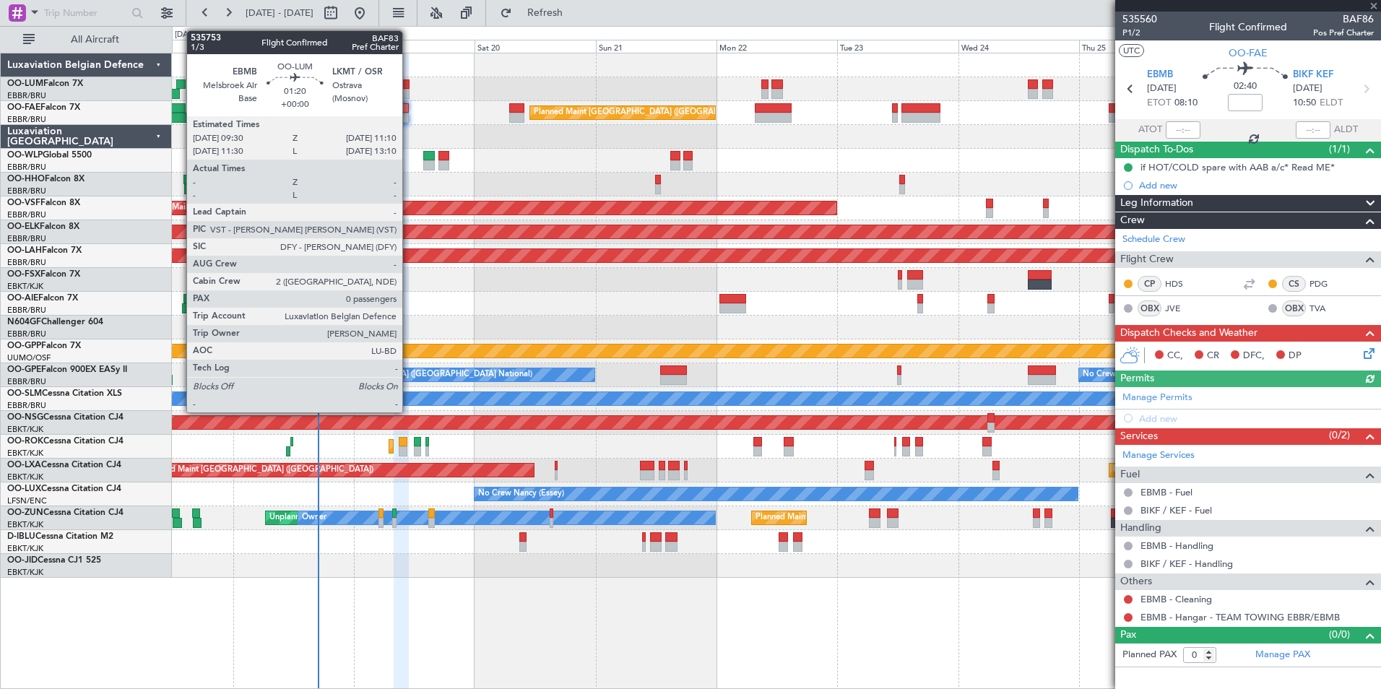
click at [409, 91] on div at bounding box center [405, 94] width 9 height 10
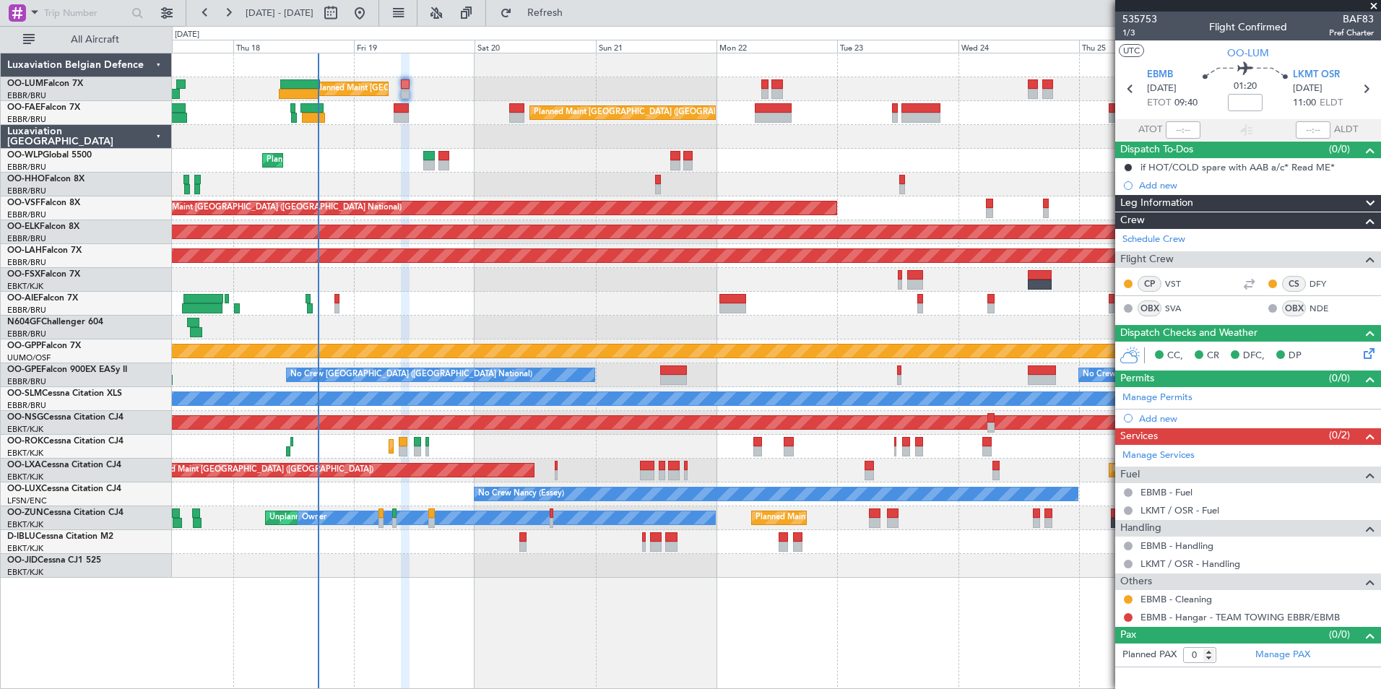
click at [1372, 352] on icon at bounding box center [1366, 351] width 12 height 12
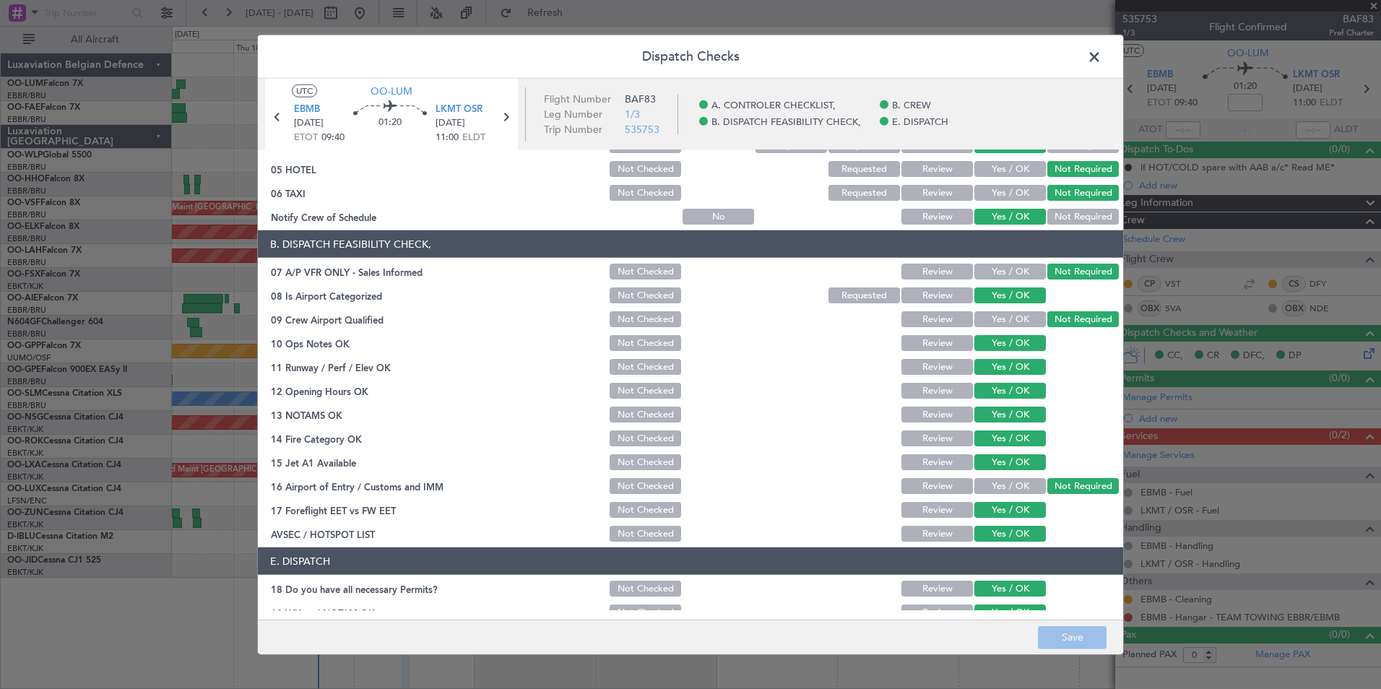
scroll to position [212, 0]
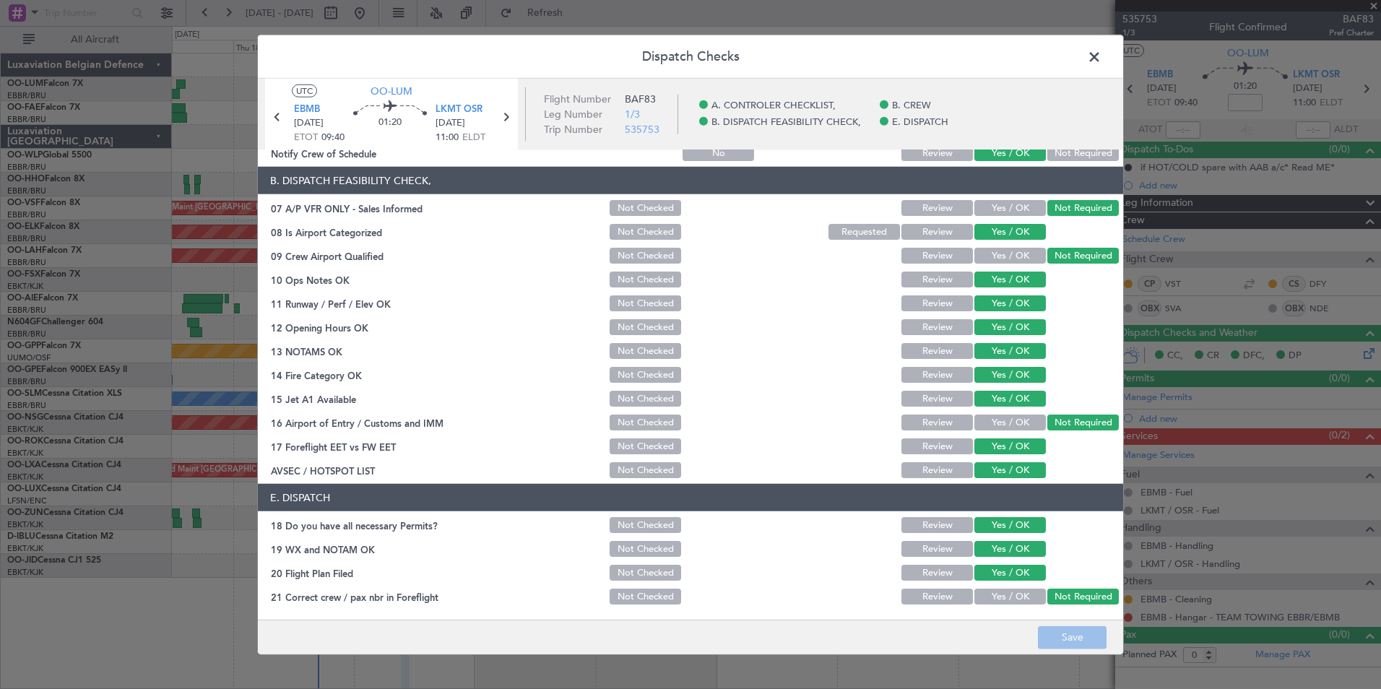
click at [1101, 57] on span at bounding box center [1101, 60] width 0 height 29
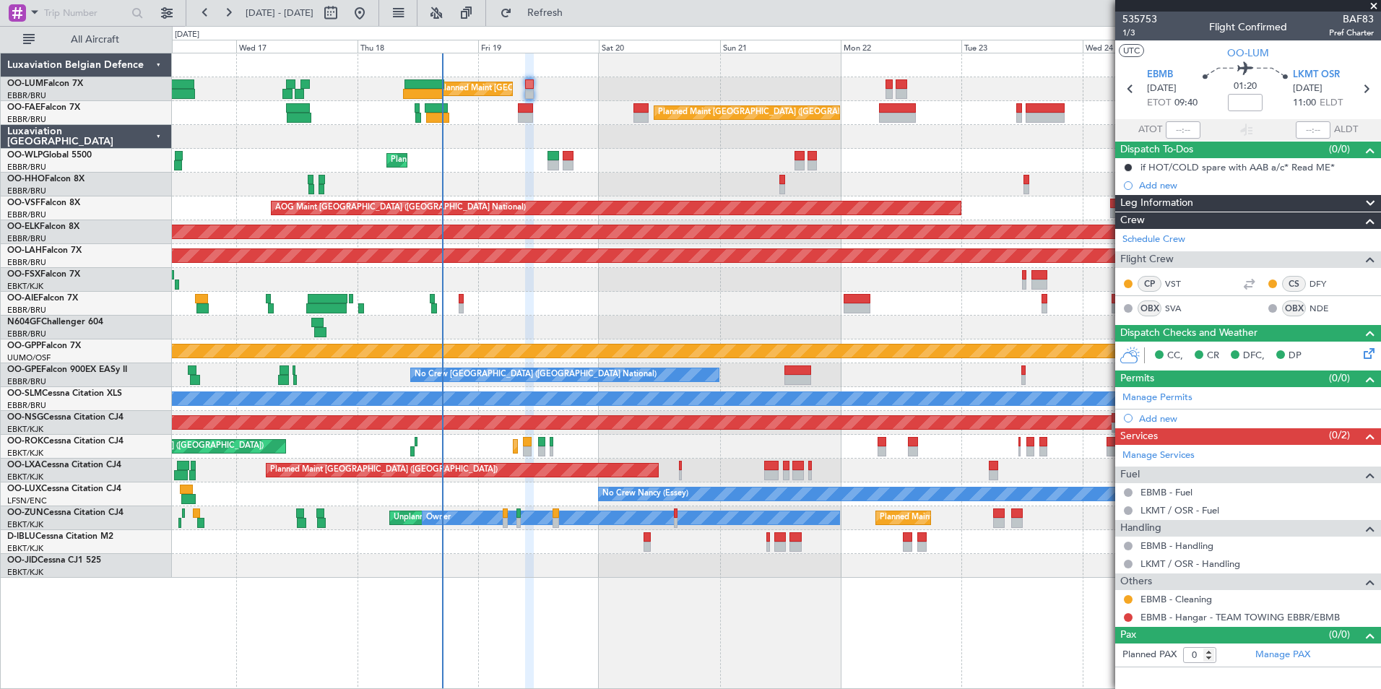
click at [547, 170] on div "Planned Maint Liege" at bounding box center [776, 161] width 1208 height 24
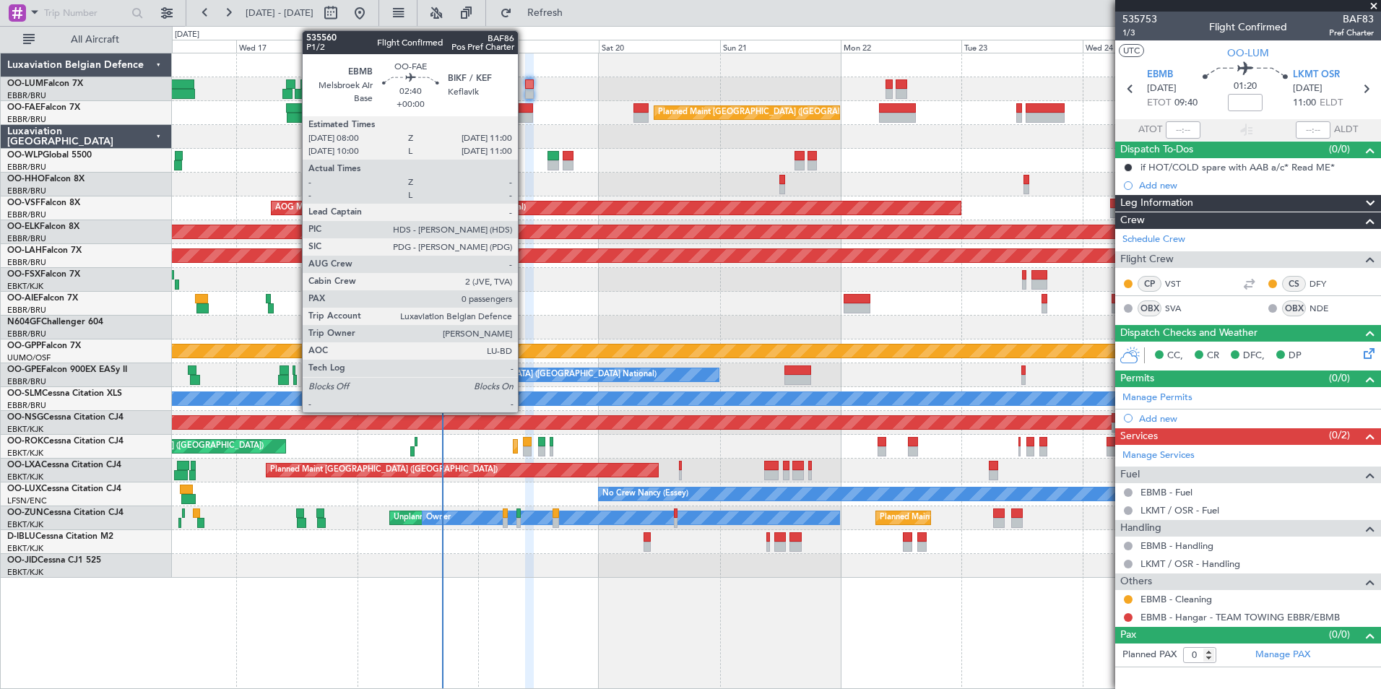
click at [524, 116] on div at bounding box center [525, 118] width 15 height 10
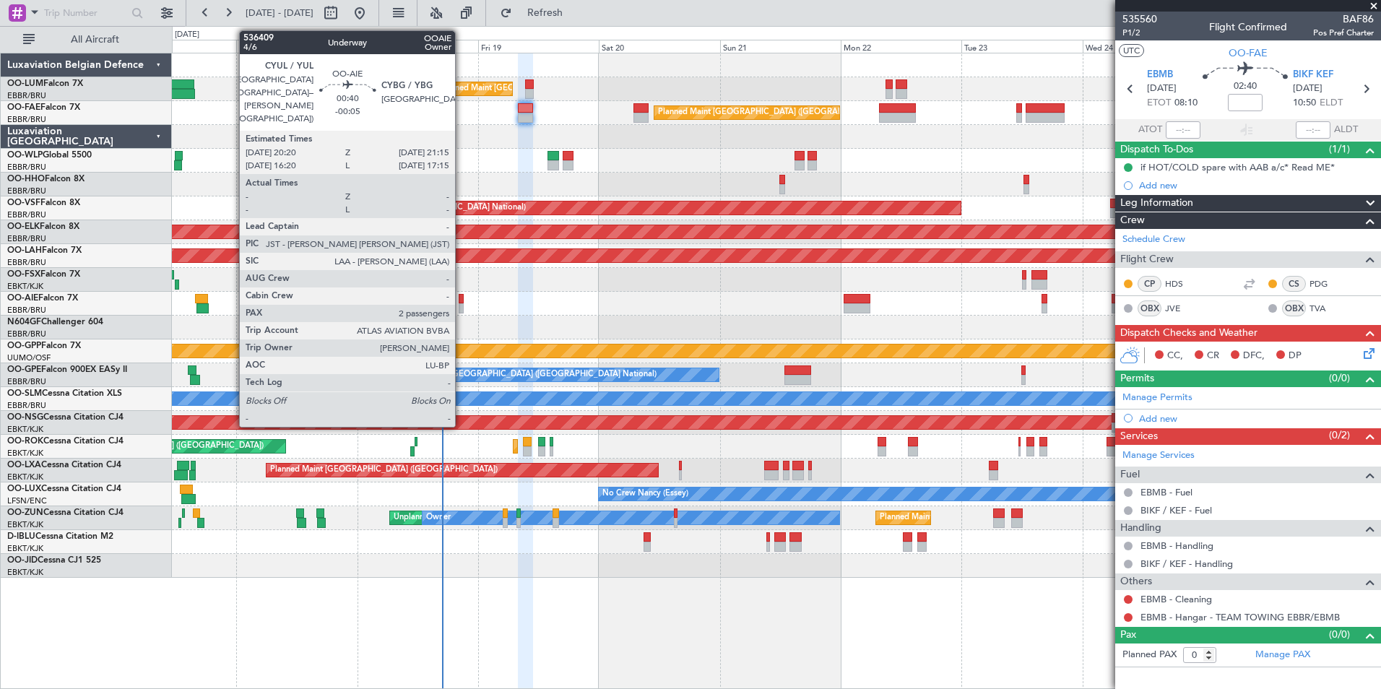
click at [461, 303] on div at bounding box center [461, 308] width 5 height 10
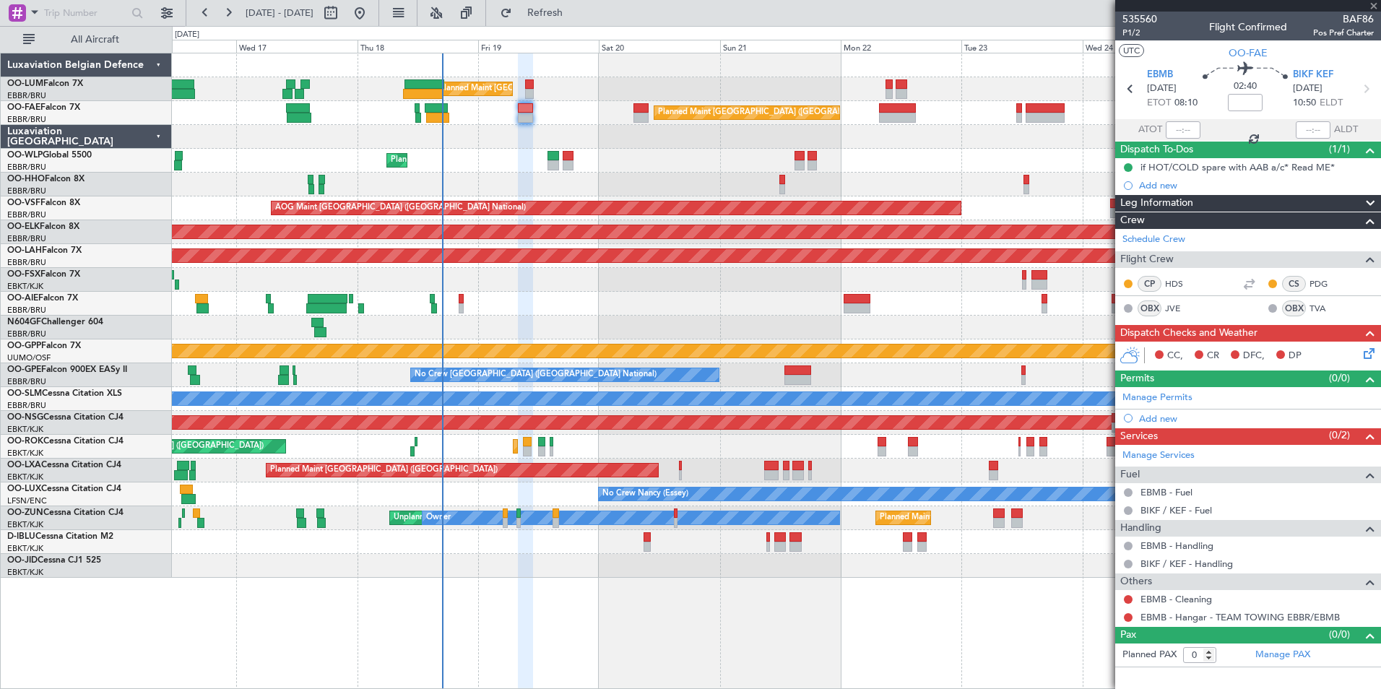
type input "-00:05"
type input "2"
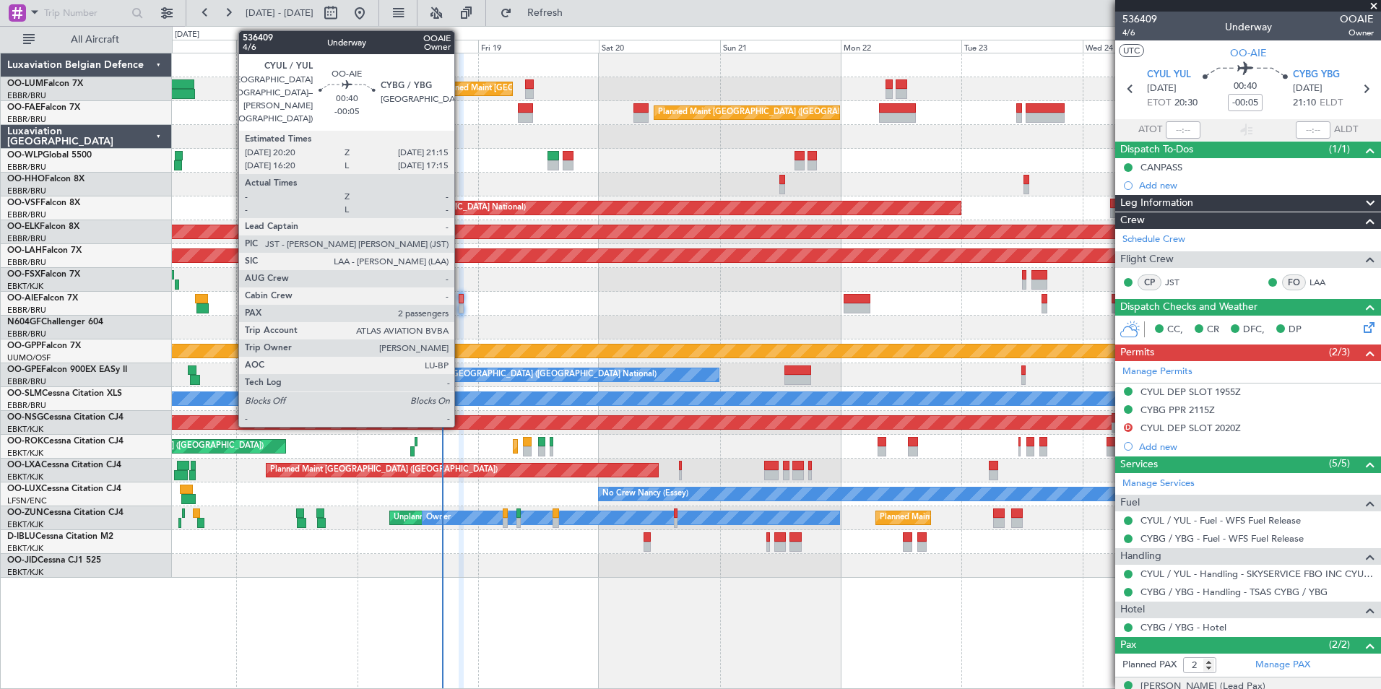
click at [461, 303] on div at bounding box center [461, 299] width 5 height 10
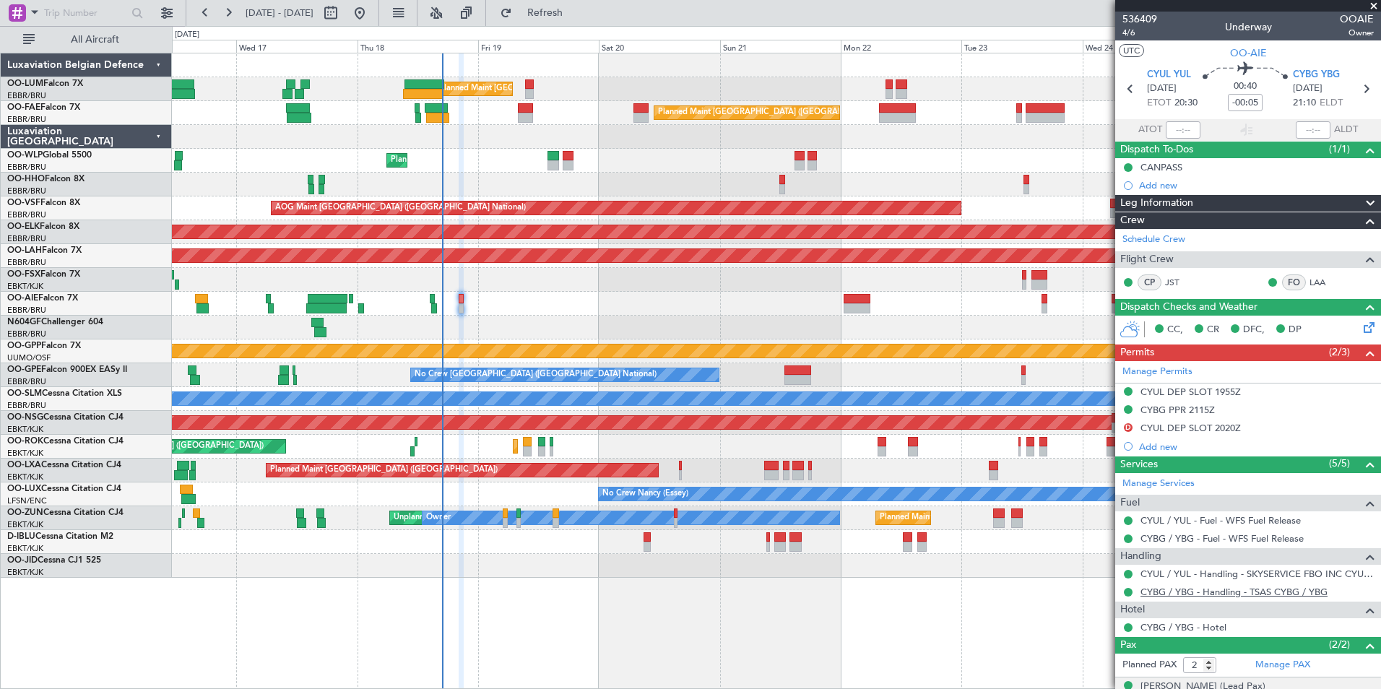
click at [1190, 596] on link "CYBG / YBG - Handling - TSAS CYBG / YBG" at bounding box center [1233, 592] width 187 height 12
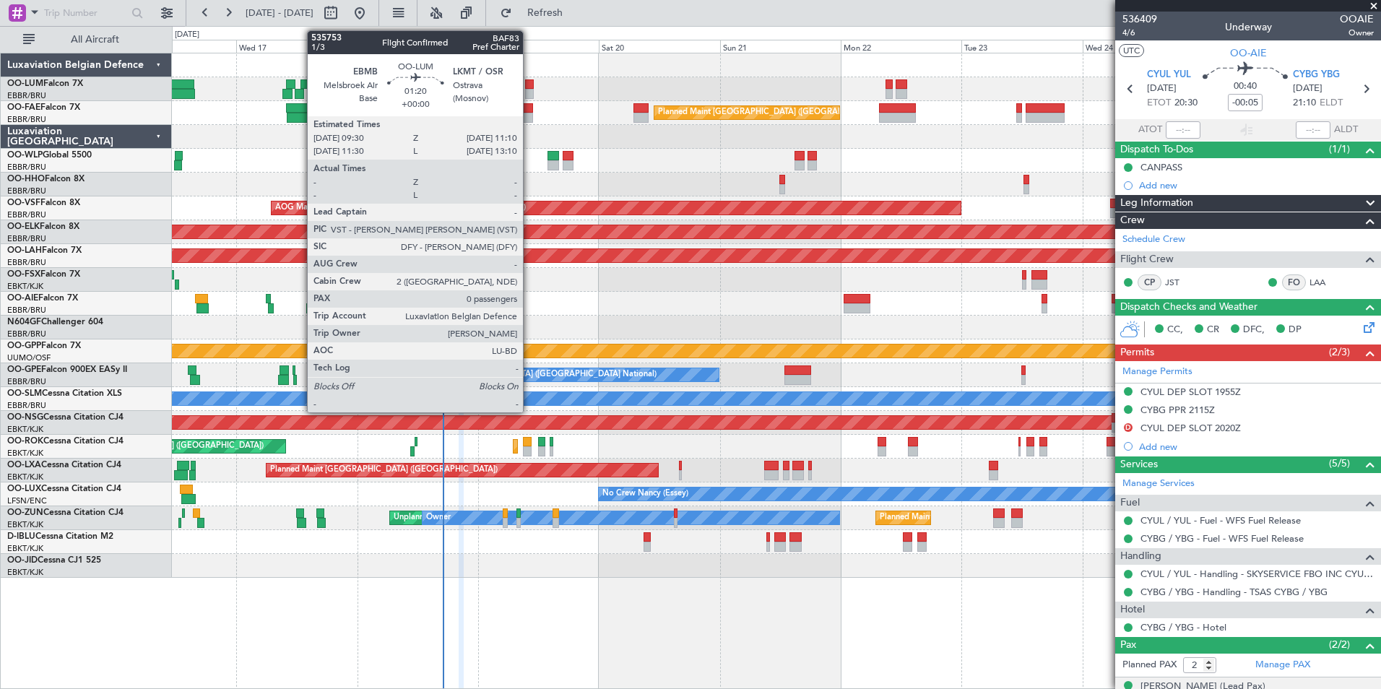
click at [529, 90] on div at bounding box center [529, 94] width 9 height 10
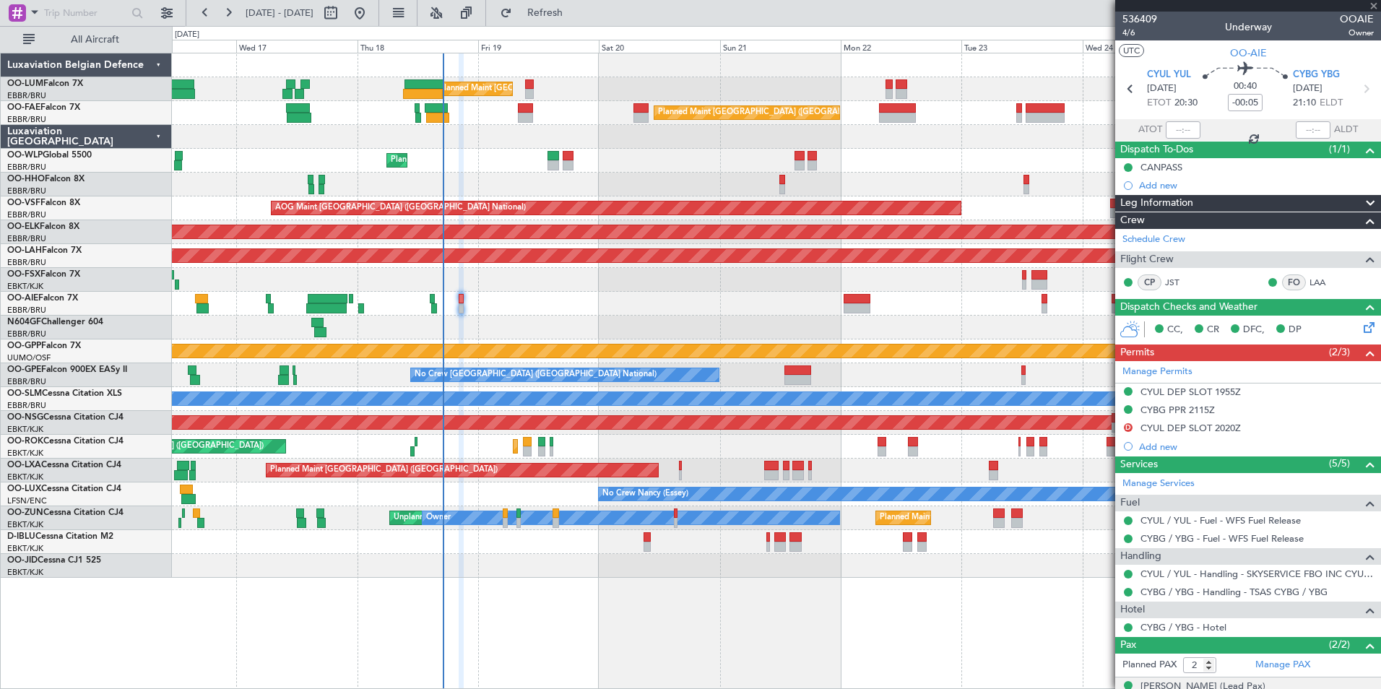
type input "0"
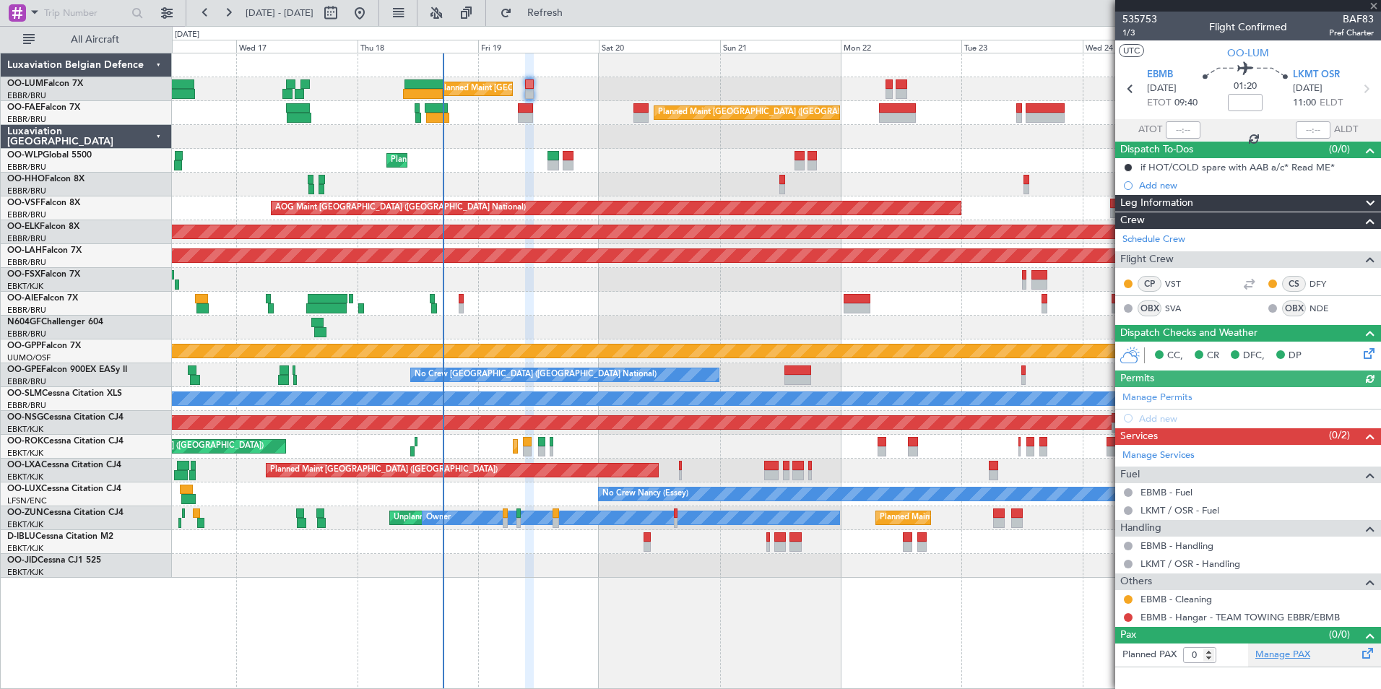
click at [1281, 653] on link "Manage PAX" at bounding box center [1282, 655] width 55 height 14
click at [505, 205] on div "Planned Maint [GEOGRAPHIC_DATA] ([GEOGRAPHIC_DATA] National) Unplanned Maint [G…" at bounding box center [776, 315] width 1208 height 524
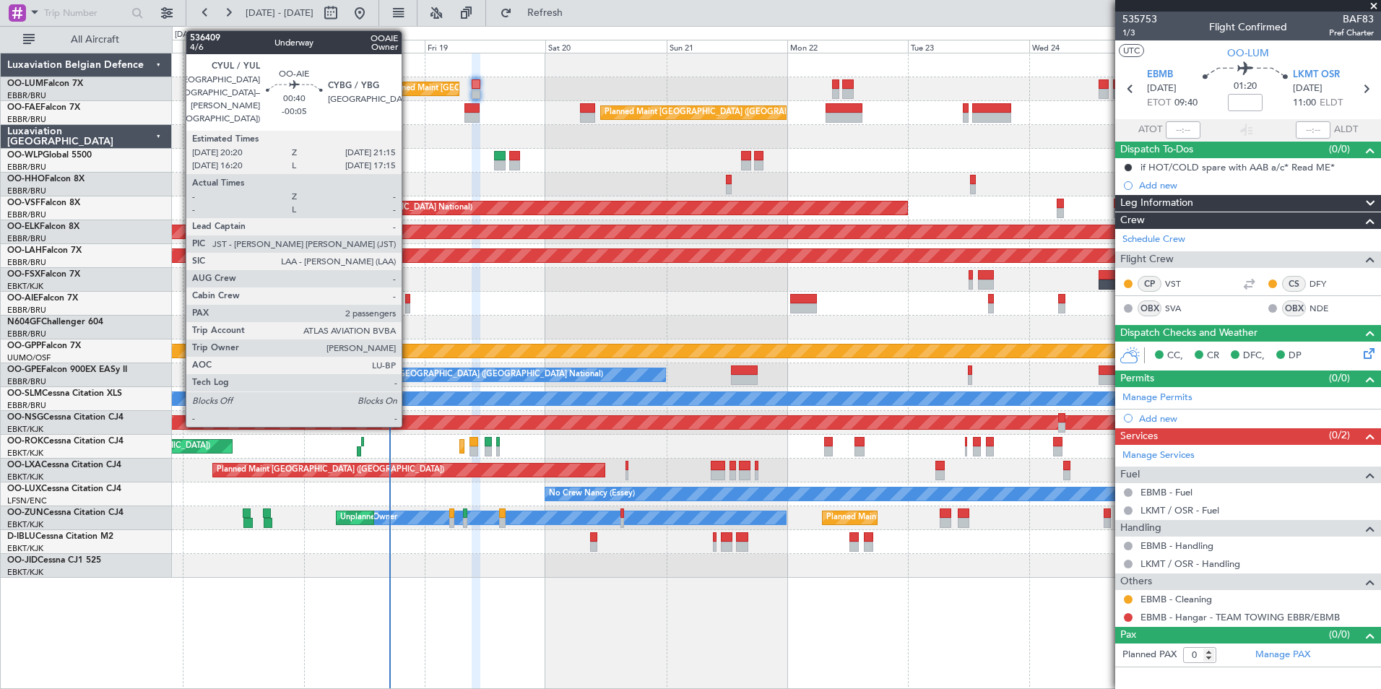
click at [408, 304] on div at bounding box center [407, 308] width 5 height 10
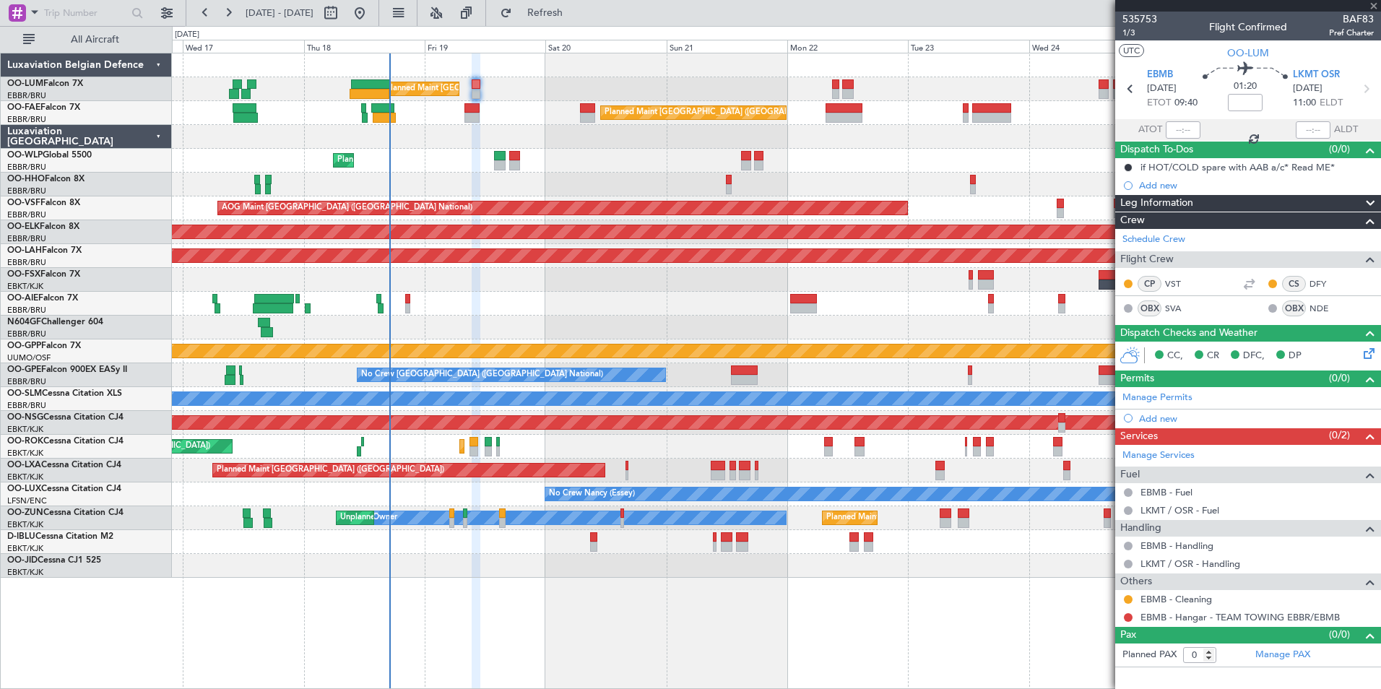
type input "-00:05"
type input "2"
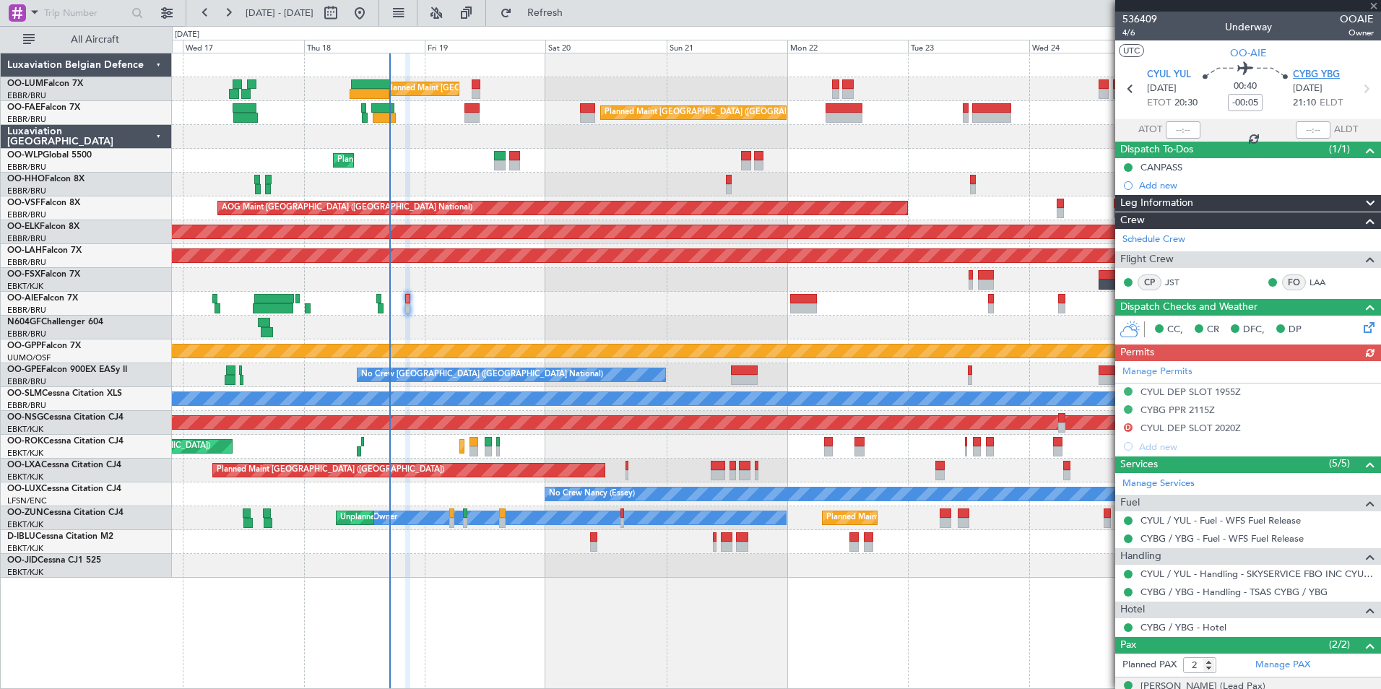
click at [1324, 75] on span "CYBG YBG" at bounding box center [1316, 75] width 47 height 14
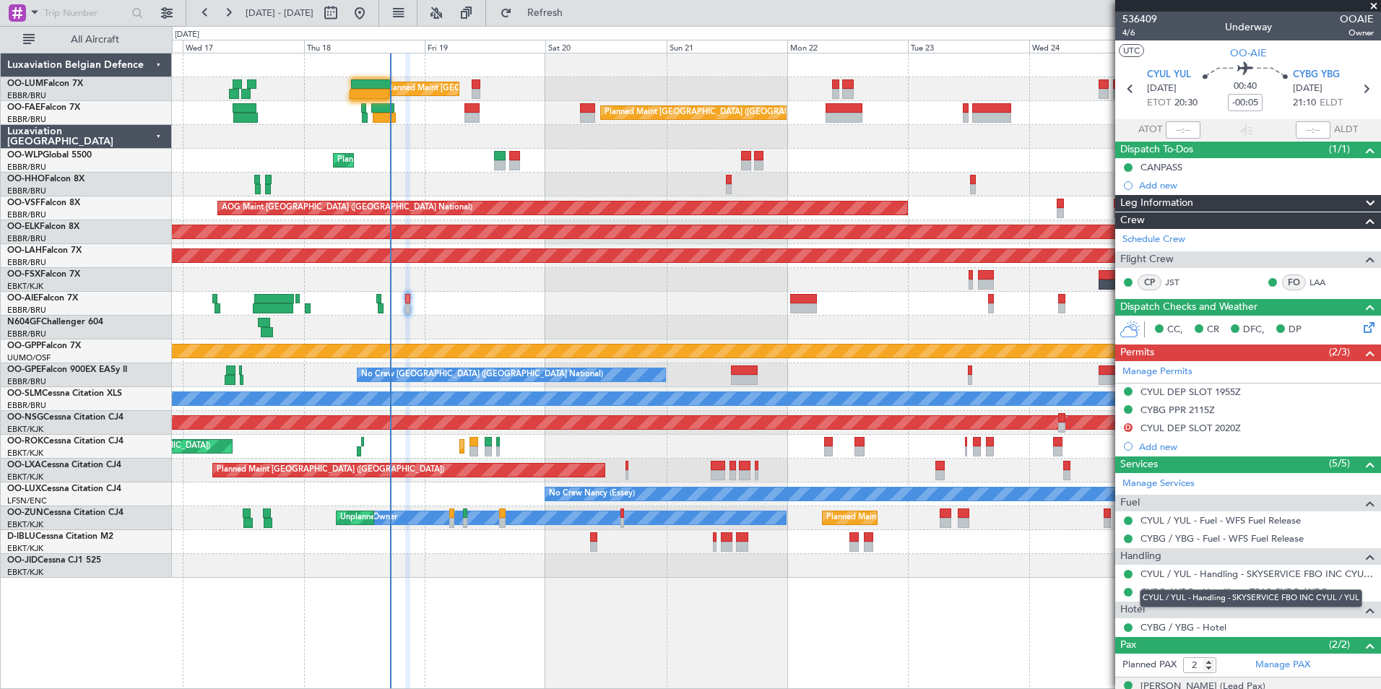
drag, startPoint x: 1197, startPoint y: 577, endPoint x: 1195, endPoint y: 589, distance: 12.4
click at [1195, 589] on body "[DATE] - [DATE] Refresh Quick Links All Aircraft Planned Maint [GEOGRAPHIC_DATA…" at bounding box center [690, 344] width 1381 height 689
click at [1173, 596] on link "CYBG / YBG - Handling - TSAS CYBG / YBG" at bounding box center [1233, 592] width 187 height 12
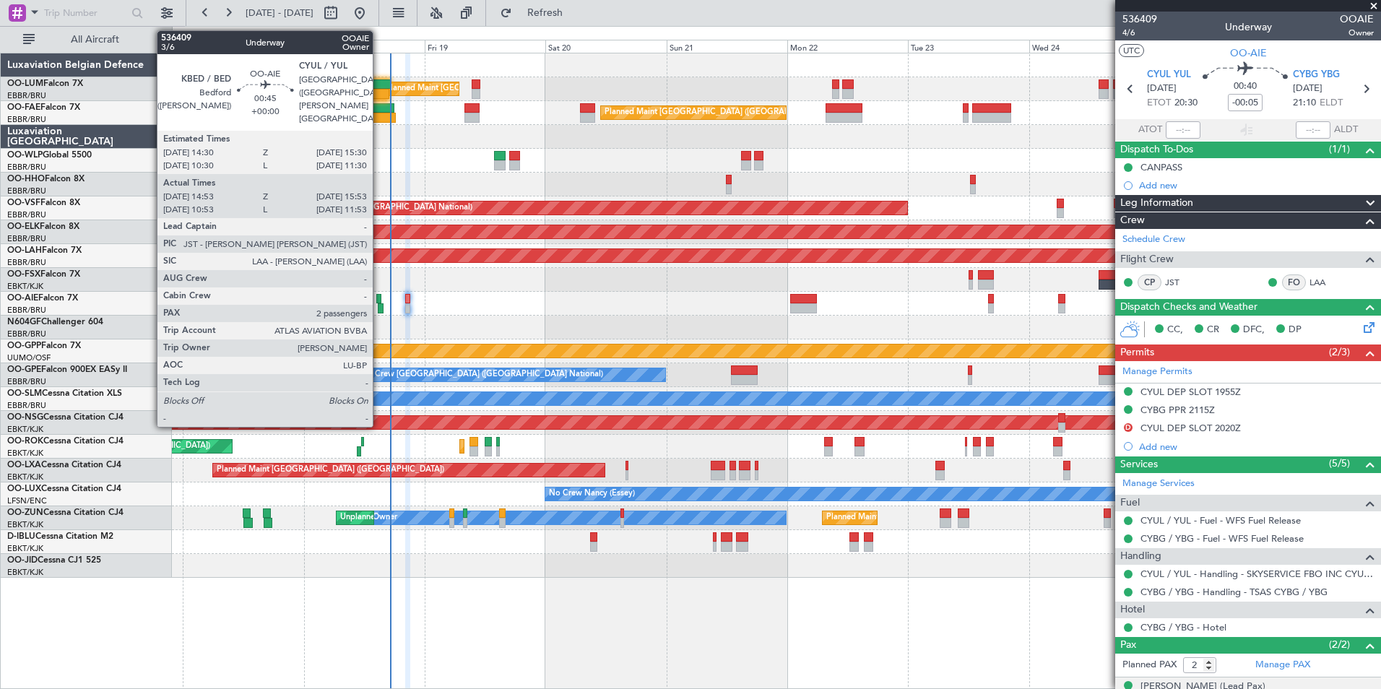
click at [379, 307] on div at bounding box center [380, 308] width 5 height 10
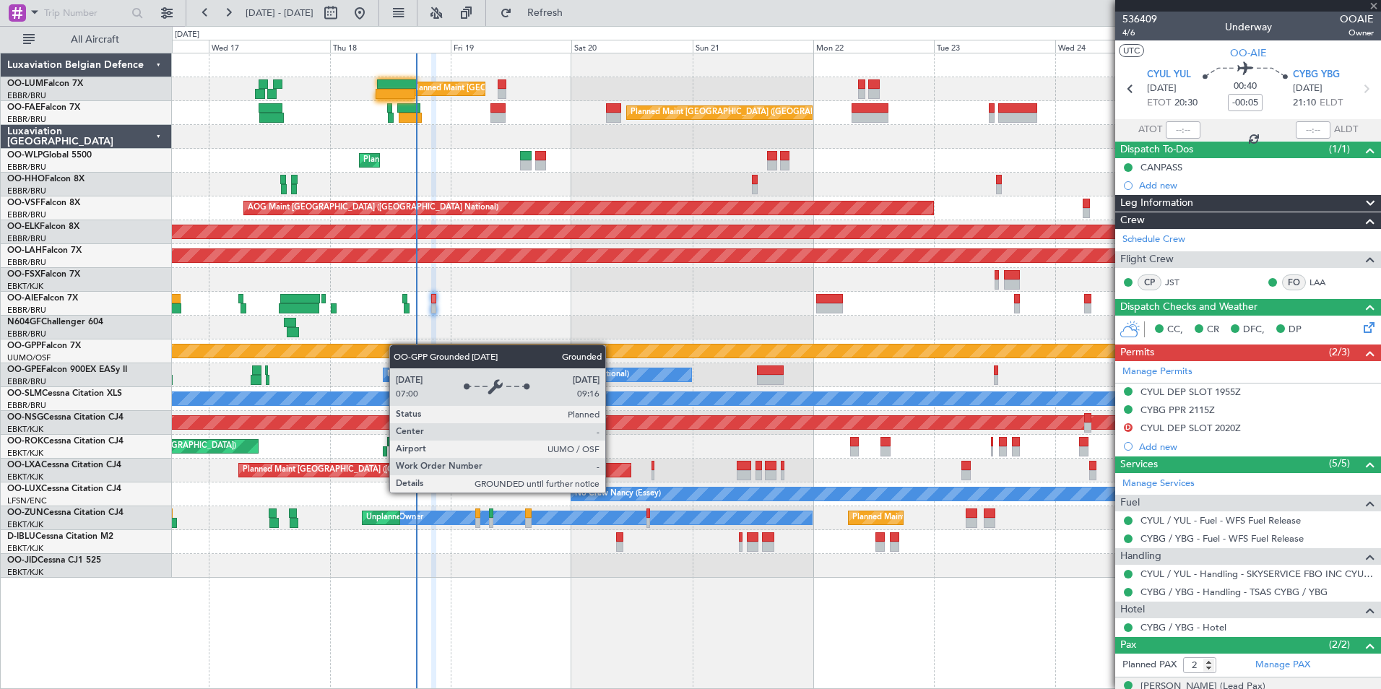
click at [402, 346] on div "Planned Maint [GEOGRAPHIC_DATA] ([GEOGRAPHIC_DATA] National) Unplanned Maint [G…" at bounding box center [776, 315] width 1208 height 524
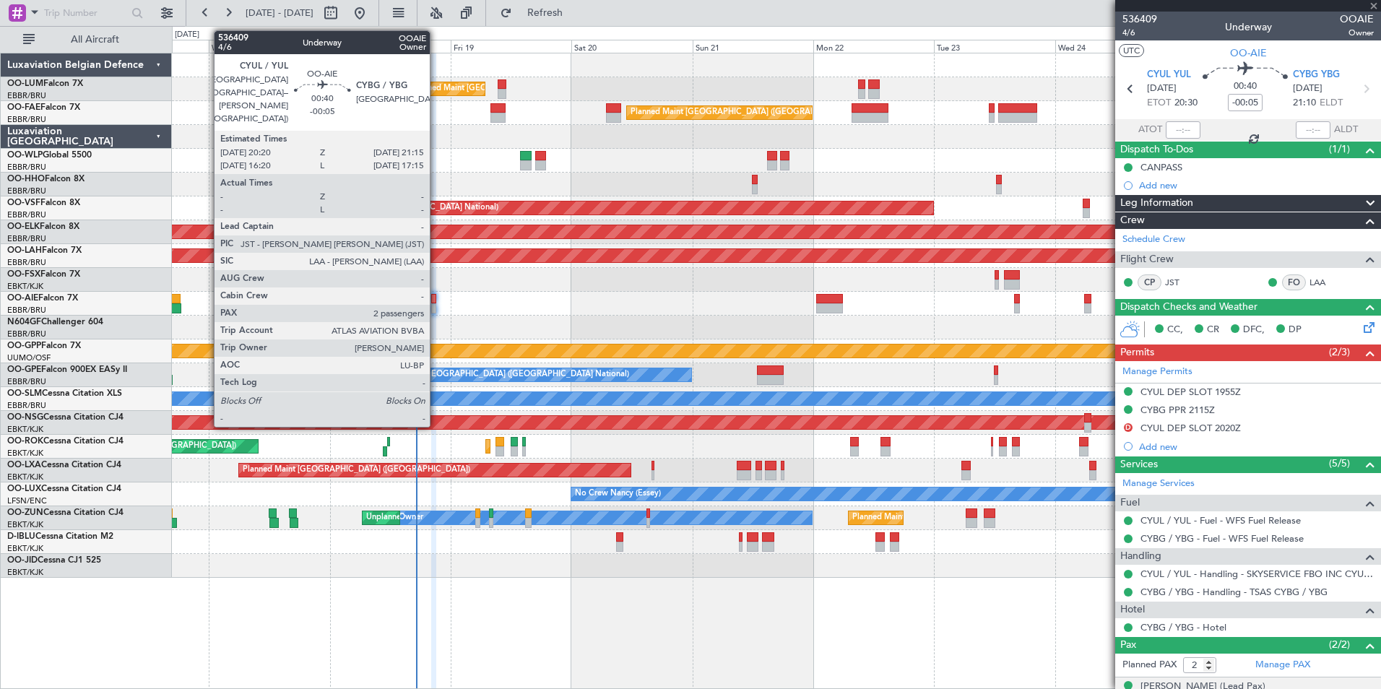
type input "15:03"
type input "15:48"
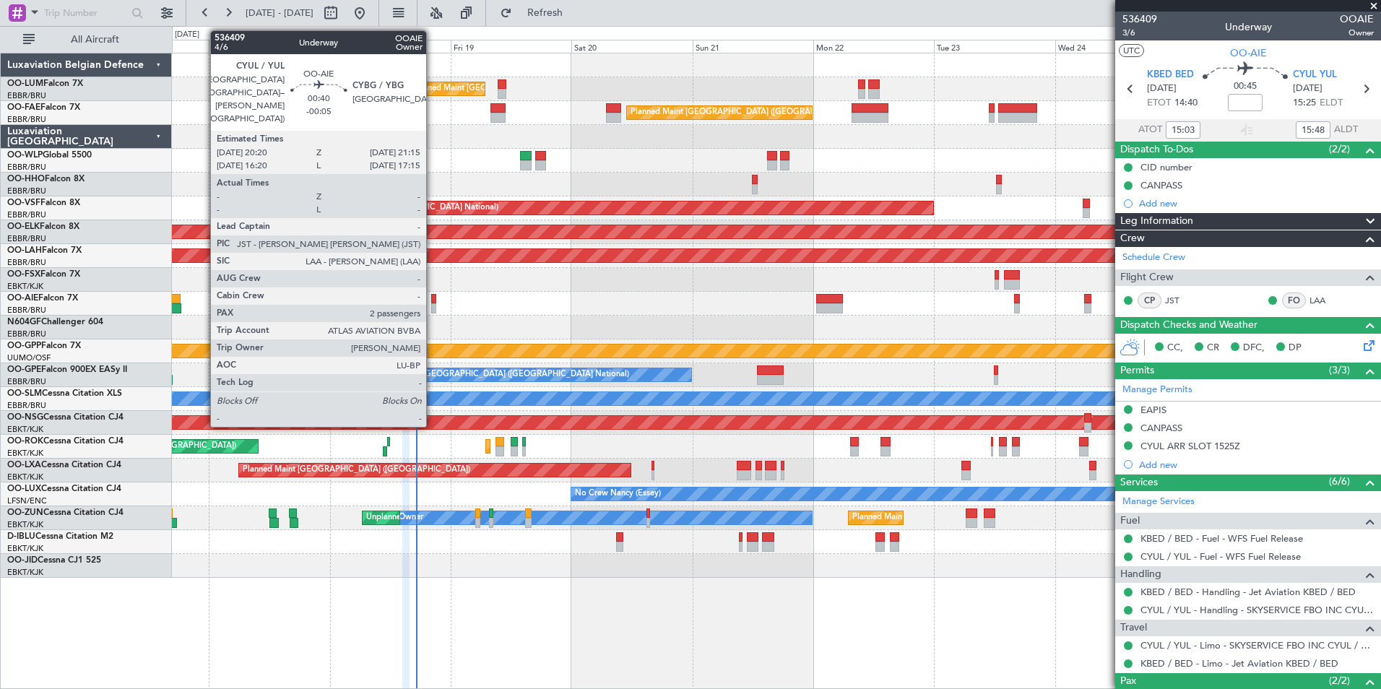
click at [433, 305] on div at bounding box center [433, 308] width 5 height 10
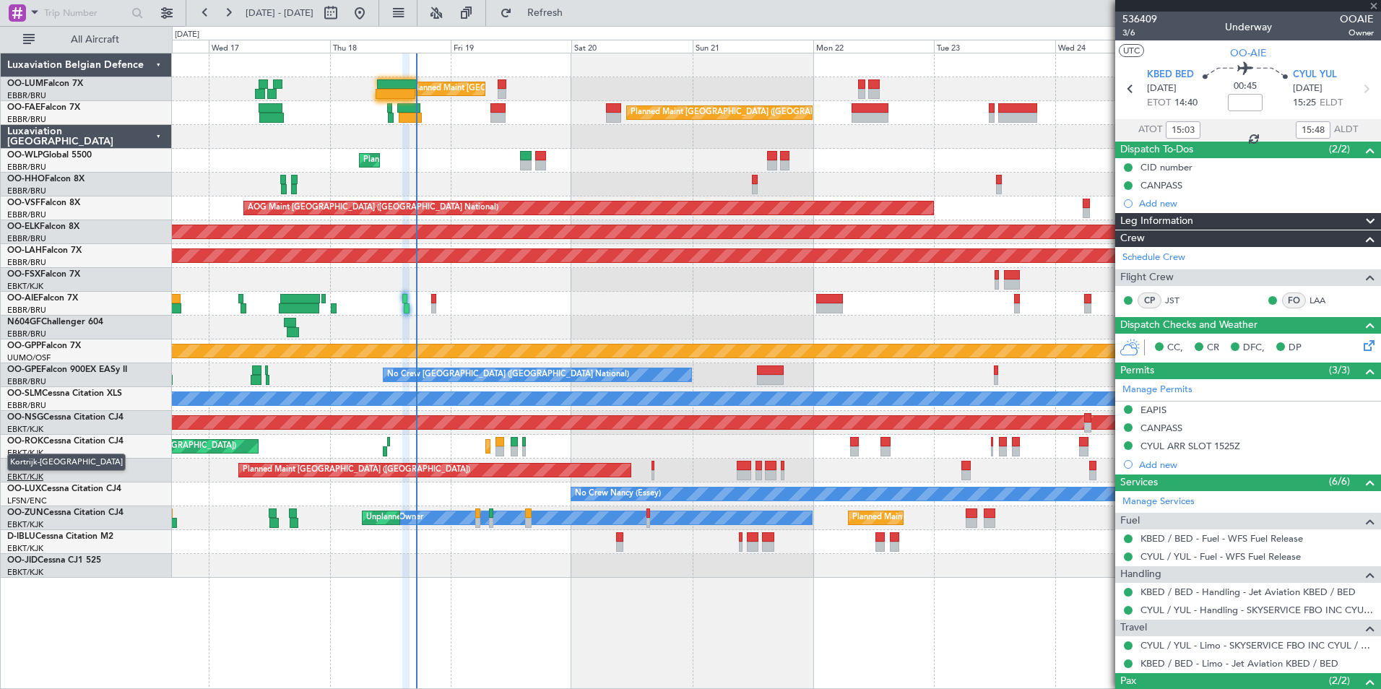
type input "-00:05"
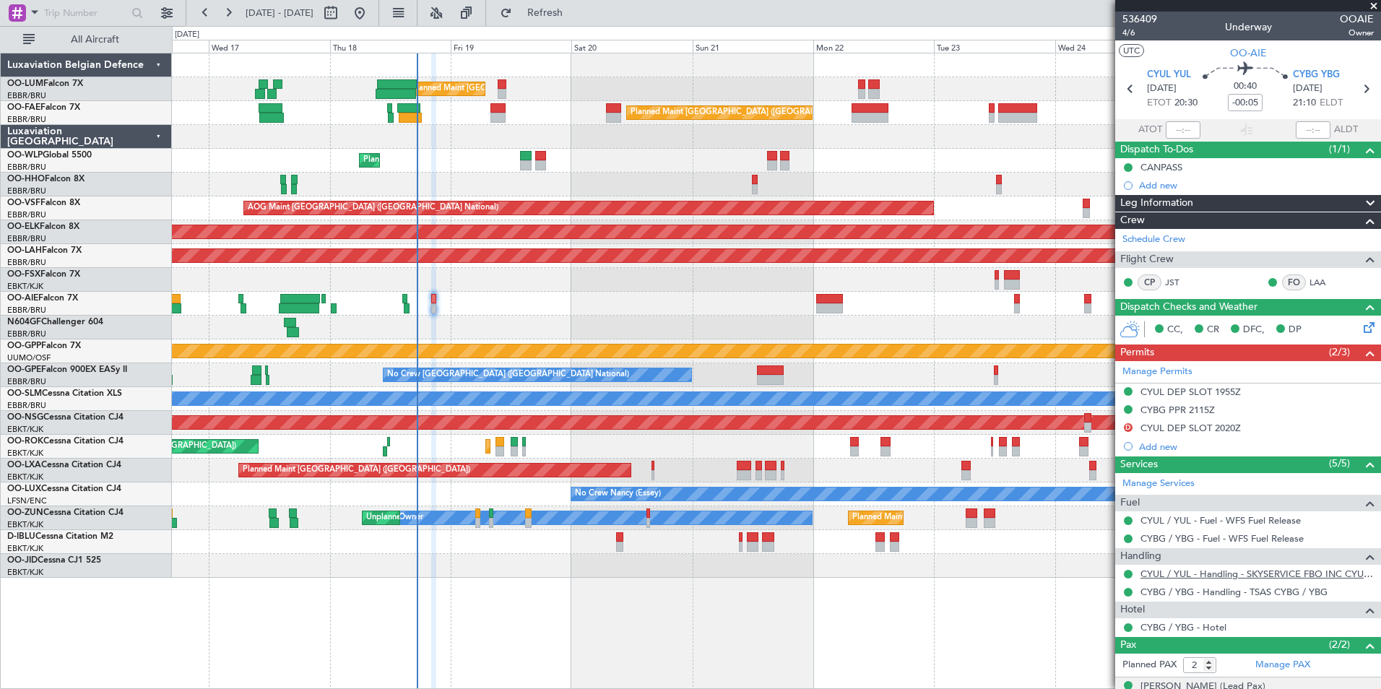
click at [1202, 576] on link "CYUL / YUL - Handling - SKYSERVICE FBO INC CYUL / YUL" at bounding box center [1256, 574] width 233 height 12
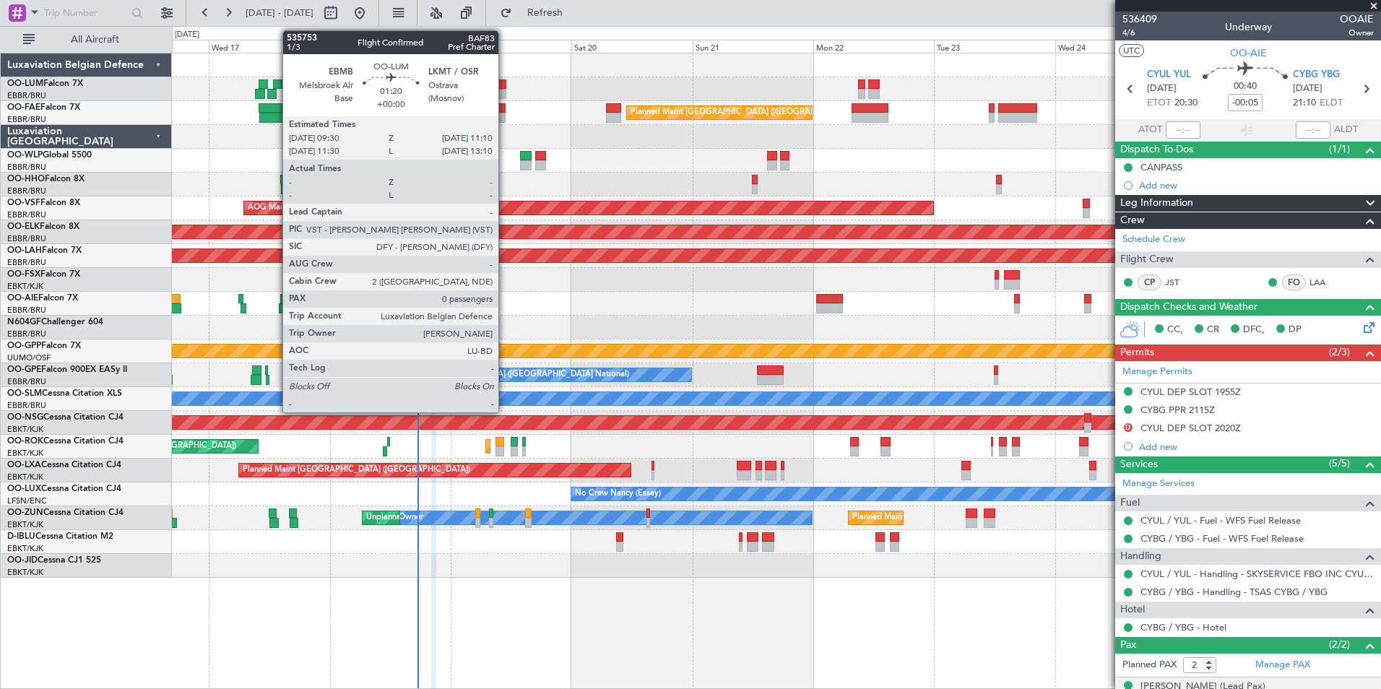
click at [505, 87] on div at bounding box center [502, 84] width 9 height 10
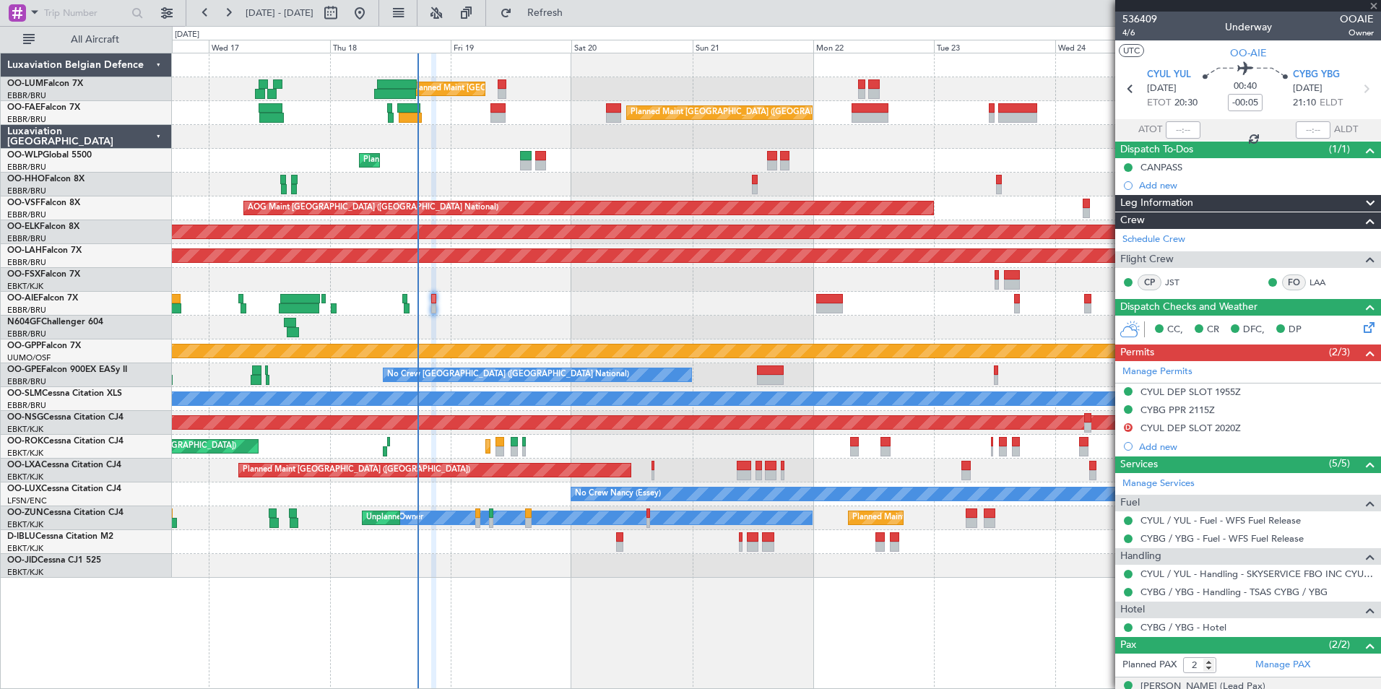
type input "0"
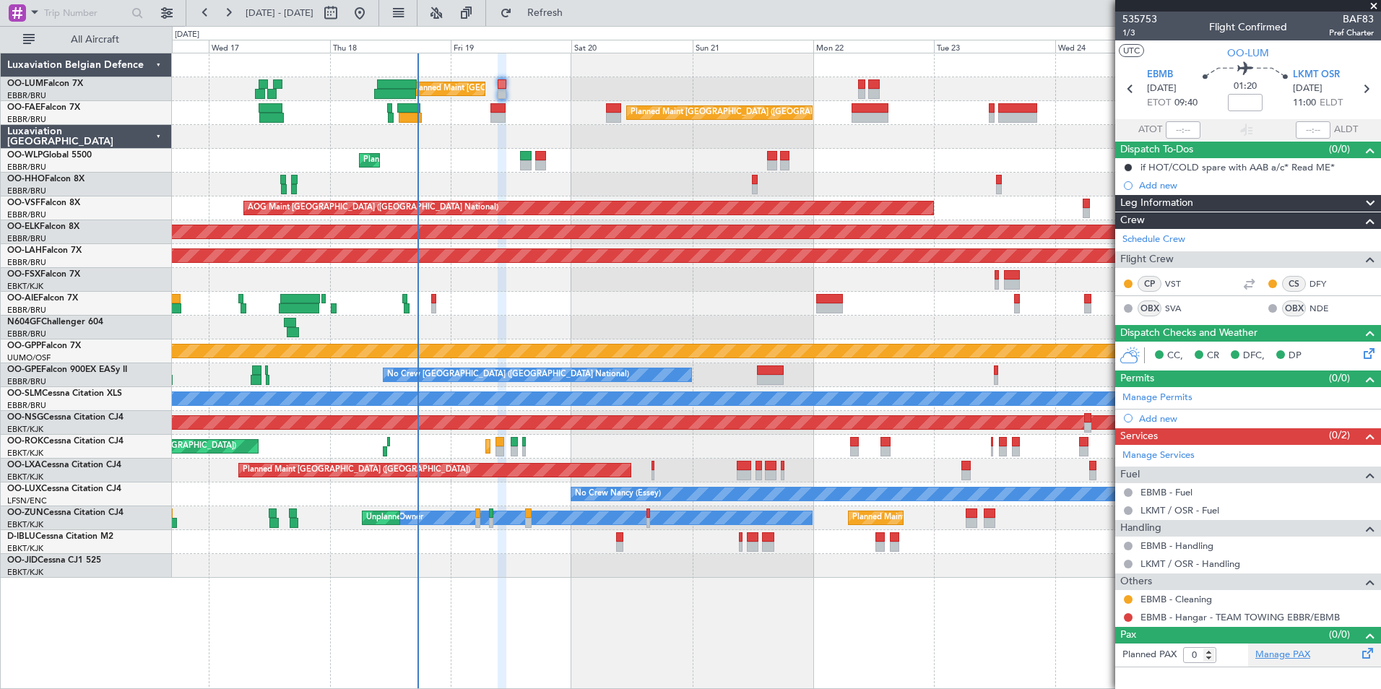
click at [1283, 650] on link "Manage PAX" at bounding box center [1282, 655] width 55 height 14
